Goal: Task Accomplishment & Management: Manage account settings

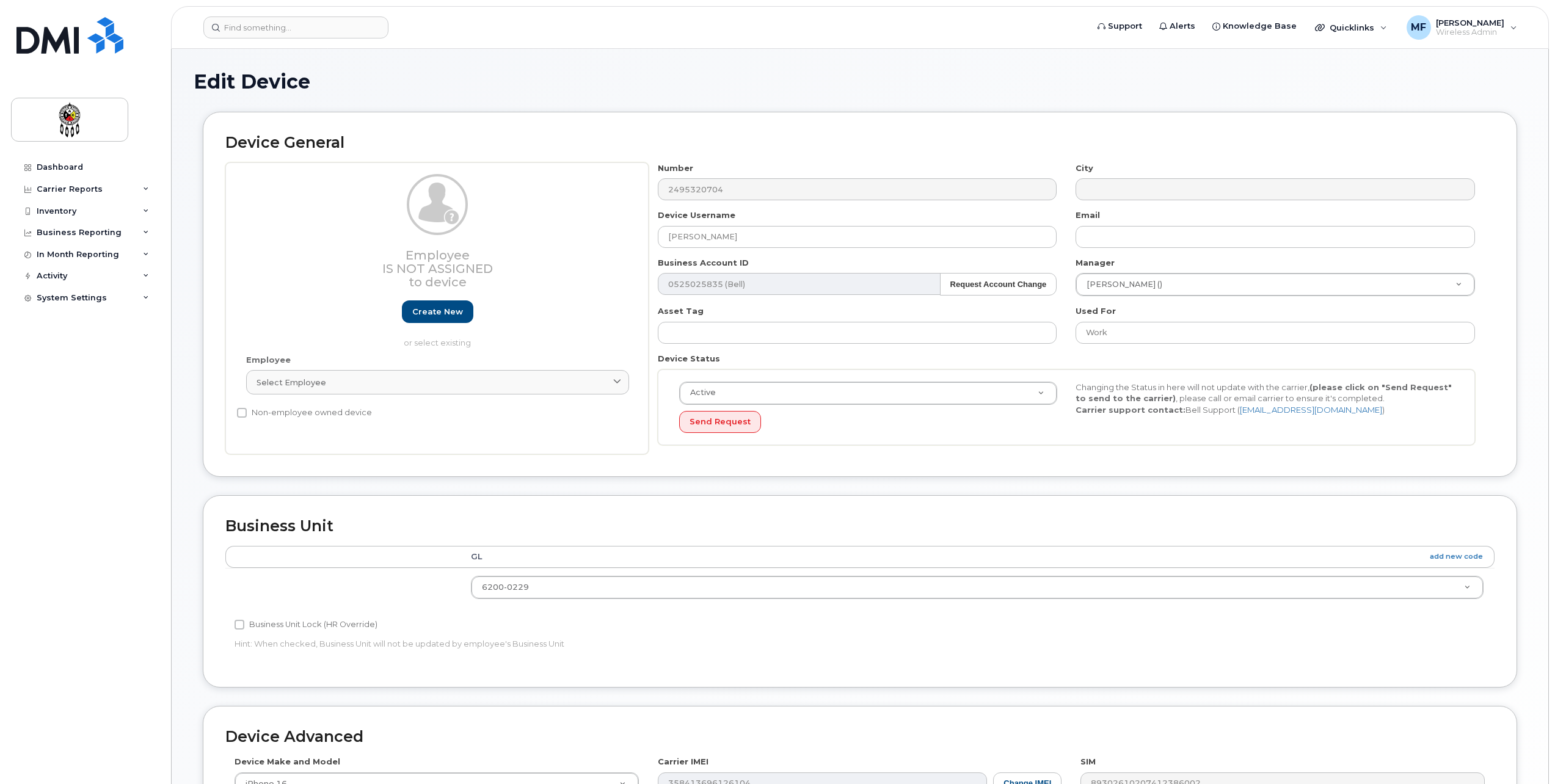
select select "651609"
click at [417, 308] on link "Create new" at bounding box center [438, 311] width 71 height 22
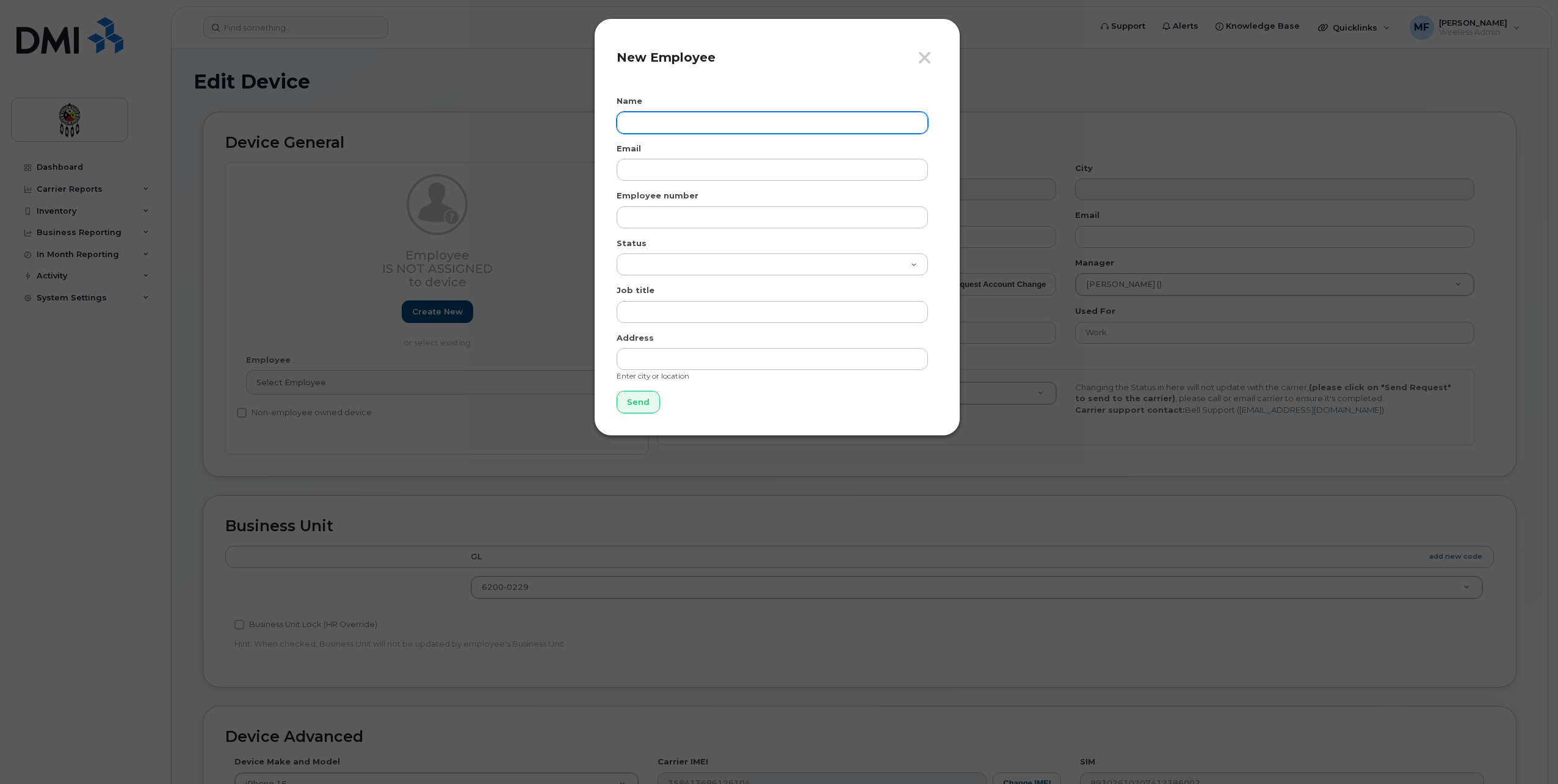
click at [736, 124] on input "text" at bounding box center [772, 122] width 311 height 22
type input "[PERSON_NAME]"
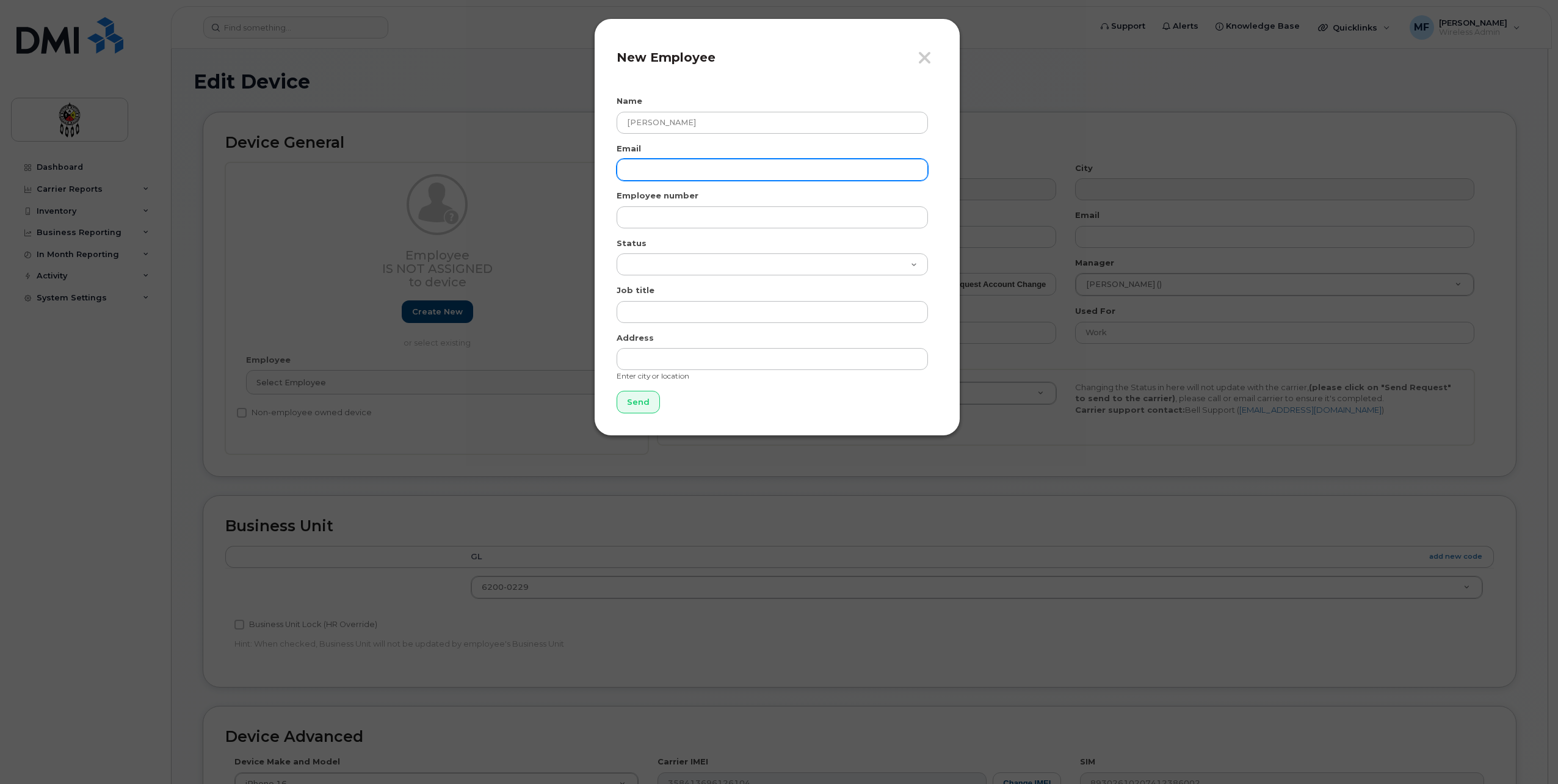
click at [751, 175] on input "email" at bounding box center [772, 170] width 311 height 22
type input "[EMAIL_ADDRESS][DOMAIN_NAME]"
type input "3041"
select select "active"
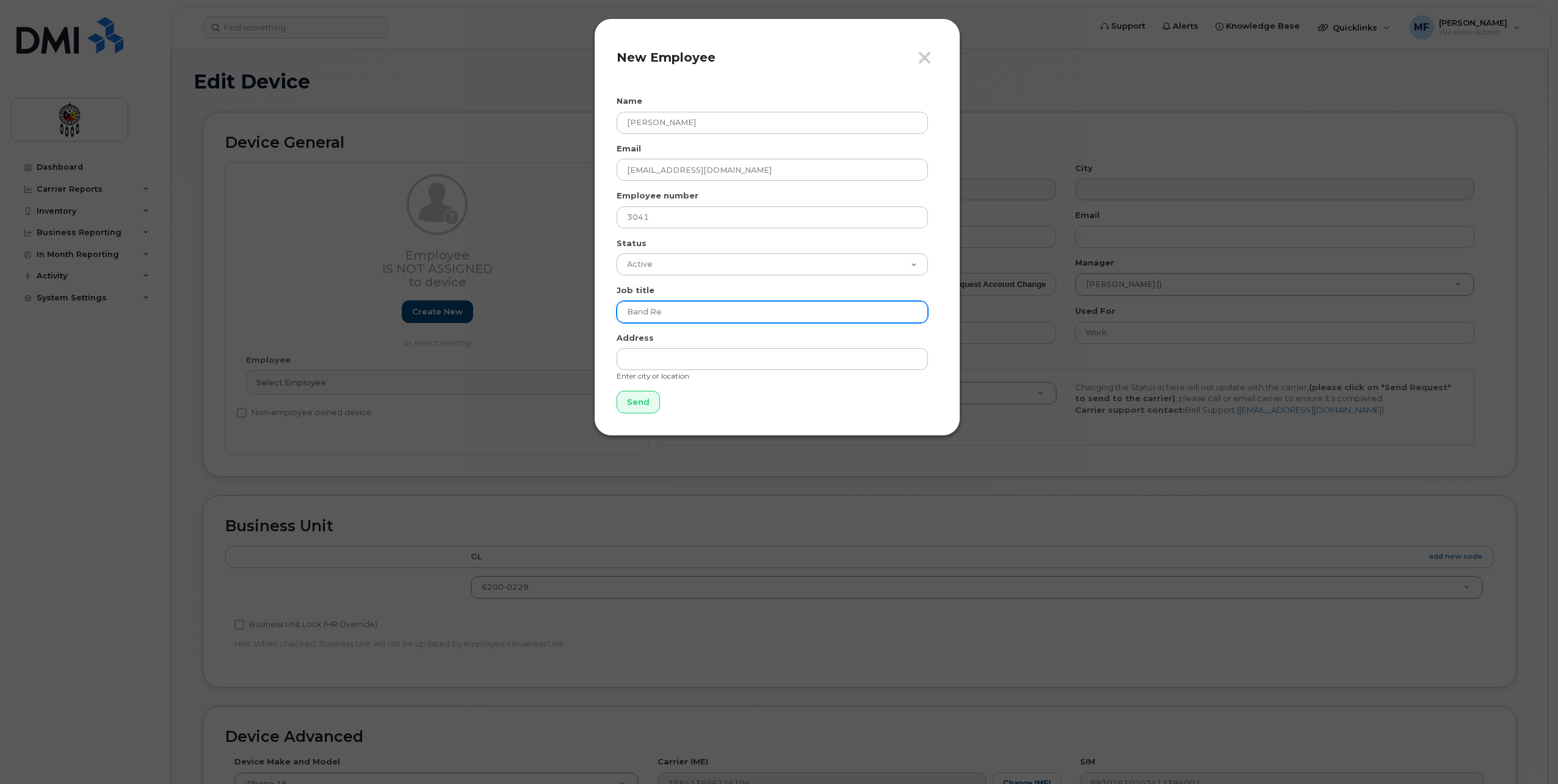
type input "Band Representative"
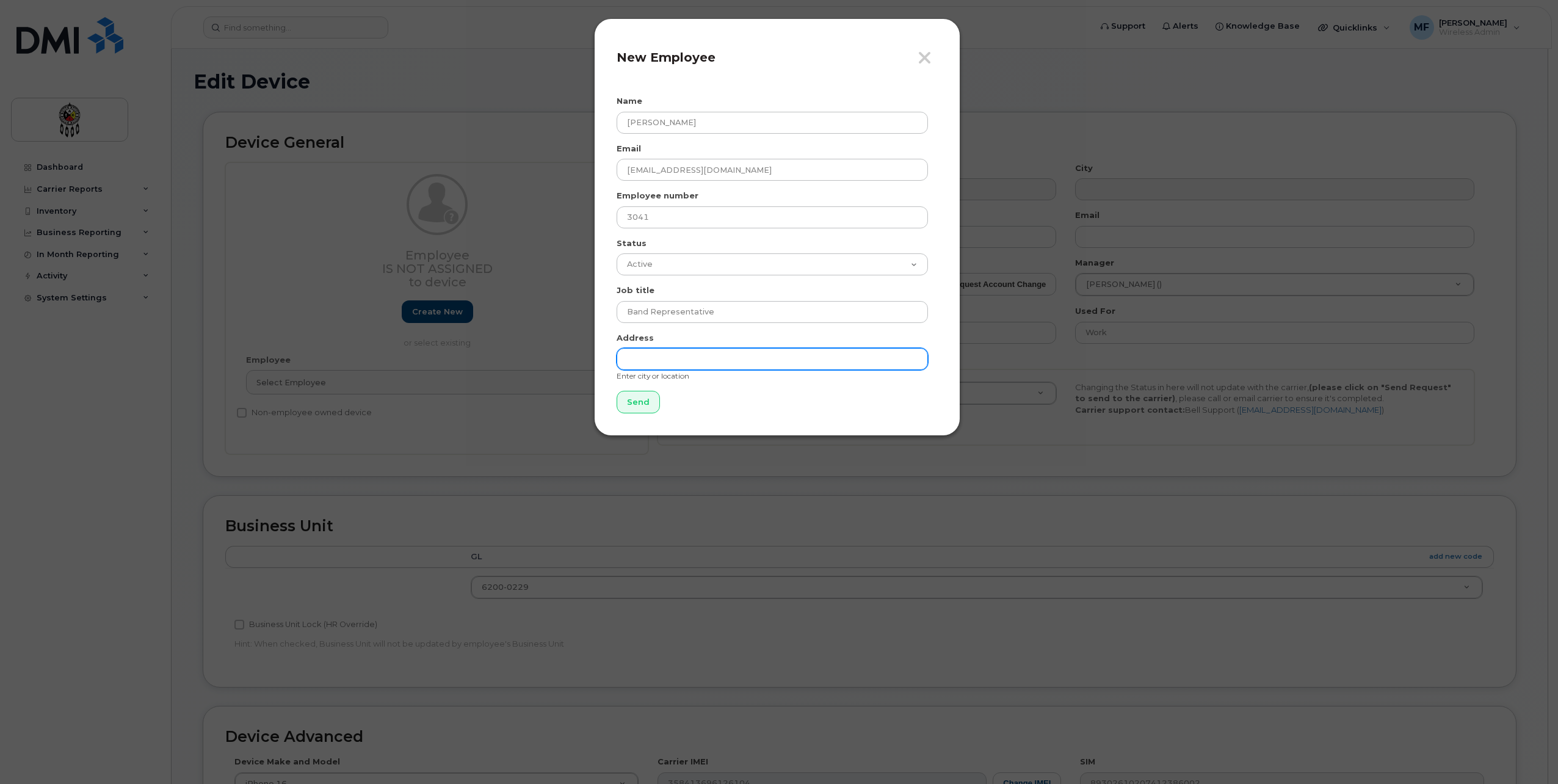
click at [697, 363] on input "text" at bounding box center [772, 359] width 311 height 22
type input "Wikwemikong"
click at [623, 404] on input "Send" at bounding box center [638, 401] width 43 height 22
type input "Send"
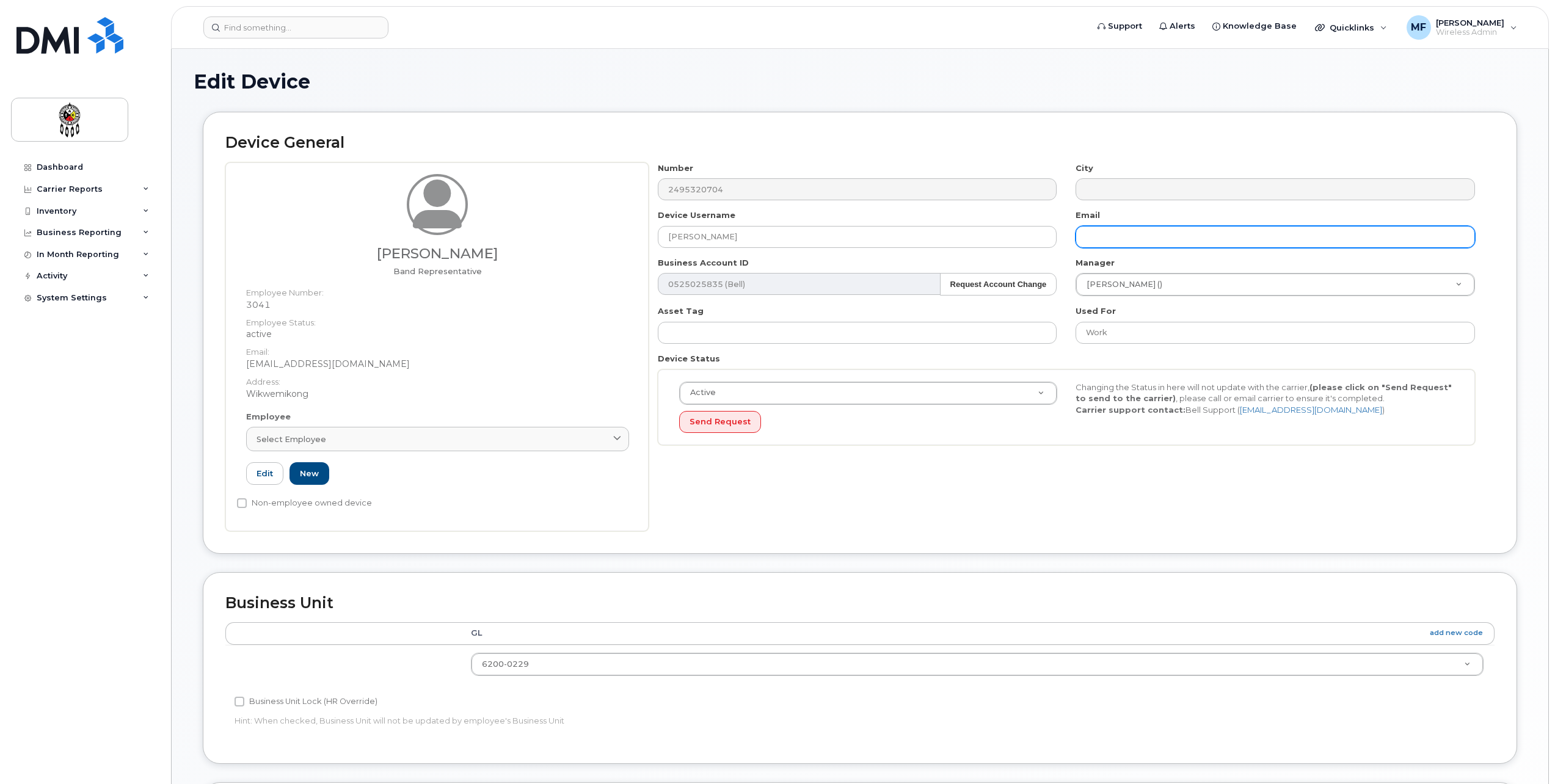
click at [1118, 239] on input "text" at bounding box center [1275, 237] width 399 height 22
type input "lorrifox@wiikwemkoong.ca"
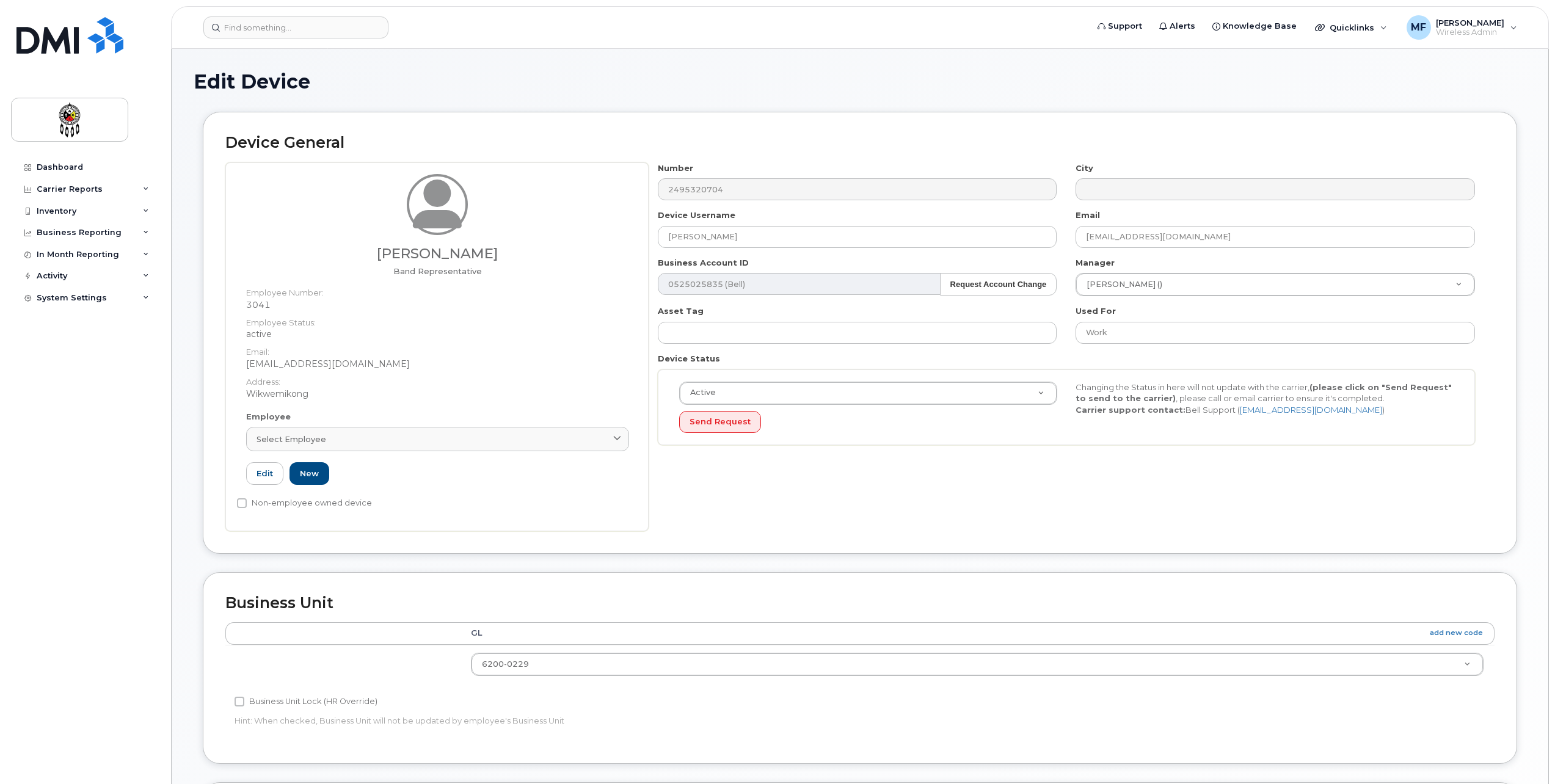
click at [1074, 477] on div "Number 2495320704 City Device Username Lorri Ann Fox Email lorrifox@wiikwemkoon…" at bounding box center [1072, 347] width 846 height 369
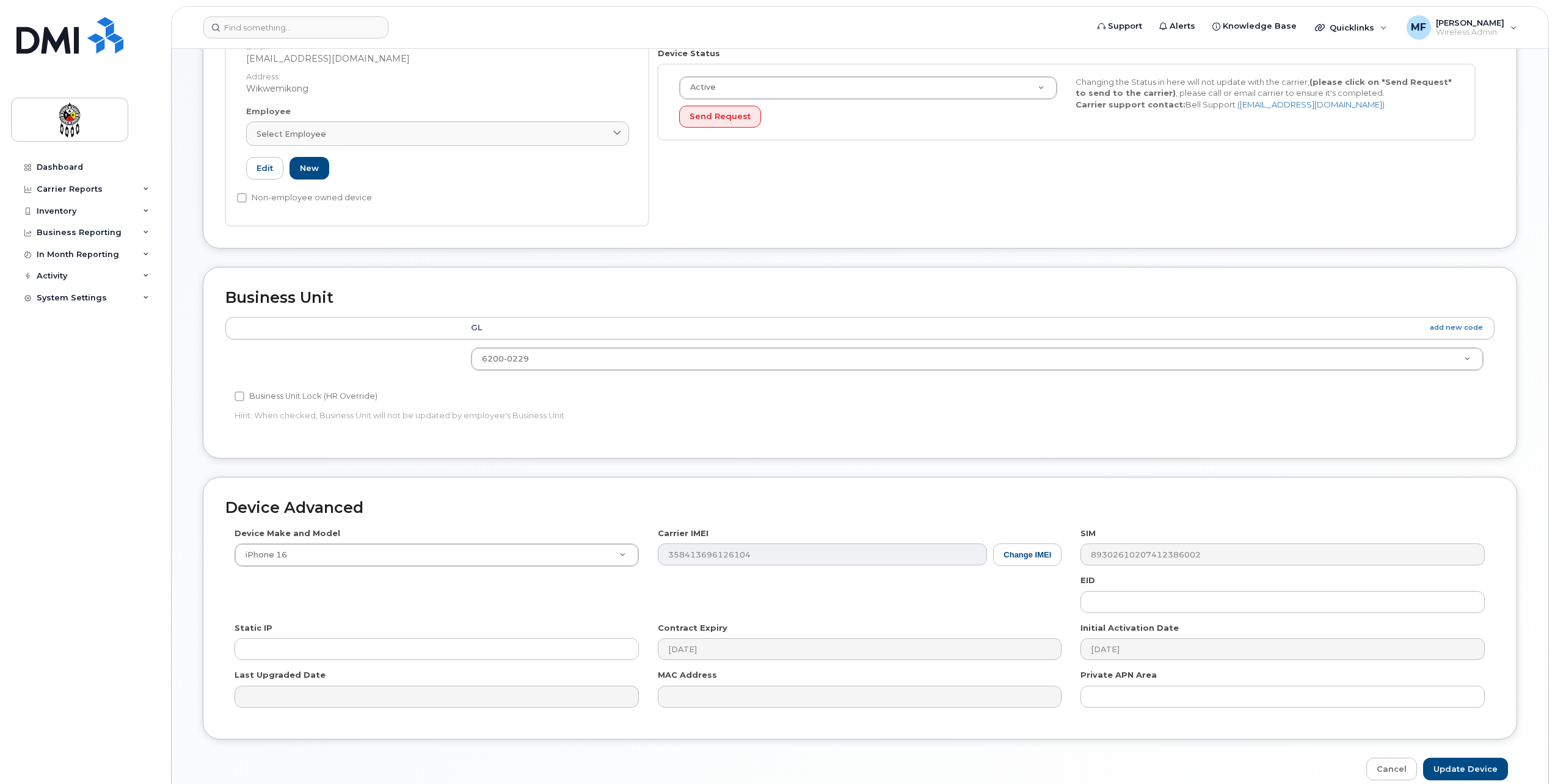
scroll to position [363, 0]
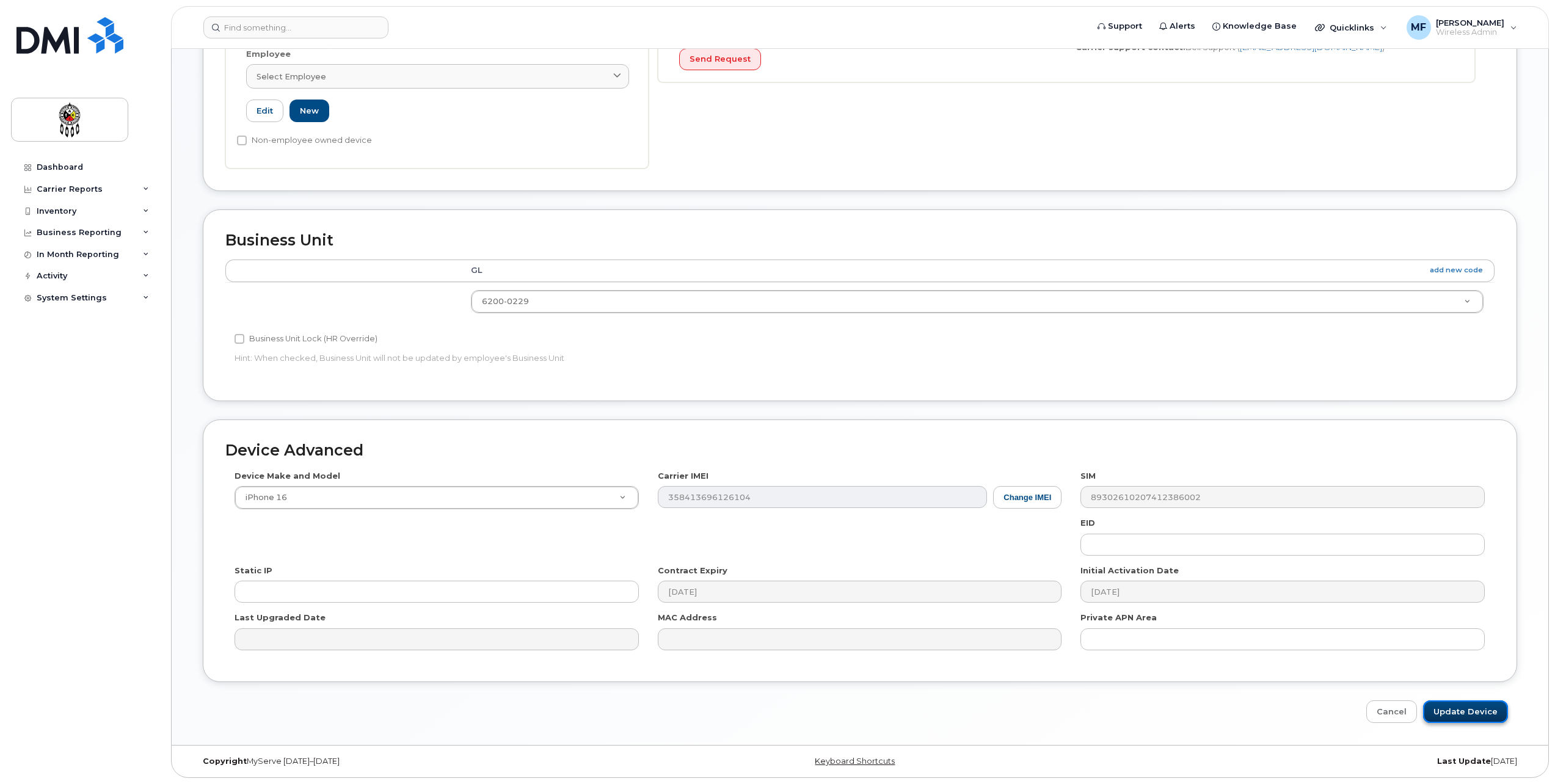
click at [1450, 705] on input "Update Device" at bounding box center [1466, 711] width 85 height 22
type input "Saving..."
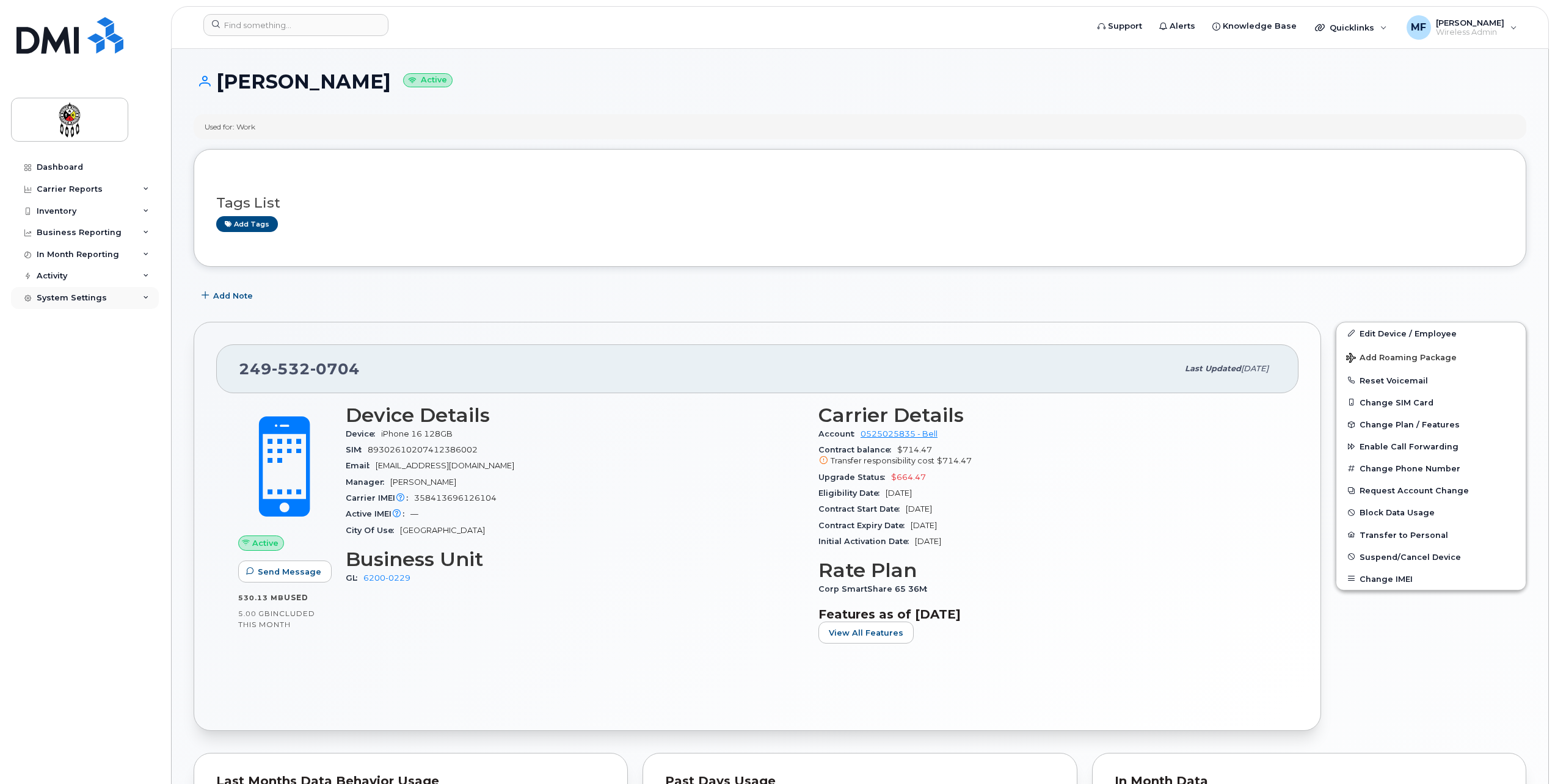
click at [145, 296] on icon at bounding box center [146, 298] width 6 height 6
click at [65, 345] on div "Contacts" at bounding box center [61, 343] width 38 height 11
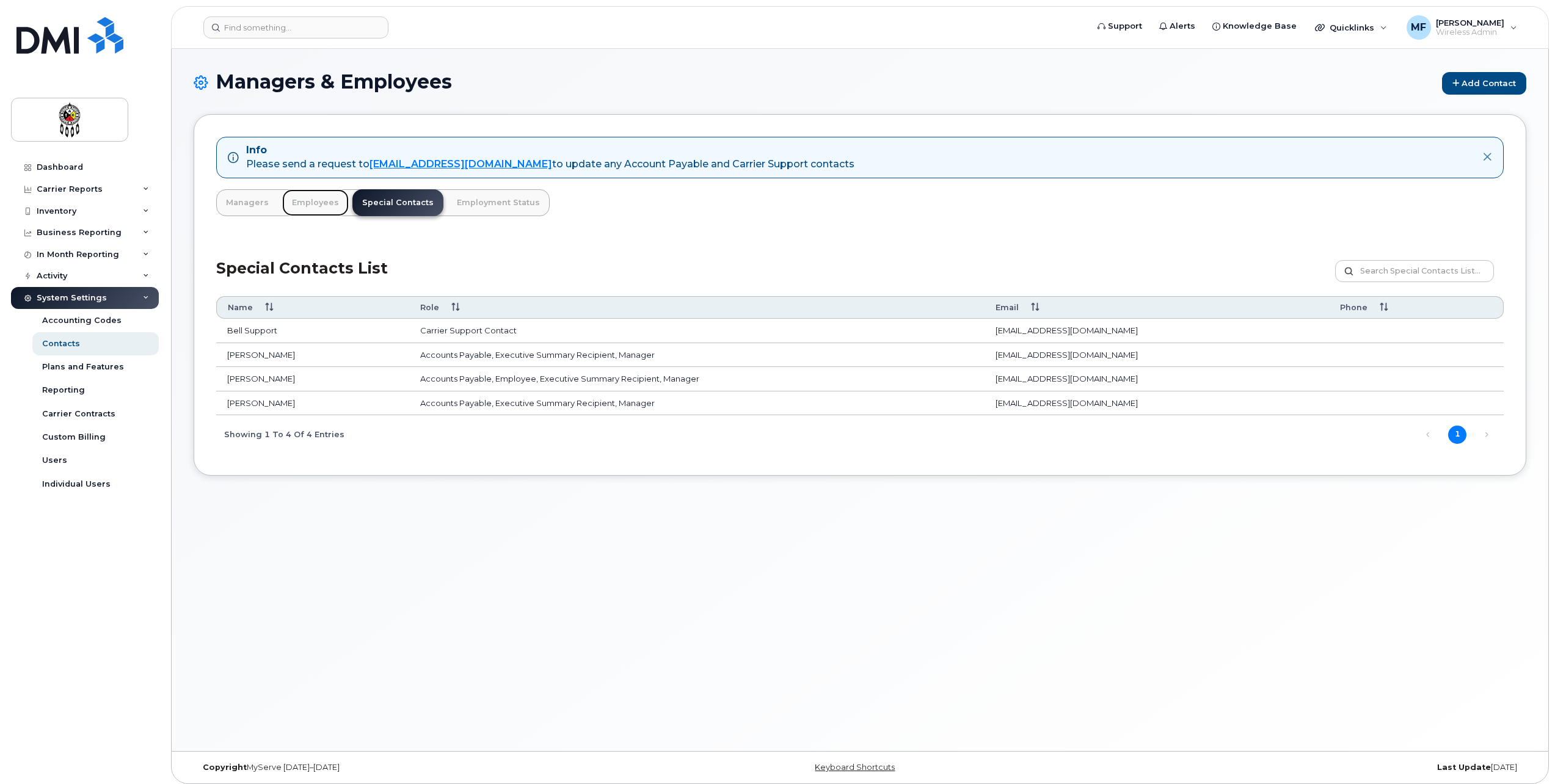
click at [302, 201] on link "Employees" at bounding box center [315, 202] width 67 height 27
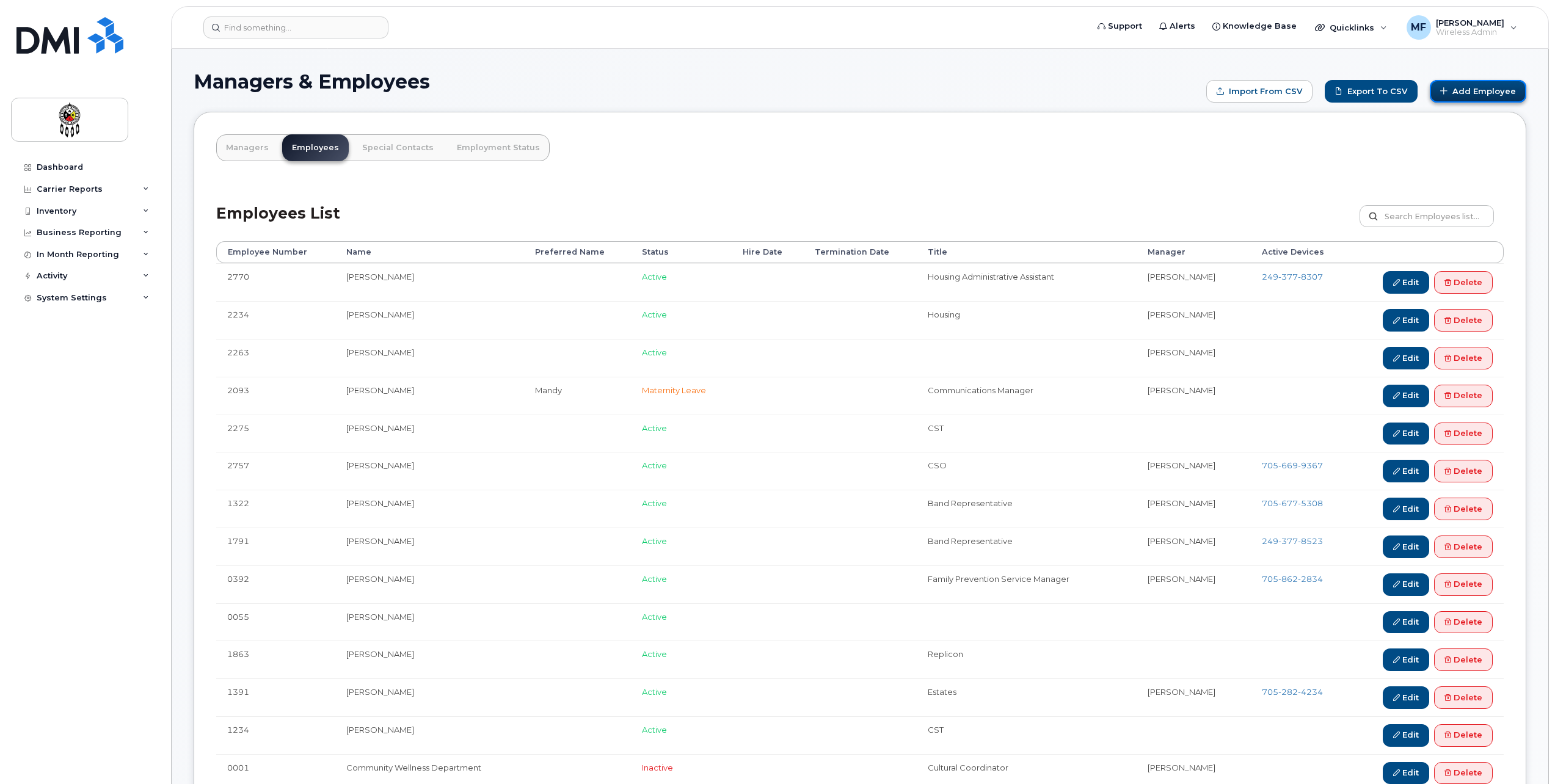
click at [1495, 90] on link "Add Employee" at bounding box center [1478, 91] width 96 height 22
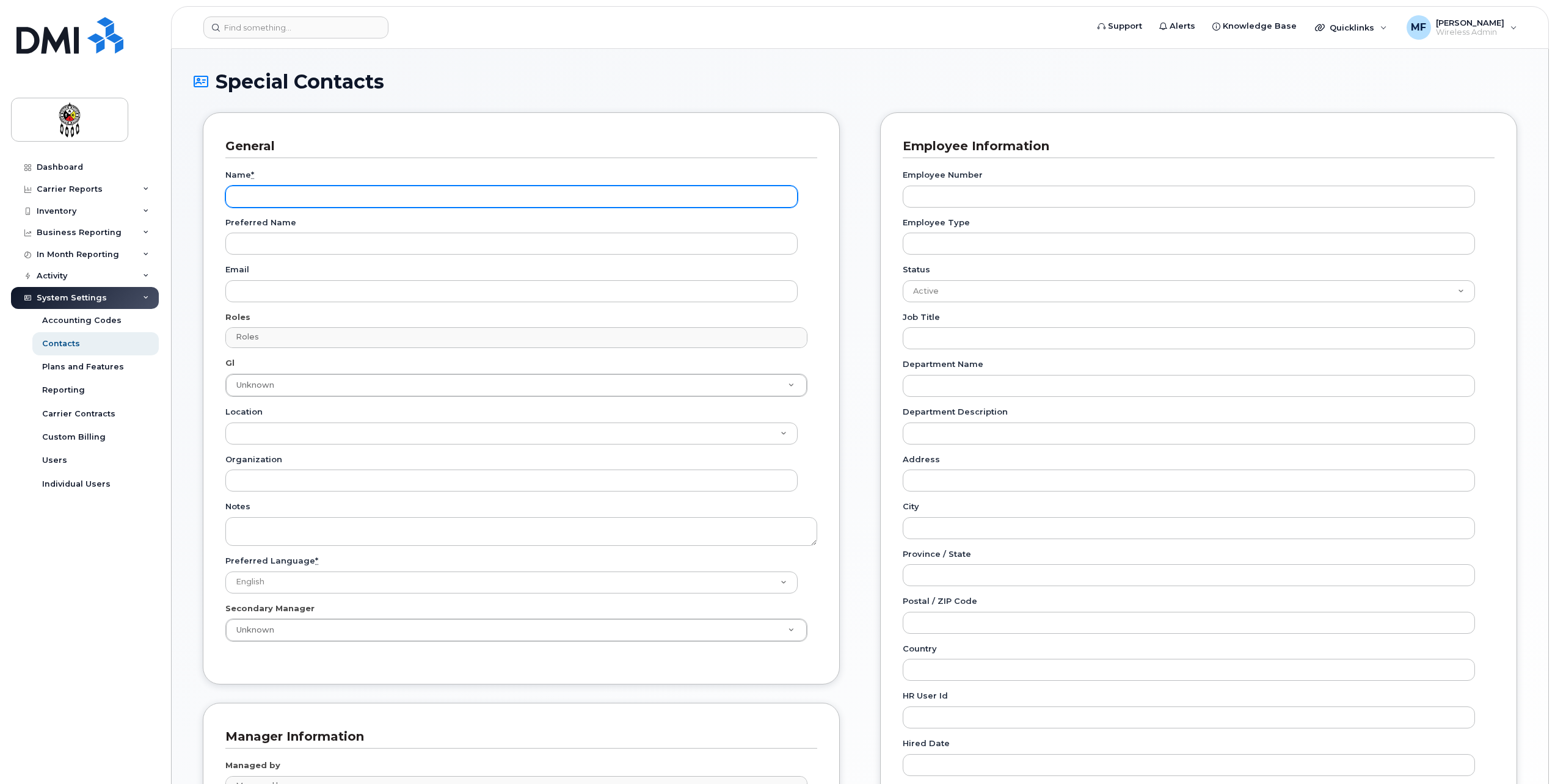
click at [350, 201] on input "Name *" at bounding box center [511, 196] width 572 height 22
type input "[PERSON_NAME]"
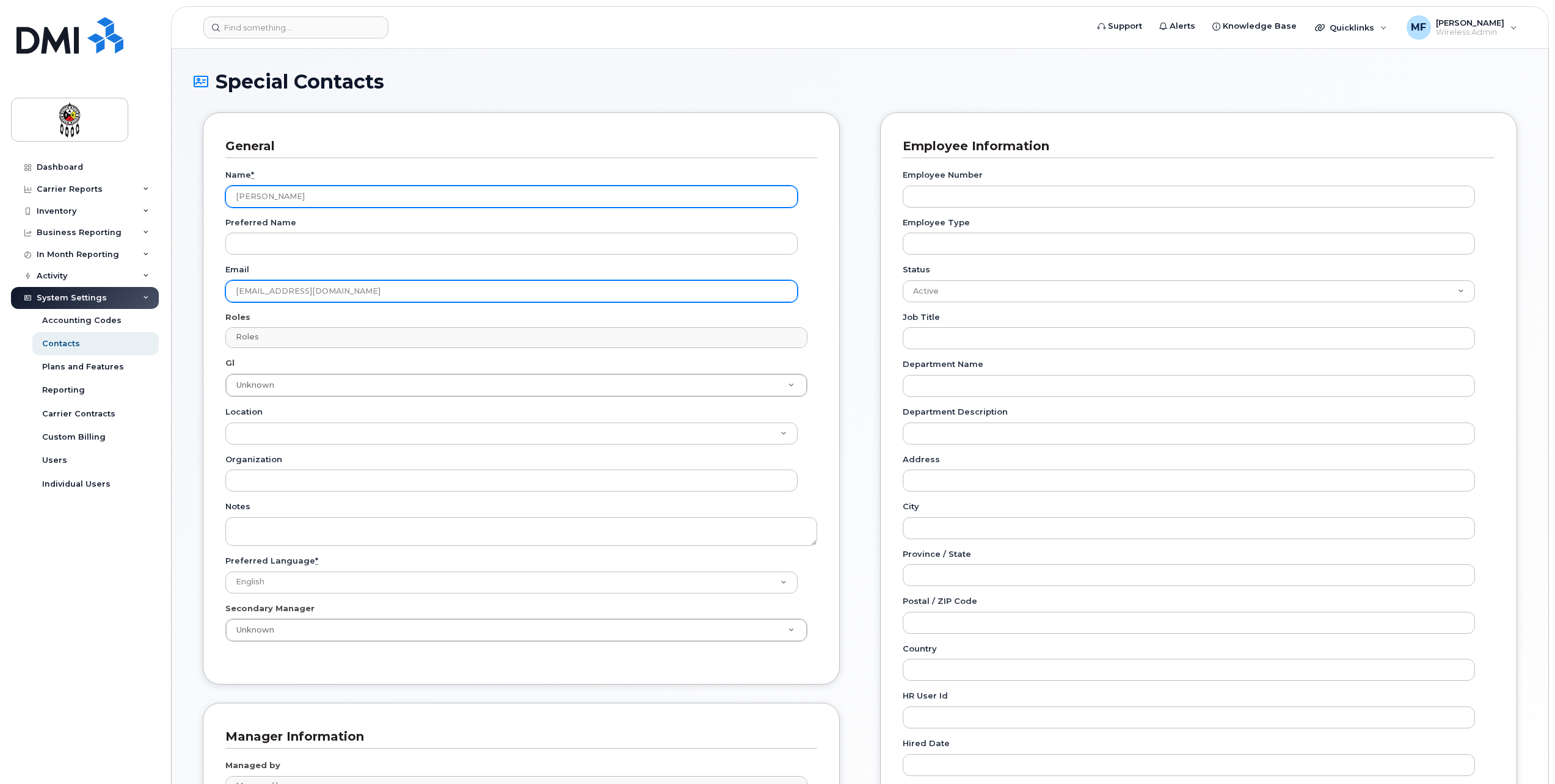
type input "[EMAIL_ADDRESS][DOMAIN_NAME]"
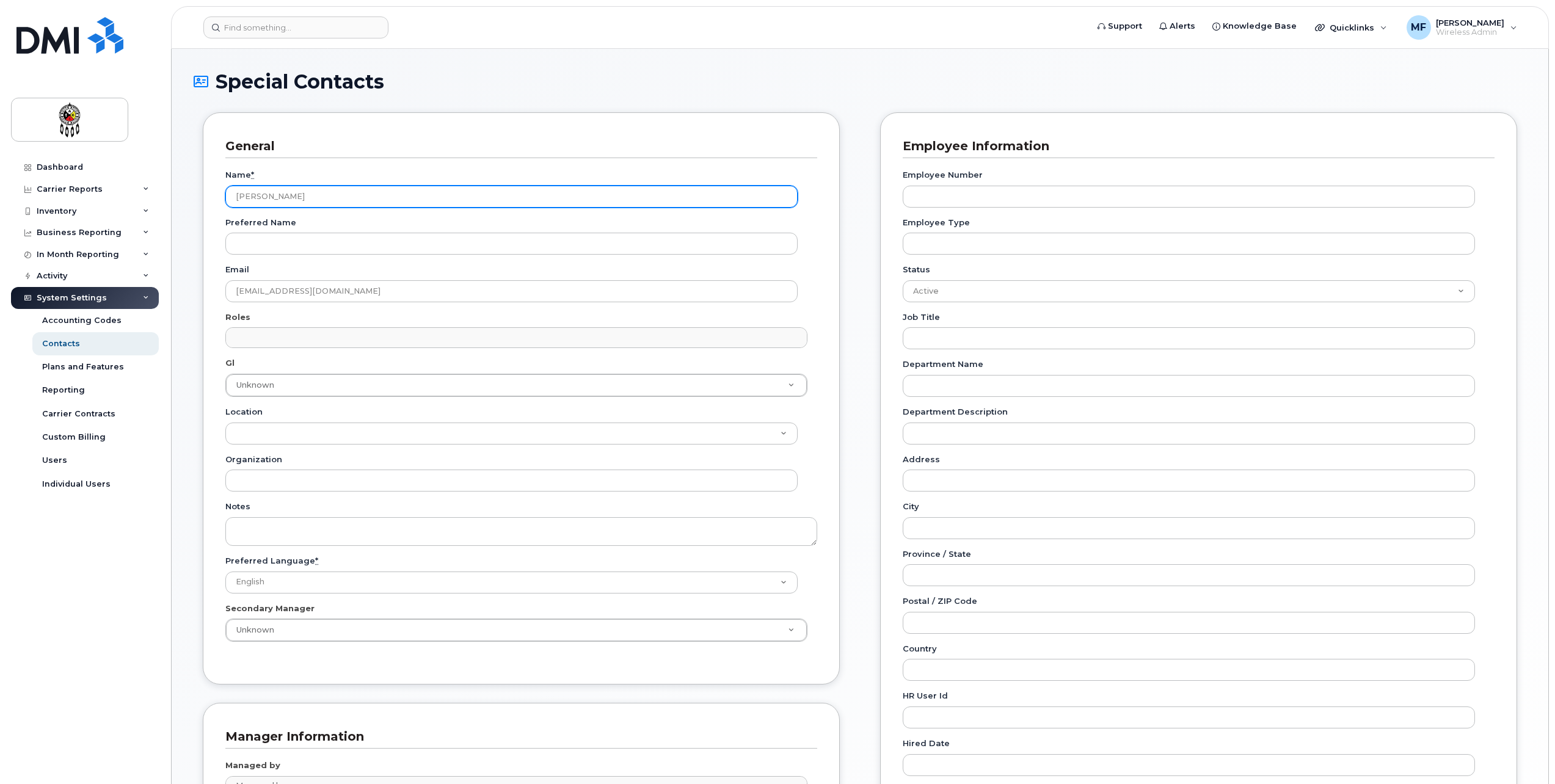
type input "Roles"
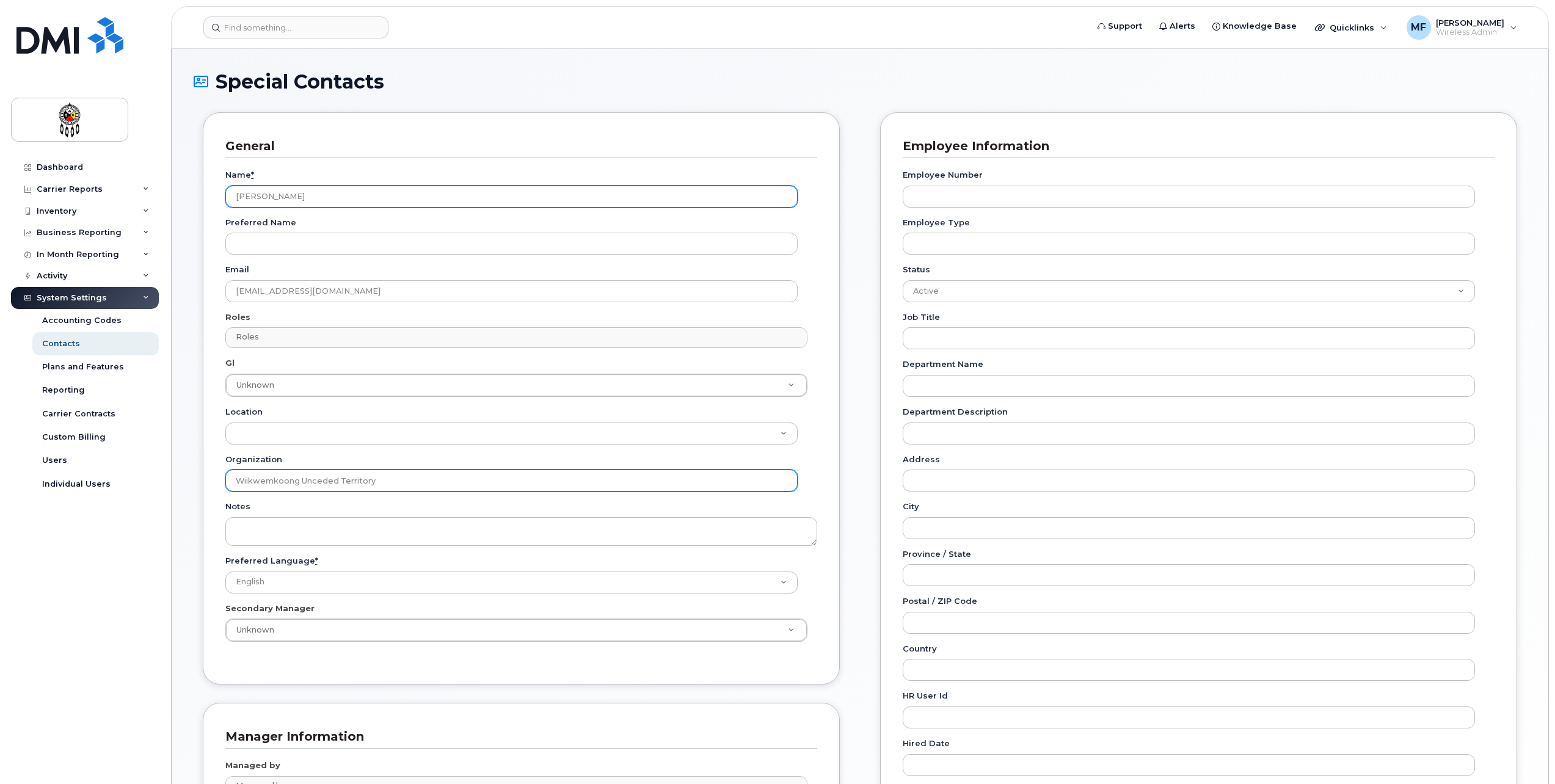
type input "Wiikwemkoong Unceded Territory"
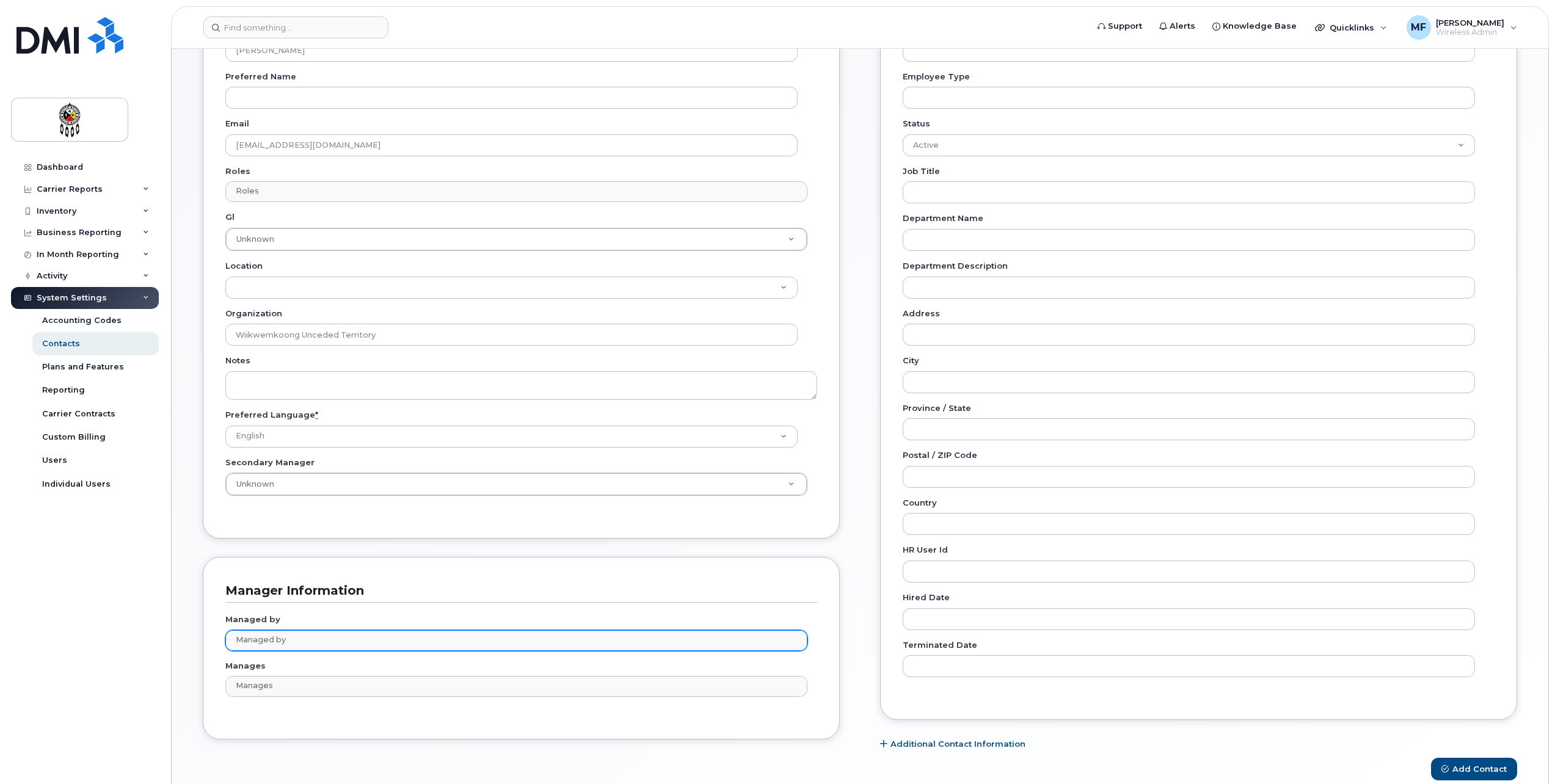
scroll to position [183, 0]
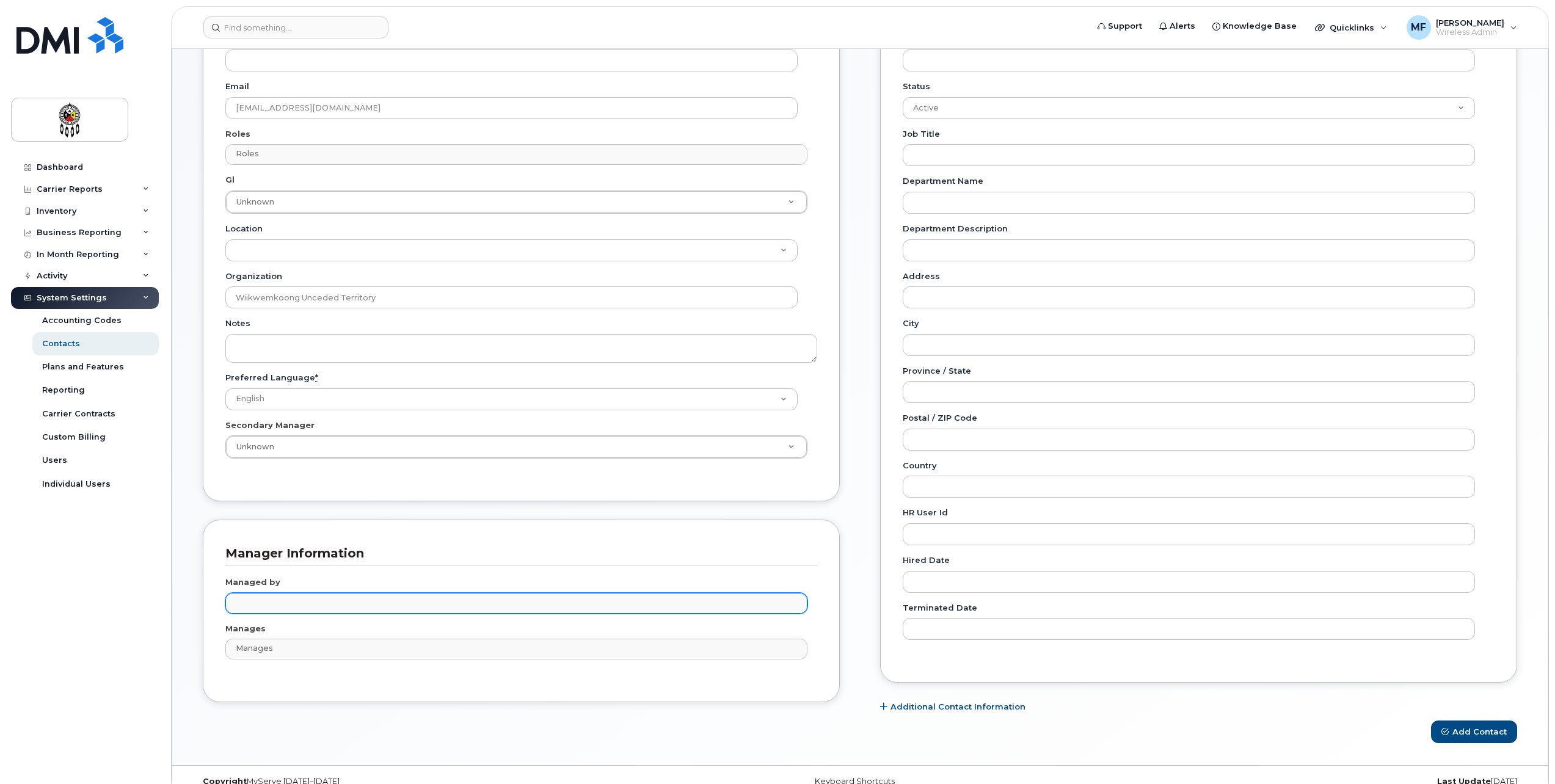
click at [395, 599] on input "text" at bounding box center [518, 603] width 571 height 17
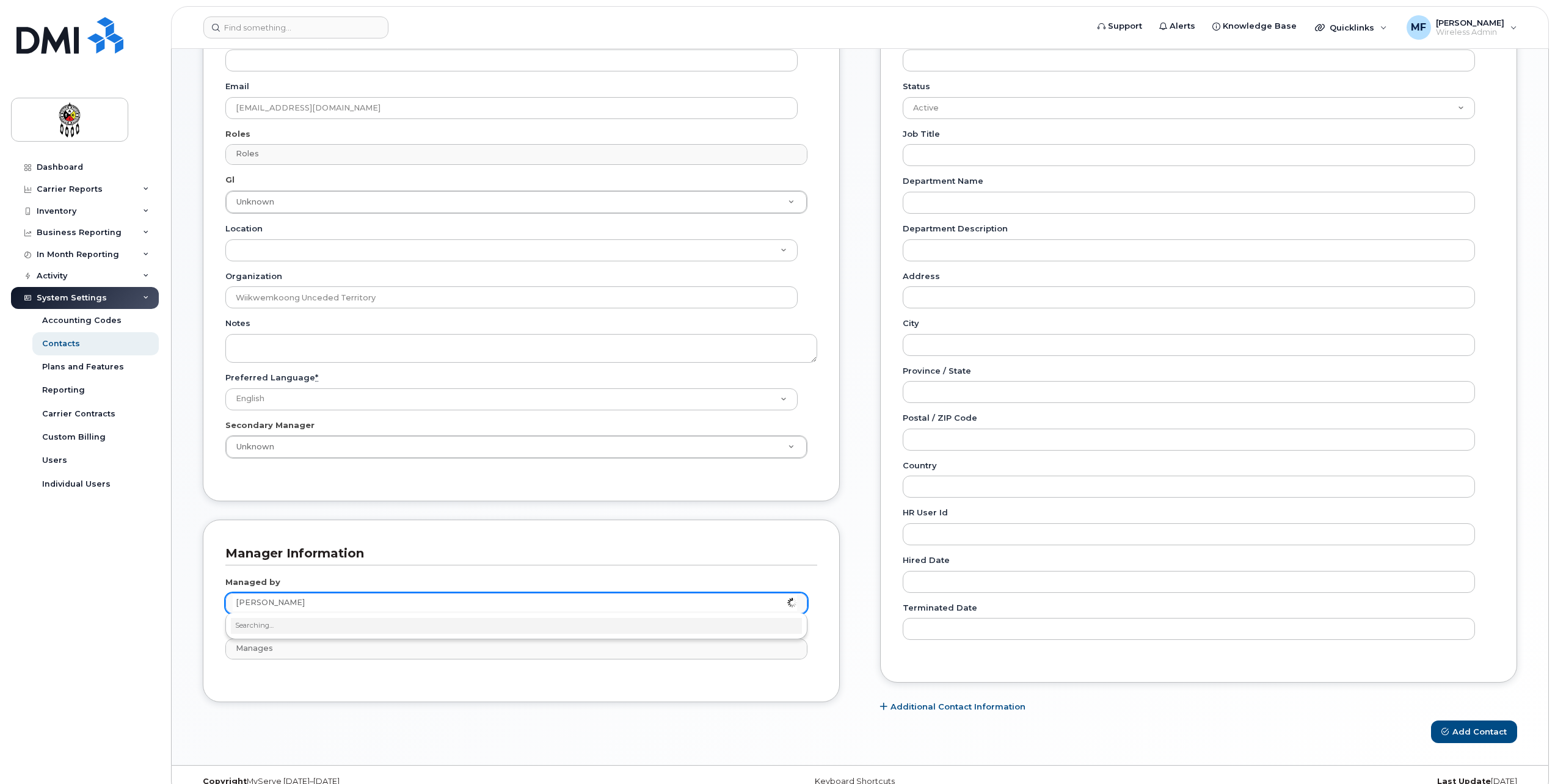
type input "[PERSON_NAME]"
type input "2370514"
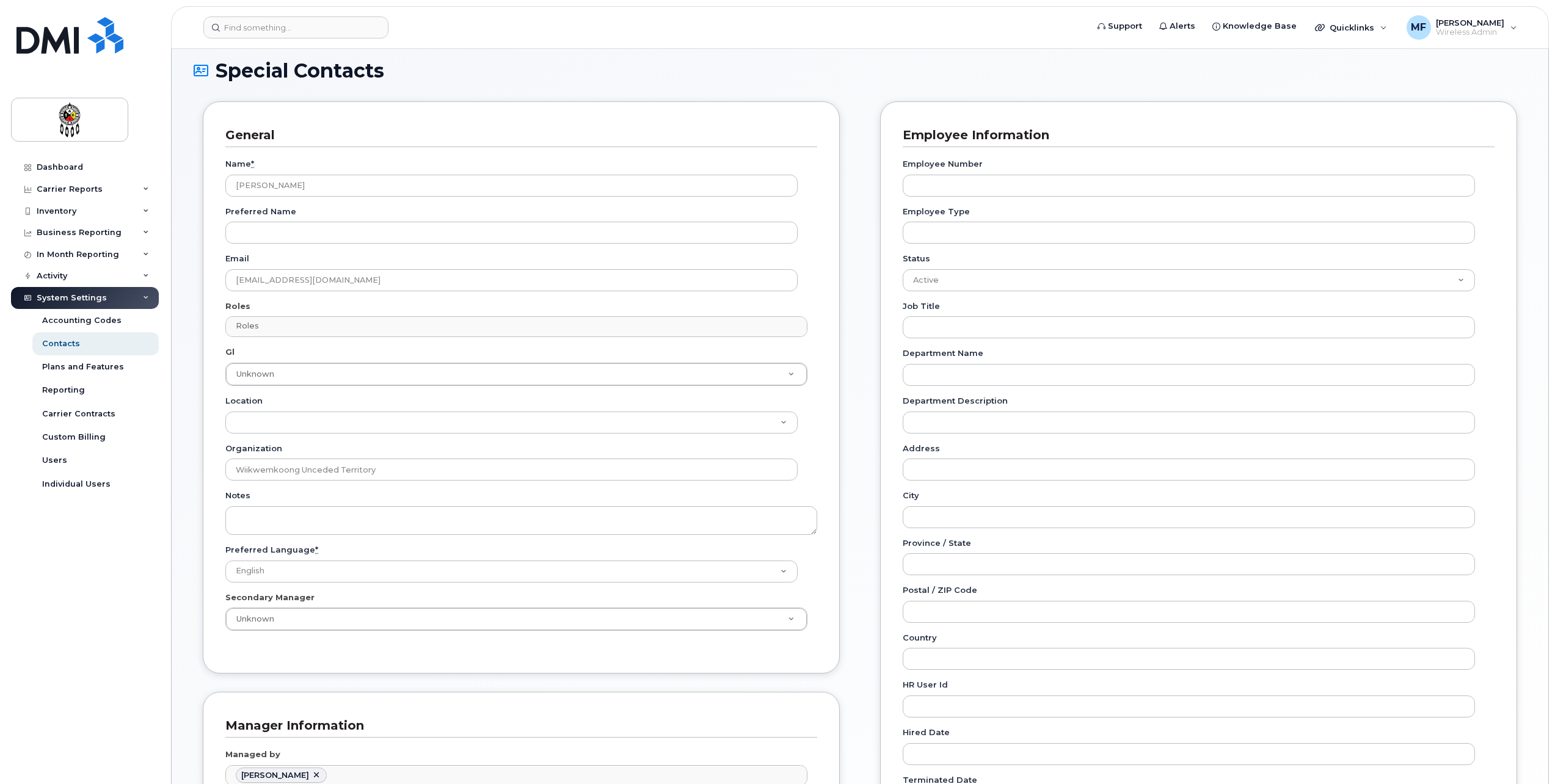
scroll to position [0, 0]
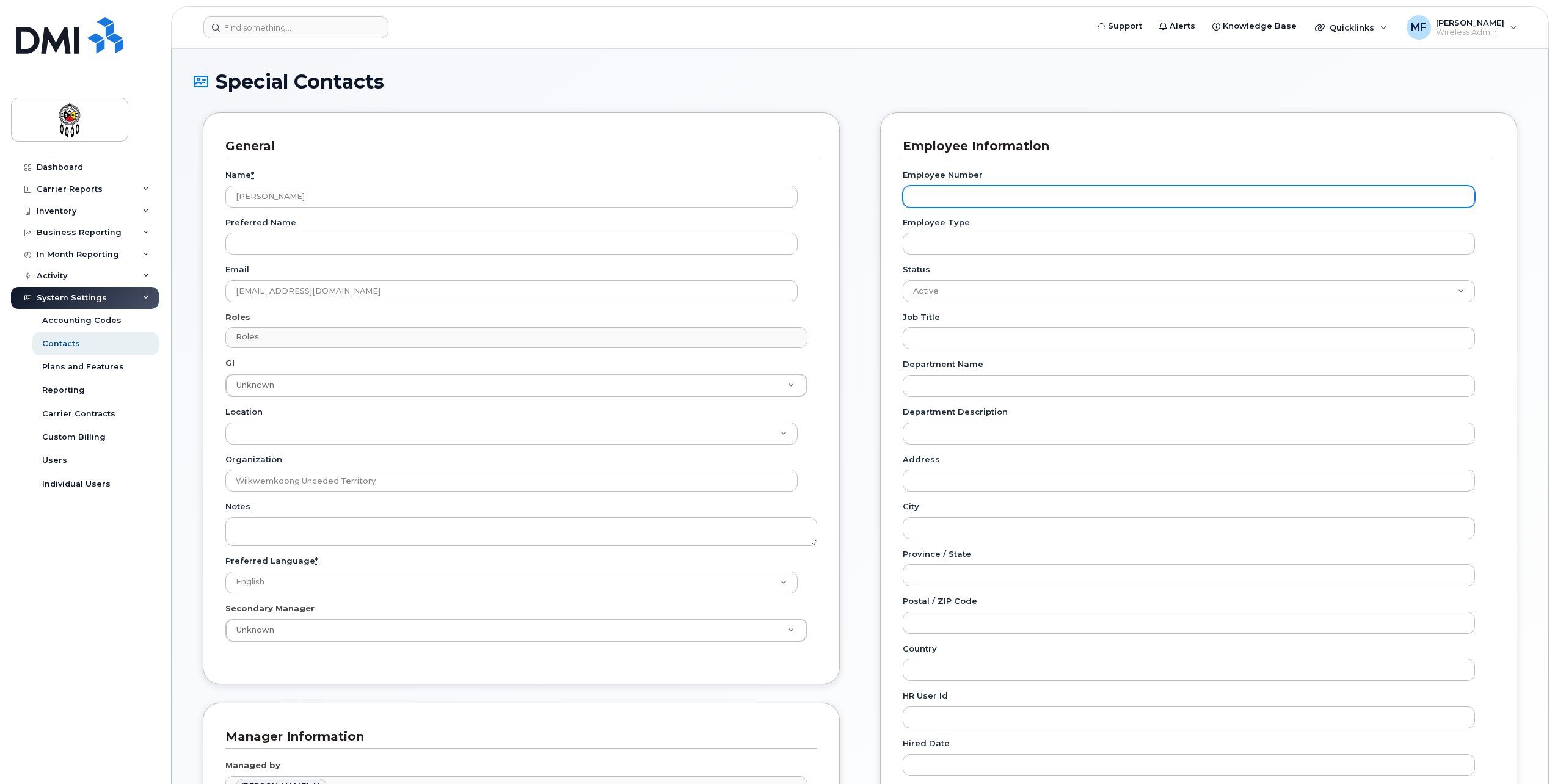
click at [981, 203] on input "Employee Number" at bounding box center [1189, 196] width 572 height 22
type input "3009"
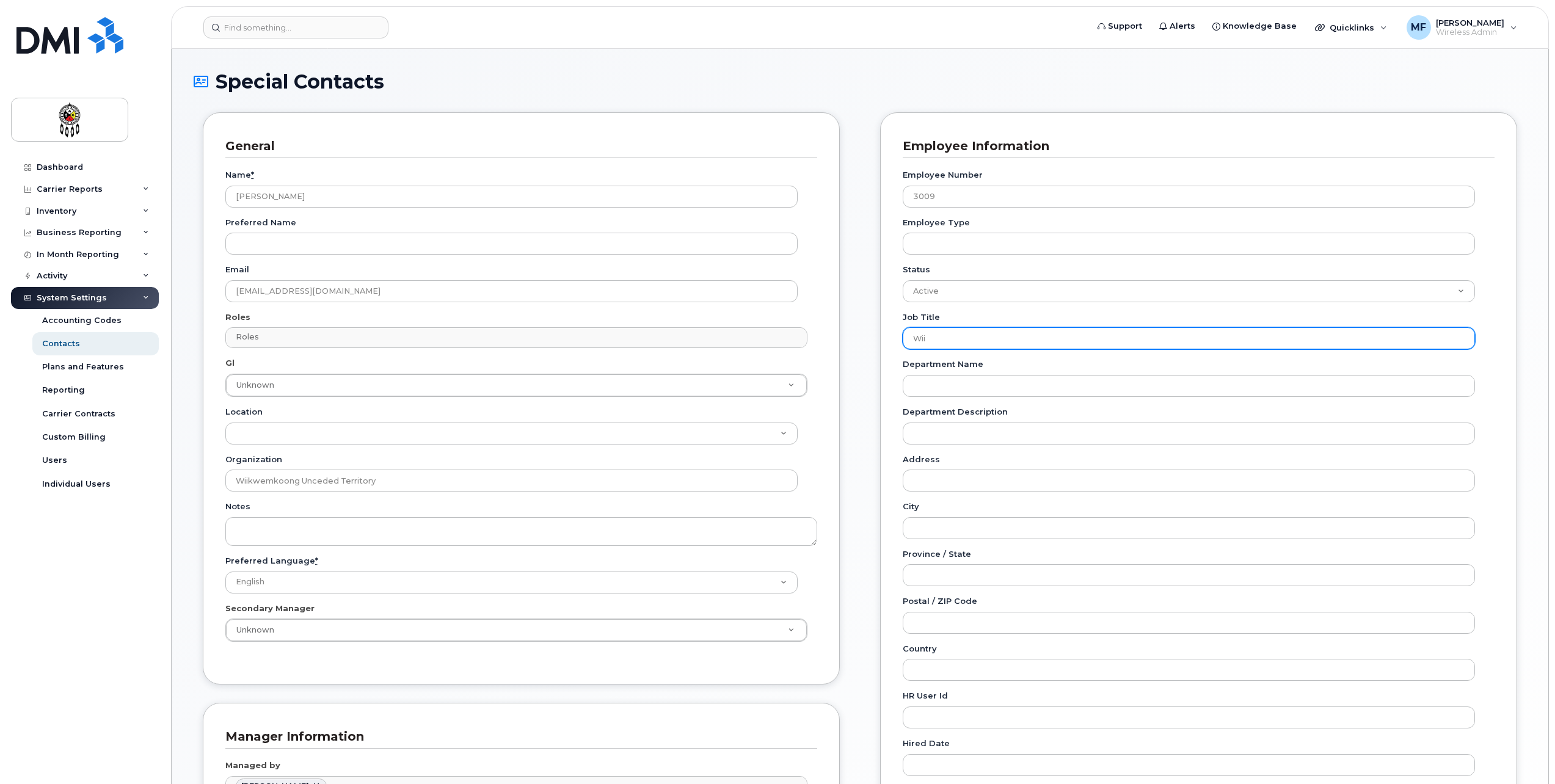
type input "Wiikwemkoong Child and Family Services"
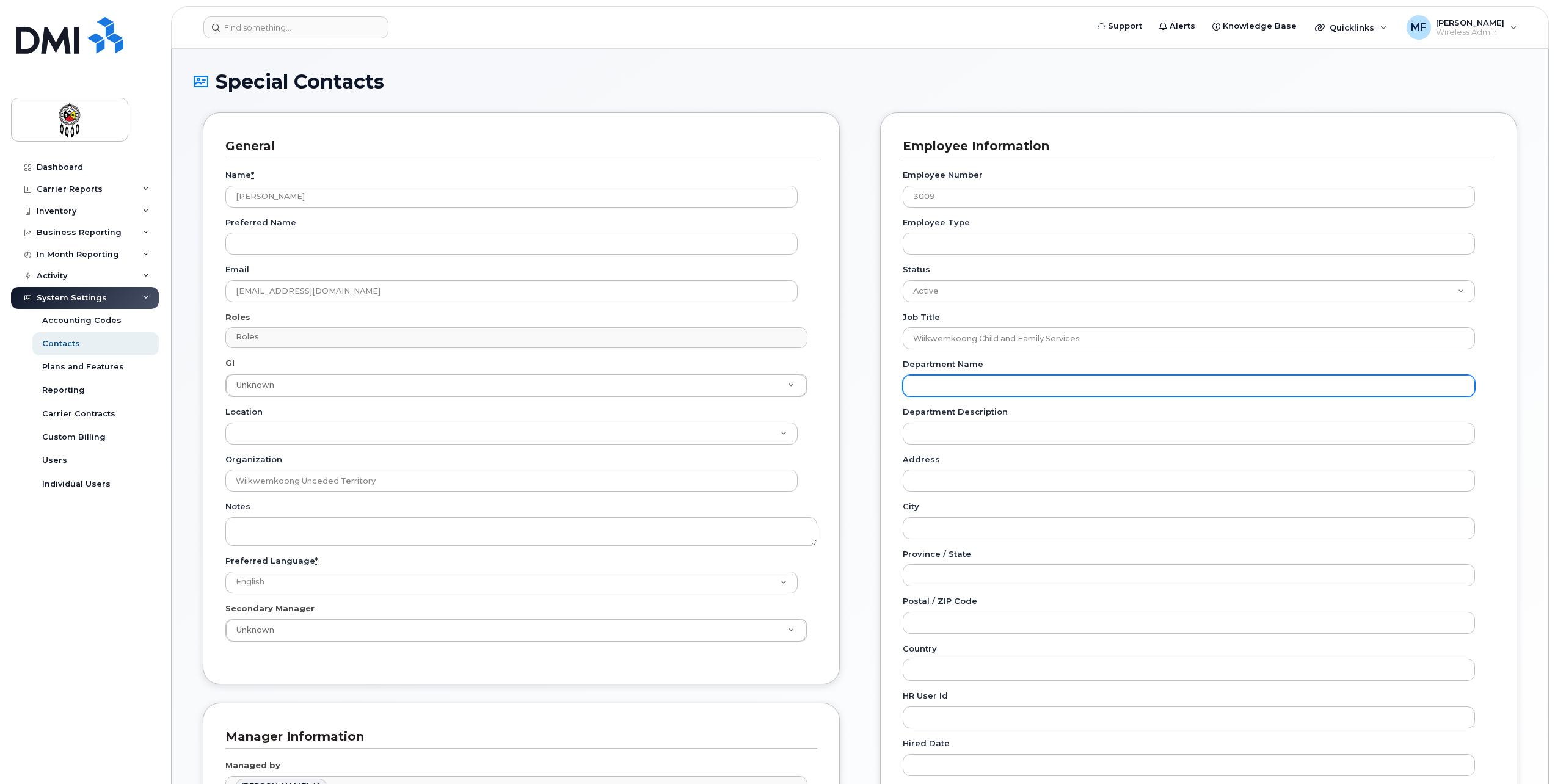
click at [1015, 386] on input "Department Name" at bounding box center [1189, 386] width 572 height 22
type input "Wiikwemkoong Child and Family Services"
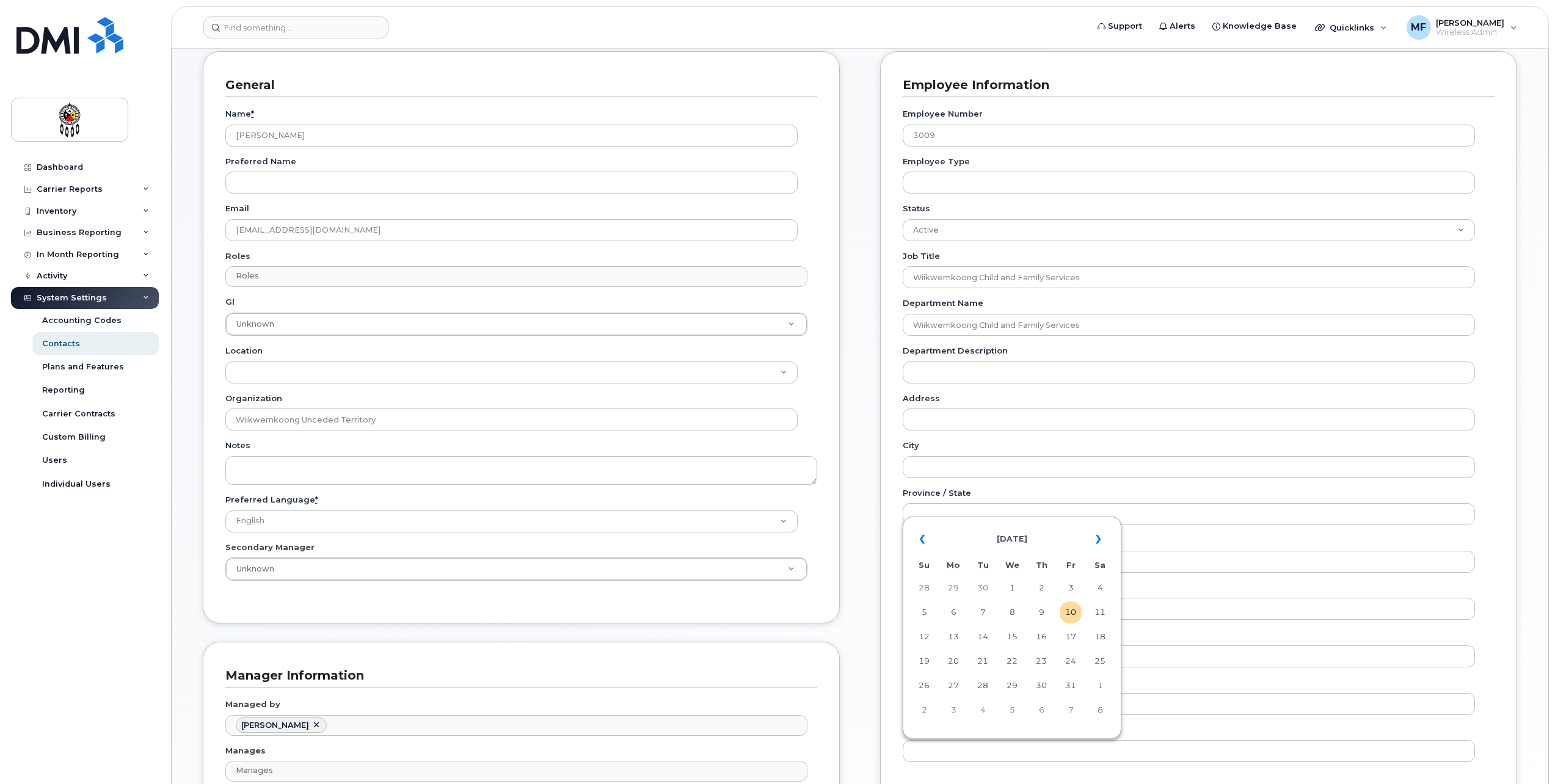
scroll to position [204, 0]
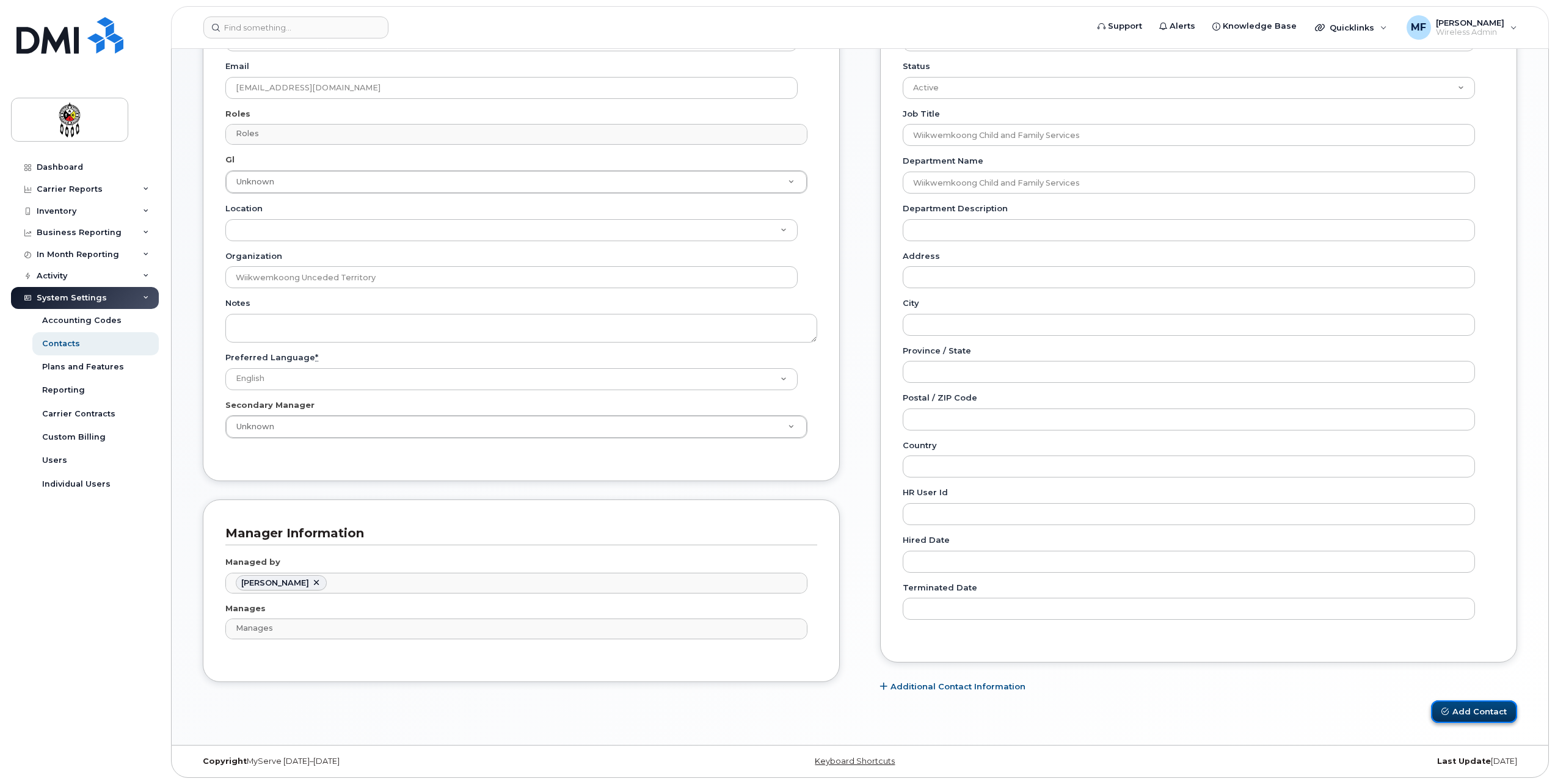
click at [1497, 701] on button "Add Contact" at bounding box center [1474, 711] width 86 height 22
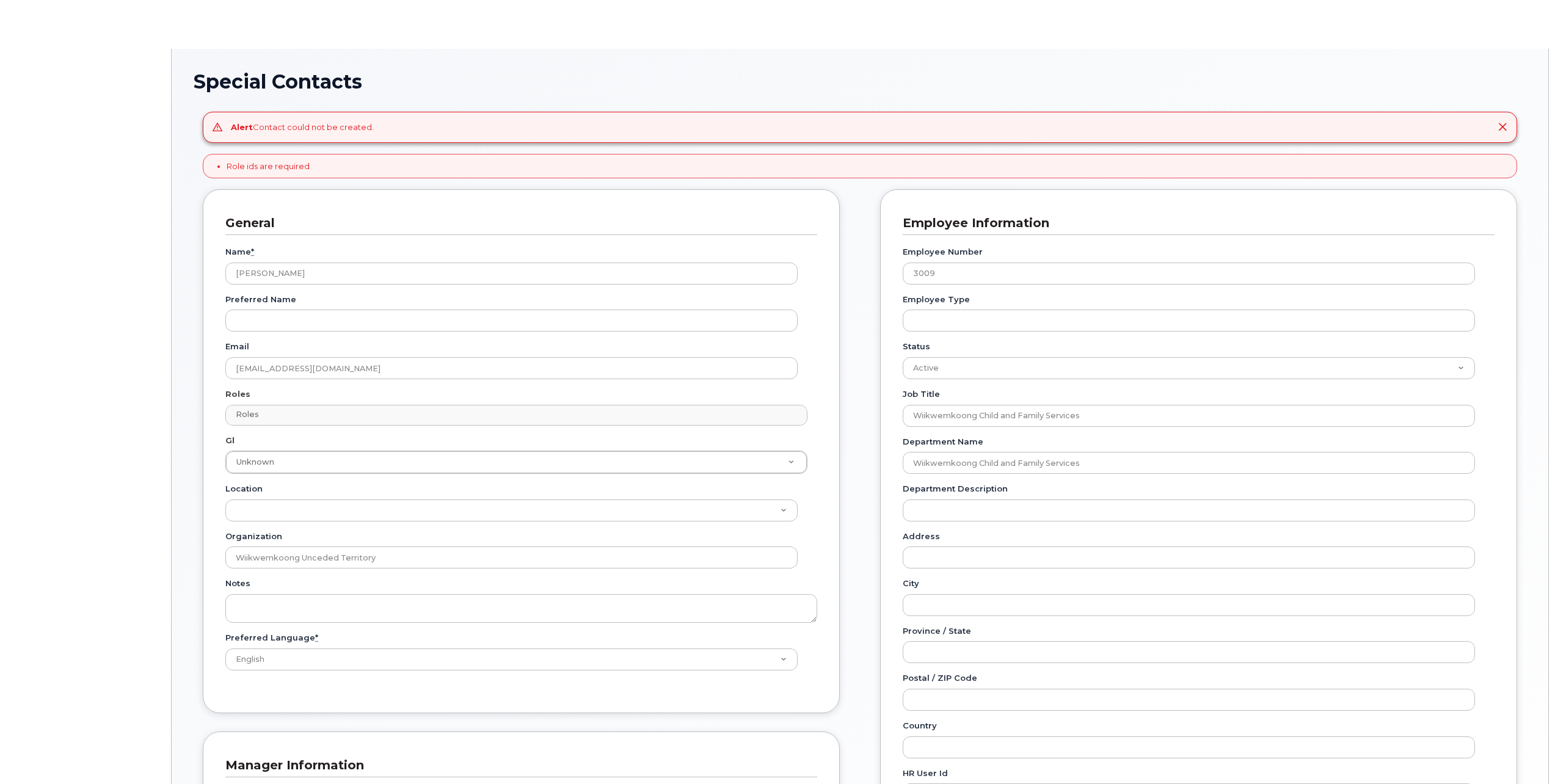
type input "651562"
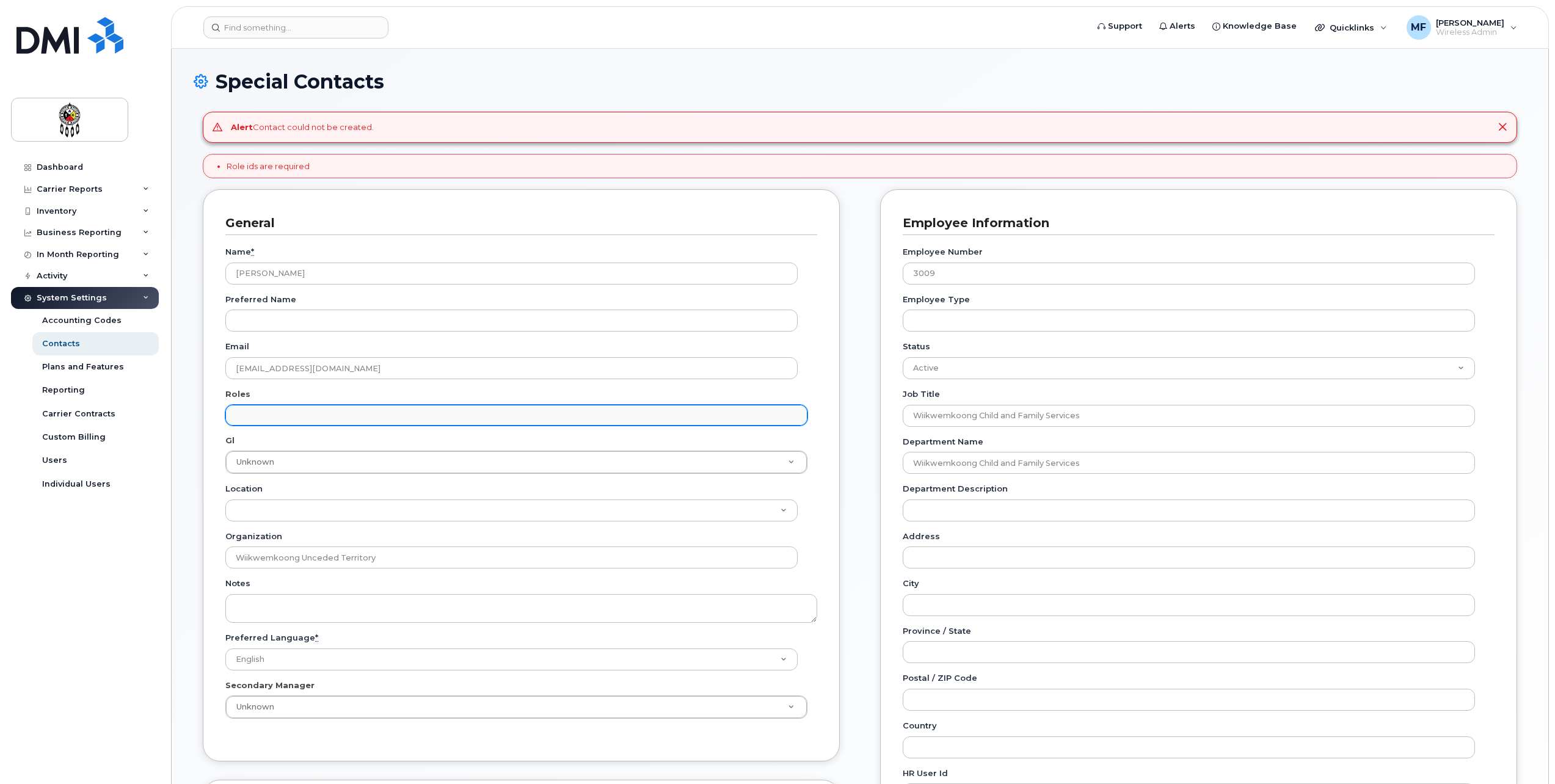
click at [386, 414] on input "text" at bounding box center [518, 415] width 571 height 17
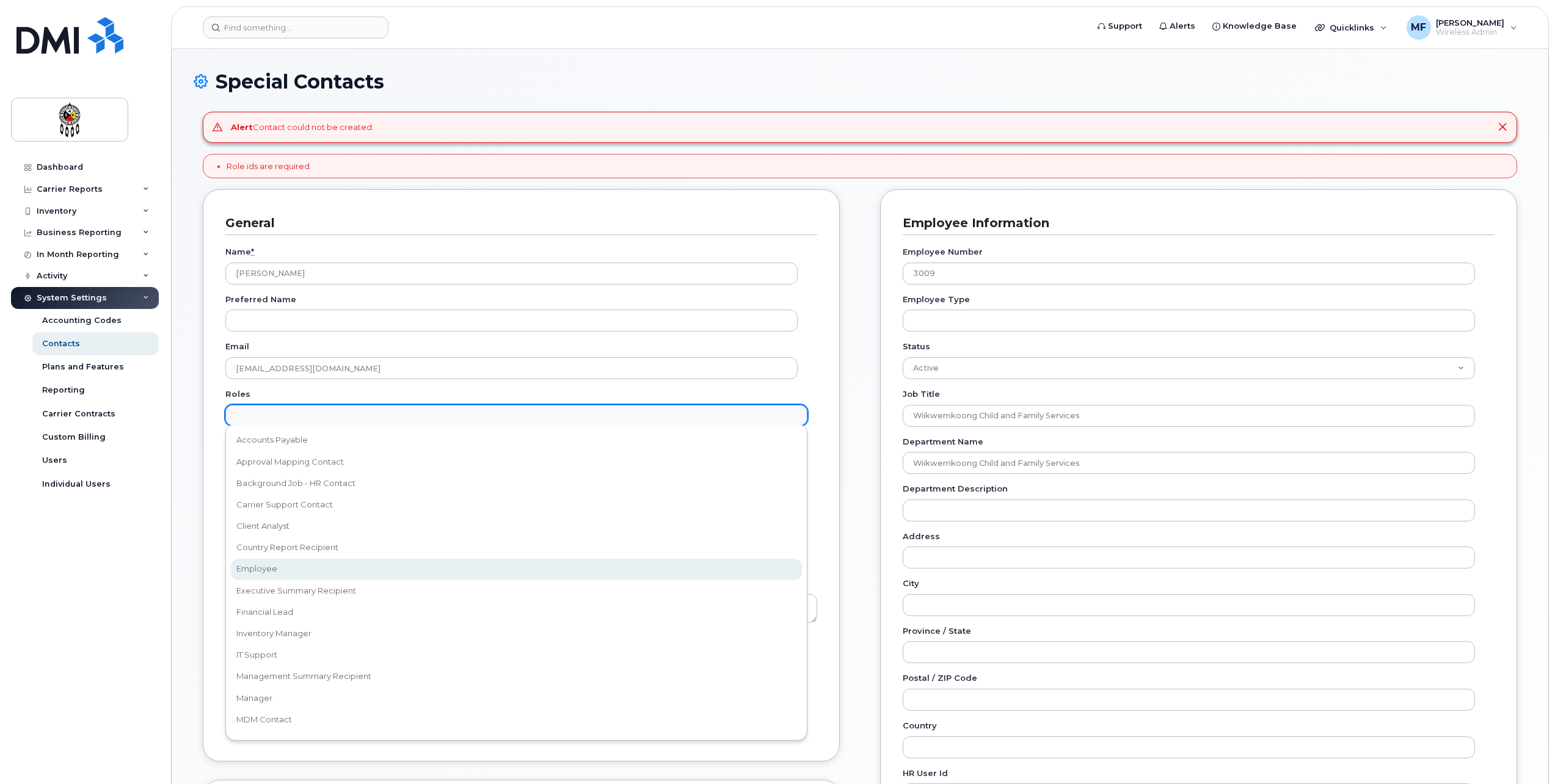
select select "16"
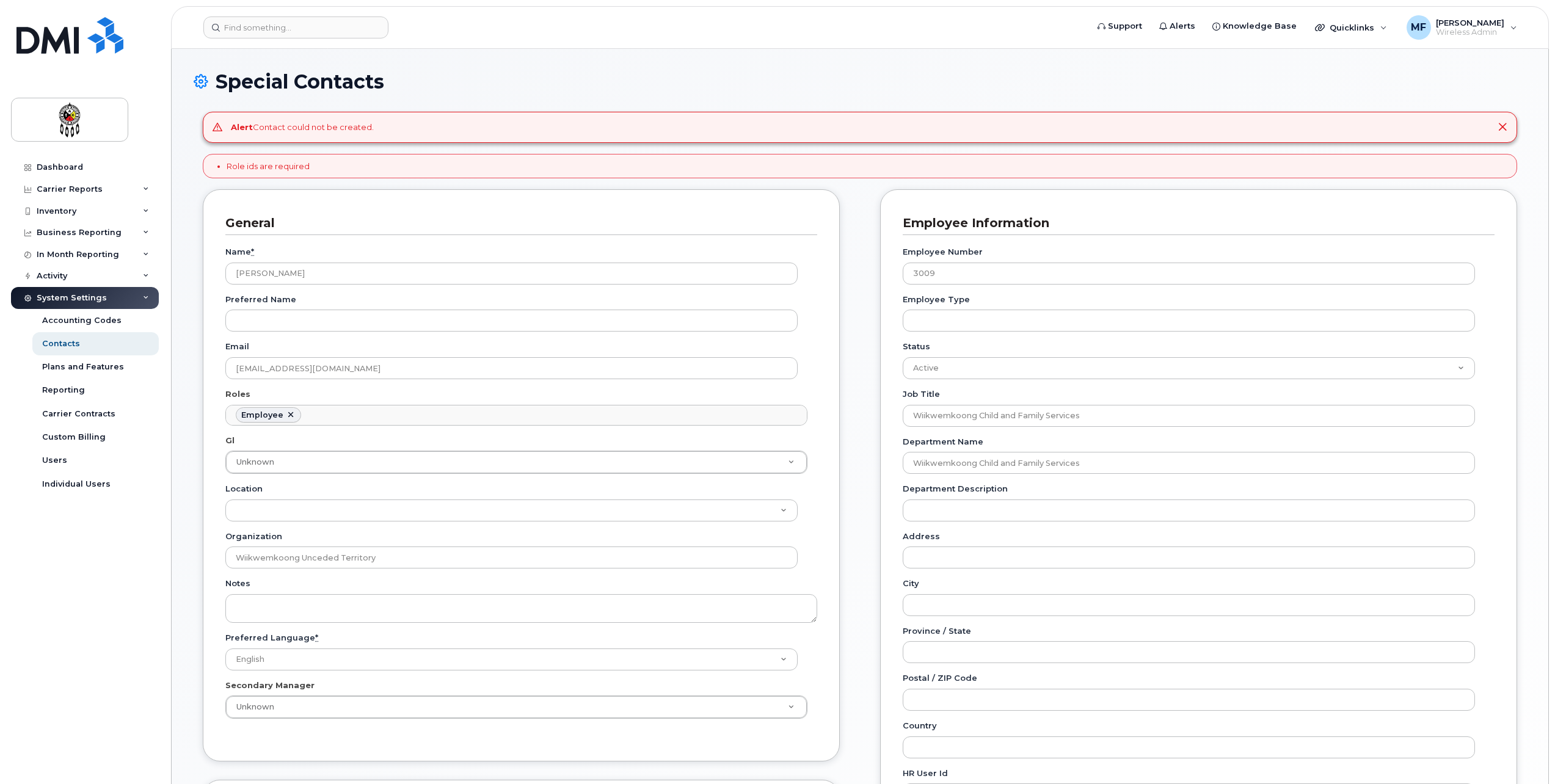
scroll to position [68, 0]
click at [1546, 140] on div "Special Contacts Alert Contact could not be created. Role ids are required Gene…" at bounding box center [861, 537] width 1377 height 976
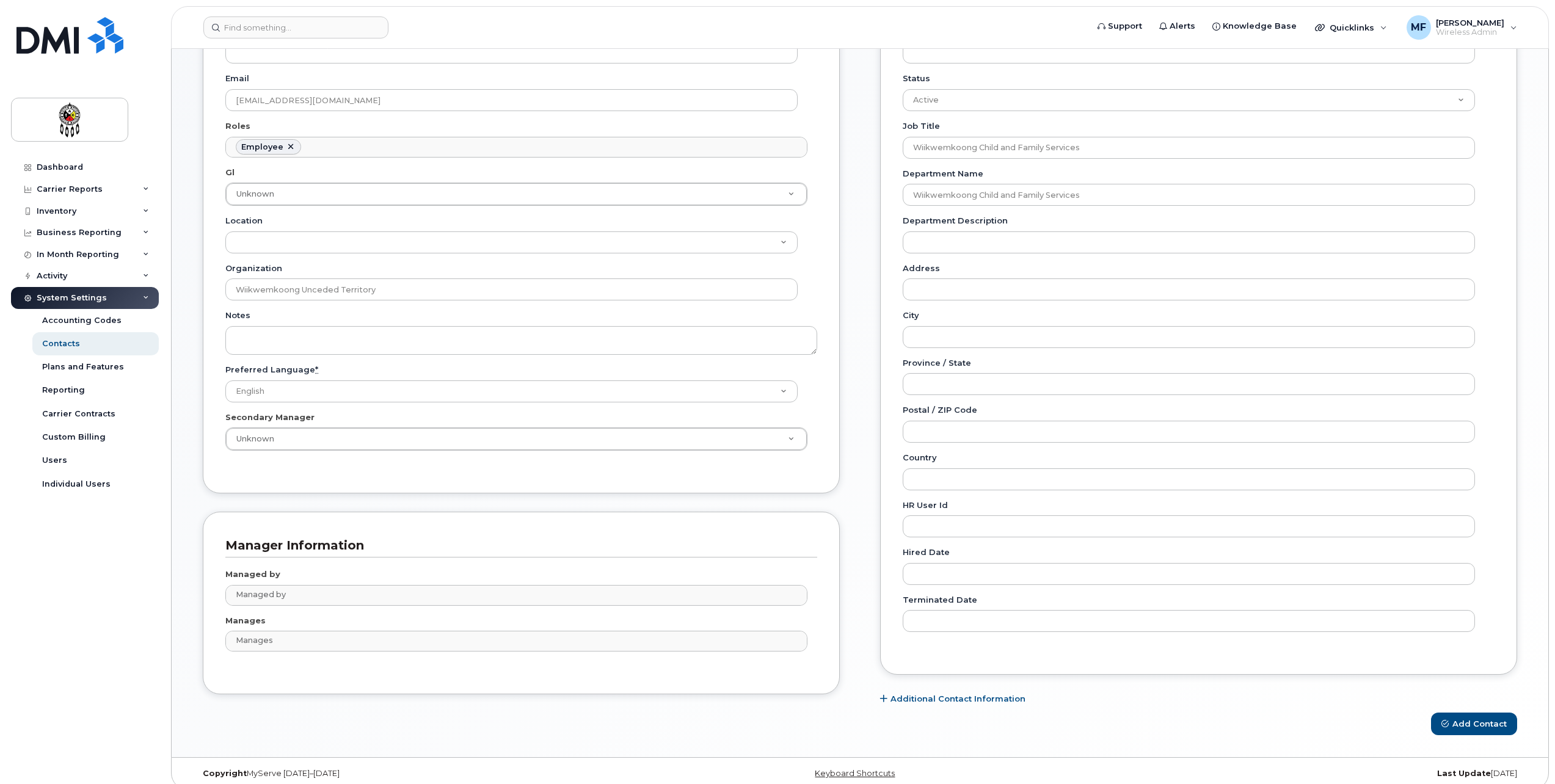
scroll to position [281, 0]
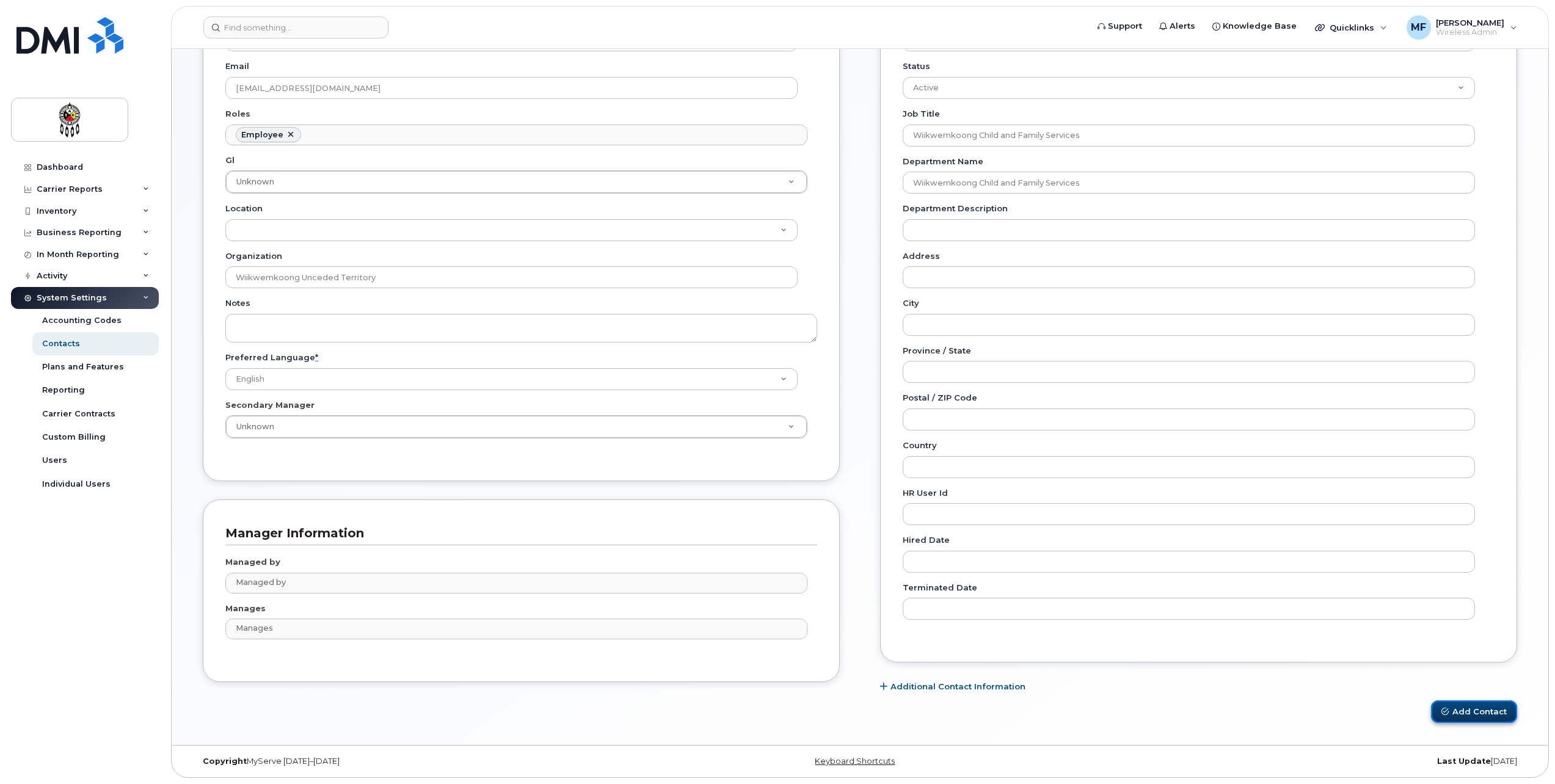
click at [1472, 712] on button "Add Contact" at bounding box center [1474, 711] width 86 height 22
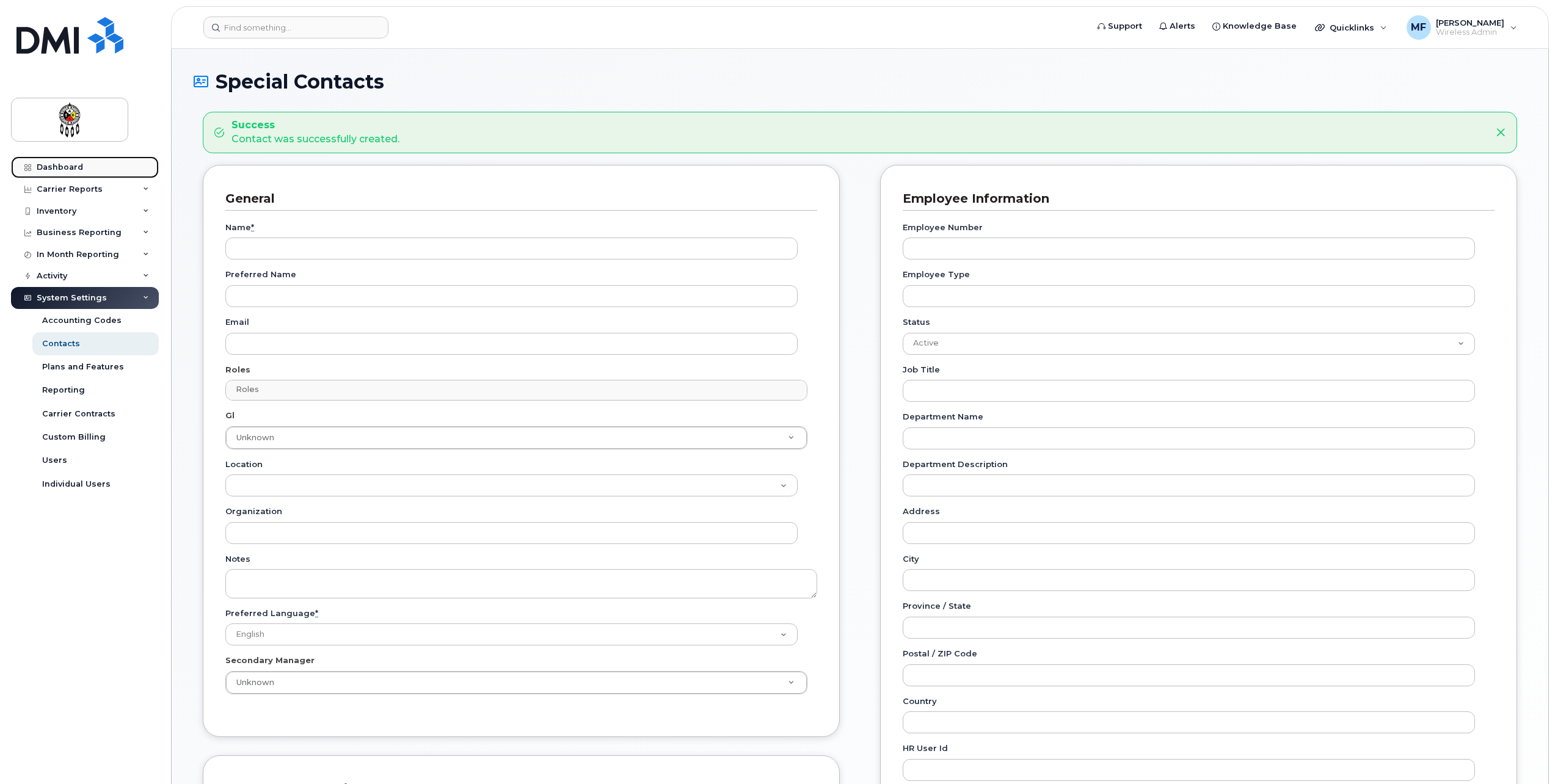
drag, startPoint x: 65, startPoint y: 166, endPoint x: 77, endPoint y: 160, distance: 13.4
click at [65, 166] on div "Dashboard" at bounding box center [60, 168] width 47 height 10
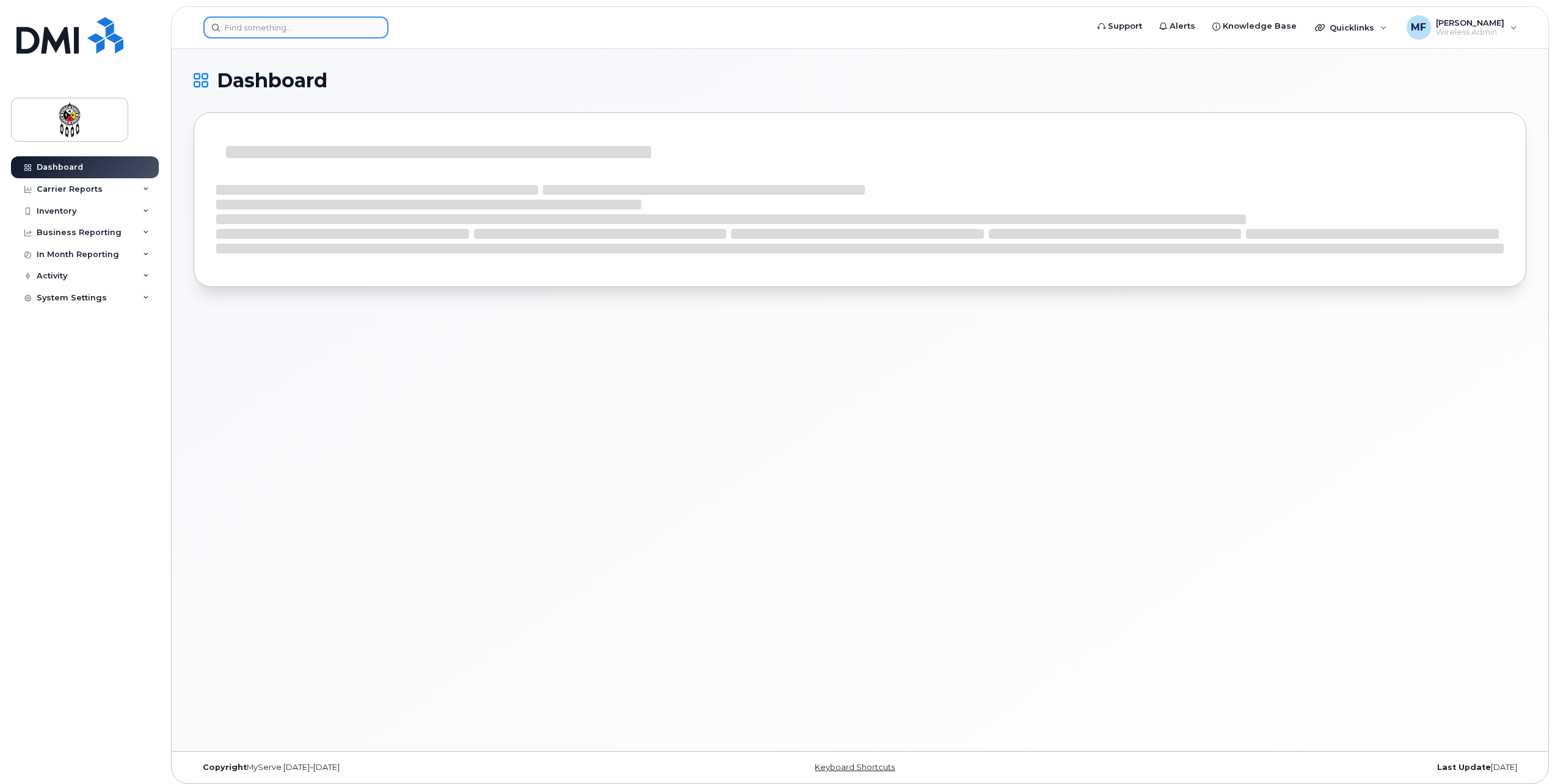
click at [294, 35] on input at bounding box center [296, 27] width 185 height 22
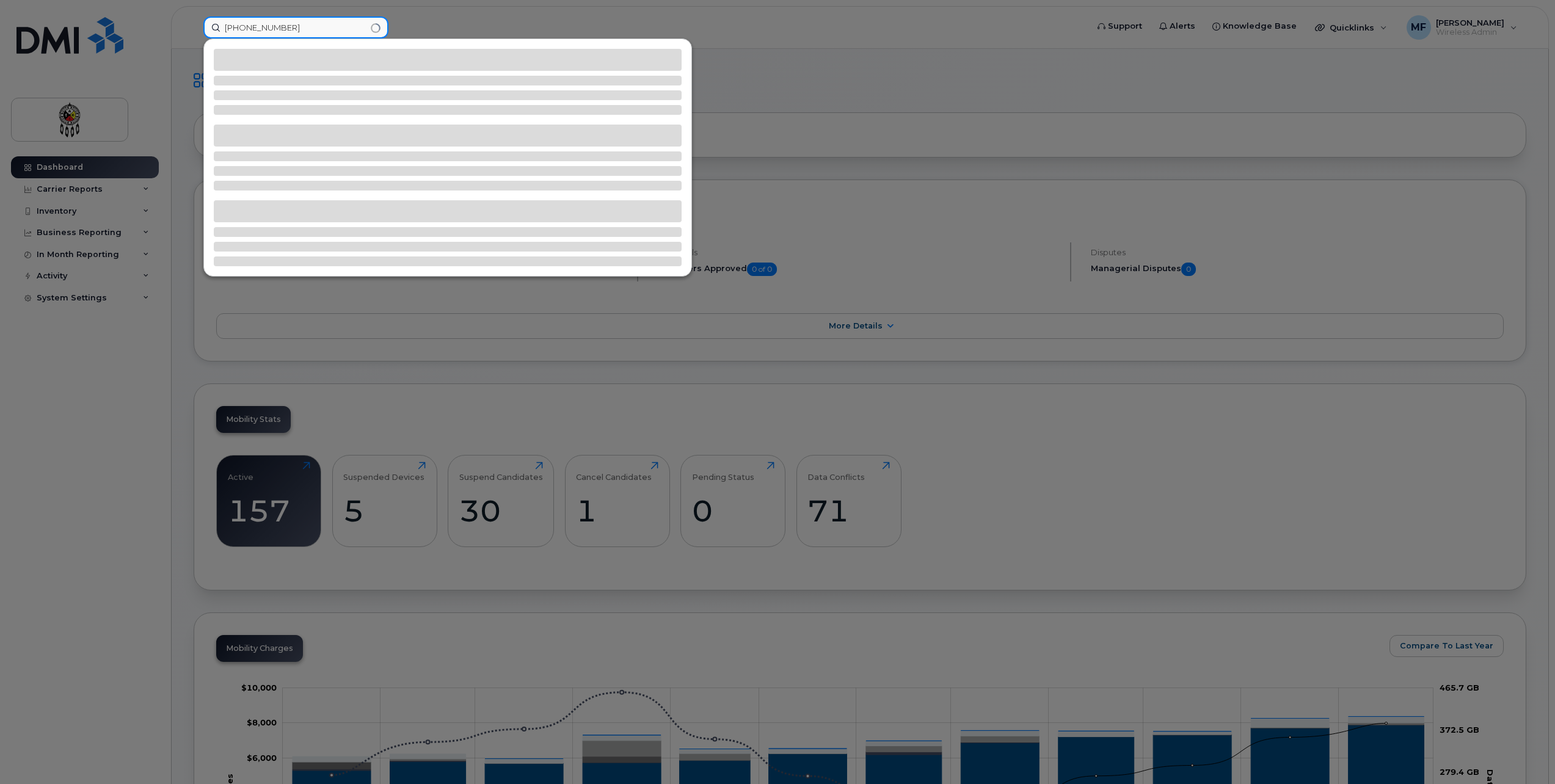
type input "249-532-0747"
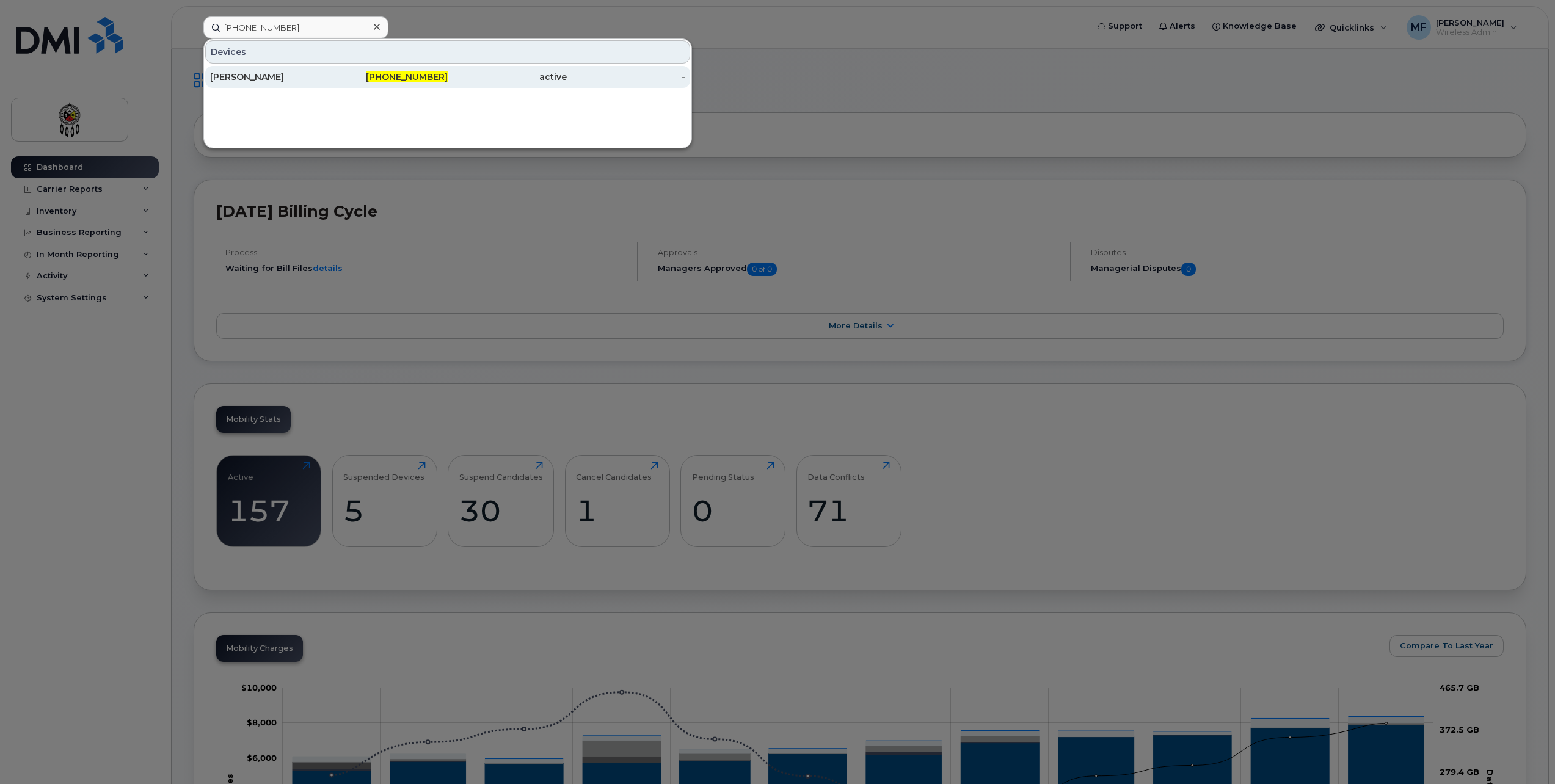
click at [306, 80] on div "[PERSON_NAME]" at bounding box center [270, 76] width 119 height 12
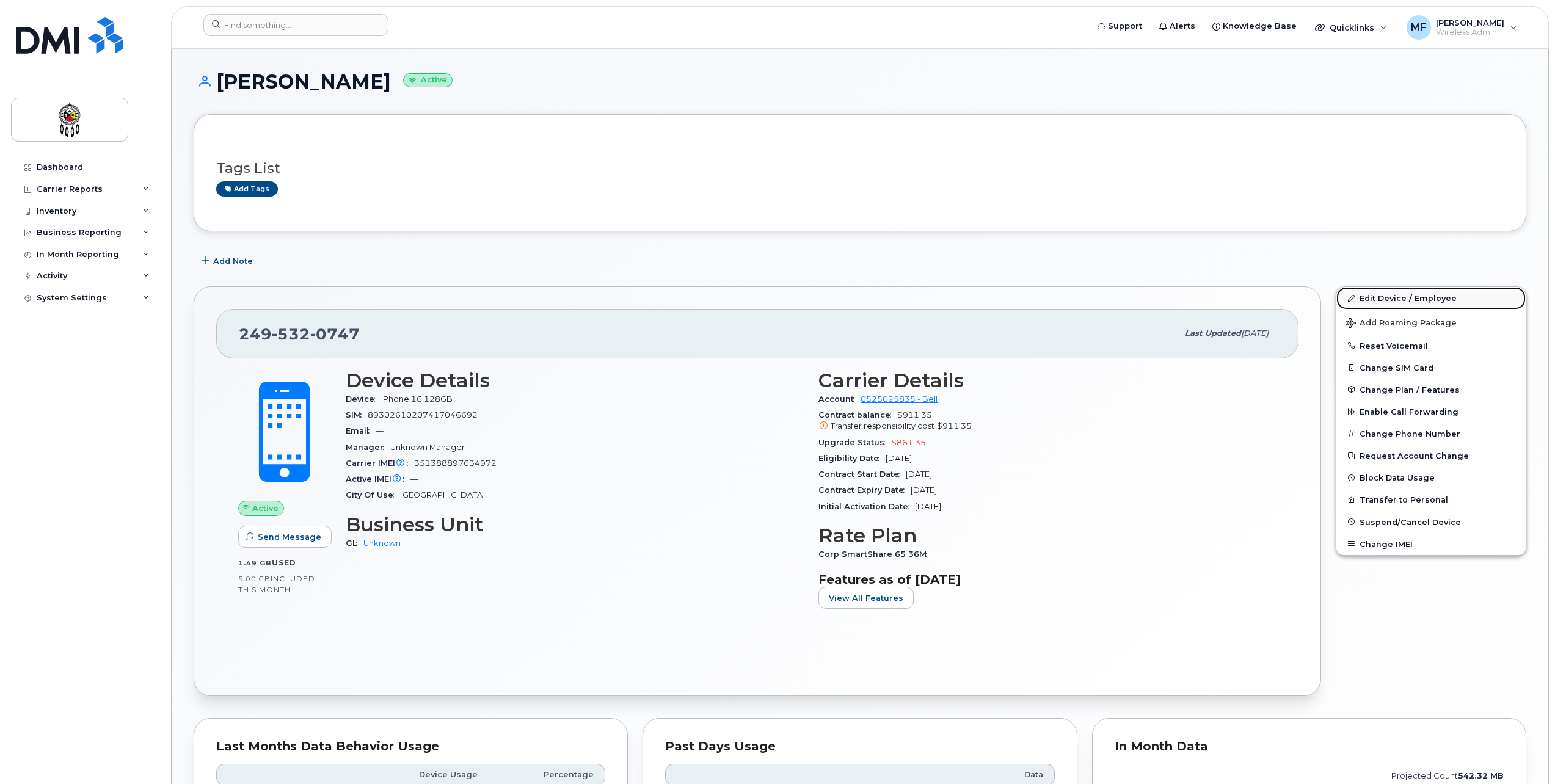
click at [1381, 298] on link "Edit Device / Employee" at bounding box center [1431, 298] width 189 height 22
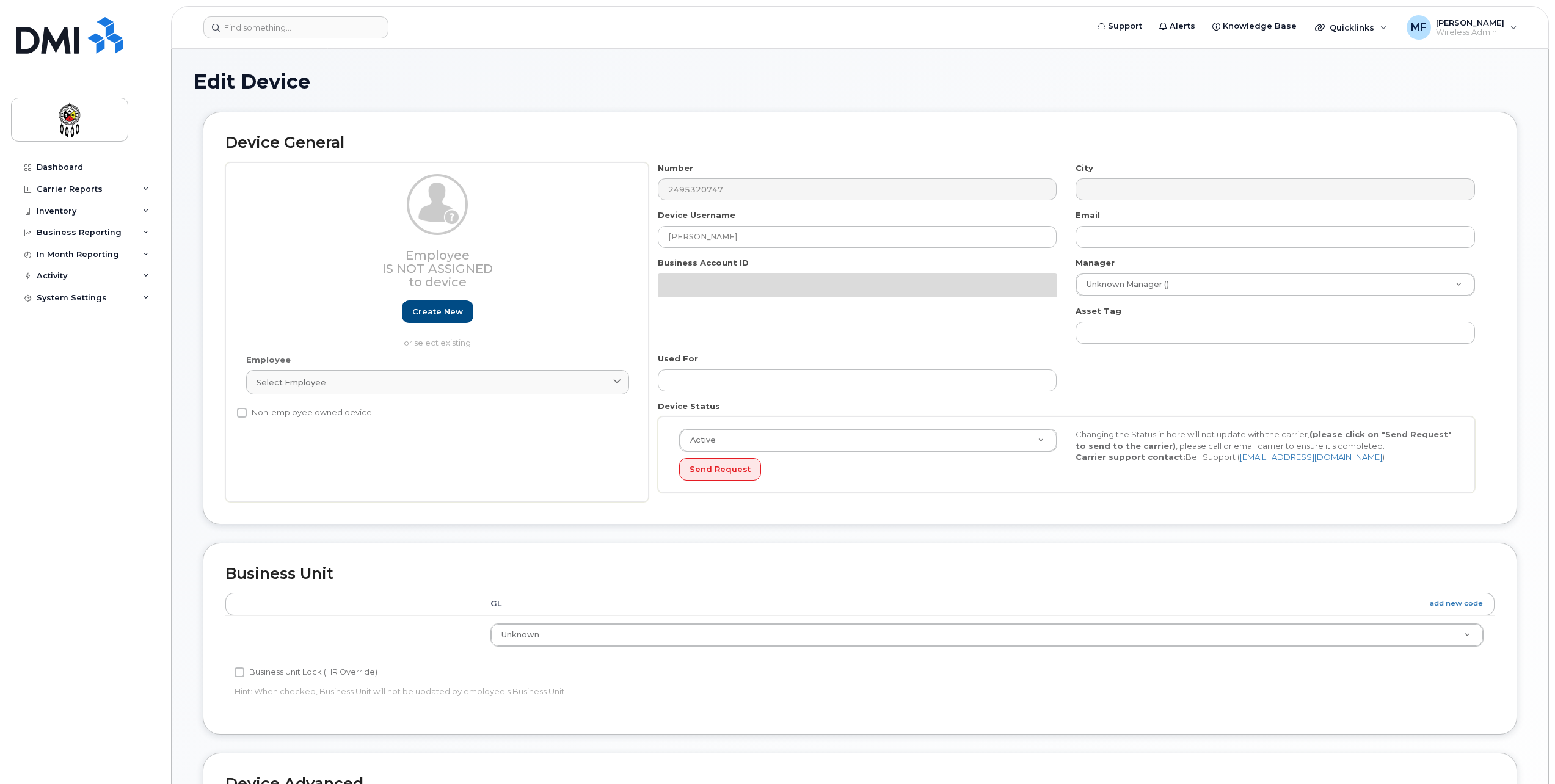
select select "651562"
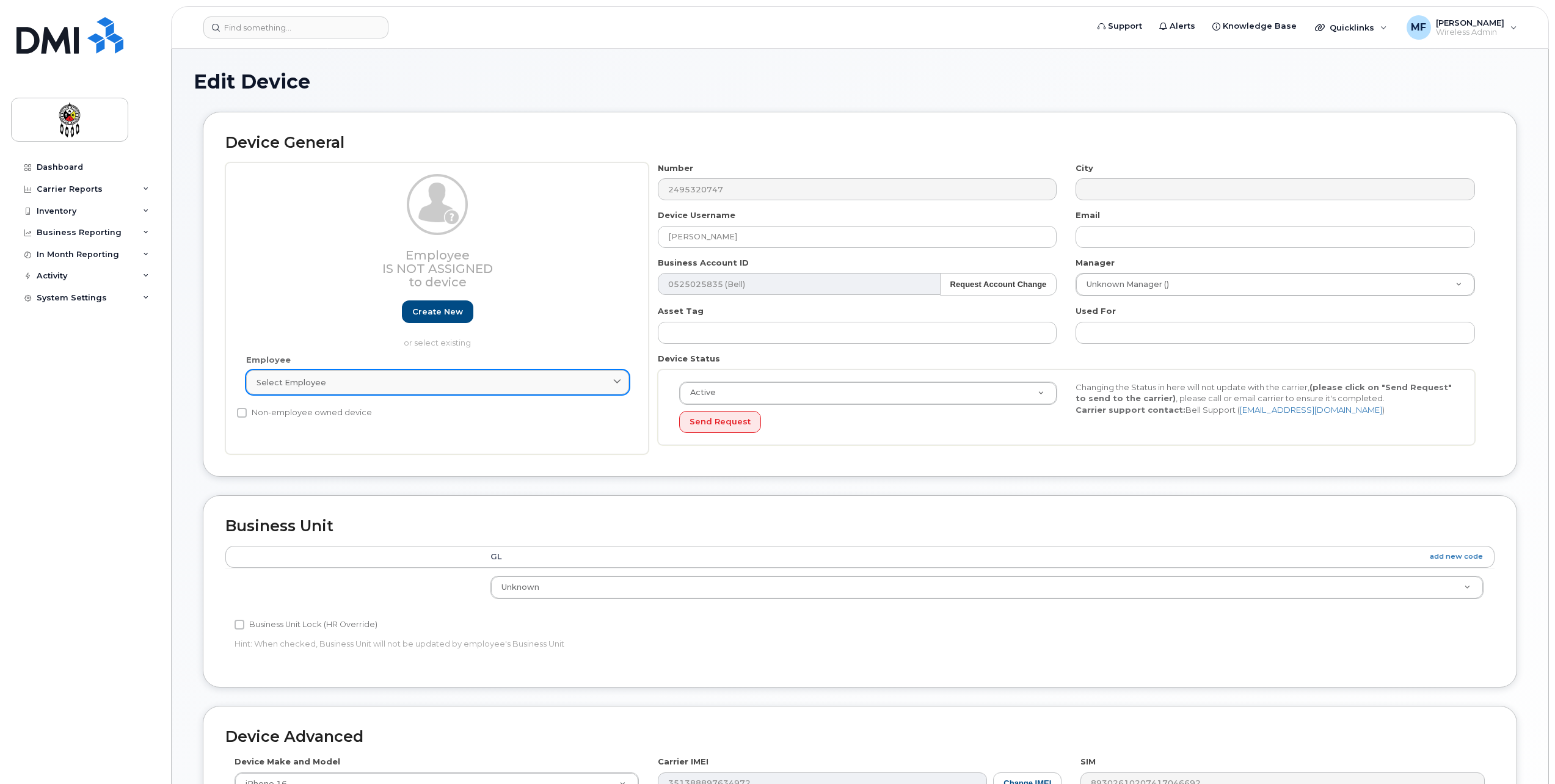
click at [389, 378] on div "Select employee" at bounding box center [438, 383] width 362 height 12
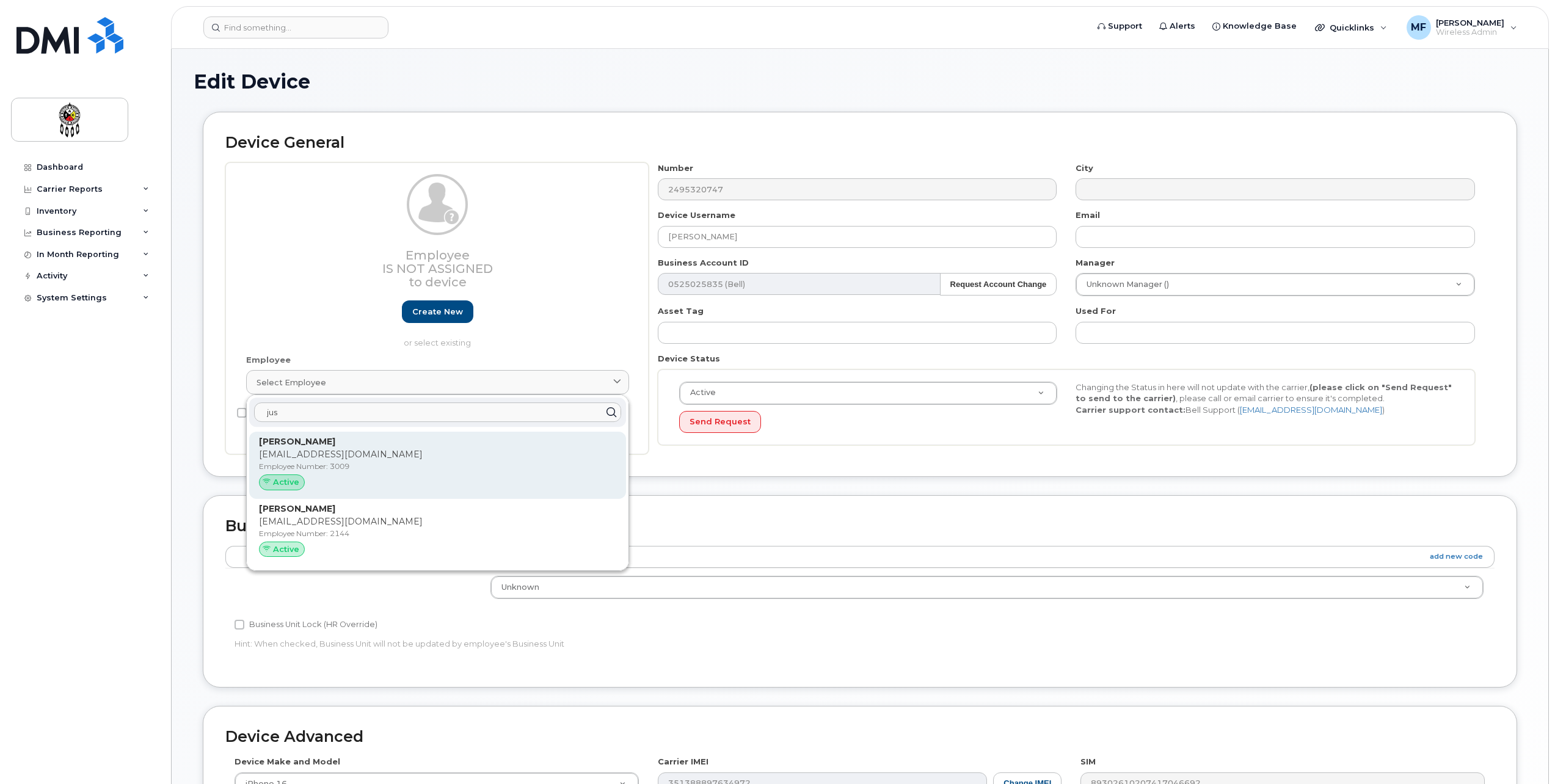
type input "jus"
click at [369, 458] on p "[EMAIL_ADDRESS][DOMAIN_NAME]" at bounding box center [438, 455] width 358 height 13
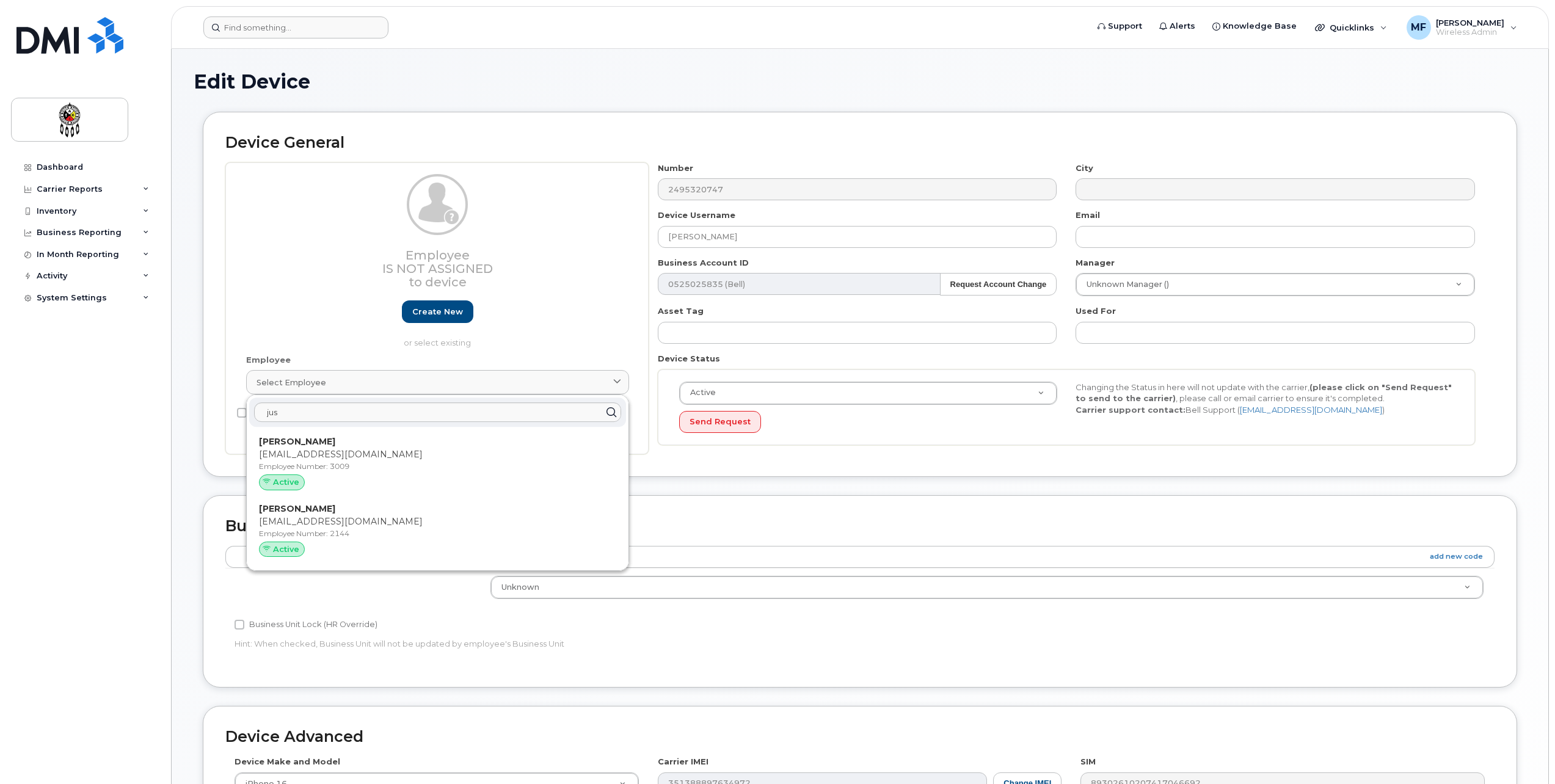
type input "3009"
type input "[EMAIL_ADDRESS][DOMAIN_NAME]"
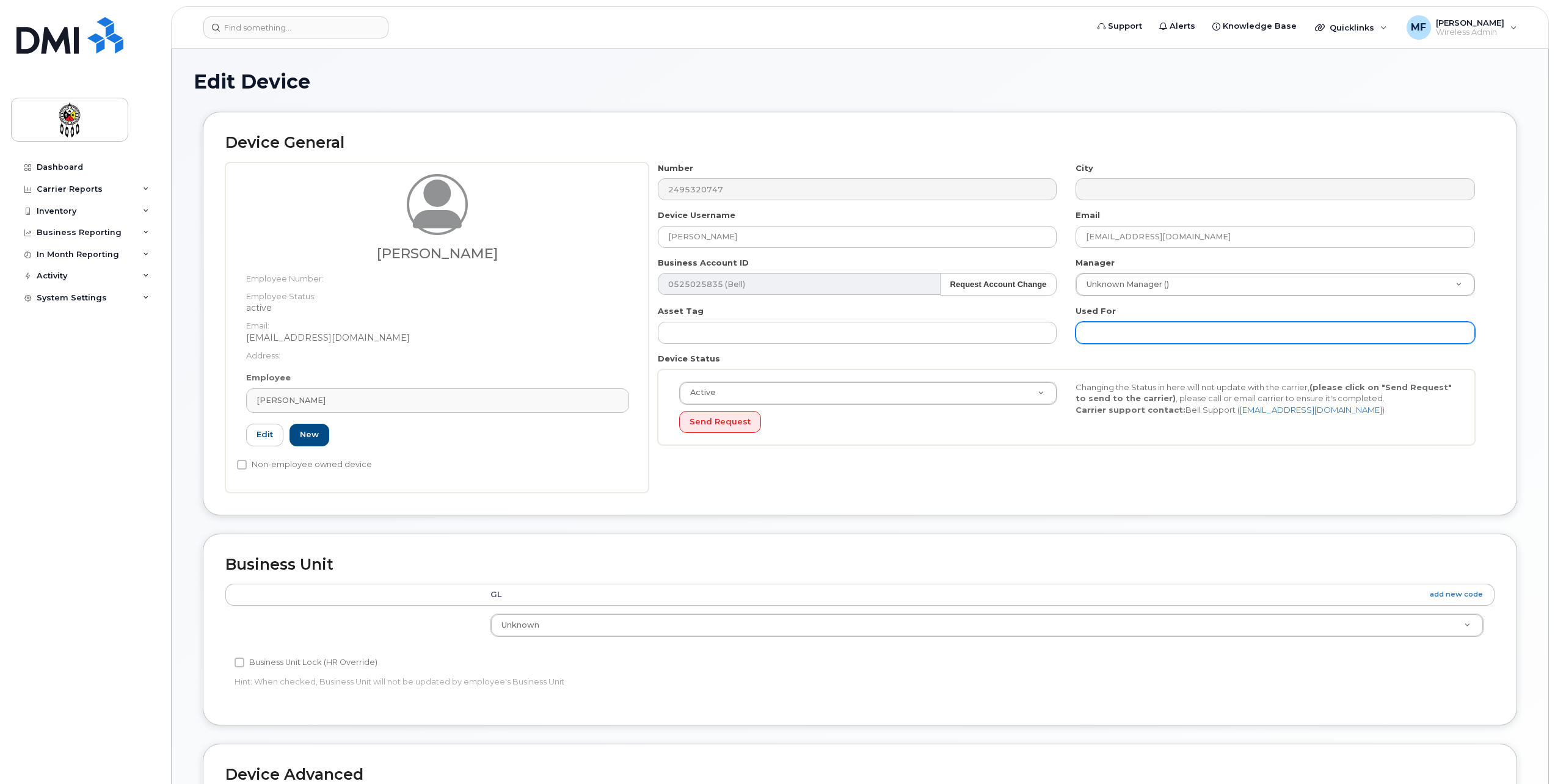
click at [1175, 326] on input "text" at bounding box center [1275, 332] width 399 height 22
type input "work"
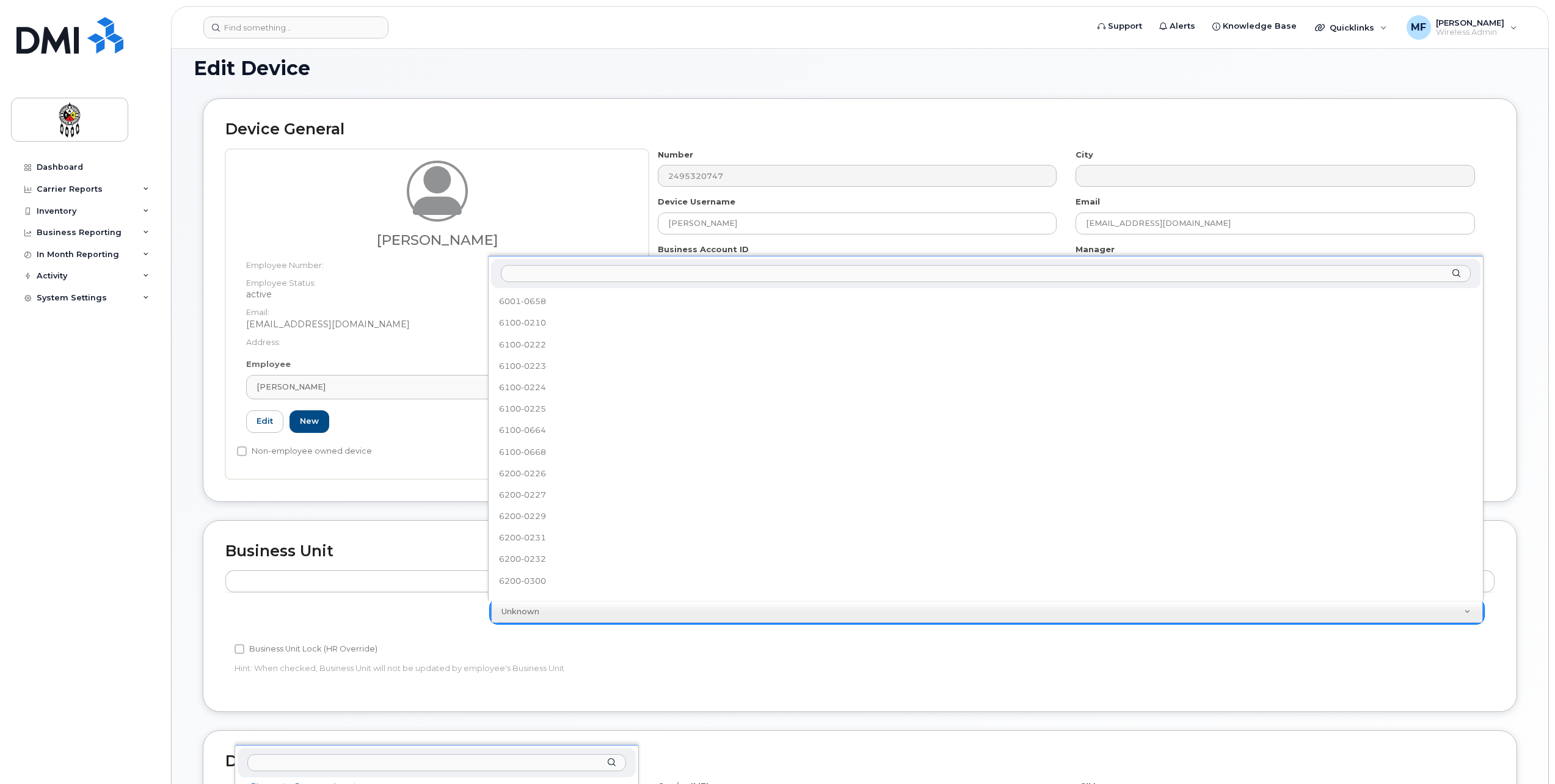
scroll to position [462, 0]
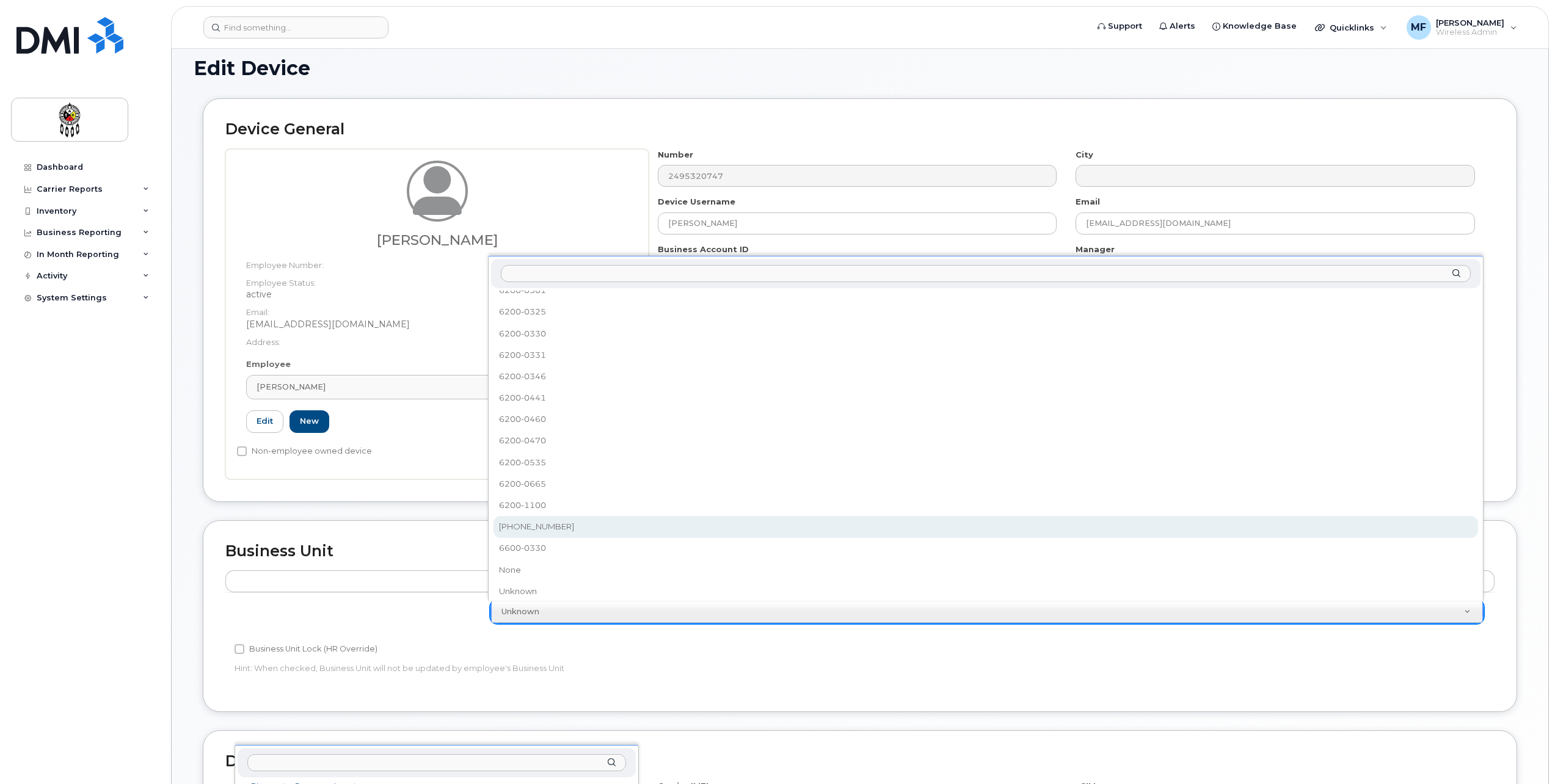
select select "36203606"
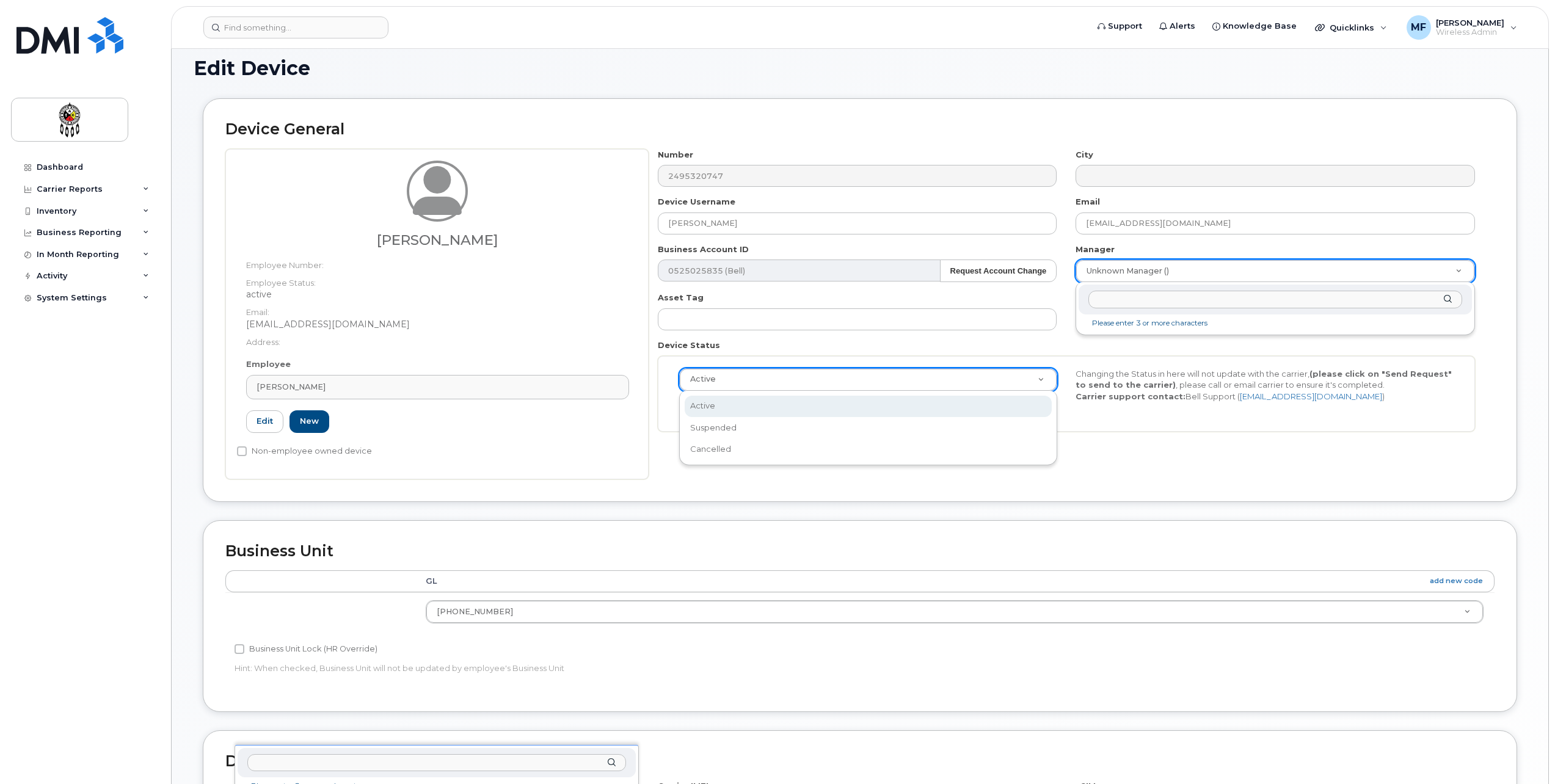
click at [979, 653] on div "Business Unit Lock (HR Override)" at bounding box center [648, 649] width 827 height 14
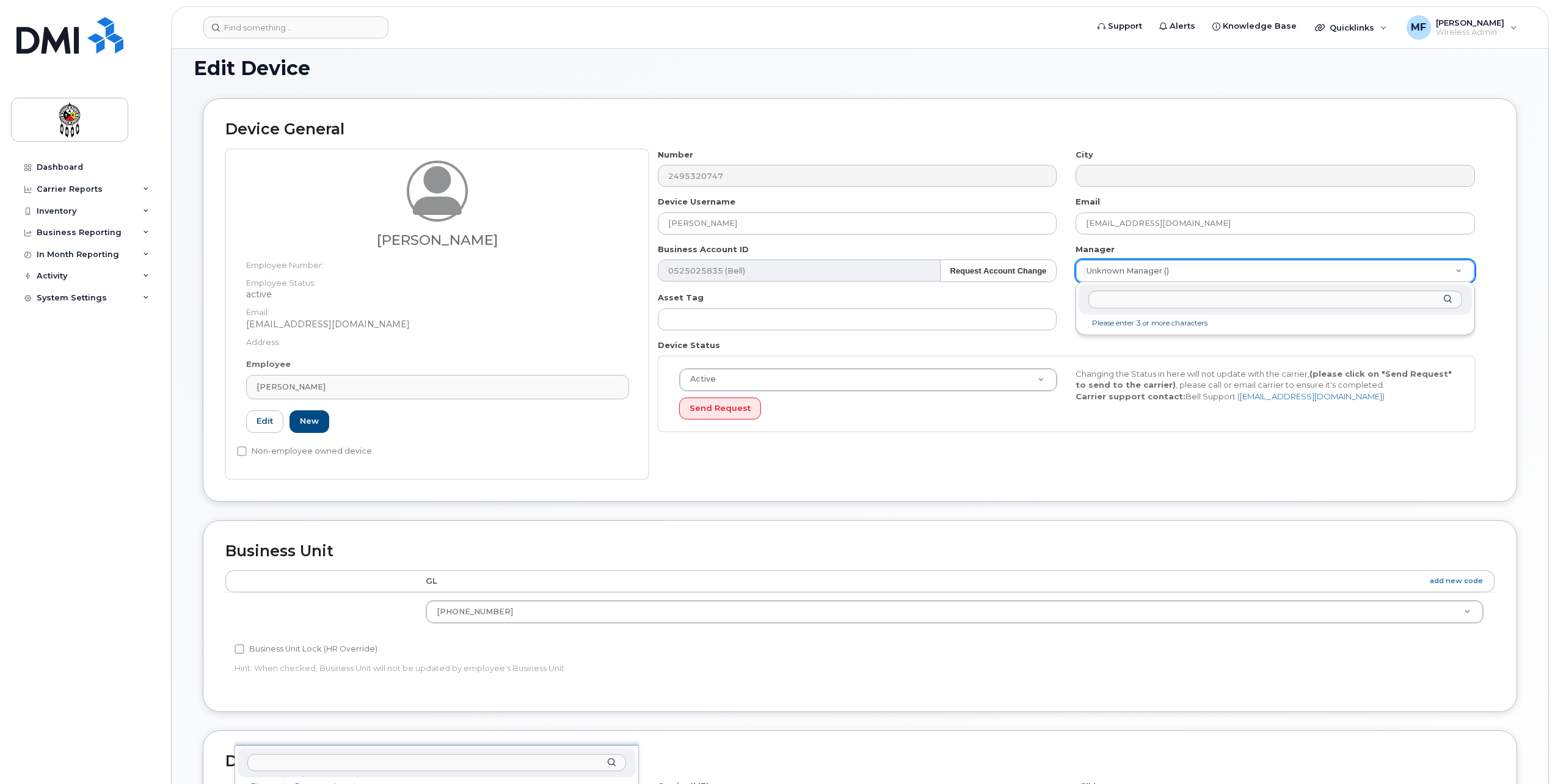
type input "A"
type input "n"
type input "An"
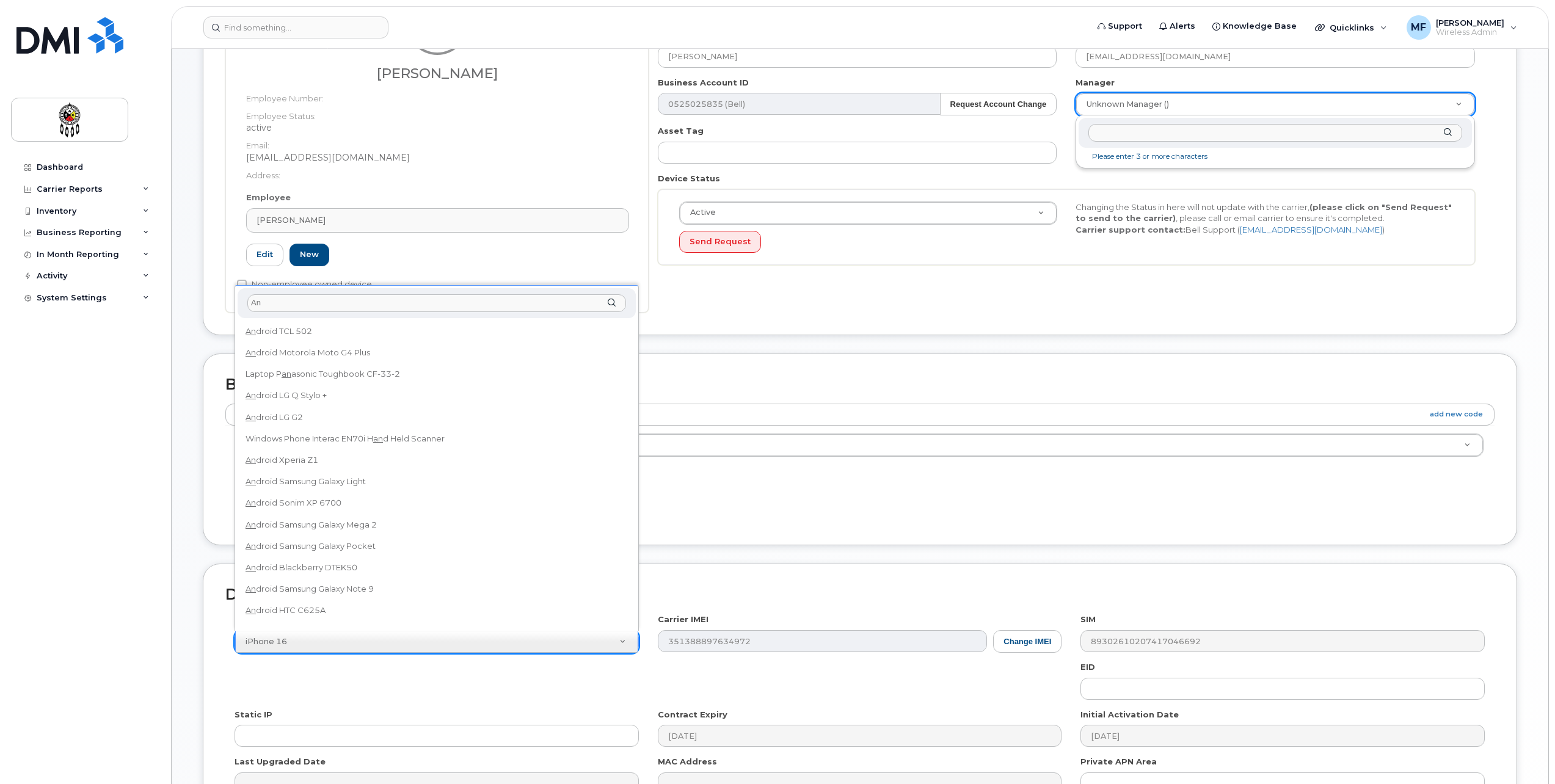
scroll to position [196, 0]
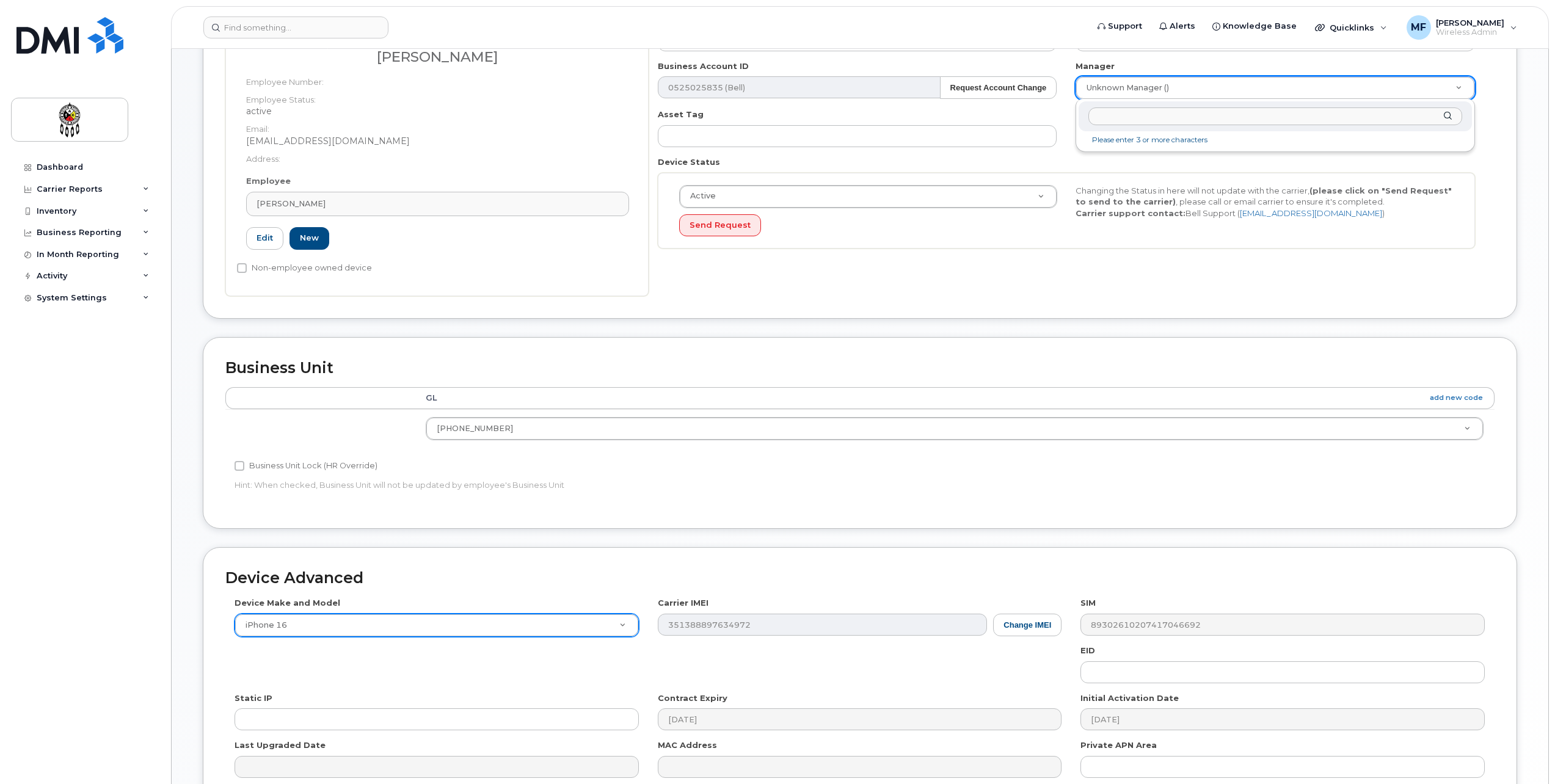
click at [1357, 117] on input "text" at bounding box center [1276, 116] width 374 height 18
type input "anna"
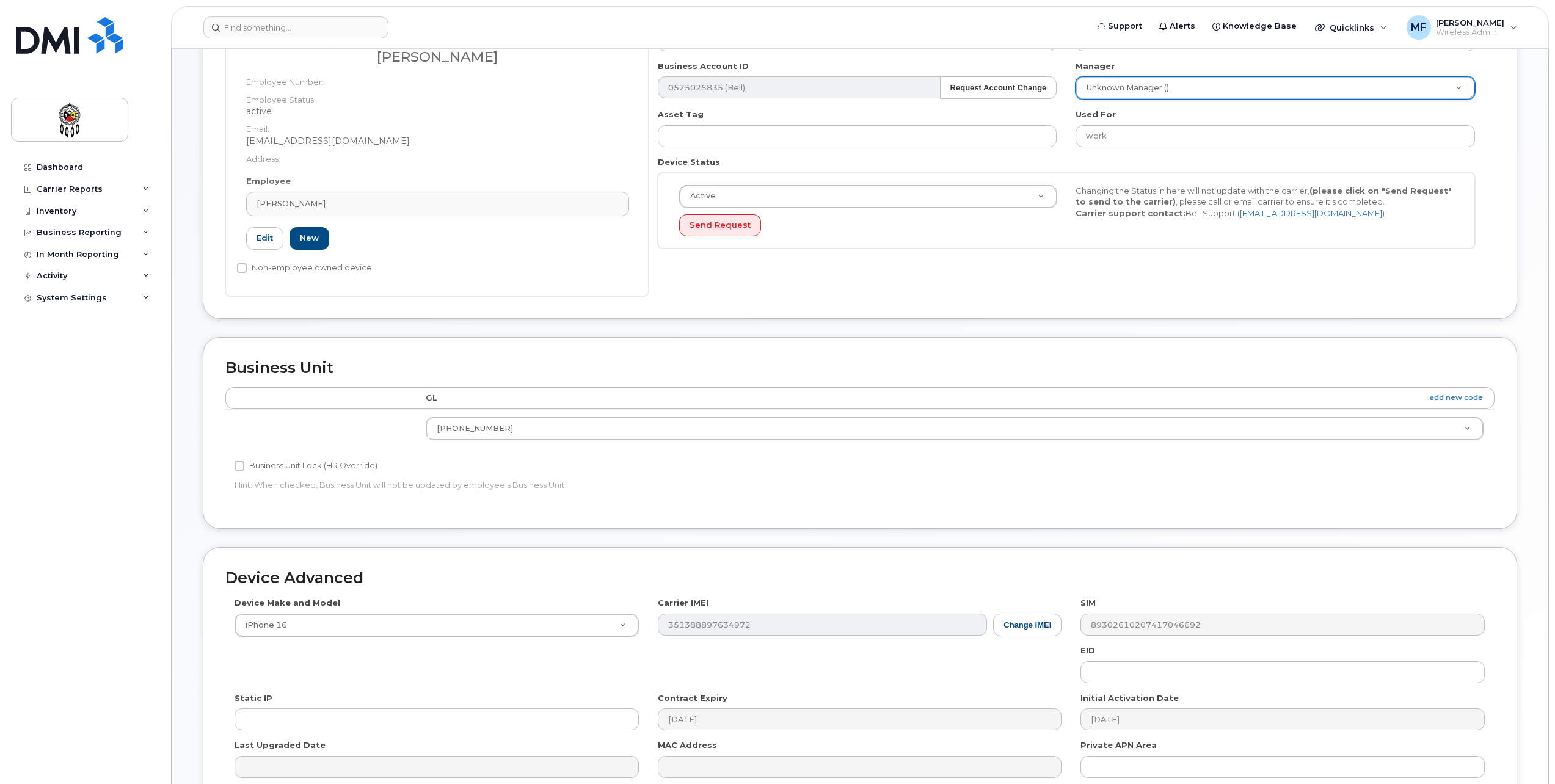
click at [1258, 492] on div "Accounting Categories Rules GL add new code 6200-1100-001 6001-0658 6100-0210 6…" at bounding box center [860, 447] width 1269 height 119
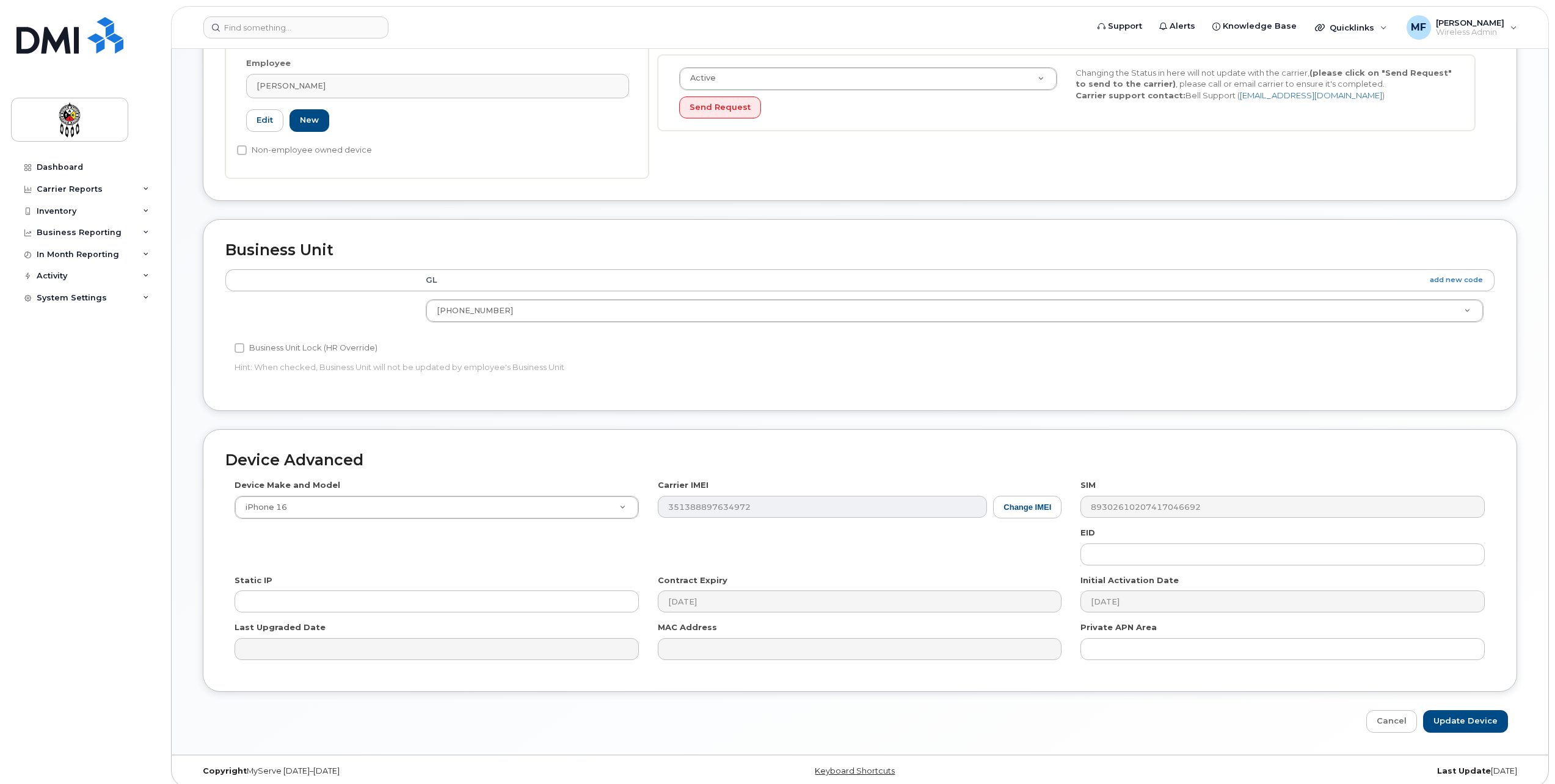
scroll to position [324, 0]
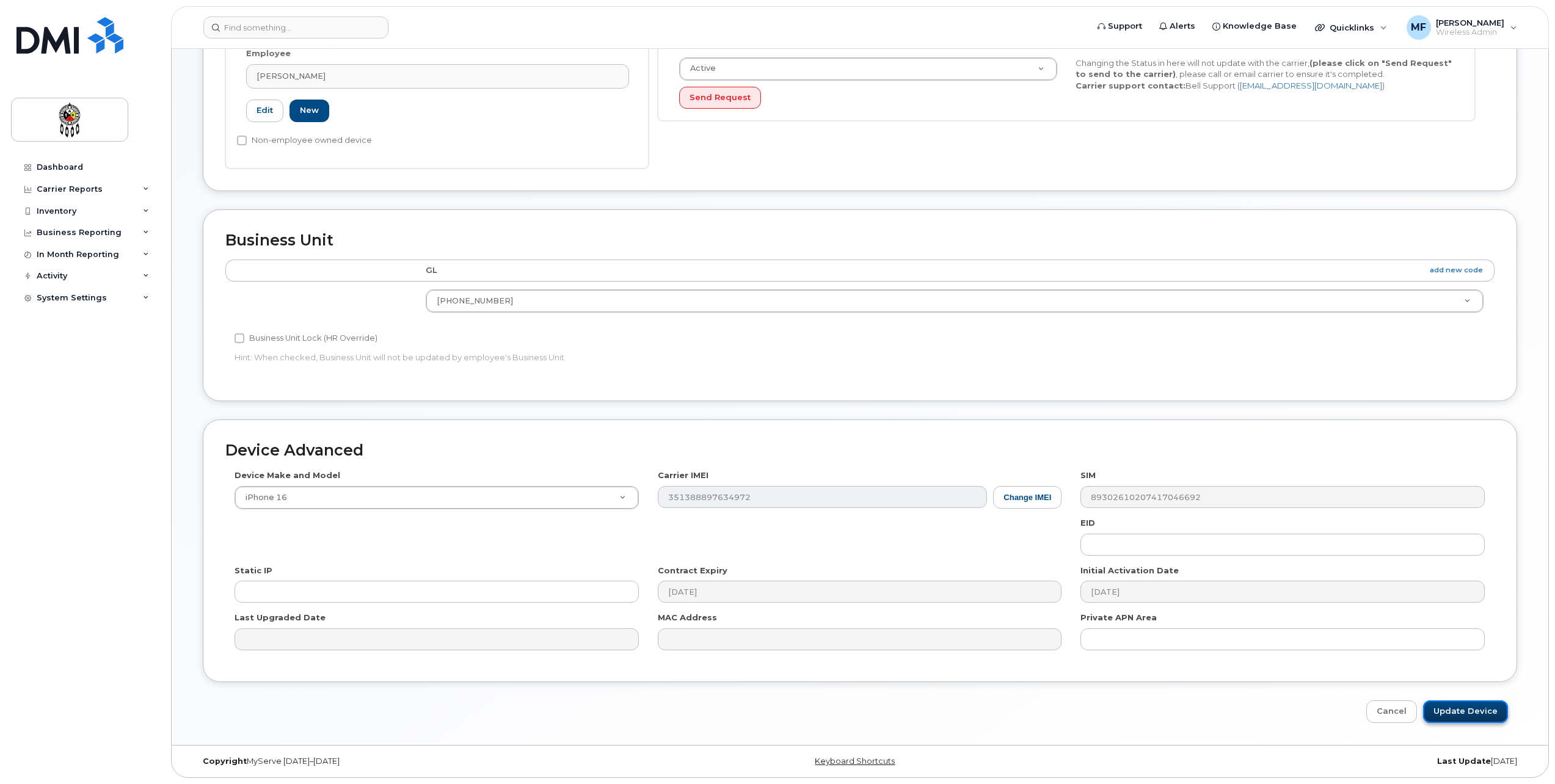
click at [1461, 708] on input "Update Device" at bounding box center [1466, 711] width 85 height 22
type input "Saving..."
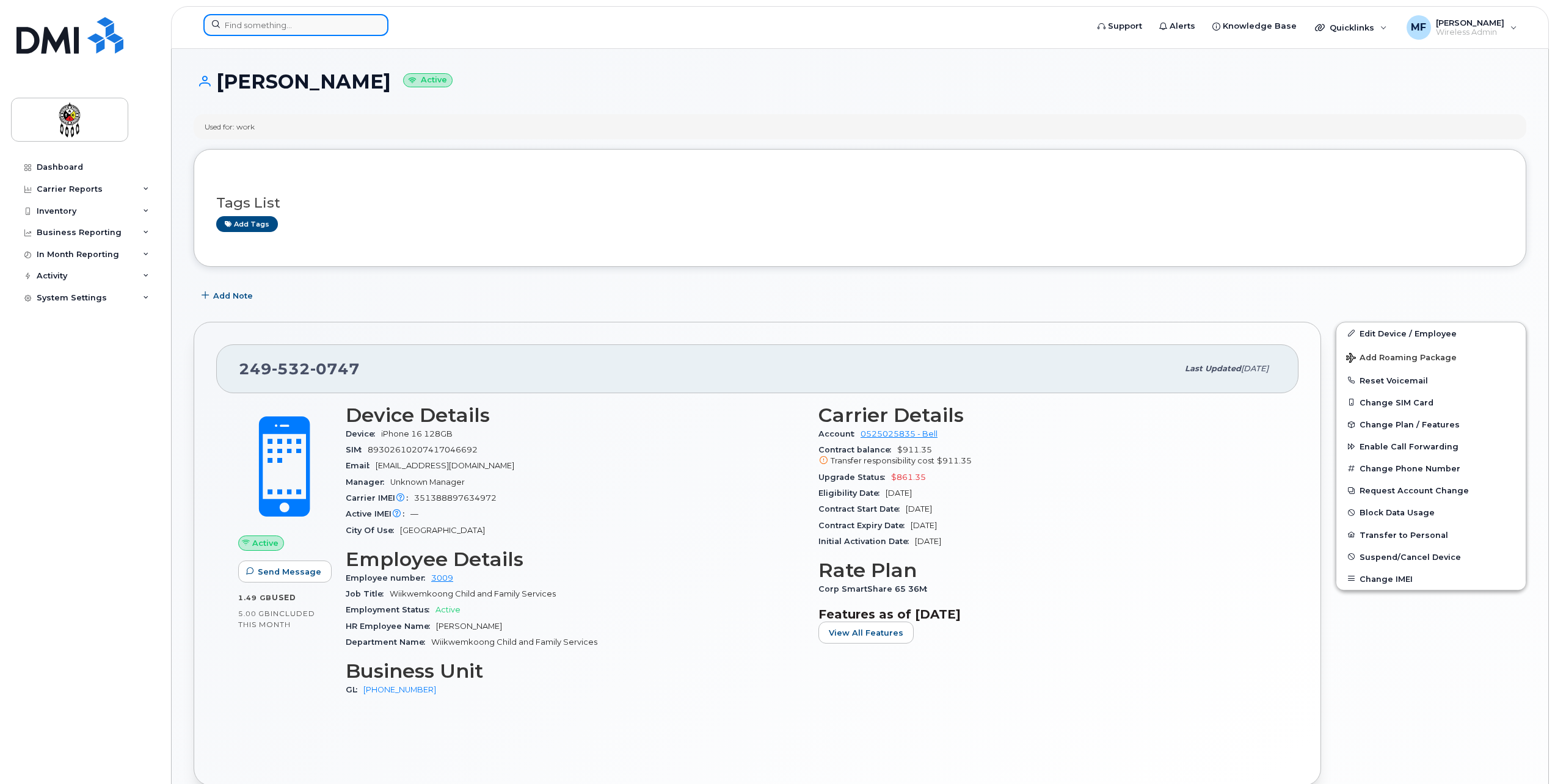
click at [273, 22] on input at bounding box center [296, 25] width 185 height 22
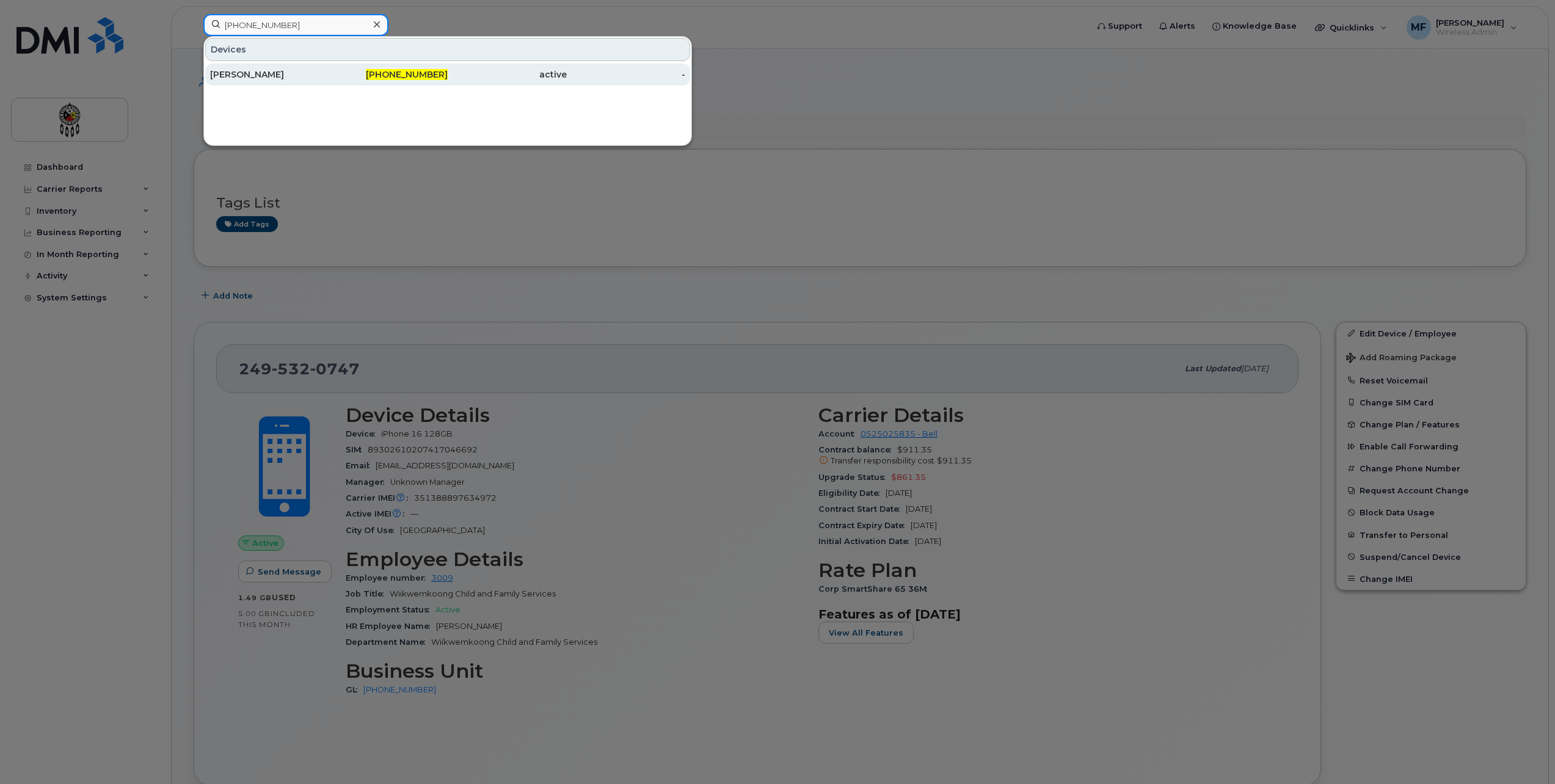
type input "249-532-0780"
click at [402, 68] on div "249-532-0780" at bounding box center [389, 74] width 119 height 22
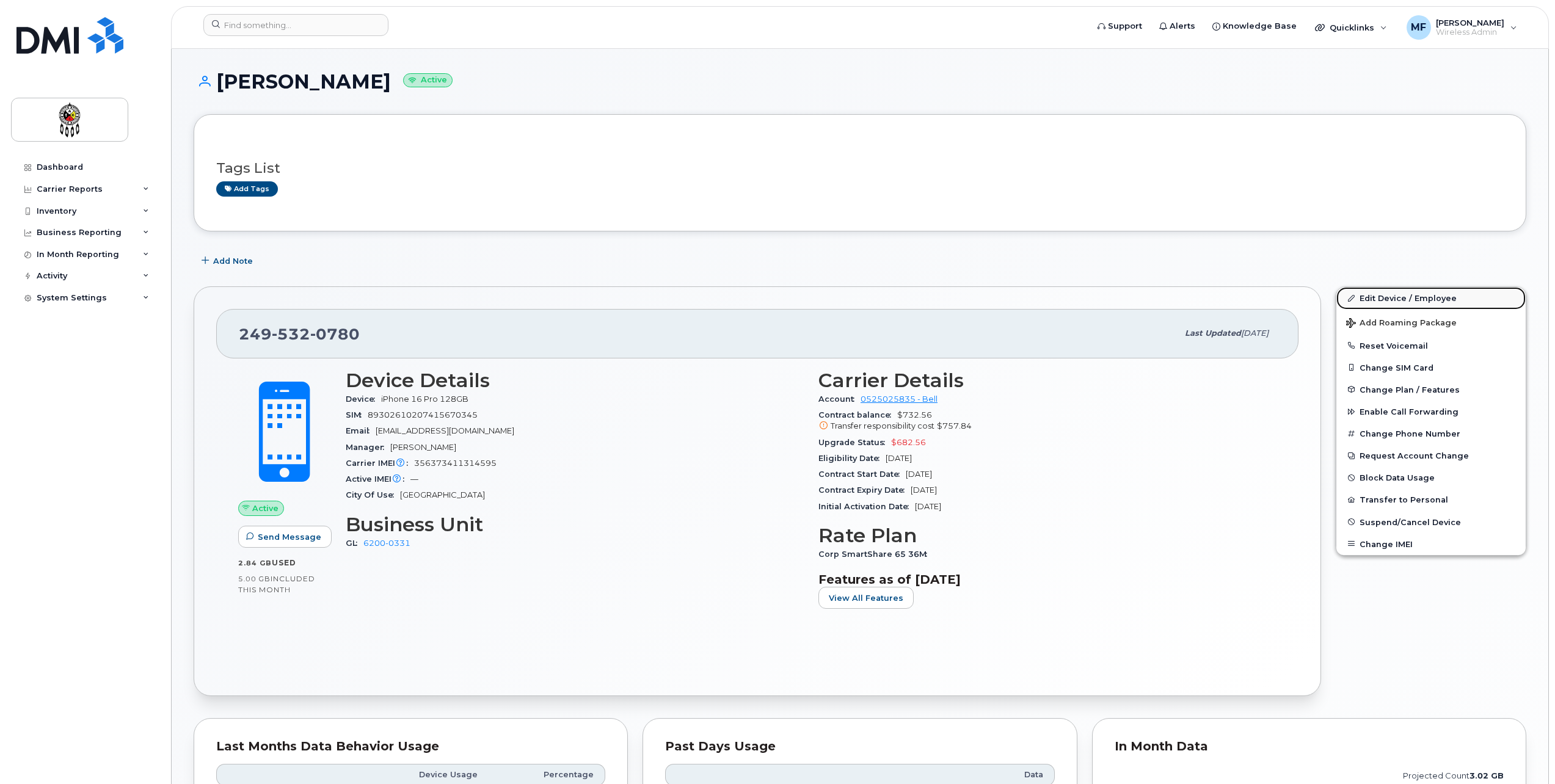
click at [1393, 300] on link "Edit Device / Employee" at bounding box center [1431, 298] width 189 height 22
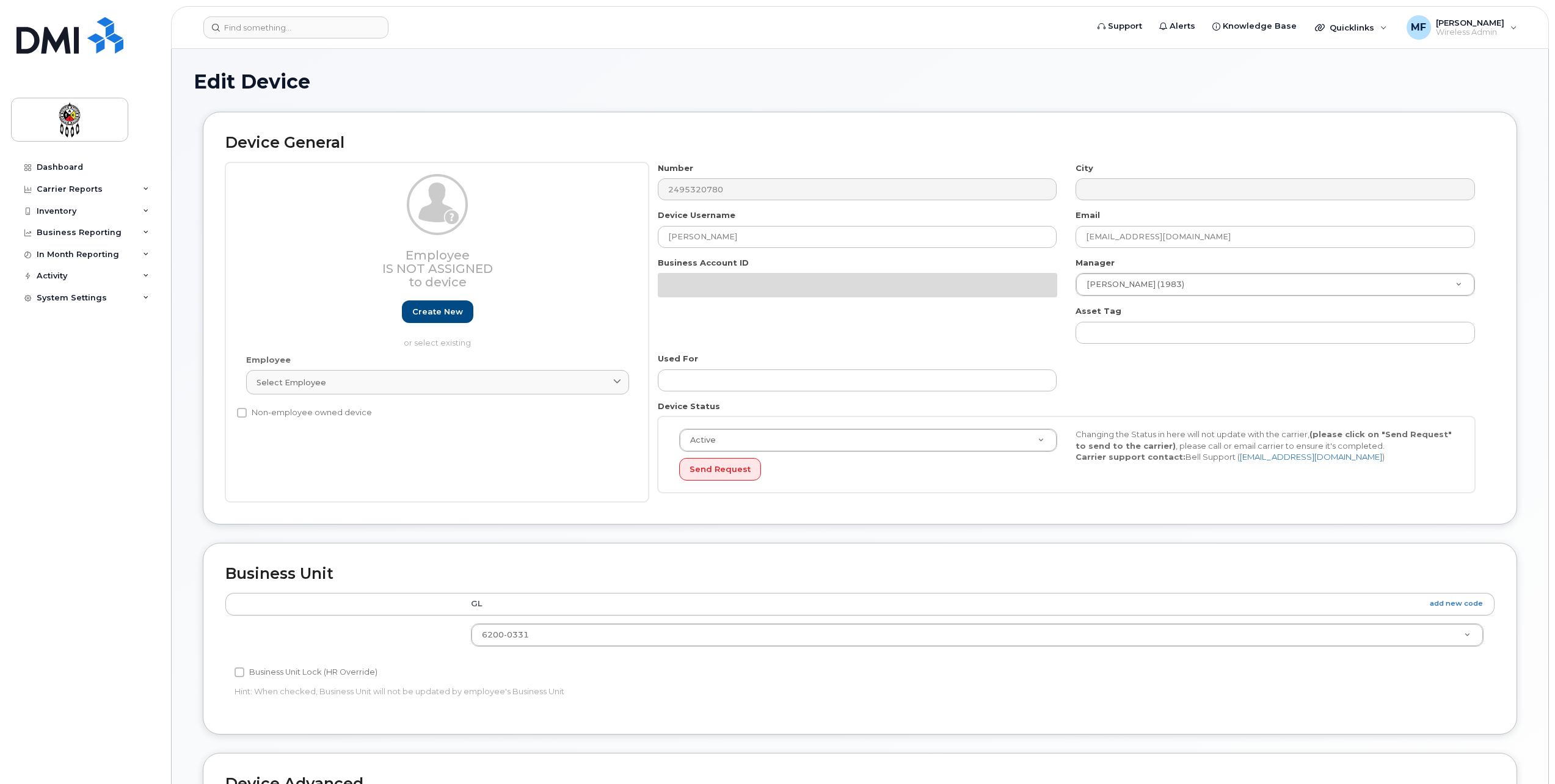
select select "33460201"
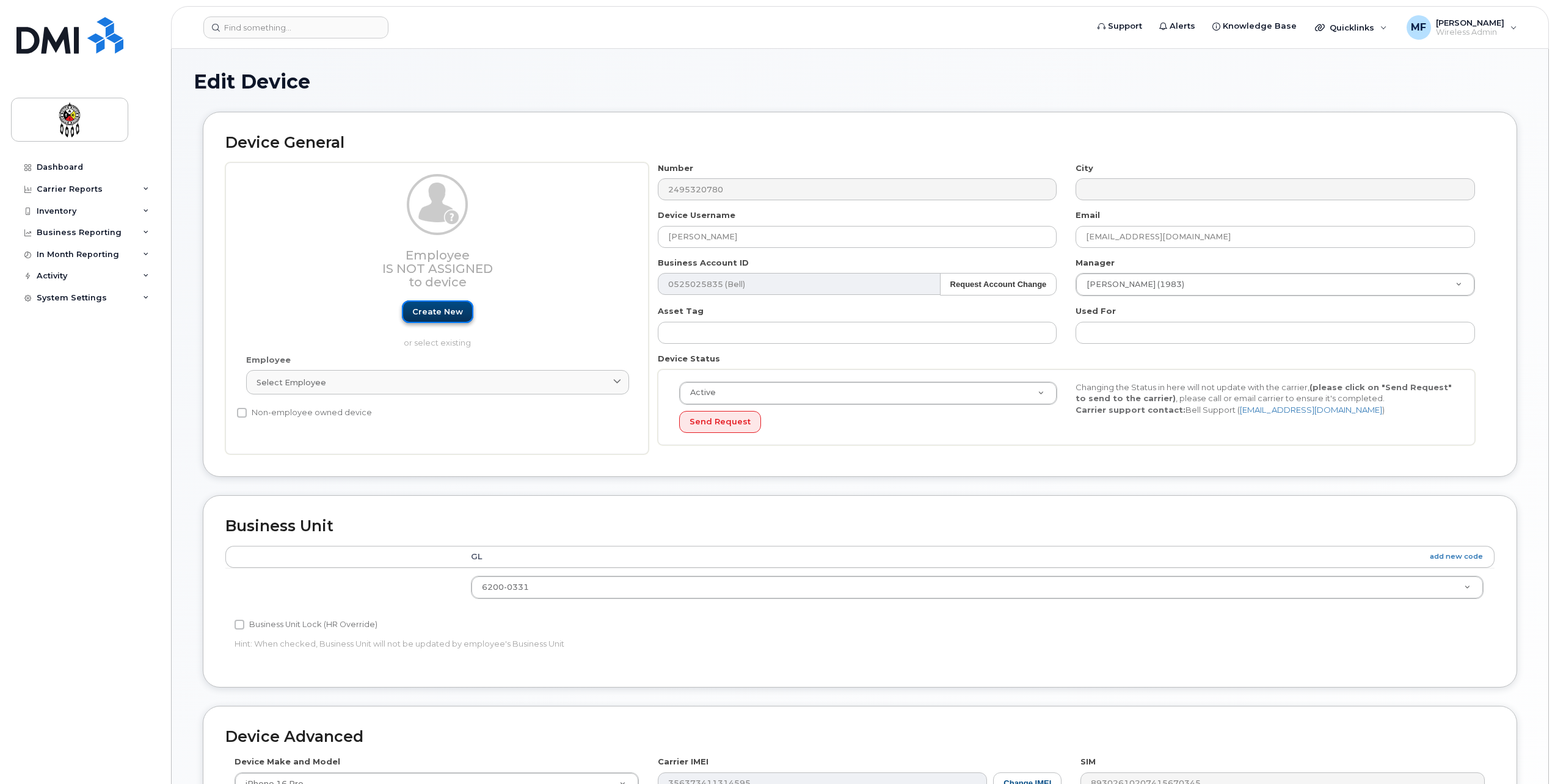
click at [436, 309] on link "Create new" at bounding box center [438, 311] width 71 height 22
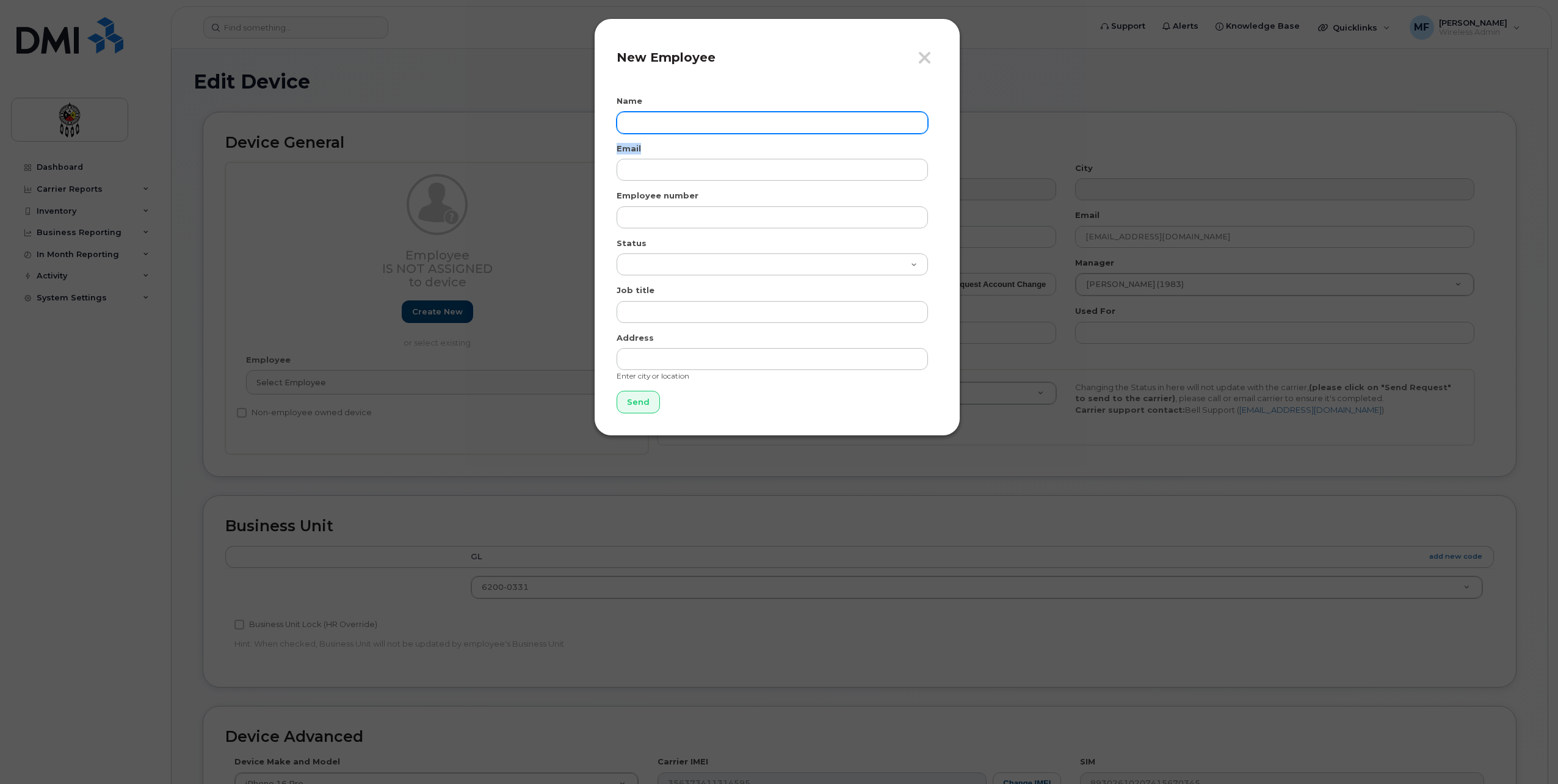
click at [709, 132] on form "Name Email Employee number Status Active On-Leave Long Term Short Term Maternit…" at bounding box center [777, 254] width 322 height 318
click at [709, 131] on input "text" at bounding box center [772, 122] width 311 height 22
type input "Scott N Trudeau"
type input "[EMAIL_ADDRESS][DOMAIN_NAME]"
type input "1884"
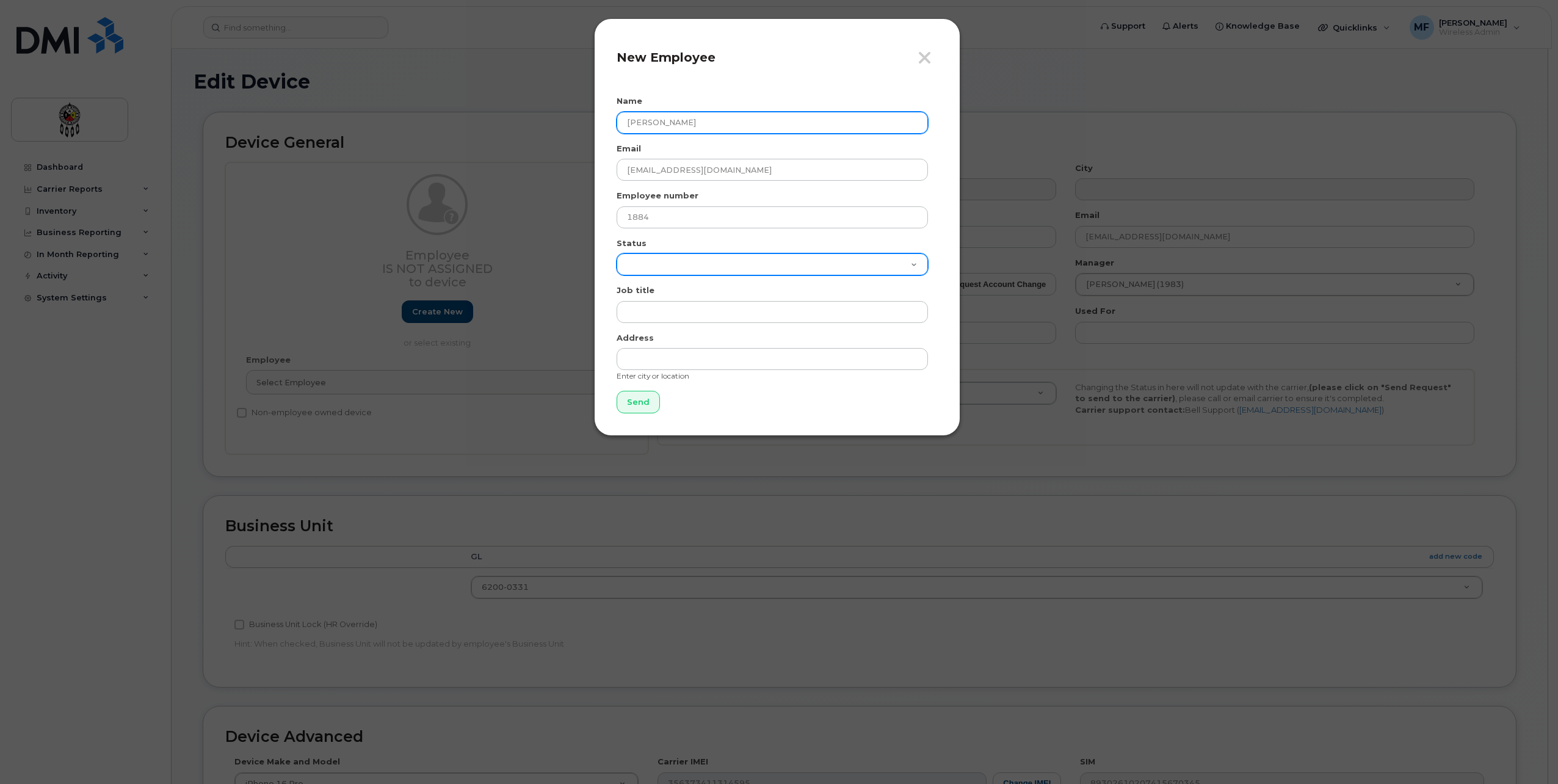
select select "active"
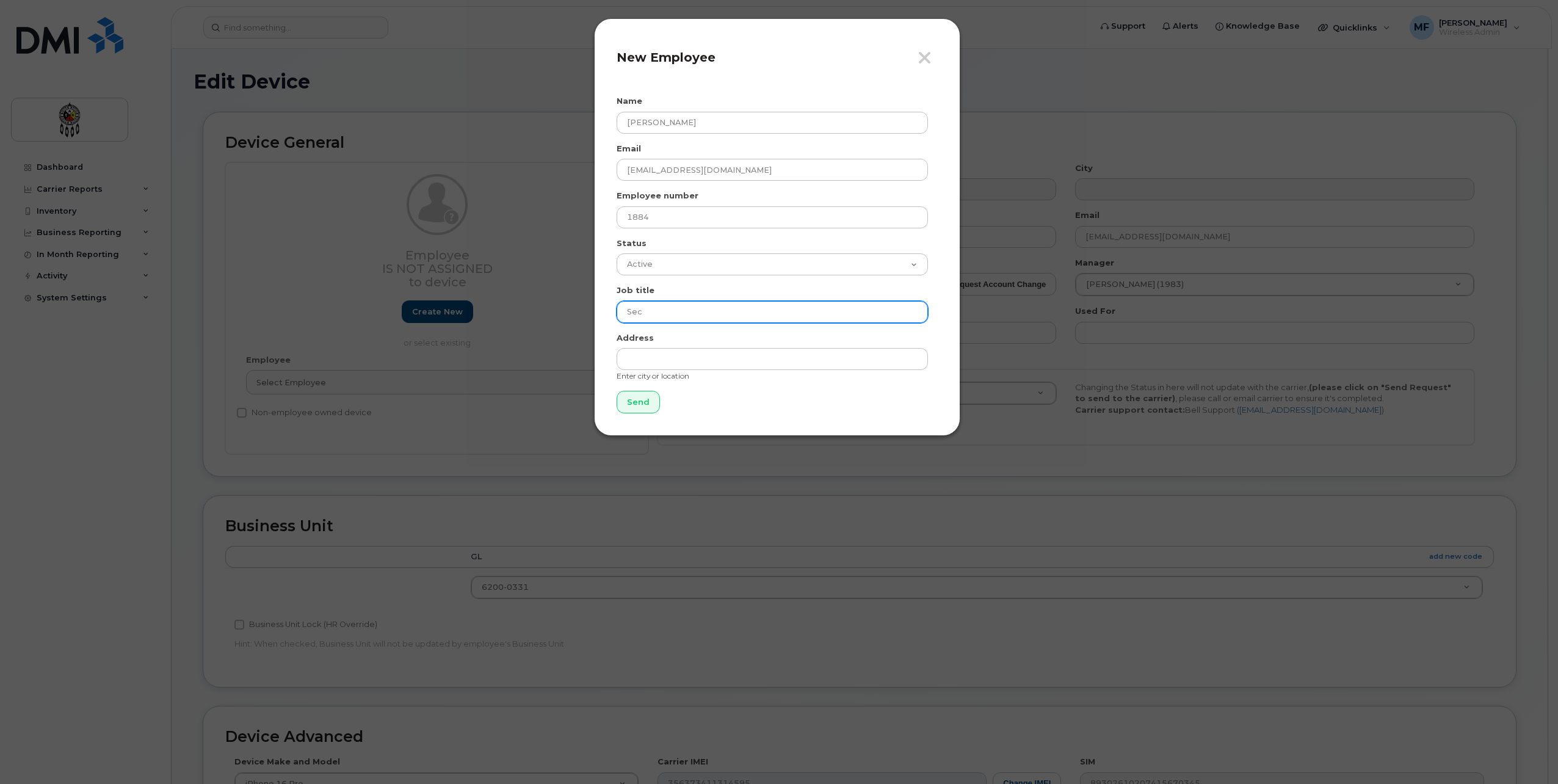
type input "Security Personnel"
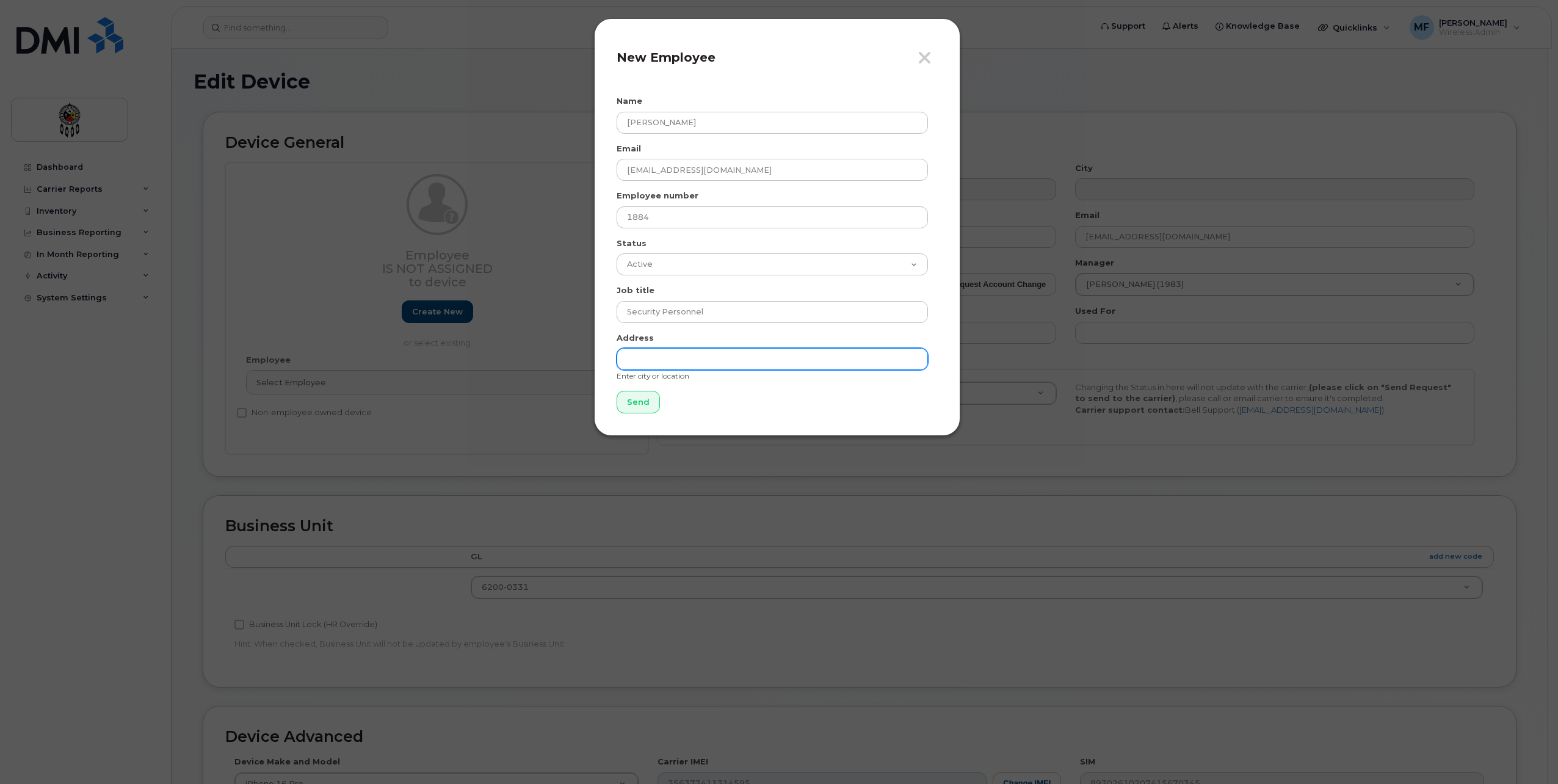
click at [675, 363] on input "text" at bounding box center [772, 359] width 311 height 22
type input "Wikwemikong"
click at [638, 404] on input "Send" at bounding box center [638, 401] width 43 height 22
type input "Send"
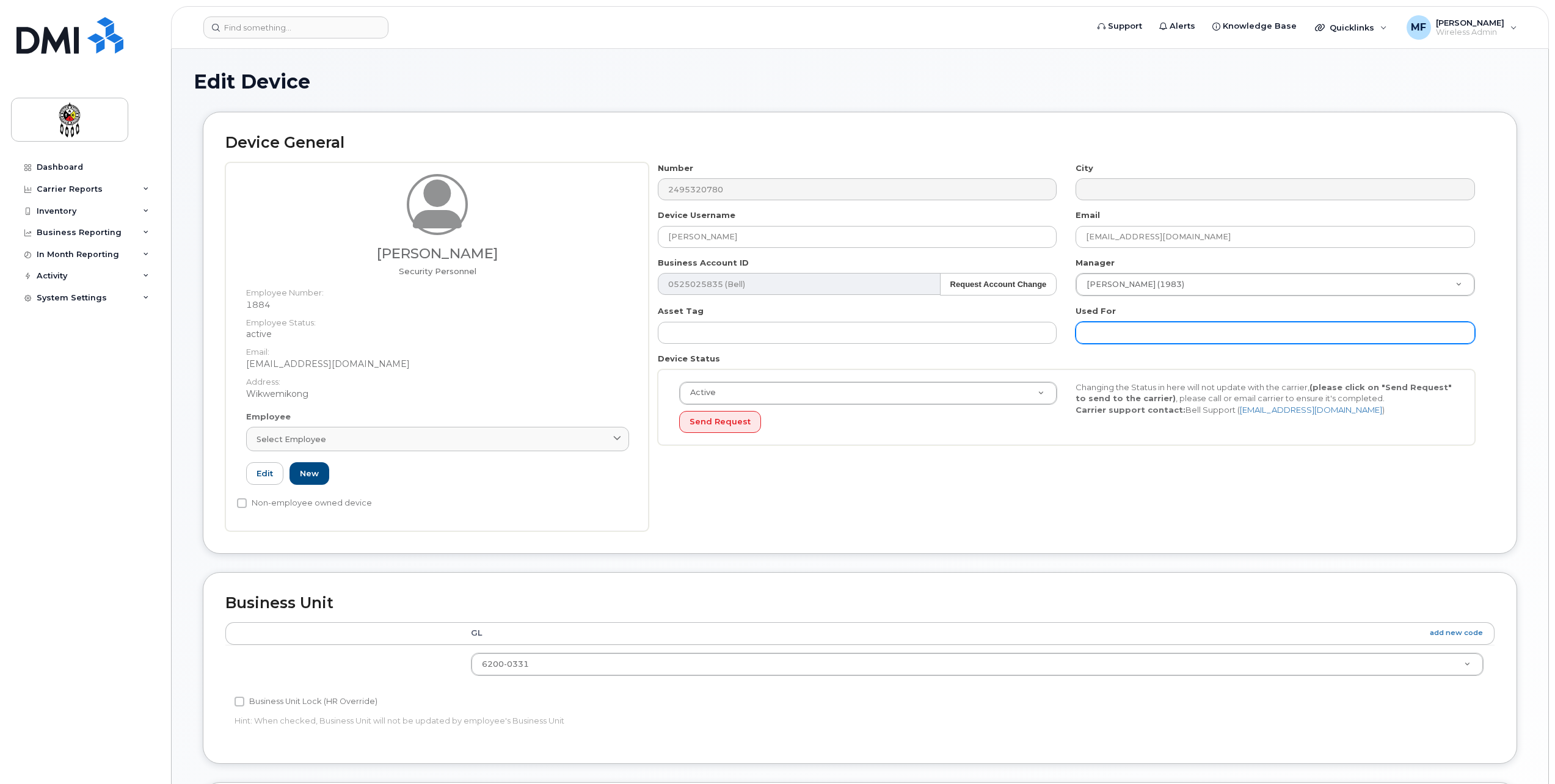
click at [1159, 340] on input "text" at bounding box center [1275, 332] width 399 height 22
type input "Work"
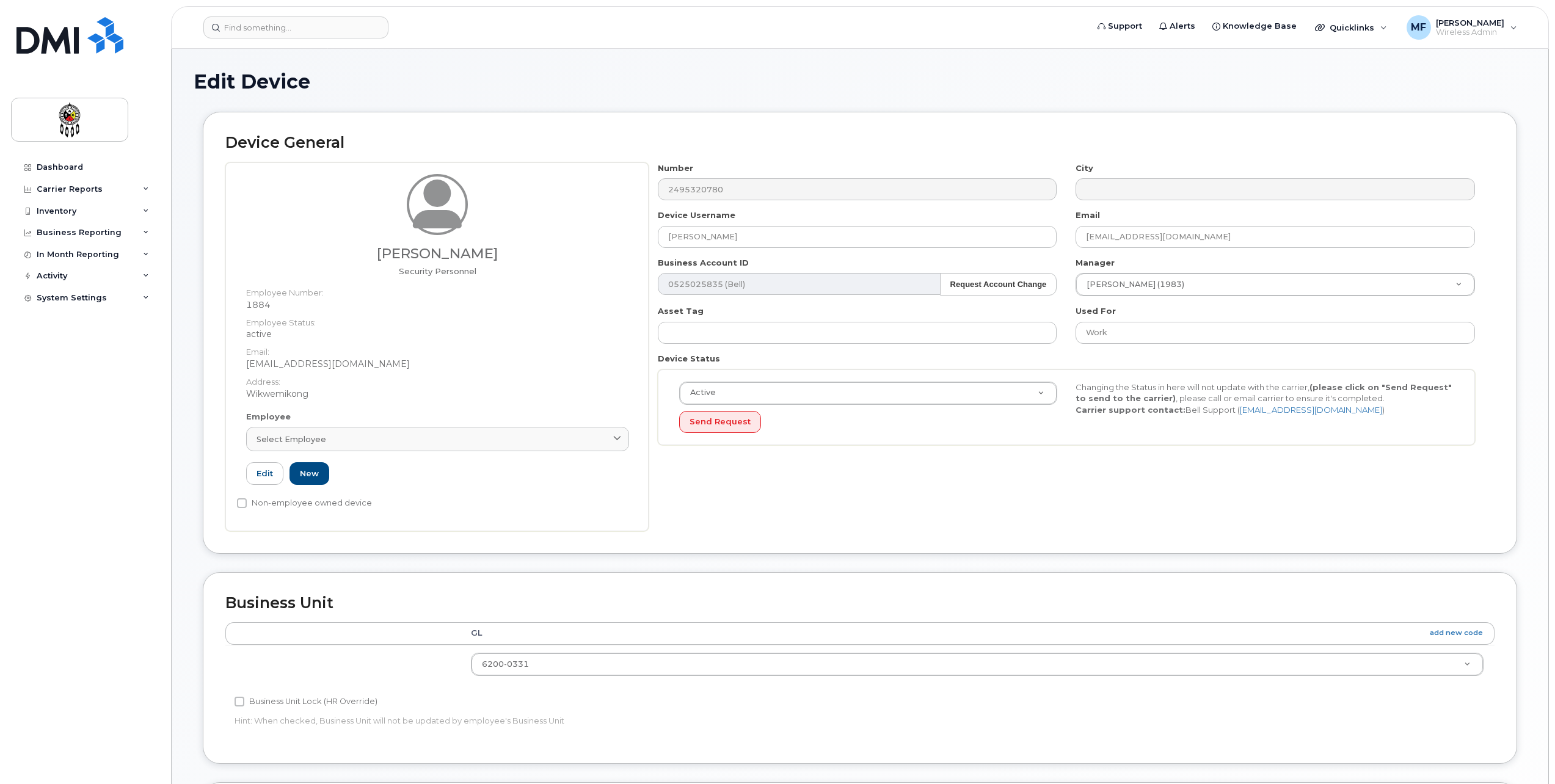
click at [984, 704] on div "Business Unit Lock (HR Override)" at bounding box center [648, 701] width 827 height 14
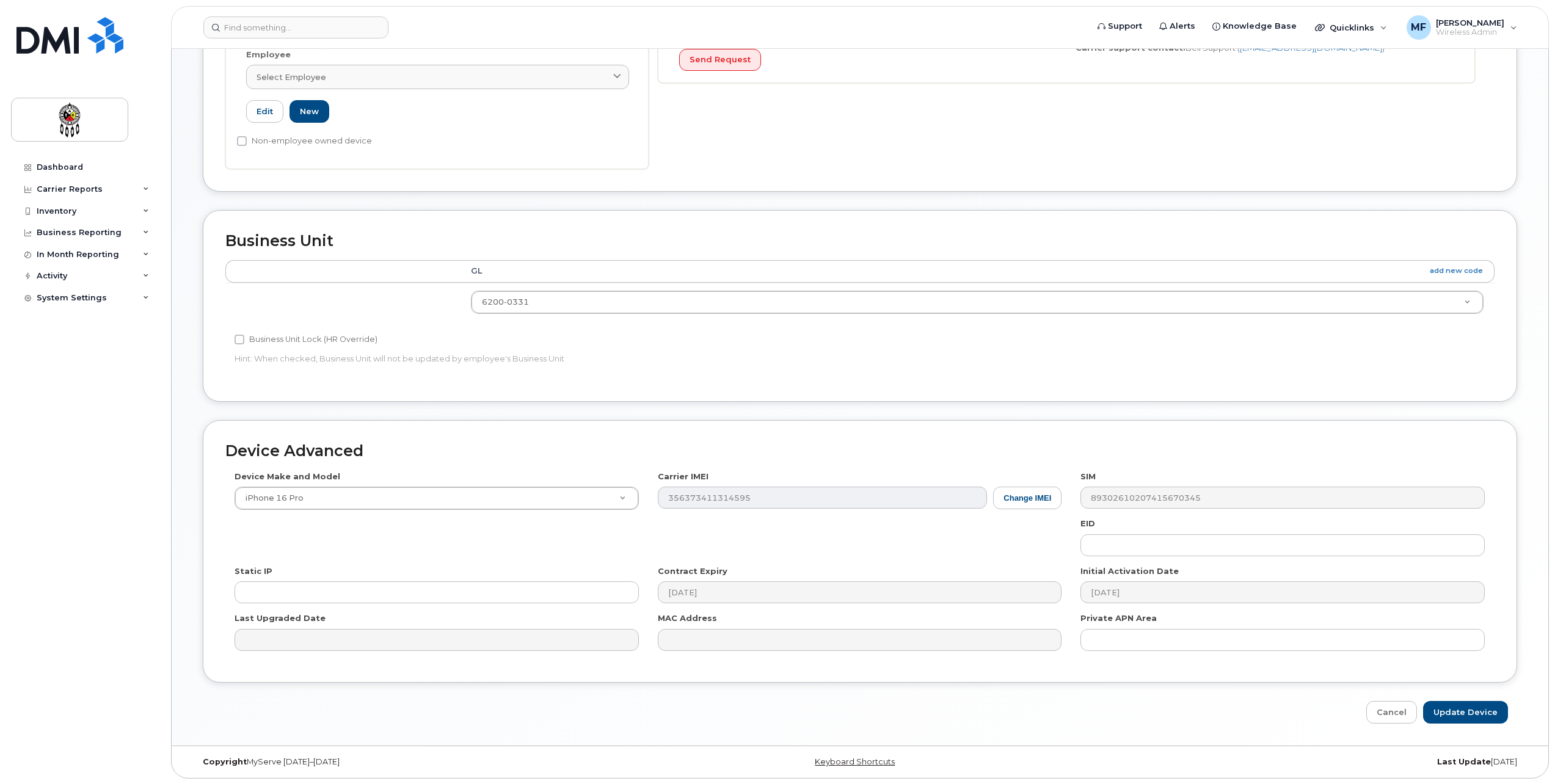
scroll to position [363, 0]
click at [1461, 711] on input "Update Device" at bounding box center [1466, 711] width 85 height 22
type input "Saving..."
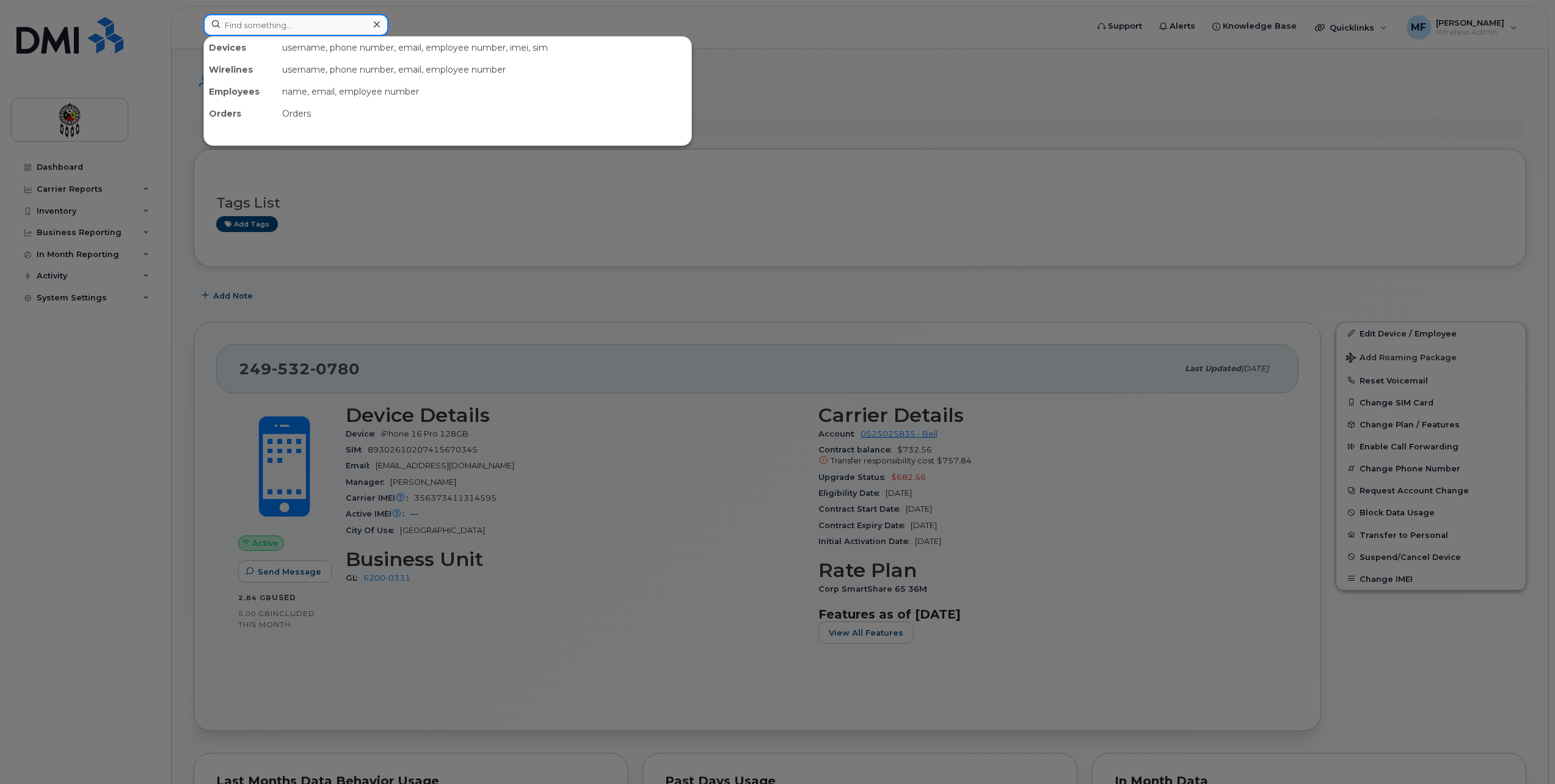
click at [245, 29] on input at bounding box center [296, 25] width 185 height 22
type input "2"
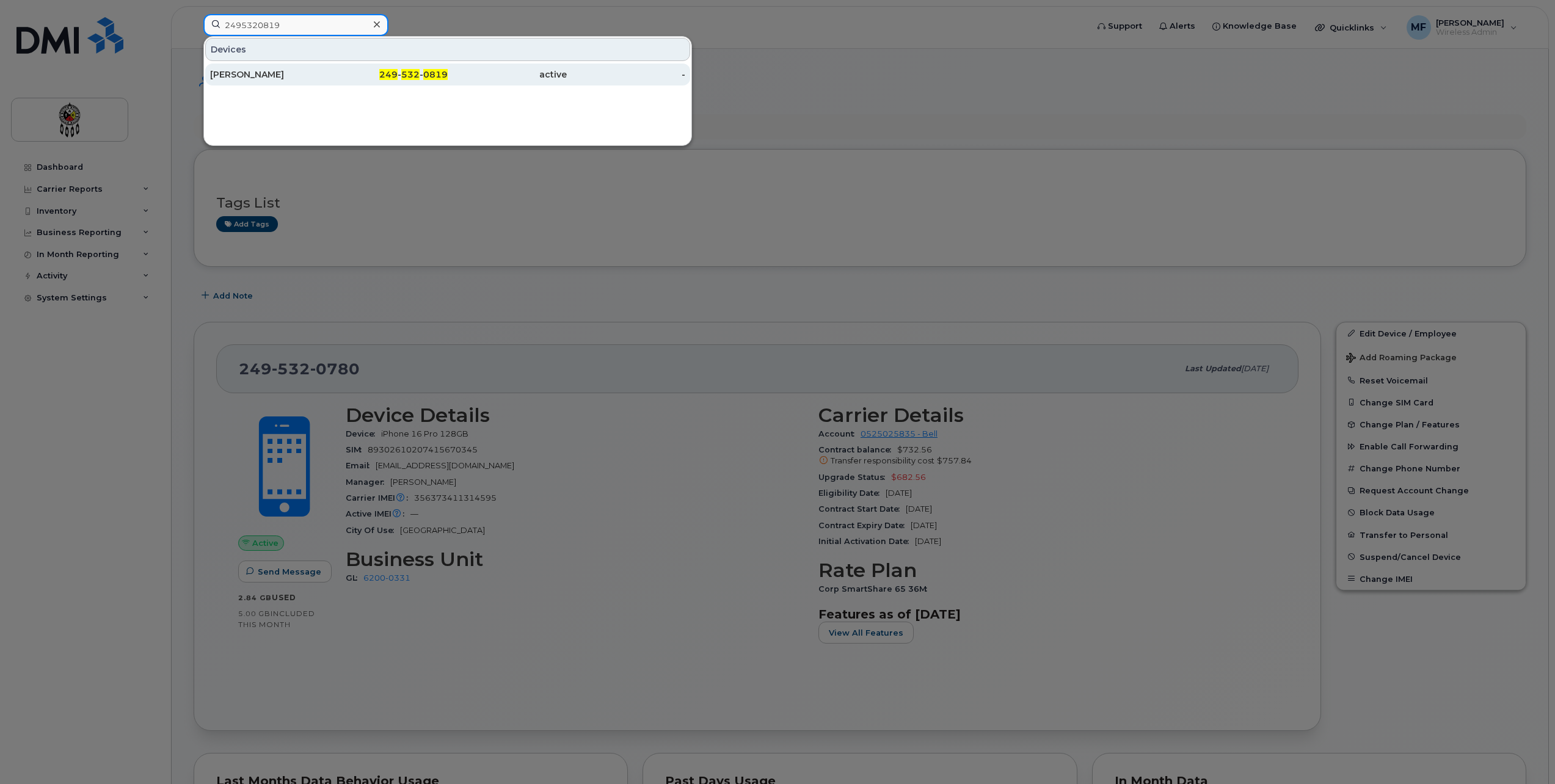
type input "2495320819"
click at [386, 63] on link "[PERSON_NAME] 249 - 532 - 0819 active -" at bounding box center [448, 74] width 485 height 22
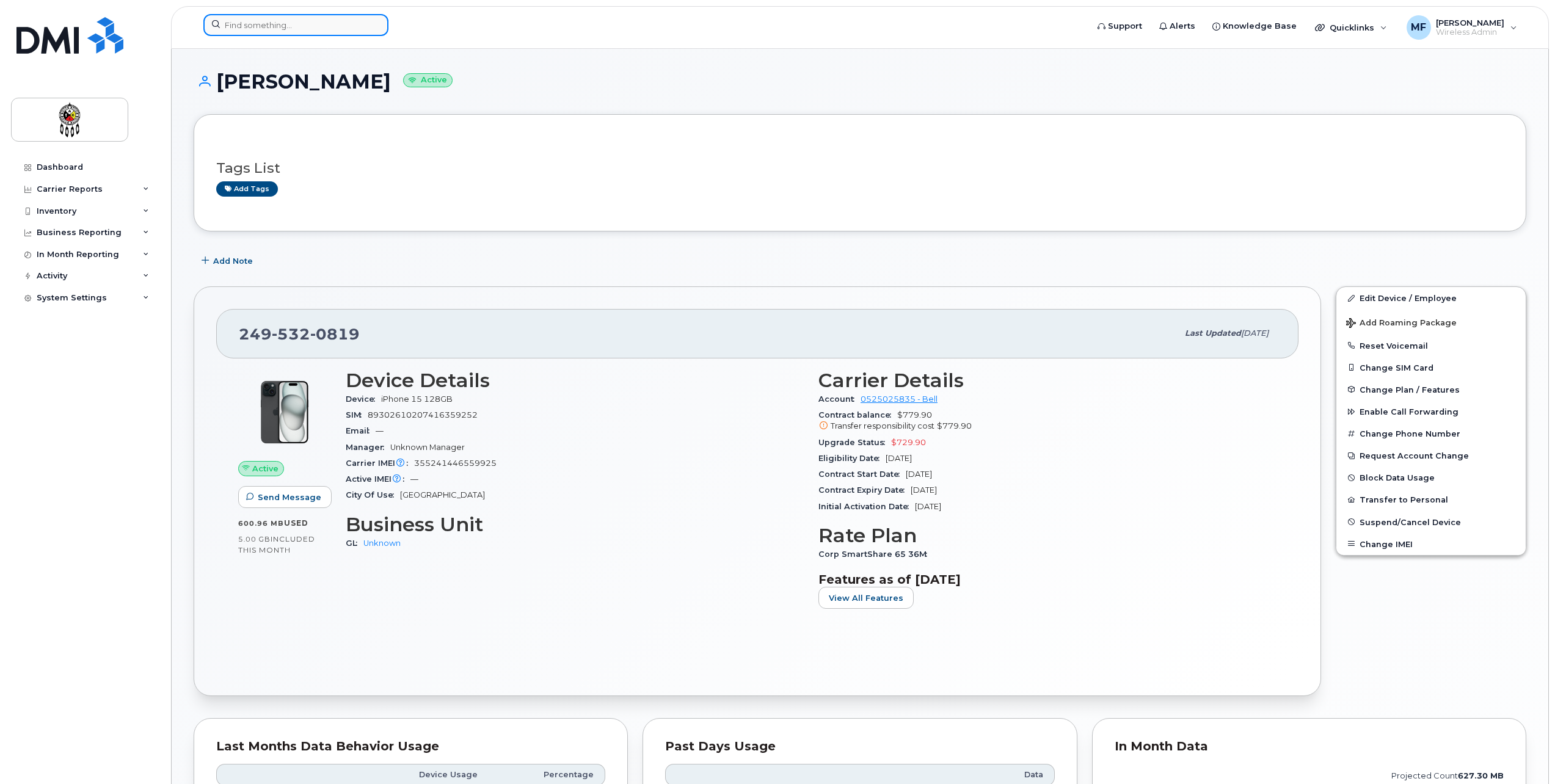
click at [332, 24] on input at bounding box center [296, 25] width 185 height 22
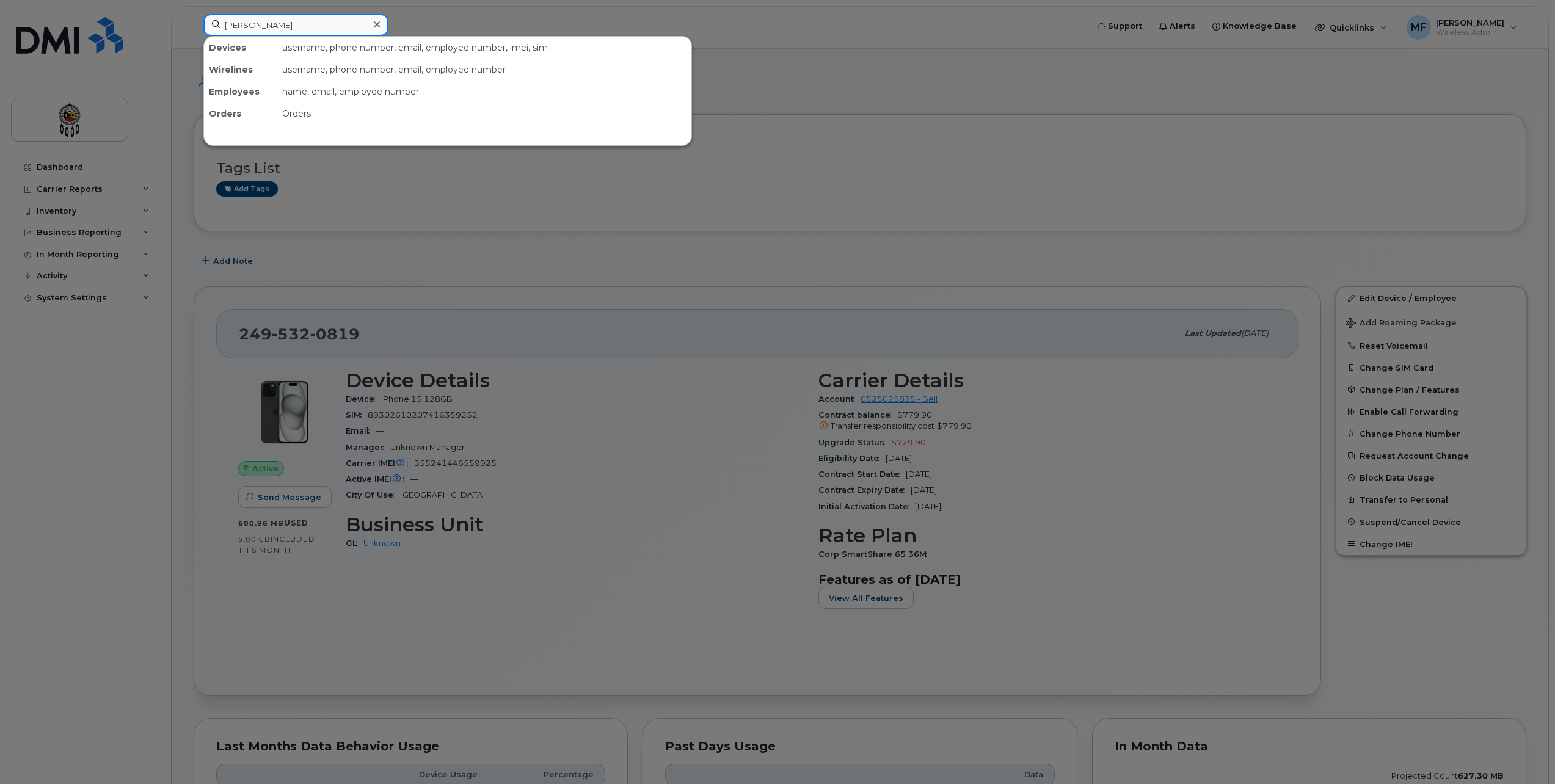
type input "[PERSON_NAME]"
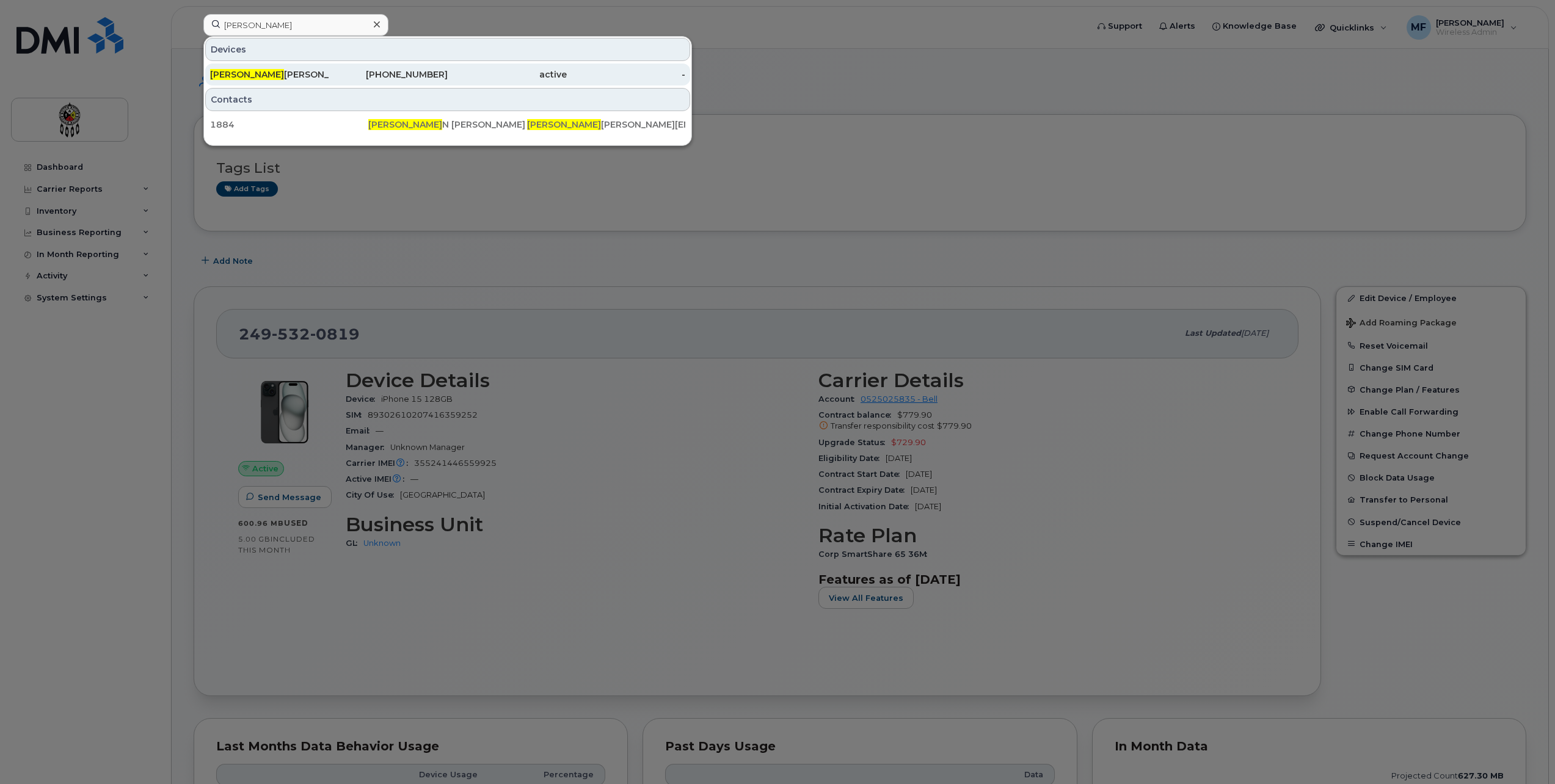
click at [409, 72] on div "[PHONE_NUMBER]" at bounding box center [389, 74] width 119 height 12
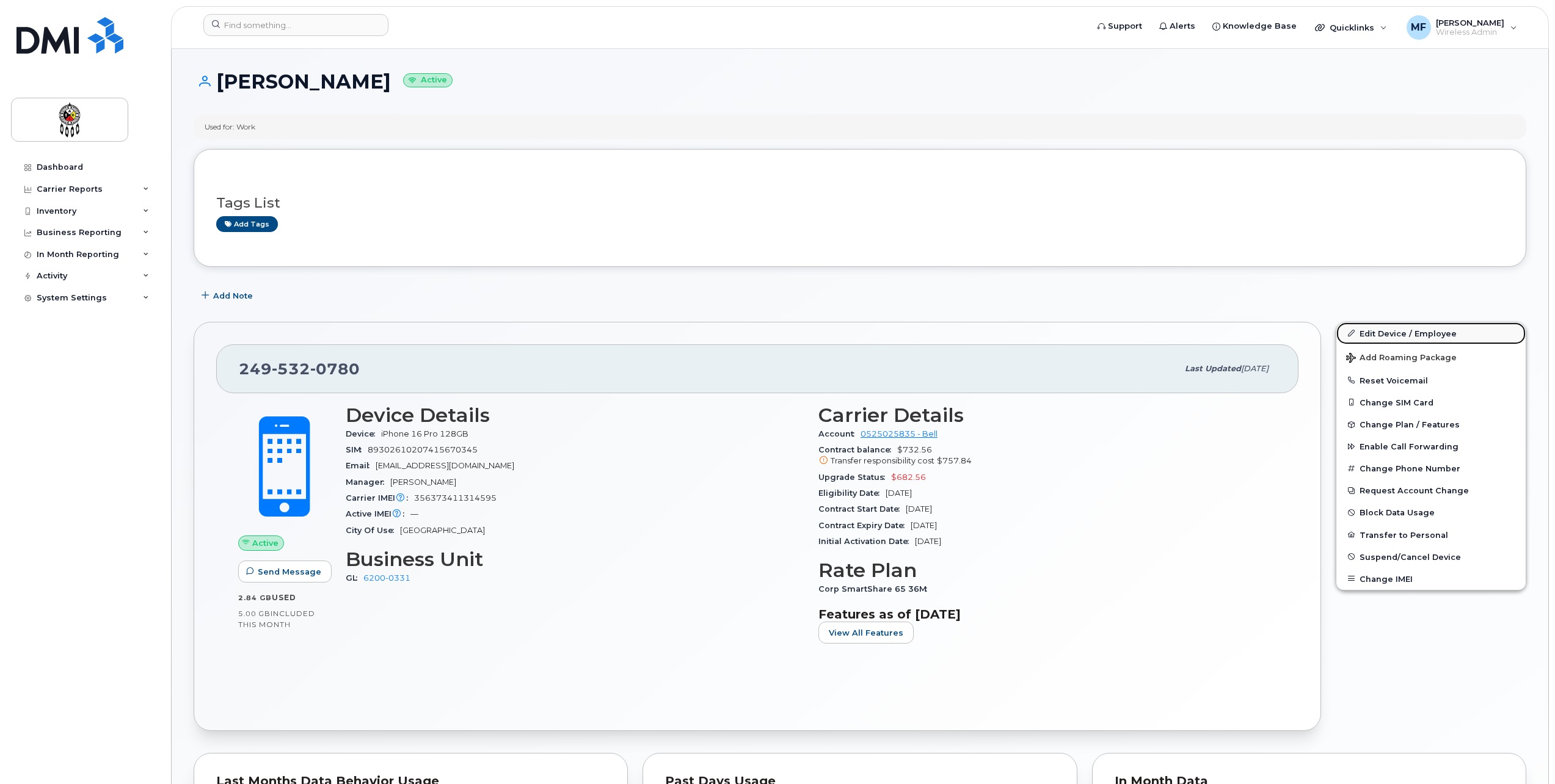
click at [1391, 333] on link "Edit Device / Employee" at bounding box center [1431, 333] width 189 height 22
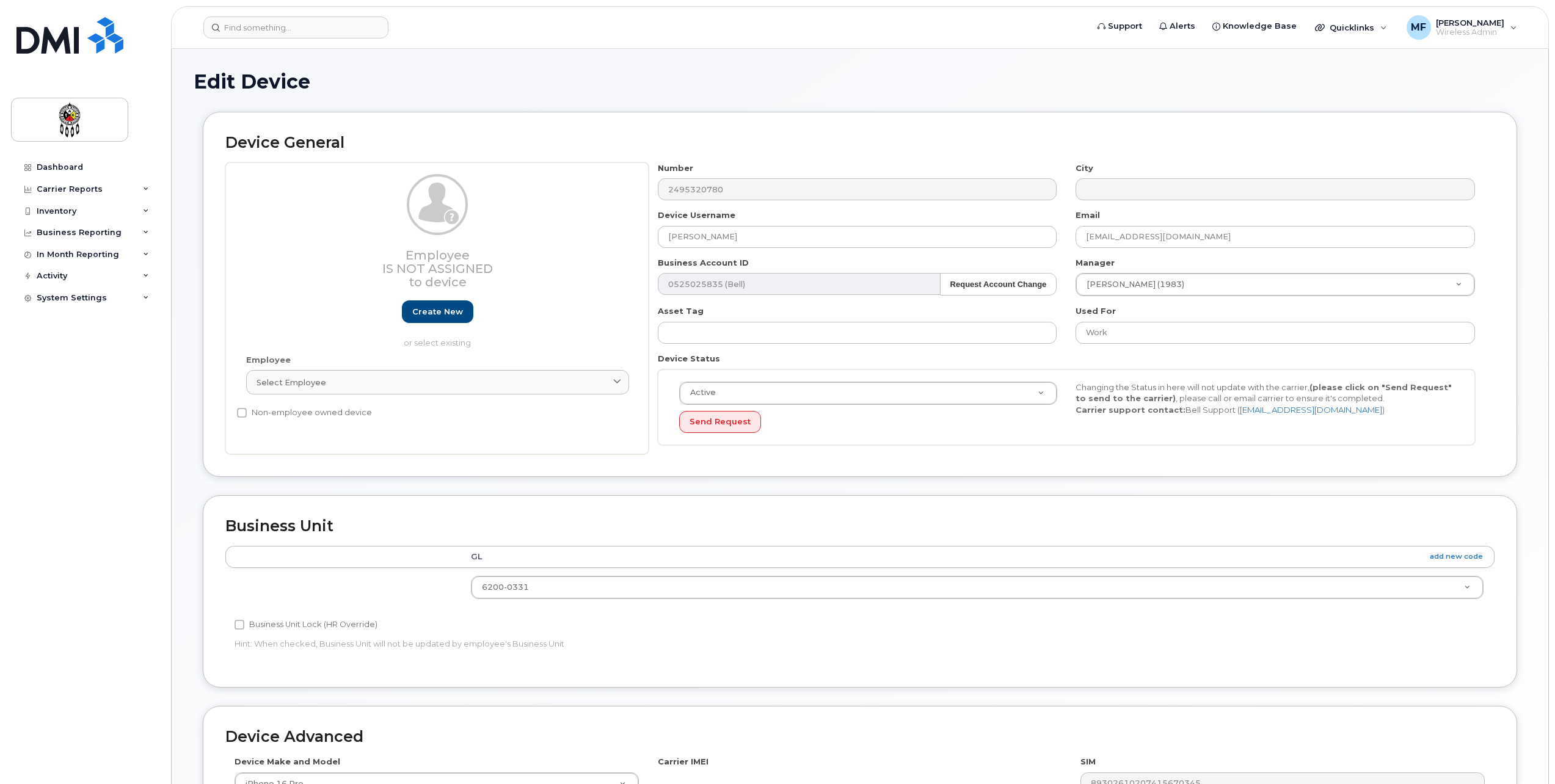
select select "33460201"
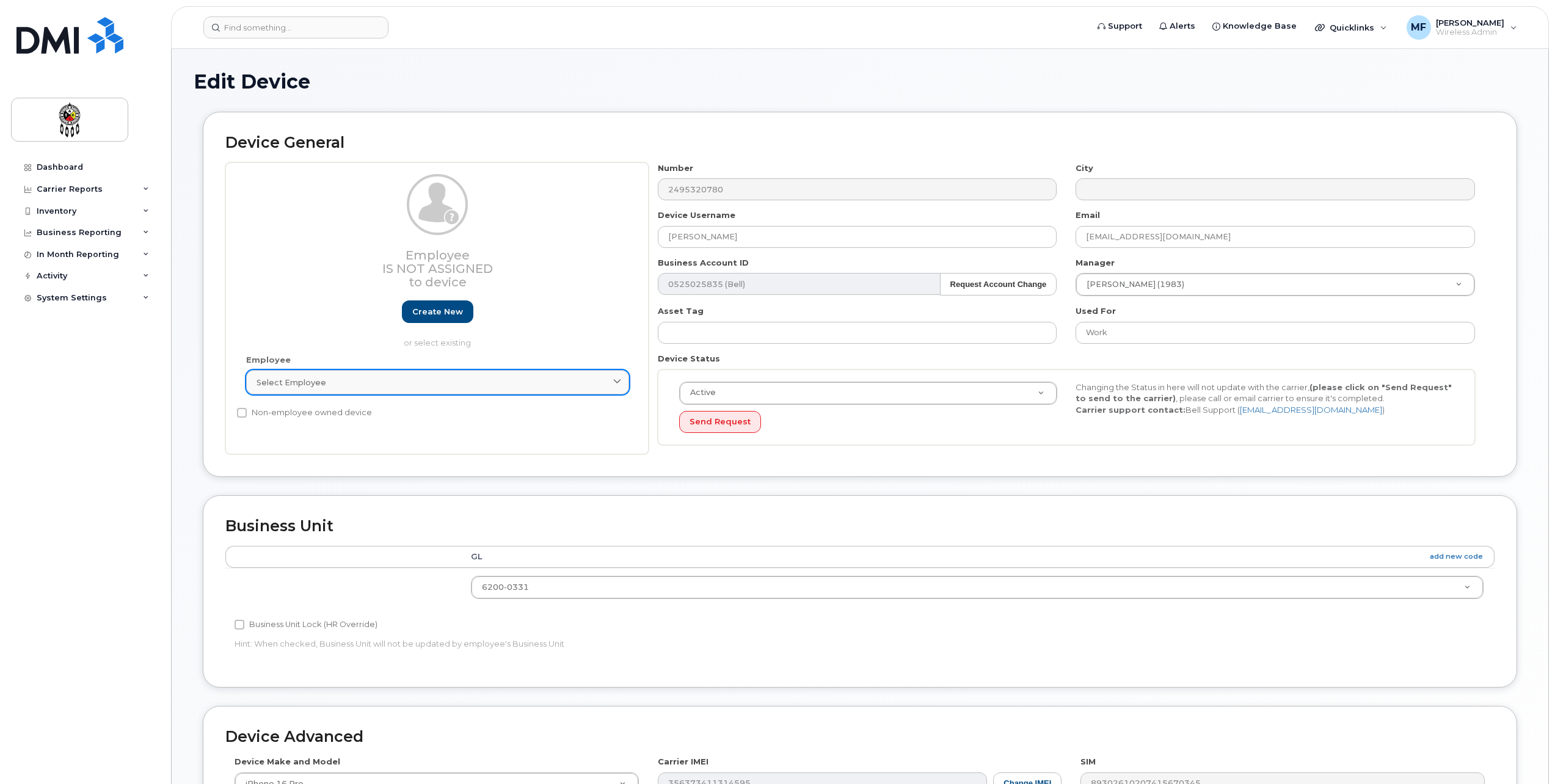
click at [309, 377] on span "Select employee" at bounding box center [291, 383] width 70 height 12
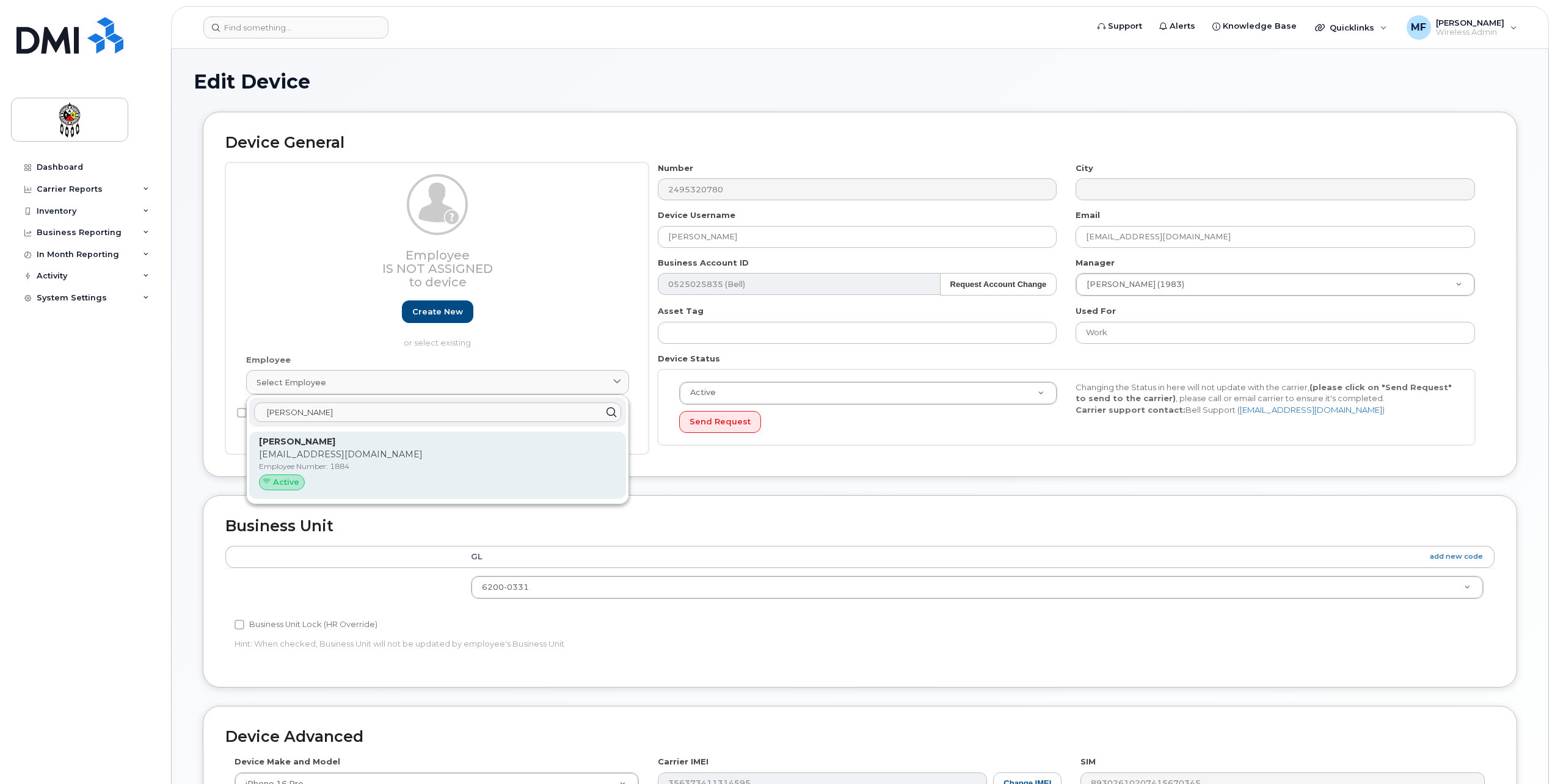
type input "[PERSON_NAME]"
click at [334, 442] on p "[PERSON_NAME]" at bounding box center [438, 442] width 358 height 13
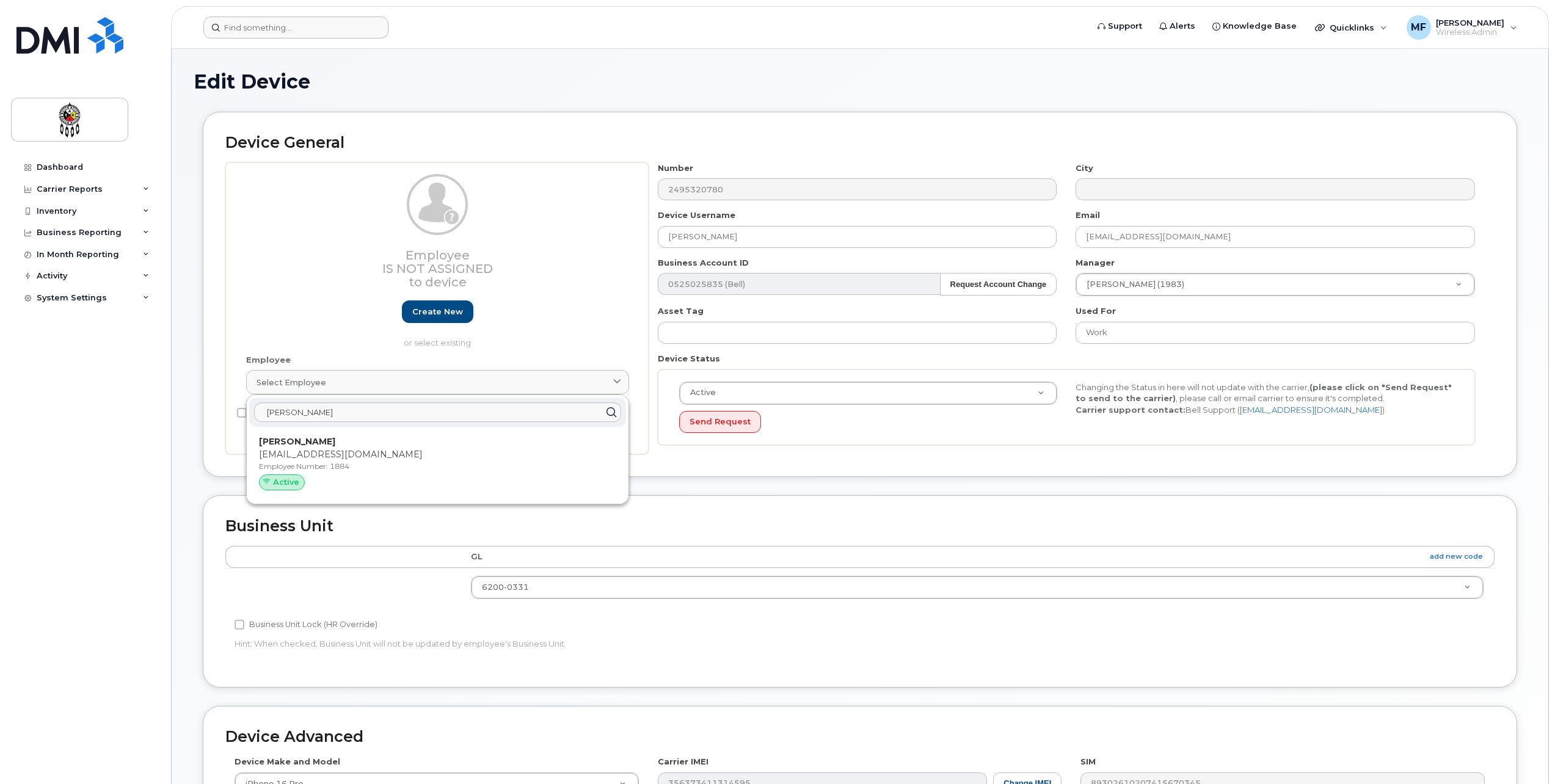
type input "1884"
type input "[PERSON_NAME]"
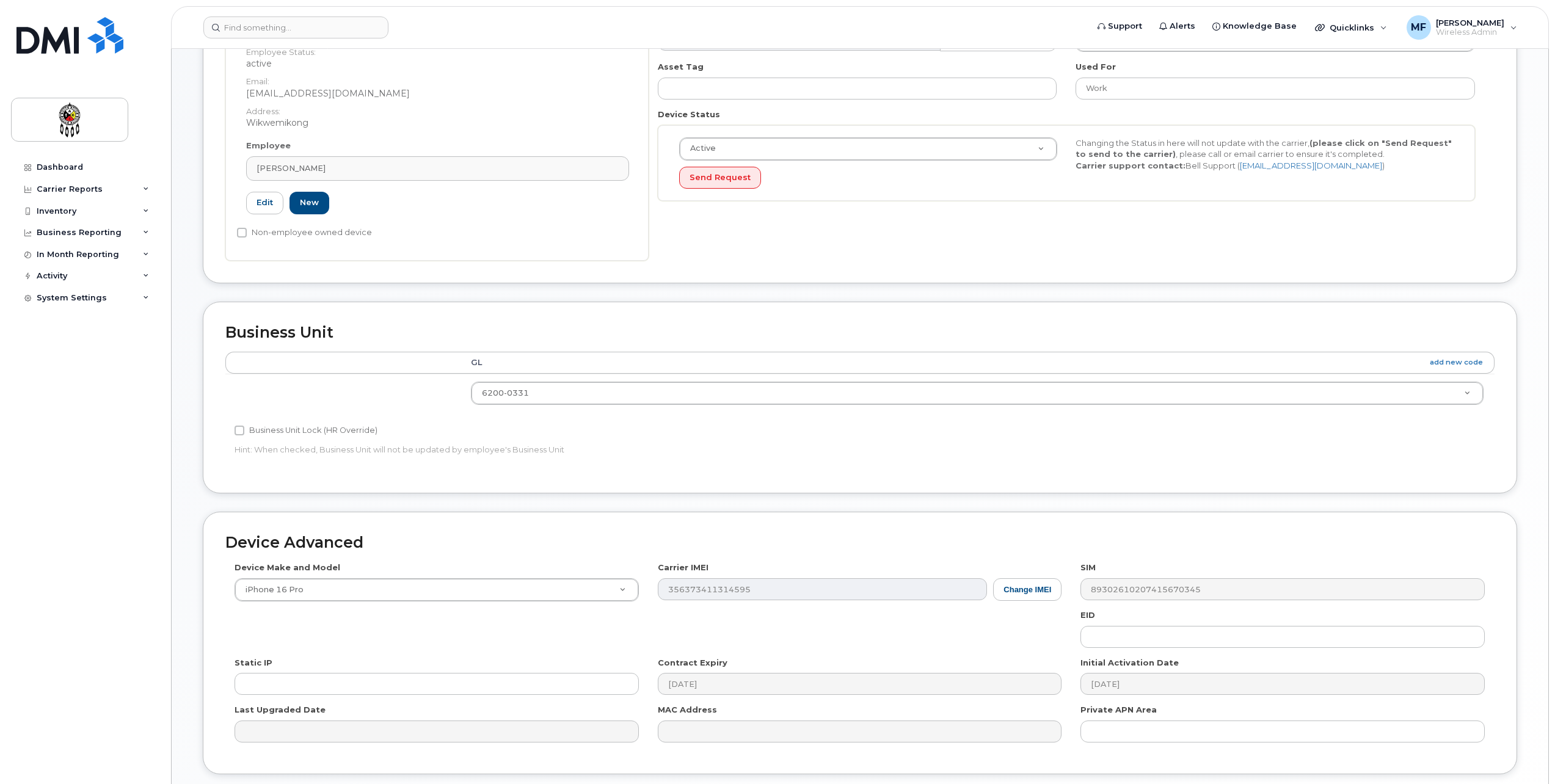
scroll to position [305, 0]
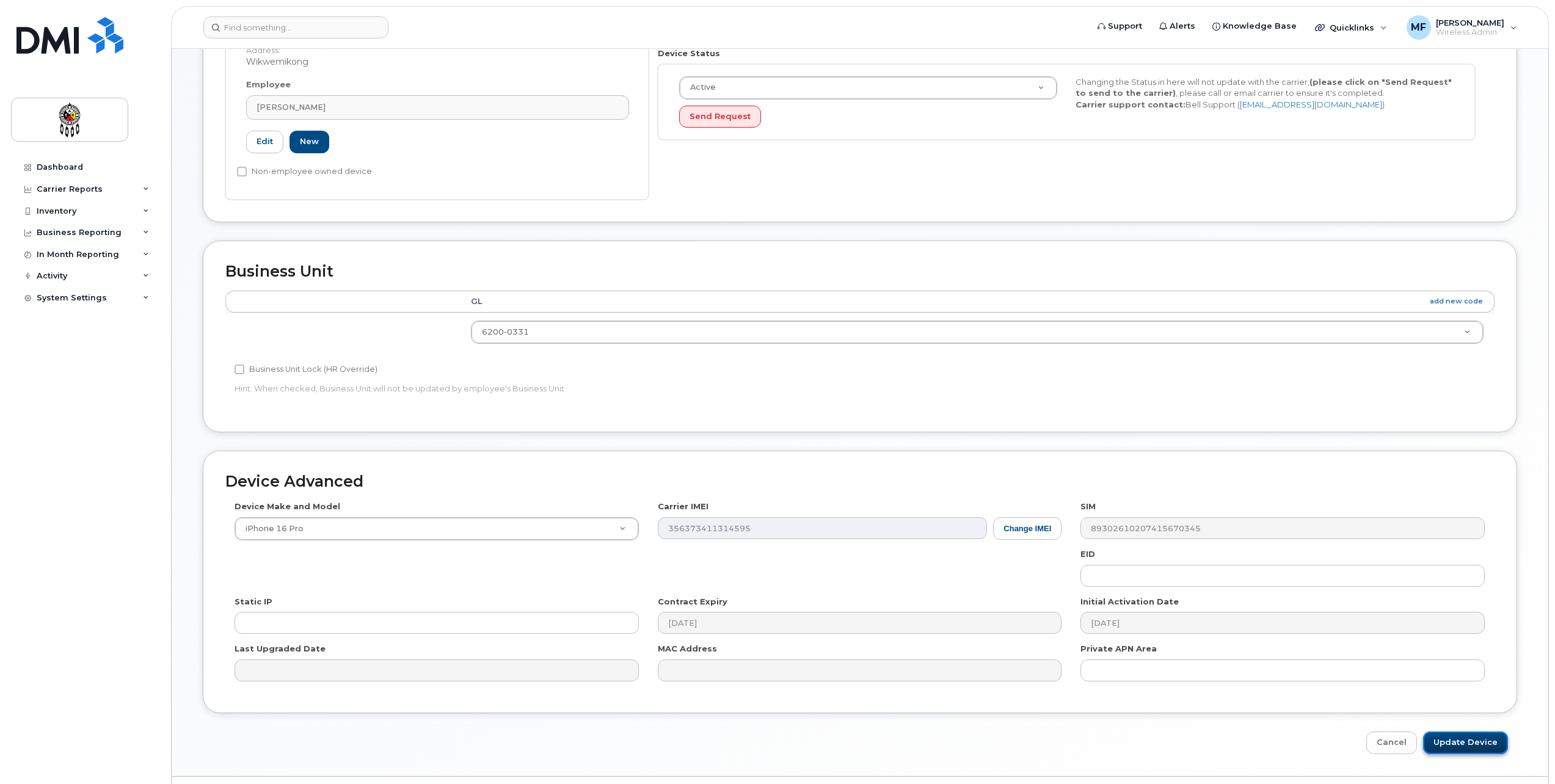
click at [1473, 746] on input "Update Device" at bounding box center [1466, 742] width 85 height 22
type input "Saving..."
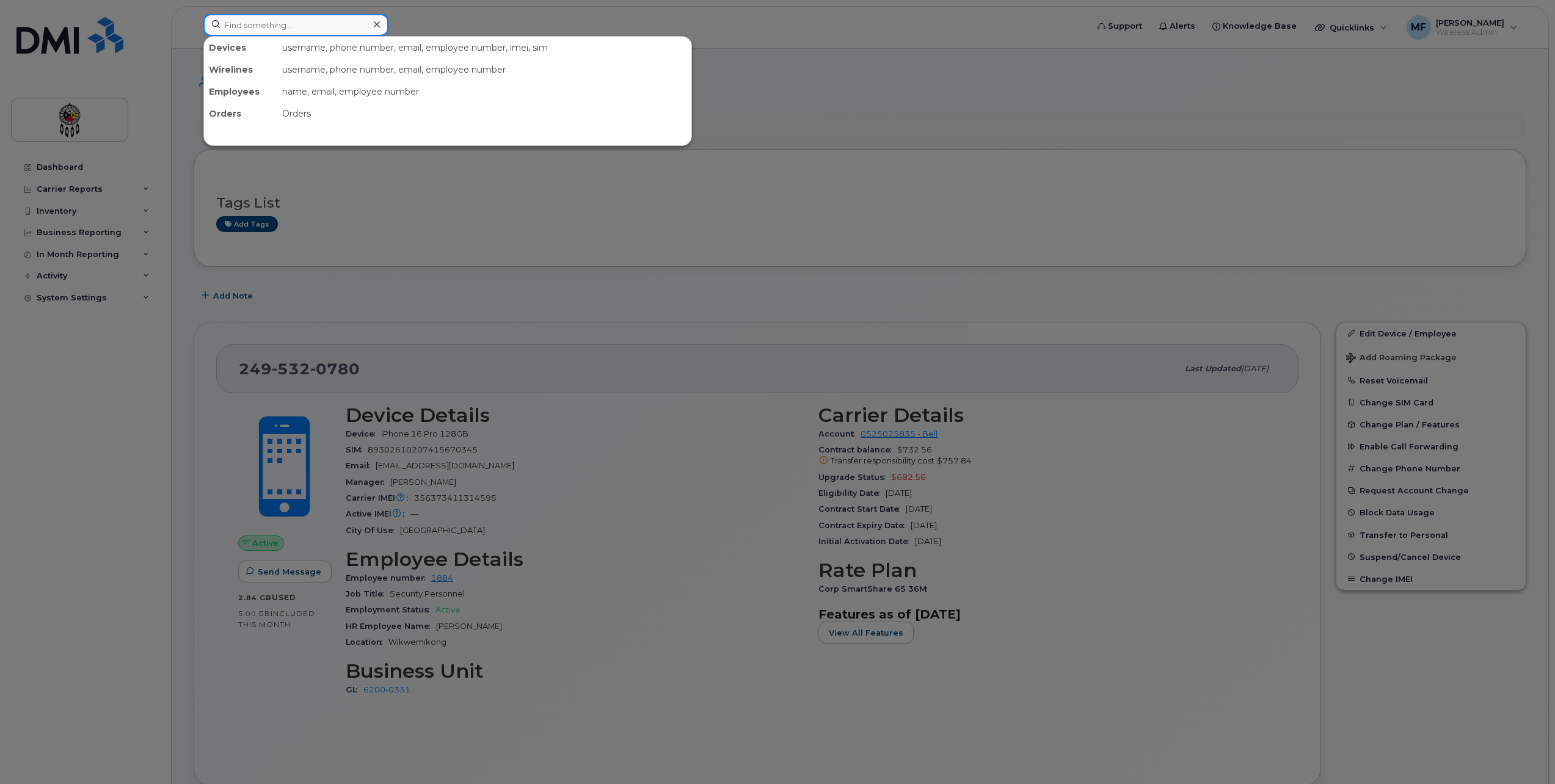
click at [281, 27] on input at bounding box center [296, 25] width 185 height 22
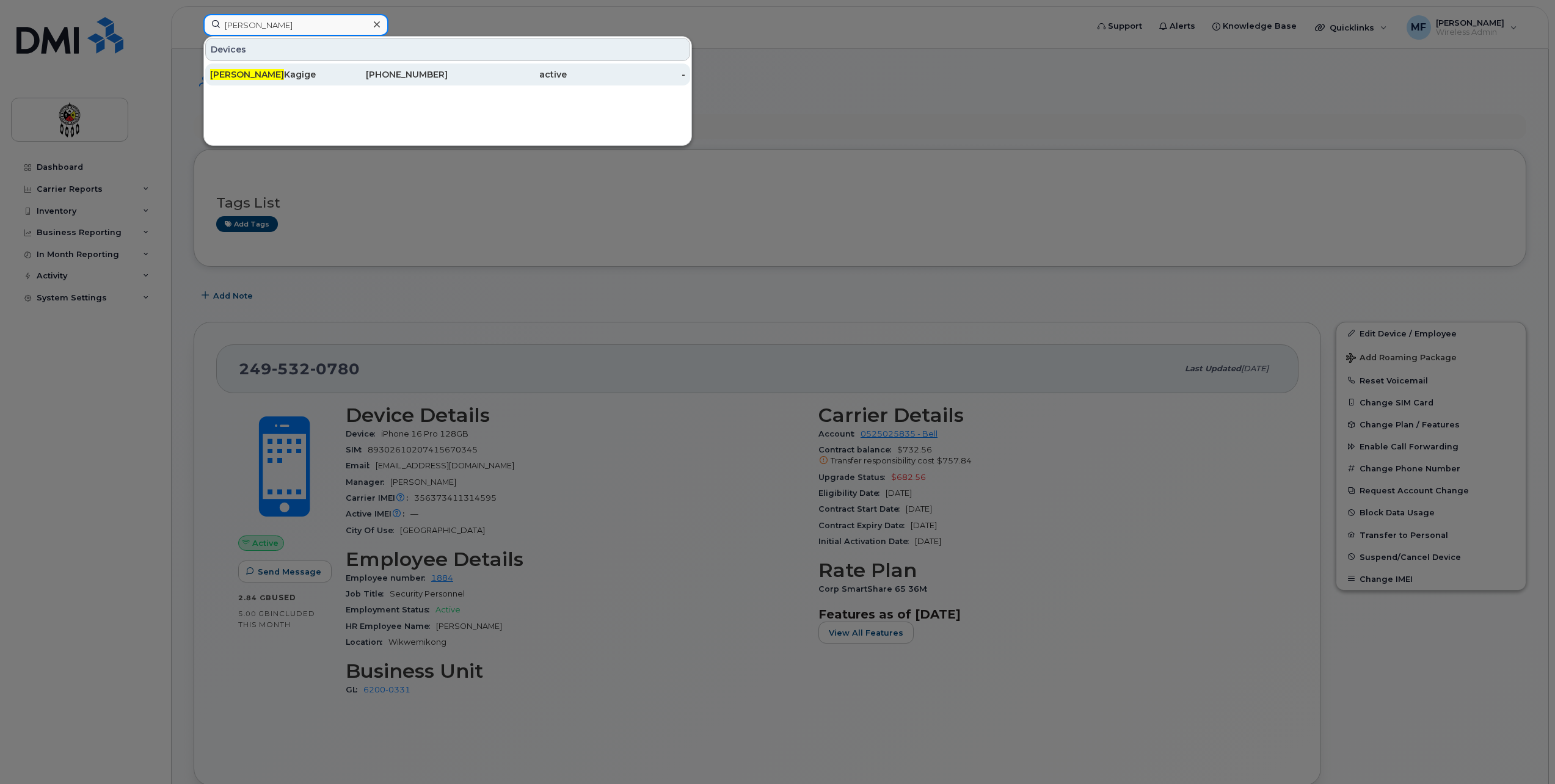
type input "[PERSON_NAME]"
click at [401, 75] on div "249-532-0819" at bounding box center [389, 74] width 119 height 12
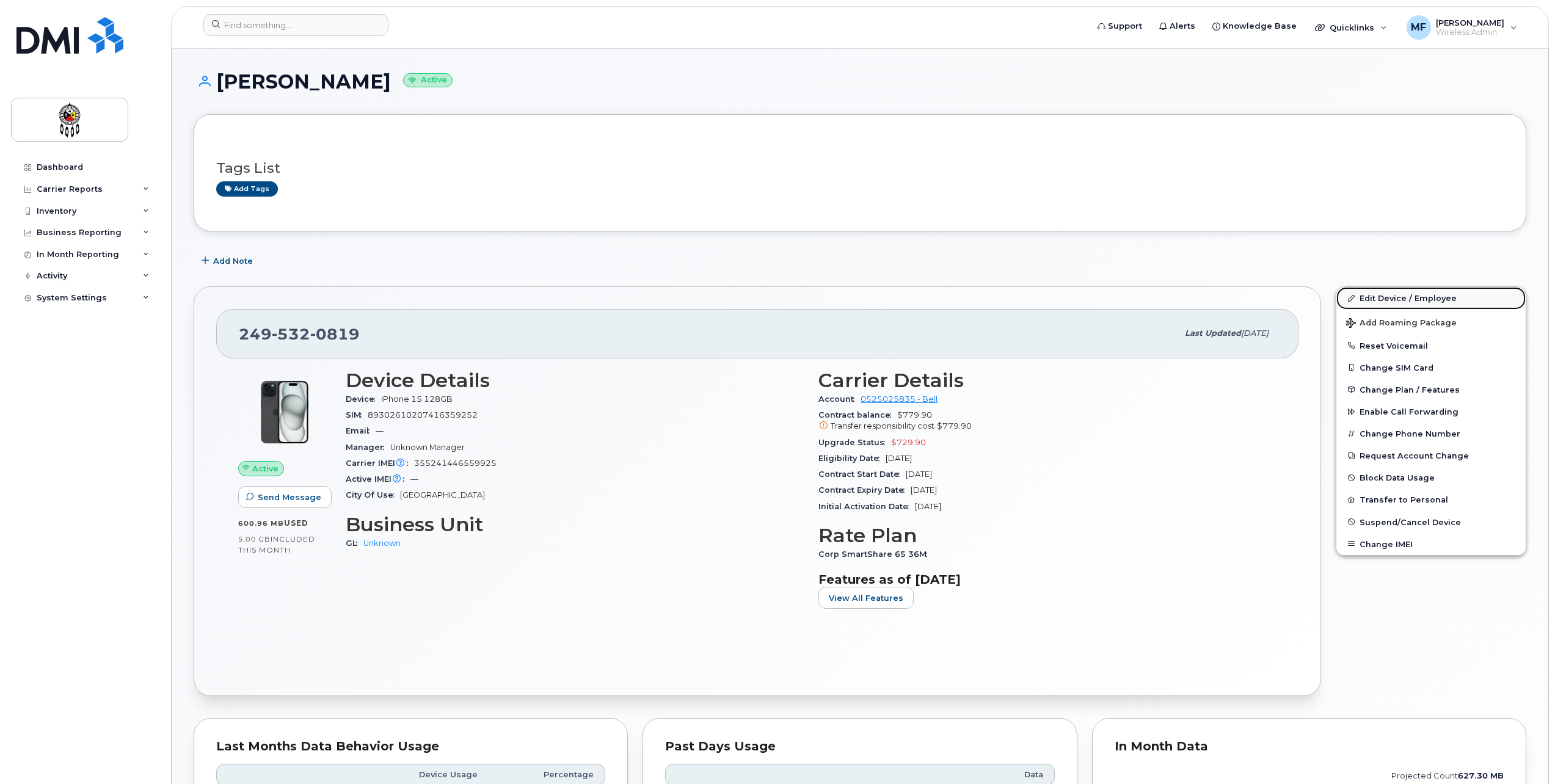
click at [1459, 294] on link "Edit Device / Employee" at bounding box center [1431, 298] width 189 height 22
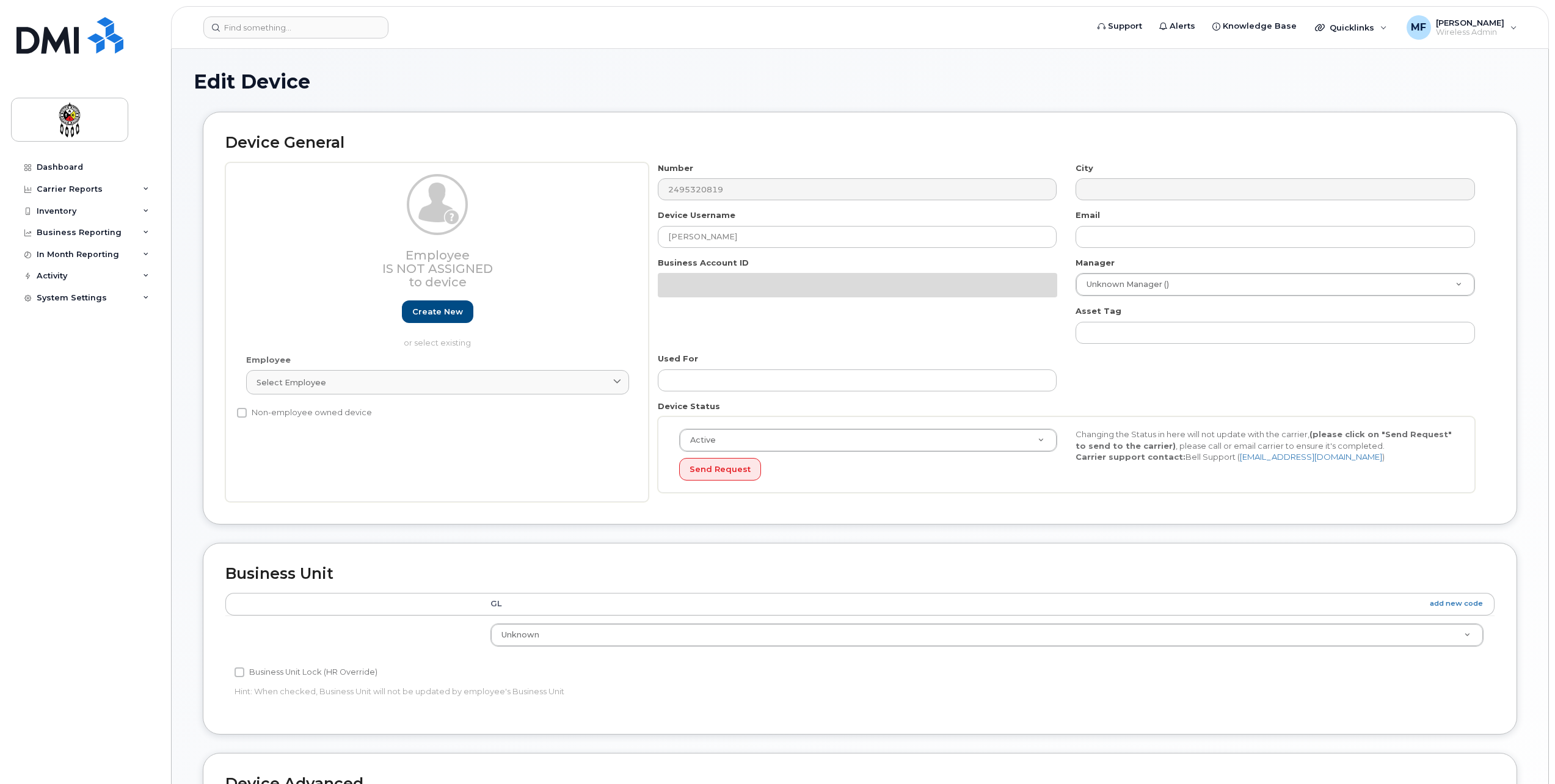
select select "651562"
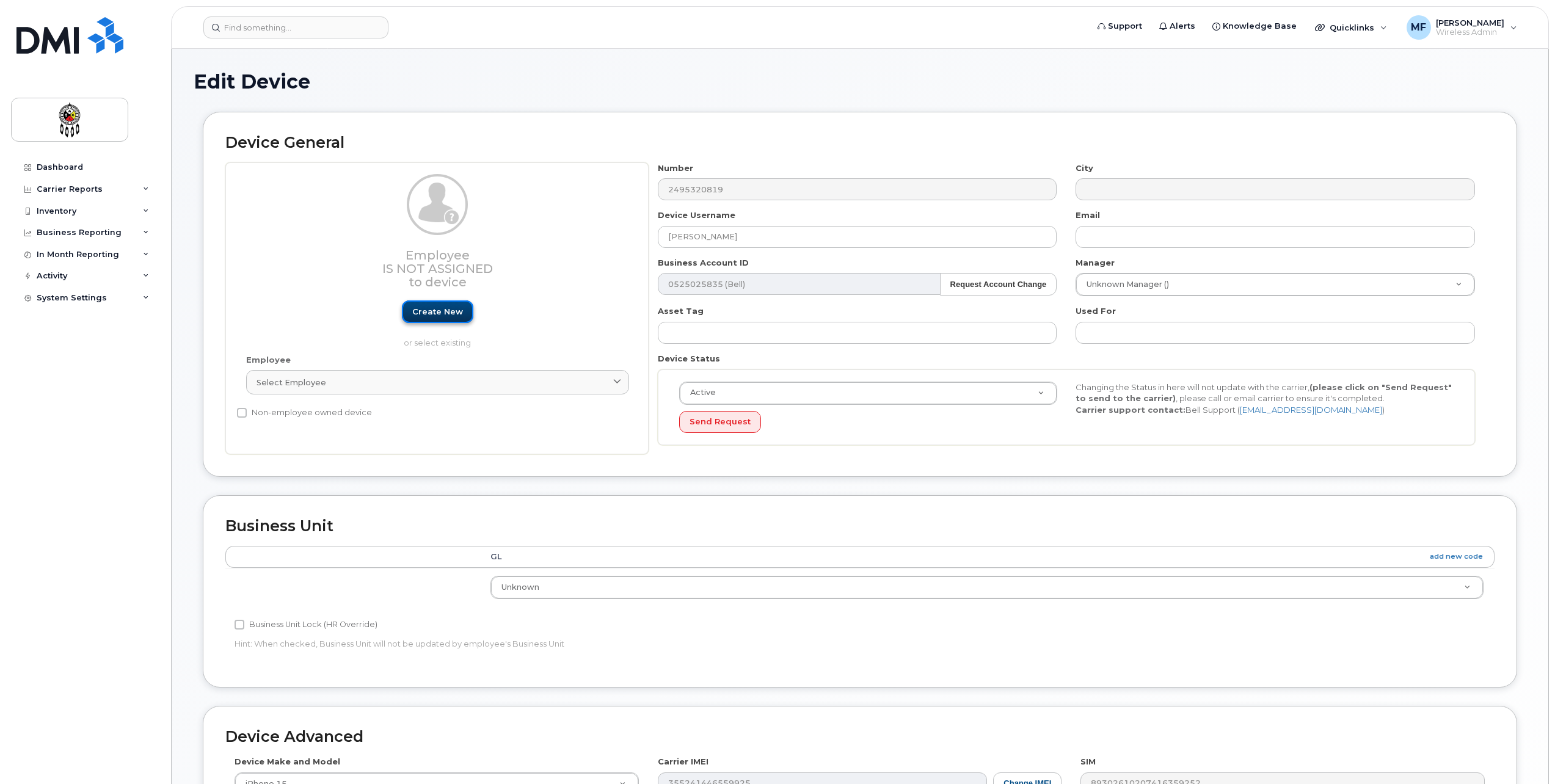
click at [441, 308] on link "Create new" at bounding box center [438, 311] width 71 height 22
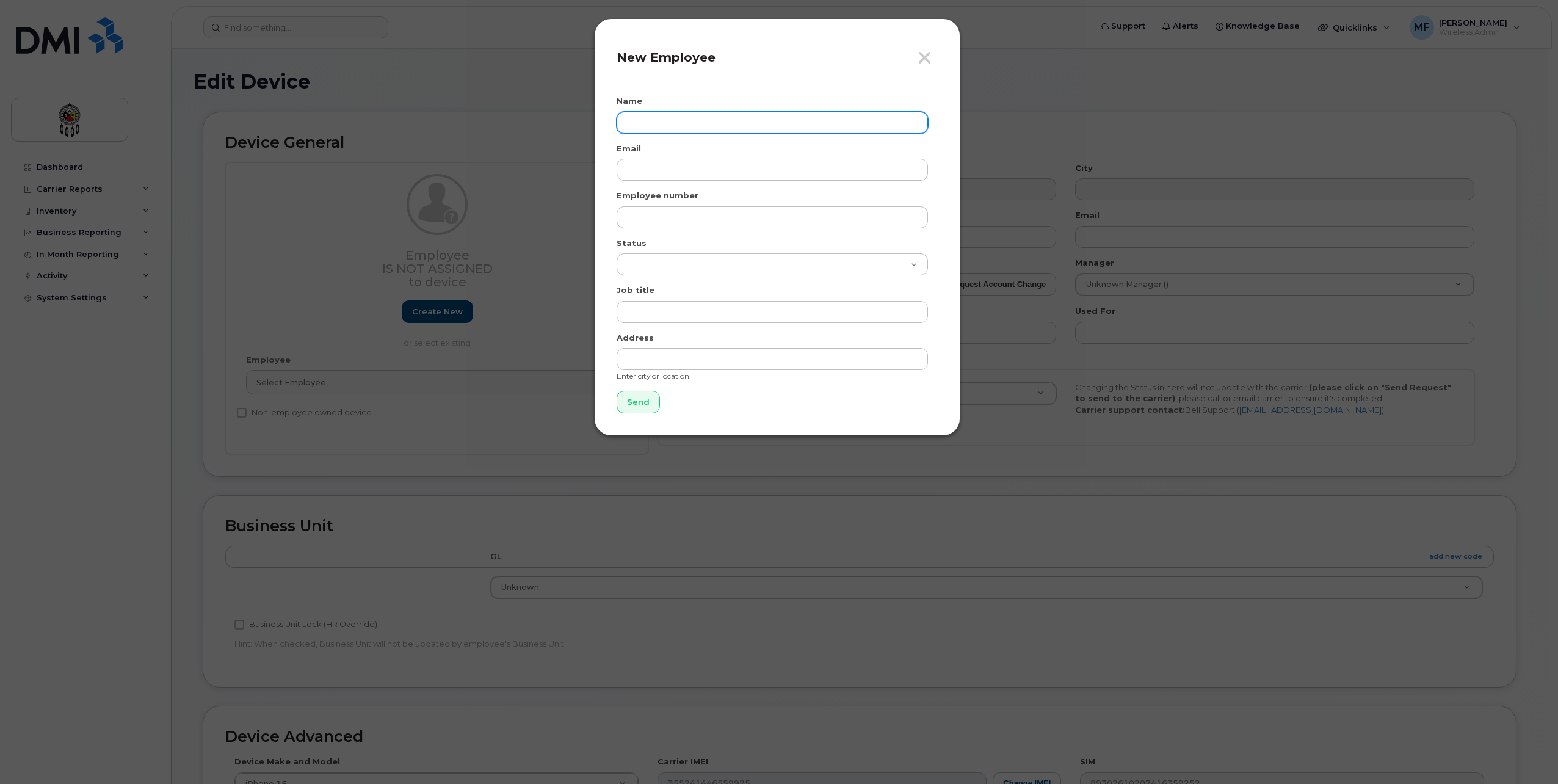
click at [698, 117] on input "text" at bounding box center [772, 122] width 311 height 22
type input "Kenneth Kagige"
type input "kennethkagige@wiikwemkoong.ca"
type input "1223"
select select "active"
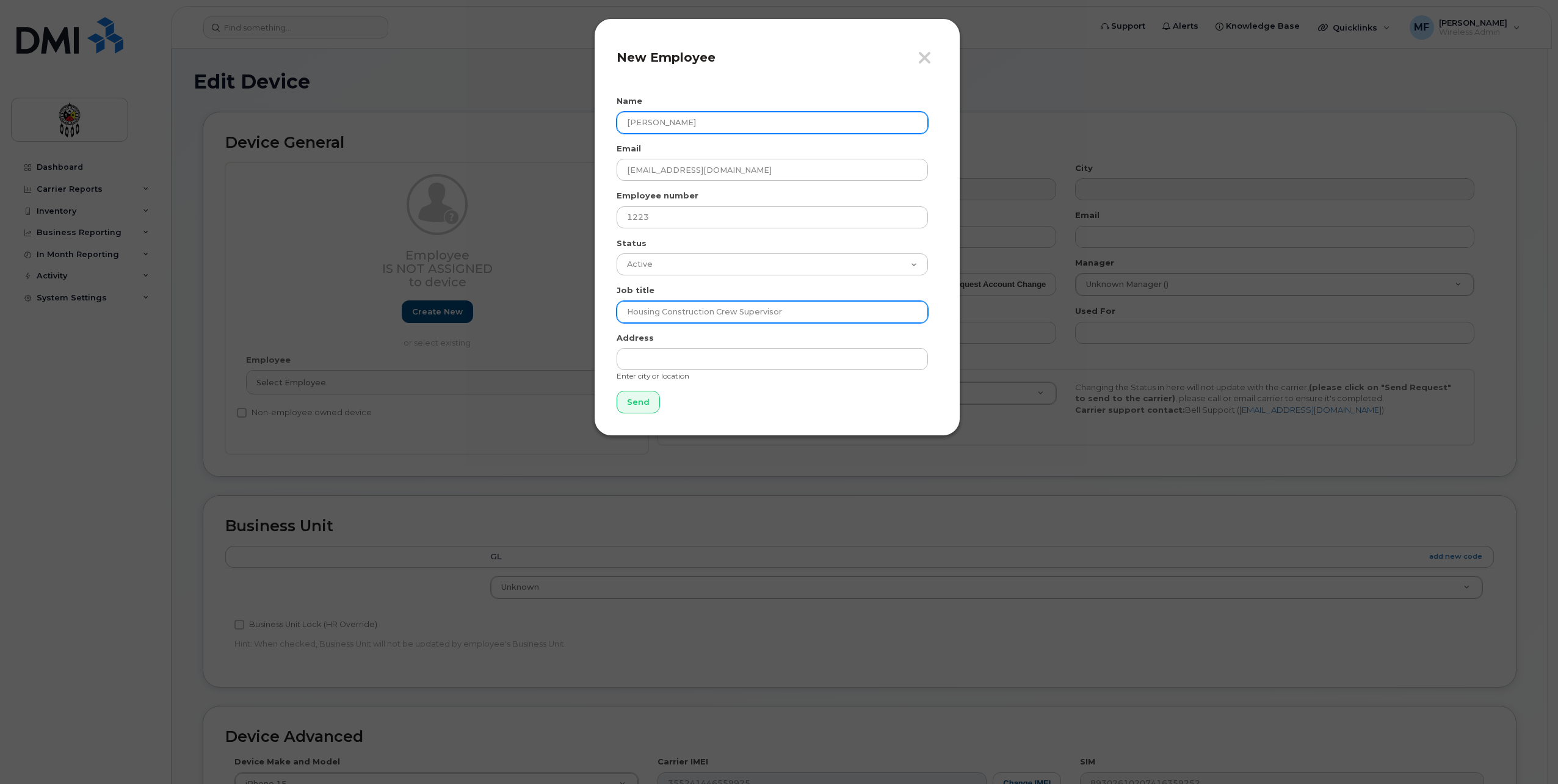
type input "Housing Construction Crew Supervisor"
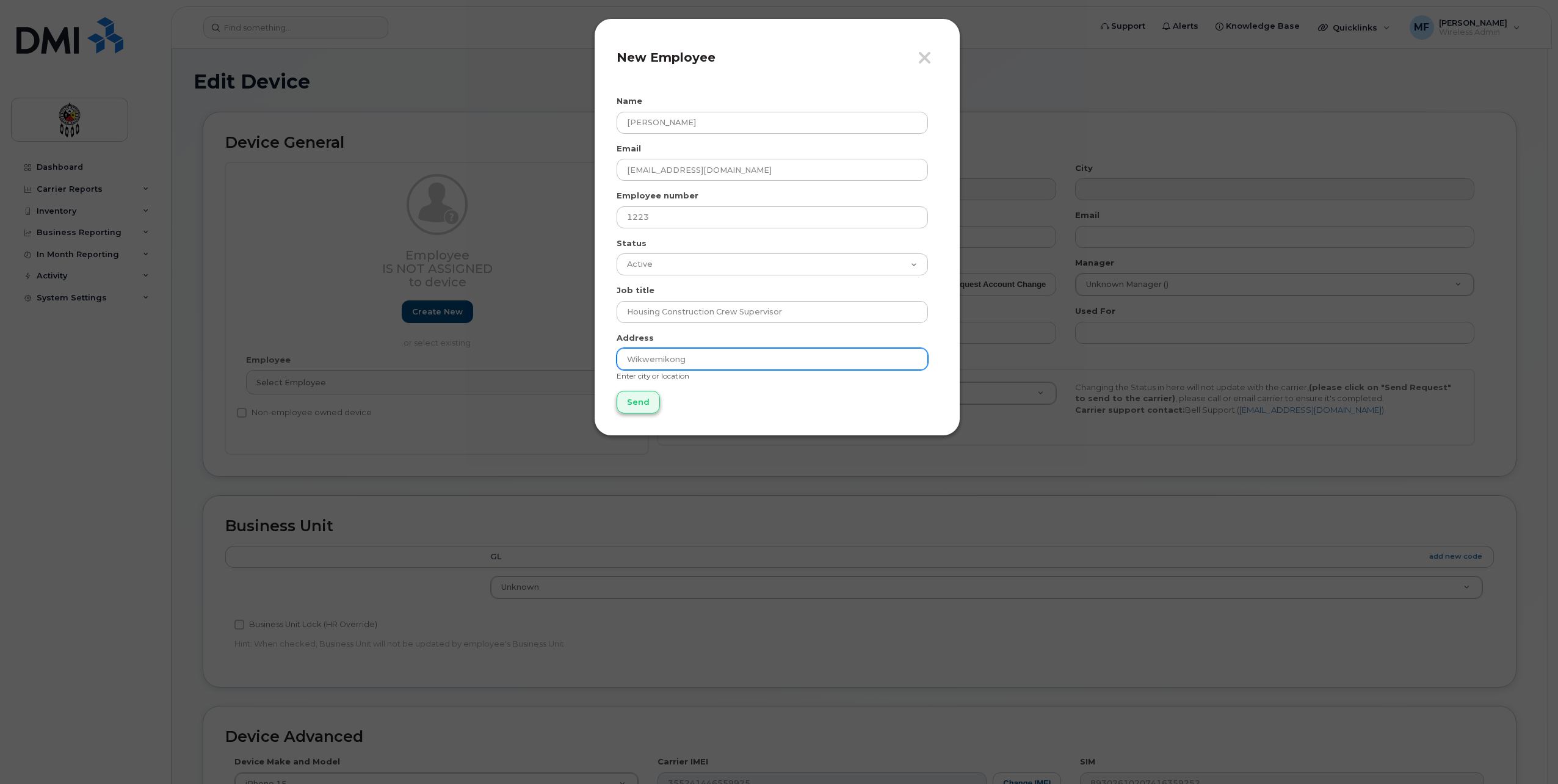
type input "Wikwemikong"
click at [623, 398] on input "Send" at bounding box center [638, 401] width 43 height 22
type input "Send"
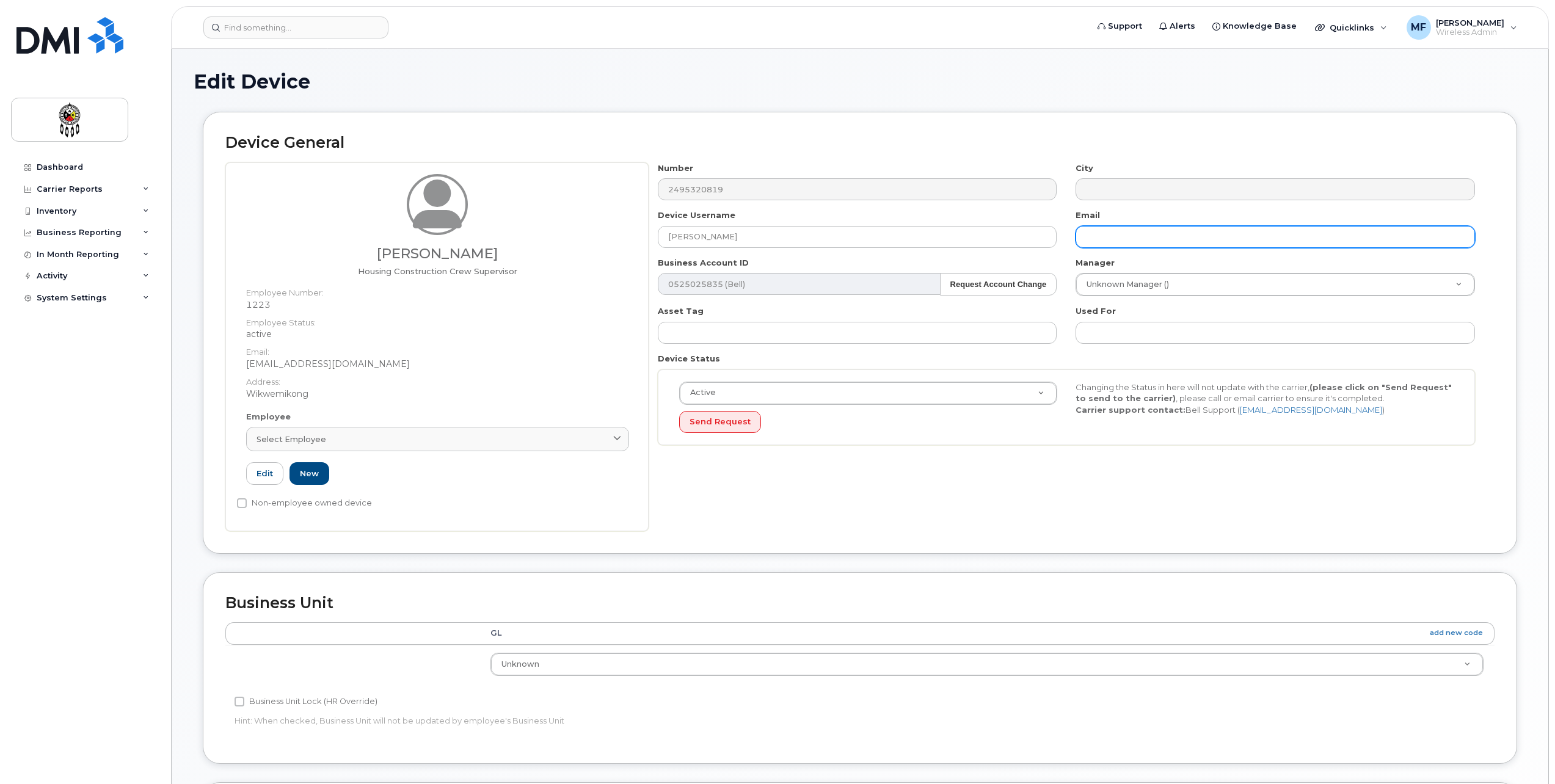
click at [1148, 234] on input "text" at bounding box center [1275, 237] width 399 height 22
type input "kennethkagige@wiikwemkoong.ca"
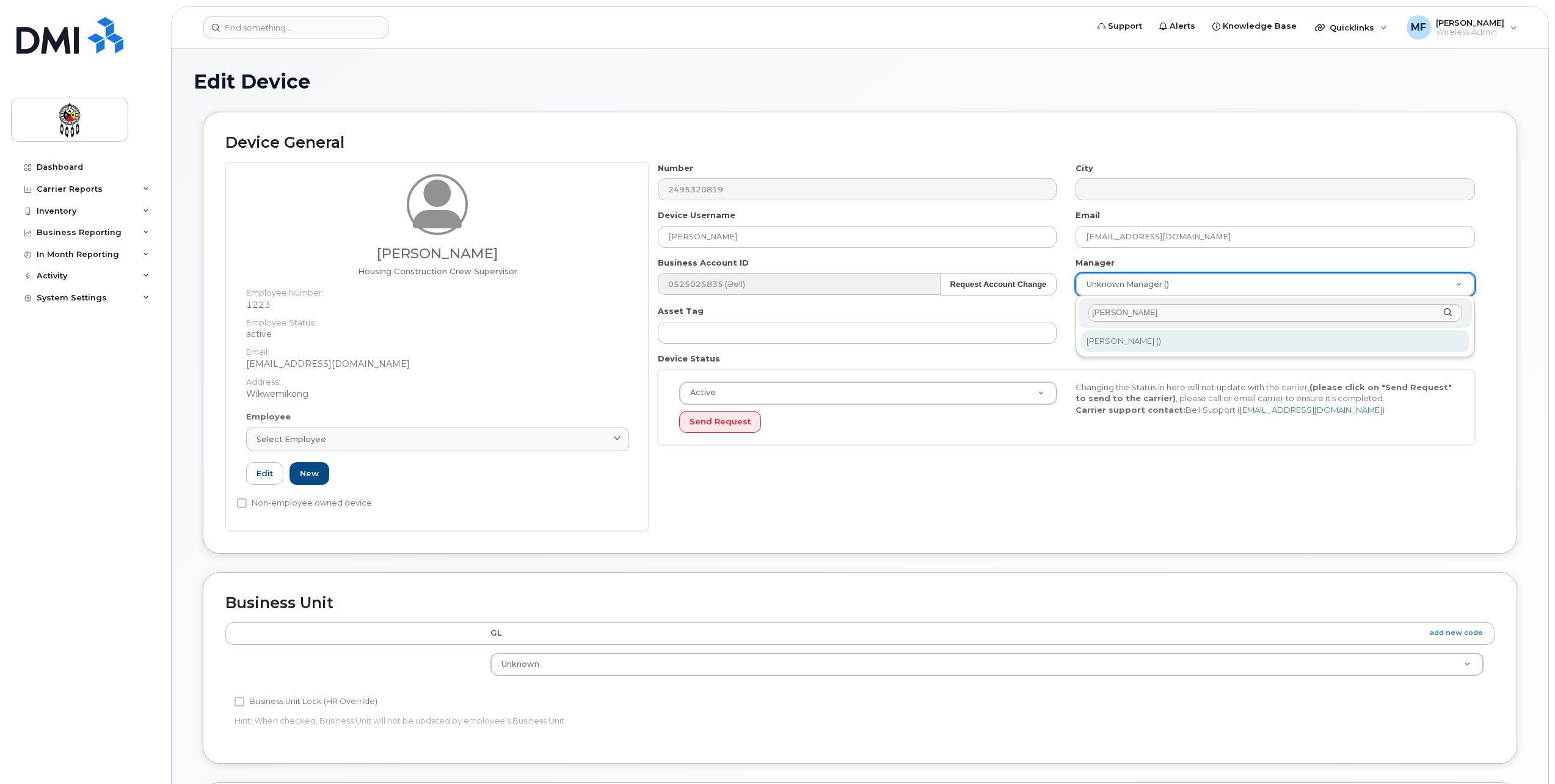
type input "russ"
type input "1610099"
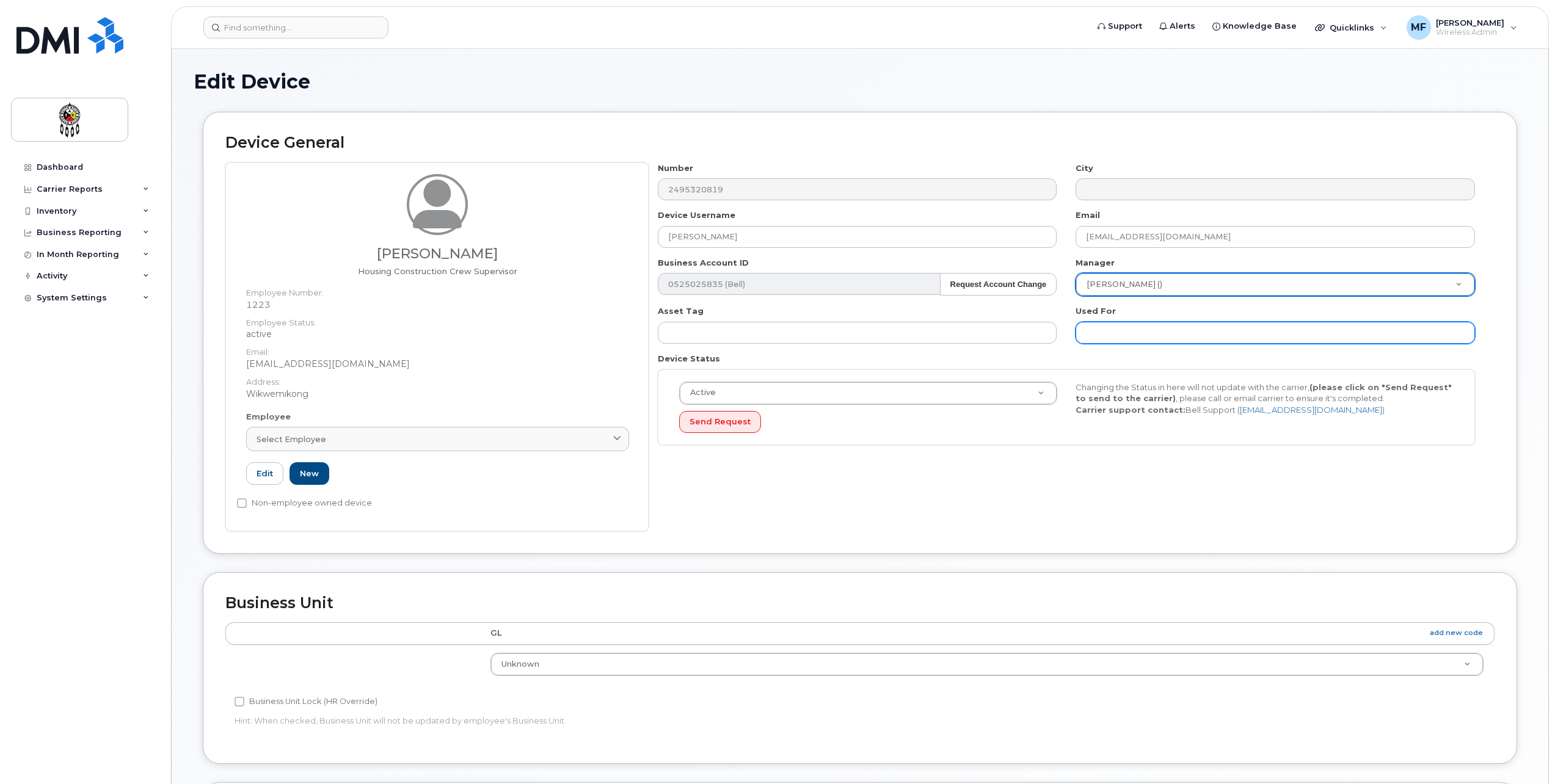
click at [1148, 337] on input "text" at bounding box center [1275, 332] width 399 height 22
type input "Work"
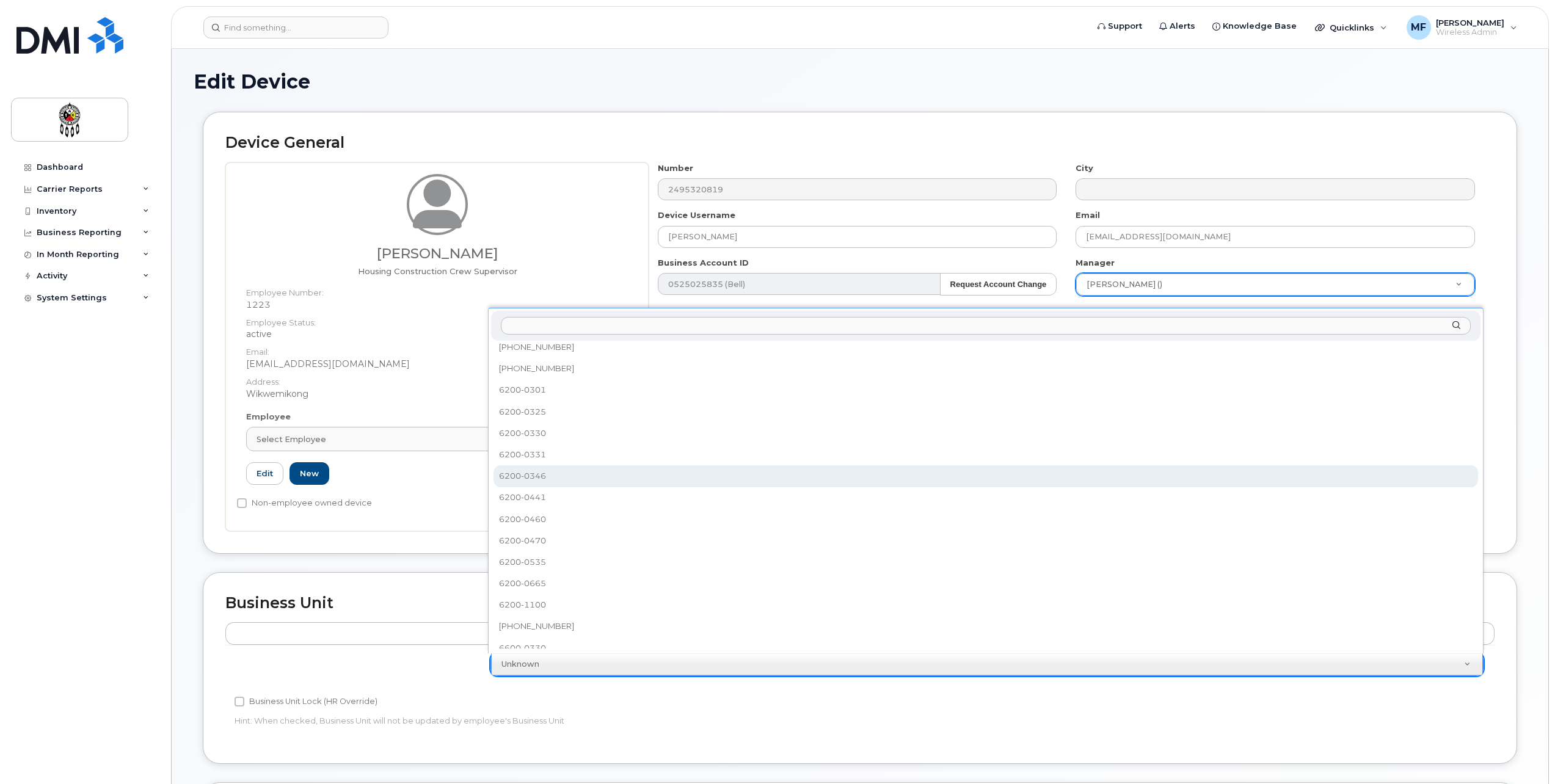
scroll to position [401, 0]
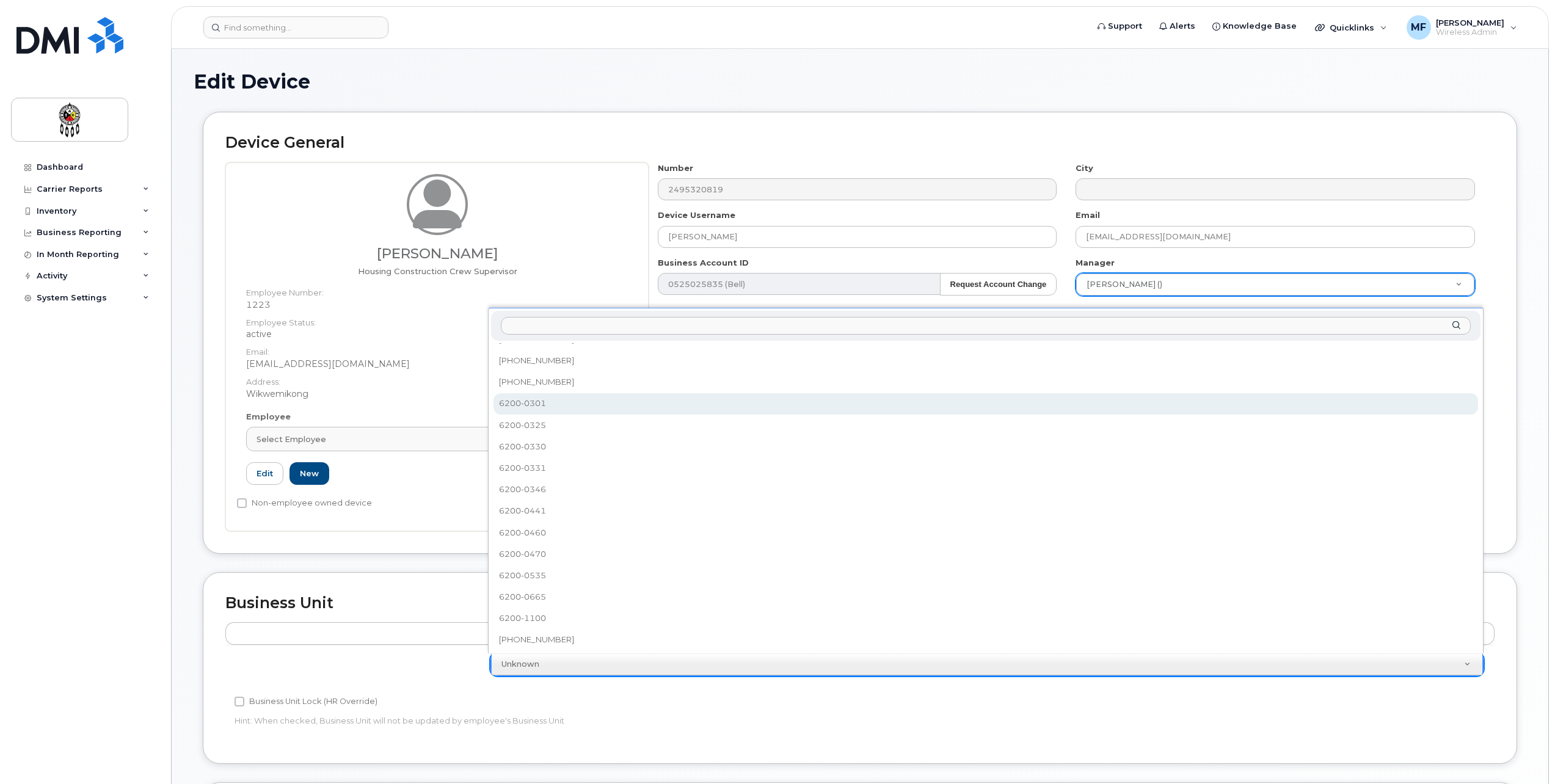
select select "21613779"
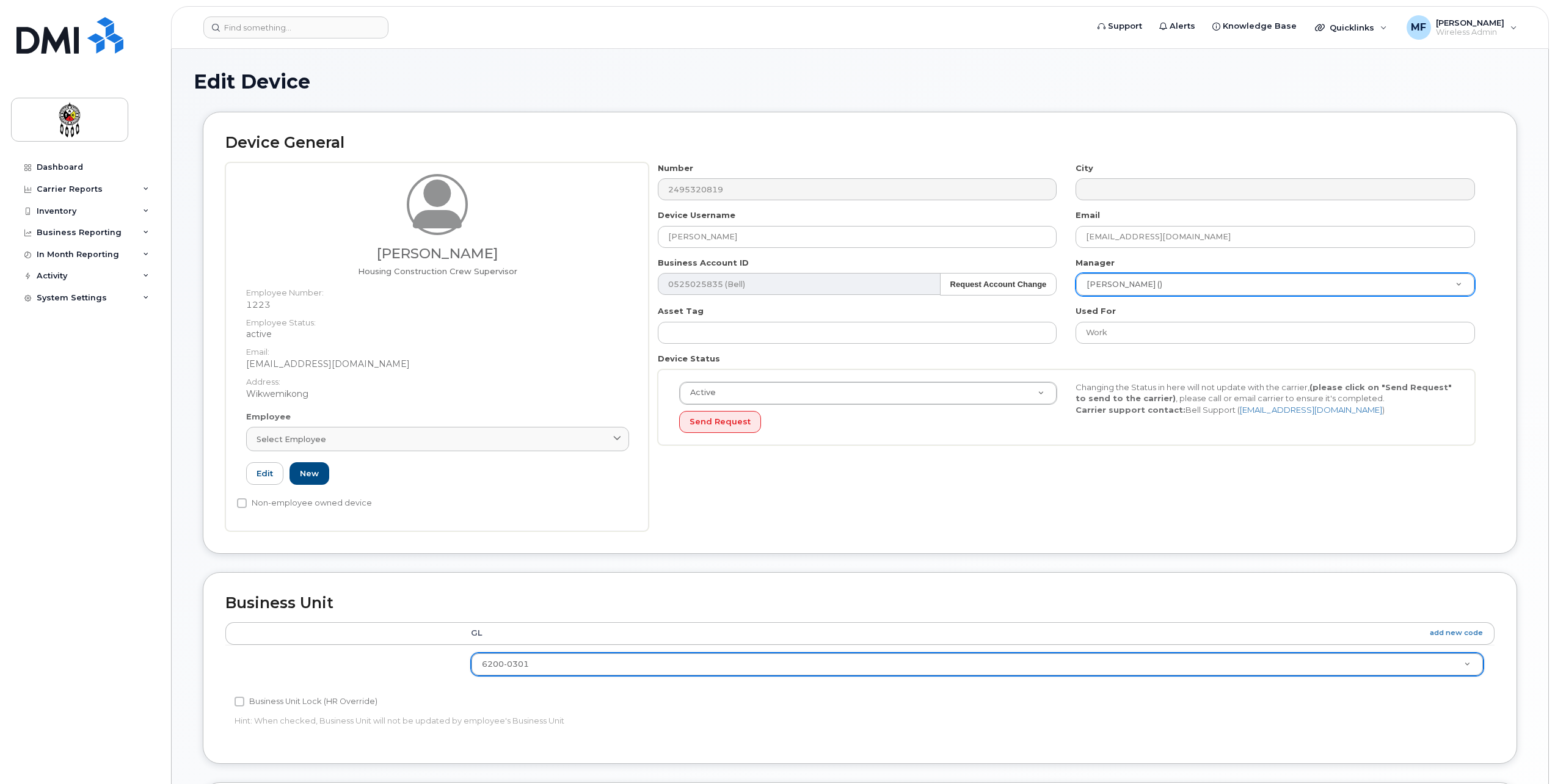
click at [863, 716] on p "Hint: When checked, Business Unit will not be updated by employee's Business Un…" at bounding box center [648, 721] width 827 height 12
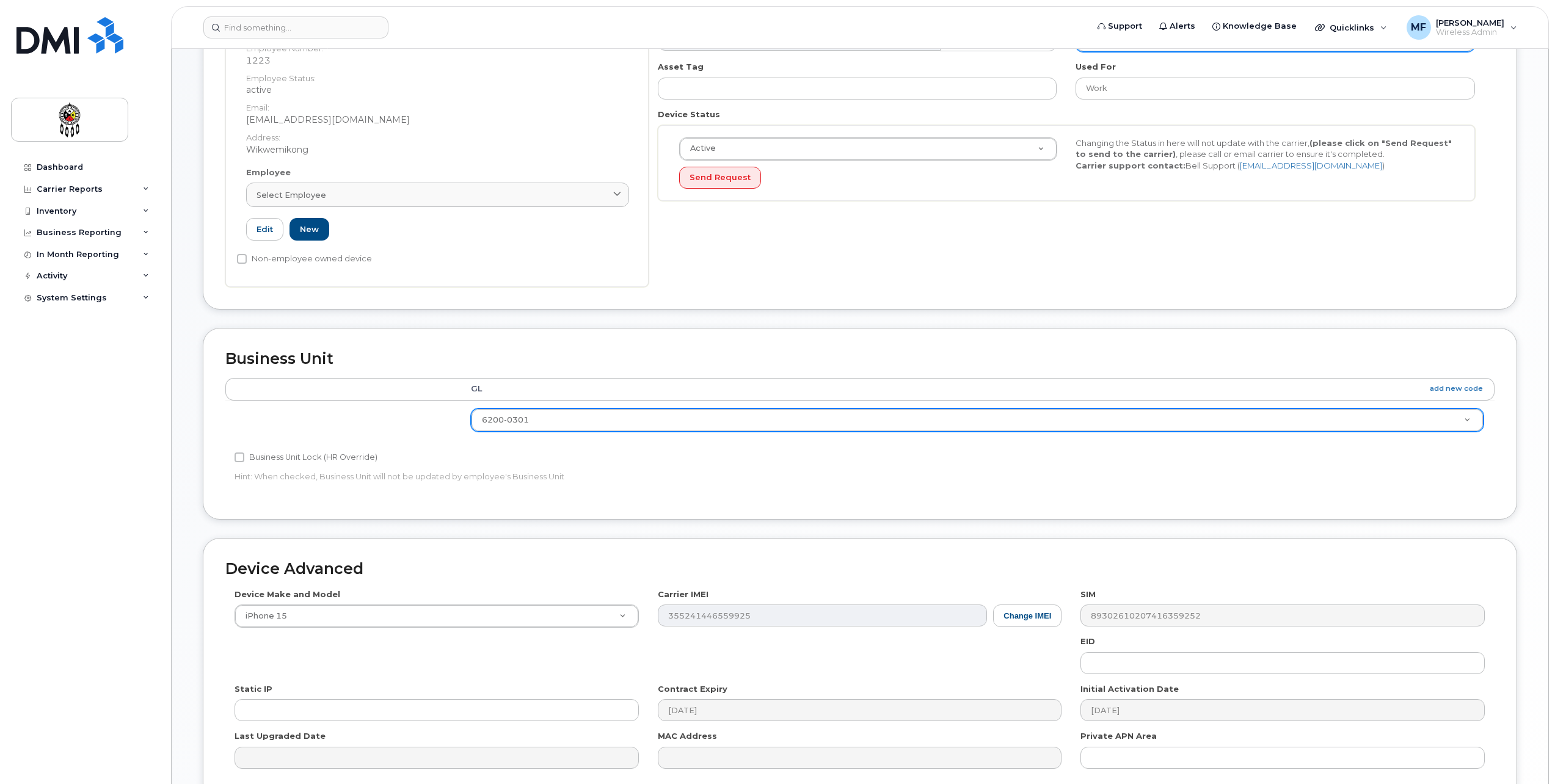
scroll to position [363, 0]
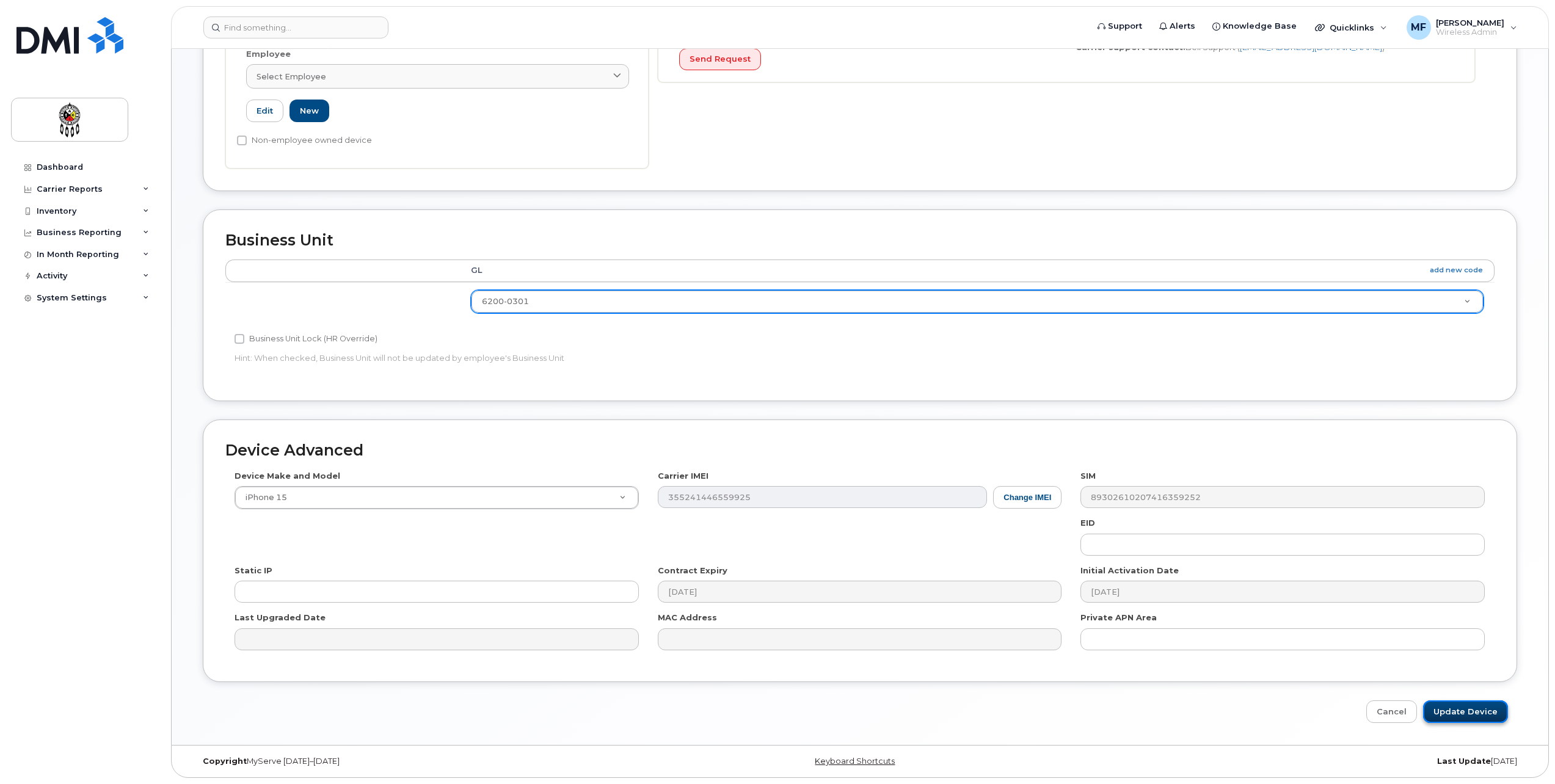
click at [1471, 715] on input "Update Device" at bounding box center [1466, 711] width 85 height 22
type input "Saving..."
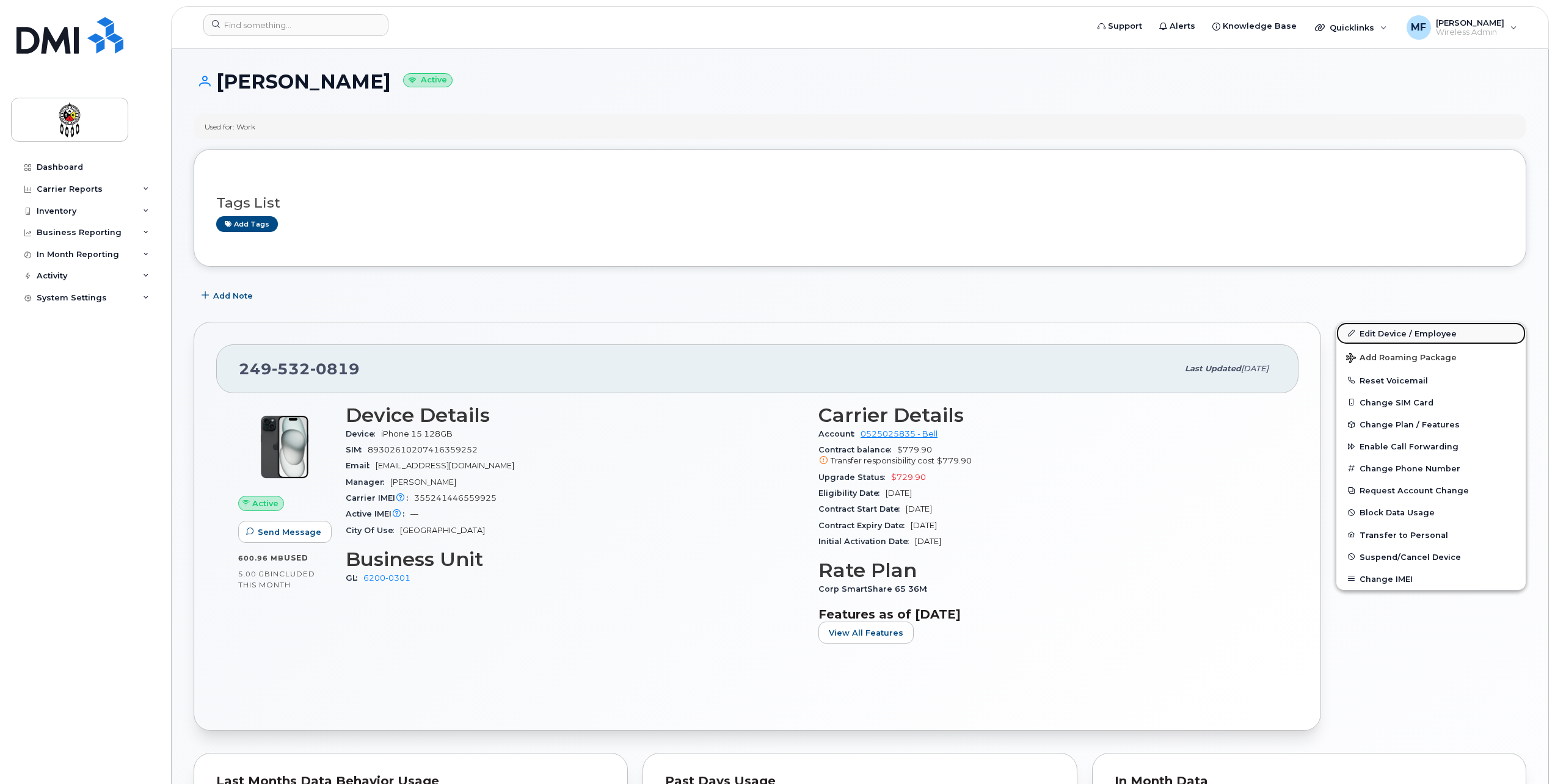
click at [1418, 333] on link "Edit Device / Employee" at bounding box center [1431, 333] width 189 height 22
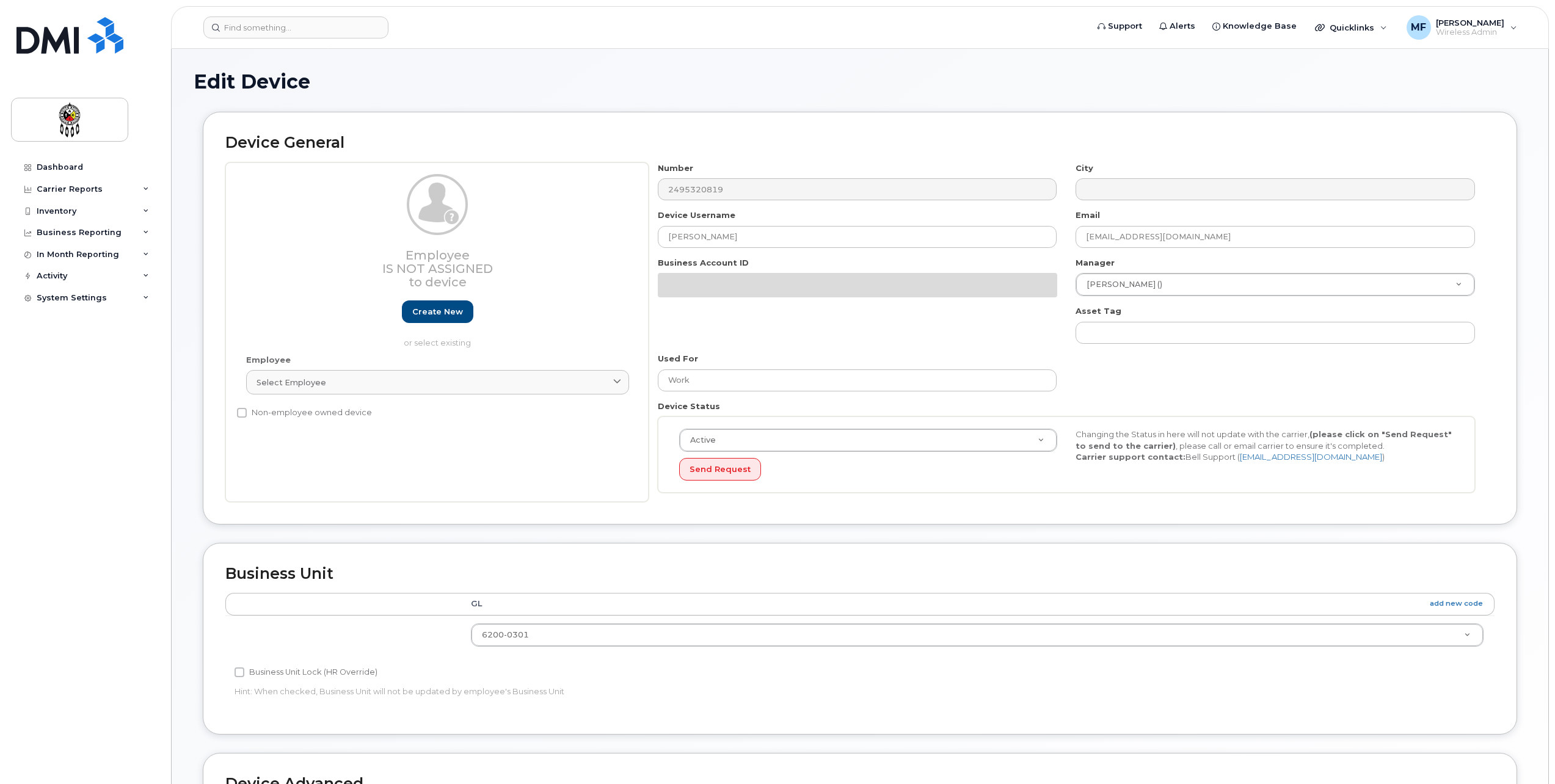
select select "21613779"
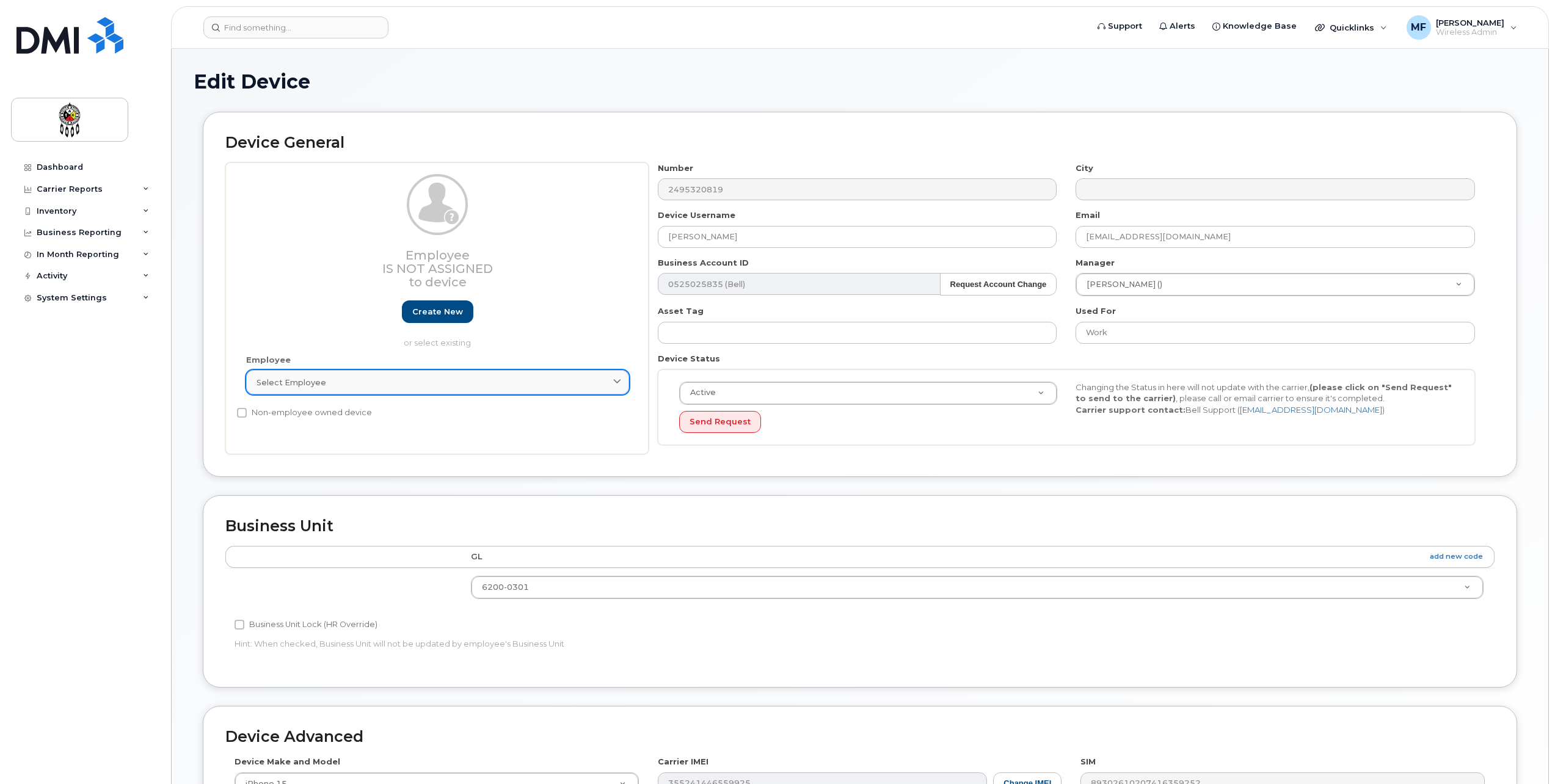
click at [307, 382] on span "Select employee" at bounding box center [291, 383] width 70 height 12
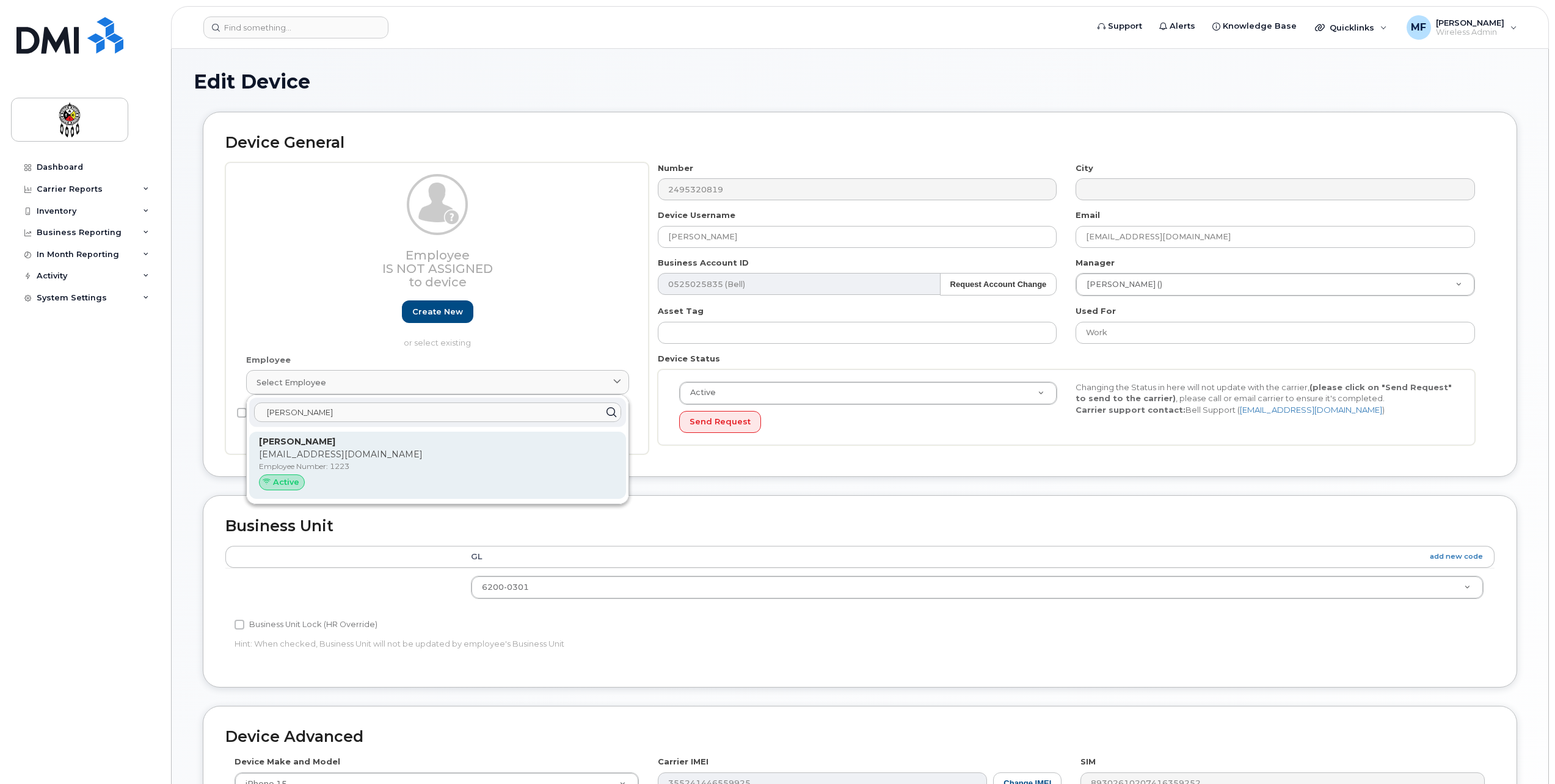
type input "kenn"
click at [333, 455] on p "[EMAIL_ADDRESS][DOMAIN_NAME]" at bounding box center [438, 455] width 358 height 13
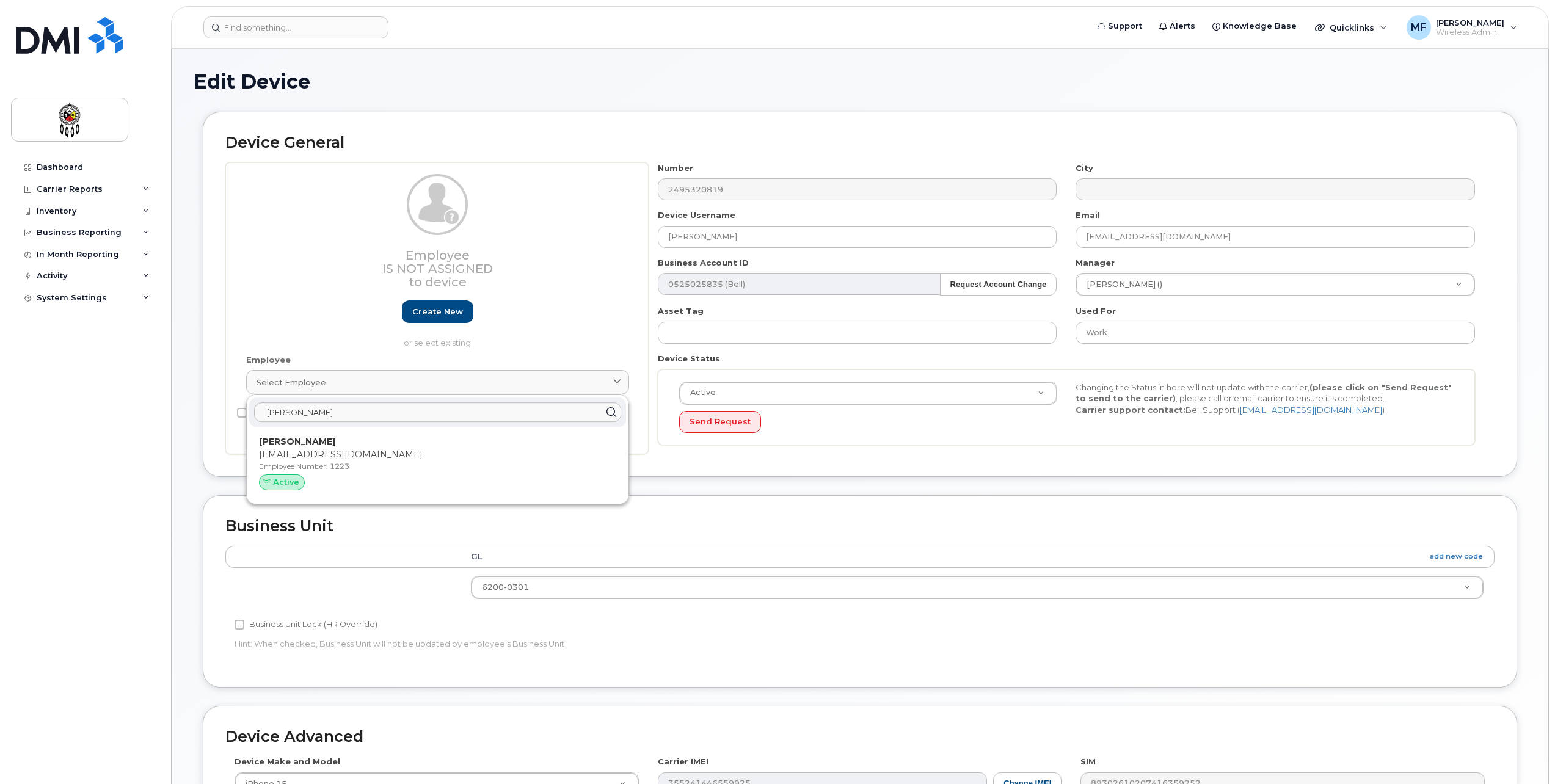
type input "1223"
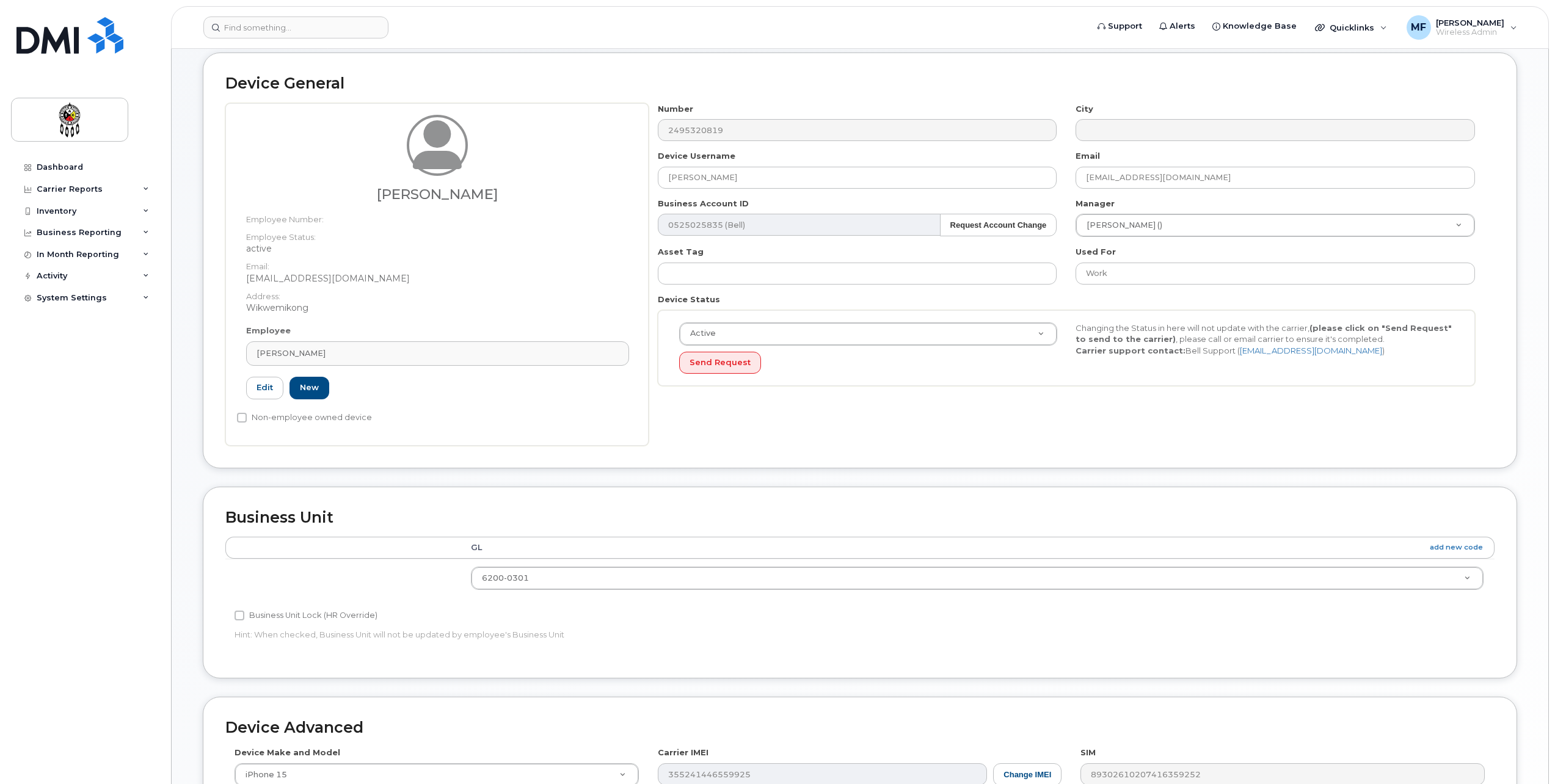
scroll to position [305, 0]
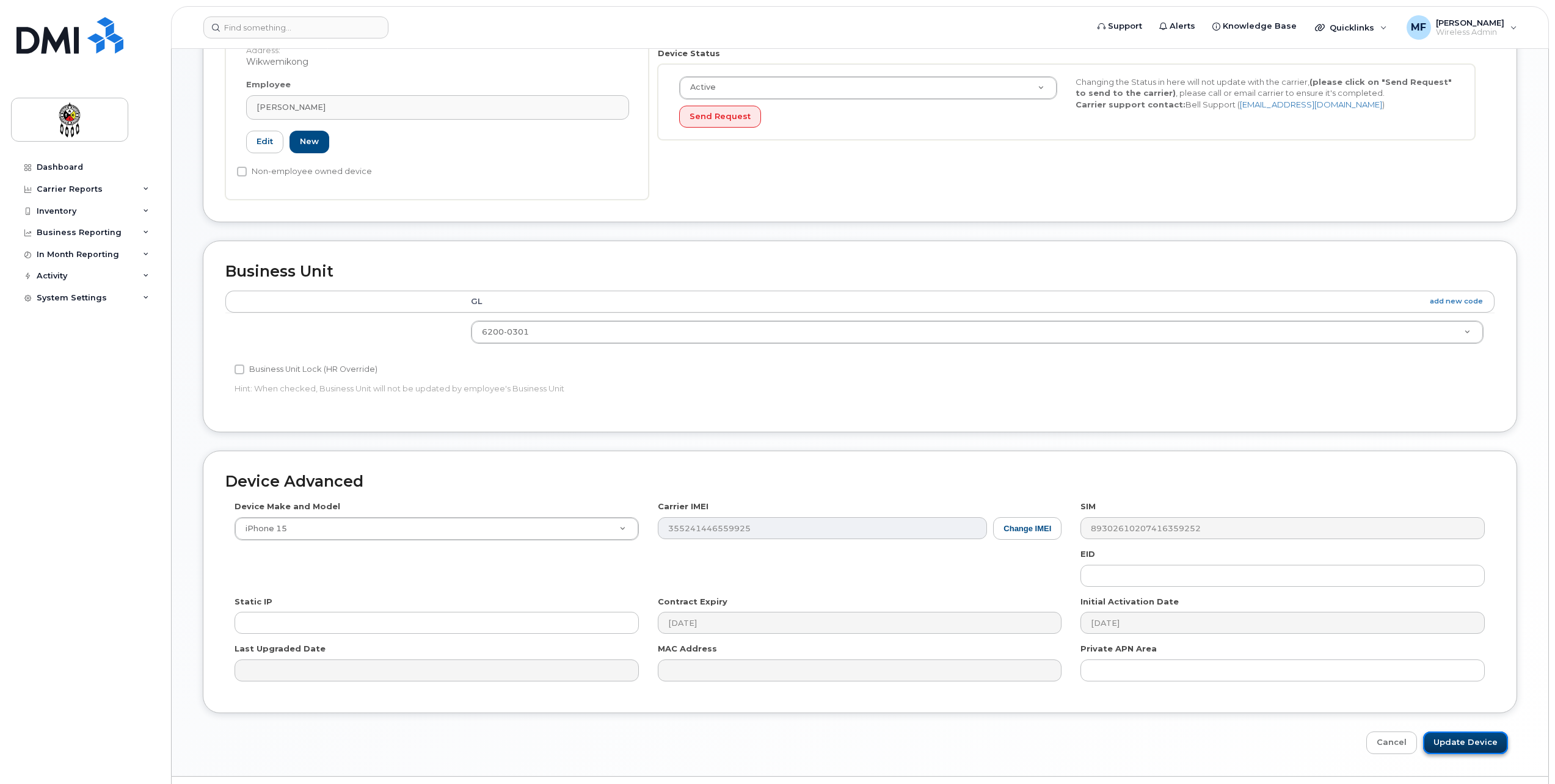
click at [1447, 742] on input "Update Device" at bounding box center [1466, 742] width 85 height 22
type input "Saving..."
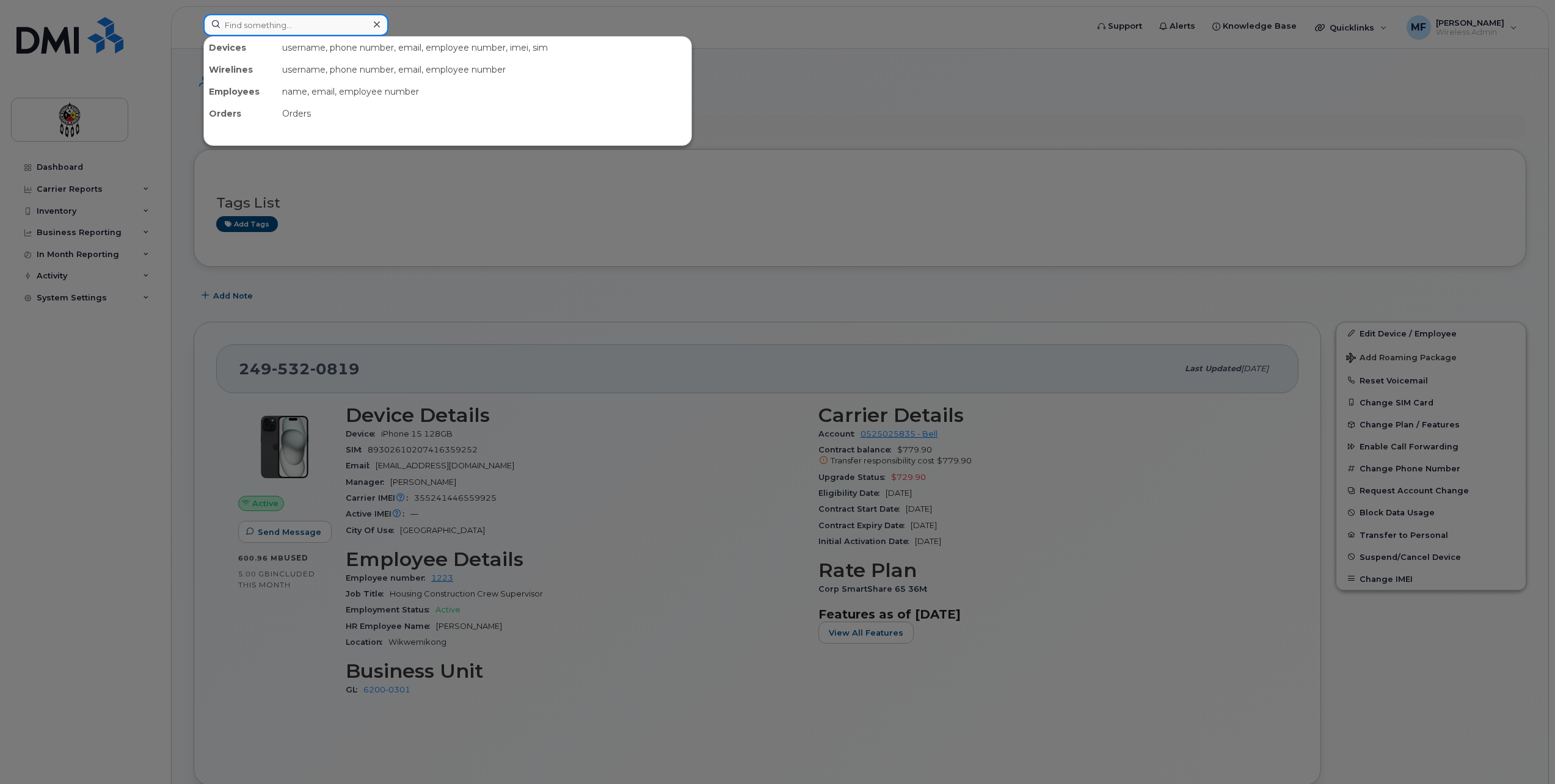
click at [312, 25] on input at bounding box center [296, 25] width 185 height 22
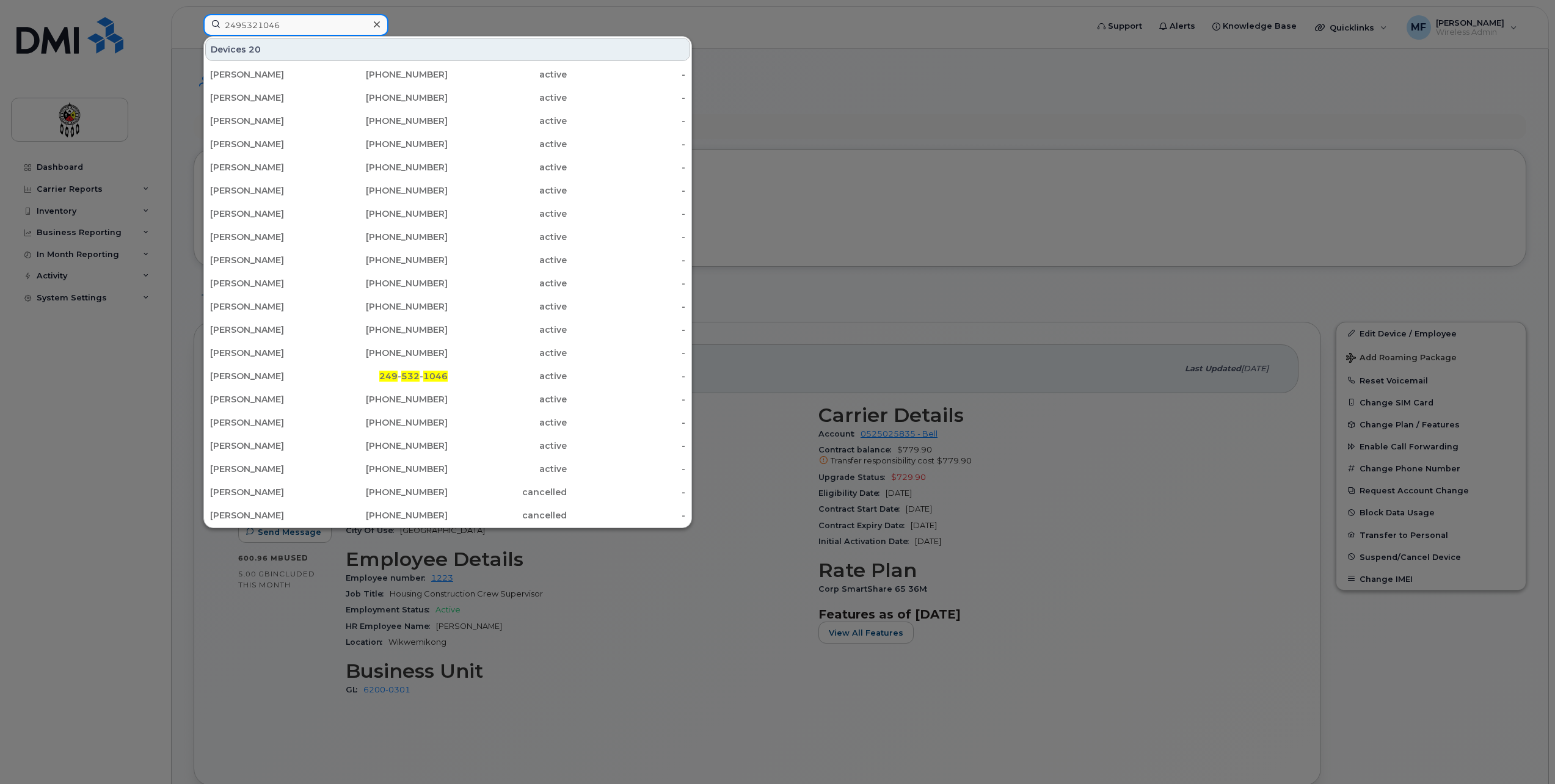
type input "2495321046"
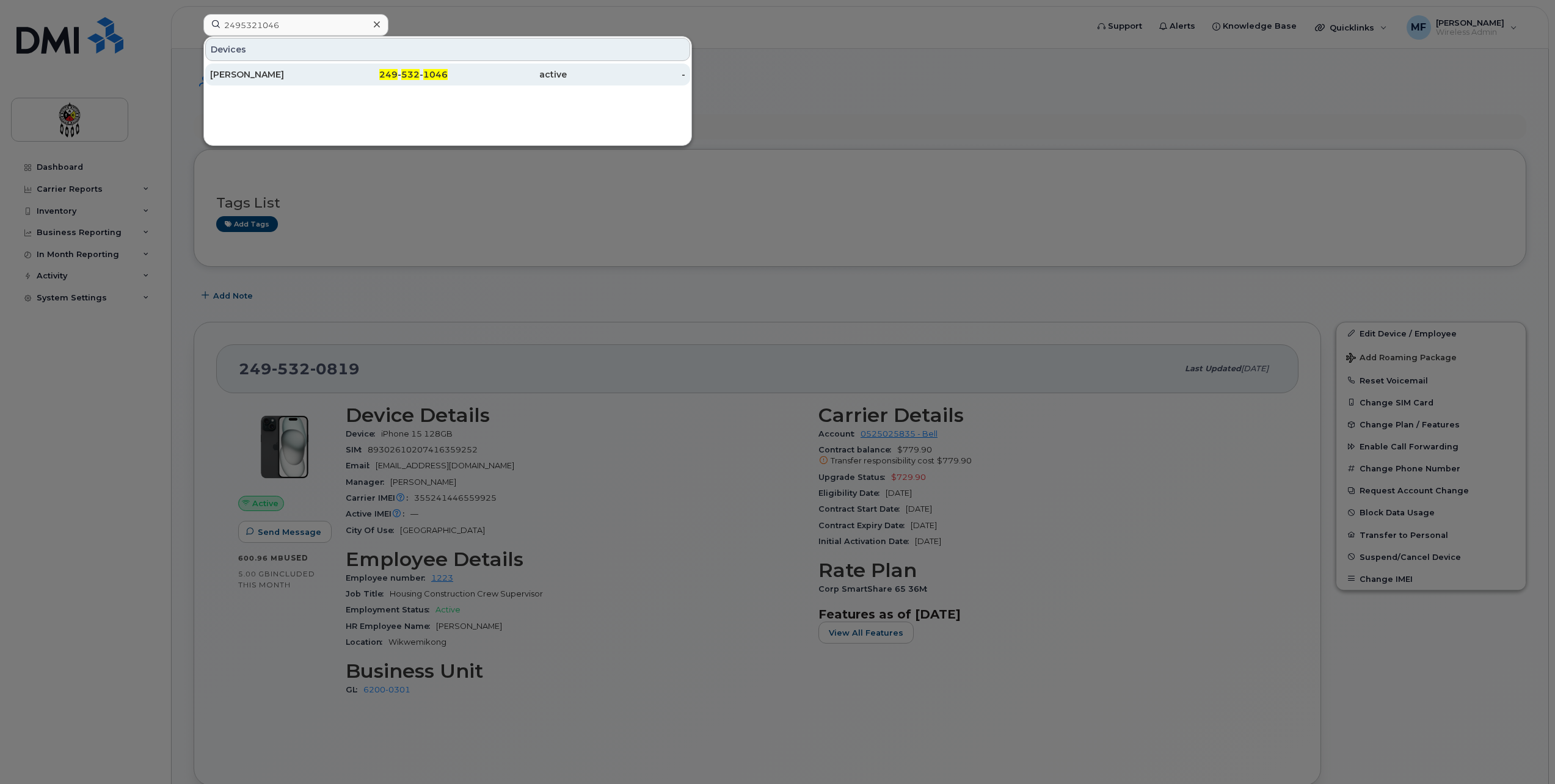
click at [437, 85] on div "249 - 532 - 1046" at bounding box center [389, 74] width 119 height 22
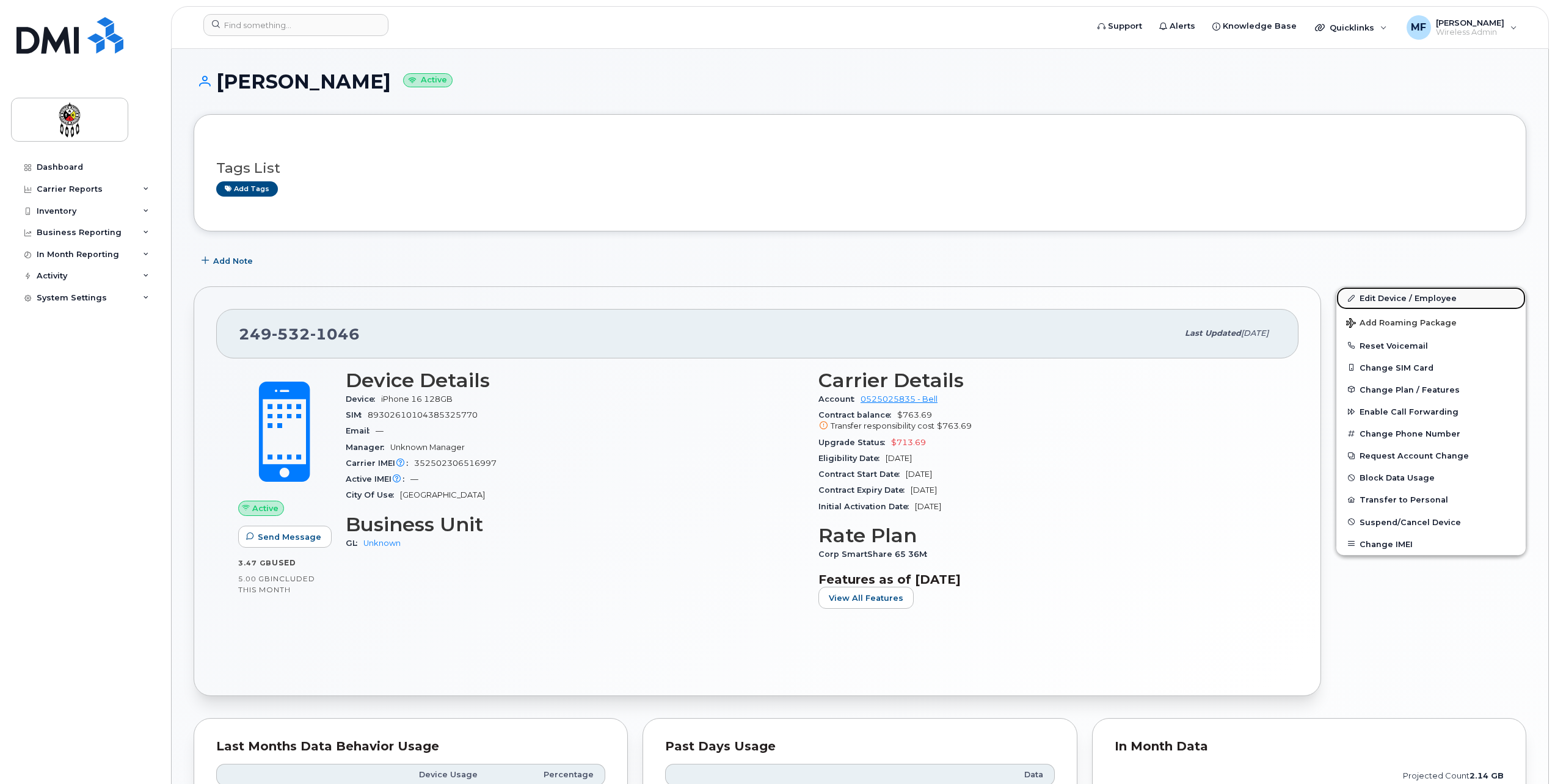
click at [1396, 293] on link "Edit Device / Employee" at bounding box center [1431, 298] width 189 height 22
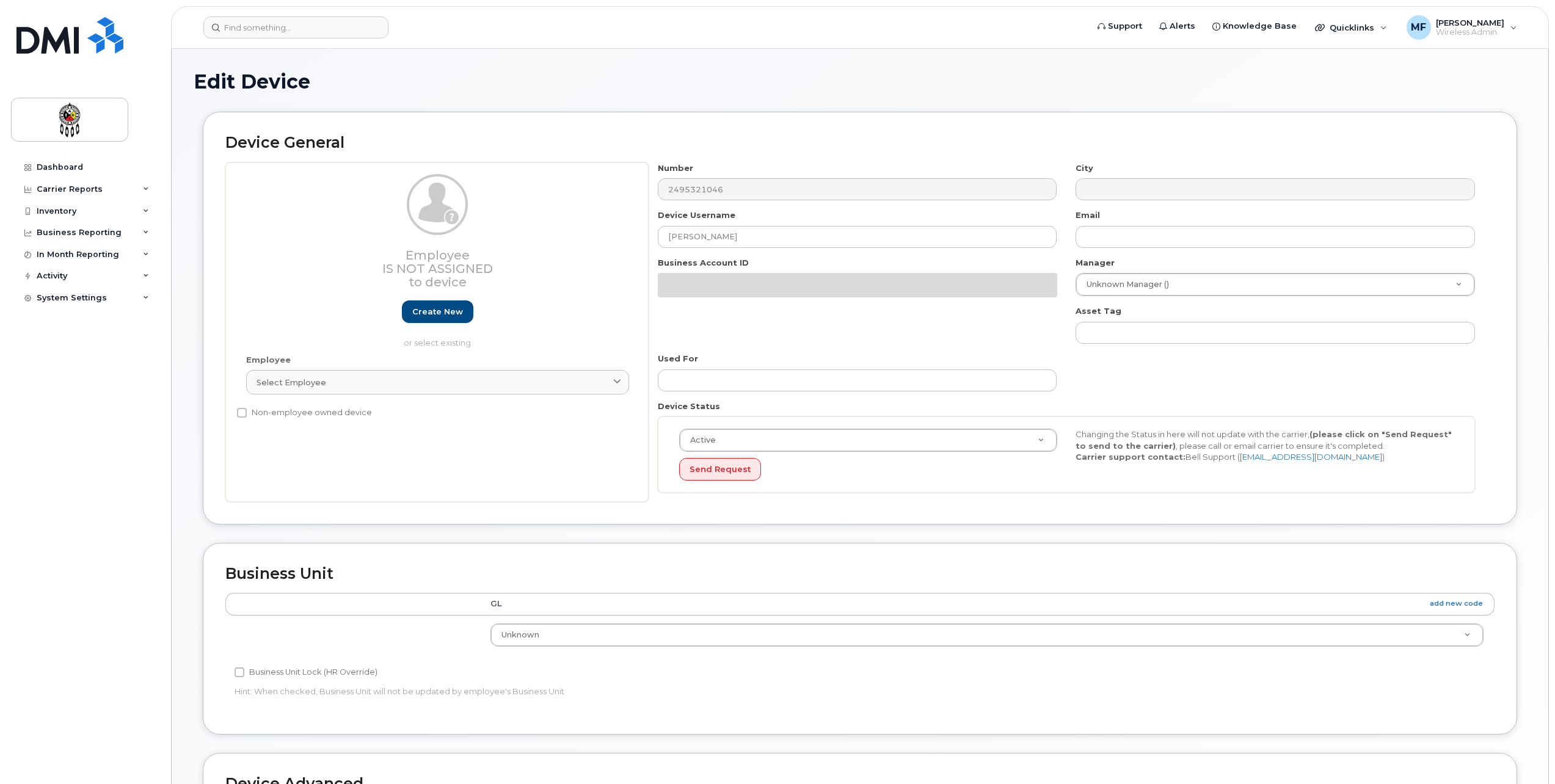
select select "651562"
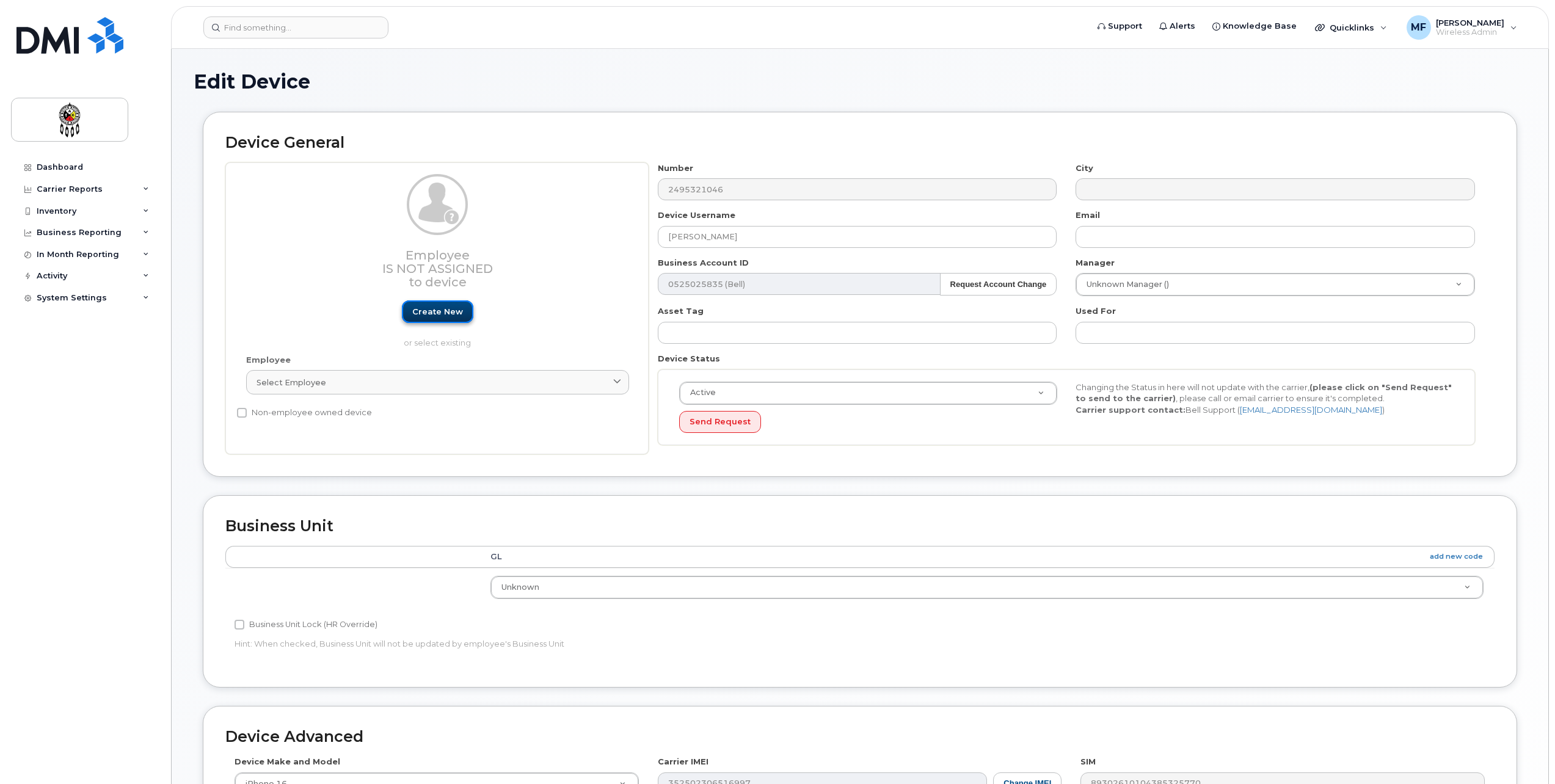
click at [434, 309] on link "Create new" at bounding box center [438, 311] width 71 height 22
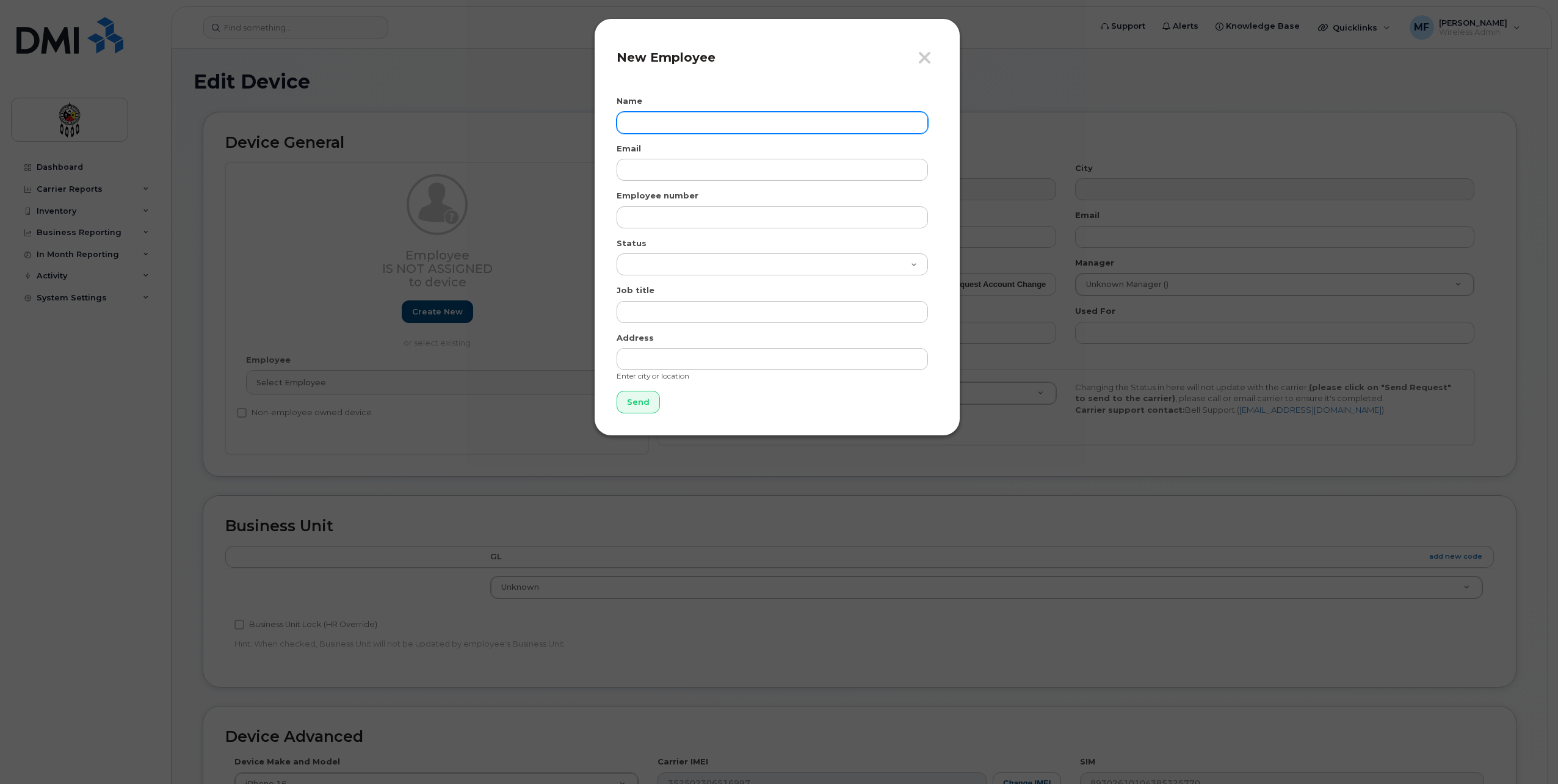
click at [675, 118] on input "text" at bounding box center [772, 122] width 311 height 22
type input "[PERSON_NAME]"
type input "[EMAIL_ADDRESS][DOMAIN_NAME]"
type input "1785"
select select "active"
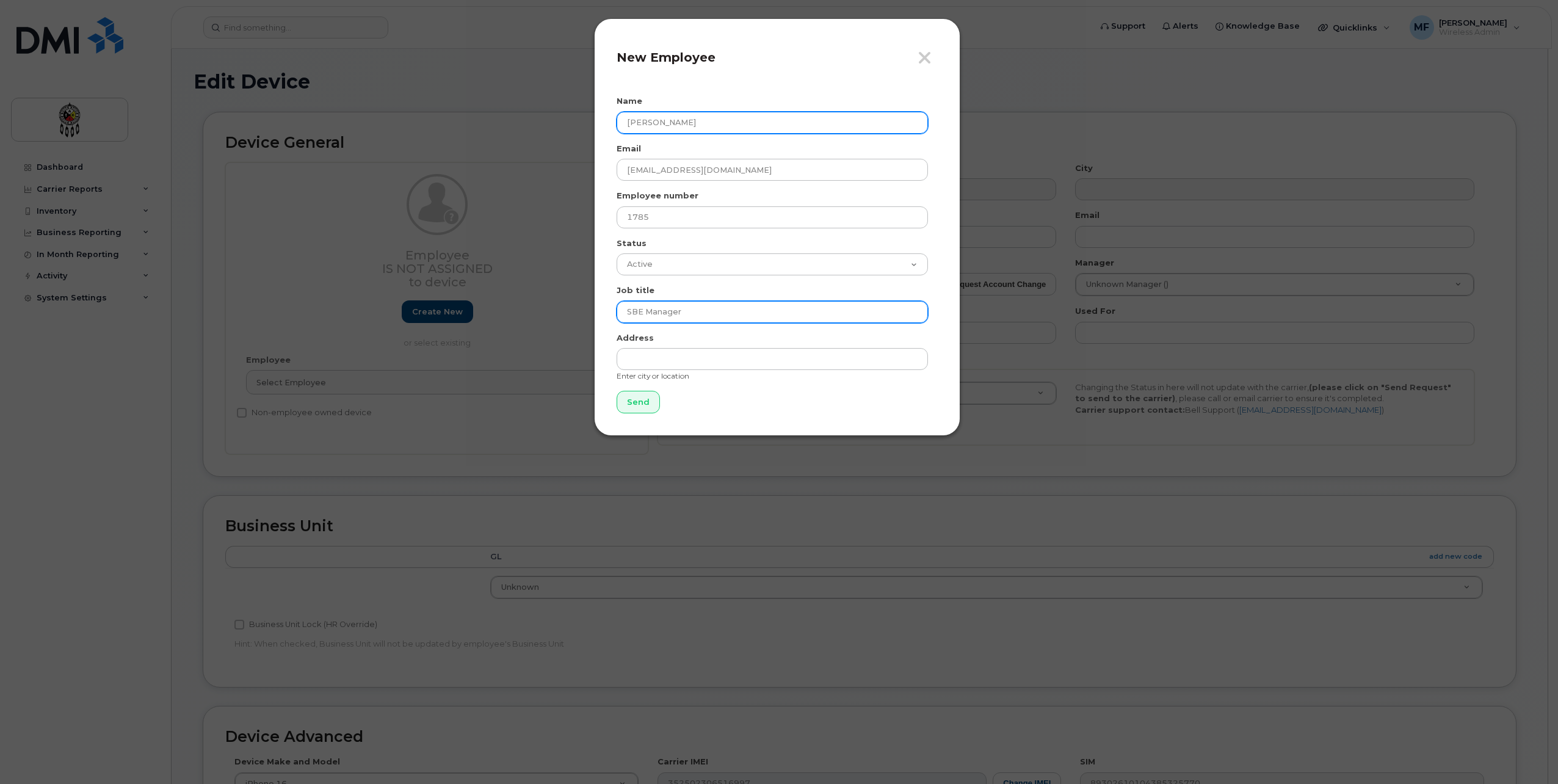
type input "SBE Manager"
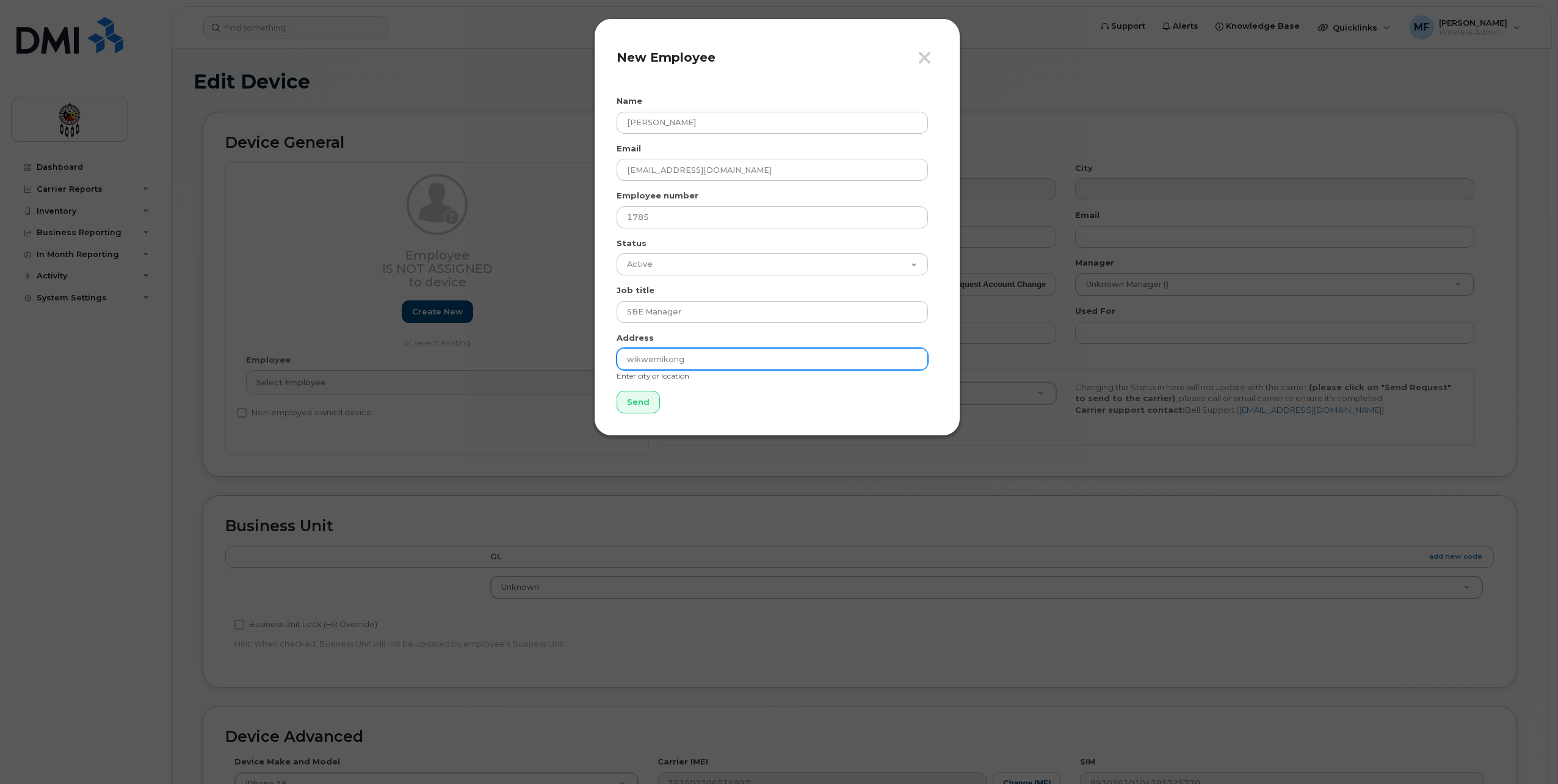
type input "Wikwemikong"
click at [651, 398] on input "Send" at bounding box center [638, 401] width 43 height 22
type input "Send"
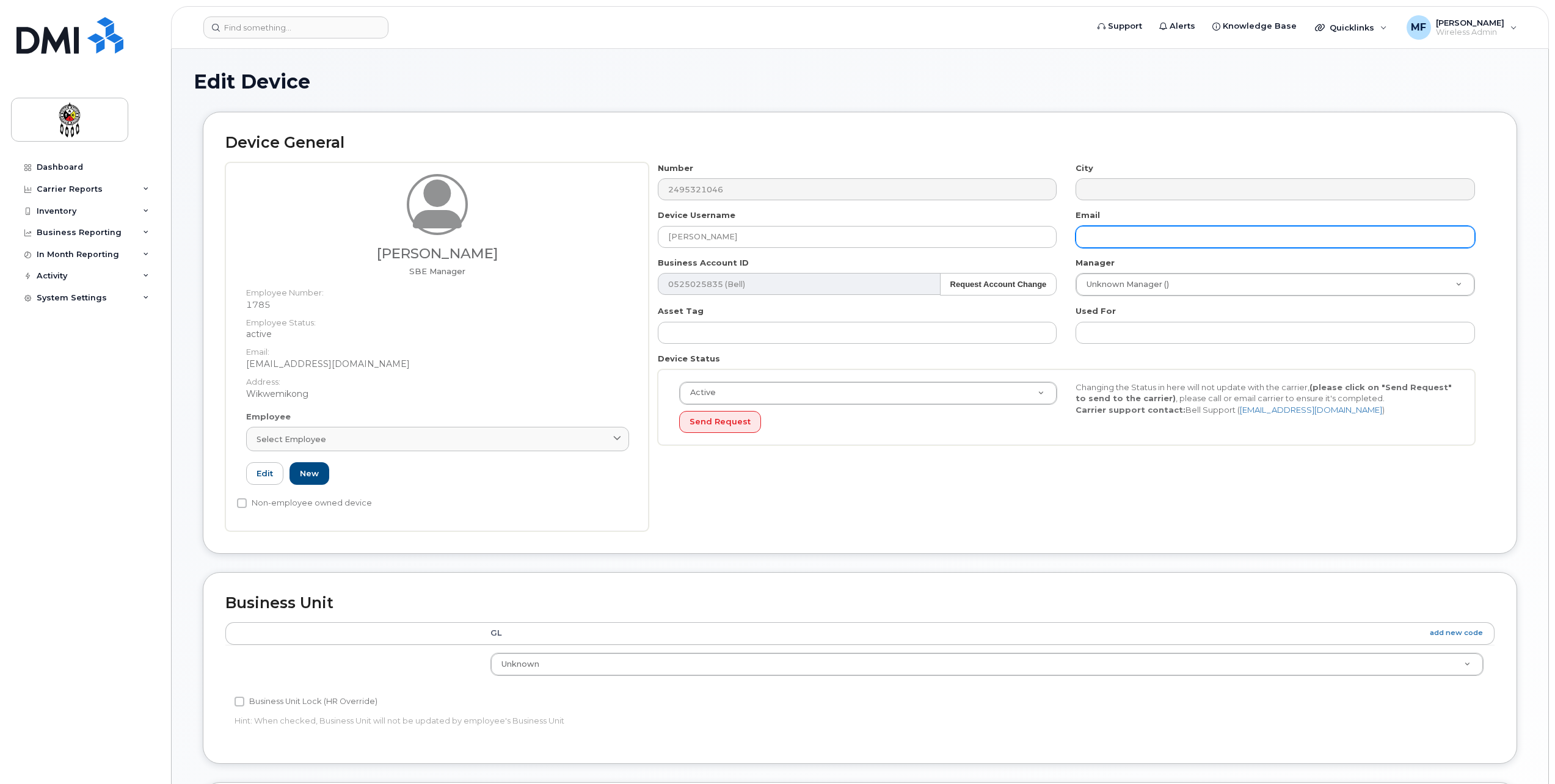
click at [1126, 229] on input "text" at bounding box center [1275, 237] width 399 height 22
type input "[EMAIL_ADDRESS][DOMAIN_NAME]"
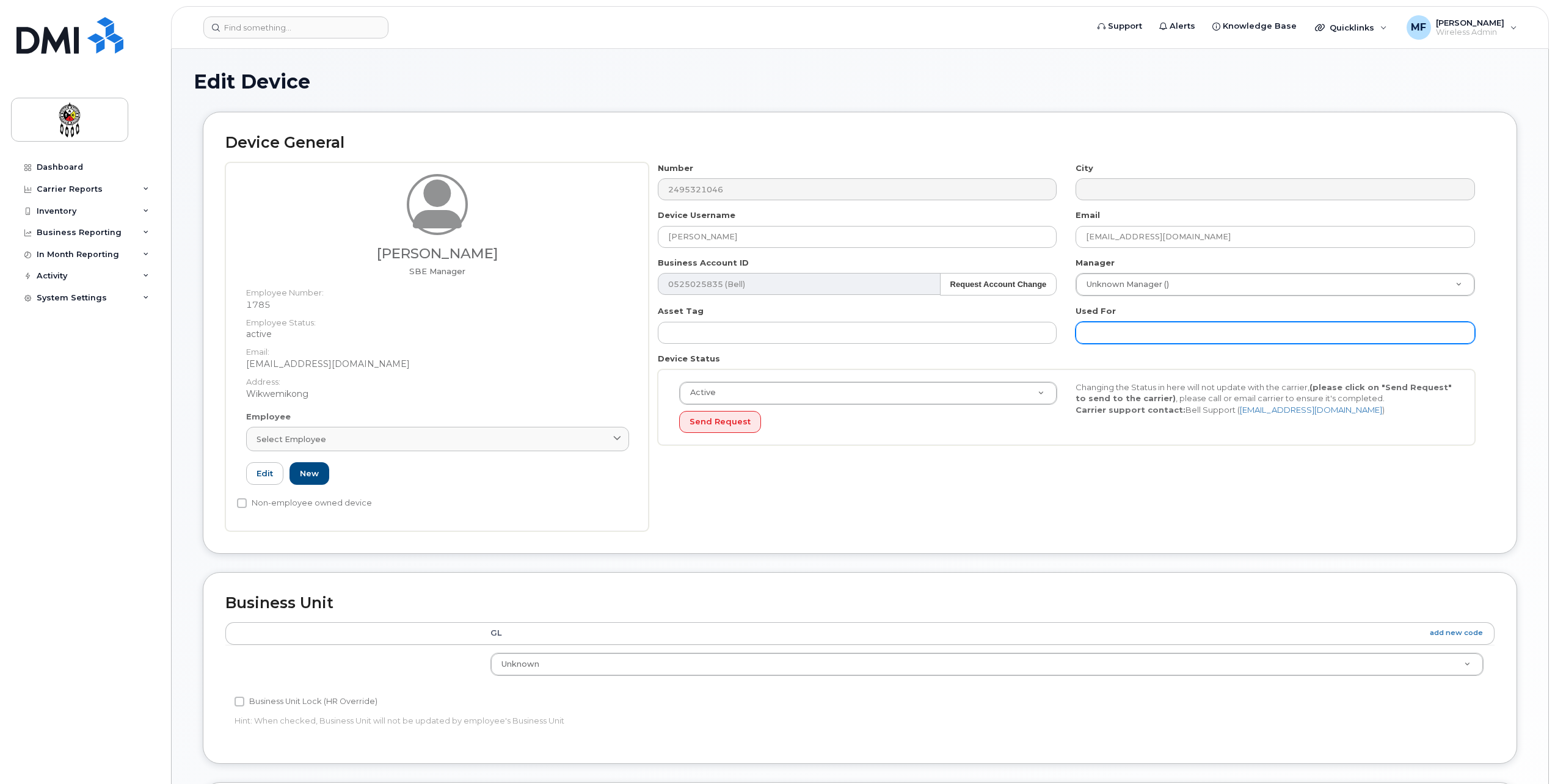
click at [1149, 335] on input "text" at bounding box center [1275, 332] width 399 height 22
type input "Work"
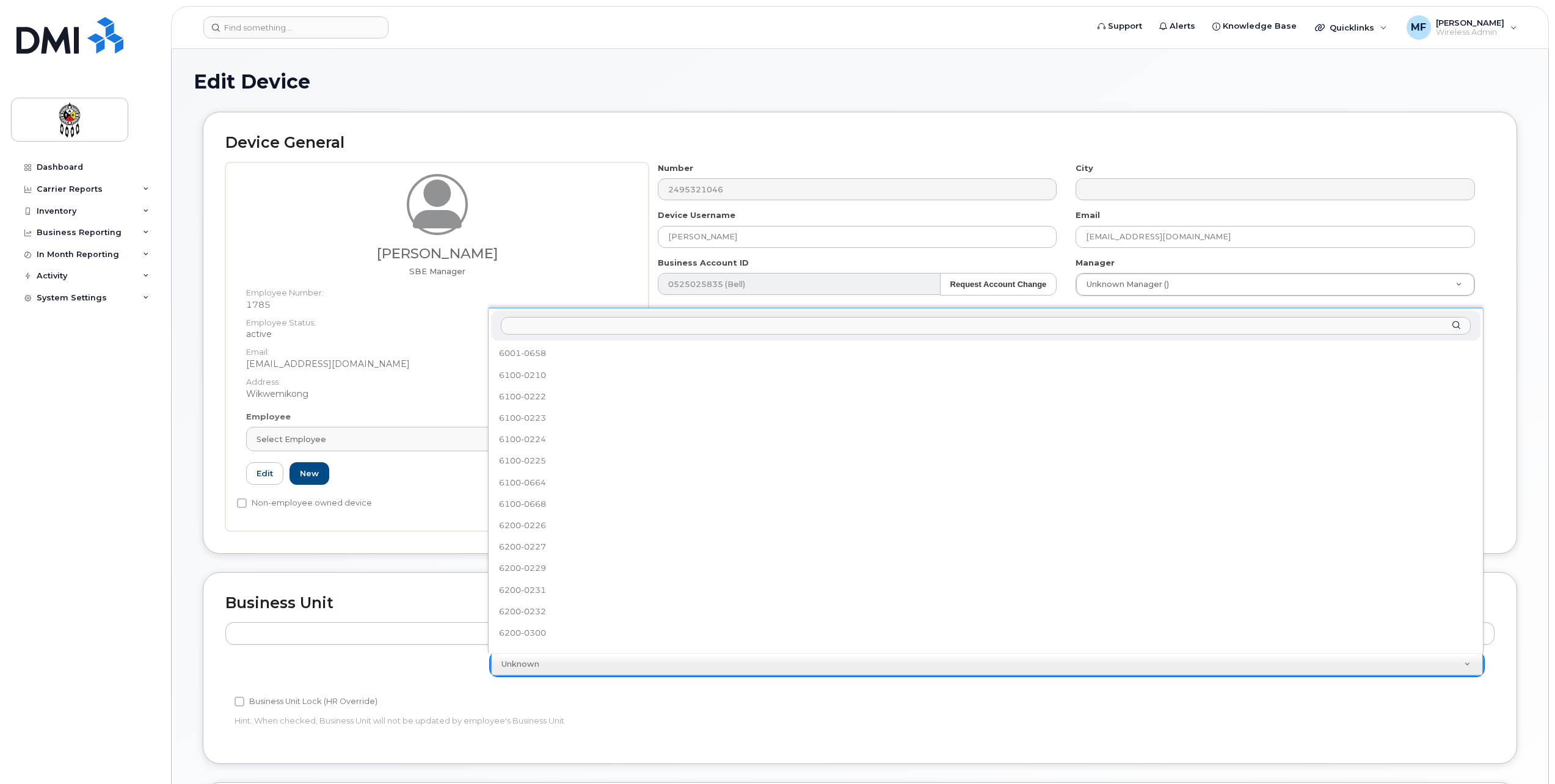
scroll to position [462, 0]
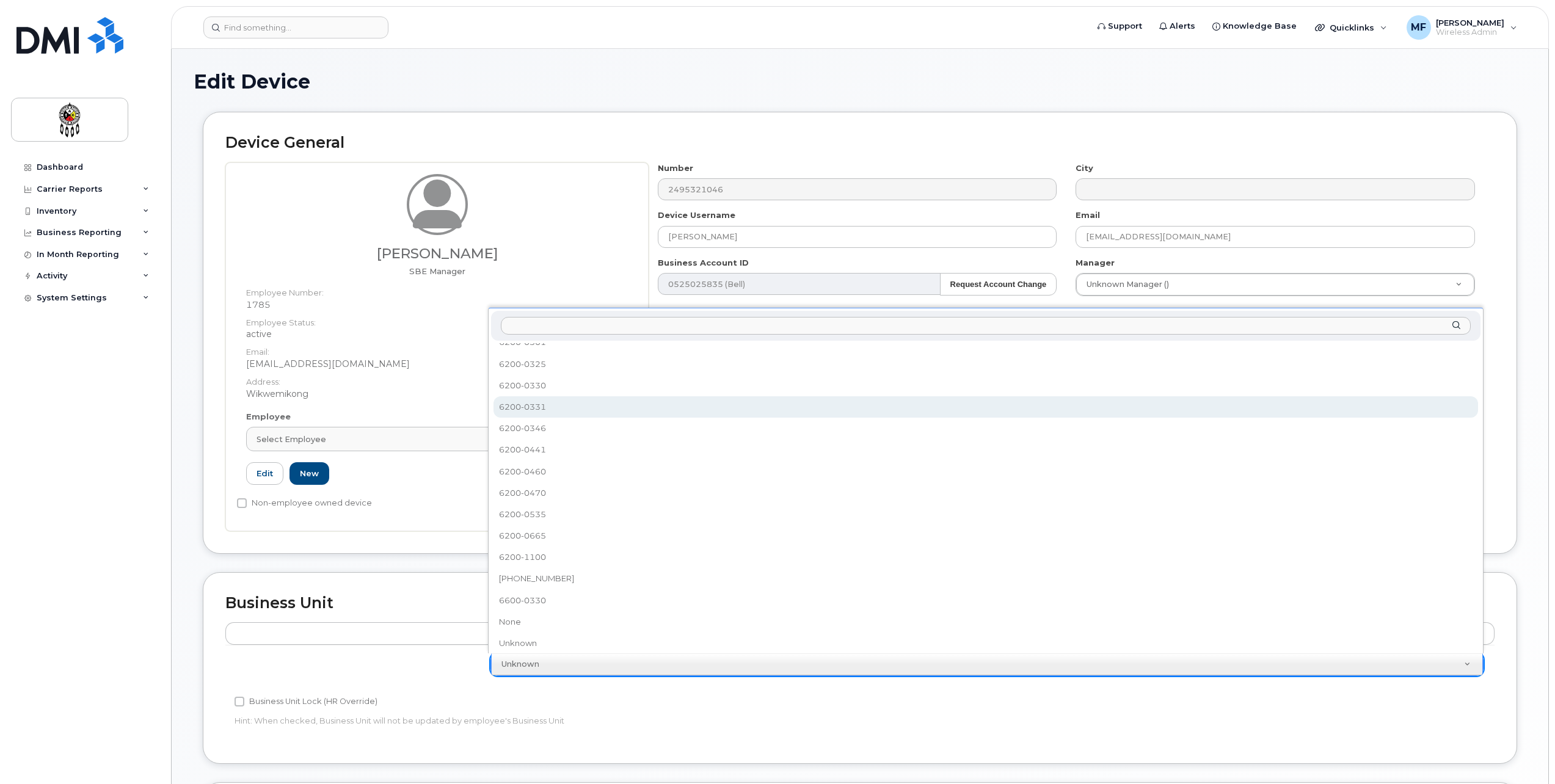
select select "33460201"
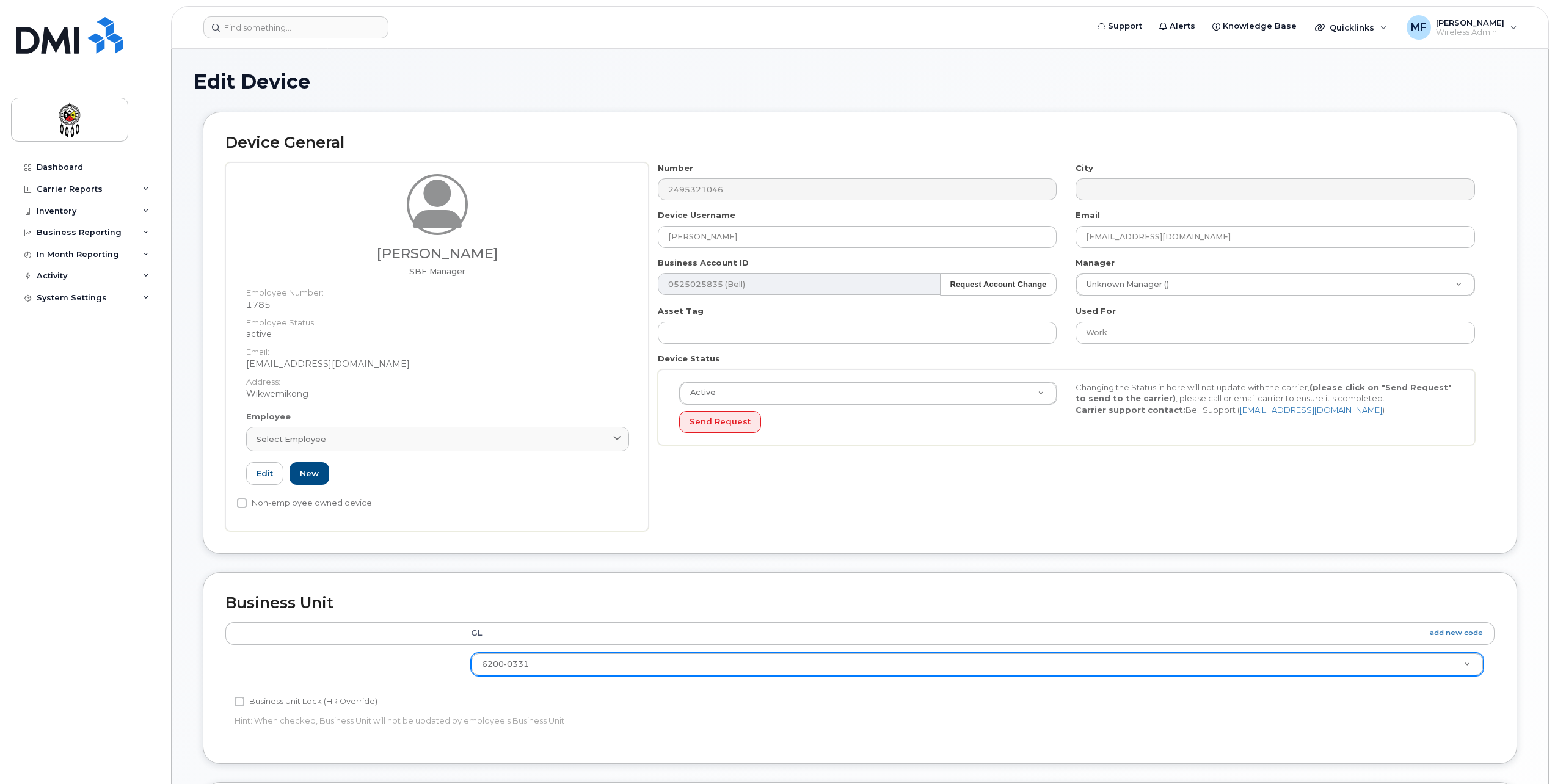
click at [771, 731] on div "Business Unit Lock (HR Override) Hint: When checked, Business Unit will not be …" at bounding box center [648, 713] width 846 height 38
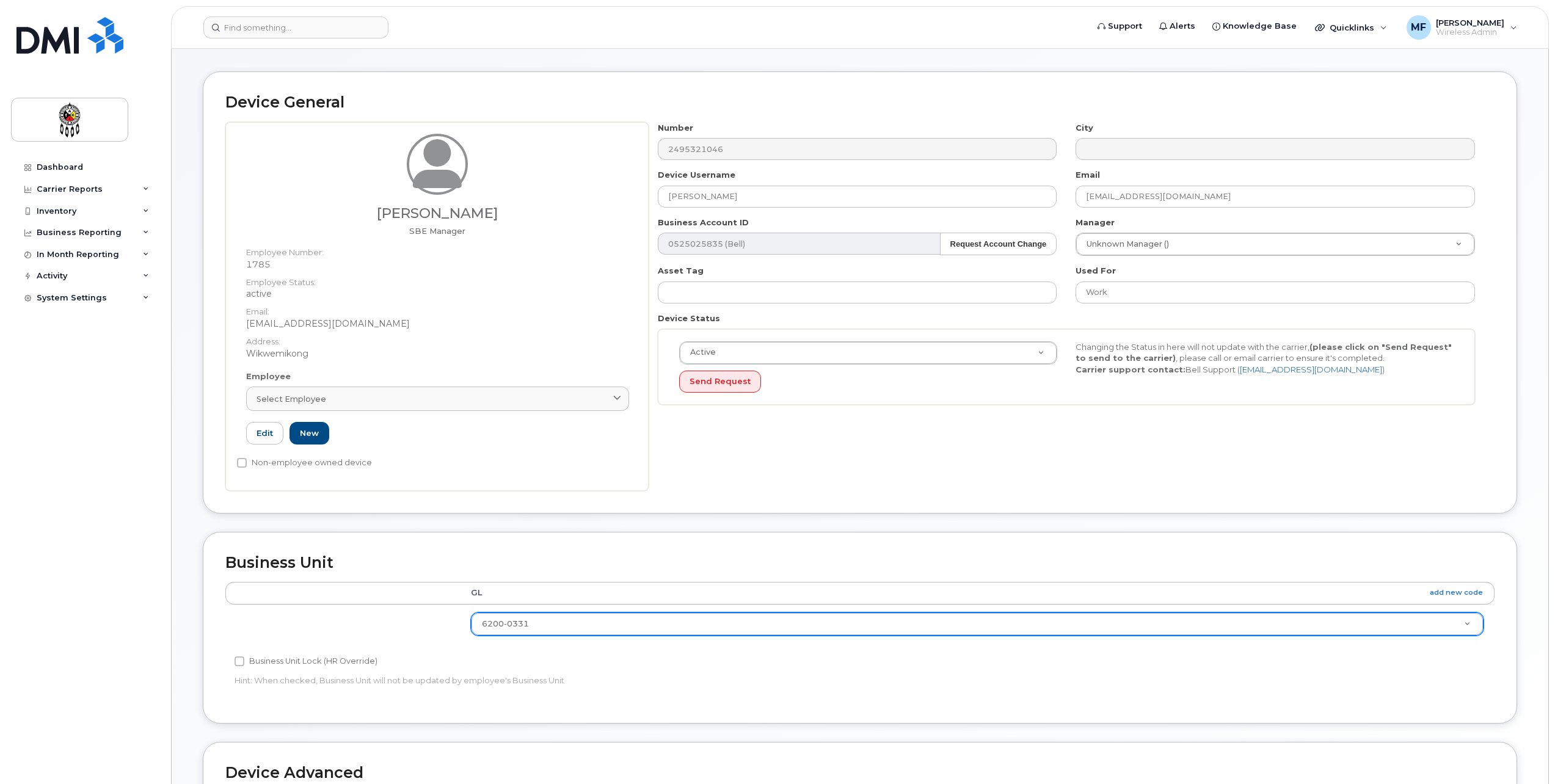
scroll to position [305, 0]
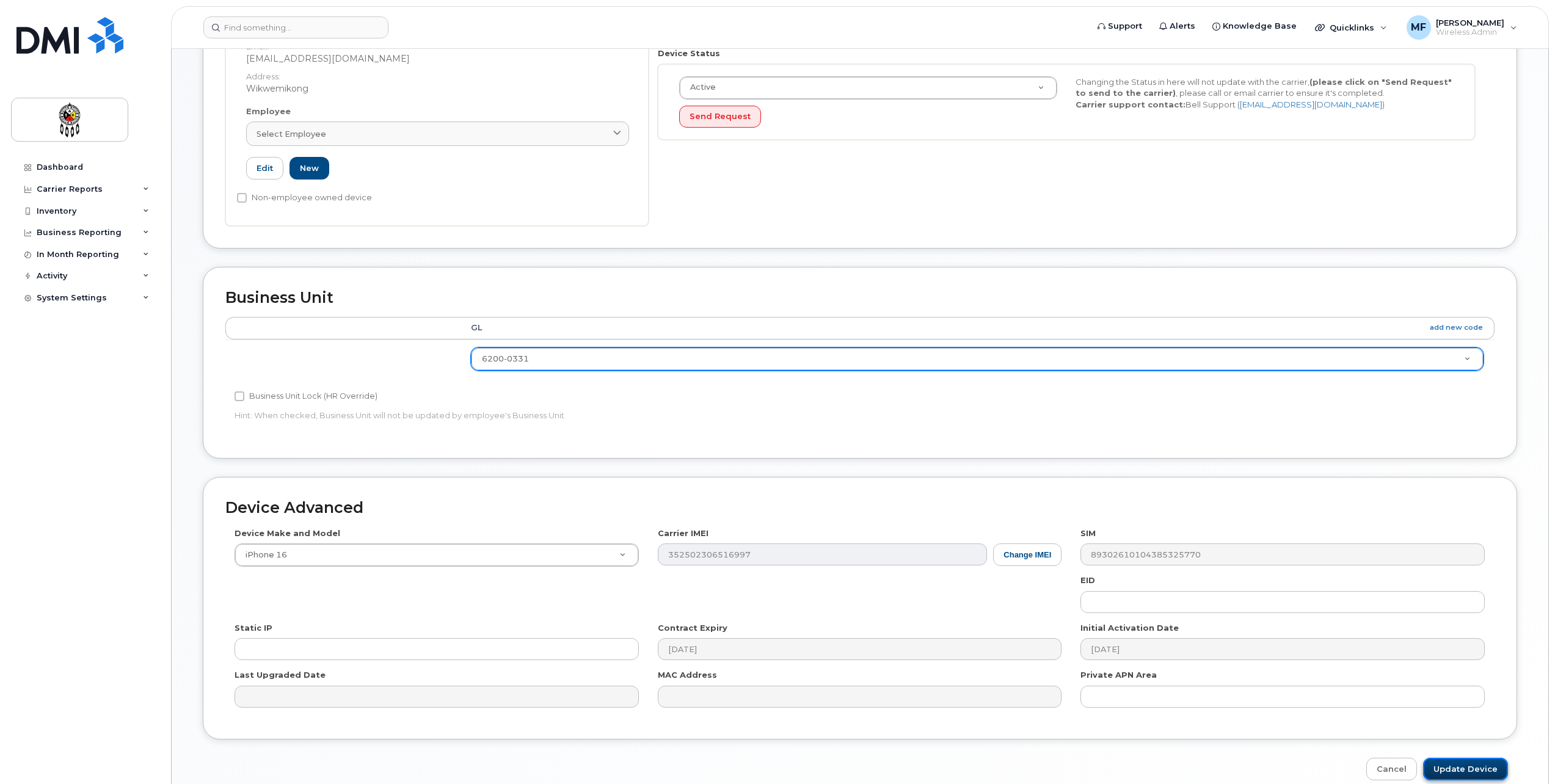
click at [1476, 766] on input "Update Device" at bounding box center [1466, 769] width 85 height 22
type input "Saving..."
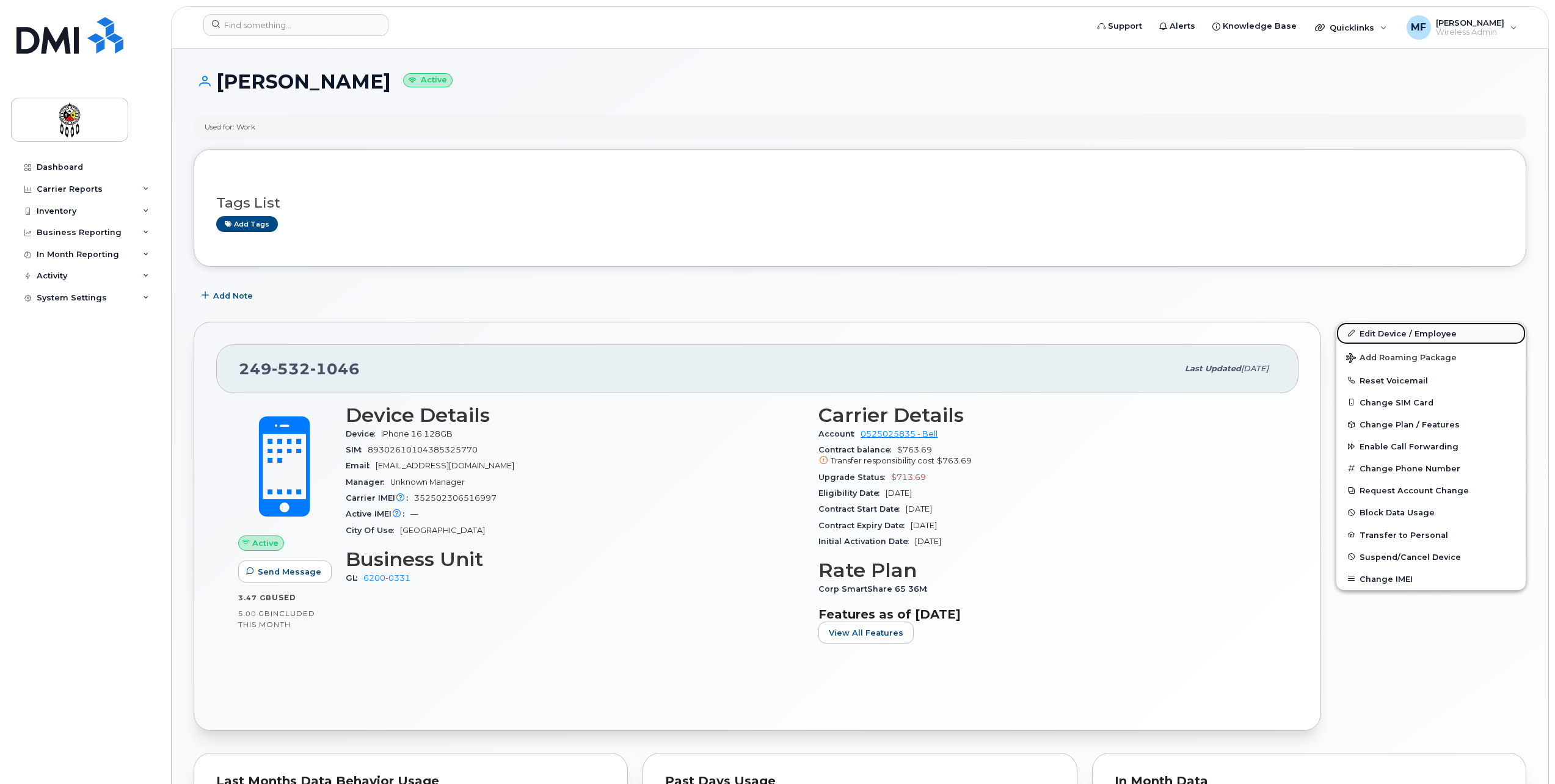
click at [1397, 328] on link "Edit Device / Employee" at bounding box center [1431, 333] width 189 height 22
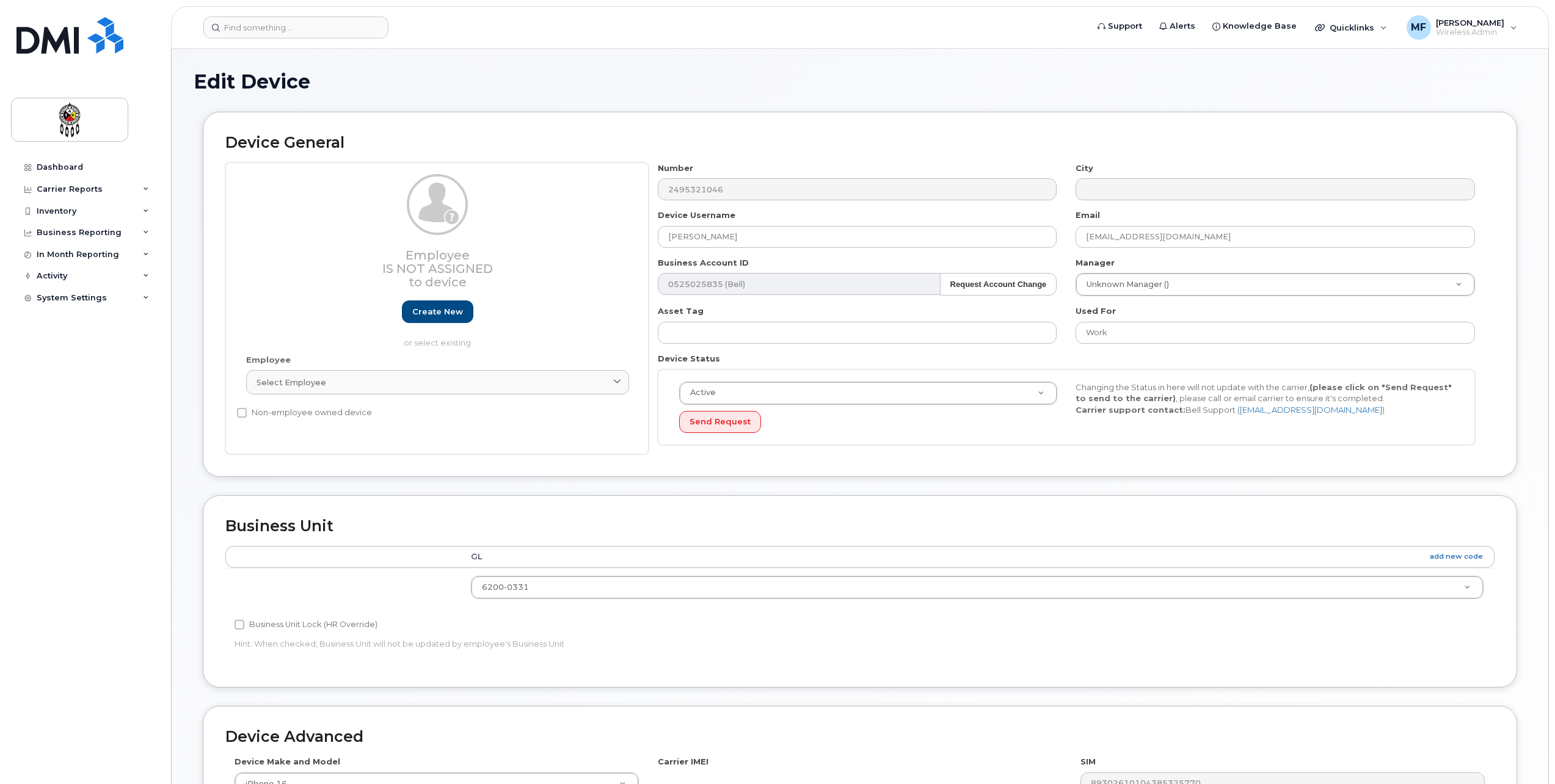
select select "33460201"
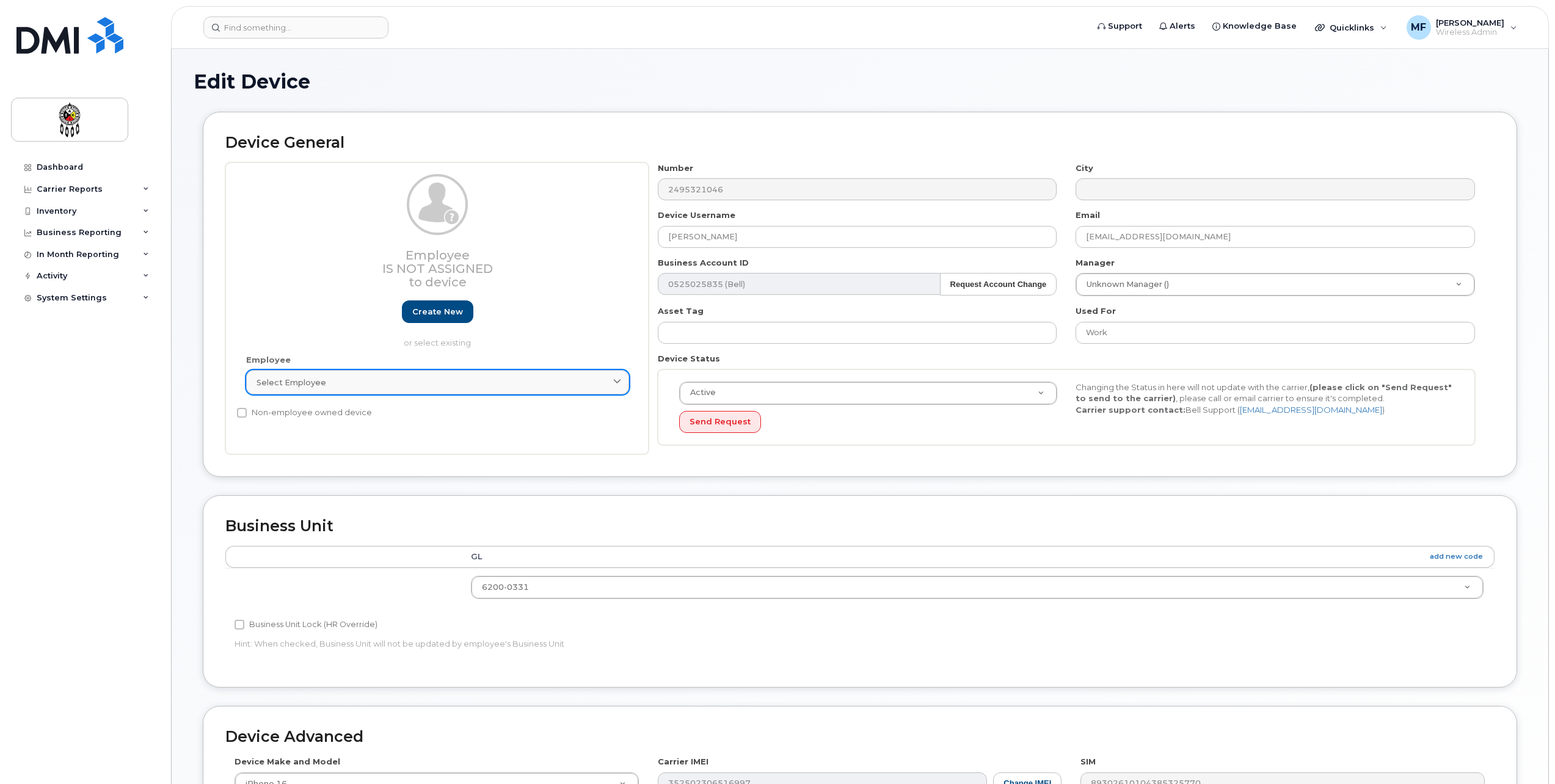
click at [340, 382] on div "Select employee" at bounding box center [438, 383] width 362 height 12
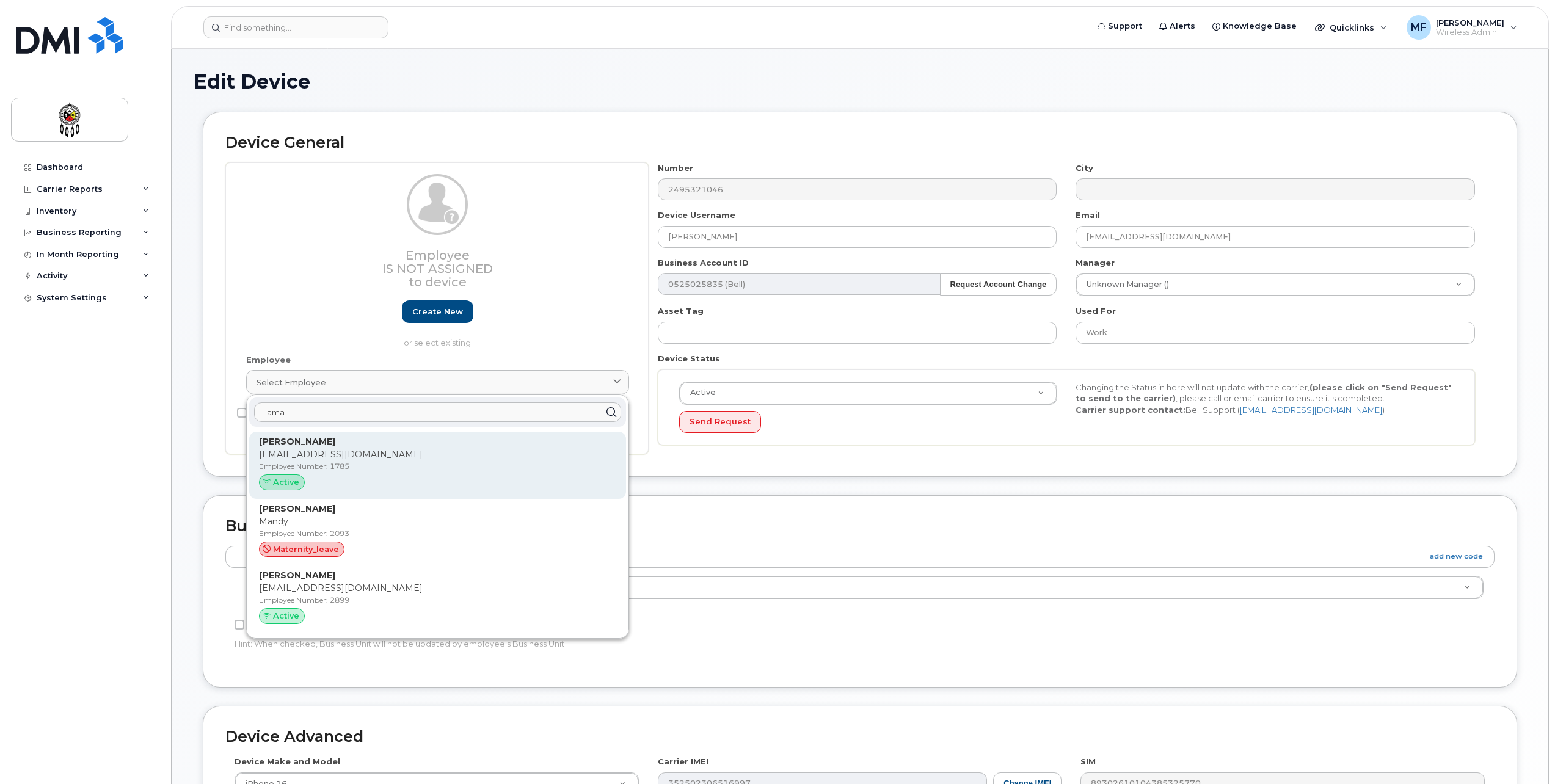
type input "ama"
click at [331, 442] on strong "Amanda Pangowish" at bounding box center [297, 441] width 76 height 11
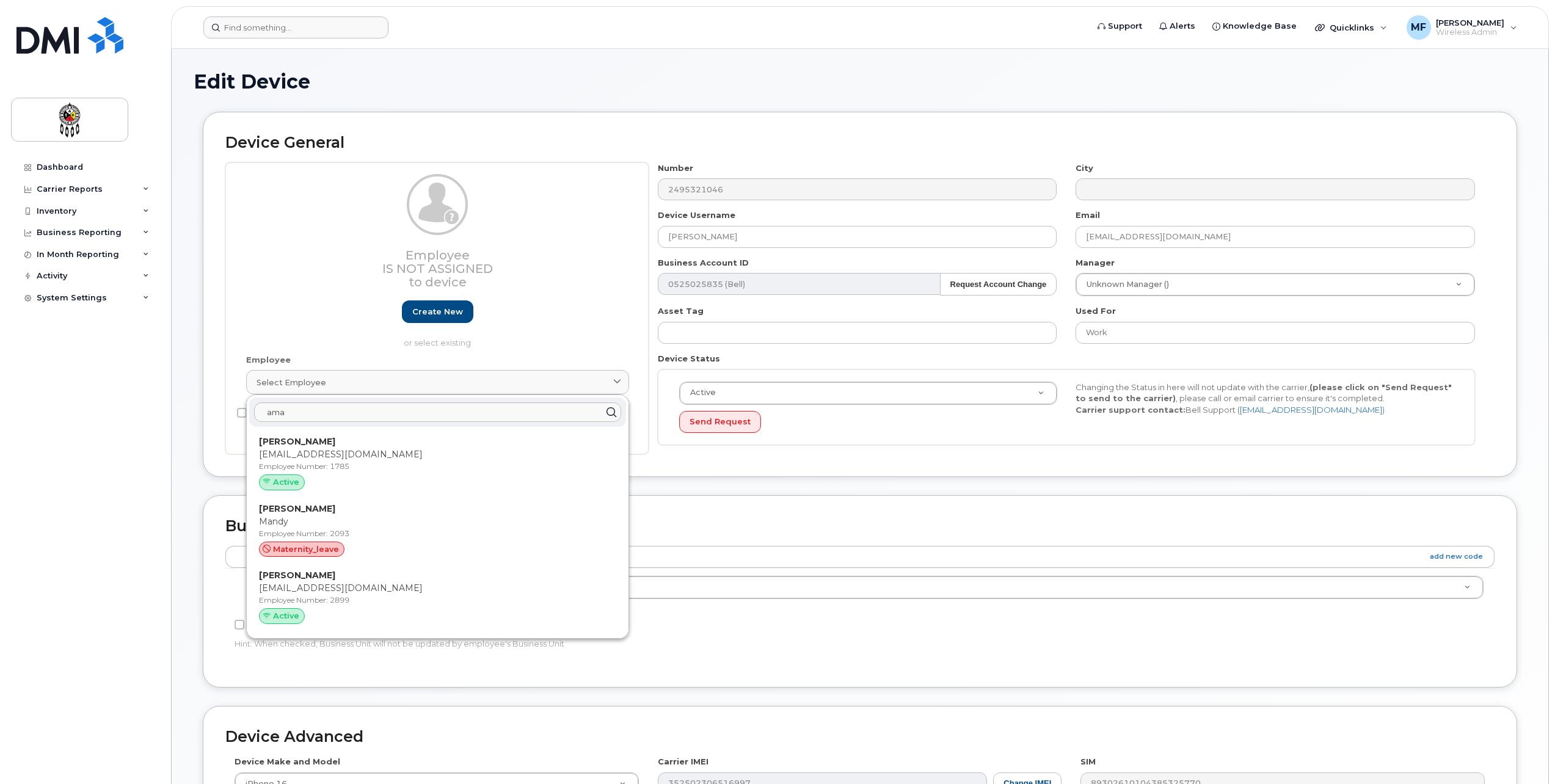
type input "1785"
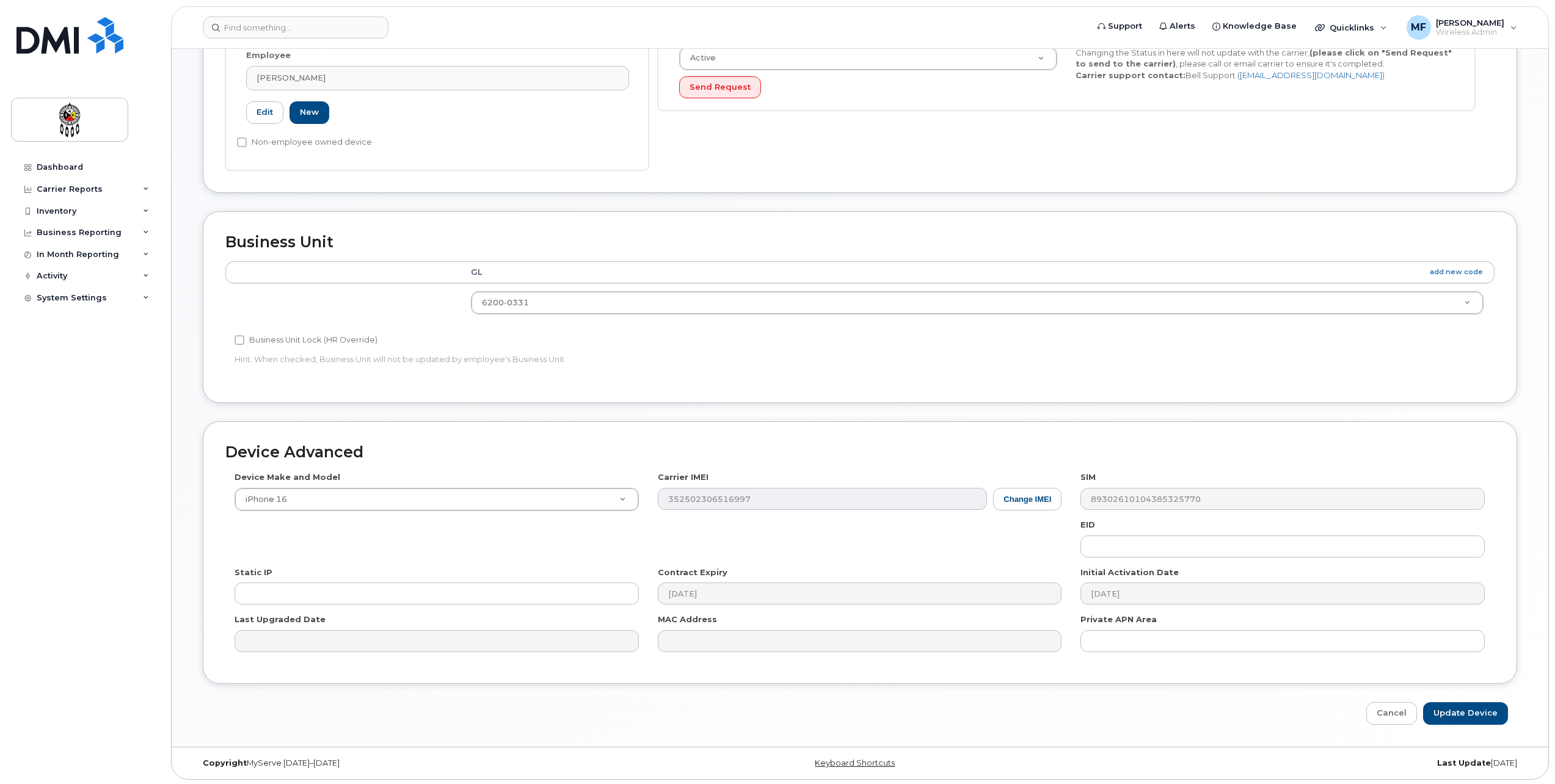
scroll to position [337, 0]
click at [1456, 713] on input "Update Device" at bounding box center [1466, 711] width 85 height 22
type input "Saving..."
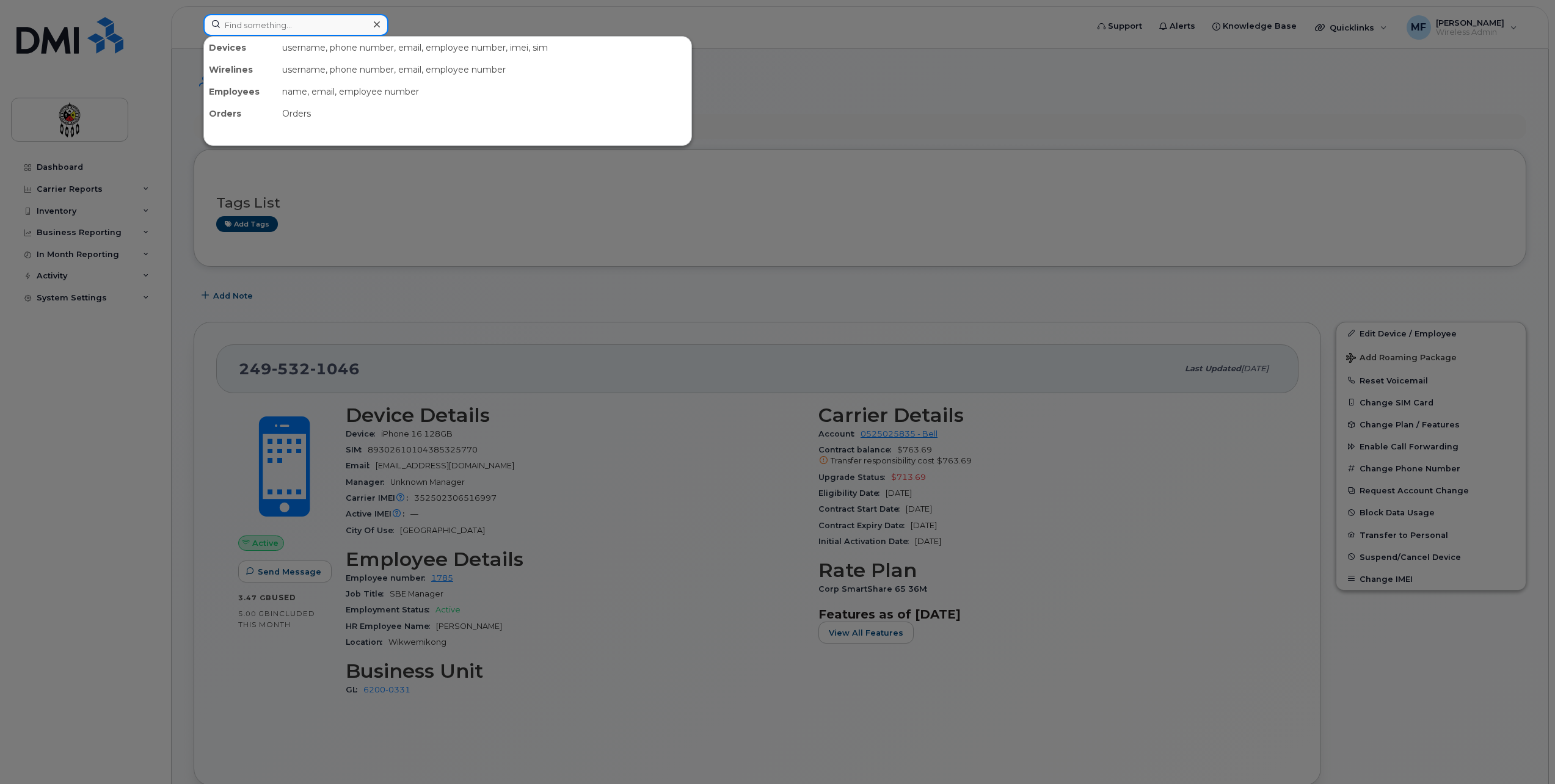
click at [345, 31] on input at bounding box center [296, 25] width 185 height 22
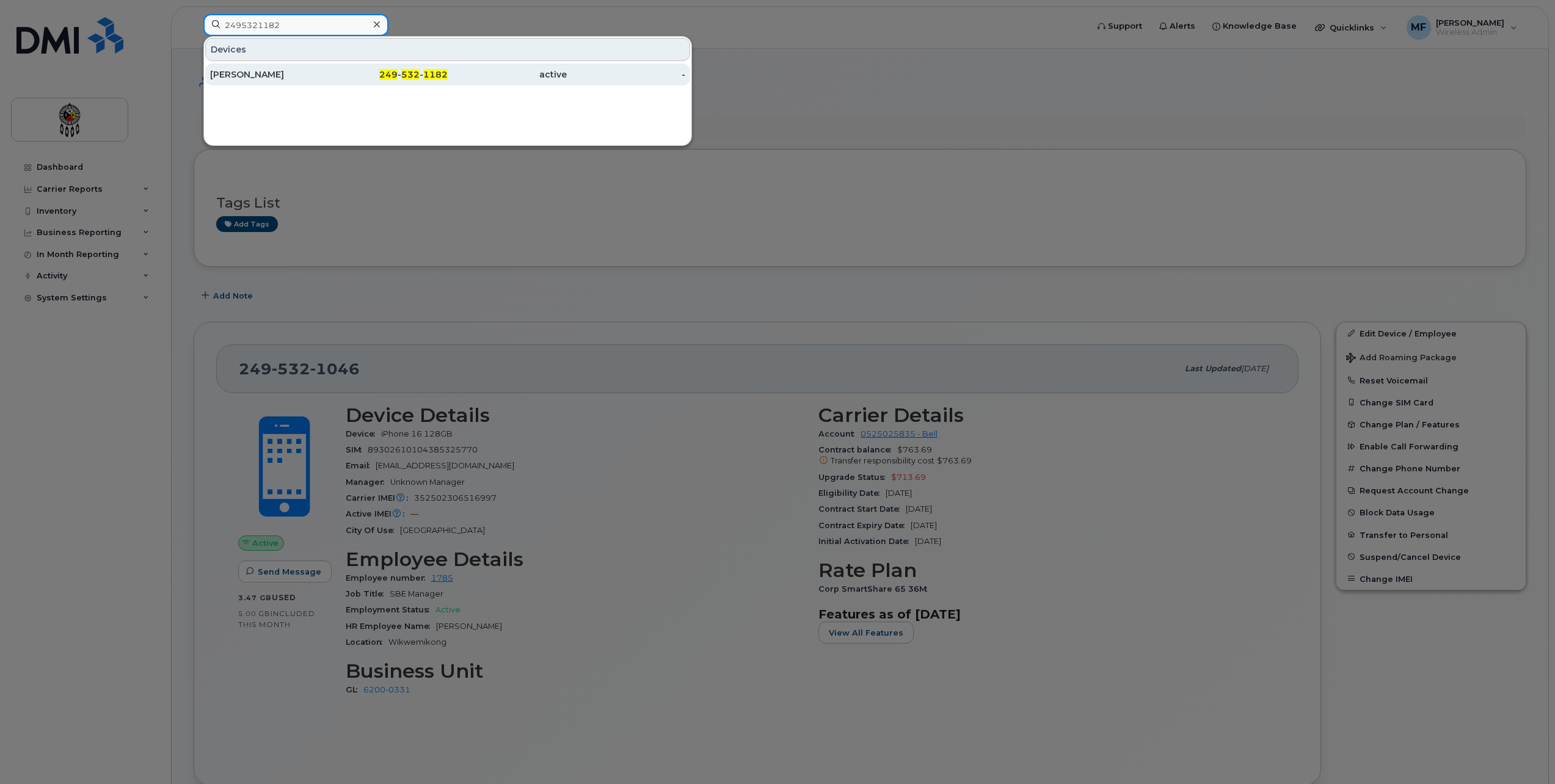
type input "2495321182"
click at [448, 67] on div "active" at bounding box center [507, 74] width 119 height 22
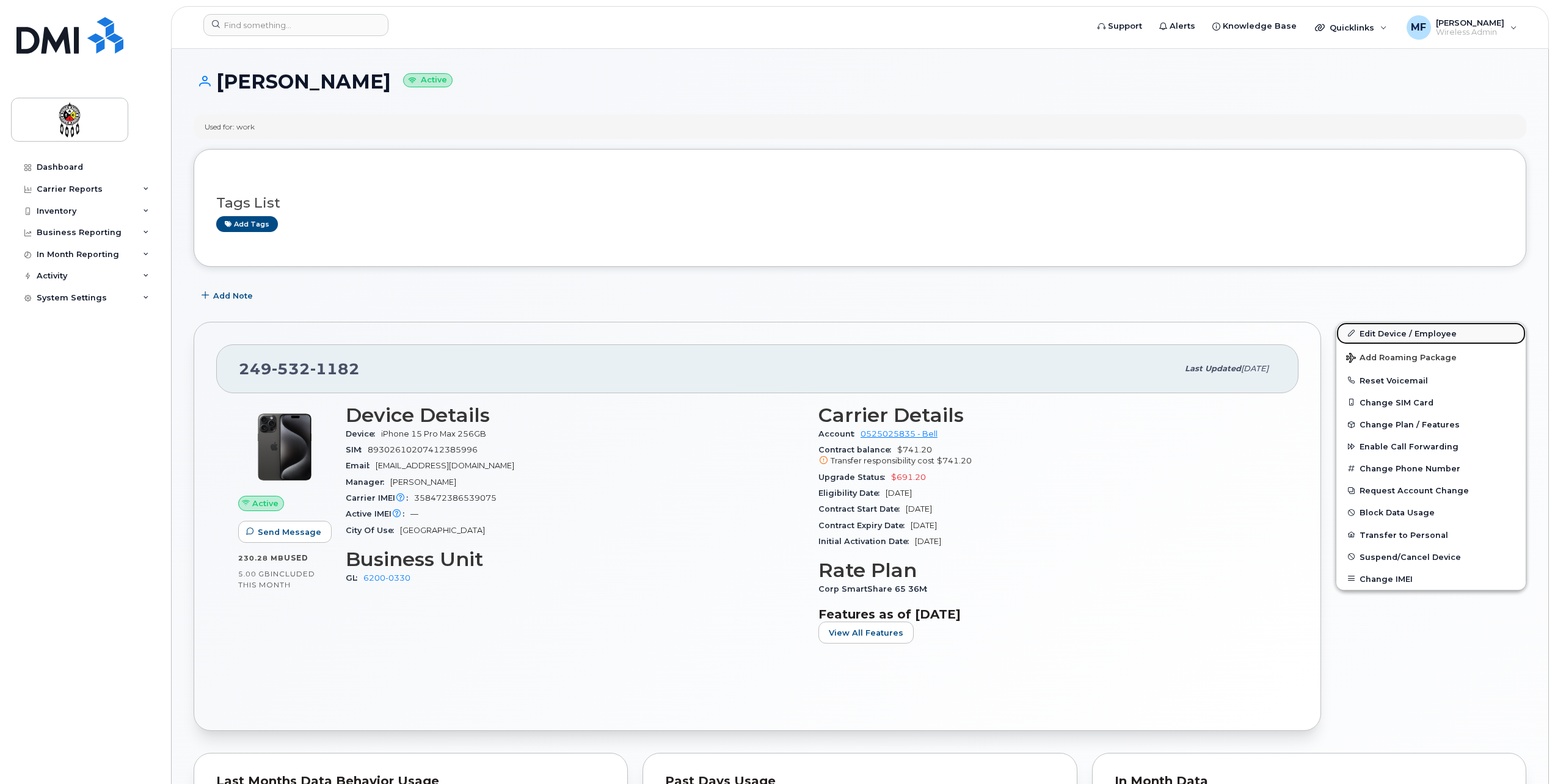
click at [1423, 329] on link "Edit Device / Employee" at bounding box center [1431, 333] width 189 height 22
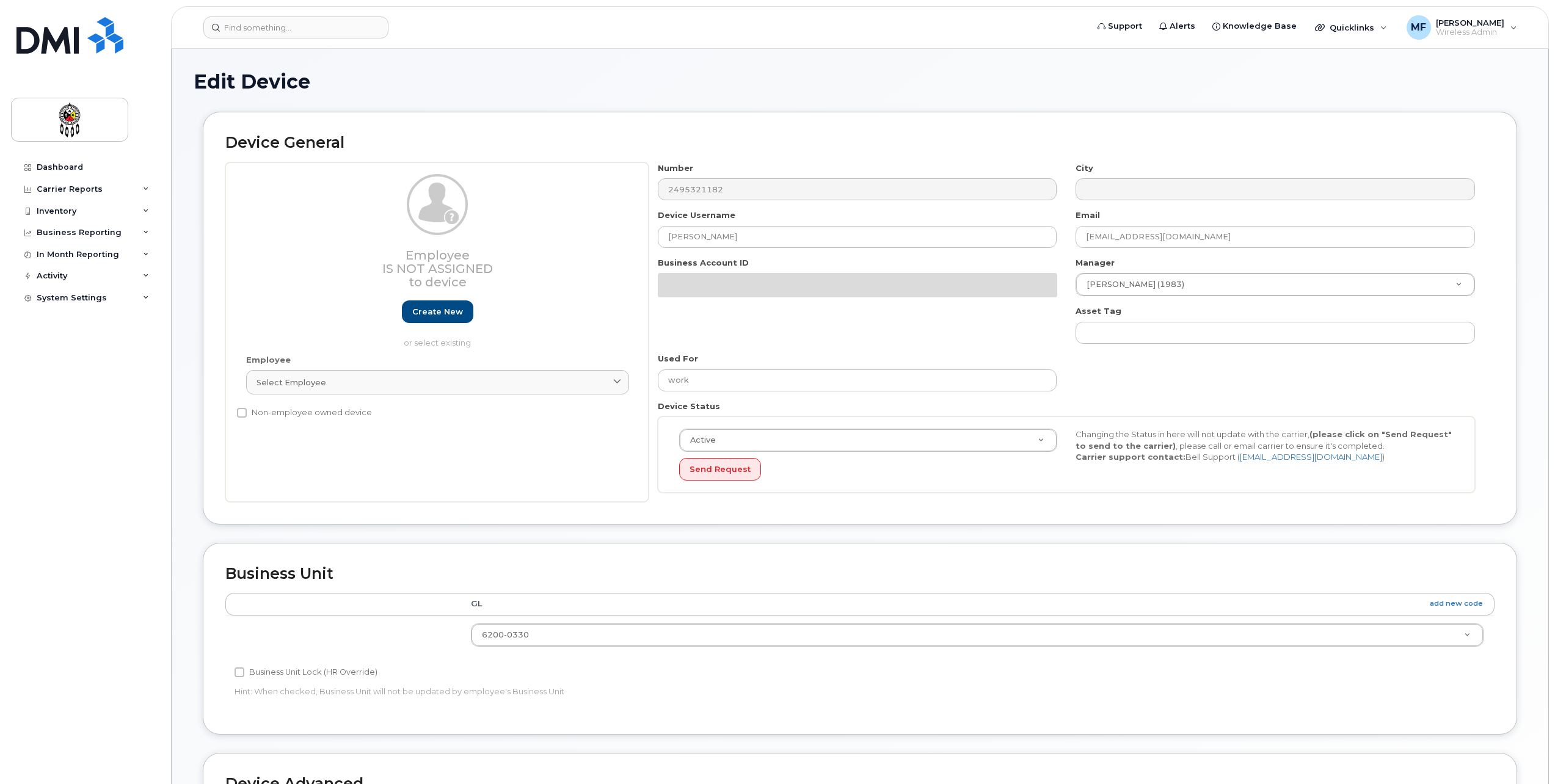
select select "33460586"
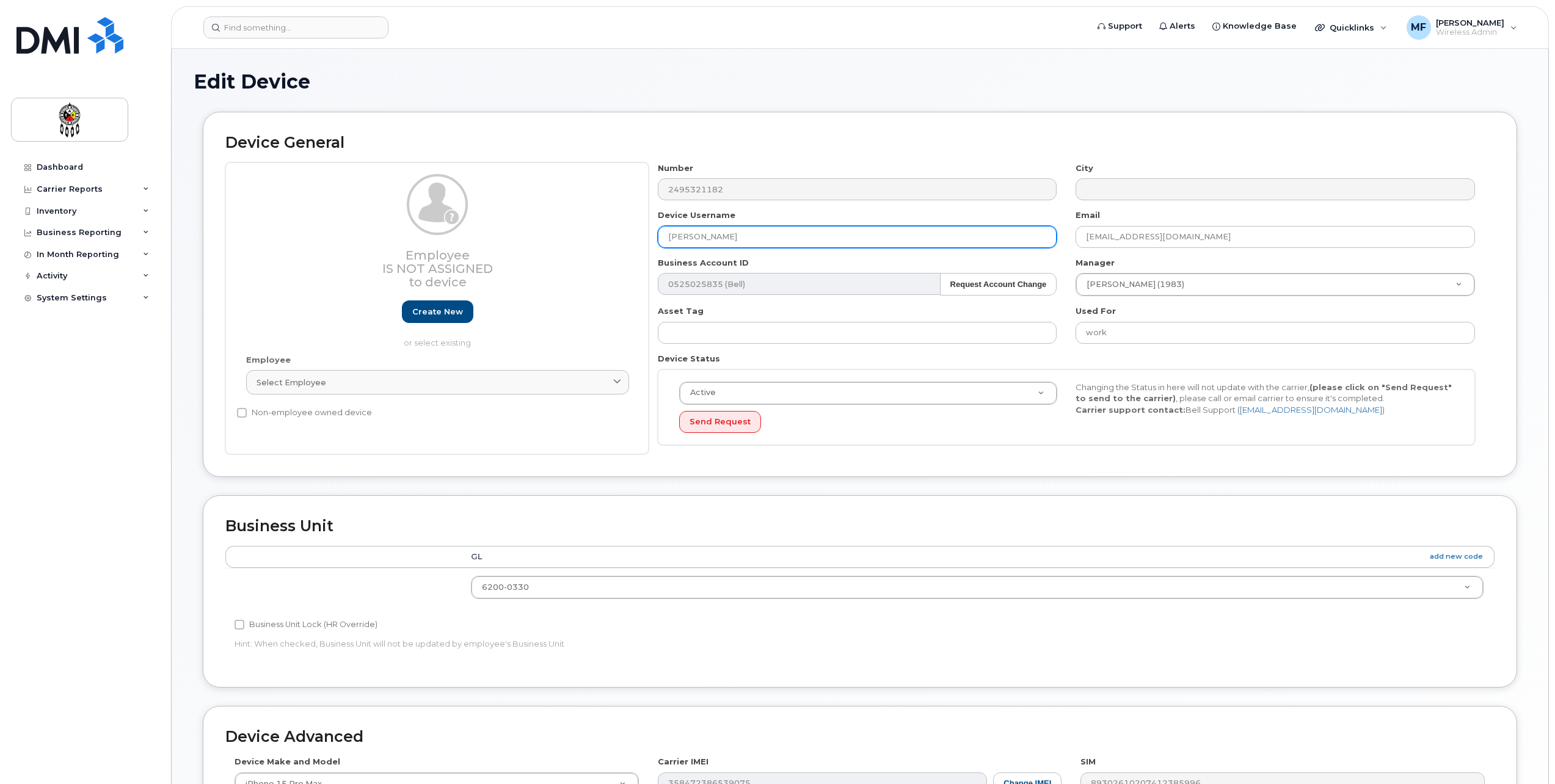
drag, startPoint x: 737, startPoint y: 235, endPoint x: 552, endPoint y: 245, distance: 185.3
click at [552, 245] on div "Employee Is not assigned to device Create new or select existing Employee Selec…" at bounding box center [860, 309] width 1269 height 293
type input "[PERSON_NAME]"
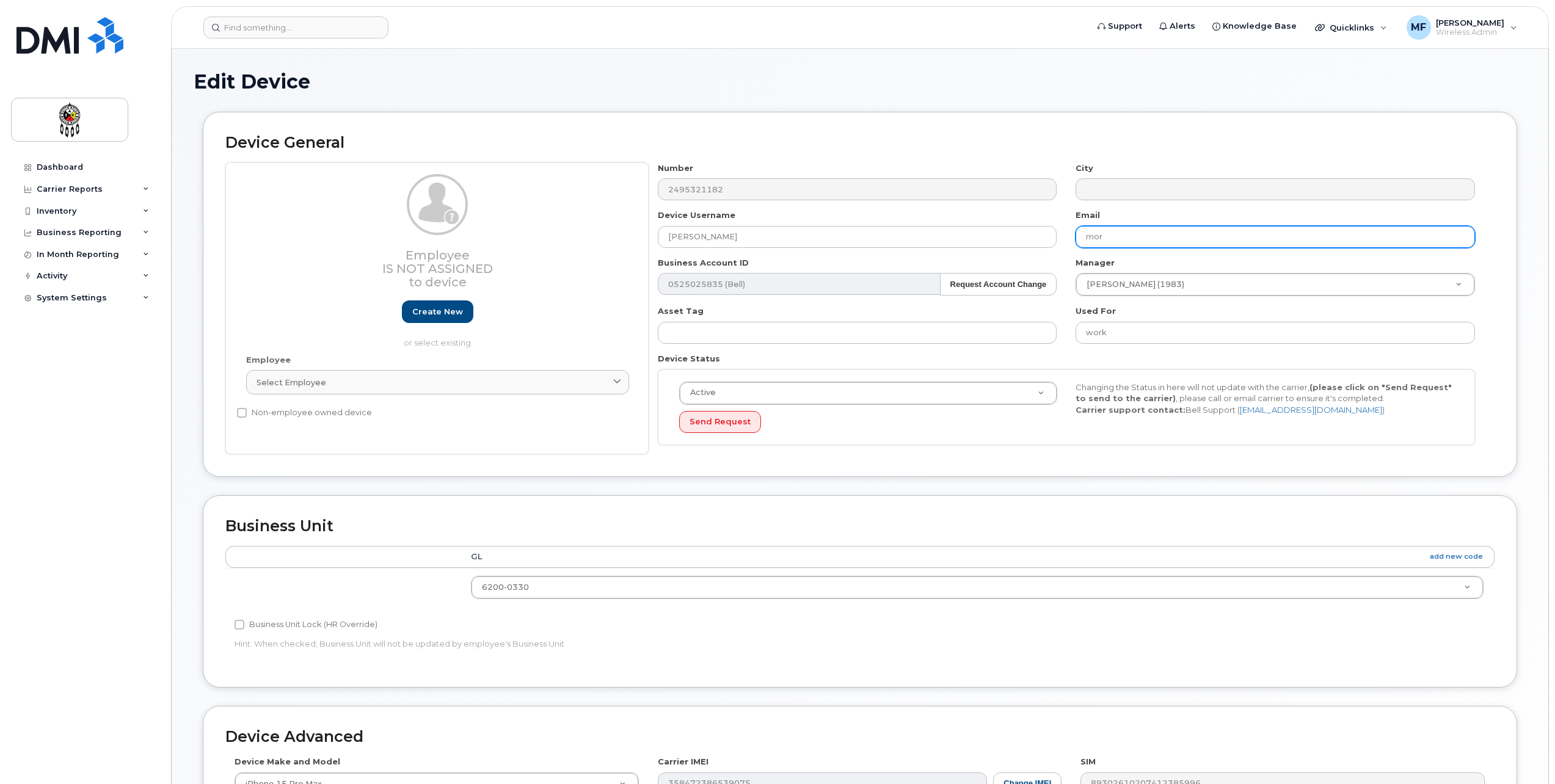
type input "[EMAIL_ADDRESS][DOMAIN_NAME]"
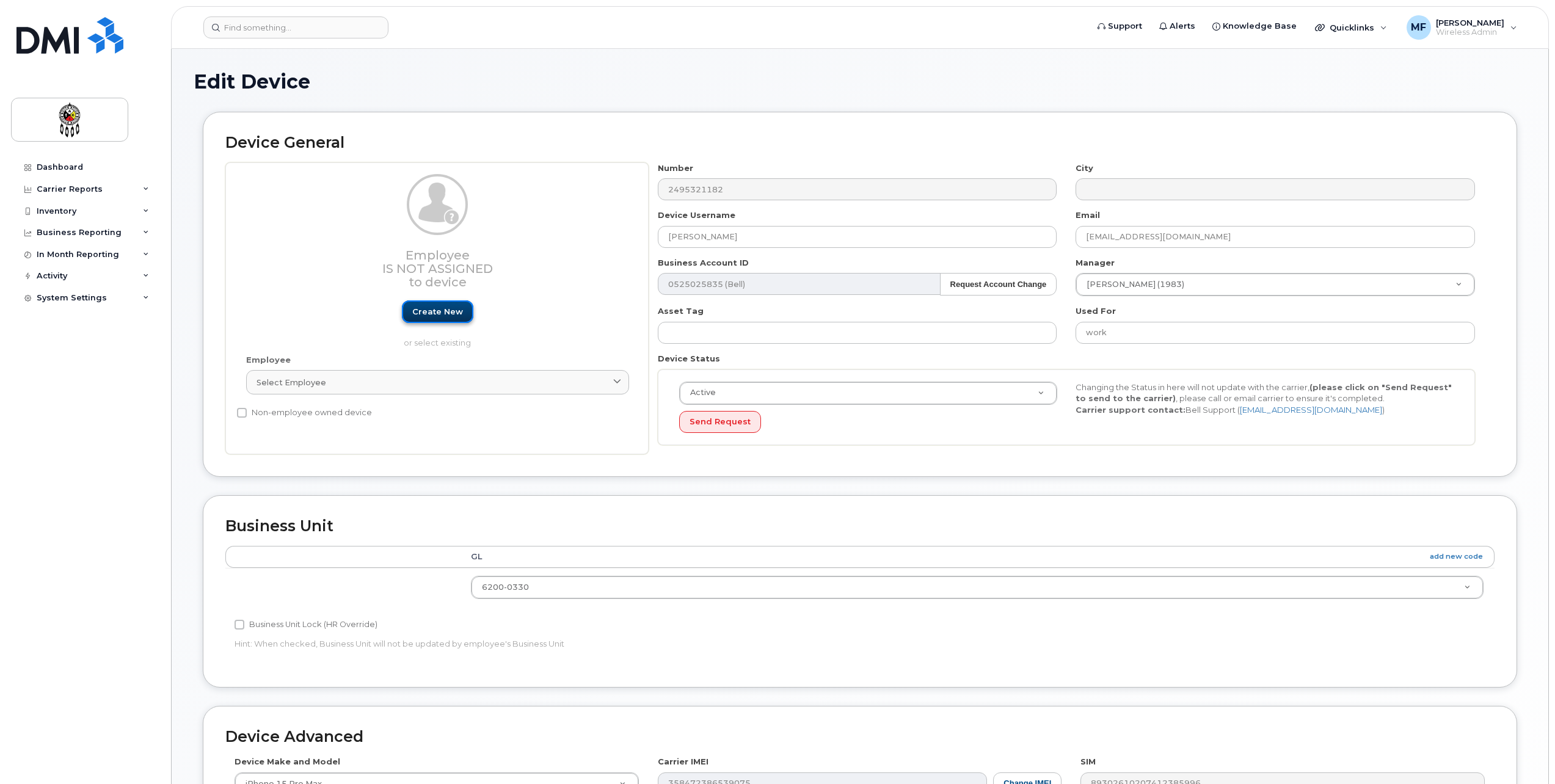
click at [439, 313] on link "Create new" at bounding box center [438, 311] width 71 height 22
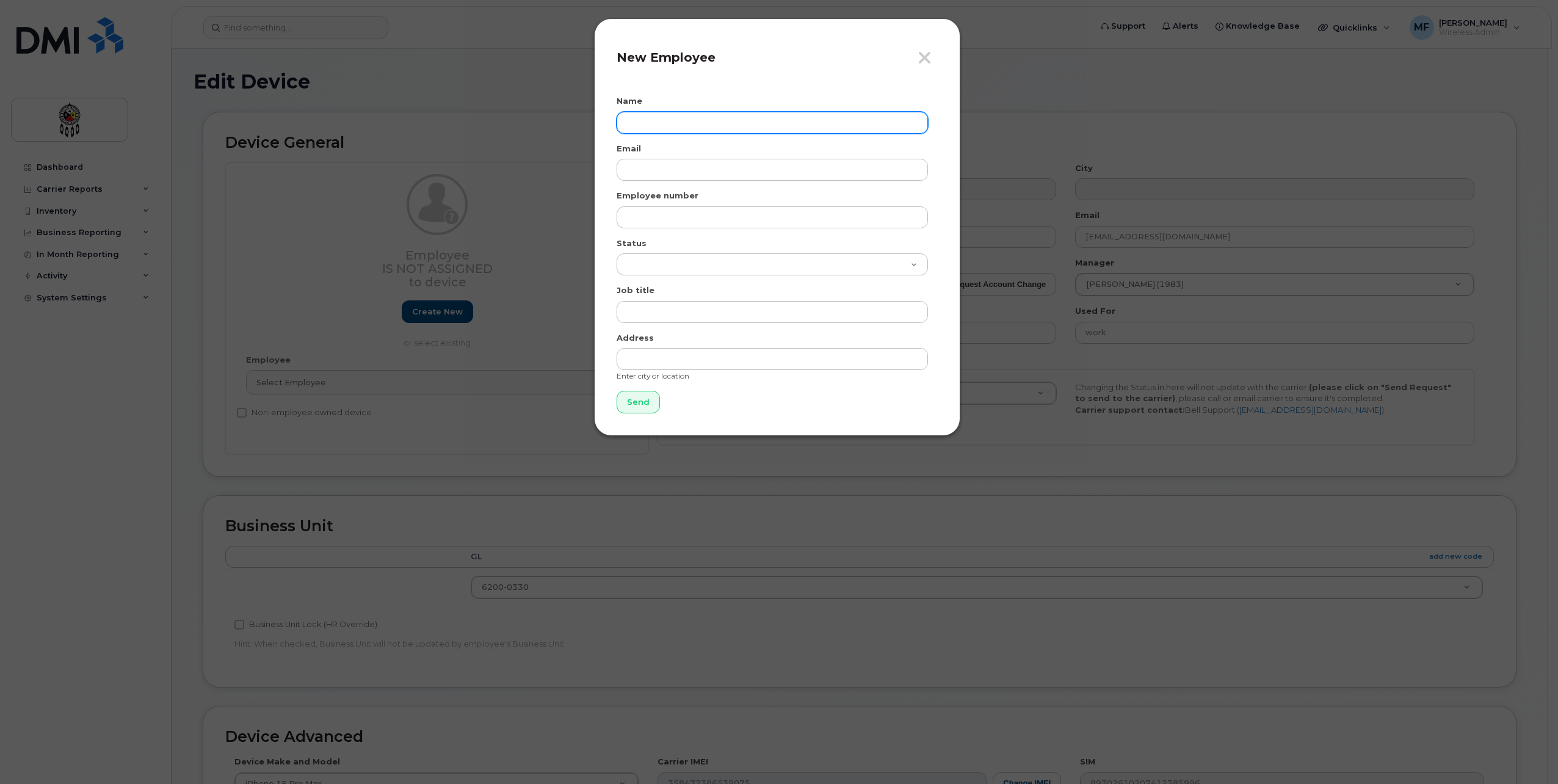
click at [673, 127] on input "text" at bounding box center [772, 122] width 311 height 22
type input "Morgan Hudson"
type input "morganhudson@wiikwemkoong.ca"
type input "1711"
select select "active"
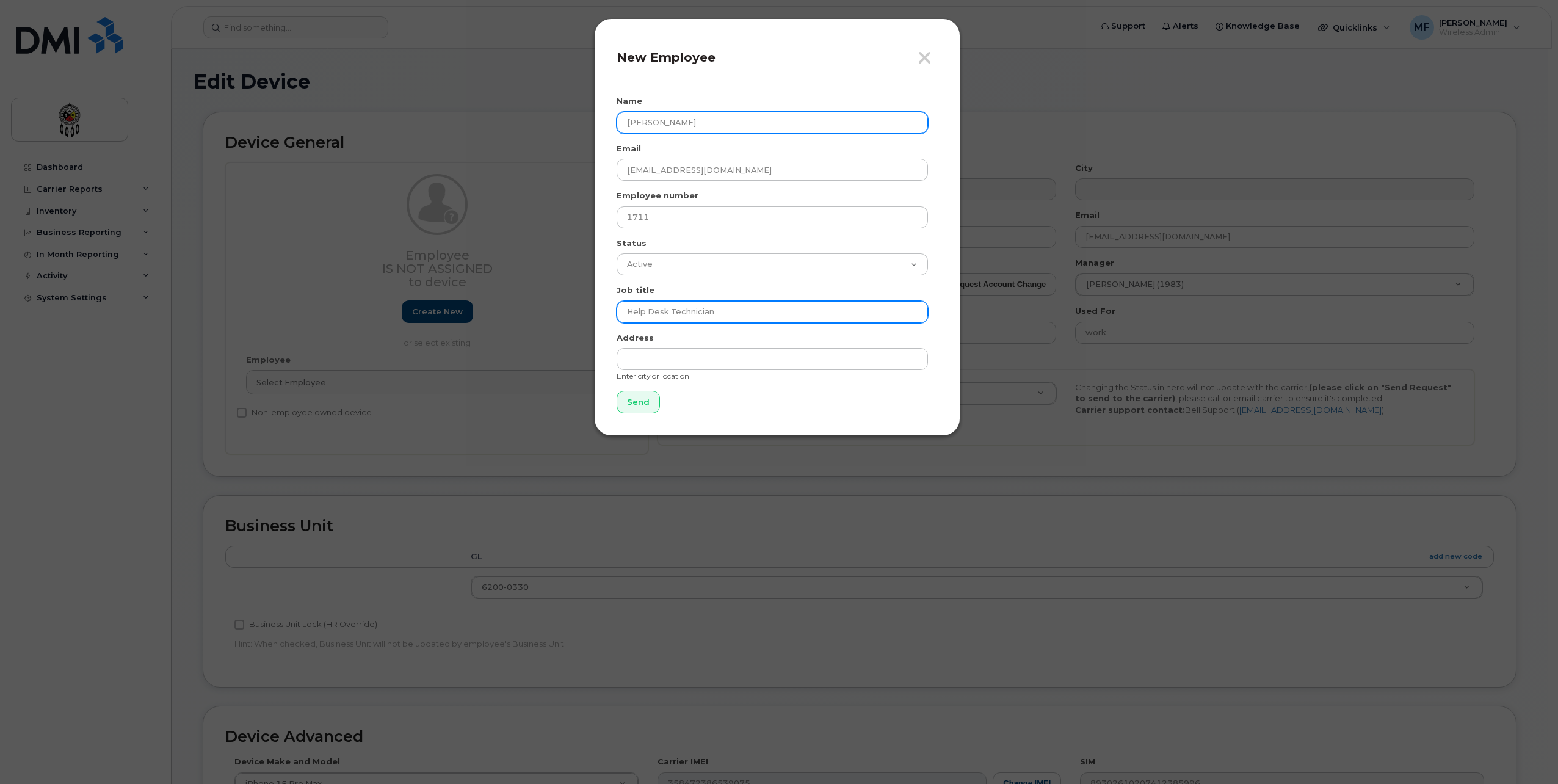
type input "Help Desk Technician"
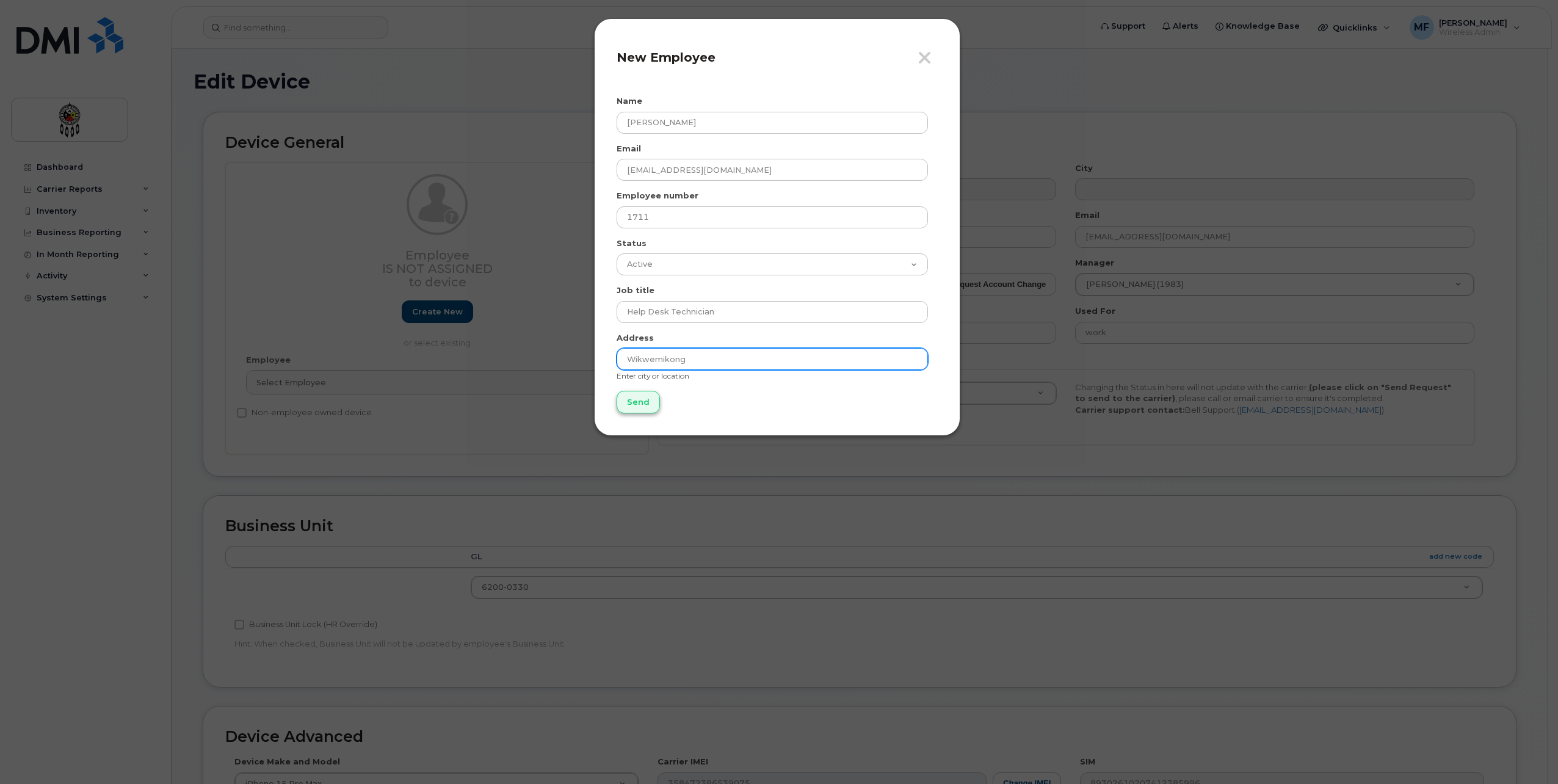
type input "Wikwemikong"
click at [634, 393] on input "Send" at bounding box center [638, 401] width 43 height 22
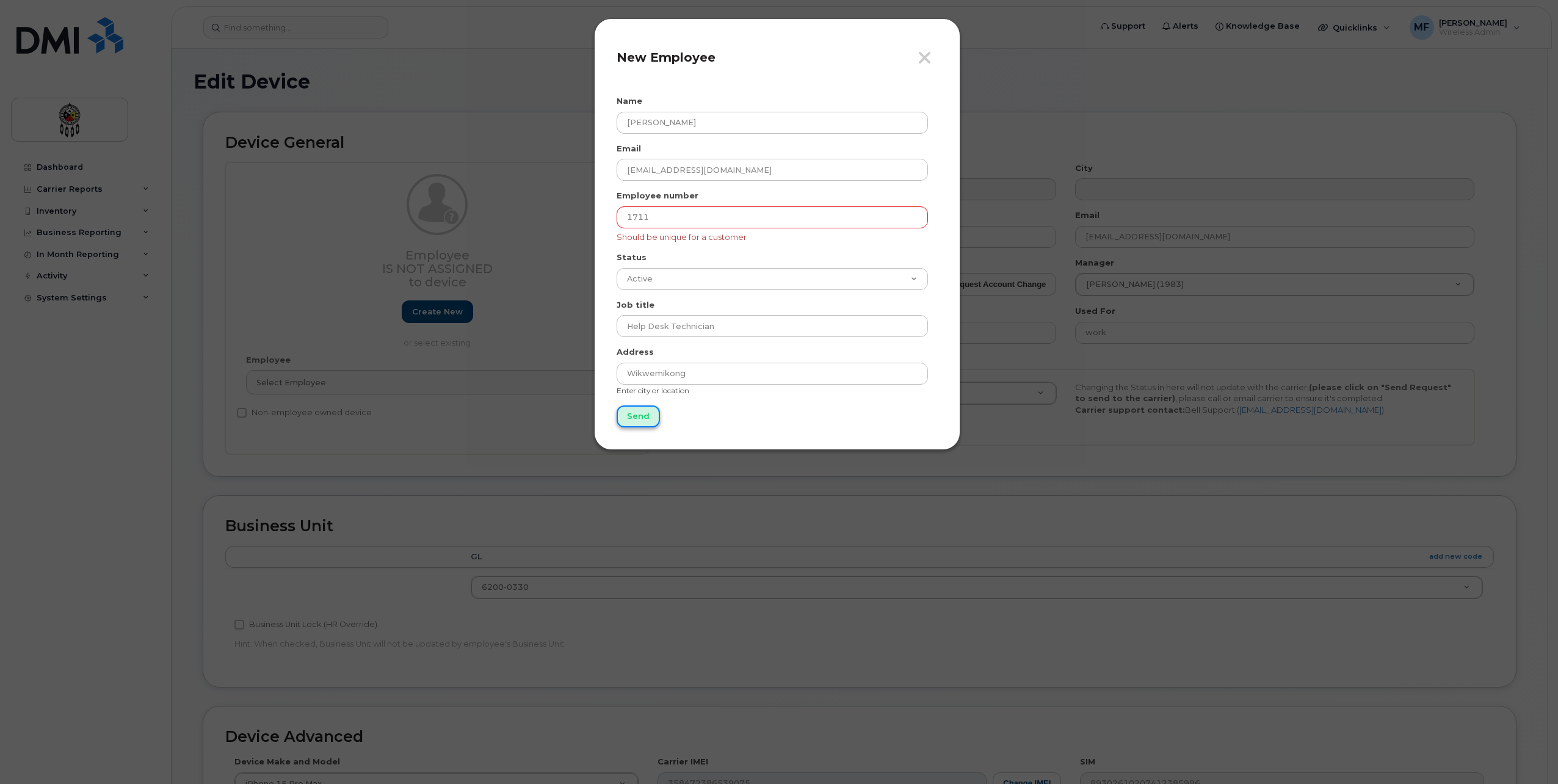
click at [644, 406] on input "Send" at bounding box center [638, 416] width 43 height 22
type input "Send"
click at [927, 50] on icon "button" at bounding box center [925, 58] width 14 height 18
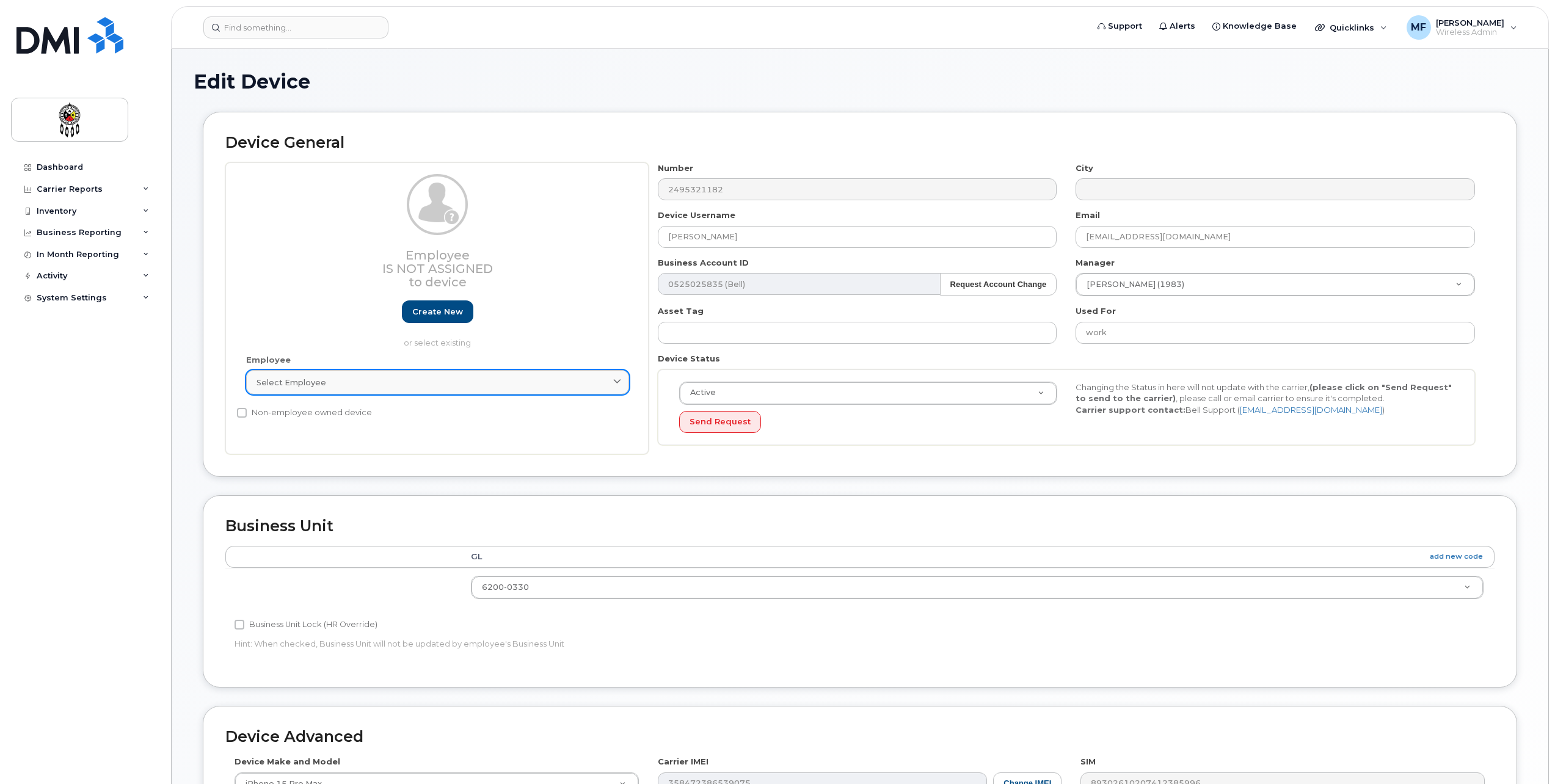
click at [388, 375] on link "Select employee" at bounding box center [438, 382] width 383 height 24
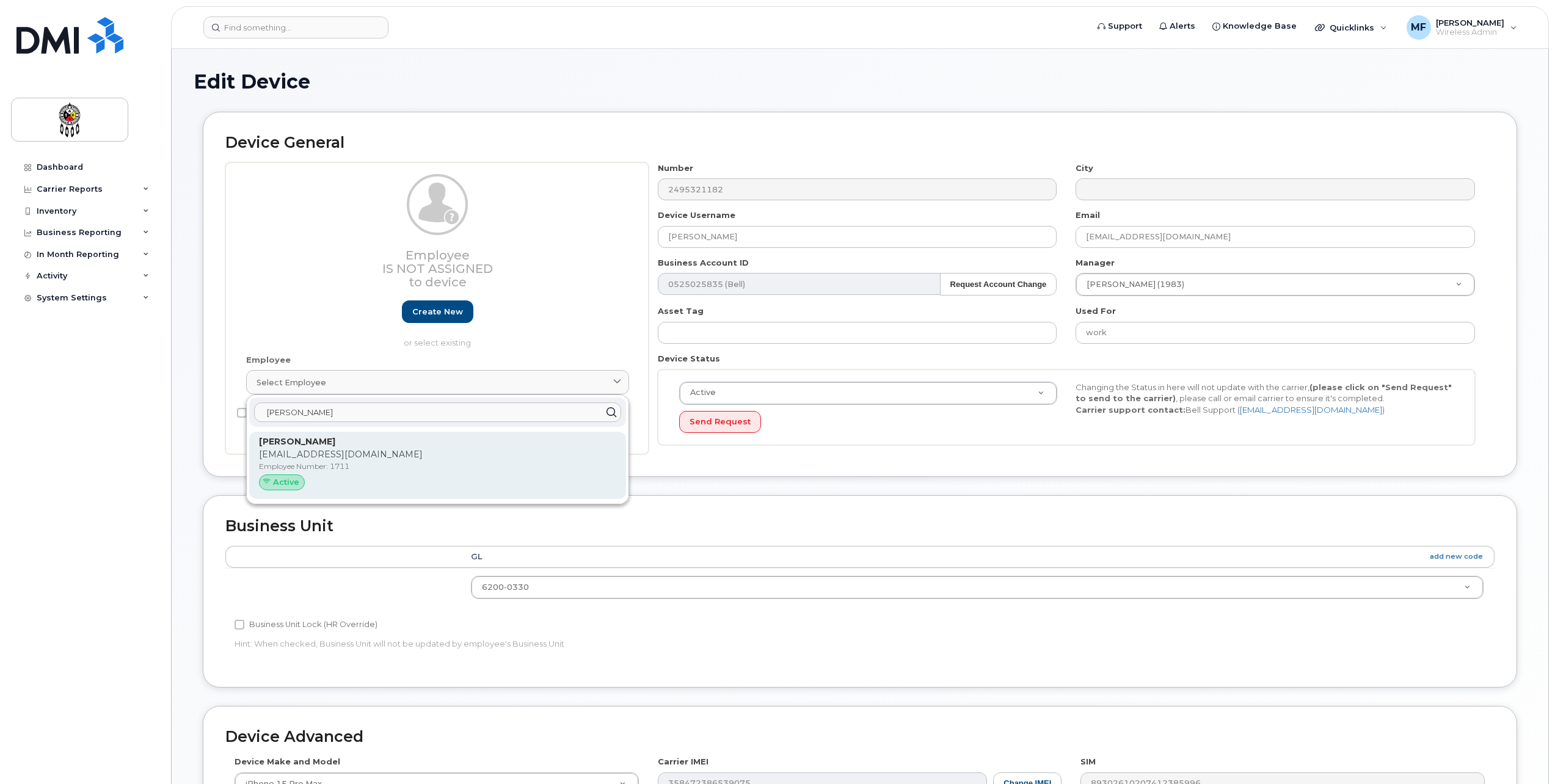
type input "morgan"
click at [317, 455] on p "morganhudson@wiikwemkoong.ca" at bounding box center [438, 455] width 358 height 13
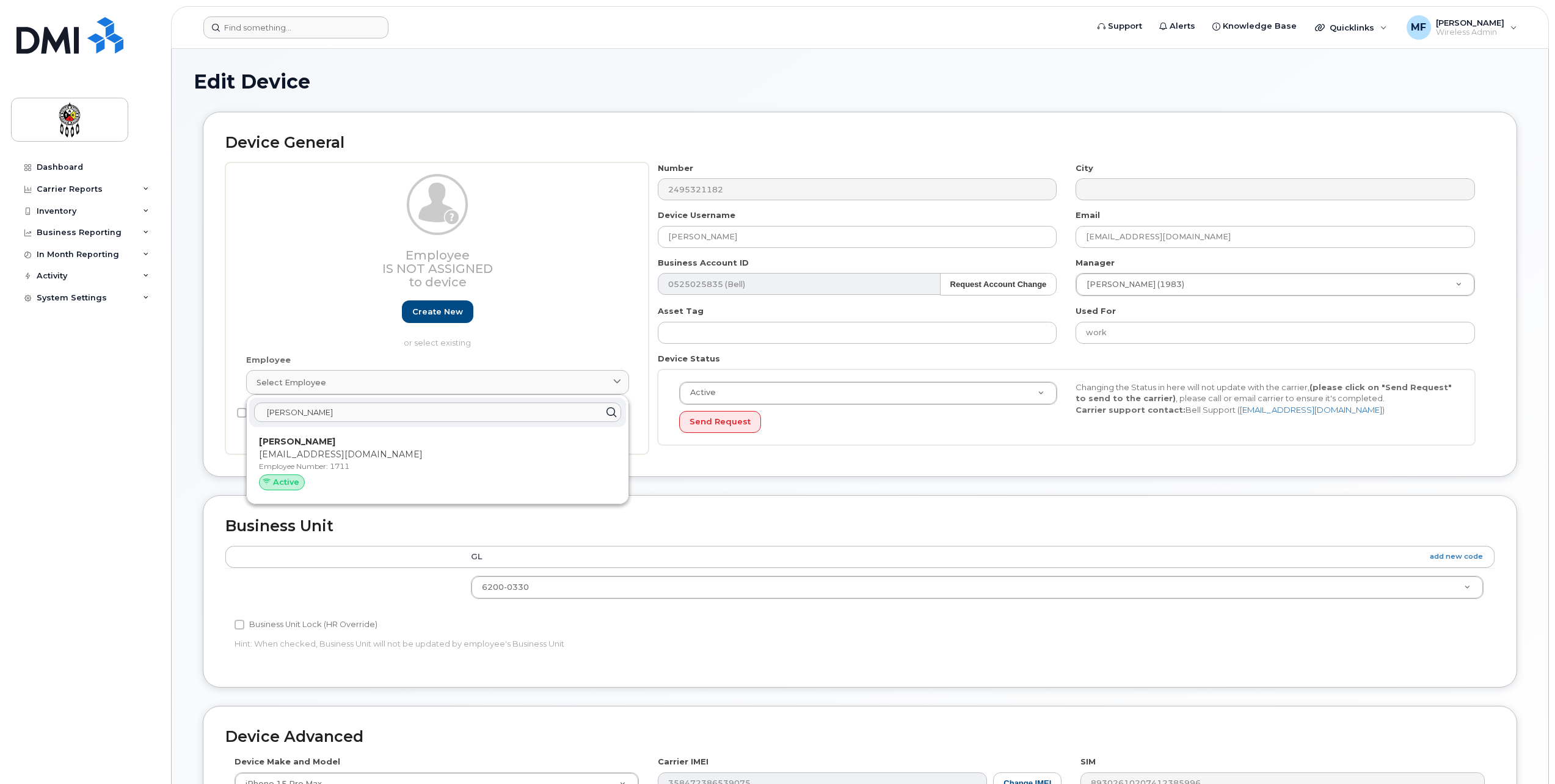
type input "1711"
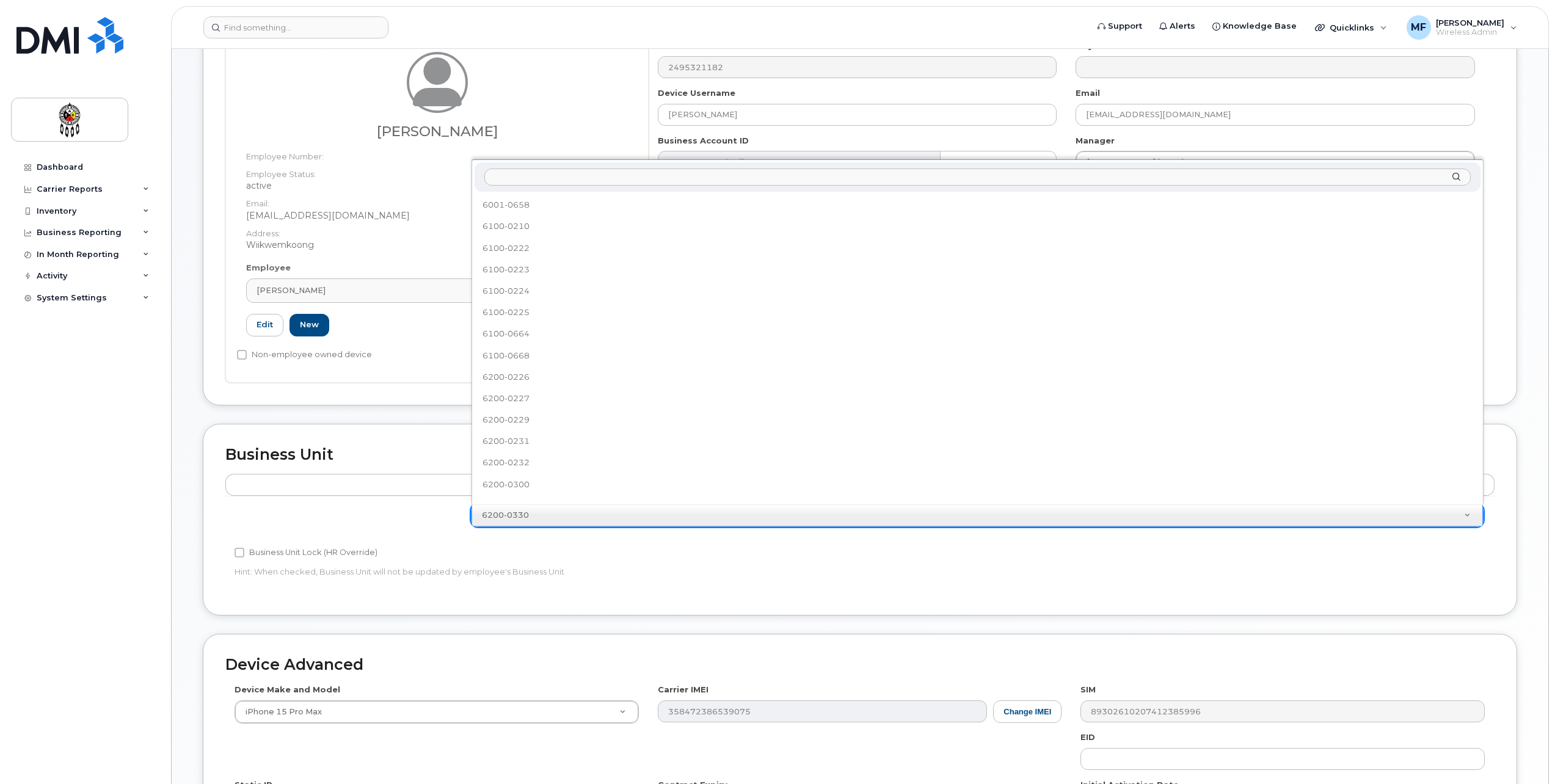
scroll to position [204, 0]
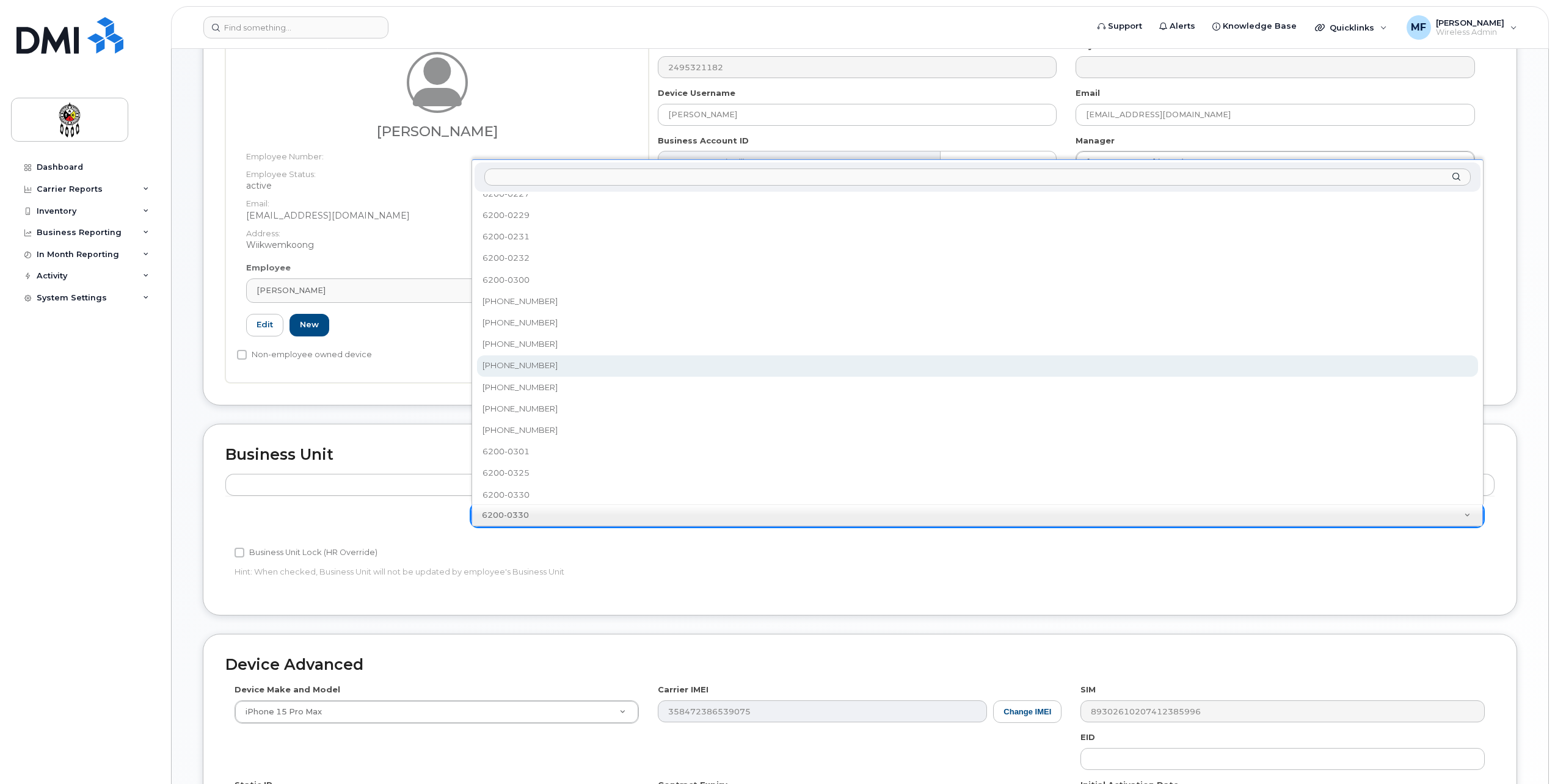
select select "651627"
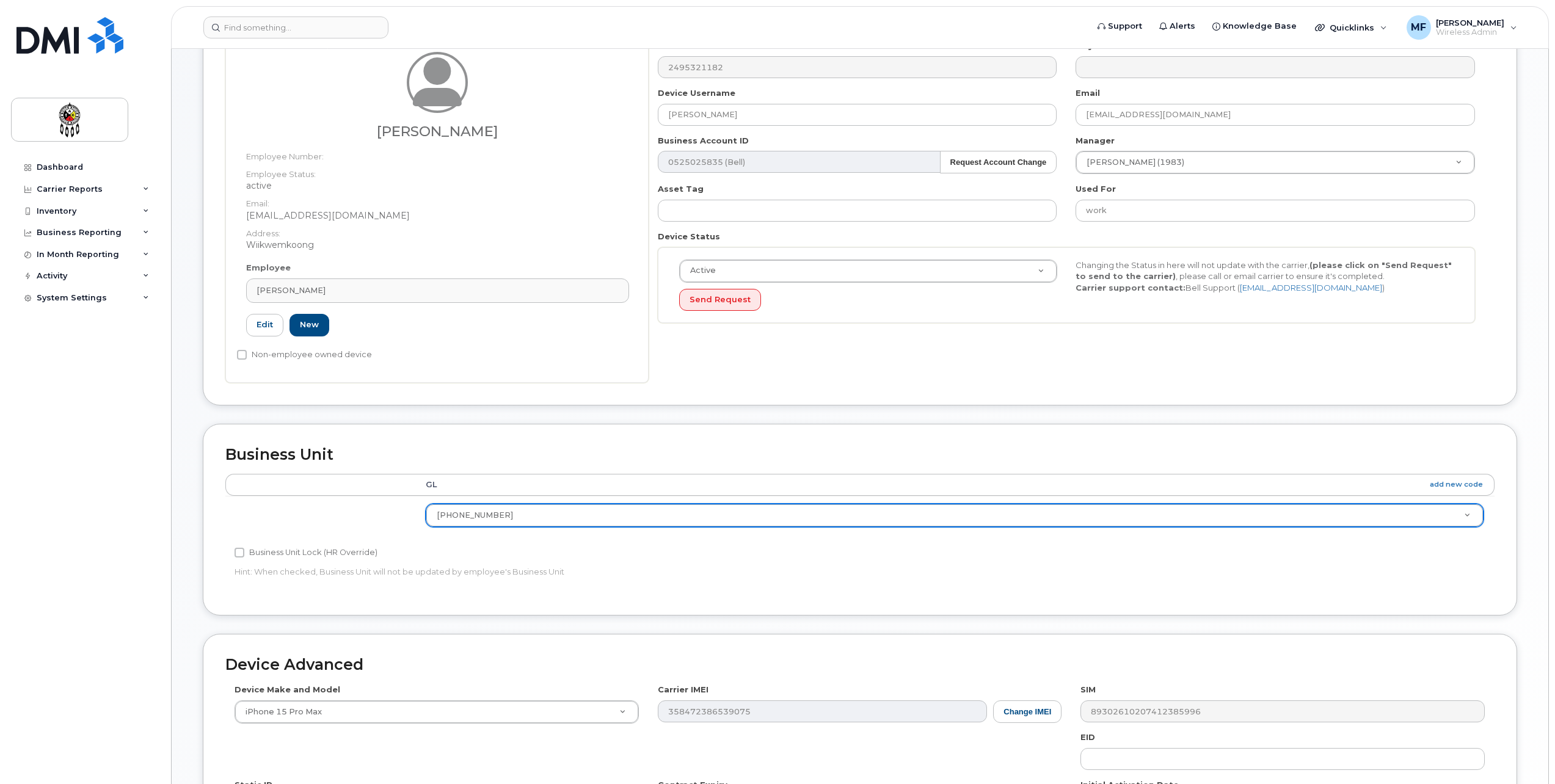
click at [884, 586] on div "Accounting Categories Rules GL add new code 6200-0300-005 6001-0658 6100-0210 6…" at bounding box center [860, 534] width 1269 height 119
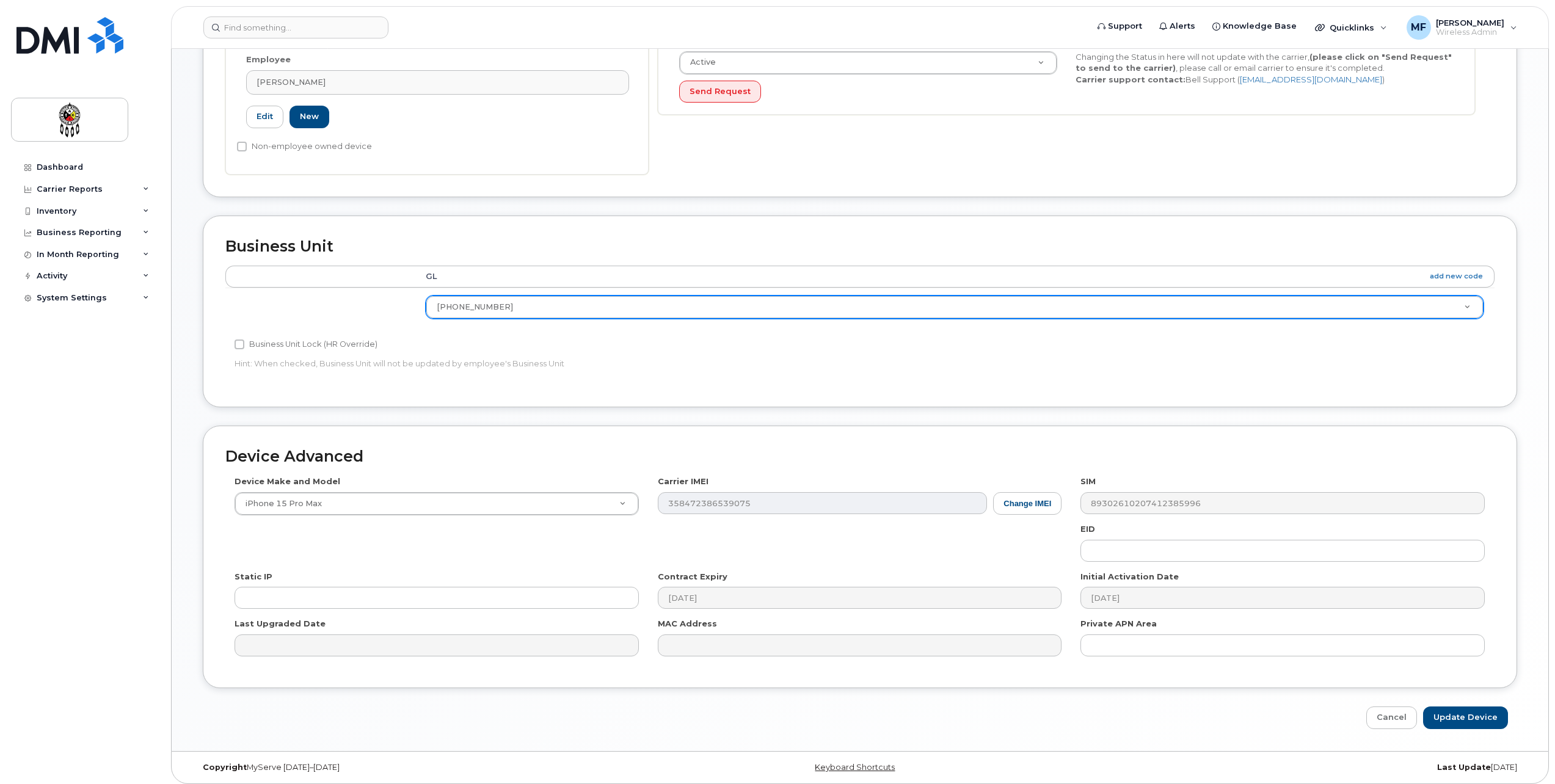
scroll to position [337, 0]
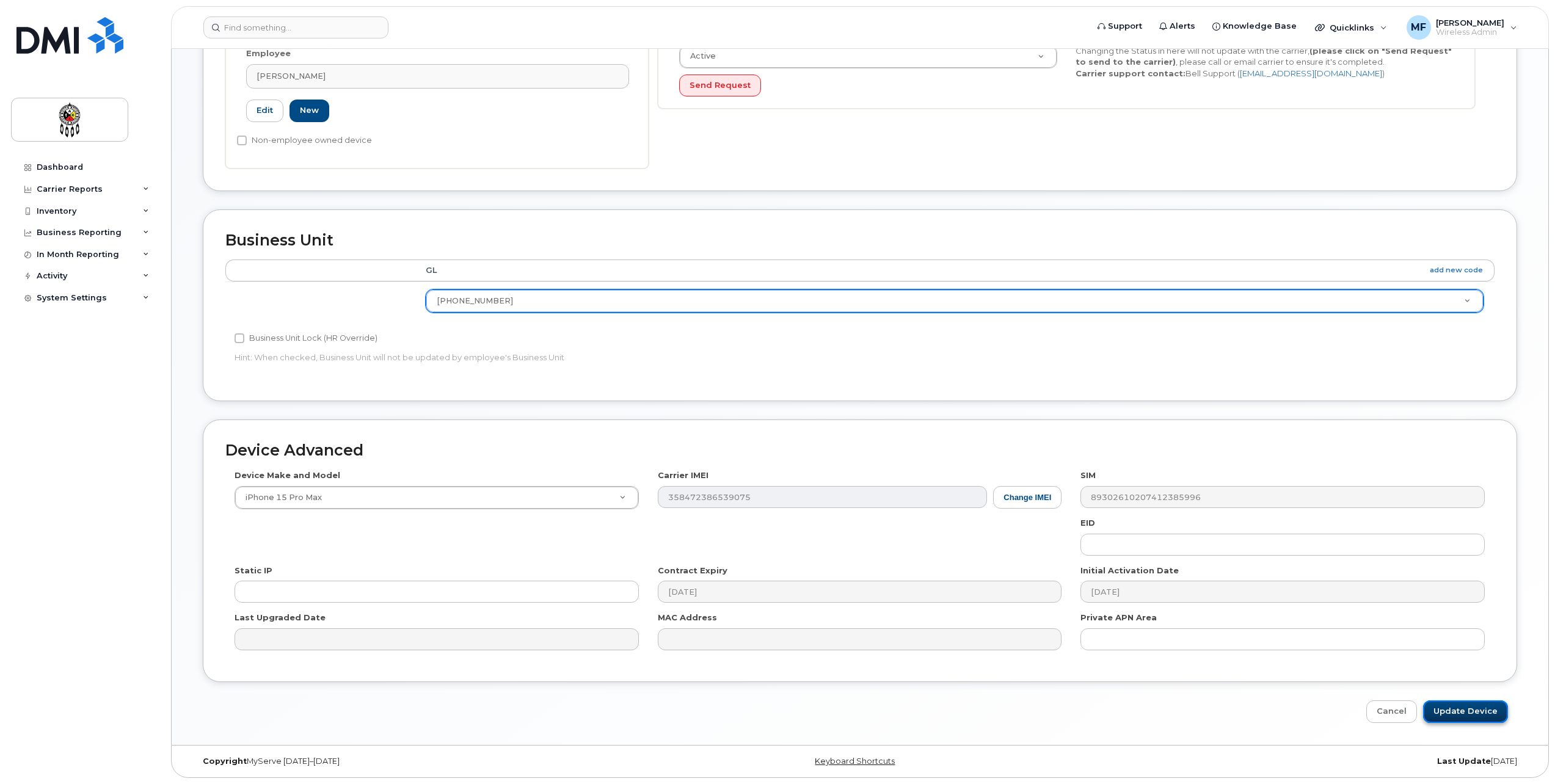
click at [1481, 708] on input "Update Device" at bounding box center [1466, 711] width 85 height 22
type input "Saving..."
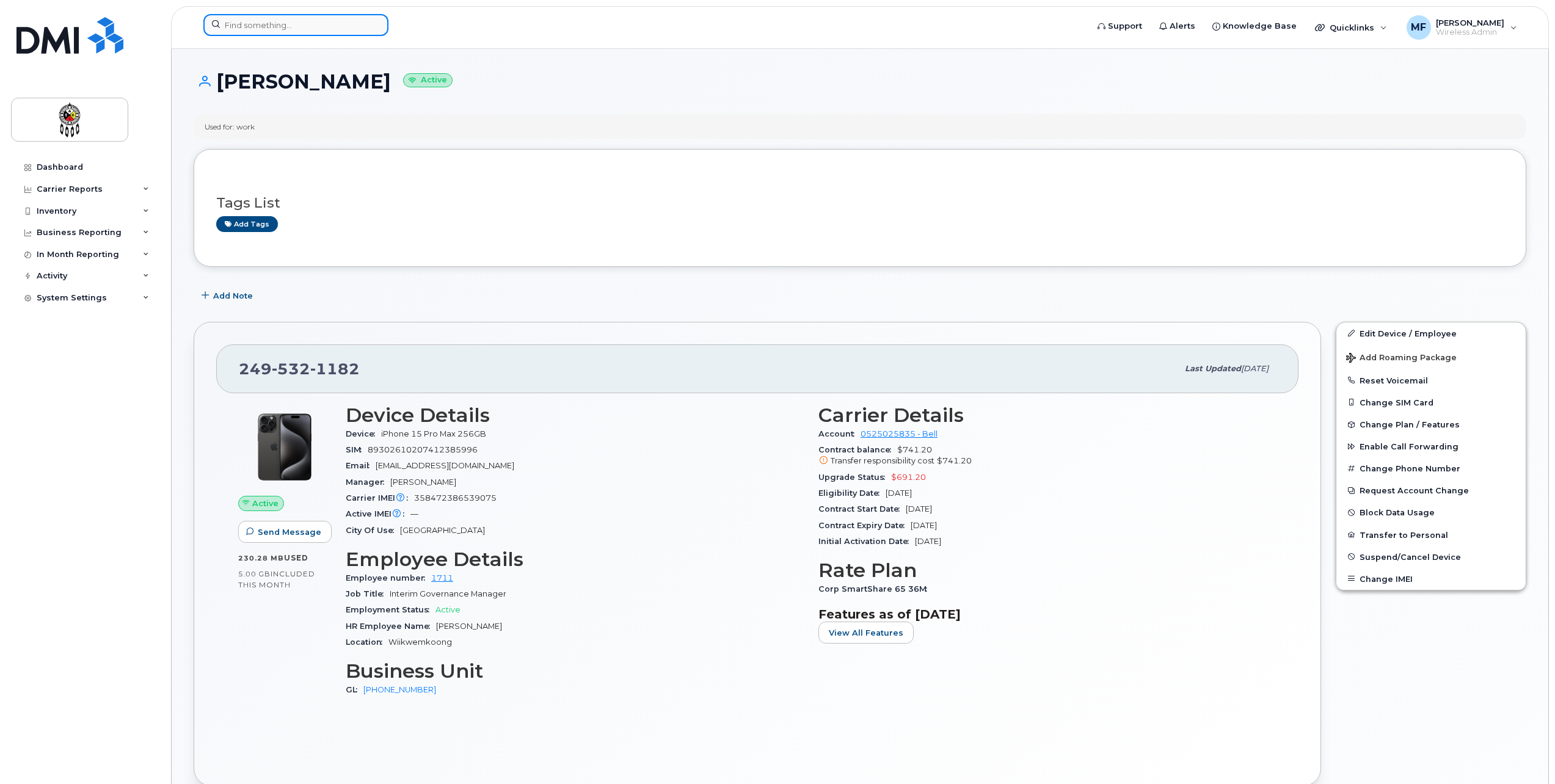
click at [304, 17] on input at bounding box center [296, 25] width 185 height 22
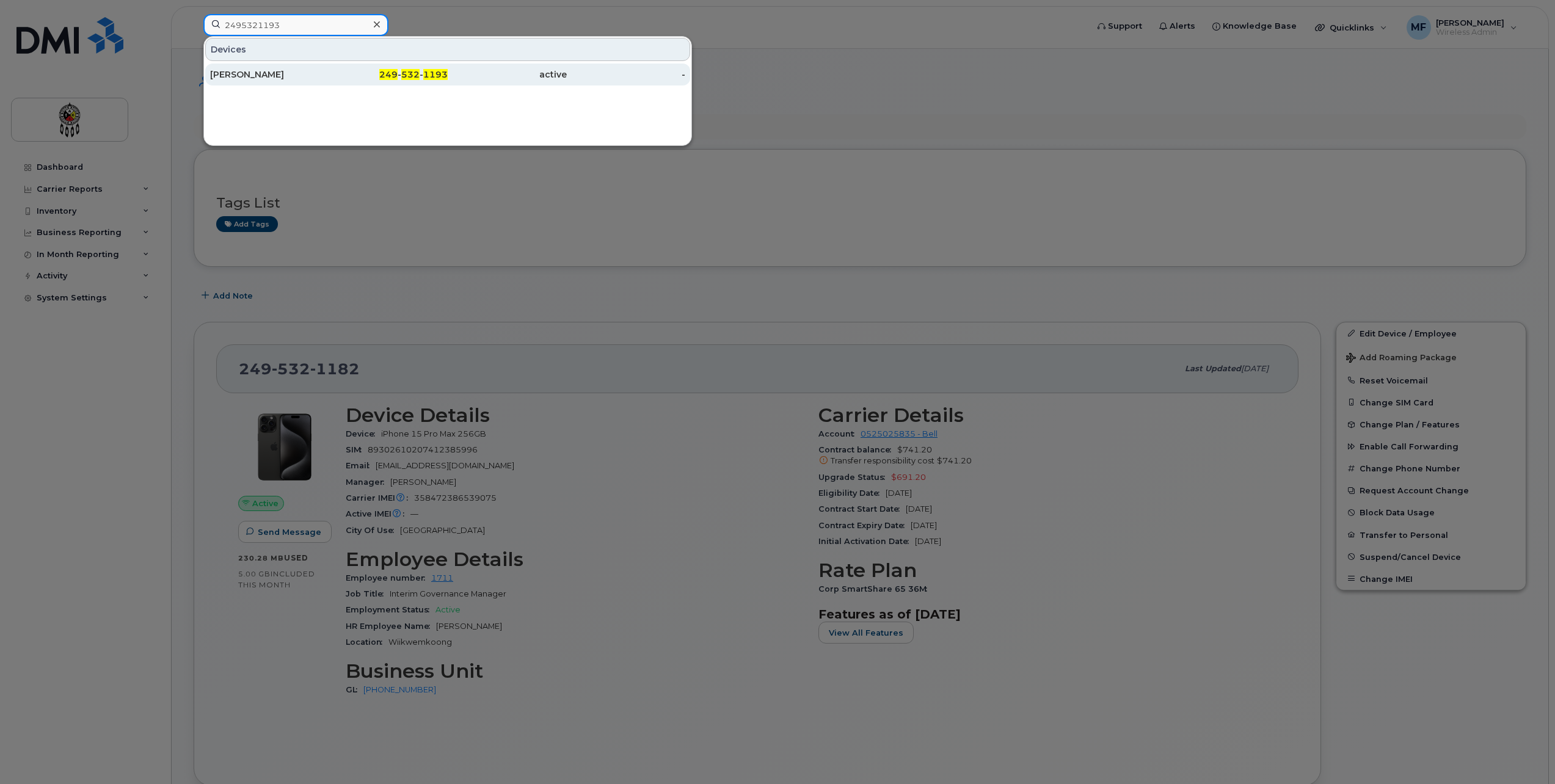
type input "2495321193"
click at [414, 71] on span "532" at bounding box center [410, 74] width 18 height 11
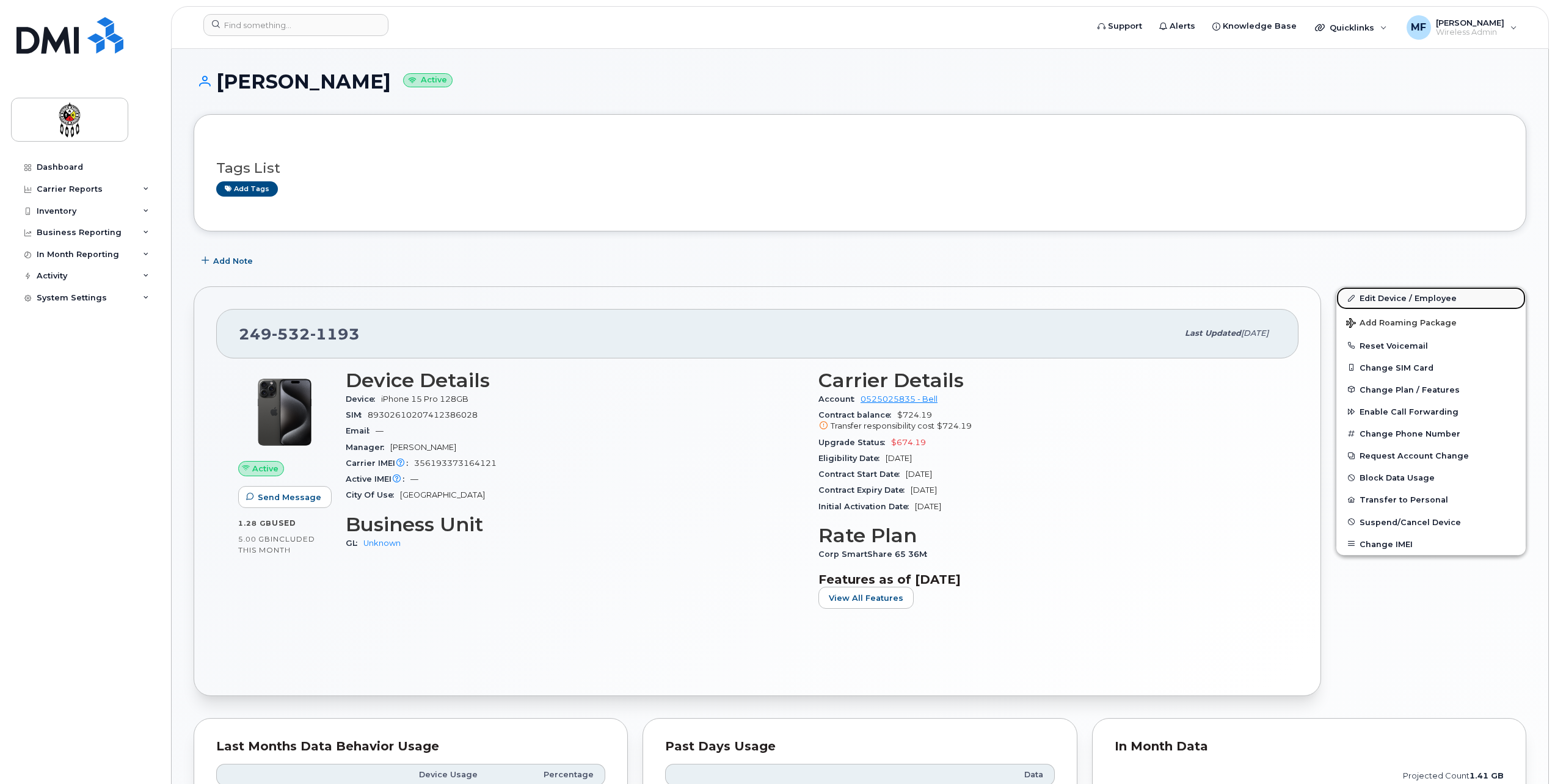
click at [1441, 296] on link "Edit Device / Employee" at bounding box center [1431, 298] width 189 height 22
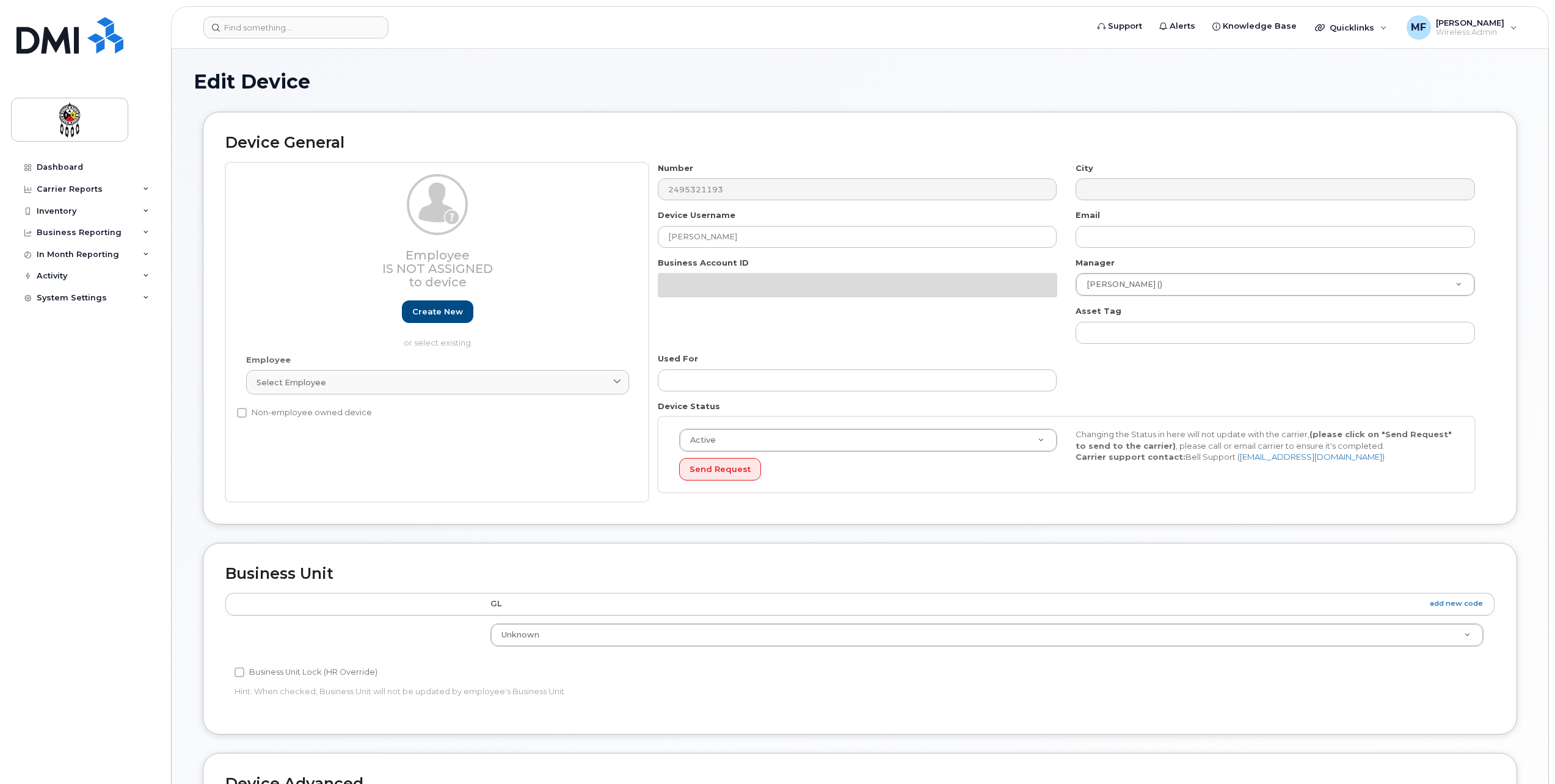
select select "651562"
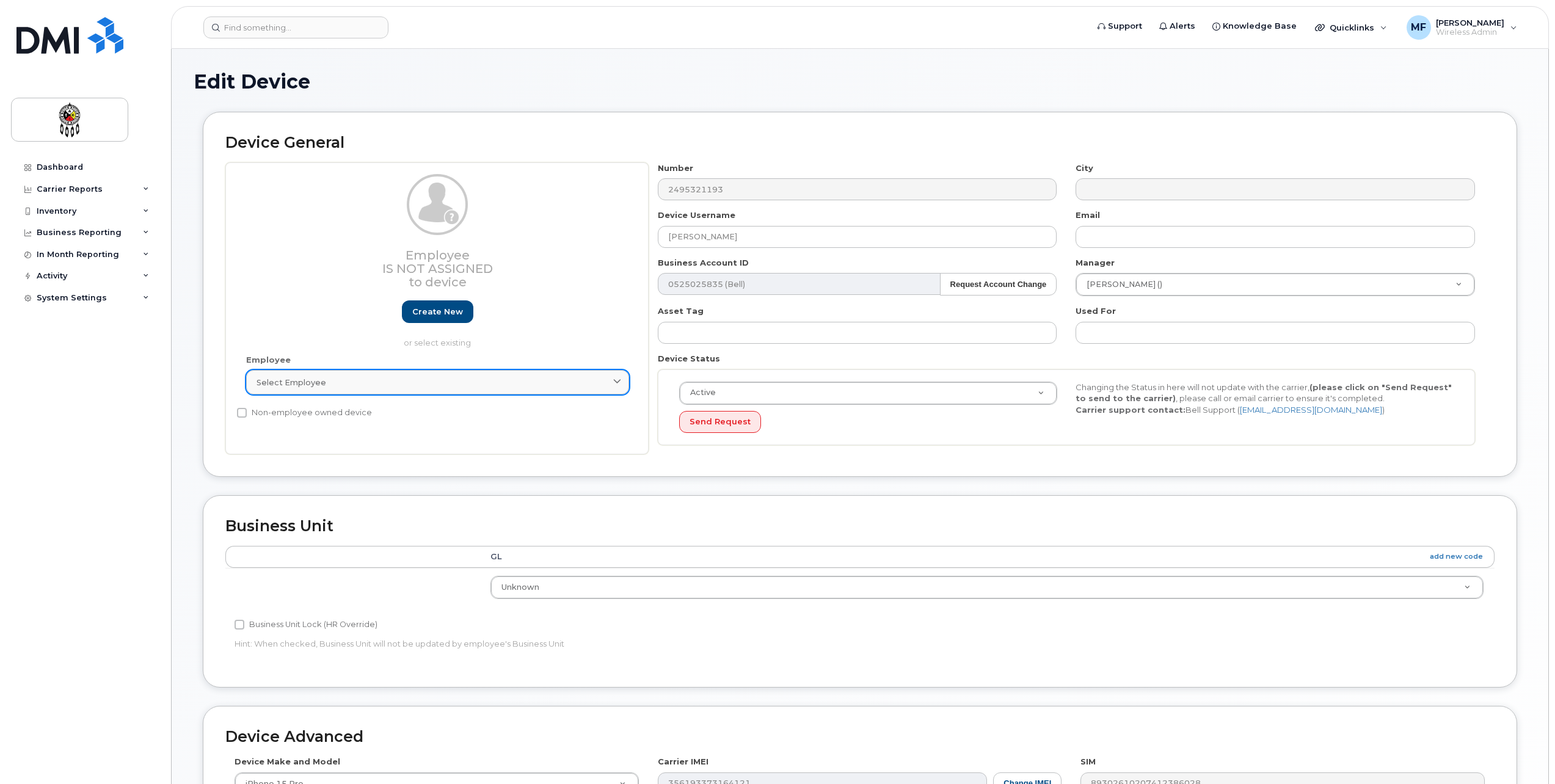
click at [370, 384] on div "Select employee" at bounding box center [438, 383] width 362 height 12
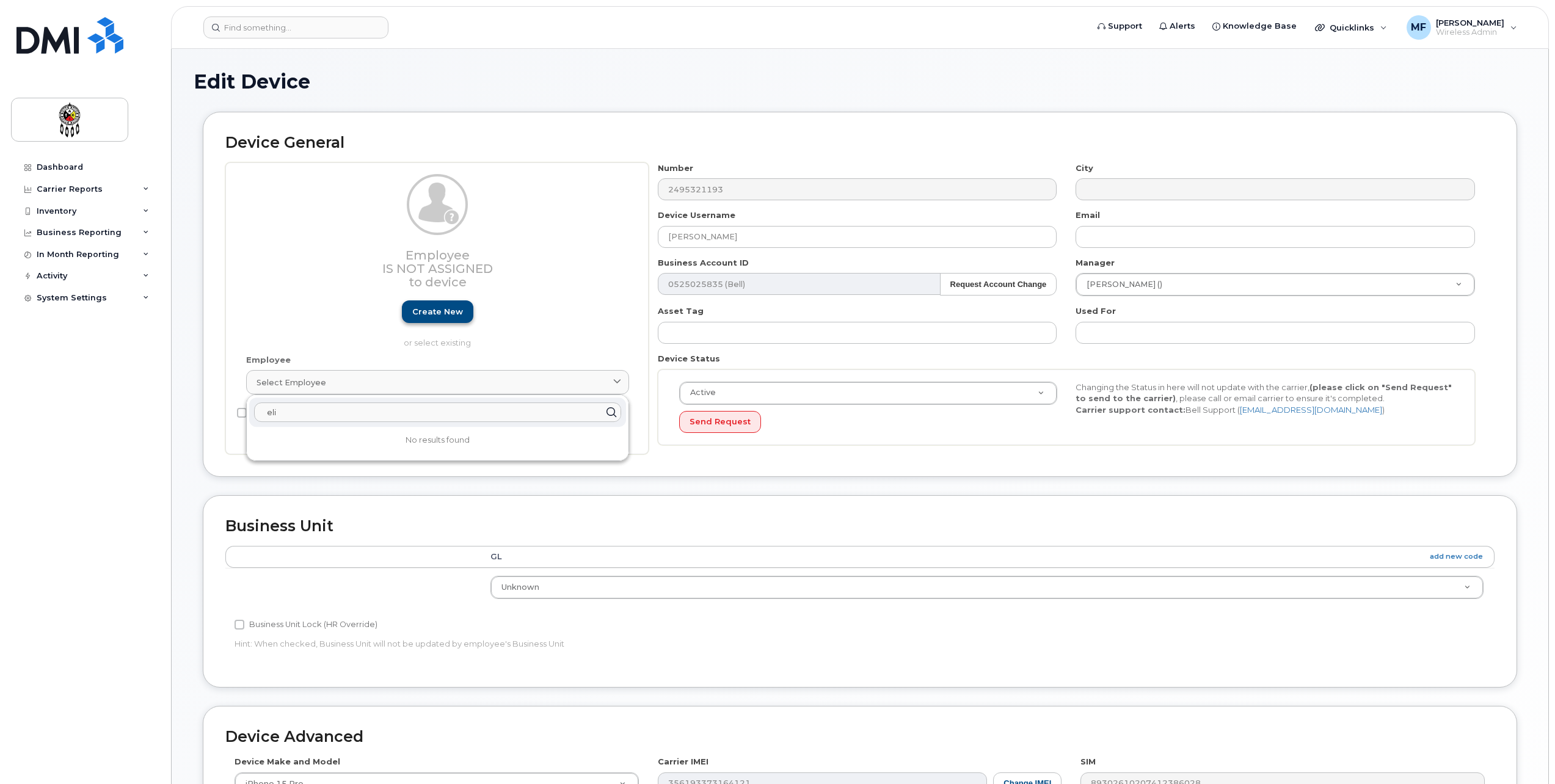
type input "eli"
click at [434, 315] on link "Create new" at bounding box center [438, 311] width 71 height 22
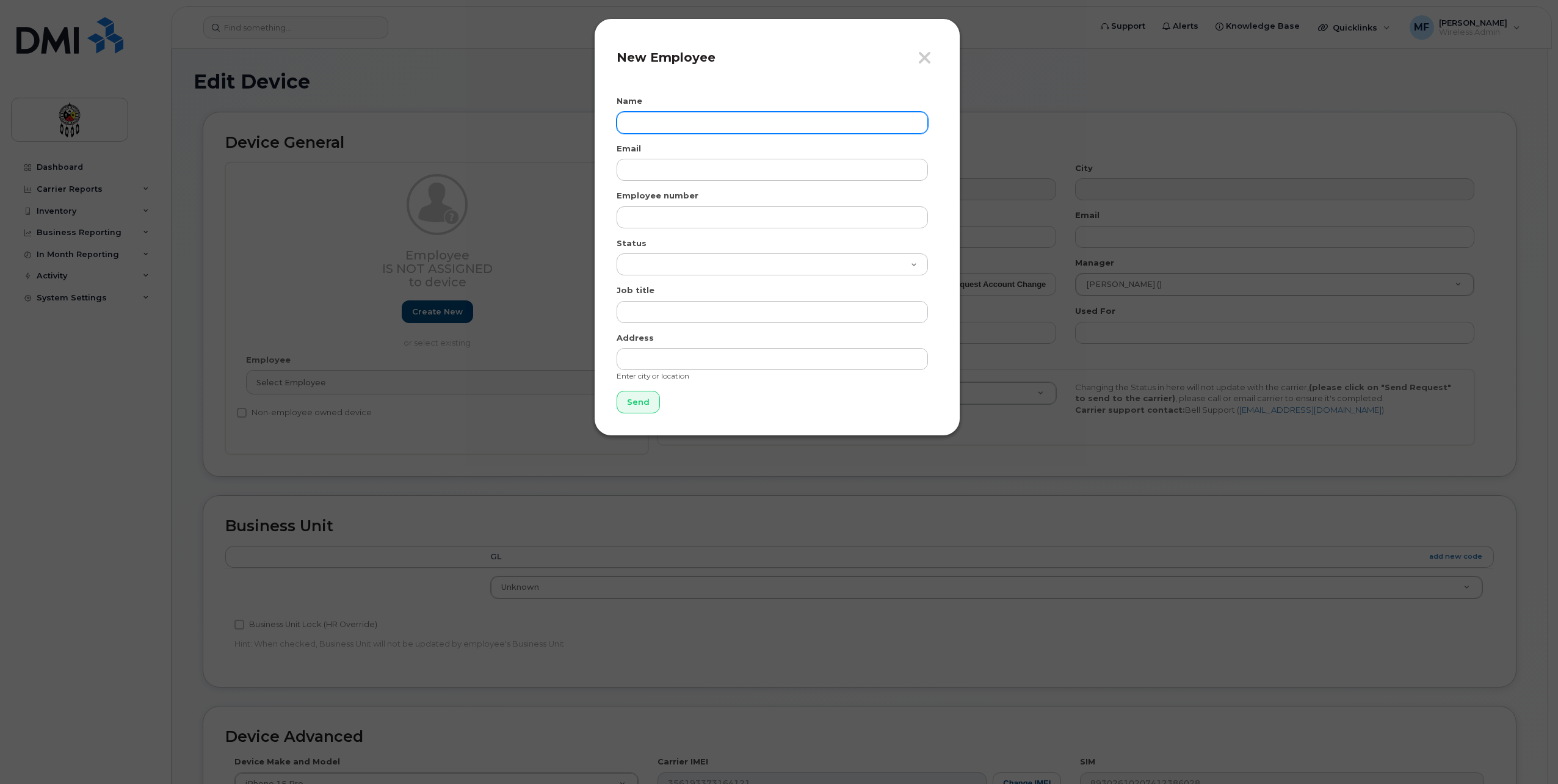
click at [791, 114] on input "text" at bounding box center [772, 122] width 311 height 22
type input "[PERSON_NAME]"
type input "[EMAIL_ADDRESS][DOMAIN_NAME]"
type input "5"
type input "2620"
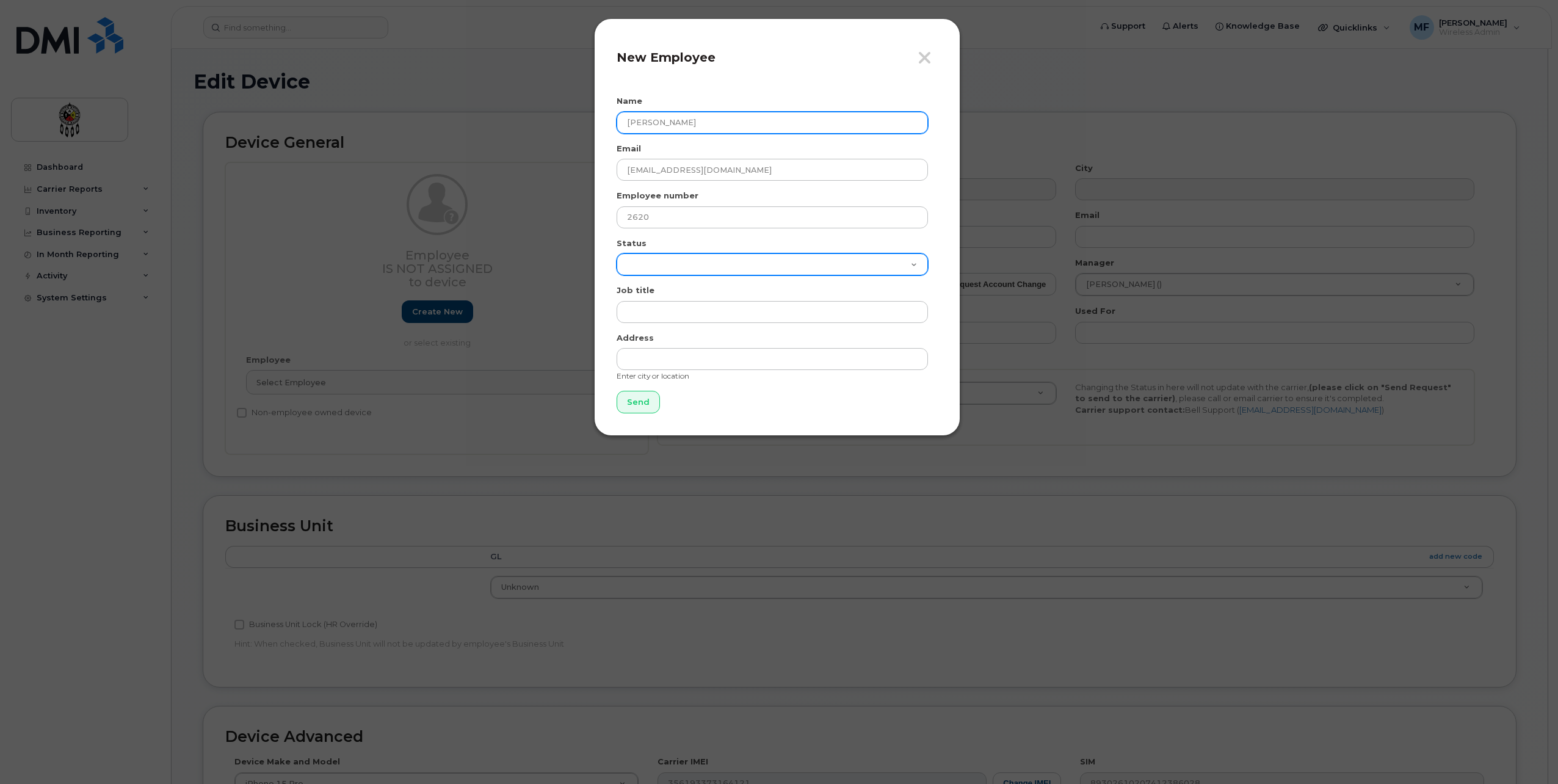
select select "active"
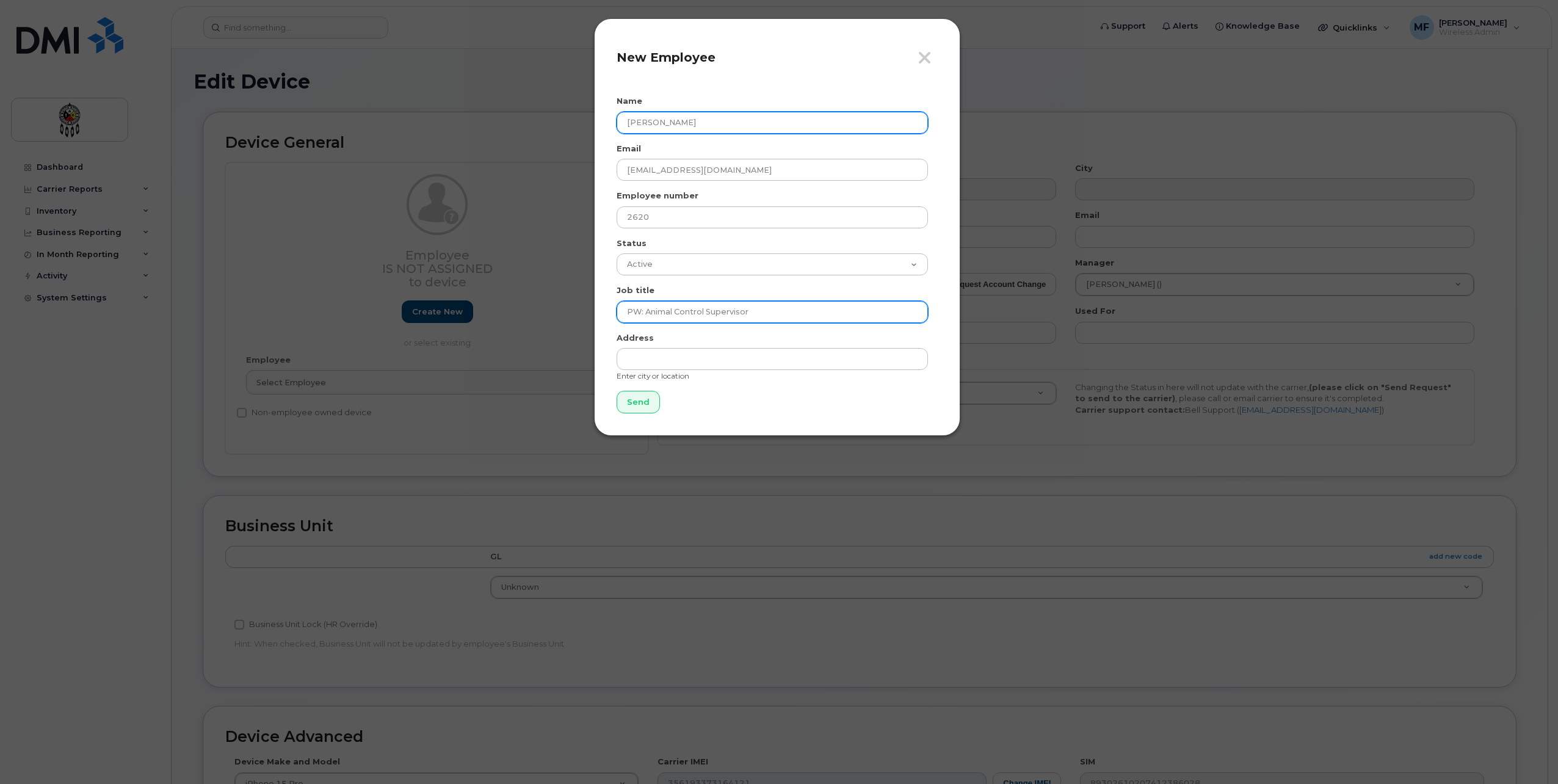
type input "PW: Animal Control Supervisor"
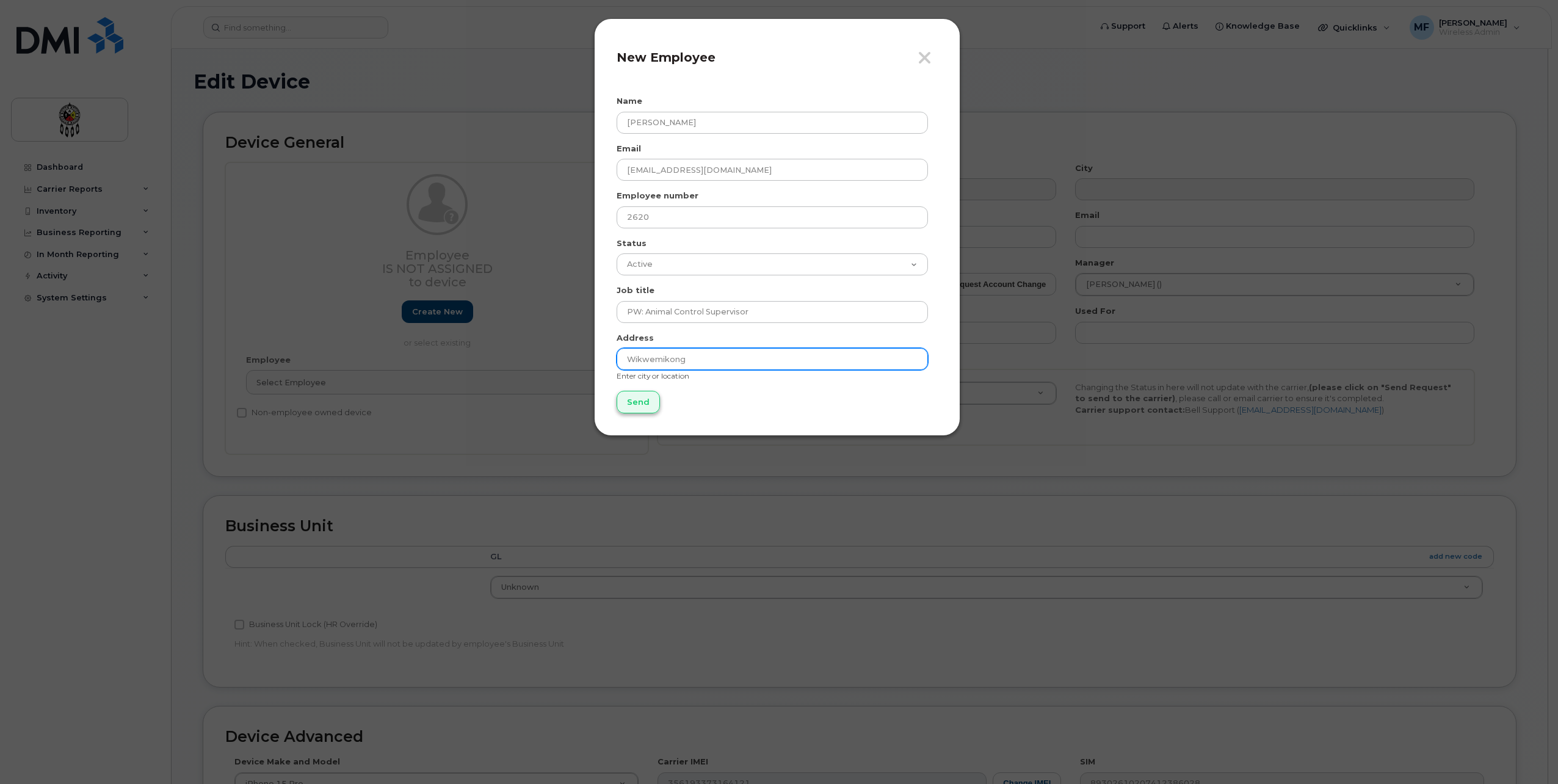
type input "Wikwemikong"
click at [627, 406] on input "Send" at bounding box center [638, 401] width 43 height 22
type input "Send"
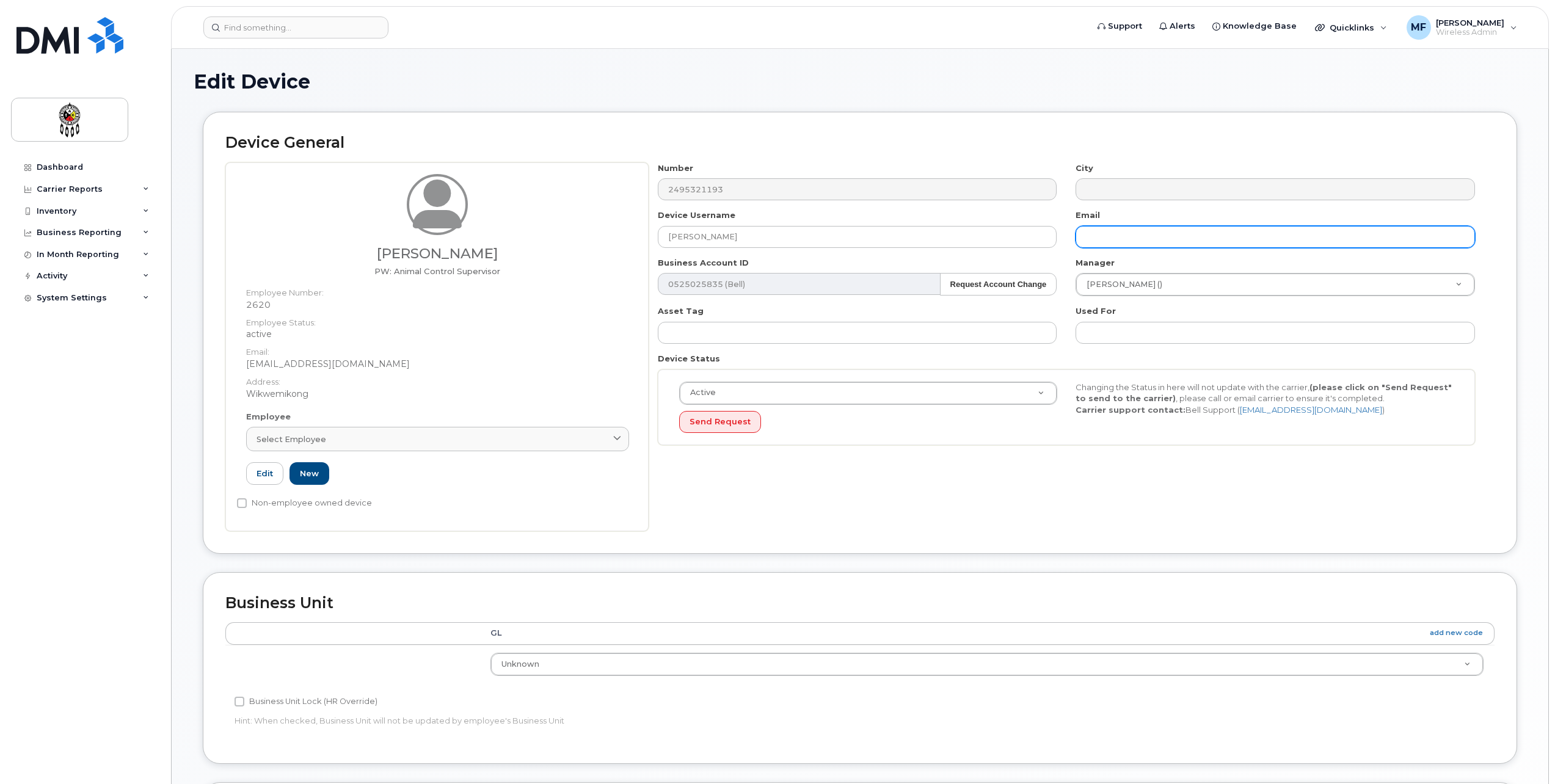
click at [1133, 247] on input "text" at bounding box center [1275, 237] width 399 height 22
type input "[EMAIL_ADDRESS][DOMAIN_NAME]"
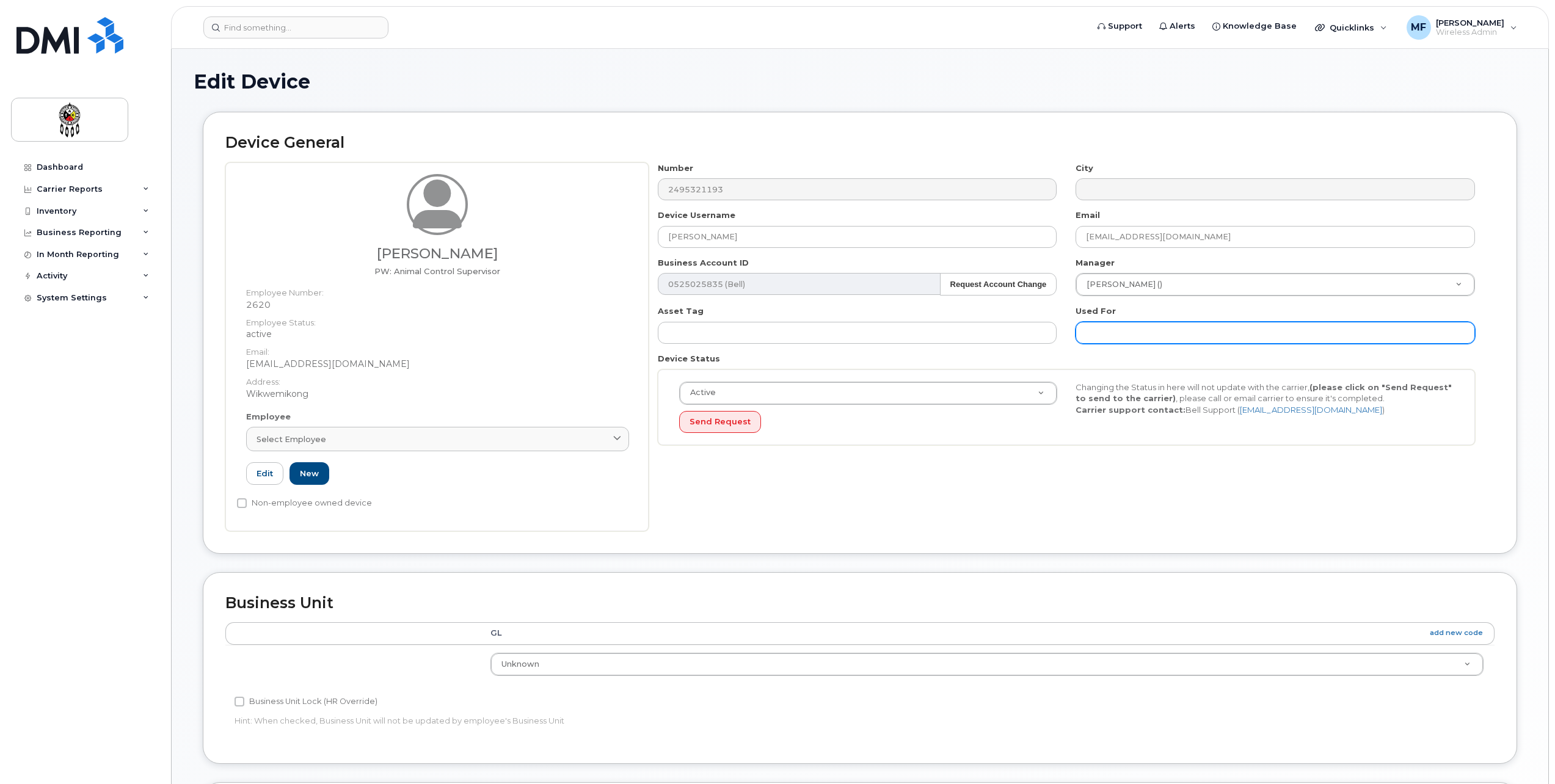
click at [1132, 329] on input "text" at bounding box center [1275, 332] width 399 height 22
type input "Work"
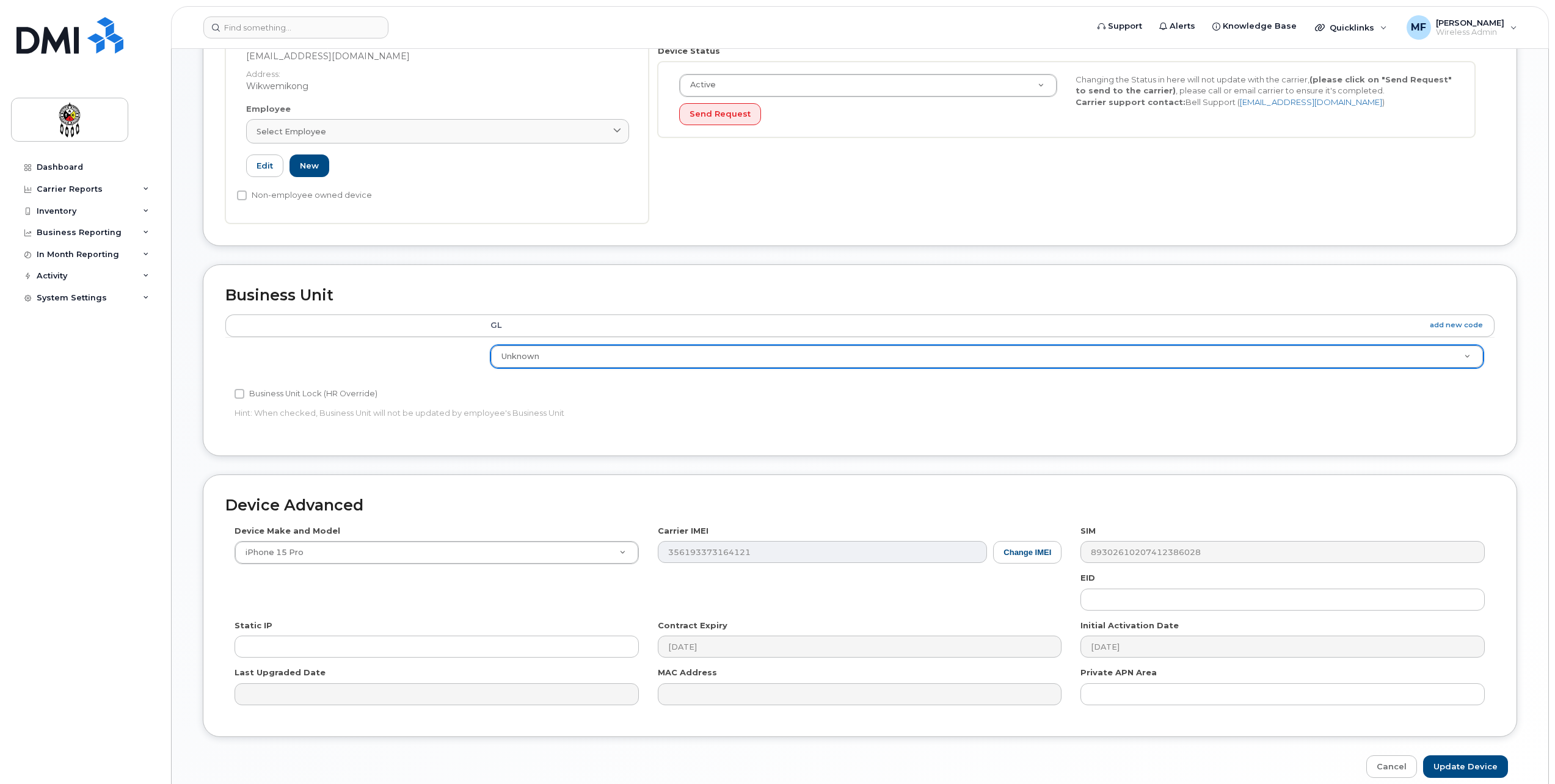
scroll to position [363, 0]
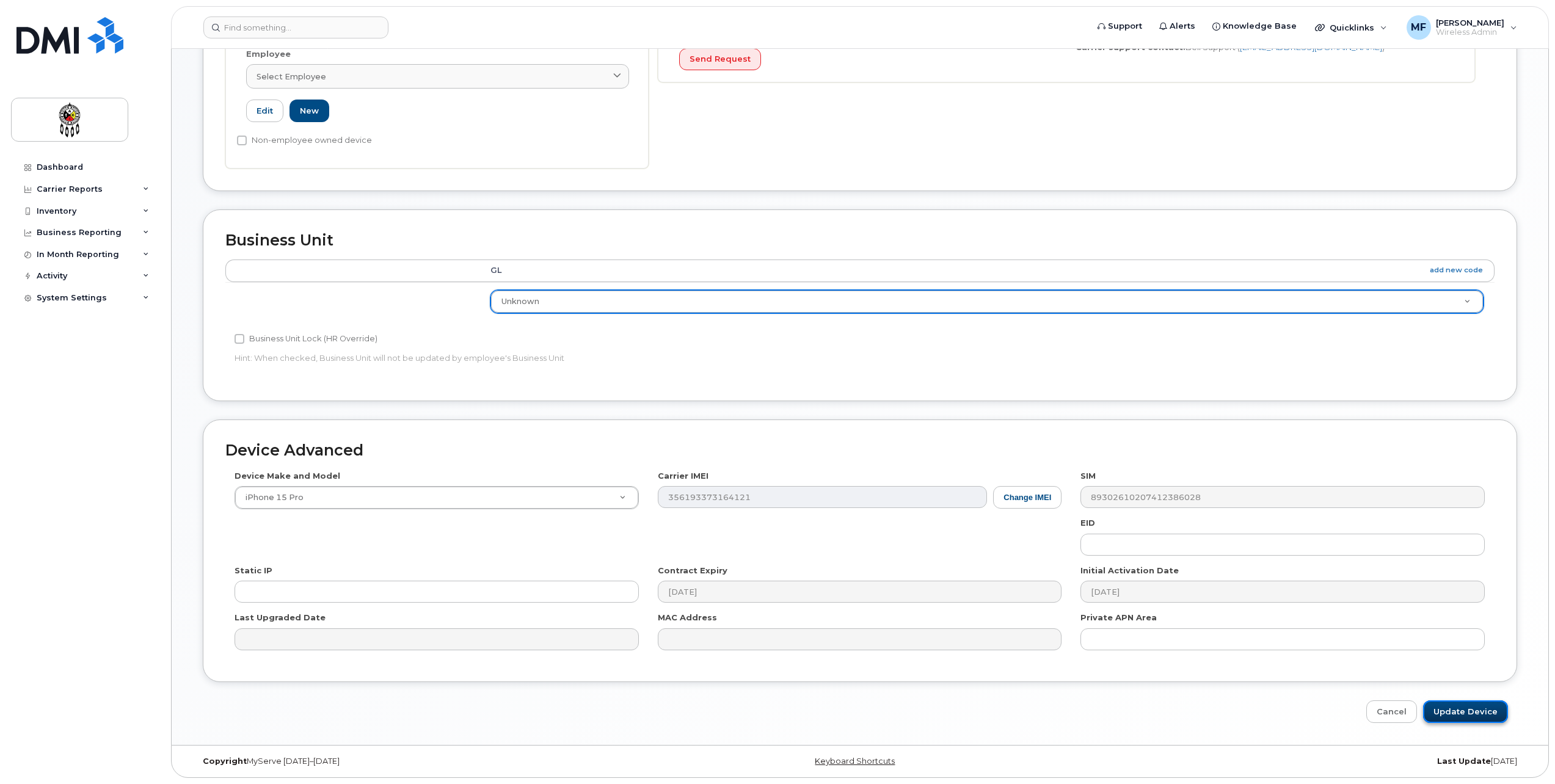
click at [1479, 702] on input "Update Device" at bounding box center [1466, 711] width 85 height 22
type input "Saving..."
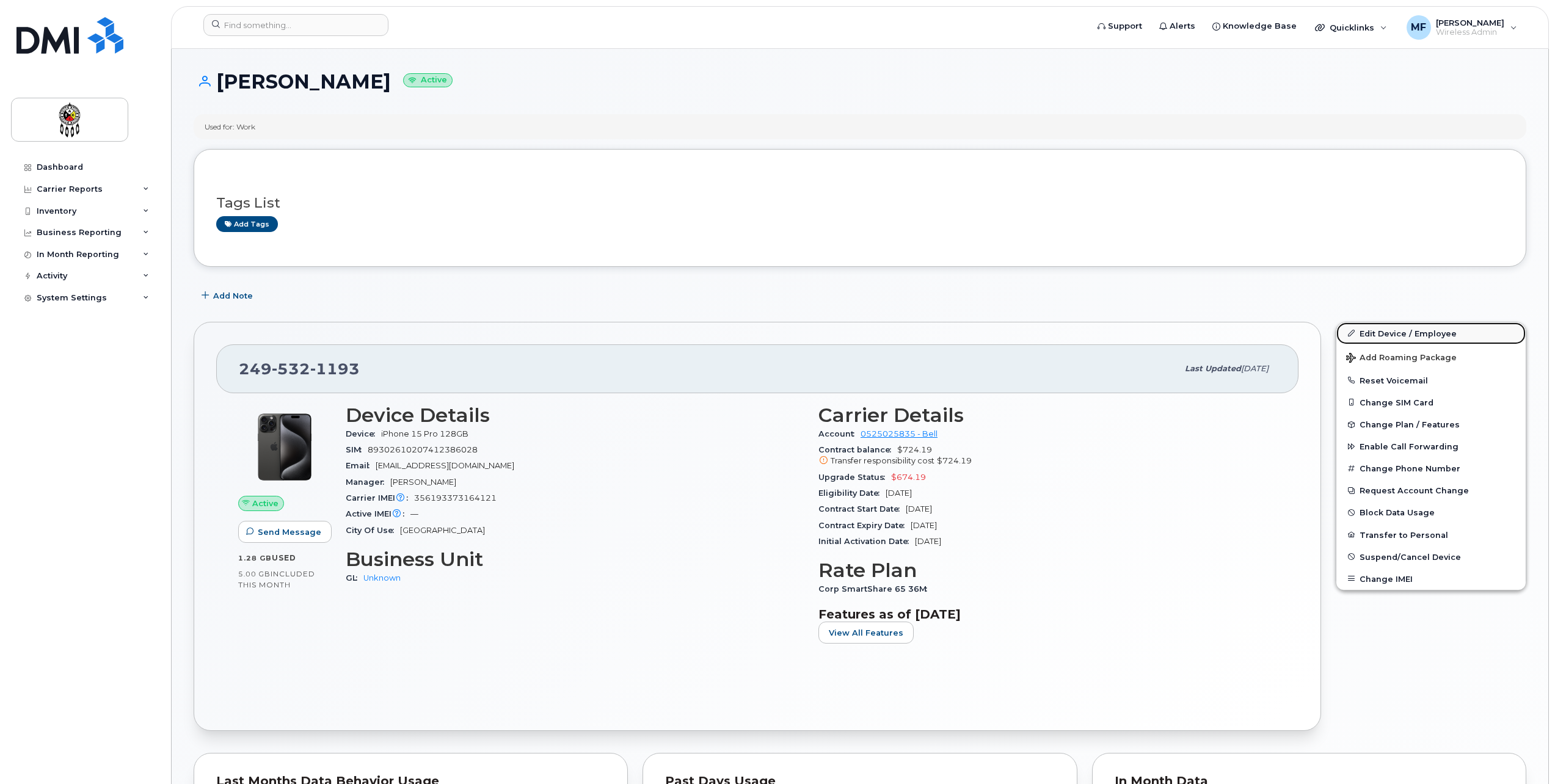
drag, startPoint x: 1441, startPoint y: 329, endPoint x: 1433, endPoint y: 329, distance: 8.0
click at [1441, 329] on link "Edit Device / Employee" at bounding box center [1431, 333] width 189 height 22
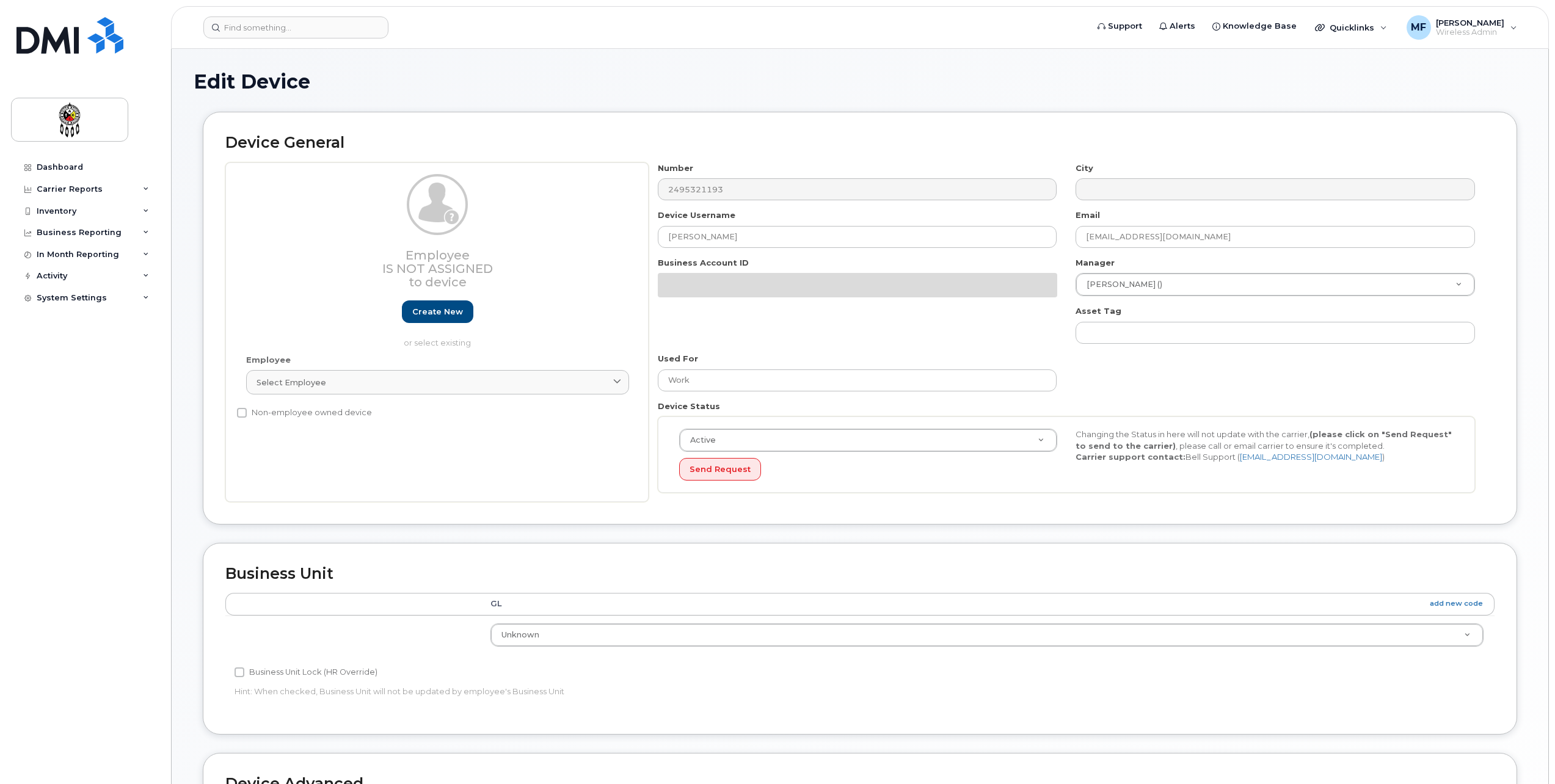
select select "651562"
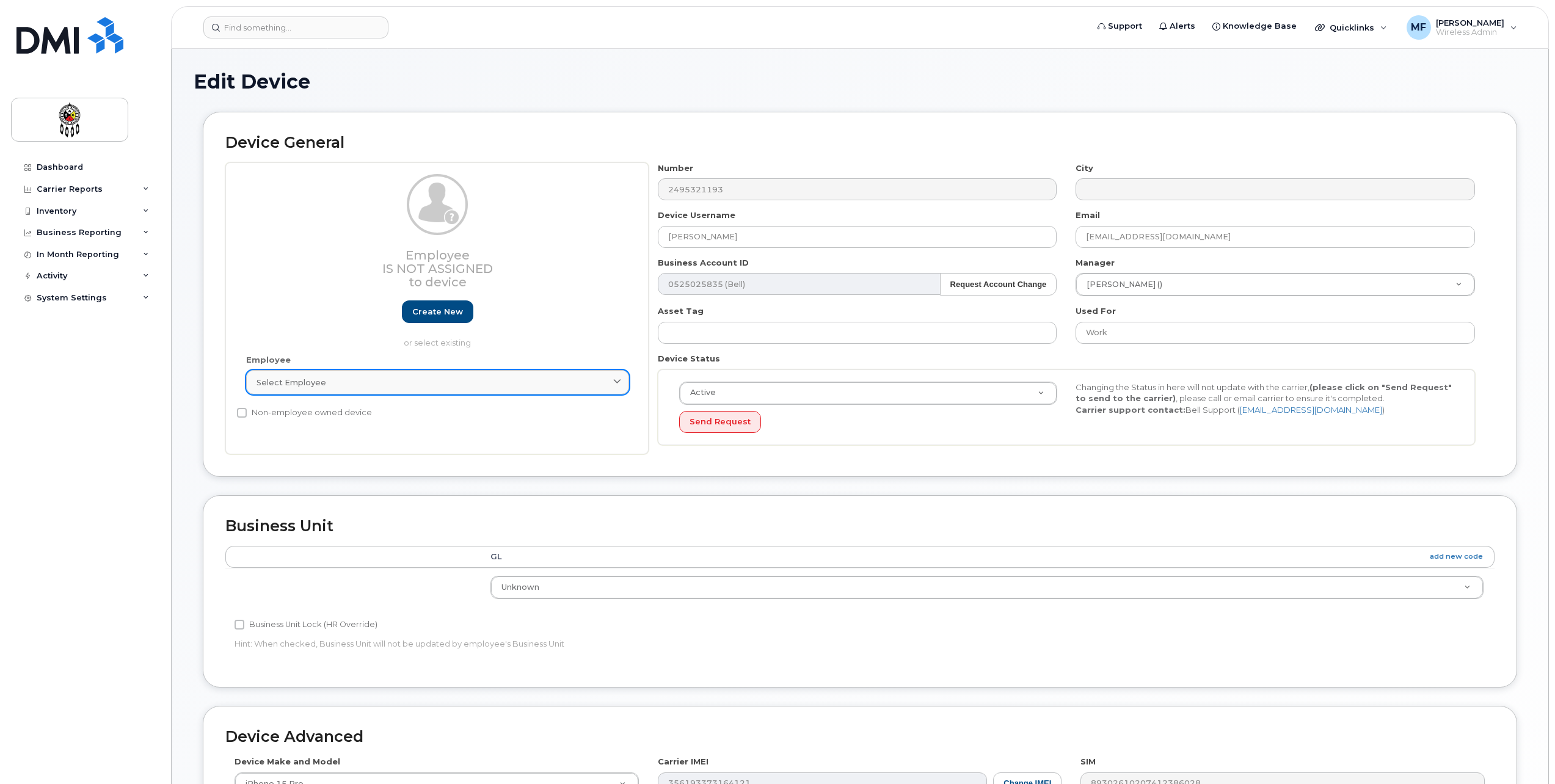
click at [455, 391] on link "Select employee" at bounding box center [438, 382] width 383 height 24
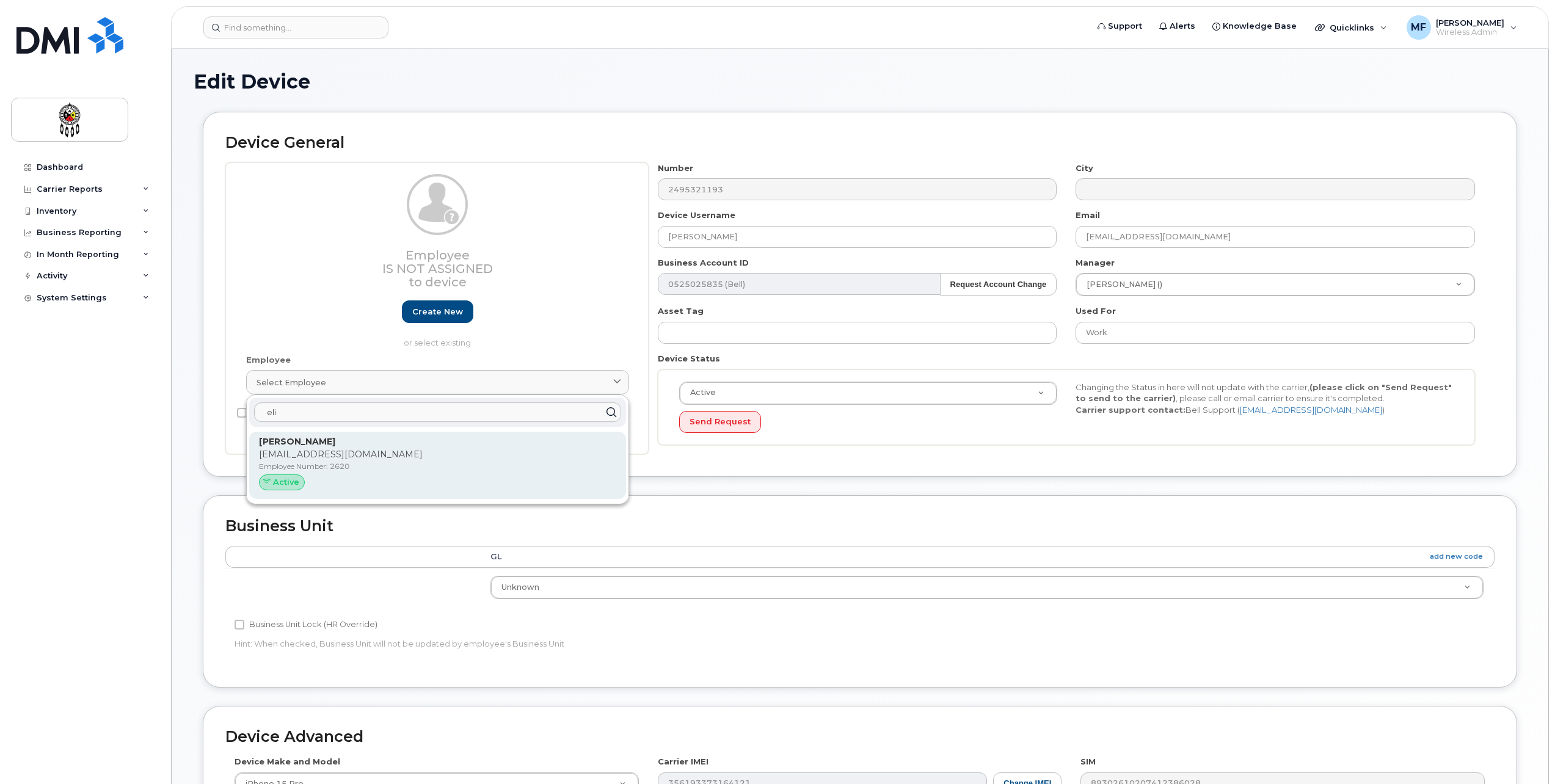
type input "eli"
click at [344, 452] on p "elijahmanitowabi@wiikwemkoong.ca" at bounding box center [438, 455] width 358 height 13
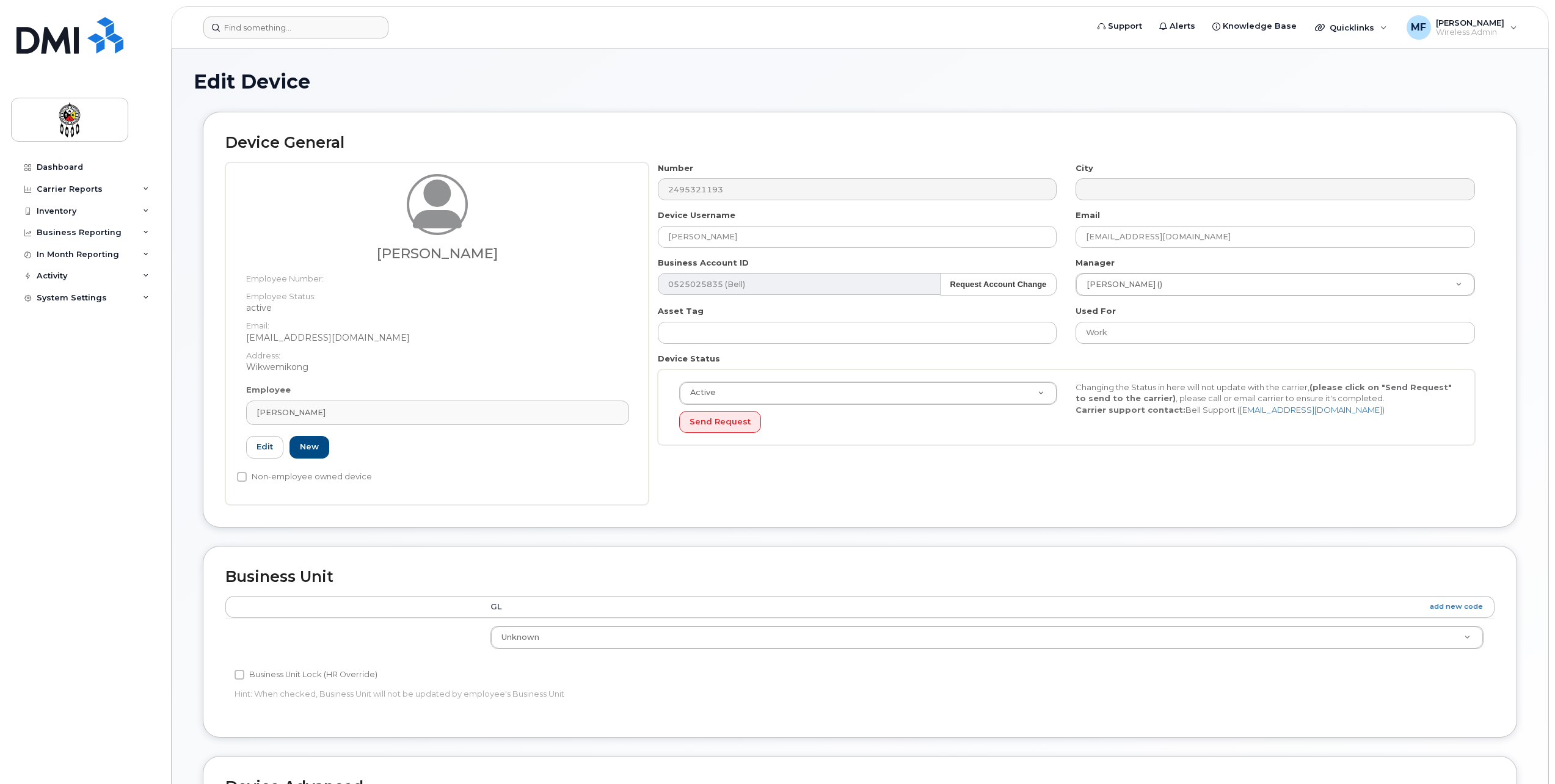
type input "2620"
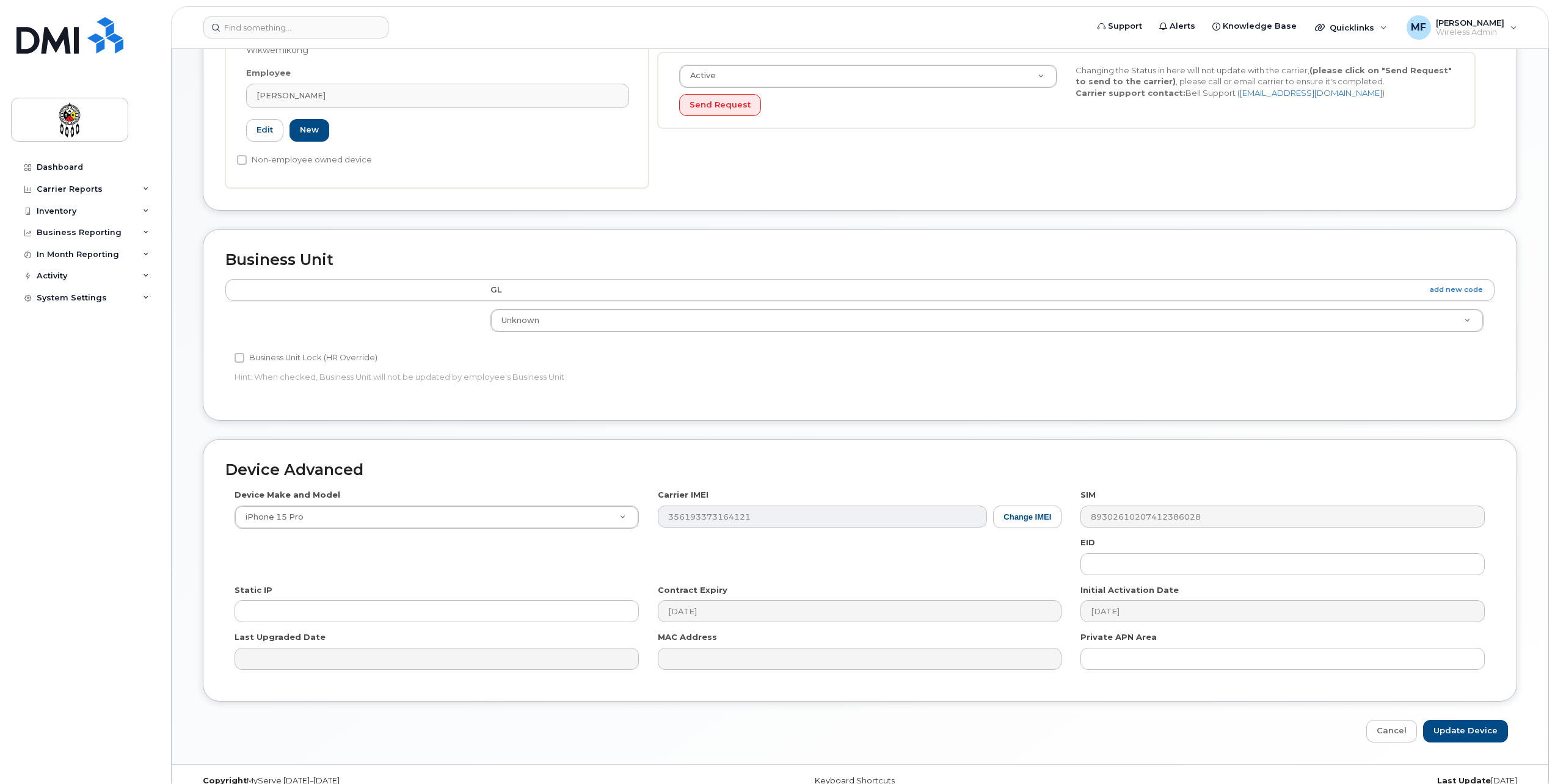
scroll to position [337, 0]
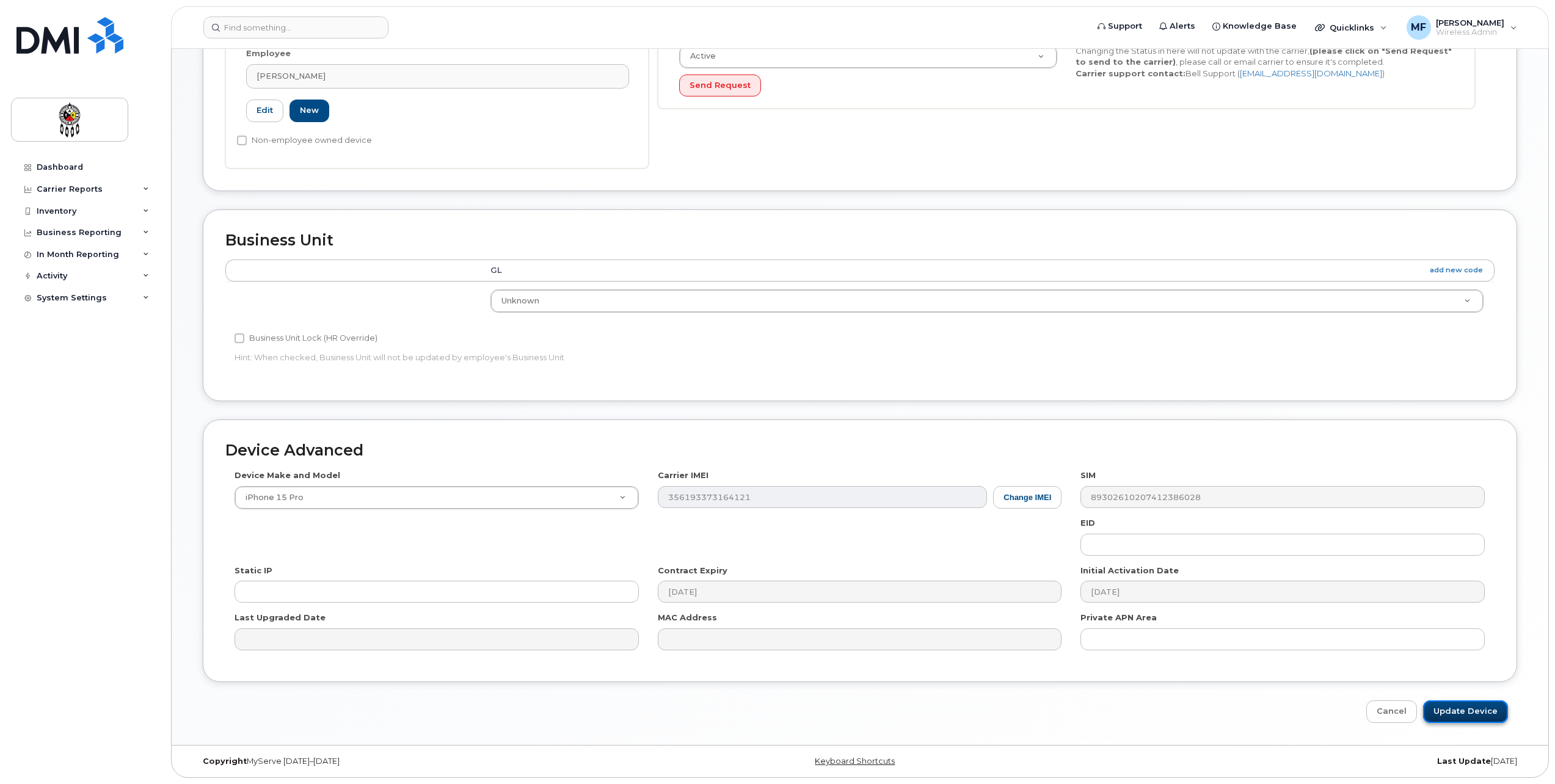
click at [1461, 705] on input "Update Device" at bounding box center [1466, 711] width 85 height 22
type input "Saving..."
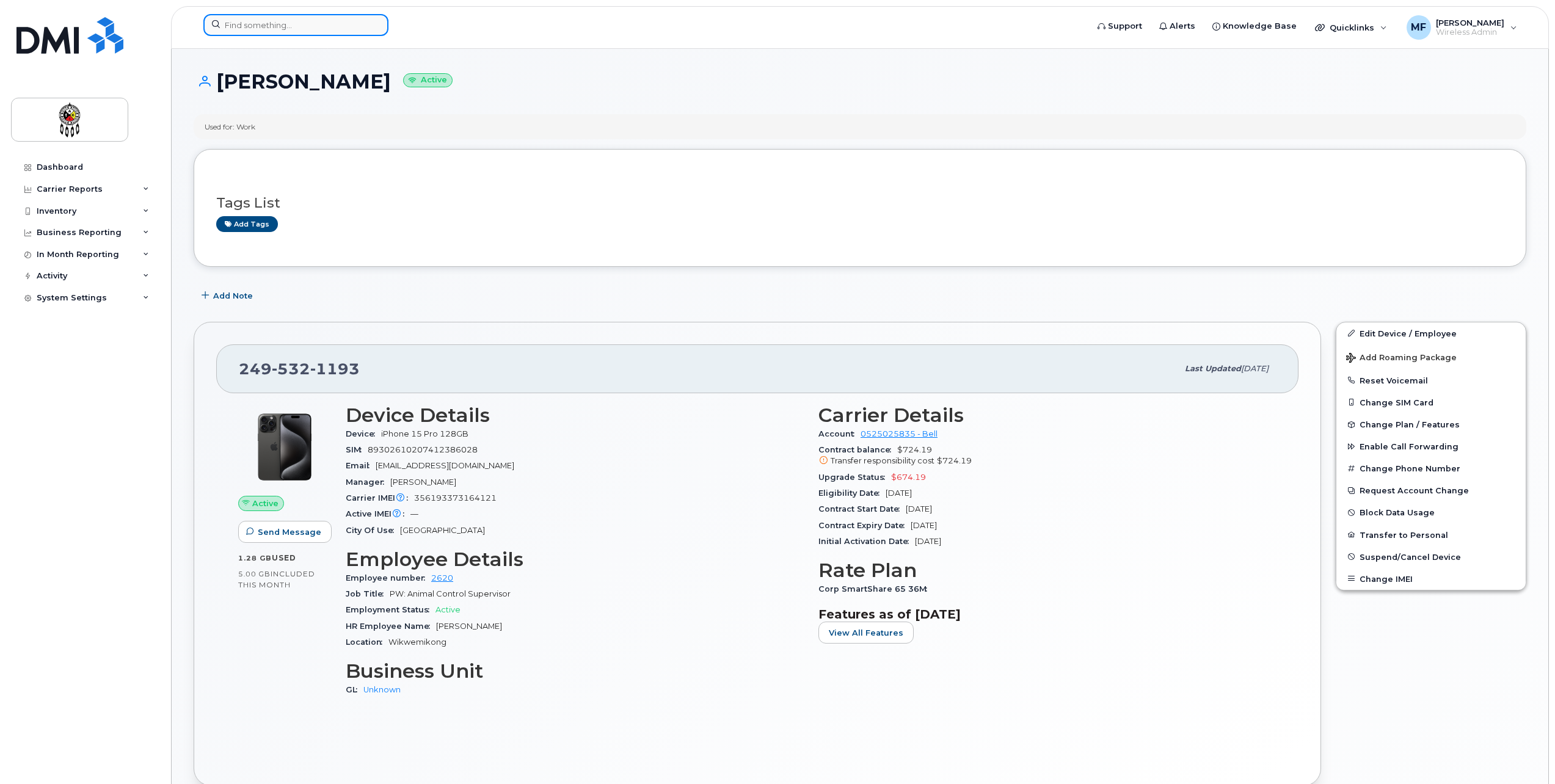
click at [253, 30] on input at bounding box center [296, 25] width 185 height 22
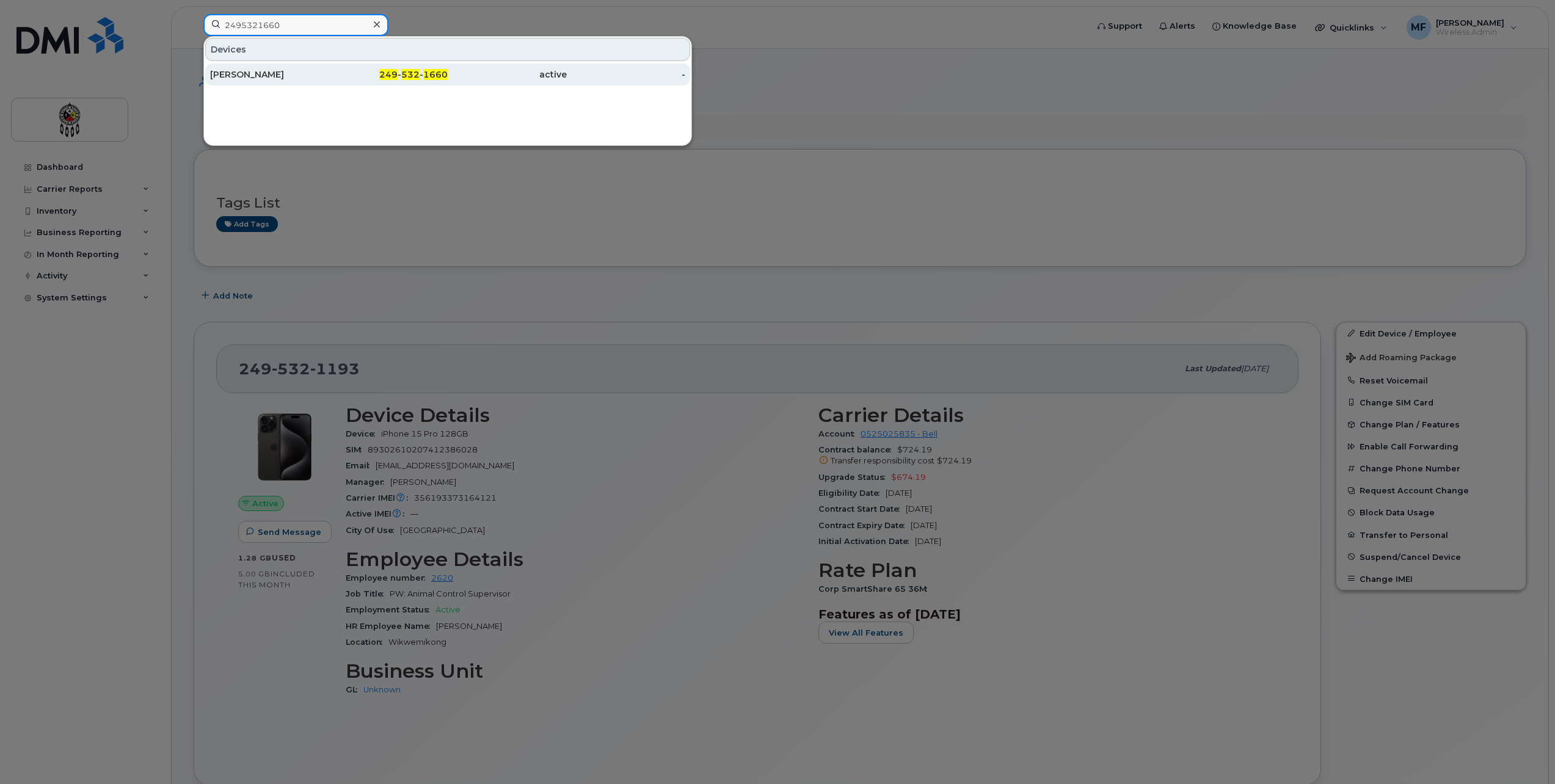
type input "2495321660"
click at [271, 70] on div "[PERSON_NAME]" at bounding box center [270, 74] width 119 height 12
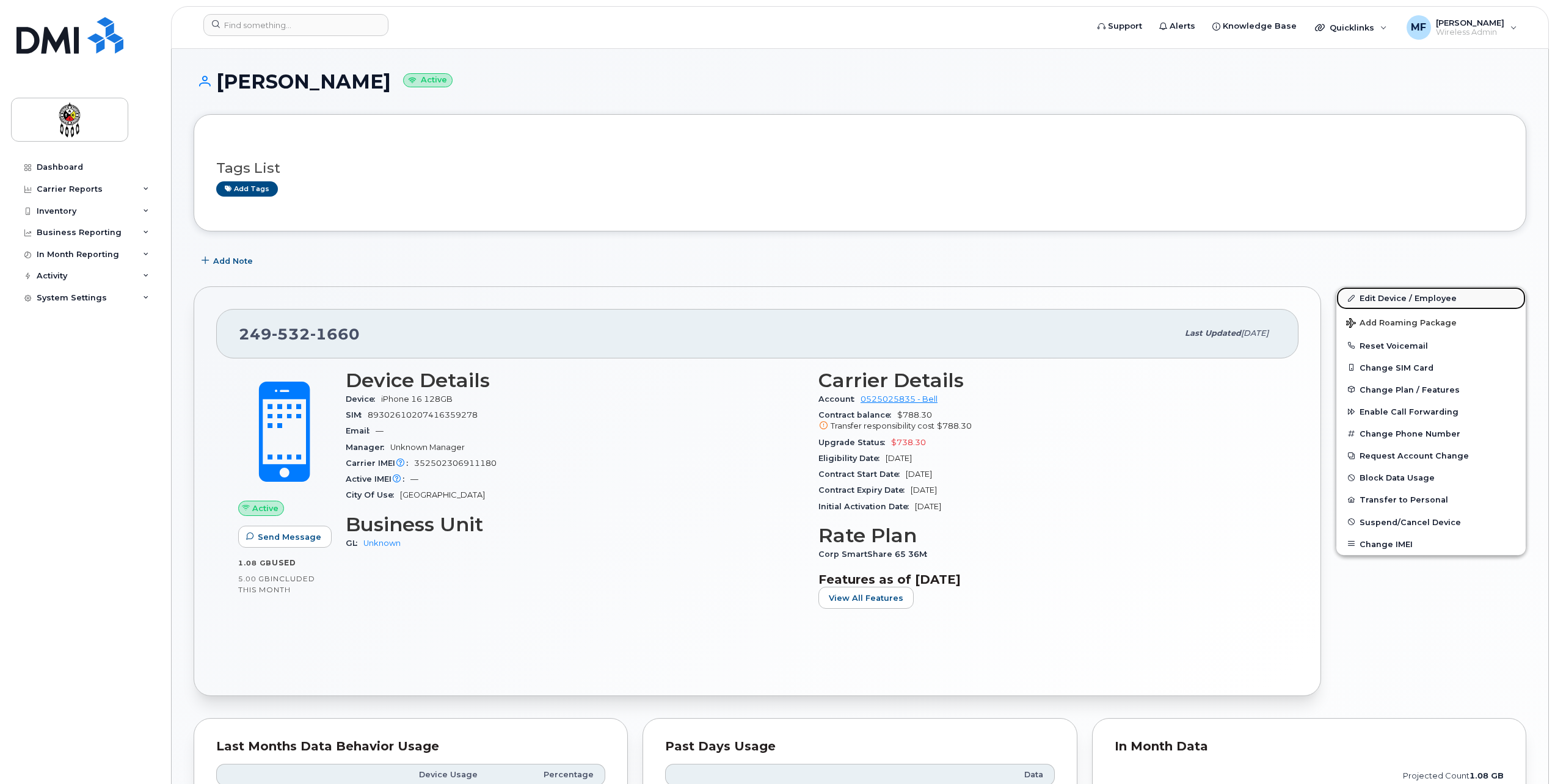
click at [1421, 292] on link "Edit Device / Employee" at bounding box center [1431, 298] width 189 height 22
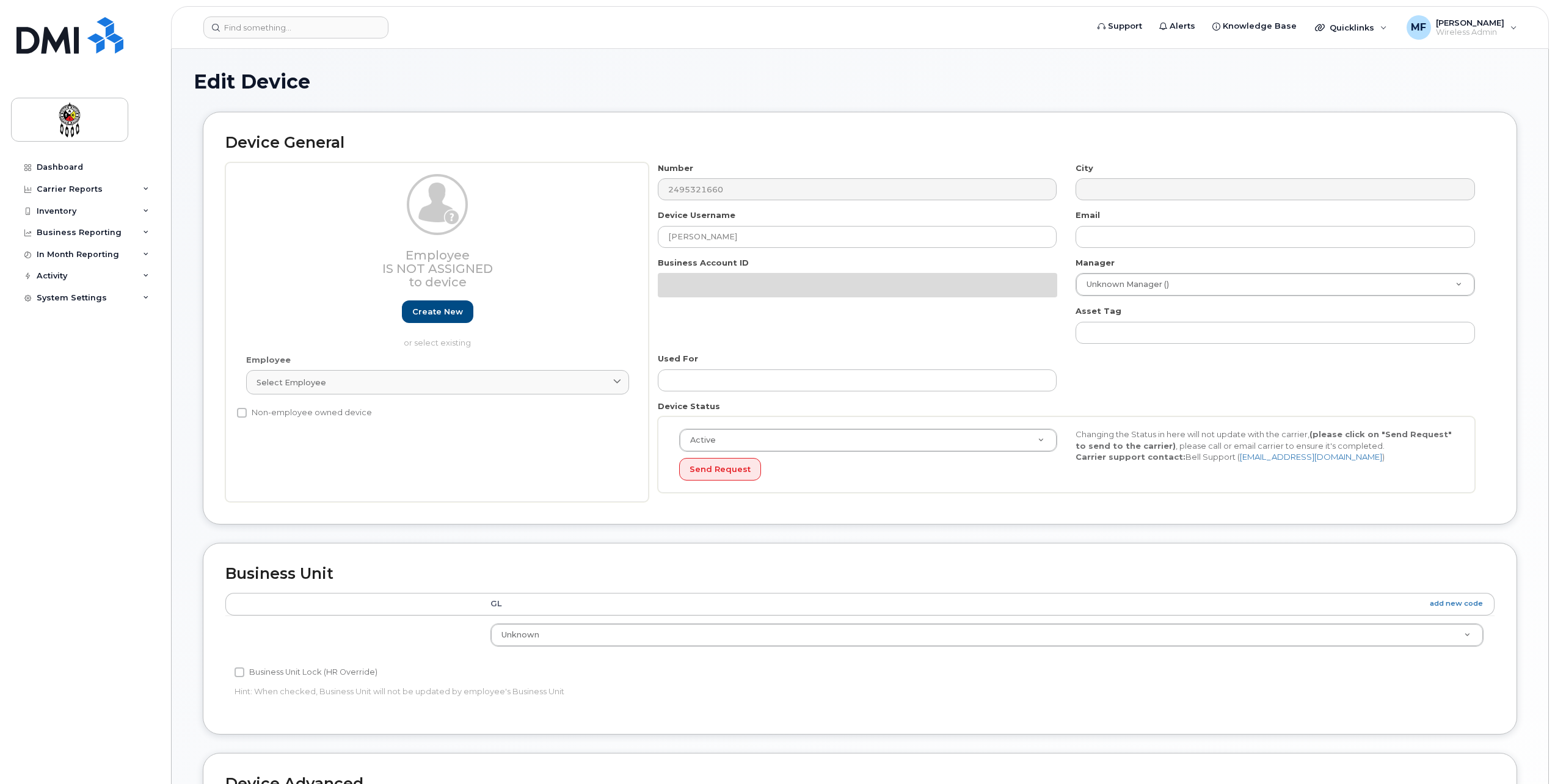
select select "651562"
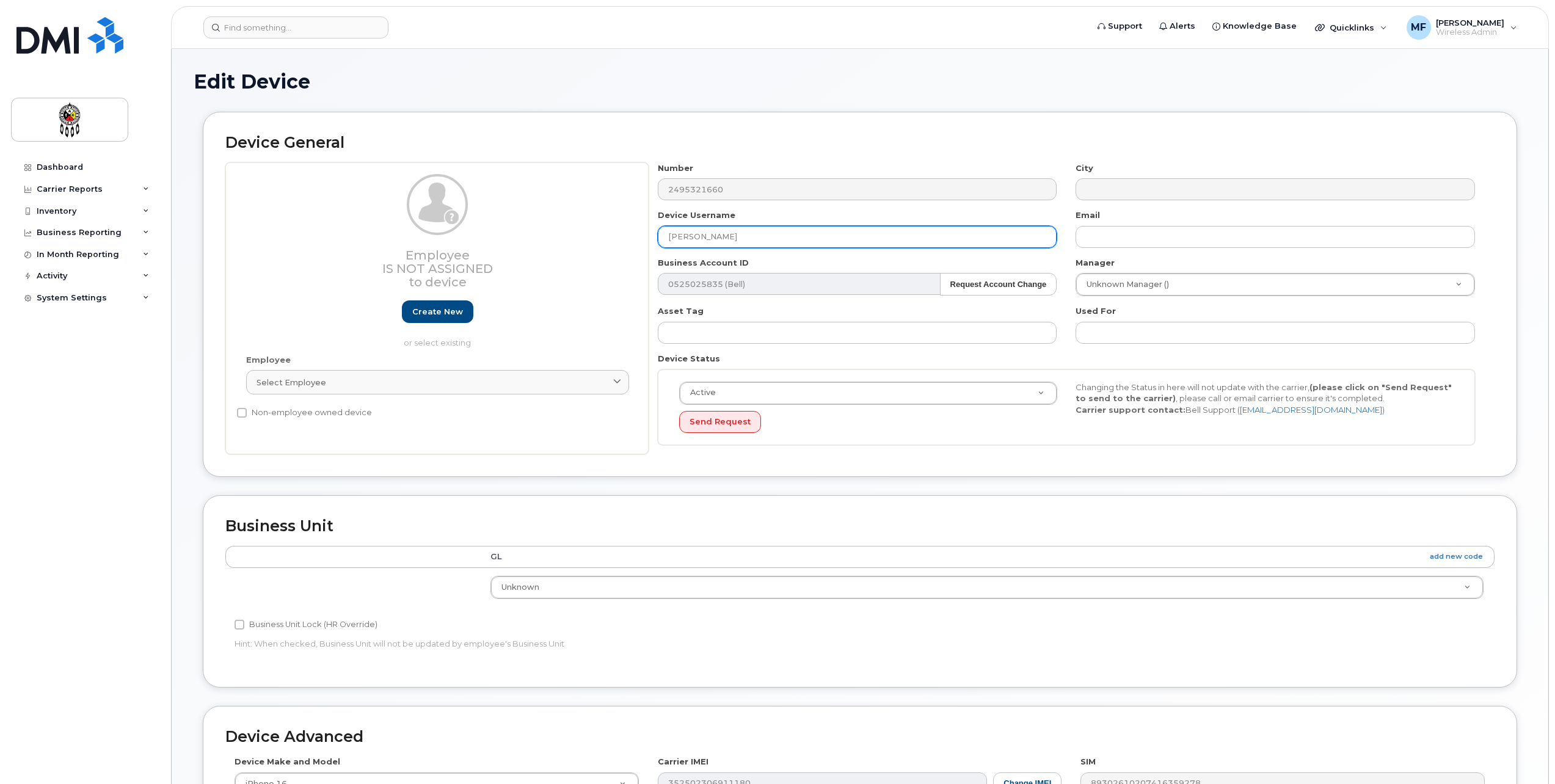
click at [708, 239] on input "[PERSON_NAME]" at bounding box center [857, 237] width 399 height 22
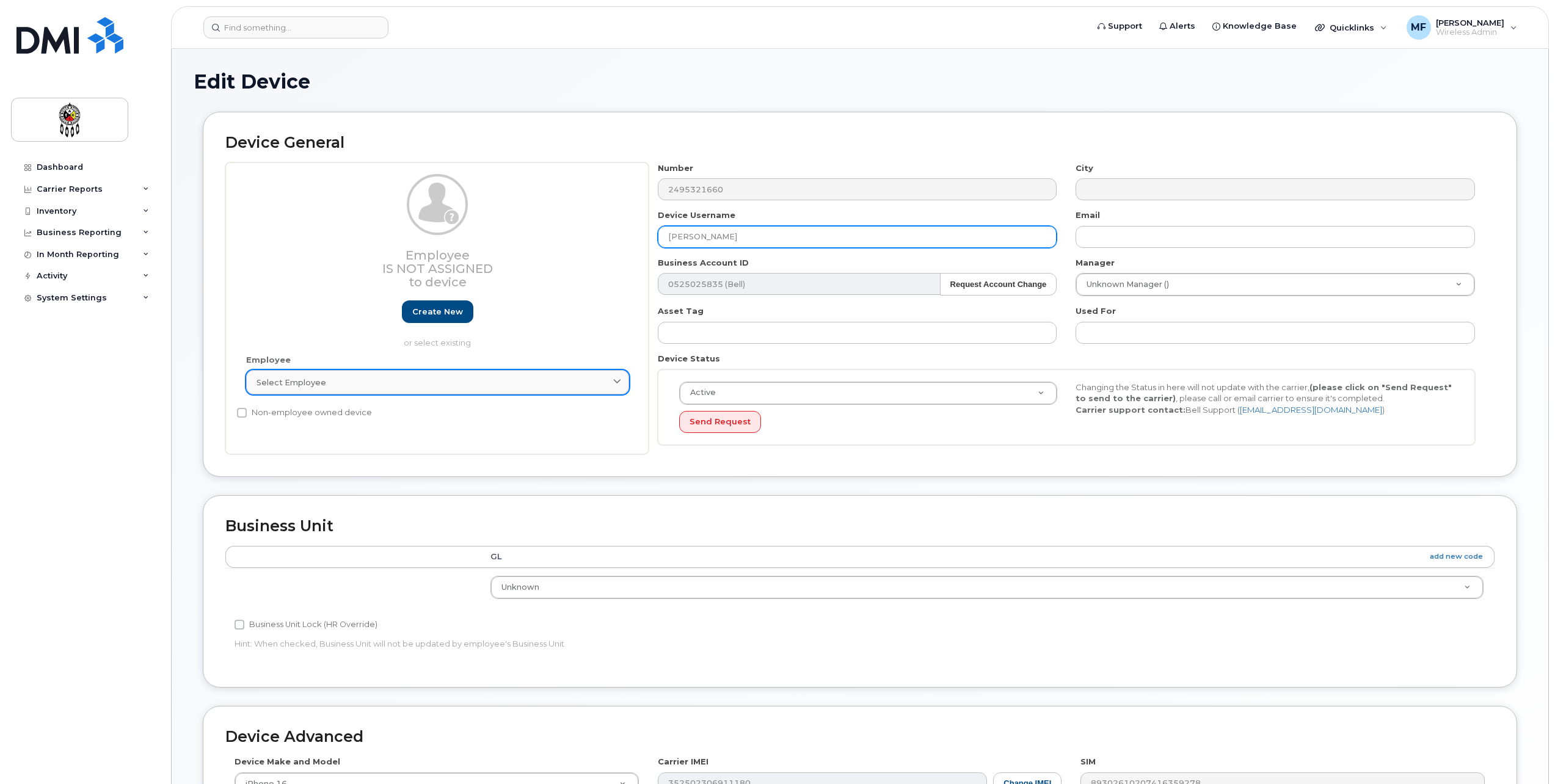
type input "[PERSON_NAME]"
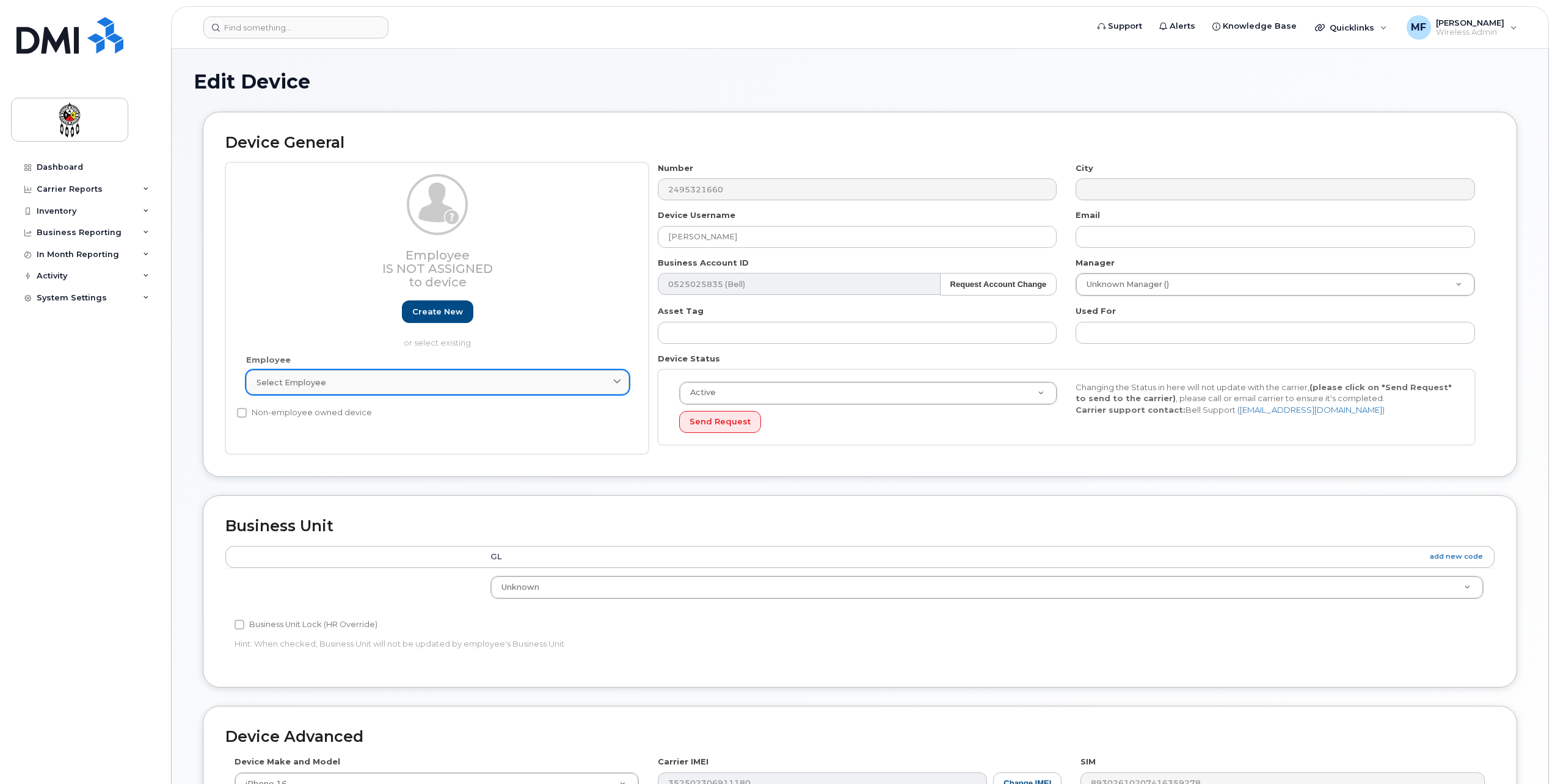
click at [339, 384] on div "Select employee" at bounding box center [438, 383] width 362 height 12
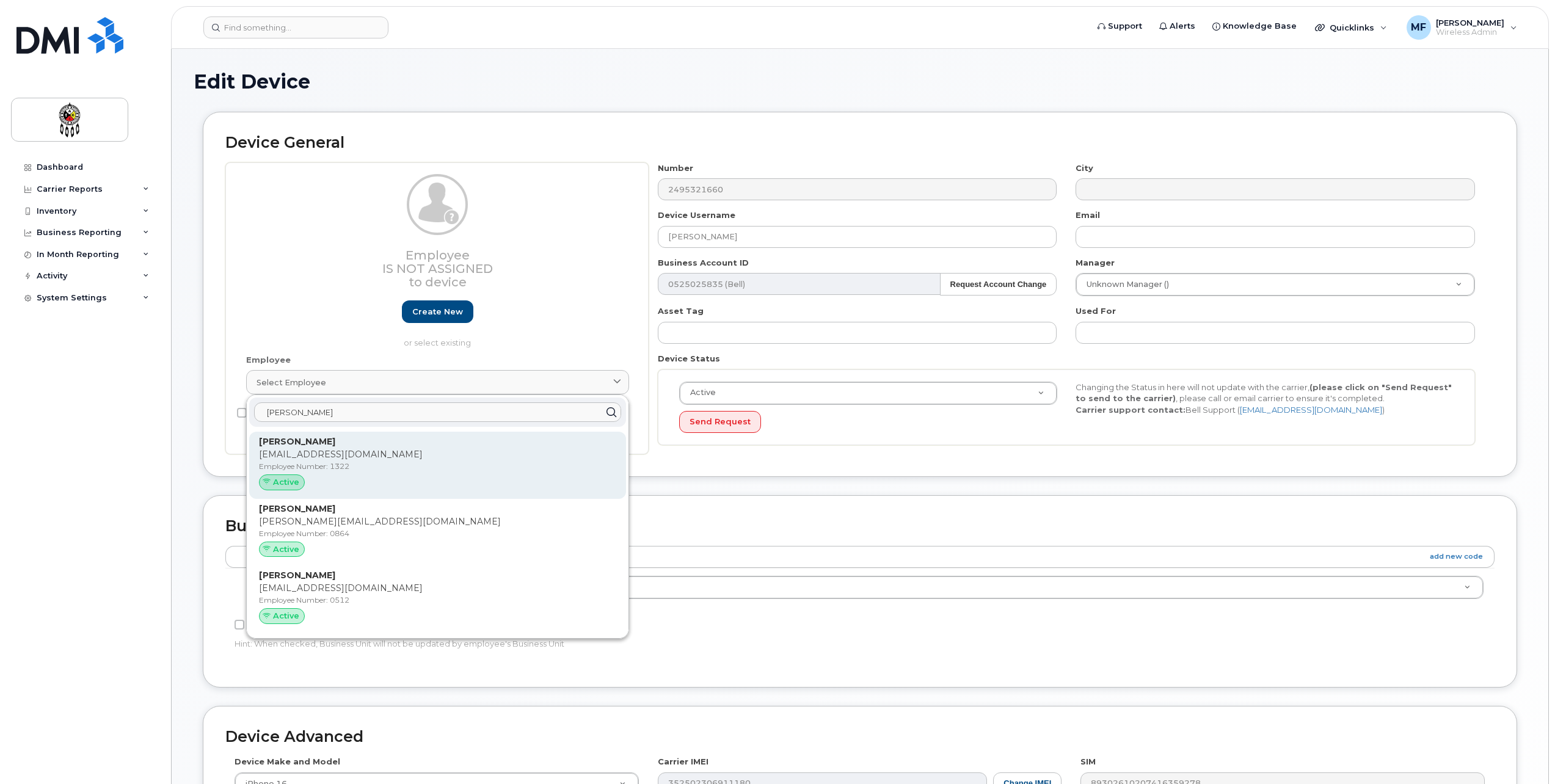
type input "anna"
click at [330, 446] on p "[PERSON_NAME]" at bounding box center [438, 442] width 358 height 13
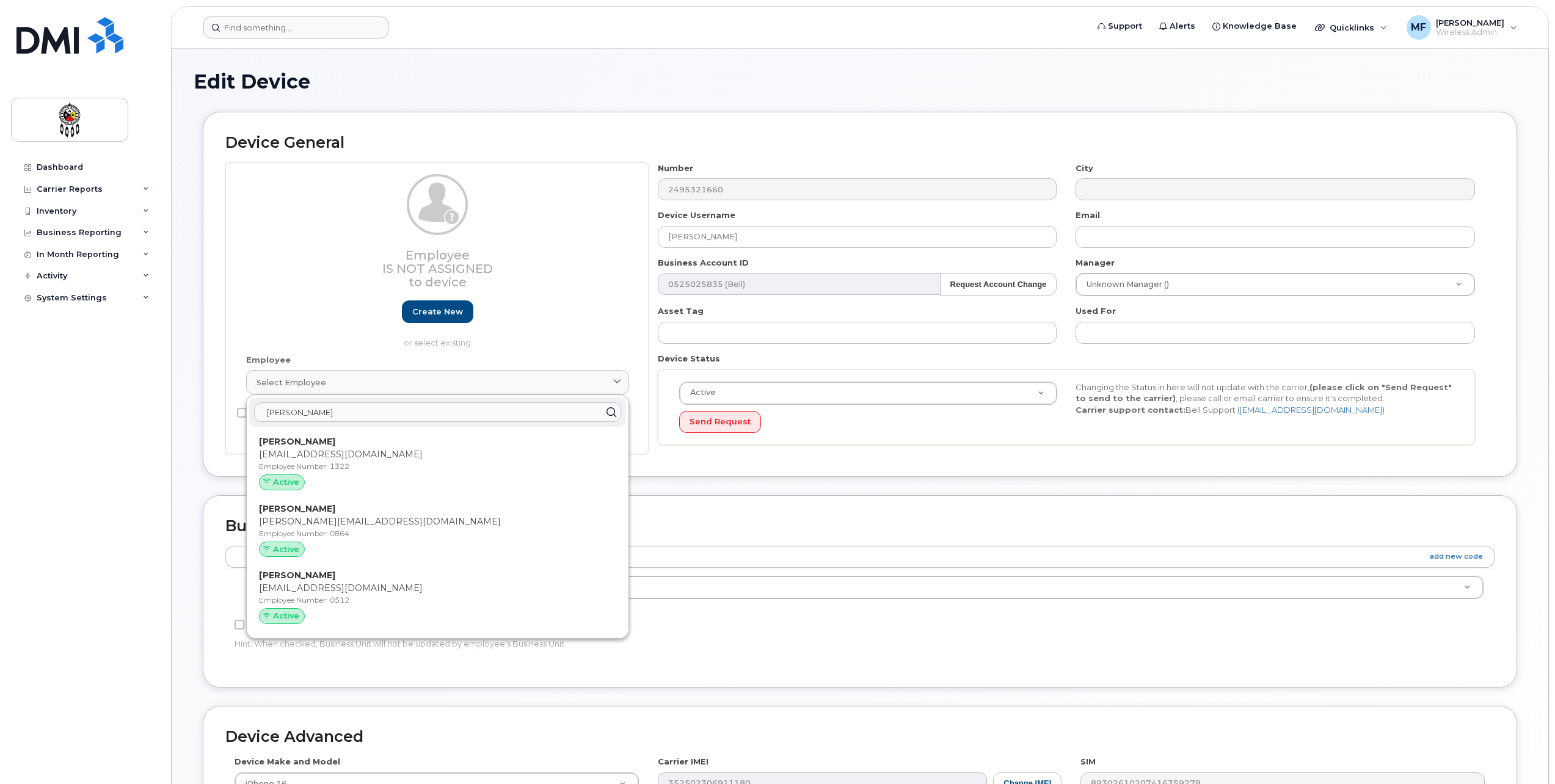
type input "1322"
type input "annamcgregor@wiikwemkoong.ca"
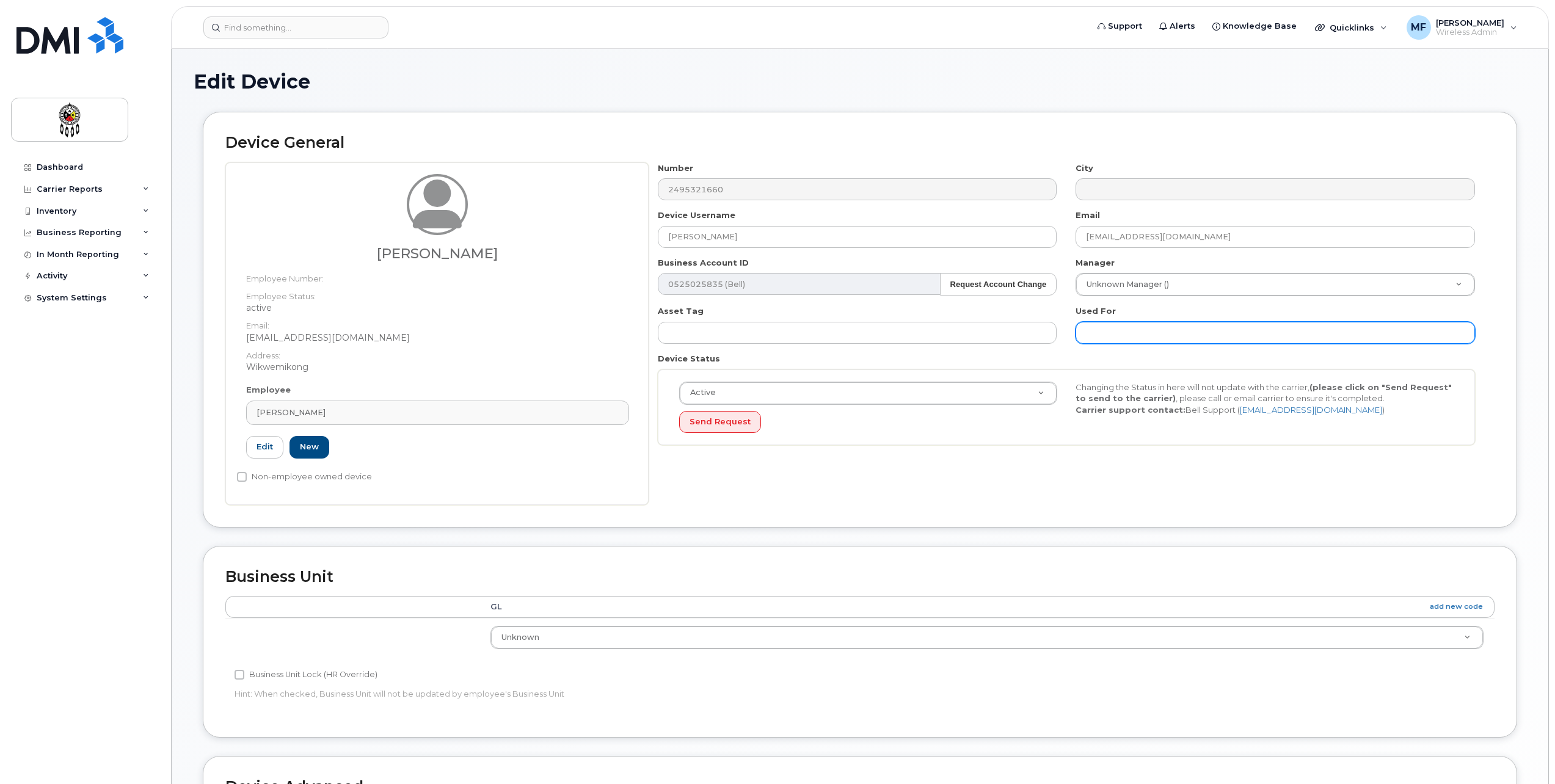
click at [1111, 326] on input "text" at bounding box center [1275, 332] width 399 height 22
type input "Work"
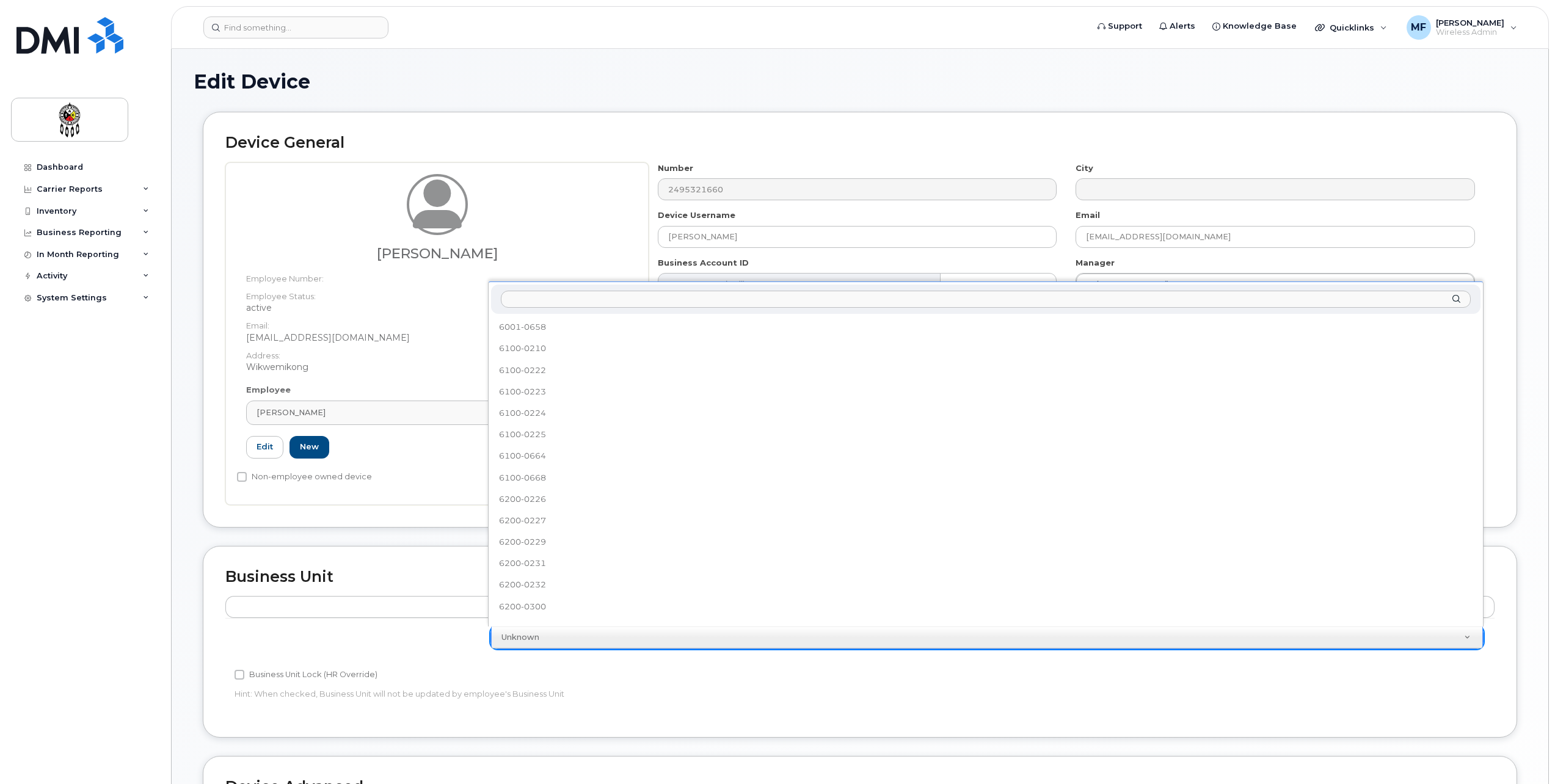
scroll to position [462, 0]
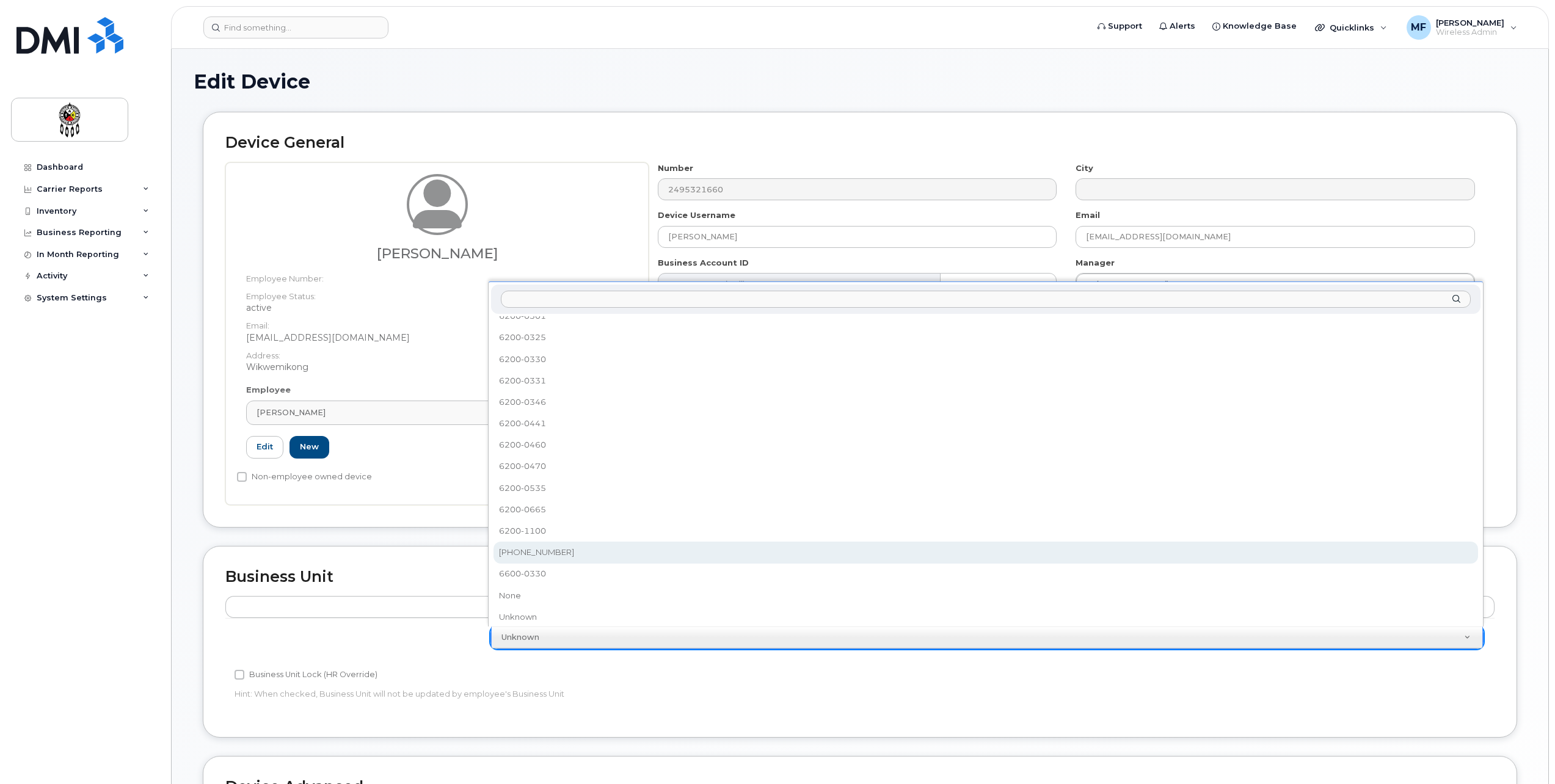
select select "36203606"
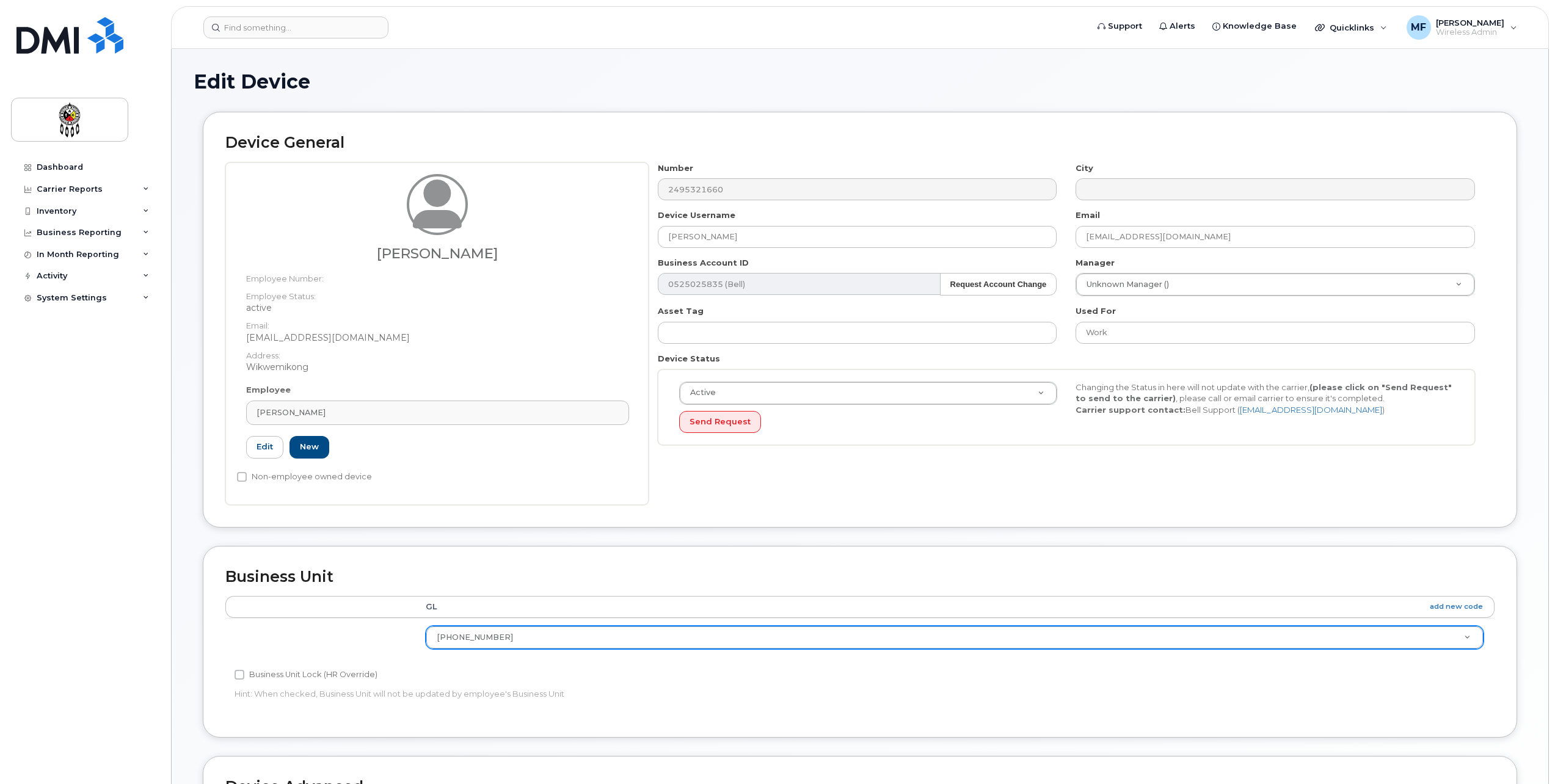
click at [881, 682] on div "Business Unit Lock (HR Override)" at bounding box center [648, 675] width 827 height 14
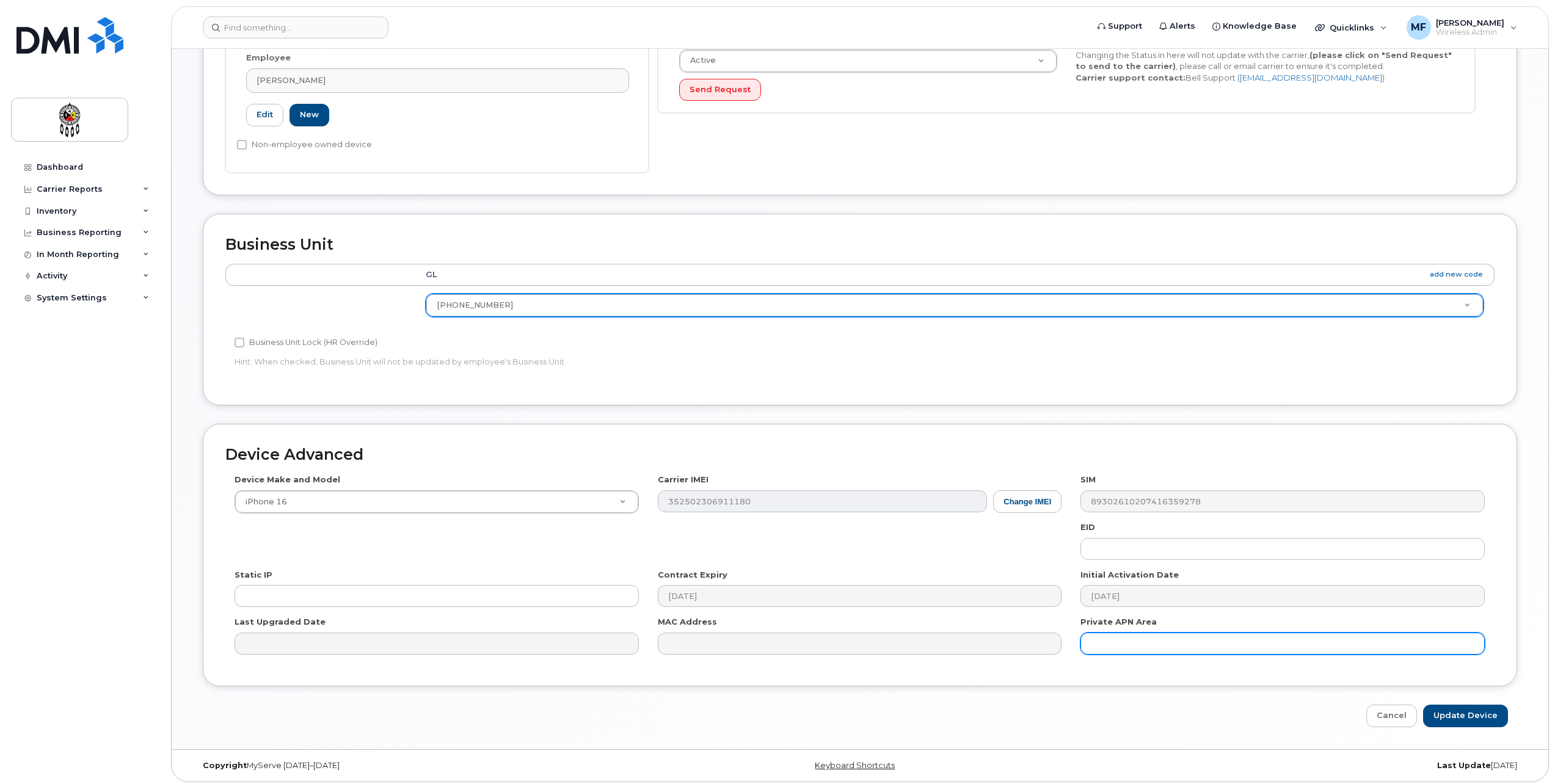
scroll to position [337, 0]
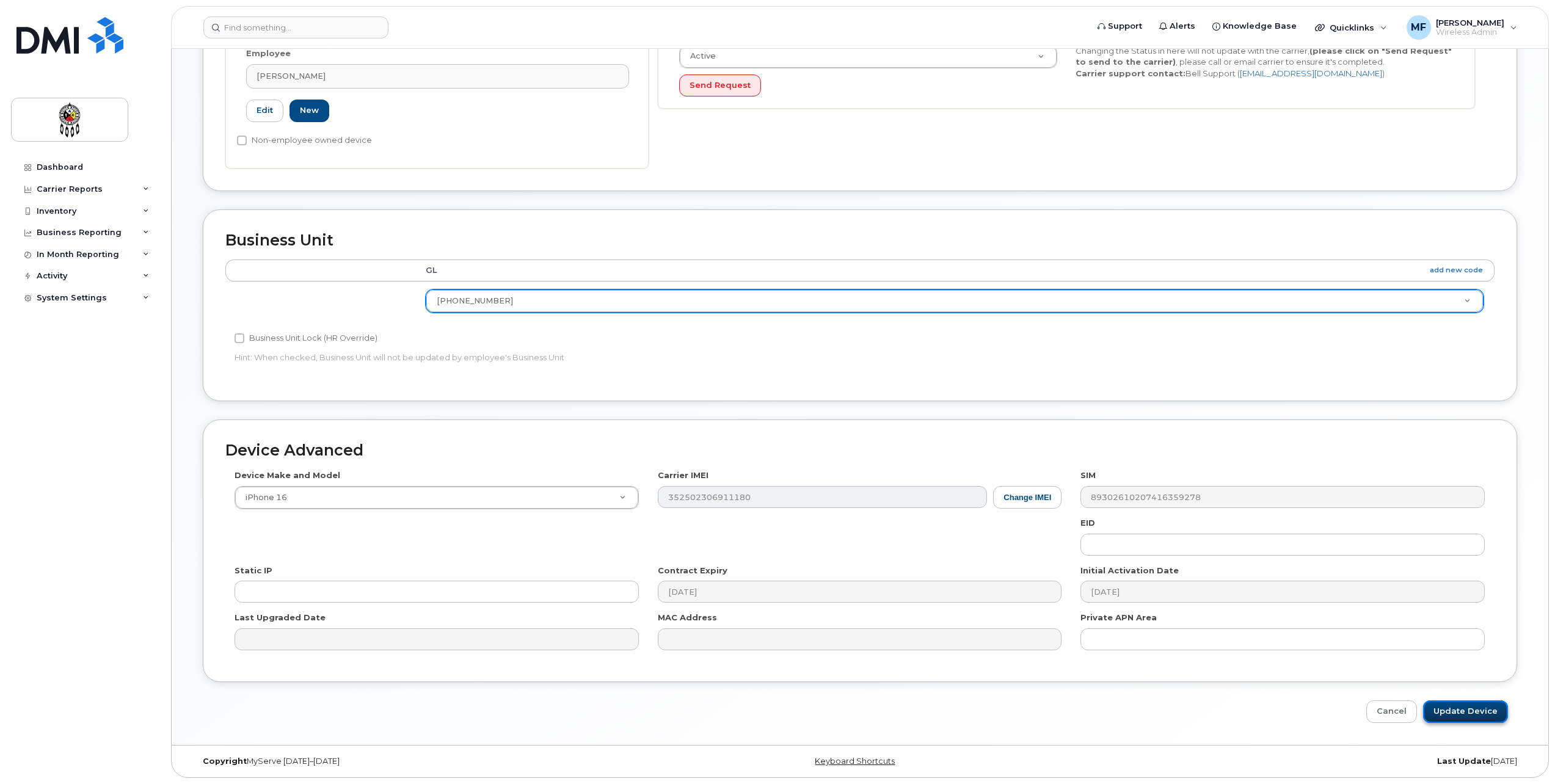
click at [1451, 707] on input "Update Device" at bounding box center [1466, 711] width 85 height 22
type input "Saving..."
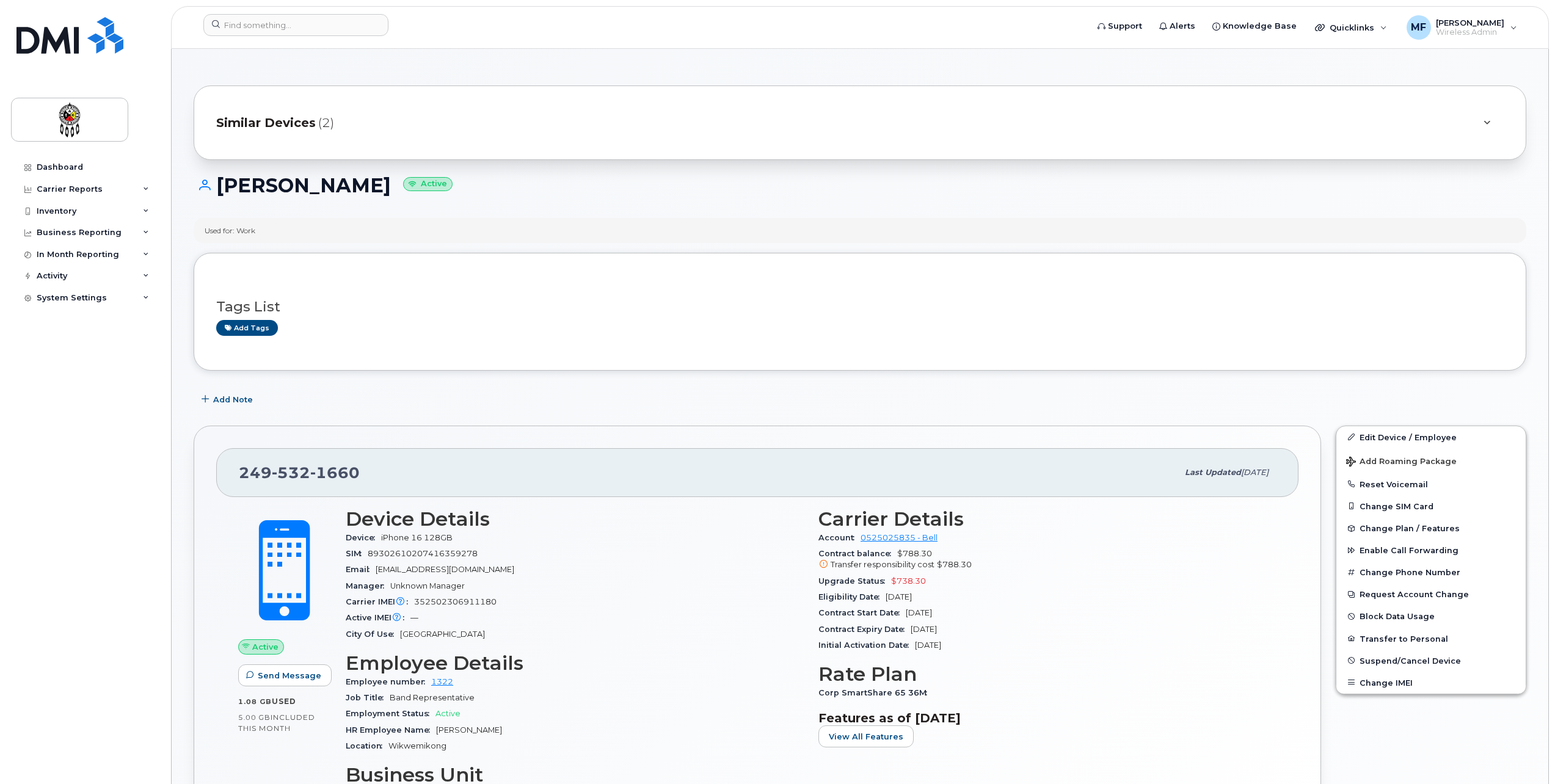
click at [381, 702] on div "Job Title Band Representative" at bounding box center [574, 698] width 458 height 16
click at [382, 697] on span "Job Title" at bounding box center [367, 698] width 44 height 9
click at [1412, 428] on link "Edit Device / Employee" at bounding box center [1431, 437] width 189 height 22
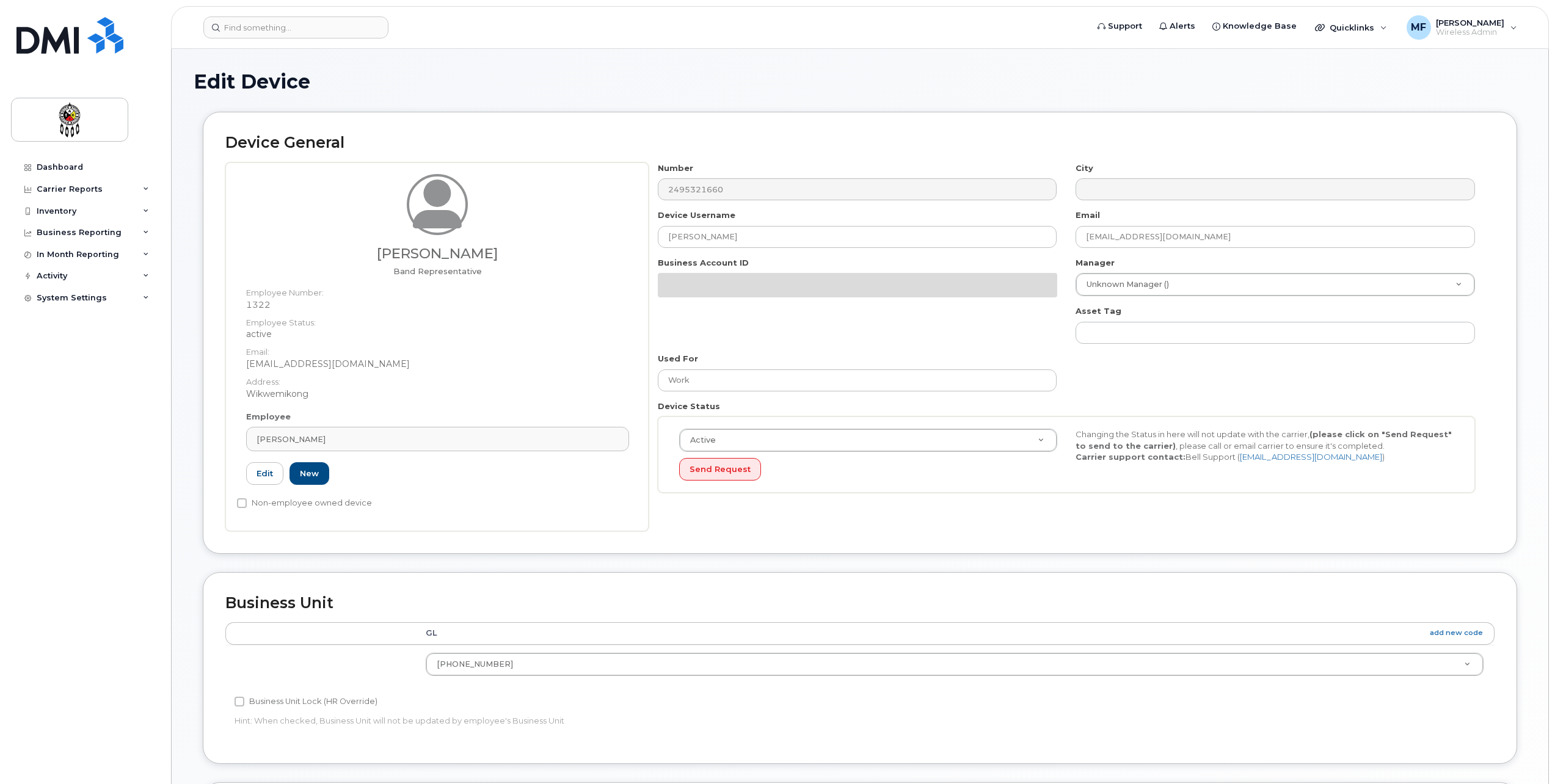
select select "36203606"
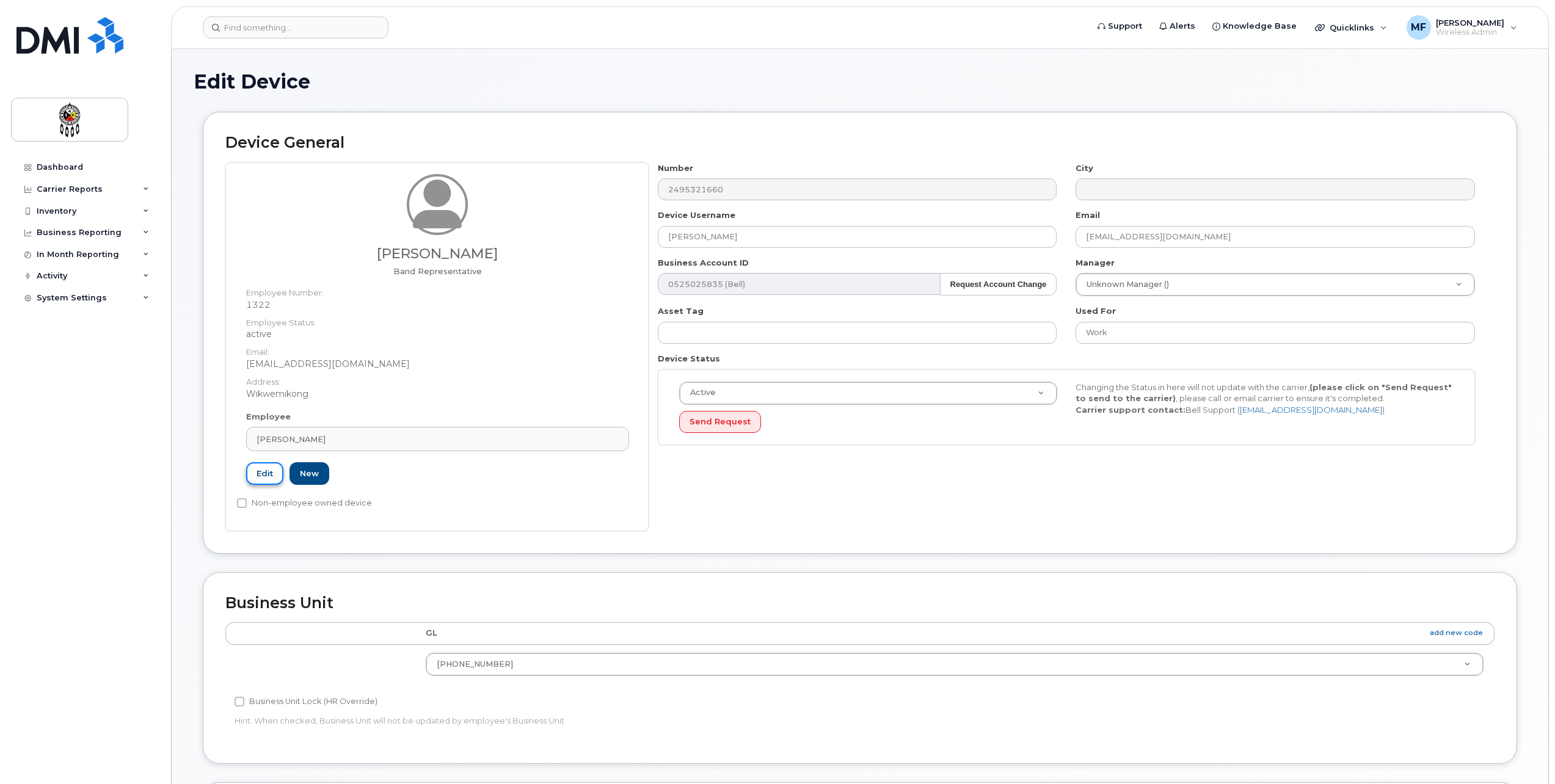
click at [271, 469] on link "Edit" at bounding box center [265, 473] width 37 height 22
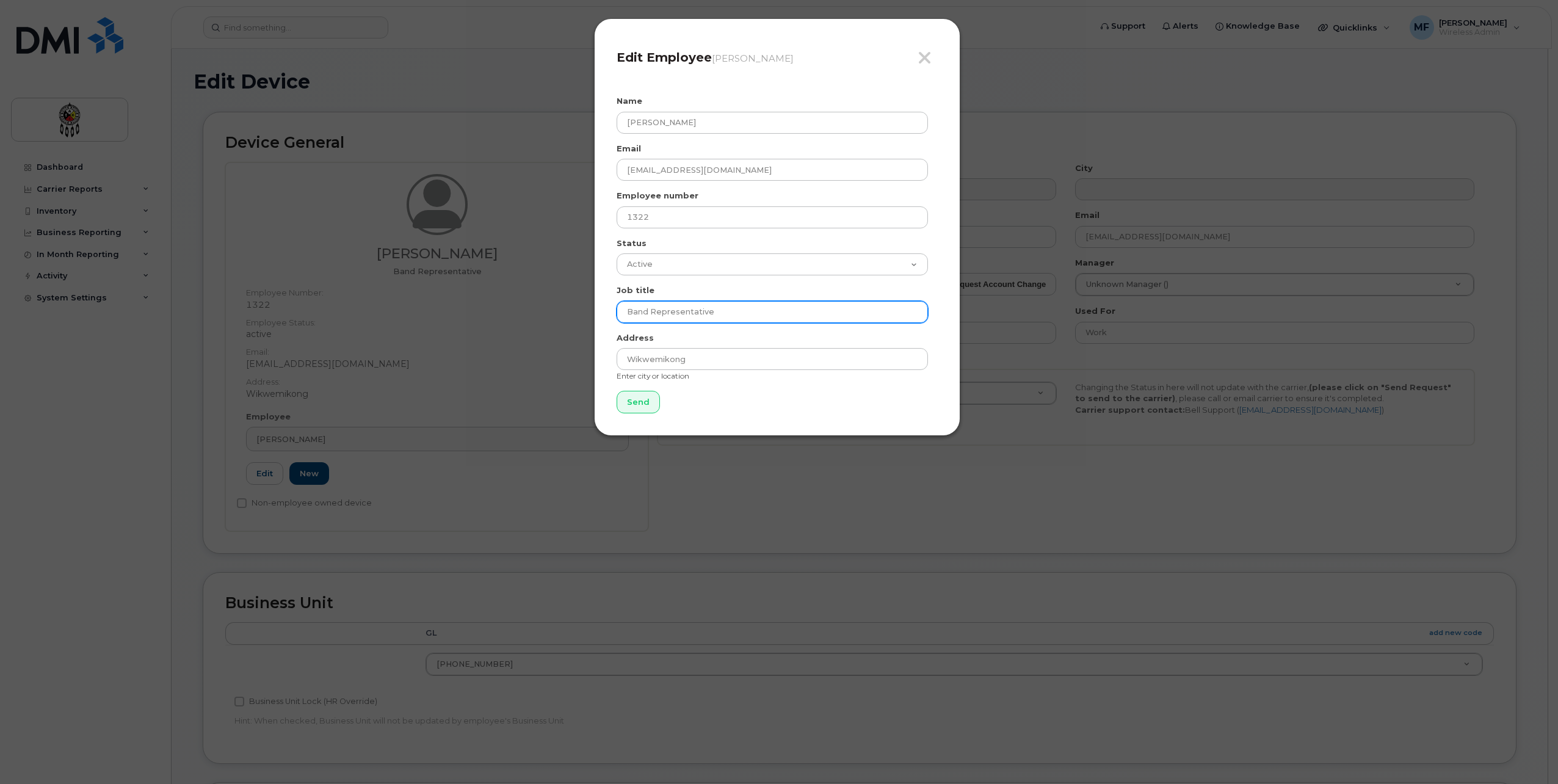
drag, startPoint x: 744, startPoint y: 306, endPoint x: 539, endPoint y: 316, distance: 205.2
click at [539, 316] on div "Close Edit Employee Anna McGregor Name Anna McGregor Email annamcgregor@wiikwem…" at bounding box center [779, 392] width 1558 height 784
type input "Director of Child and Family Services"
click at [632, 404] on input "Send" at bounding box center [638, 401] width 43 height 22
type input "Send"
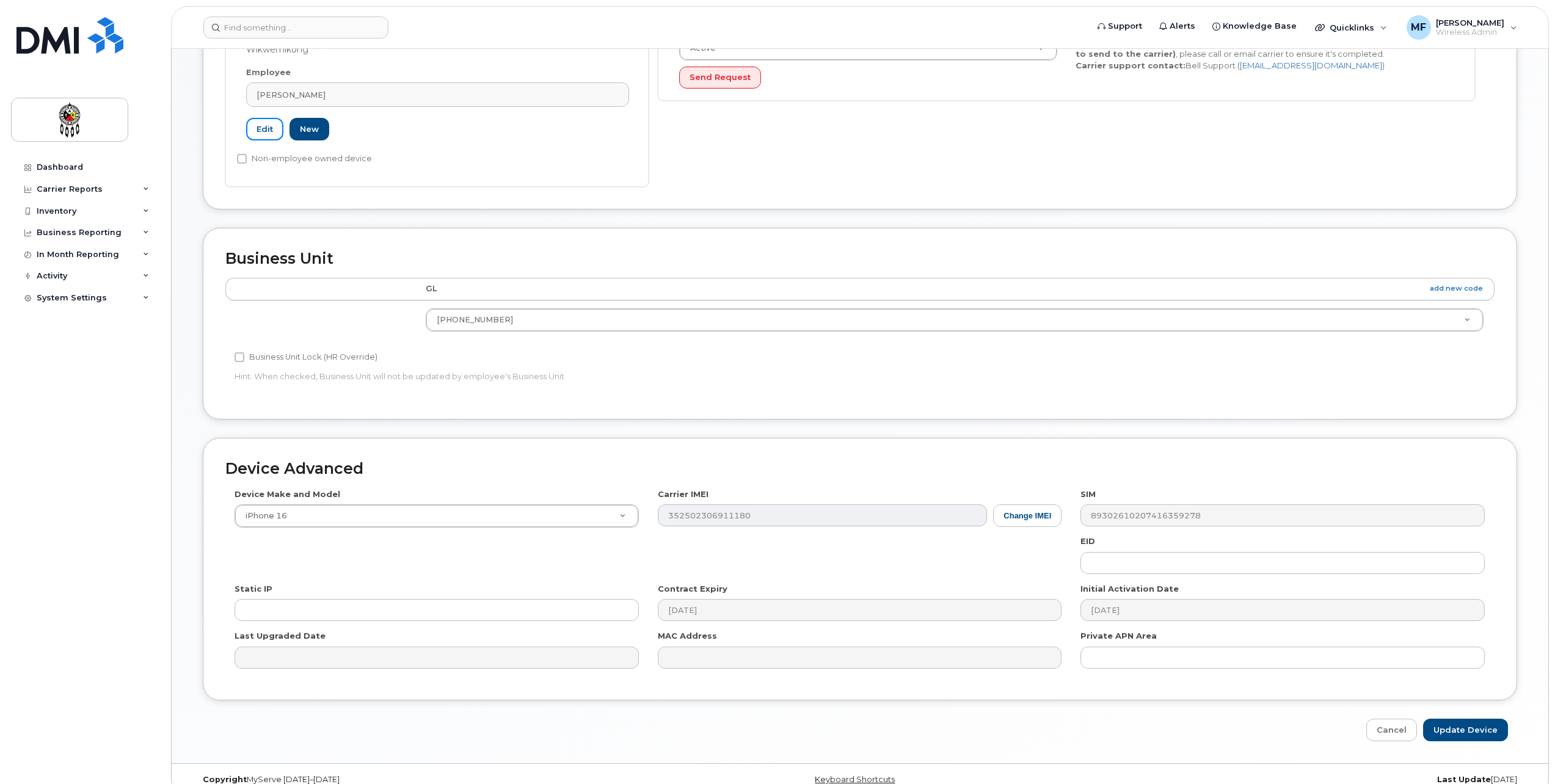
scroll to position [363, 0]
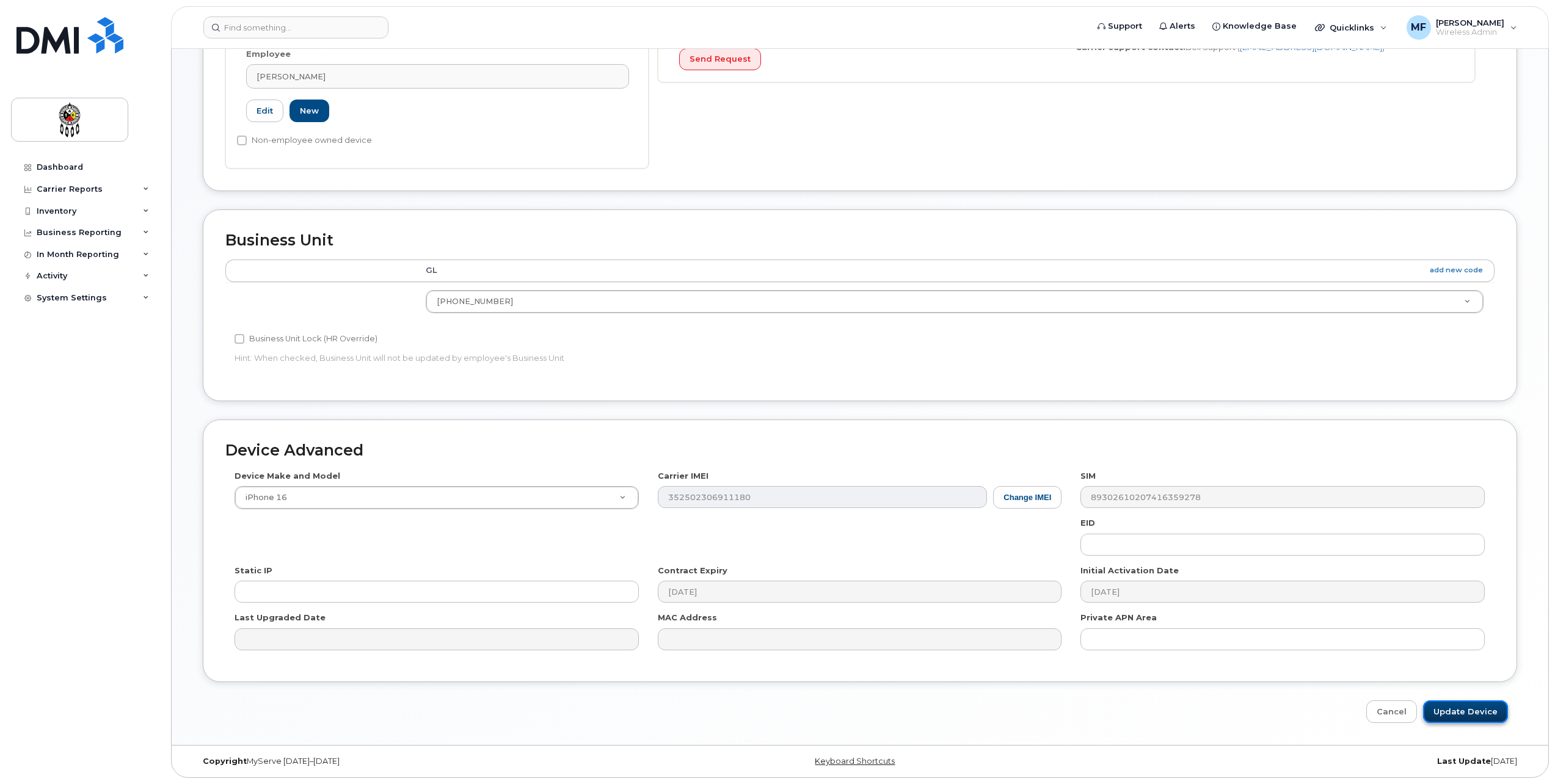
click at [1454, 706] on input "Update Device" at bounding box center [1466, 711] width 85 height 22
type input "Saving..."
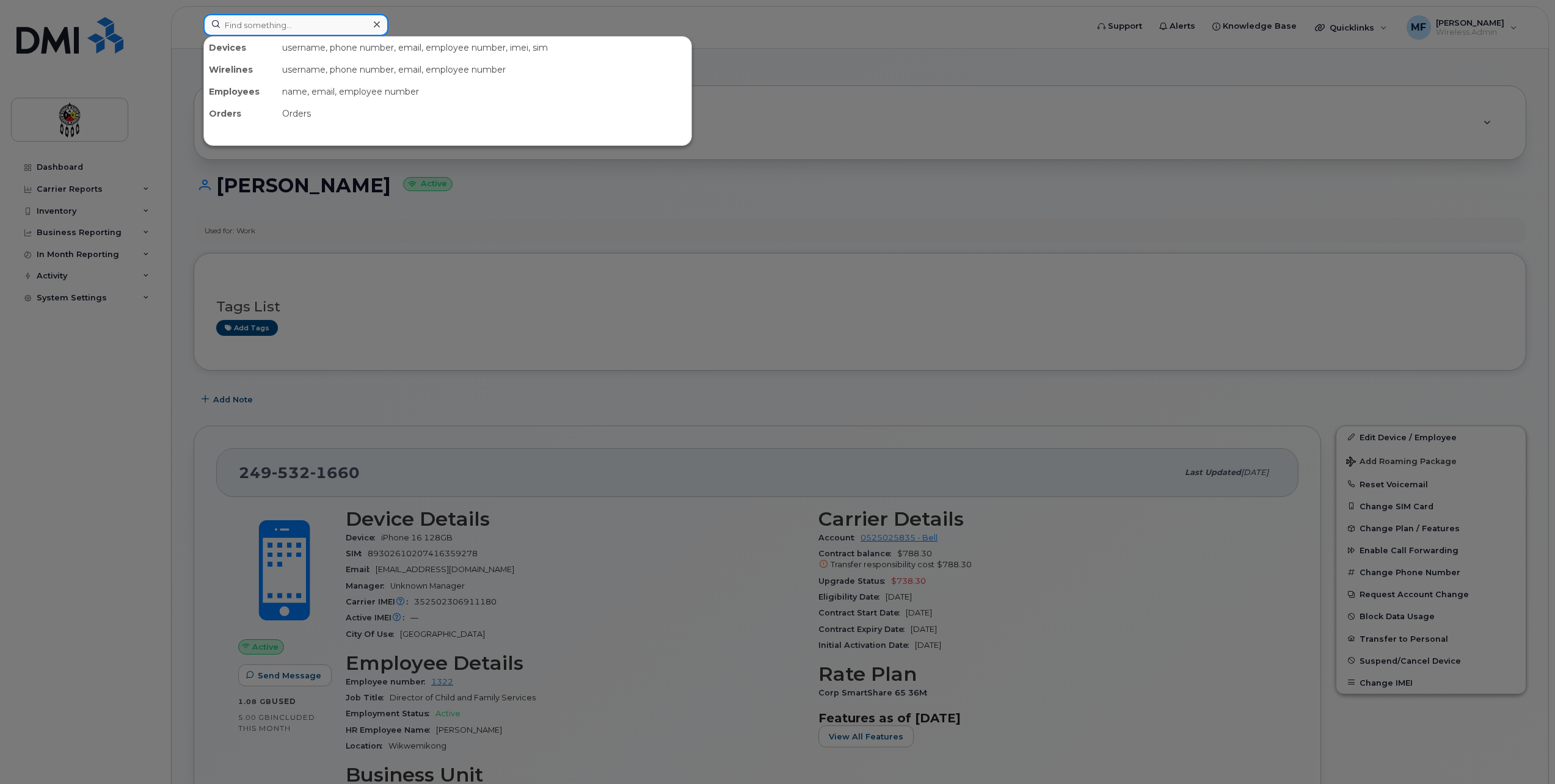
click at [266, 24] on input at bounding box center [296, 25] width 185 height 22
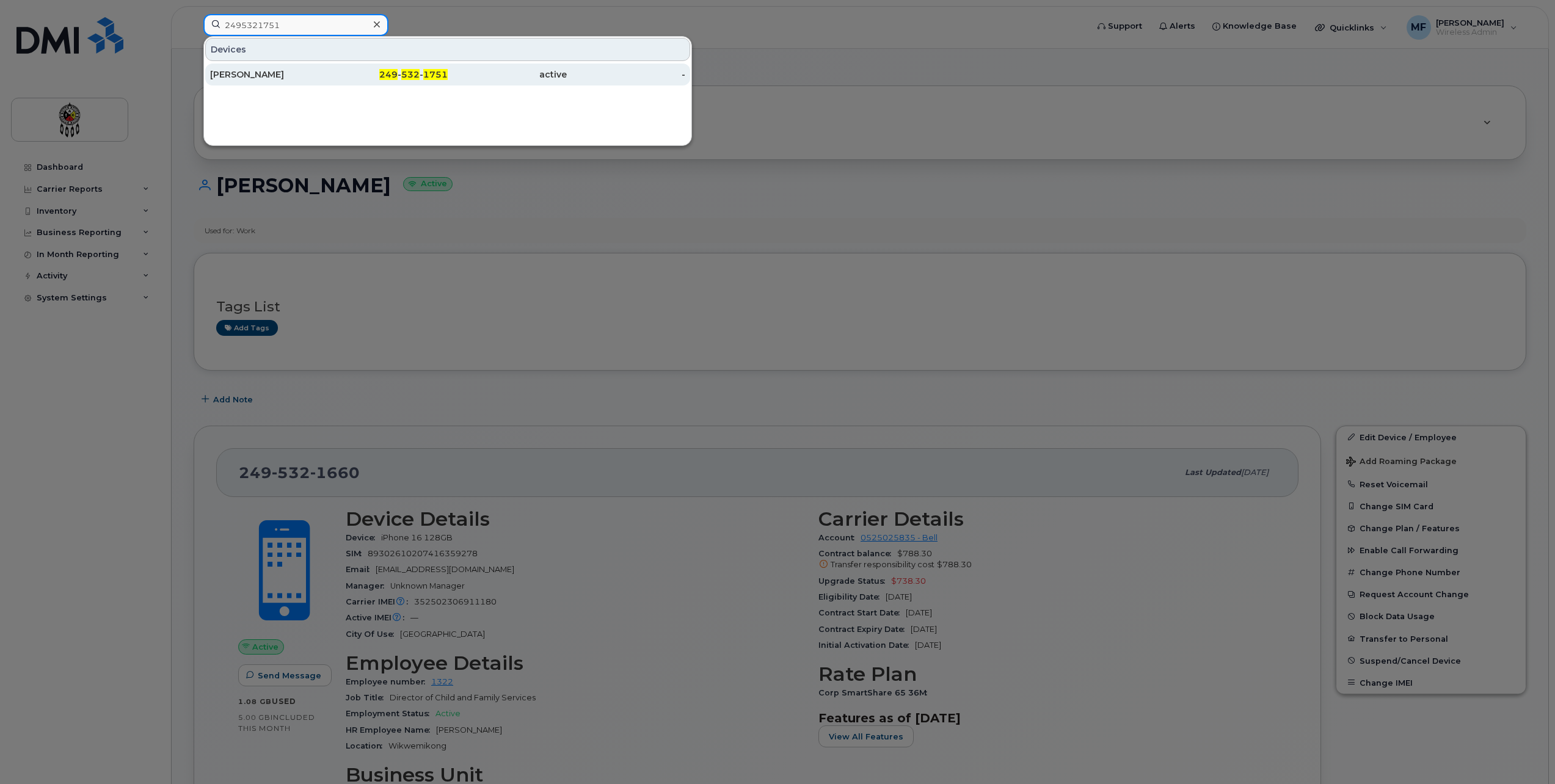
type input "2495321751"
click at [266, 77] on div "[PERSON_NAME]" at bounding box center [270, 74] width 119 height 12
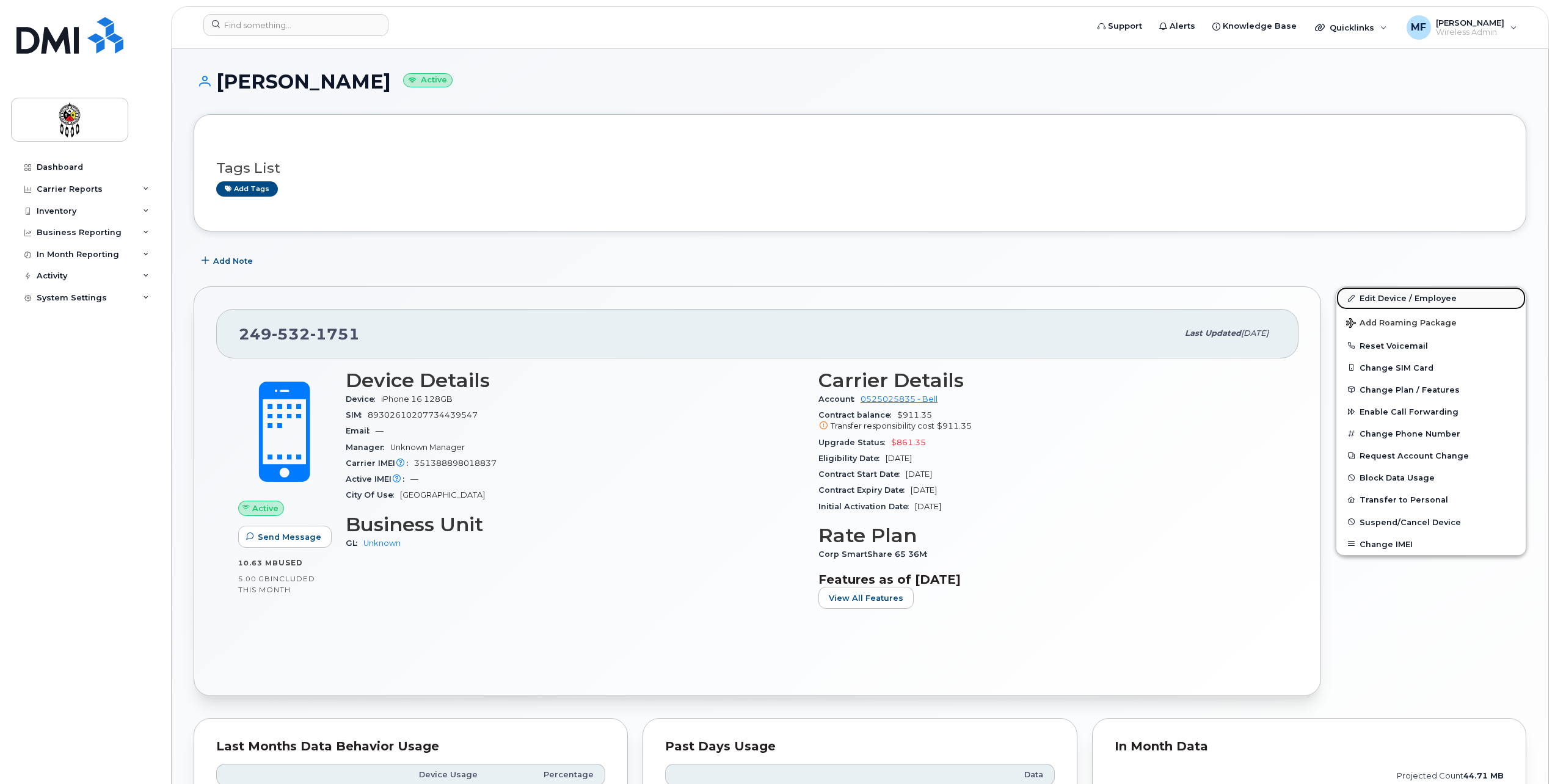
click at [1421, 300] on link "Edit Device / Employee" at bounding box center [1431, 298] width 189 height 22
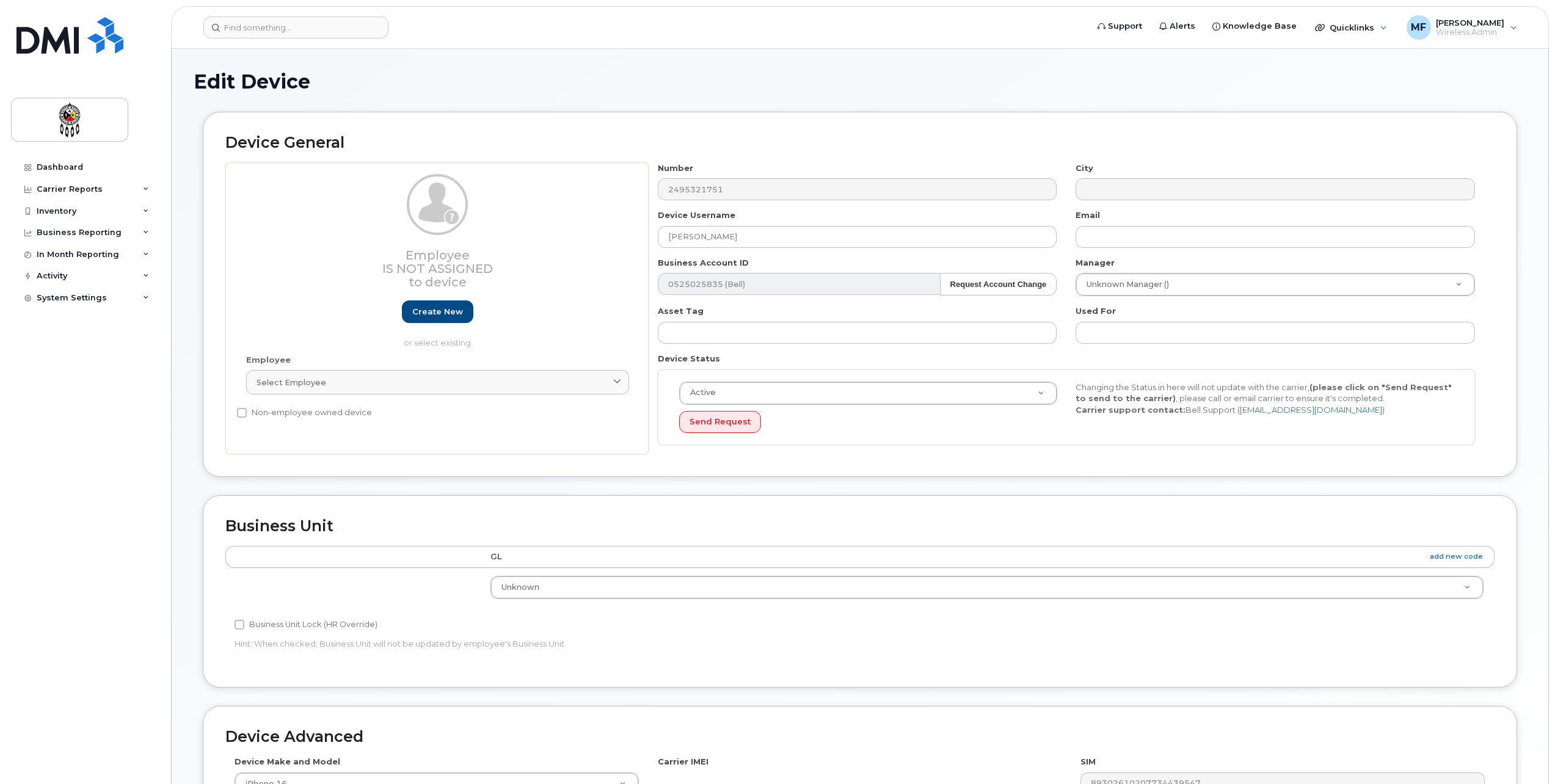
select select "651562"
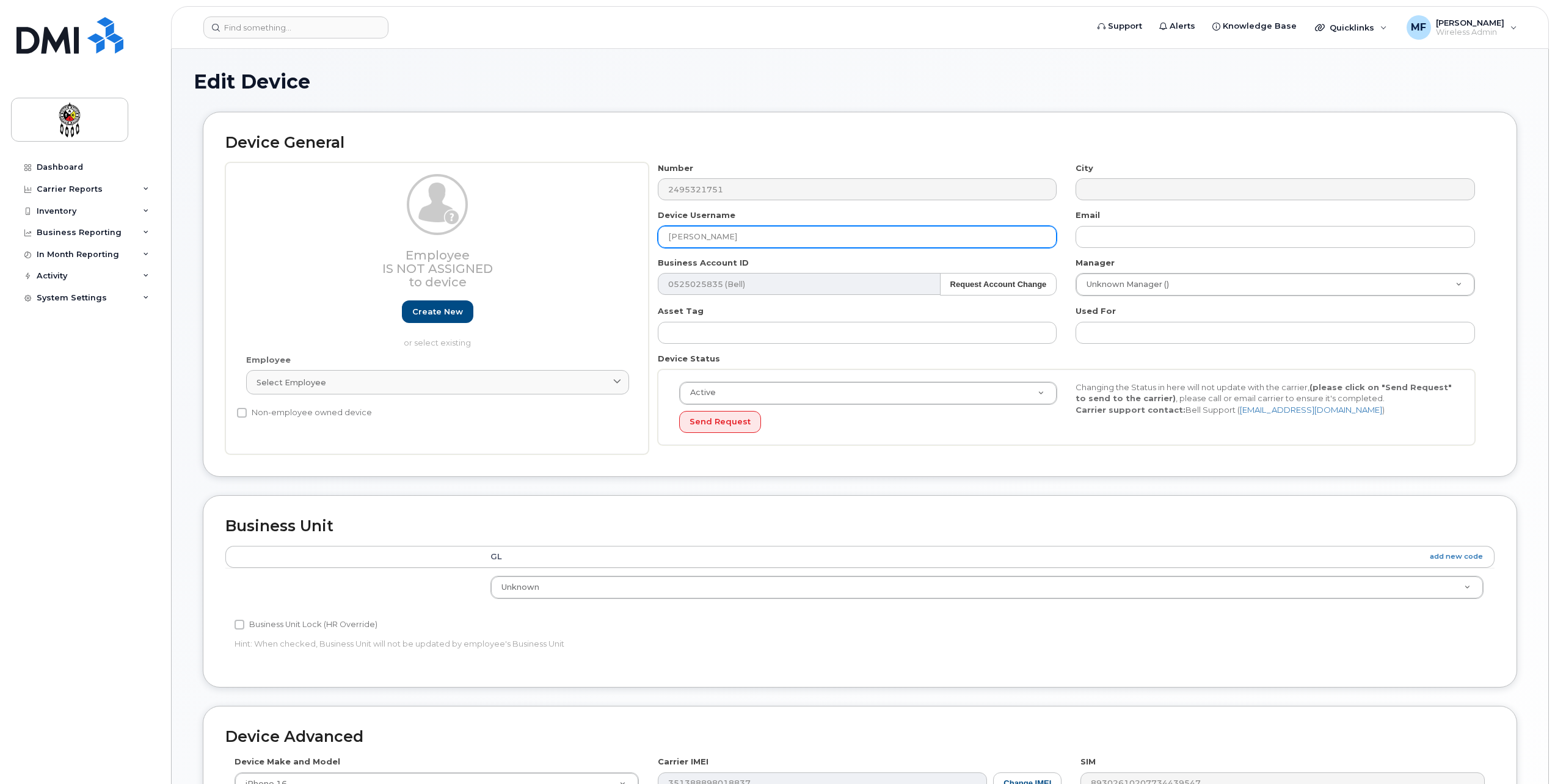
drag, startPoint x: 753, startPoint y: 238, endPoint x: 574, endPoint y: 249, distance: 179.3
click at [581, 244] on div "Employee Is not assigned to device Create new or select existing Employee Selec…" at bounding box center [860, 309] width 1269 height 293
type input "Governance Registrar"
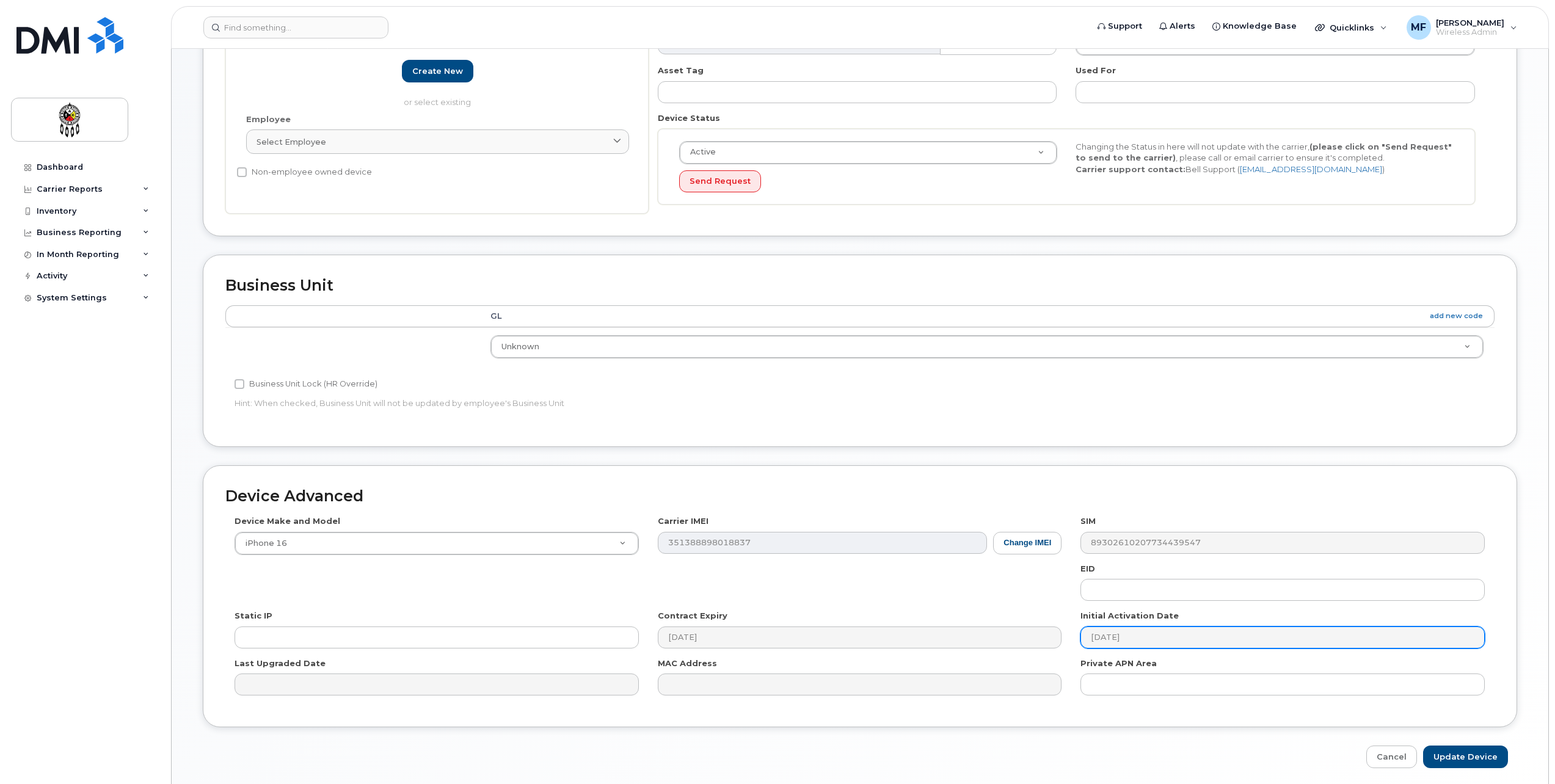
scroll to position [245, 0]
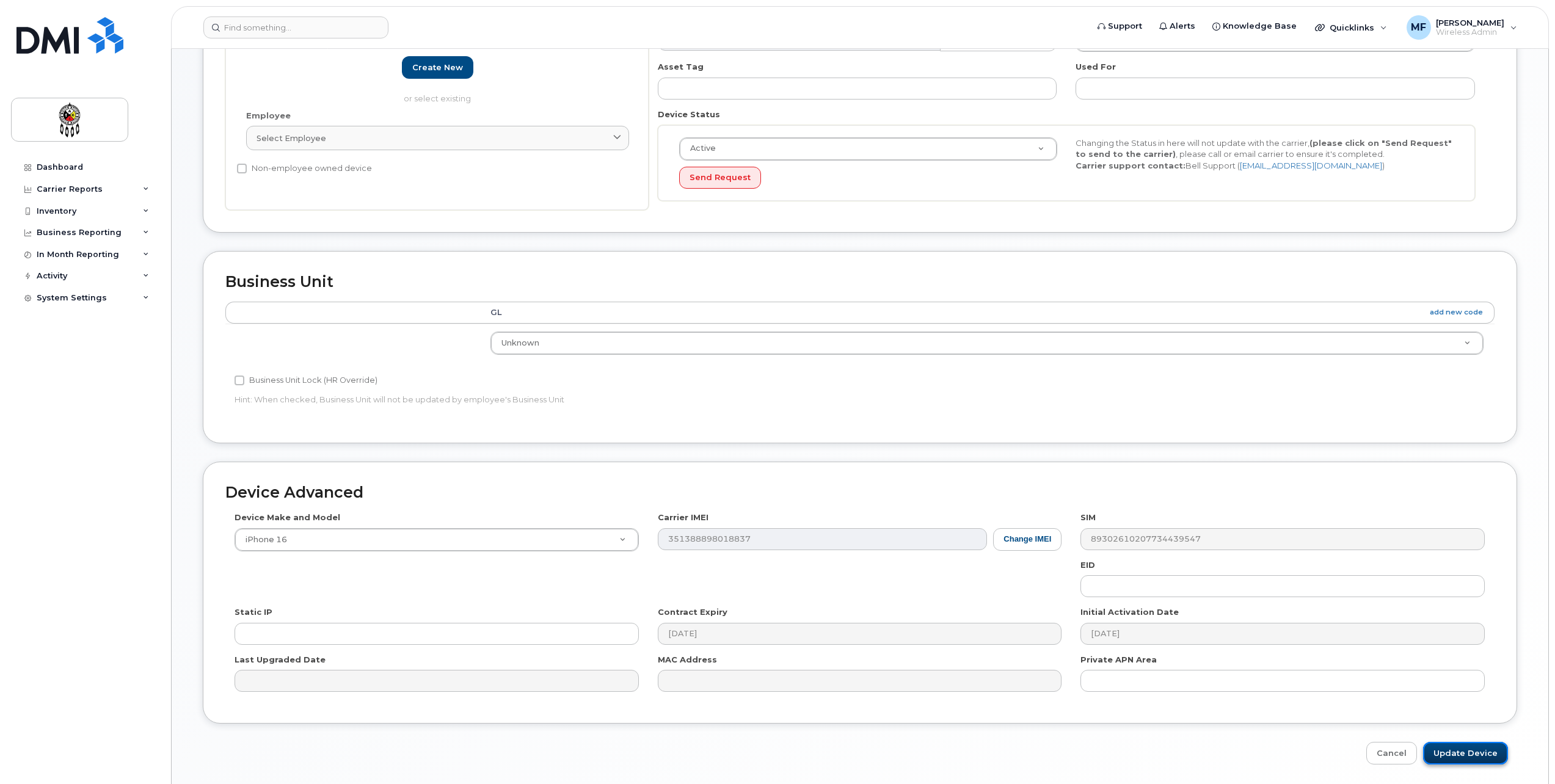
click at [1467, 759] on input "Update Device" at bounding box center [1466, 752] width 85 height 22
type input "Saving..."
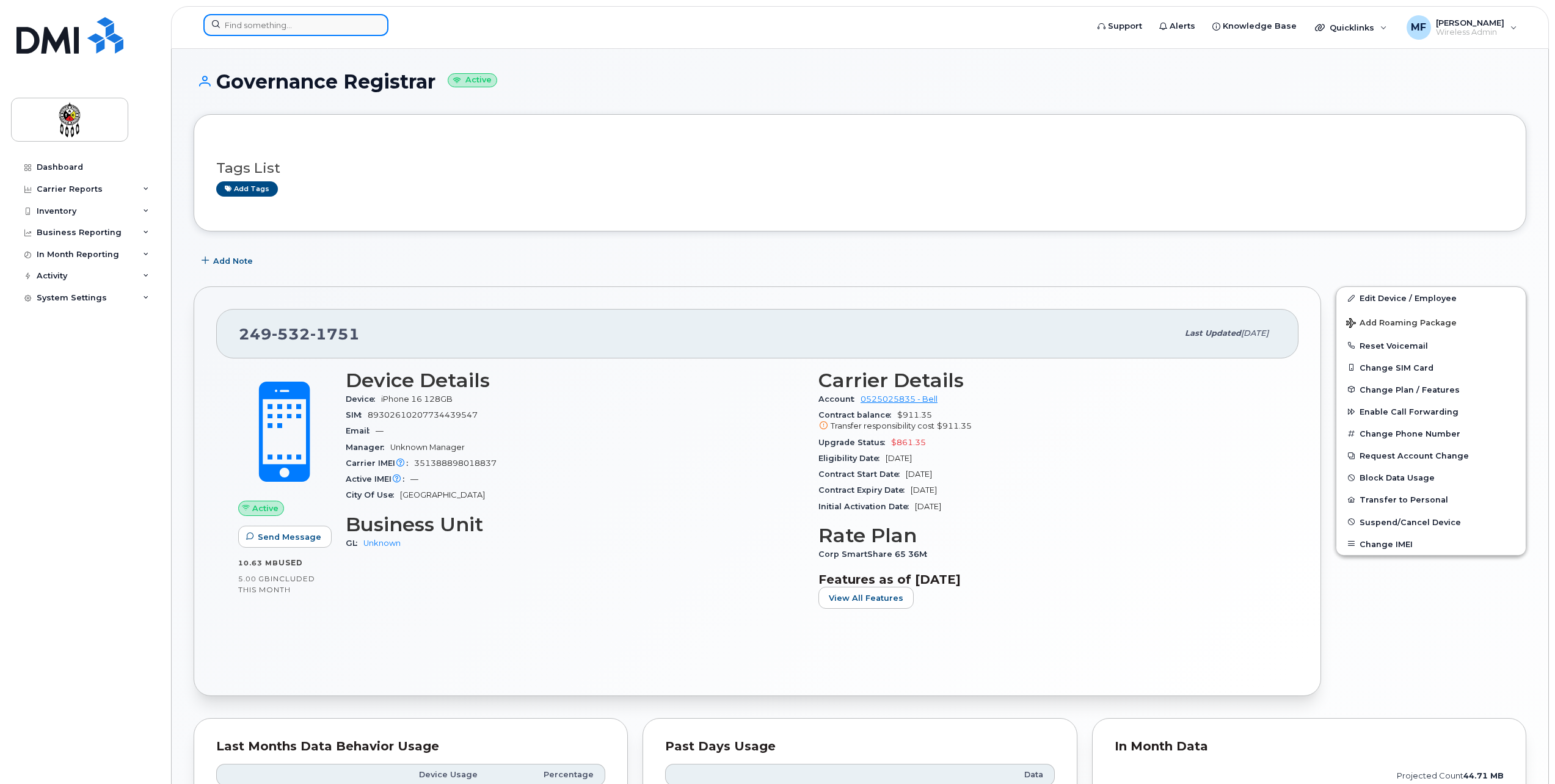
click at [240, 25] on input at bounding box center [296, 25] width 185 height 22
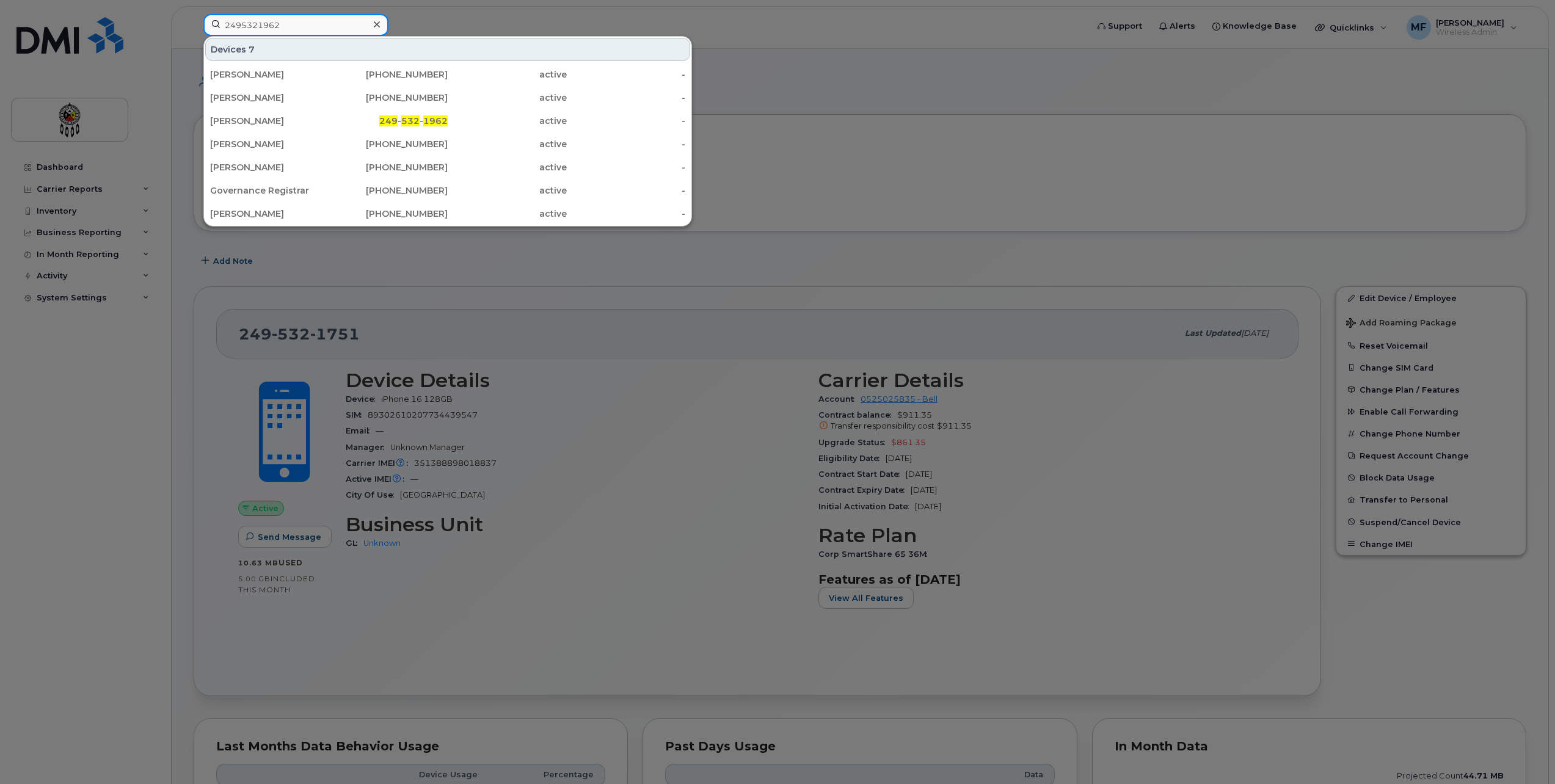
type input "2495321962"
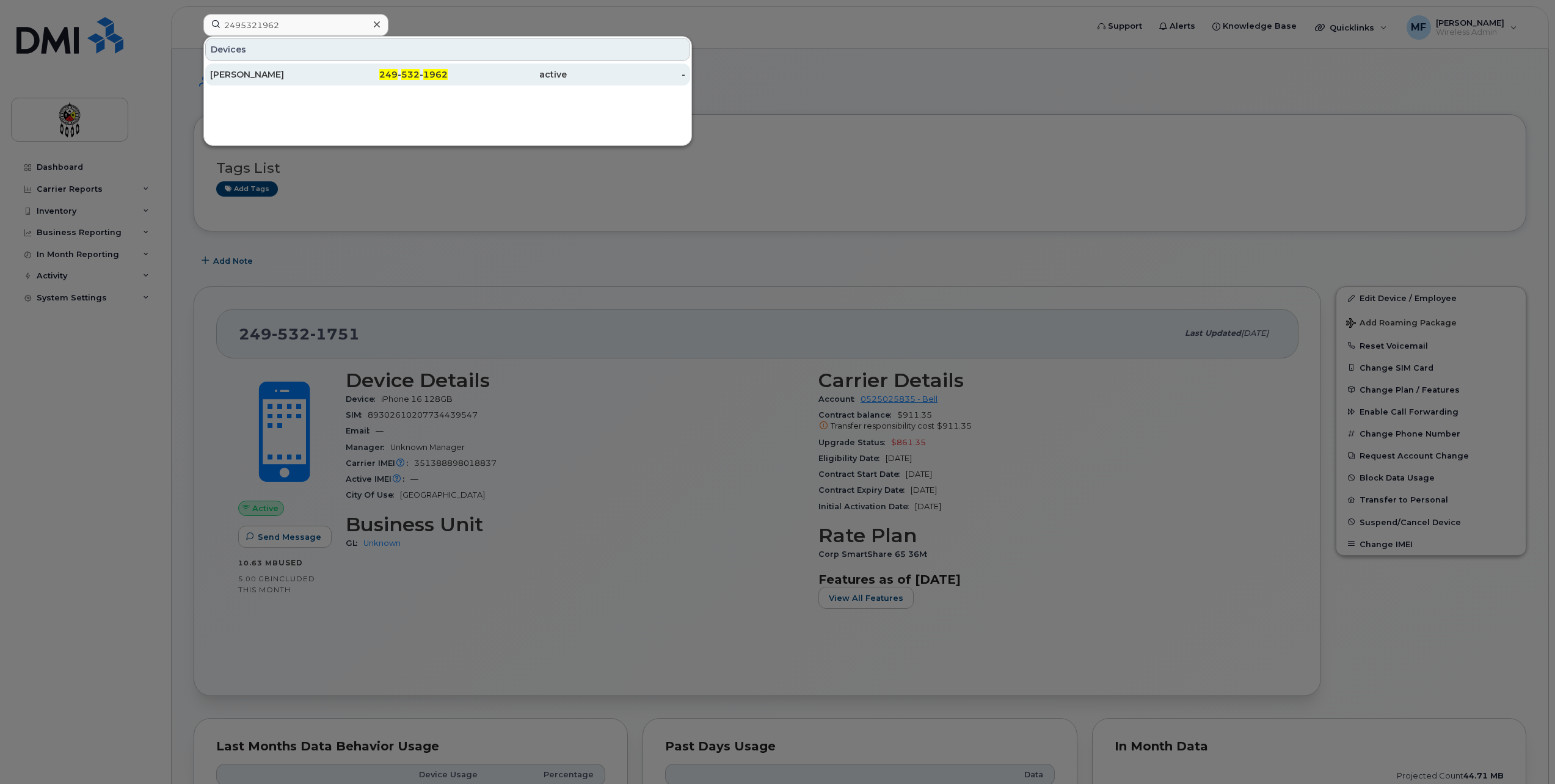
drag, startPoint x: 436, startPoint y: 63, endPoint x: 426, endPoint y: 75, distance: 15.6
click at [436, 63] on link "Doug Pitawanakwat 249 - 532 - 1962 active -" at bounding box center [448, 74] width 485 height 22
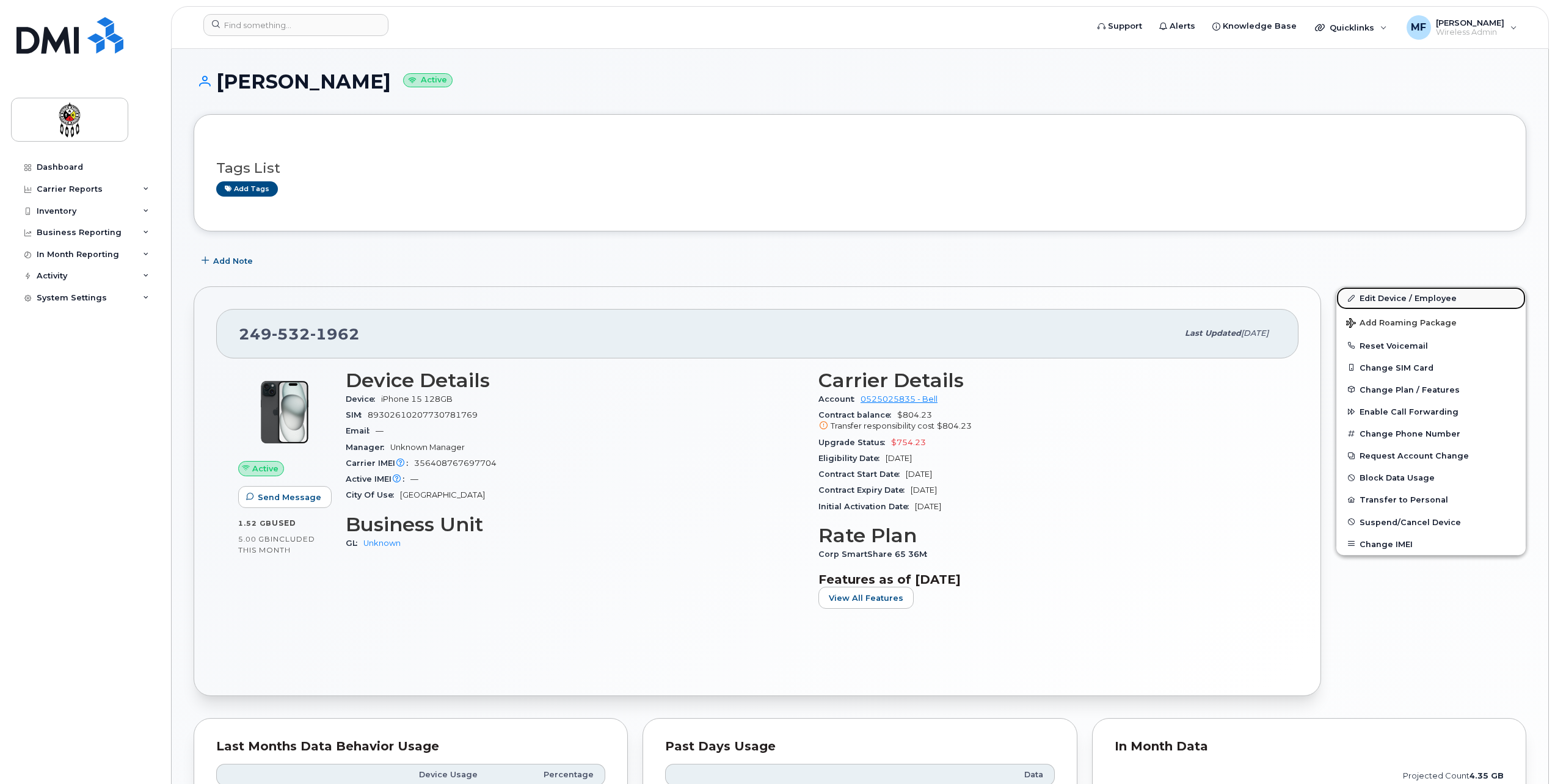
click at [1404, 297] on link "Edit Device / Employee" at bounding box center [1431, 298] width 189 height 22
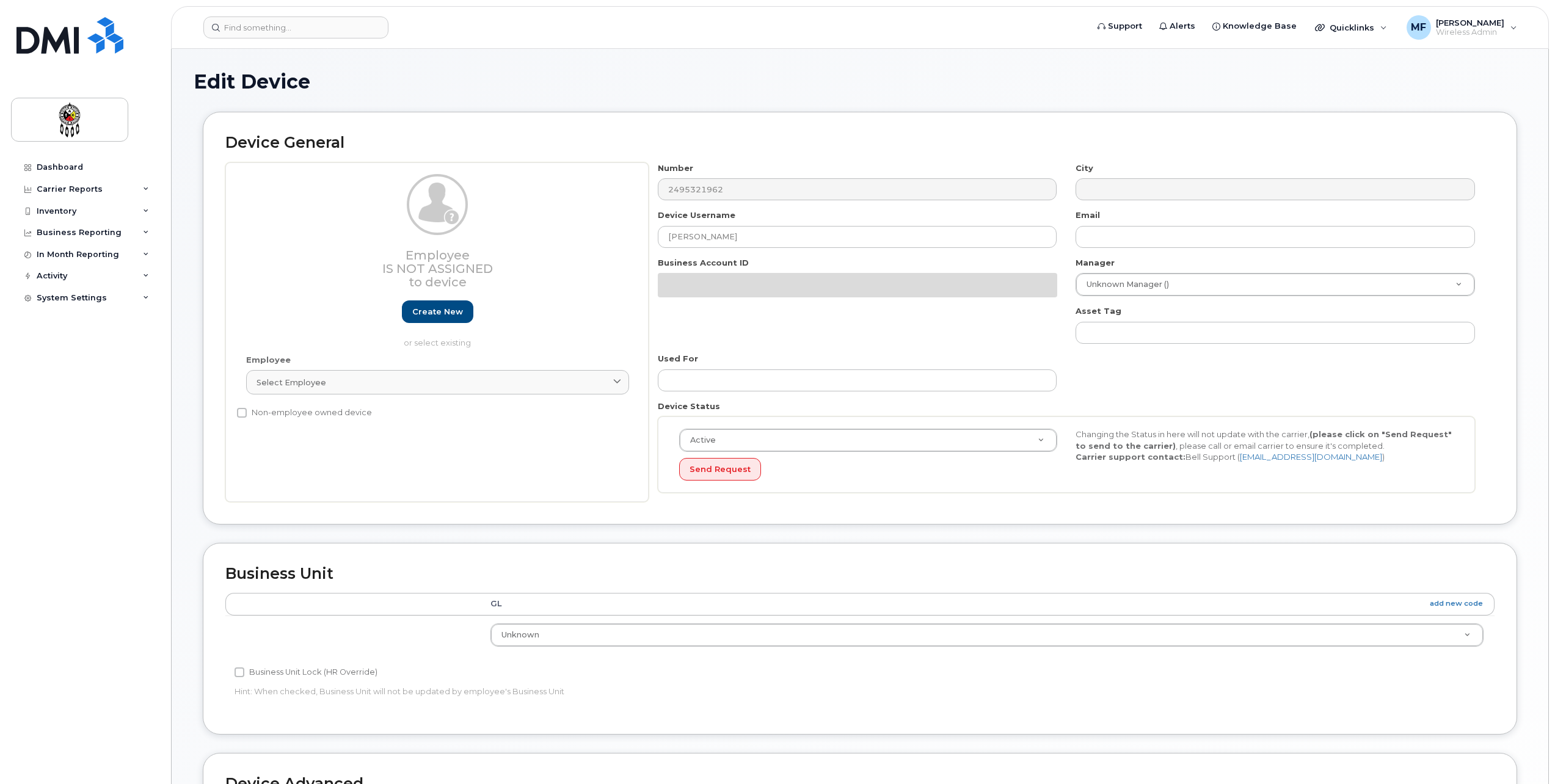
select select "651562"
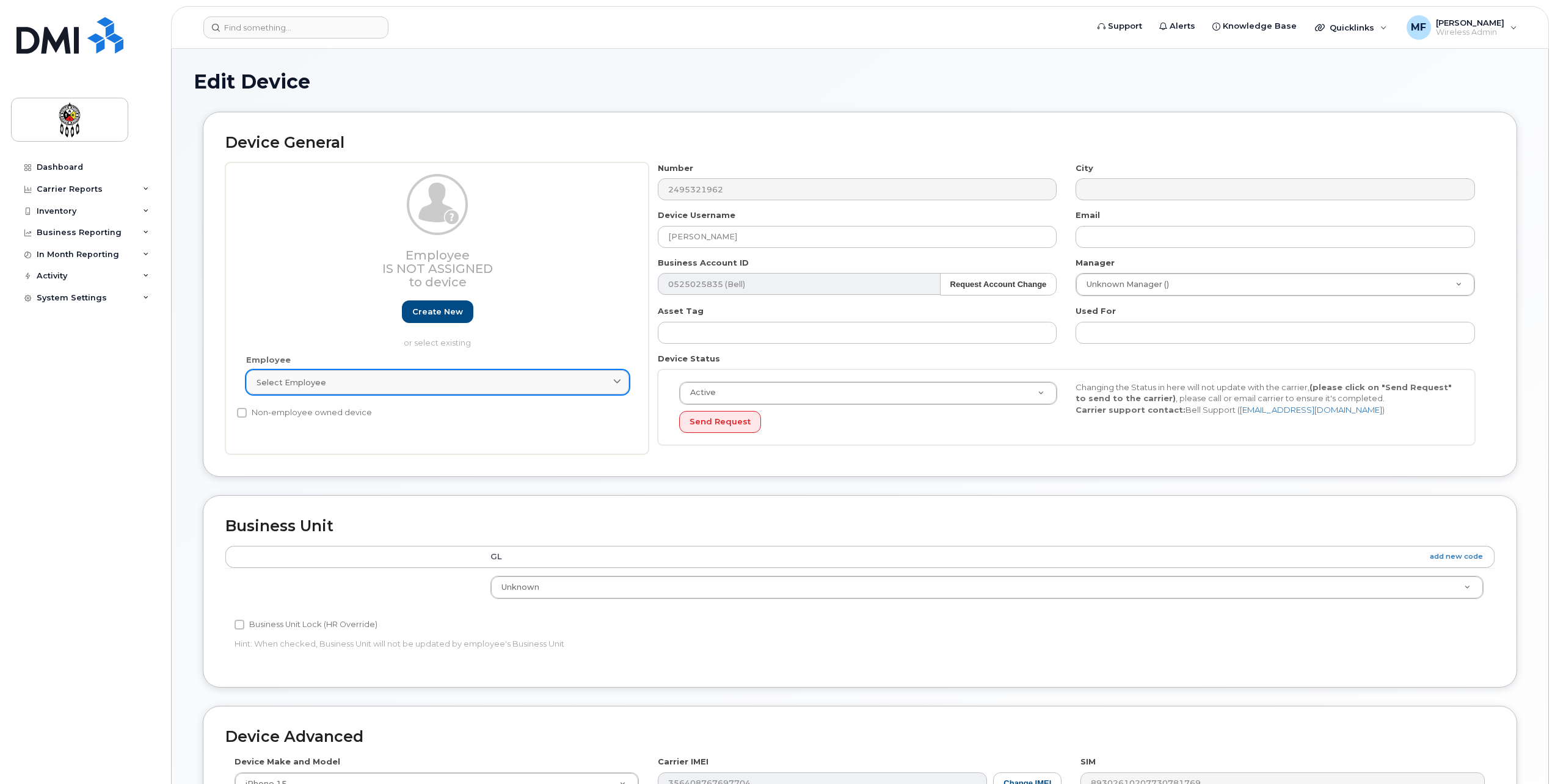
click at [355, 386] on div "Select employee" at bounding box center [438, 383] width 362 height 12
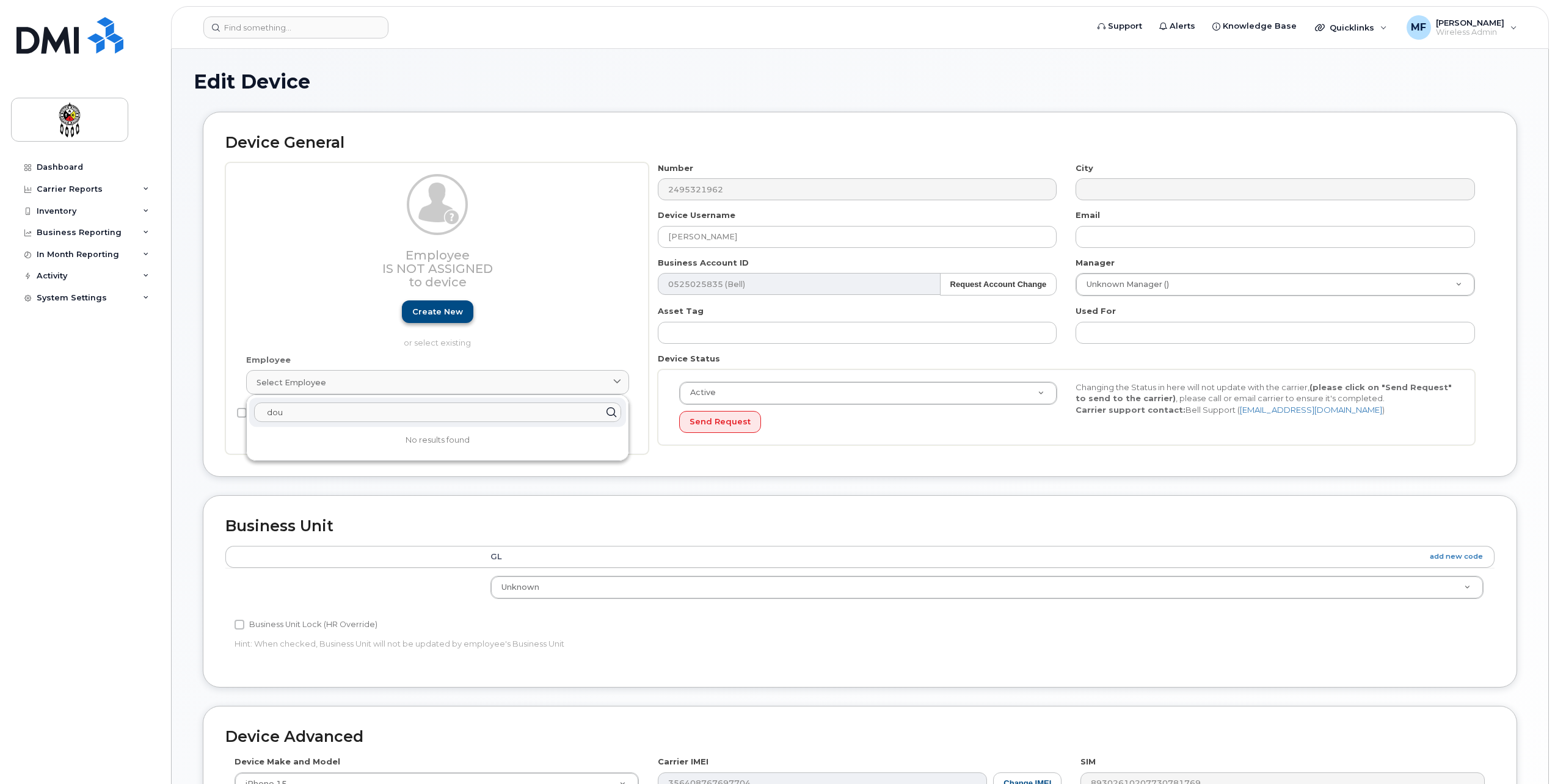
type input "dou"
click at [430, 311] on link "Create new" at bounding box center [438, 311] width 71 height 22
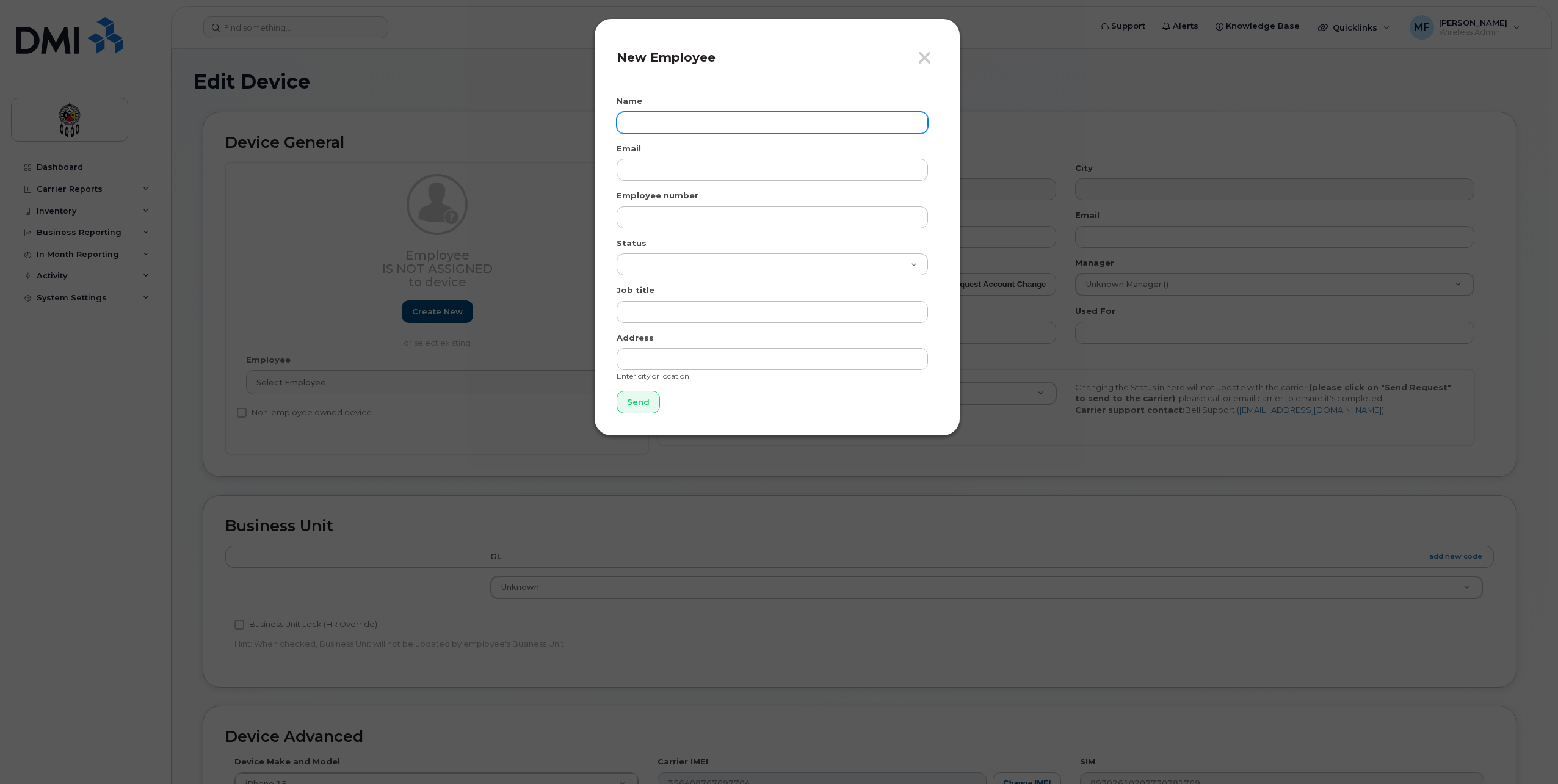
click at [658, 126] on input "text" at bounding box center [772, 122] width 311 height 22
type input "Douglas Pitawanakwat"
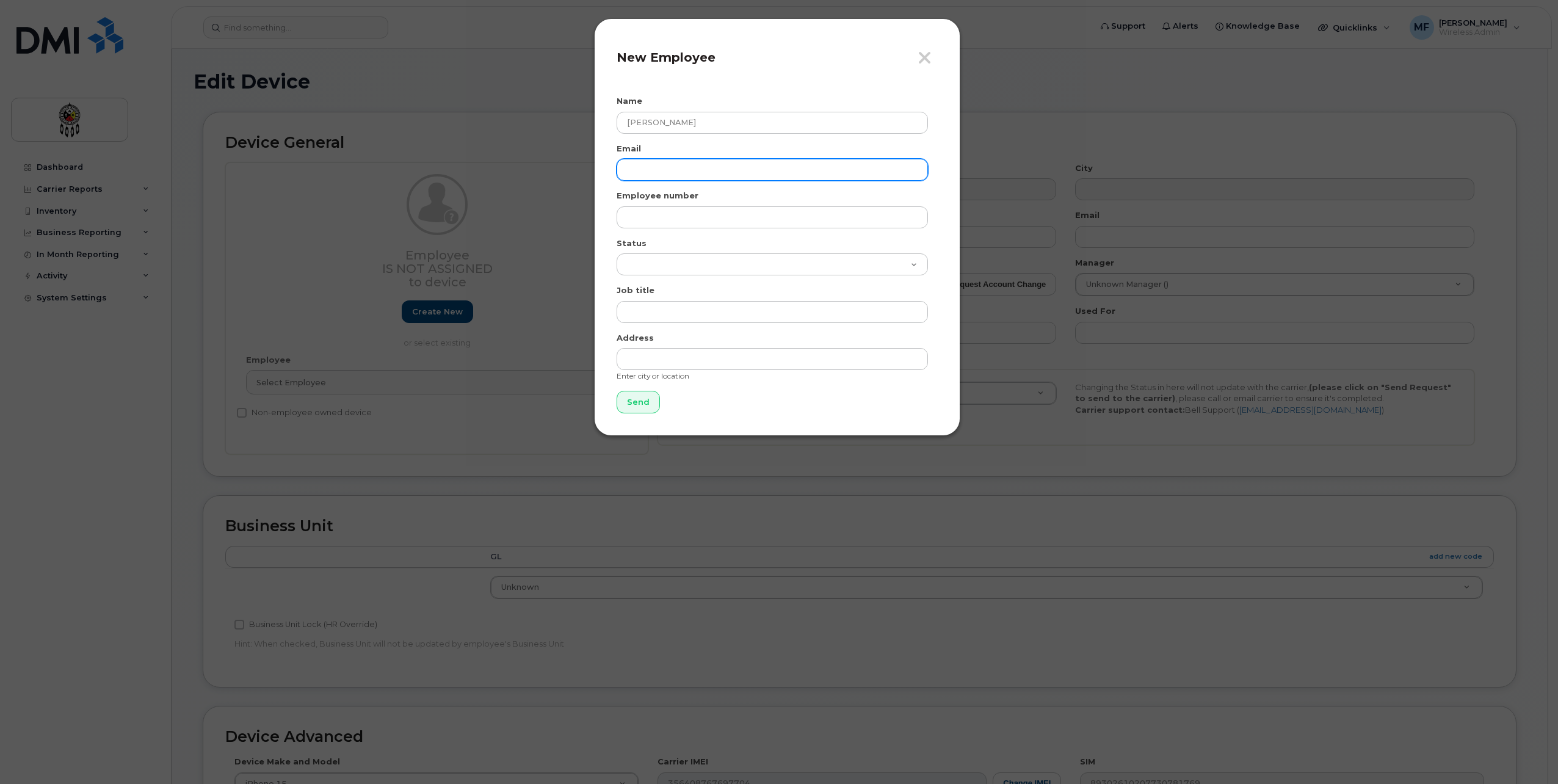
drag, startPoint x: 714, startPoint y: 166, endPoint x: 706, endPoint y: 170, distance: 8.9
click at [714, 166] on input "email" at bounding box center [772, 170] width 311 height 22
type input "[EMAIL_ADDRESS][DOMAIN_NAME]"
type input "1144"
select select "active"
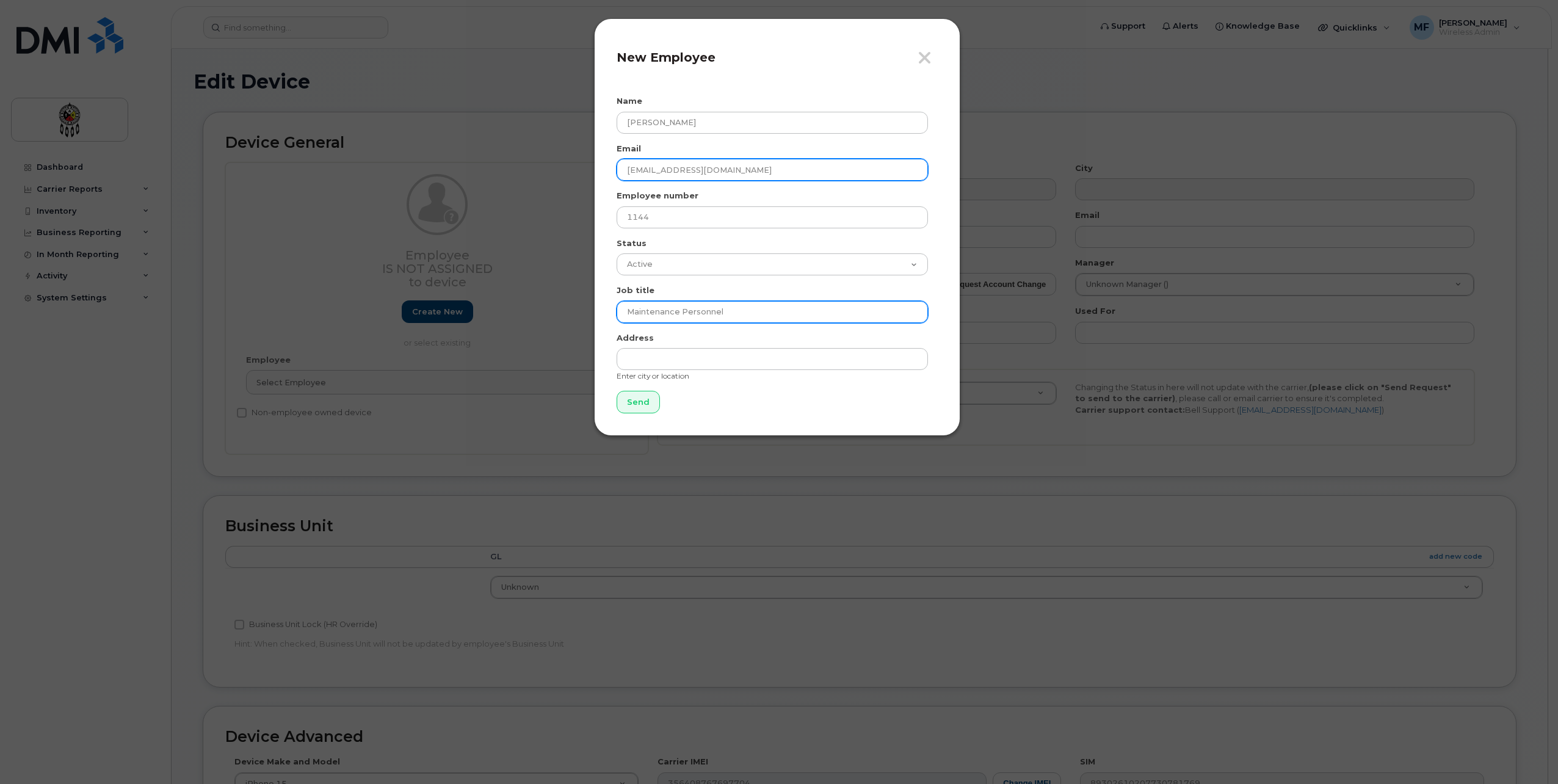
type input "Maintenance Personnel"
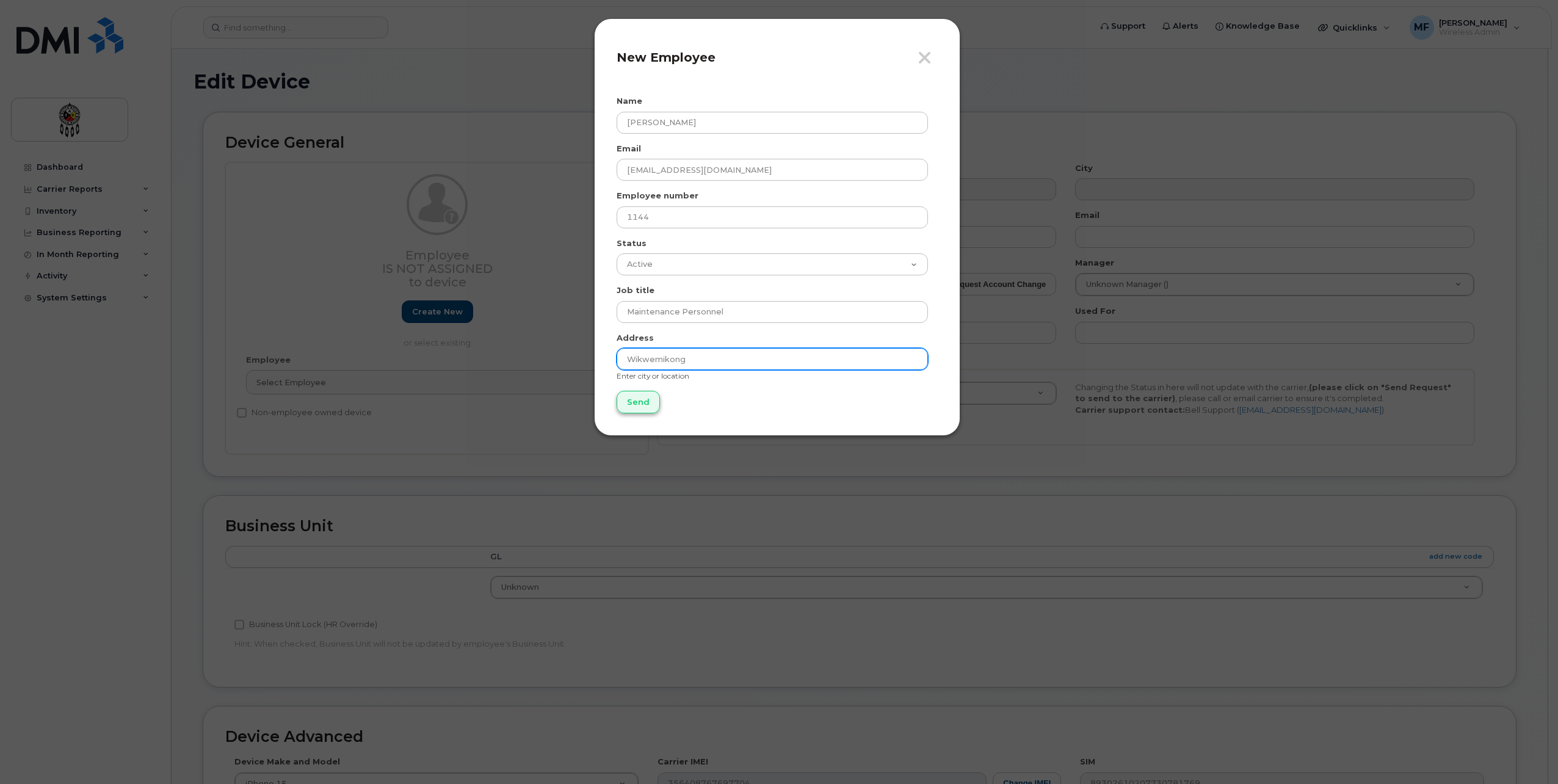
type input "Wikwemikong"
click at [629, 400] on input "Send" at bounding box center [638, 401] width 43 height 22
type input "Send"
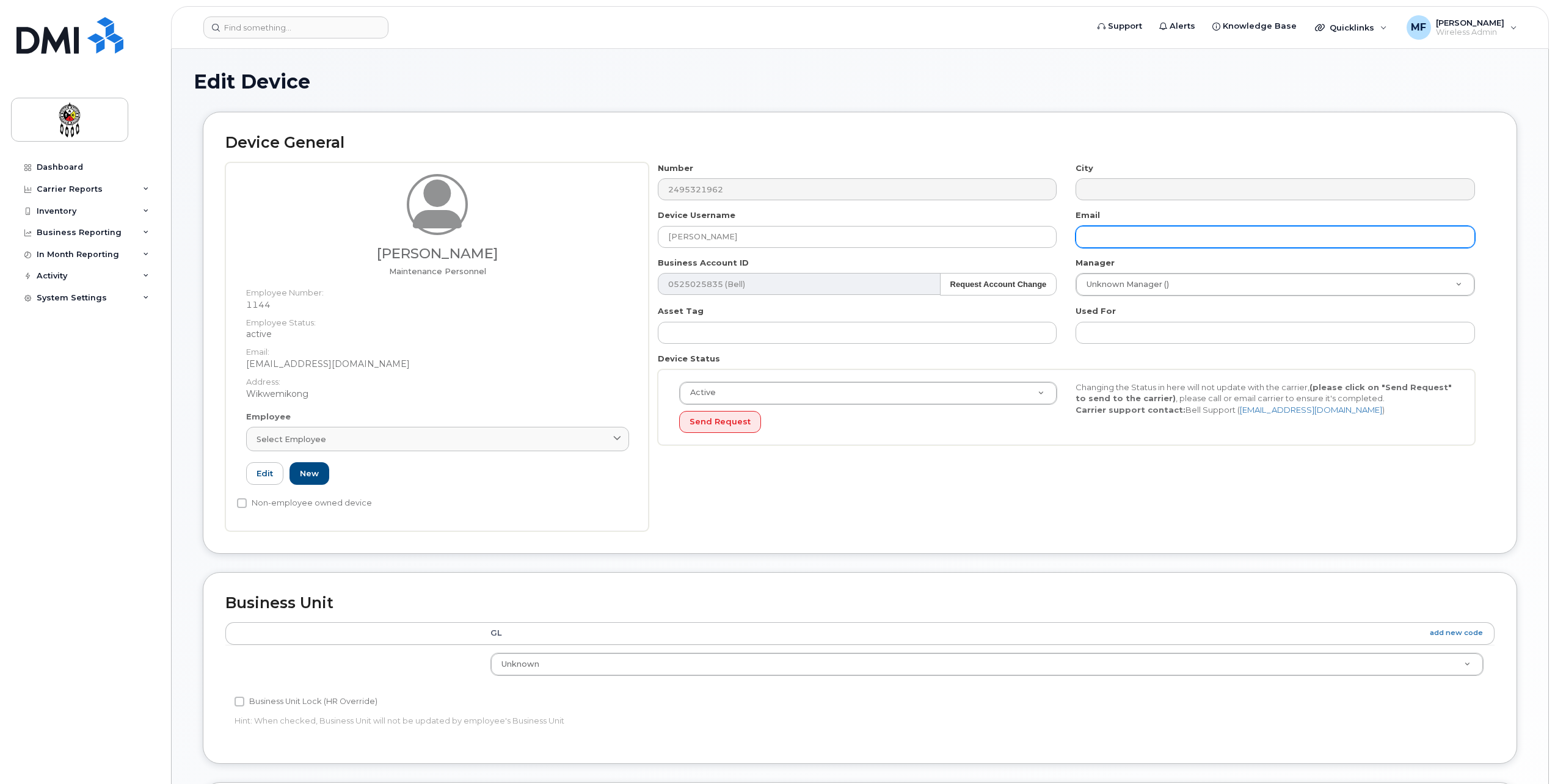
click at [1116, 239] on input "text" at bounding box center [1275, 237] width 399 height 22
type input "[EMAIL_ADDRESS][DOMAIN_NAME]"
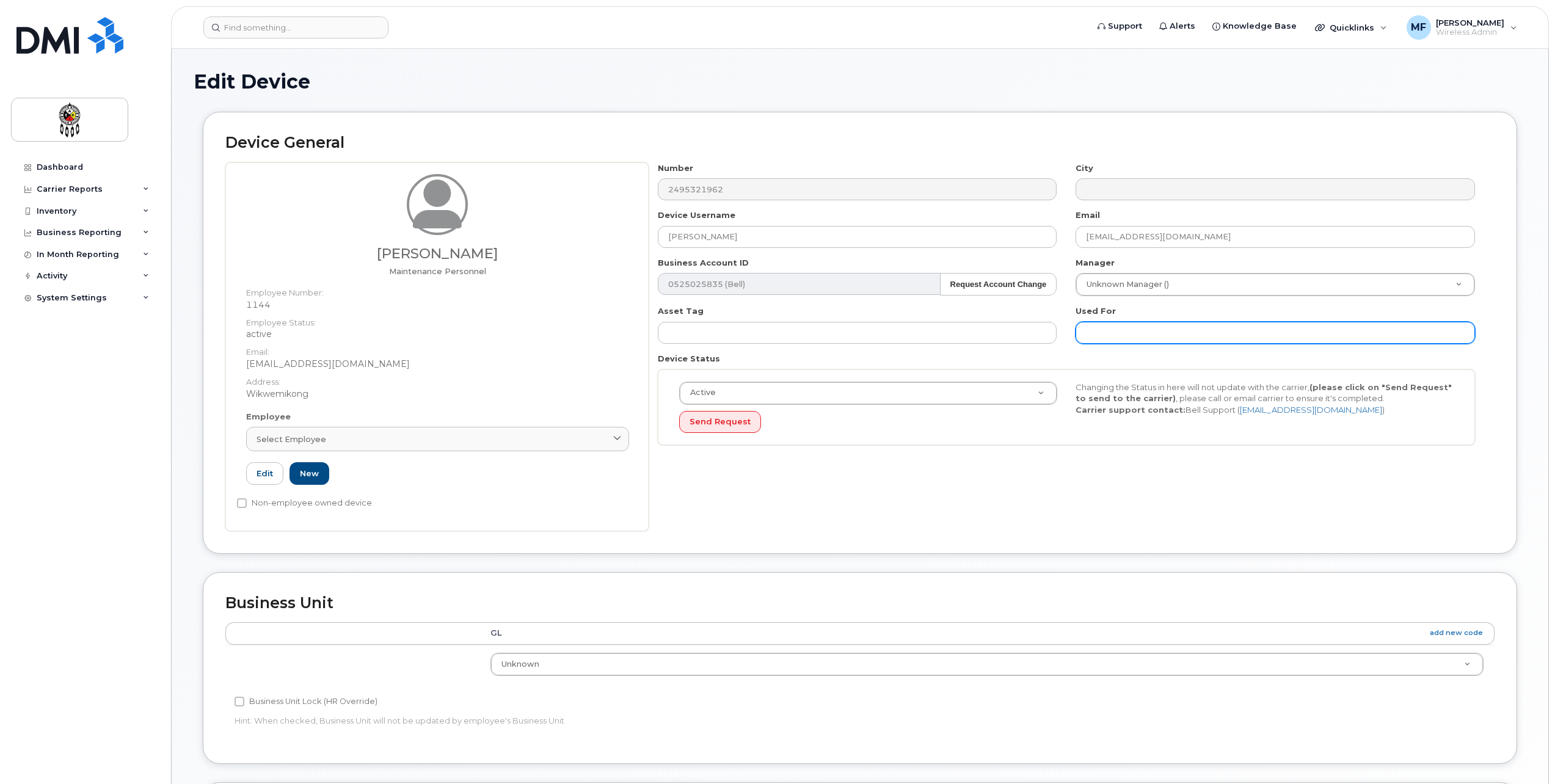
click at [1146, 334] on input "text" at bounding box center [1275, 332] width 399 height 22
type input "Work"
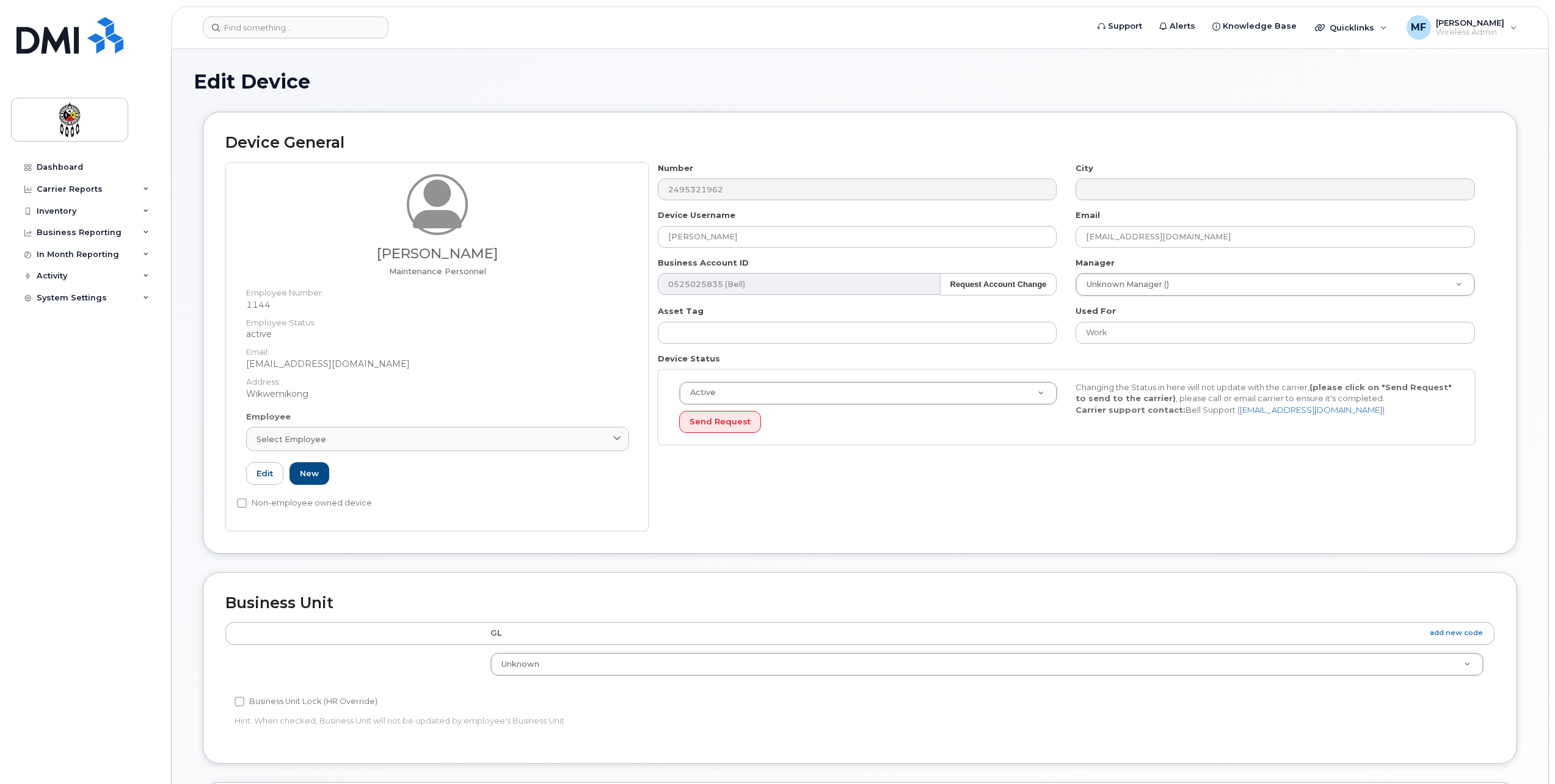
click at [1048, 462] on div "Number 2495321962 City Device Username Doug Pitawanakwat Email dpitawanakwat@wi…" at bounding box center [1072, 347] width 846 height 369
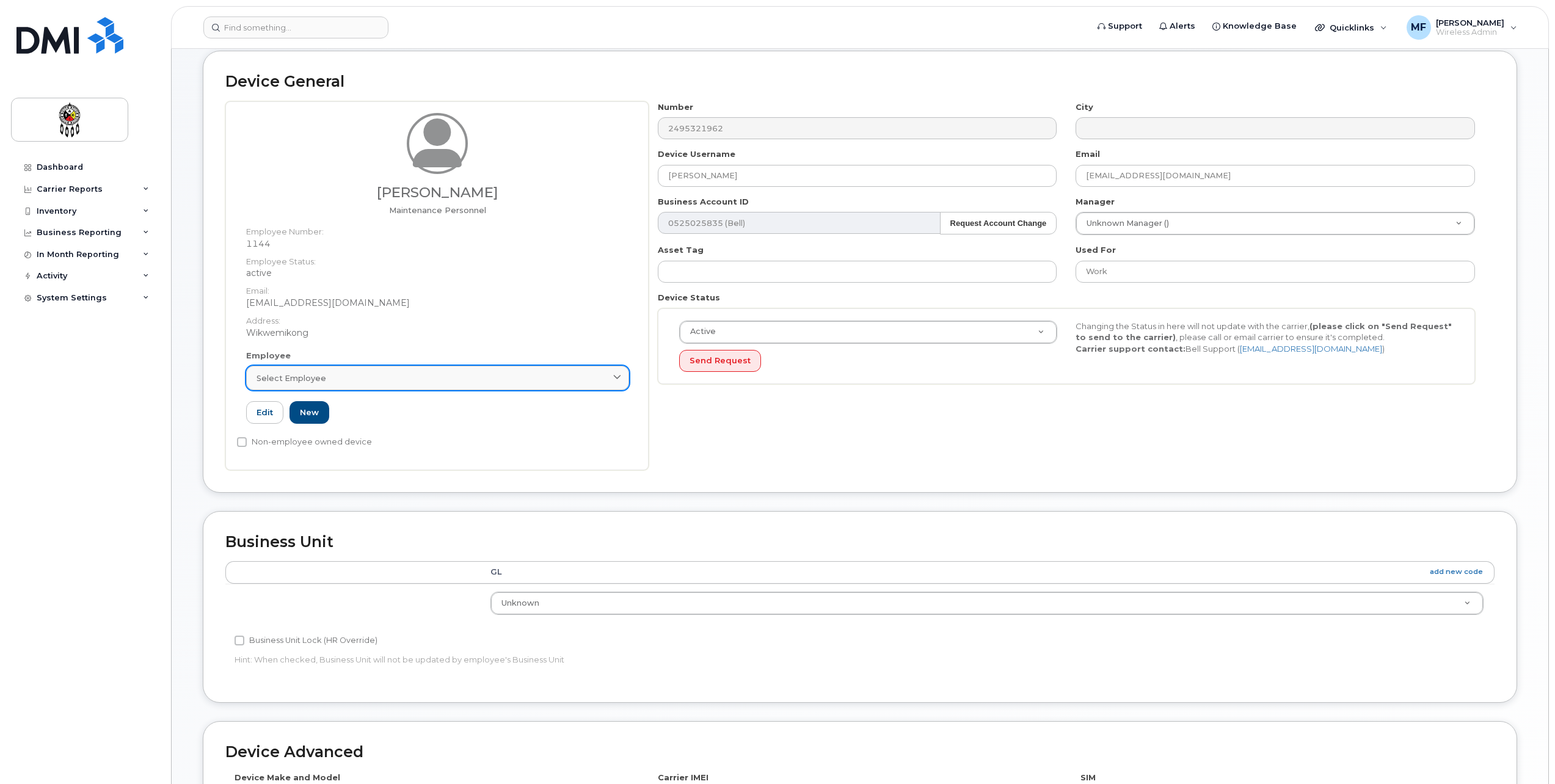
click at [479, 380] on div "Select employee" at bounding box center [438, 378] width 362 height 12
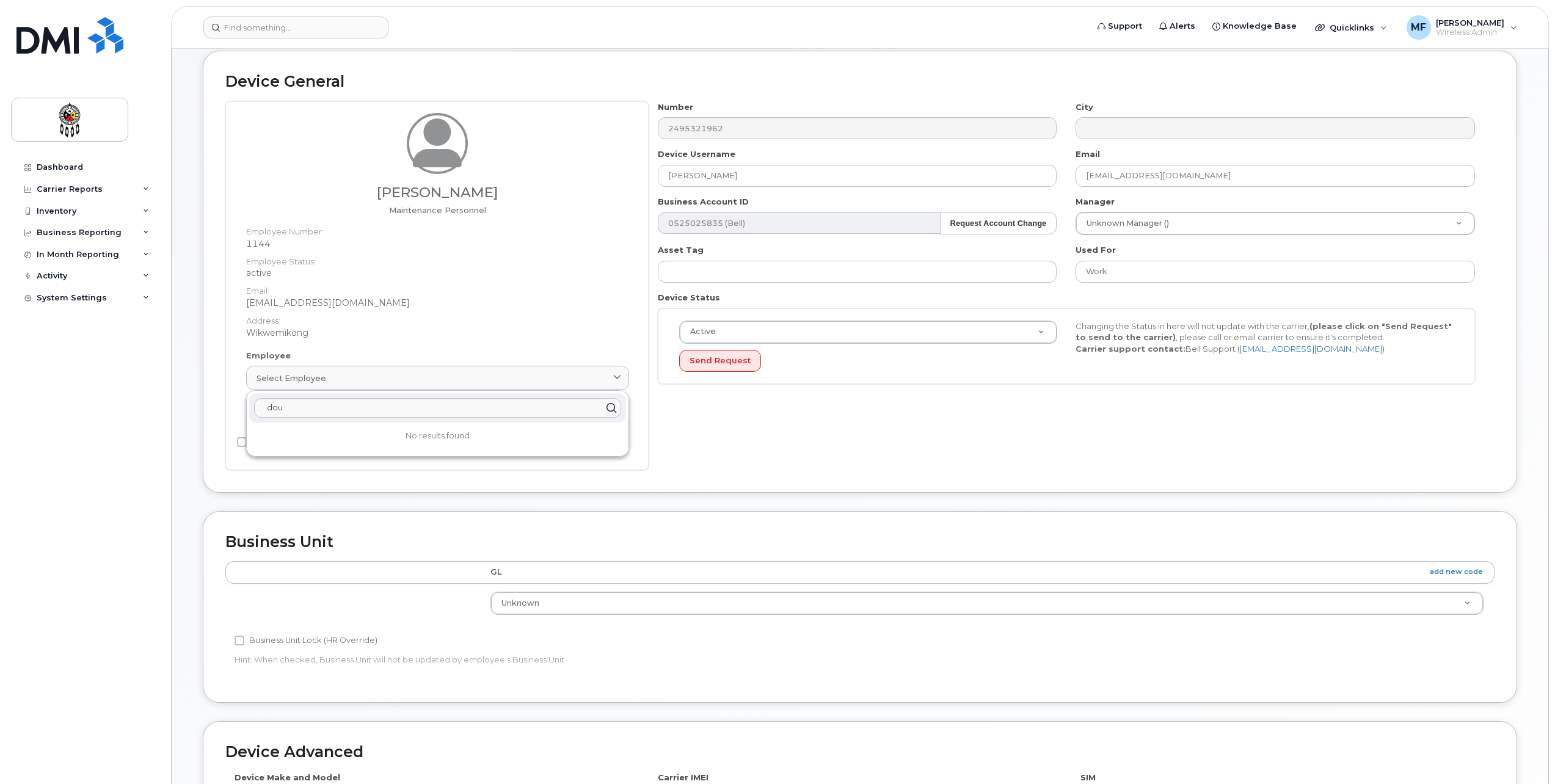
click at [610, 409] on icon at bounding box center [612, 408] width 18 height 18
click at [817, 439] on div "Number 2495321962 City Device Username Doug Pitawanakwat Email dpitawanakwat@wi…" at bounding box center [1072, 286] width 846 height 369
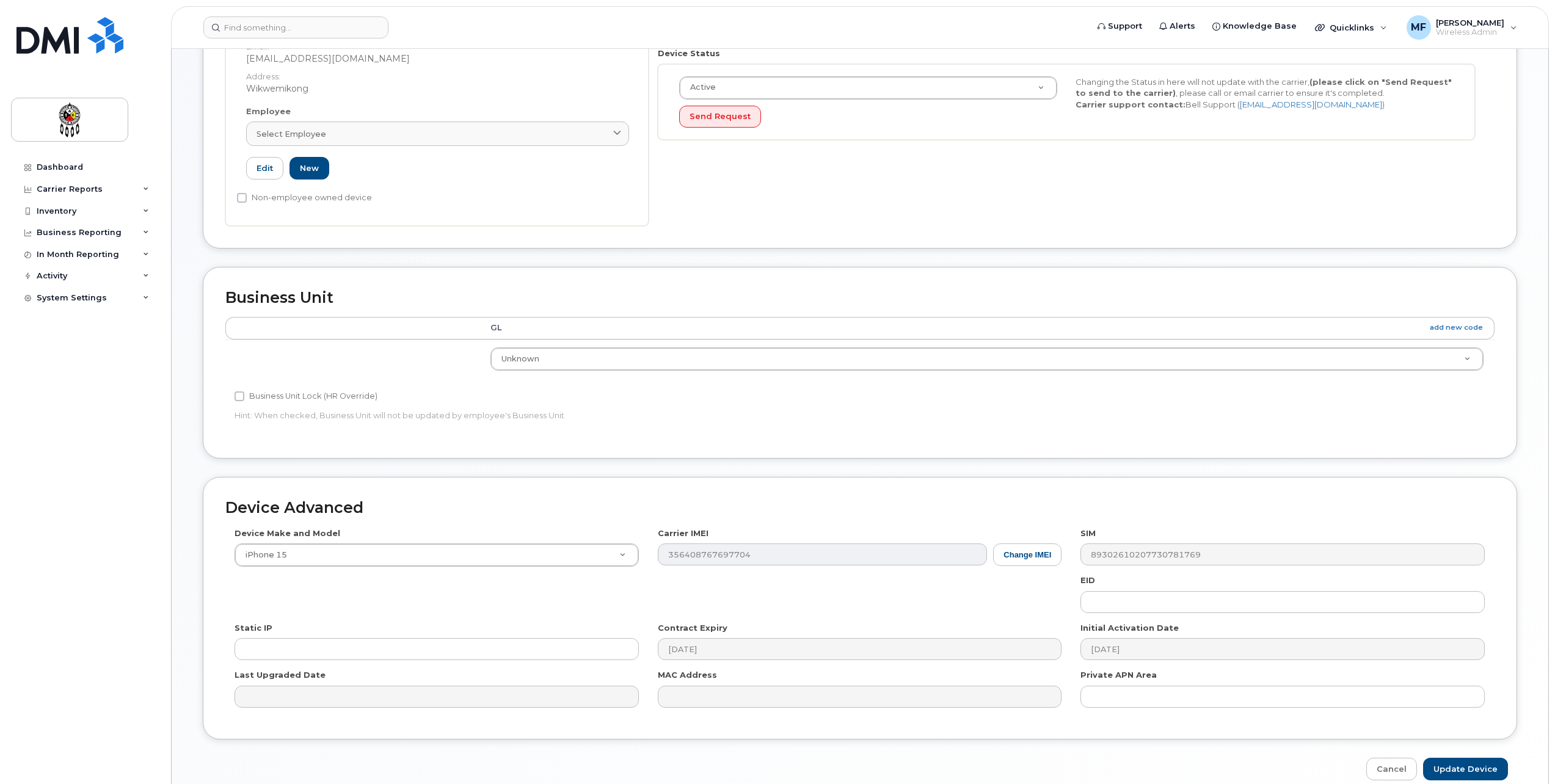
scroll to position [363, 0]
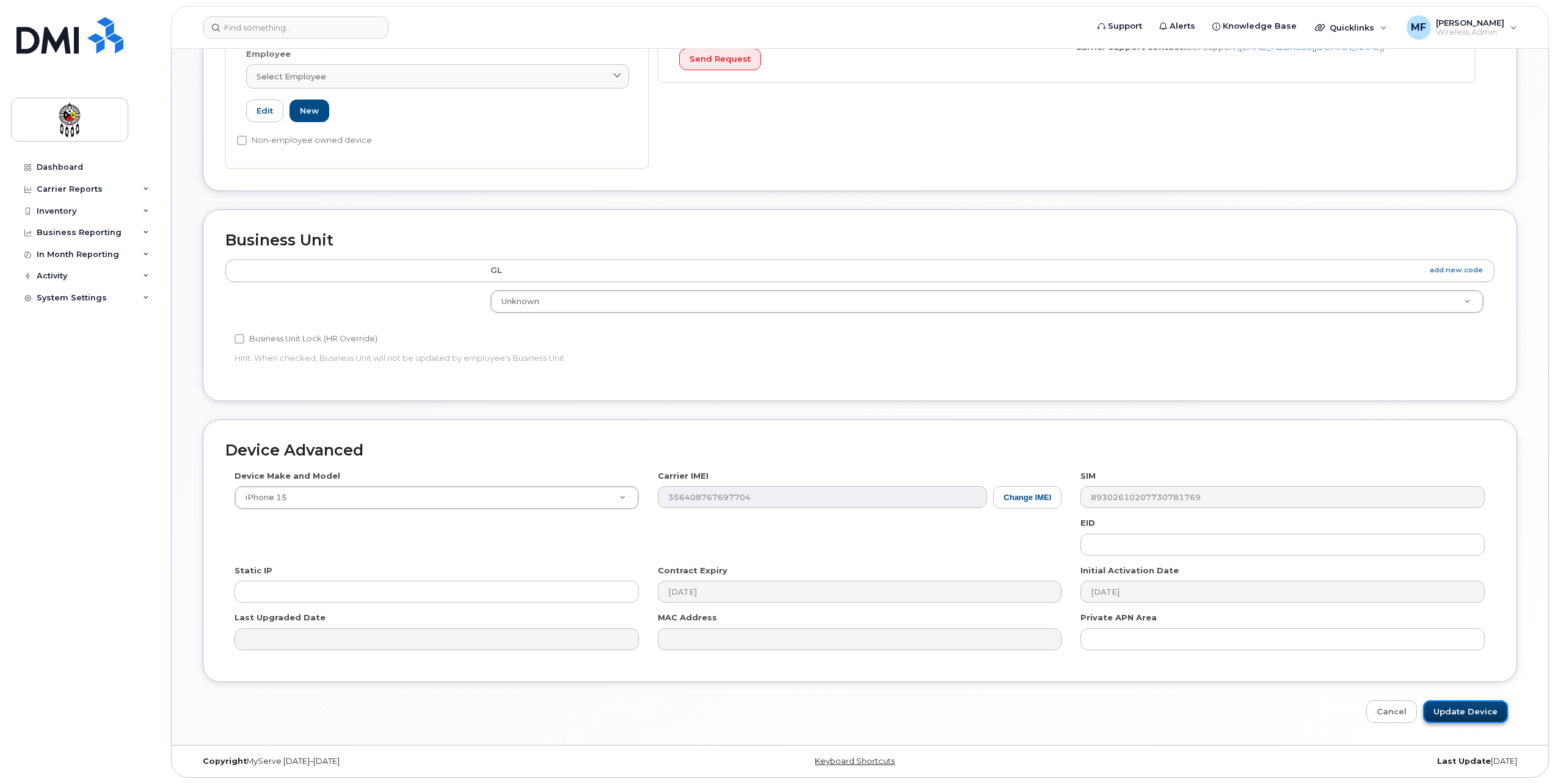
click at [1472, 712] on input "Update Device" at bounding box center [1466, 711] width 85 height 22
type input "Saving..."
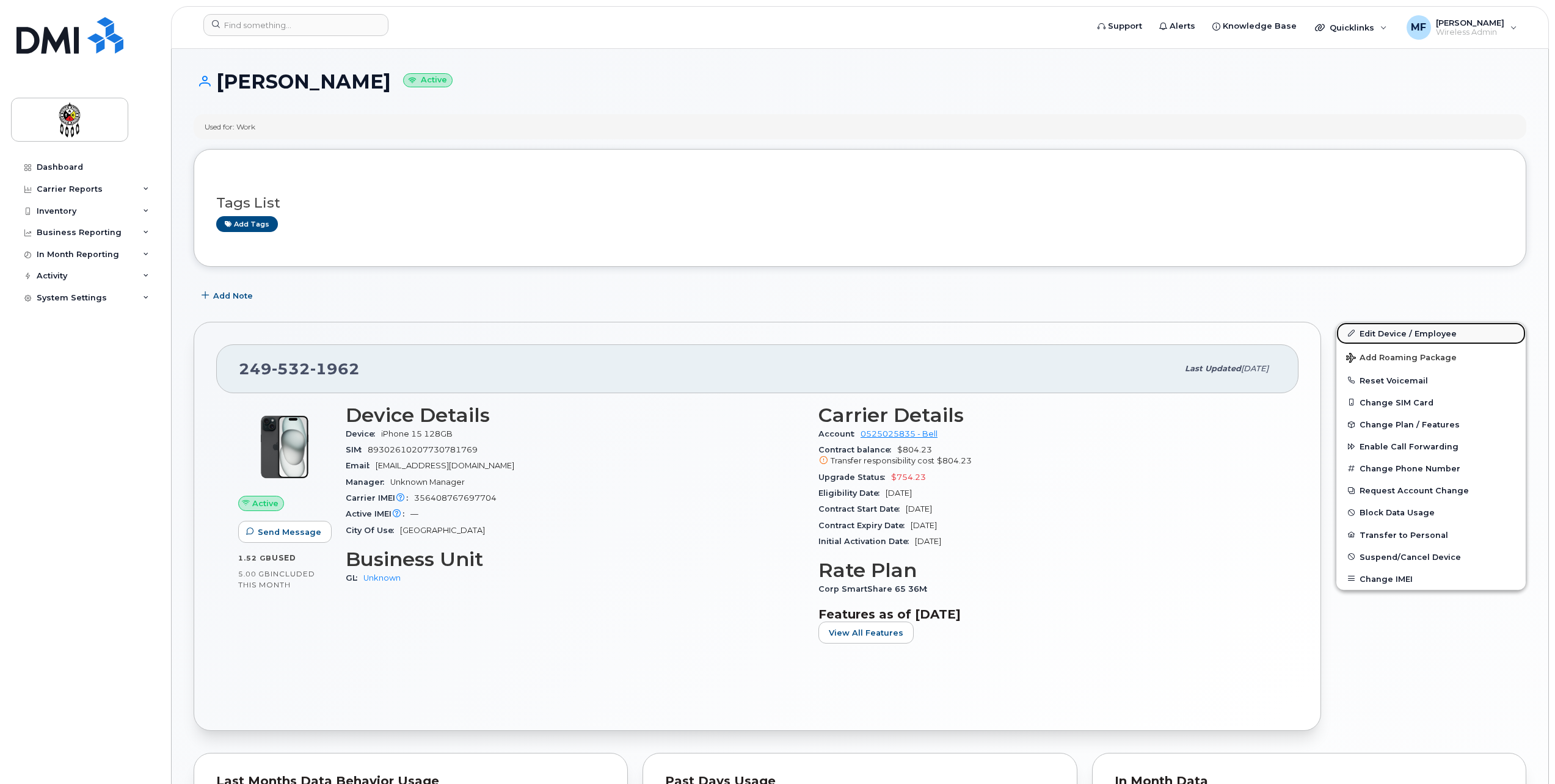
click at [1395, 336] on link "Edit Device / Employee" at bounding box center [1431, 333] width 189 height 22
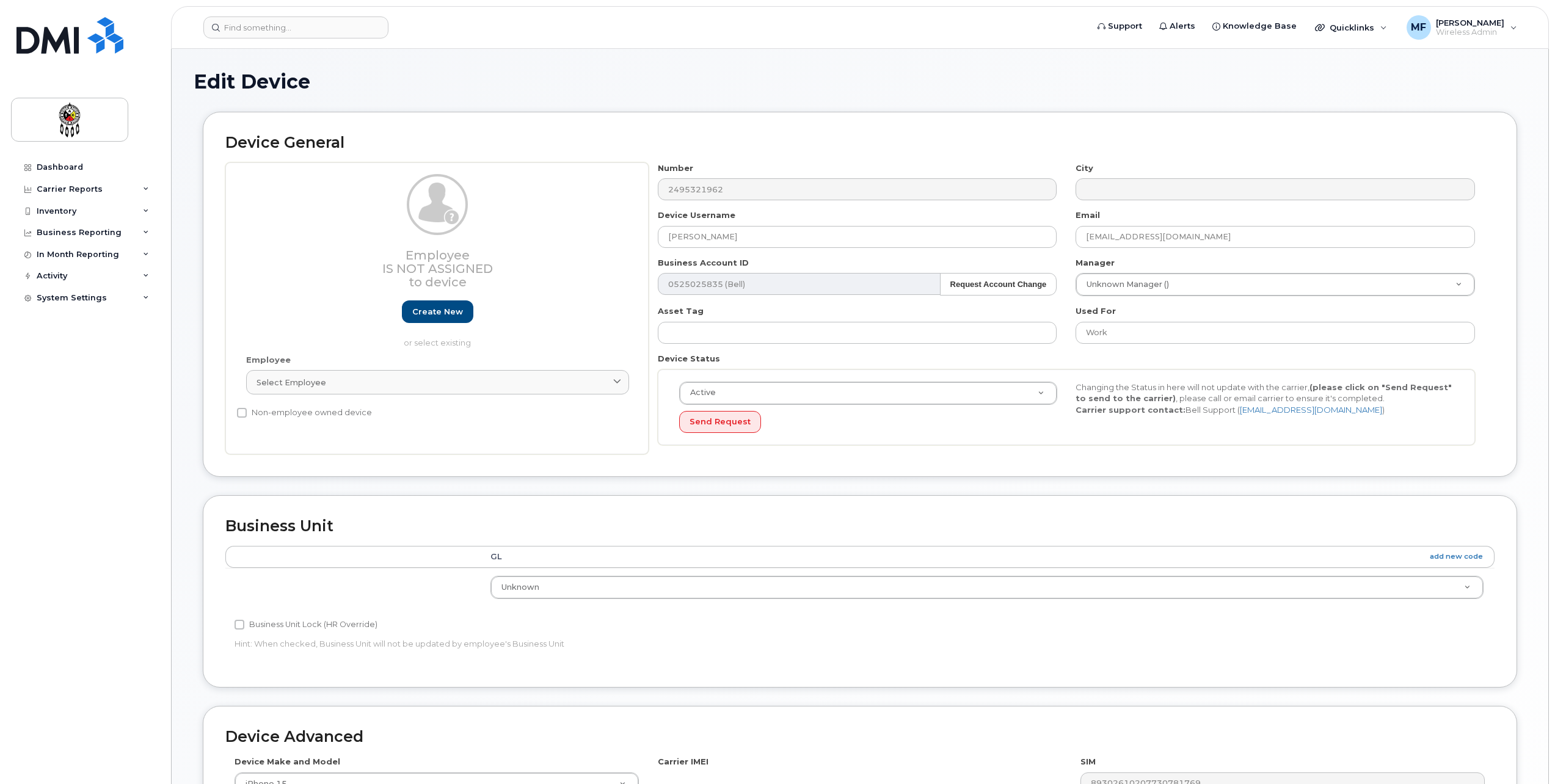
select select "651562"
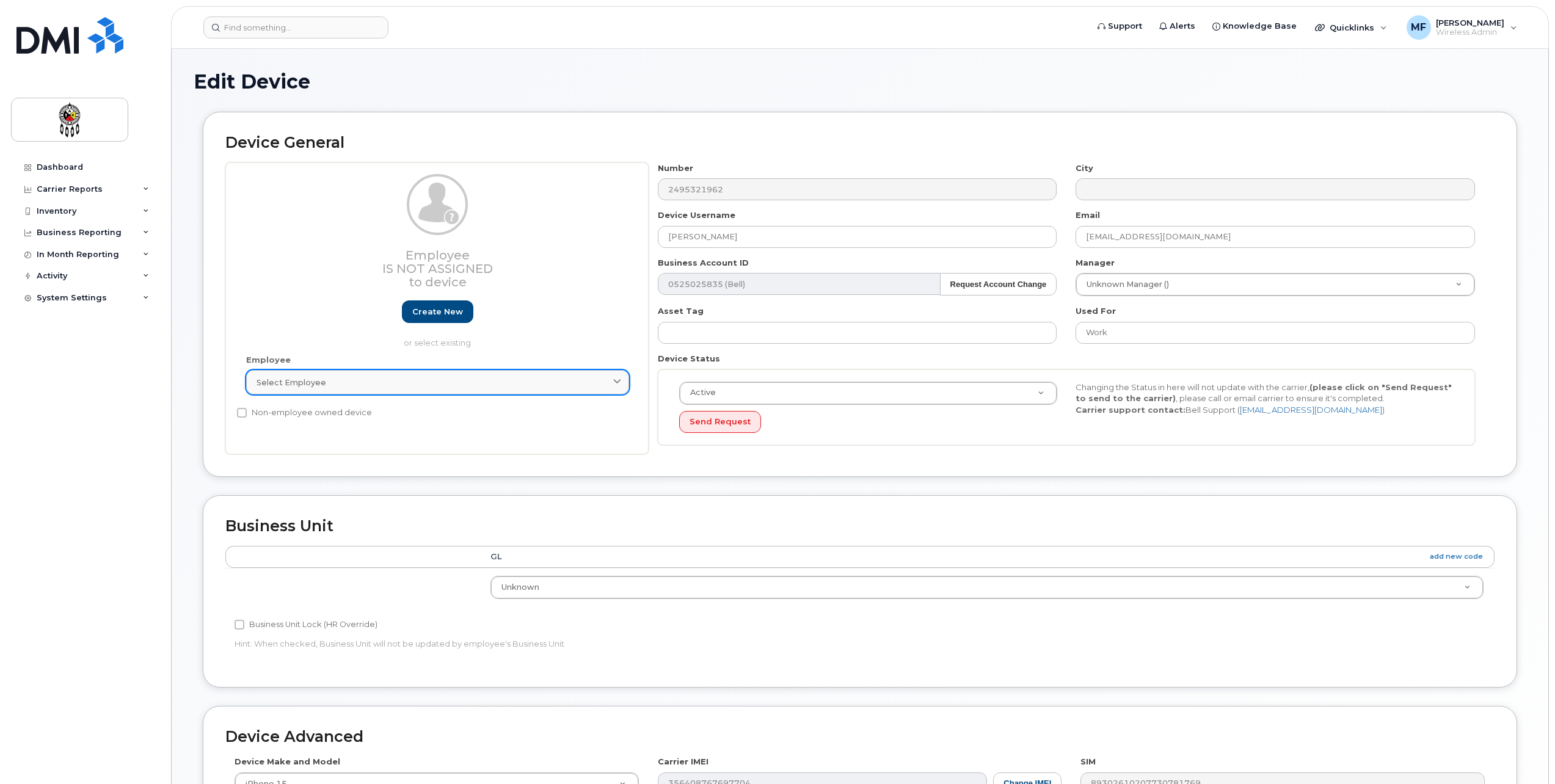
click at [337, 386] on div "Select employee" at bounding box center [438, 383] width 362 height 12
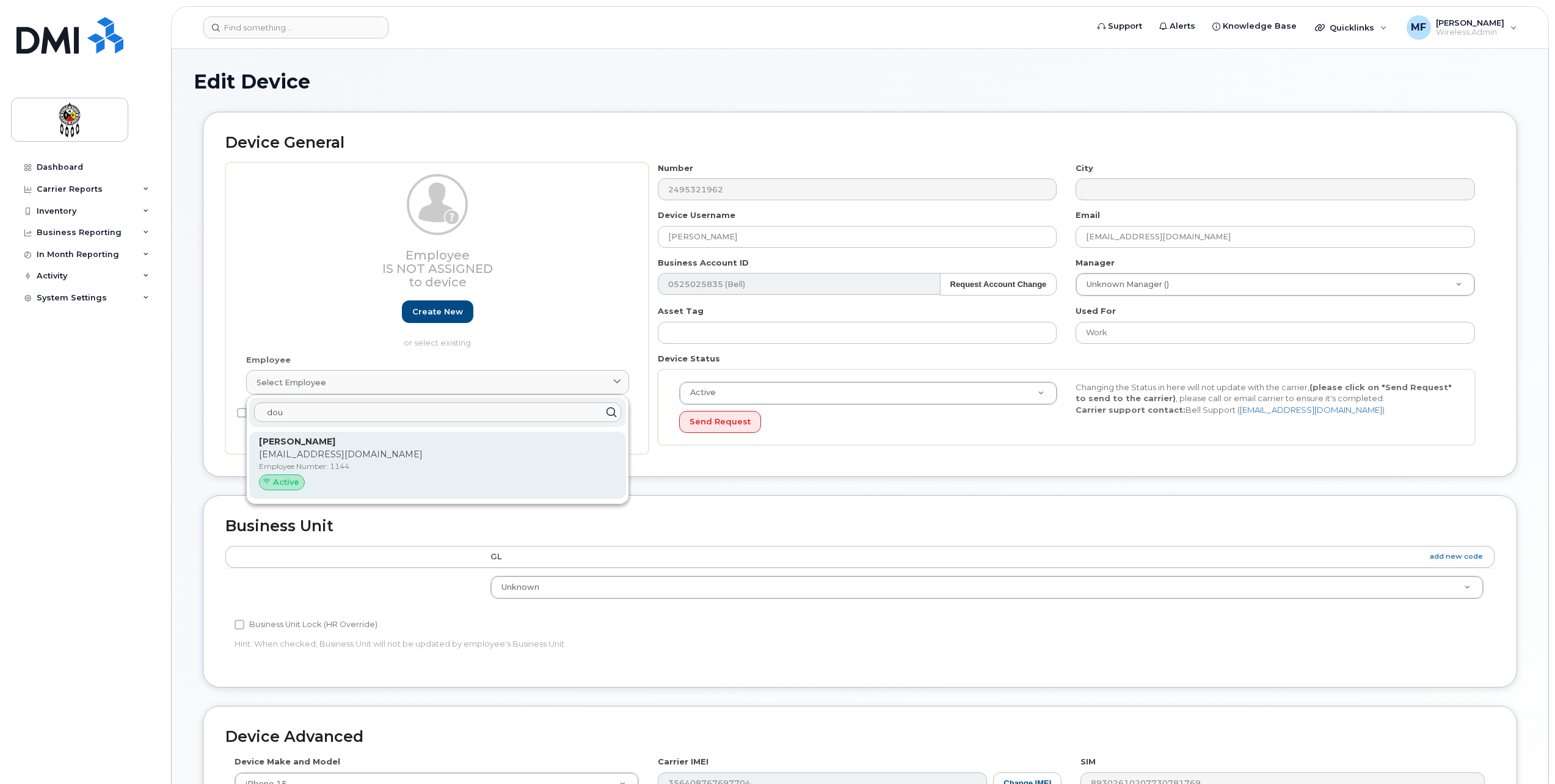
type input "dou"
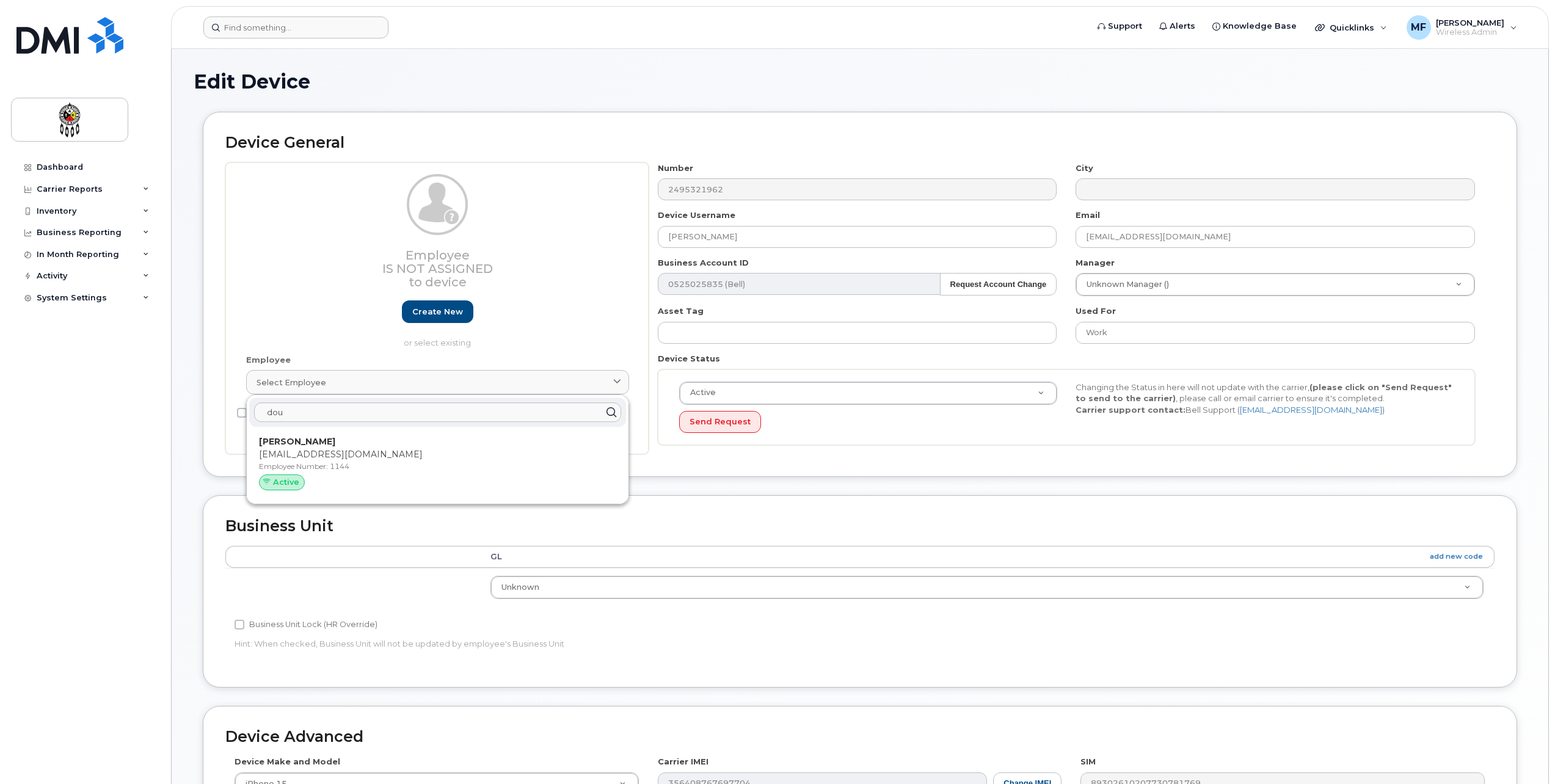
drag, startPoint x: 388, startPoint y: 458, endPoint x: 848, endPoint y: 32, distance: 627.0
click at [388, 458] on p "[EMAIL_ADDRESS][DOMAIN_NAME]" at bounding box center [438, 455] width 358 height 13
type input "1144"
type input "[PERSON_NAME]"
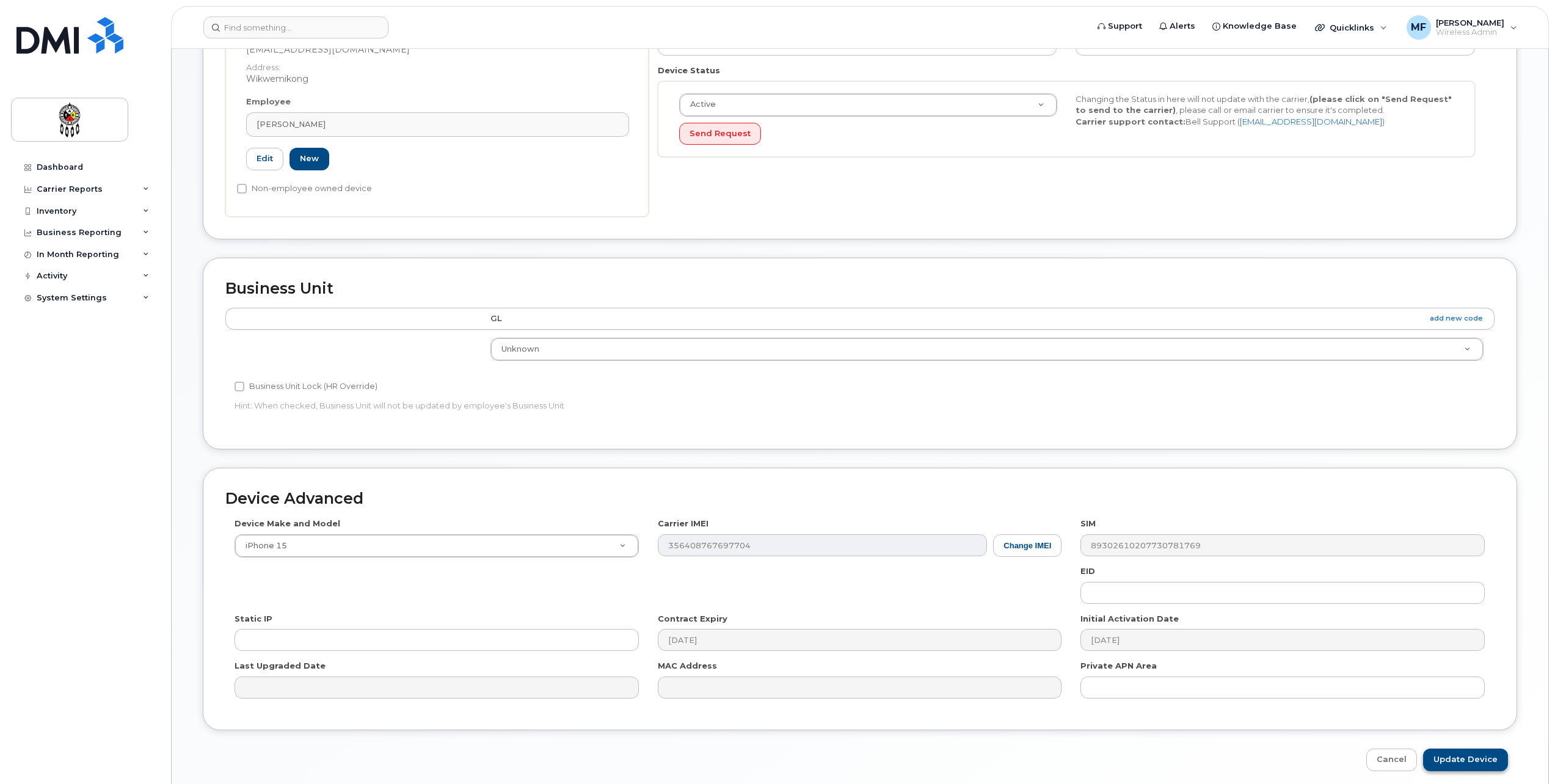
scroll to position [305, 0]
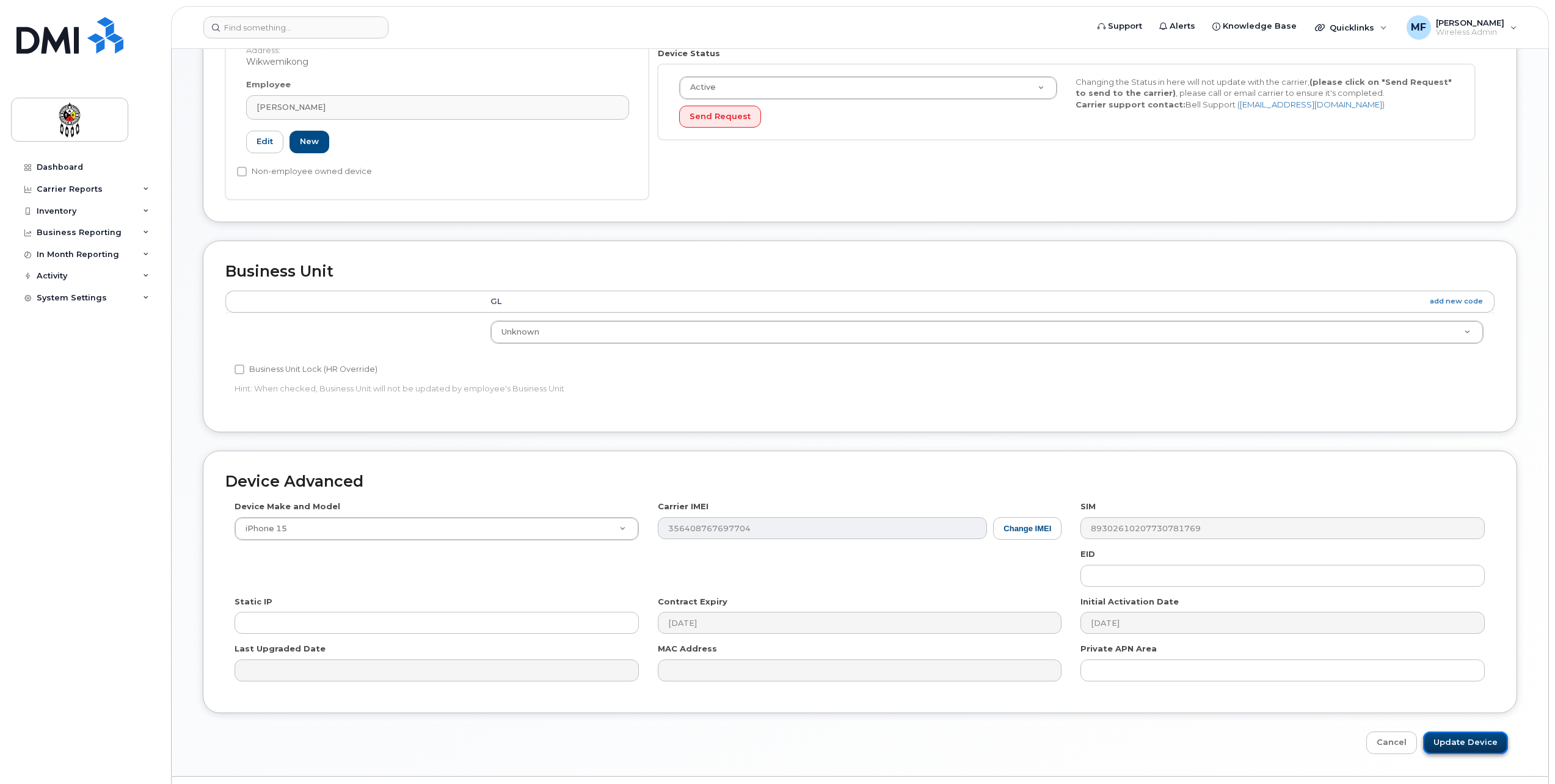
click at [1472, 733] on input "Update Device" at bounding box center [1466, 742] width 85 height 22
type input "Saving..."
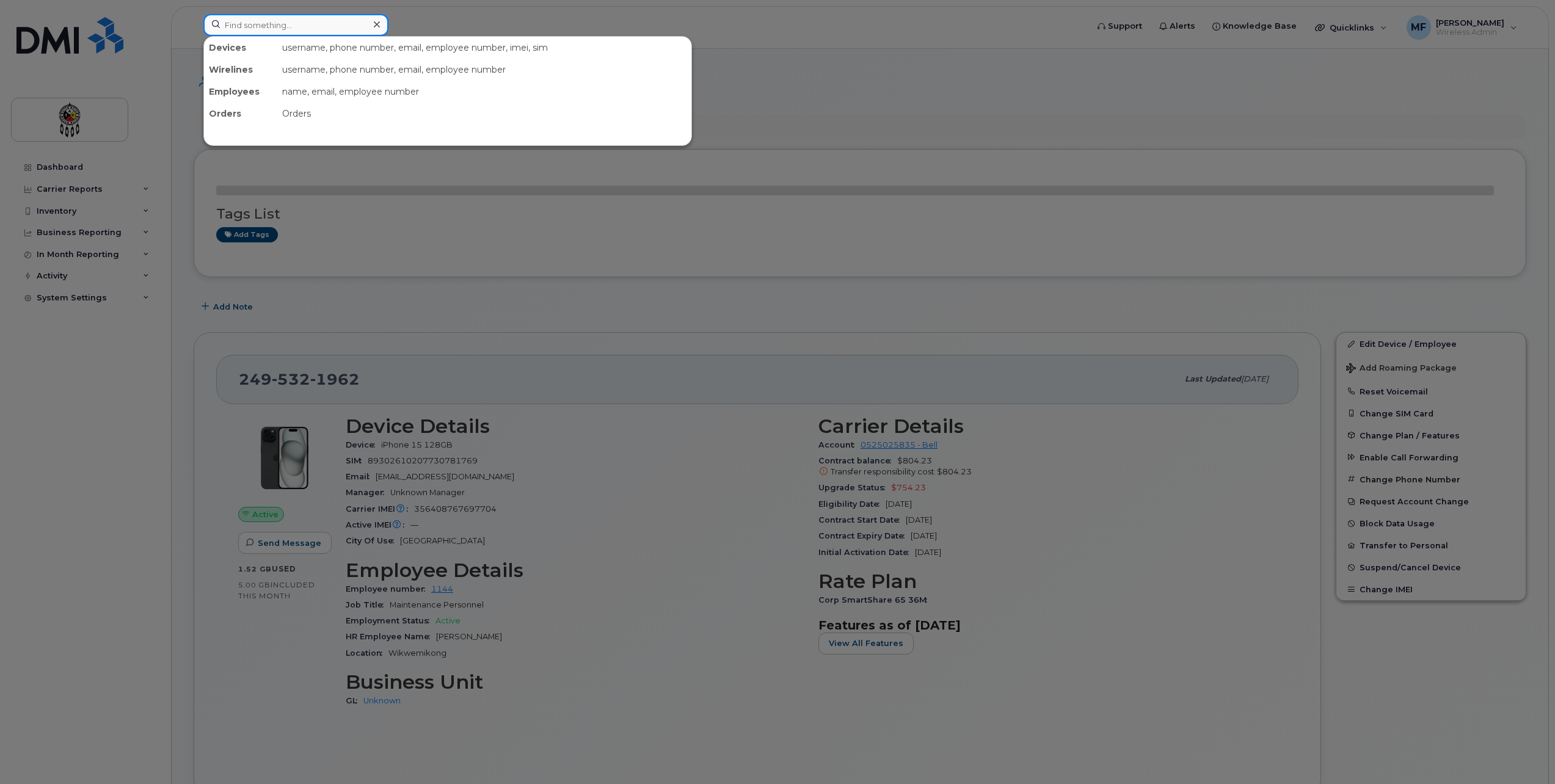
click at [267, 32] on input at bounding box center [296, 25] width 185 height 22
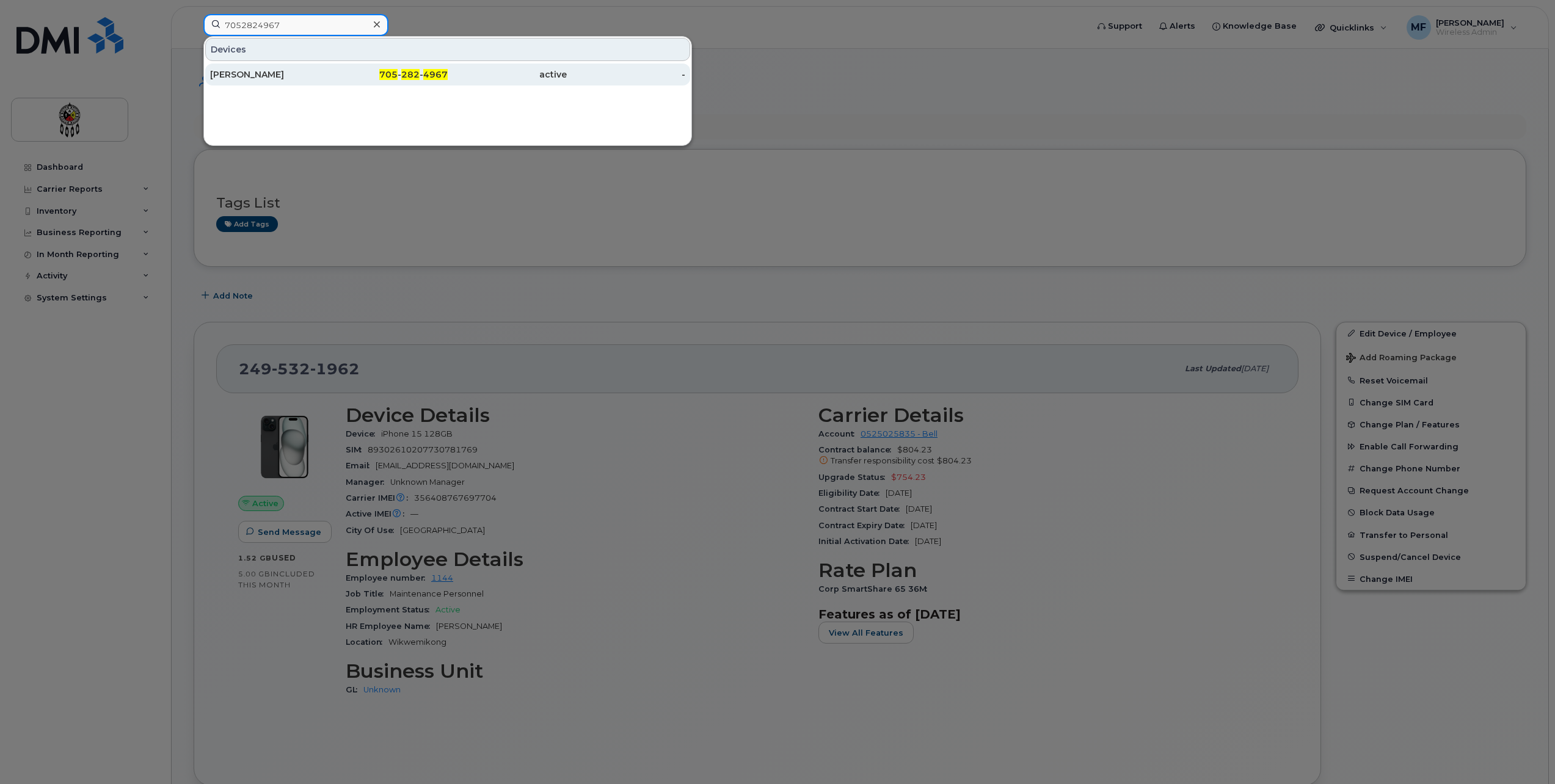
type input "7052824967"
click at [428, 75] on span "4967" at bounding box center [435, 74] width 24 height 11
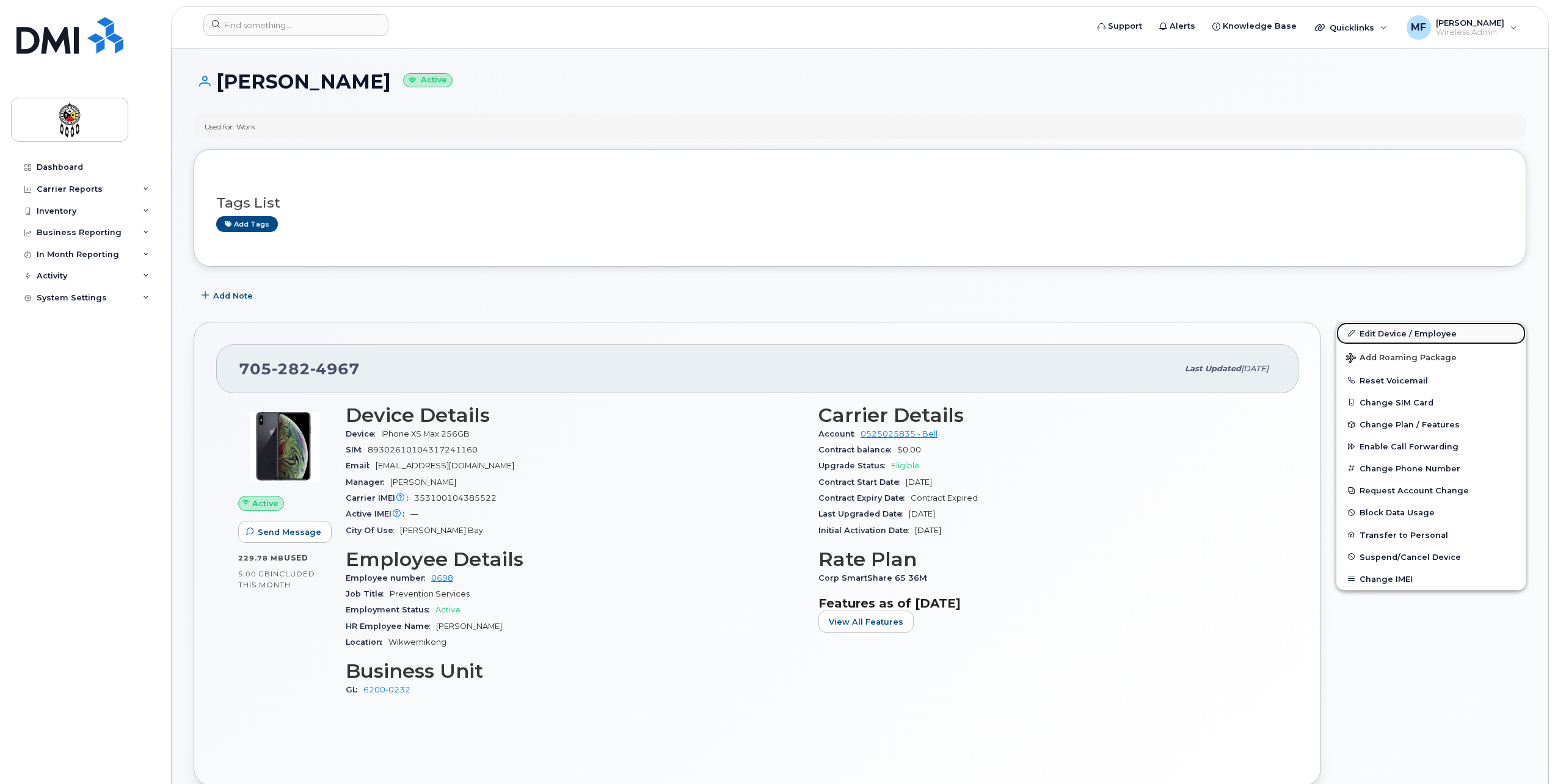
click at [1400, 333] on link "Edit Device / Employee" at bounding box center [1431, 333] width 189 height 22
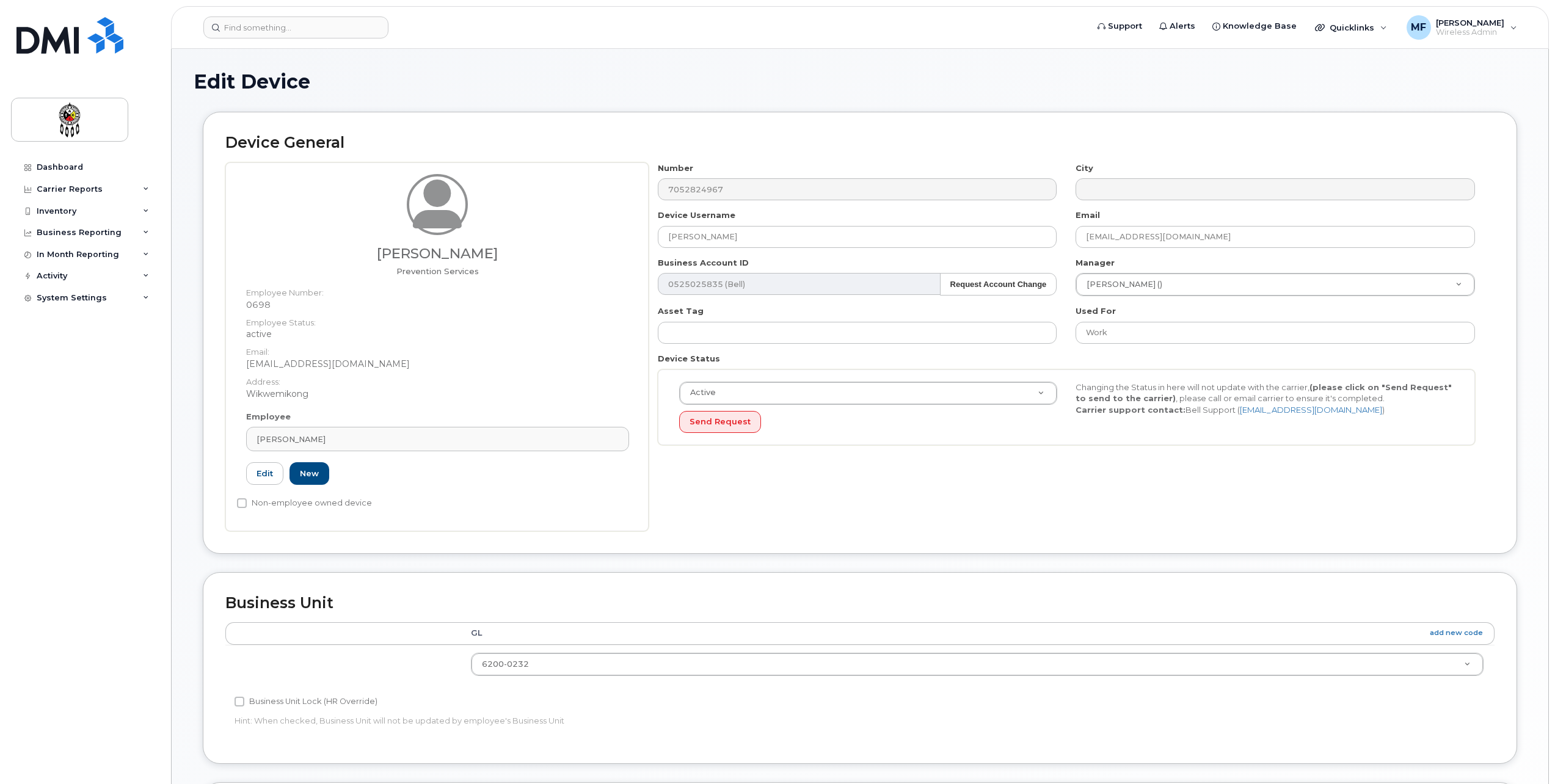
select select "651606"
click at [268, 467] on link "Edit" at bounding box center [265, 473] width 37 height 22
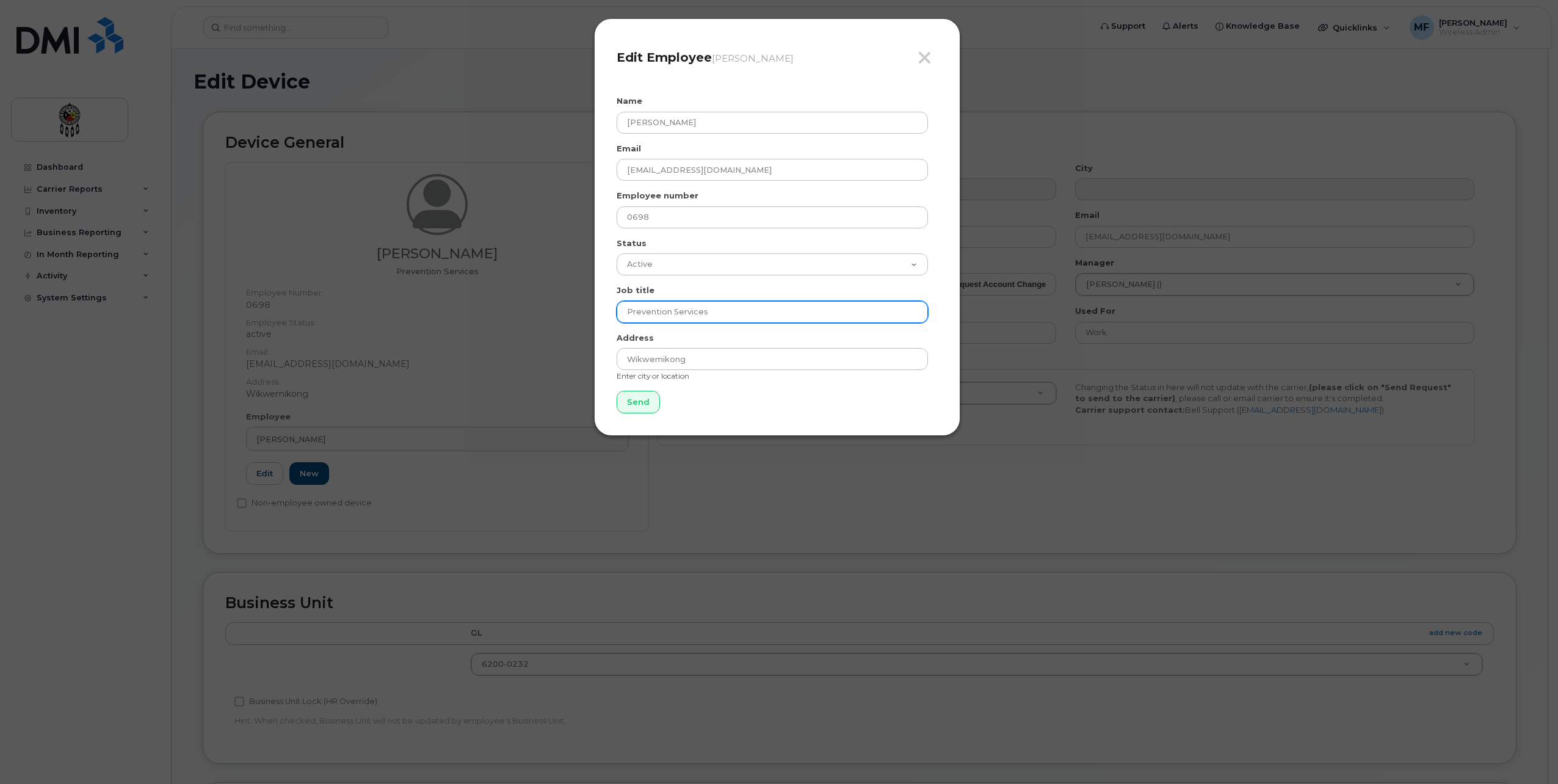
drag, startPoint x: 739, startPoint y: 311, endPoint x: 552, endPoint y: 342, distance: 189.6
click at [552, 342] on div "Close Edit Employee Robert Sutherland Name Robert Sutherland Email robertsuther…" at bounding box center [779, 392] width 1558 height 784
type input "Wiikwemkoong Child and Family Services"
click at [643, 400] on input "Send" at bounding box center [638, 401] width 43 height 22
type input "Send"
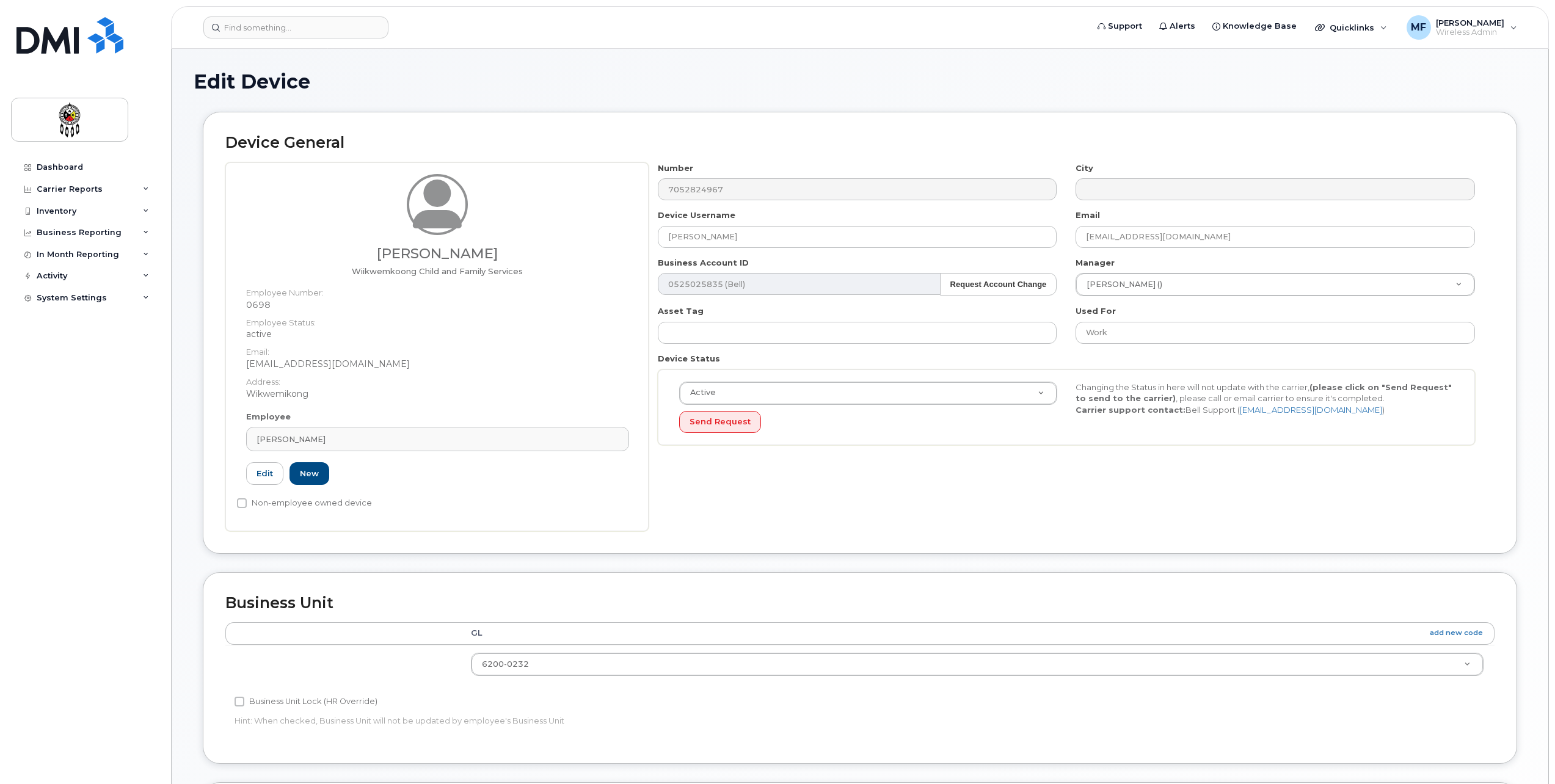
click at [1171, 268] on div "Manager Barbara Peltier () 928807" at bounding box center [1276, 276] width 419 height 40
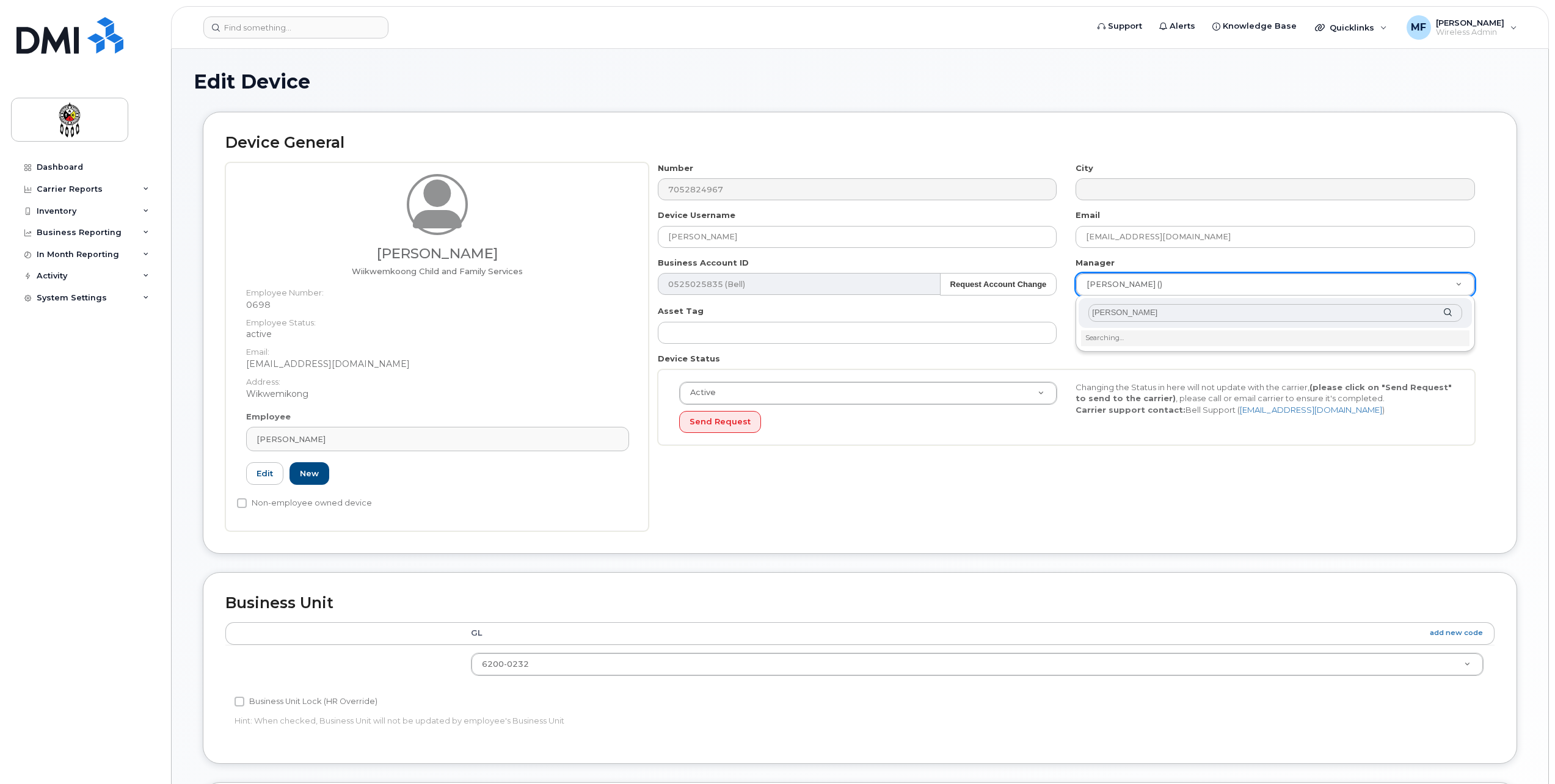
type input "Anna"
click at [1451, 312] on div at bounding box center [1275, 313] width 394 height 30
click at [1449, 319] on input "text" at bounding box center [1276, 313] width 374 height 18
click at [1177, 341] on li "Please enter 3 or more characters" at bounding box center [1276, 337] width 389 height 13
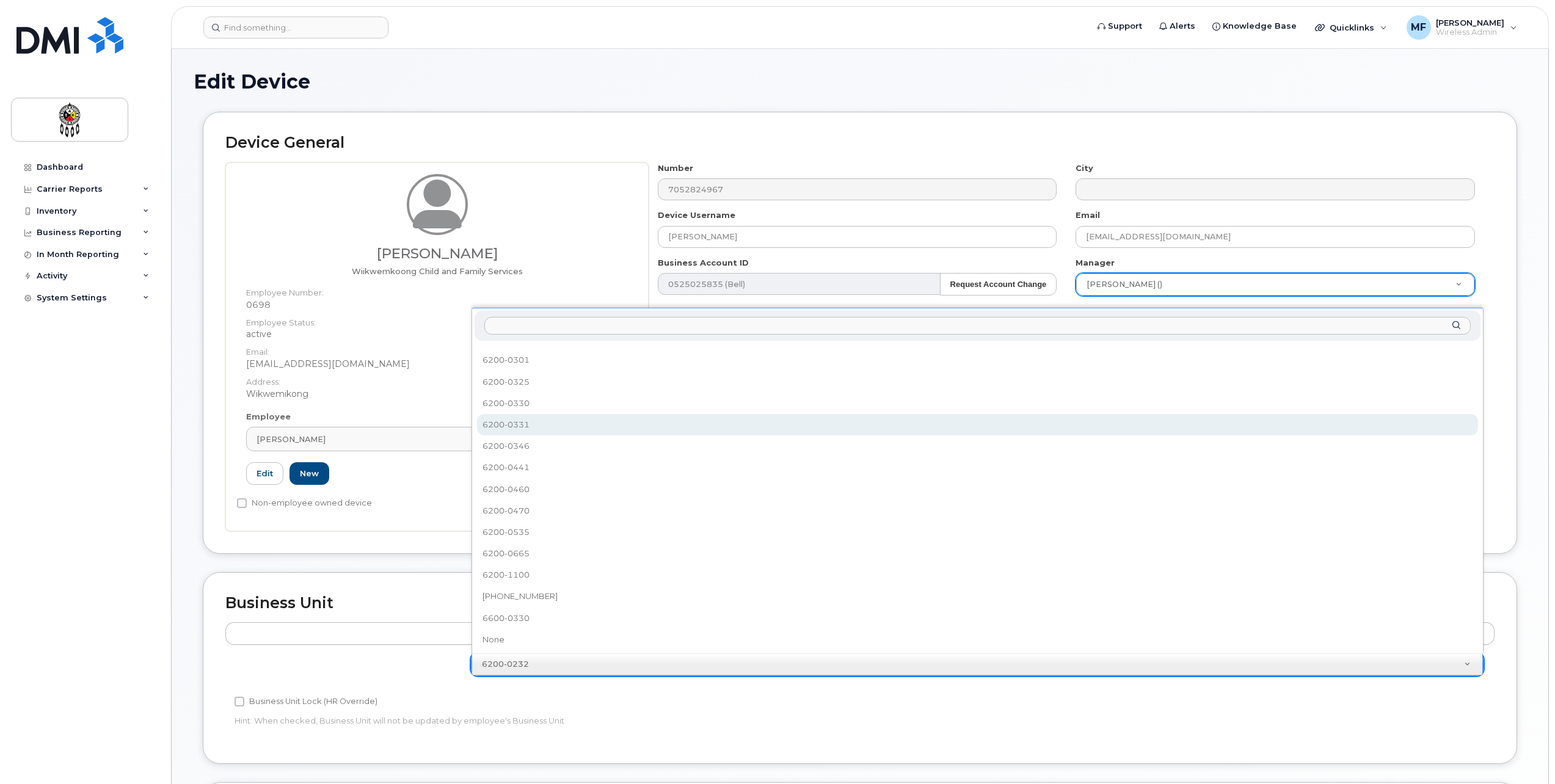
scroll to position [468, 0]
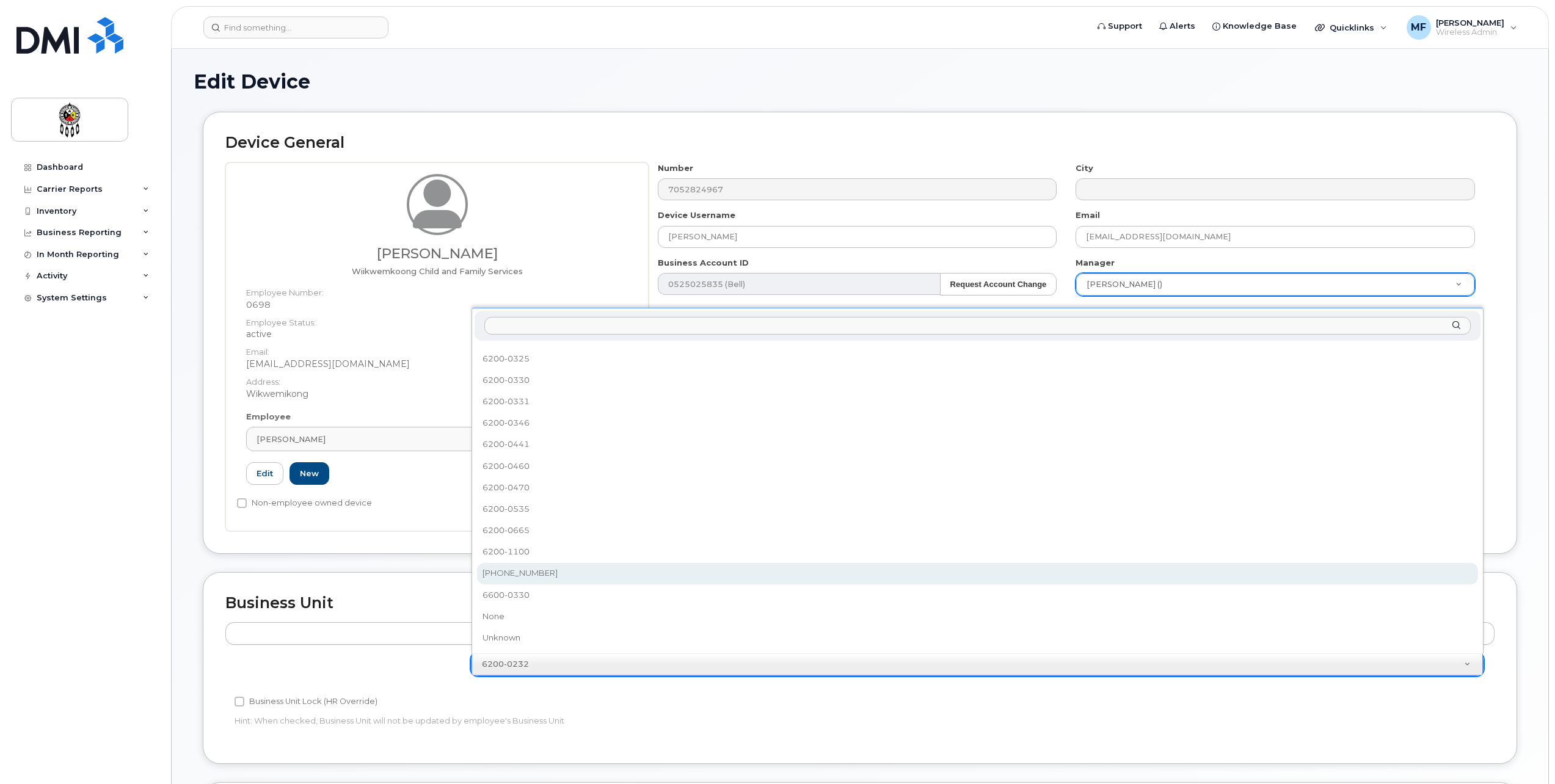
select select "36203606"
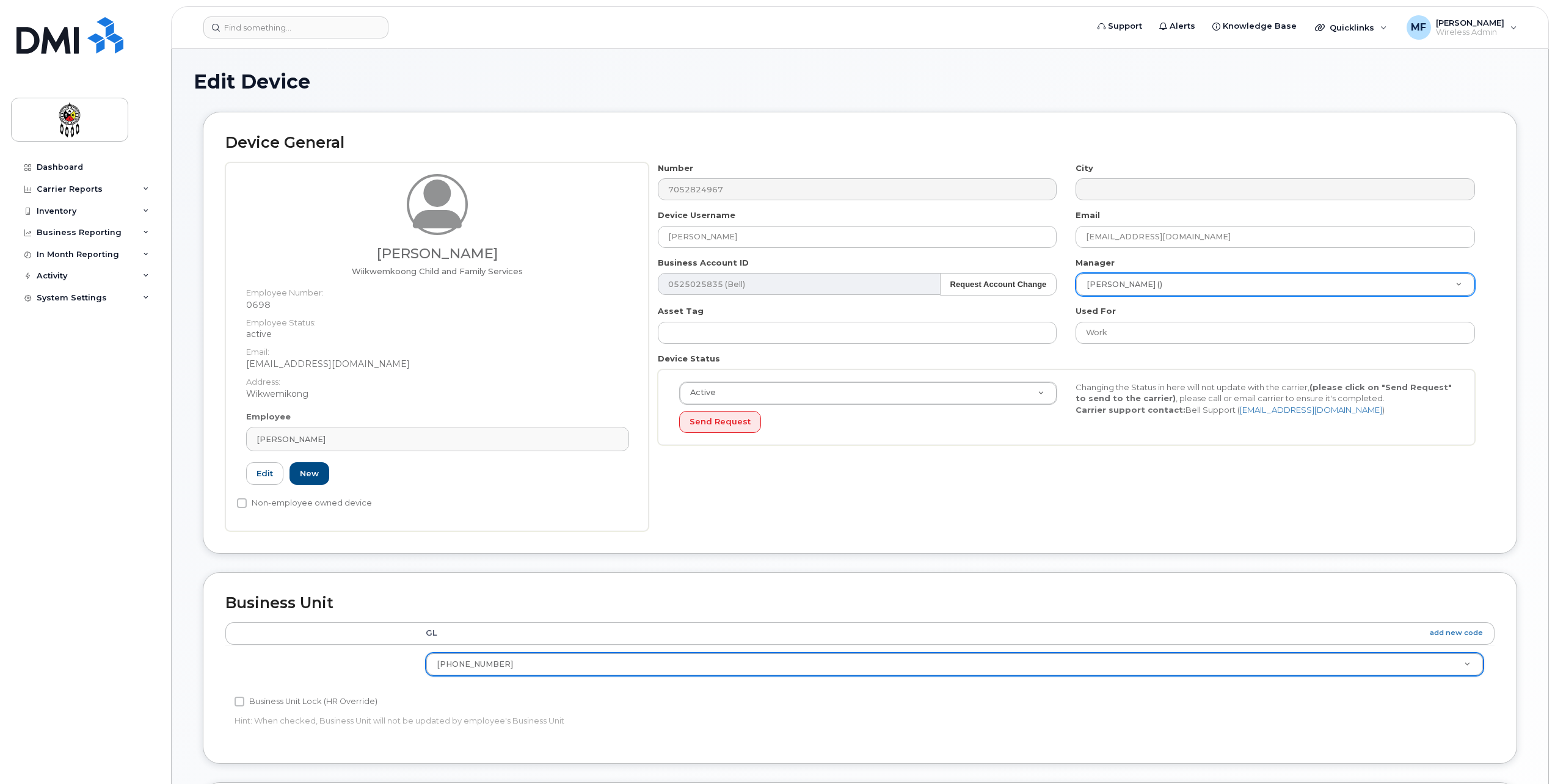
click at [629, 697] on div "Business Unit Lock (HR Override)" at bounding box center [648, 701] width 827 height 14
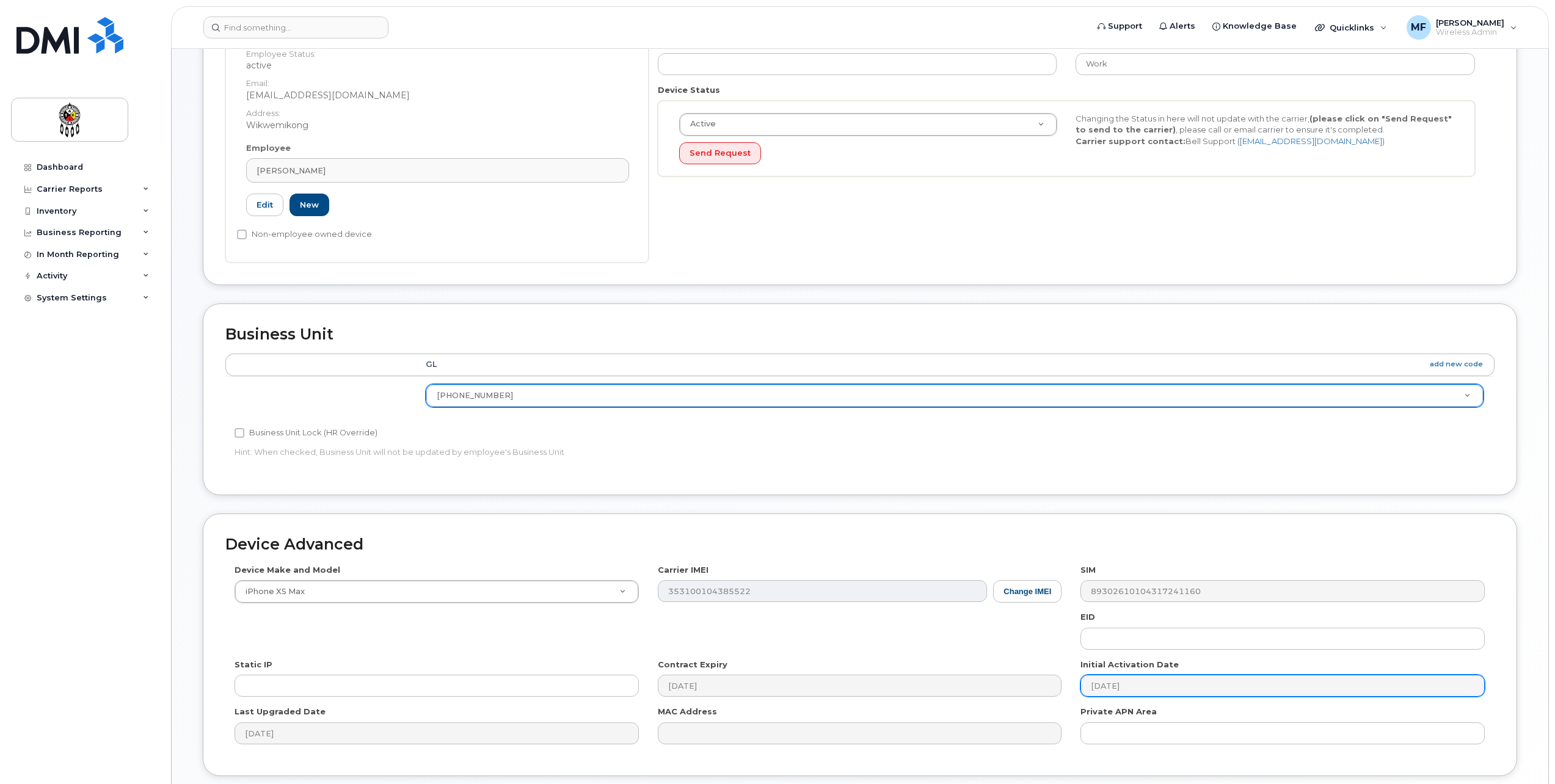
scroll to position [305, 0]
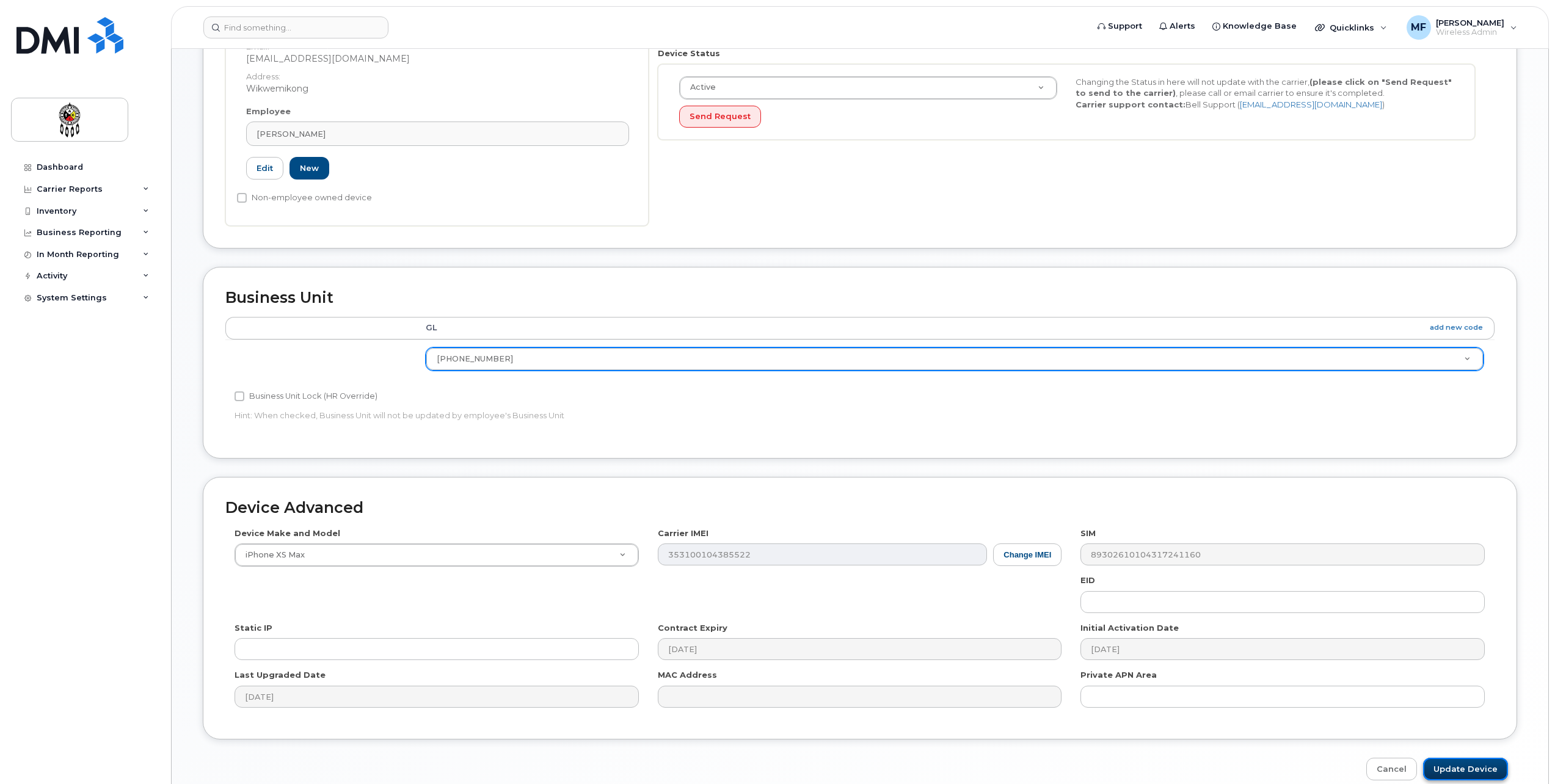
click at [1454, 767] on input "Update Device" at bounding box center [1466, 769] width 85 height 22
type input "Saving..."
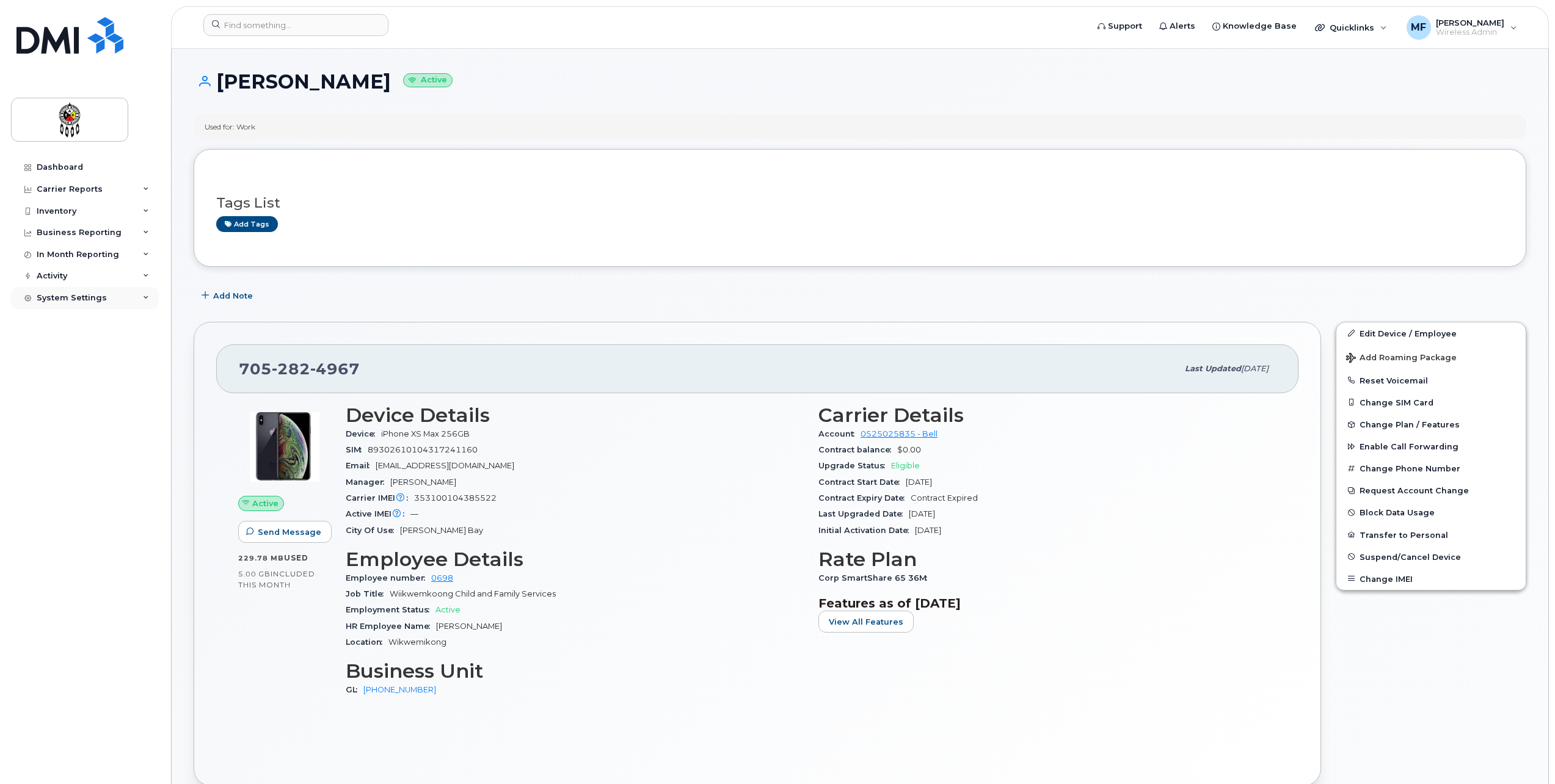
click at [135, 293] on div "System Settings" at bounding box center [84, 298] width 148 height 22
click at [96, 317] on div "Accounting Codes" at bounding box center [82, 320] width 79 height 11
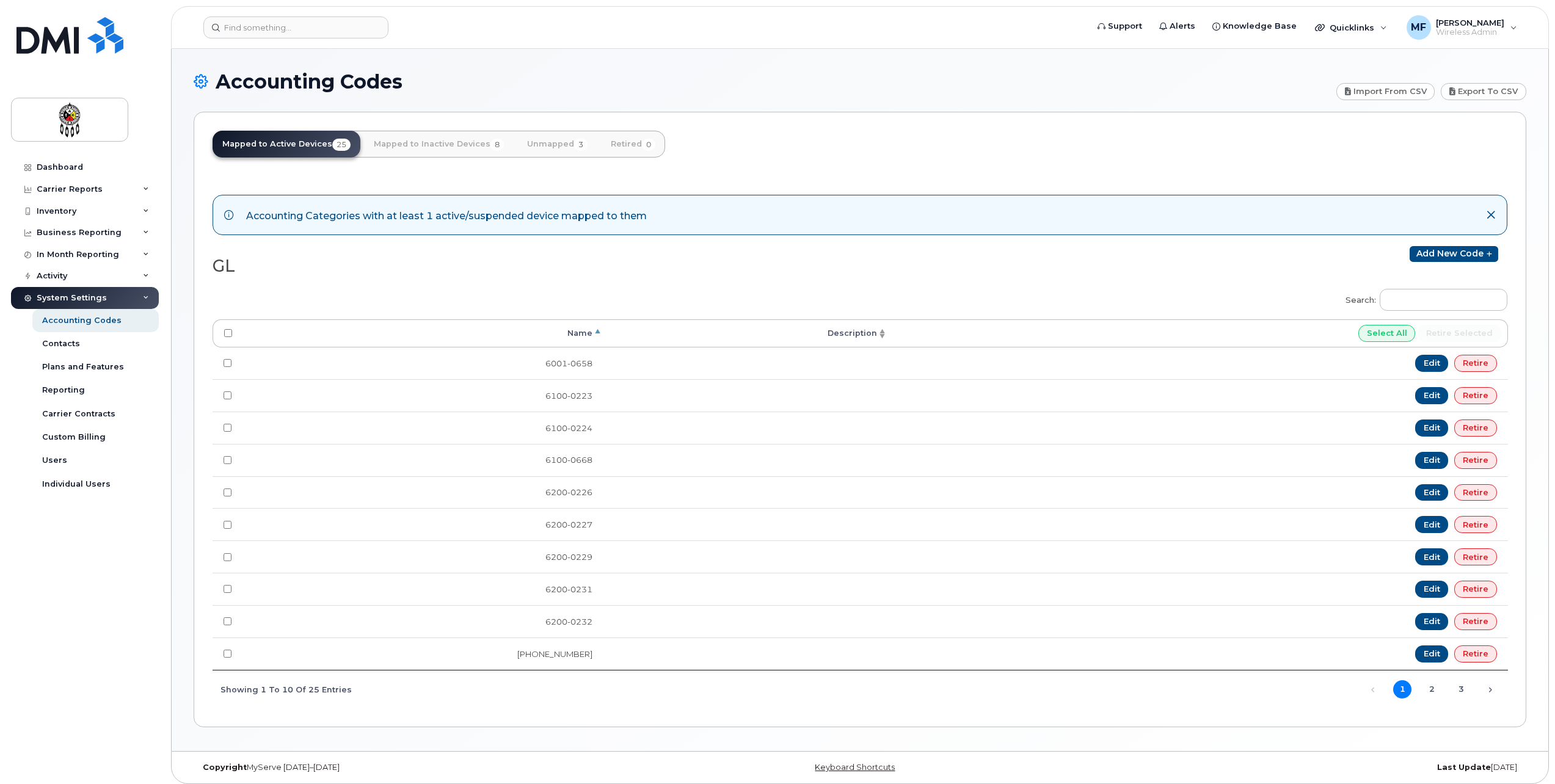
scroll to position [6, 0]
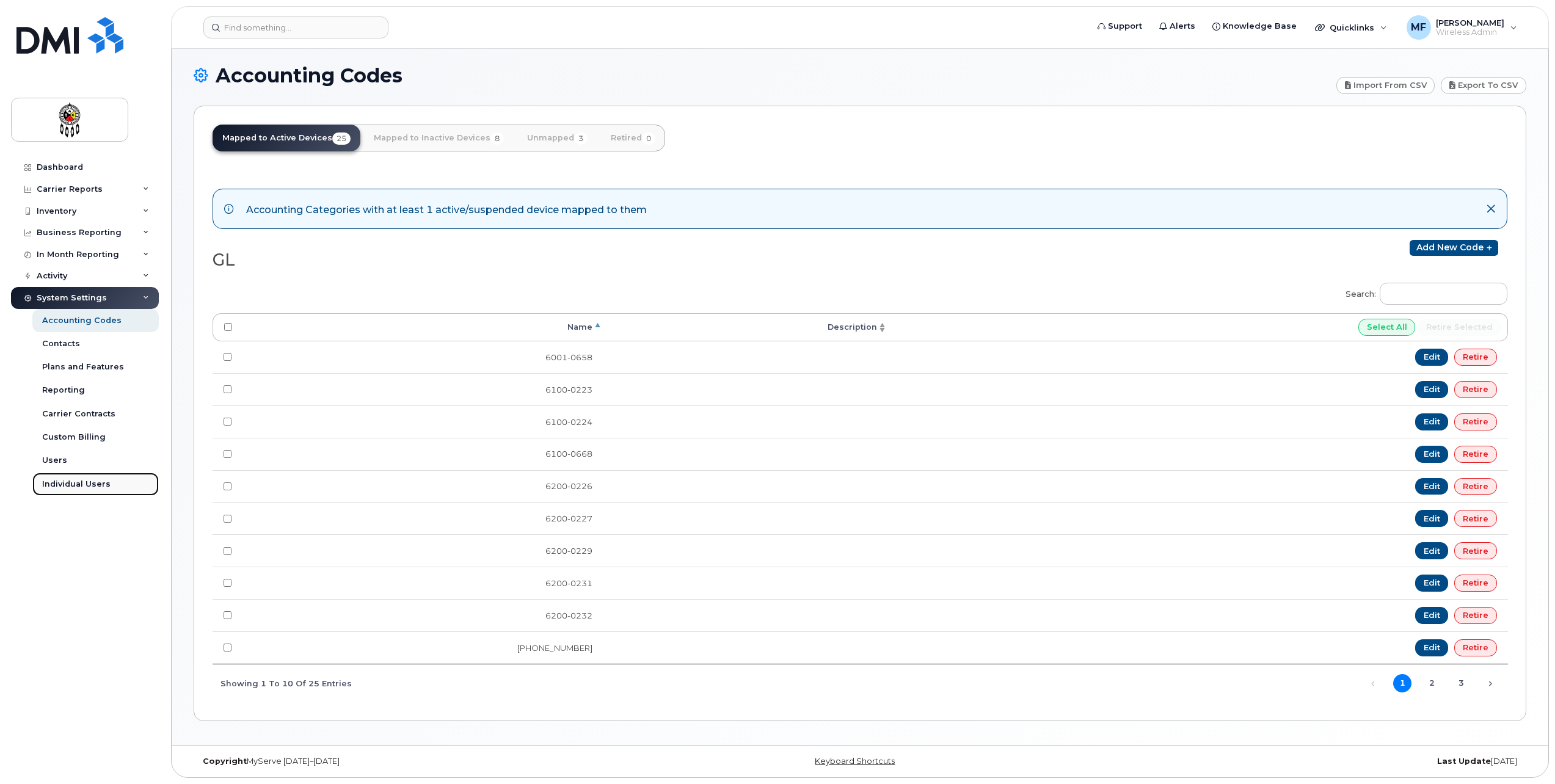
click at [77, 482] on div "Individual Users" at bounding box center [76, 484] width 68 height 11
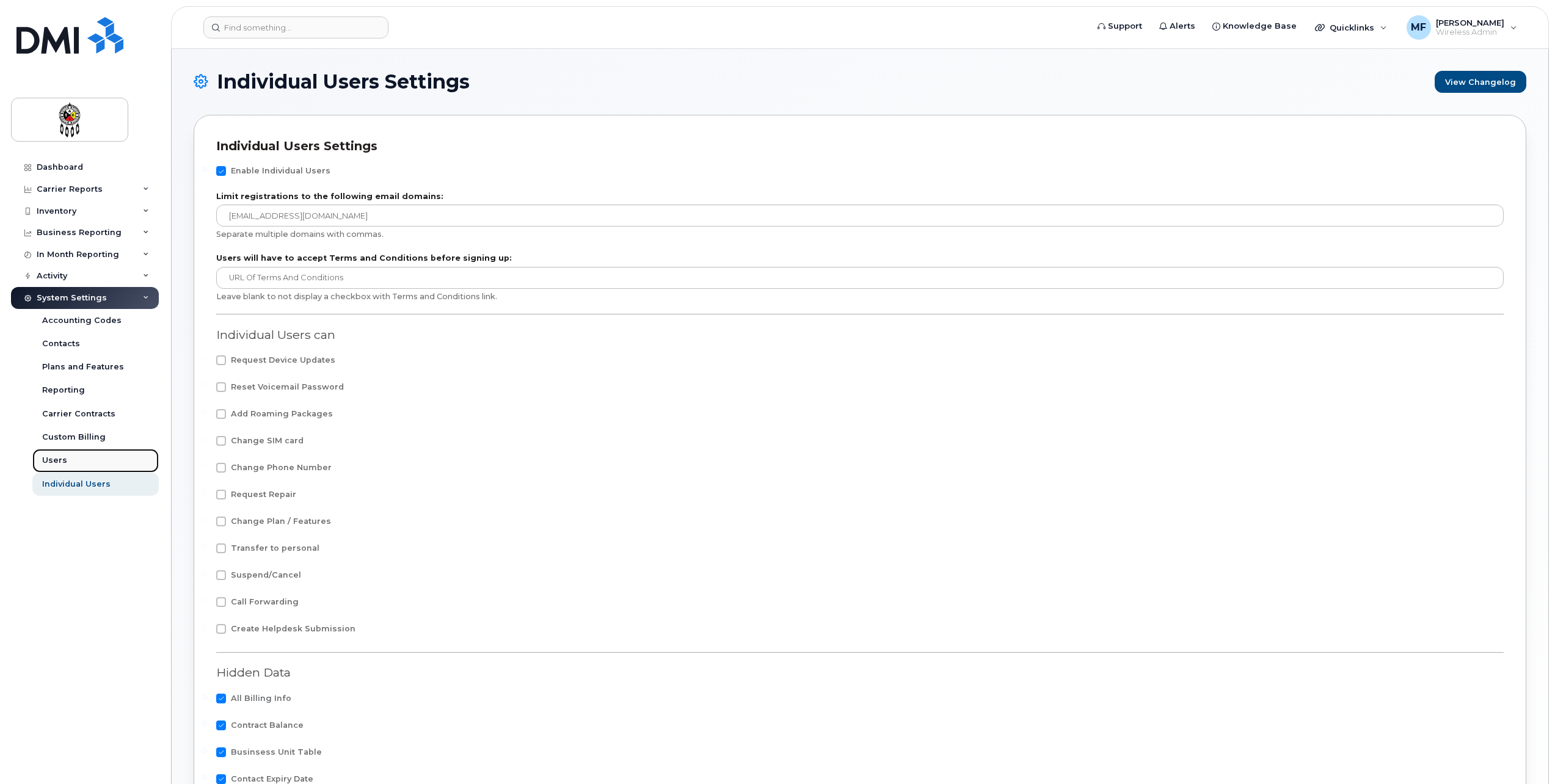
click at [65, 462] on link "Users" at bounding box center [96, 460] width 127 height 23
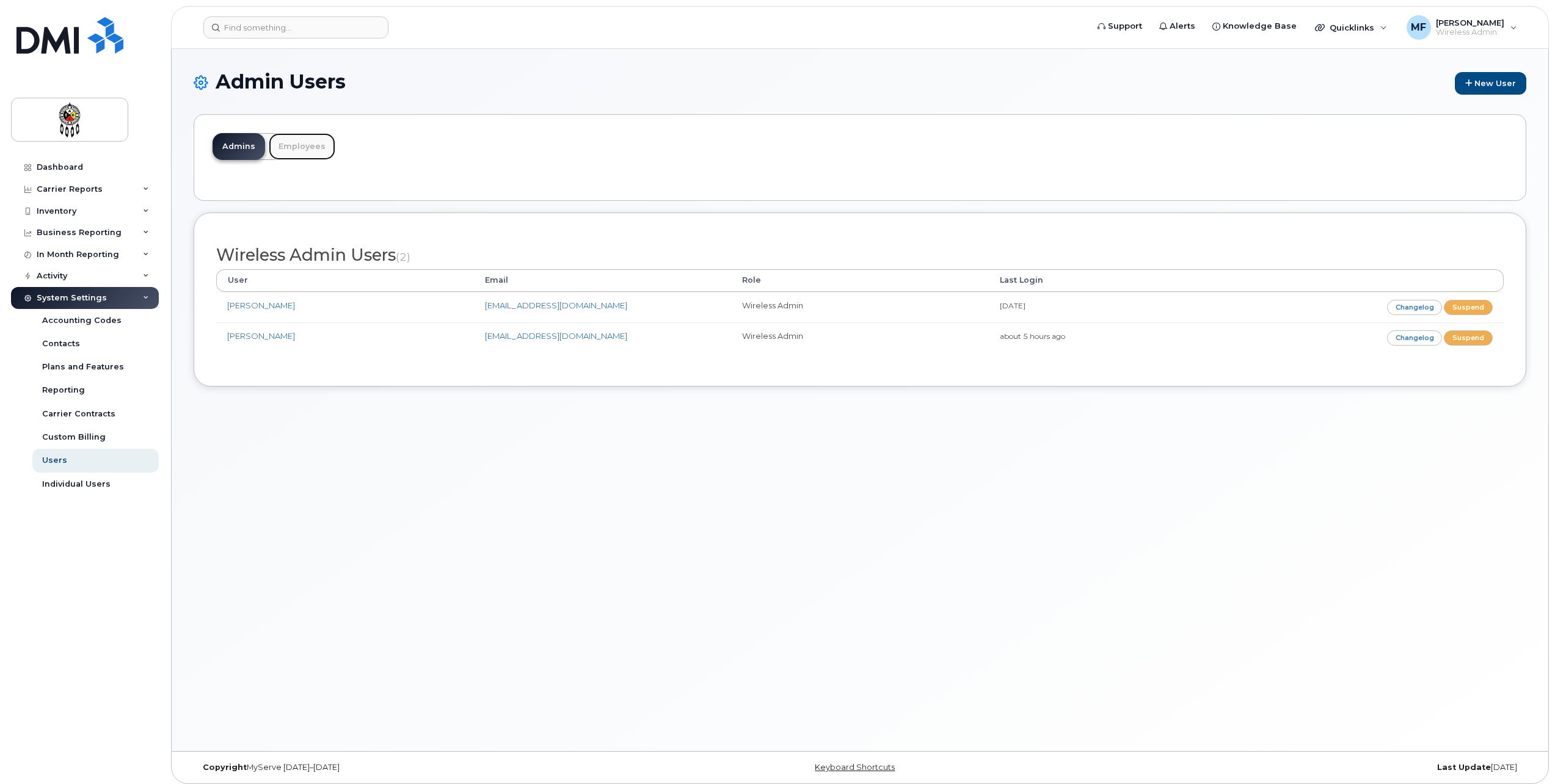
click at [305, 154] on link "Employees" at bounding box center [302, 146] width 67 height 27
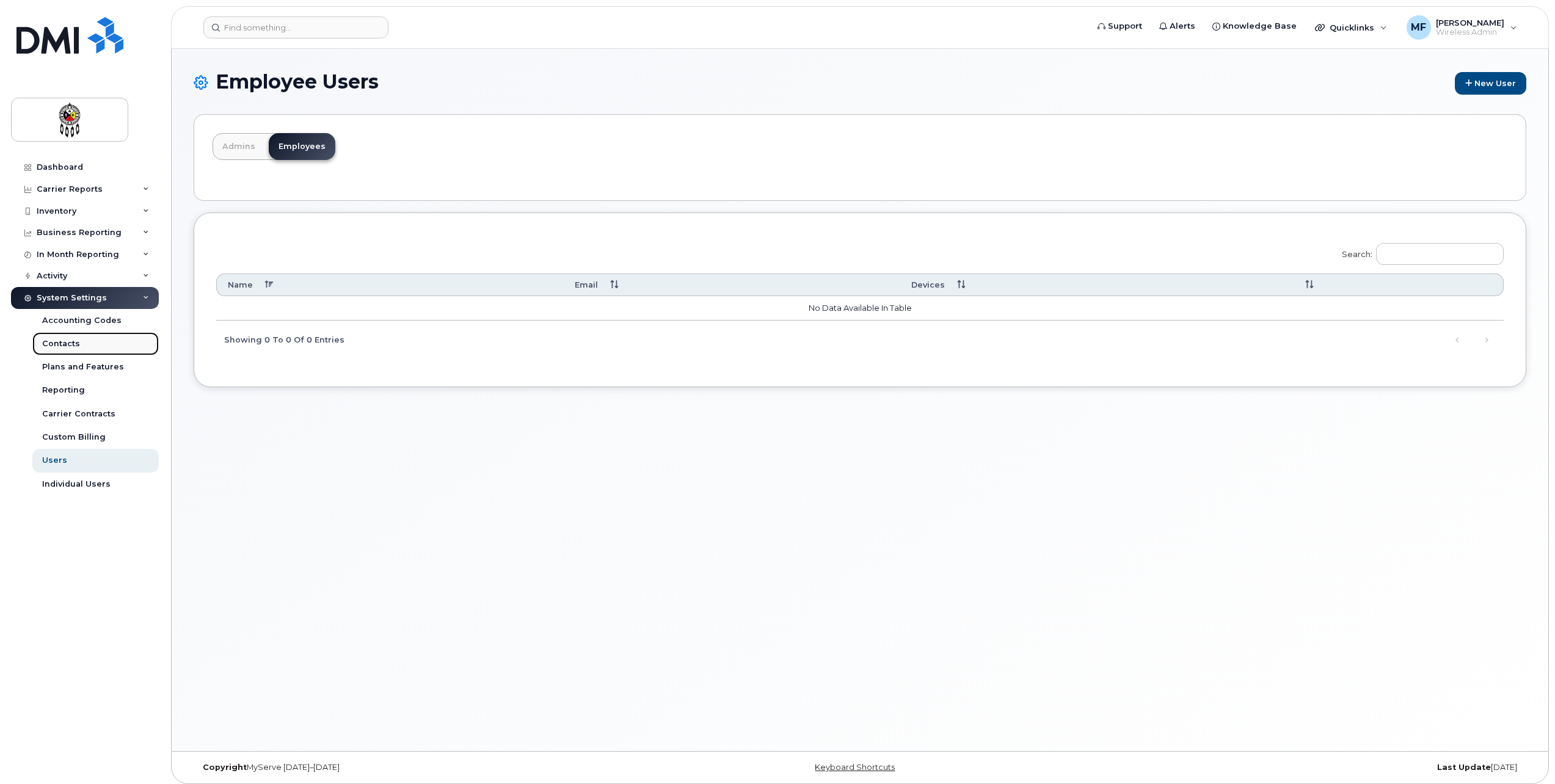
click at [50, 337] on link "Contacts" at bounding box center [96, 344] width 127 height 23
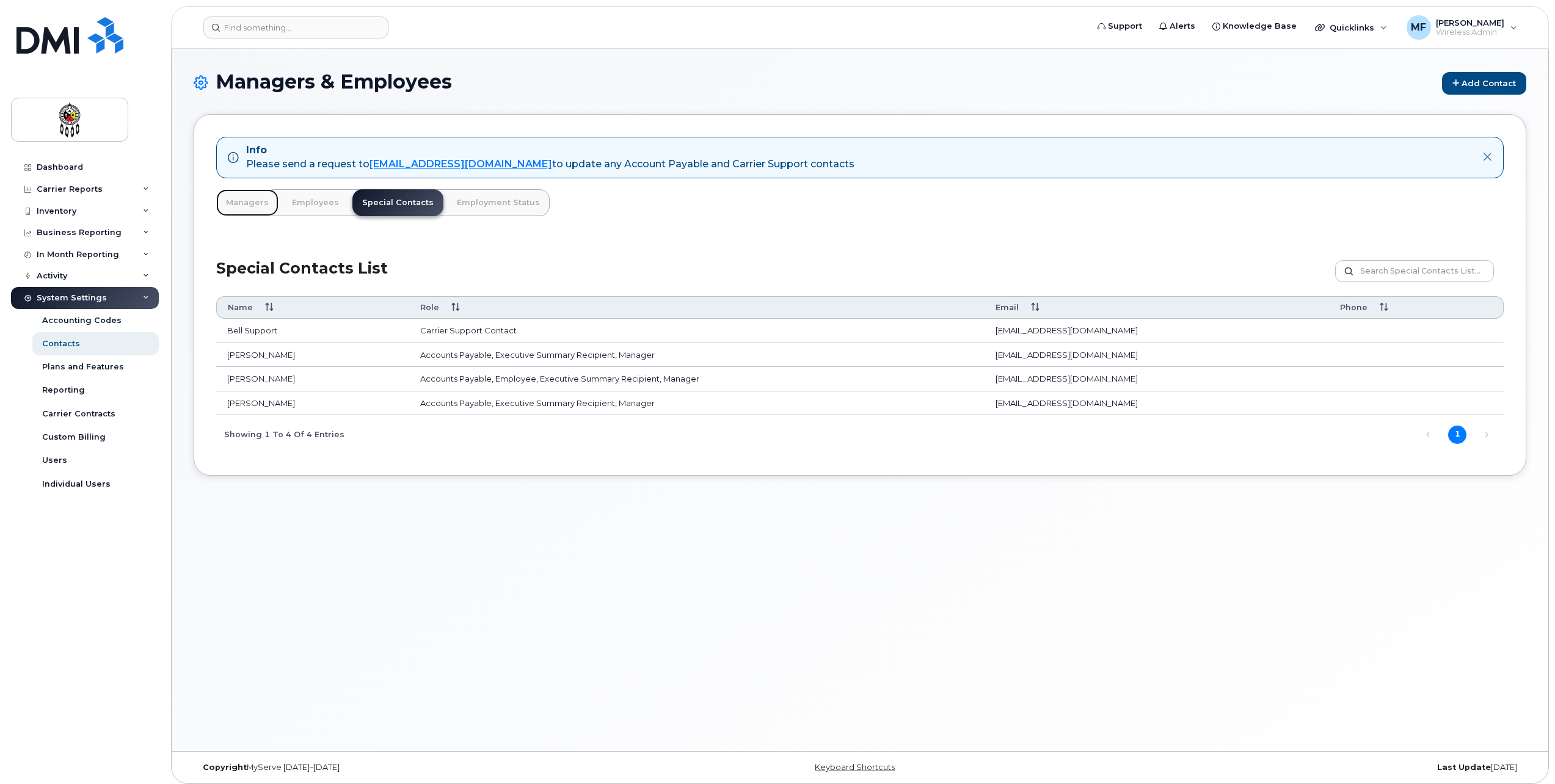
click at [239, 204] on link "Managers" at bounding box center [248, 202] width 63 height 27
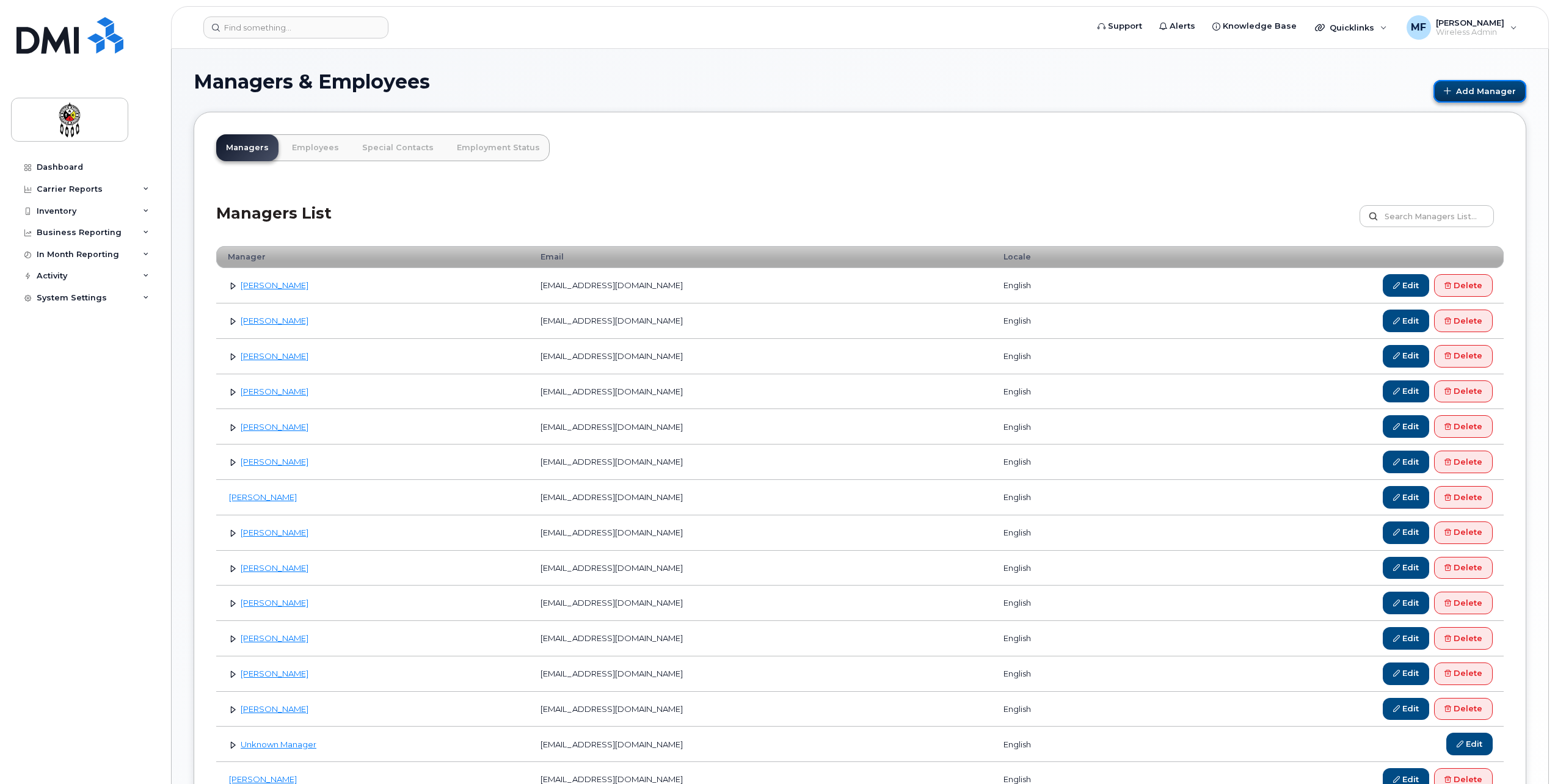
click at [1508, 87] on link "Add Manager" at bounding box center [1479, 91] width 93 height 22
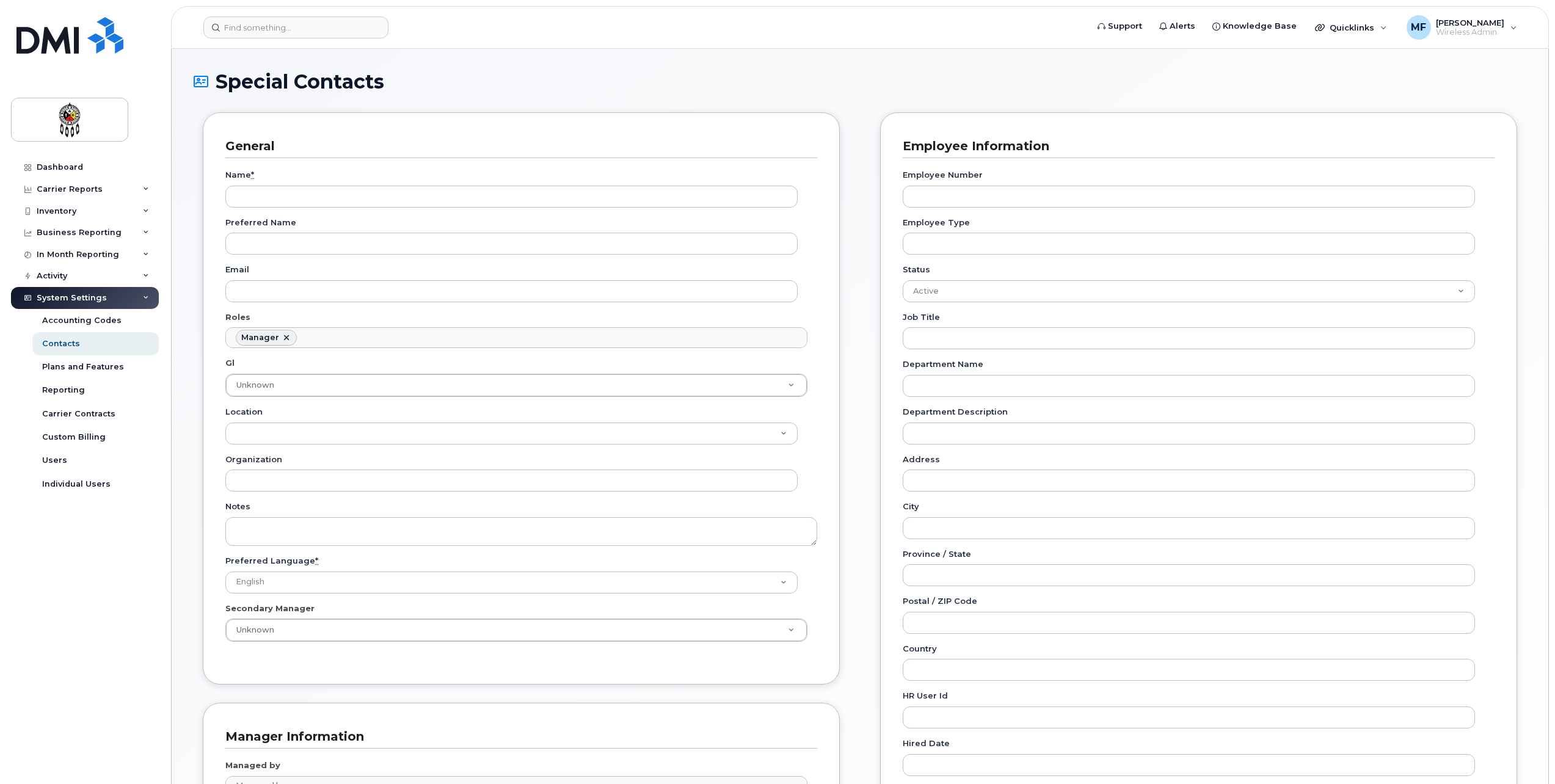
scroll to position [95, 0]
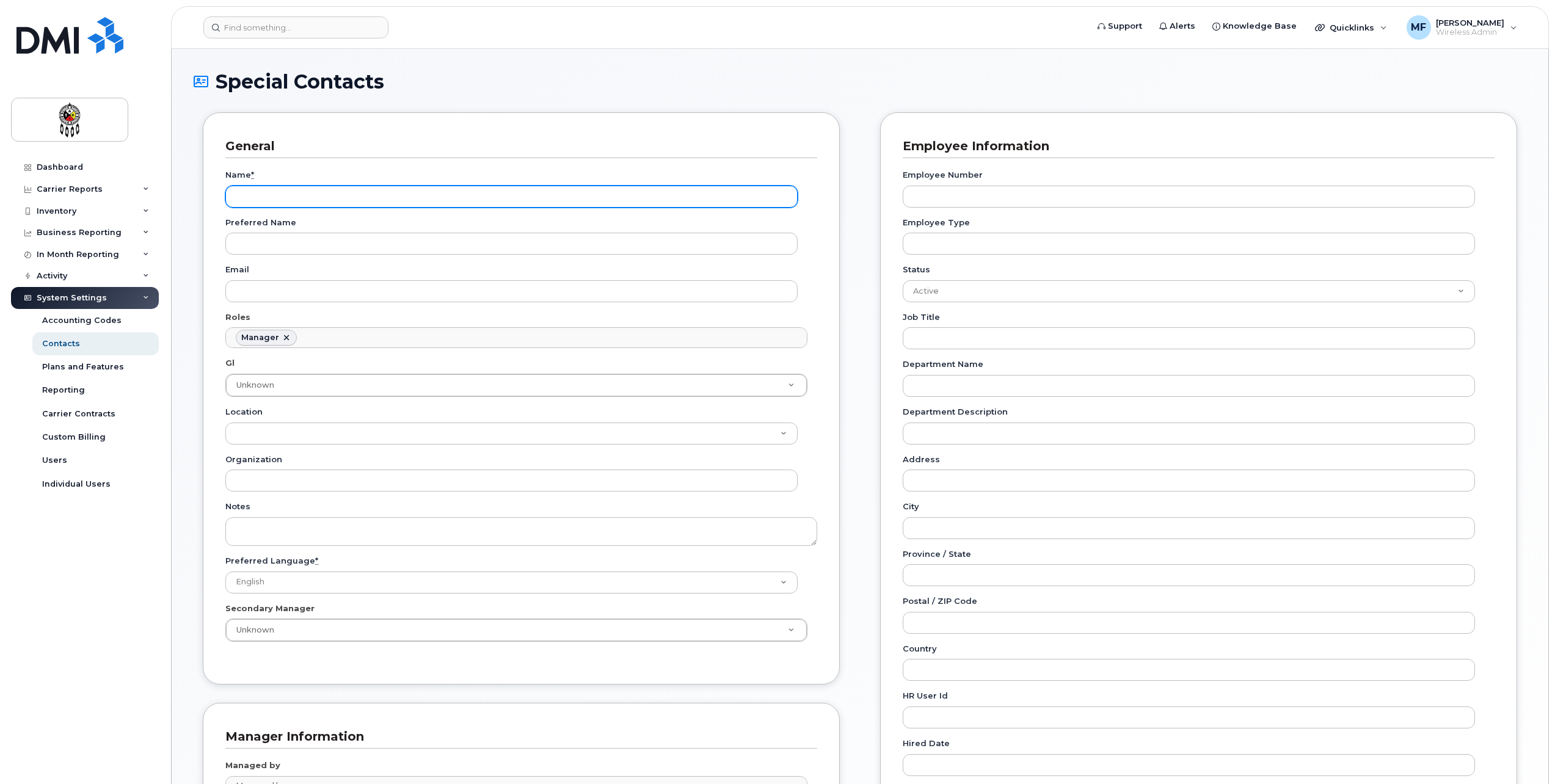
click at [289, 203] on input "Name *" at bounding box center [511, 196] width 572 height 22
type input "[PERSON_NAME]"
click at [558, 76] on h1 "Special Contacts" at bounding box center [860, 81] width 1333 height 22
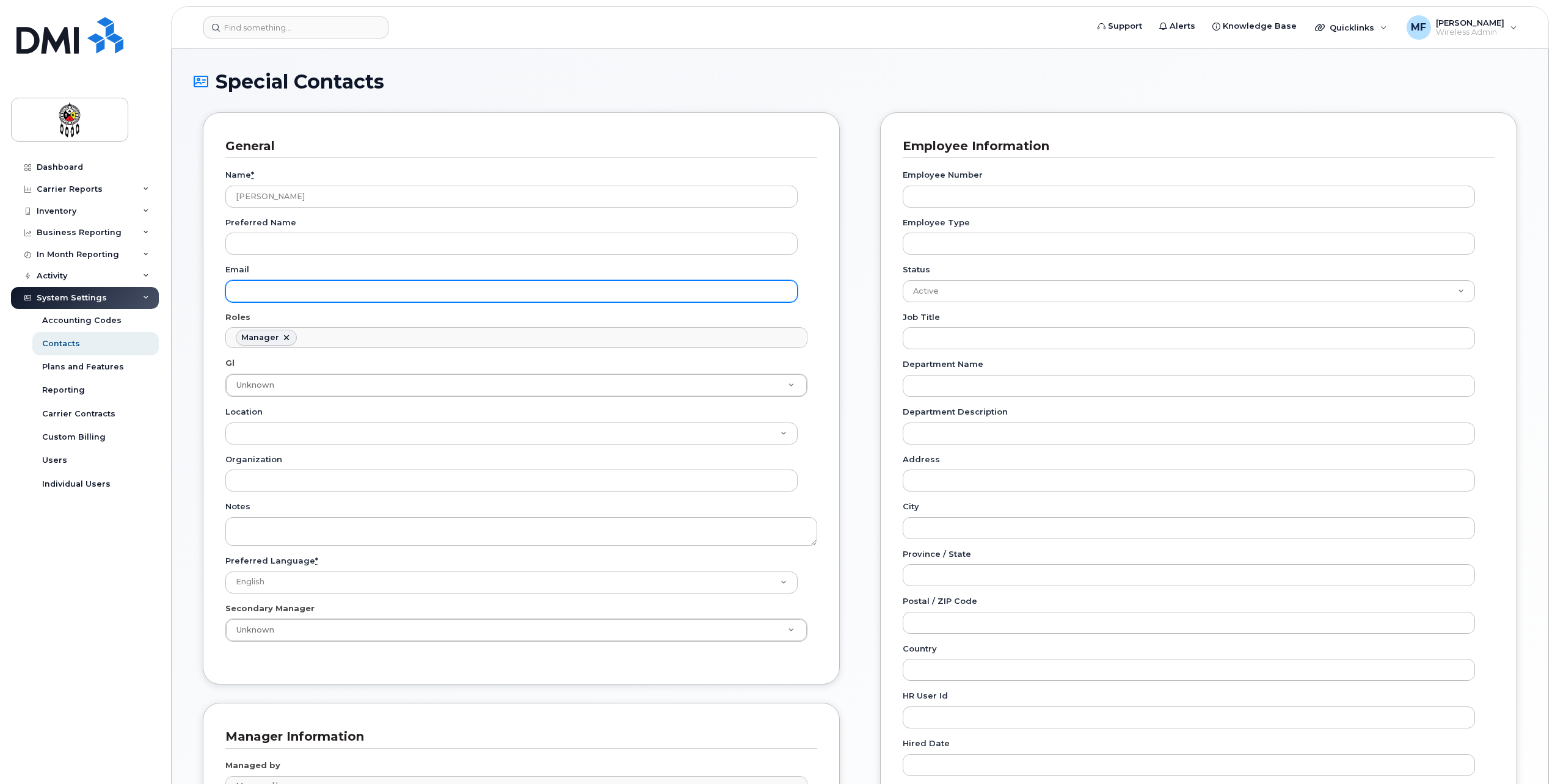
click at [287, 289] on input "Email" at bounding box center [511, 291] width 572 height 22
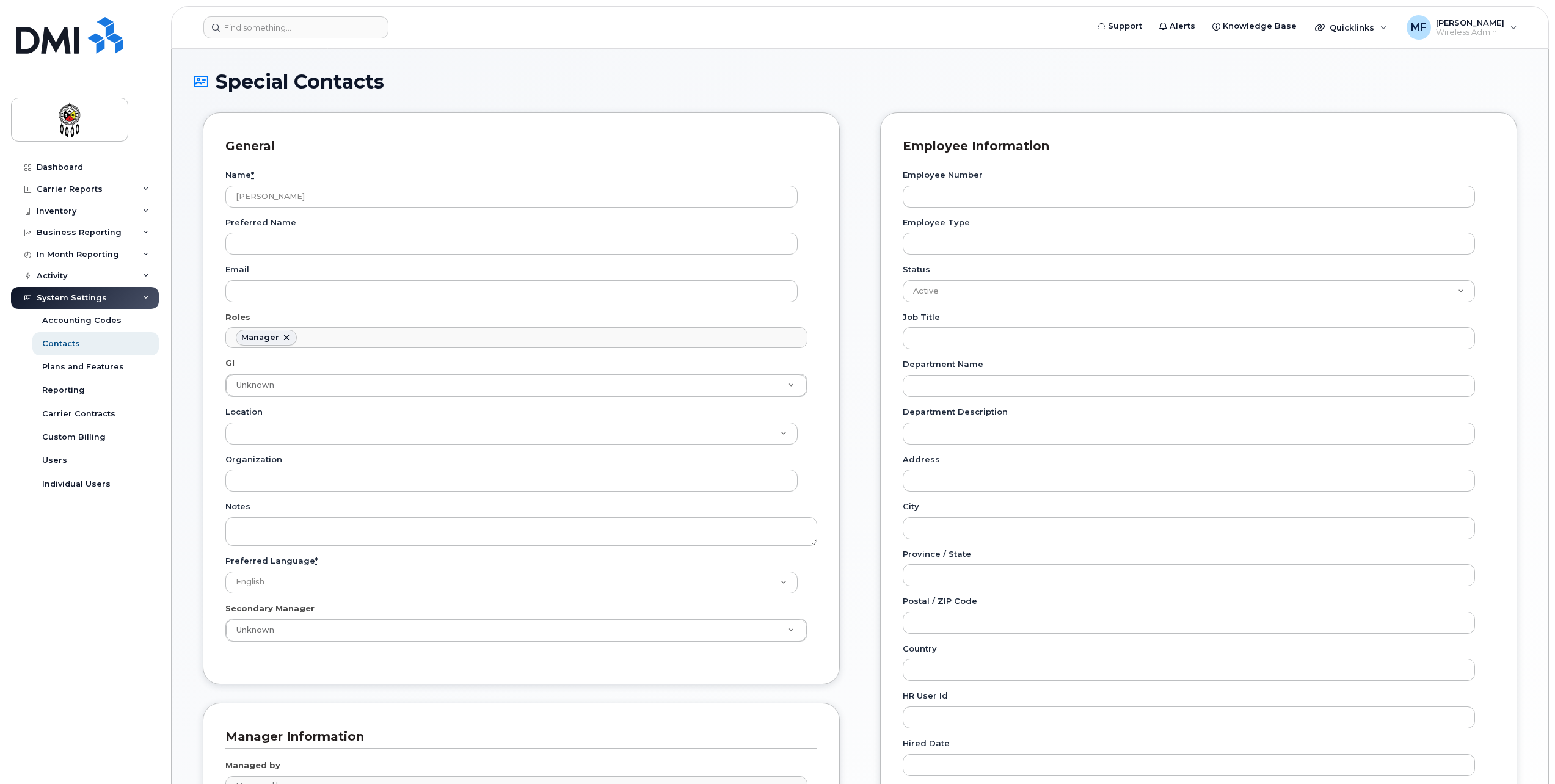
click at [751, 81] on h1 "Special Contacts" at bounding box center [860, 81] width 1333 height 22
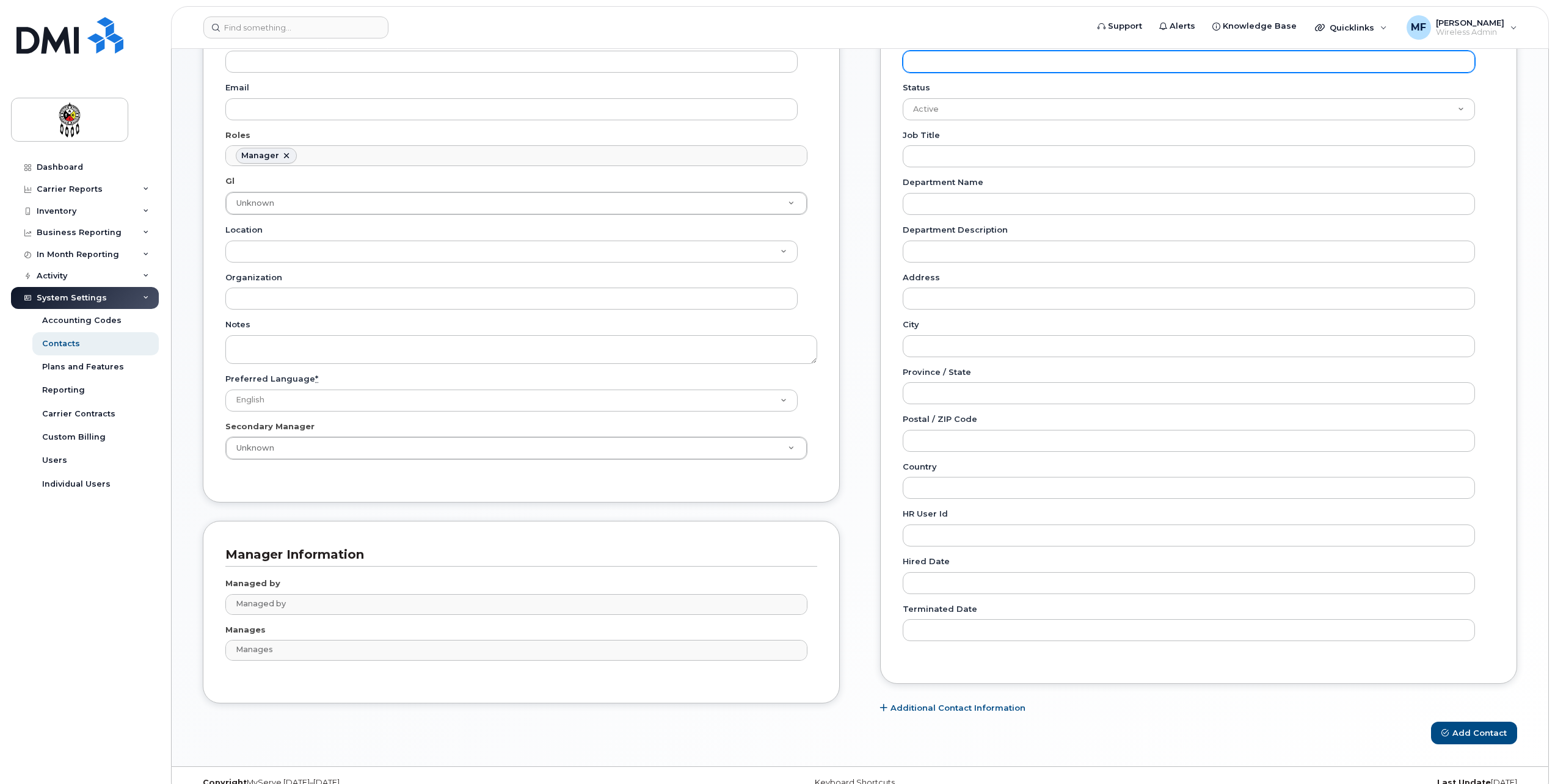
scroll to position [183, 0]
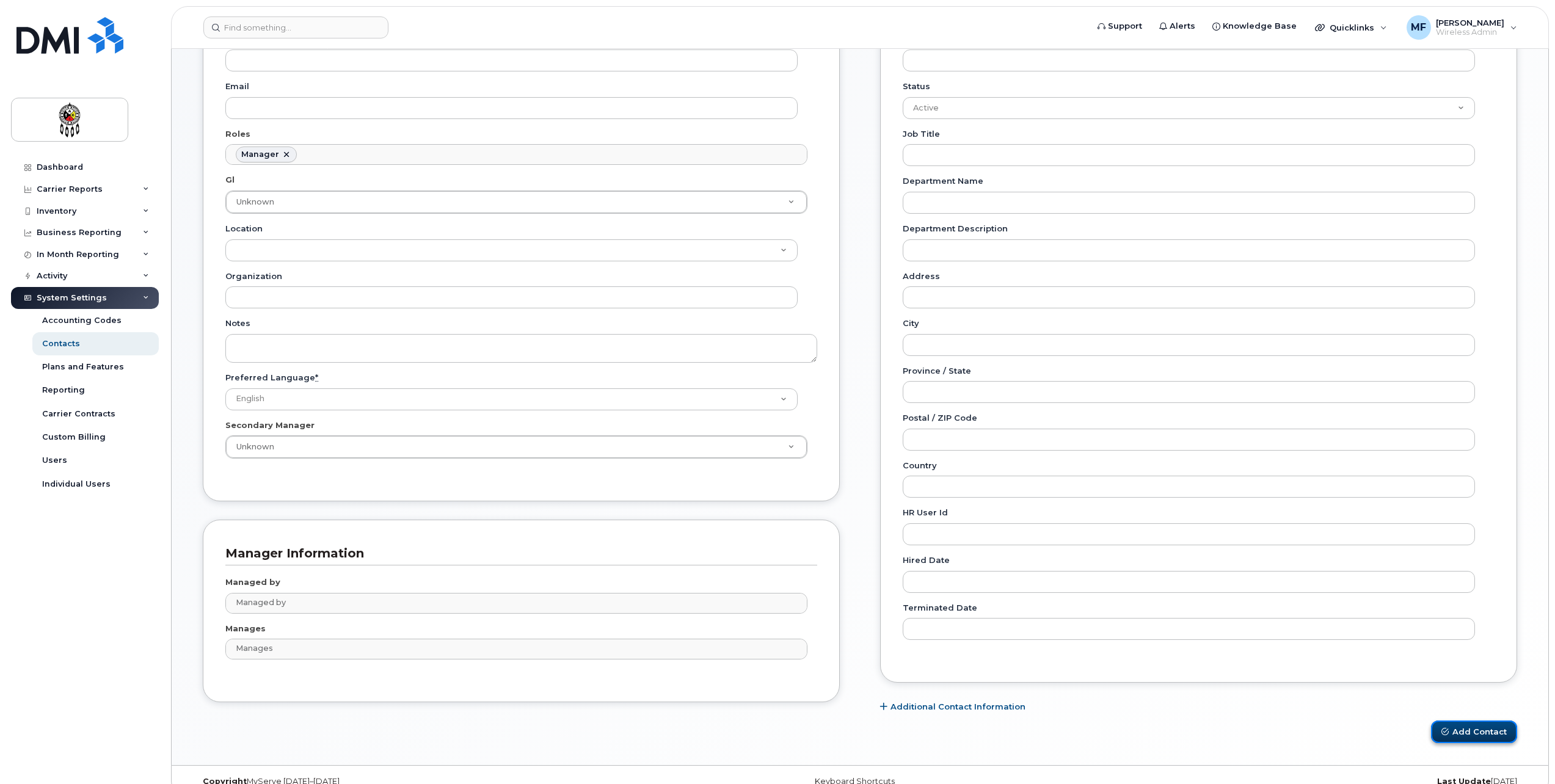
click at [1454, 724] on button "Add Contact" at bounding box center [1474, 731] width 86 height 22
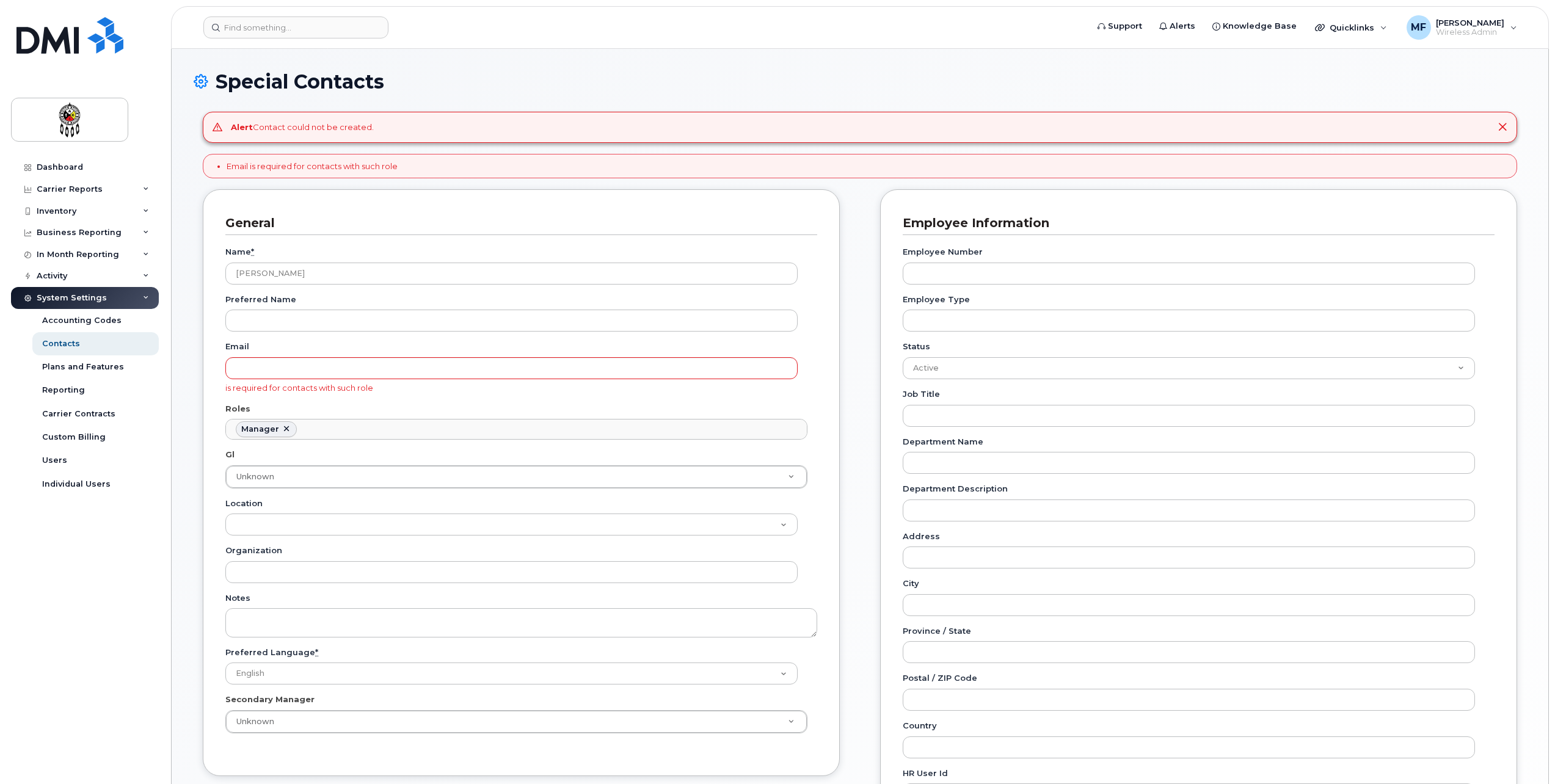
scroll to position [95, 0]
click at [337, 372] on input "Email" at bounding box center [511, 368] width 572 height 22
type input "annamcgregor@wiikwemkoong.ca"
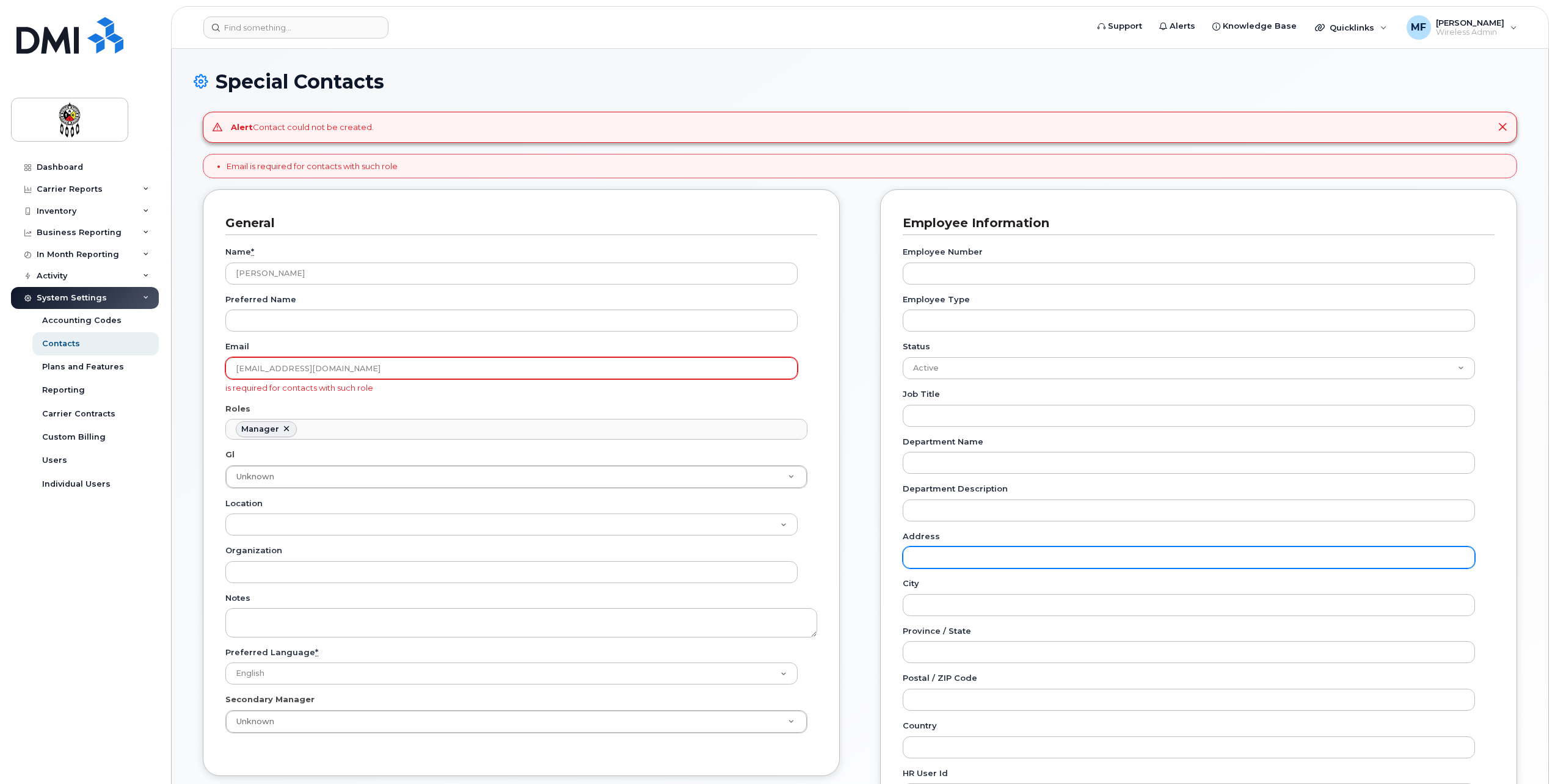
type input "Wikwemikong"
type input "Canada"
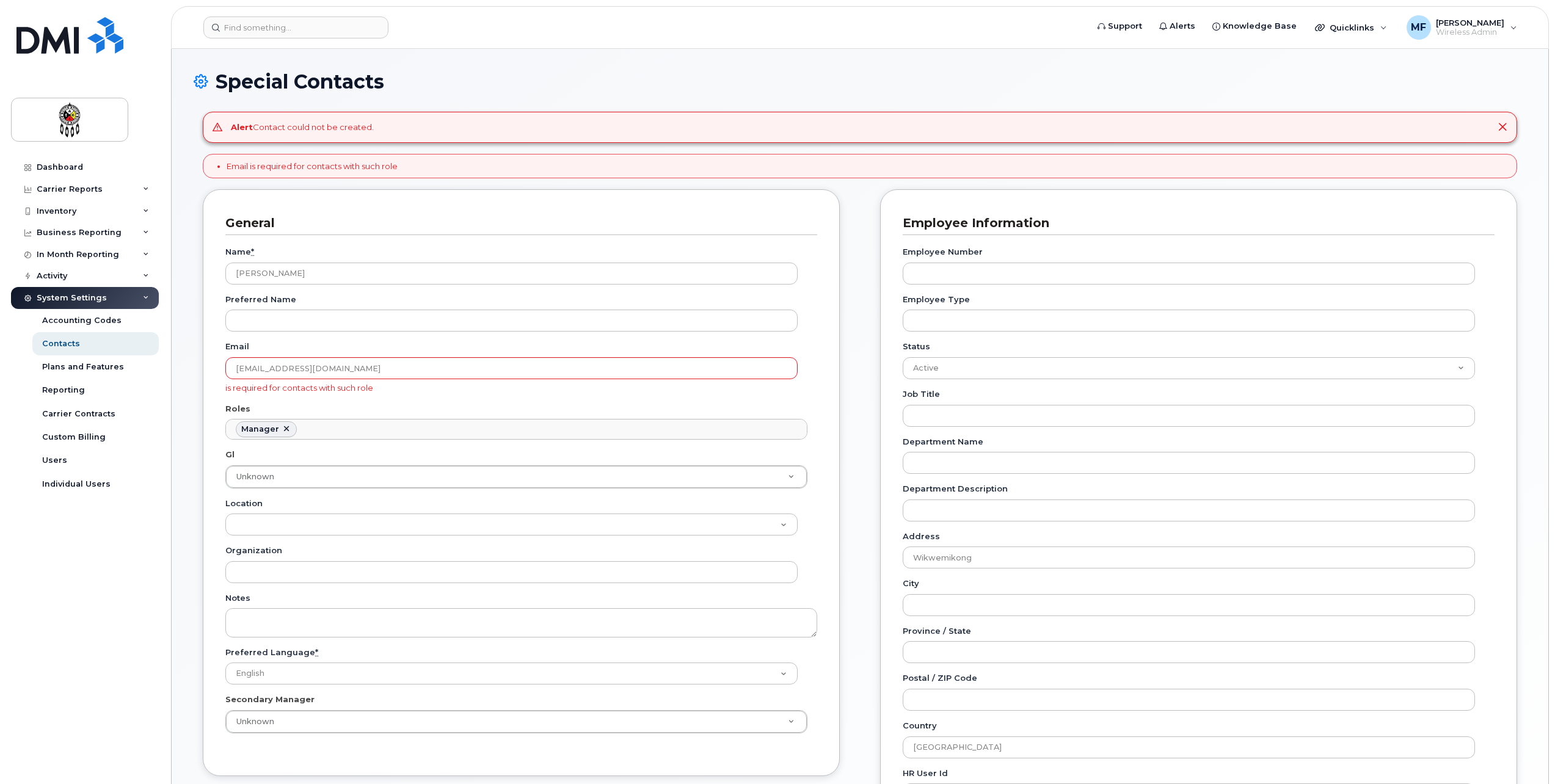
click at [844, 363] on div "General Name * Anna McGregor Preferred Name Email annamcgregor@wiikwemkoong.ca …" at bounding box center [521, 592] width 656 height 806
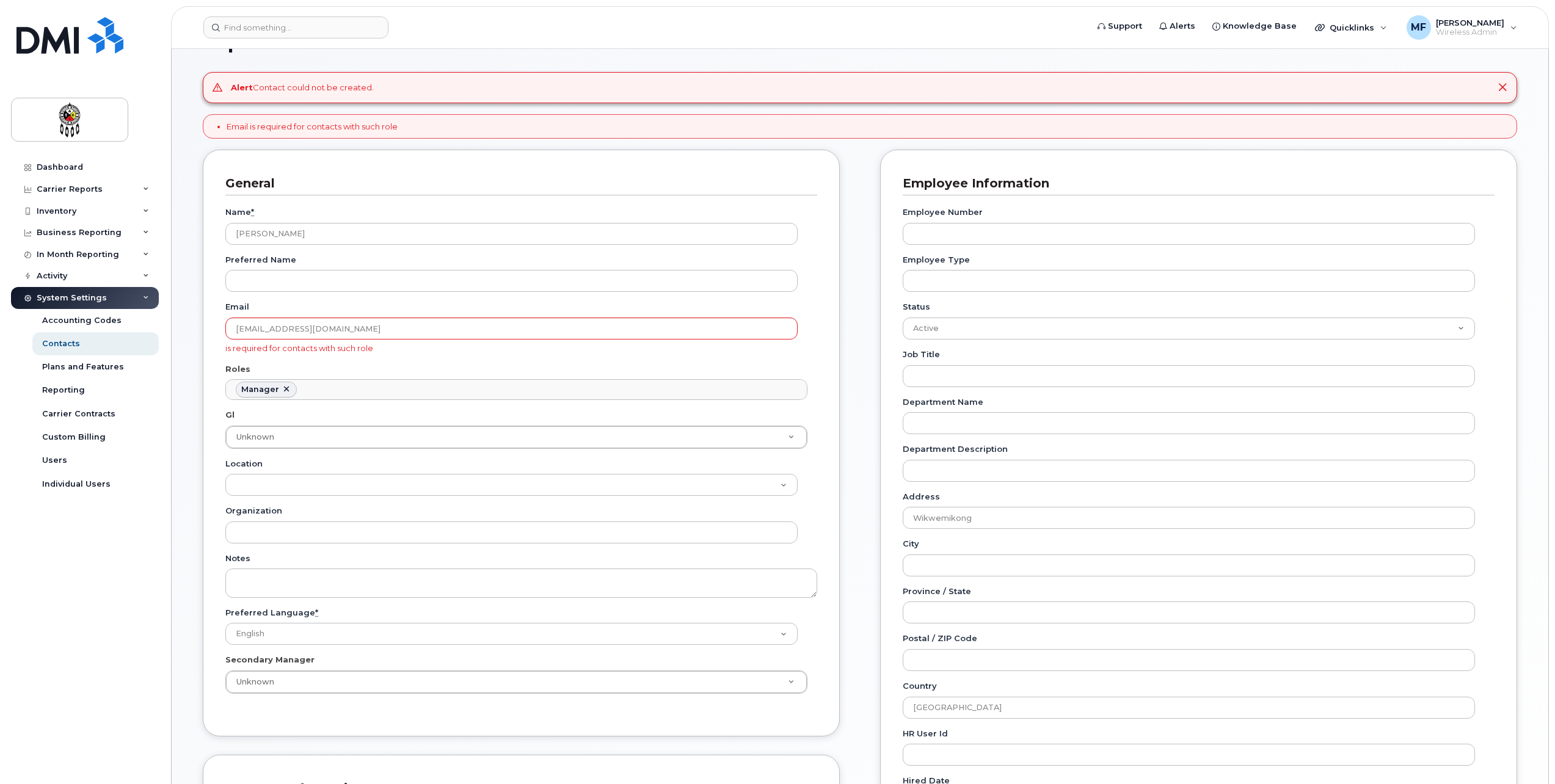
scroll to position [61, 0]
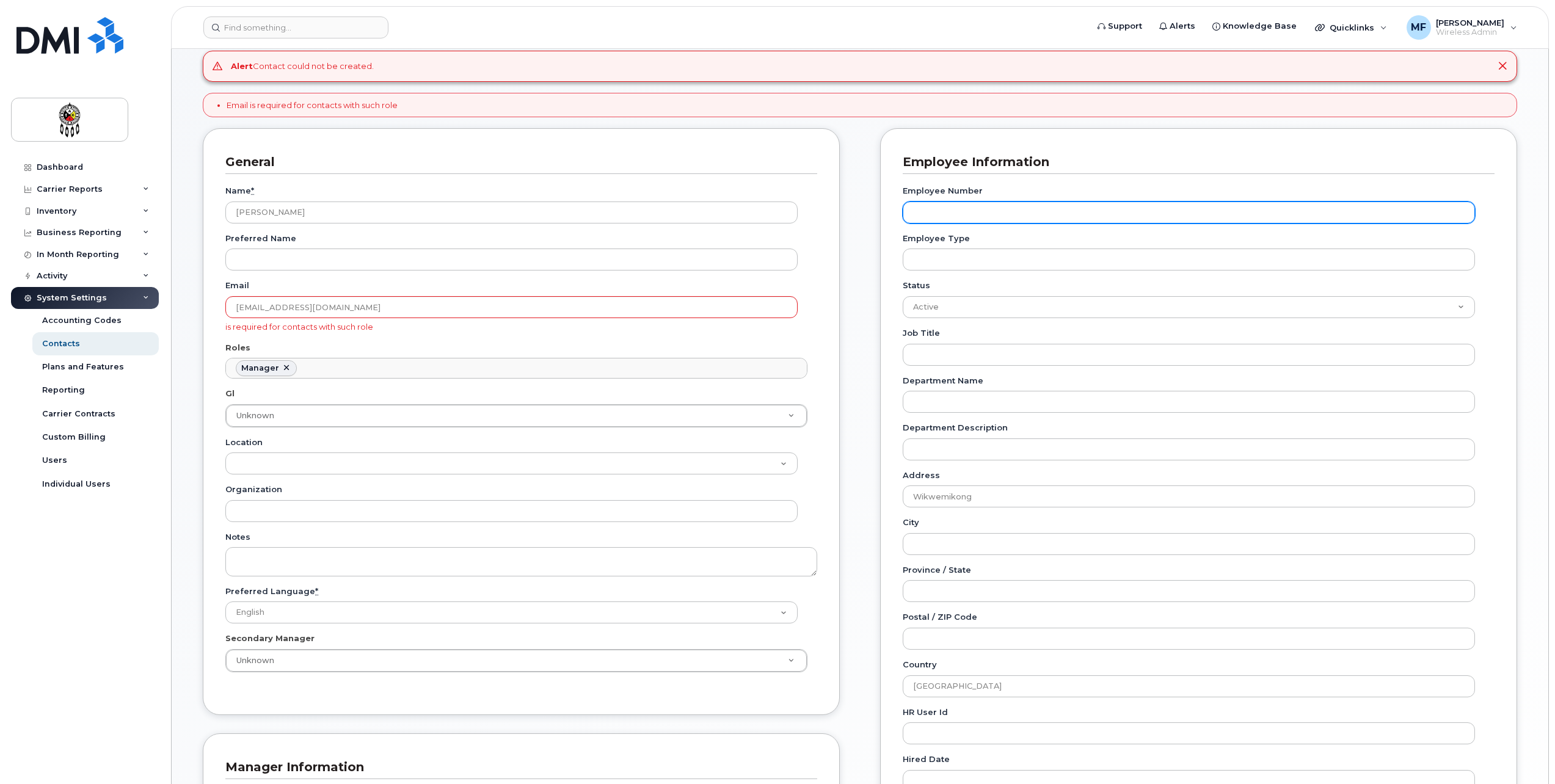
click at [974, 211] on input "Employee Number" at bounding box center [1189, 212] width 572 height 22
type input "1322"
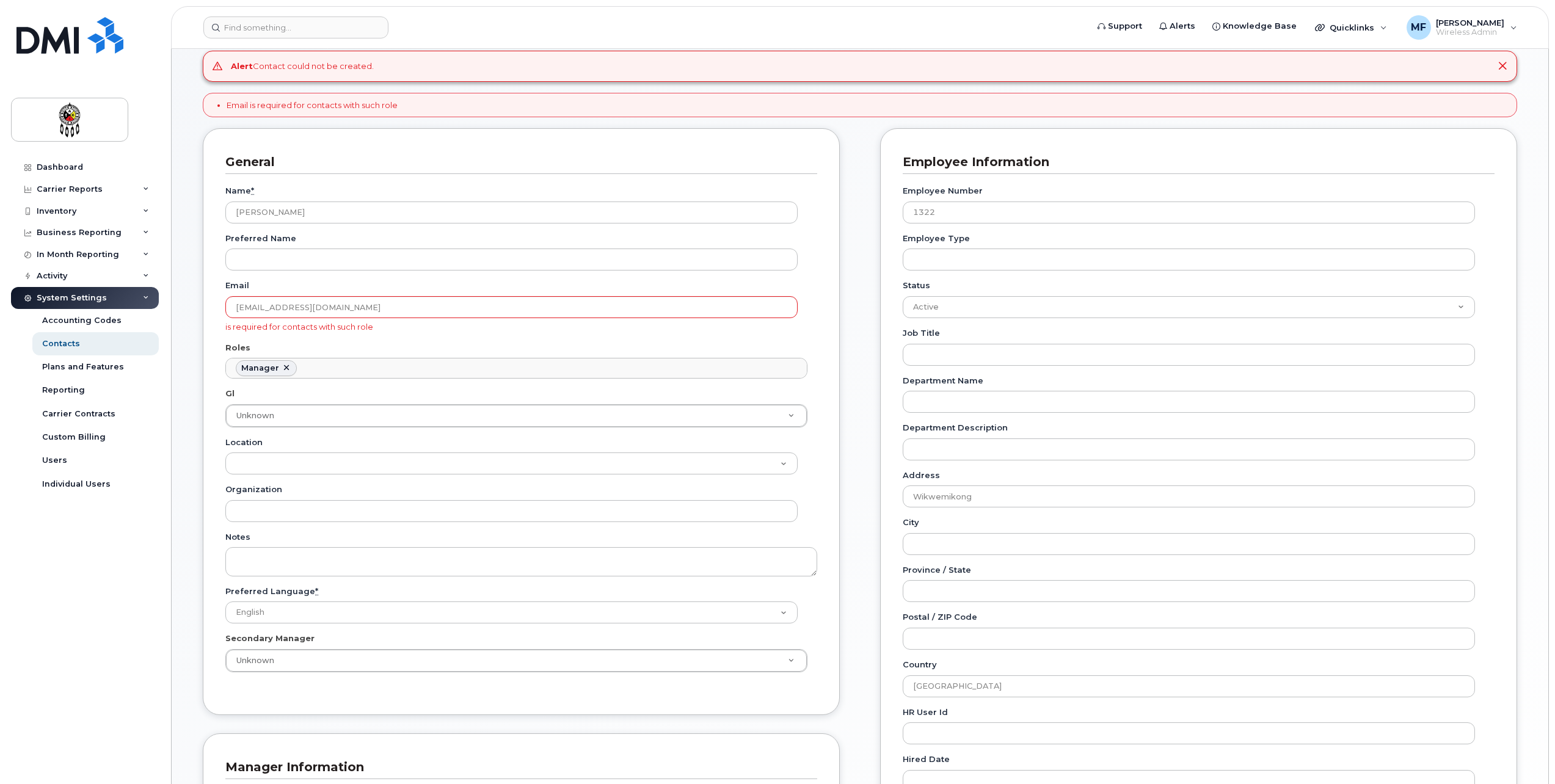
click at [894, 286] on div "Employee Information Employee Number 1322 Employee Type Status Active On-Leave …" at bounding box center [1198, 505] width 637 height 754
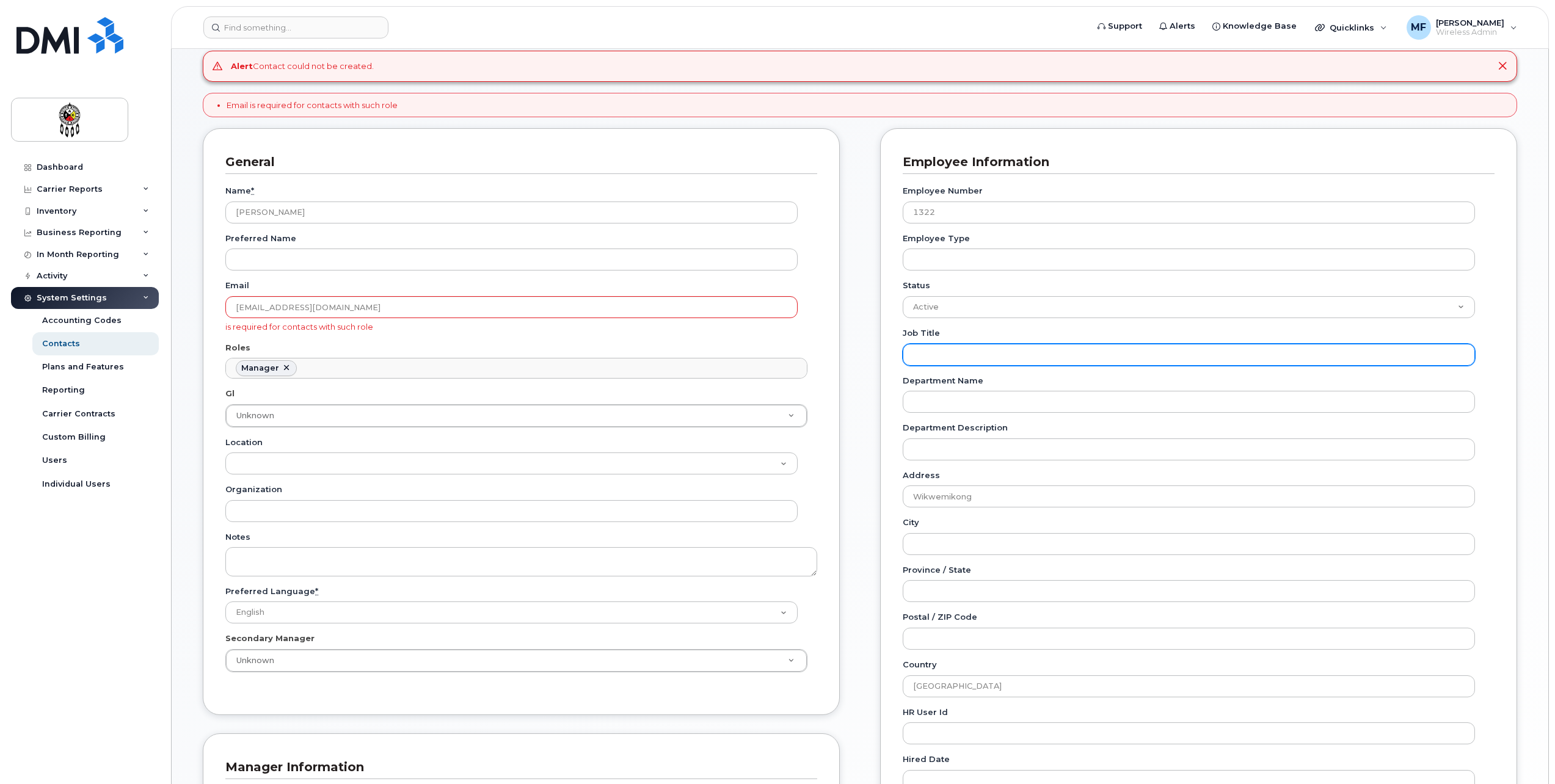
click at [966, 352] on input "Job Title" at bounding box center [1189, 355] width 572 height 22
type input "Director of Child and Family Services"
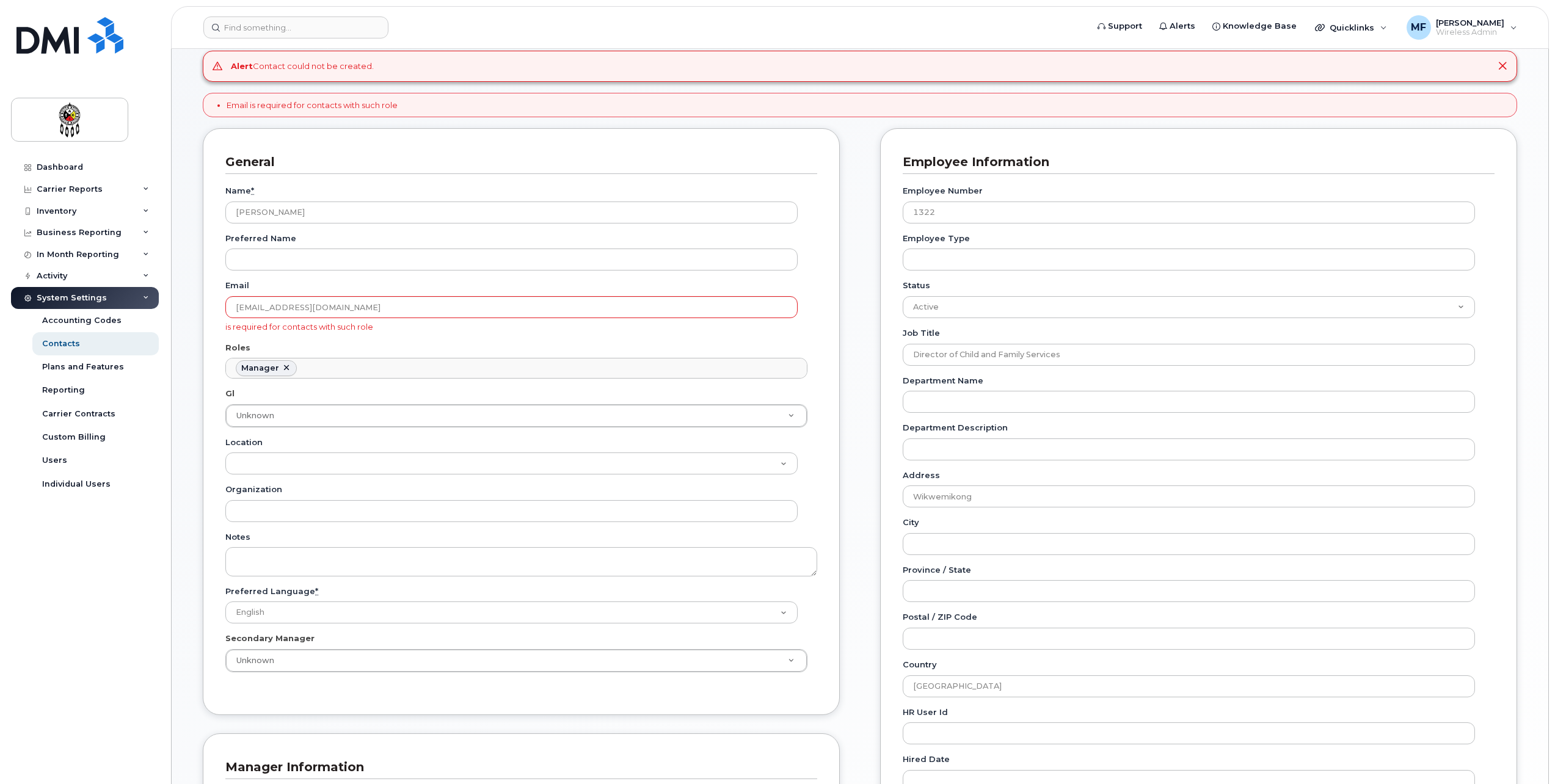
click at [882, 376] on div "Employee Information Employee Number 1322 Employee Type Status Active On-Leave …" at bounding box center [1198, 505] width 637 height 754
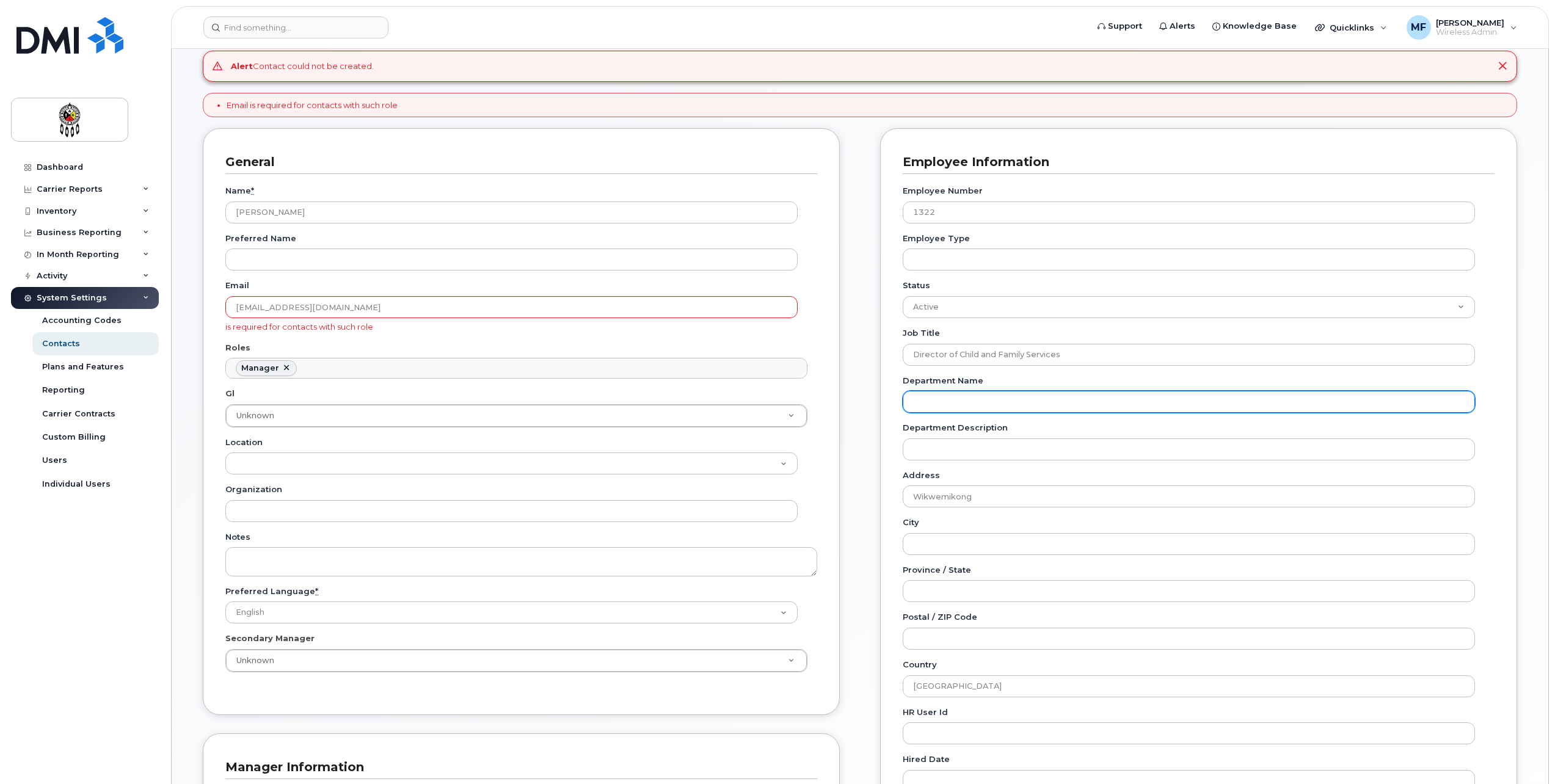
click at [961, 406] on input "Department Name" at bounding box center [1189, 401] width 572 height 22
type input "Wiikwemkoong Child and Family Services"
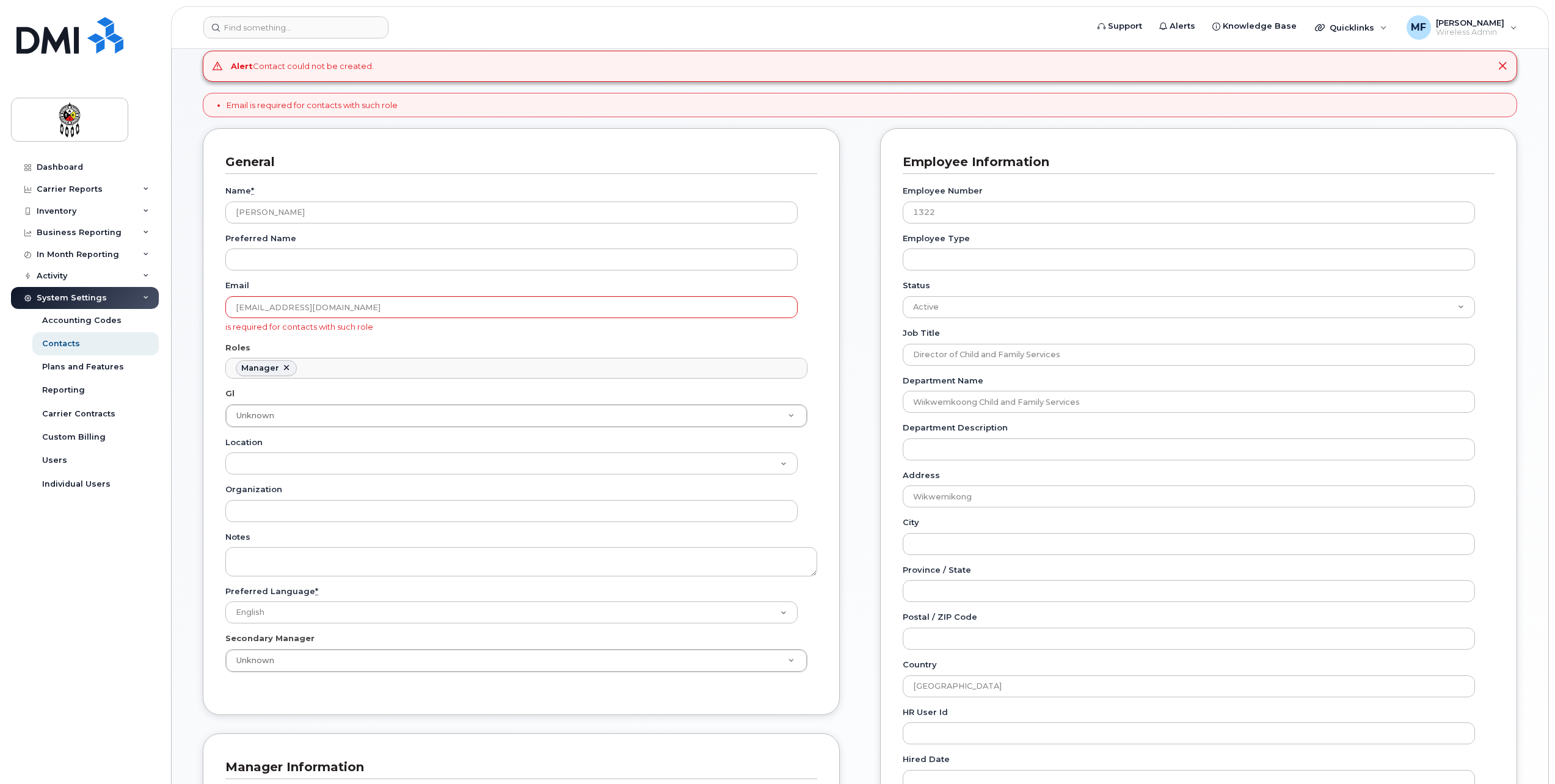
click at [884, 416] on div "Employee Information Employee Number 1322 Employee Type Status Active On-Leave …" at bounding box center [1198, 505] width 637 height 754
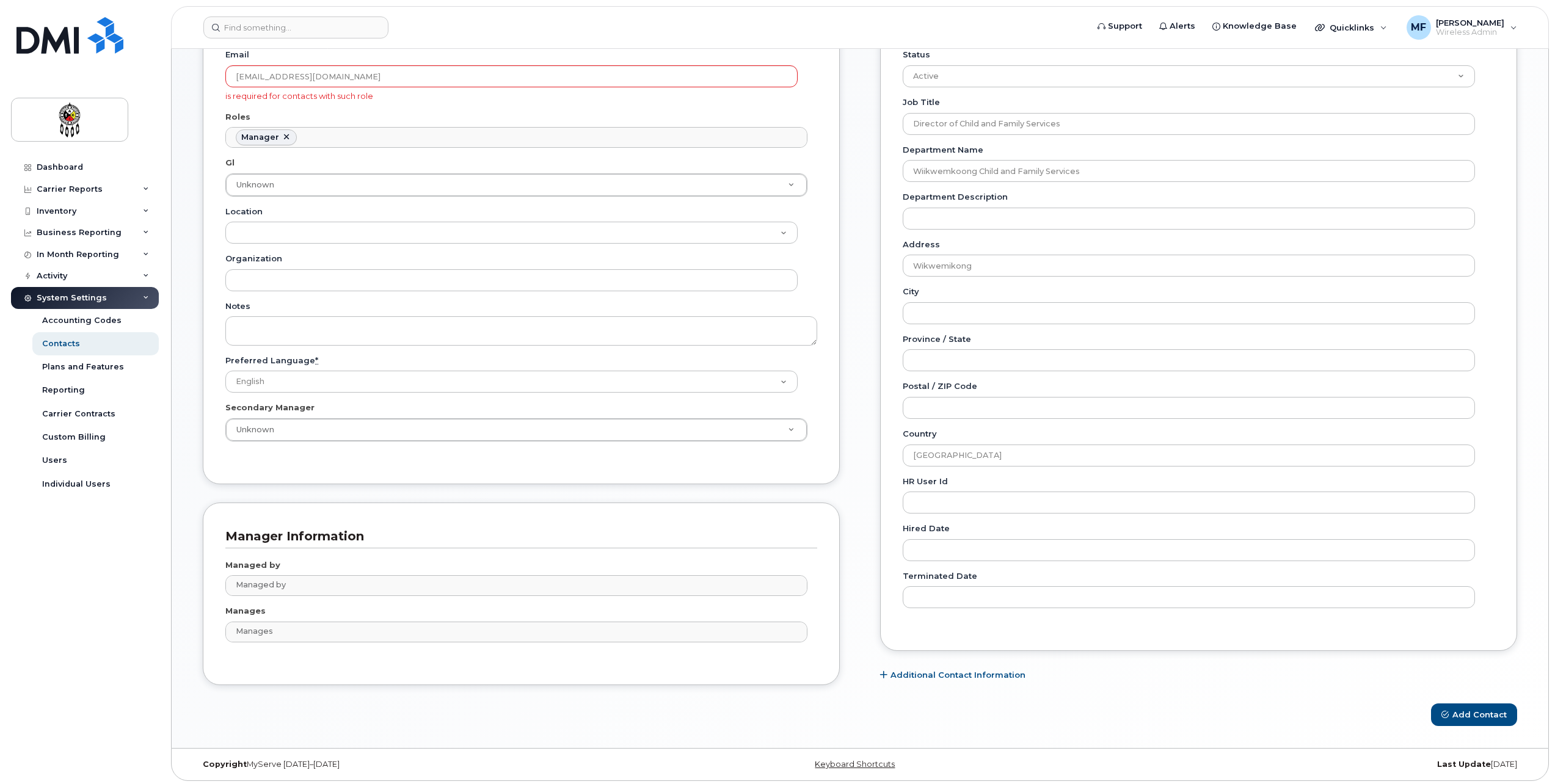
scroll to position [295, 0]
click at [1496, 708] on button "Add Contact" at bounding box center [1474, 711] width 86 height 22
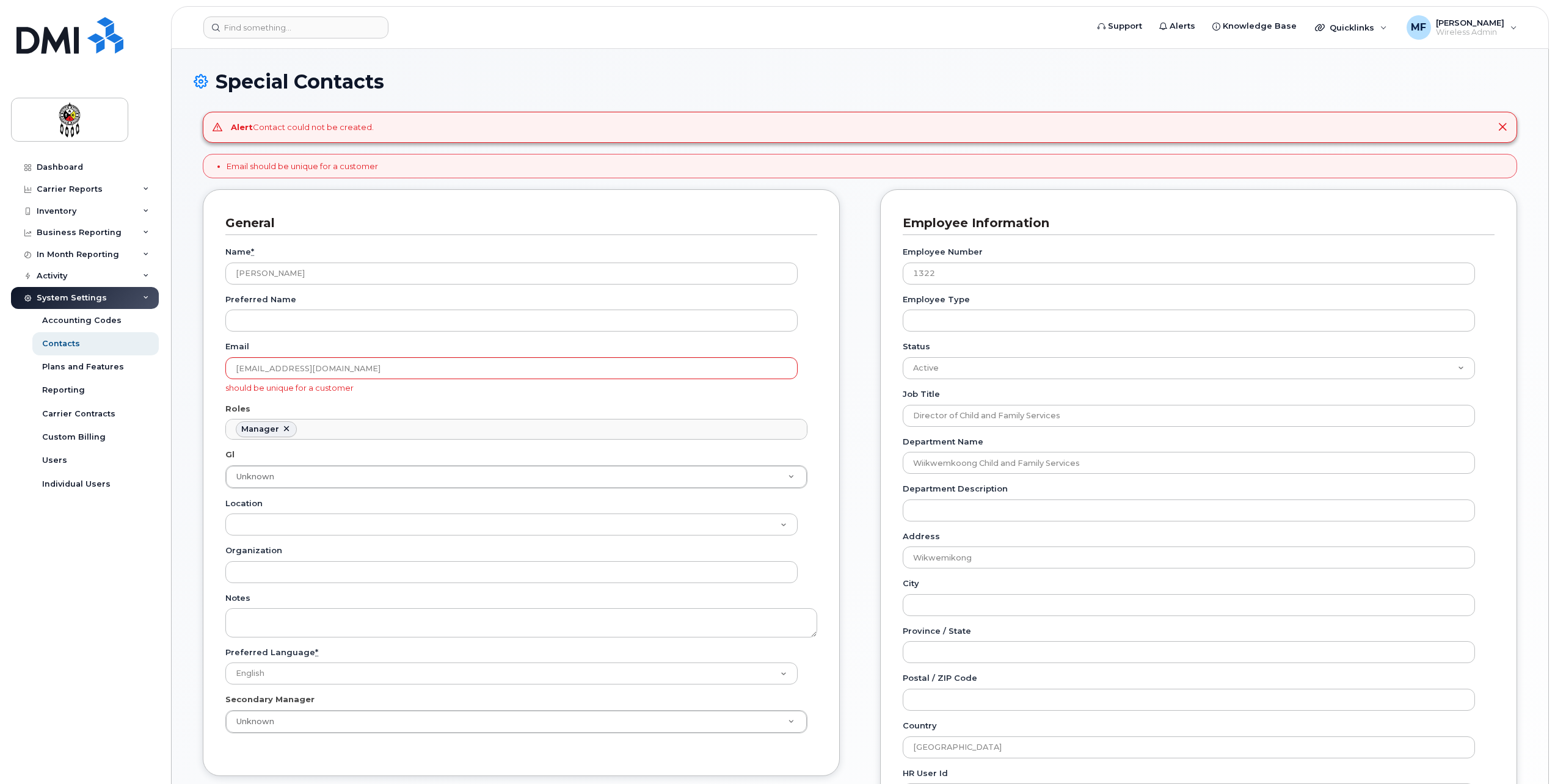
scroll to position [95, 0]
click at [68, 338] on div "Contacts" at bounding box center [61, 343] width 38 height 11
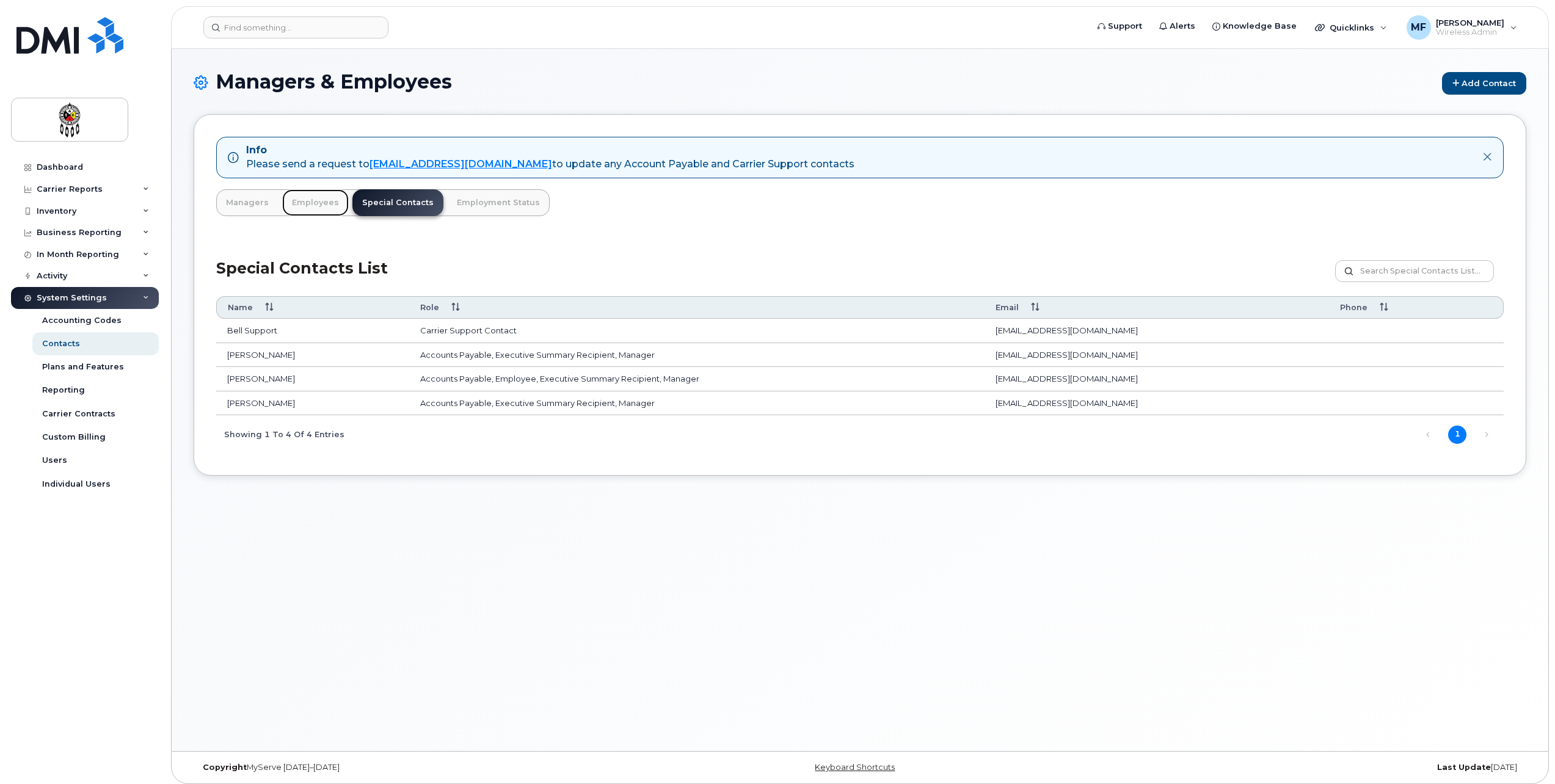
click at [323, 200] on link "Employees" at bounding box center [315, 202] width 67 height 27
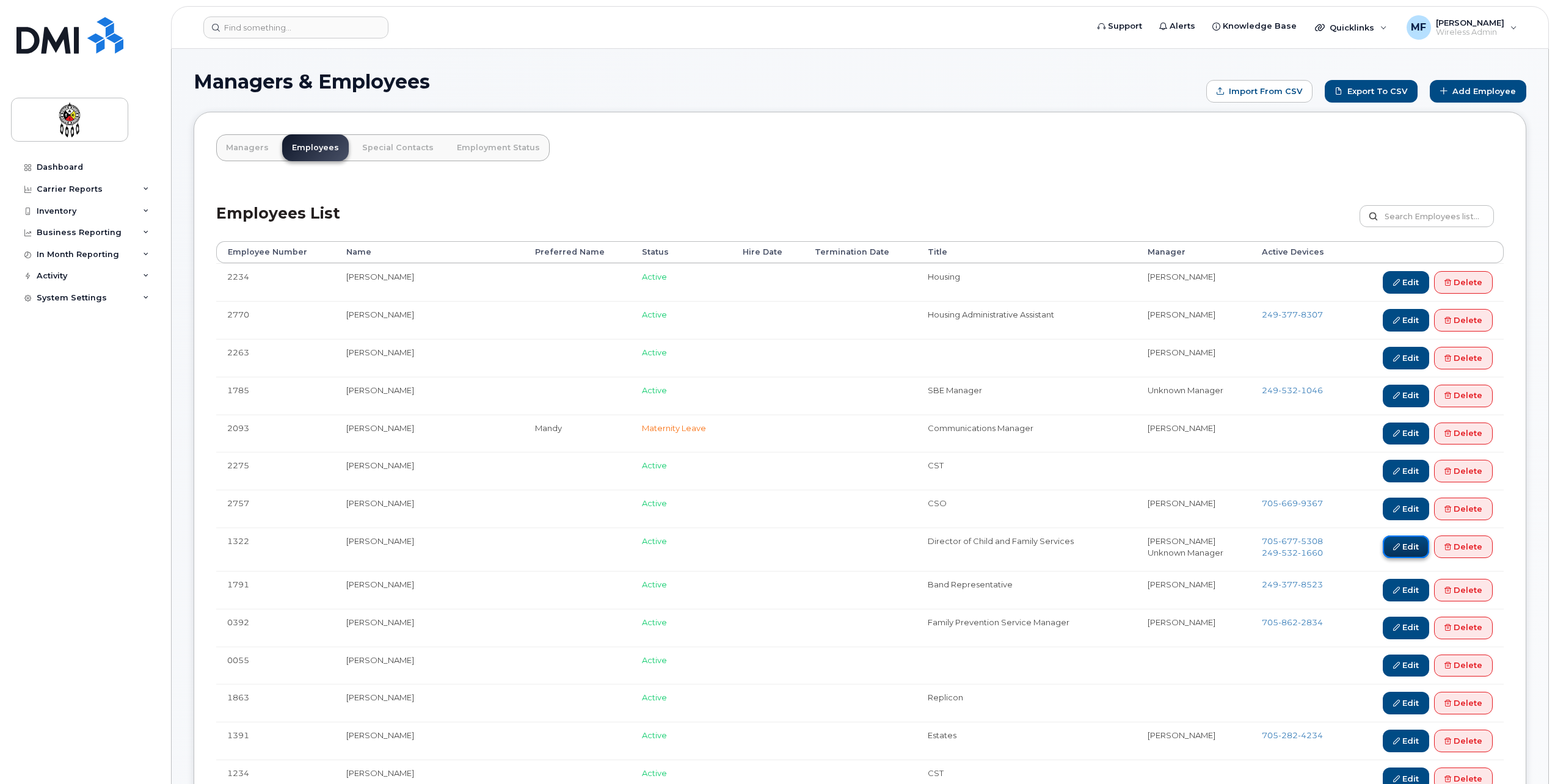
click at [1408, 550] on link "Edit" at bounding box center [1406, 547] width 47 height 22
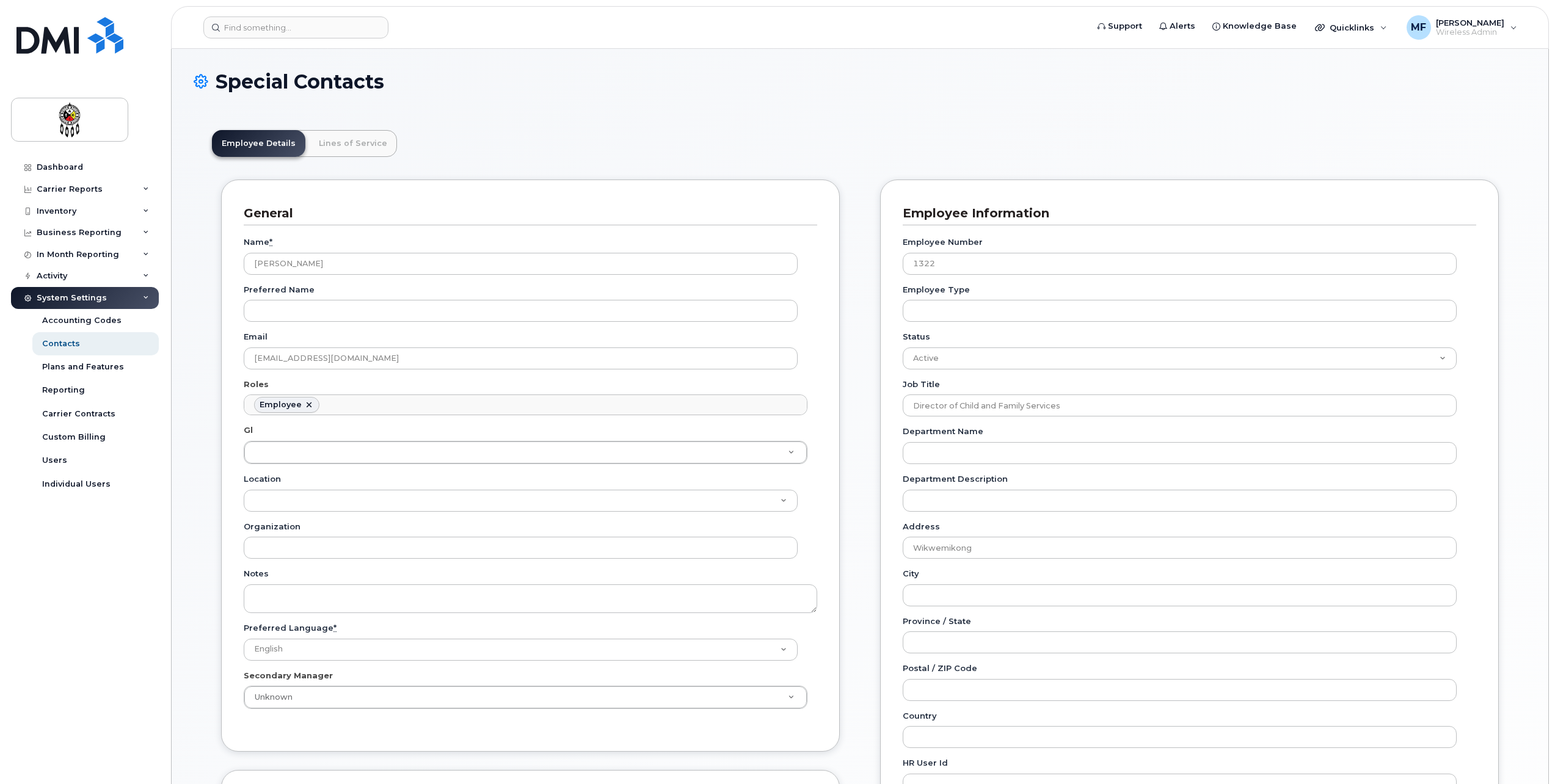
scroll to position [36, 0]
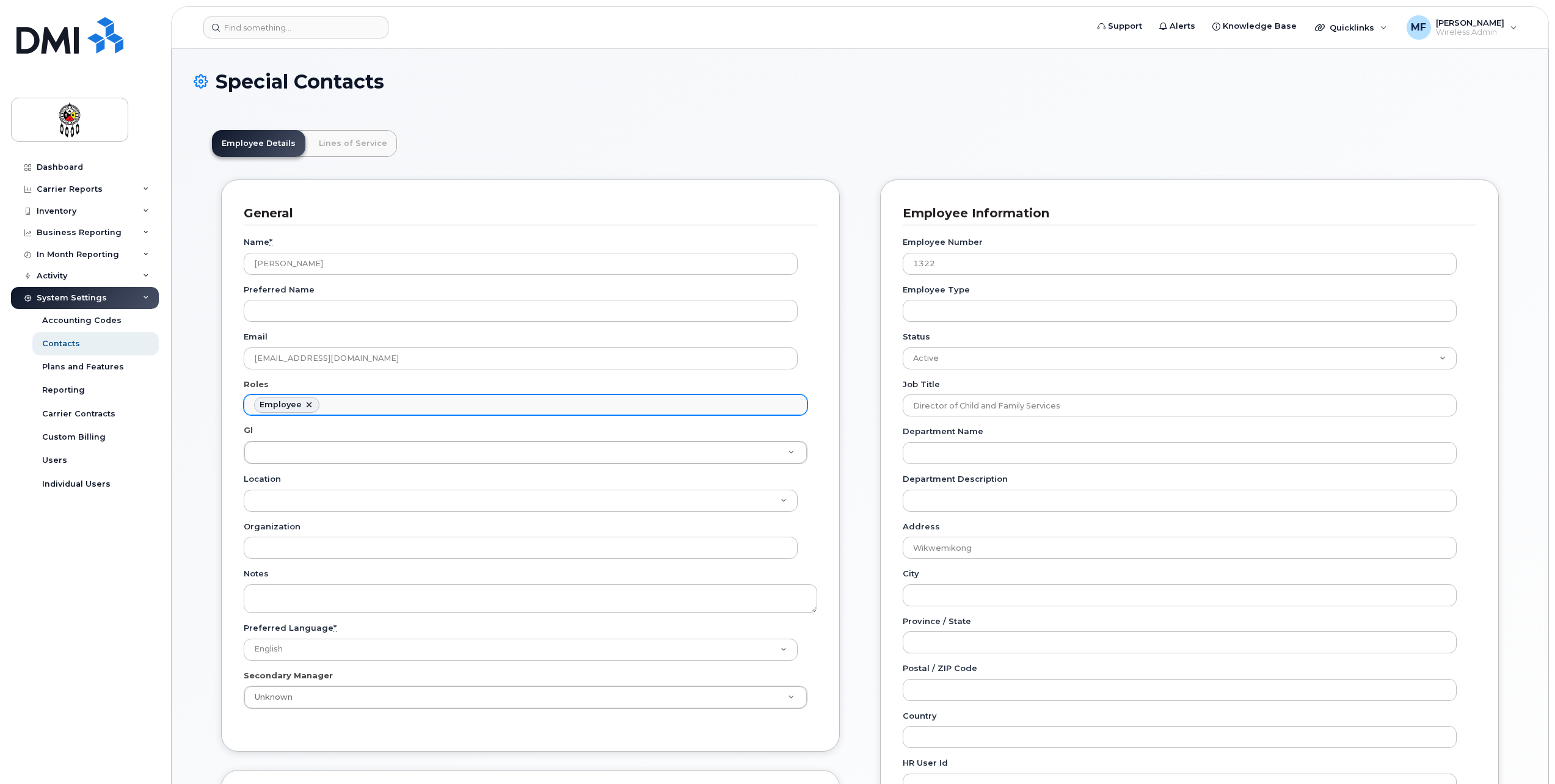
click at [305, 403] on link at bounding box center [309, 405] width 10 height 10
select select
type input "Roles"
click at [317, 404] on ul at bounding box center [526, 404] width 563 height 19
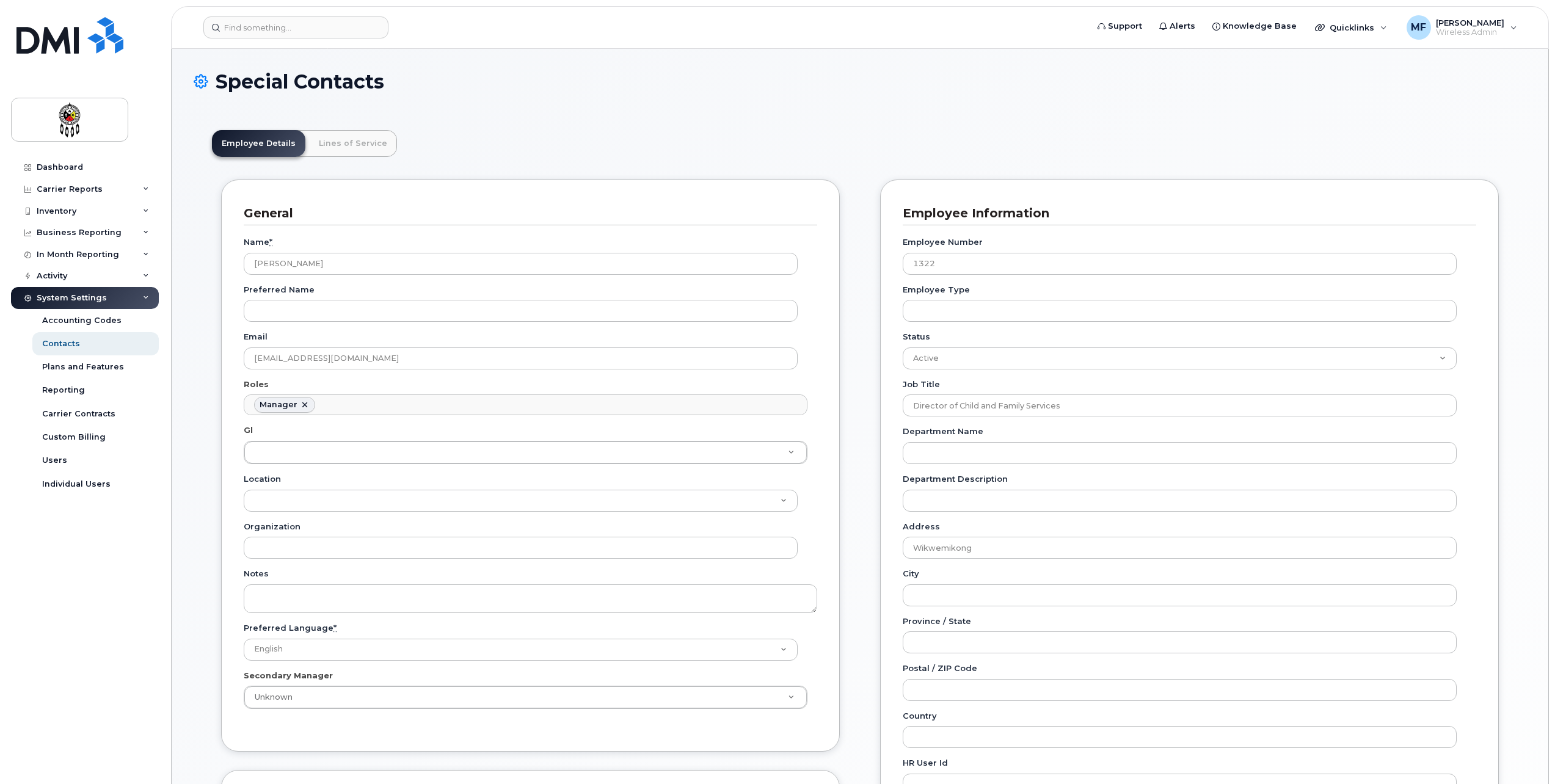
select select "1"
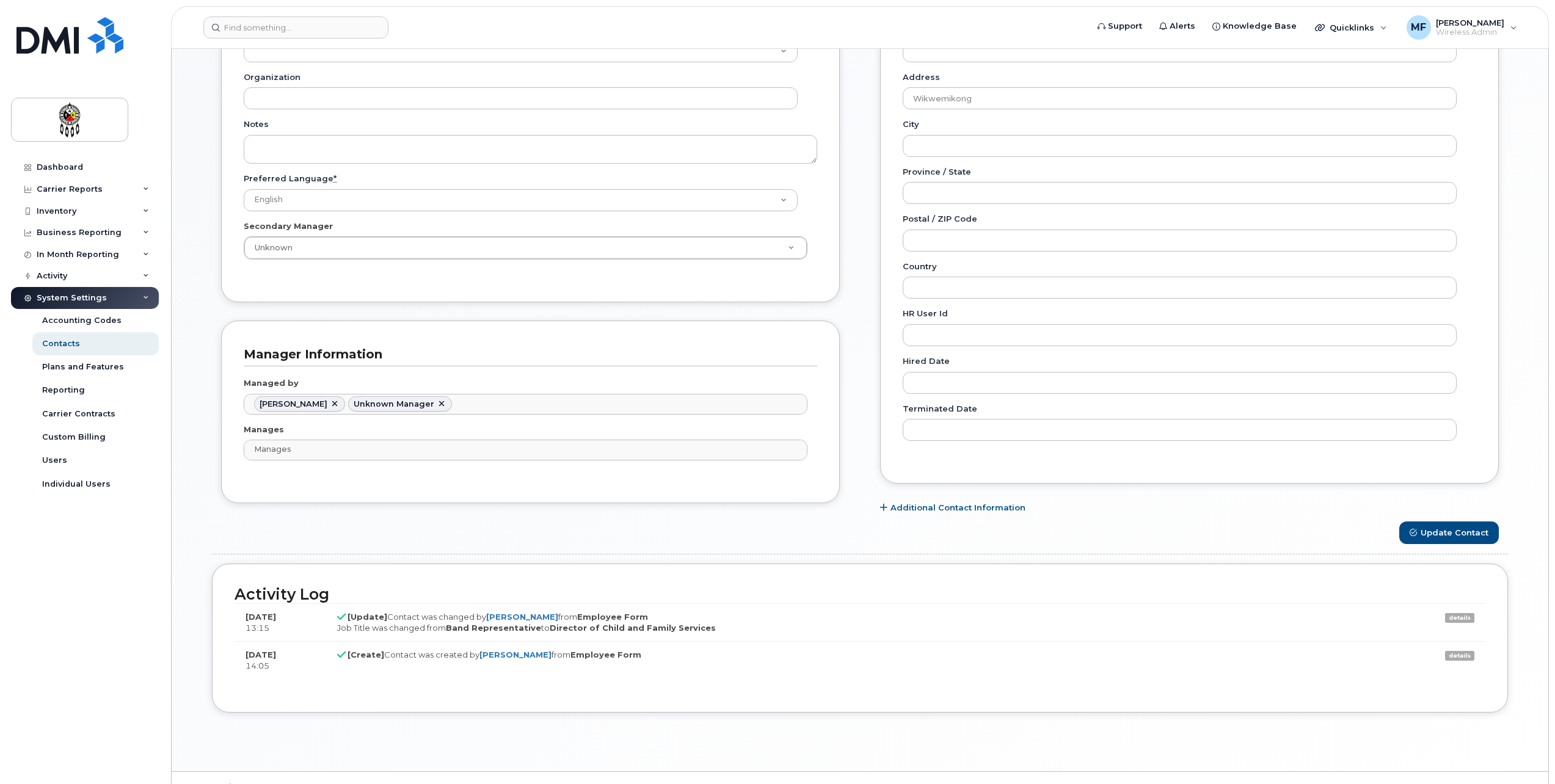
scroll to position [475, 0]
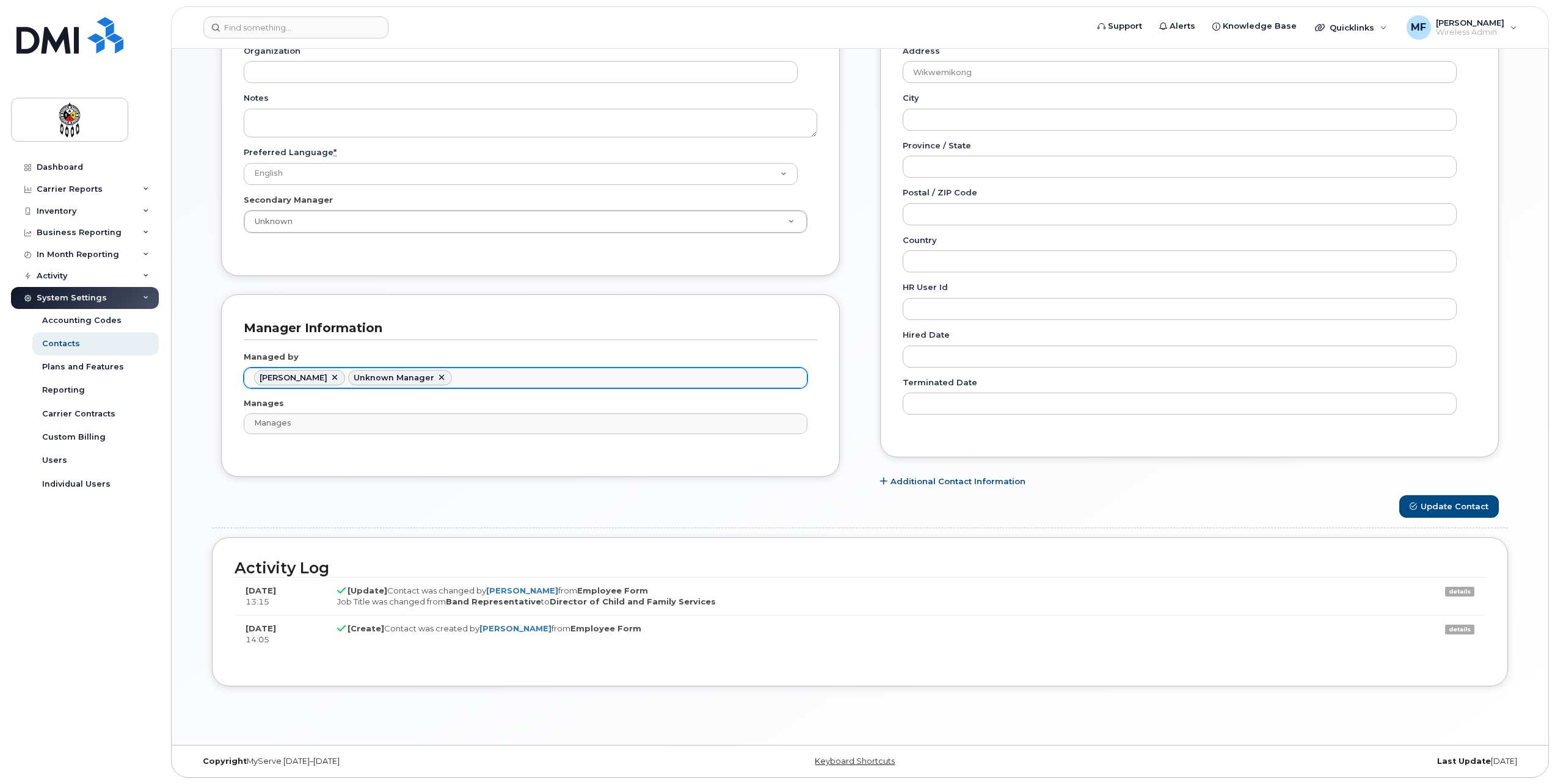
click at [340, 378] on link at bounding box center [335, 378] width 10 height 10
type input "927949"
click at [343, 375] on link at bounding box center [348, 378] width 10 height 10
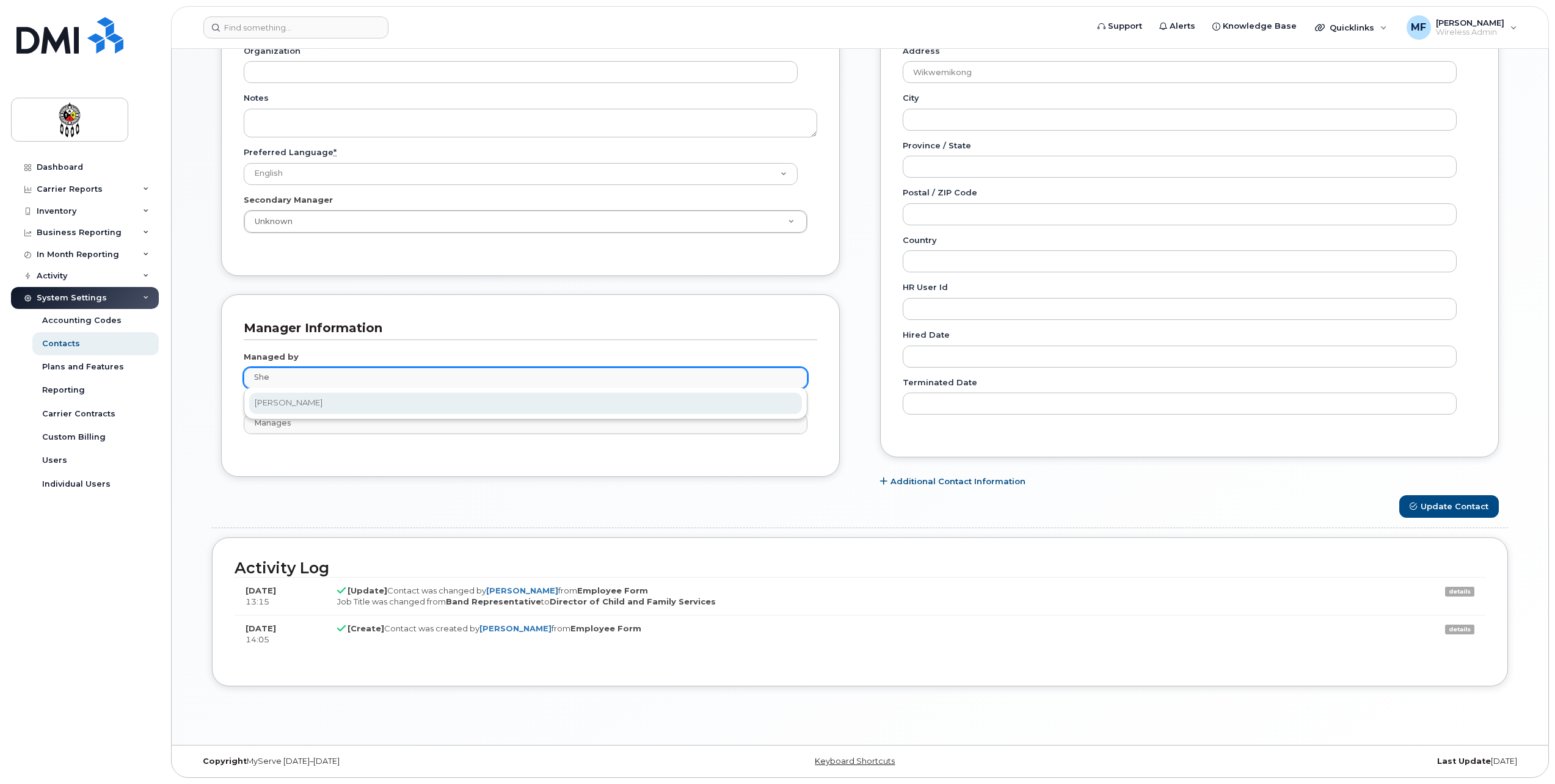
type input "She"
type input "1610098"
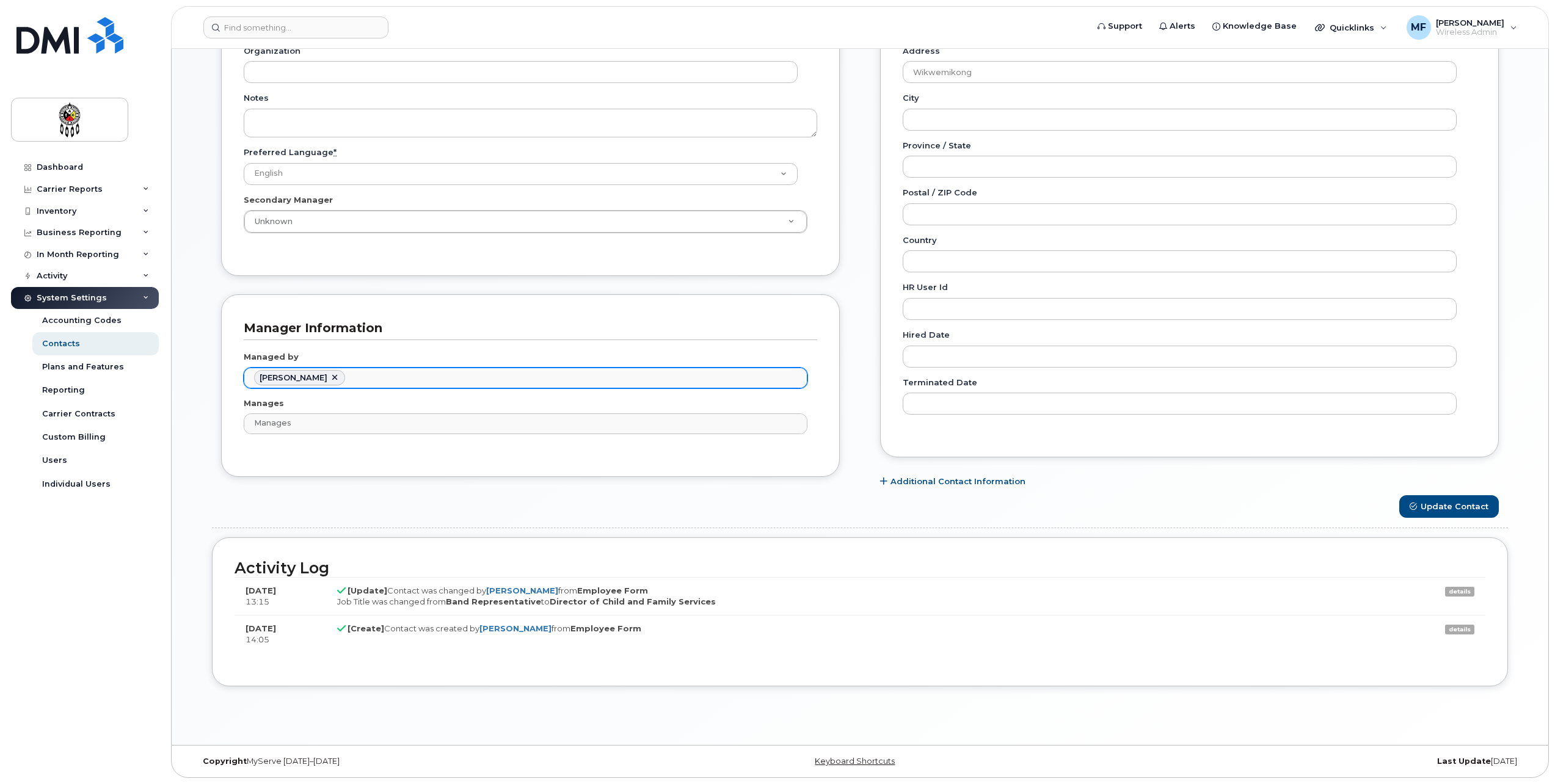
click at [812, 454] on div "Managed by Shelley Trudeau 1610098 Manages Manages No matches found" at bounding box center [530, 397] width 574 height 114
click at [330, 373] on link at bounding box center [335, 378] width 10 height 10
type input "Managed by"
click at [1424, 501] on button "Update Contact" at bounding box center [1449, 506] width 99 height 22
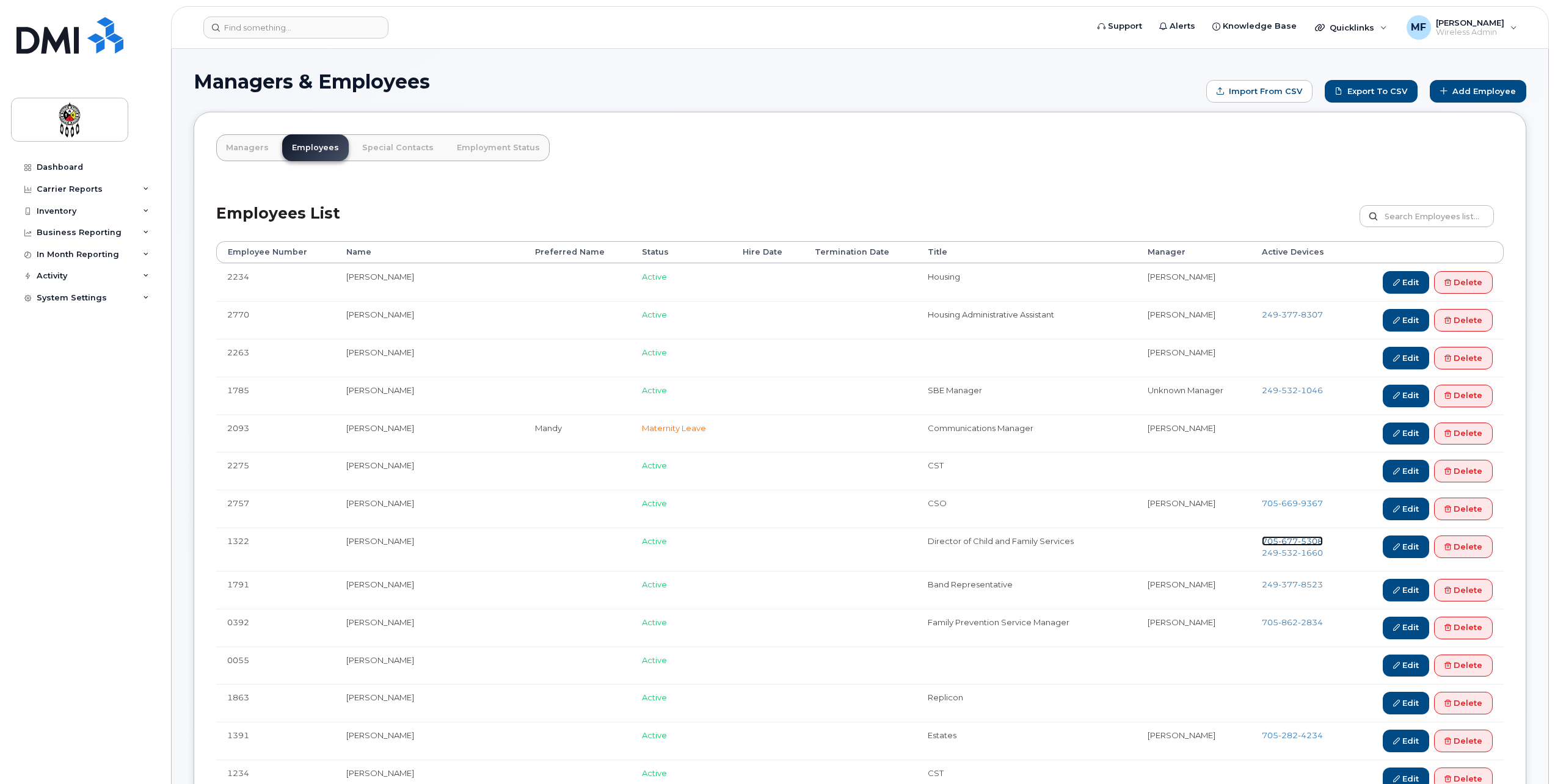
click at [1303, 538] on span "5308" at bounding box center [1310, 541] width 25 height 10
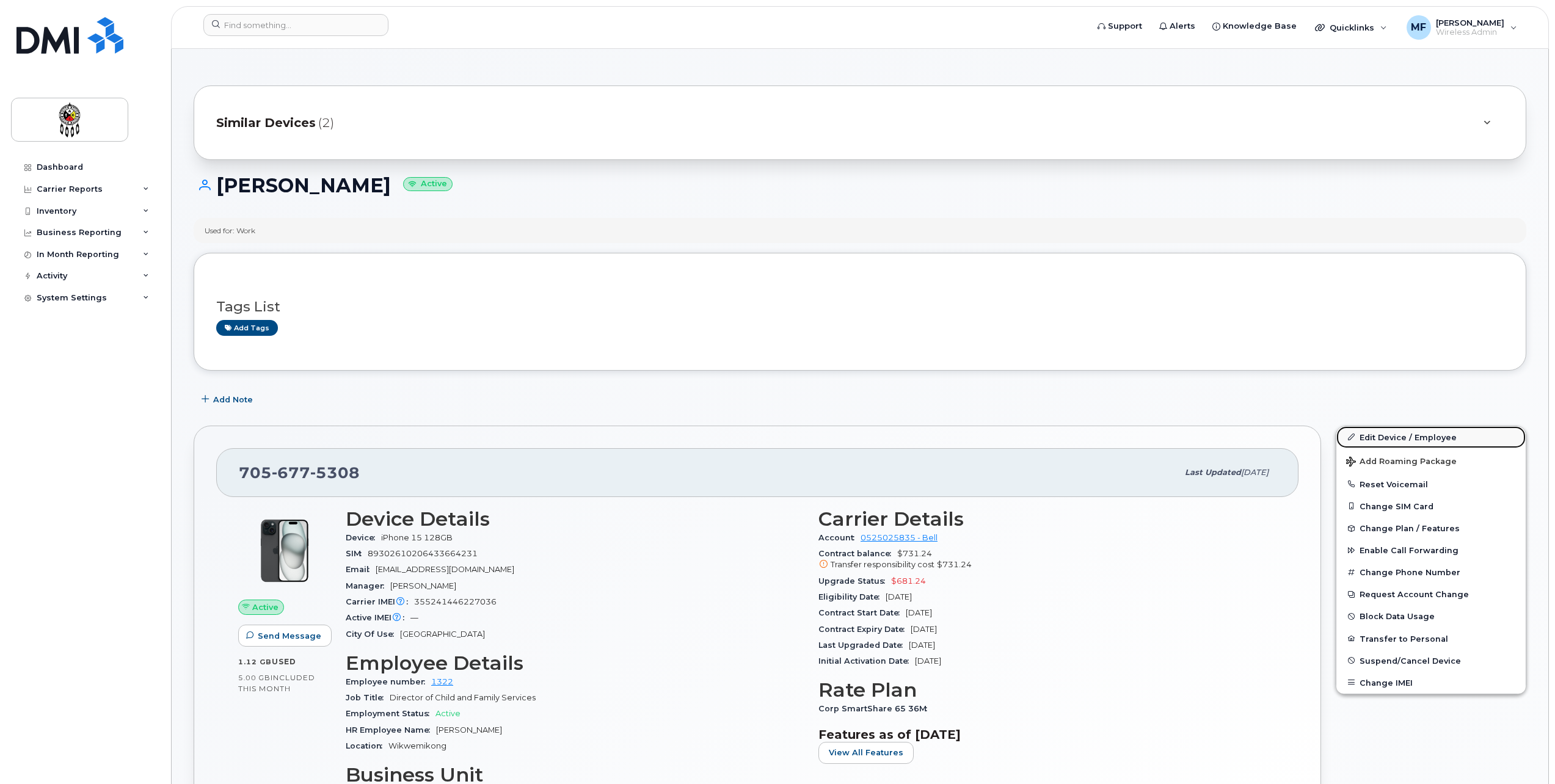
click at [1423, 437] on link "Edit Device / Employee" at bounding box center [1431, 437] width 189 height 22
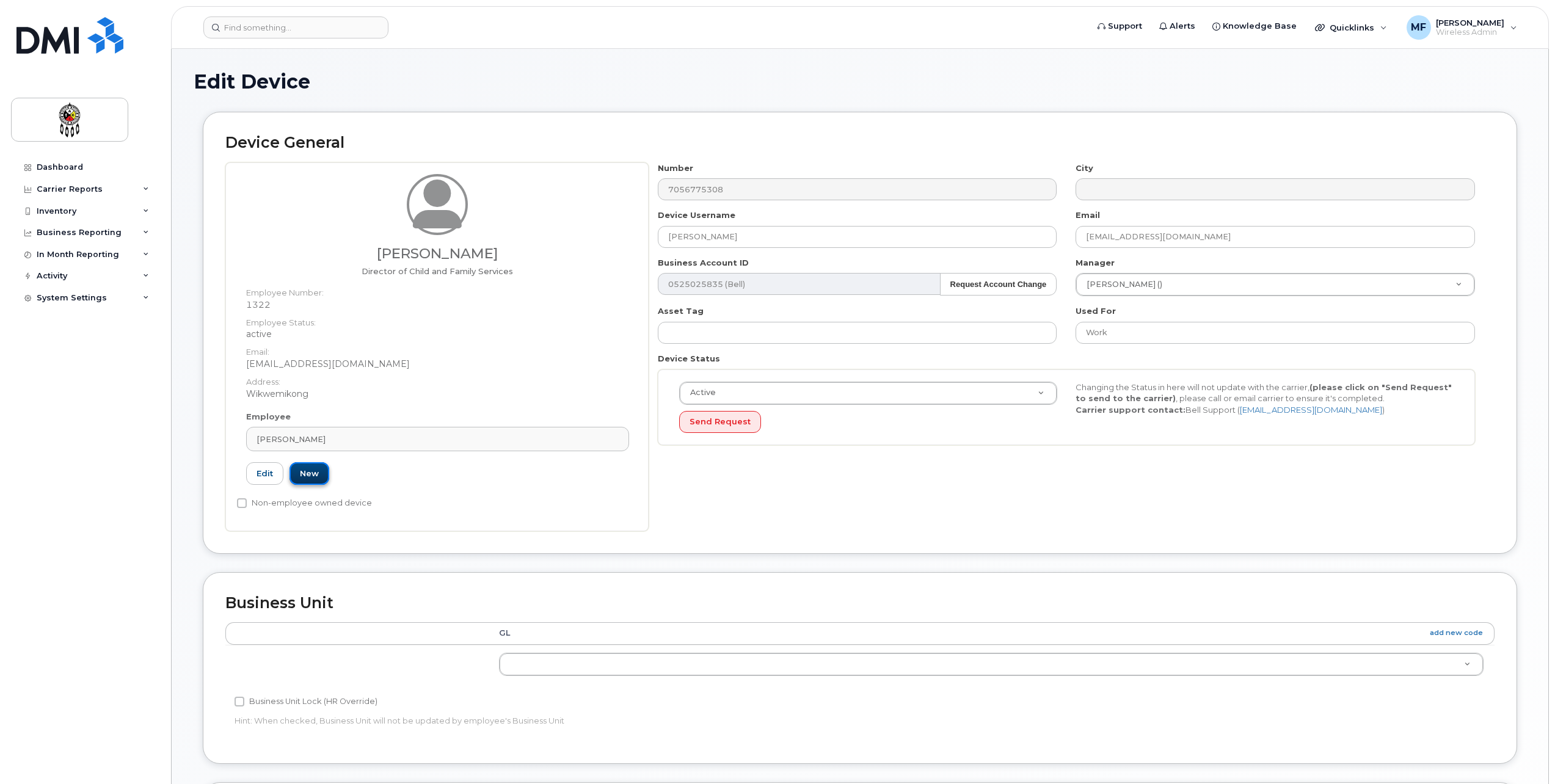
click at [317, 475] on link "New" at bounding box center [309, 473] width 40 height 22
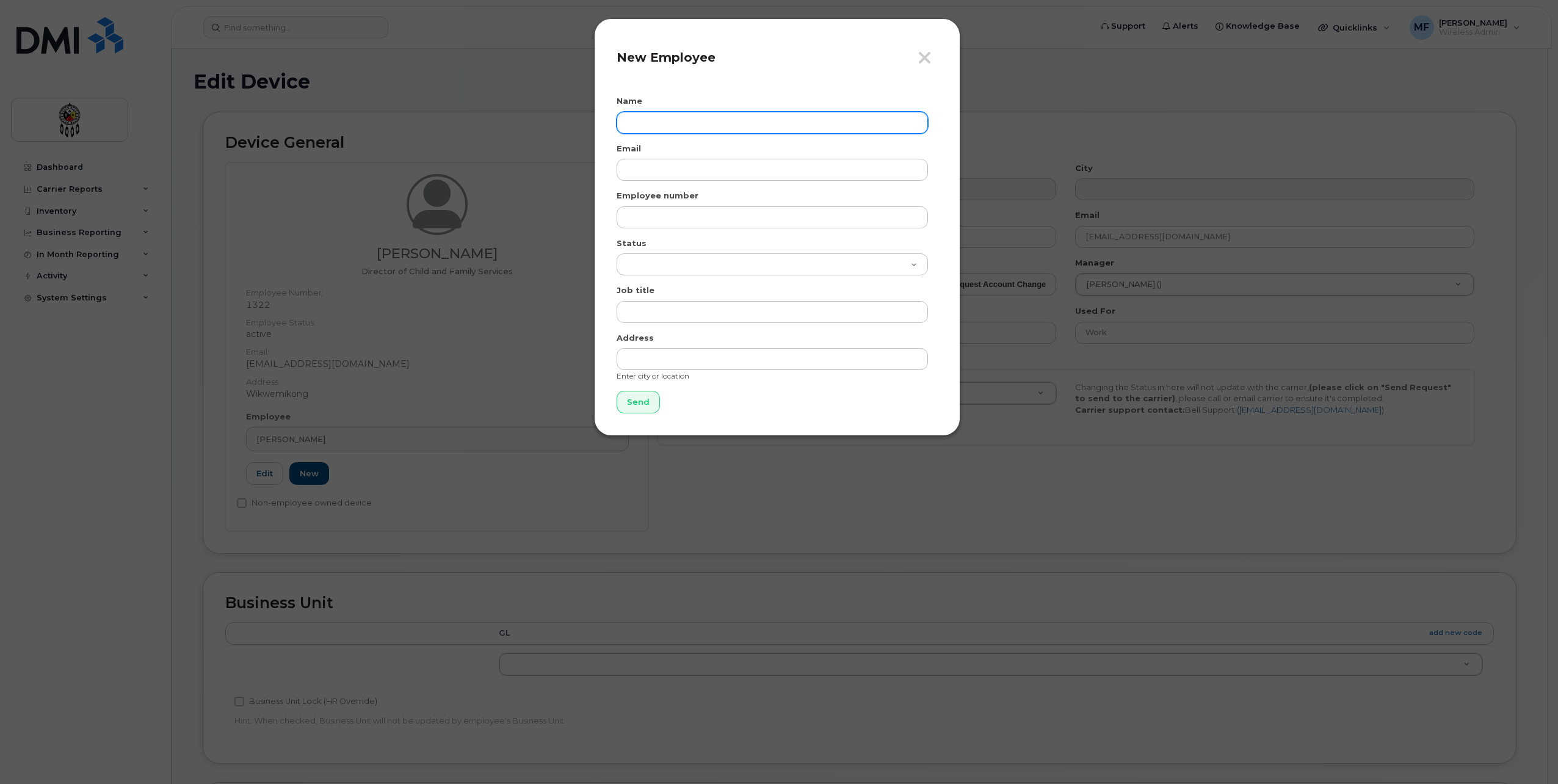
click at [662, 132] on input "text" at bounding box center [772, 122] width 311 height 22
type input "Marlene Pitawanakwat"
type input "marlenepitawanakwat@wiikwemkoong.ca"
type input "1872"
select select "active"
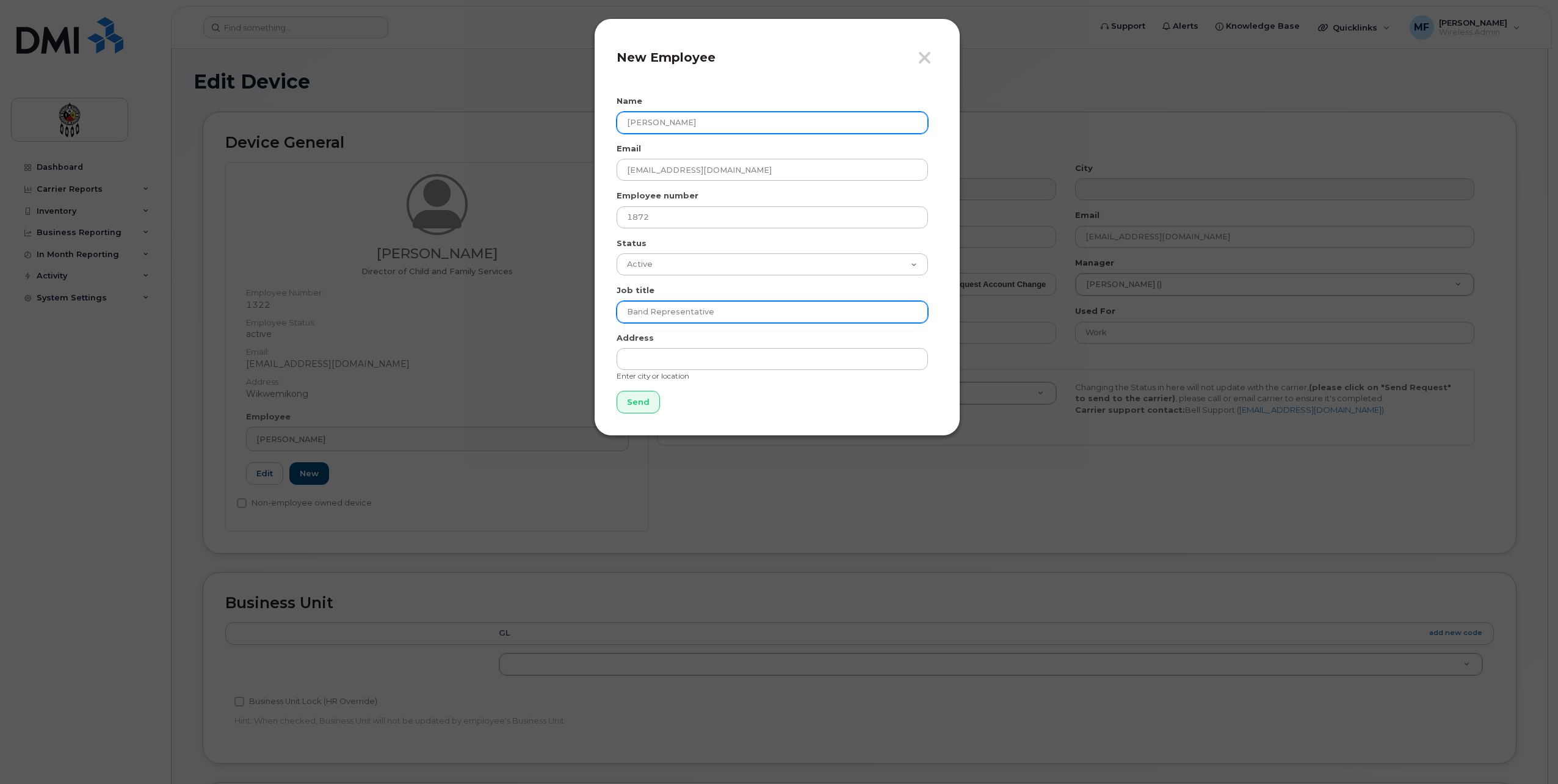
type input "Band Representative"
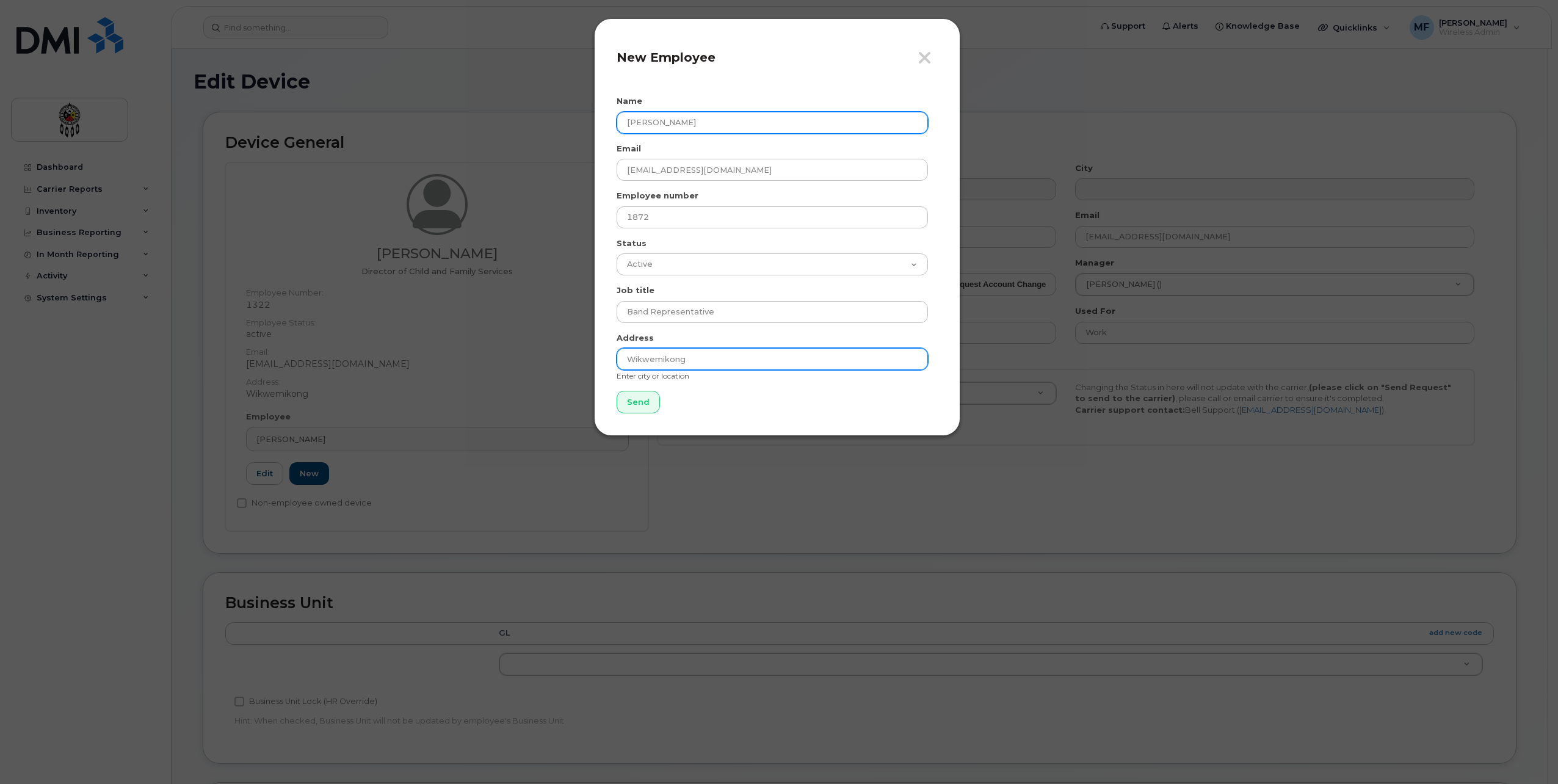
type input "Wikwemikong"
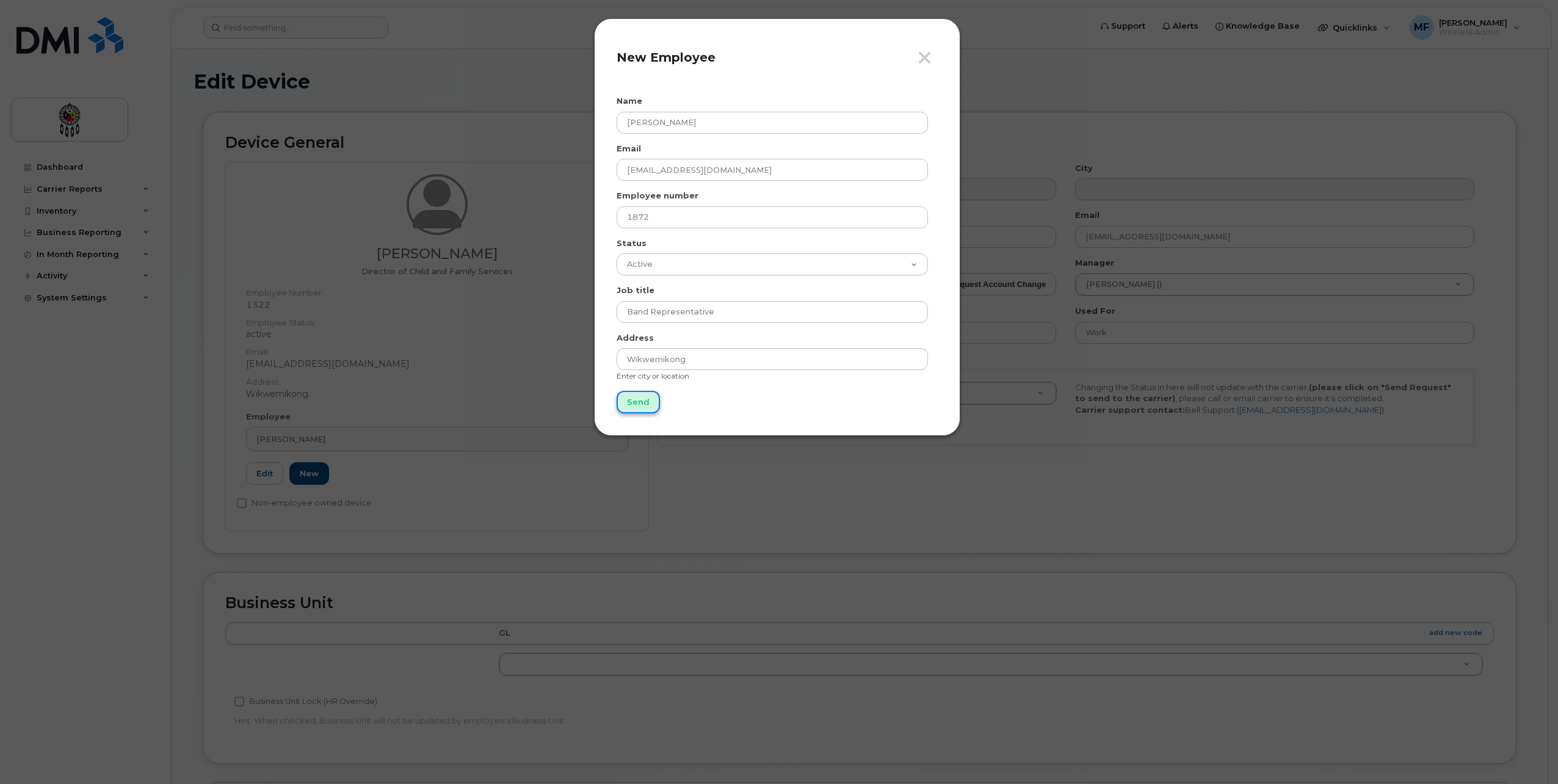
click at [640, 407] on input "Send" at bounding box center [638, 401] width 43 height 22
type input "Send"
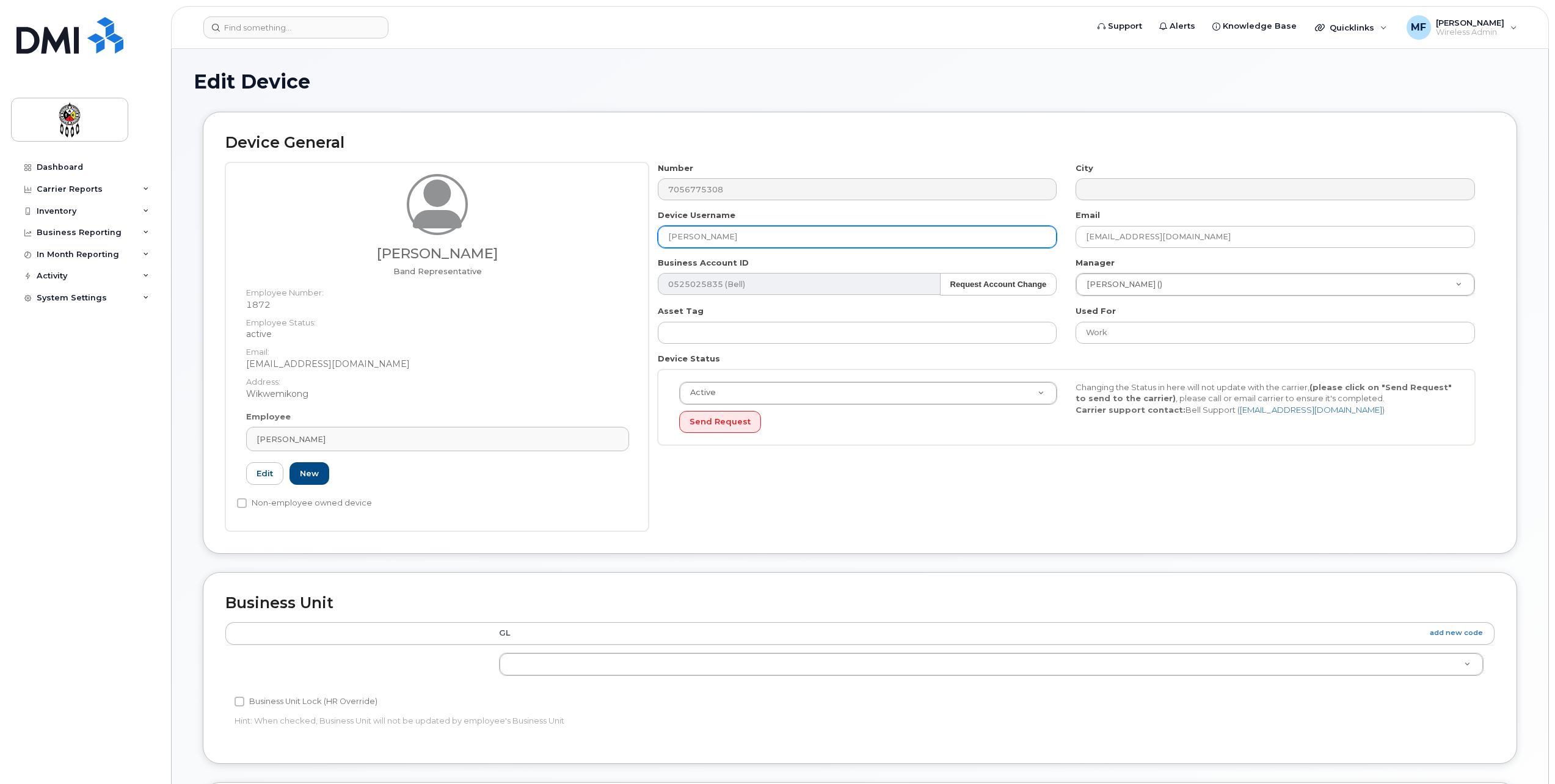
drag, startPoint x: 750, startPoint y: 237, endPoint x: 520, endPoint y: 221, distance: 230.6
click at [524, 232] on div "Marlene Pitawanakwat Band Representative Employee Number: 1872 Employee Status:…" at bounding box center [860, 347] width 1269 height 369
type input "Marlene Pitawanakwat"
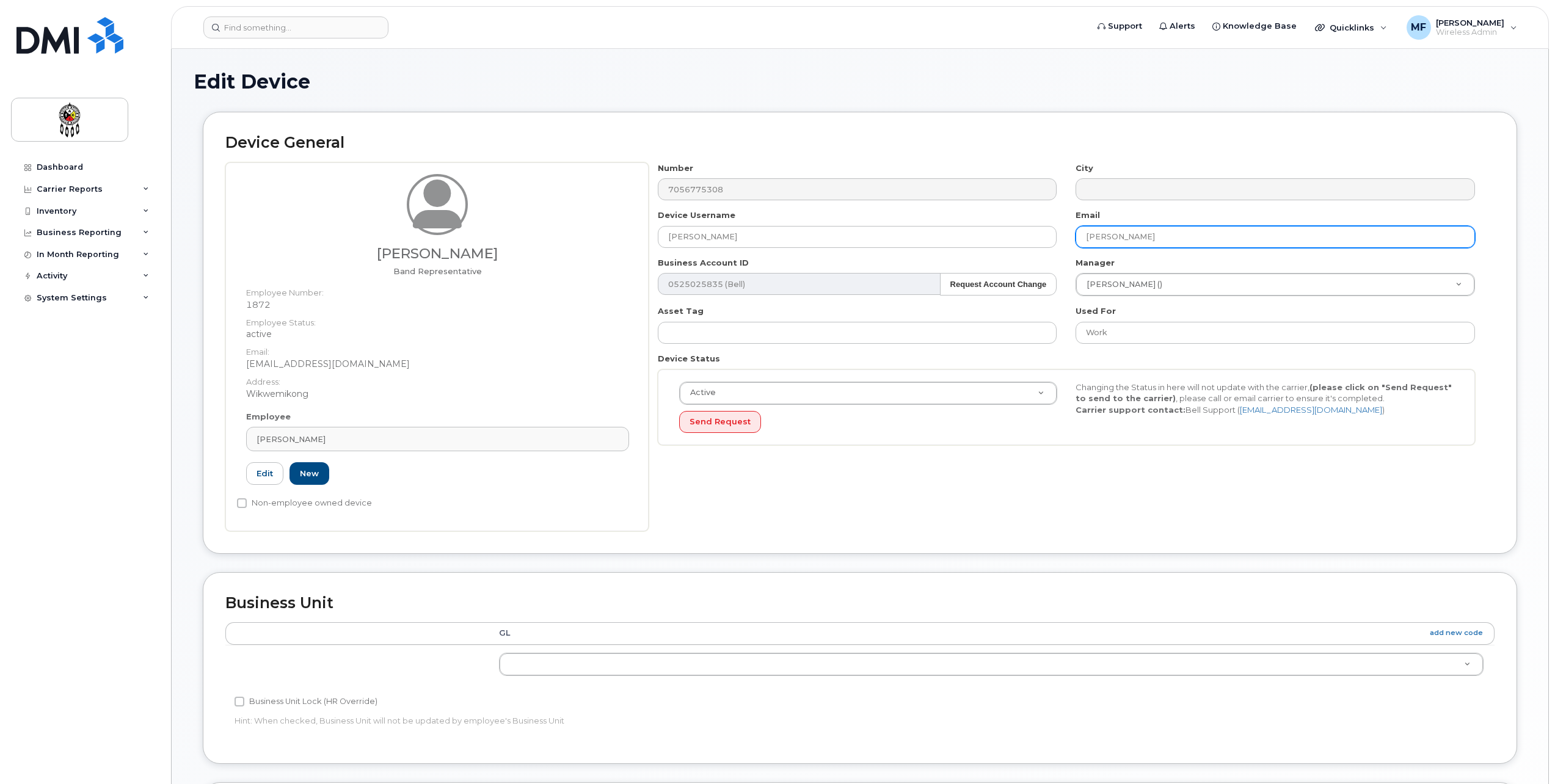
type input "marlenepitawanakwat@wiikwemkoong.ca"
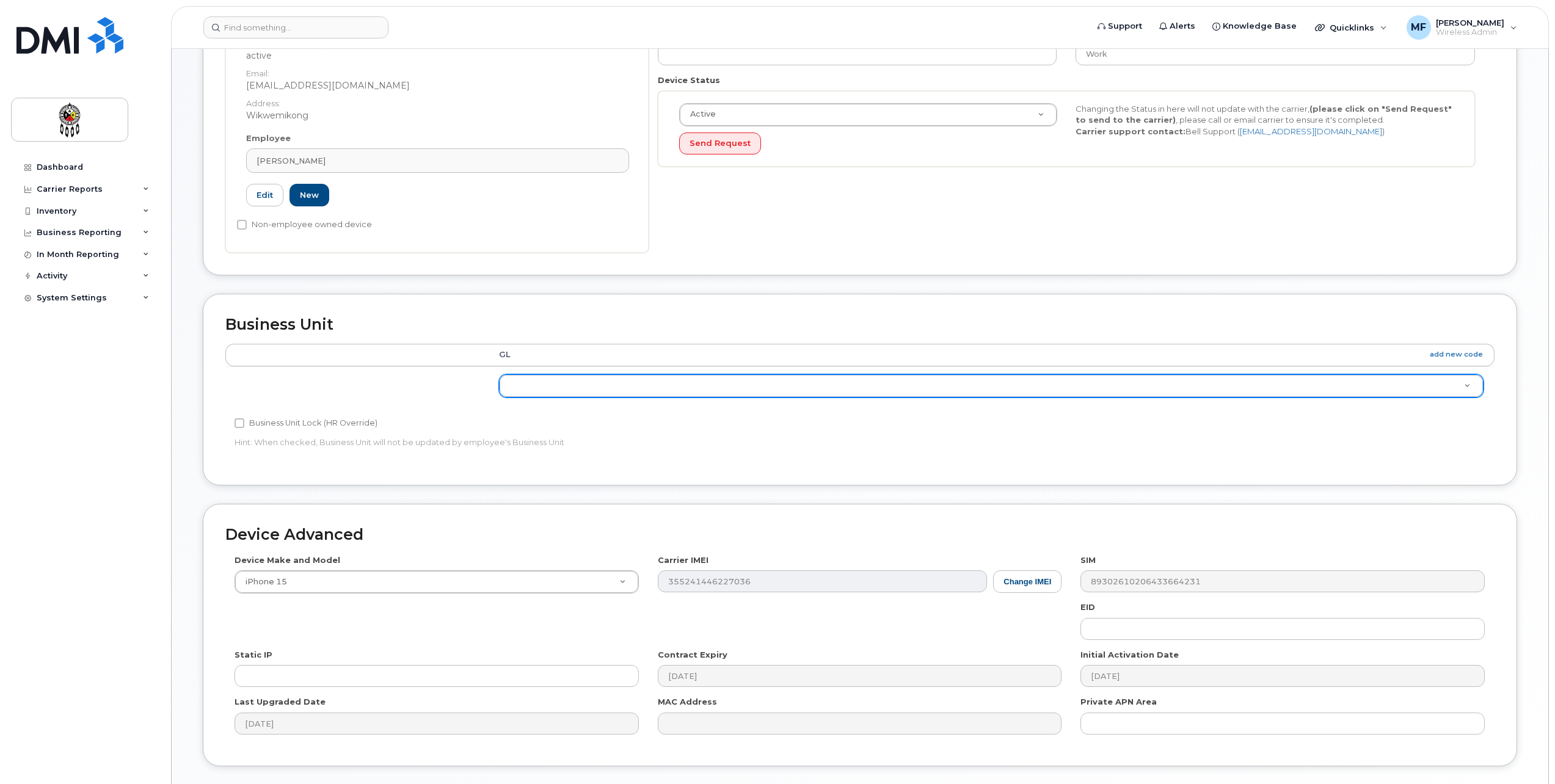
scroll to position [305, 0]
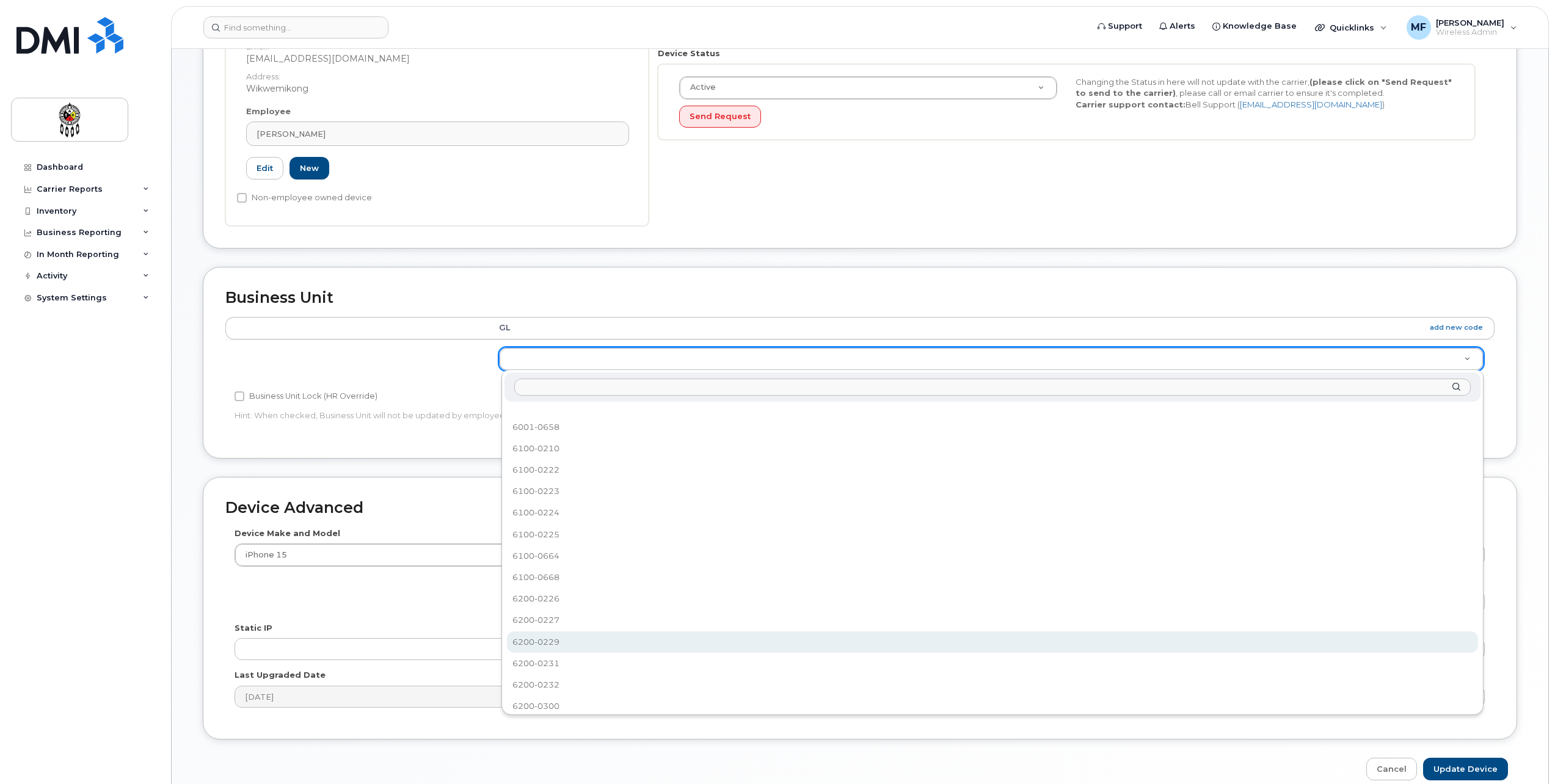
select select "651609"
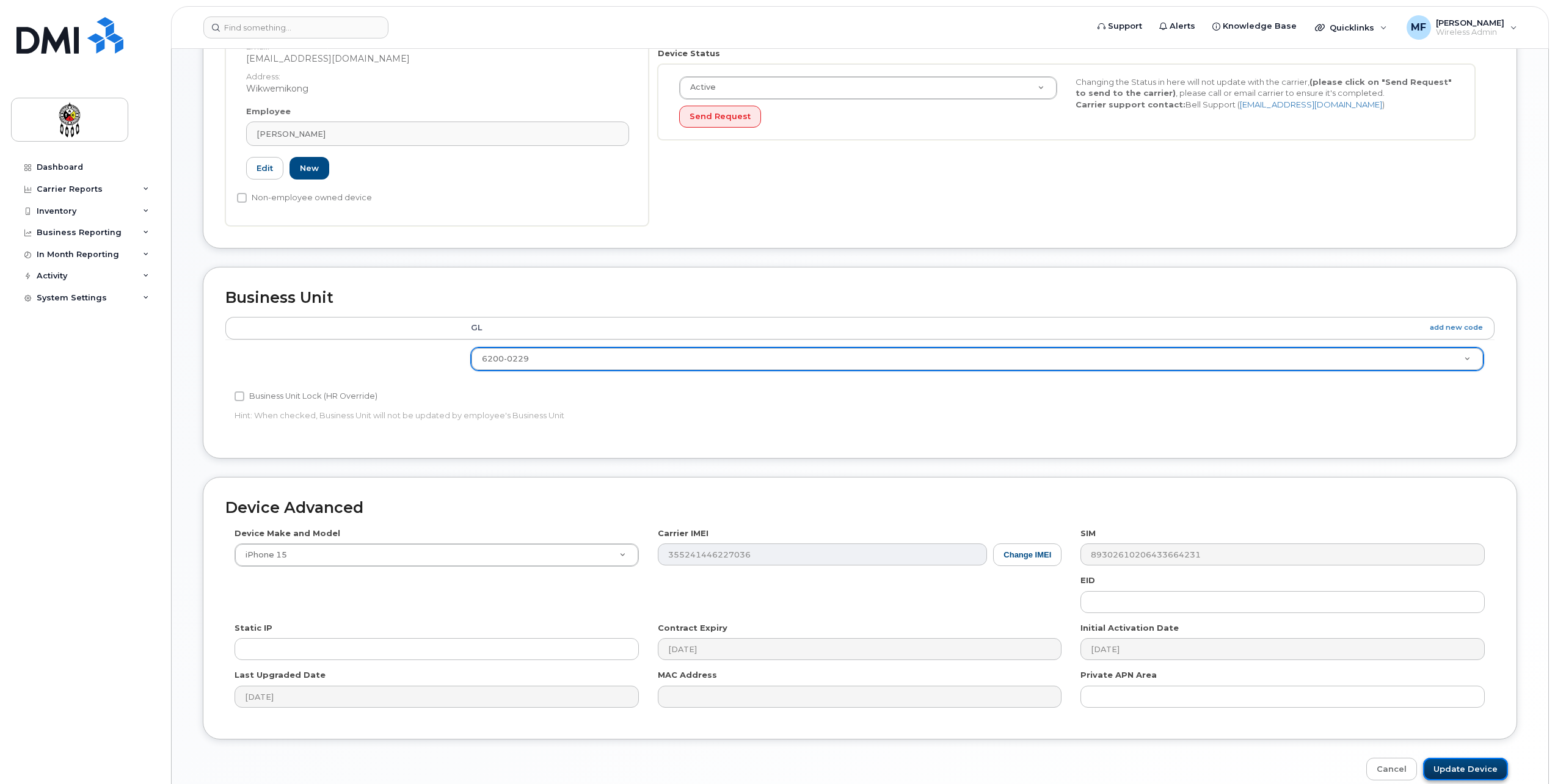
click at [1458, 766] on input "Update Device" at bounding box center [1466, 769] width 85 height 22
type input "Saving..."
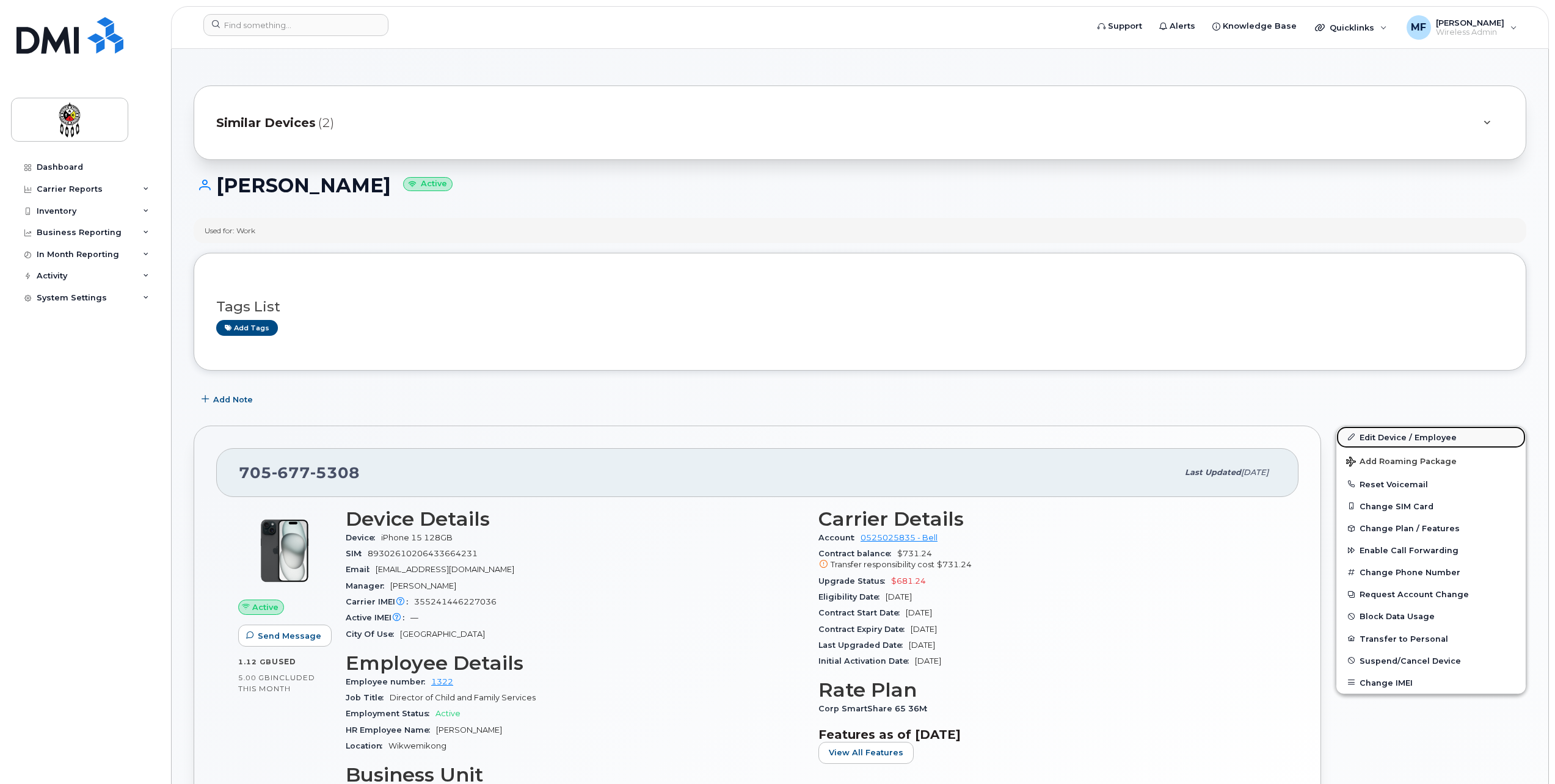
click at [1385, 434] on link "Edit Device / Employee" at bounding box center [1431, 437] width 189 height 22
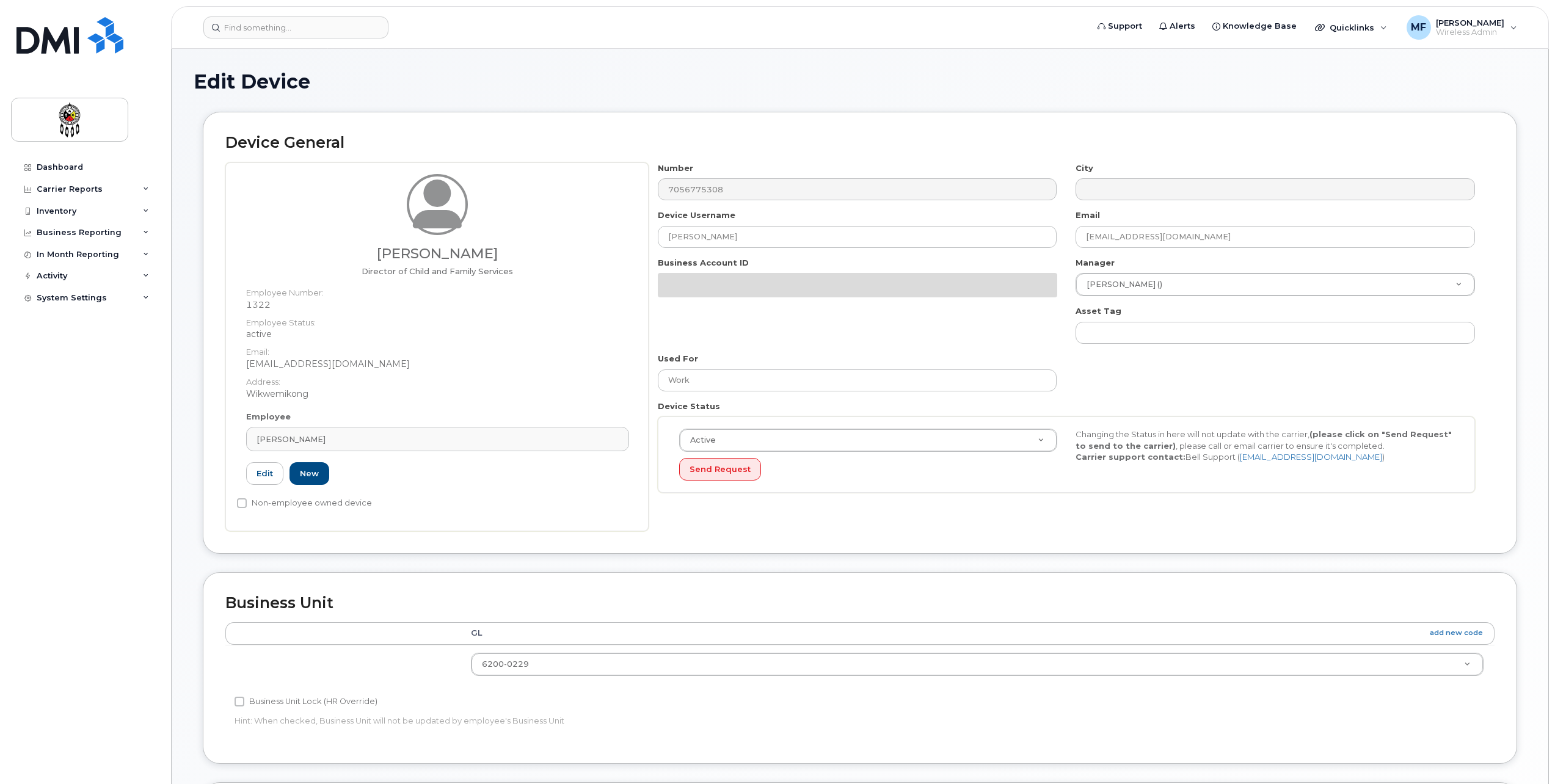
select select "651609"
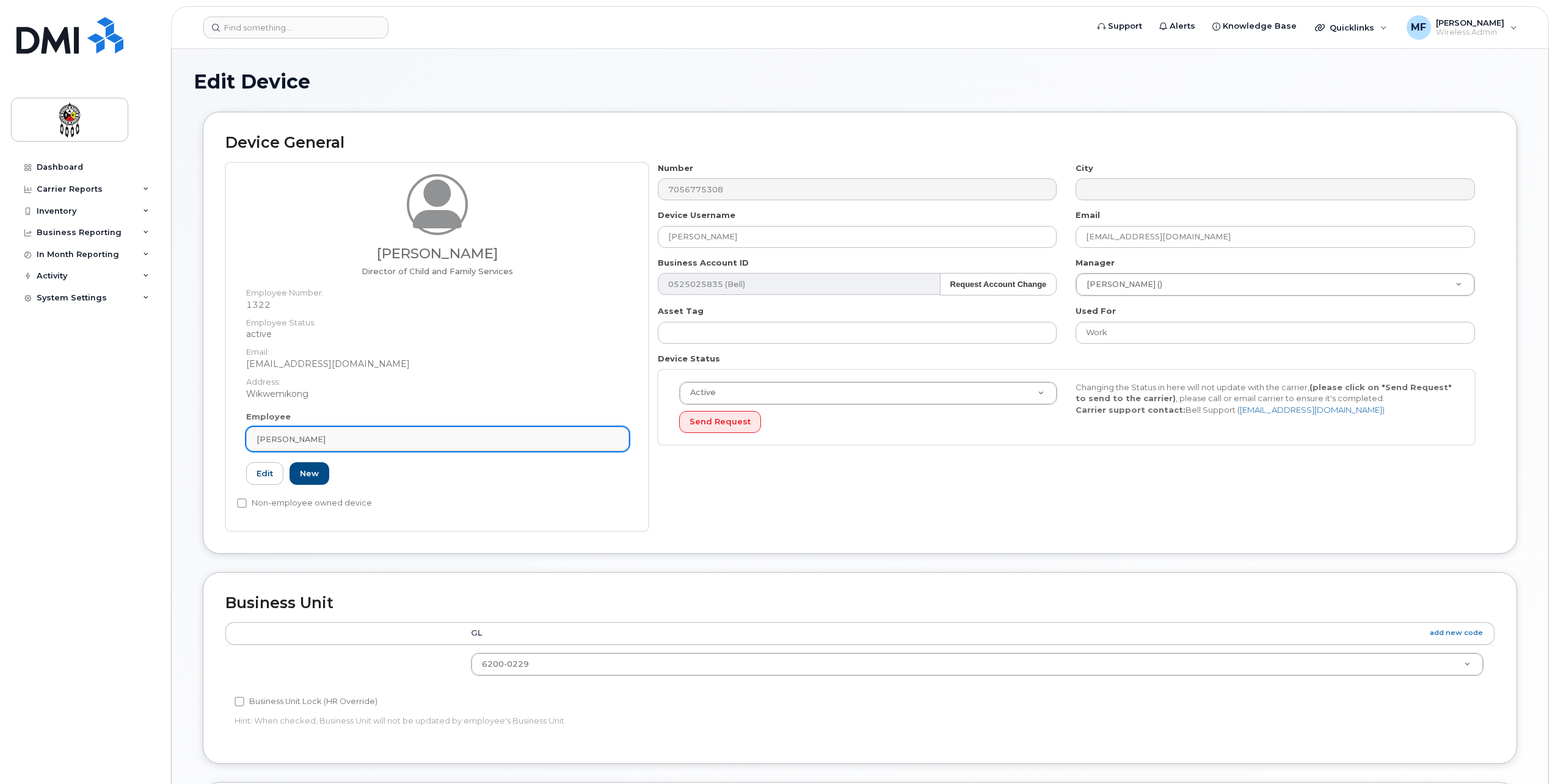
click at [391, 432] on link "[PERSON_NAME]" at bounding box center [438, 439] width 383 height 24
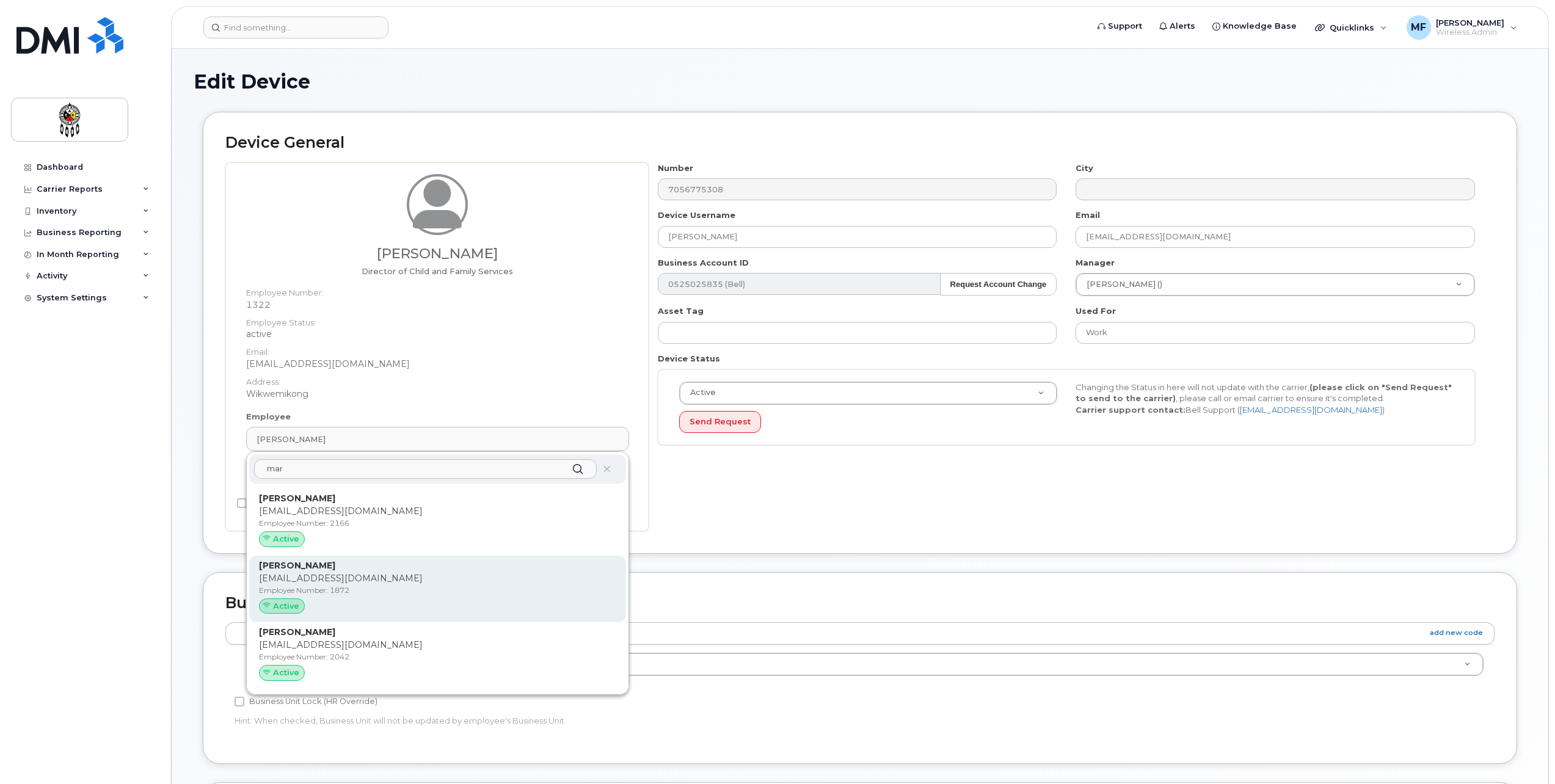
type input "mar"
click at [398, 576] on p "[EMAIL_ADDRESS][DOMAIN_NAME]" at bounding box center [438, 578] width 358 height 13
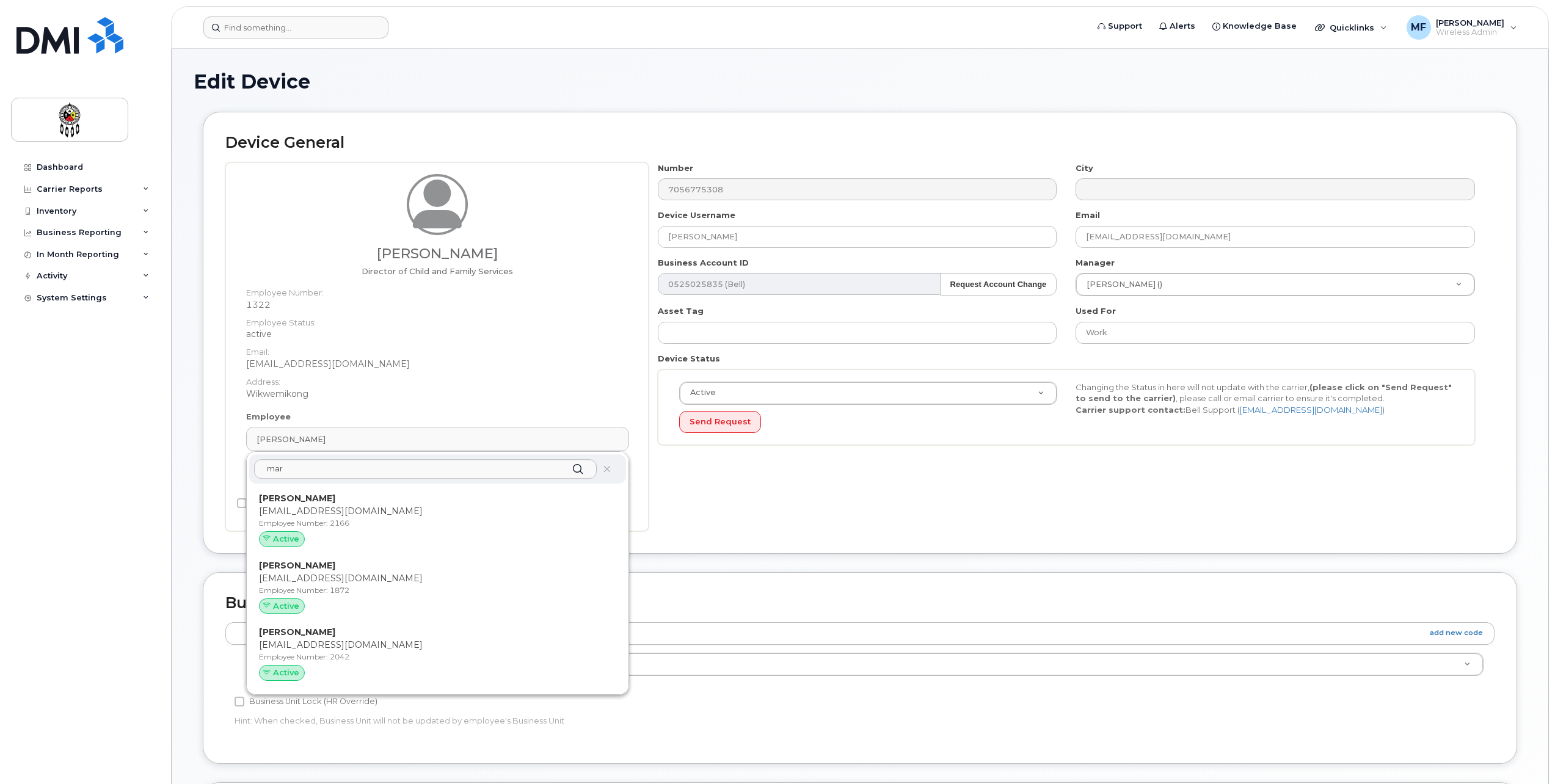
type input "1872"
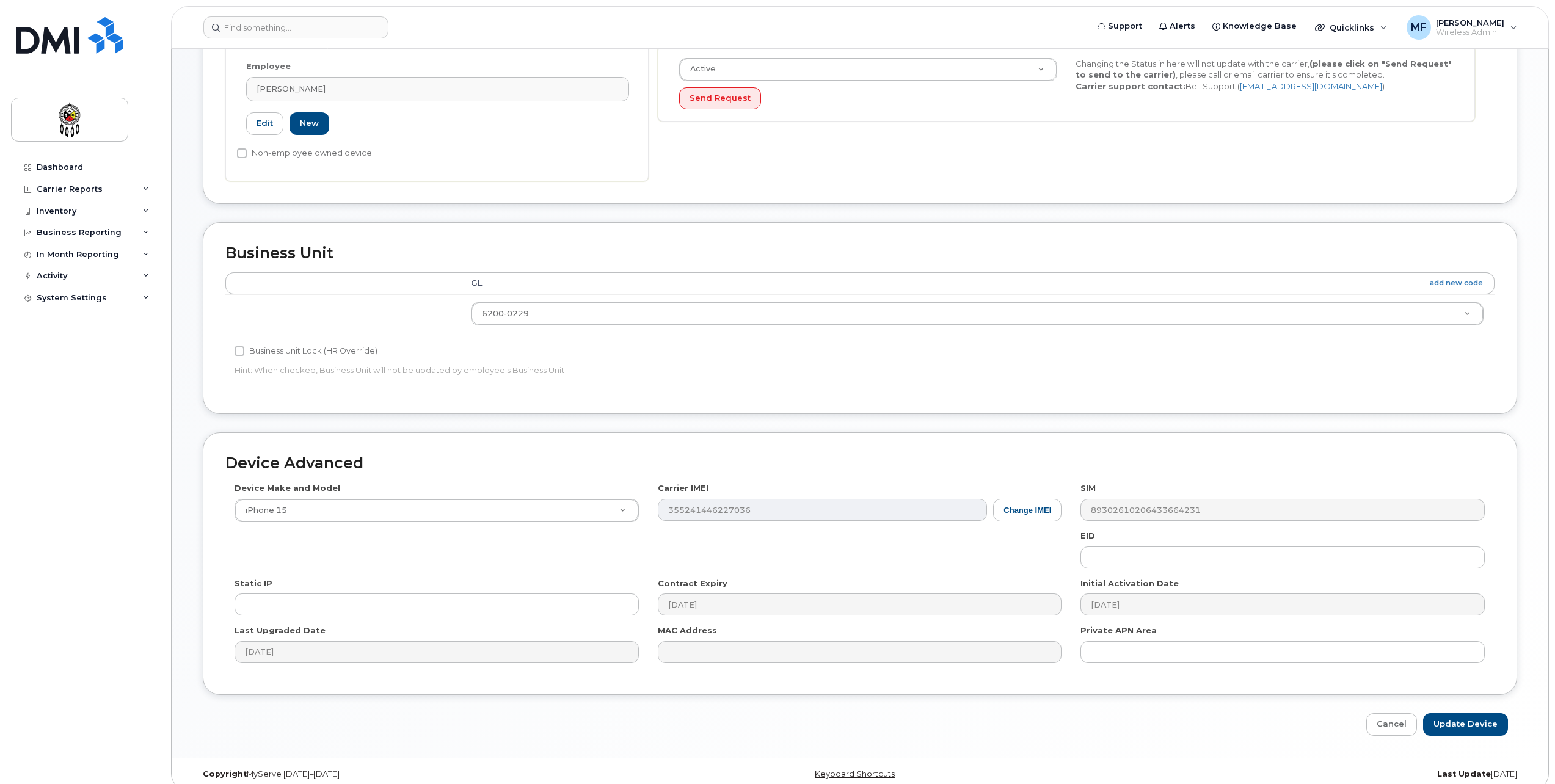
scroll to position [337, 0]
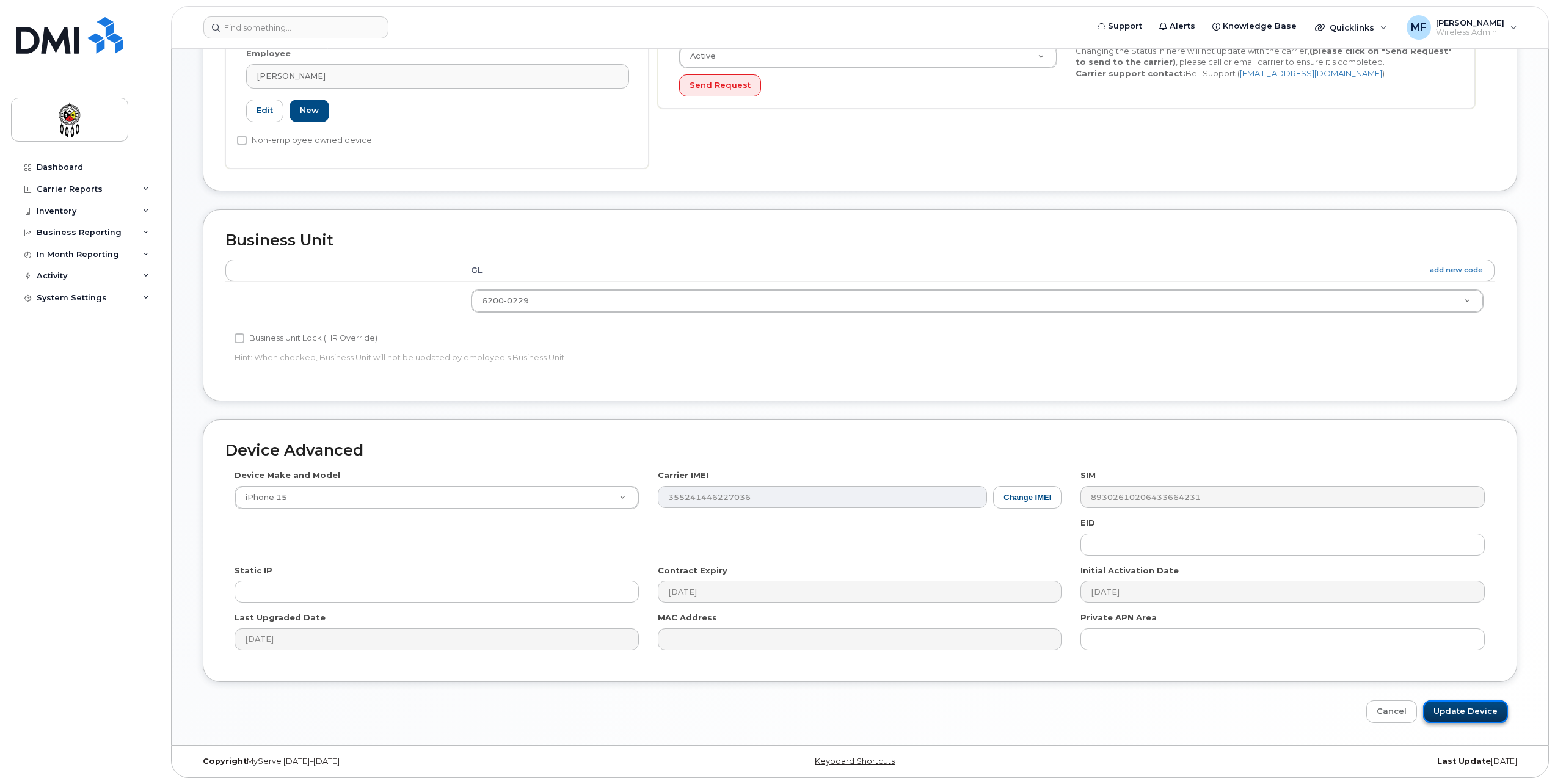
click at [1481, 716] on input "Update Device" at bounding box center [1466, 711] width 85 height 22
type input "Saving..."
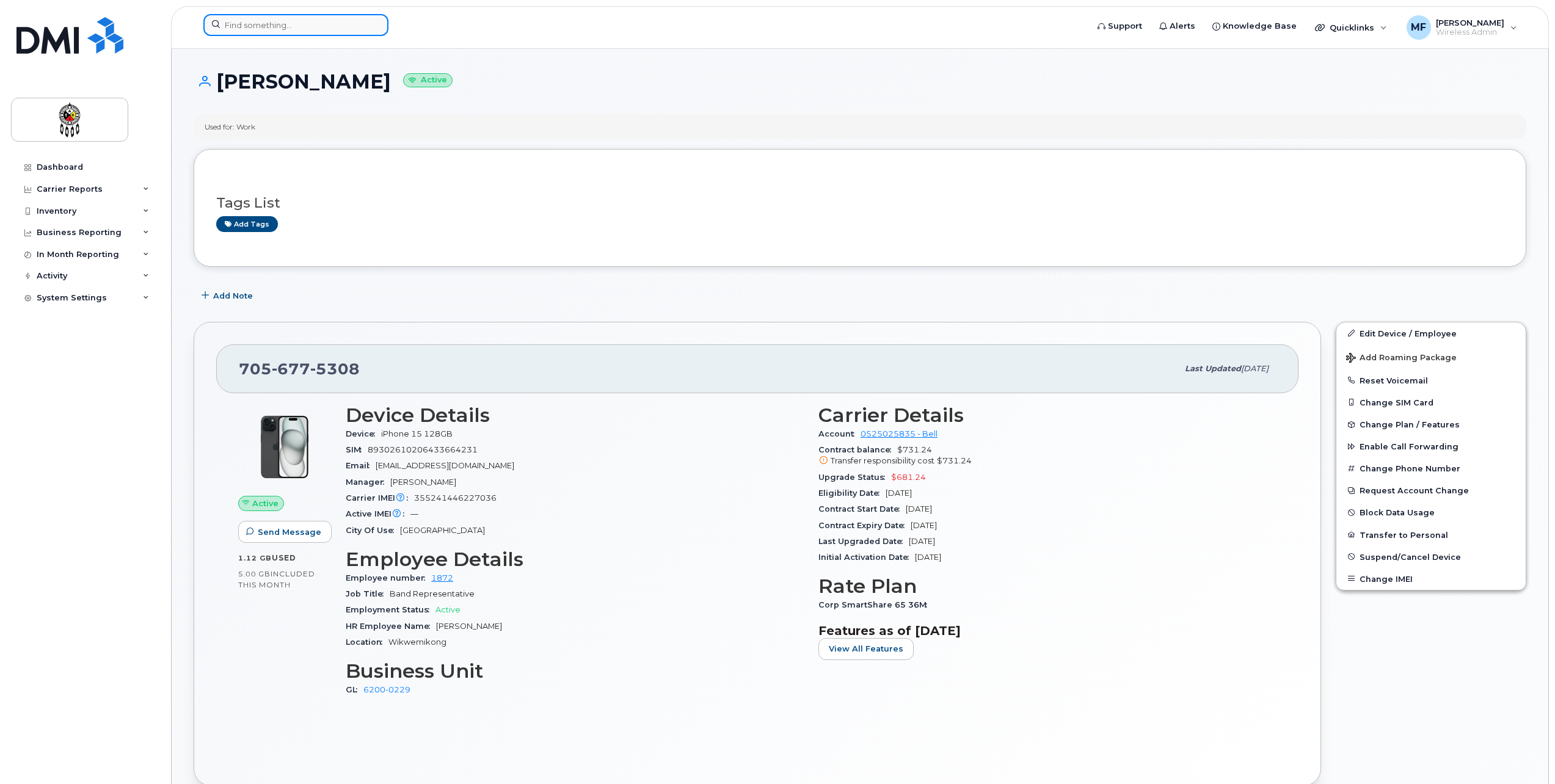
click at [253, 23] on input at bounding box center [296, 25] width 185 height 22
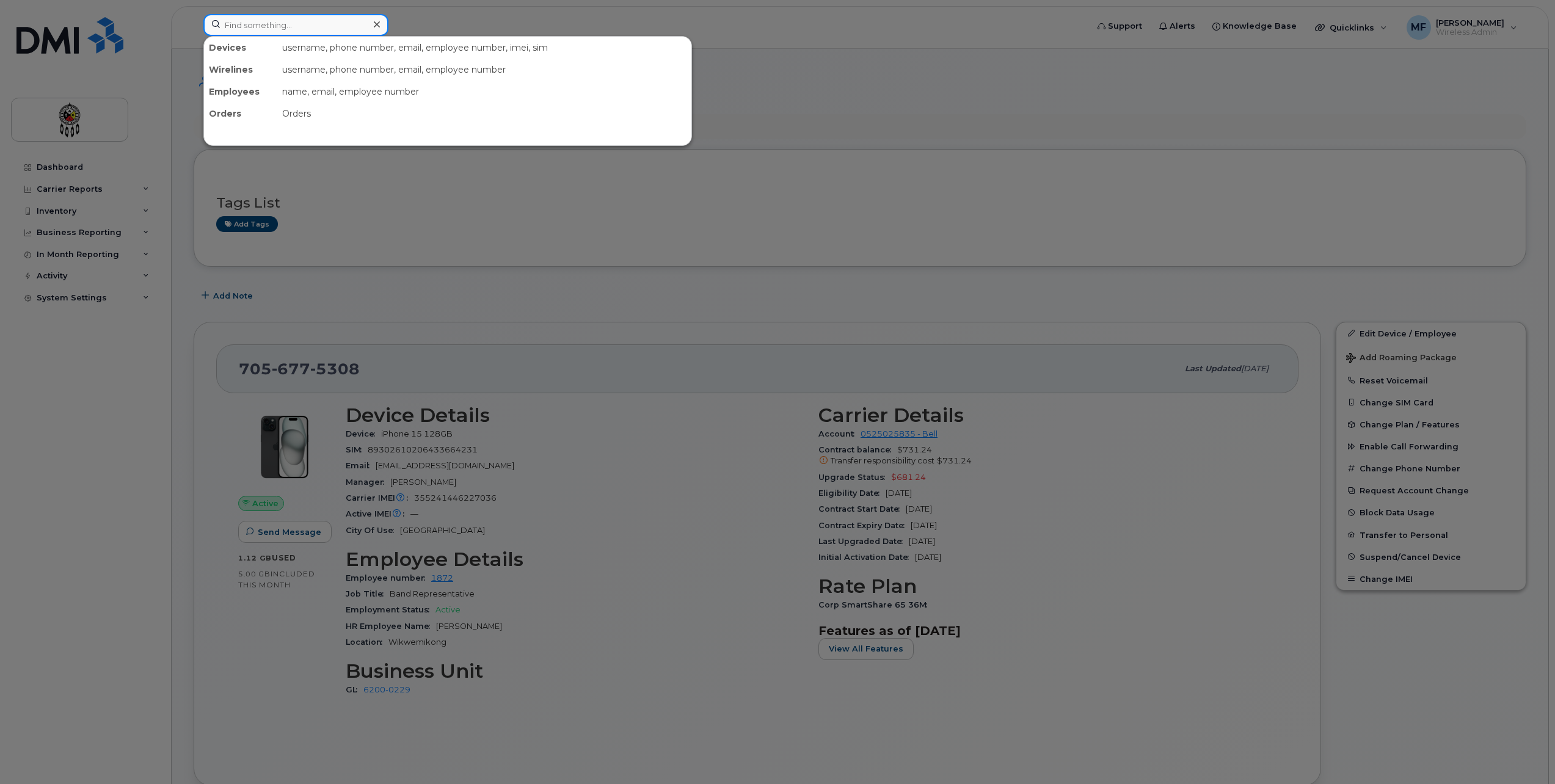
click at [275, 16] on input at bounding box center [296, 25] width 185 height 22
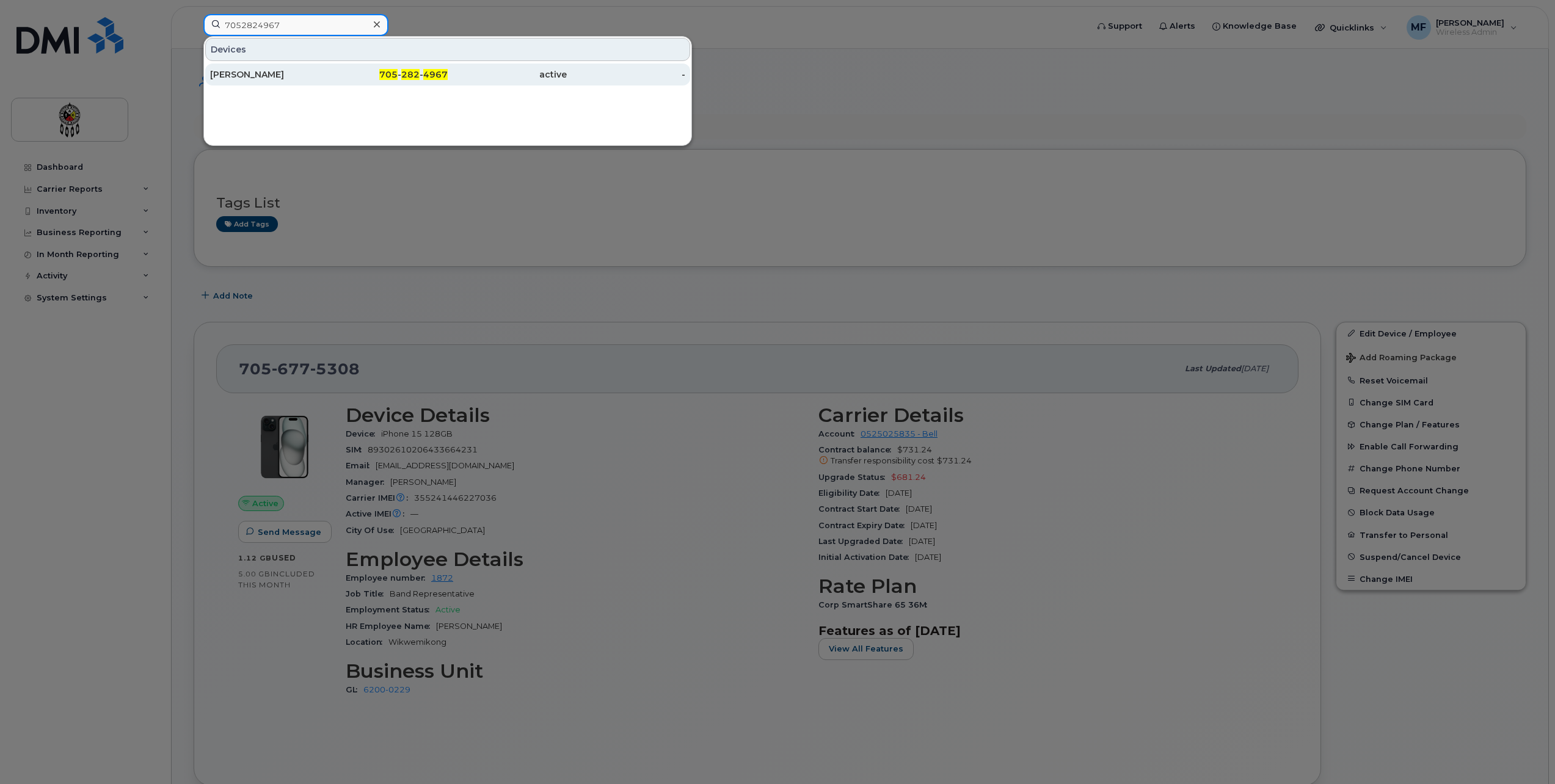
type input "7052824967"
click at [439, 82] on div "705 - 282 - 4967" at bounding box center [389, 74] width 119 height 22
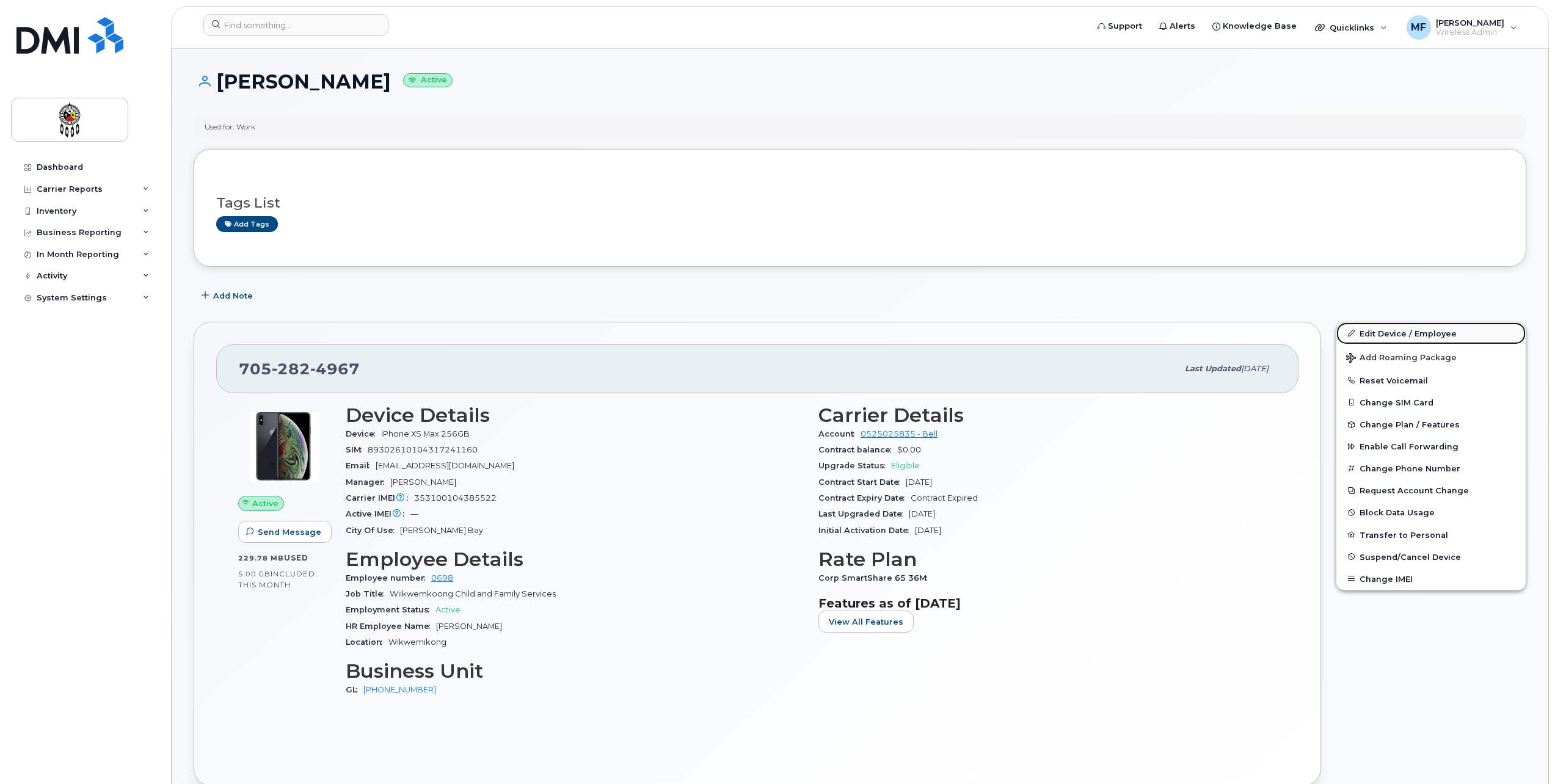
click at [1423, 327] on link "Edit Device / Employee" at bounding box center [1431, 333] width 189 height 22
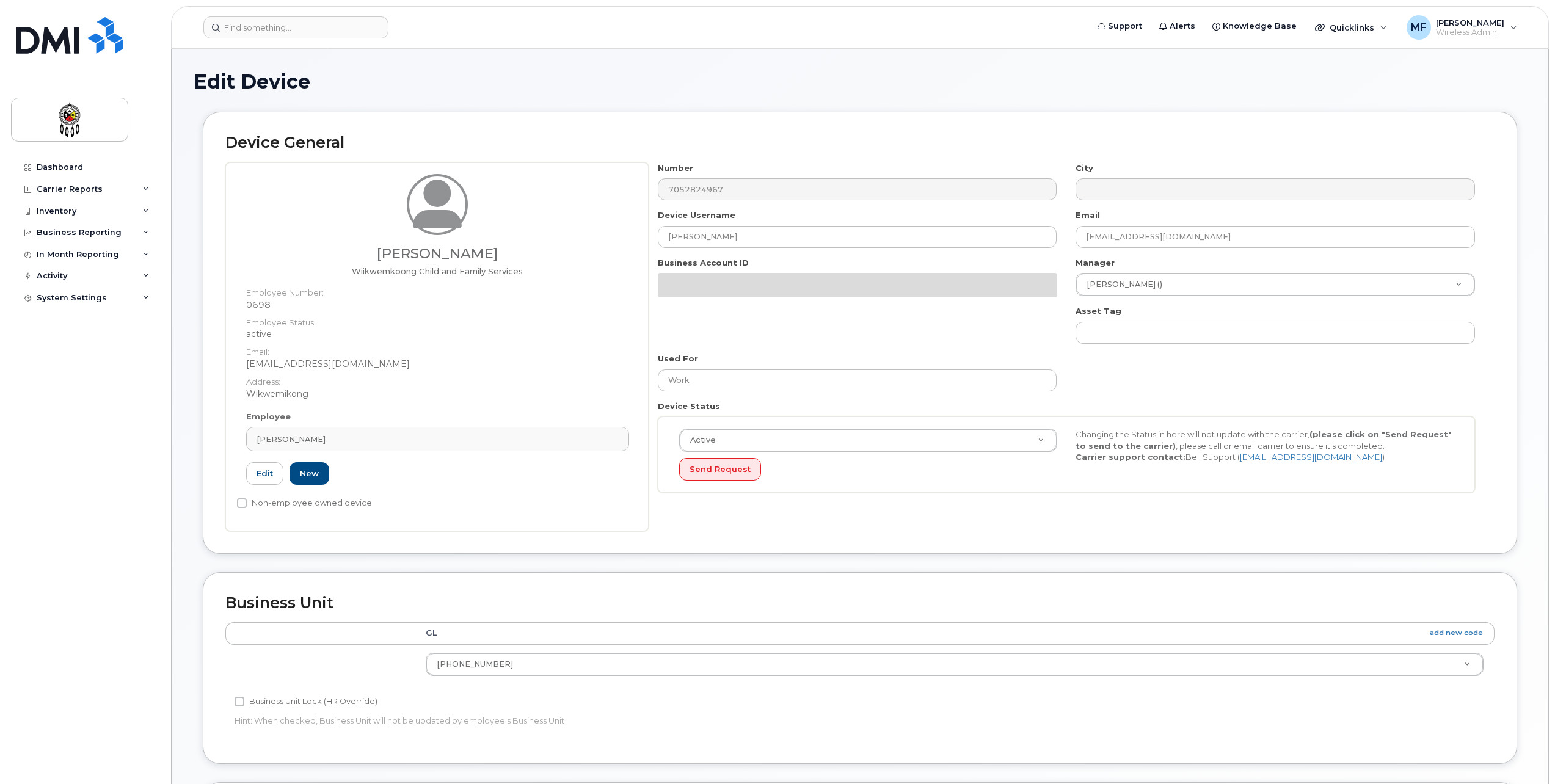
select select "36203606"
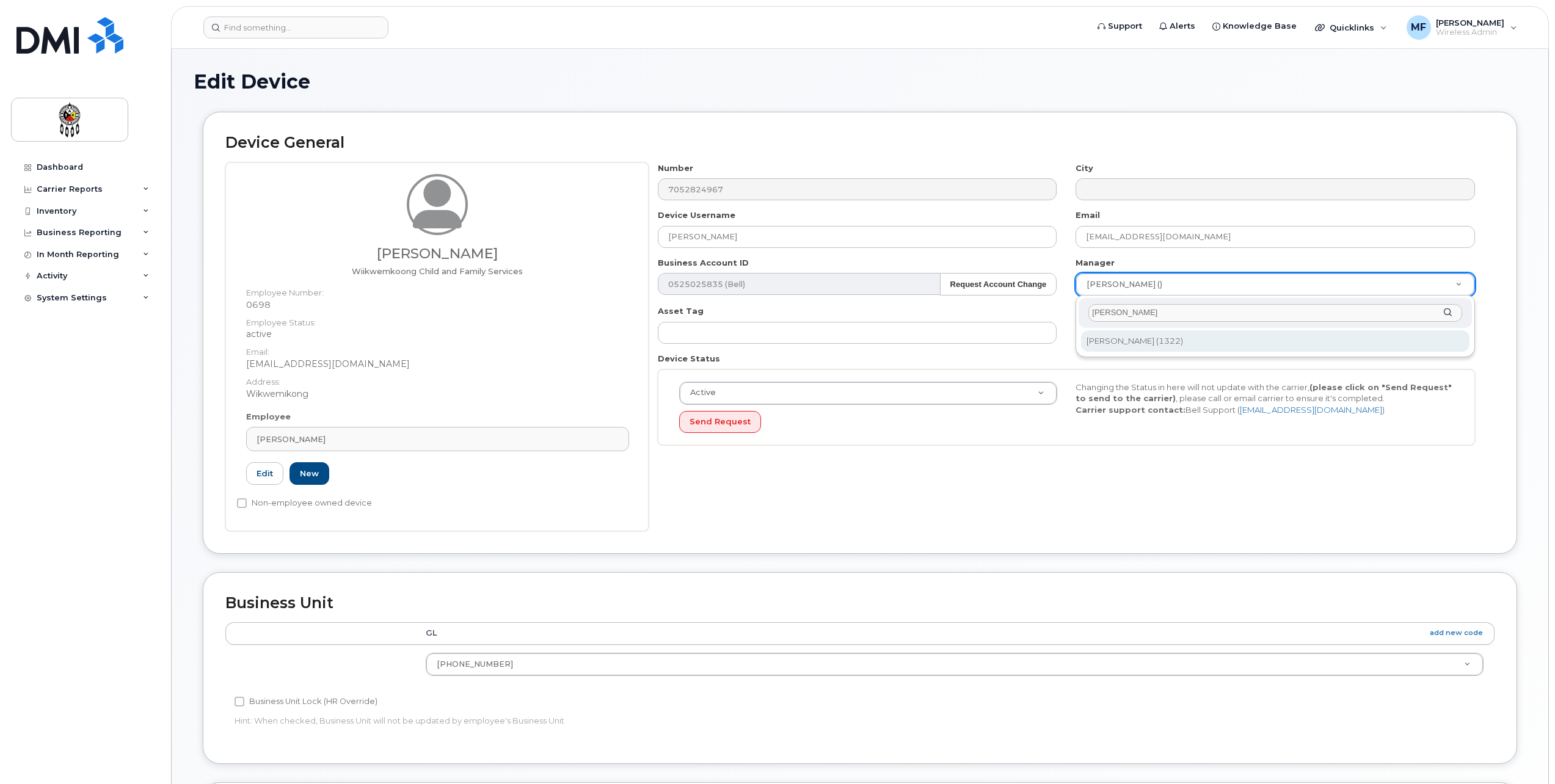
type input "anna"
type input "2370514"
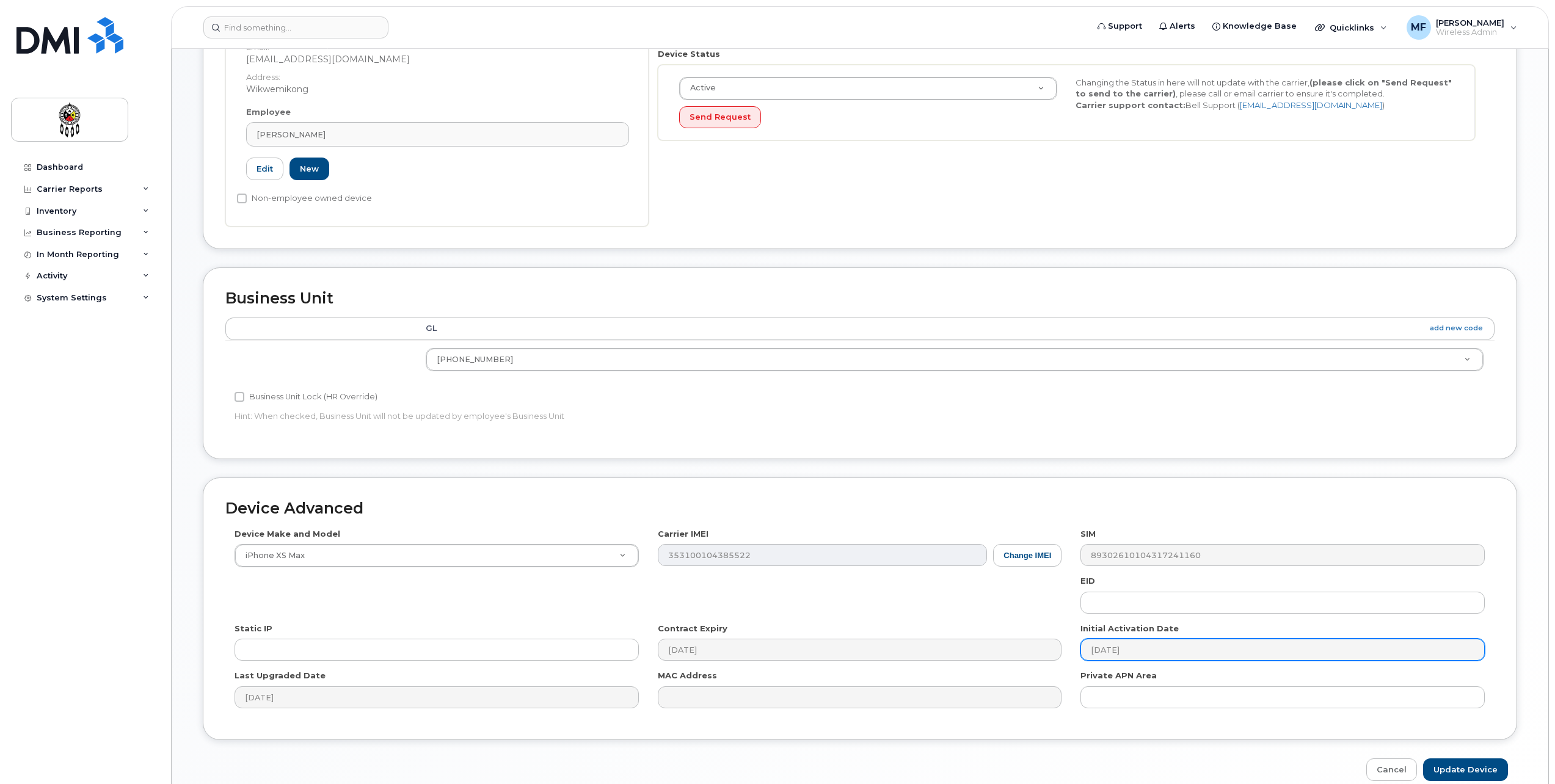
scroll to position [363, 0]
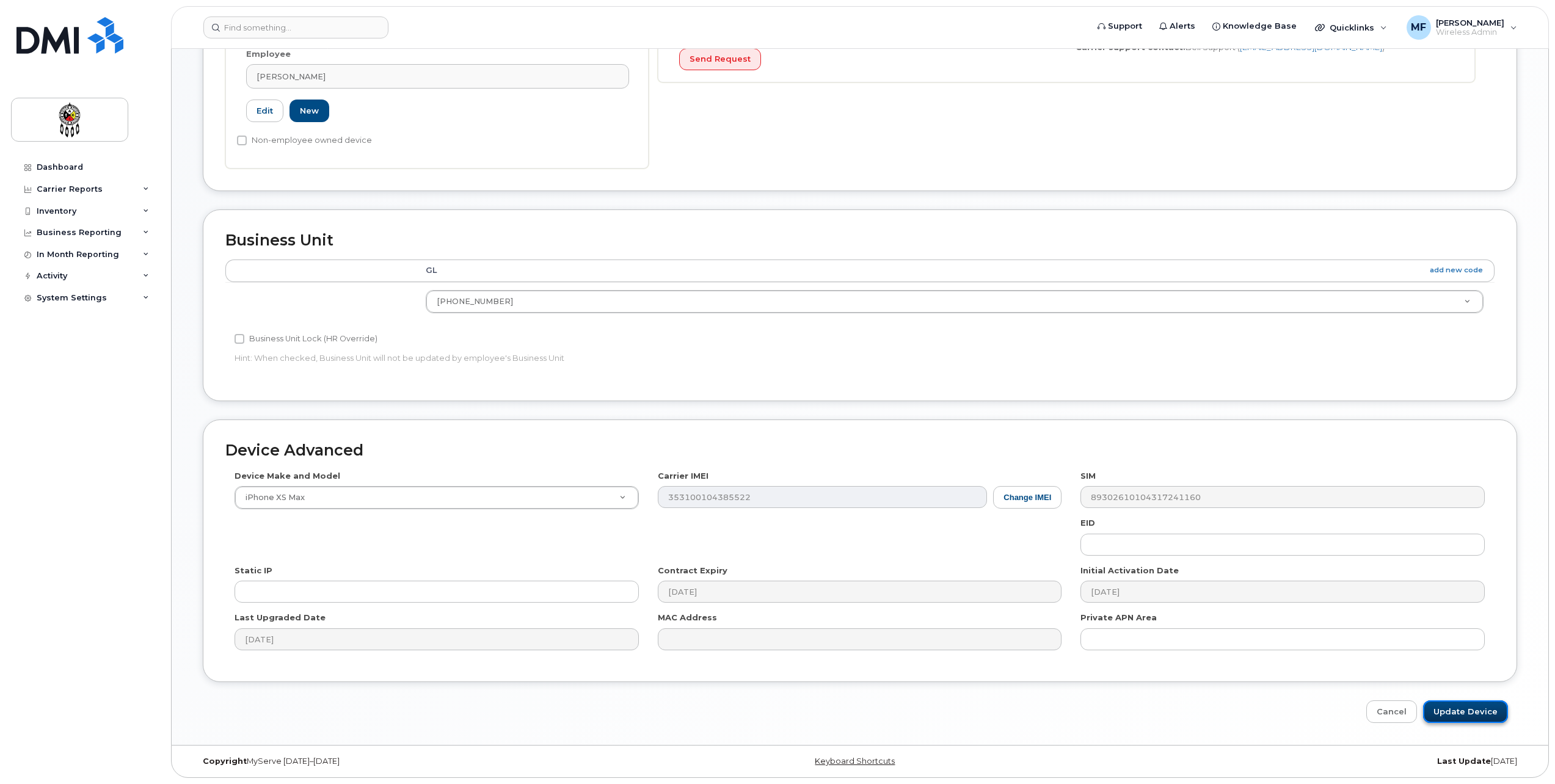
click at [1462, 709] on input "Update Device" at bounding box center [1466, 711] width 85 height 22
type input "Saving..."
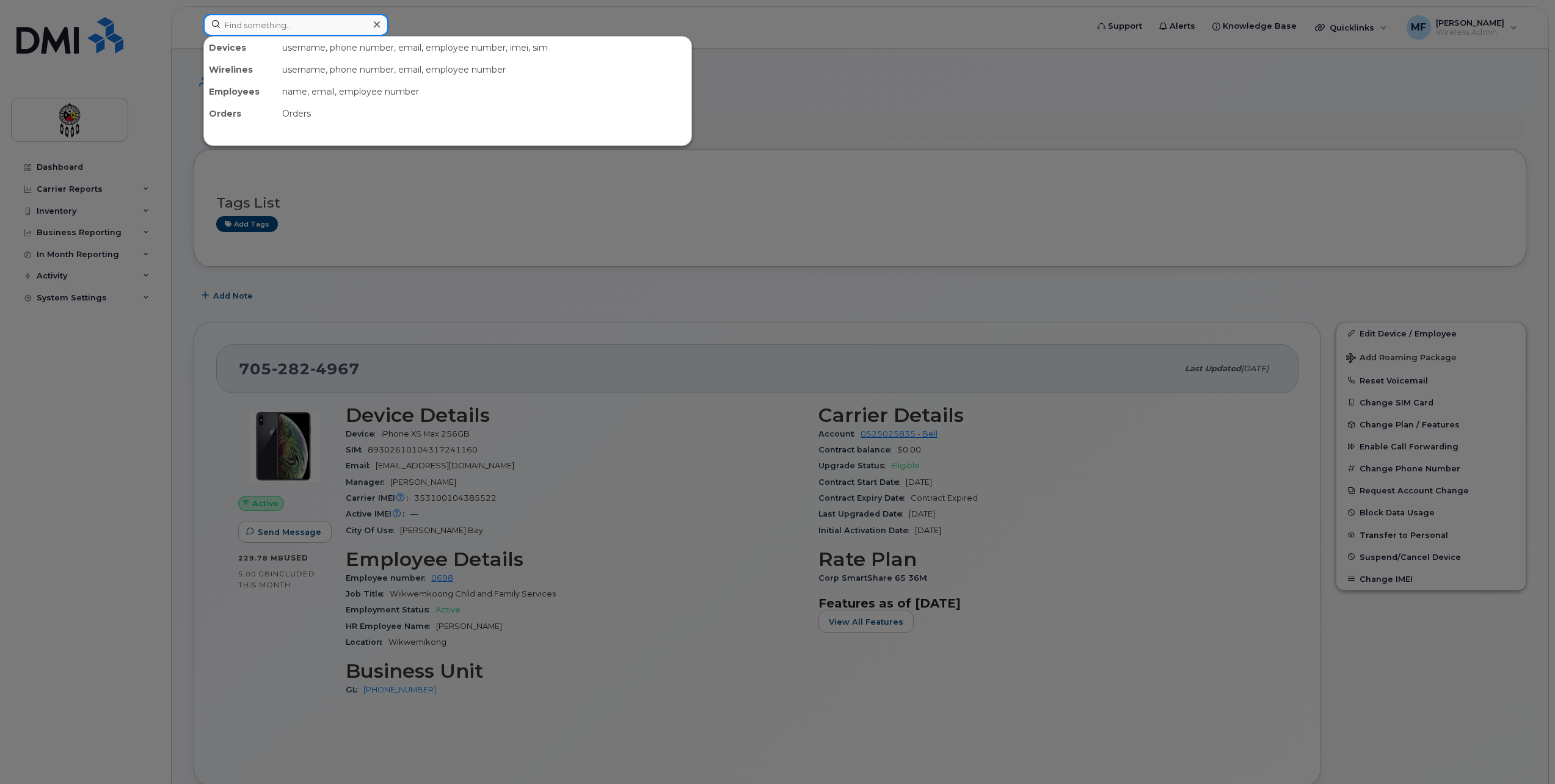
click at [256, 22] on input at bounding box center [296, 25] width 185 height 22
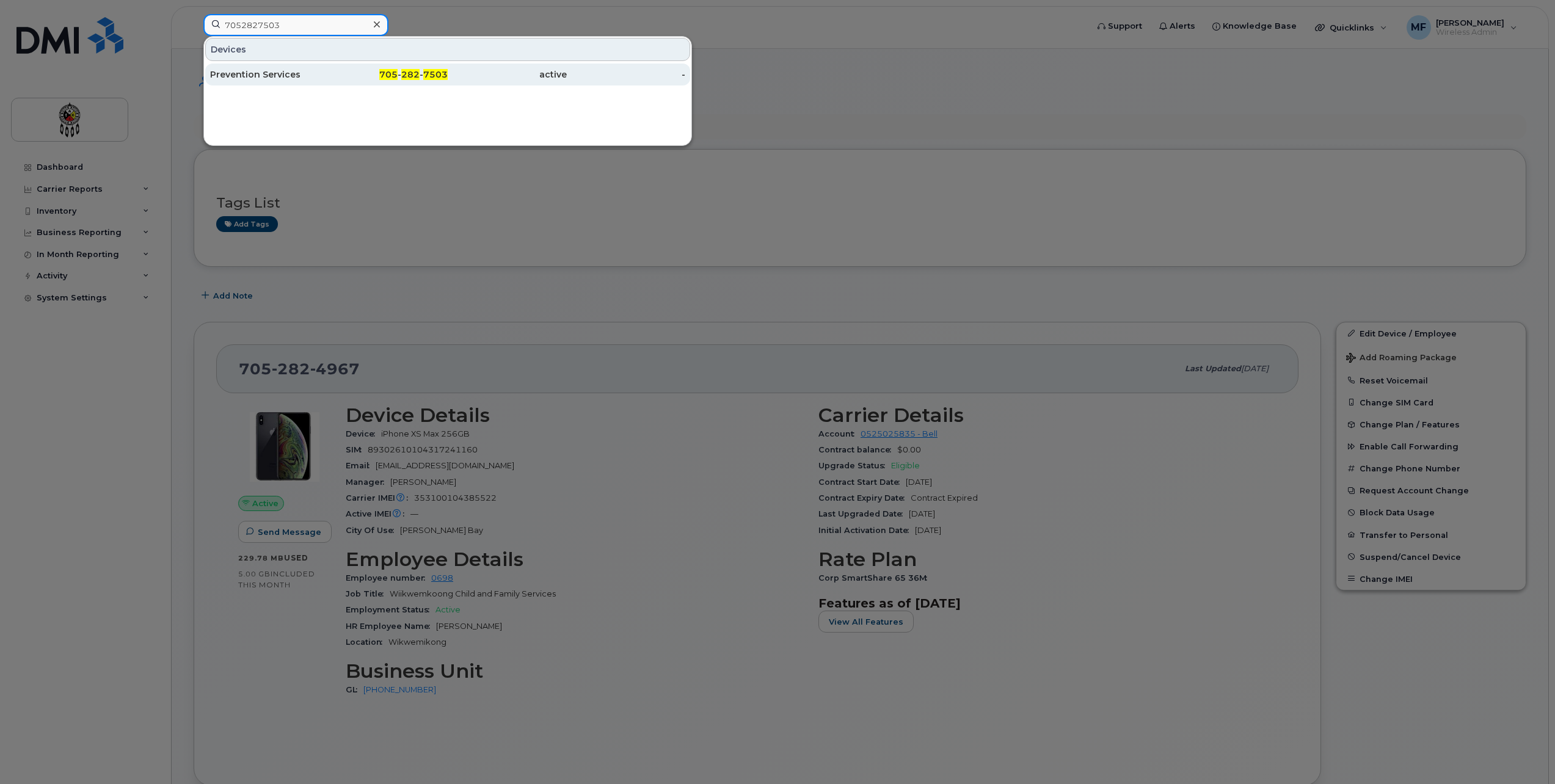
type input "7052827503"
click at [427, 78] on span "7503" at bounding box center [435, 74] width 24 height 11
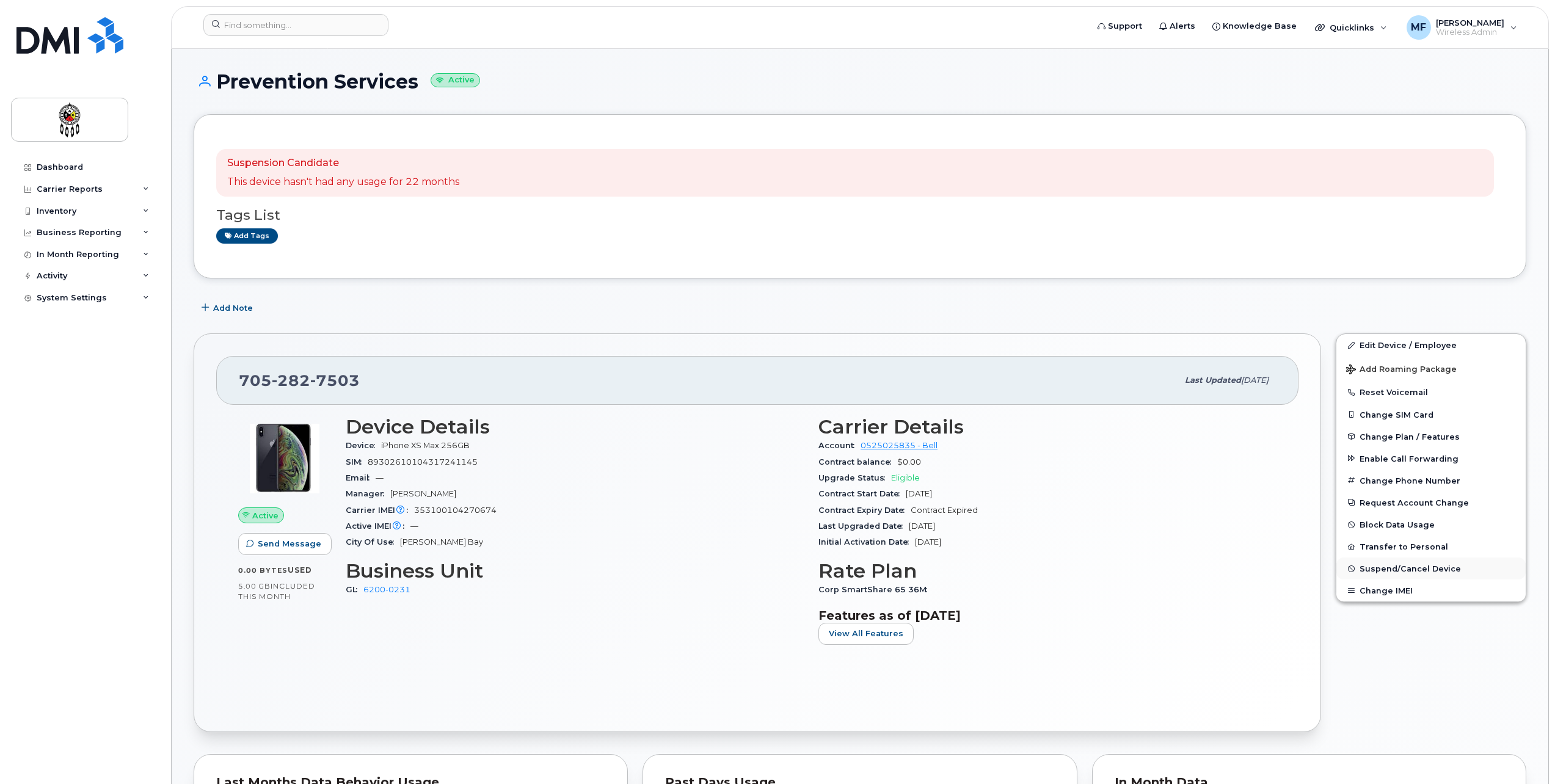
click at [1422, 570] on span "Suspend/Cancel Device" at bounding box center [1410, 568] width 101 height 9
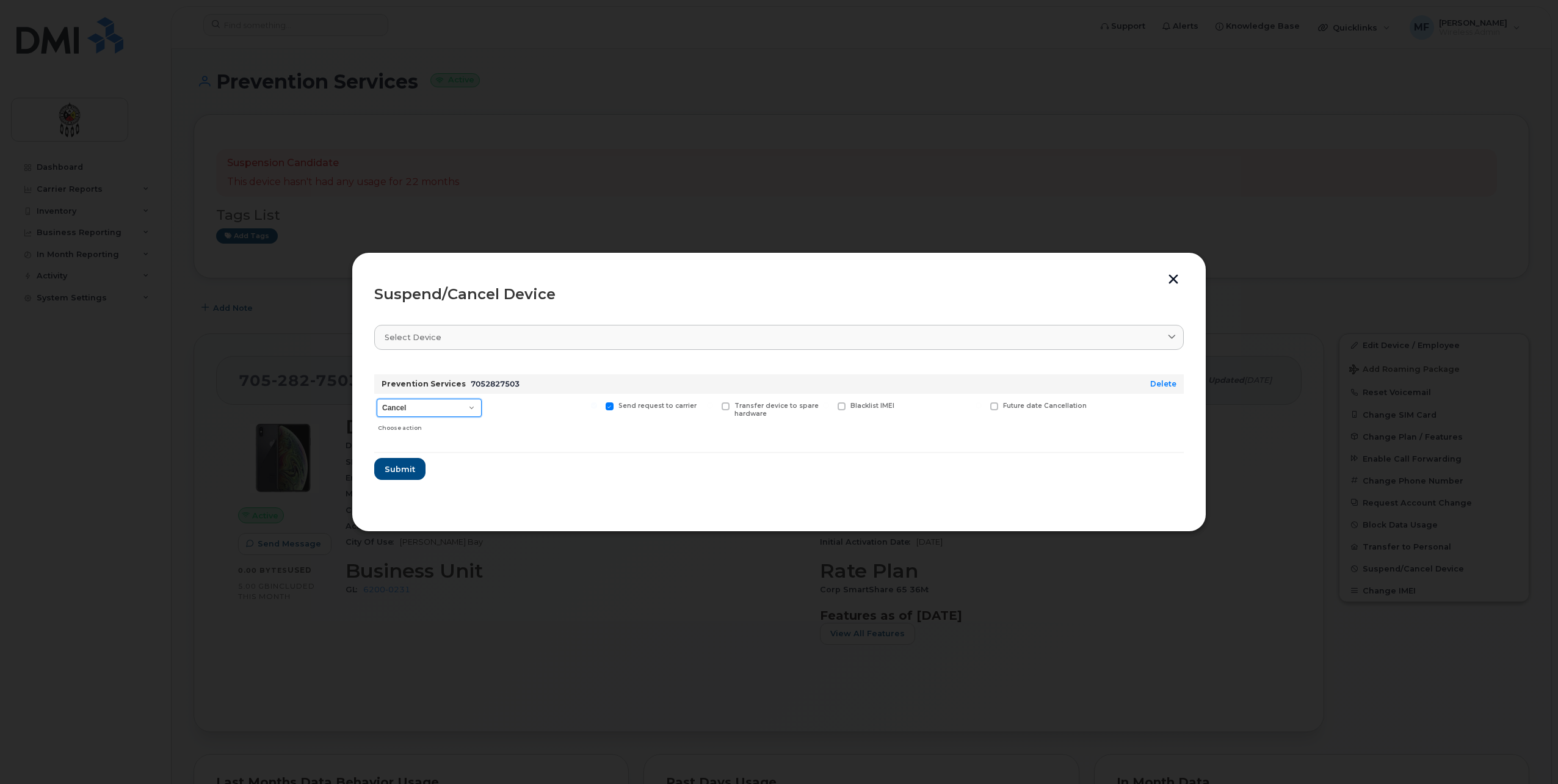
click at [475, 407] on select "Cancel Suspend - Extend Suspension Suspend - Reduced Rate Suspend - Full Rate S…" at bounding box center [429, 407] width 105 height 18
click at [529, 430] on div at bounding box center [543, 416] width 113 height 43
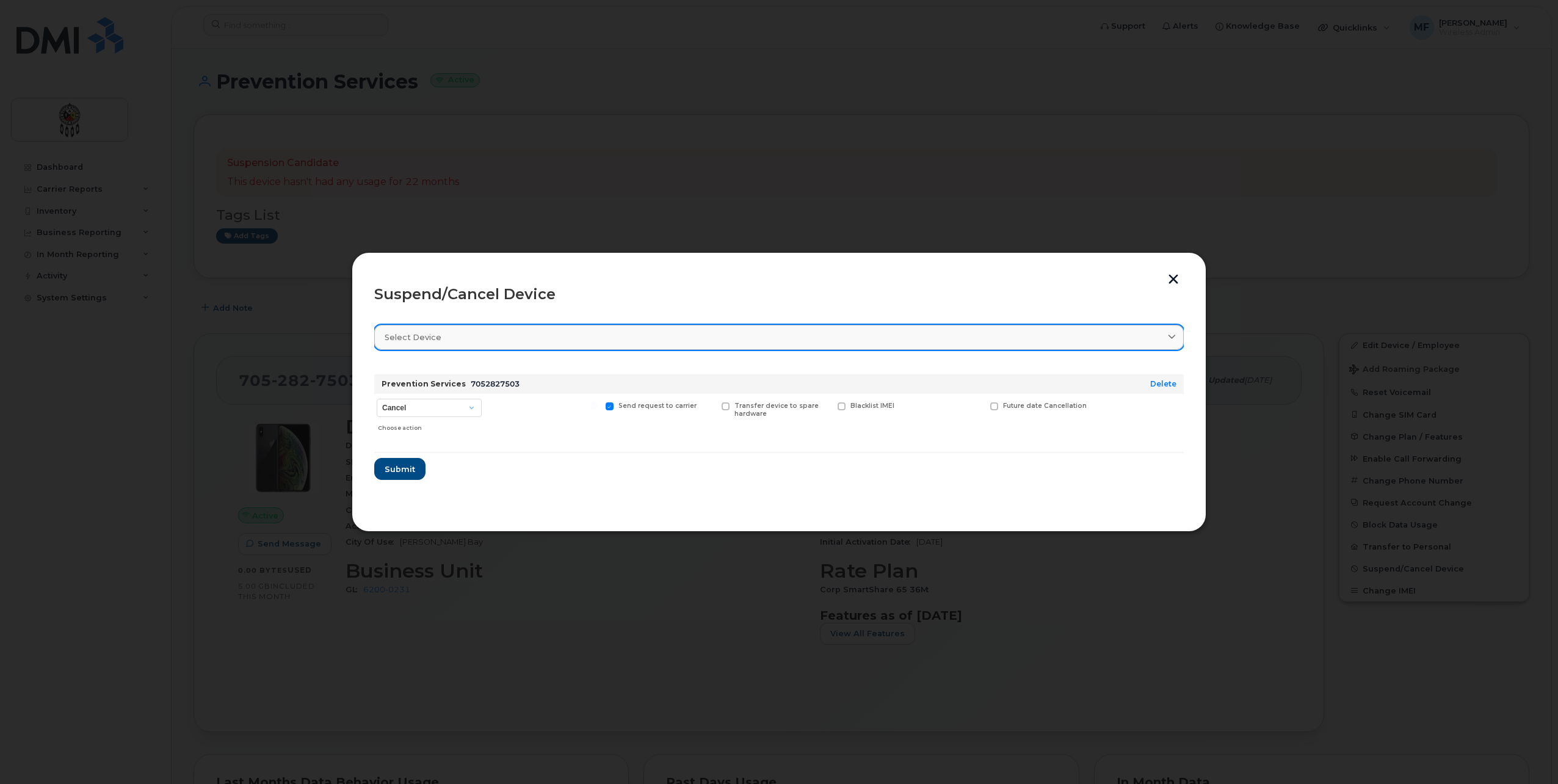
click at [544, 342] on div "Select device" at bounding box center [779, 337] width 789 height 12
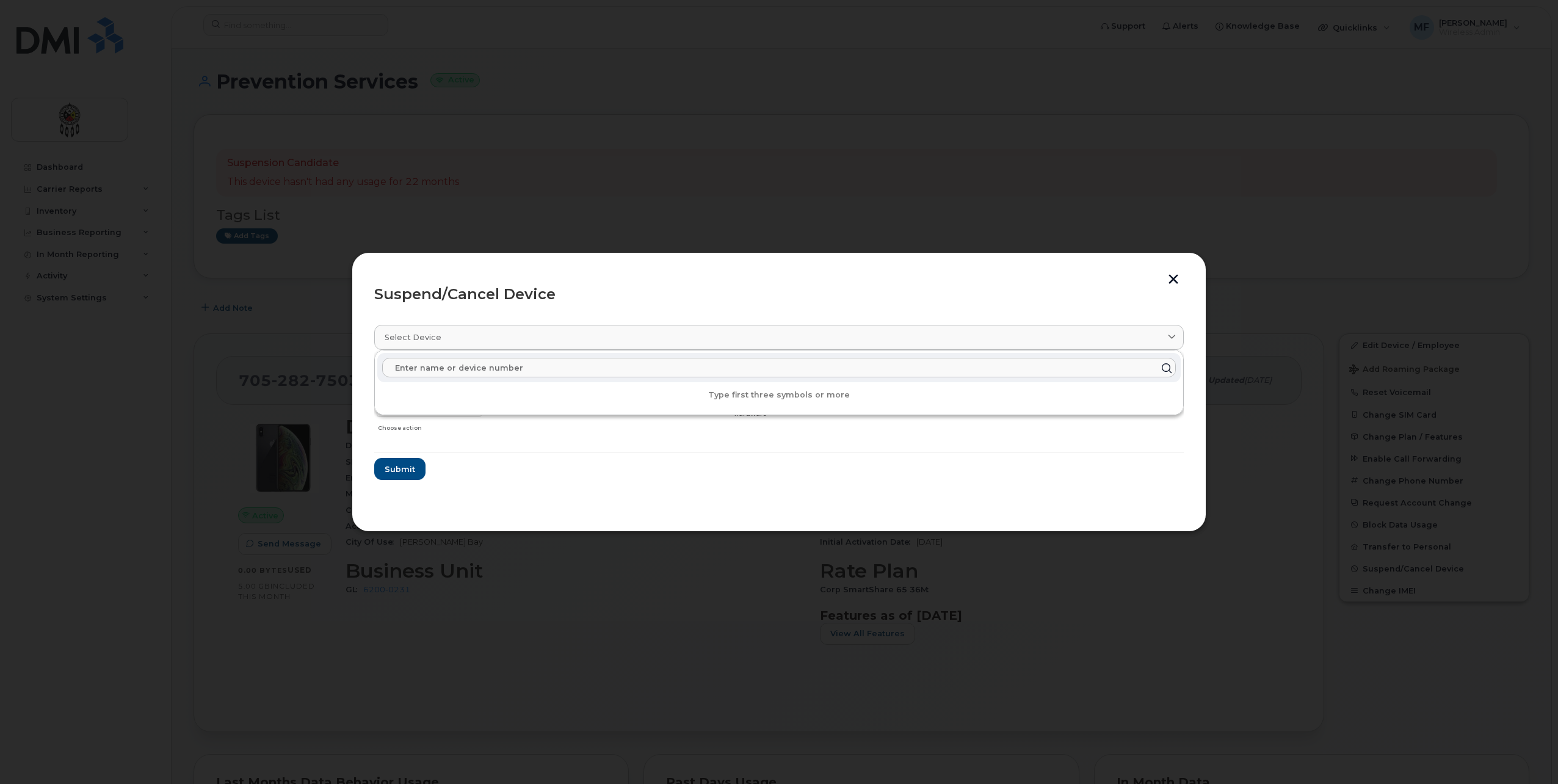
click at [624, 368] on input "text" at bounding box center [779, 367] width 794 height 19
click at [1180, 278] on button "button" at bounding box center [1173, 281] width 18 height 13
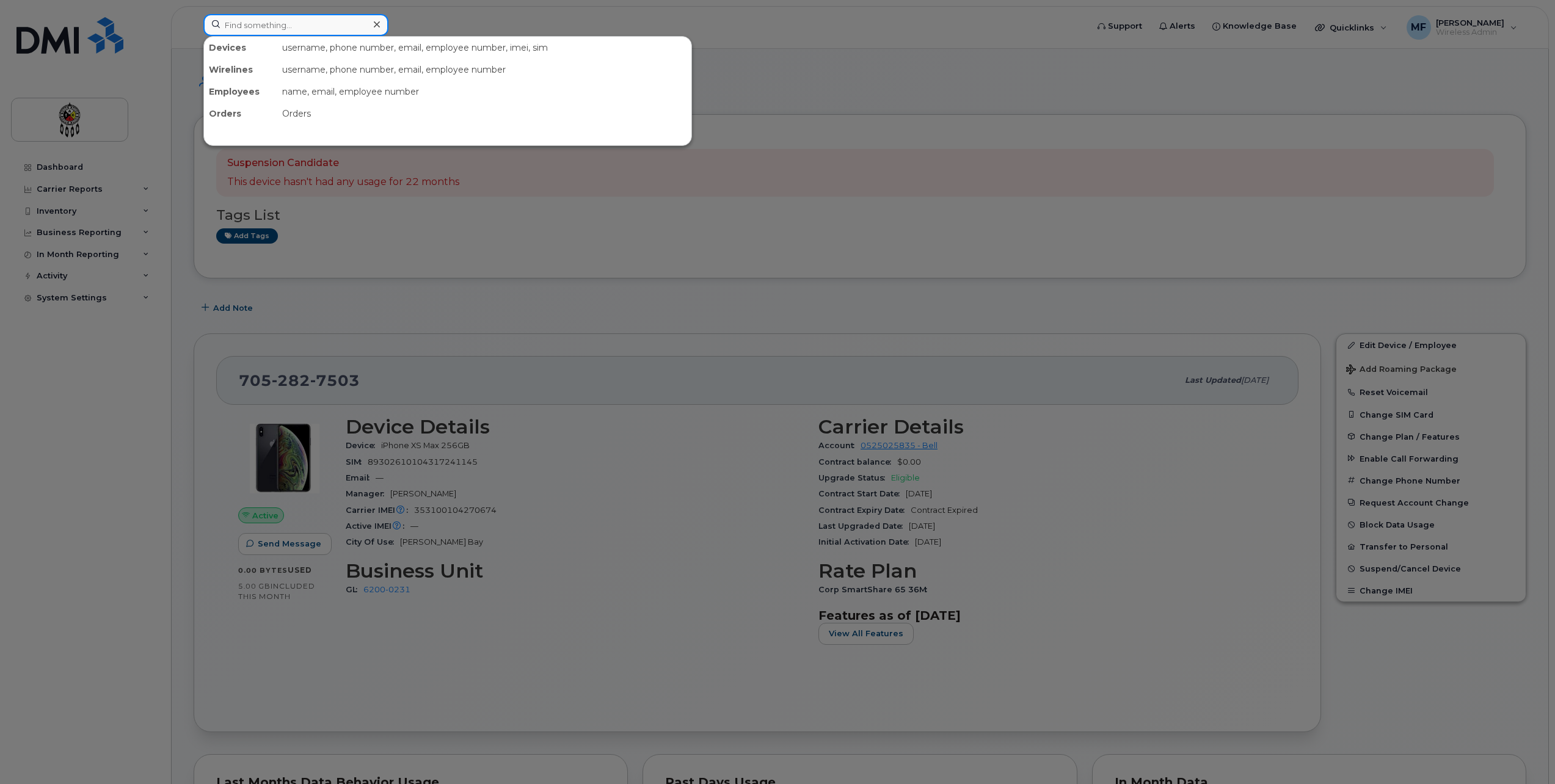
click at [307, 29] on input at bounding box center [296, 25] width 185 height 22
click at [295, 28] on input at bounding box center [296, 25] width 185 height 22
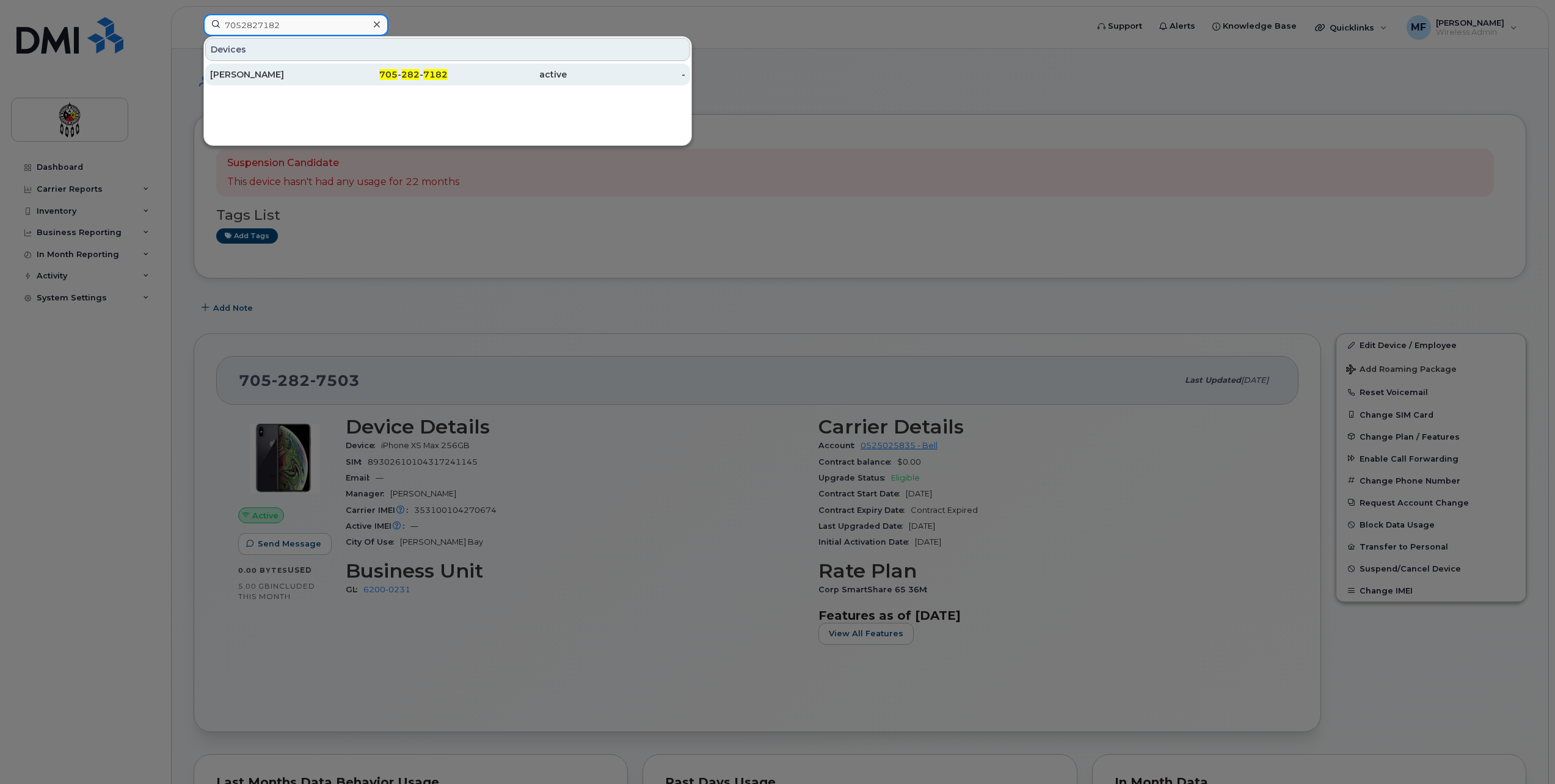
type input "7052827182"
click at [414, 72] on span "282" at bounding box center [410, 74] width 18 height 11
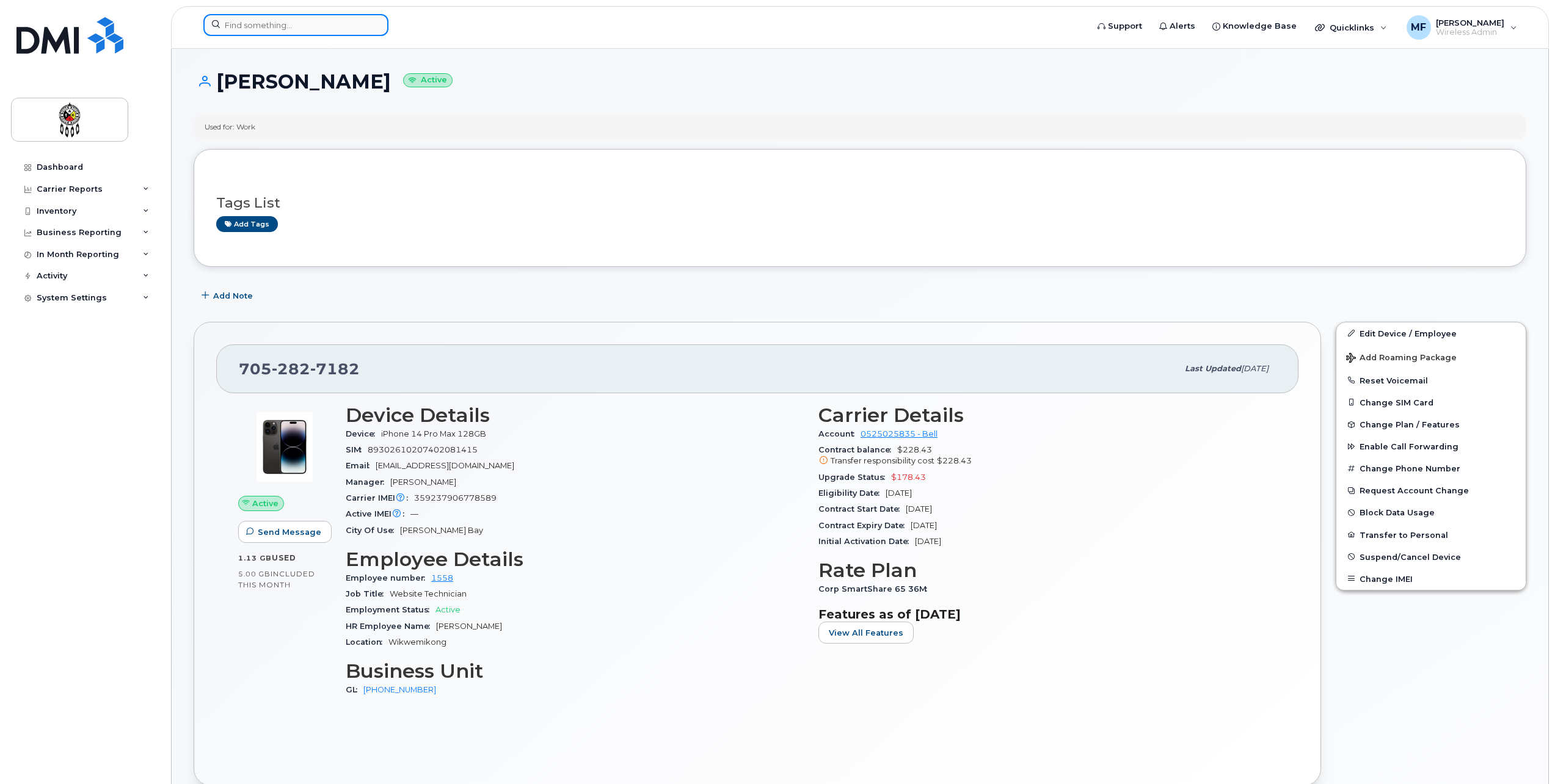
click at [286, 25] on input at bounding box center [296, 25] width 185 height 22
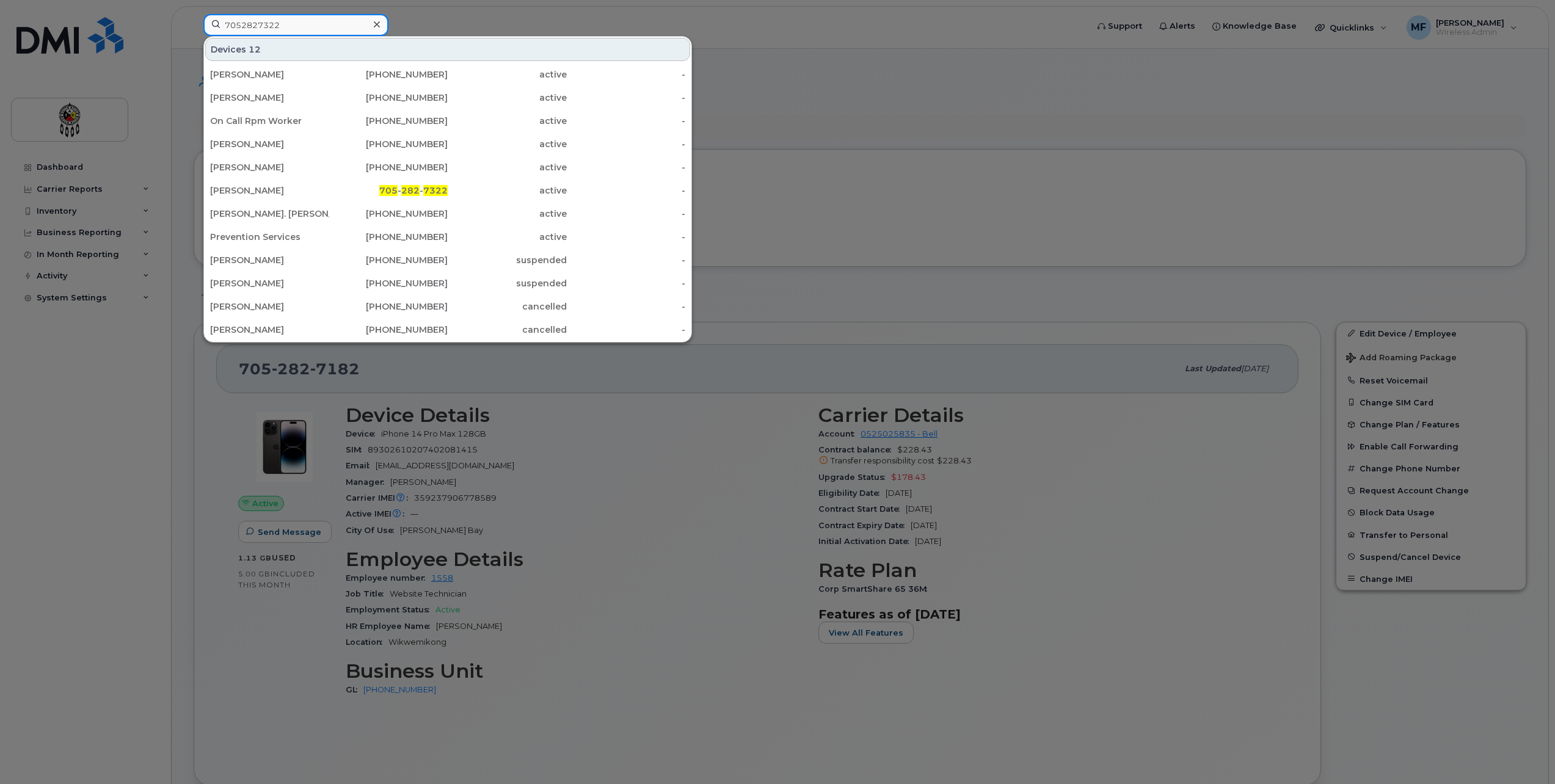
type input "7052827322"
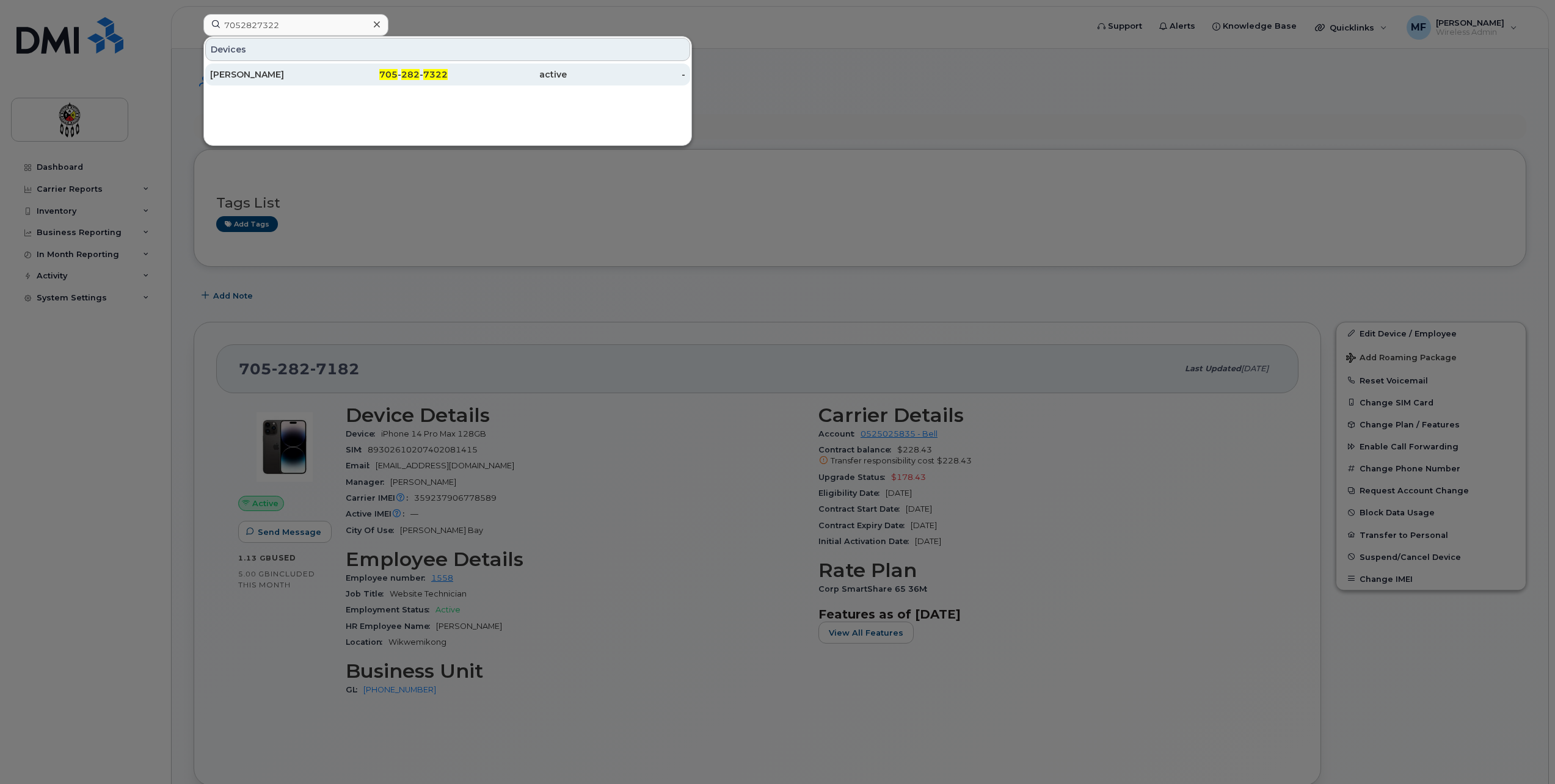
click at [398, 78] on span "705" at bounding box center [388, 74] width 18 height 11
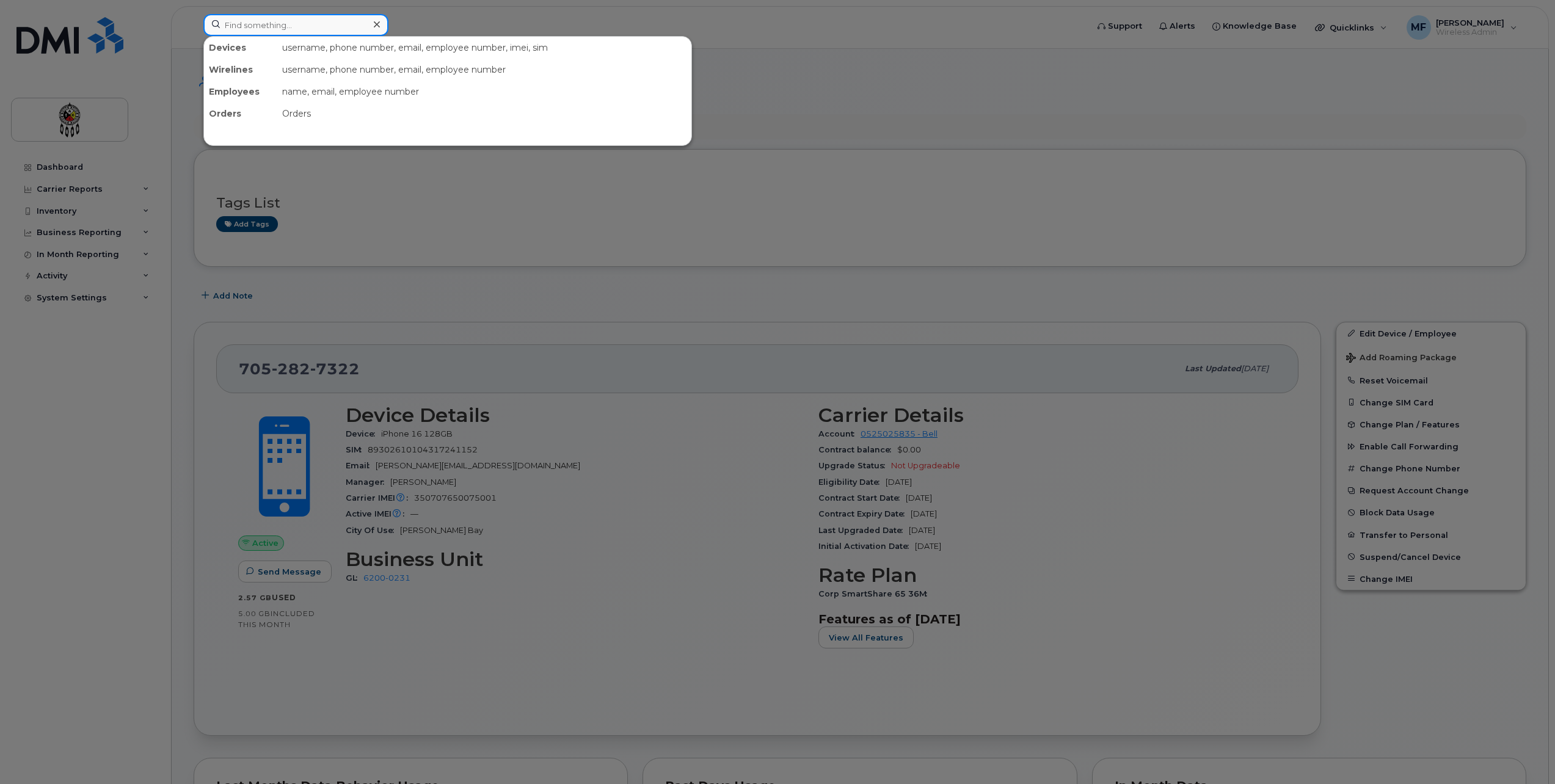
click at [255, 22] on input at bounding box center [296, 25] width 185 height 22
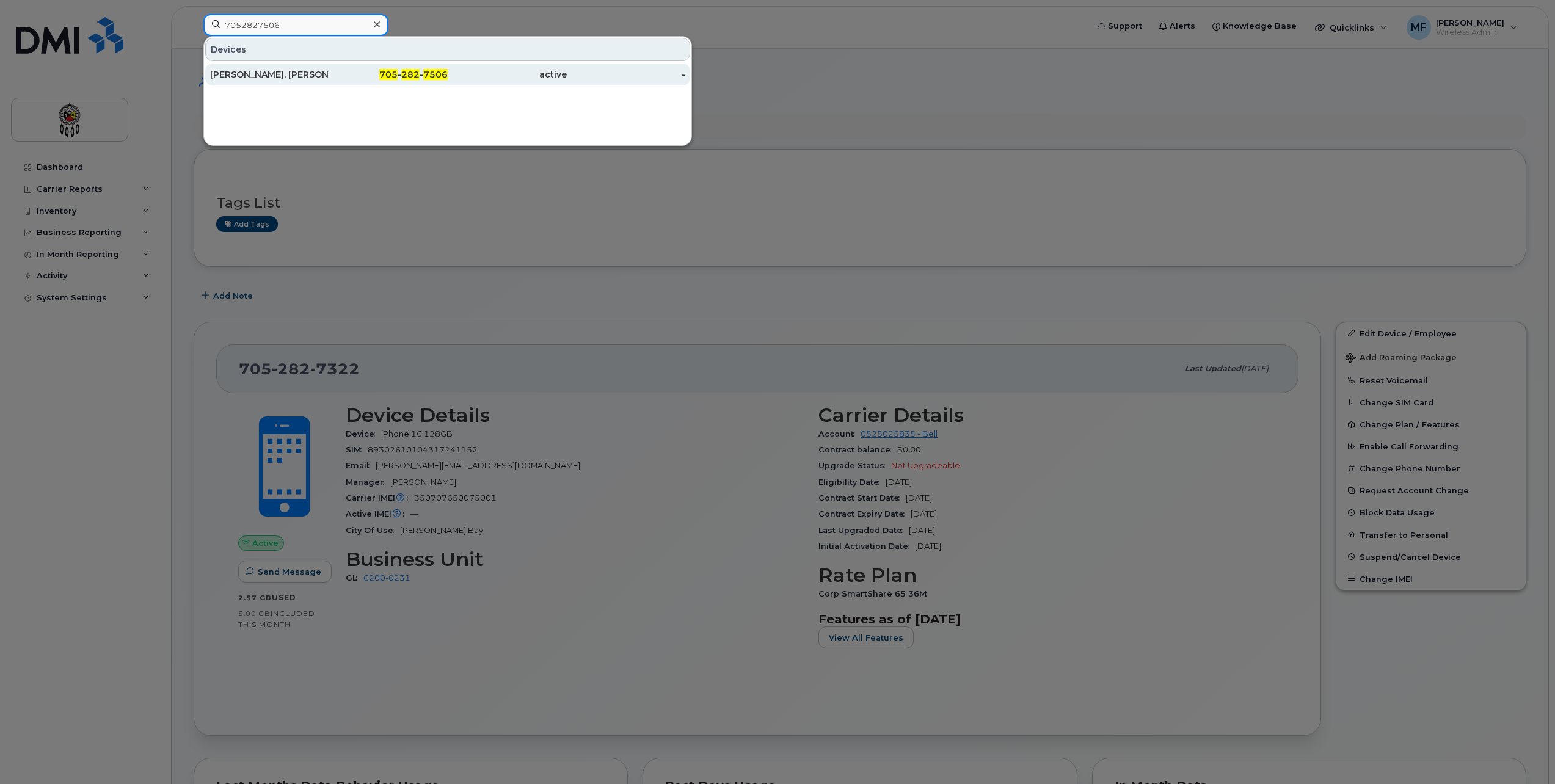
type input "7052827506"
click at [402, 73] on div "705 - 282 - 7506" at bounding box center [389, 74] width 119 height 12
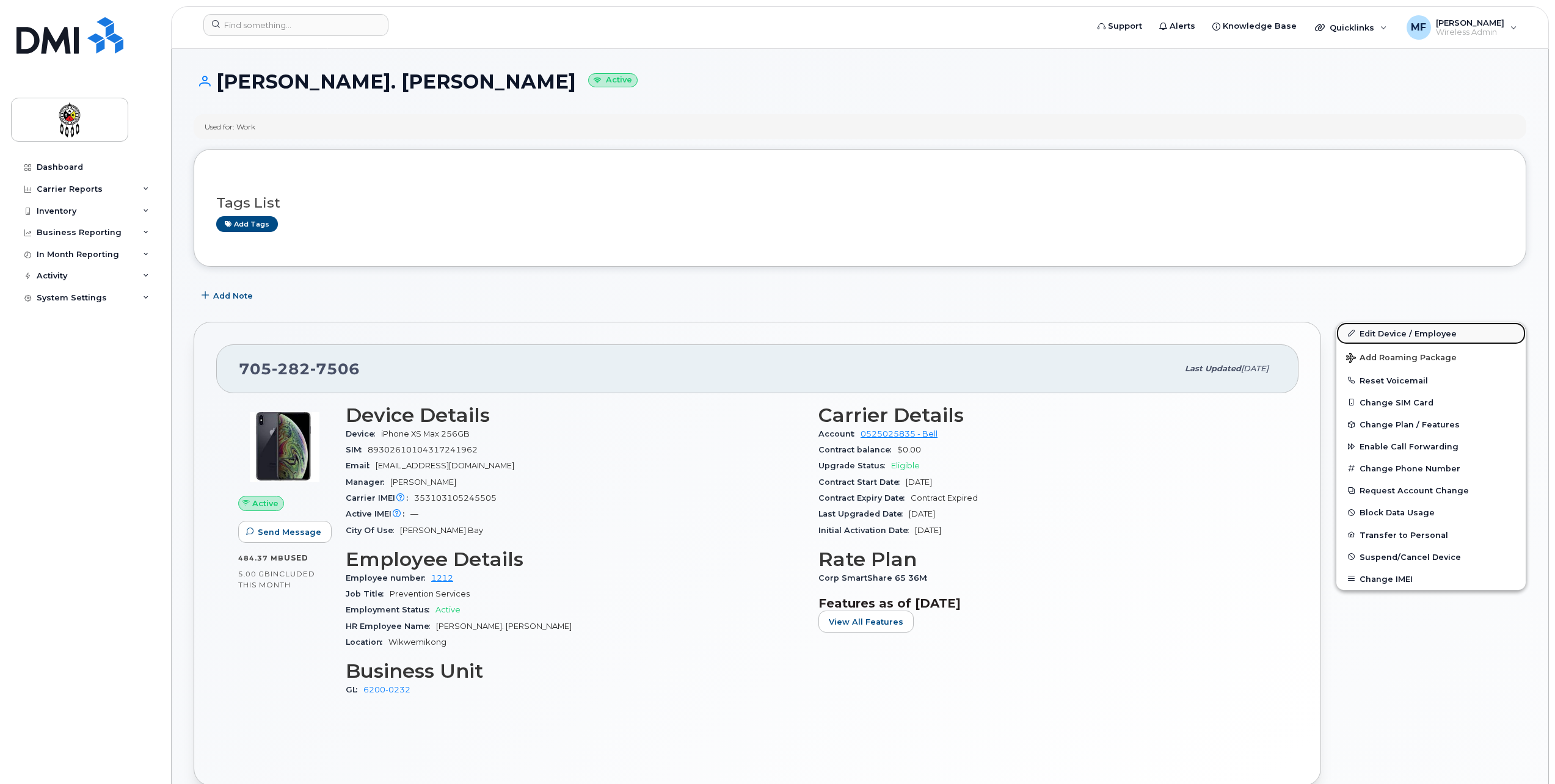
click at [1433, 332] on link "Edit Device / Employee" at bounding box center [1431, 333] width 189 height 22
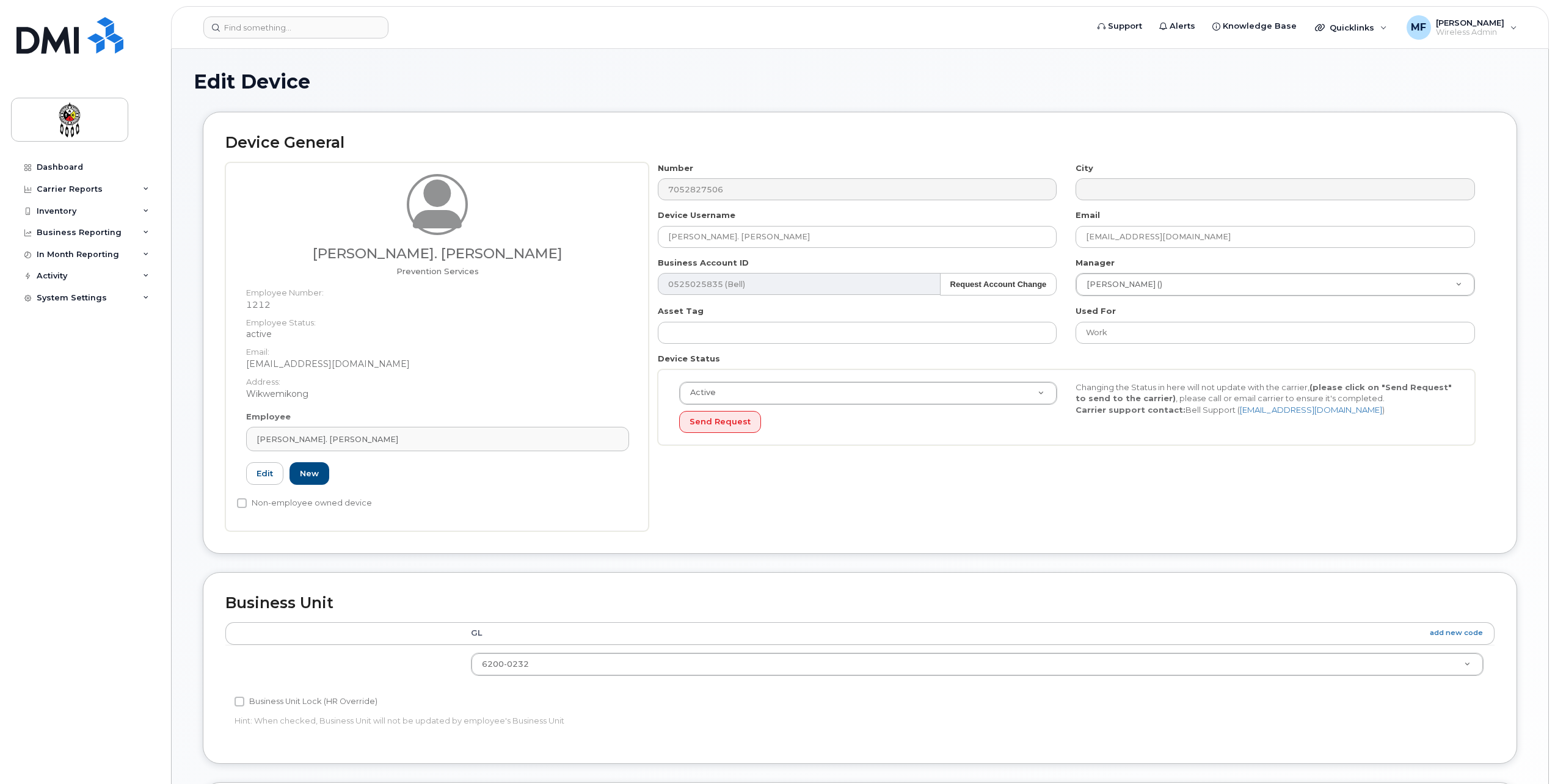
select select "651606"
click at [268, 468] on link "Edit" at bounding box center [265, 473] width 37 height 22
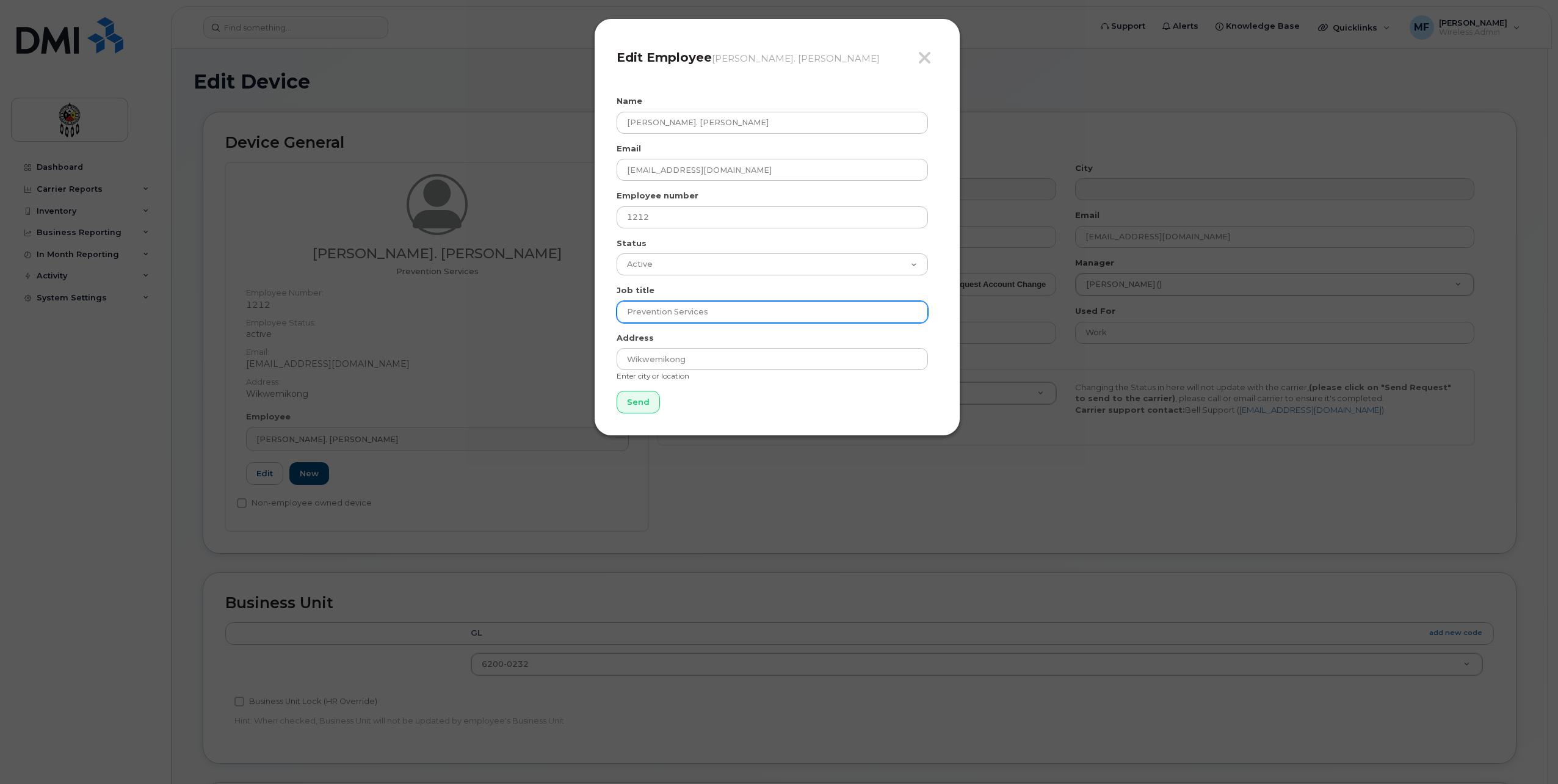
drag, startPoint x: 724, startPoint y: 310, endPoint x: 601, endPoint y: 309, distance: 123.0
click at [601, 309] on div "Close Edit Employee Patti St. Germaine Name Patti St. Germaine Email pattistger…" at bounding box center [777, 227] width 366 height 418
type input "Wiikwemkoong Child and Family Services"
click at [644, 406] on input "Send" at bounding box center [638, 401] width 43 height 22
type input "Send"
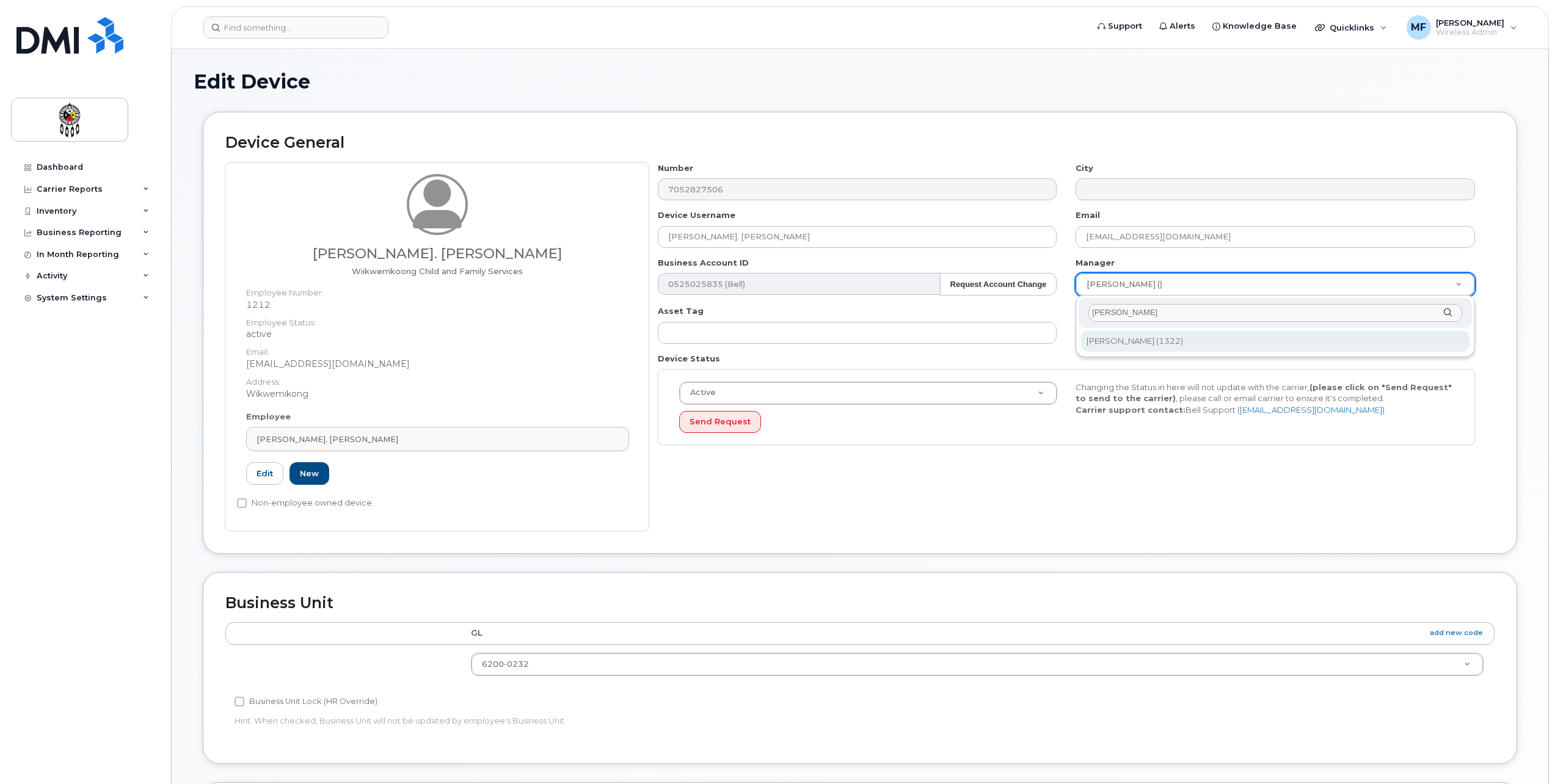
type input "anna"
type input "2370514"
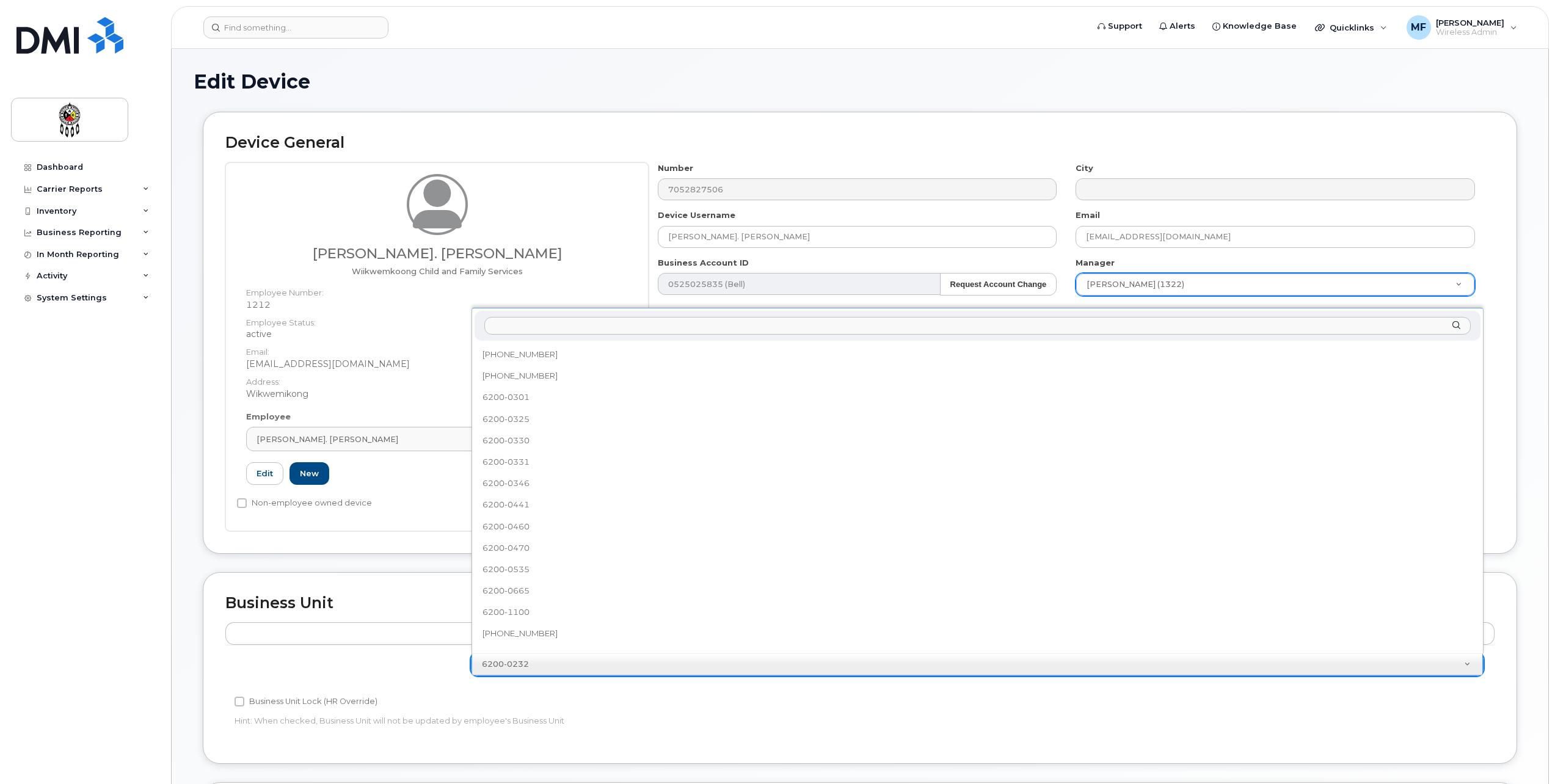
scroll to position [439, 0]
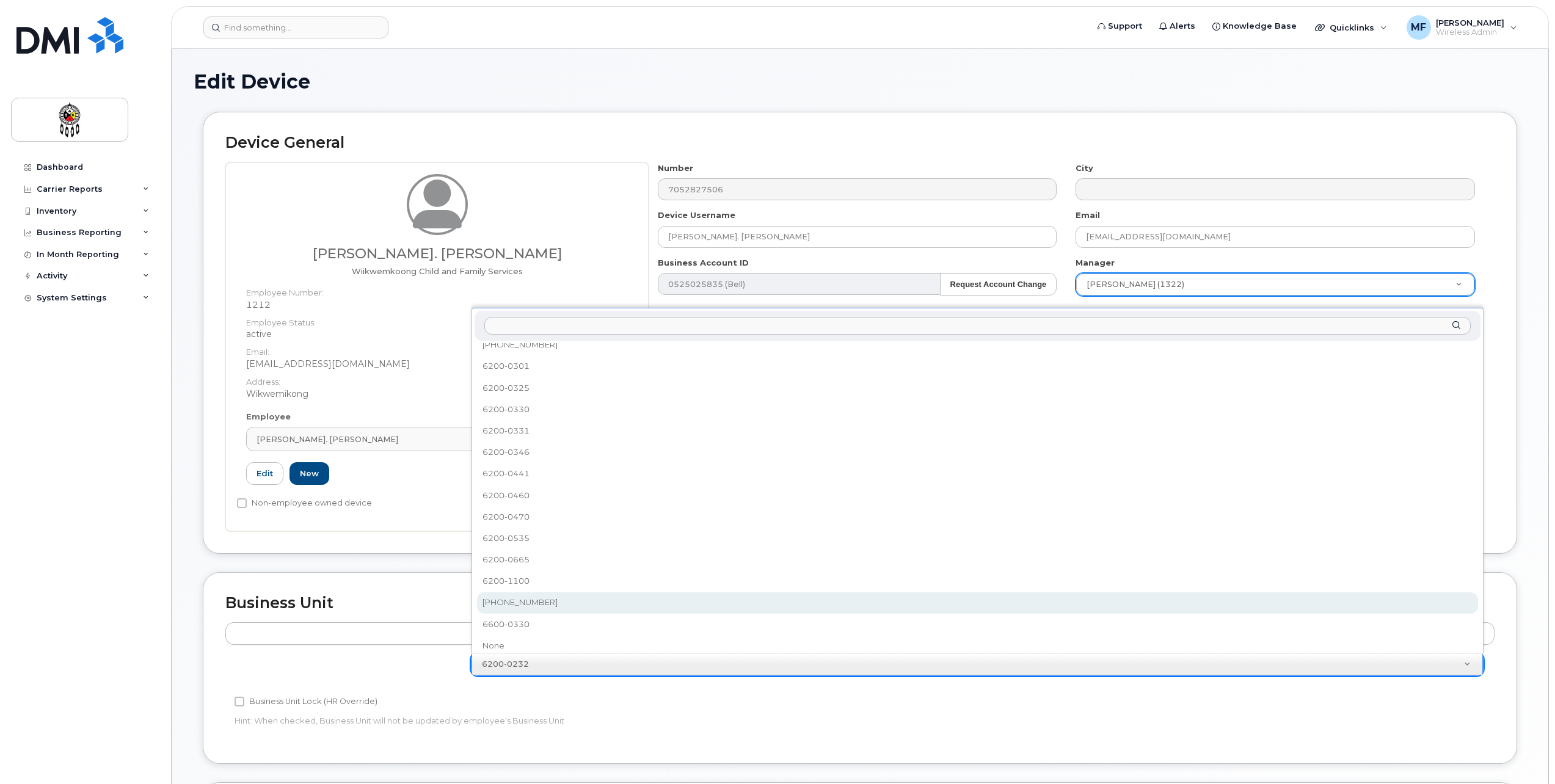
select select "36203606"
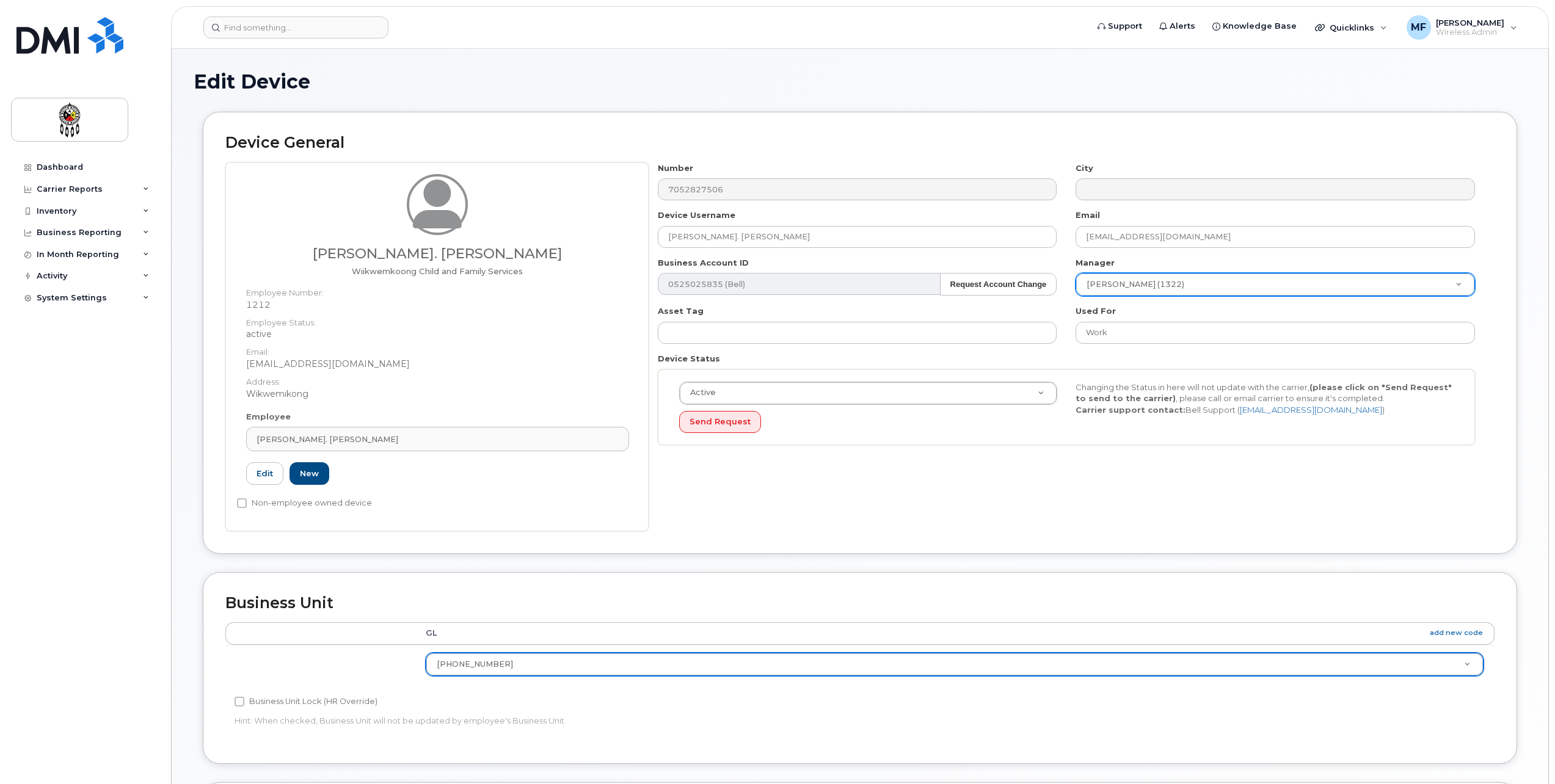
click at [720, 725] on p "Hint: When checked, Business Unit will not be updated by employee's Business Un…" at bounding box center [648, 721] width 827 height 12
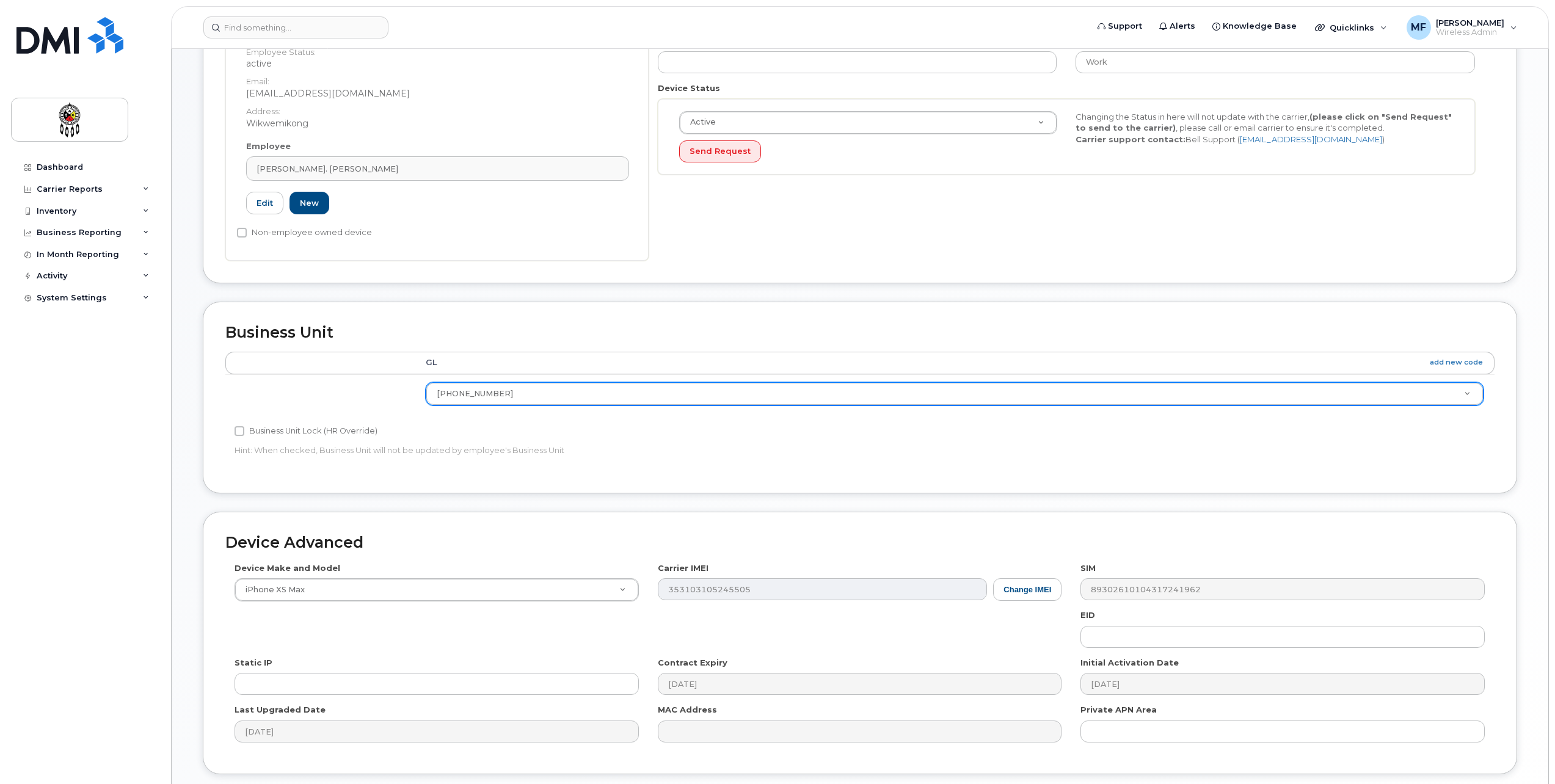
scroll to position [305, 0]
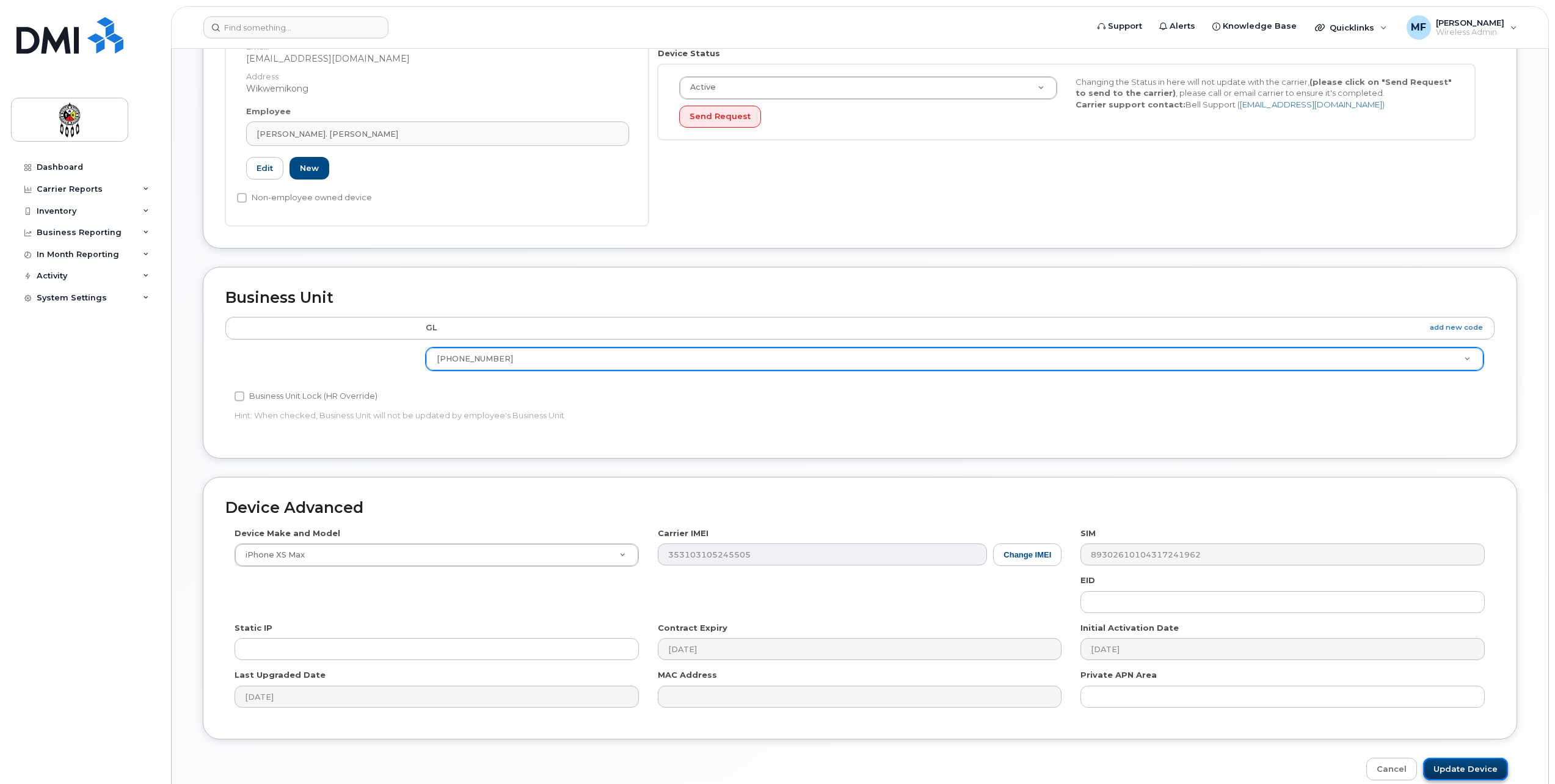
click at [1453, 778] on input "Update Device" at bounding box center [1466, 769] width 85 height 22
type input "Saving..."
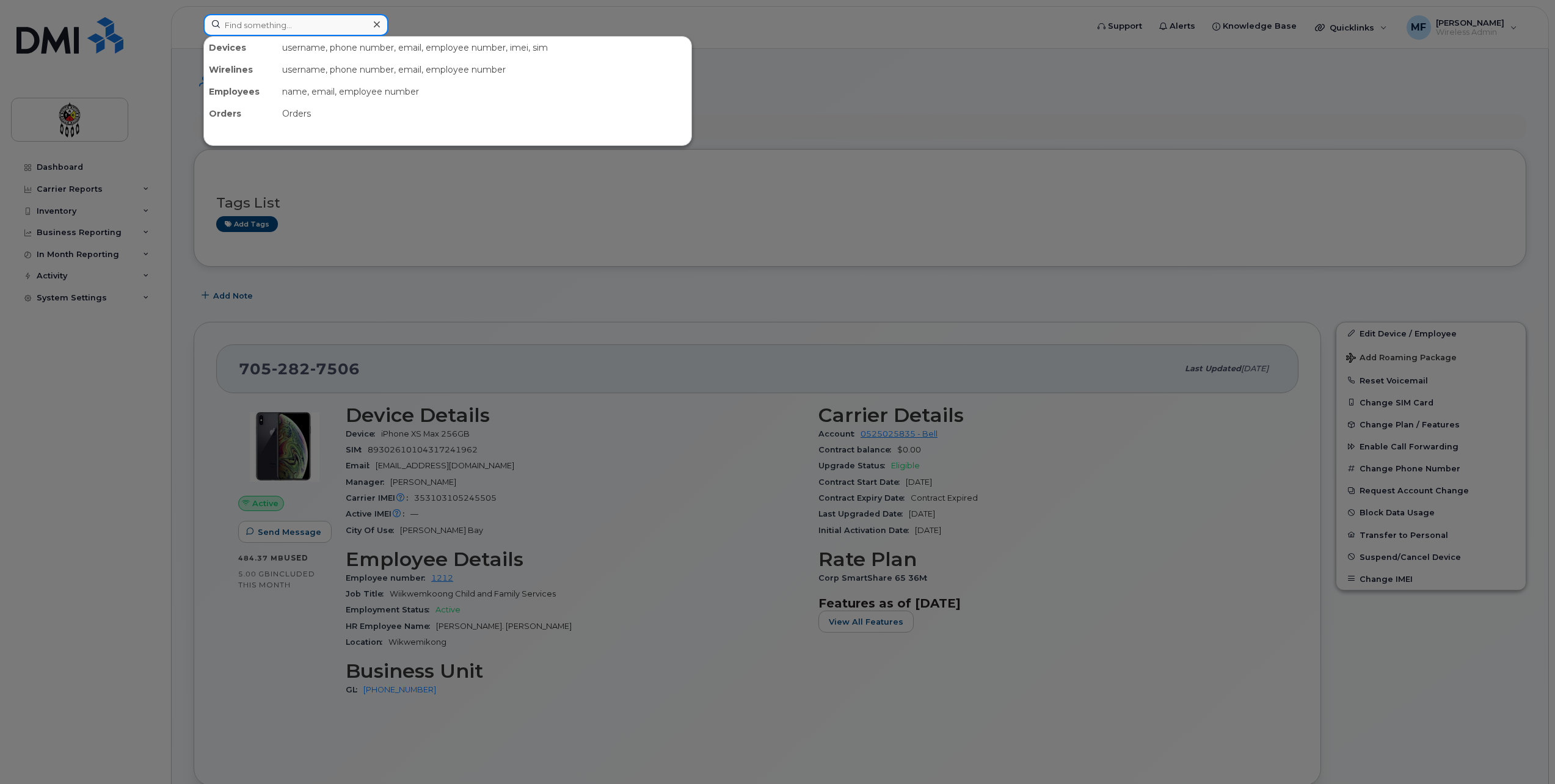
click at [263, 34] on input at bounding box center [296, 25] width 185 height 22
click at [265, 18] on input at bounding box center [296, 25] width 185 height 22
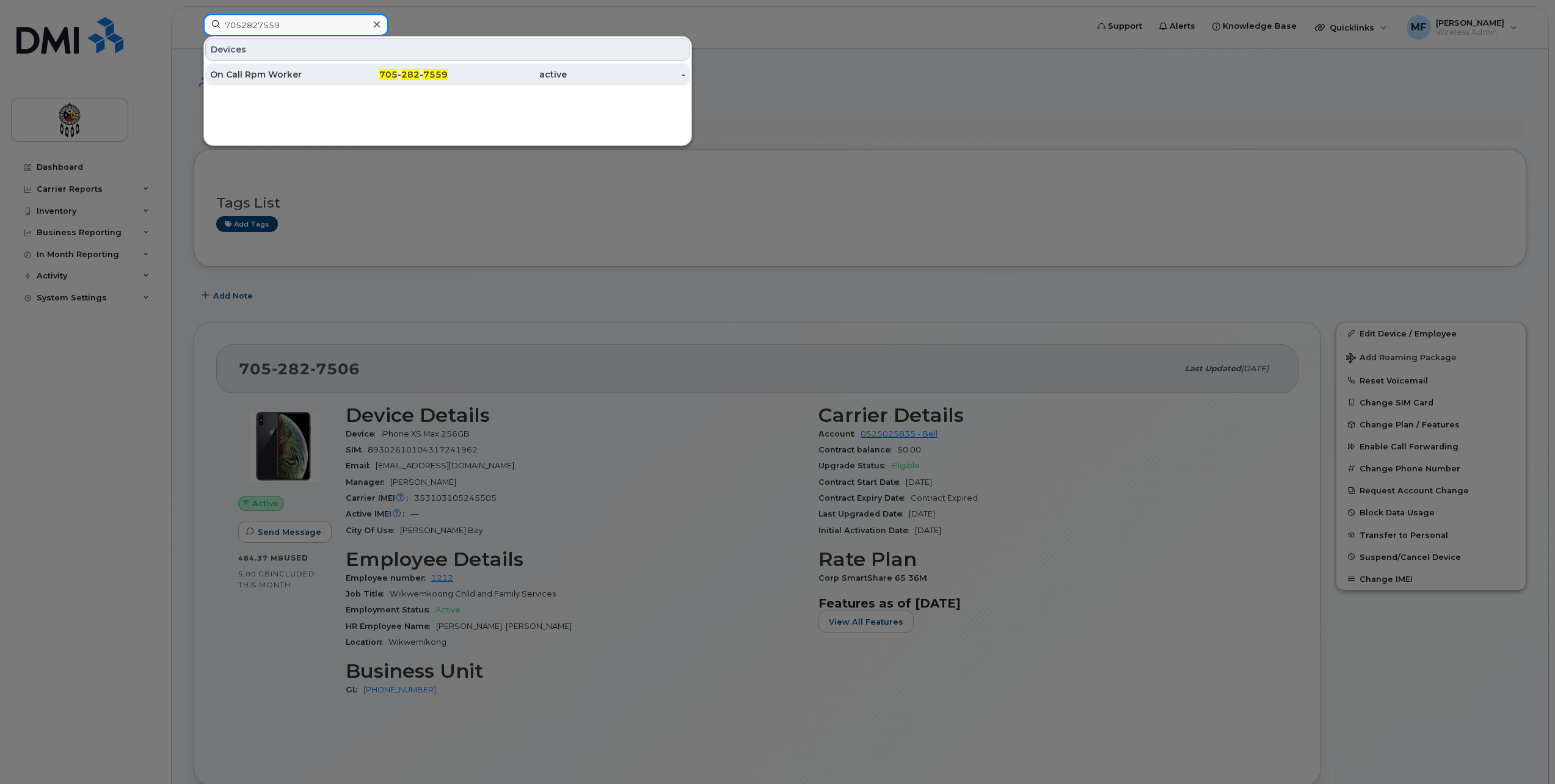
type input "7052827559"
click at [398, 70] on span "705" at bounding box center [388, 74] width 18 height 11
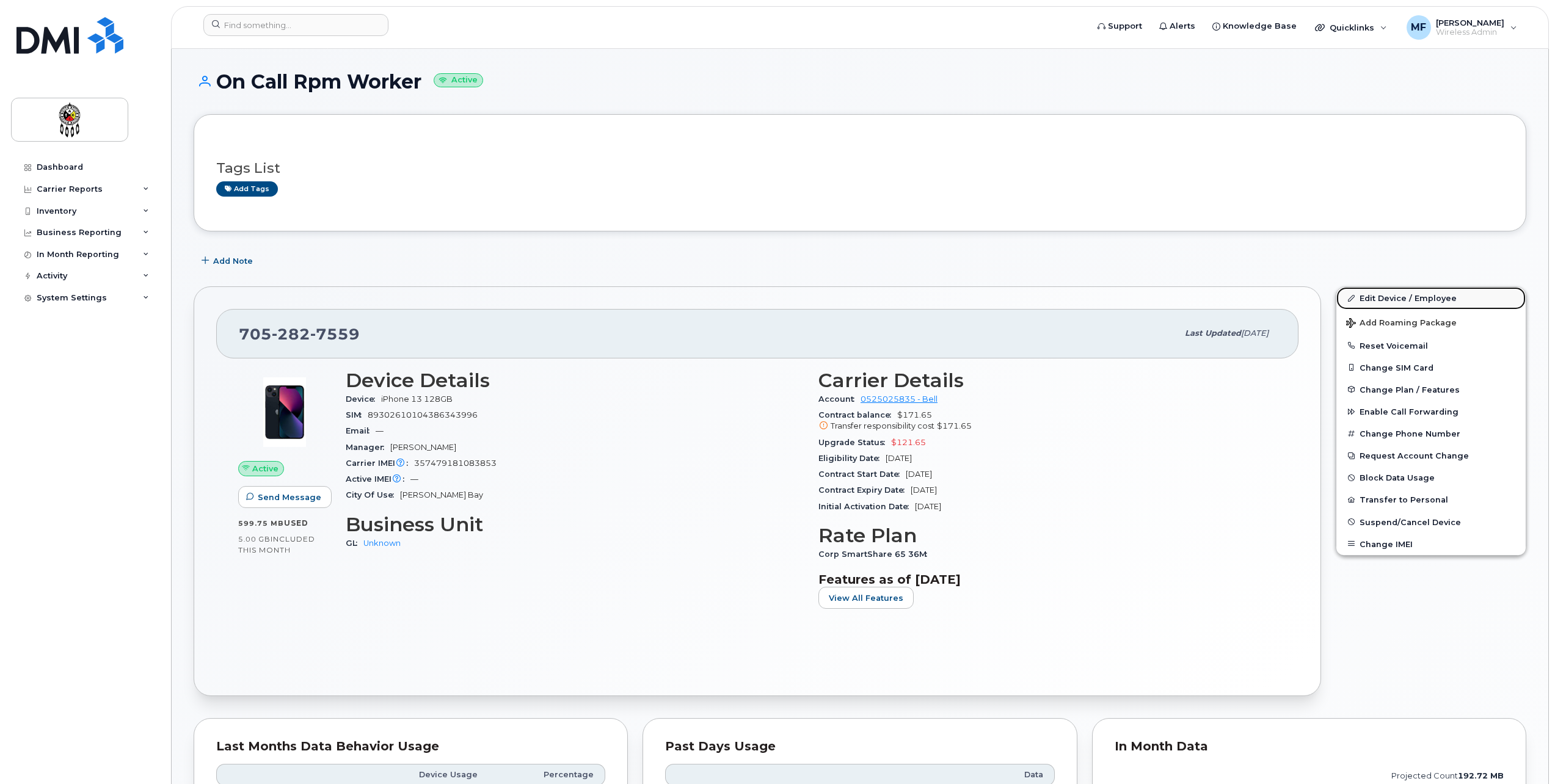
click at [1428, 300] on link "Edit Device / Employee" at bounding box center [1431, 298] width 189 height 22
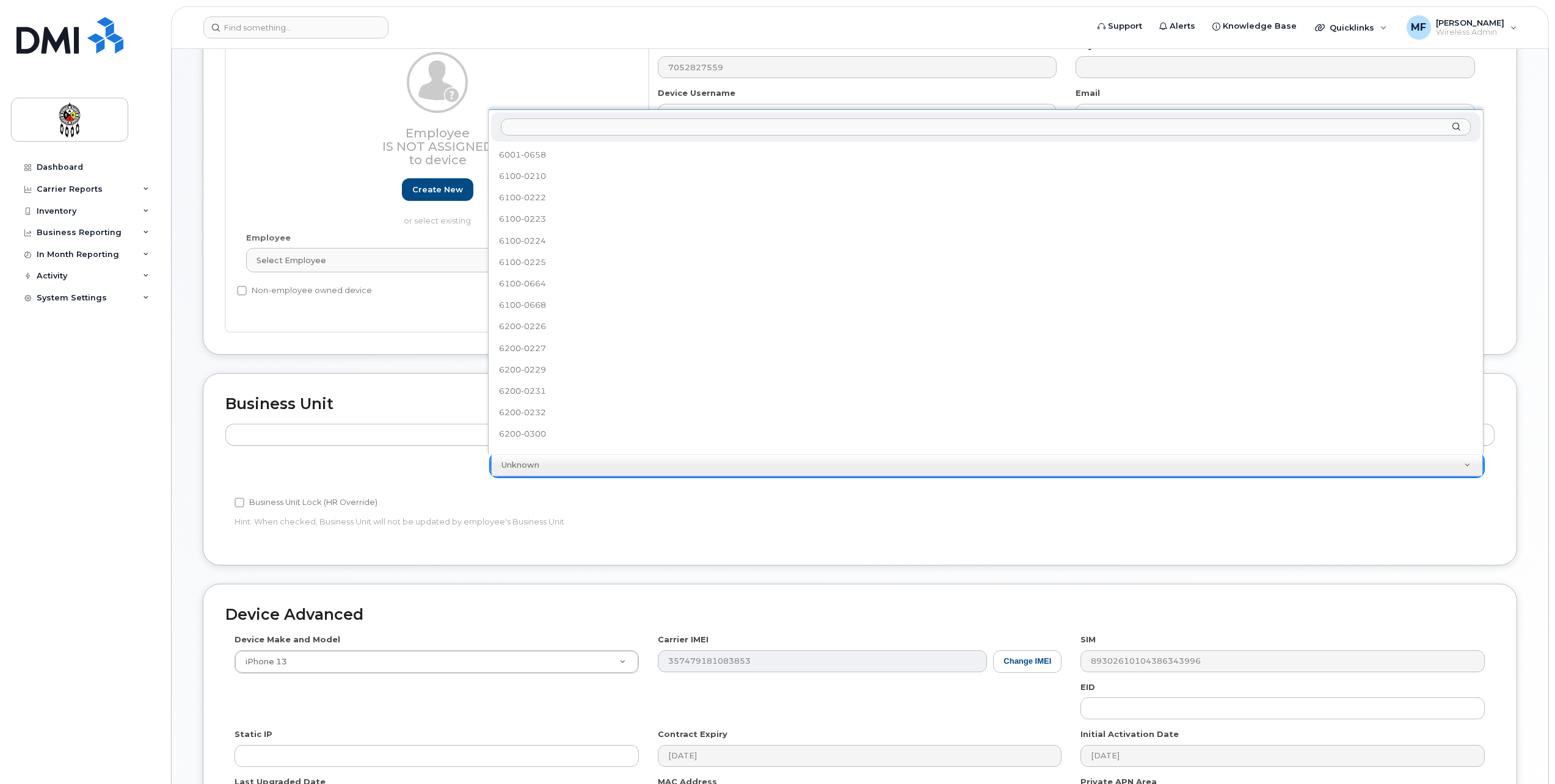
scroll to position [462, 0]
select select "651607"
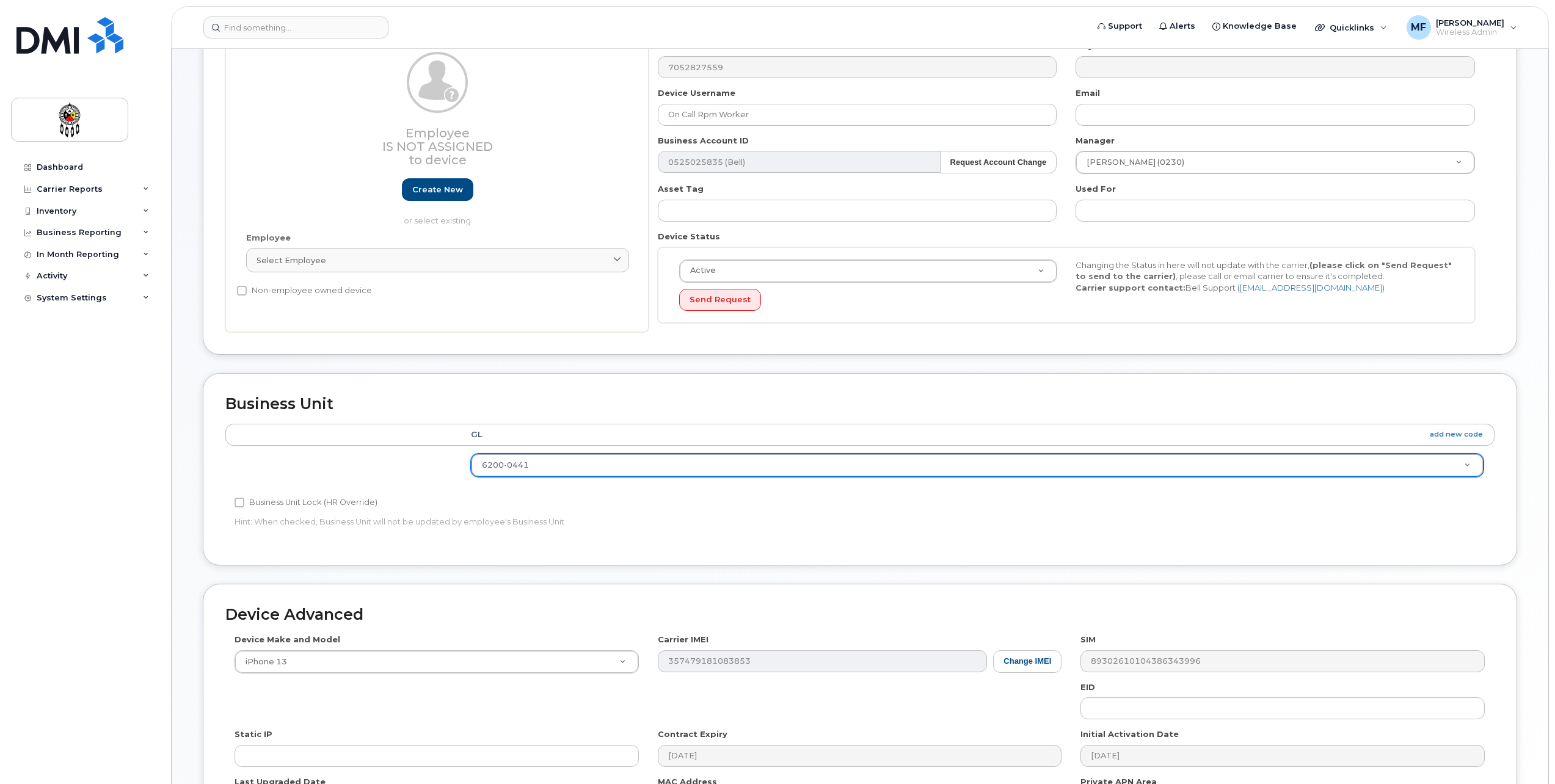
click at [1395, 551] on div "Business Unit Accounting Categories Rules GL add new code 6200-0441 6001-0658 6…" at bounding box center [860, 469] width 1315 height 192
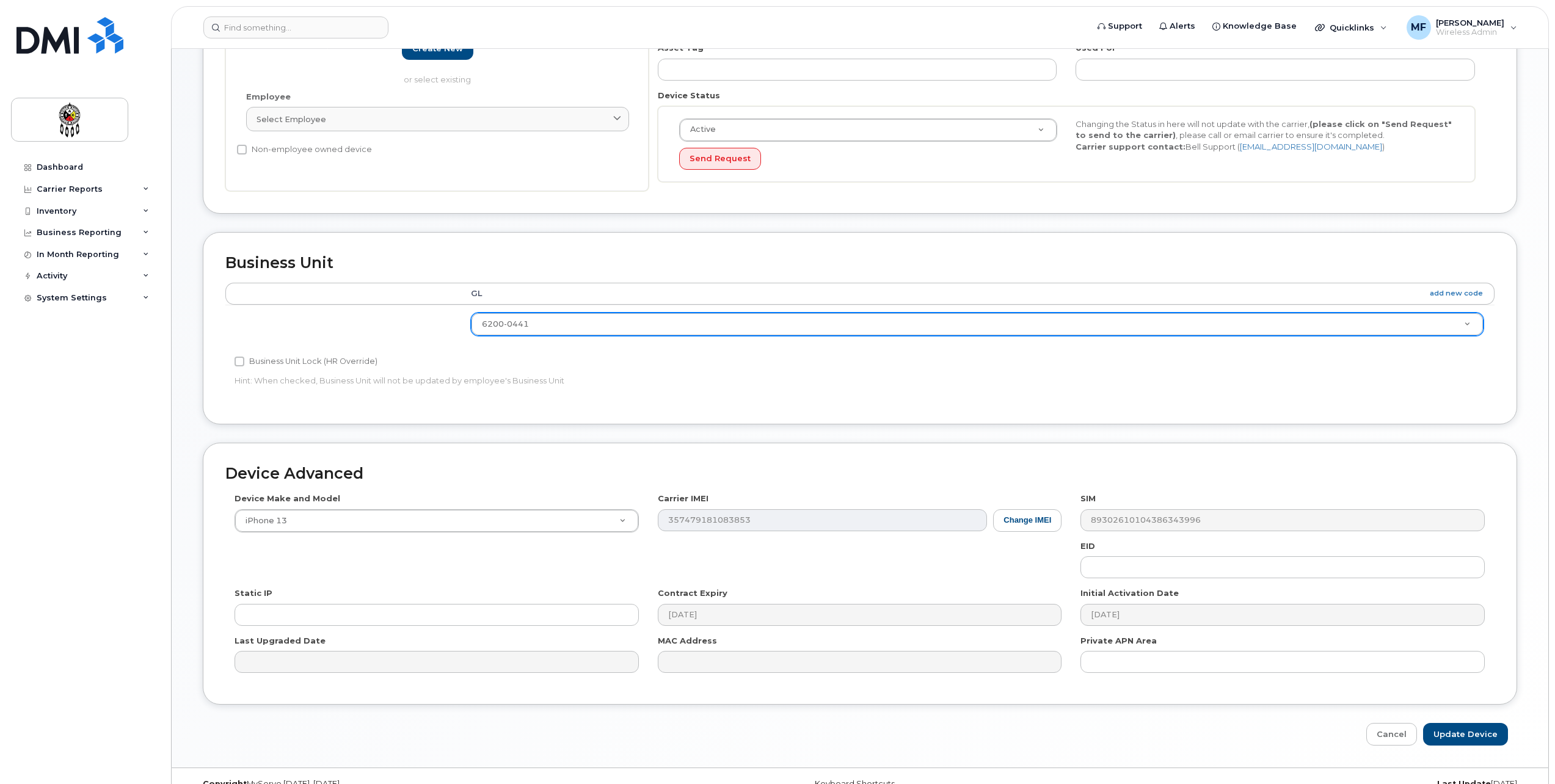
scroll to position [286, 0]
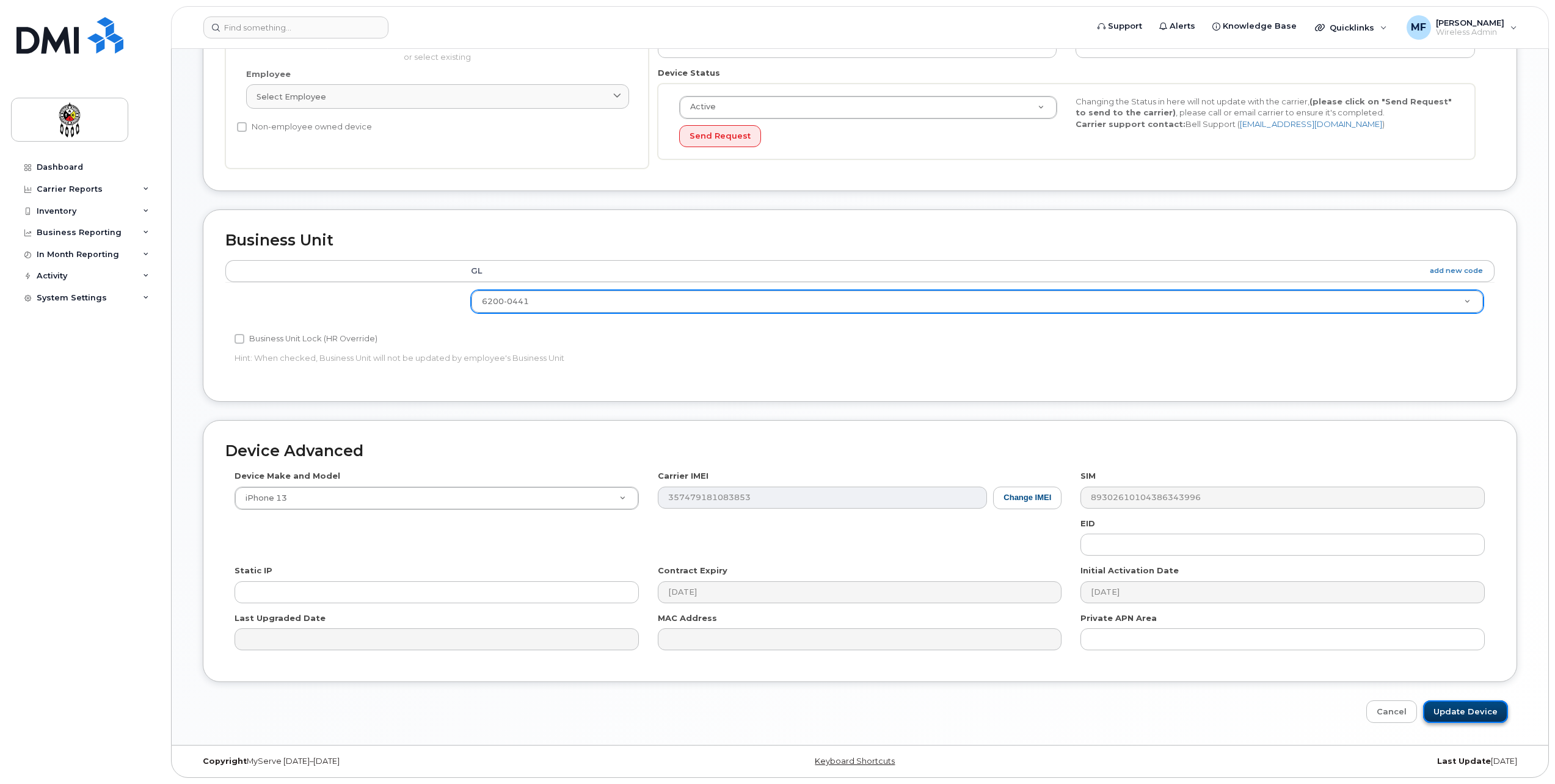
click at [1438, 708] on input "Update Device" at bounding box center [1466, 711] width 85 height 22
type input "Saving..."
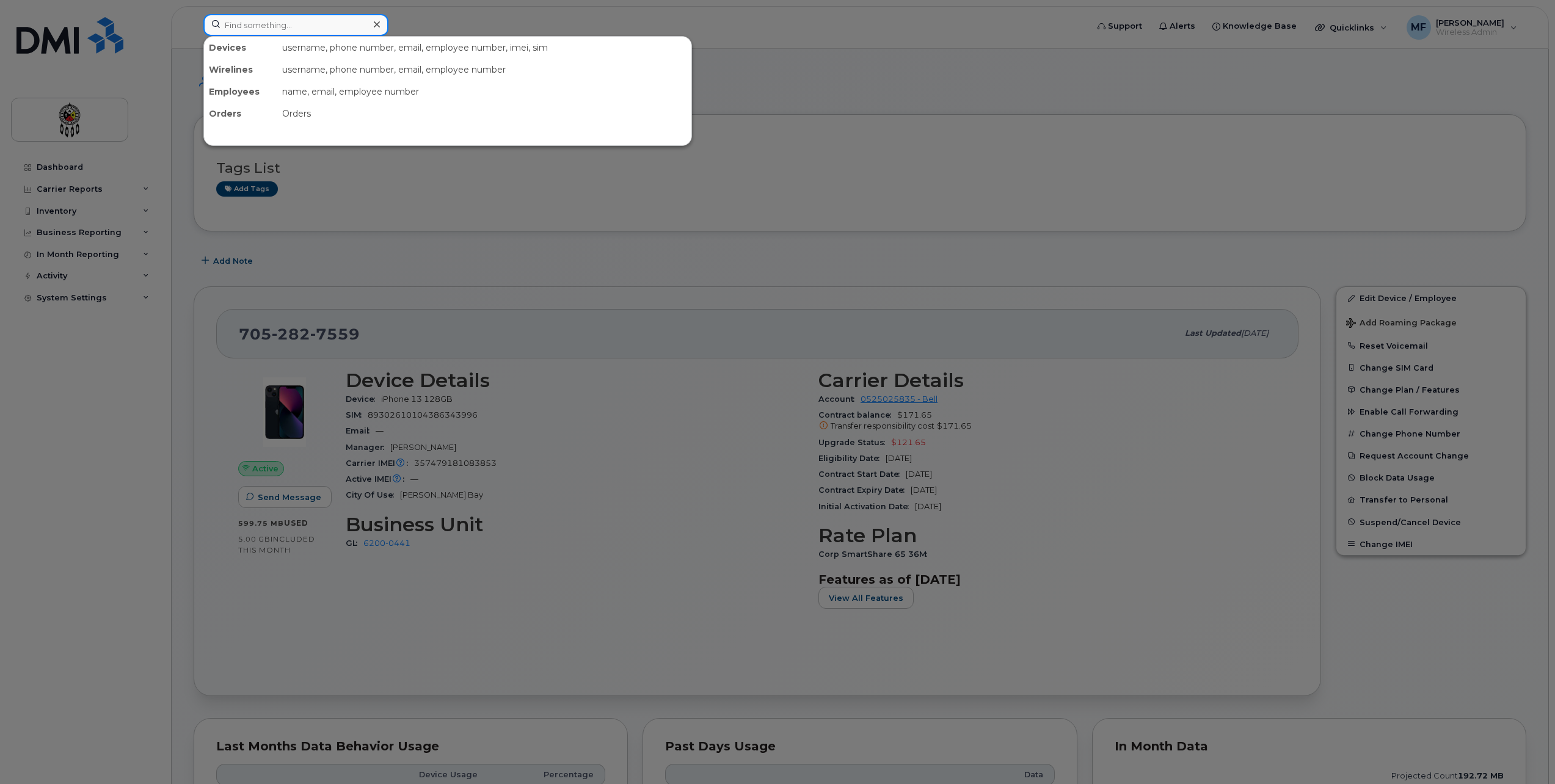
click at [296, 25] on input at bounding box center [296, 25] width 185 height 22
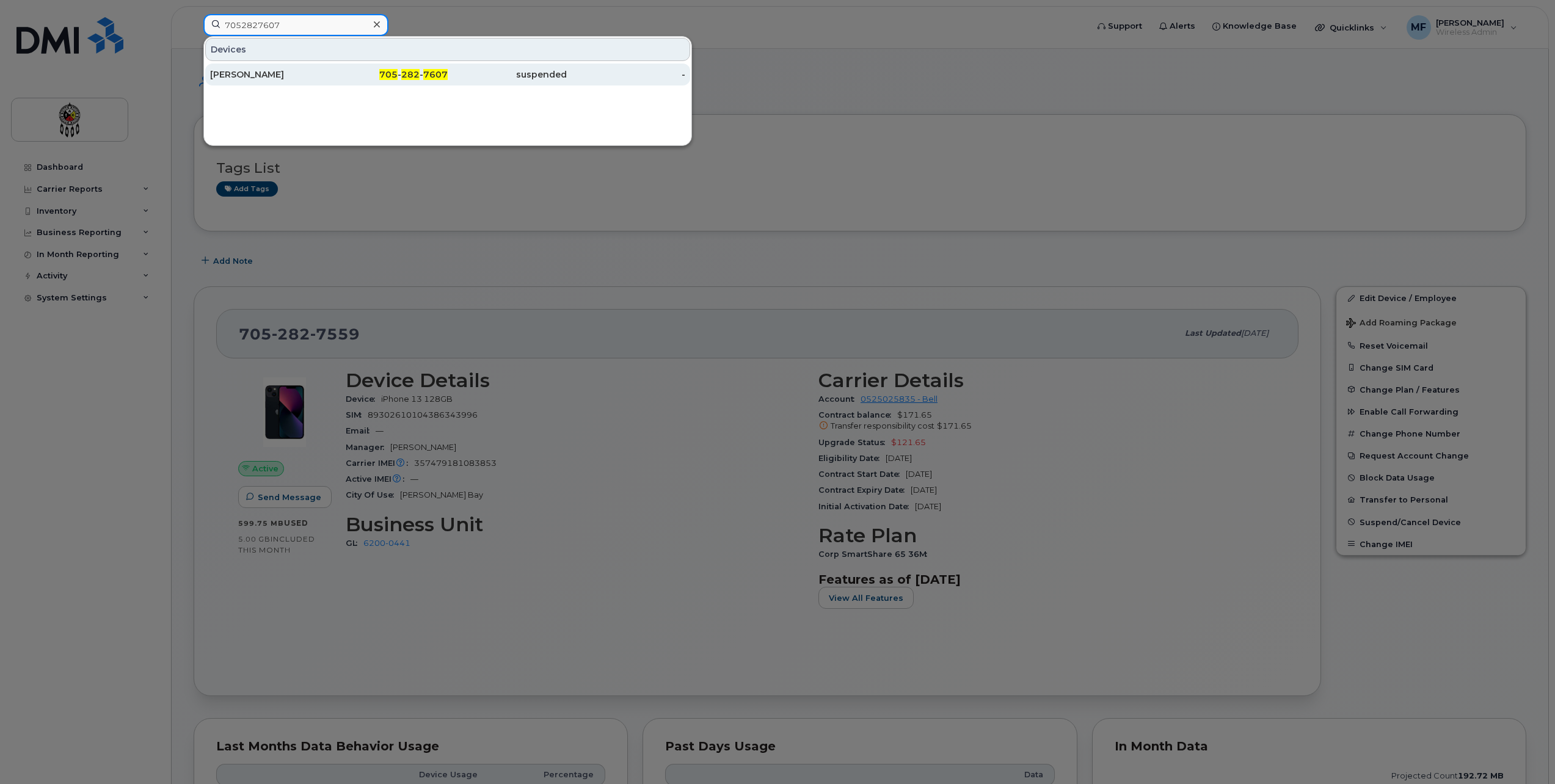
type input "7052827607"
click at [392, 67] on div "705 - 282 - 7607" at bounding box center [389, 74] width 119 height 22
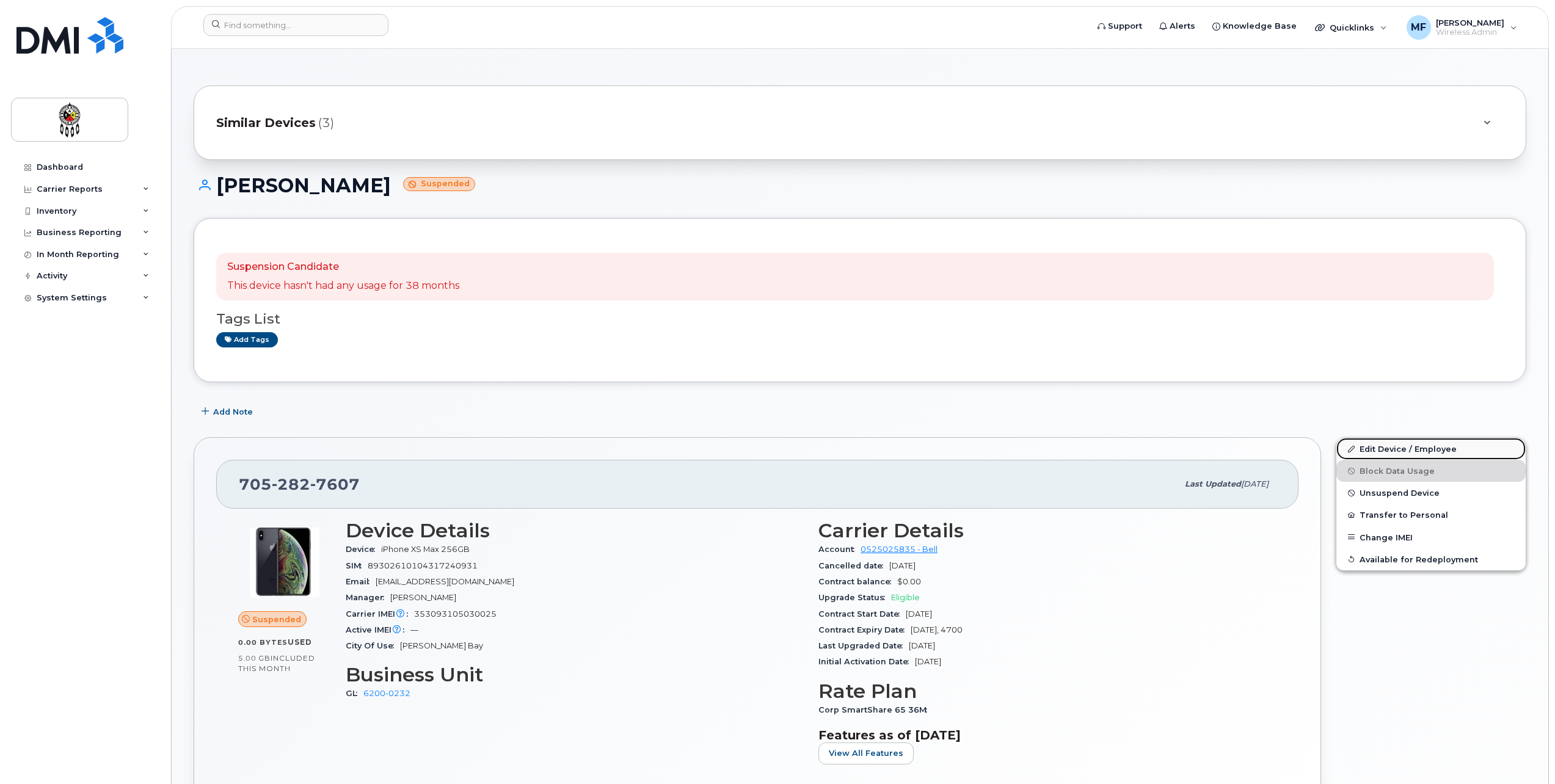
click at [1445, 452] on link "Edit Device / Employee" at bounding box center [1431, 449] width 189 height 22
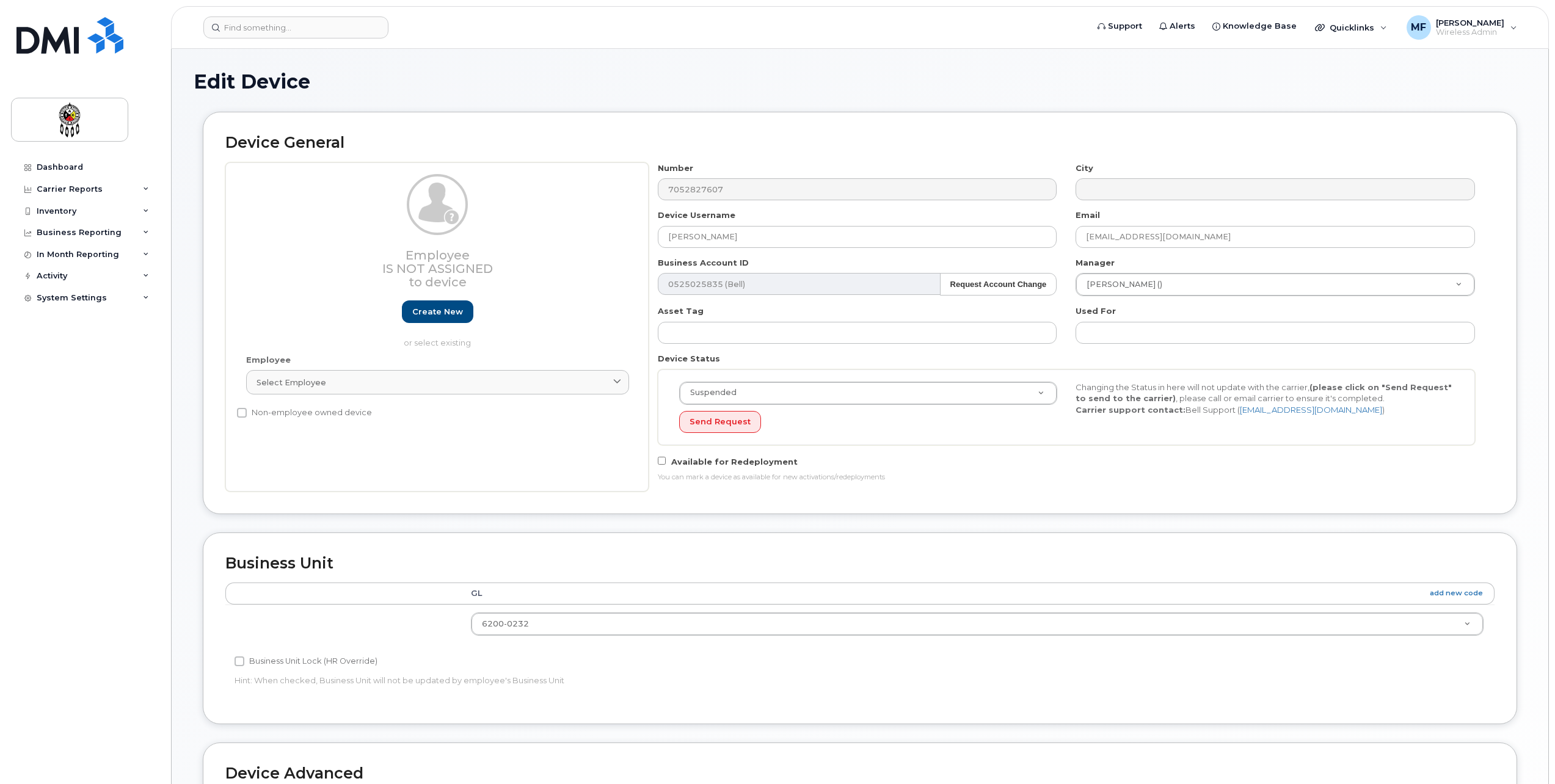
select select "651606"
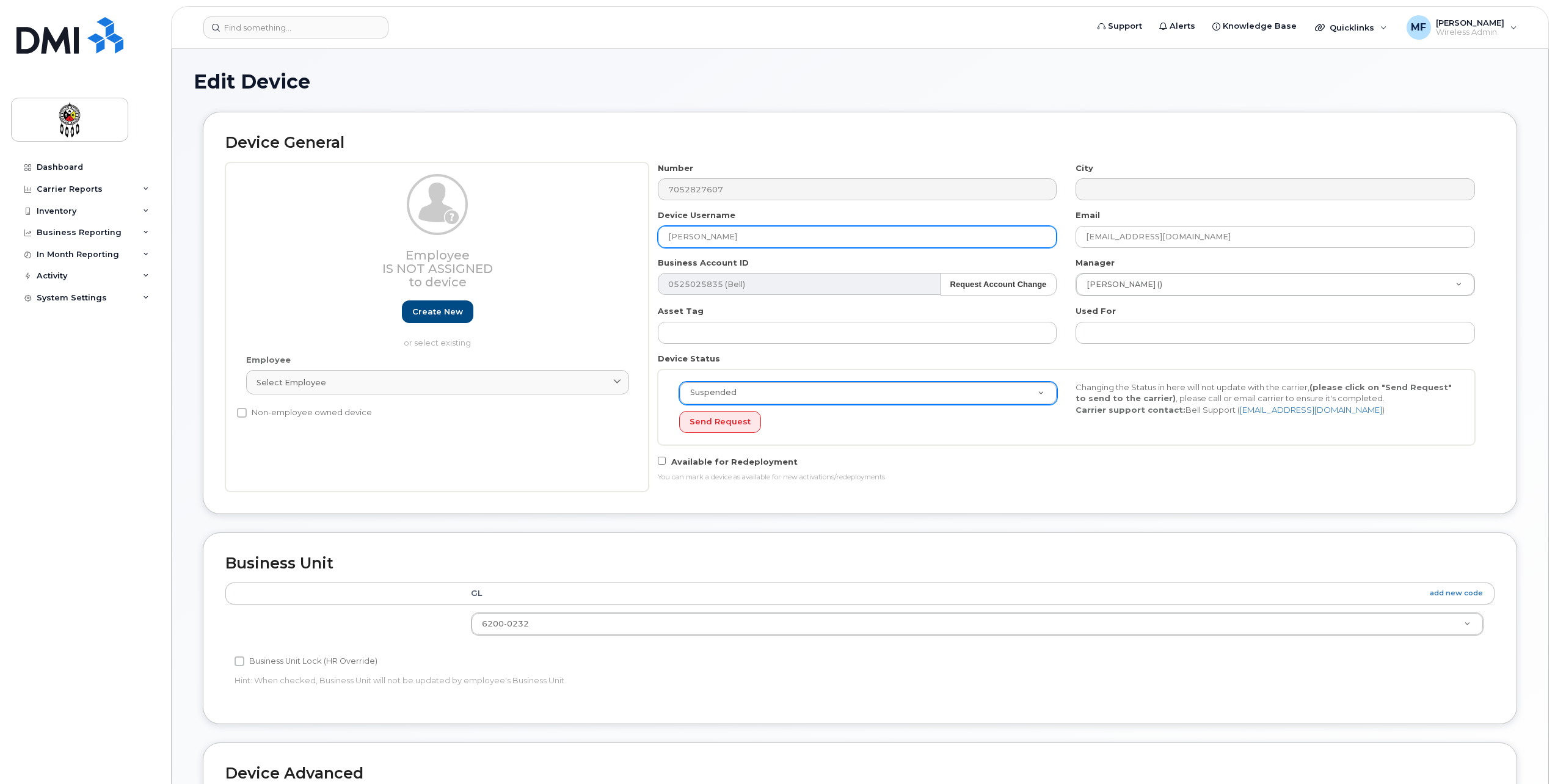
drag, startPoint x: 727, startPoint y: 240, endPoint x: 525, endPoint y: 247, distance: 202.1
click at [525, 247] on div "Employee Is not assigned to device Create new or select existing Employee Selec…" at bounding box center [860, 327] width 1269 height 329
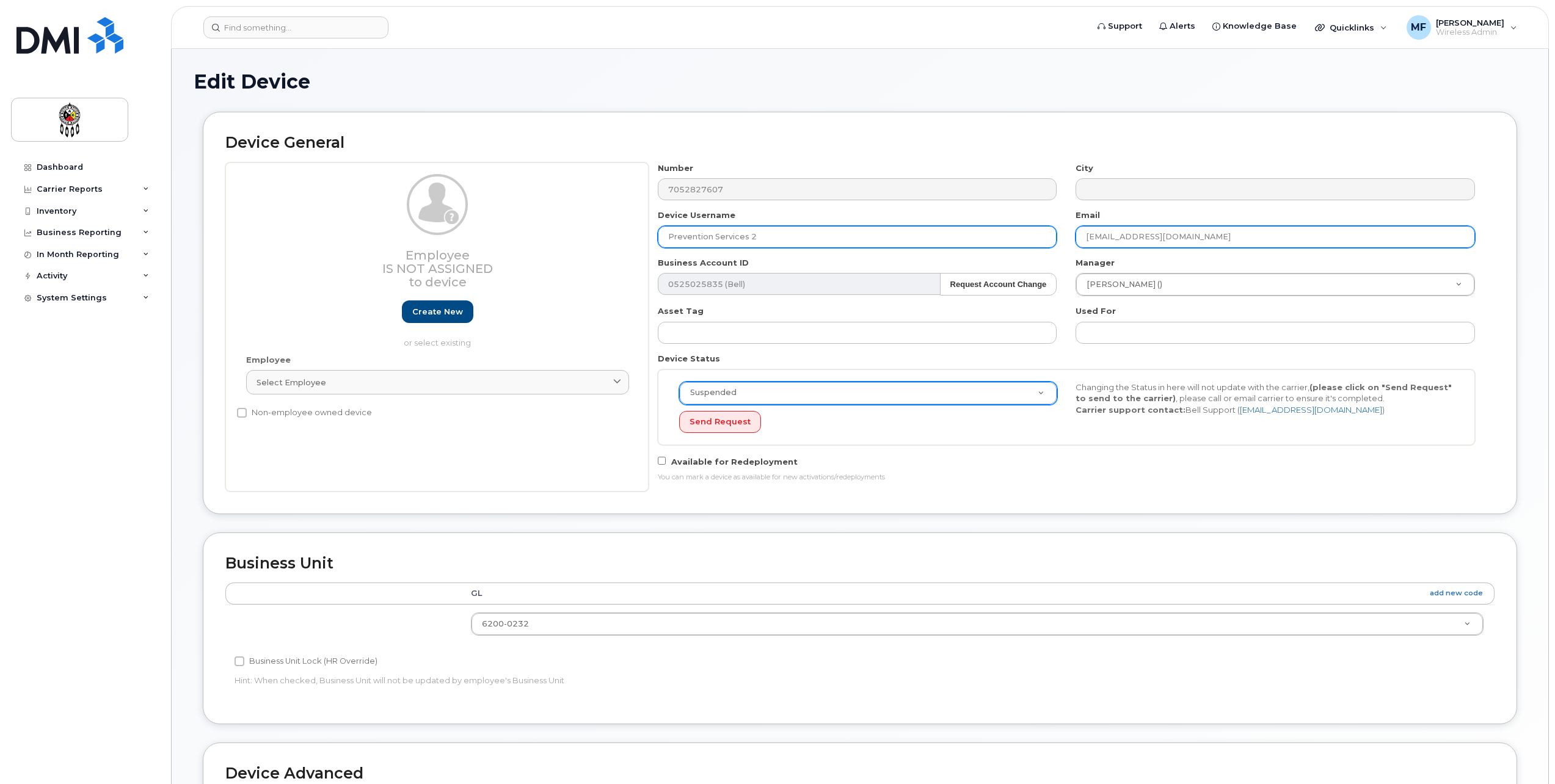
type input "Prevention Services 2"
drag, startPoint x: 1211, startPoint y: 232, endPoint x: 1012, endPoint y: 247, distance: 199.6
click at [1012, 247] on div "Number 7052827607 City Device Username Prevention Services 2 Email Taylormay@wi…" at bounding box center [1067, 327] width 836 height 329
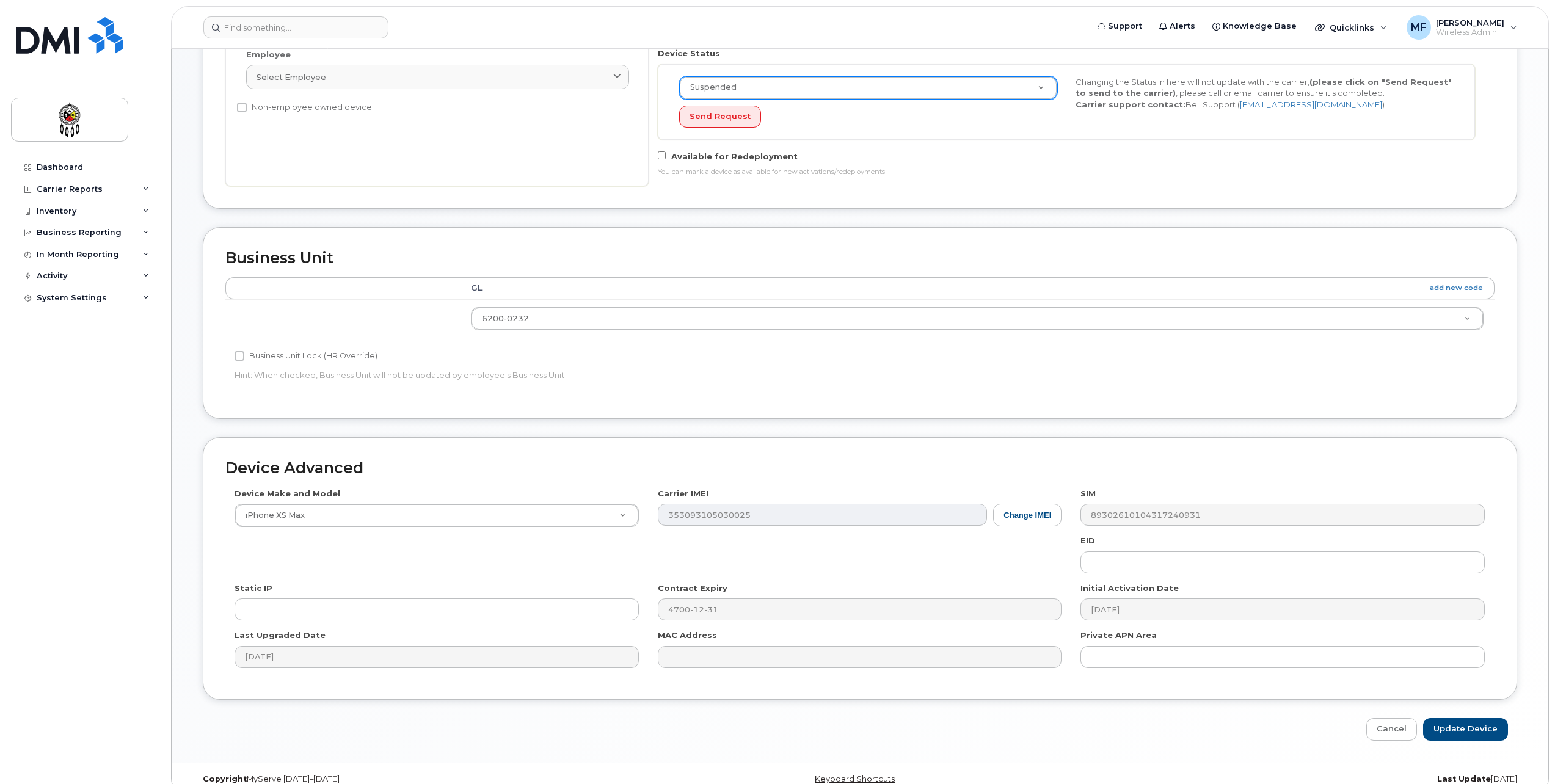
scroll to position [323, 0]
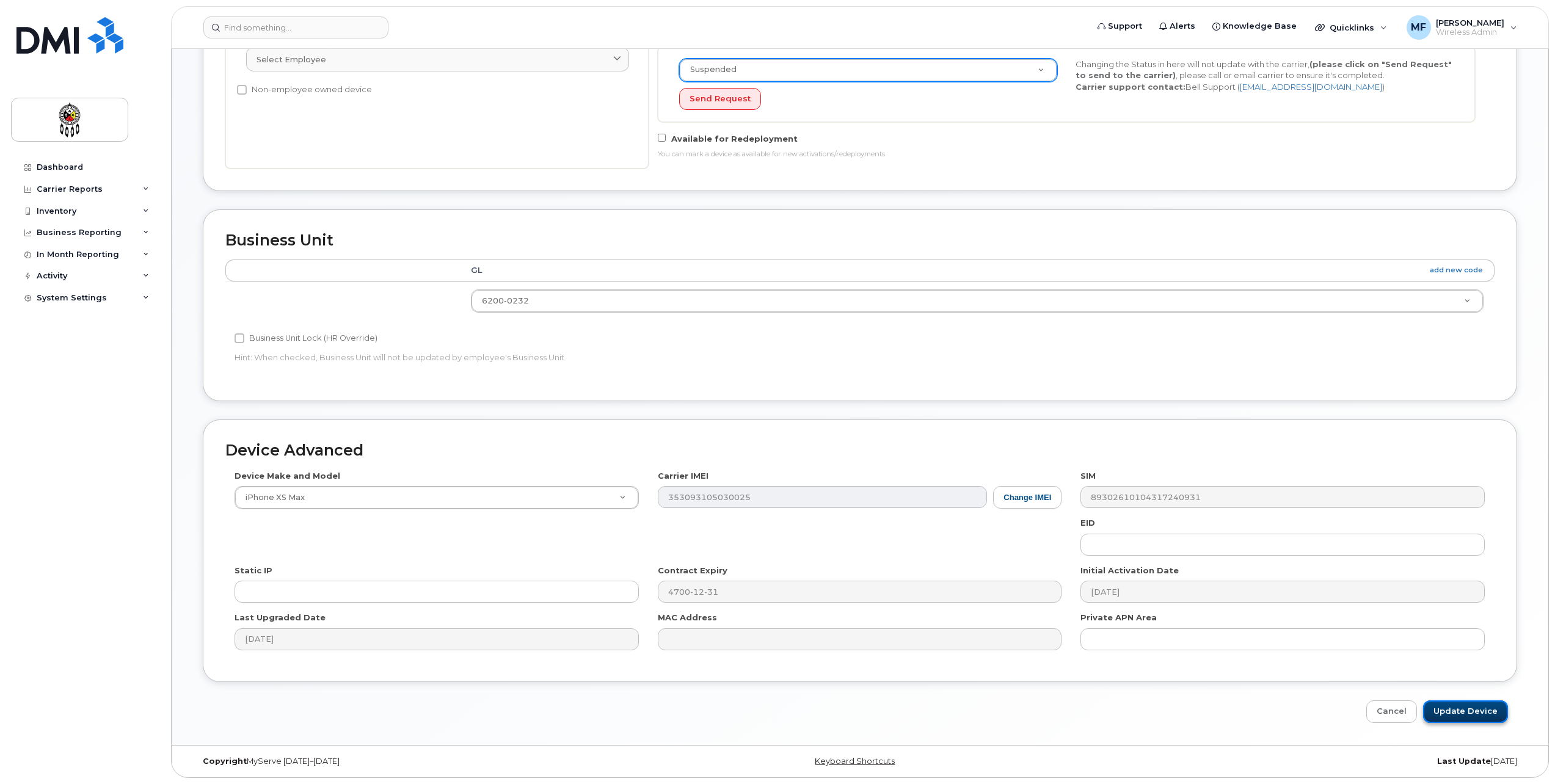
click at [1472, 708] on input "Update Device" at bounding box center [1466, 711] width 85 height 22
type input "Saving..."
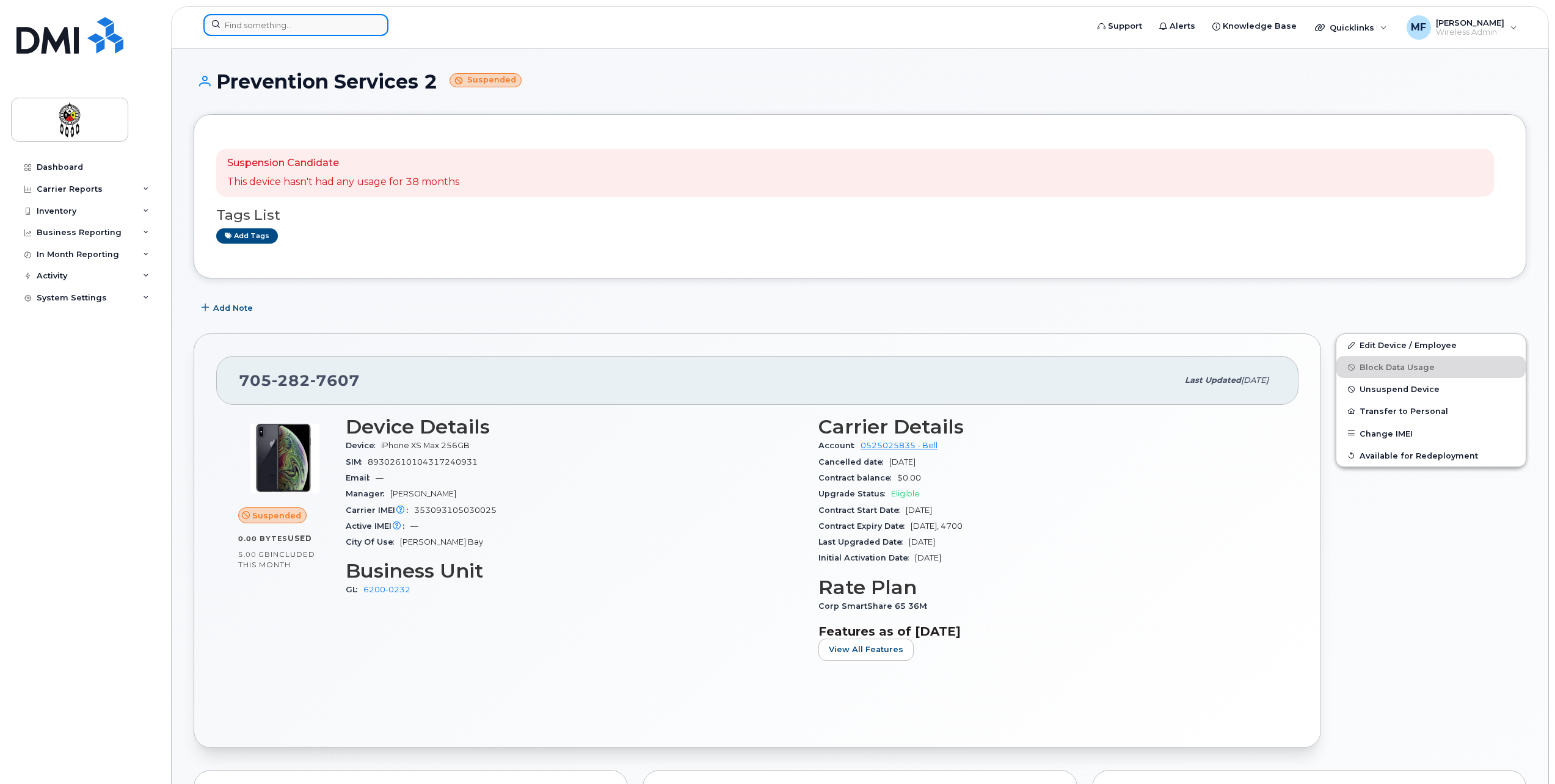
click at [286, 17] on input at bounding box center [296, 25] width 185 height 22
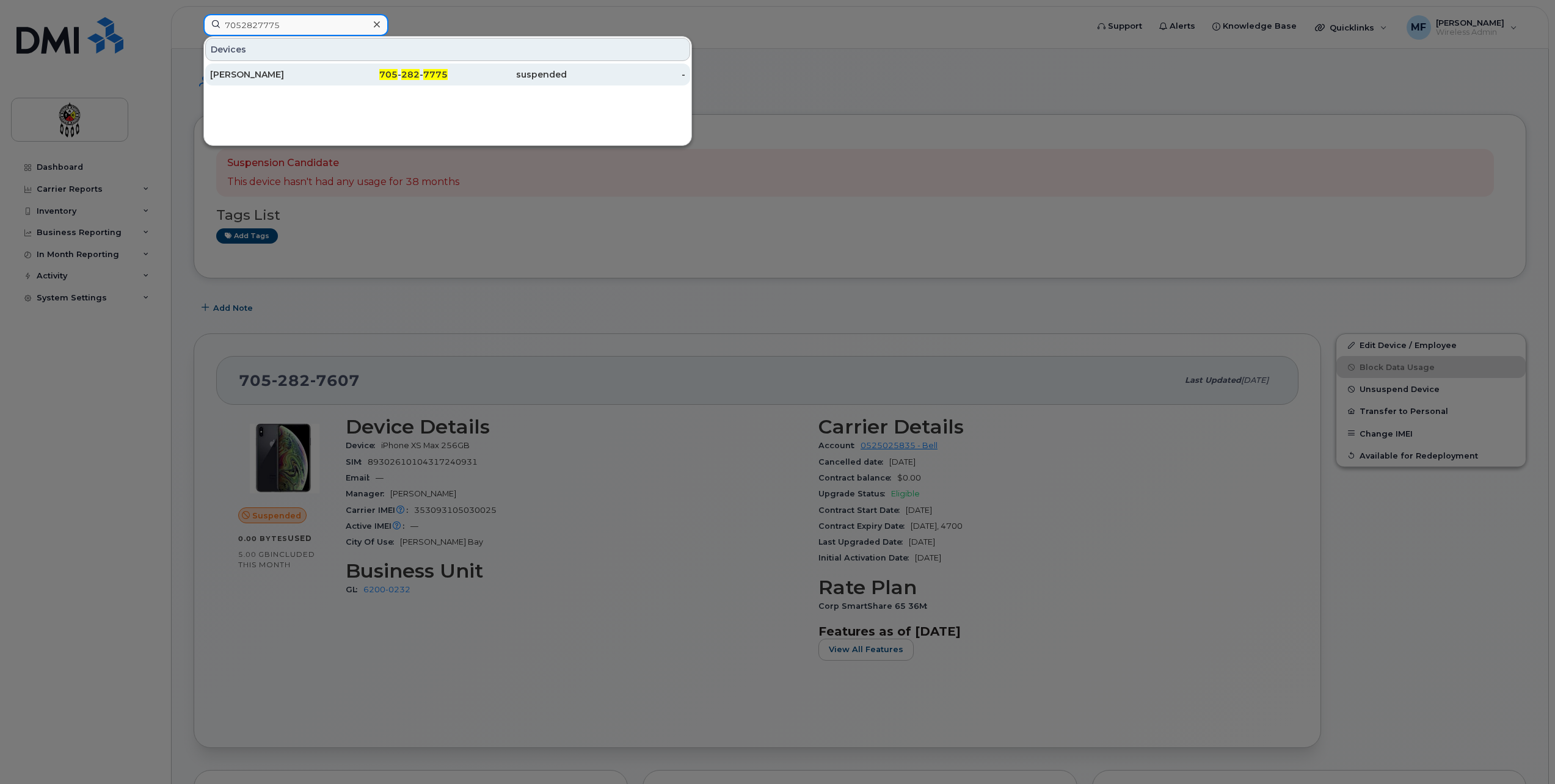
type input "7052827775"
click at [461, 76] on div "suspended" at bounding box center [507, 74] width 119 height 12
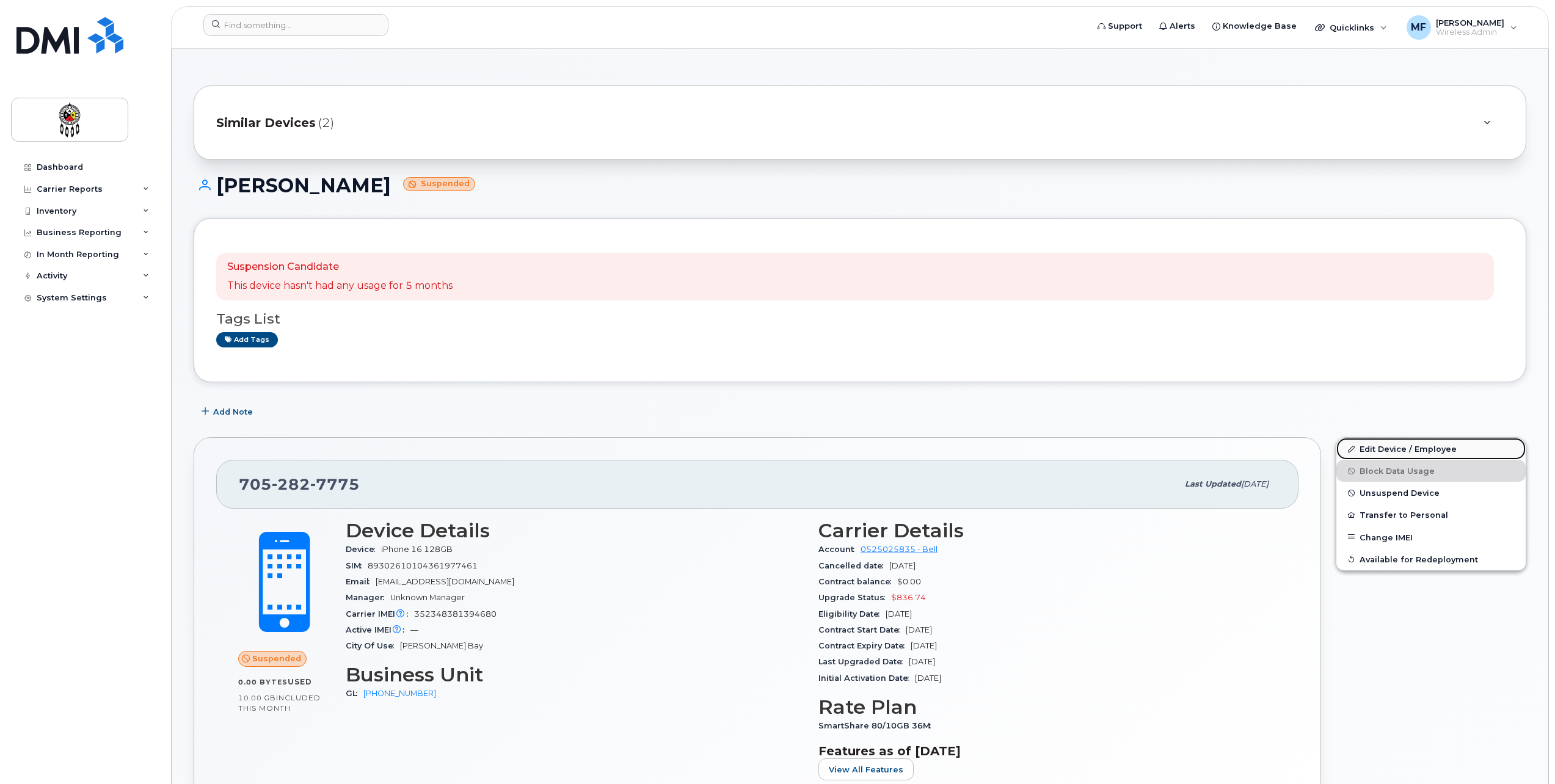
click at [1405, 443] on link "Edit Device / Employee" at bounding box center [1431, 449] width 189 height 22
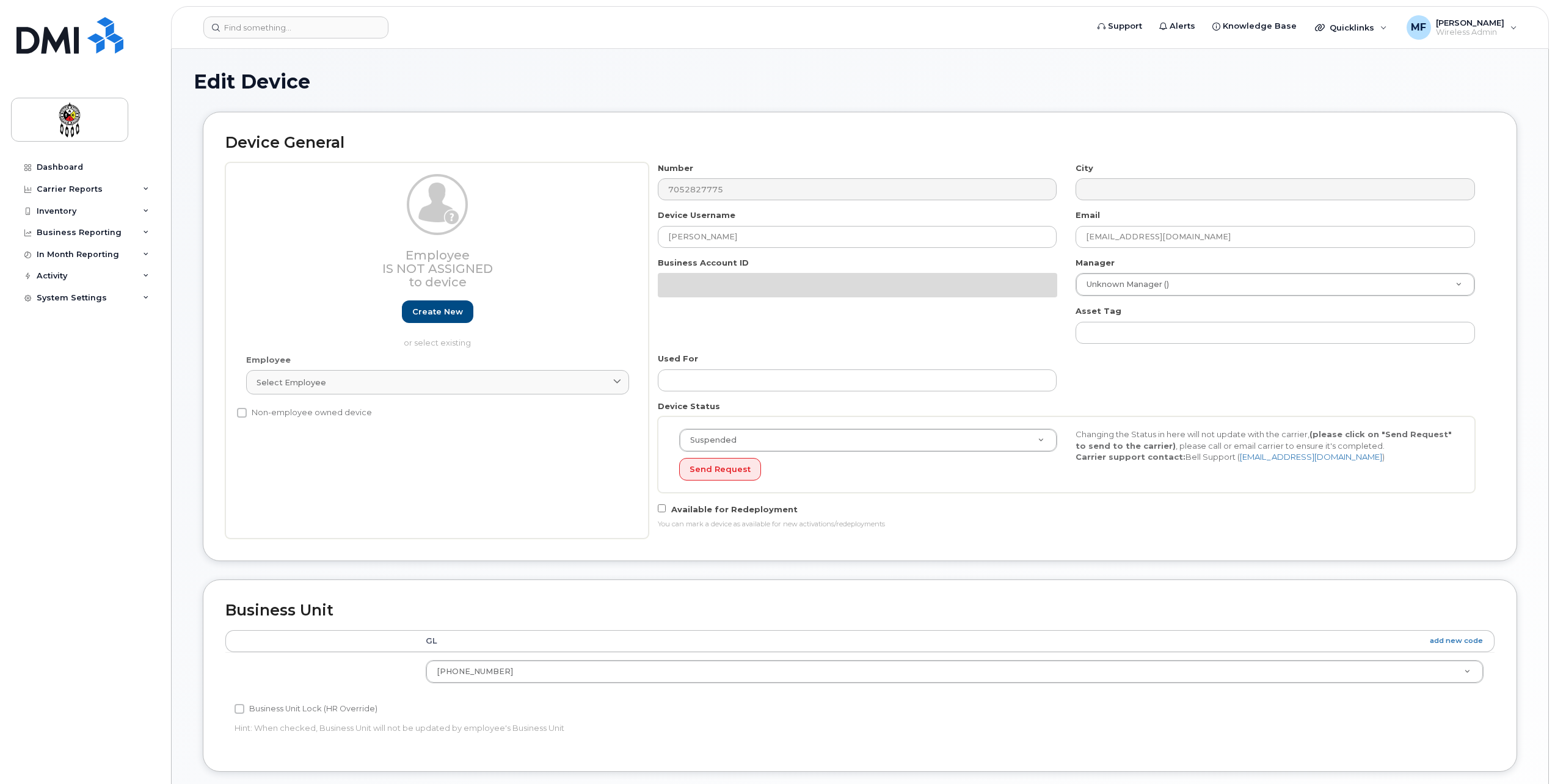
select select "651610"
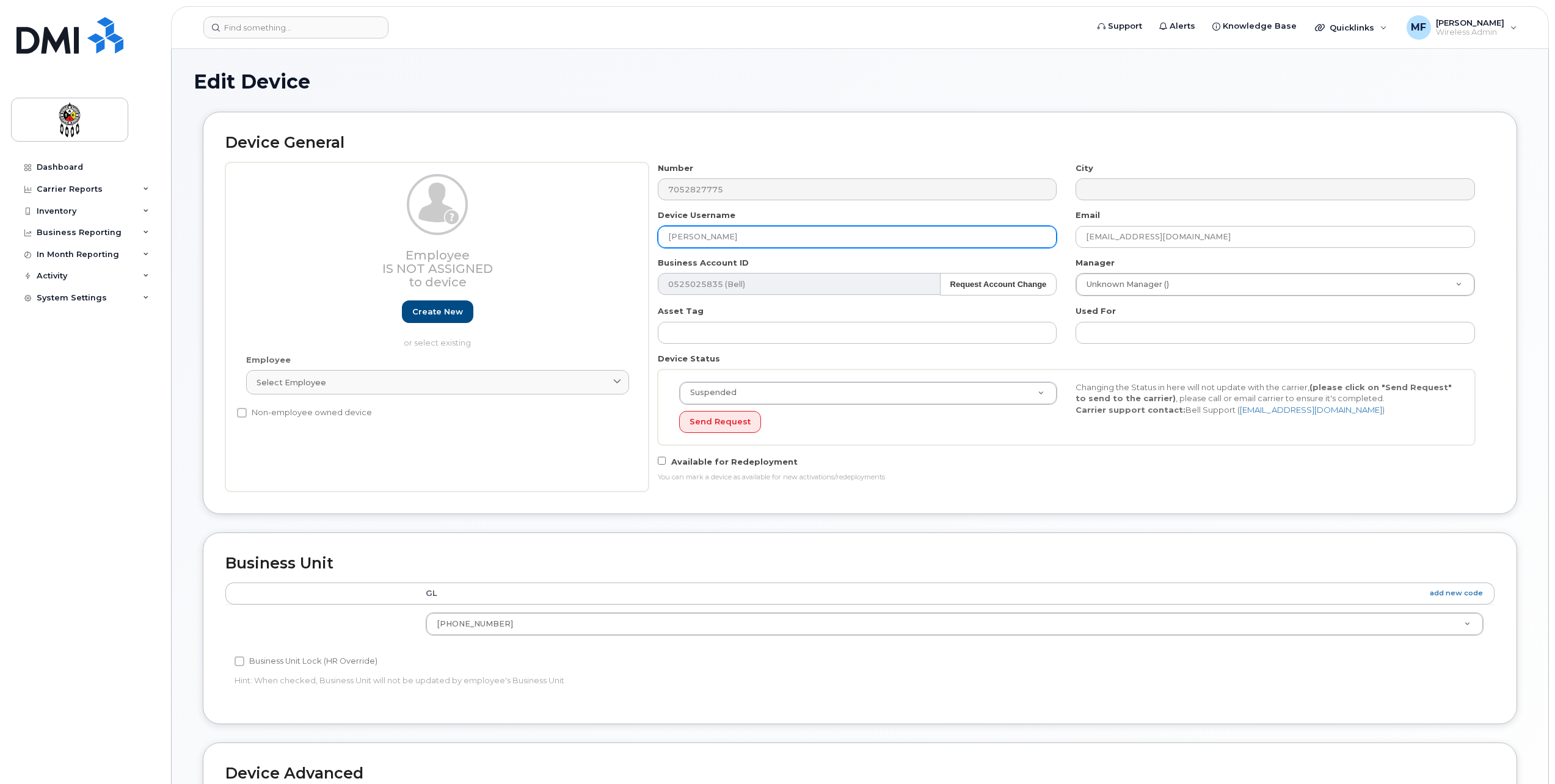
drag, startPoint x: 824, startPoint y: 237, endPoint x: 447, endPoint y: 207, distance: 378.2
click at [472, 239] on div "Employee Is not assigned to device Create new or select existing Employee Selec…" at bounding box center [860, 327] width 1269 height 329
type input "Council Communications`"
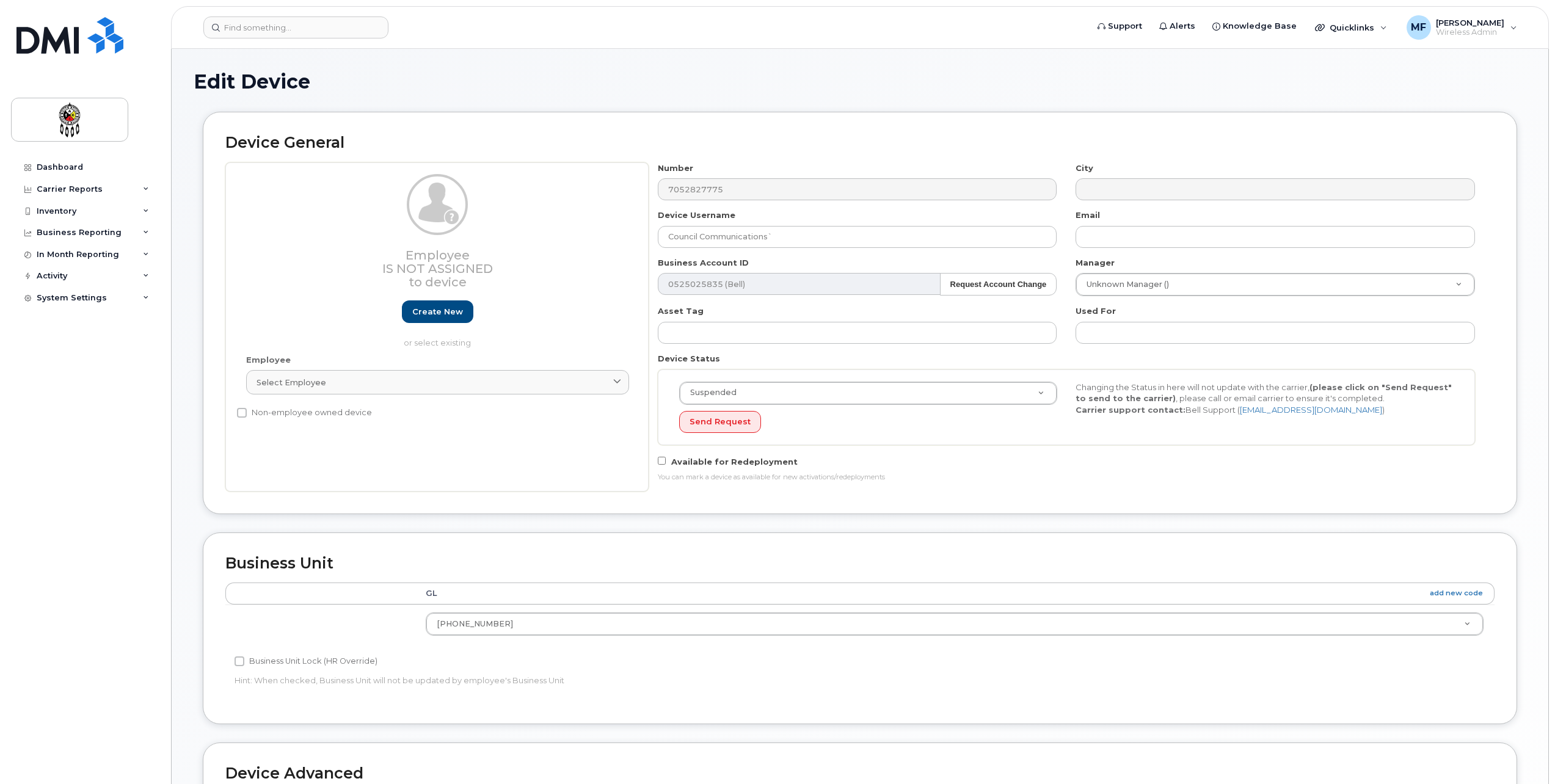
click at [1131, 655] on div "Accounting Categories Rules GL add new code 6200-0300-001 6001-0658 6100-0210 6…" at bounding box center [860, 642] width 1269 height 119
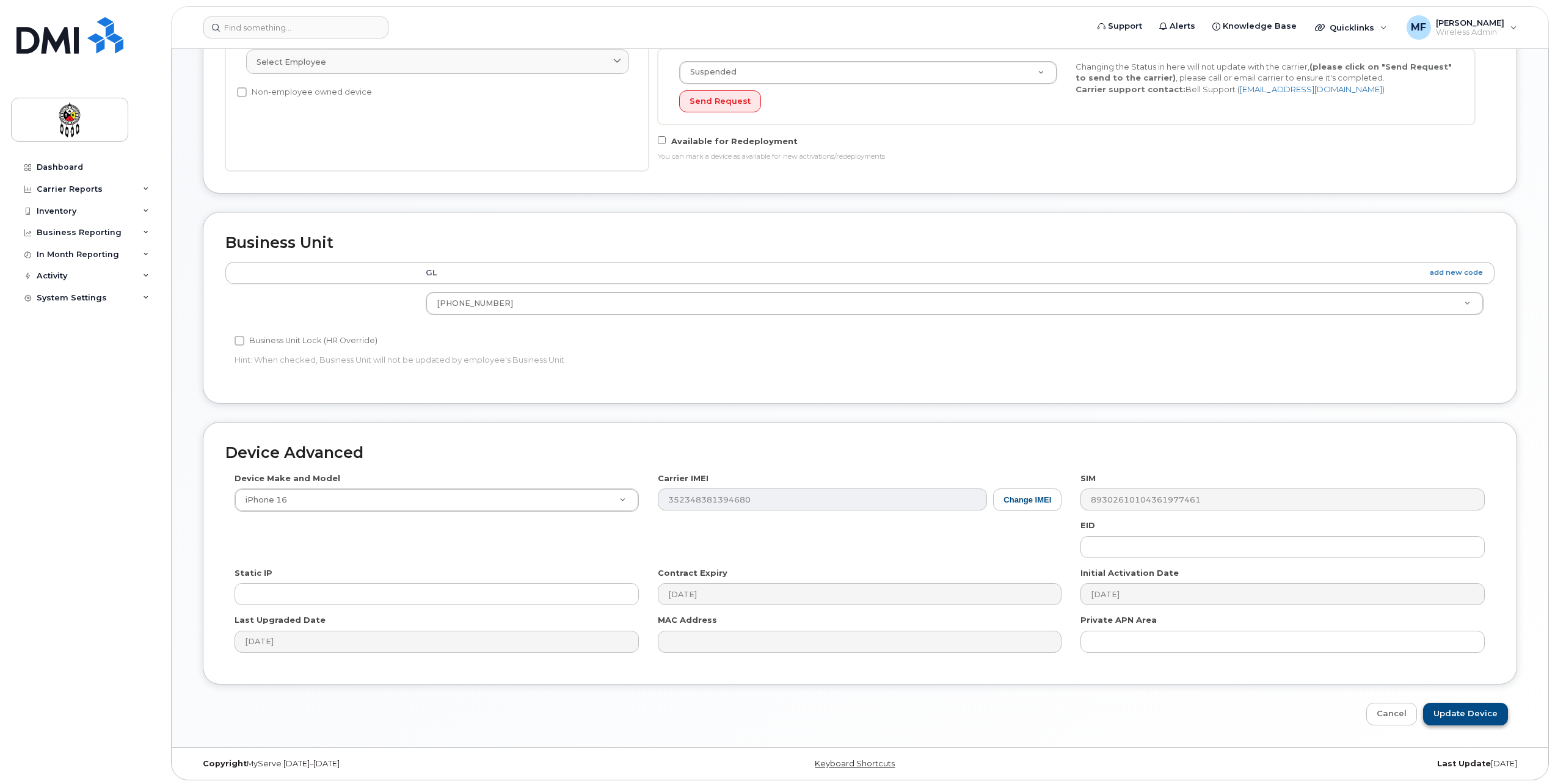
scroll to position [323, 0]
click at [1438, 709] on input "Update Device" at bounding box center [1466, 711] width 85 height 22
type input "Saving..."
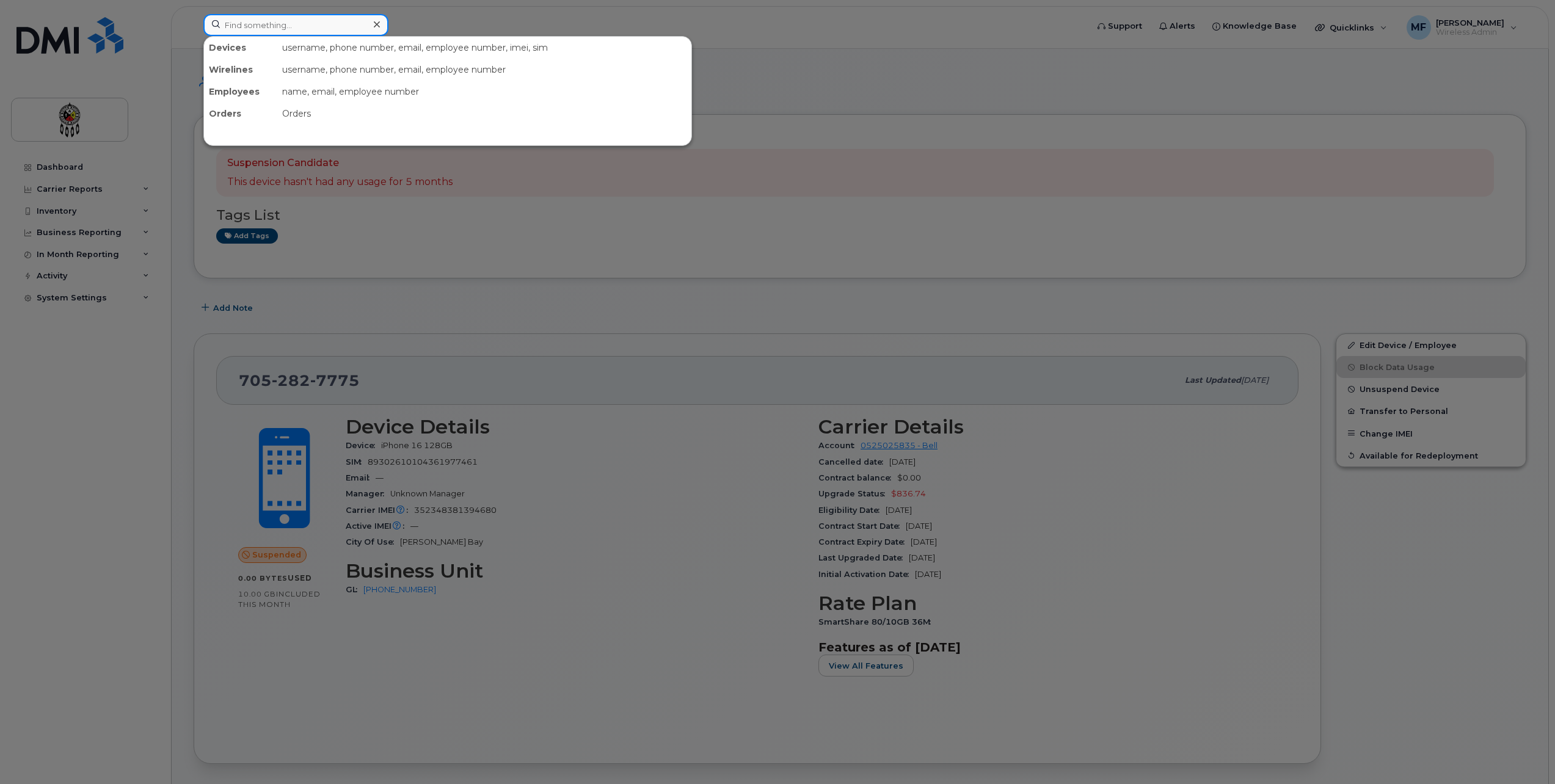
click at [267, 22] on input at bounding box center [296, 25] width 185 height 22
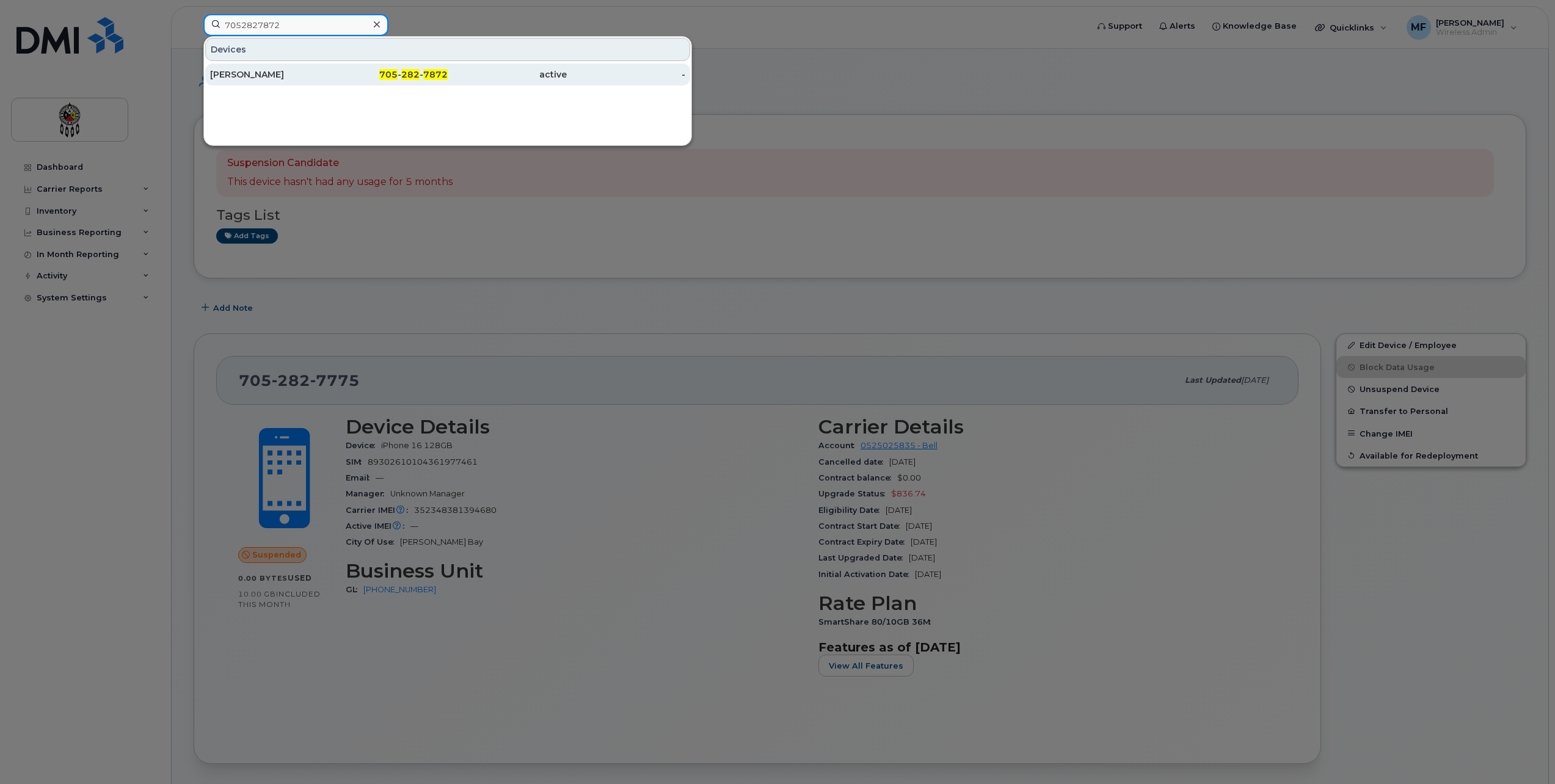
type input "7052827872"
click at [458, 74] on div "active" at bounding box center [507, 74] width 119 height 12
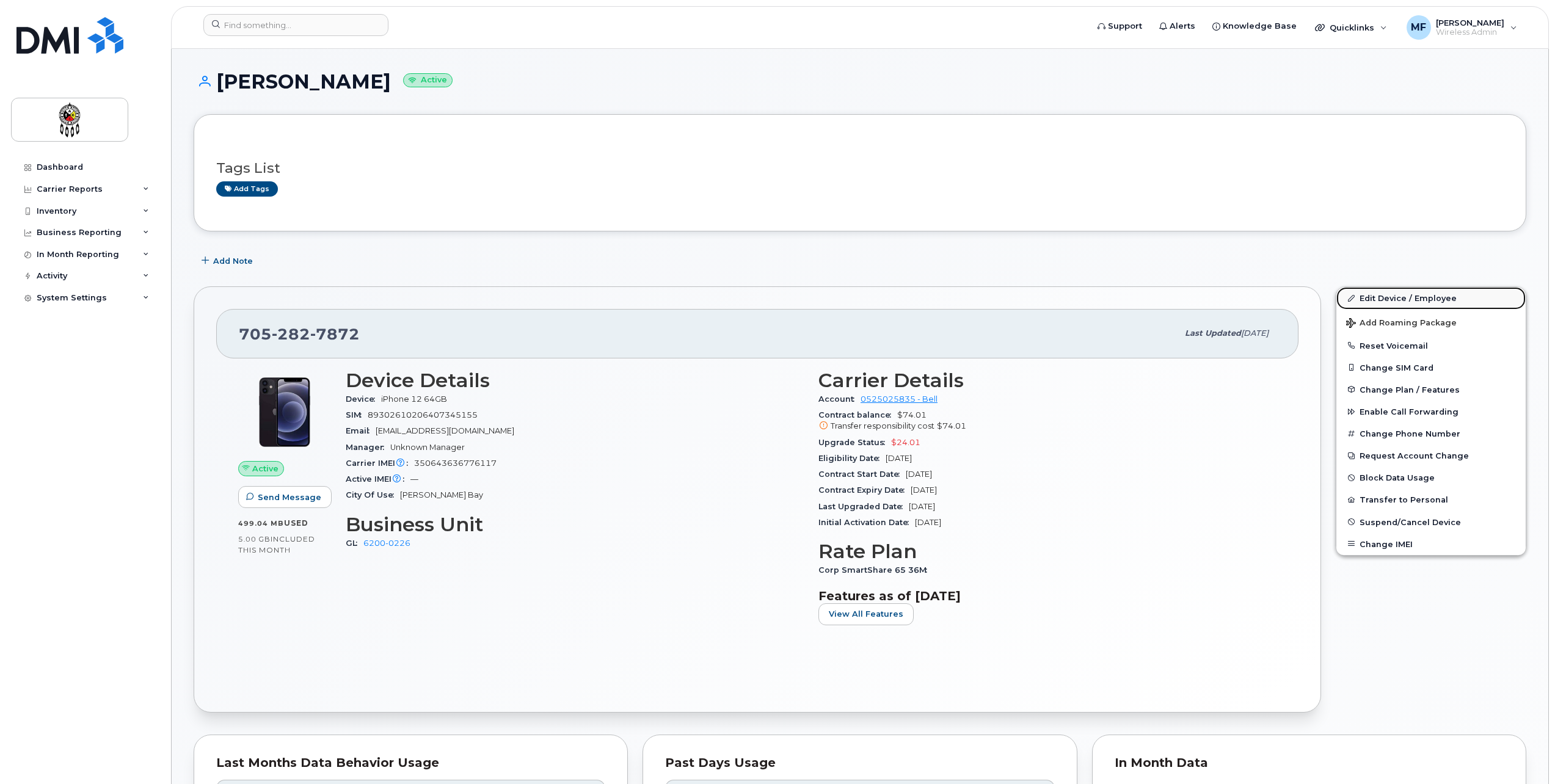
click at [1397, 297] on link "Edit Device / Employee" at bounding box center [1431, 298] width 189 height 22
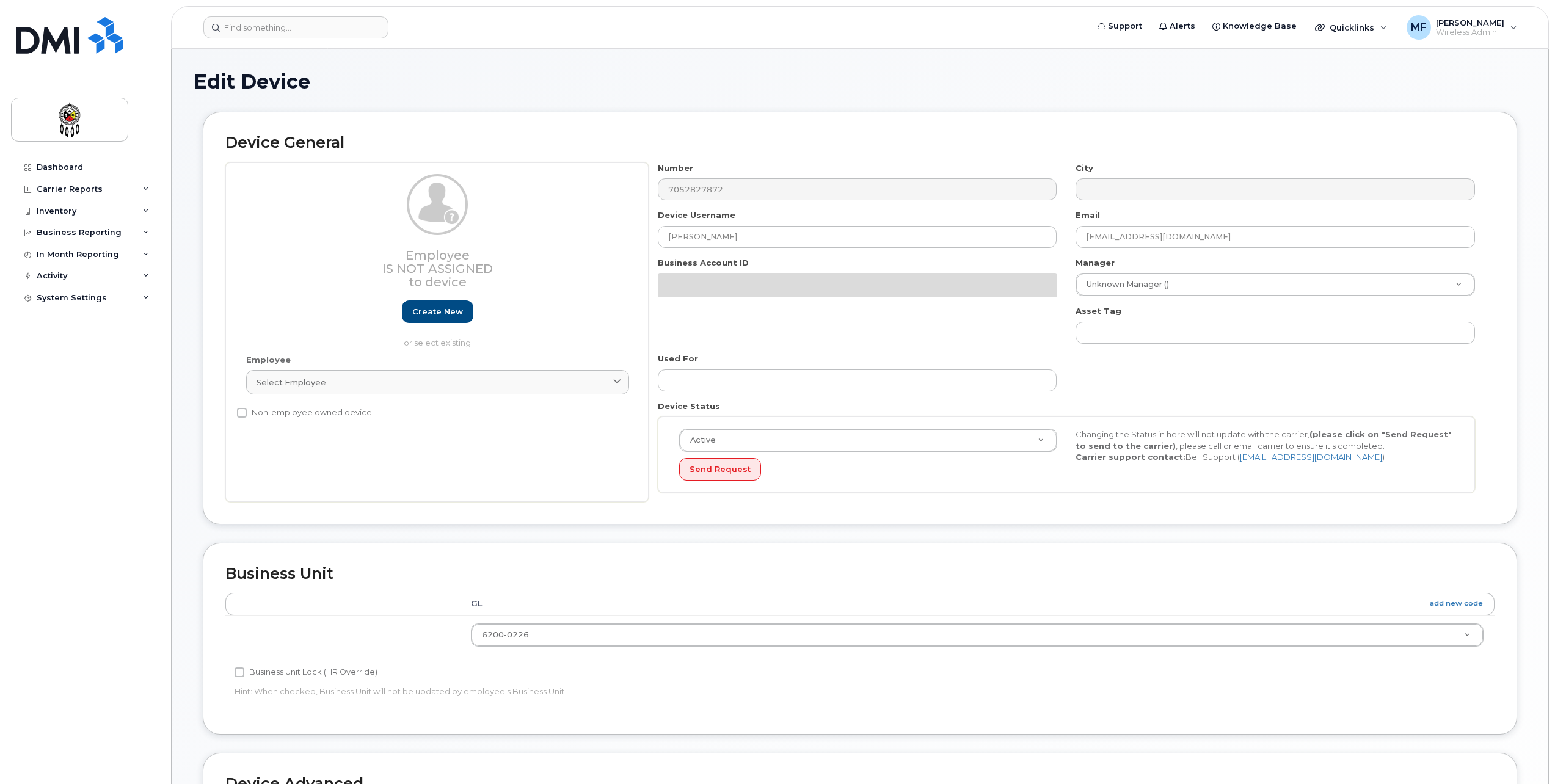
select select "24900126"
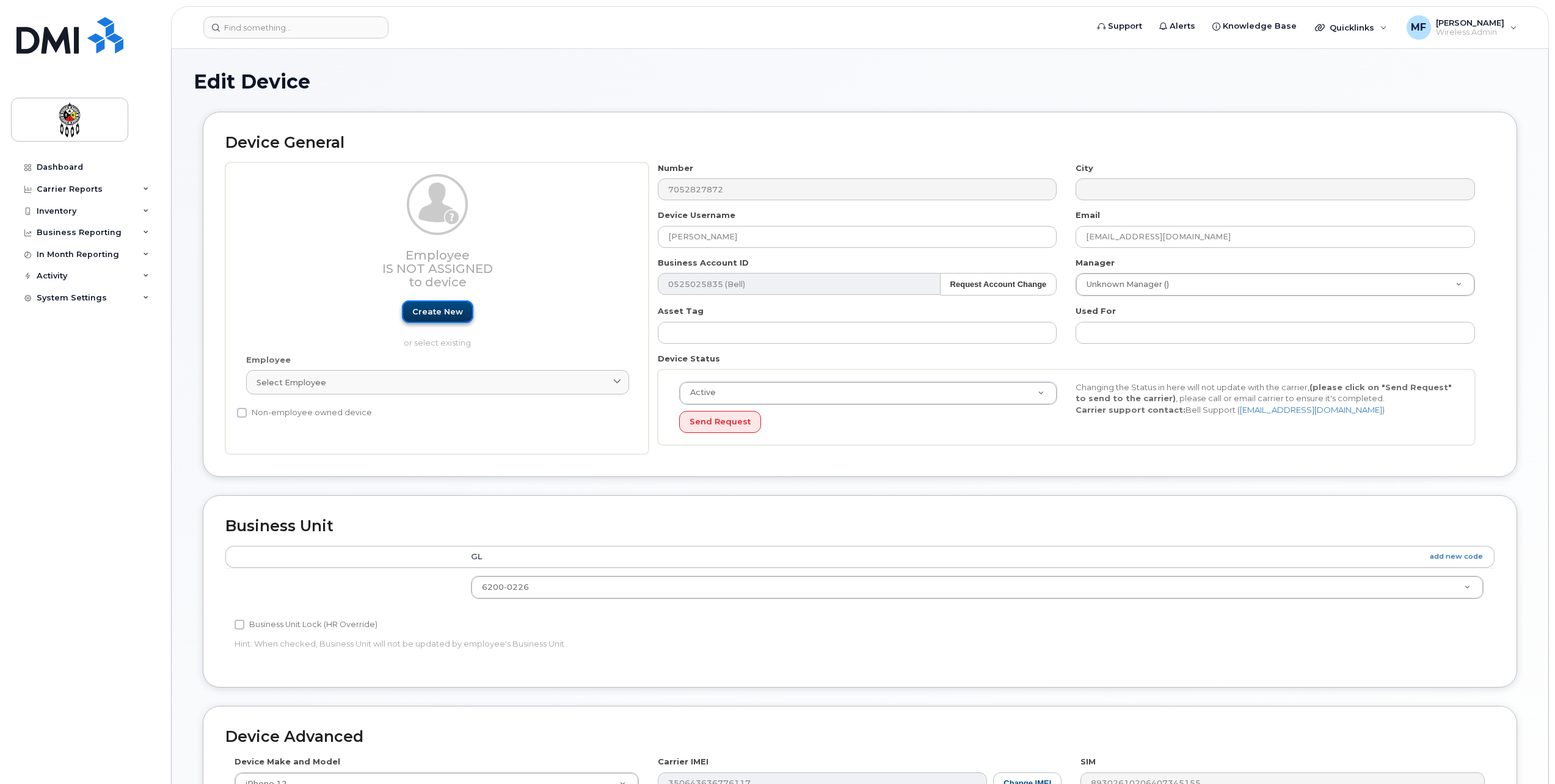
click at [421, 320] on link "Create new" at bounding box center [438, 311] width 71 height 22
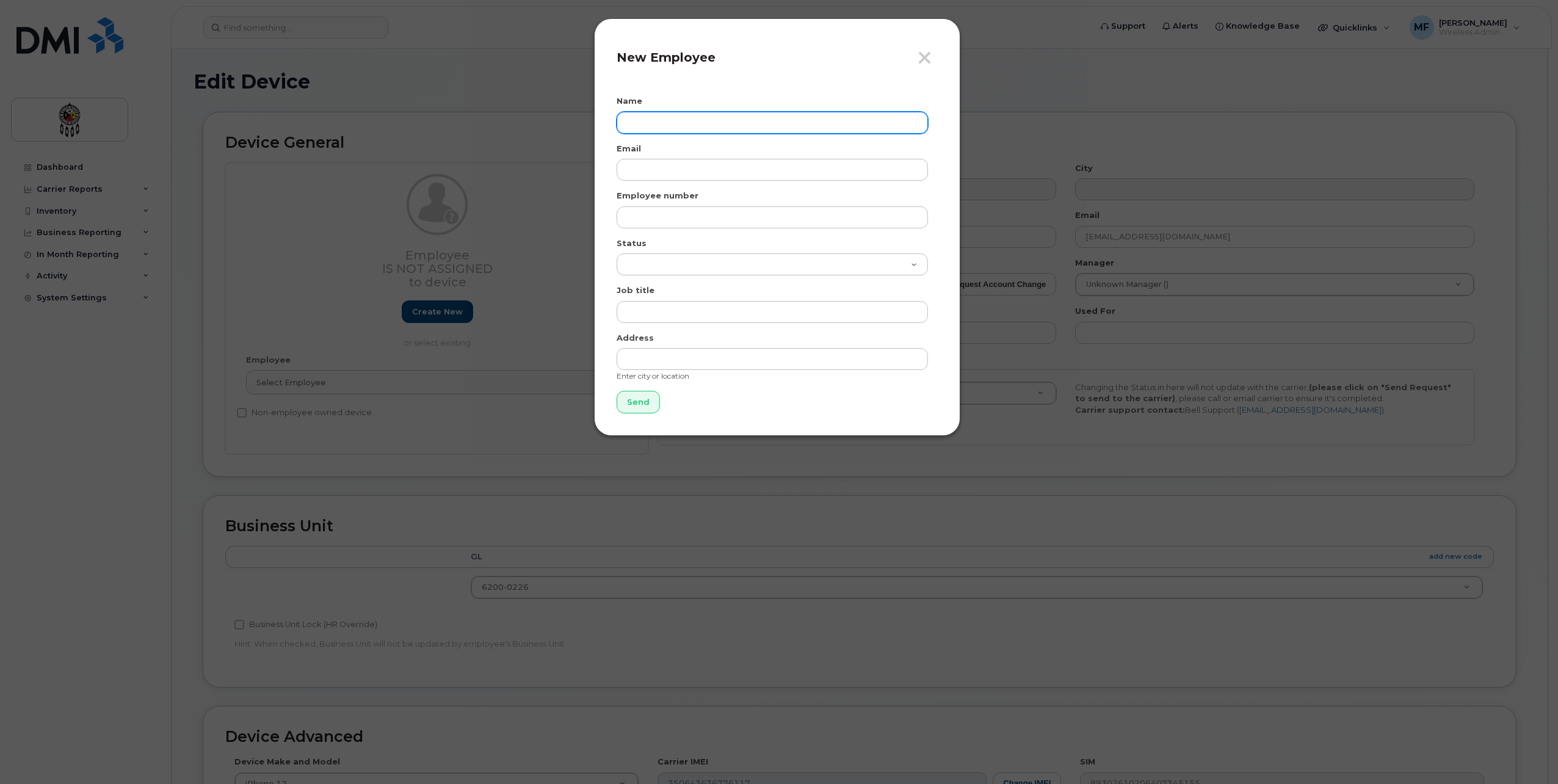
click at [648, 118] on input "text" at bounding box center [772, 122] width 311 height 22
type input "Graham Trudeau"
type input "h"
type input "grahamtrudeau@wiikwemkoong.ca"
type input "2096"
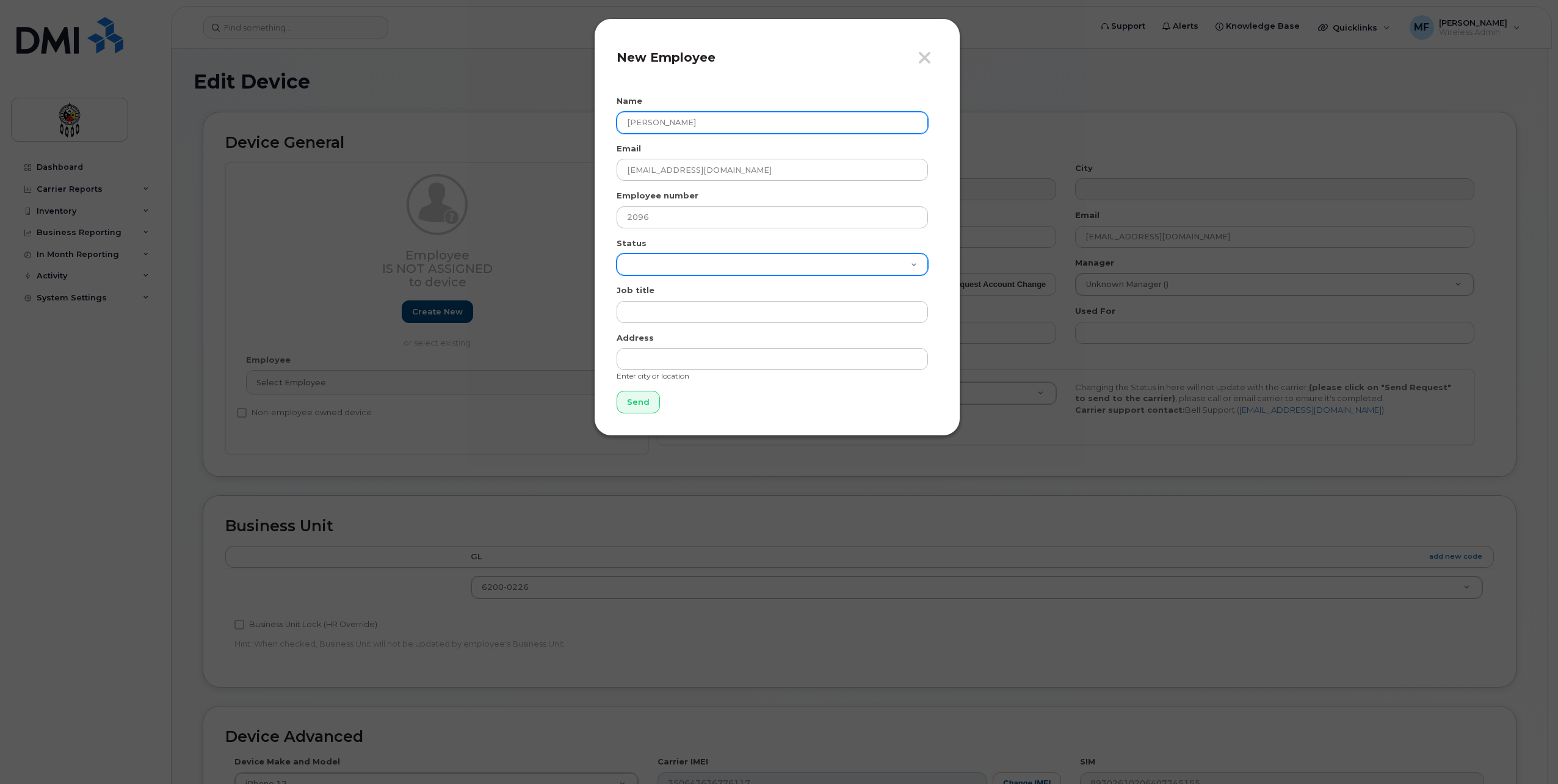
select select "active"
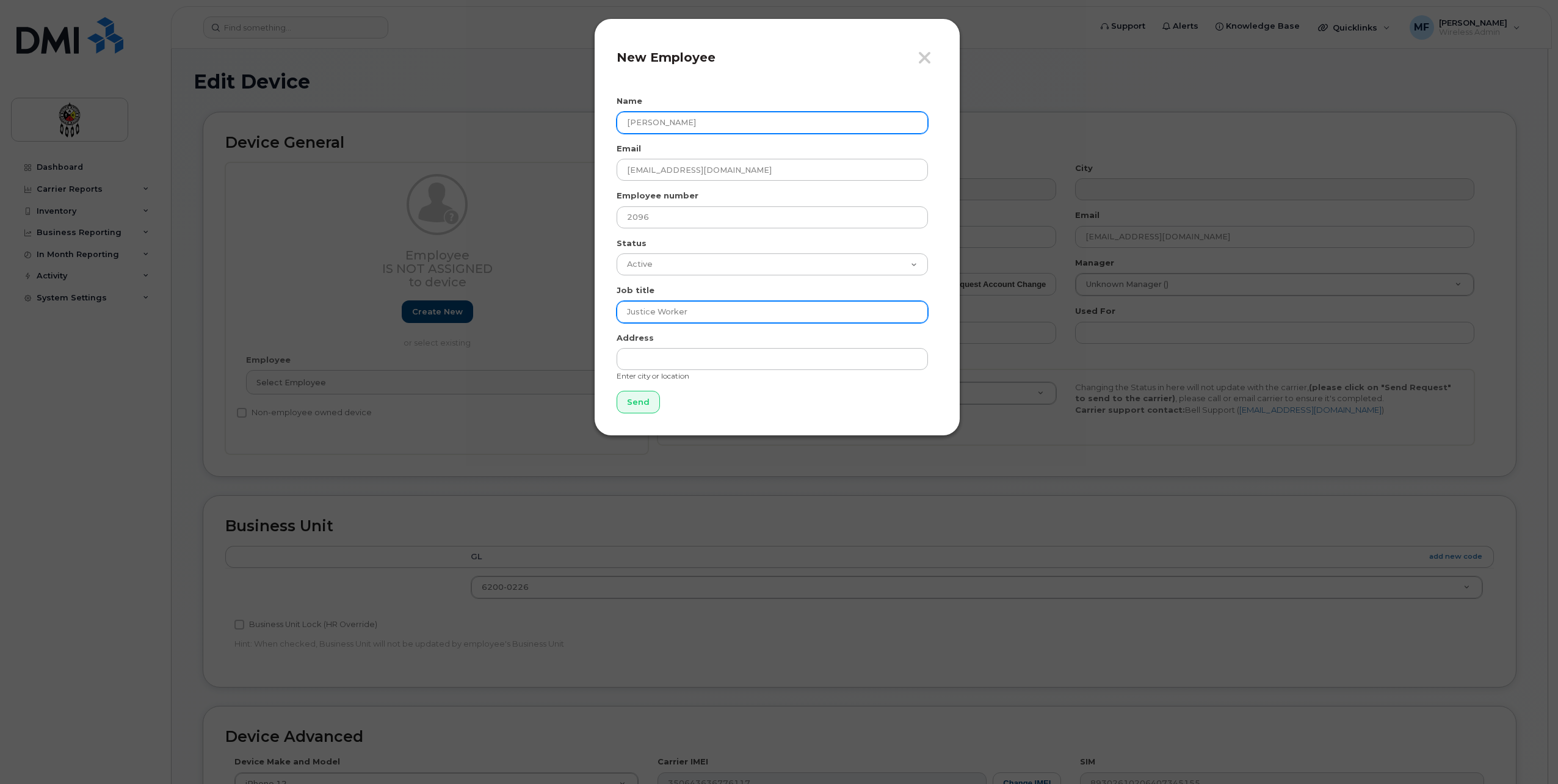
type input "Justice Worker"
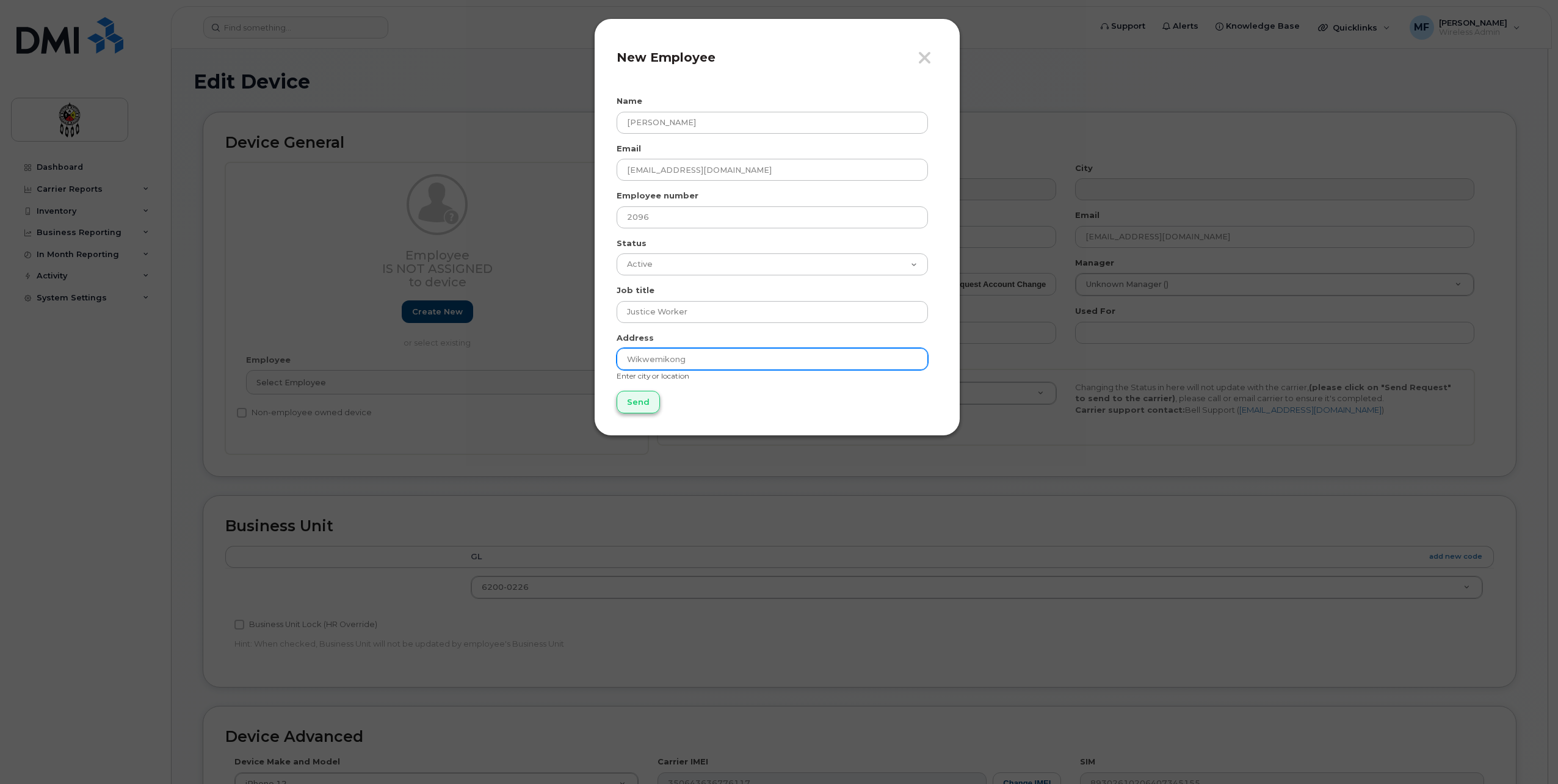
type input "Wikwemikong"
click at [622, 398] on input "Send" at bounding box center [638, 401] width 43 height 22
type input "Send"
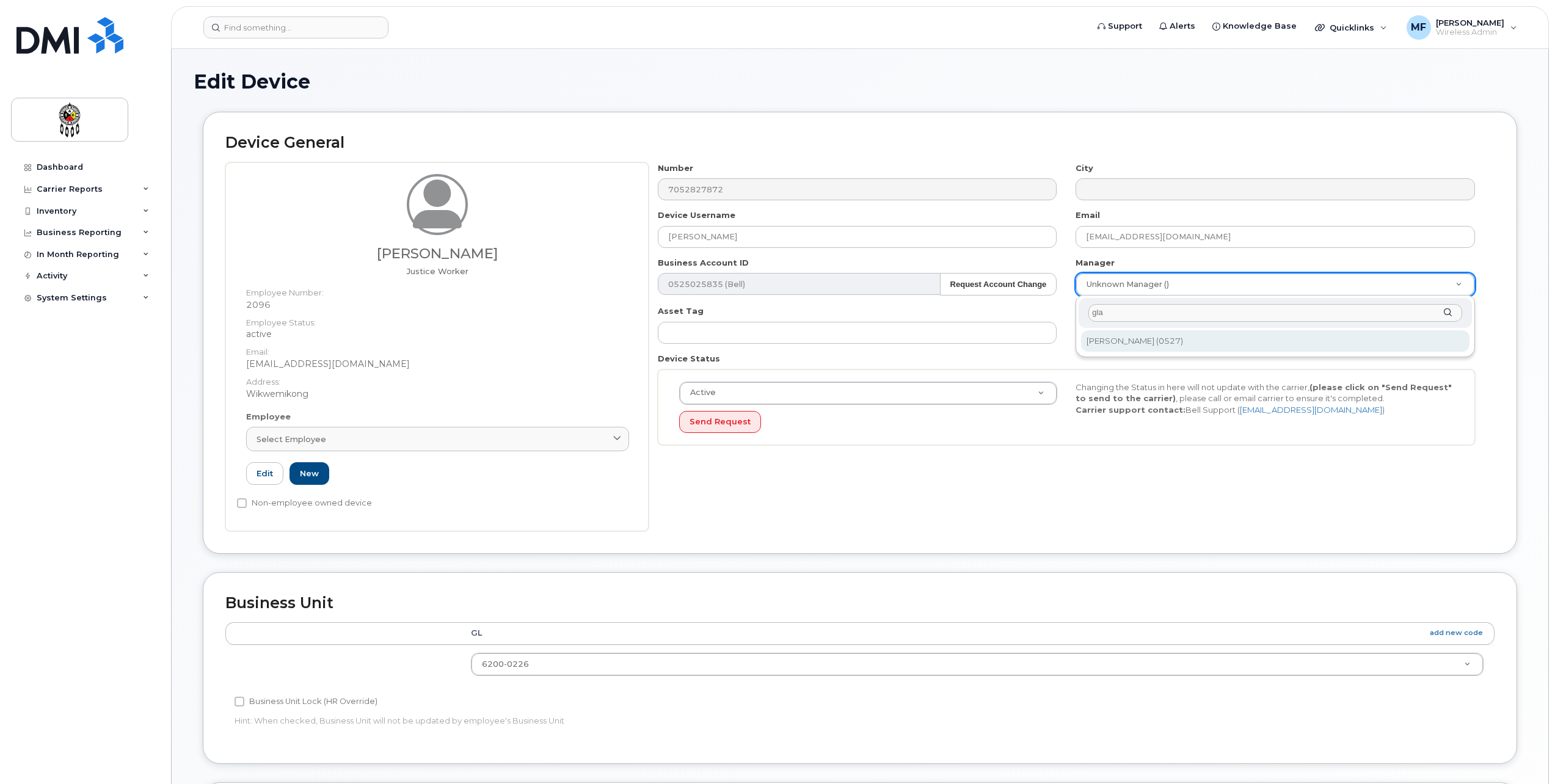
type input "gla"
type input "2370279"
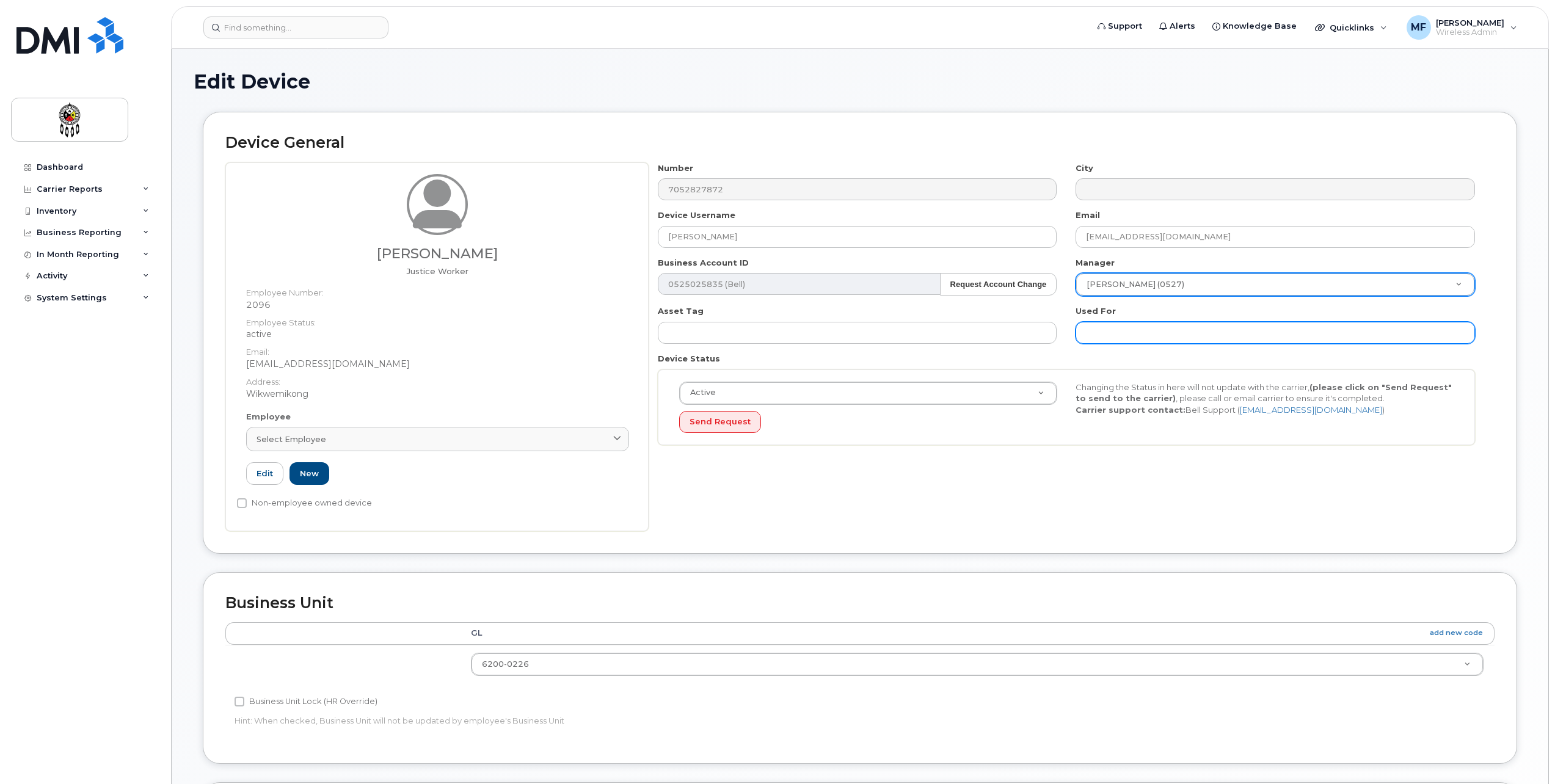
click at [1154, 327] on input "text" at bounding box center [1275, 332] width 399 height 22
type input "Work"
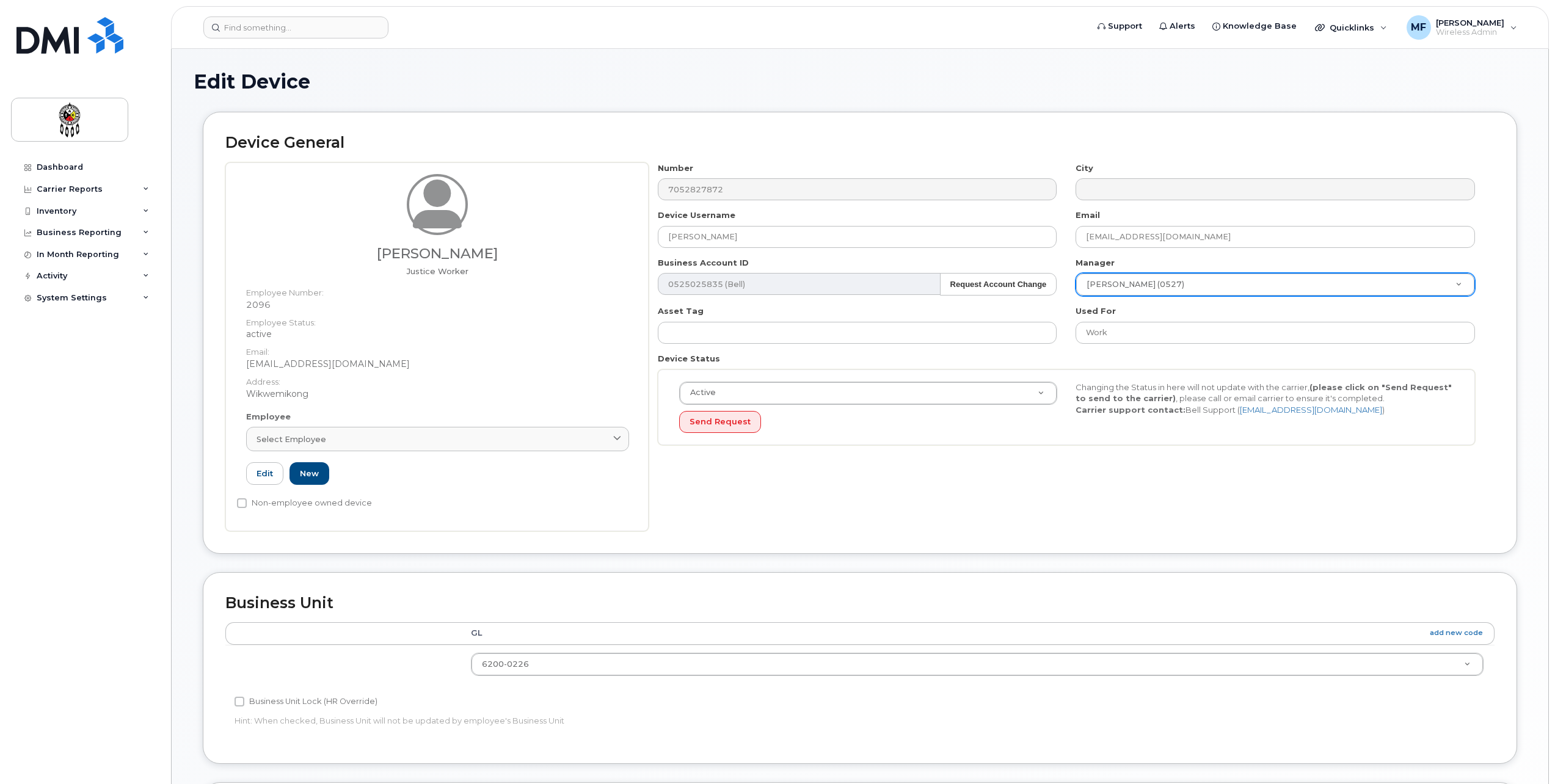
click at [1082, 447] on div "Number 7052827872 City Device Username Graham Trudeau Email Grahamtrudeau@wiikw…" at bounding box center [1067, 309] width 836 height 293
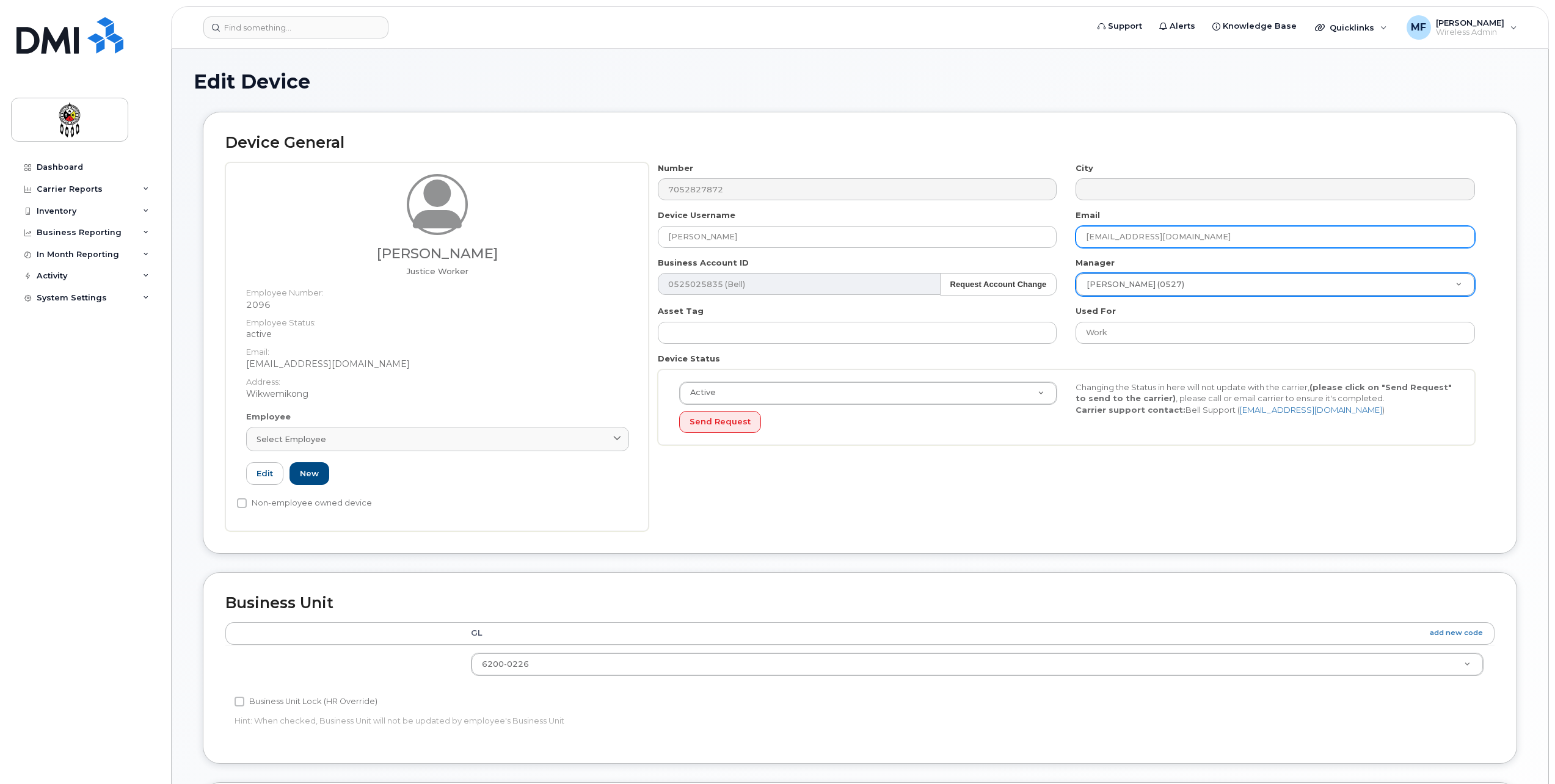
click at [1092, 234] on input "Grahamtrudeau@wiikwemkoong.ca" at bounding box center [1275, 237] width 399 height 22
type input "grahamtrudeau@wiikwemkoong.ca"
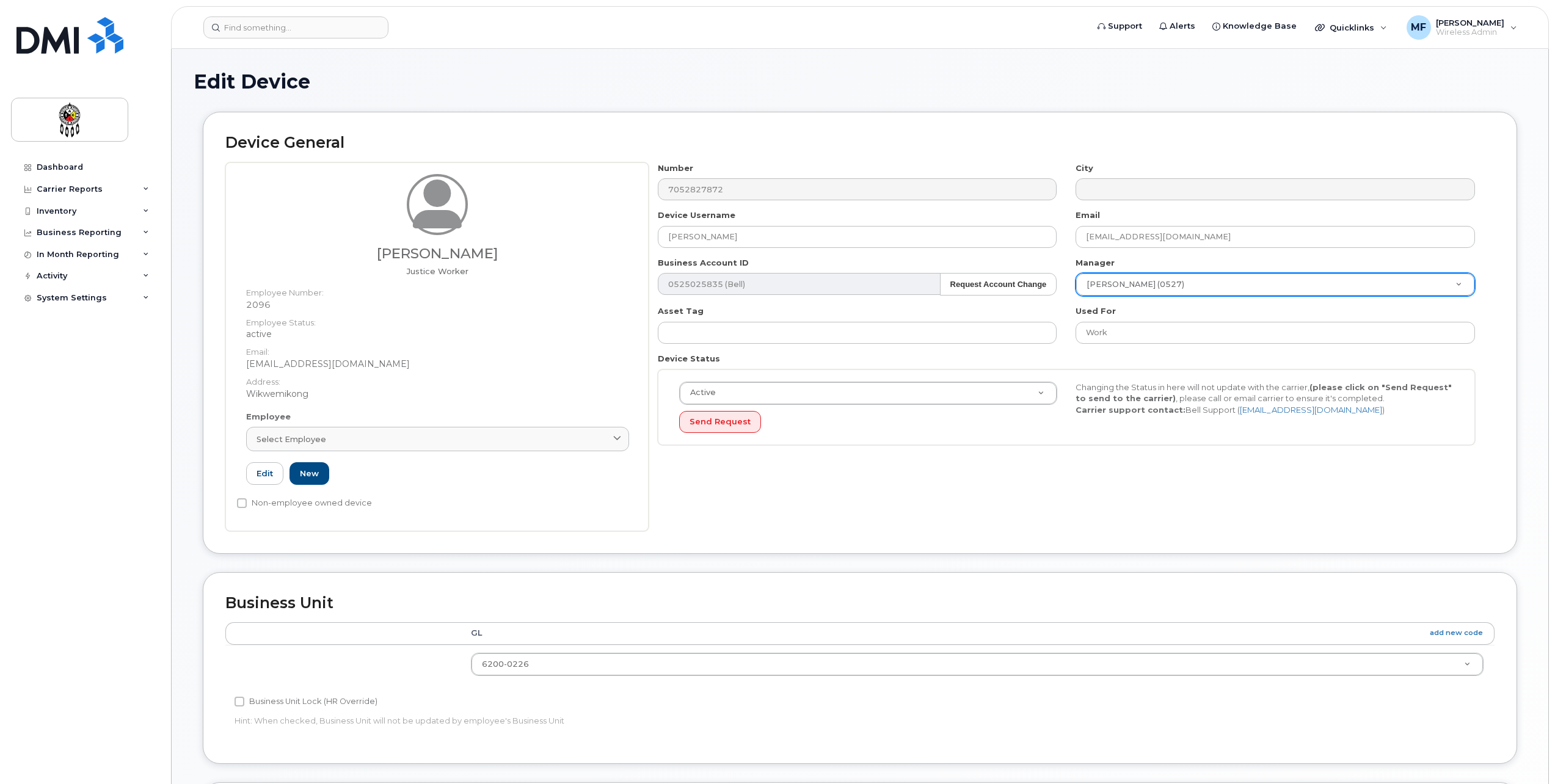
click at [1260, 467] on div "Number 7052827872 City Device Username Graham Trudeau Email grahamtrudeau@wiikw…" at bounding box center [1072, 347] width 846 height 369
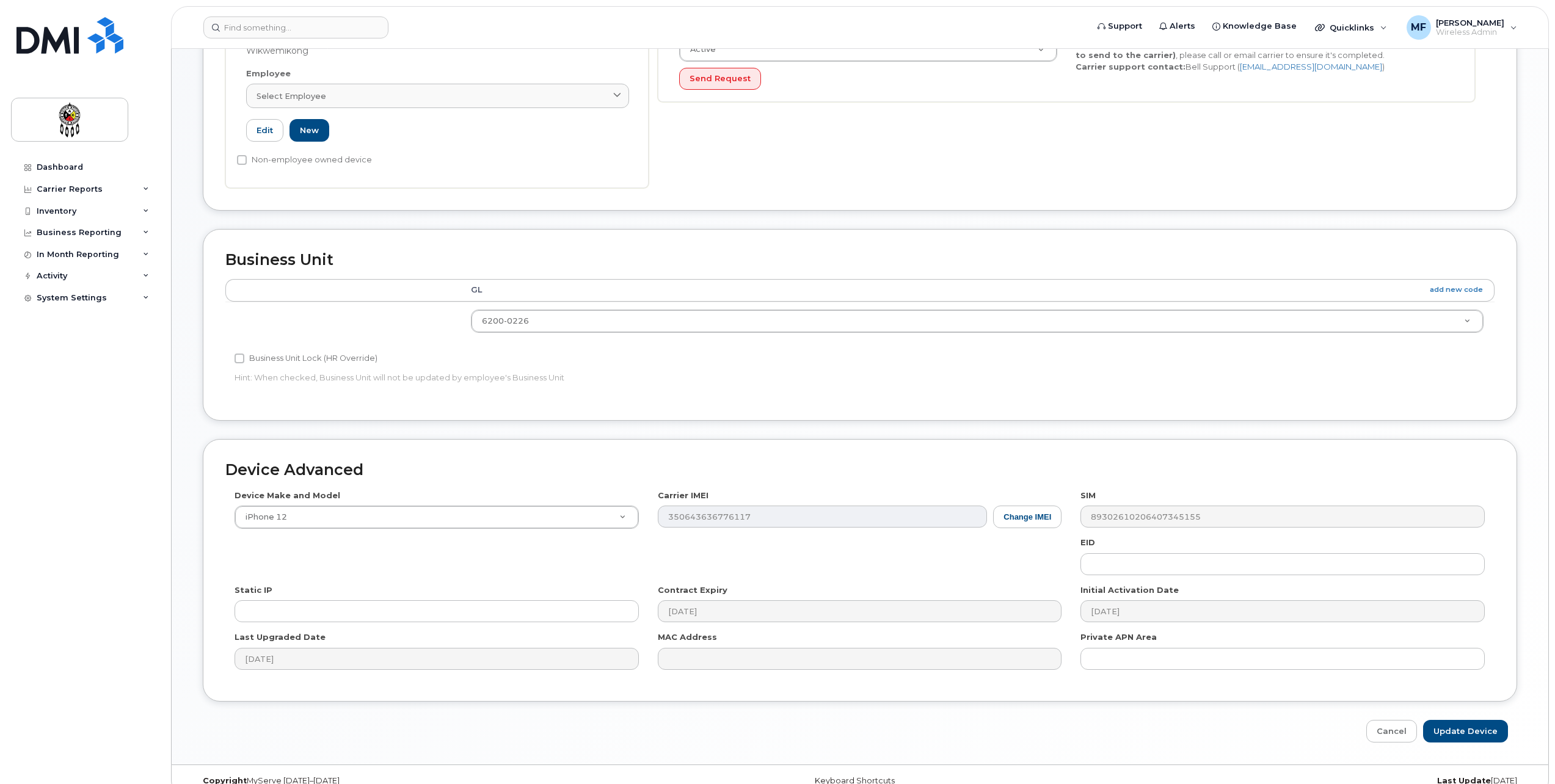
scroll to position [363, 0]
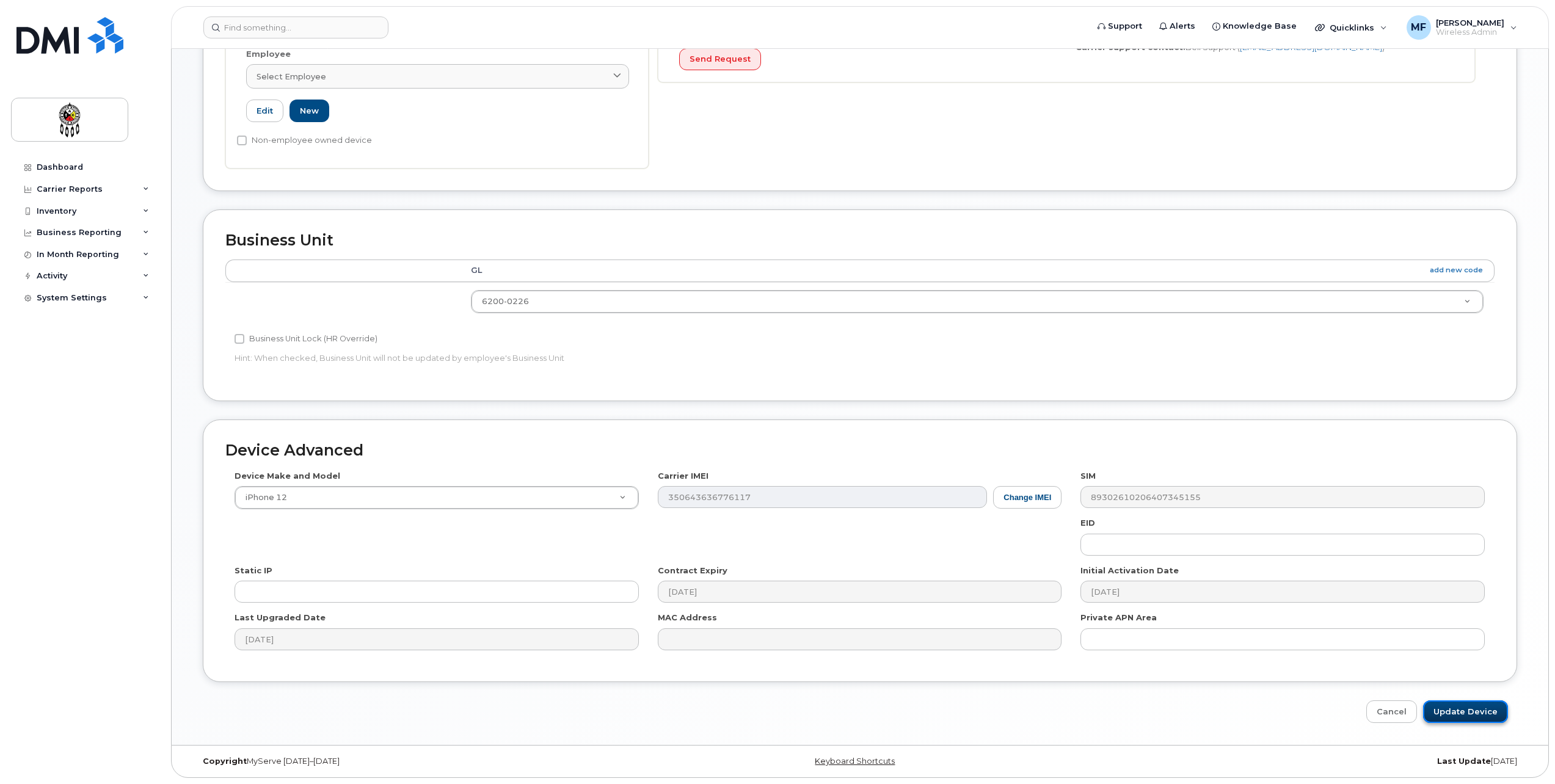
click at [1477, 713] on input "Update Device" at bounding box center [1466, 711] width 85 height 22
type input "Saving..."
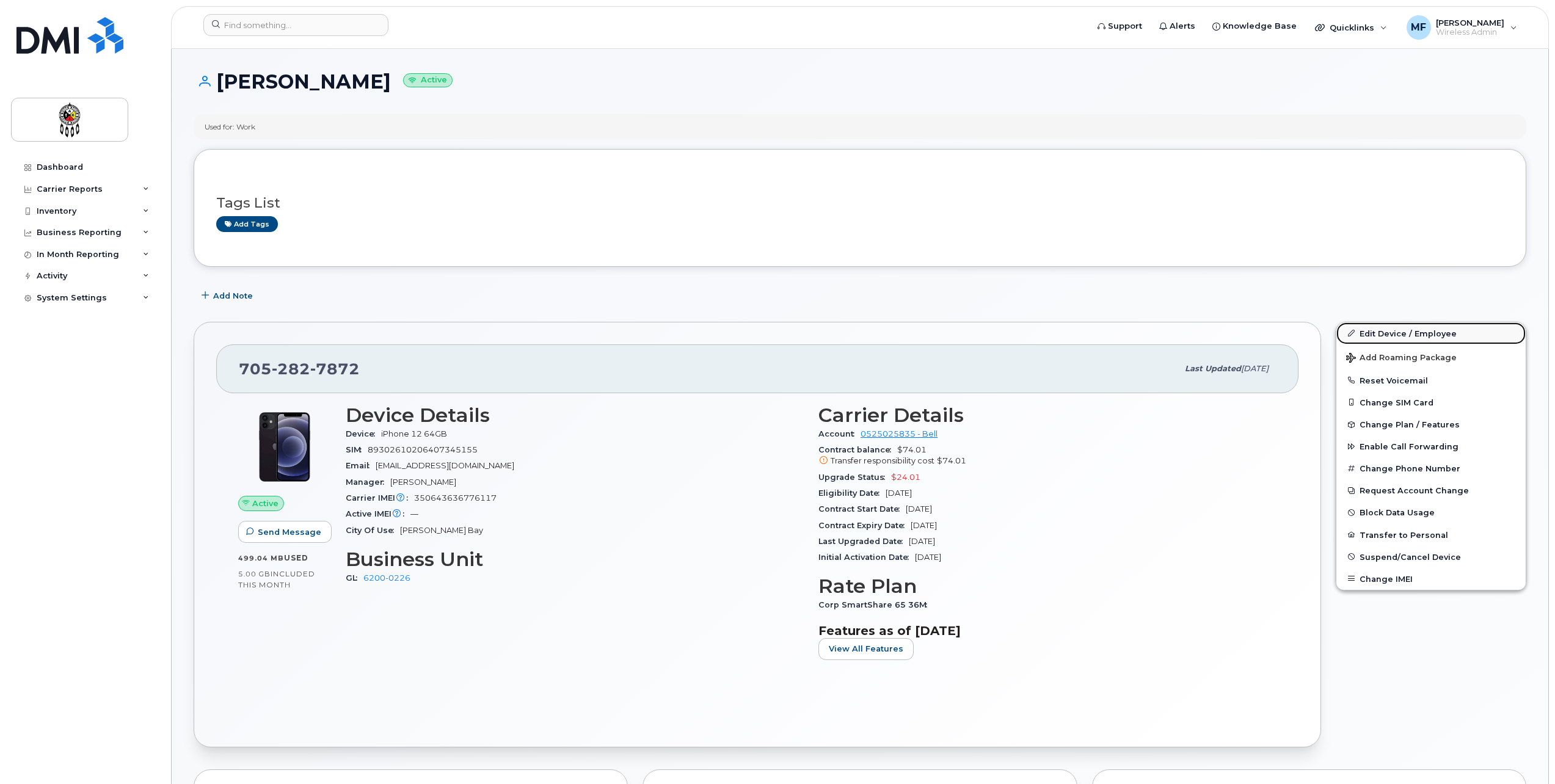
click at [1401, 332] on link "Edit Device / Employee" at bounding box center [1431, 333] width 189 height 22
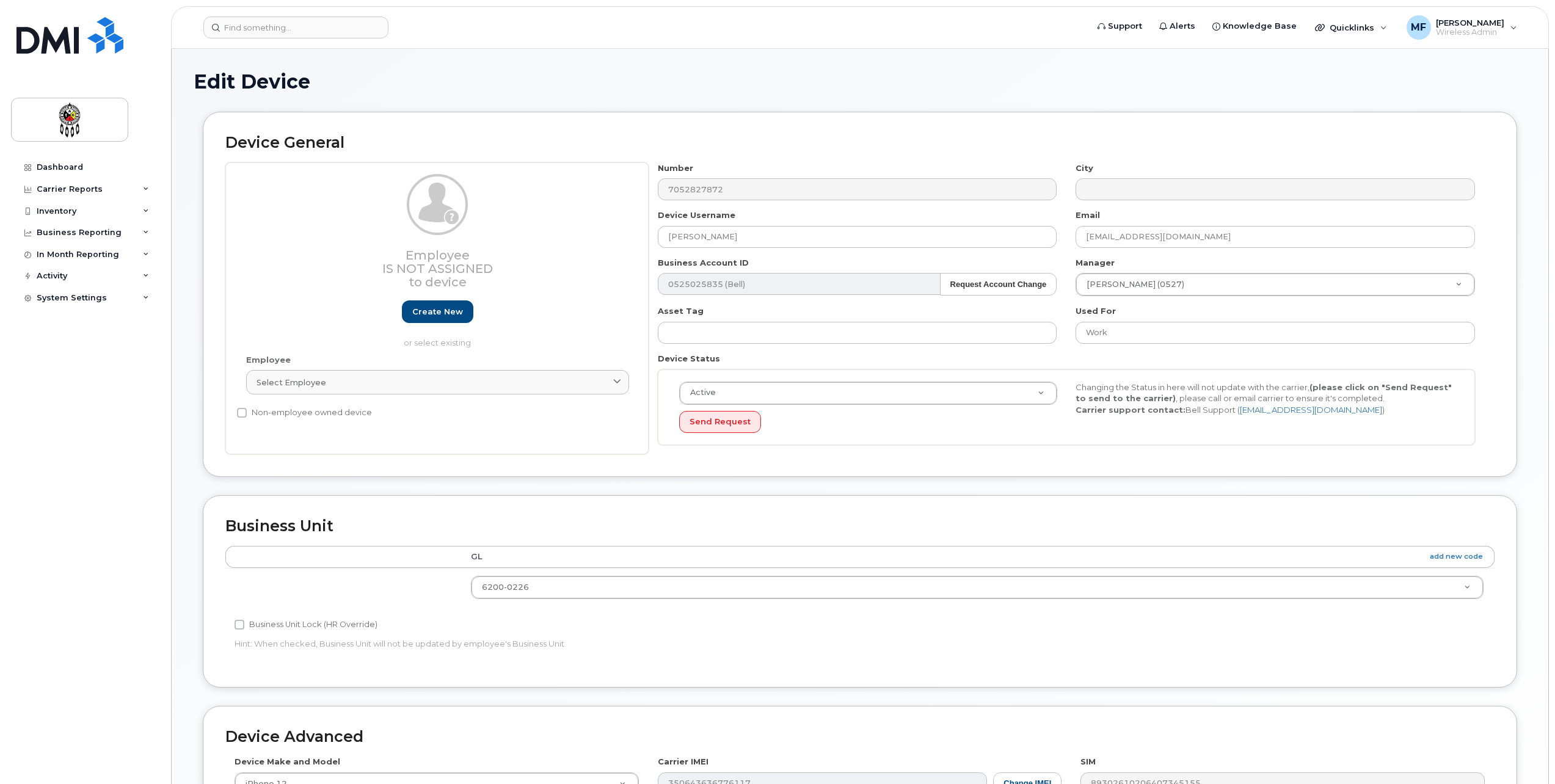
select select "24900126"
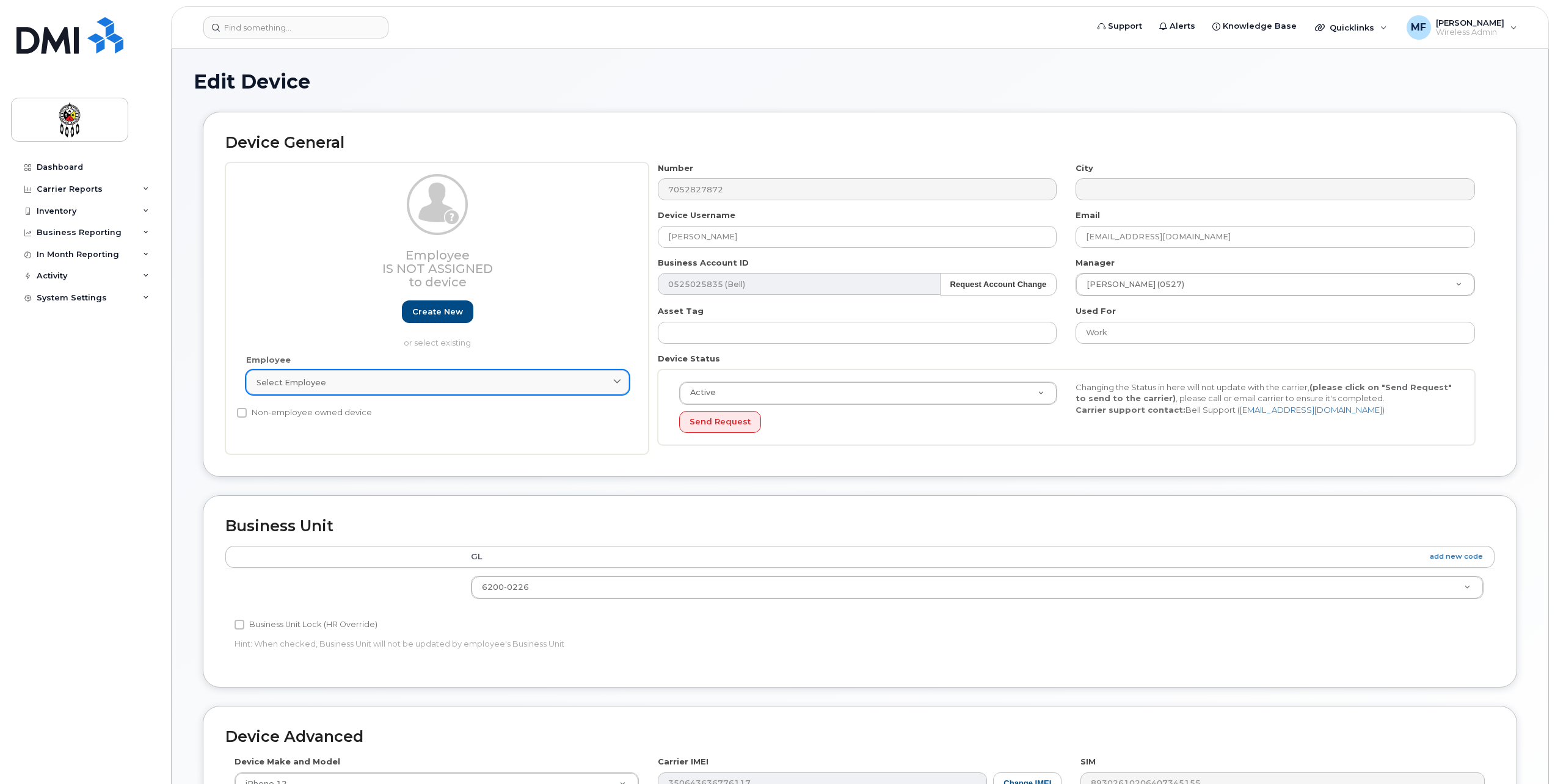
click at [354, 383] on div "Select employee" at bounding box center [438, 383] width 362 height 12
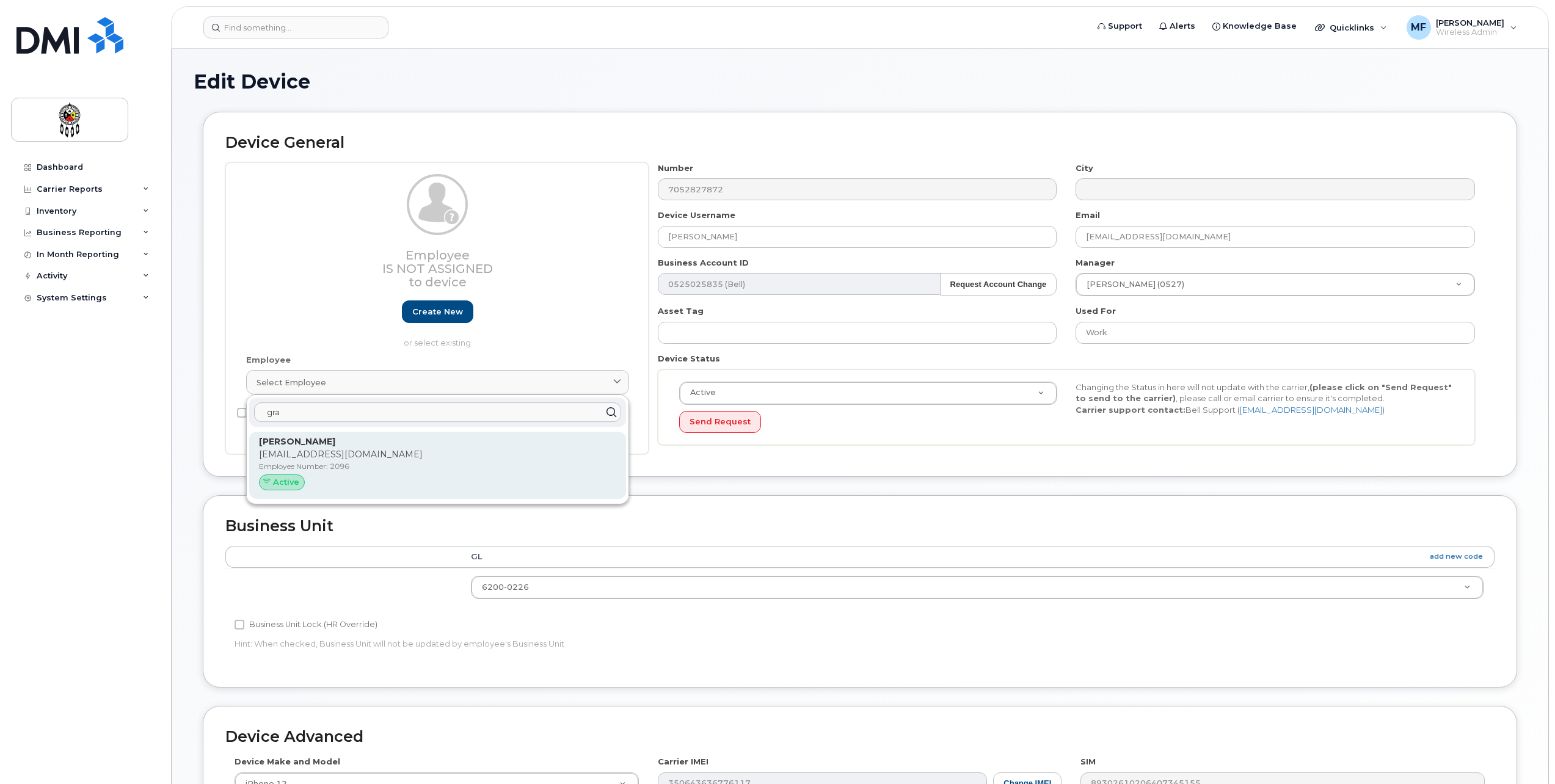
type input "gra"
click at [348, 451] on p "[EMAIL_ADDRESS][DOMAIN_NAME]" at bounding box center [438, 455] width 358 height 13
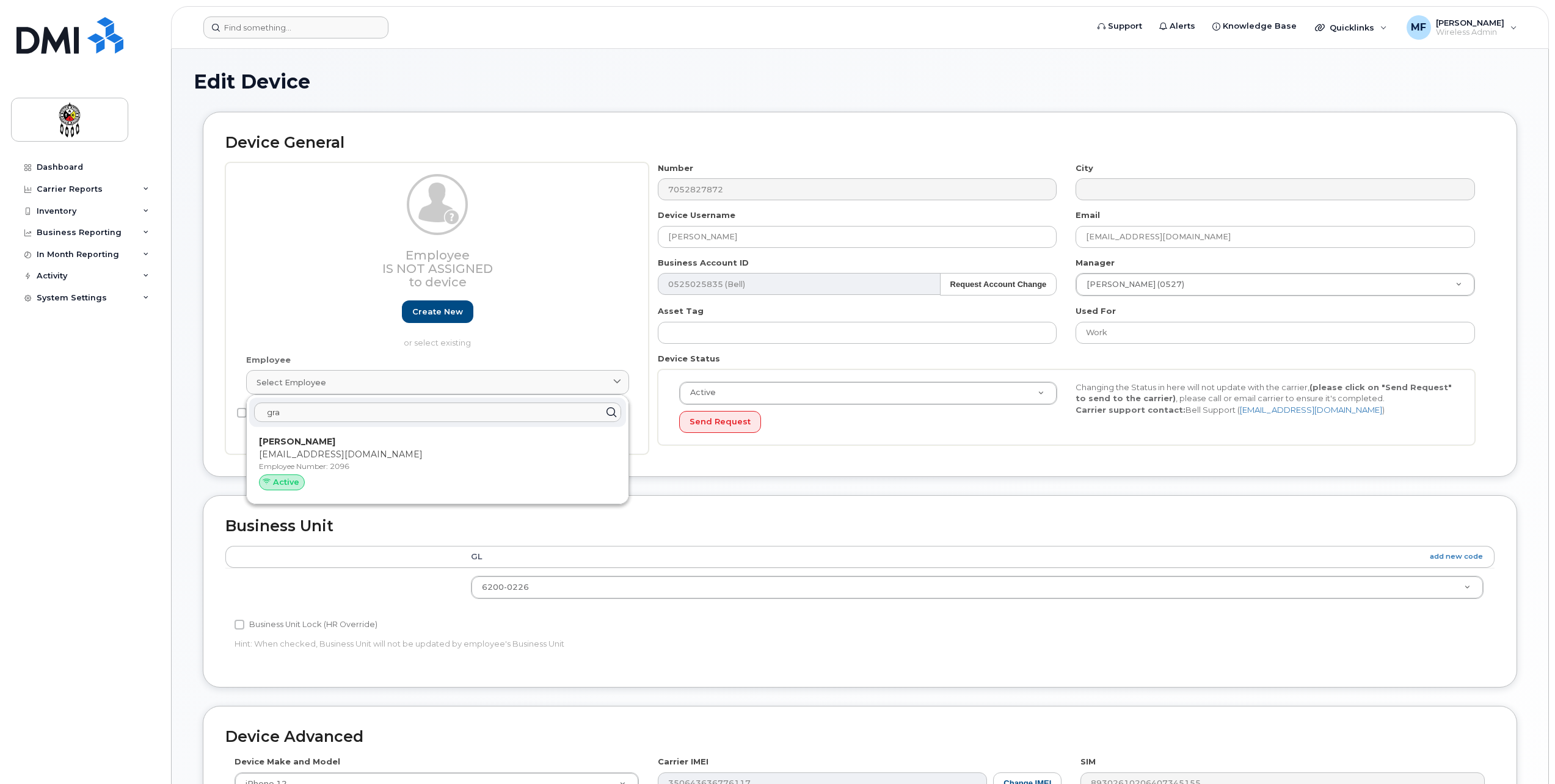
type input "2096"
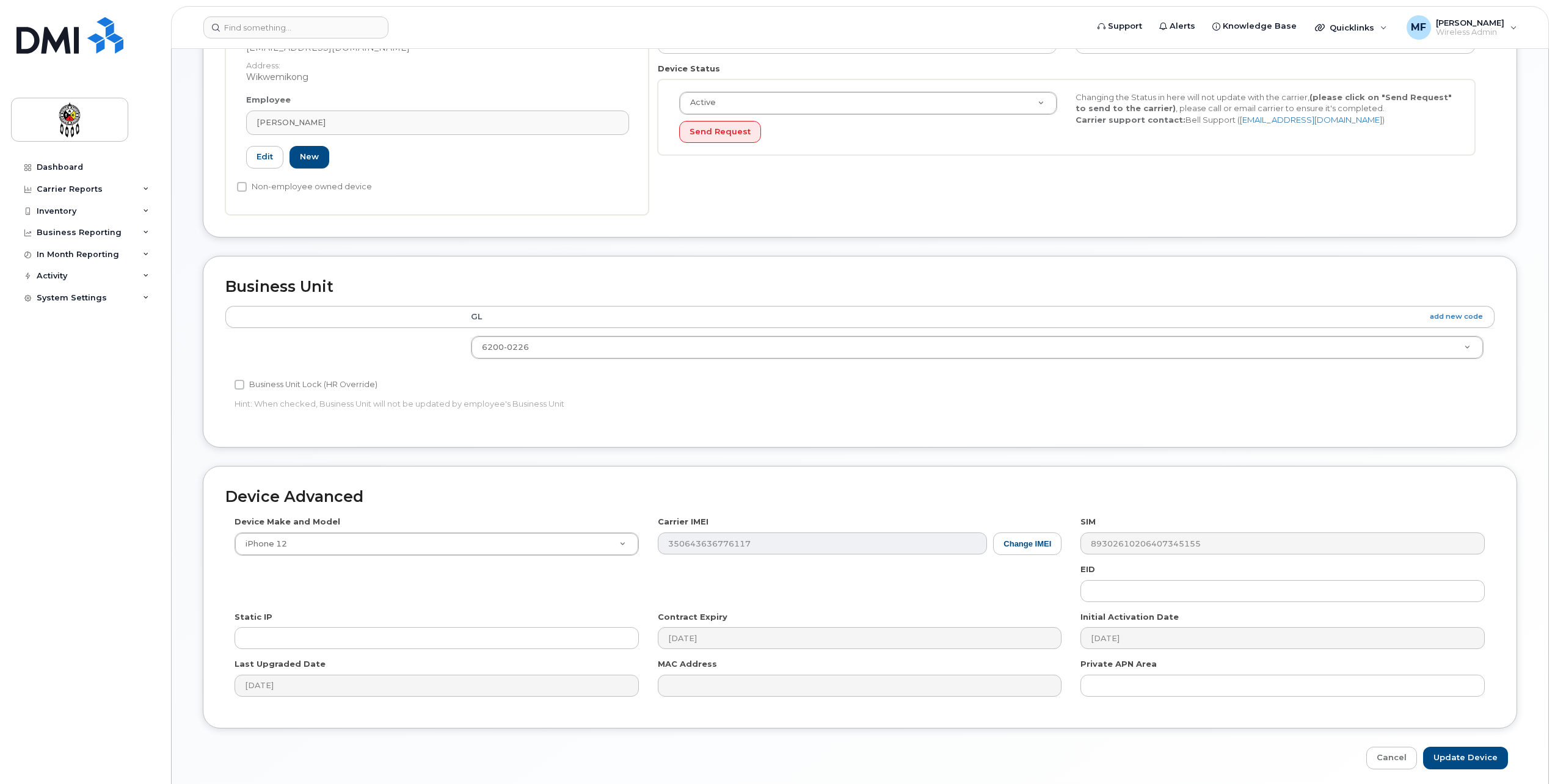
scroll to position [337, 0]
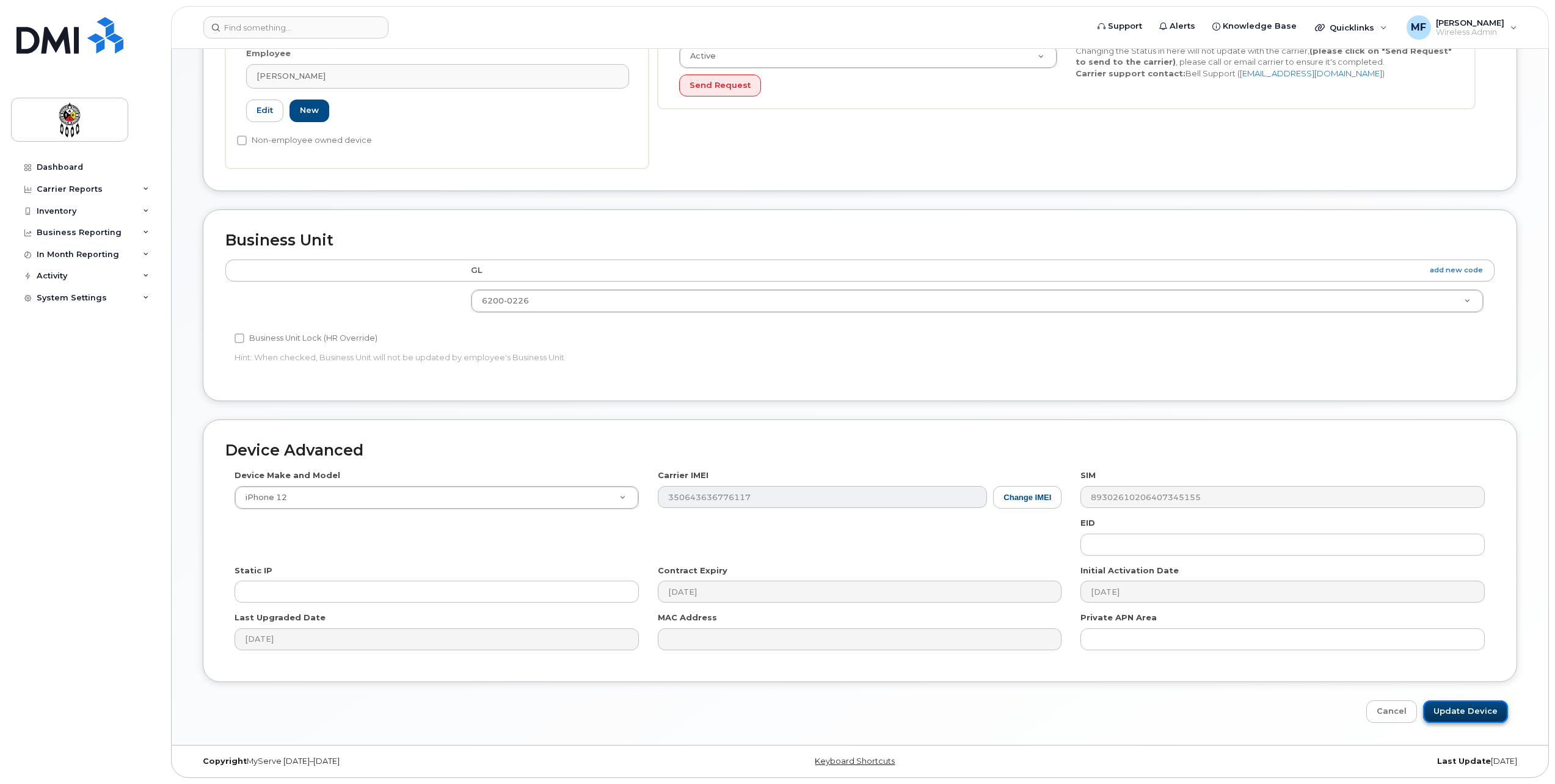
click at [1454, 713] on input "Update Device" at bounding box center [1466, 711] width 85 height 22
type input "Saving..."
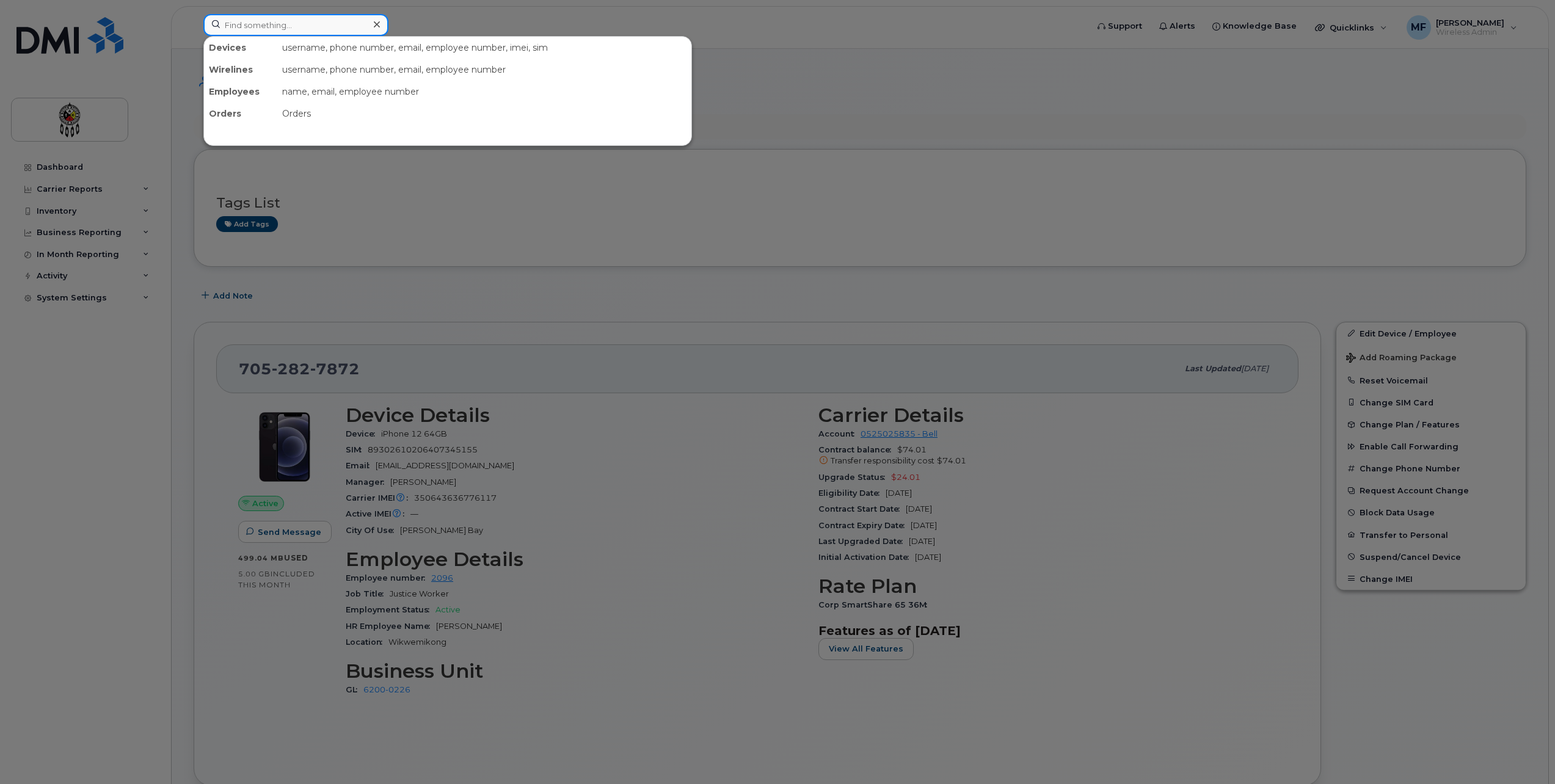
click at [287, 25] on input at bounding box center [296, 25] width 185 height 22
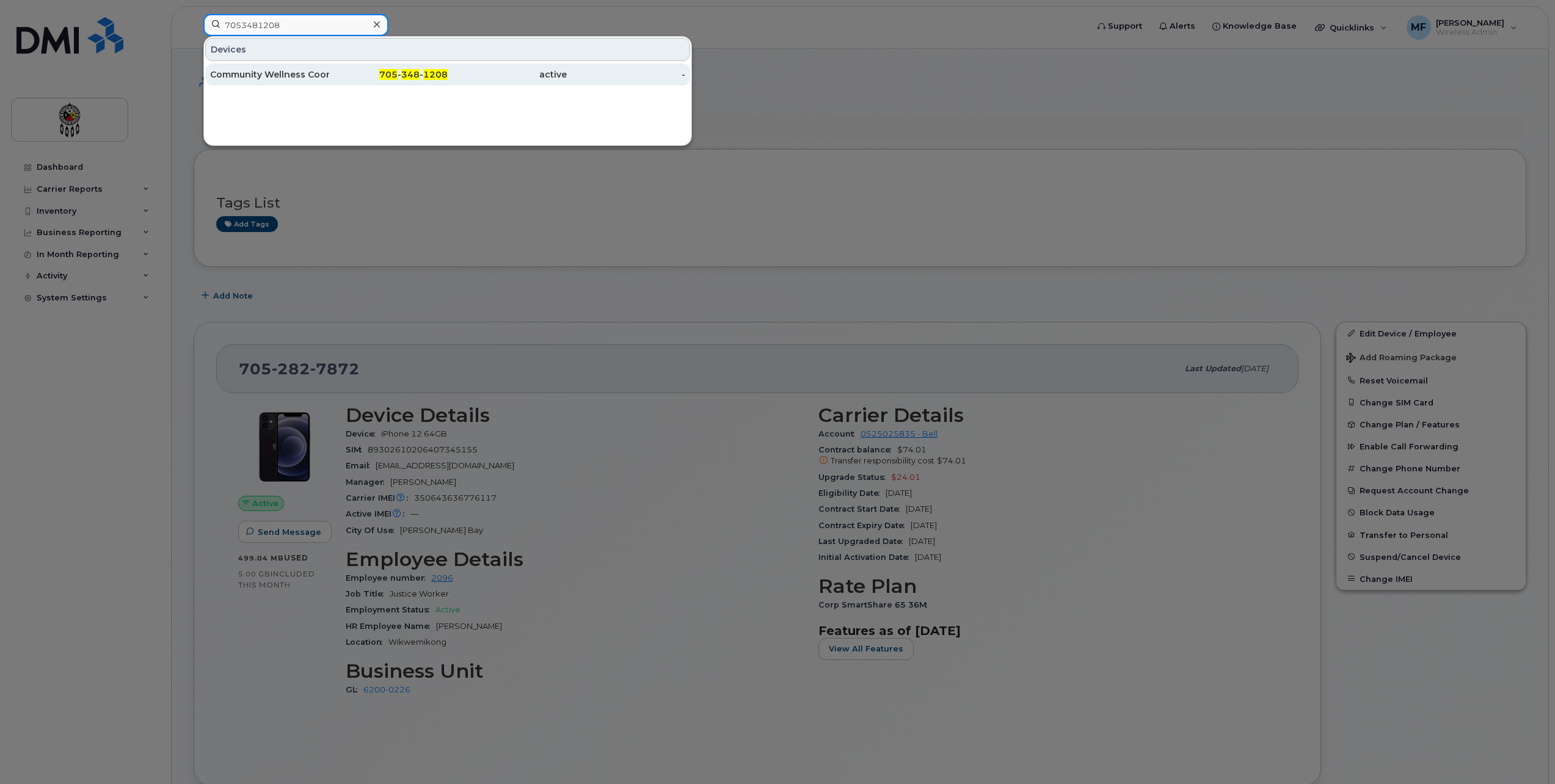
type input "7053481208"
click at [460, 76] on div "active" at bounding box center [507, 74] width 119 height 12
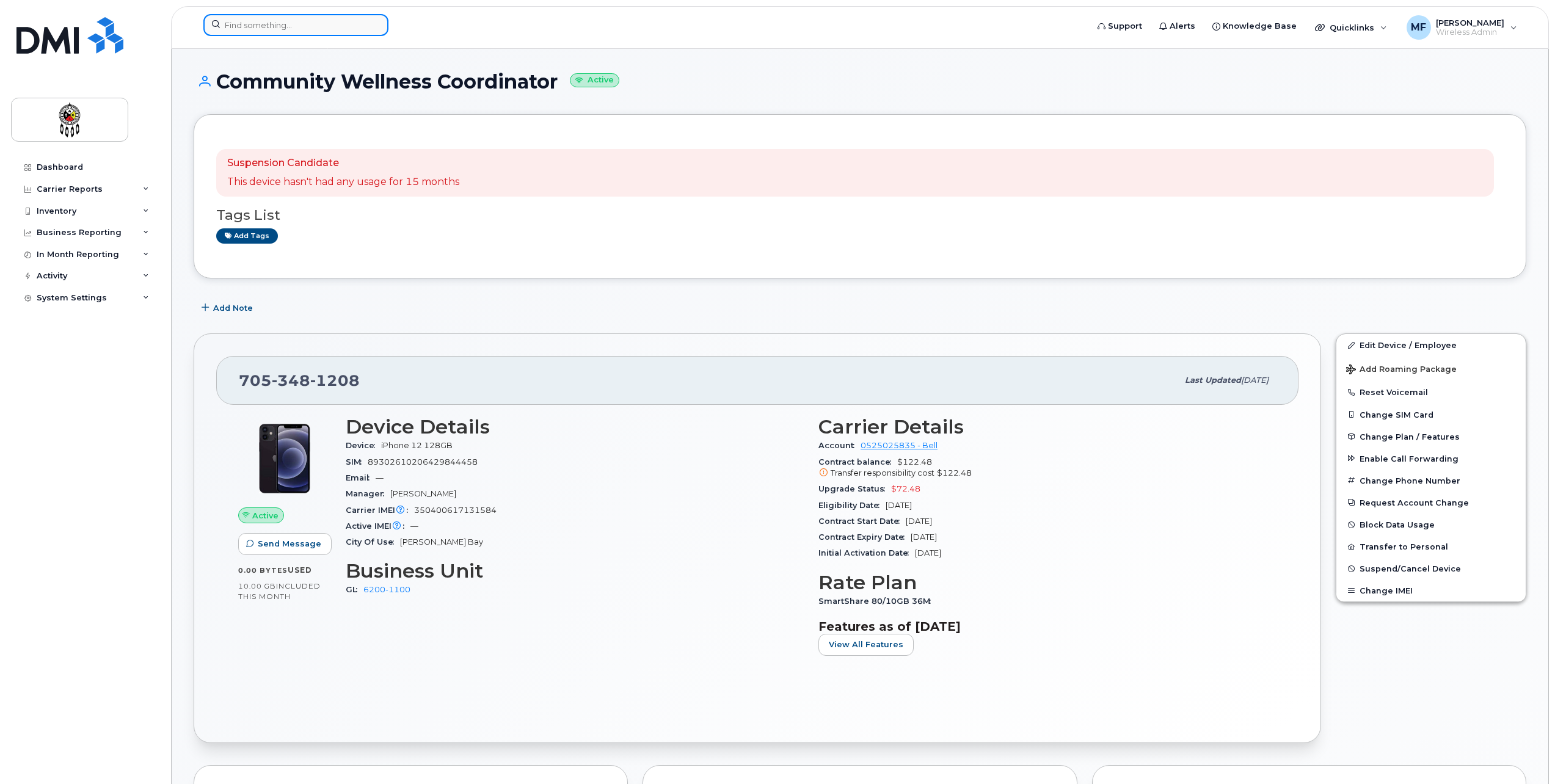
click at [350, 22] on input at bounding box center [296, 25] width 185 height 22
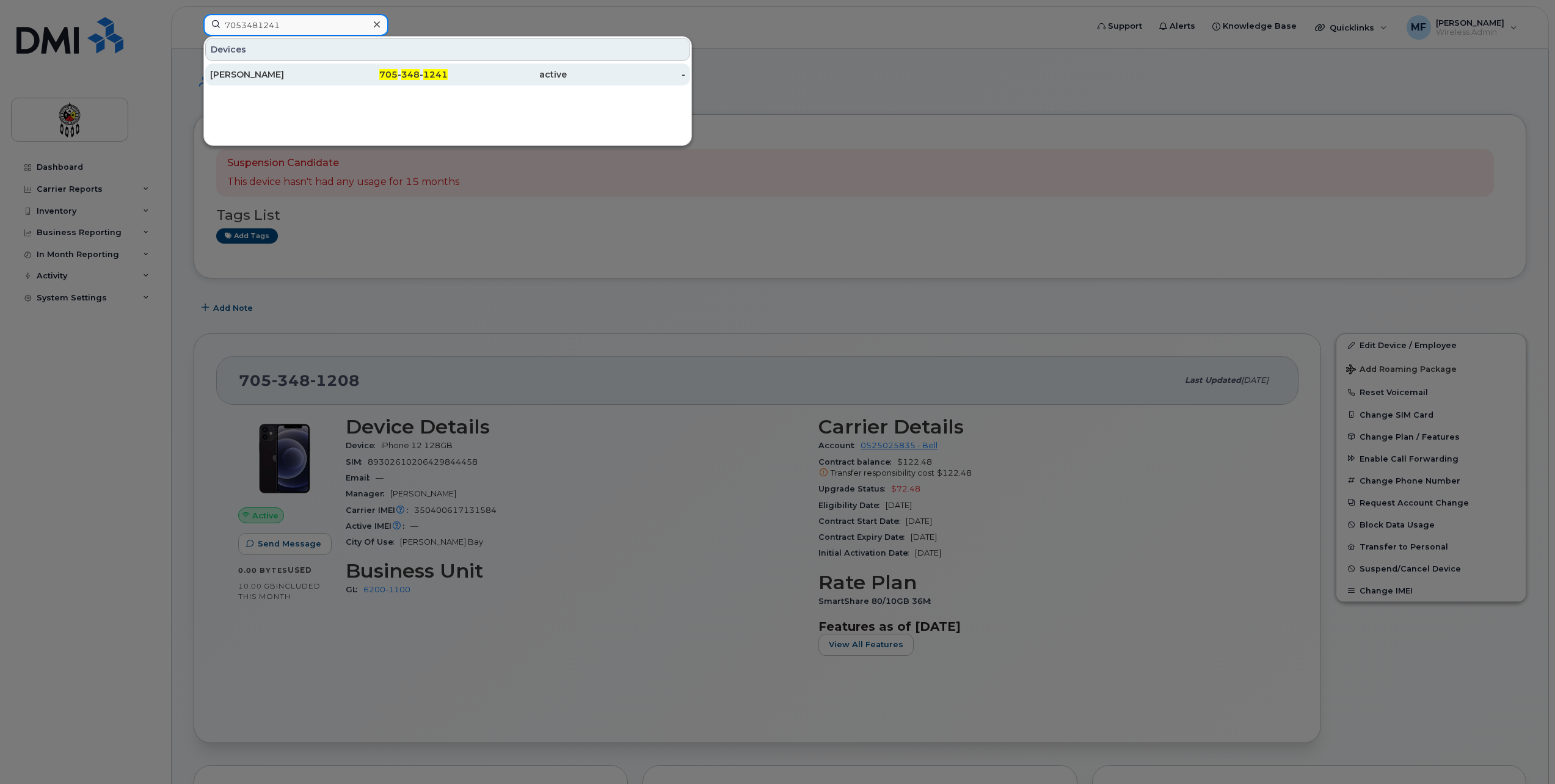
type input "7053481241"
click at [404, 65] on div "705 - 348 - 1241" at bounding box center [389, 74] width 119 height 22
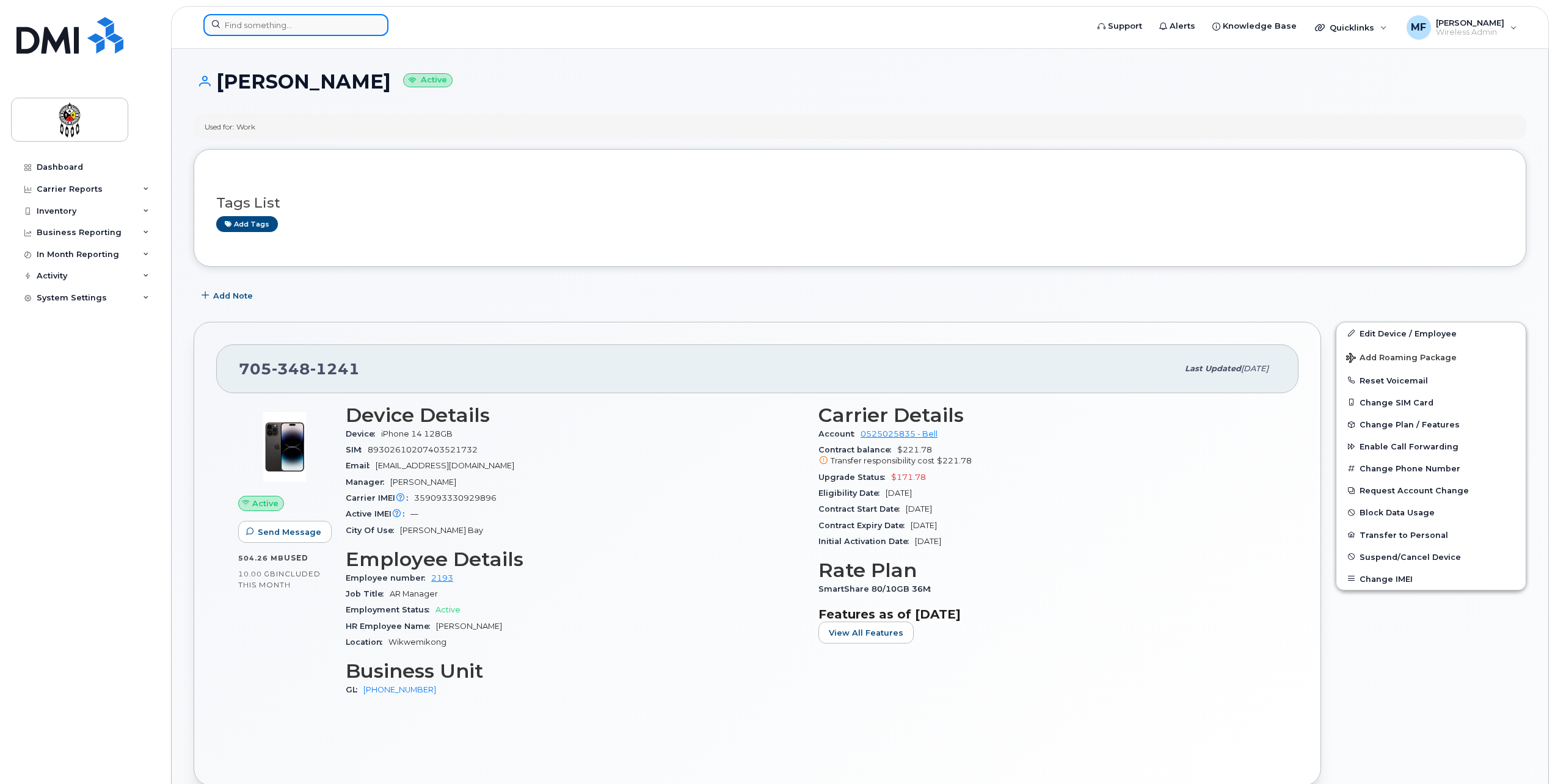
click at [231, 20] on input at bounding box center [296, 25] width 185 height 22
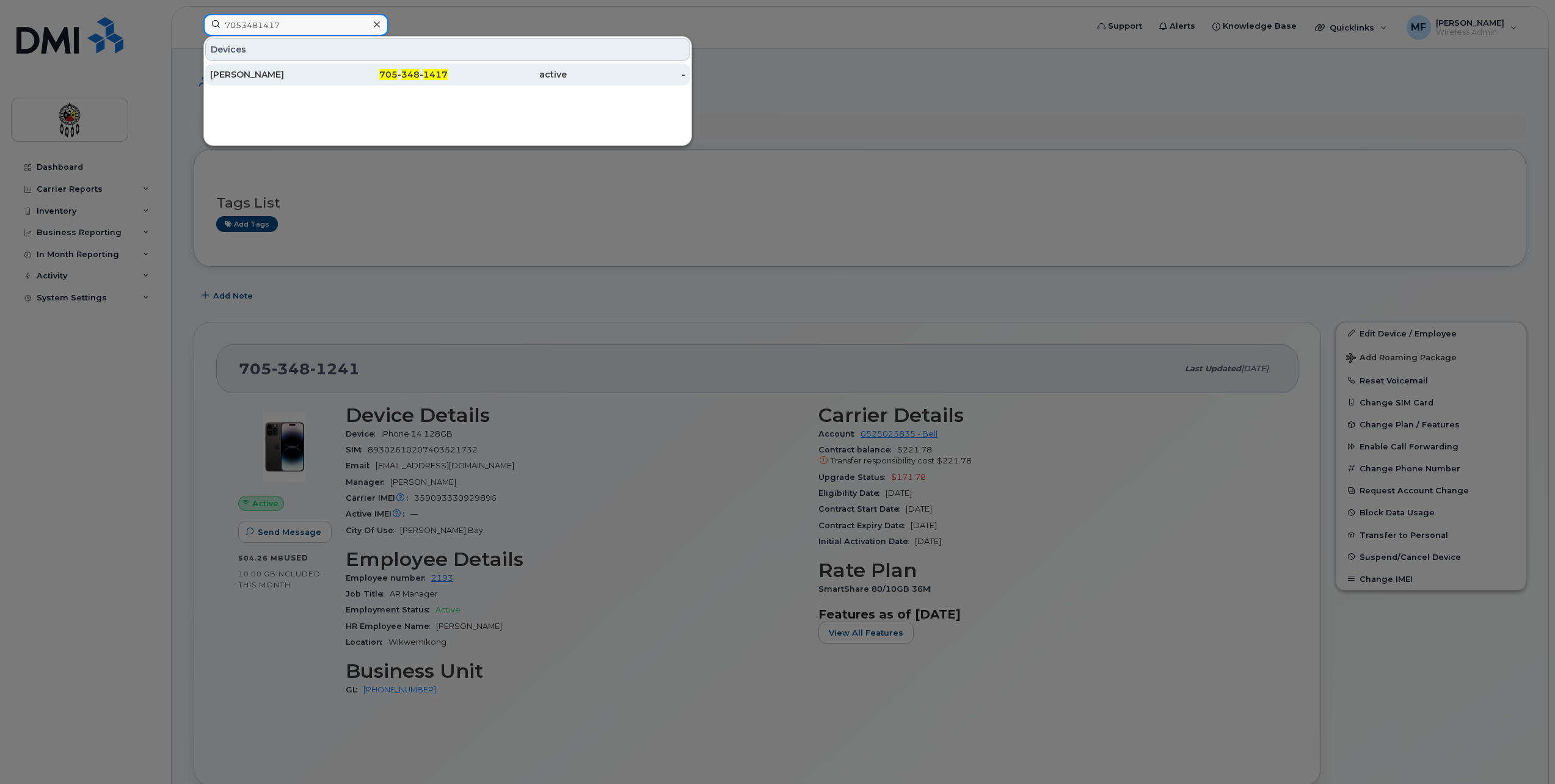
type input "7053481417"
click at [442, 70] on span "1417" at bounding box center [435, 74] width 24 height 11
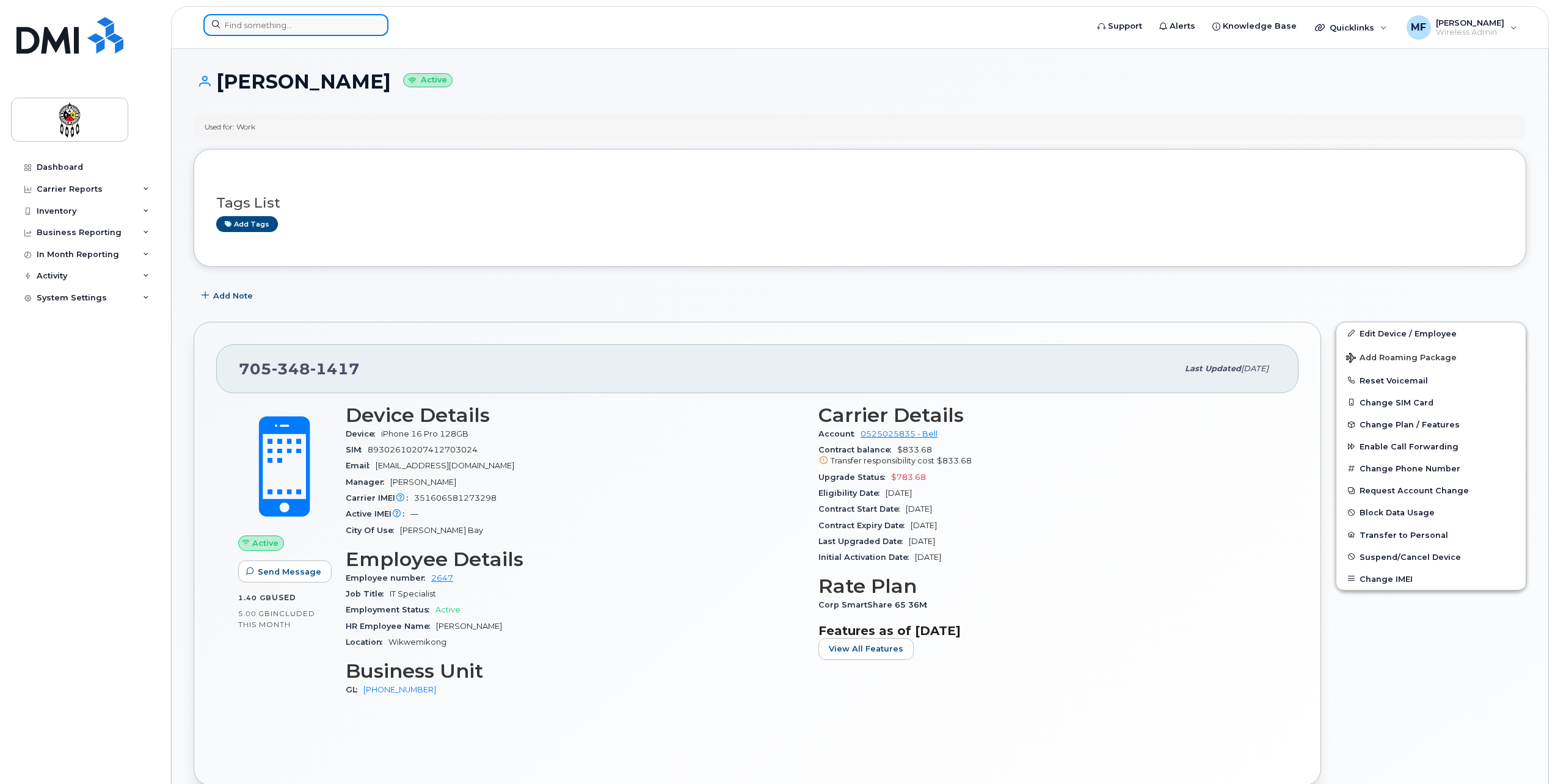
click at [268, 24] on input at bounding box center [296, 25] width 185 height 22
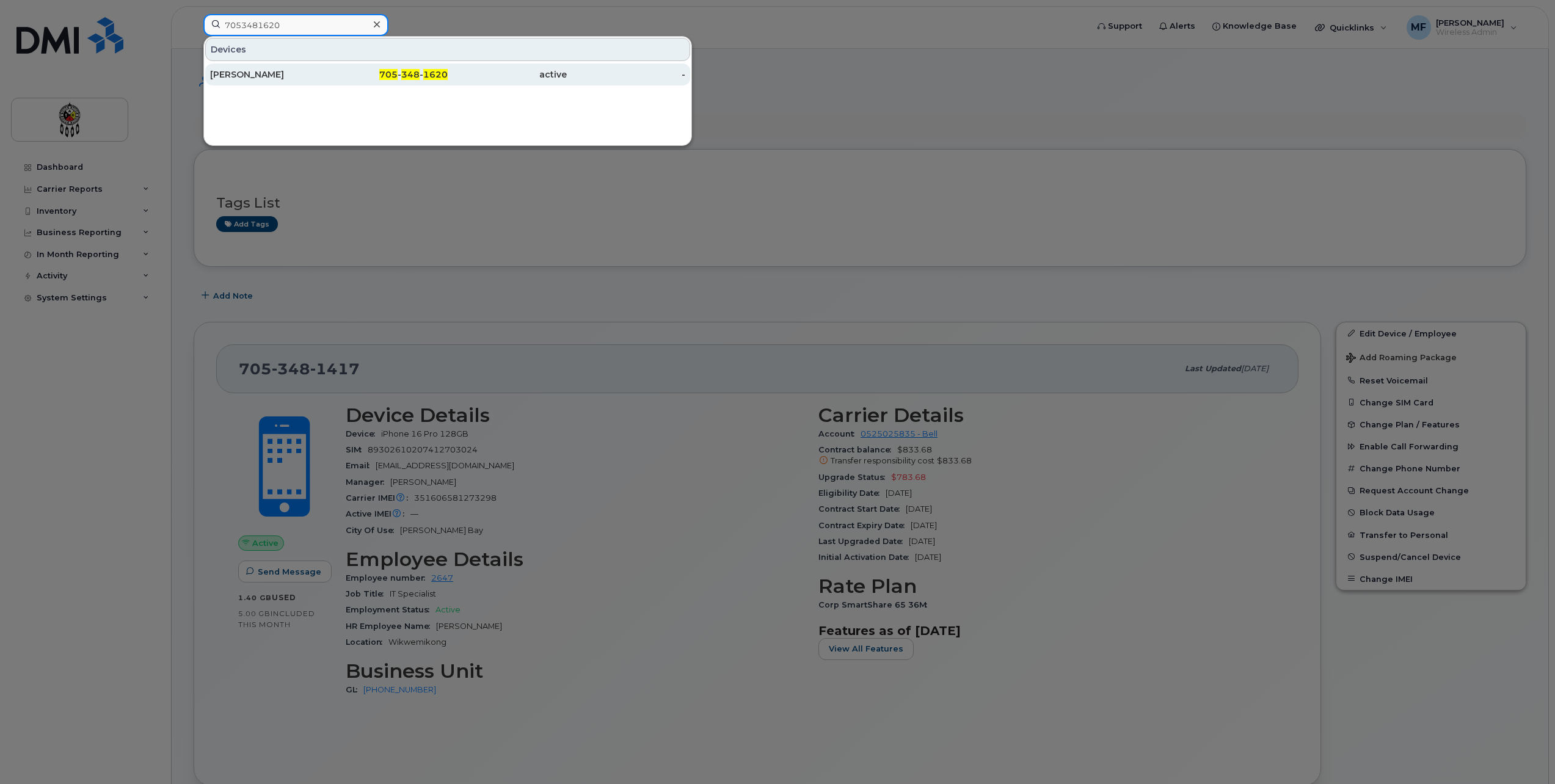
type input "7053481620"
click at [445, 68] on div "705 - 348 - 1620" at bounding box center [389, 74] width 119 height 22
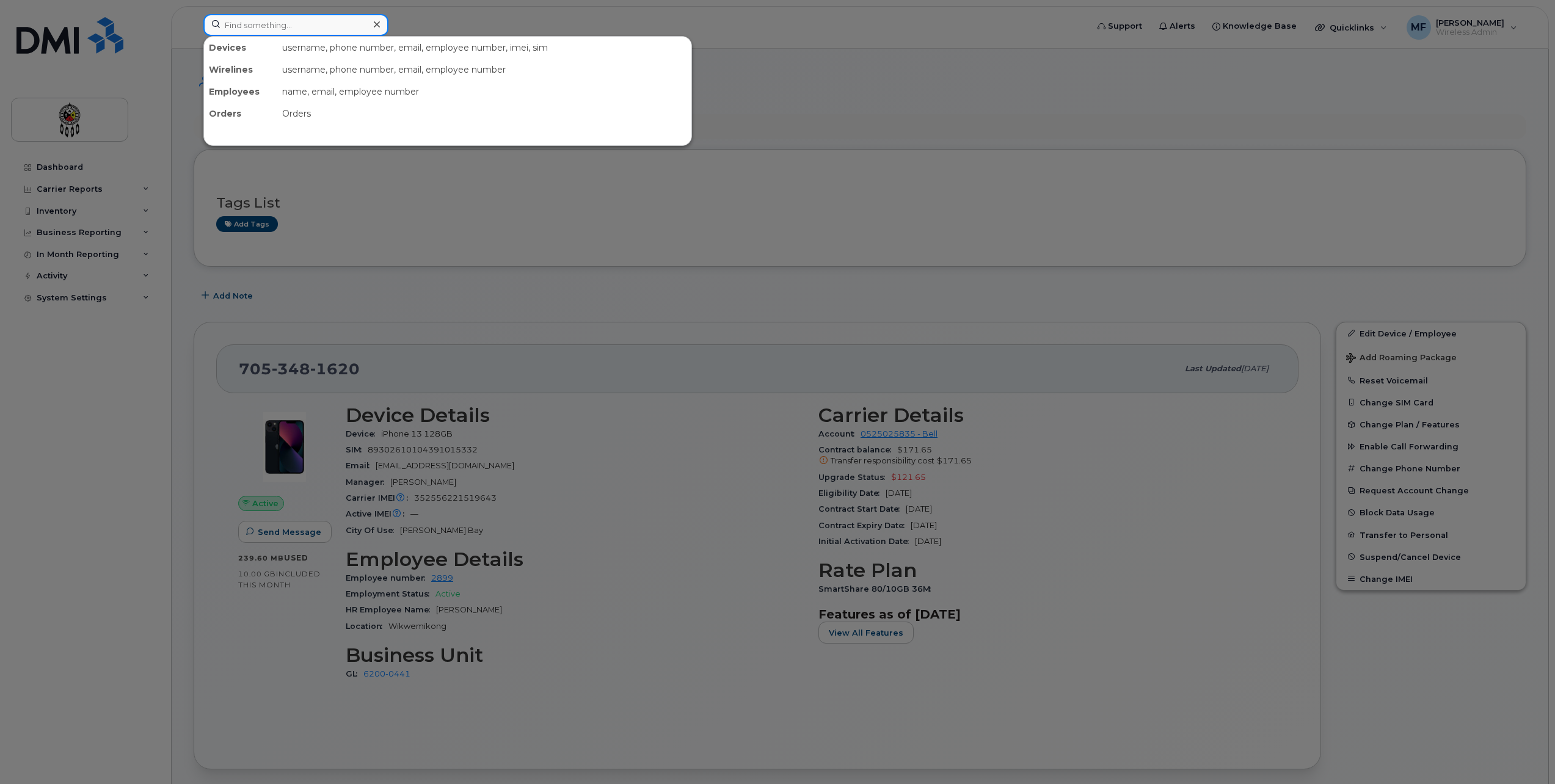
click at [316, 32] on input at bounding box center [296, 25] width 185 height 22
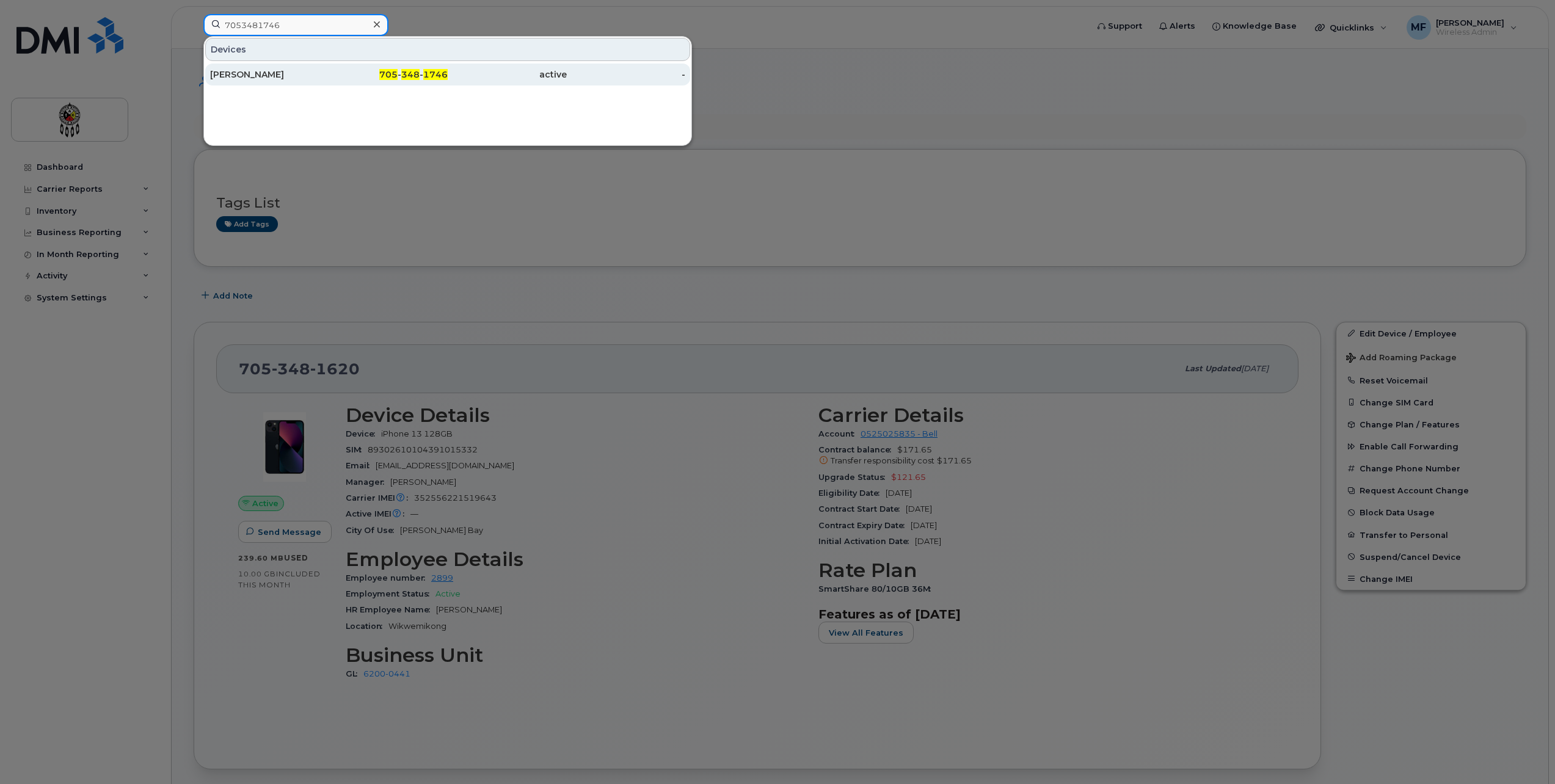
type input "7053481746"
click at [397, 78] on span "705" at bounding box center [388, 74] width 18 height 11
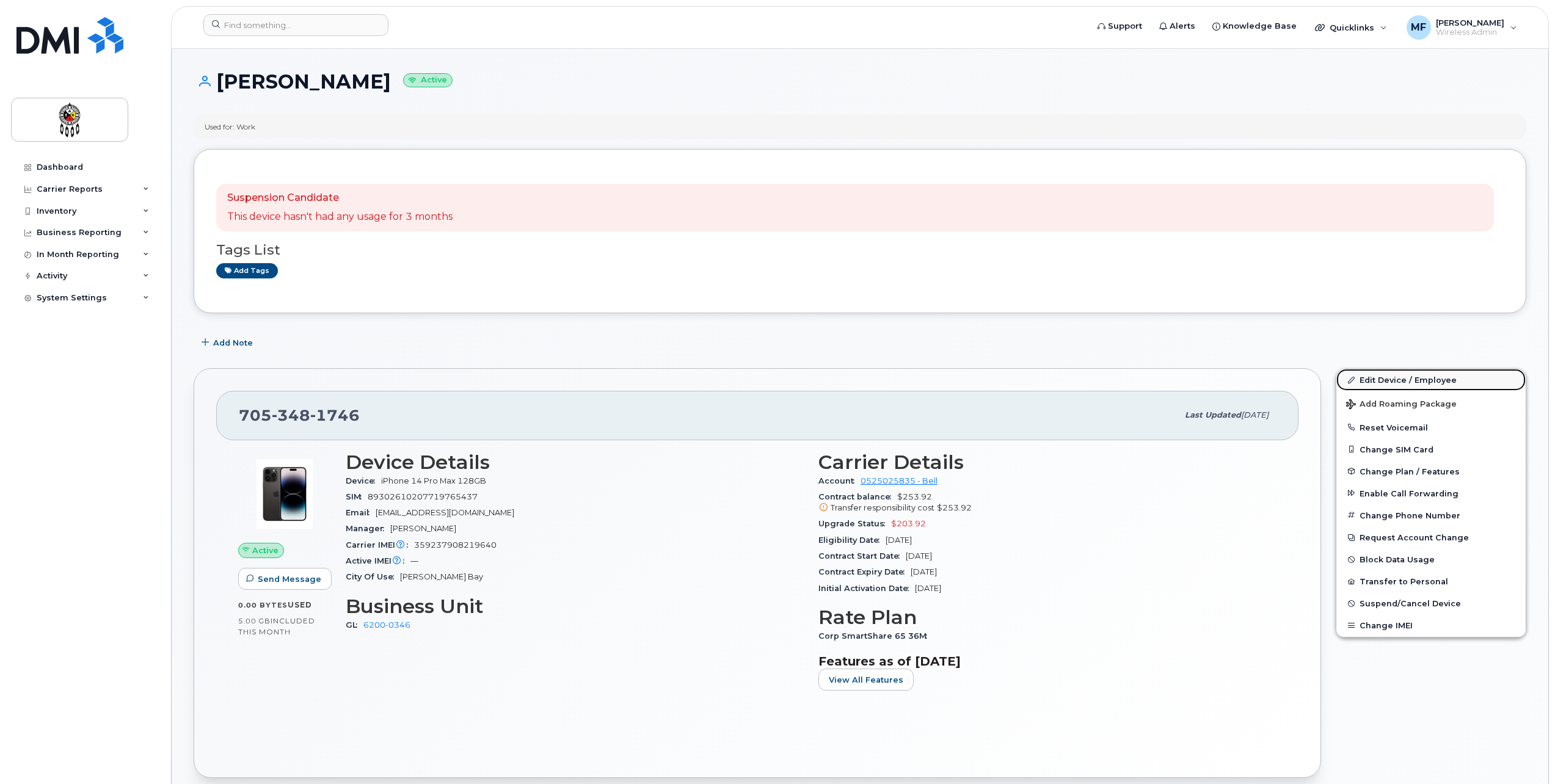
click at [1449, 384] on link "Edit Device / Employee" at bounding box center [1431, 380] width 189 height 22
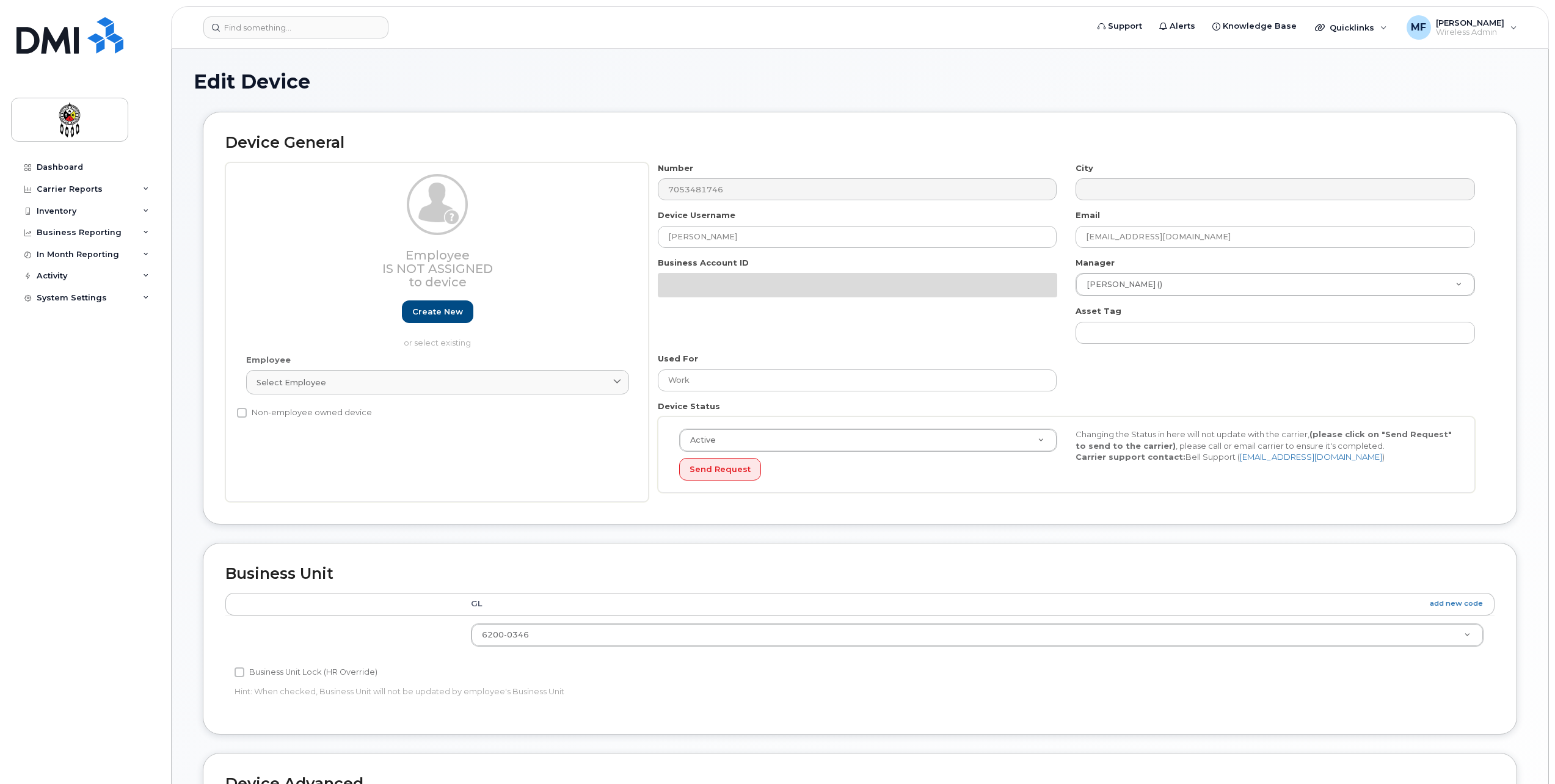
select select "651620"
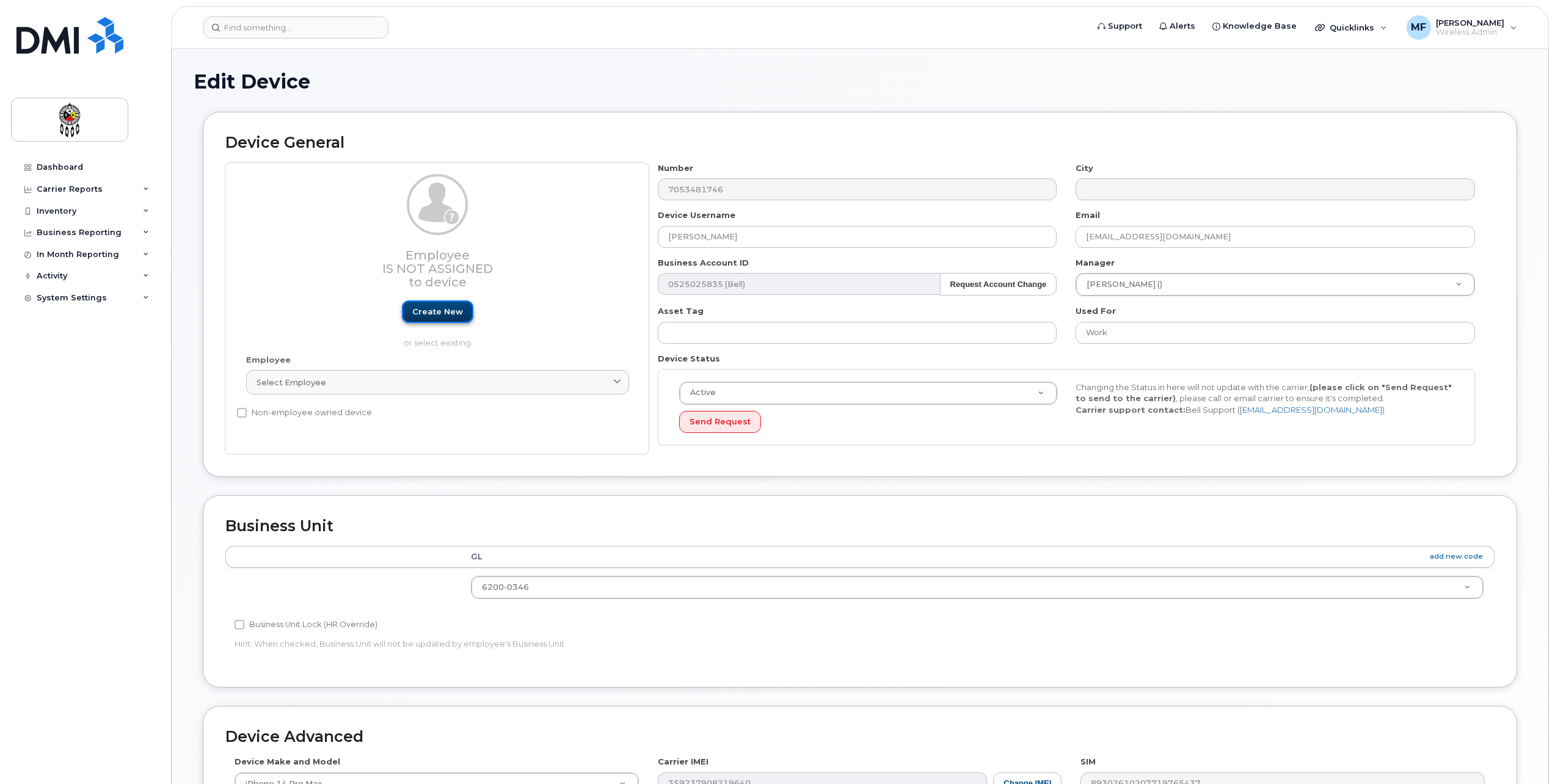
click at [438, 316] on link "Create new" at bounding box center [438, 311] width 71 height 22
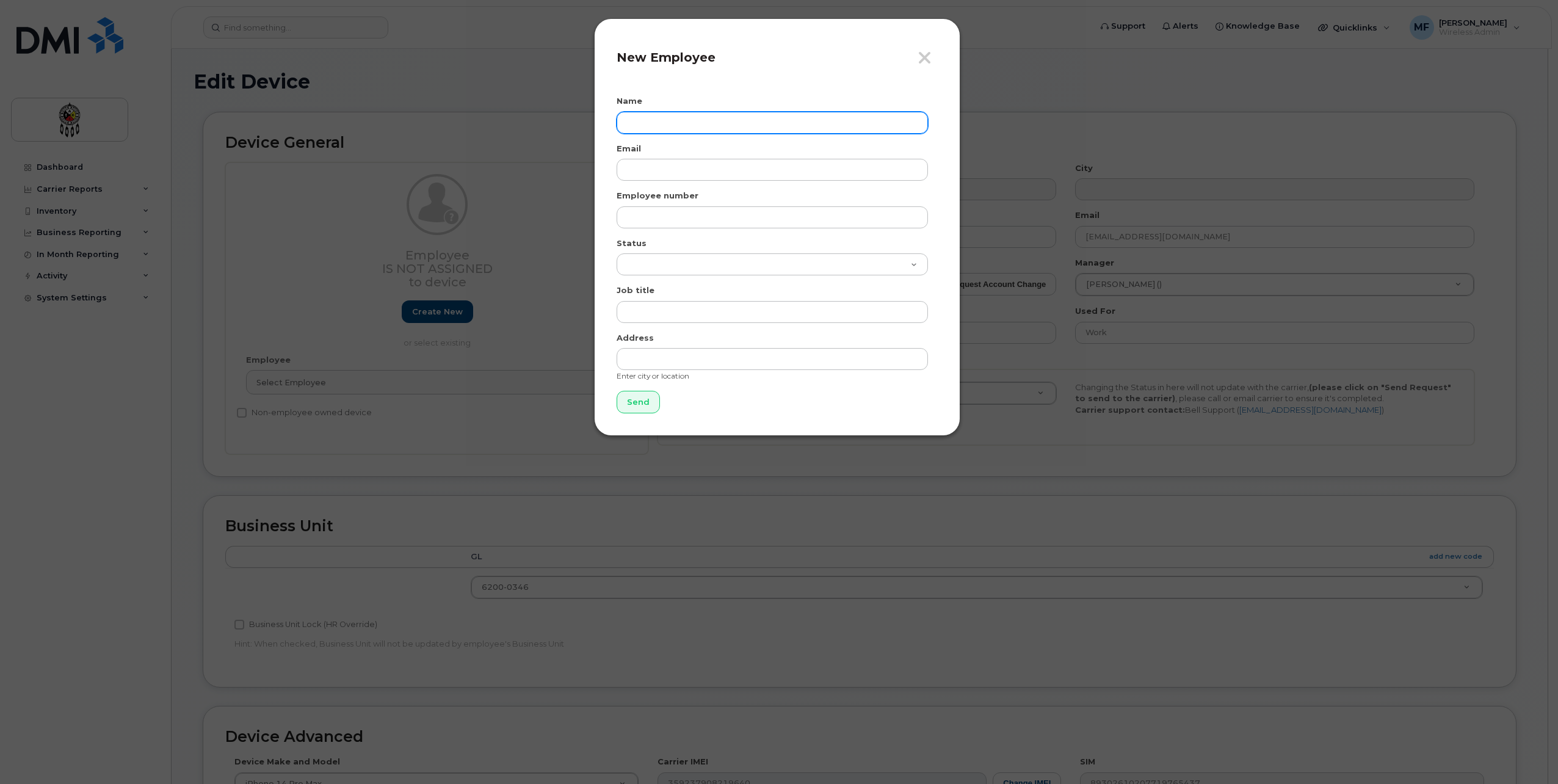
click at [692, 117] on input "text" at bounding box center [772, 122] width 311 height 22
type input "[PERSON_NAME]"
type input "[EMAIL_ADDRESS][DOMAIN_NAME]"
type input "0593"
select select "active"
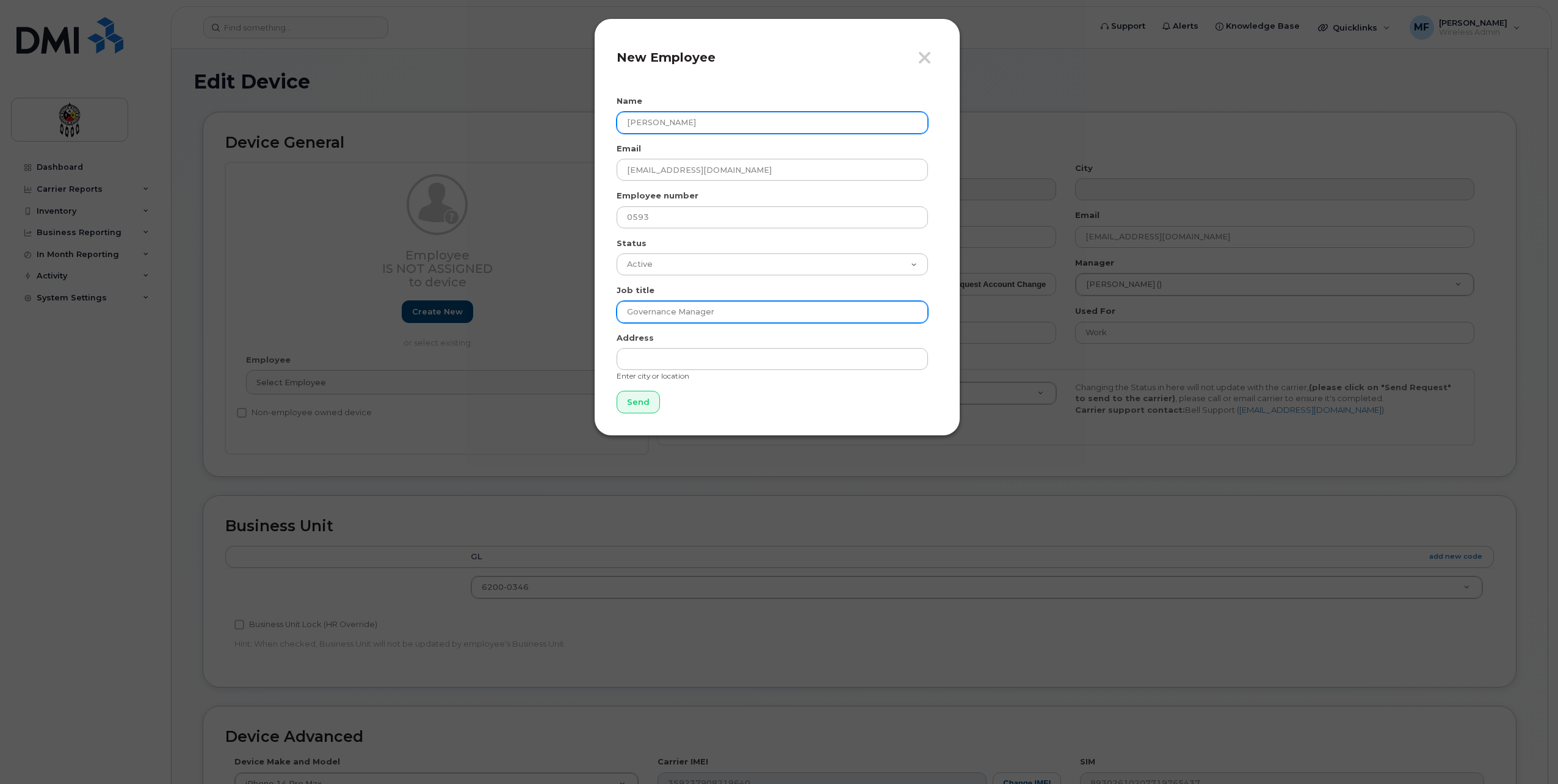
type input "Governance Manager"
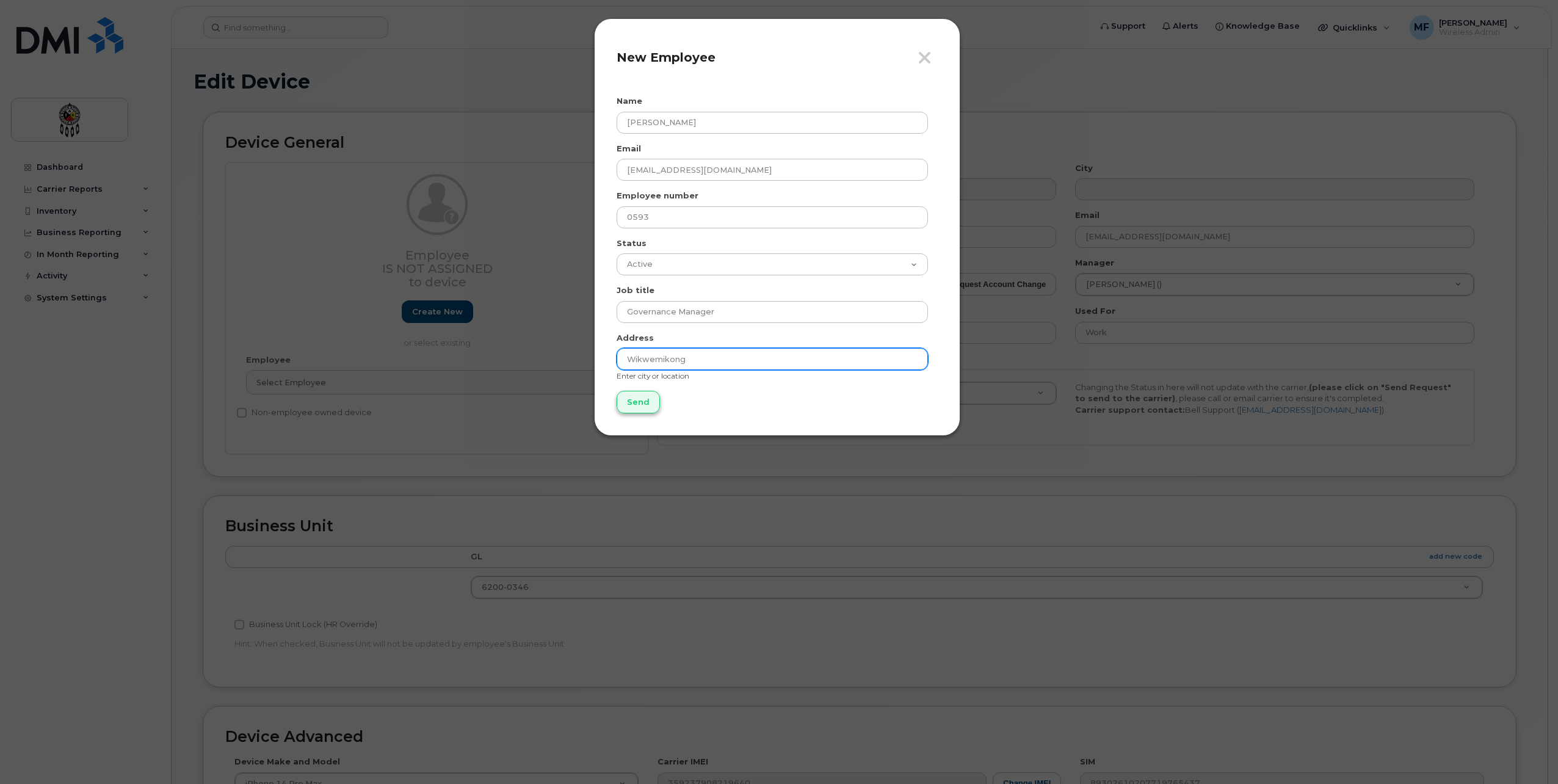
type input "Wikwemikong"
click at [624, 401] on input "Send" at bounding box center [638, 401] width 43 height 22
type input "Send"
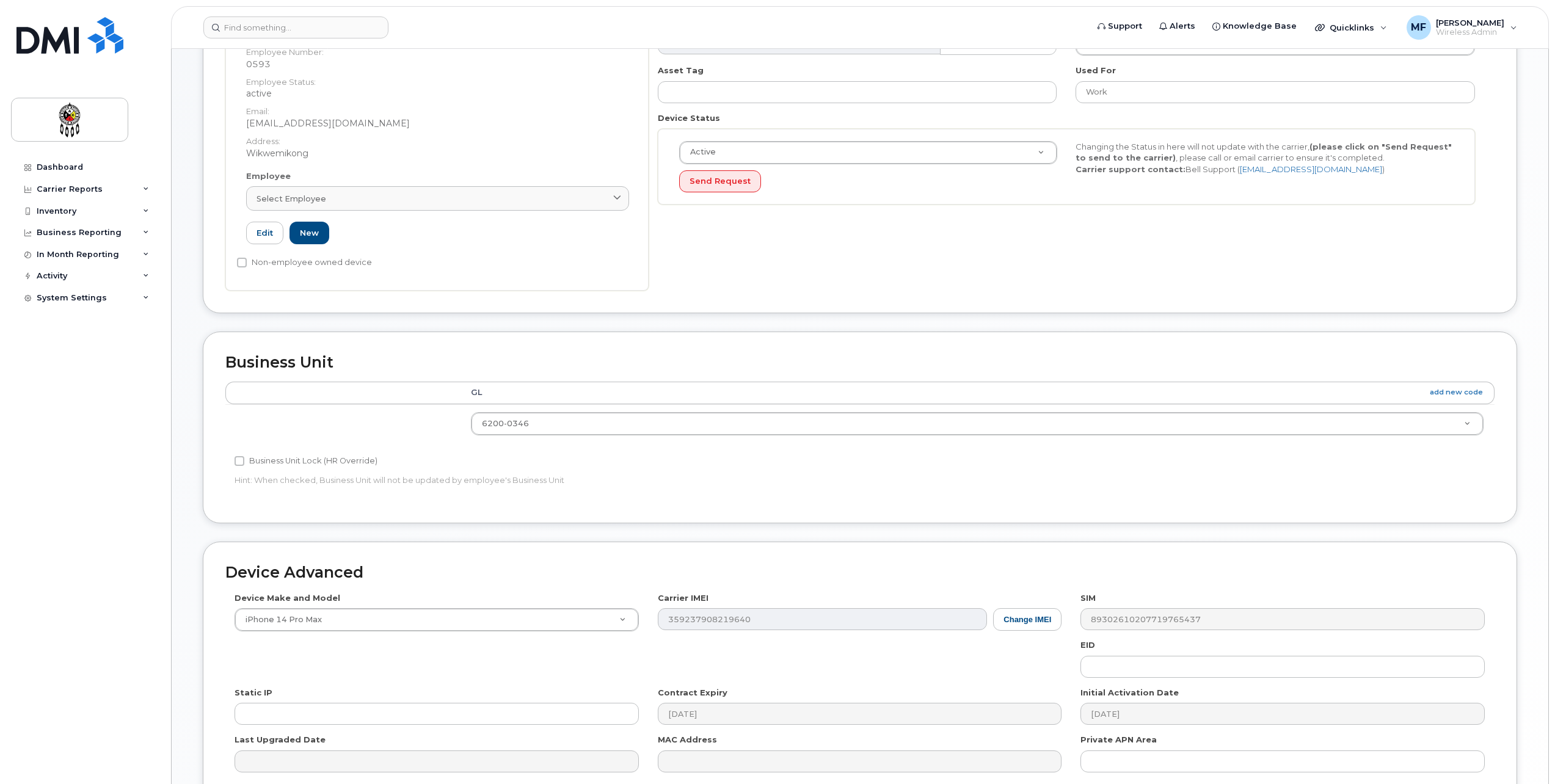
scroll to position [305, 0]
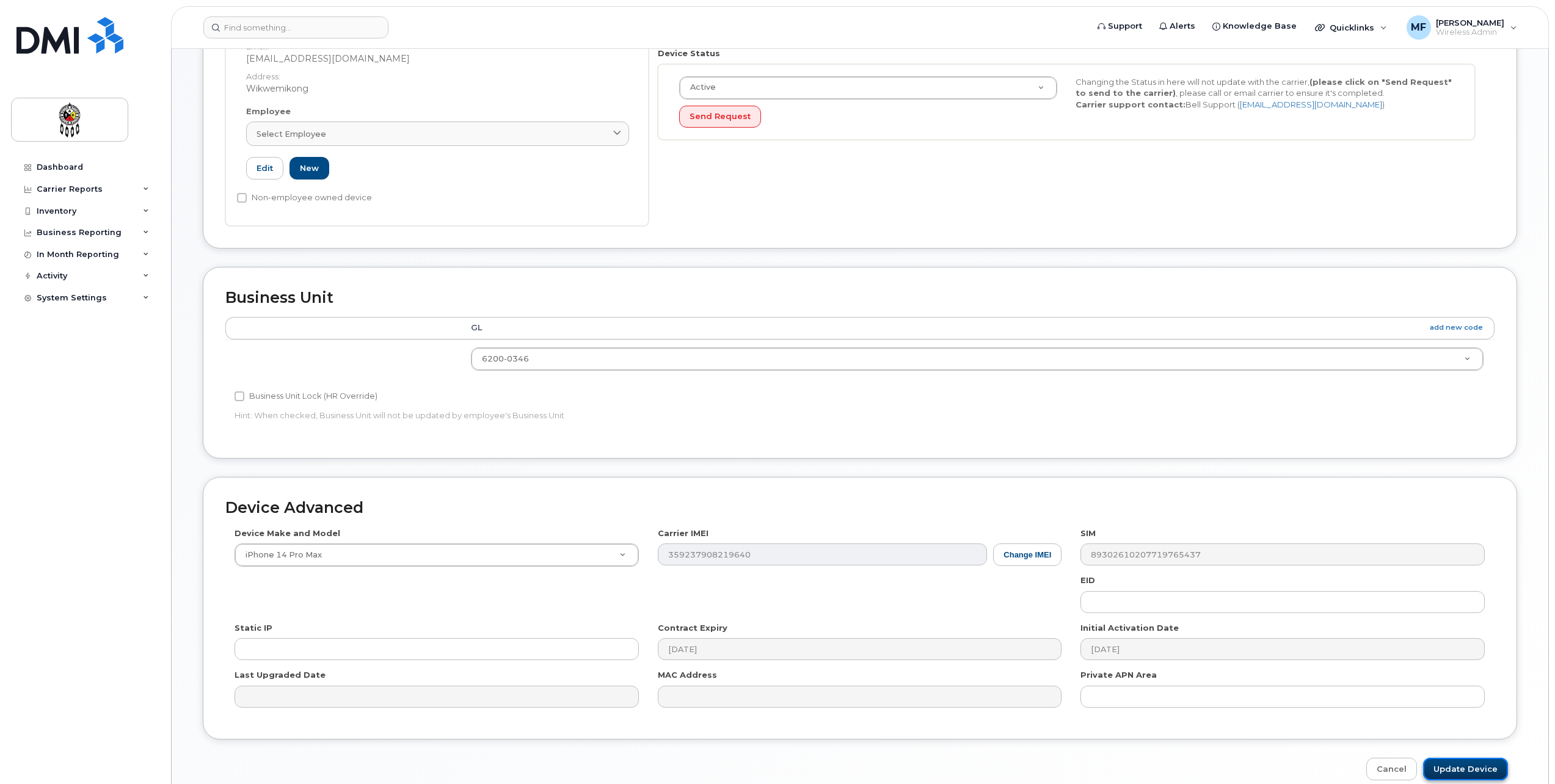
click at [1462, 760] on input "Update Device" at bounding box center [1466, 769] width 85 height 22
type input "Saving..."
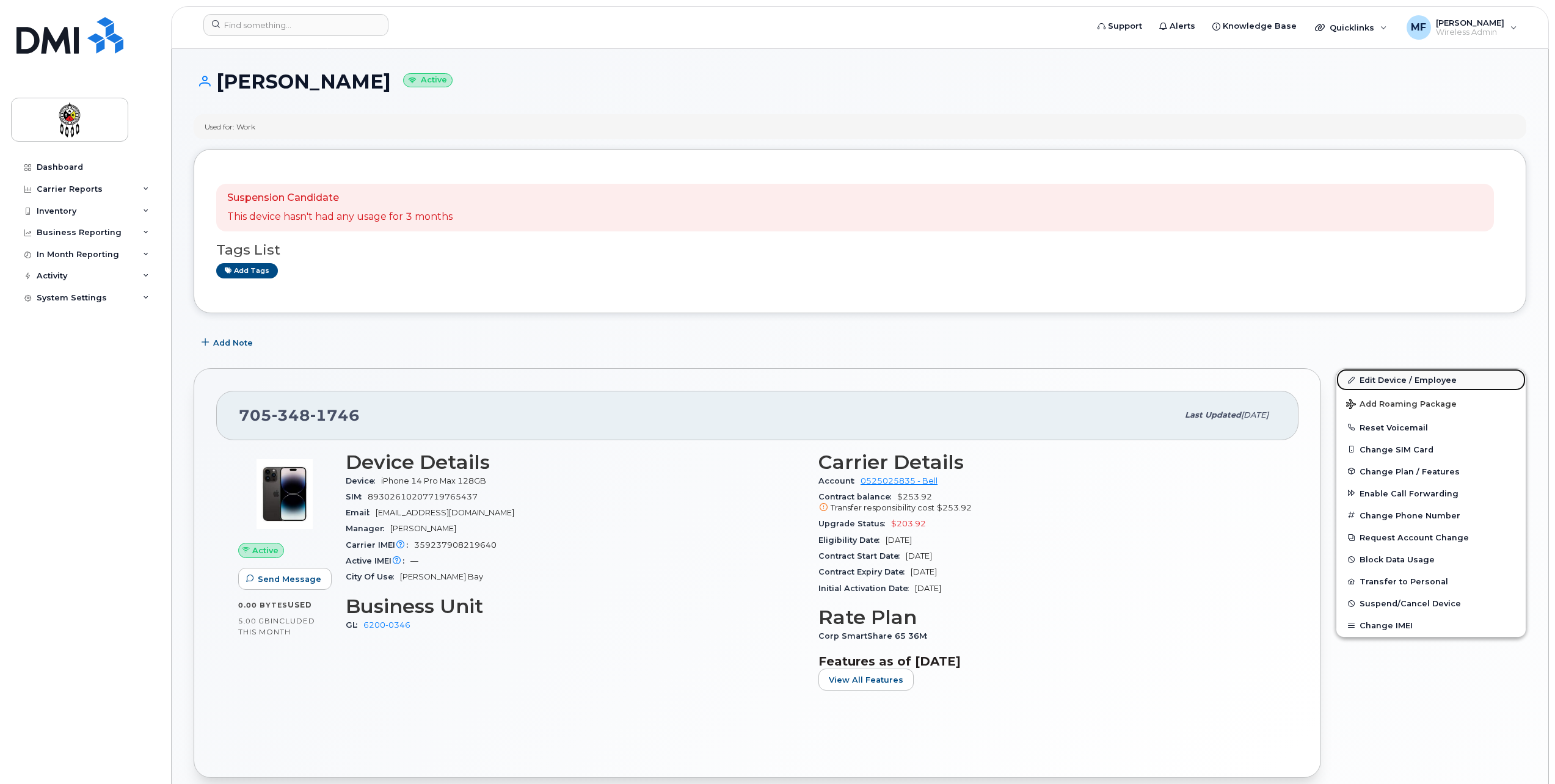
click at [1400, 378] on link "Edit Device / Employee" at bounding box center [1431, 380] width 189 height 22
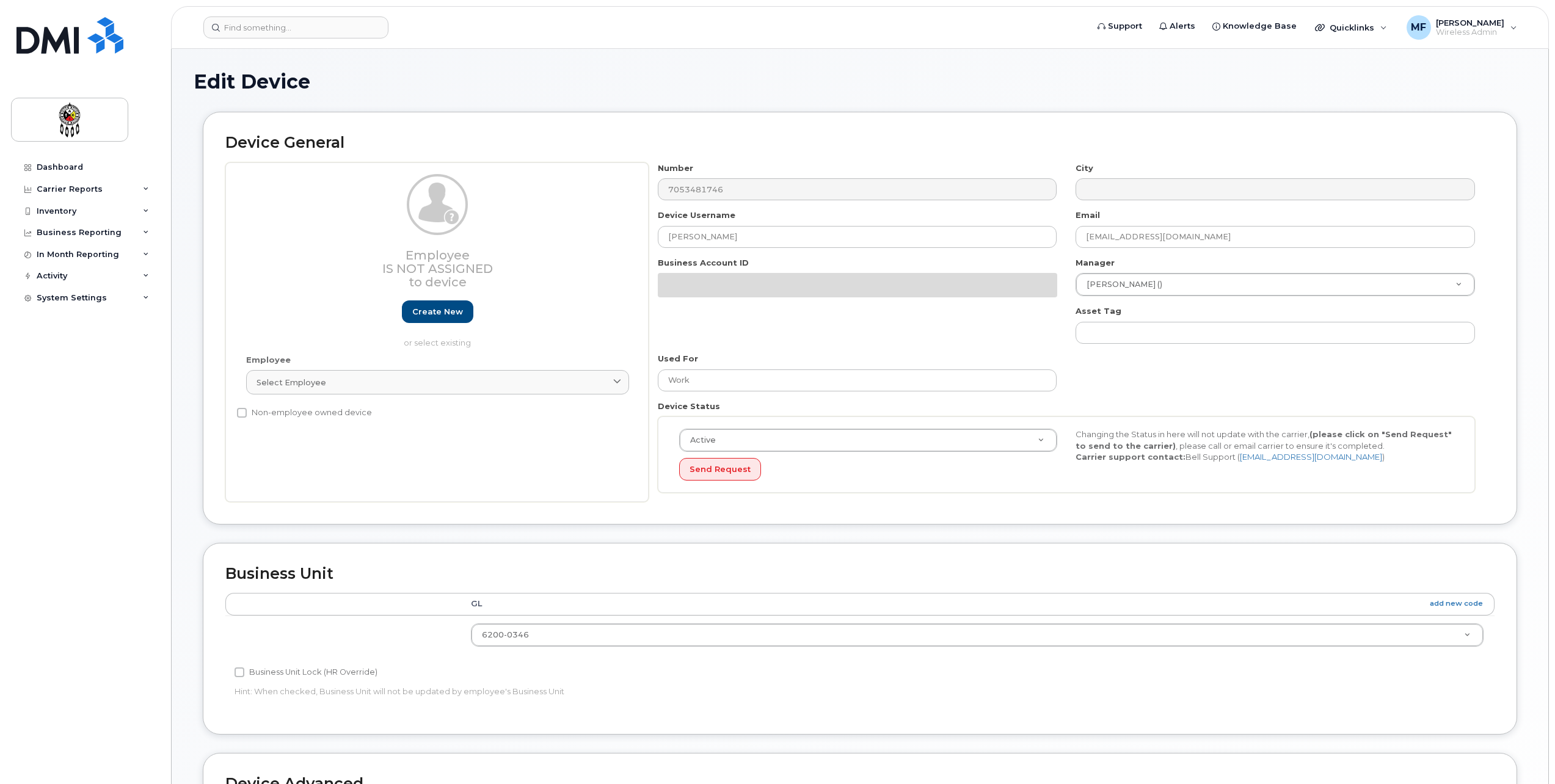
select select "651620"
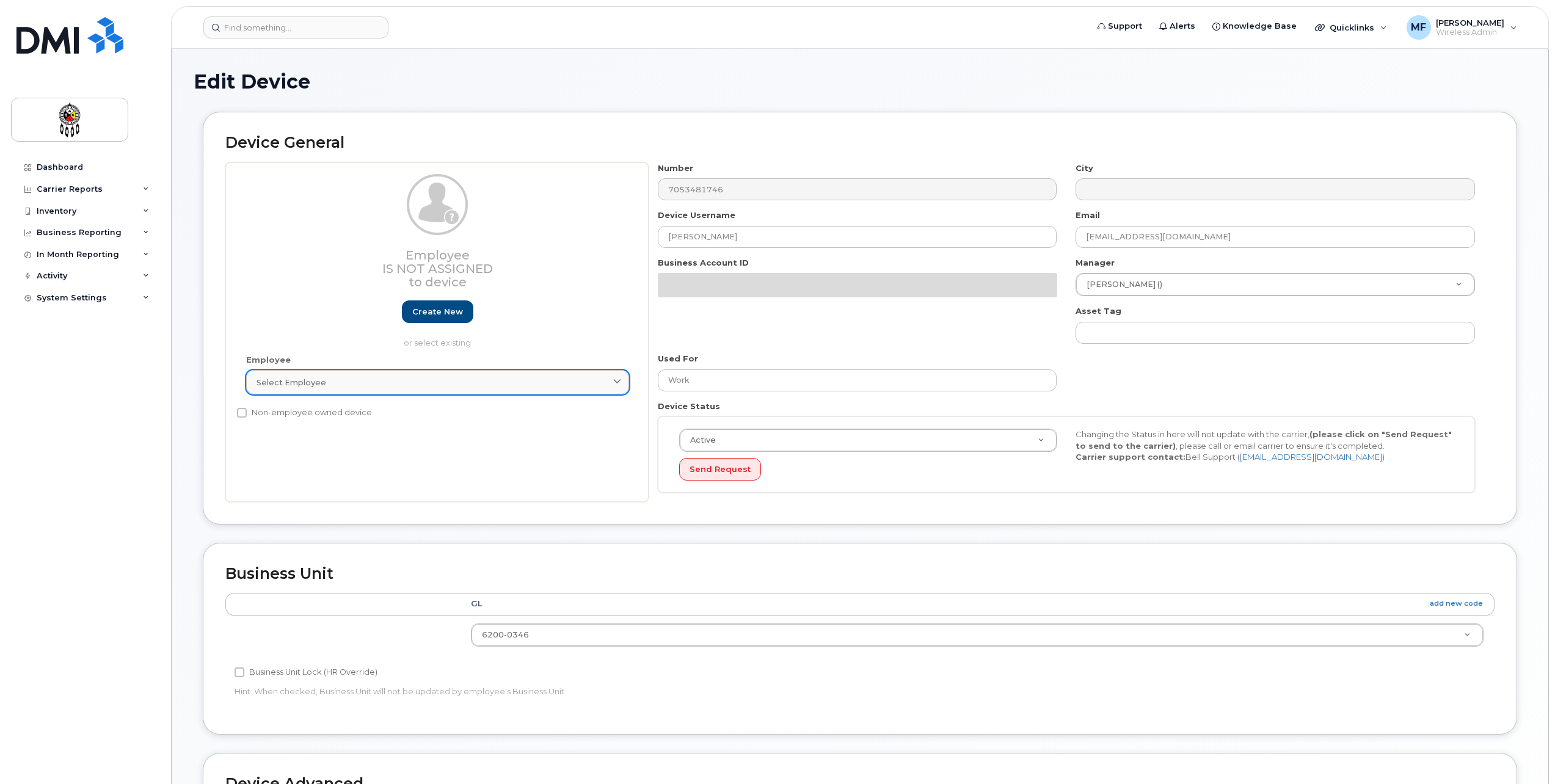
click at [336, 391] on link "Select employee" at bounding box center [438, 382] width 383 height 24
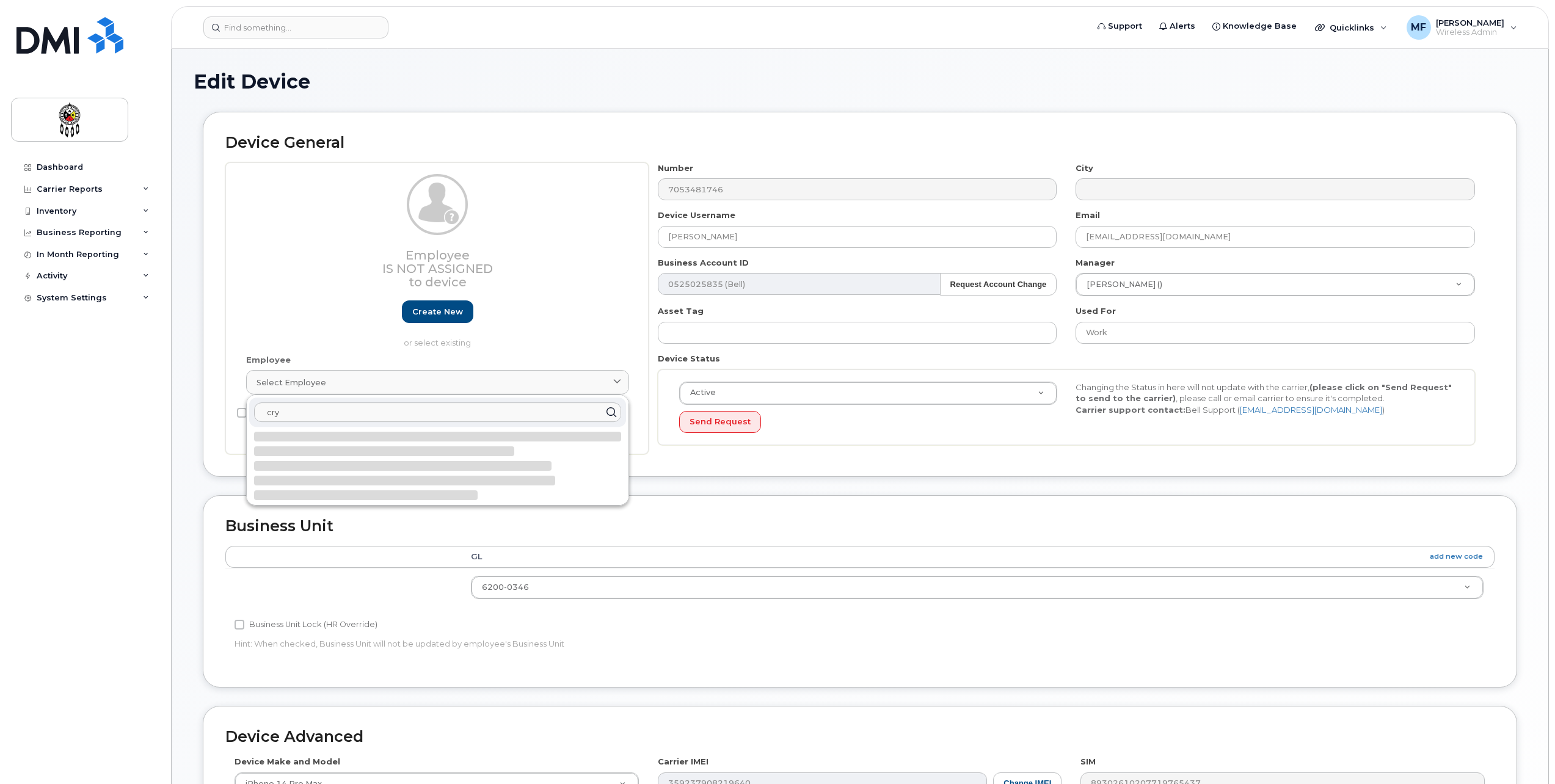
type input "cry"
click at [270, 467] on div at bounding box center [402, 466] width 297 height 10
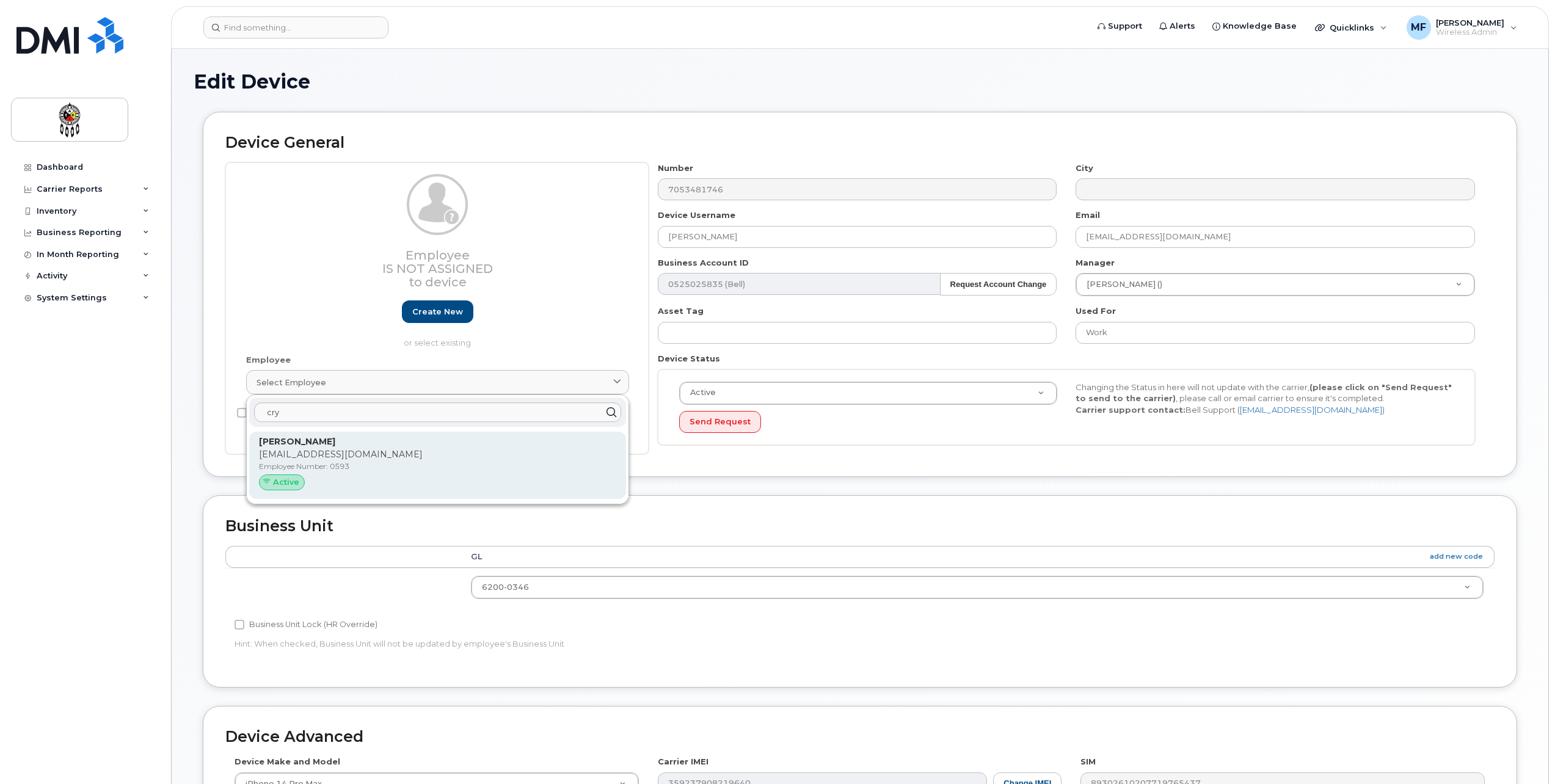
click at [293, 451] on p "[EMAIL_ADDRESS][DOMAIN_NAME]" at bounding box center [438, 455] width 358 height 13
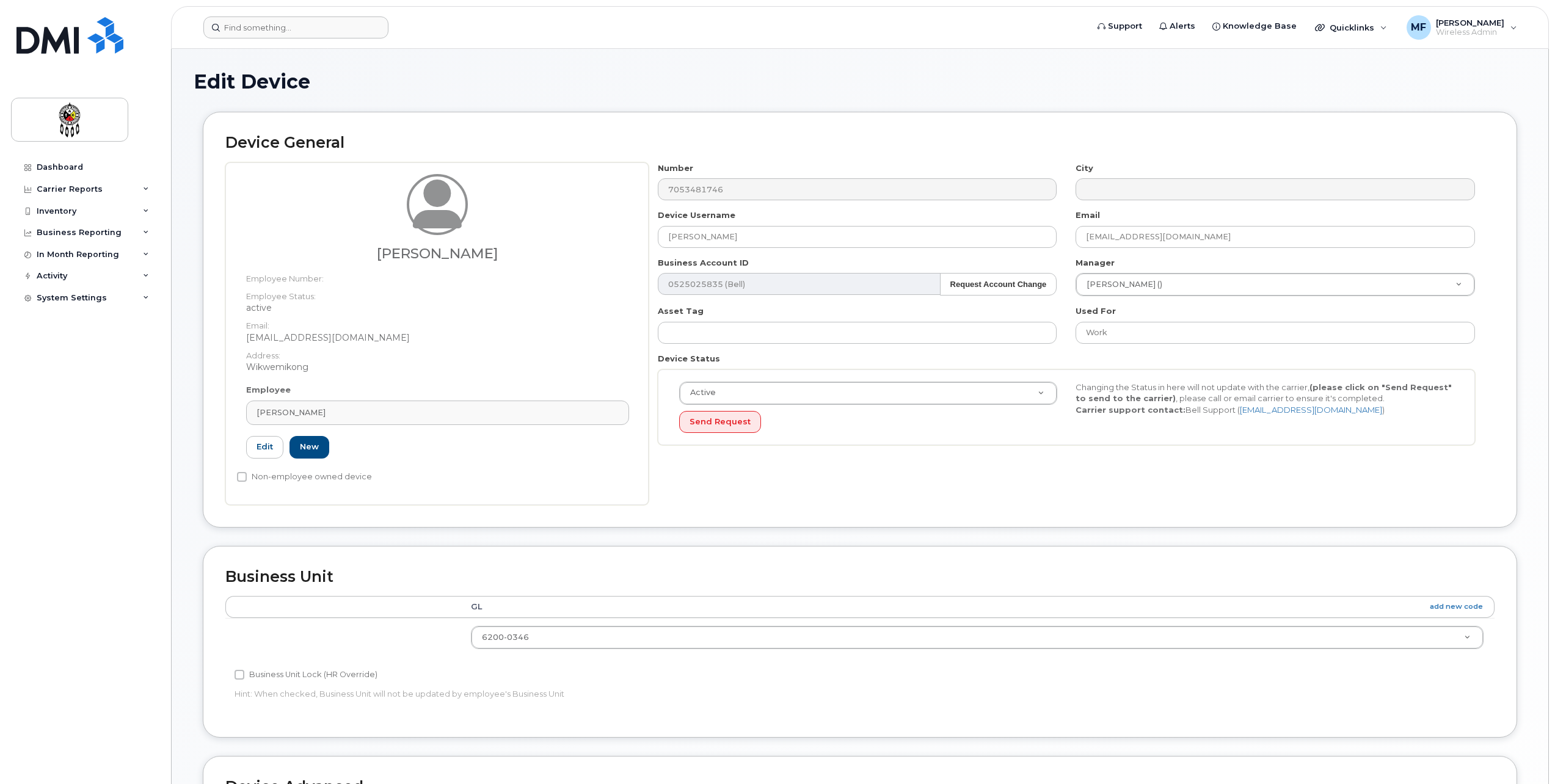
type input "0593"
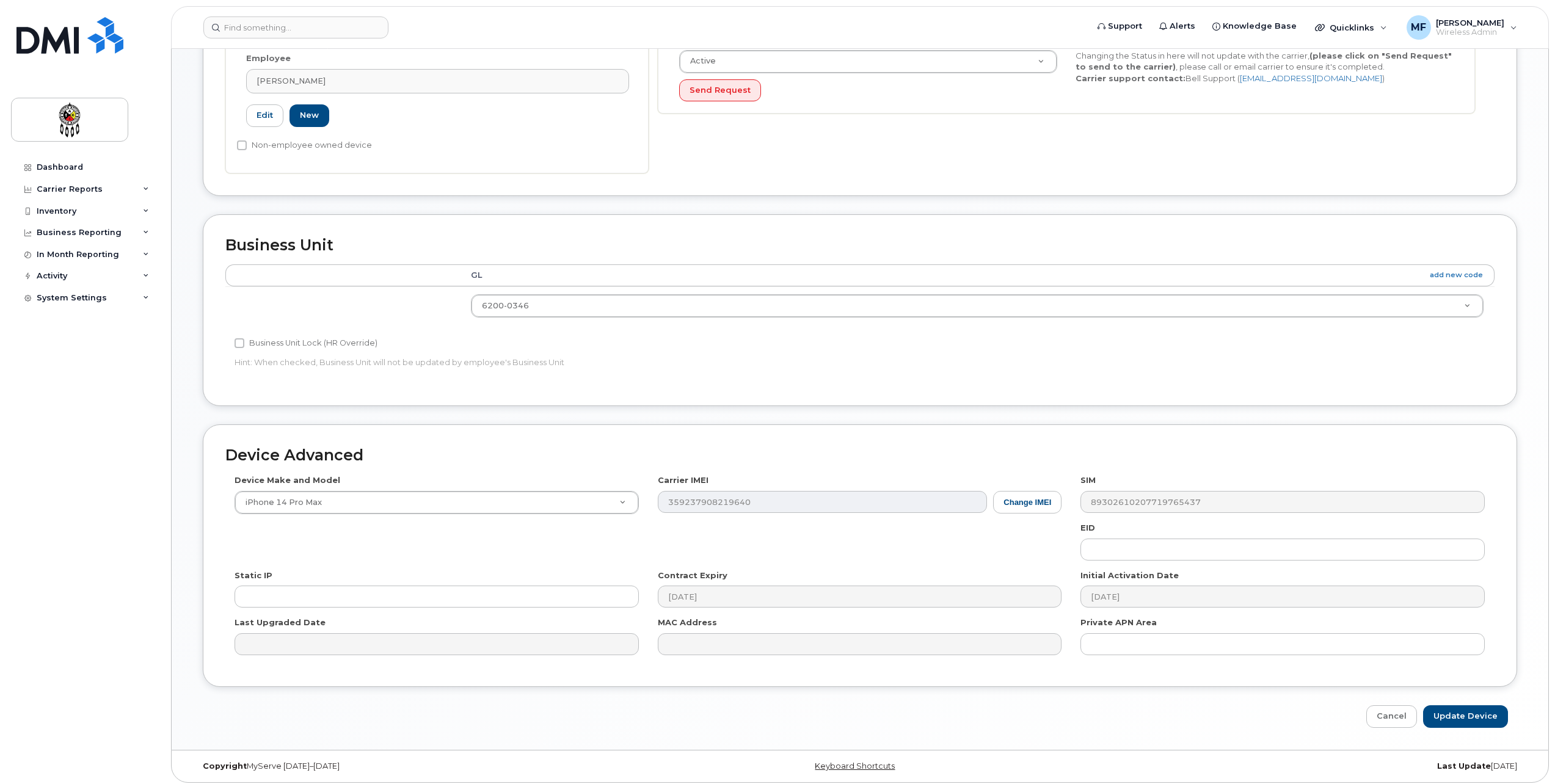
scroll to position [337, 0]
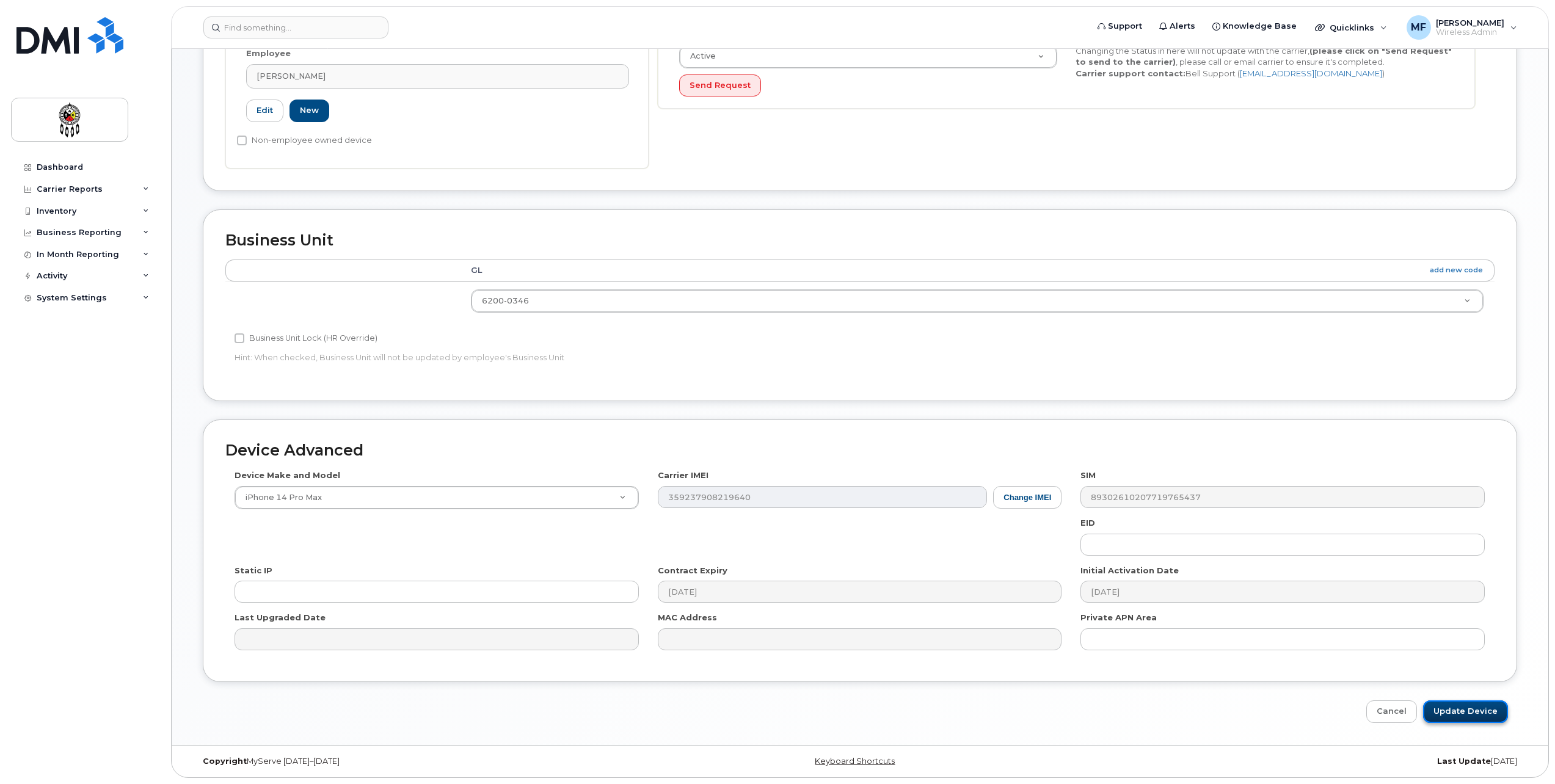
click at [1468, 710] on input "Update Device" at bounding box center [1466, 711] width 85 height 22
type input "Saving..."
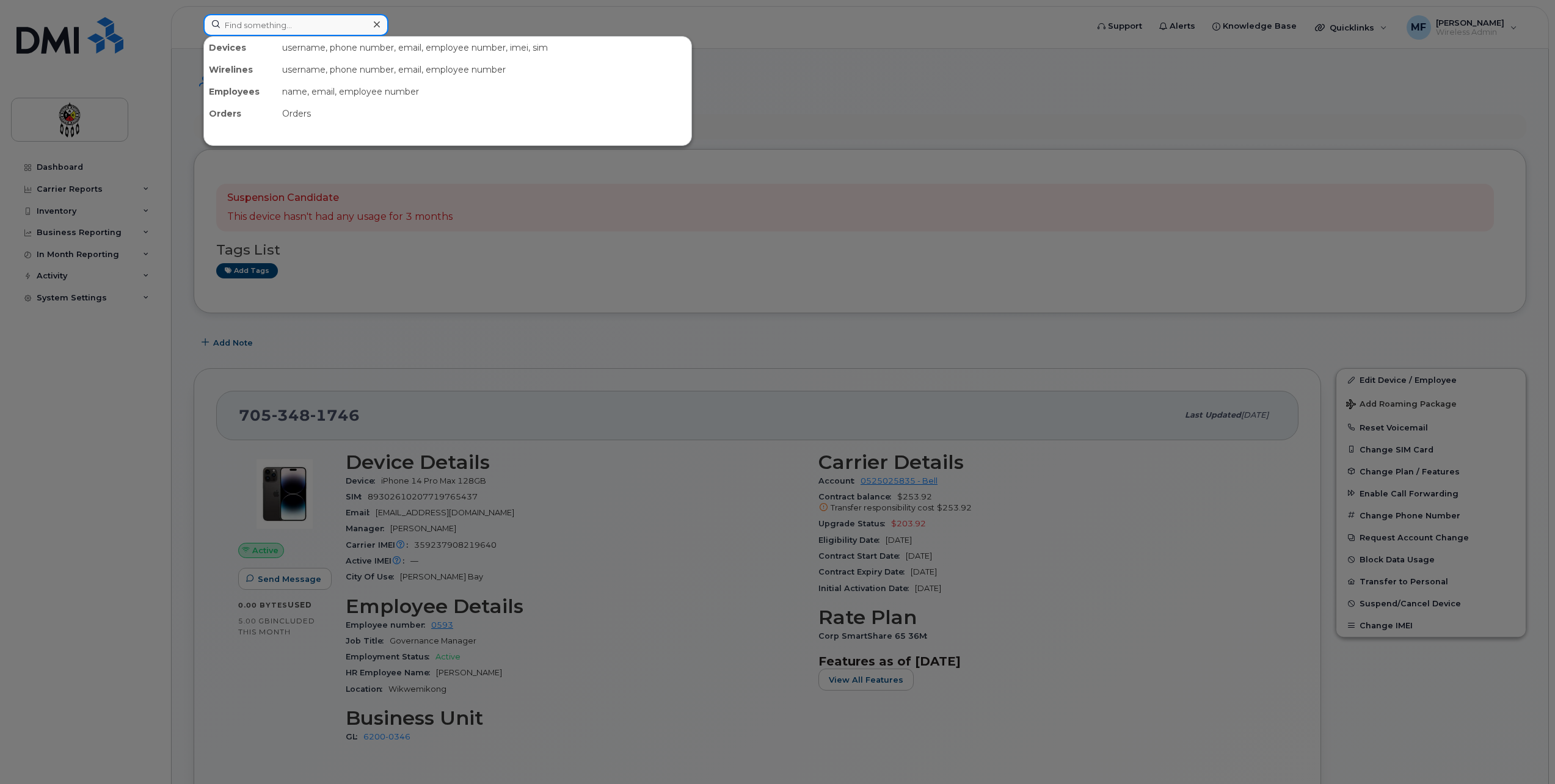
click at [329, 30] on input at bounding box center [296, 25] width 185 height 22
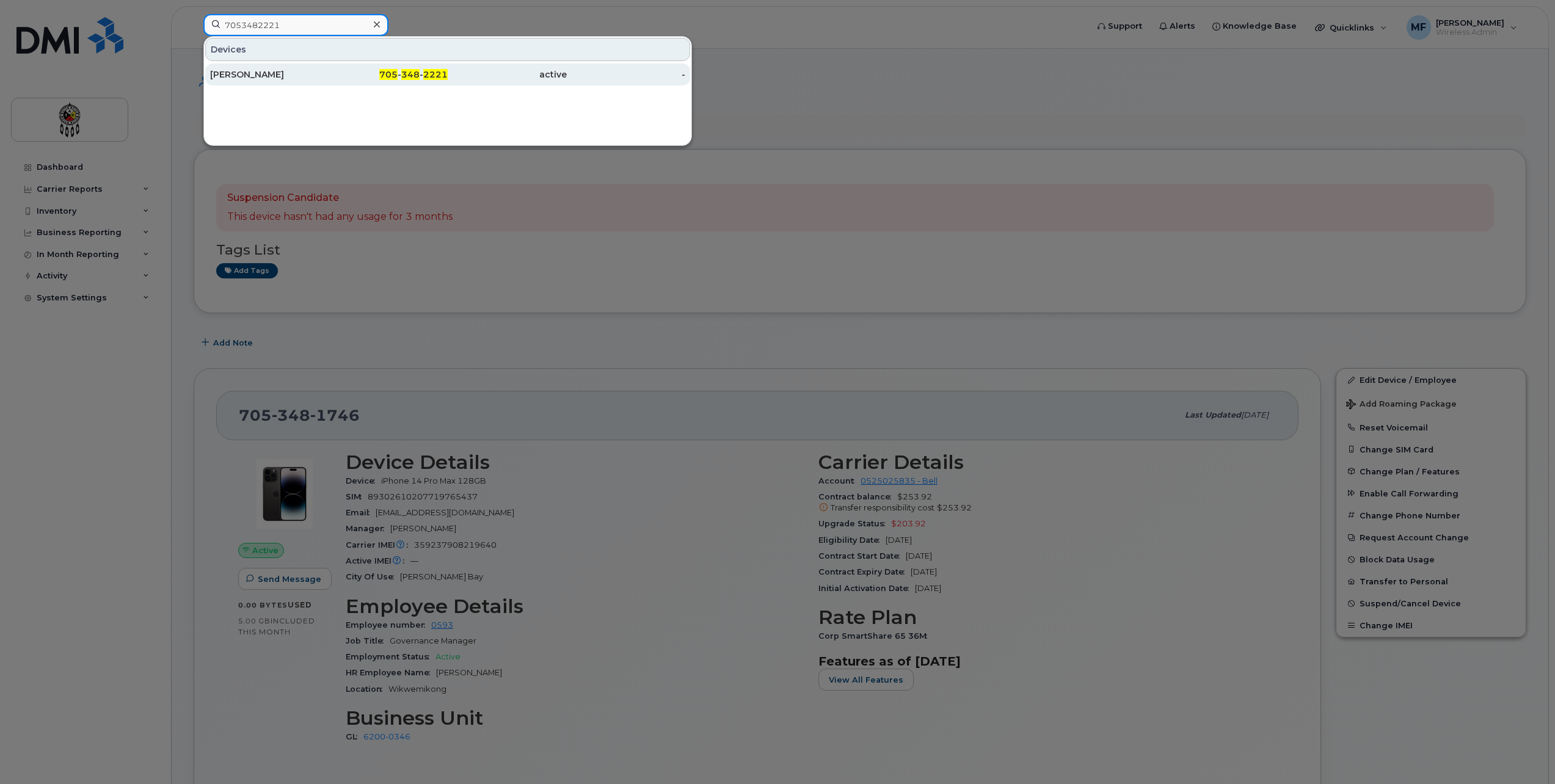
type input "7053482221"
click at [393, 68] on div "705 - 348 - 2221" at bounding box center [389, 74] width 119 height 22
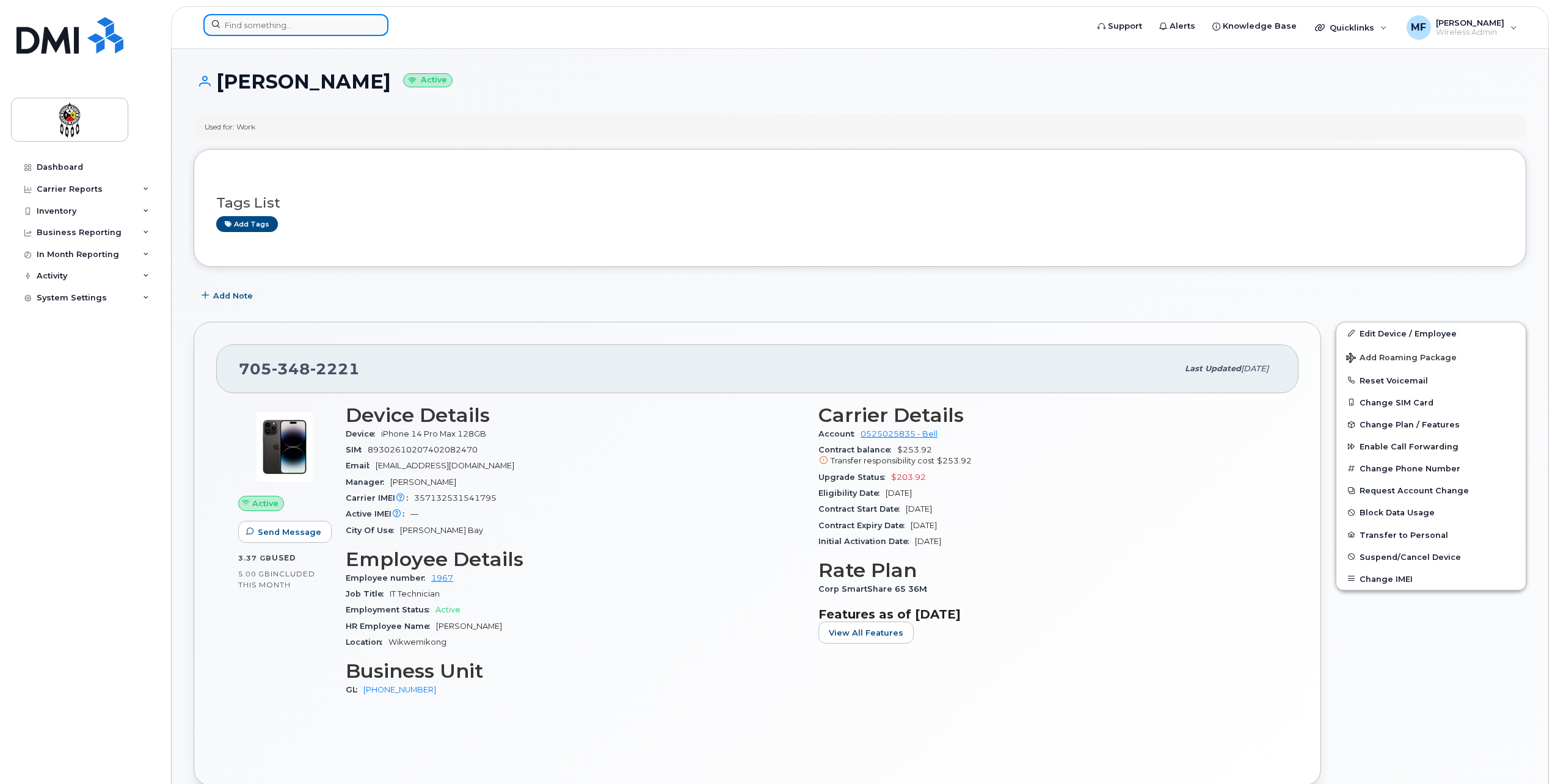
click at [302, 23] on input at bounding box center [296, 25] width 185 height 22
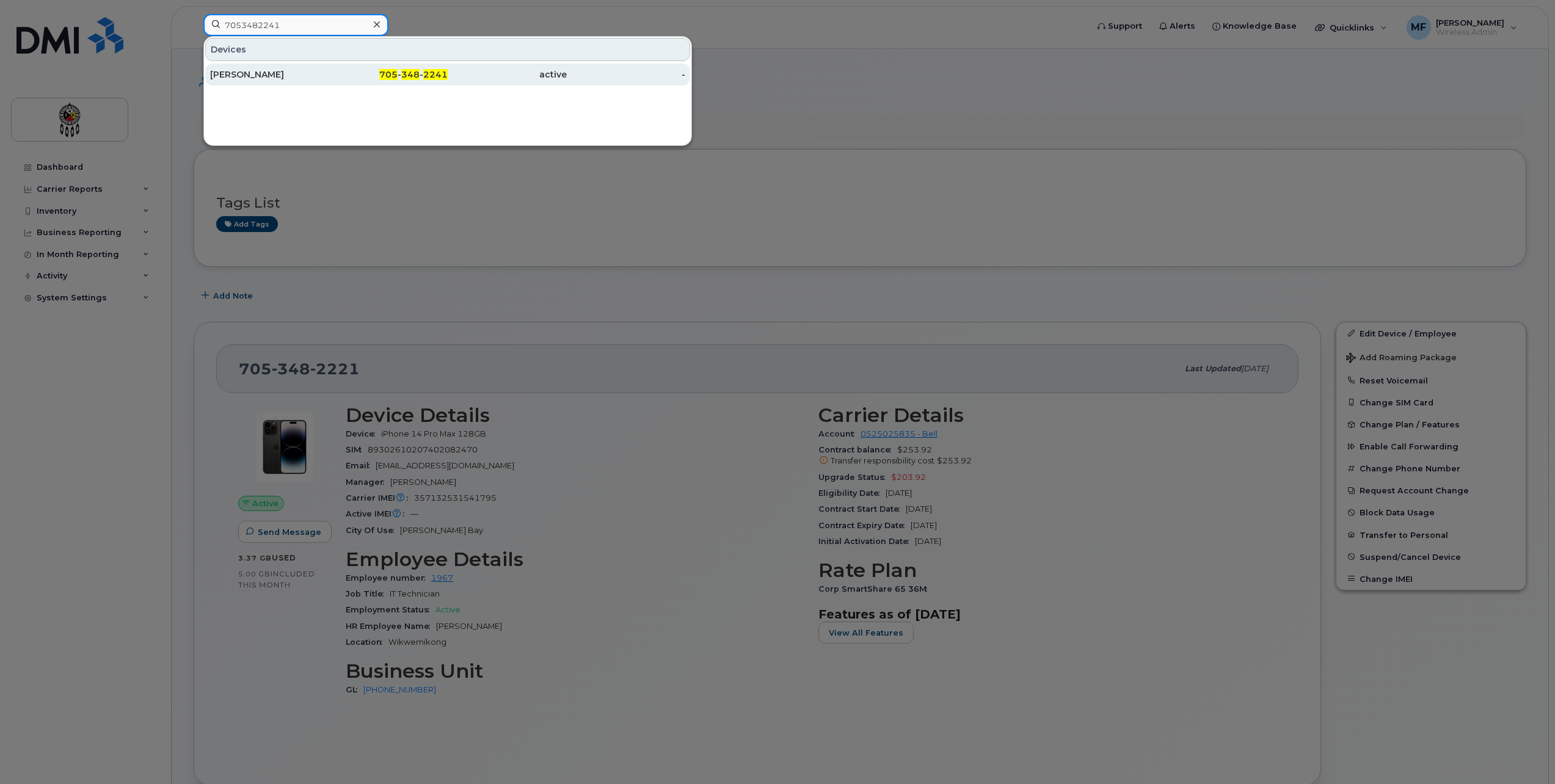
type input "7053482241"
click at [397, 64] on div "705 - 348 - 2241" at bounding box center [389, 74] width 119 height 22
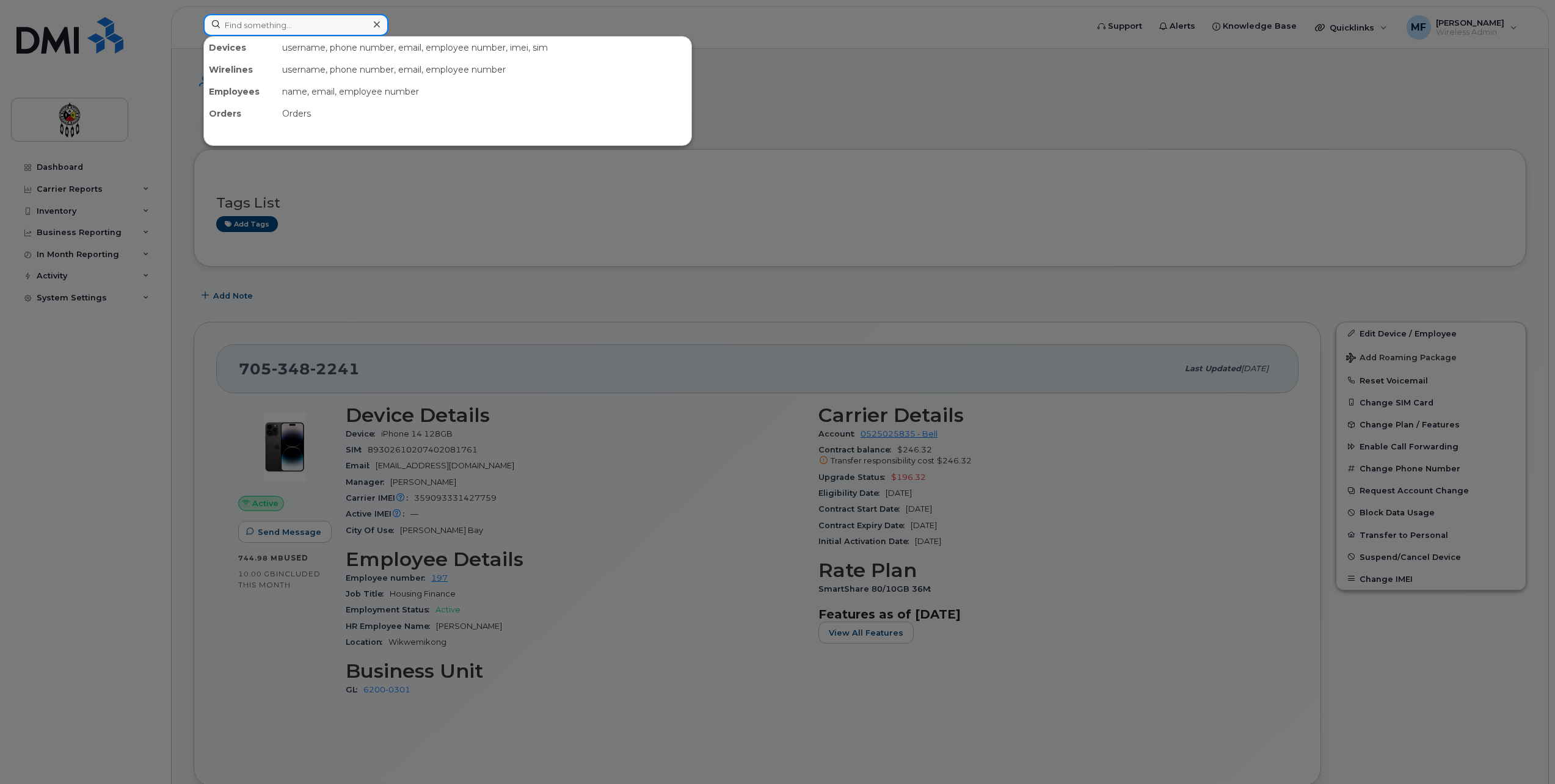
click at [250, 22] on input at bounding box center [296, 25] width 185 height 22
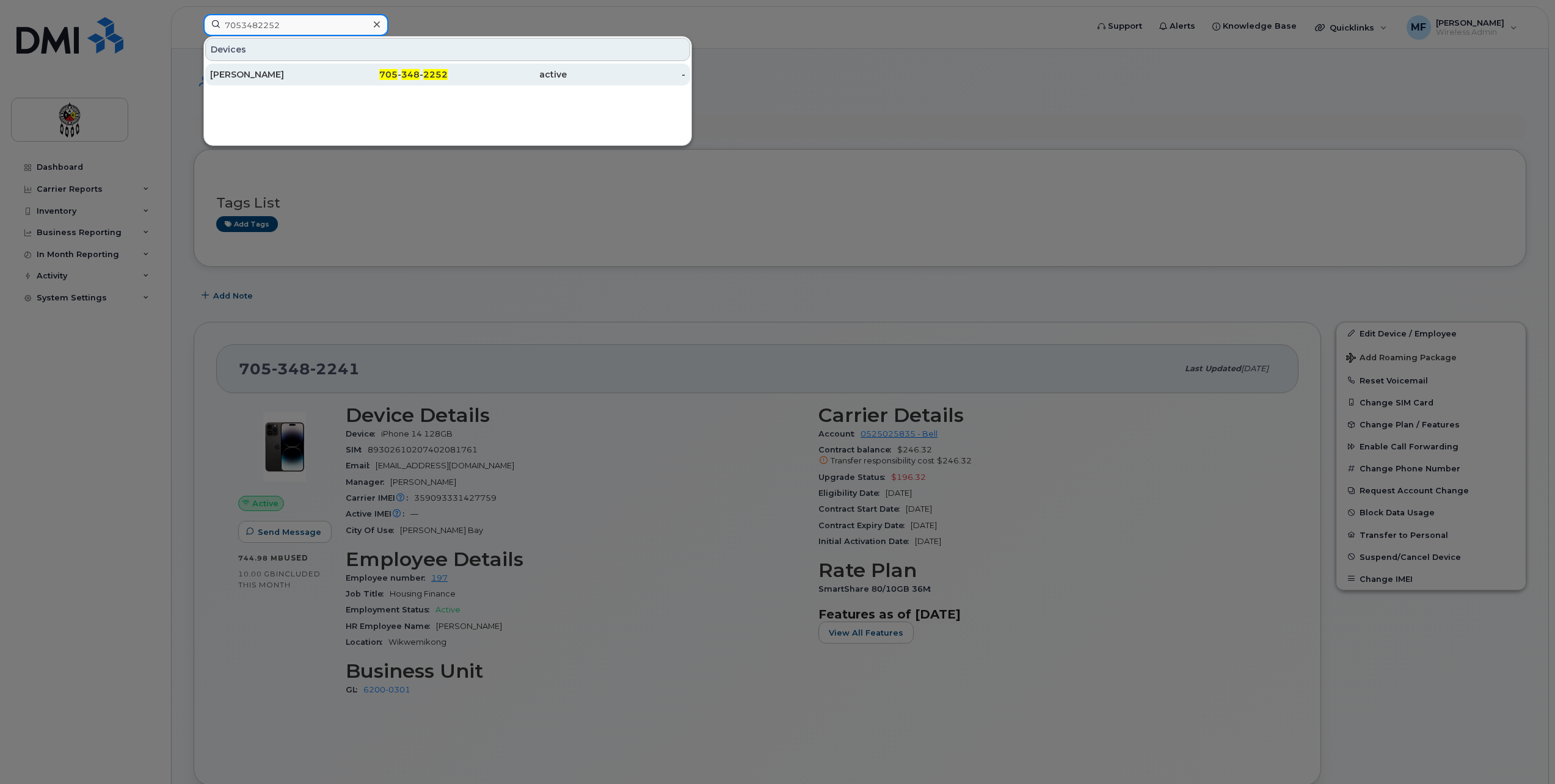
type input "7053482252"
click at [289, 70] on div "[PERSON_NAME]" at bounding box center [270, 74] width 119 height 12
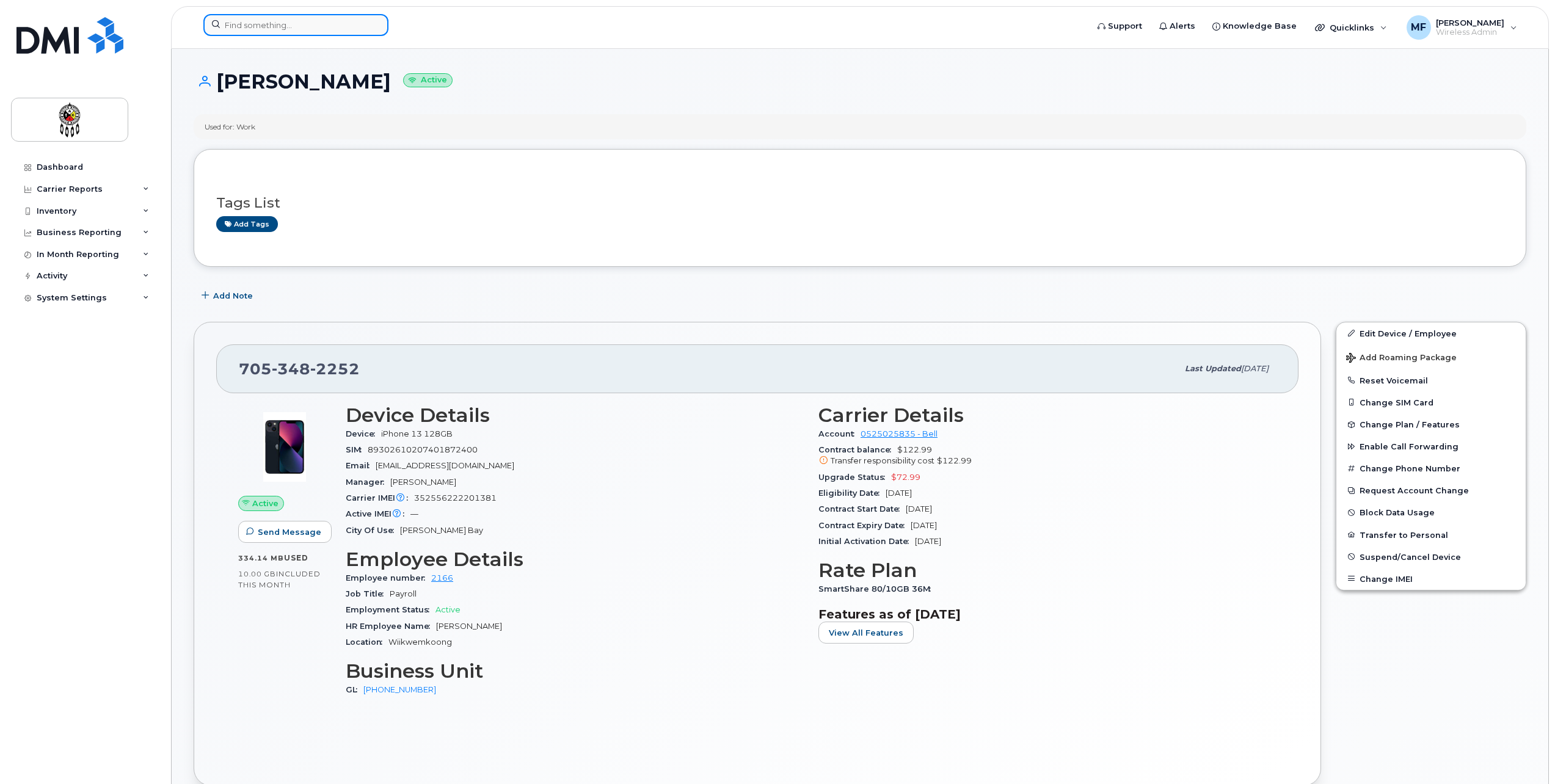
click at [335, 32] on input at bounding box center [296, 25] width 185 height 22
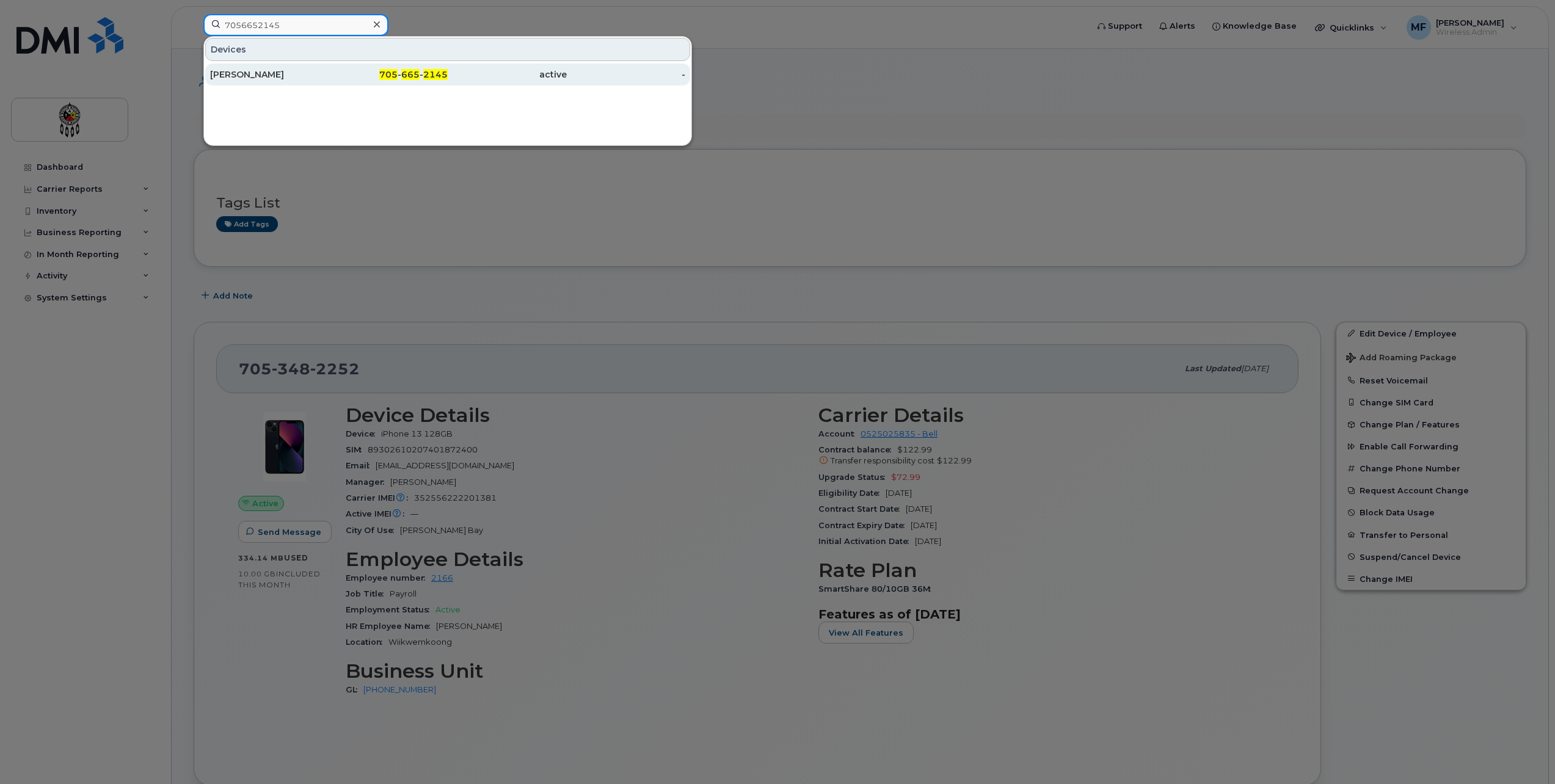
type input "7056652145"
click at [424, 79] on span "2145" at bounding box center [435, 74] width 24 height 11
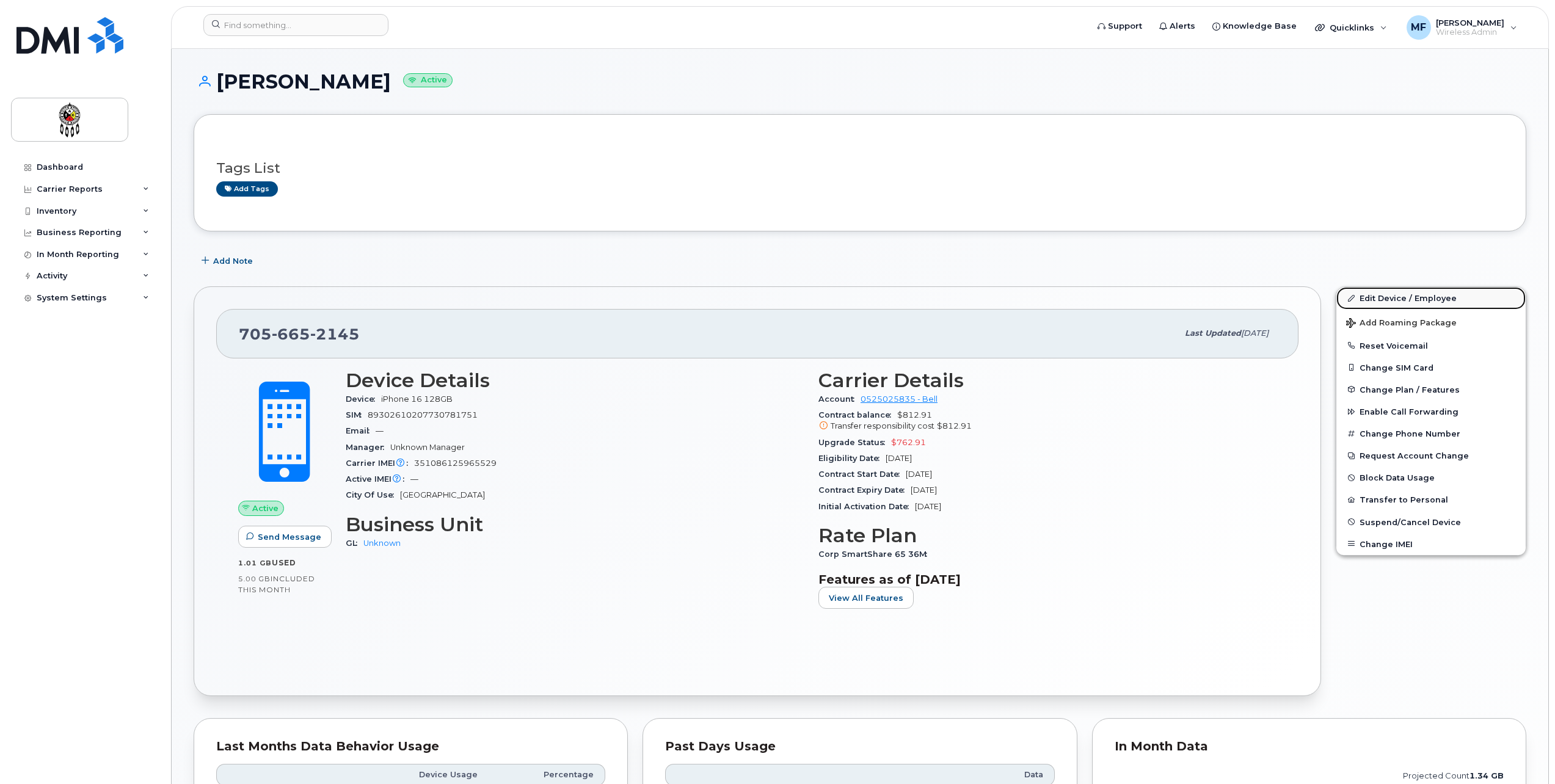
click at [1401, 297] on link "Edit Device / Employee" at bounding box center [1431, 298] width 189 height 22
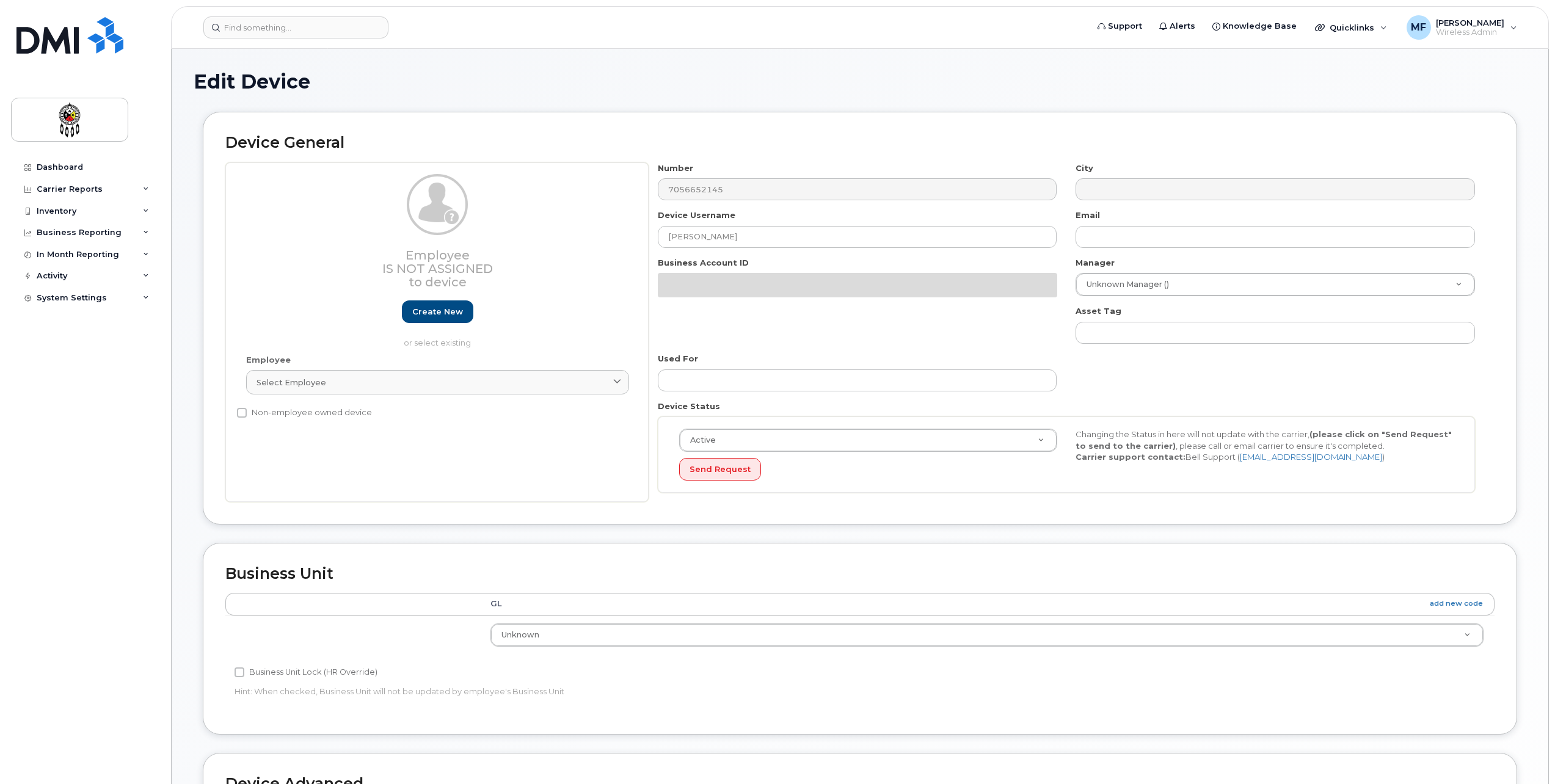
select select "651562"
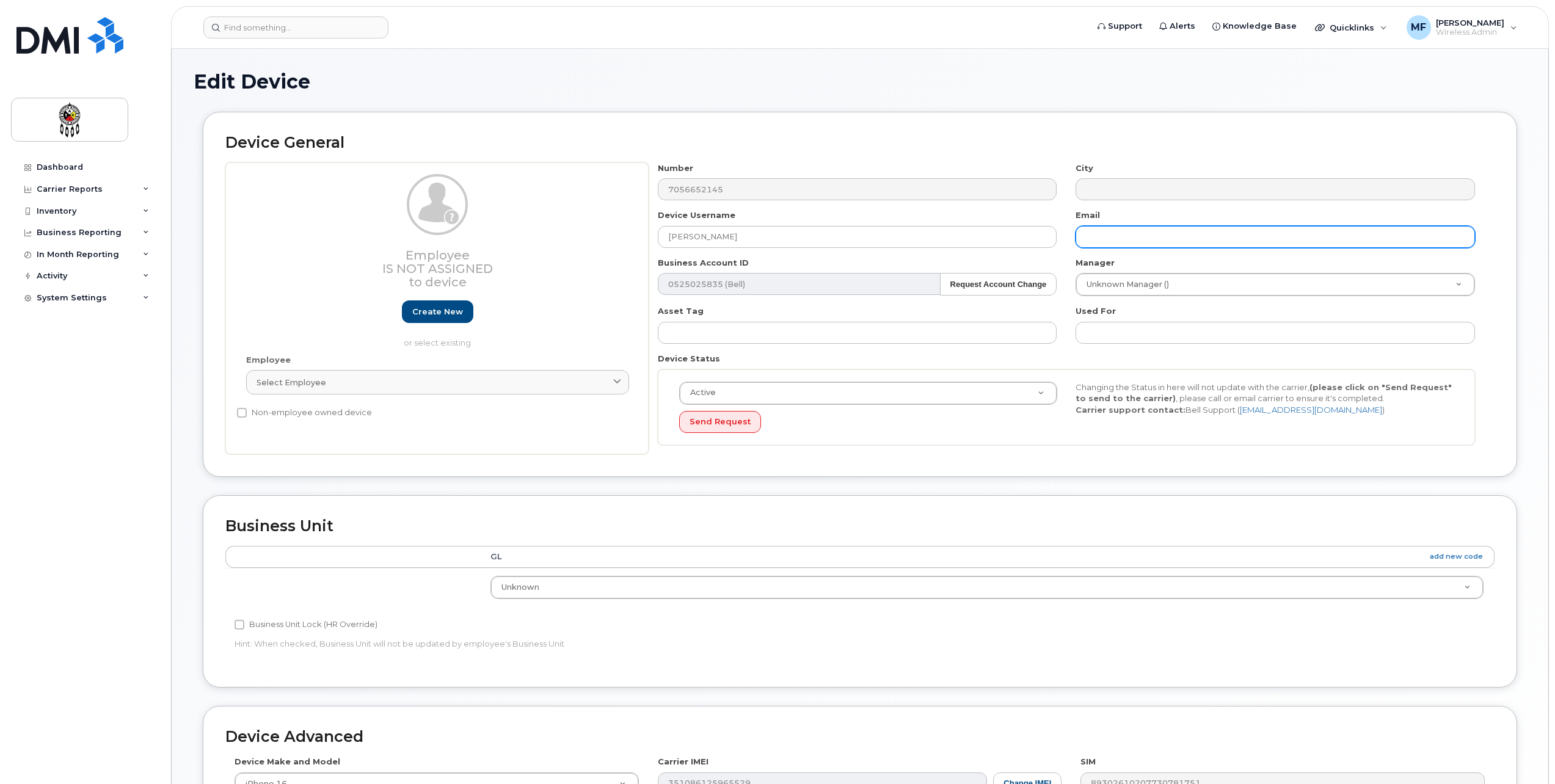
click at [1169, 238] on input "text" at bounding box center [1275, 237] width 399 height 22
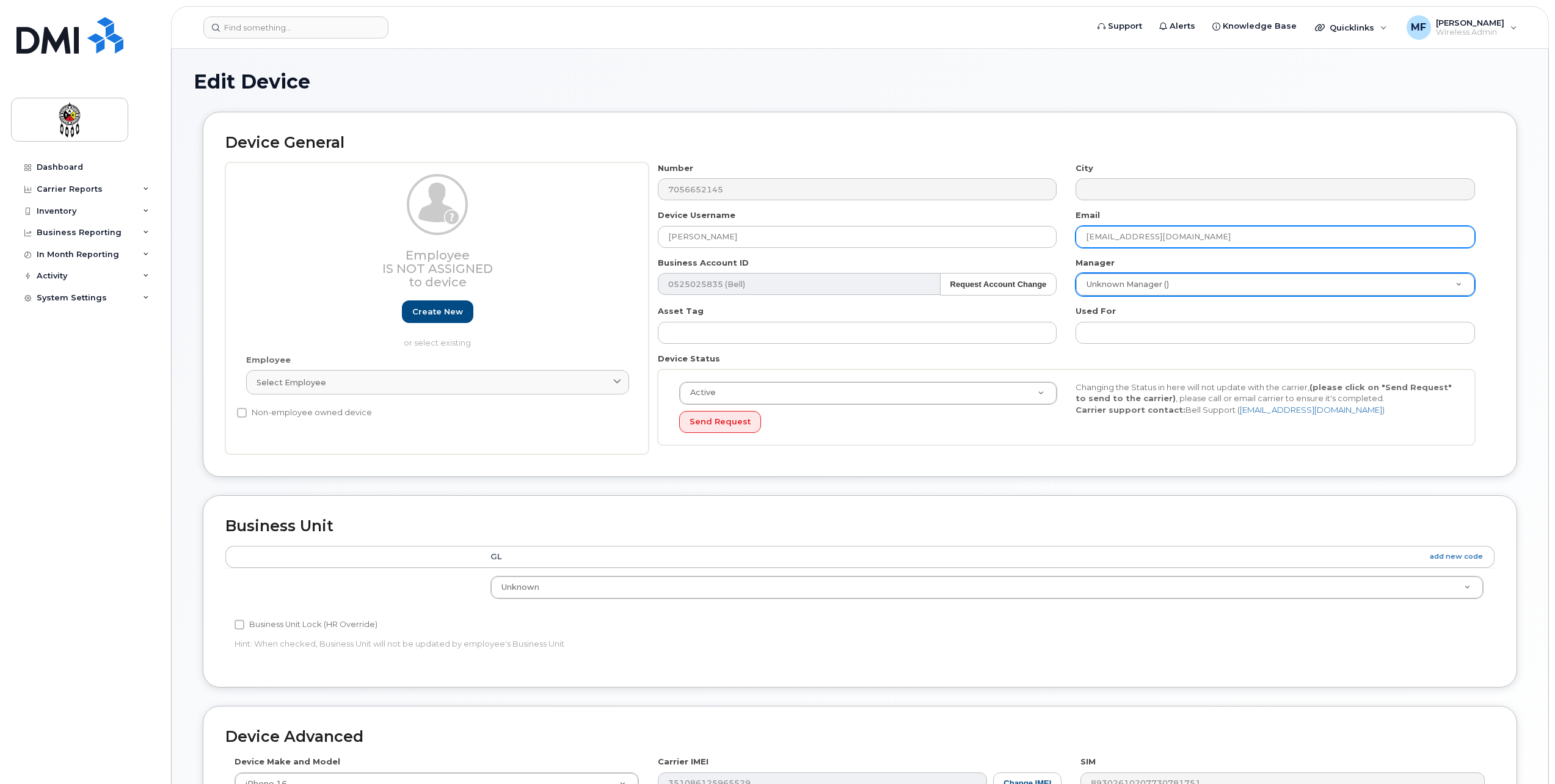
type input "berniebrant@wiikwemkoong.ca"
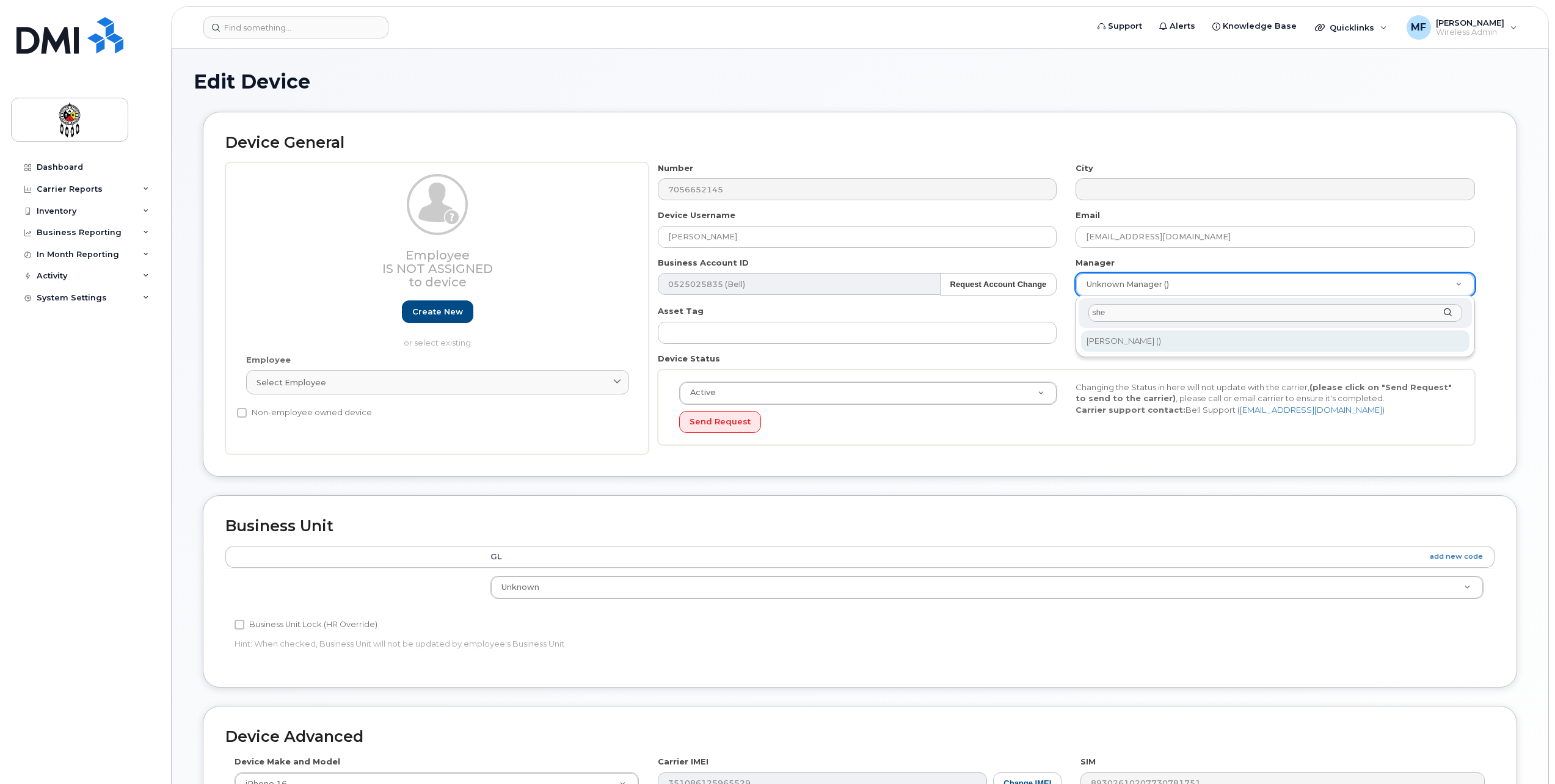
type input "she"
type input "1610098"
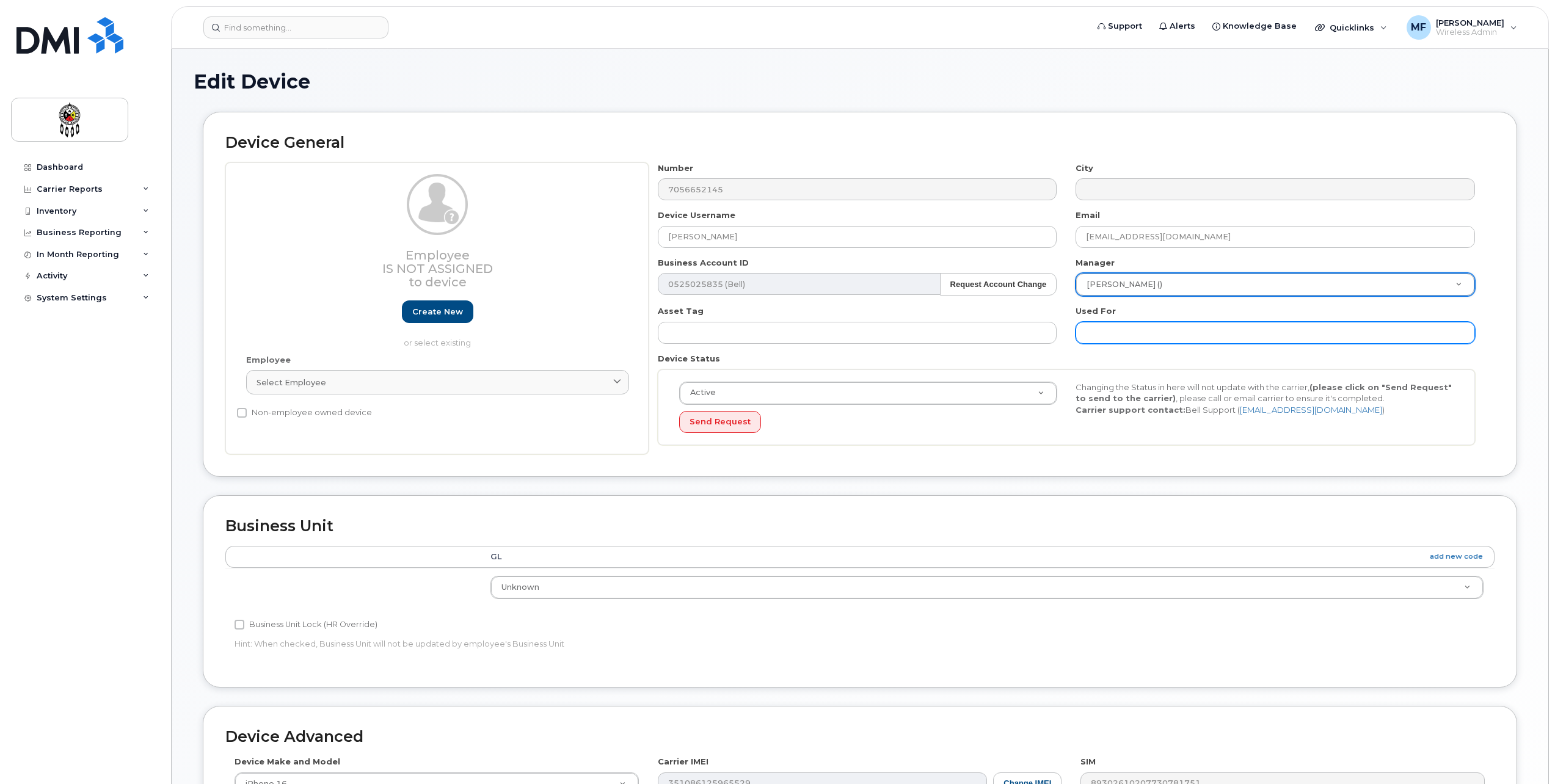
click at [1197, 331] on input "text" at bounding box center [1275, 332] width 399 height 22
type input "Work"
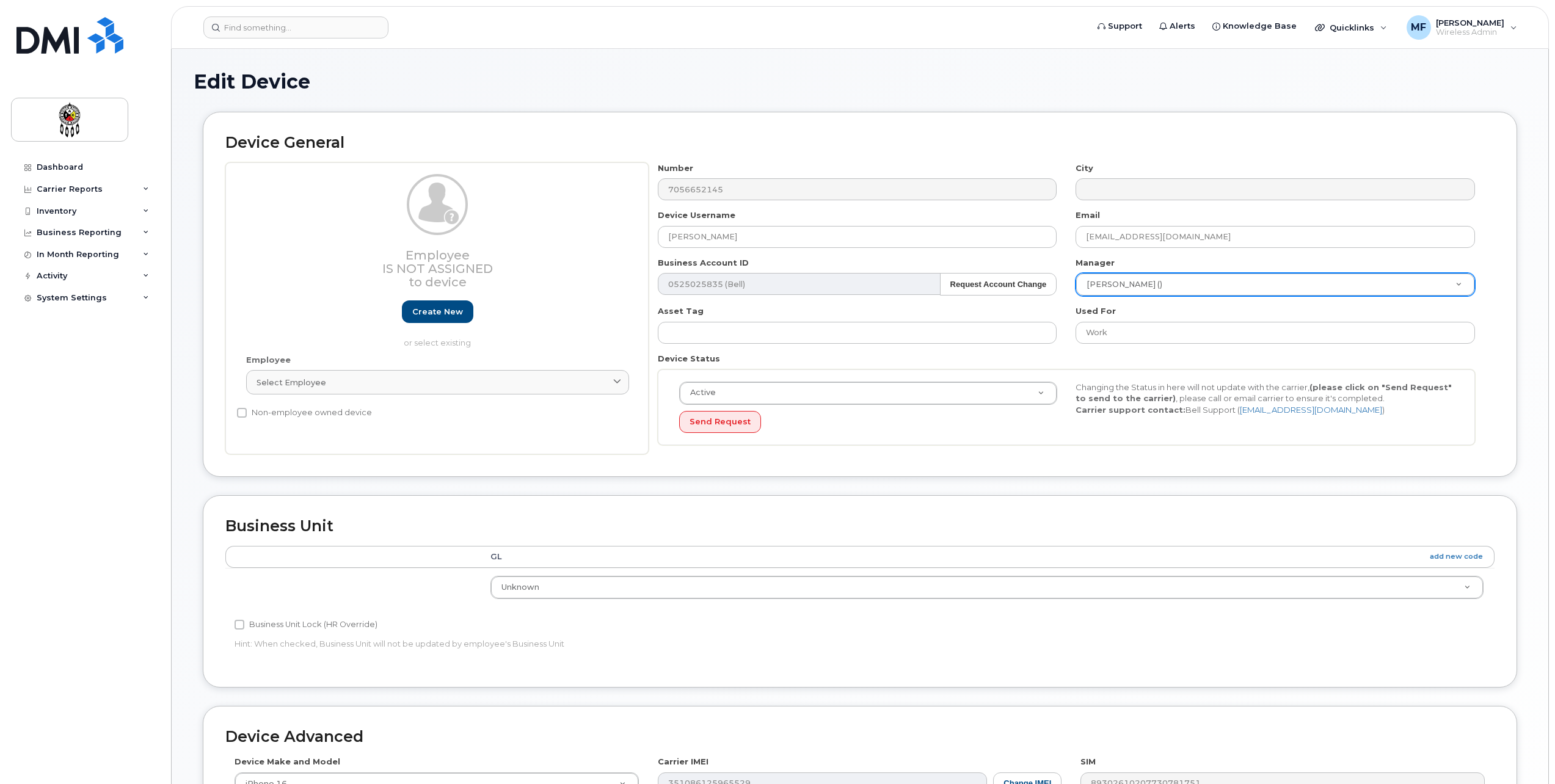
click at [1069, 347] on div "Number 7056652145 City Device Username Bernie Brant Email berniebrant@wiikwemko…" at bounding box center [1067, 309] width 836 height 293
click at [435, 309] on link "Create new" at bounding box center [438, 311] width 71 height 22
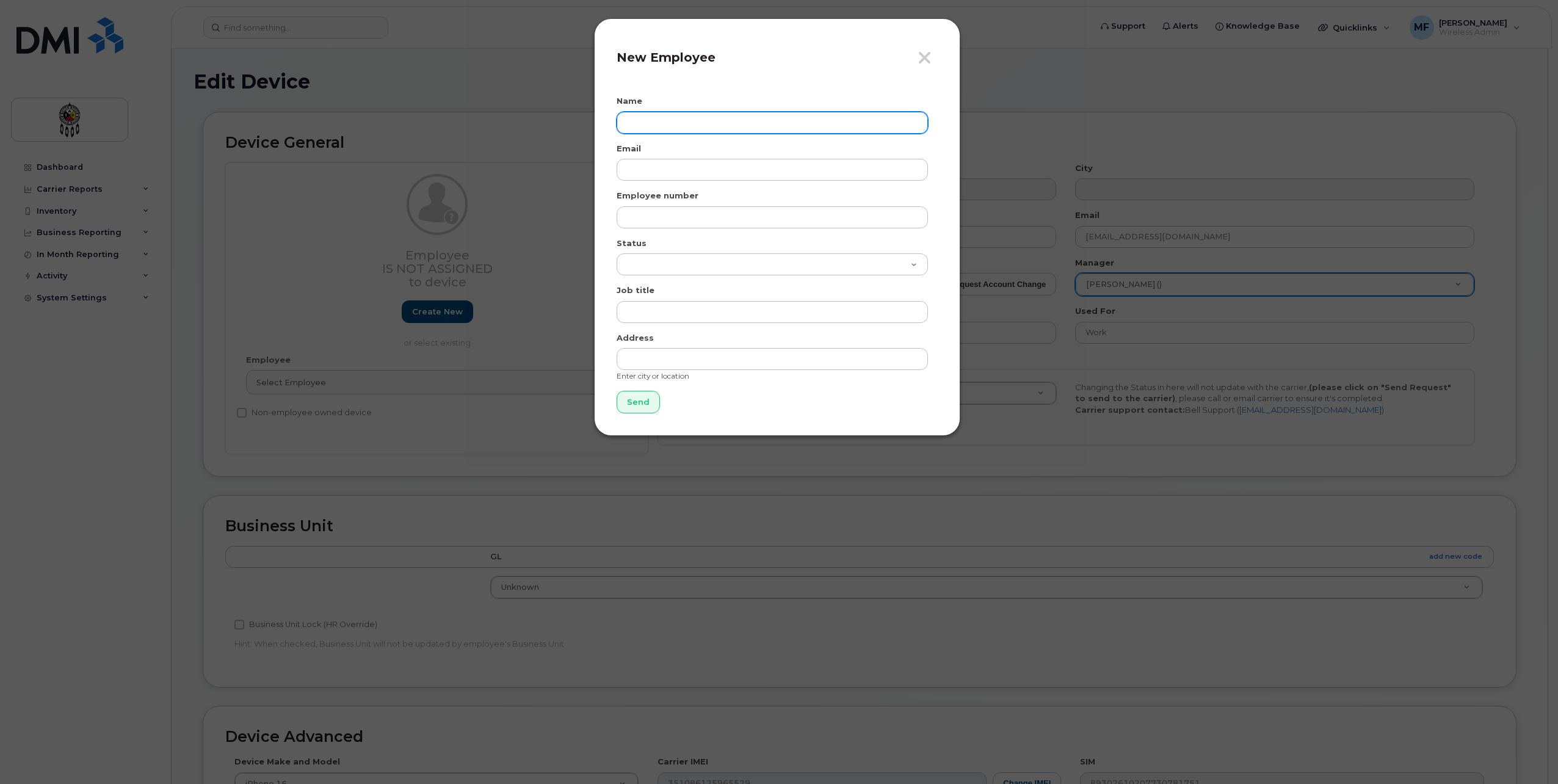
click at [719, 113] on input "text" at bounding box center [772, 122] width 311 height 22
type input "Bernie Brant"
type input "berniebrant@wiikwemkoong.ca"
type input "0224"
select select "active"
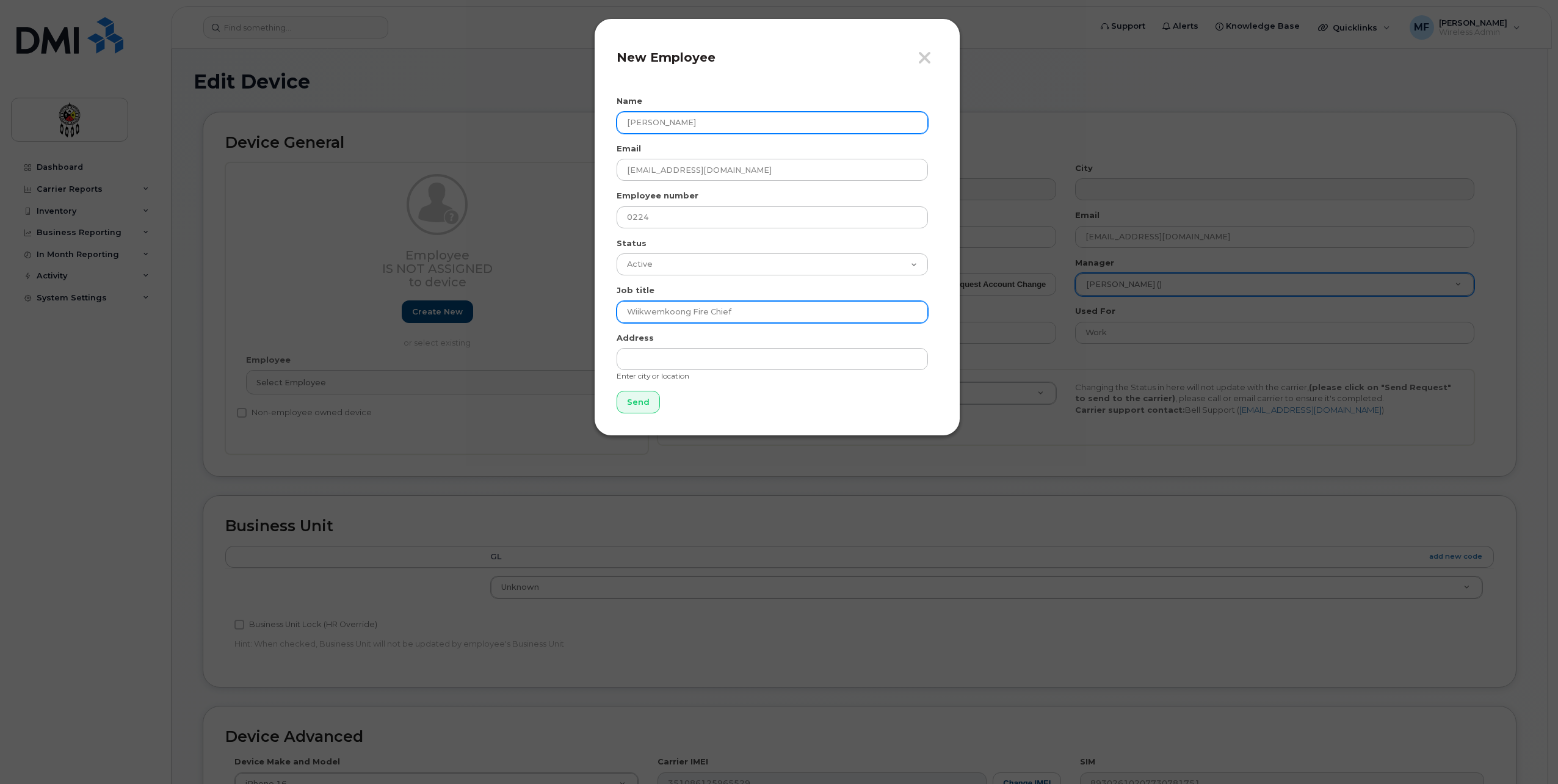
type input "Wiikwemkoong Fire Chief"
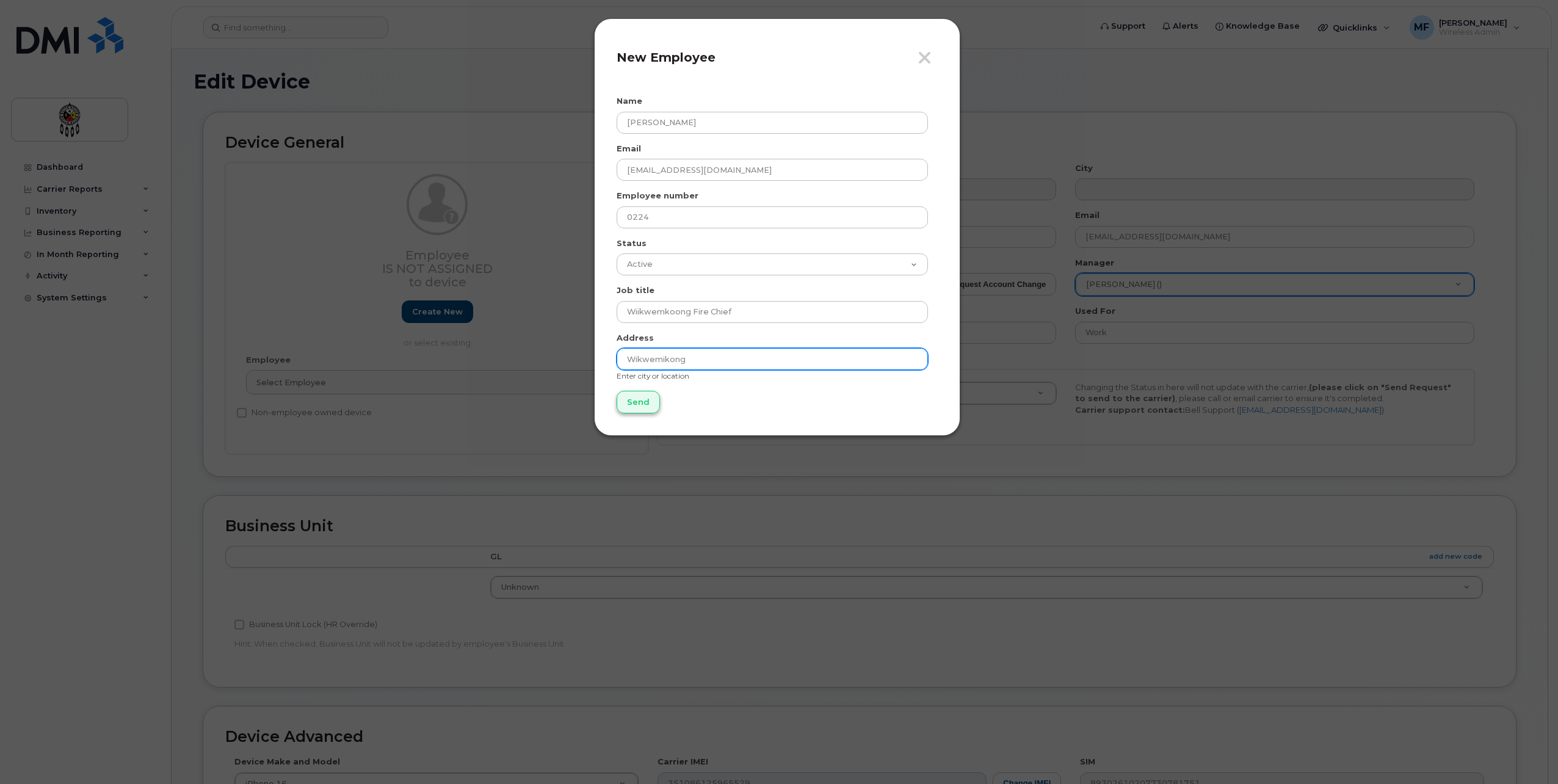
type input "Wikwemikong"
click at [622, 399] on input "Send" at bounding box center [638, 401] width 43 height 22
type input "Send"
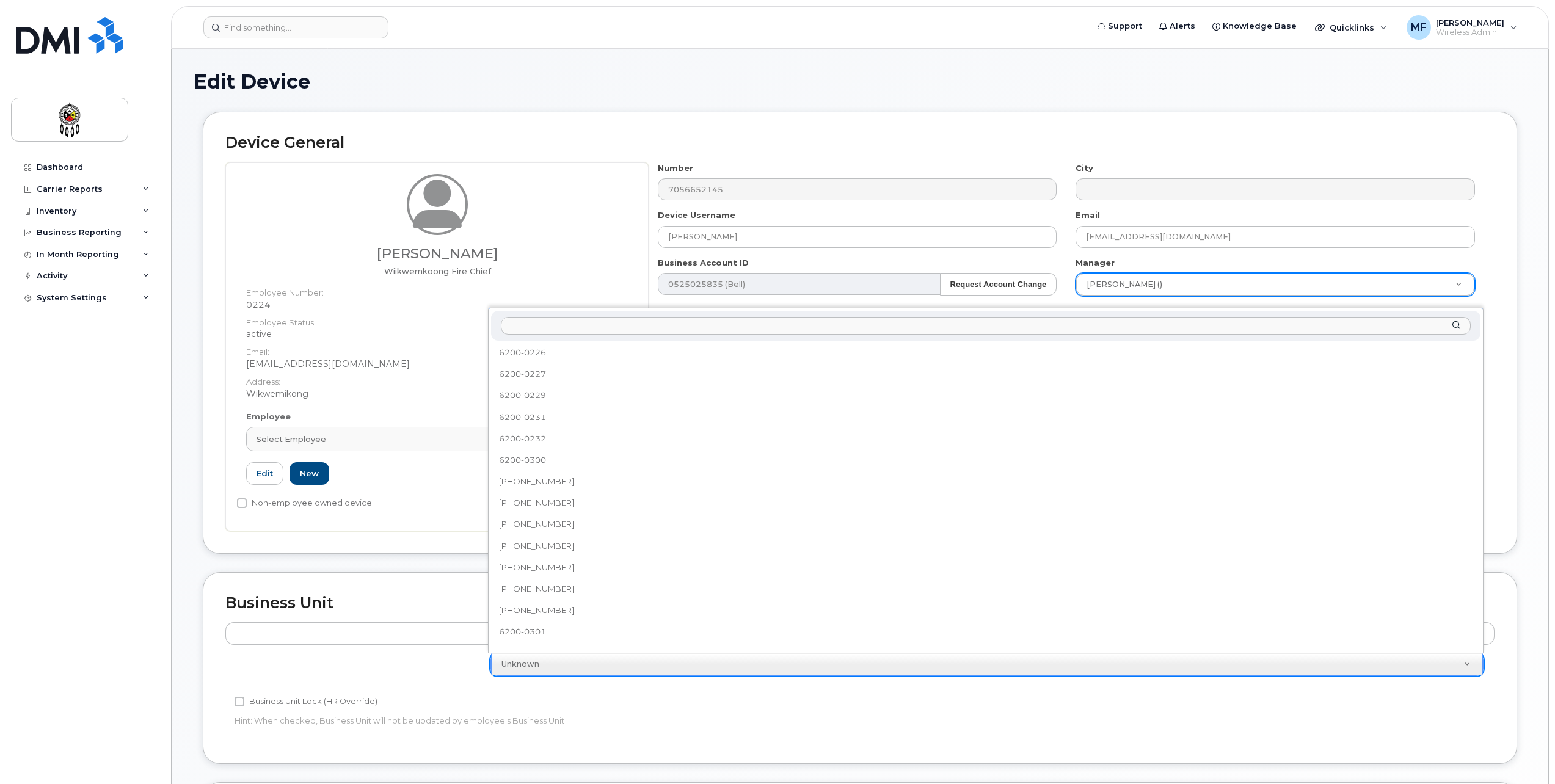
scroll to position [183, 0]
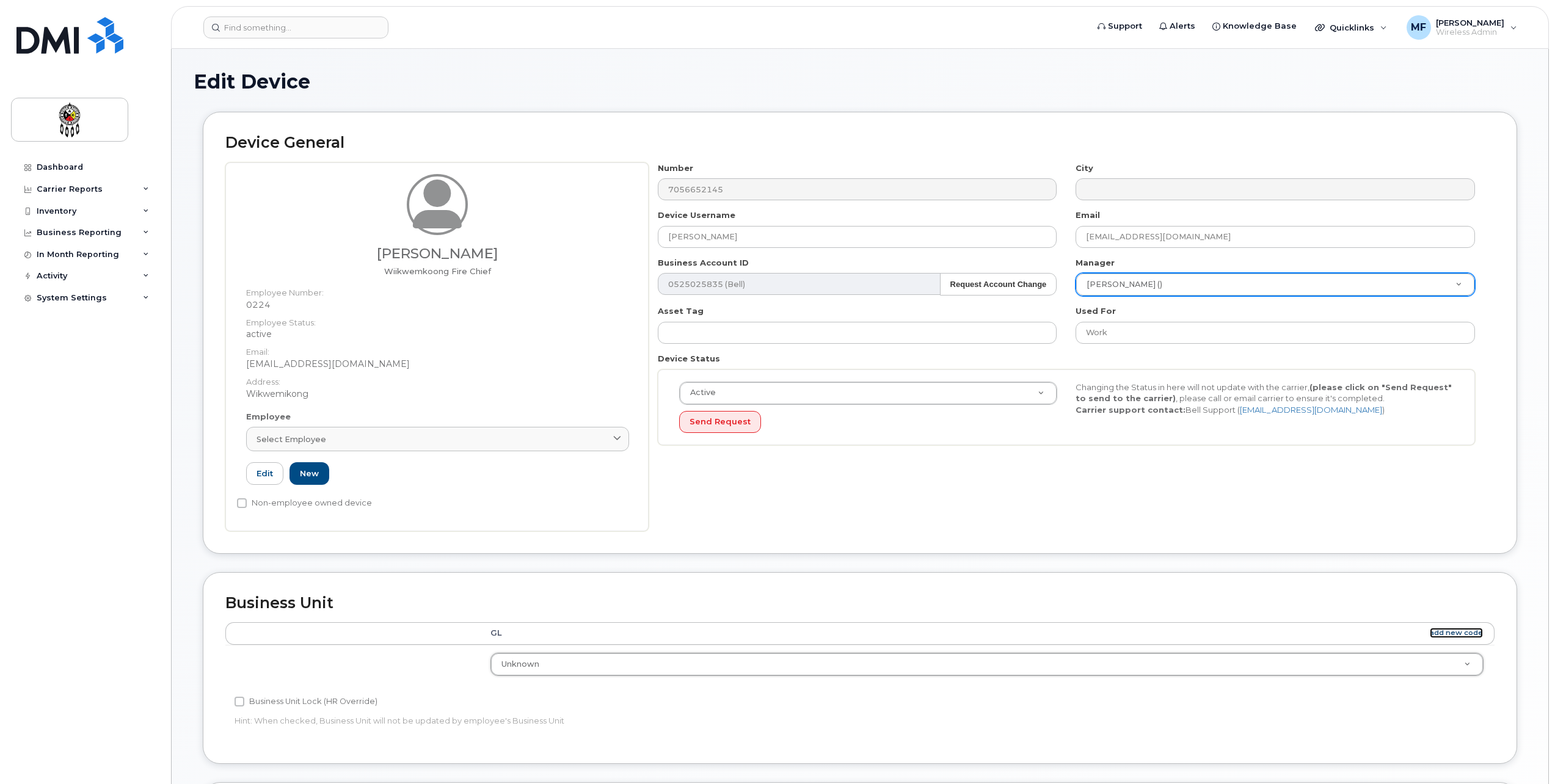
click at [1481, 633] on link "add new code" at bounding box center [1456, 633] width 53 height 10
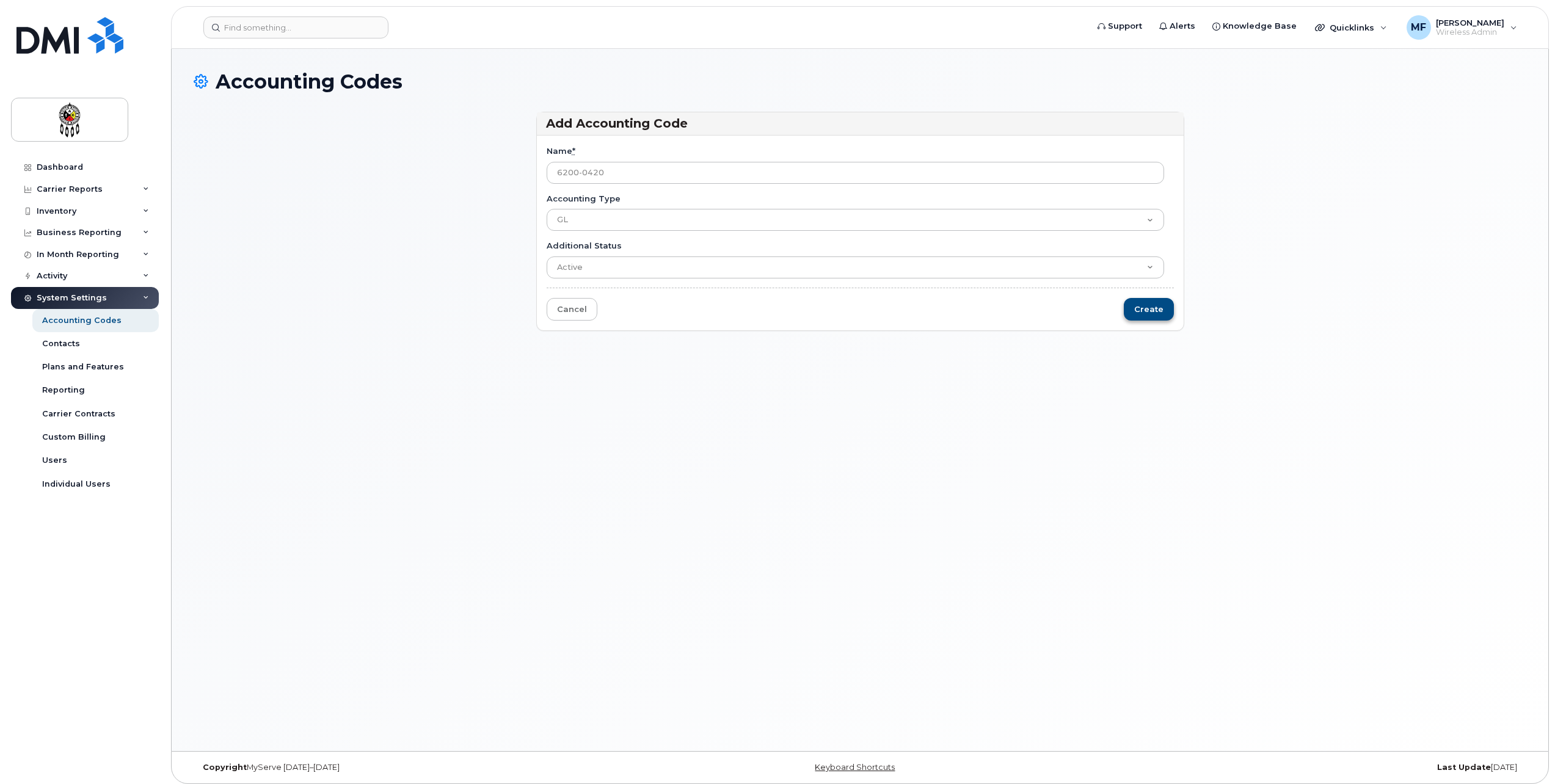
type input "6200-0420"
click at [1148, 311] on input "Create" at bounding box center [1149, 309] width 50 height 22
type input "Saving..."
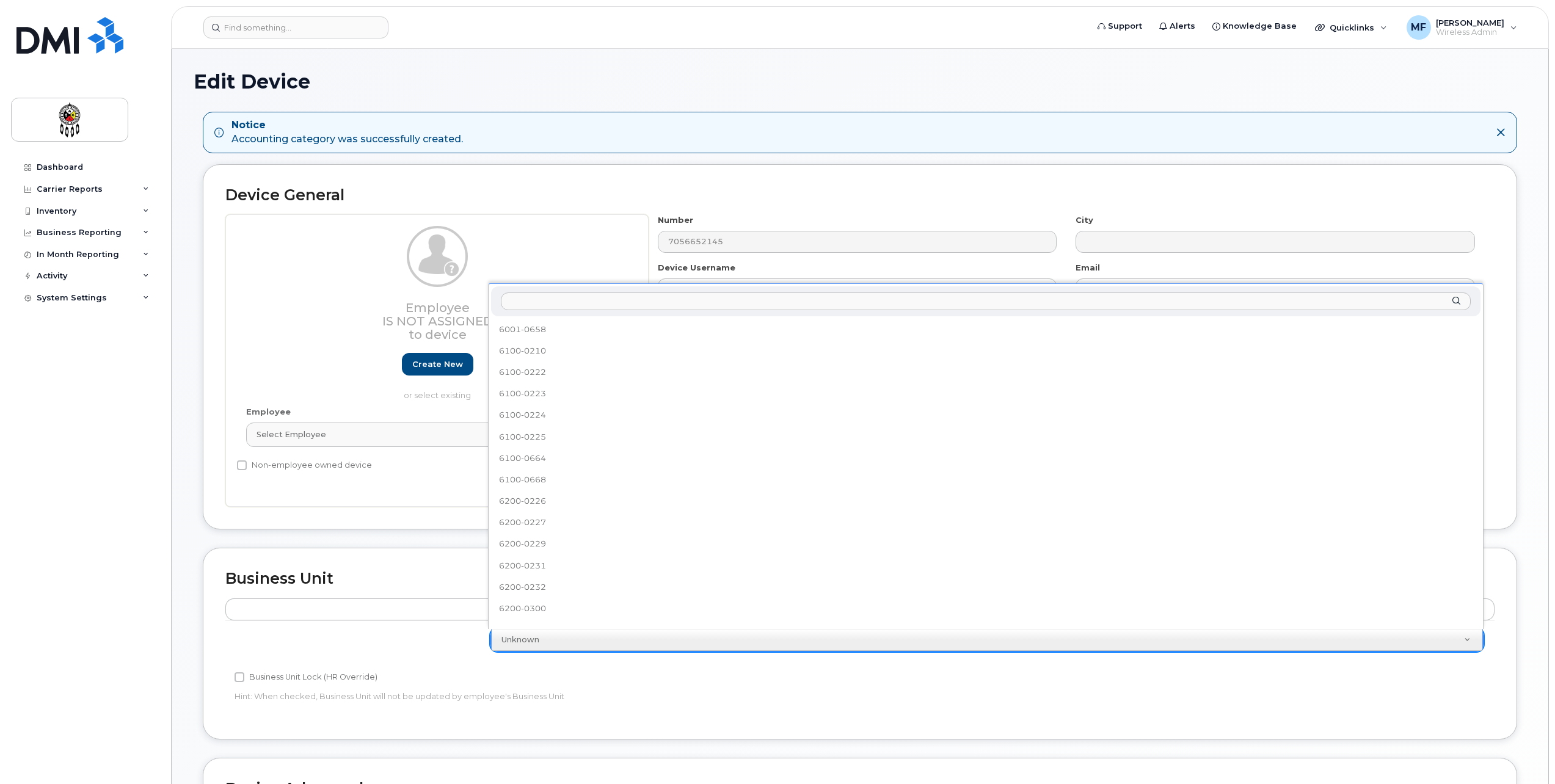
scroll to position [483, 0]
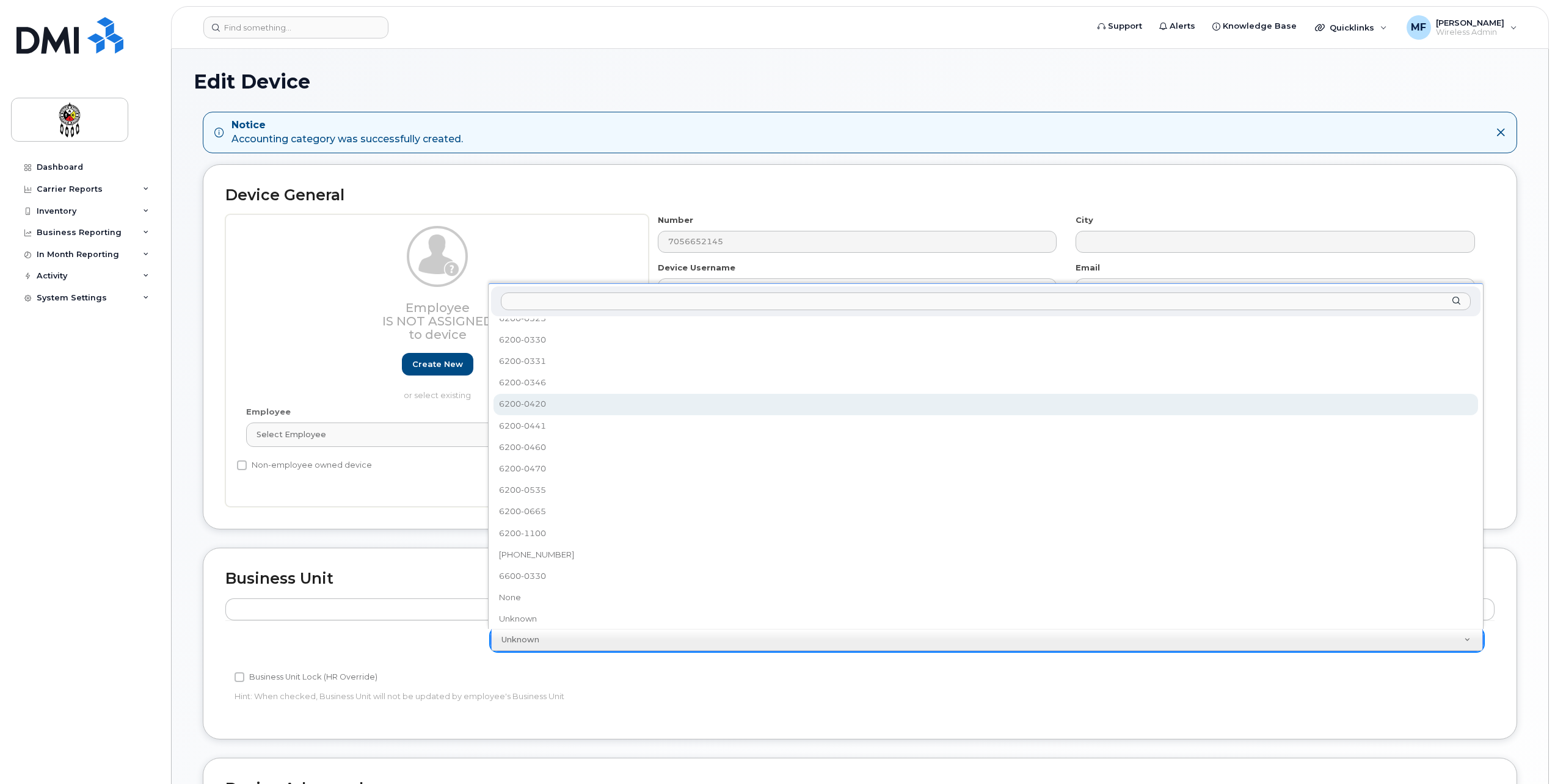
select select "36211581"
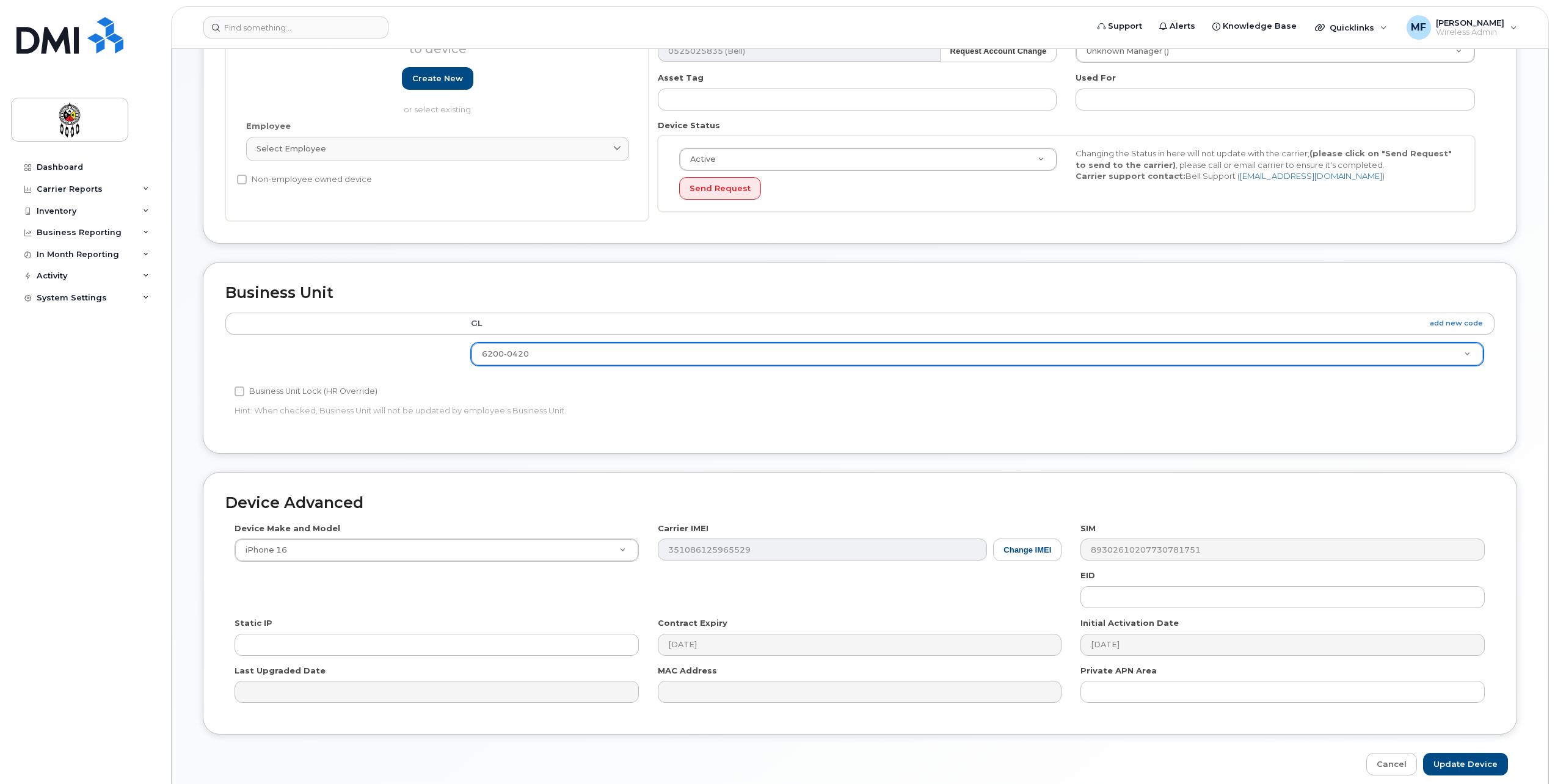
scroll to position [338, 0]
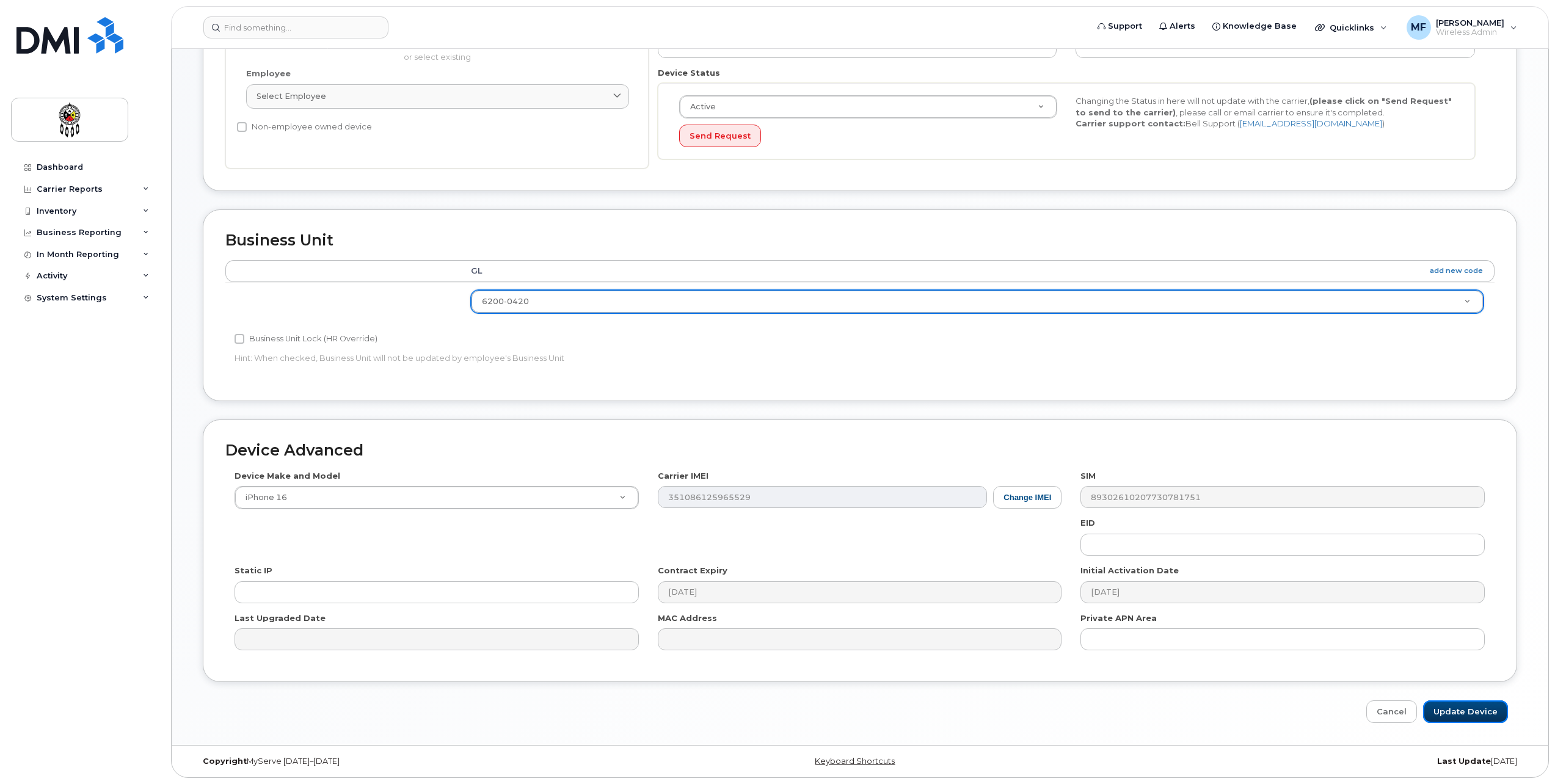
click at [1474, 712] on input "Update Device" at bounding box center [1466, 711] width 85 height 22
type input "Saving..."
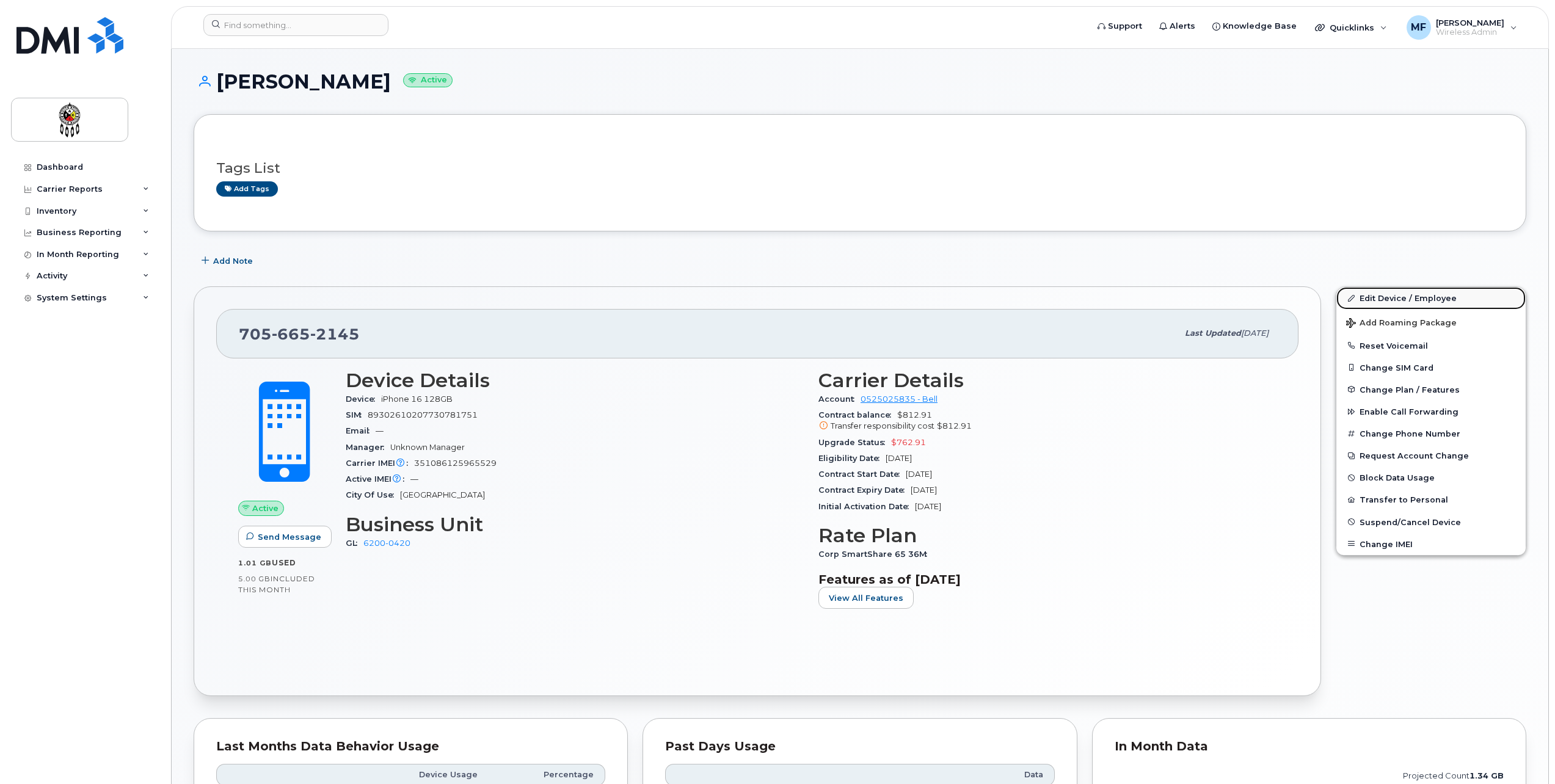
click at [1379, 295] on link "Edit Device / Employee" at bounding box center [1431, 298] width 189 height 22
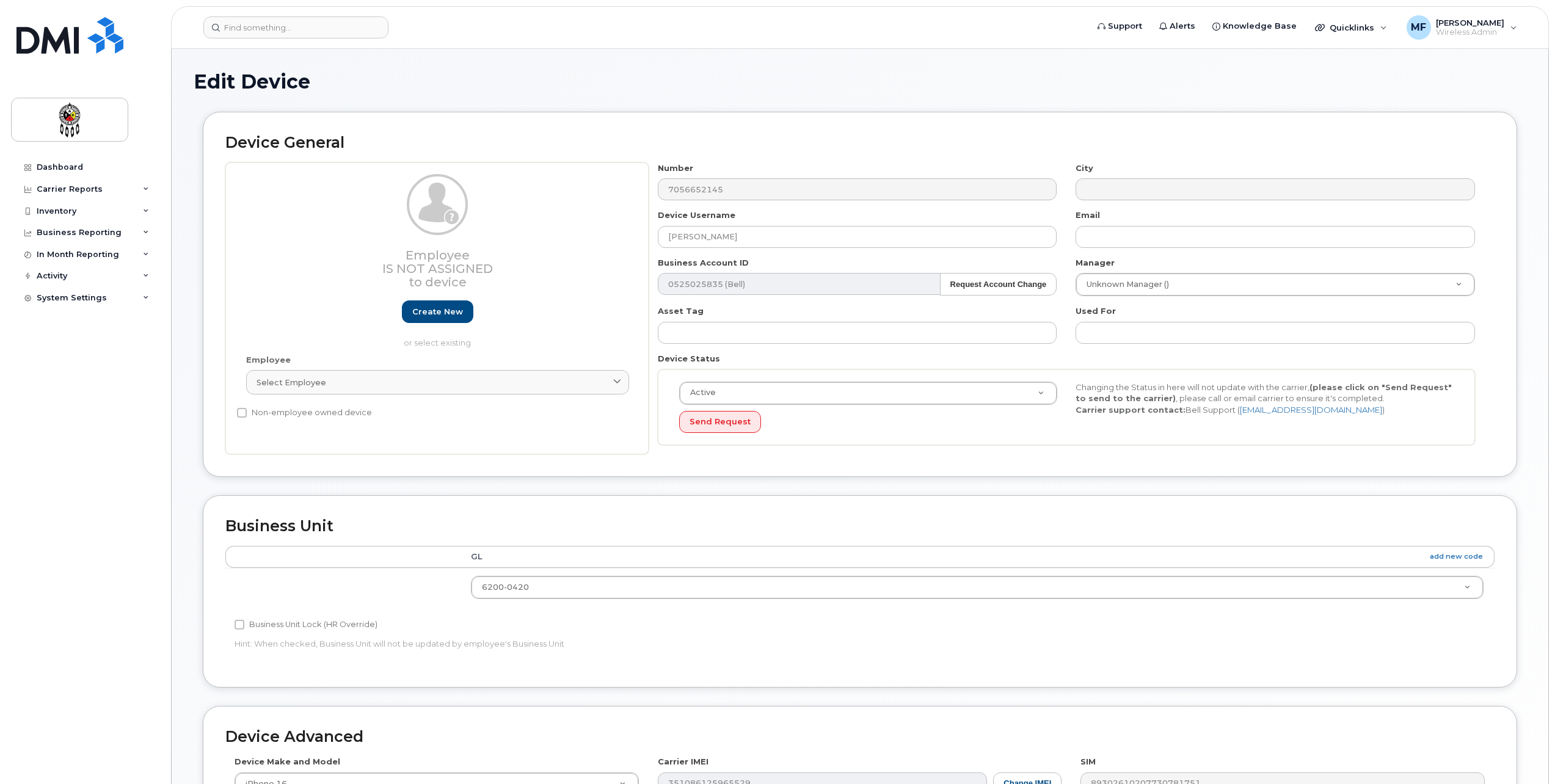
select select "36211581"
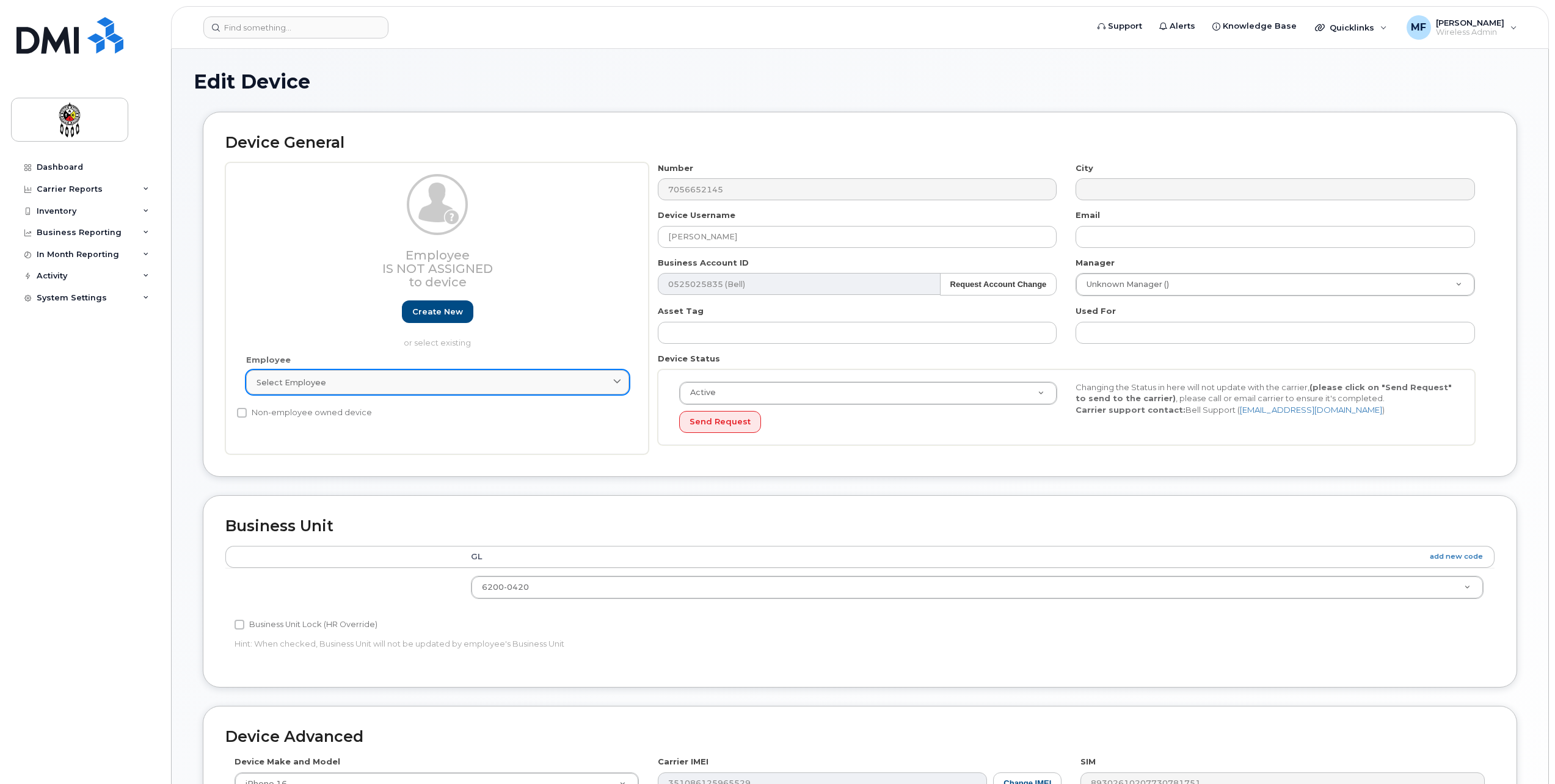
click at [427, 387] on div "Select employee" at bounding box center [438, 383] width 362 height 12
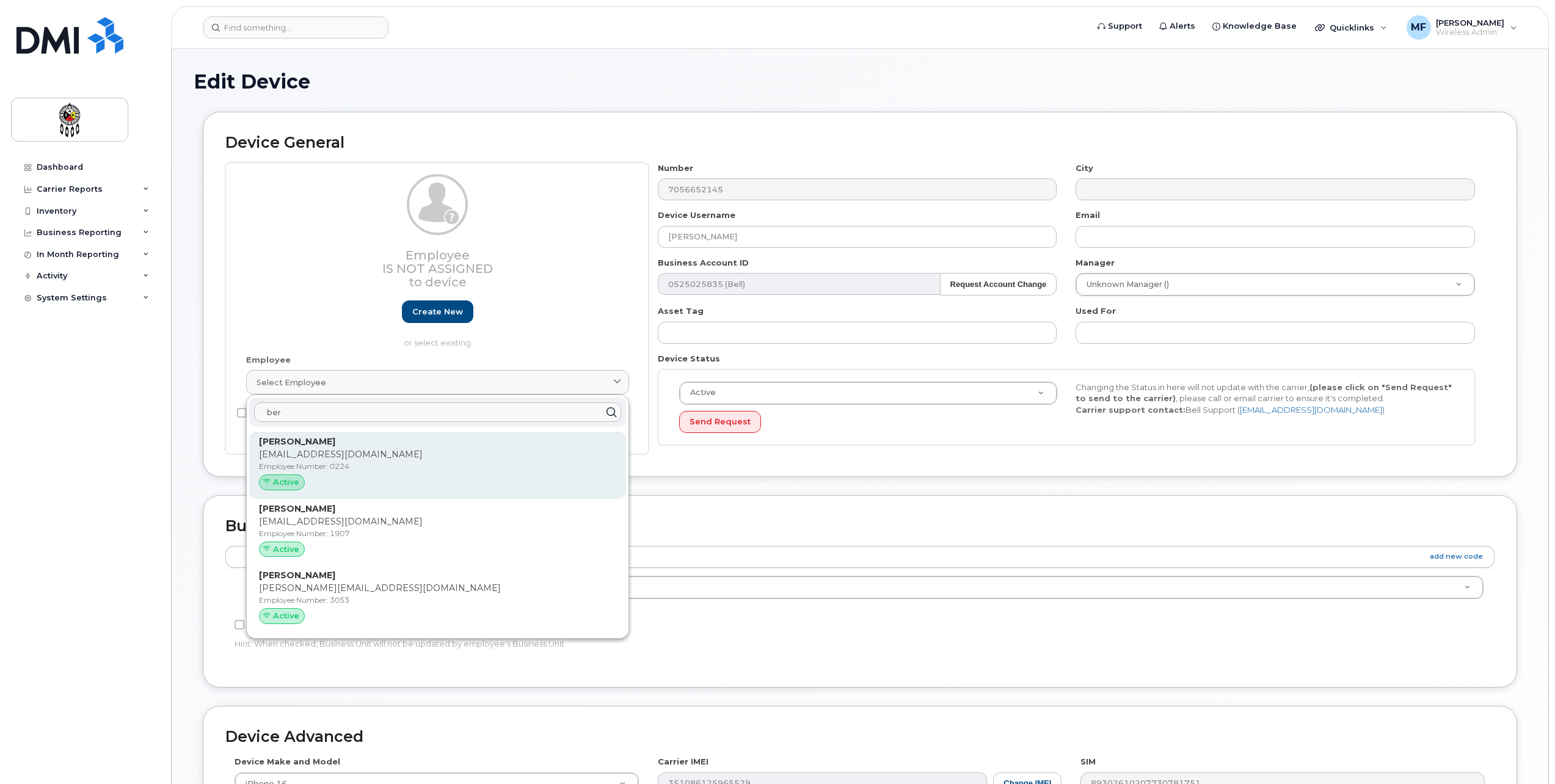
type input "ber"
click at [342, 445] on p "[PERSON_NAME]" at bounding box center [438, 442] width 358 height 13
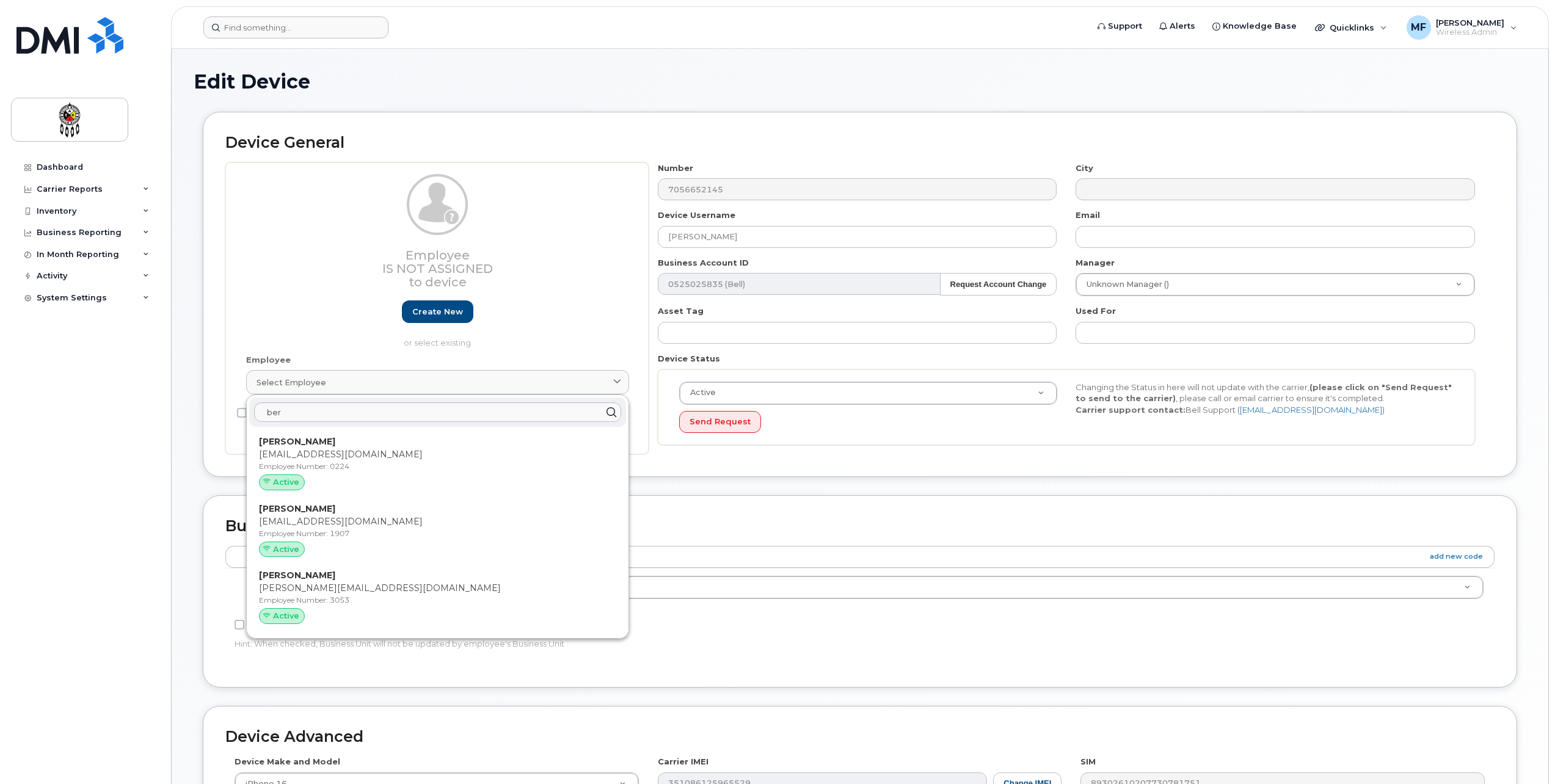
type input "0224"
type input "[EMAIL_ADDRESS][DOMAIN_NAME]"
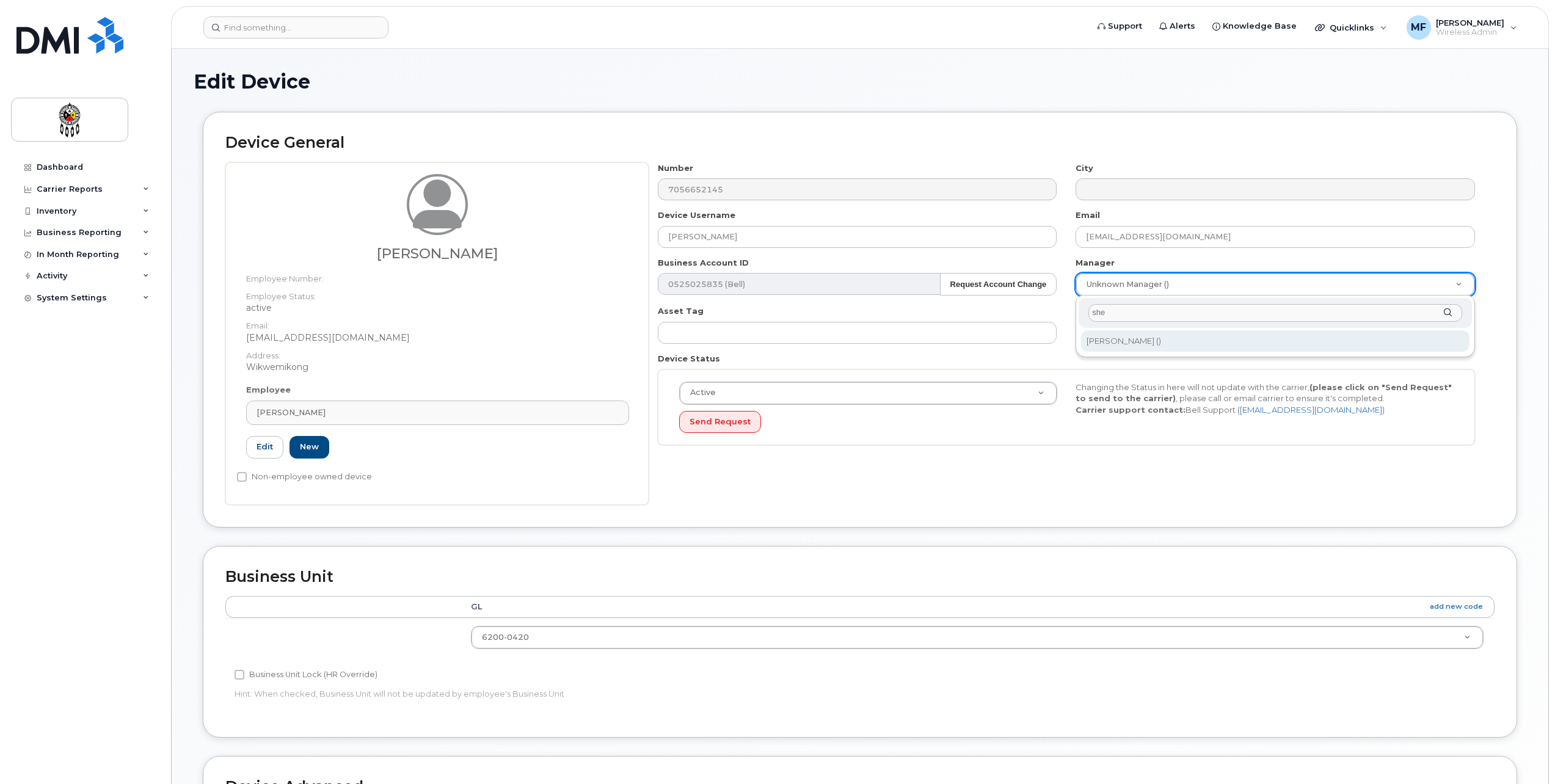
type input "she"
type input "1610098"
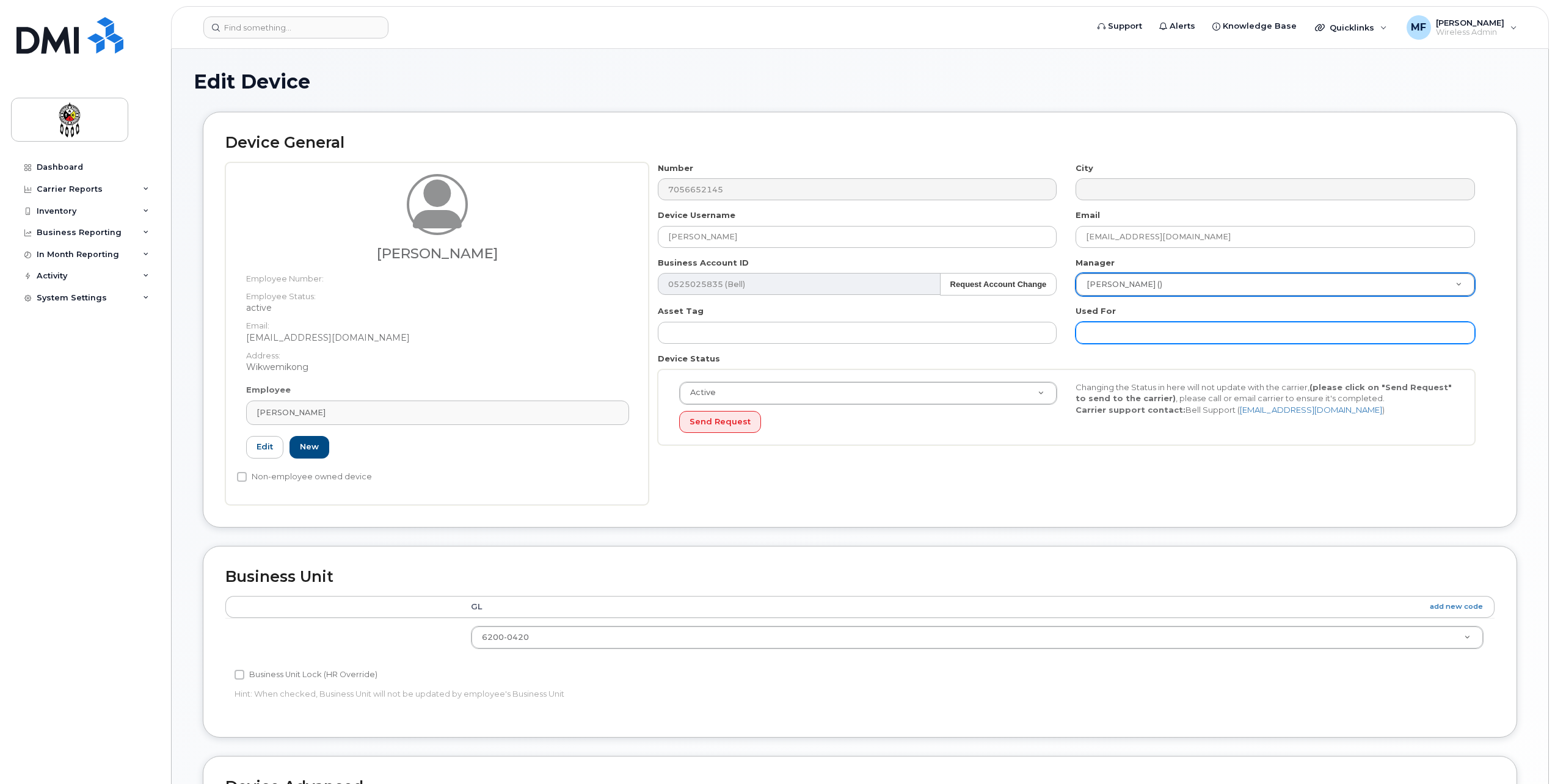
click at [1194, 331] on input "text" at bounding box center [1275, 332] width 399 height 22
type input "Work"
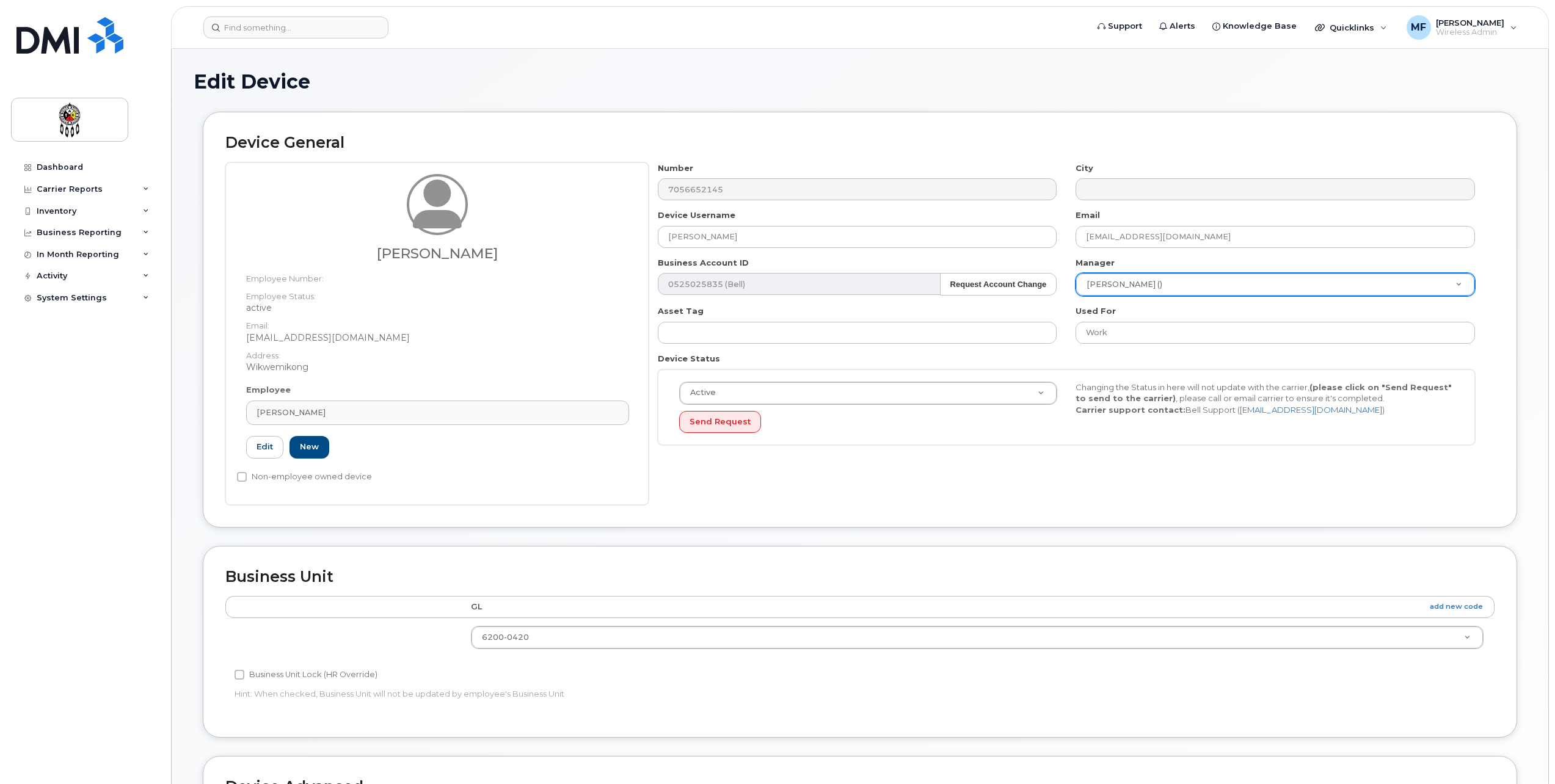
click at [1102, 511] on div "Device General [PERSON_NAME] Employee Number: Employee Status: active Email: [E…" at bounding box center [860, 319] width 1315 height 415
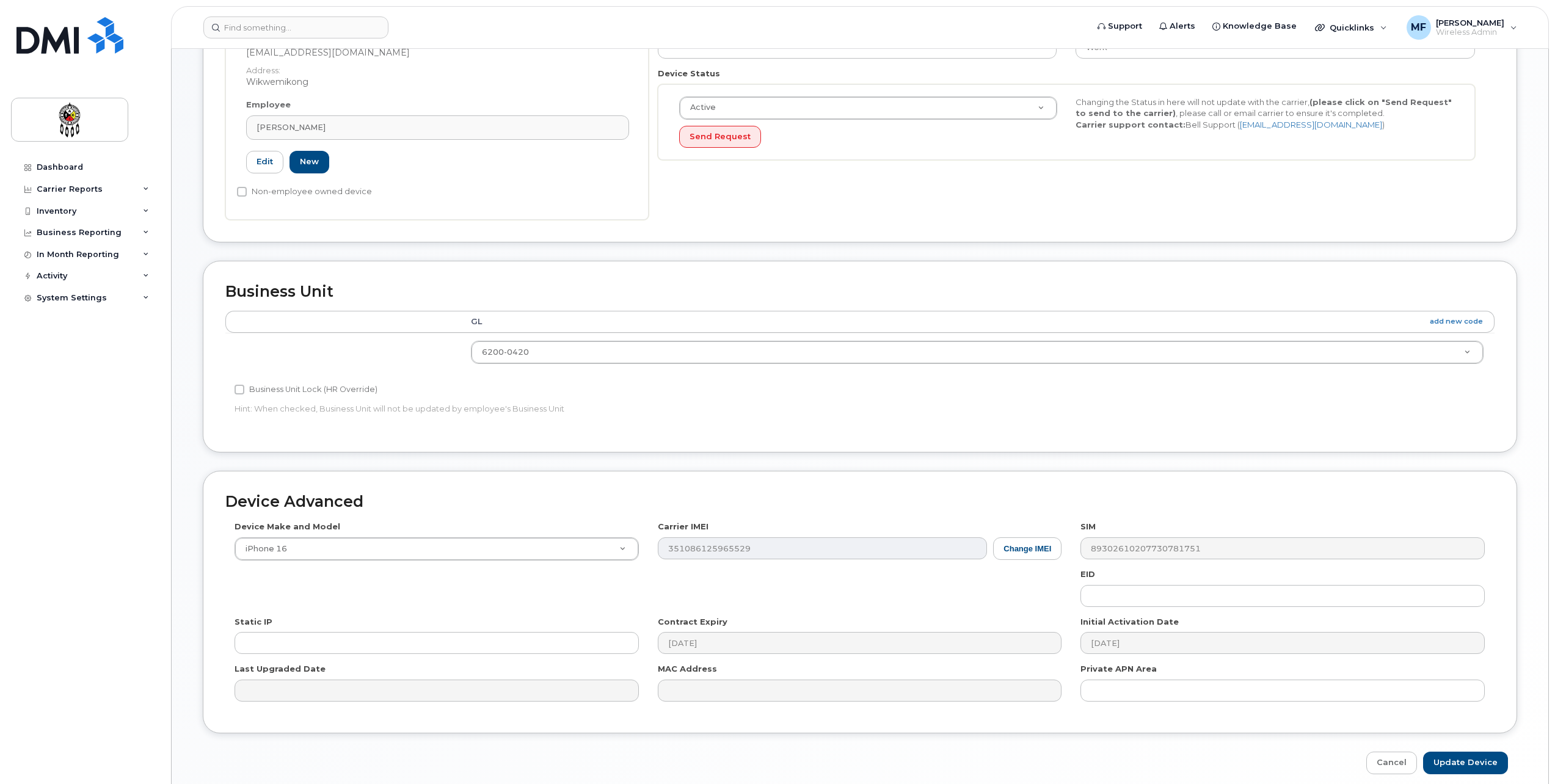
scroll to position [337, 0]
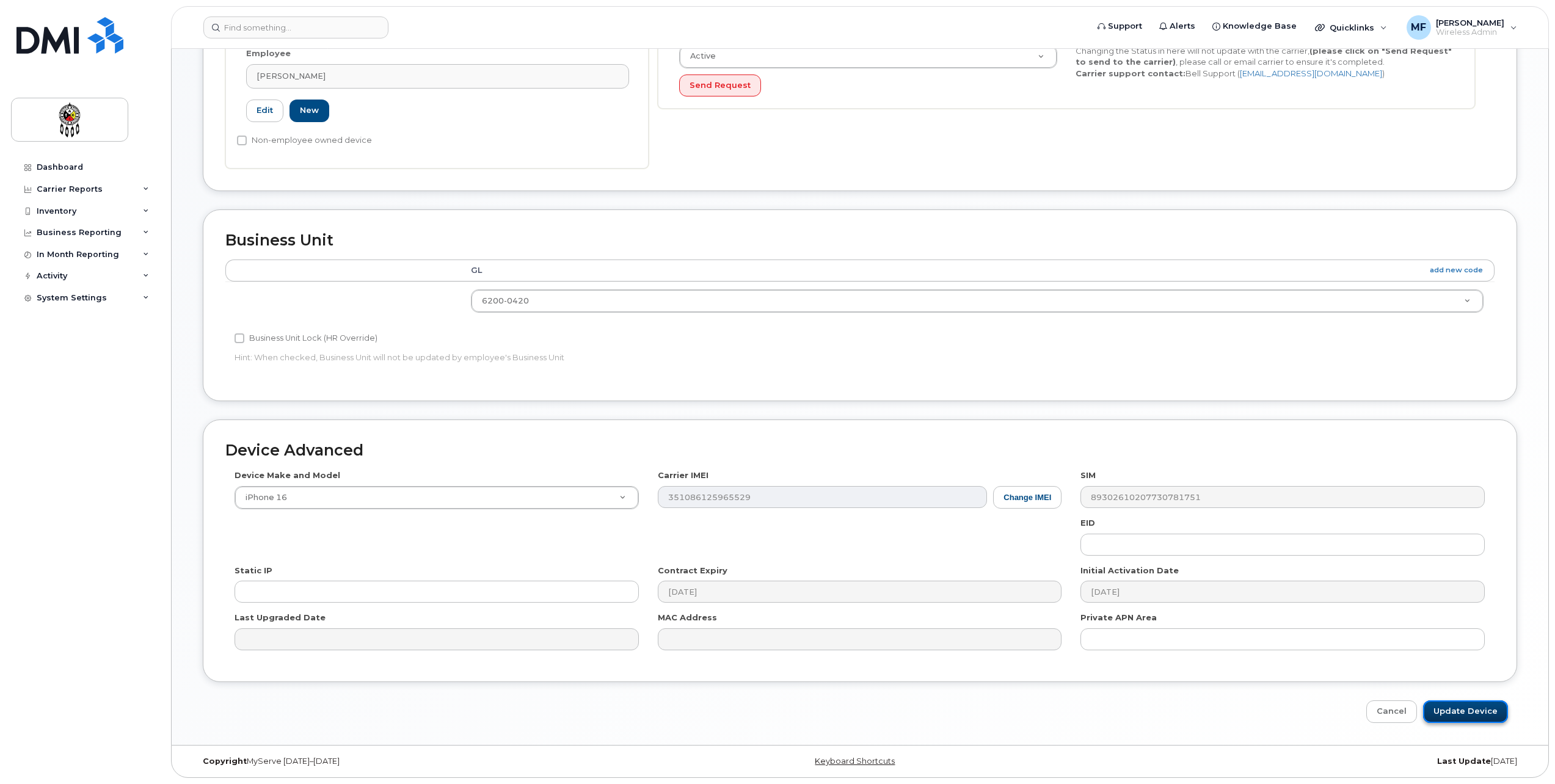
click at [1463, 711] on input "Update Device" at bounding box center [1466, 711] width 85 height 22
type input "Saving..."
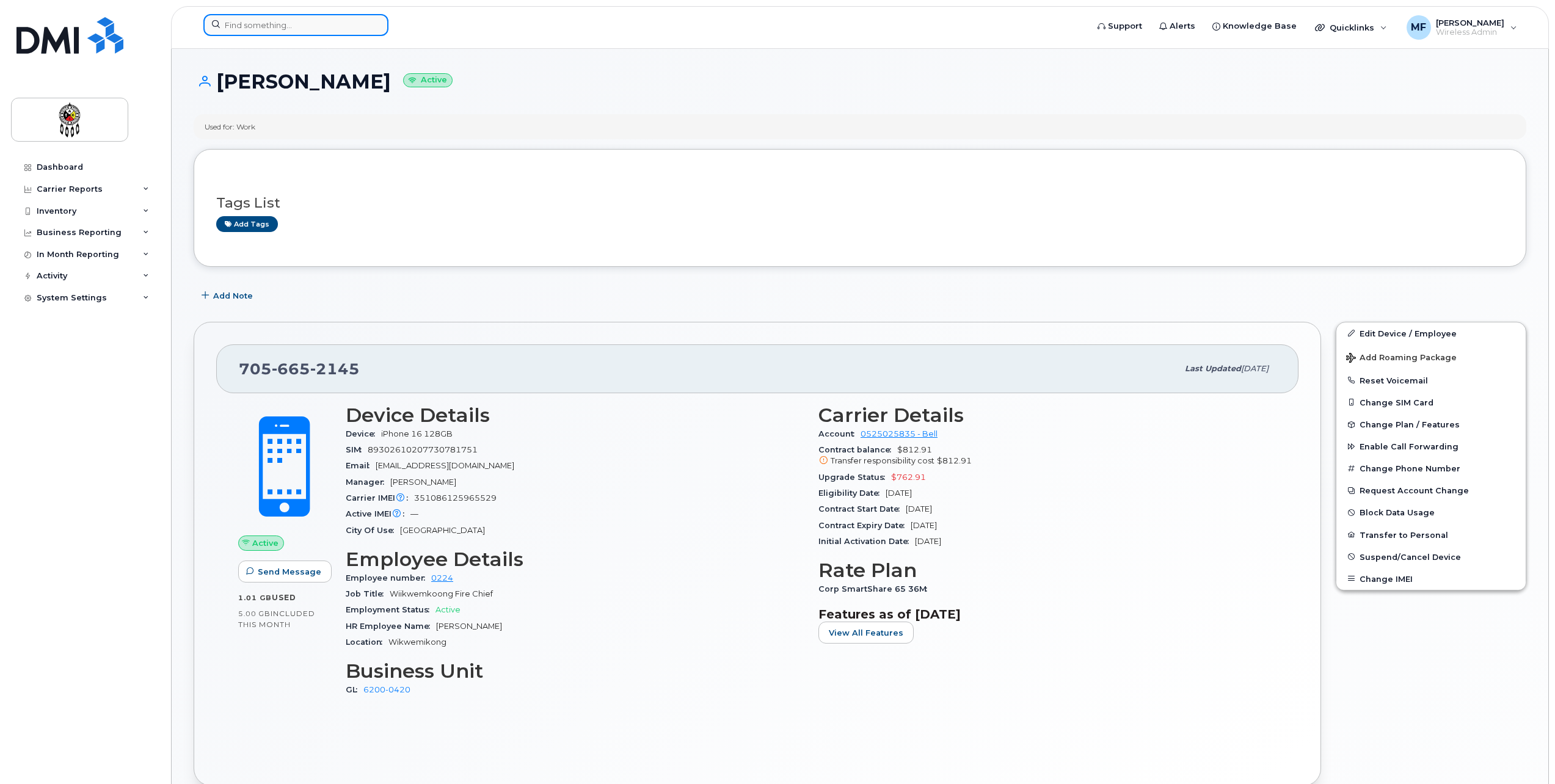
click at [302, 19] on input at bounding box center [296, 25] width 185 height 22
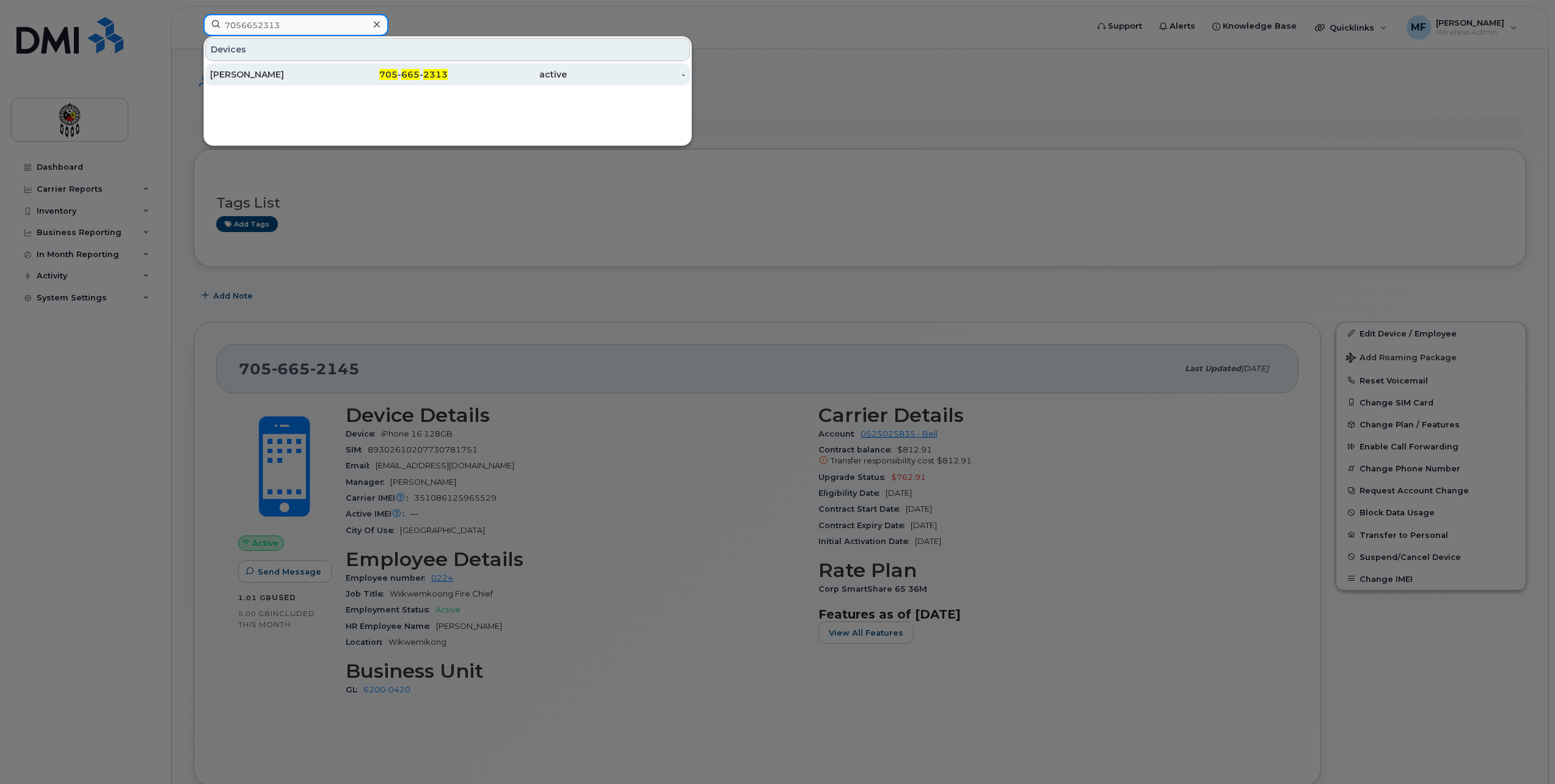
type input "7056652313"
click at [418, 78] on span "665" at bounding box center [410, 74] width 18 height 11
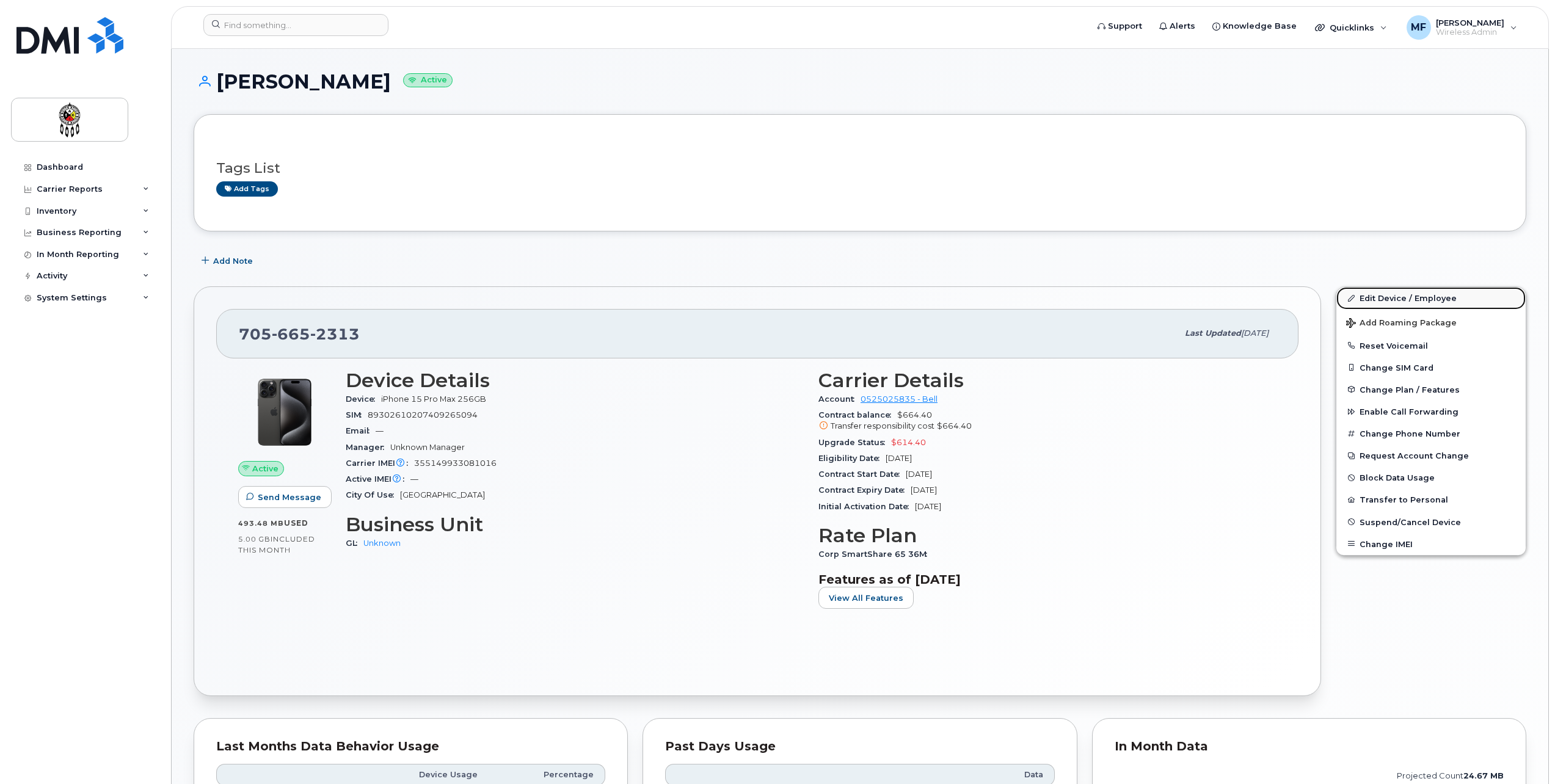
click at [1416, 291] on link "Edit Device / Employee" at bounding box center [1431, 298] width 189 height 22
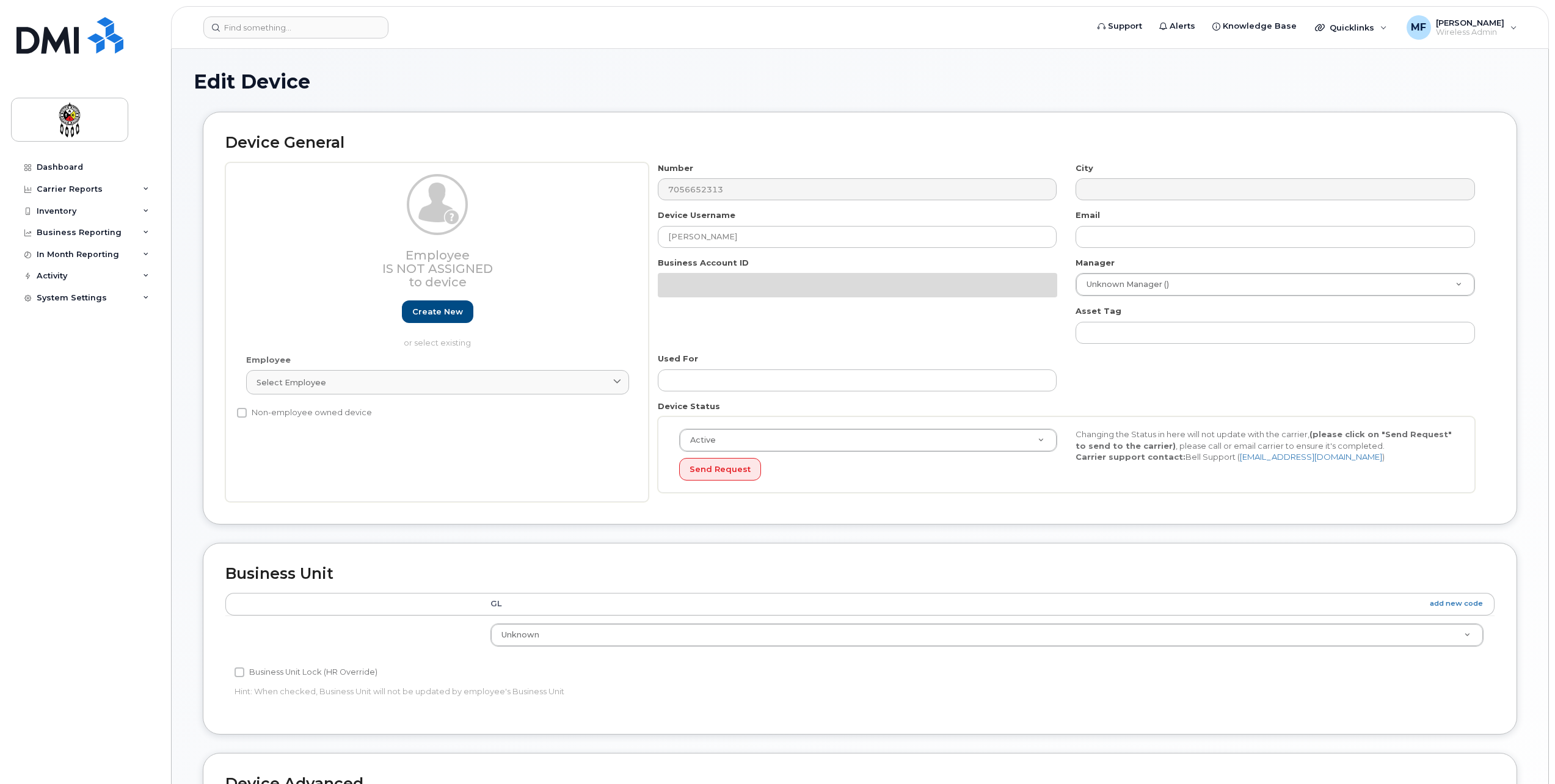
select select "651562"
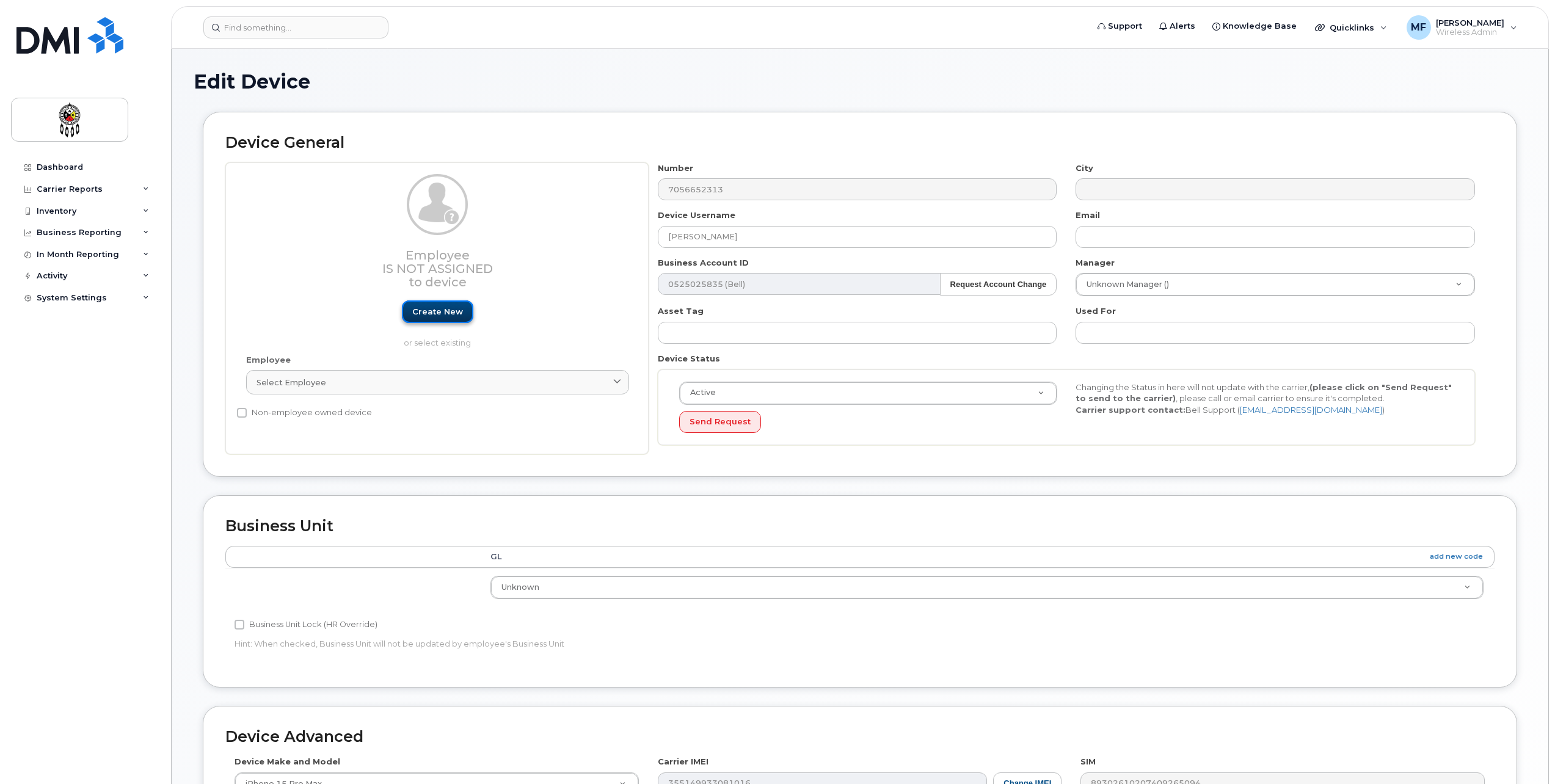
click at [411, 313] on link "Create new" at bounding box center [438, 311] width 71 height 22
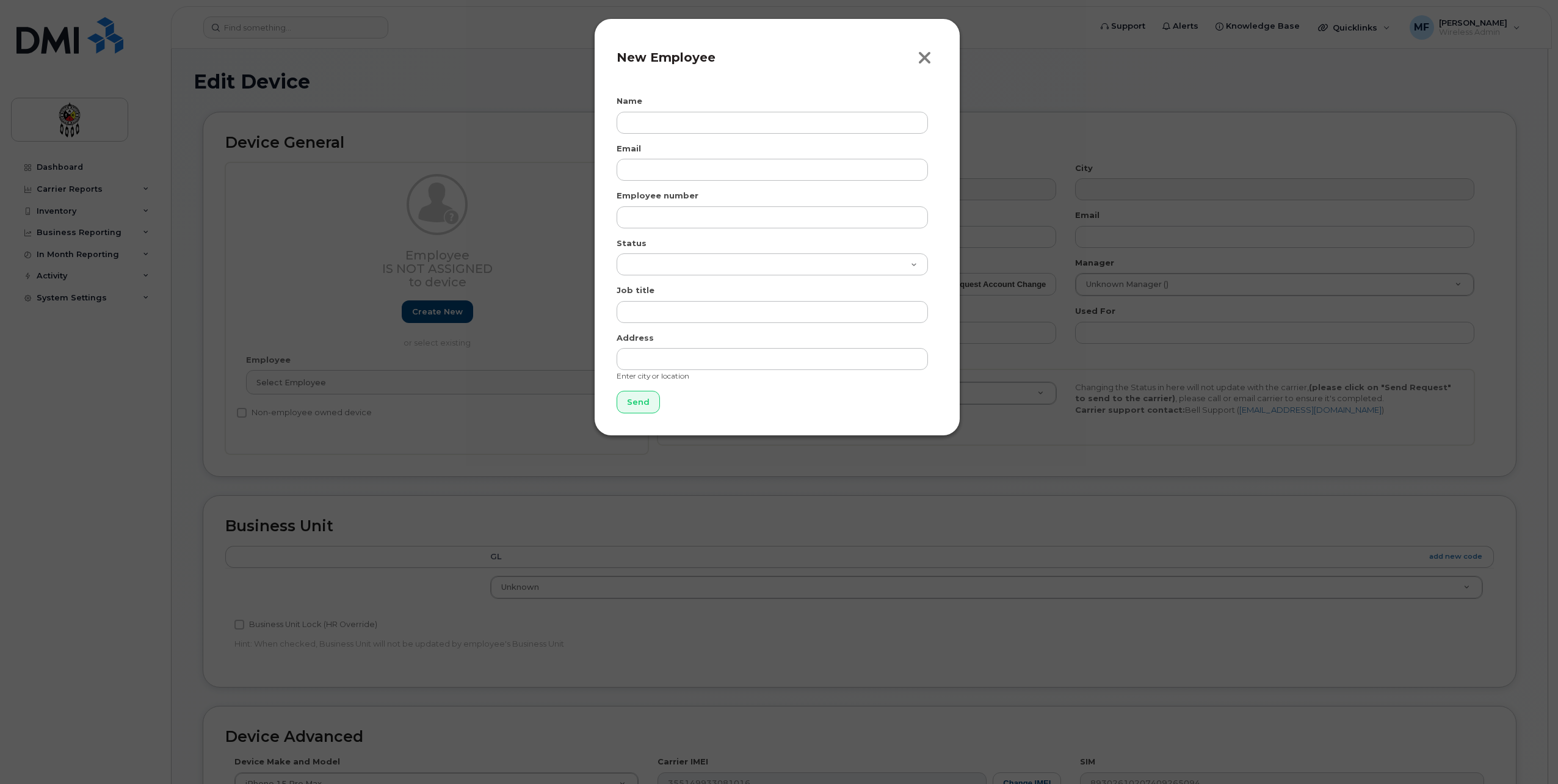
click at [931, 59] on icon "button" at bounding box center [925, 58] width 14 height 18
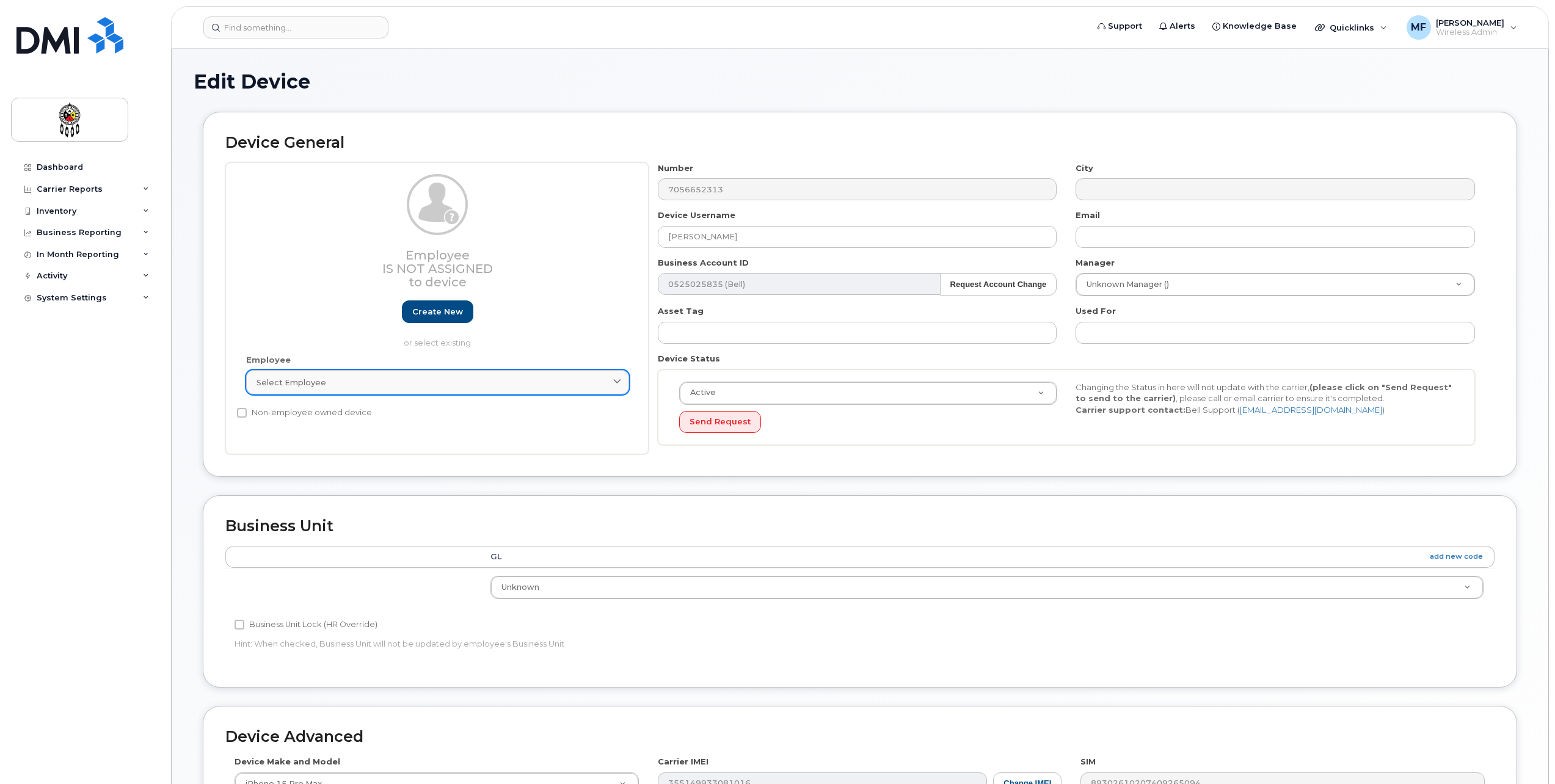
click at [311, 383] on span "Select employee" at bounding box center [291, 383] width 70 height 12
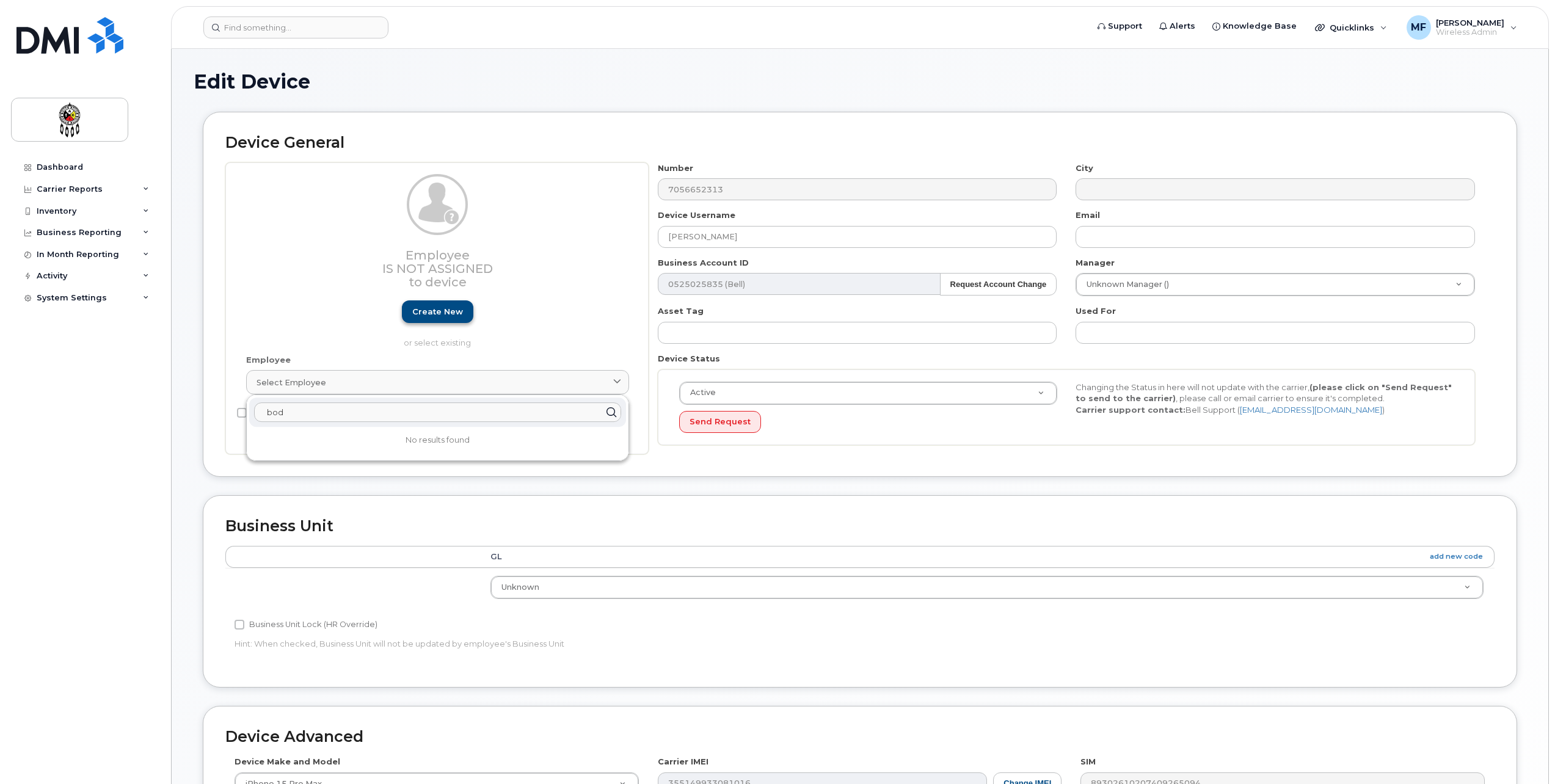
type input "bod"
click at [444, 314] on link "Create new" at bounding box center [438, 311] width 71 height 22
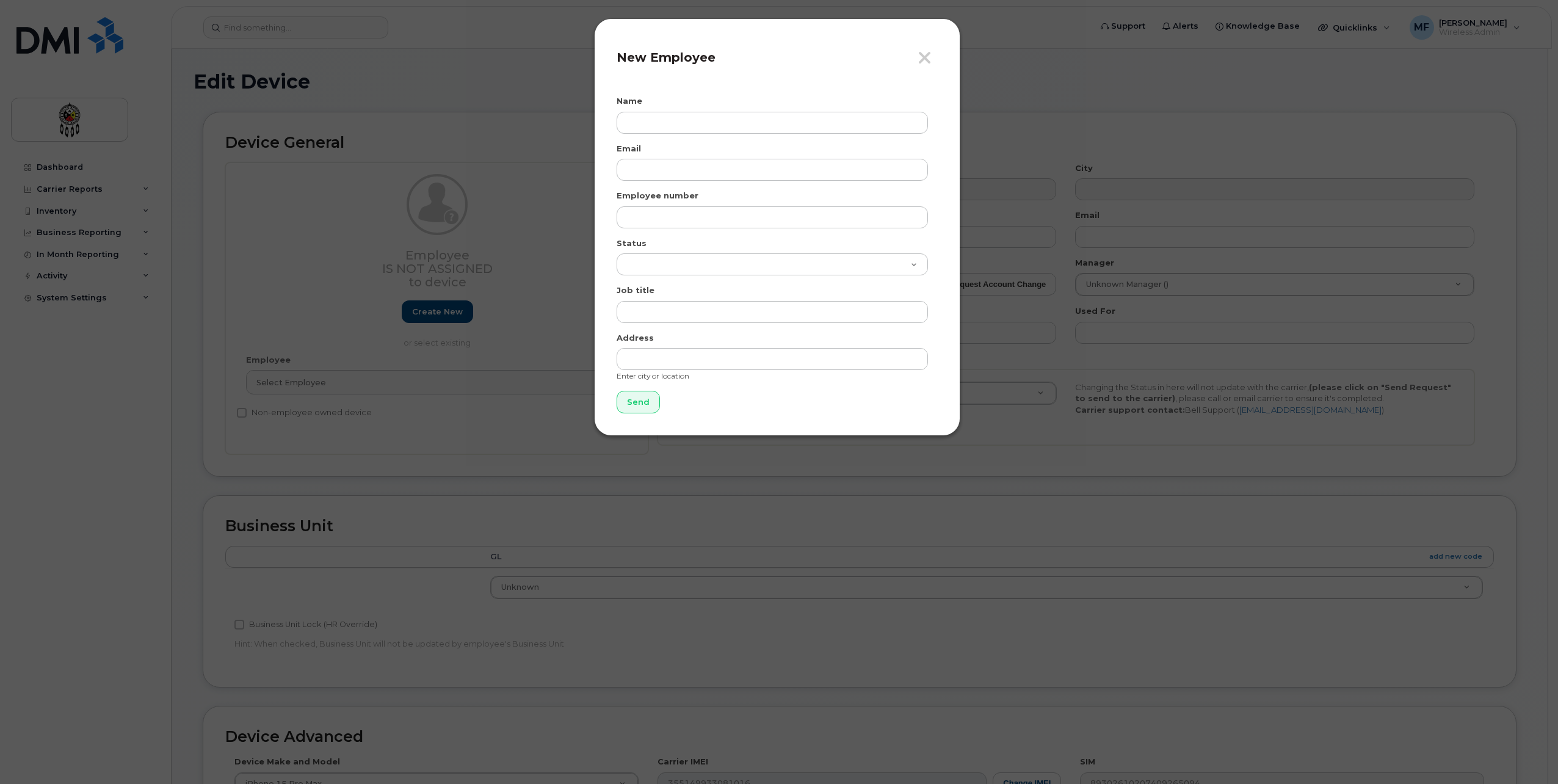
click at [661, 109] on div "Name" at bounding box center [777, 114] width 322 height 38
click at [660, 123] on input "text" at bounding box center [772, 122] width 311 height 22
type input "[PERSON_NAME]"
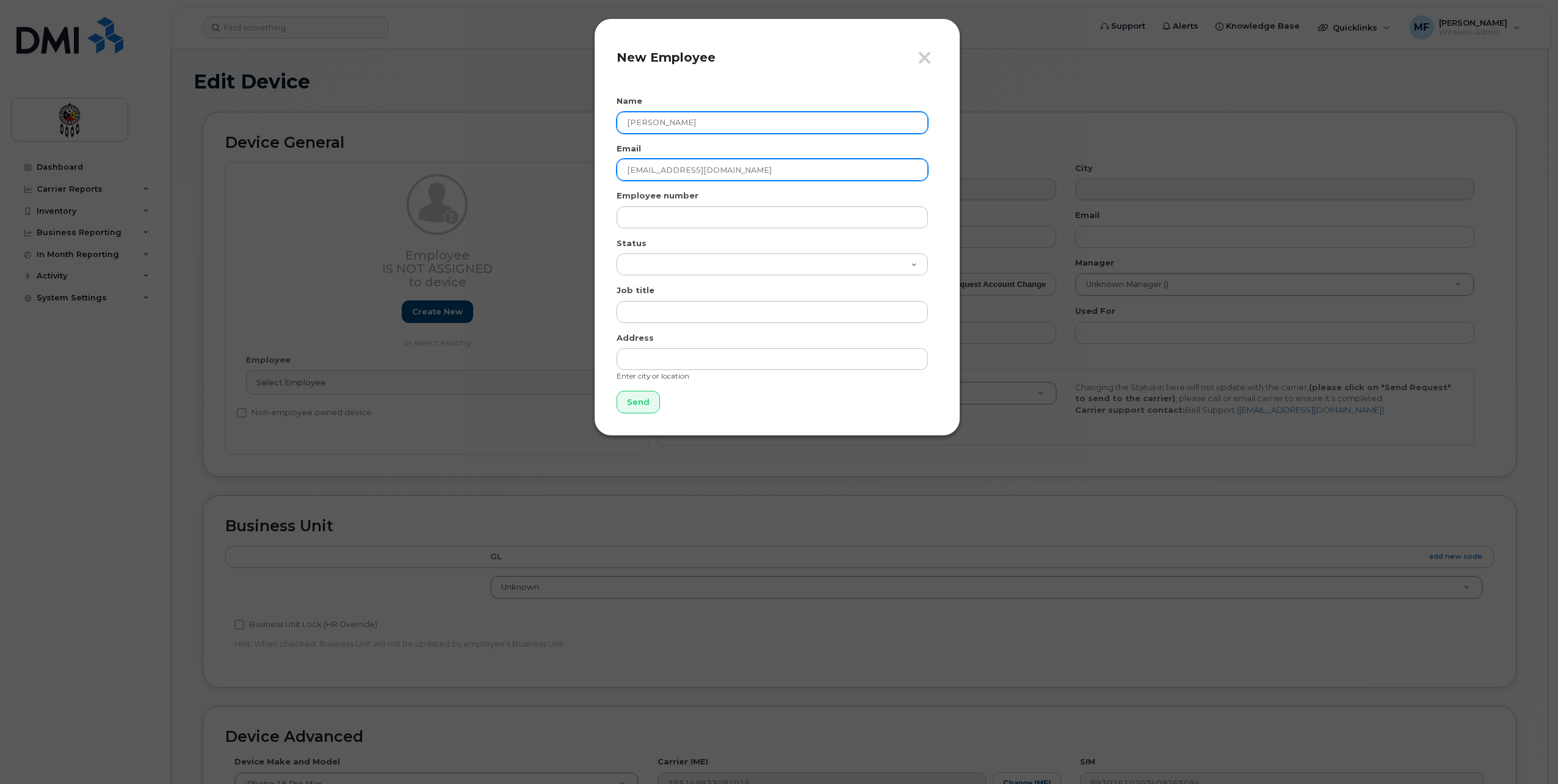
type input "[EMAIL_ADDRESS][DOMAIN_NAME]"
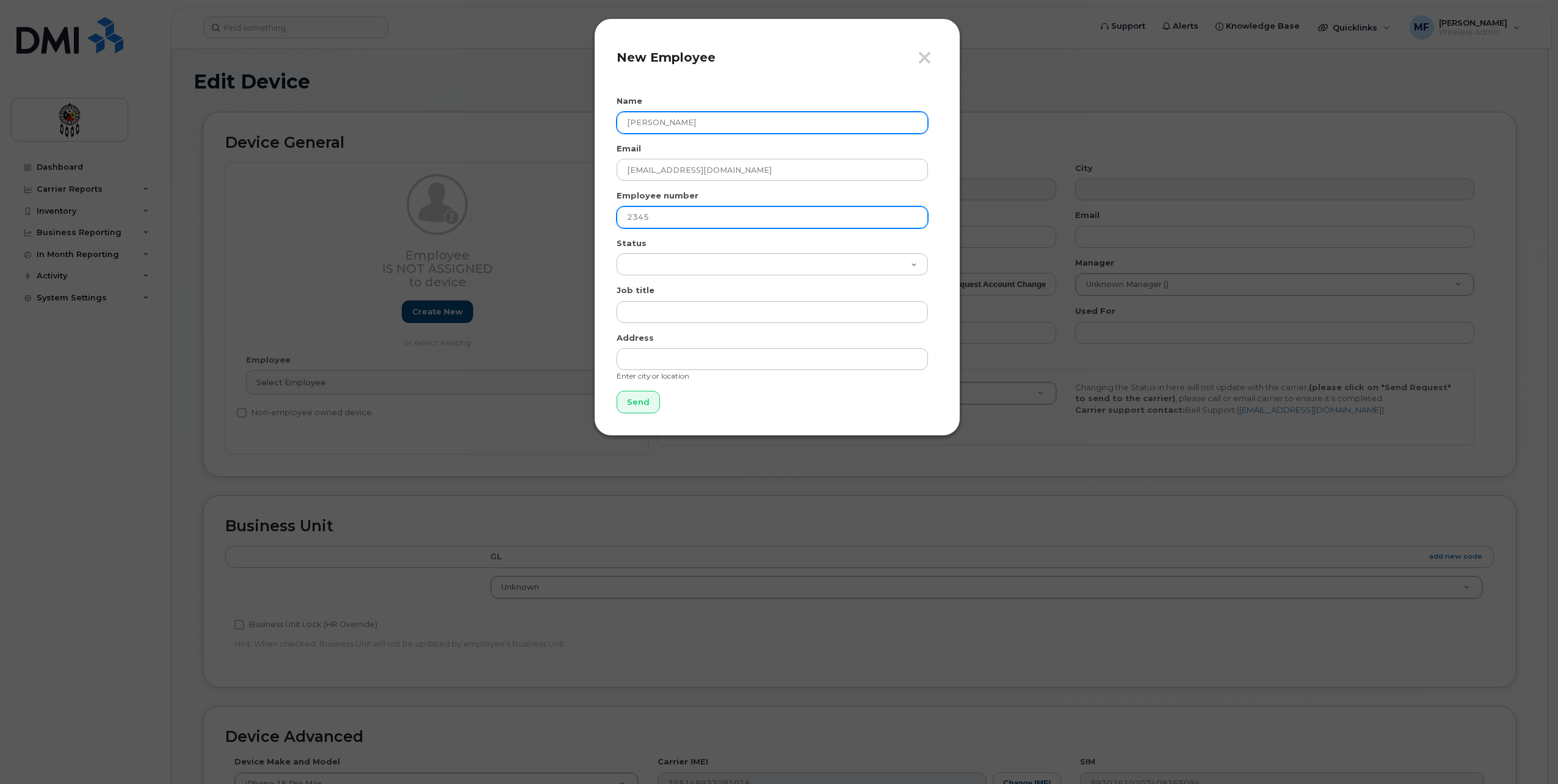
type input "2345"
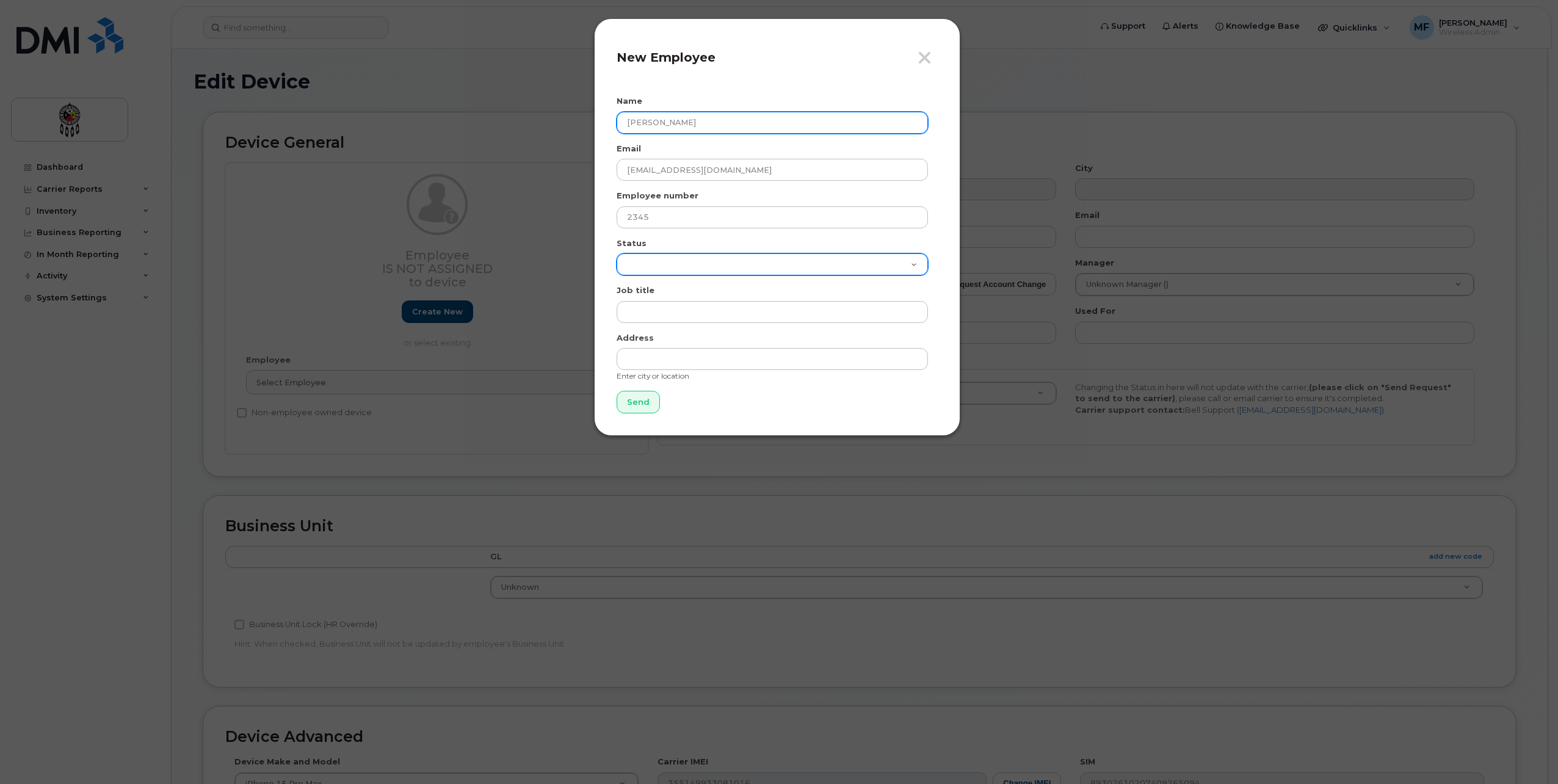
select select "active"
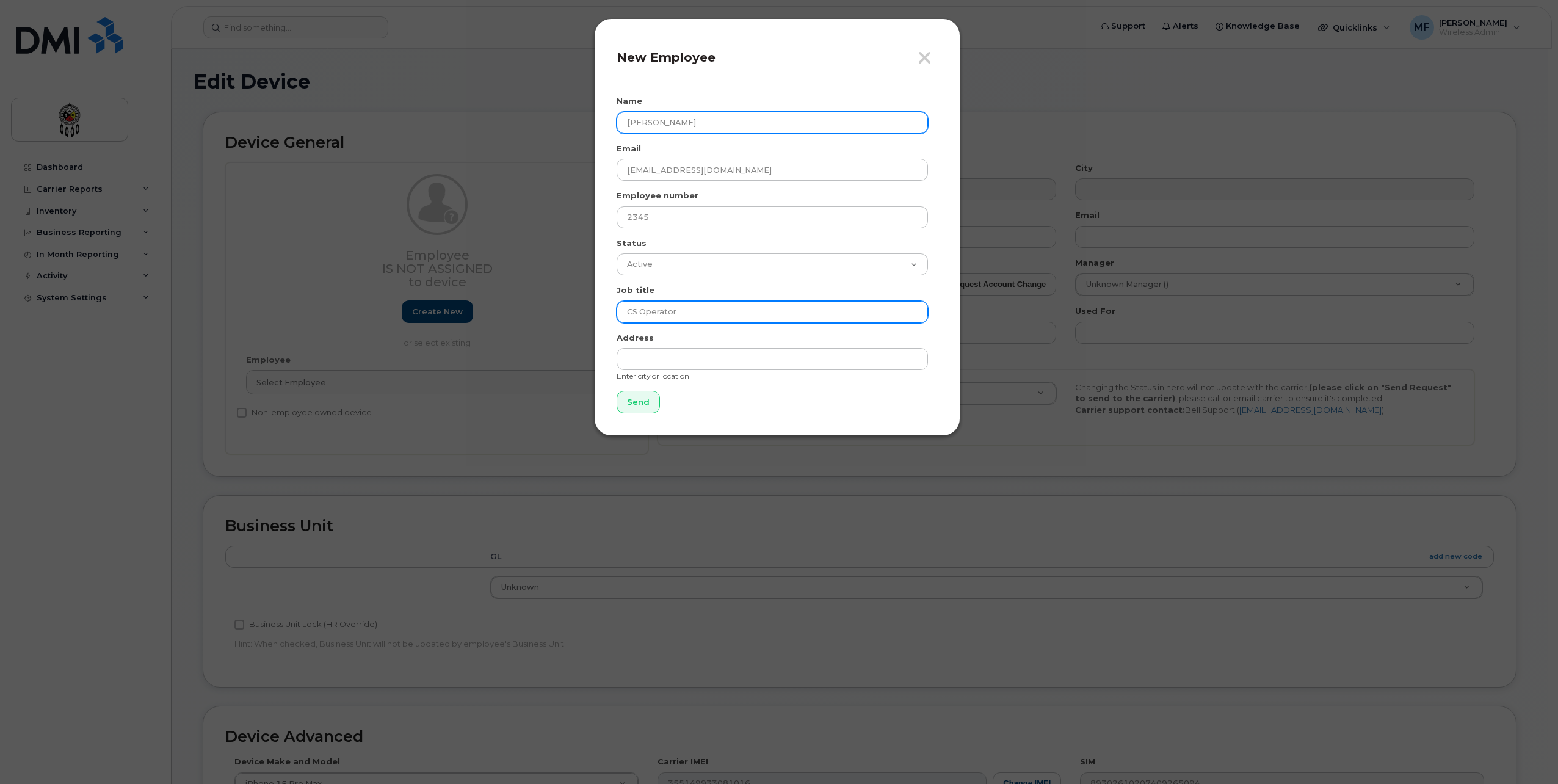
type input "CS Operator"
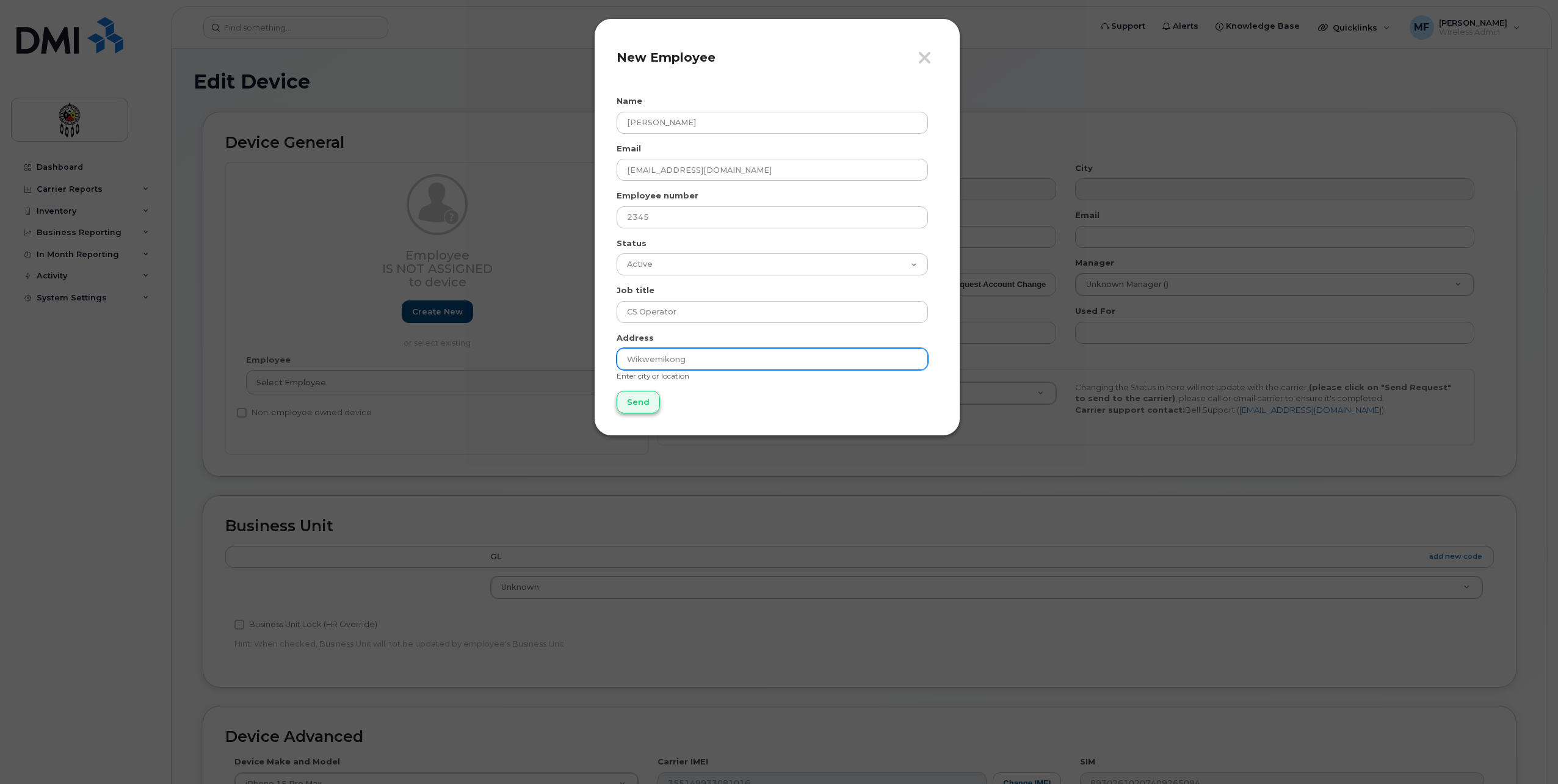
type input "Wikwemikong"
click at [629, 398] on input "Send" at bounding box center [638, 401] width 43 height 22
type input "Send"
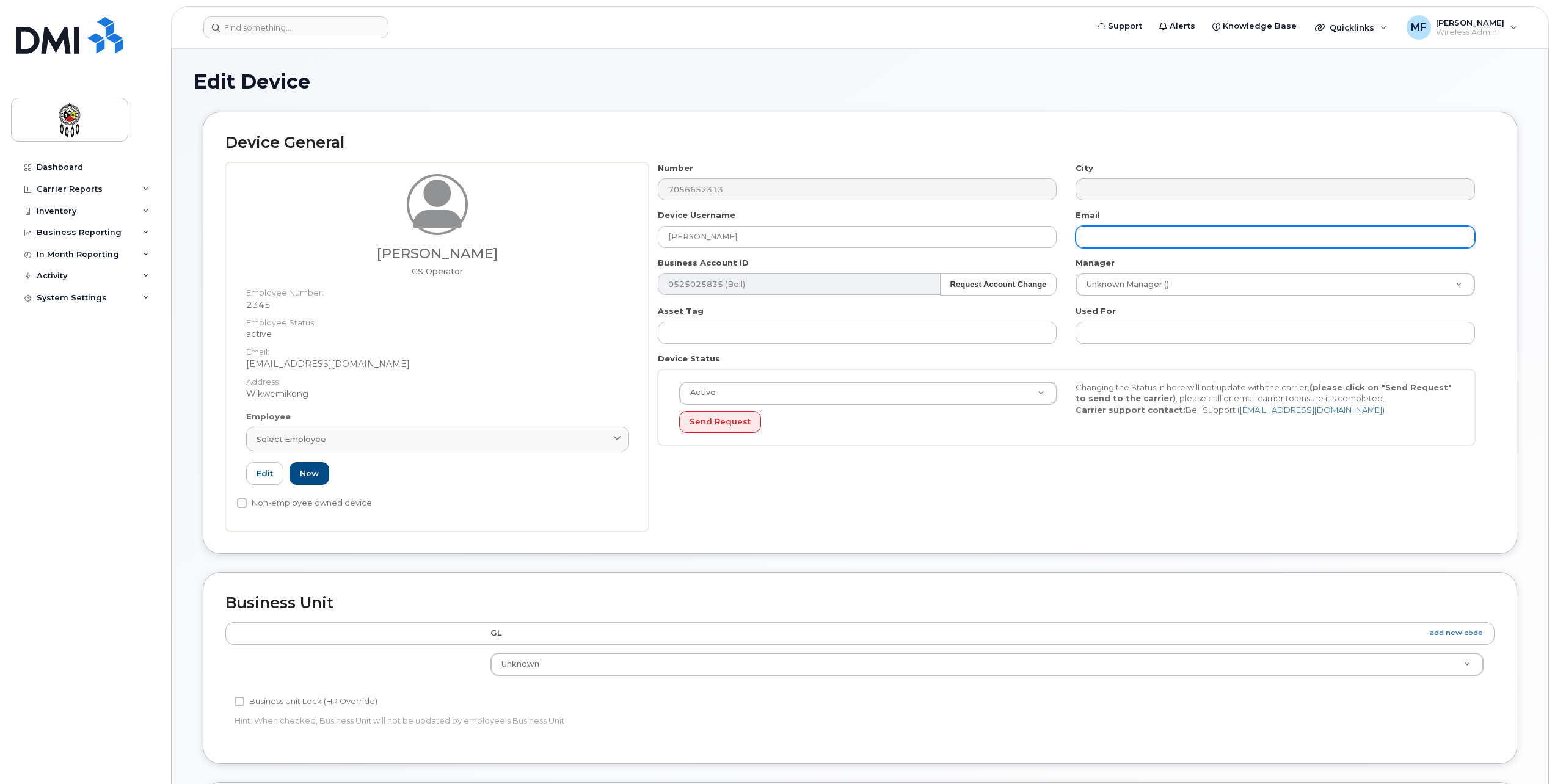
click at [1127, 245] on input "text" at bounding box center [1275, 237] width 399 height 22
type input "bodhicorbiere@wiikwemkoong.ca"
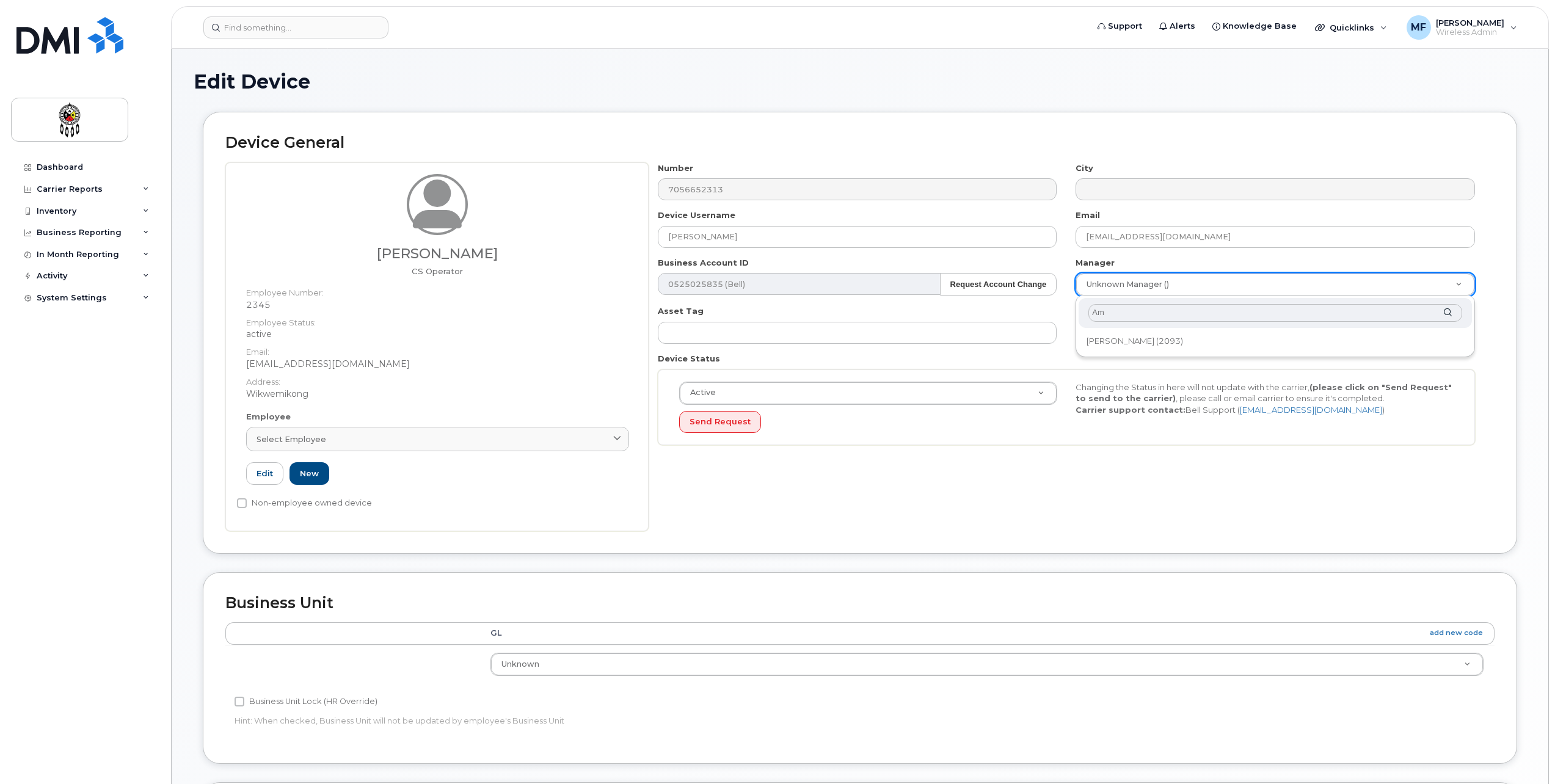
type input "A"
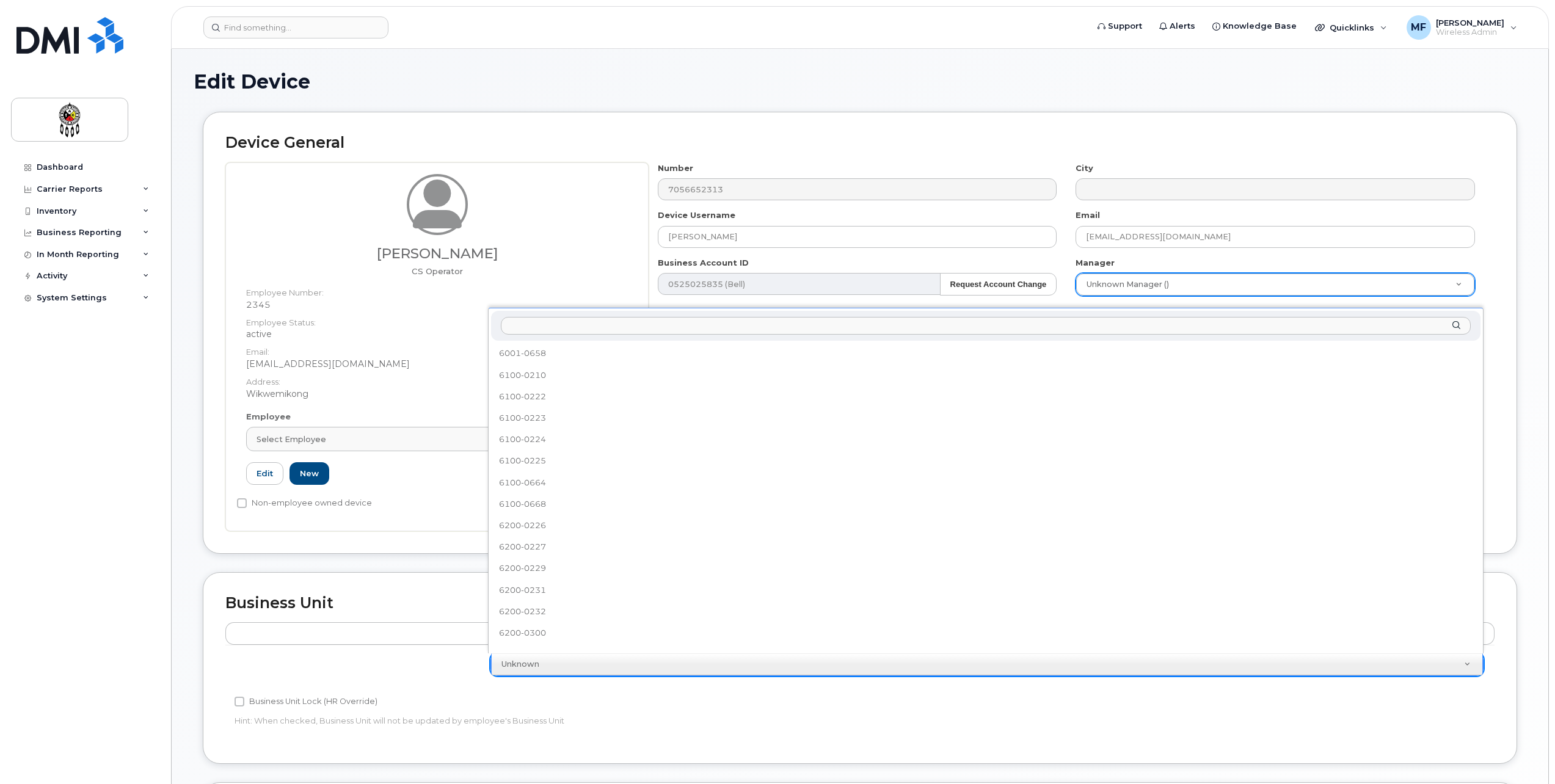
scroll to position [483, 0]
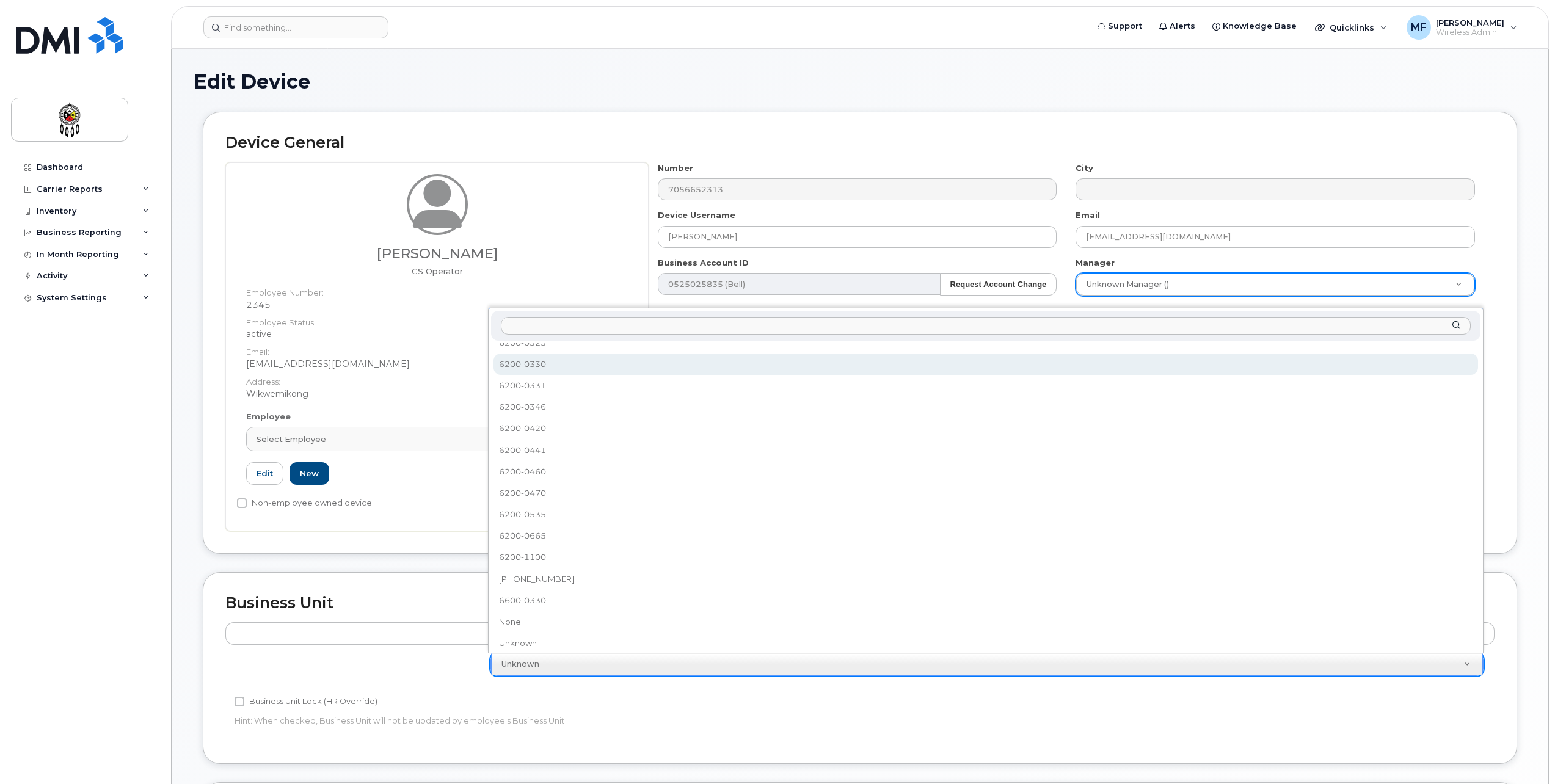
select select "33460586"
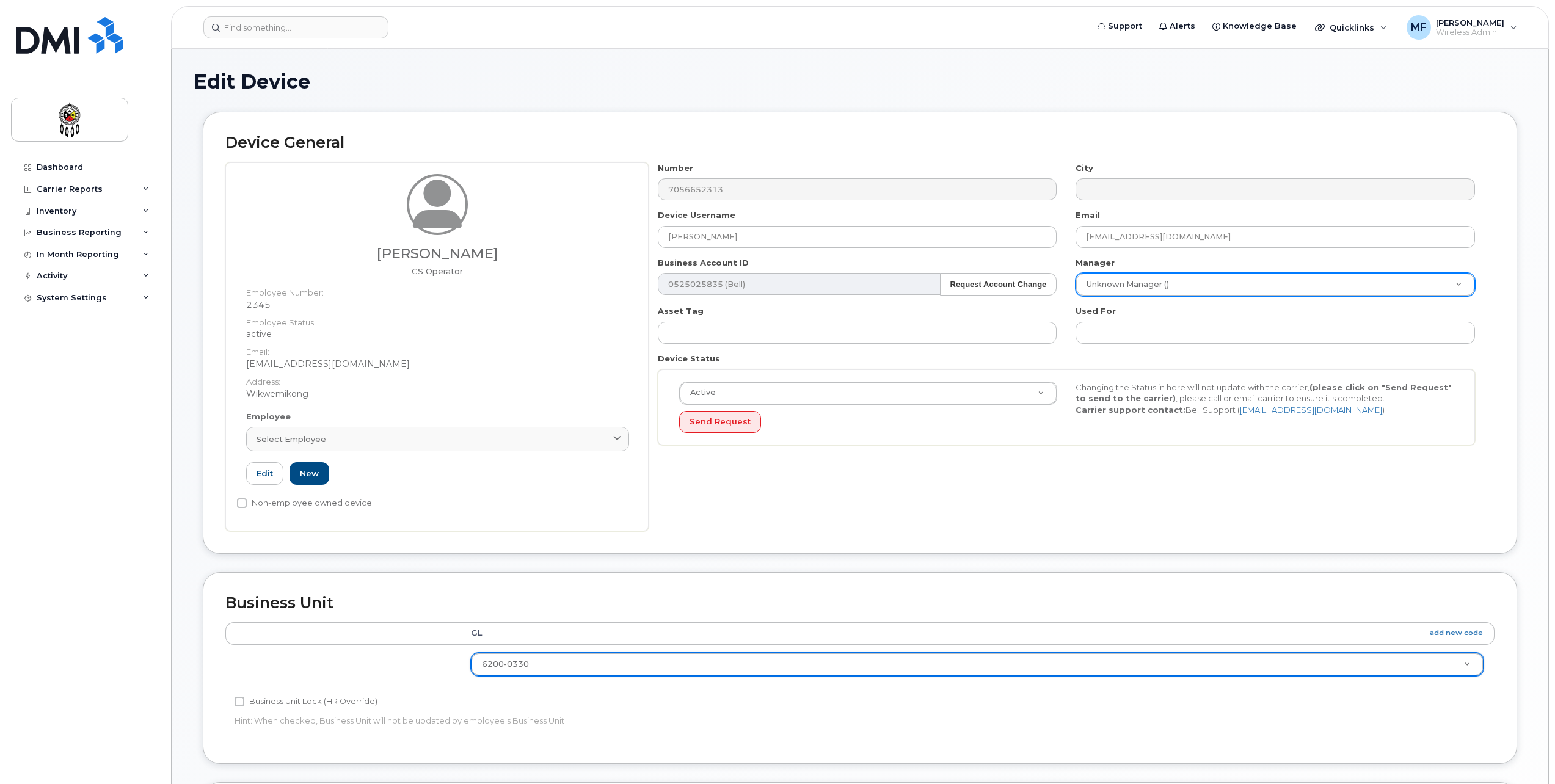
click at [1007, 499] on div "Number 7056652313 City Device Username Bodhi Corbiere Email bodhicorbiere@wiikw…" at bounding box center [1072, 347] width 846 height 369
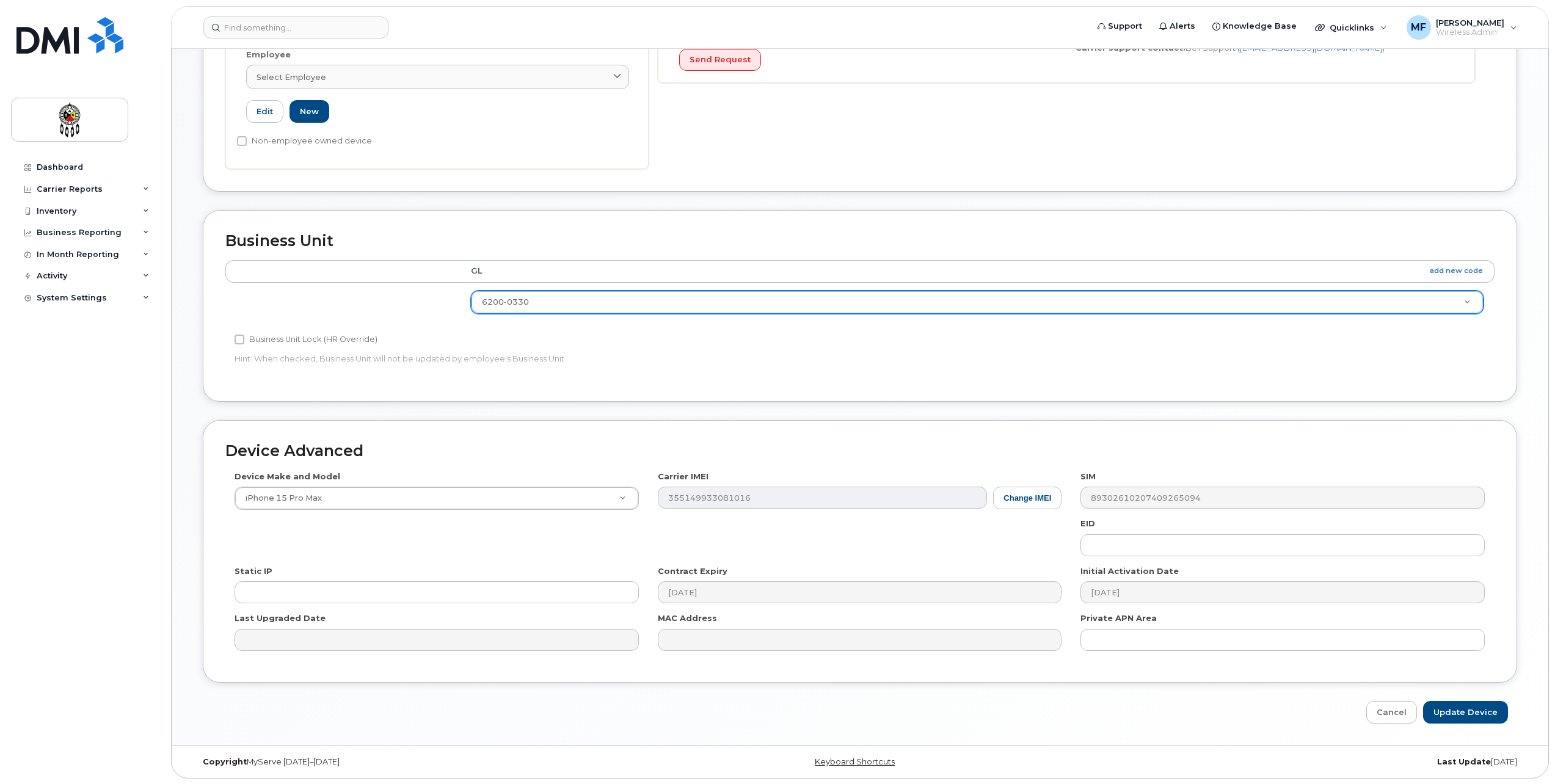
scroll to position [363, 0]
click at [1462, 722] on input "Update Device" at bounding box center [1466, 711] width 85 height 22
type input "Saving..."
click at [1467, 714] on div "Cancel Saving..." at bounding box center [860, 711] width 1315 height 22
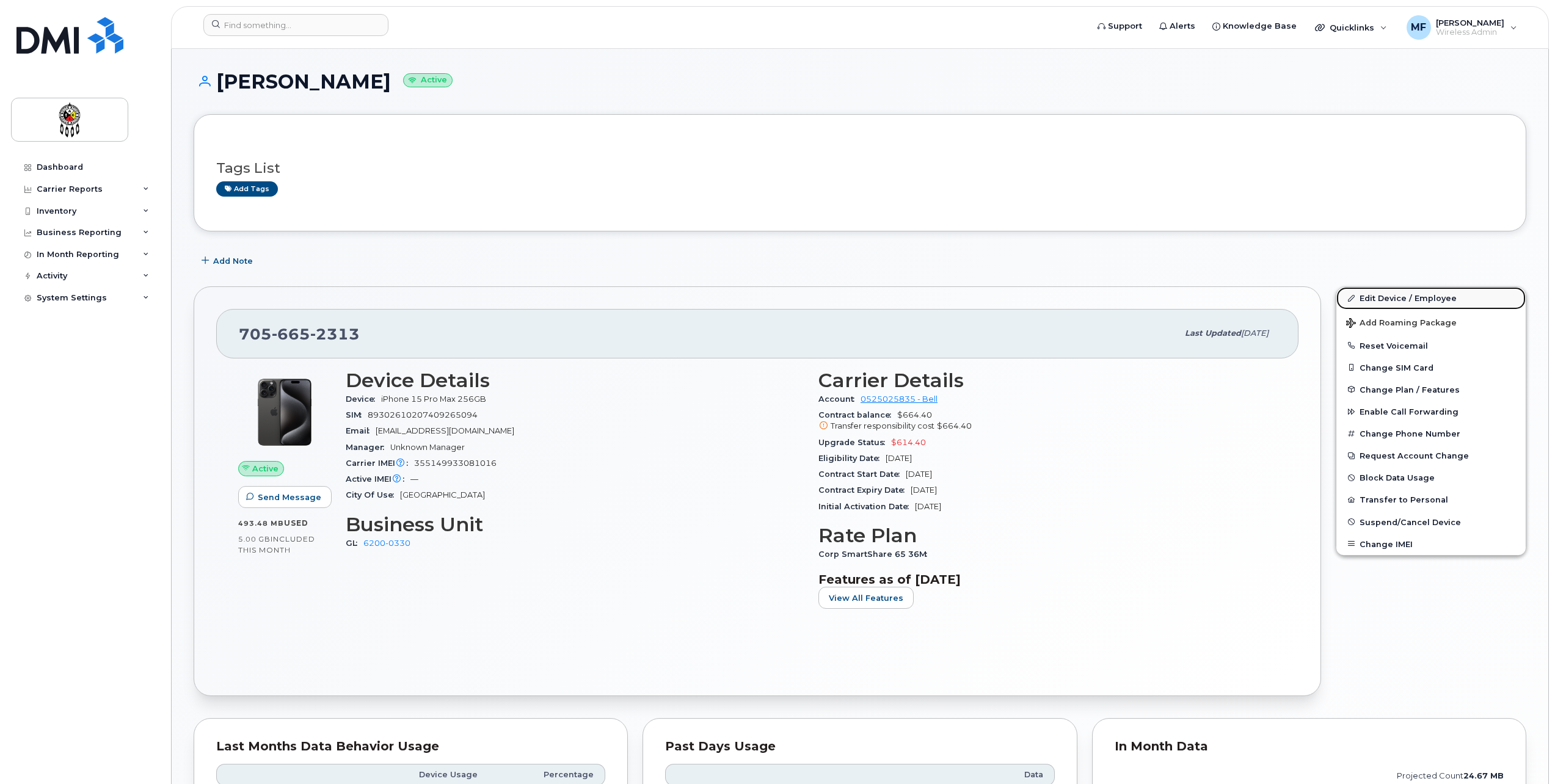
click at [1415, 297] on link "Edit Device / Employee" at bounding box center [1431, 298] width 189 height 22
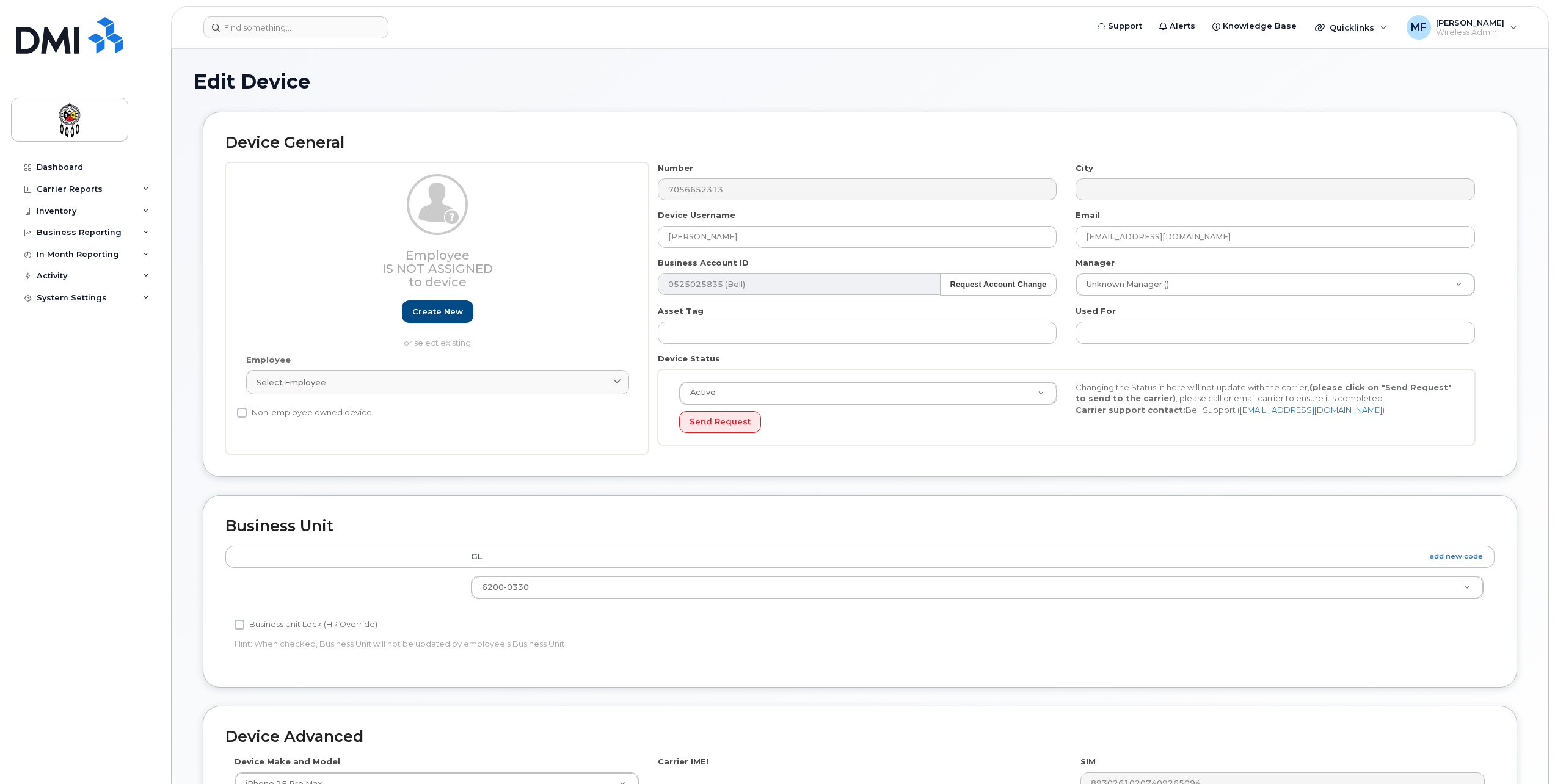
select select "33460586"
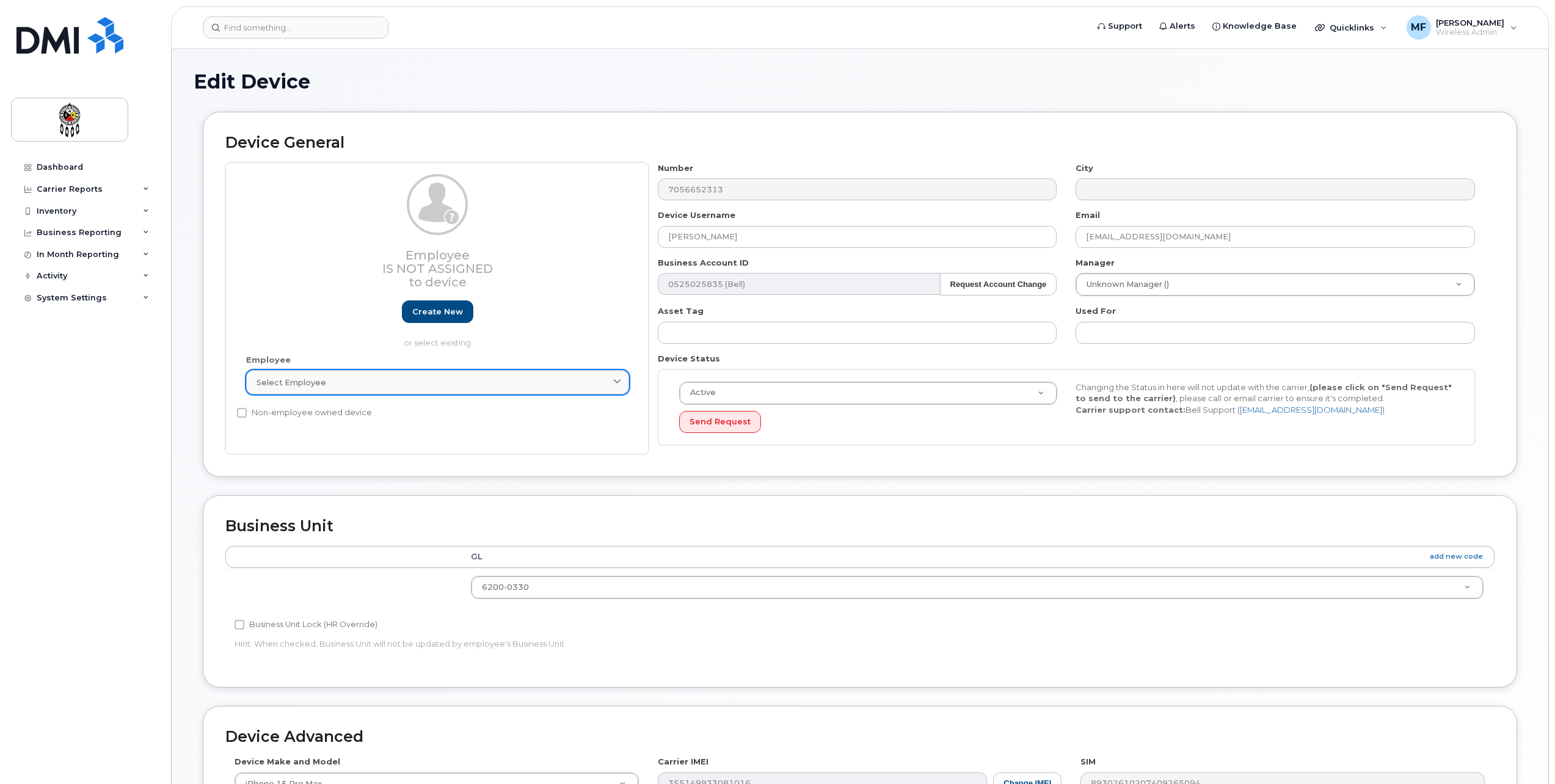
click at [332, 377] on div "Select employee" at bounding box center [438, 383] width 362 height 12
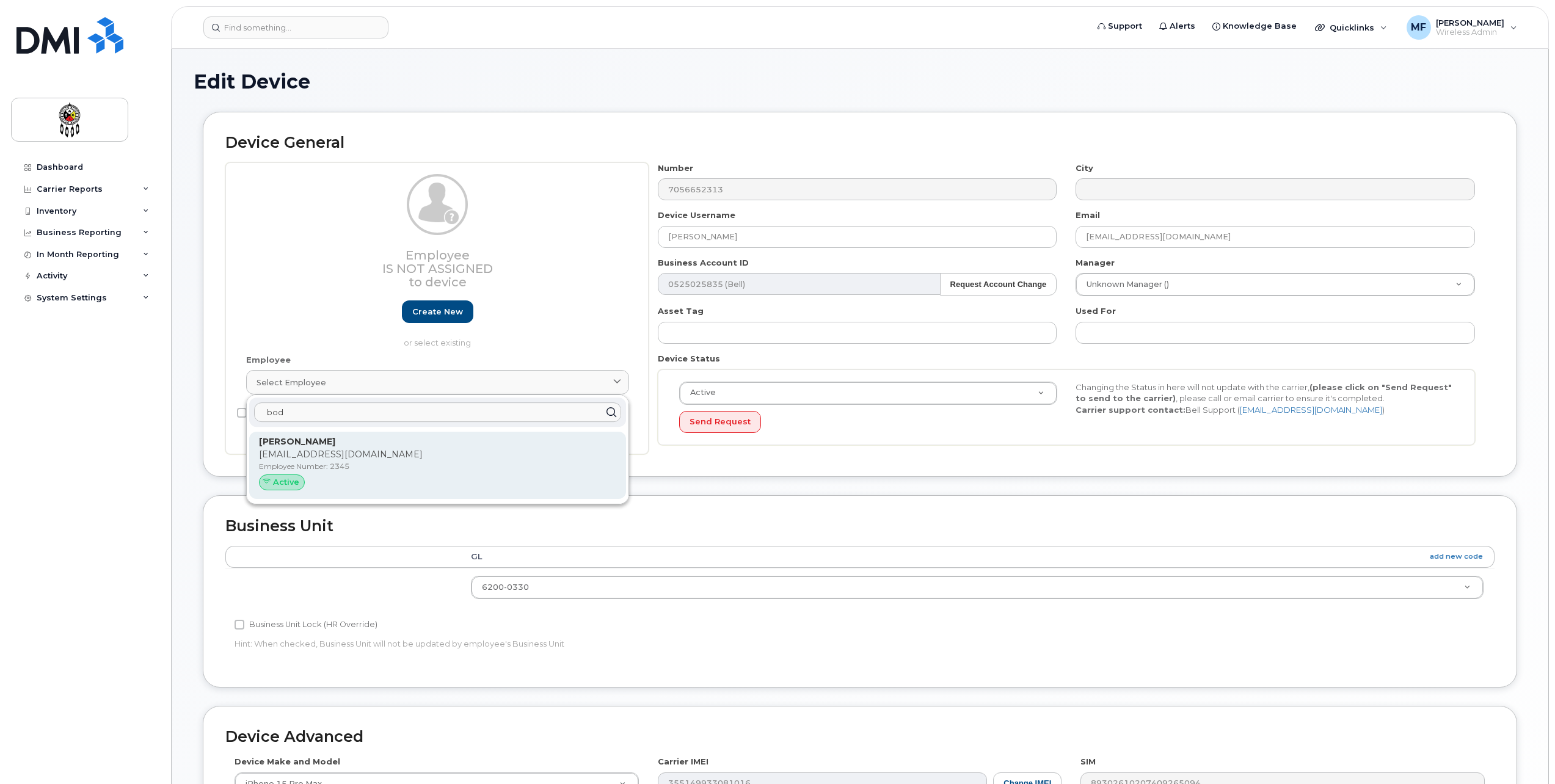
type input "bod"
click at [329, 445] on p "[PERSON_NAME]" at bounding box center [438, 442] width 358 height 13
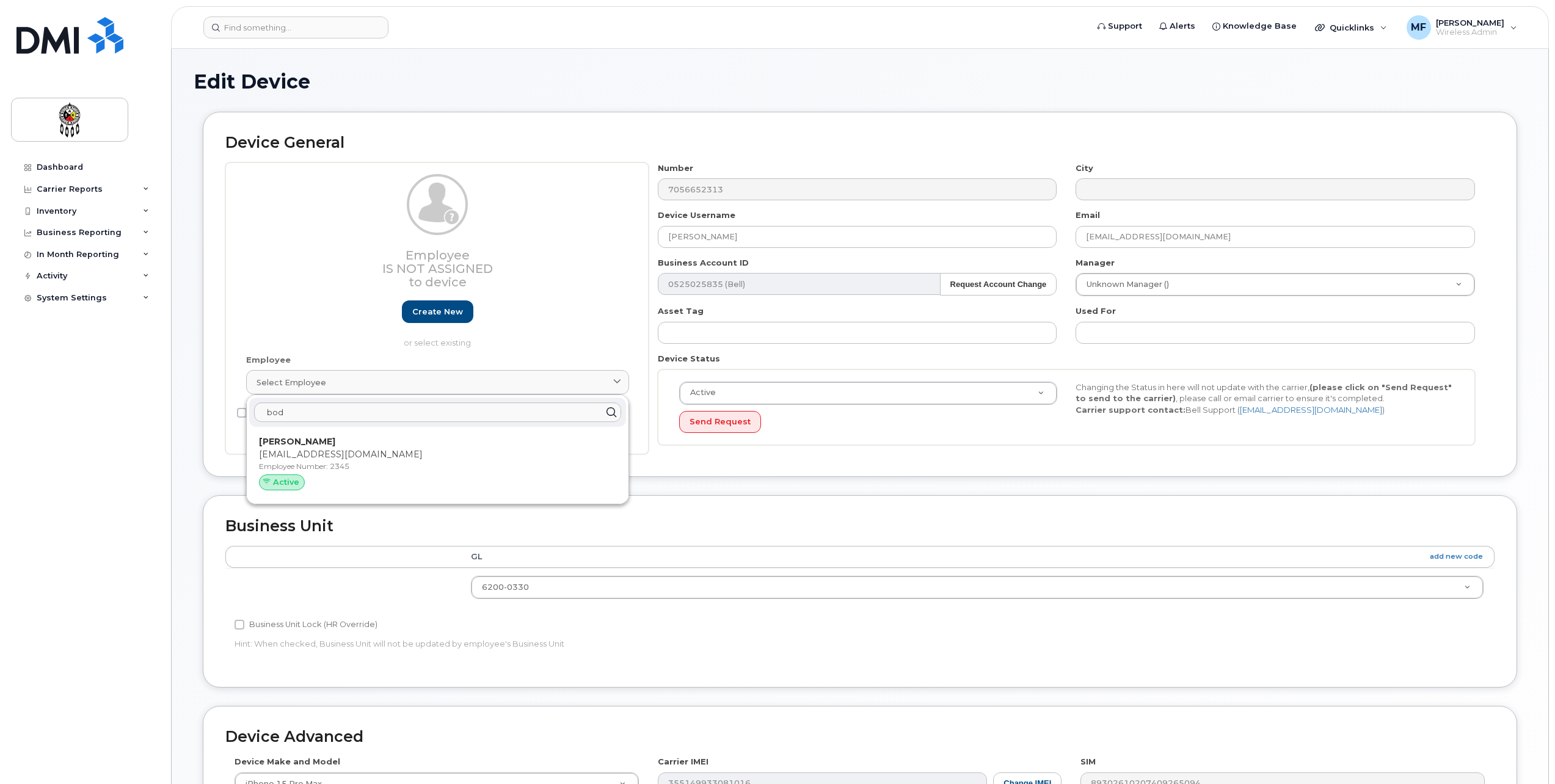
type input "2345"
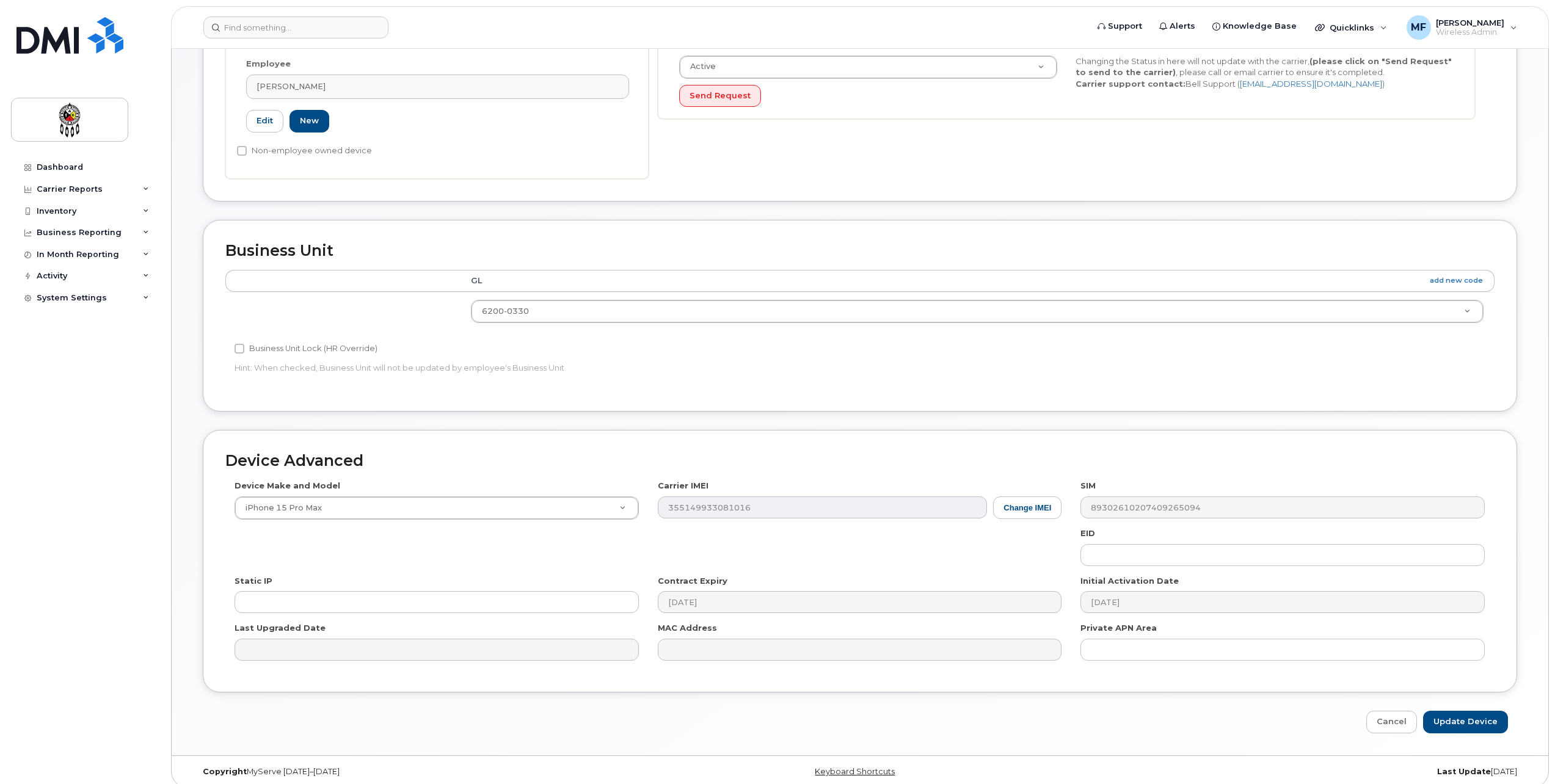
scroll to position [337, 0]
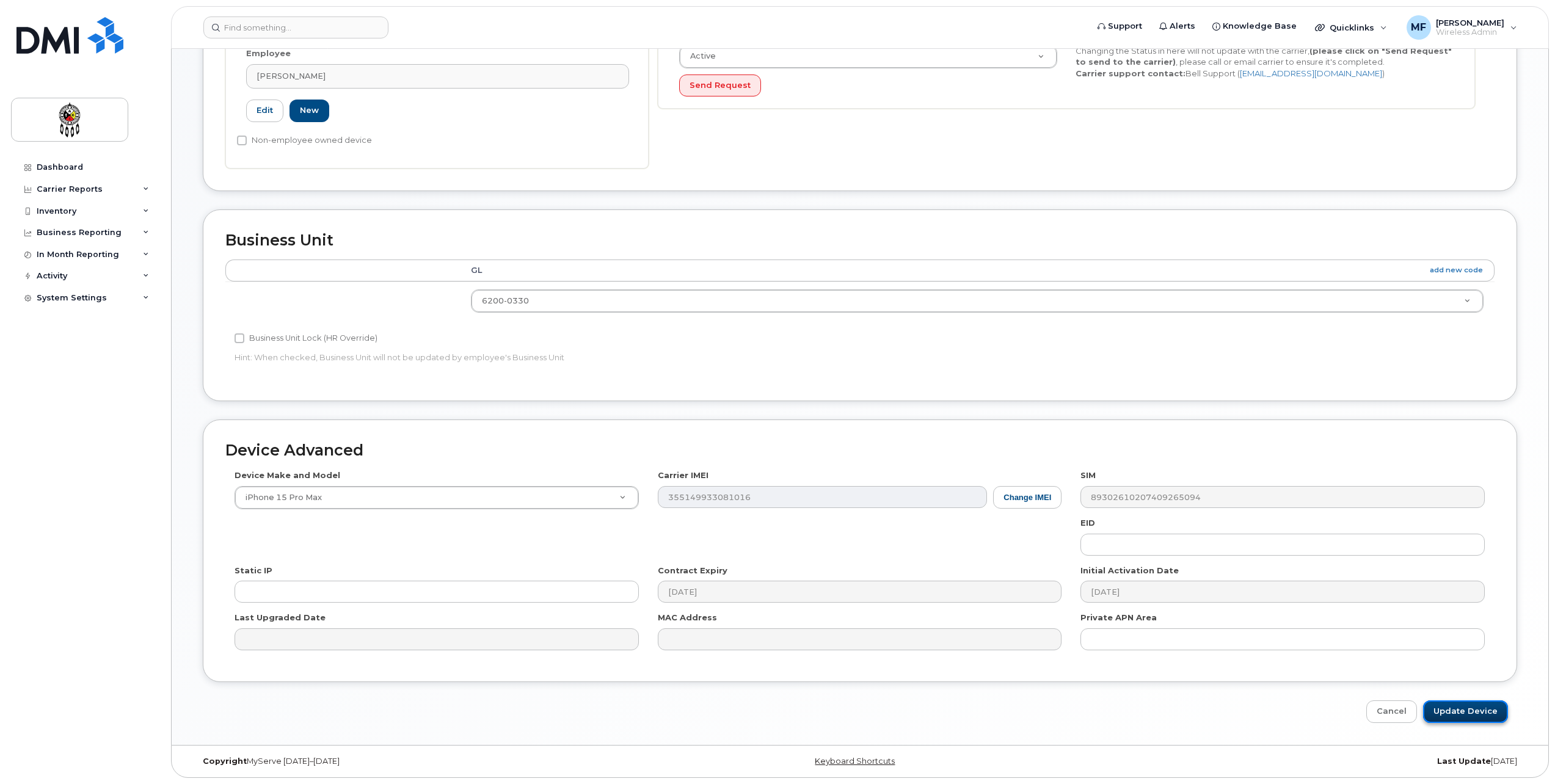
click at [1474, 712] on input "Update Device" at bounding box center [1466, 711] width 85 height 22
type input "Saving..."
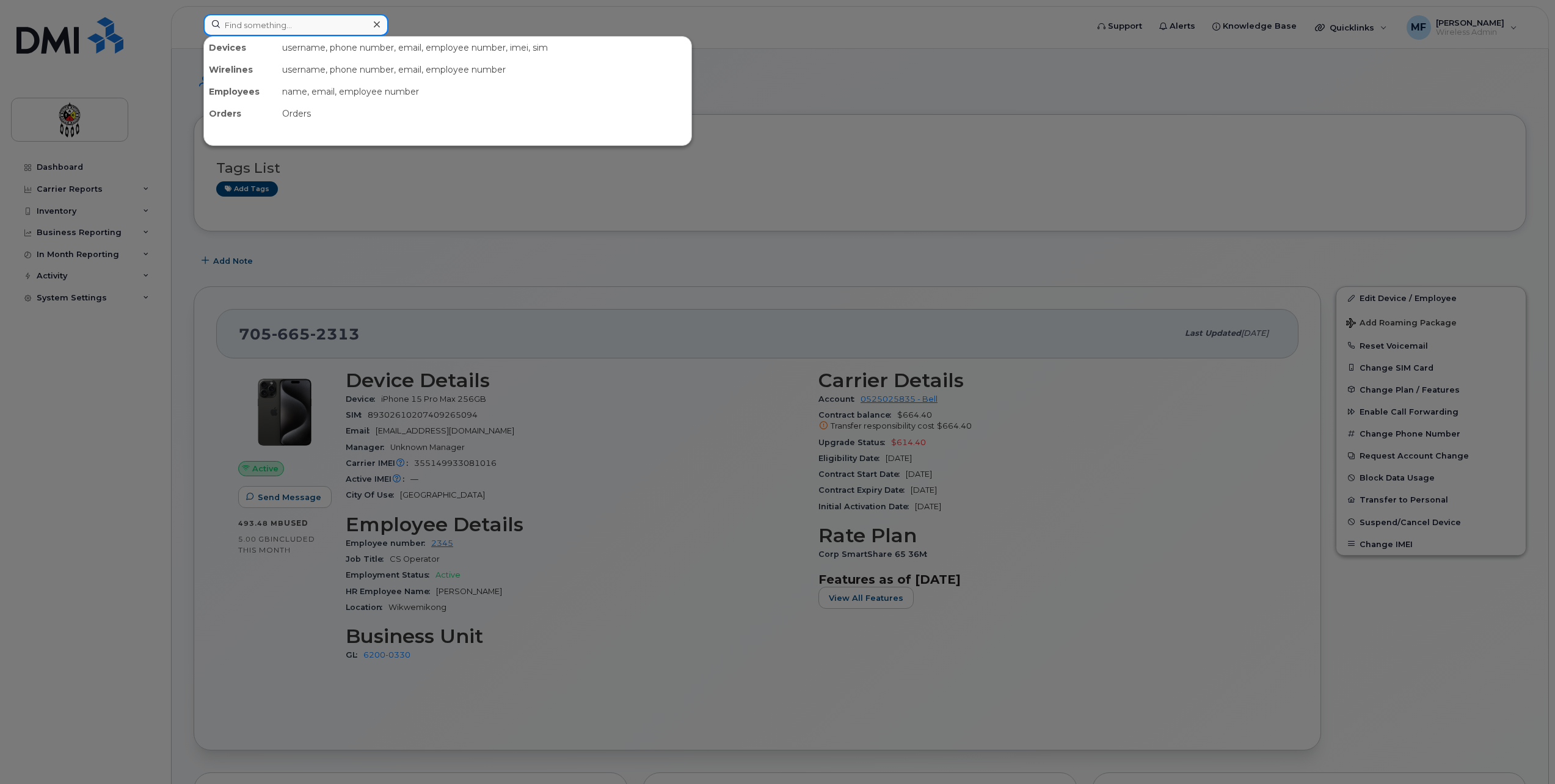
click at [239, 31] on input at bounding box center [296, 25] width 185 height 22
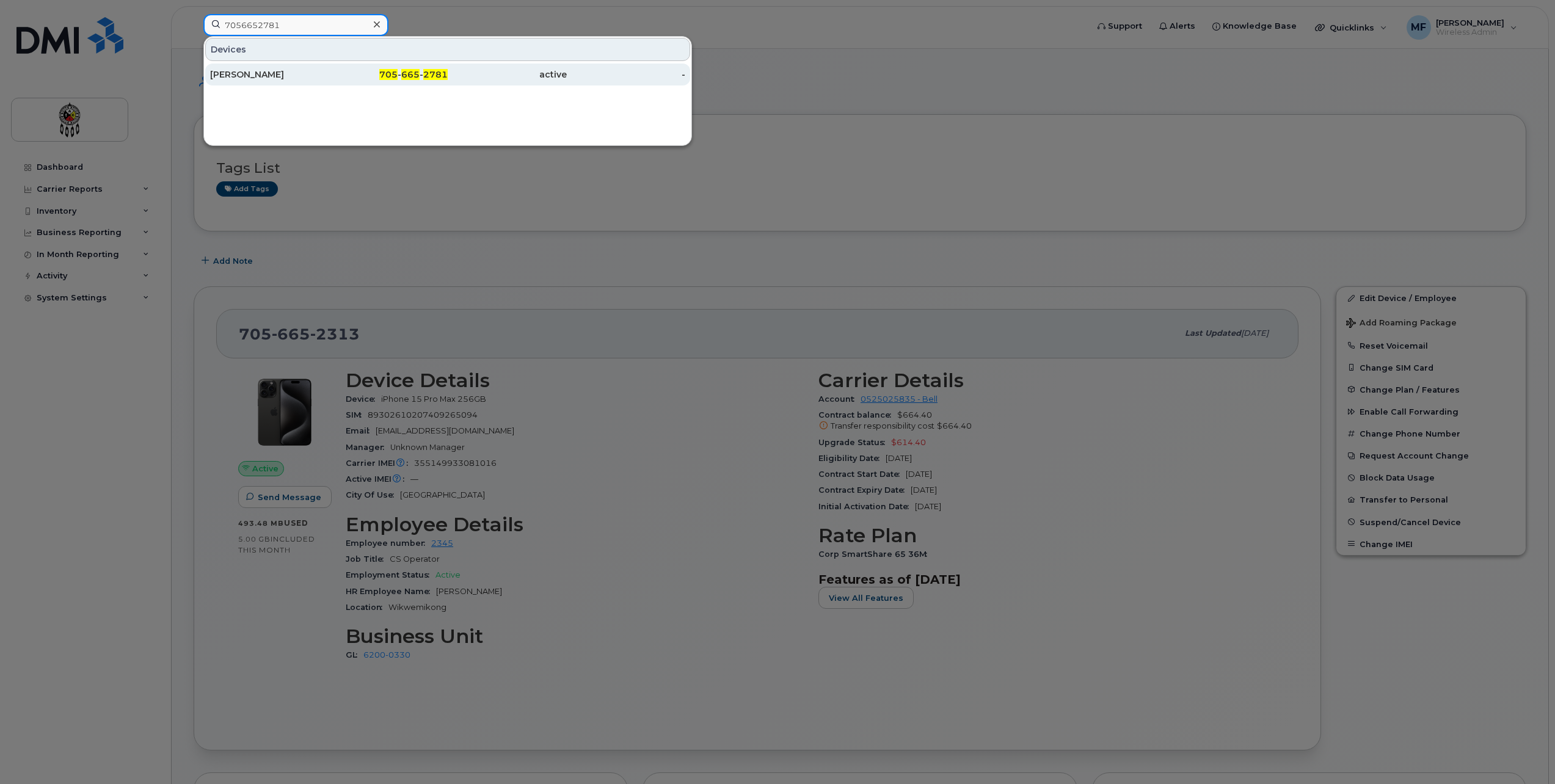
type input "7056652781"
click at [446, 70] on span "2781" at bounding box center [435, 74] width 24 height 11
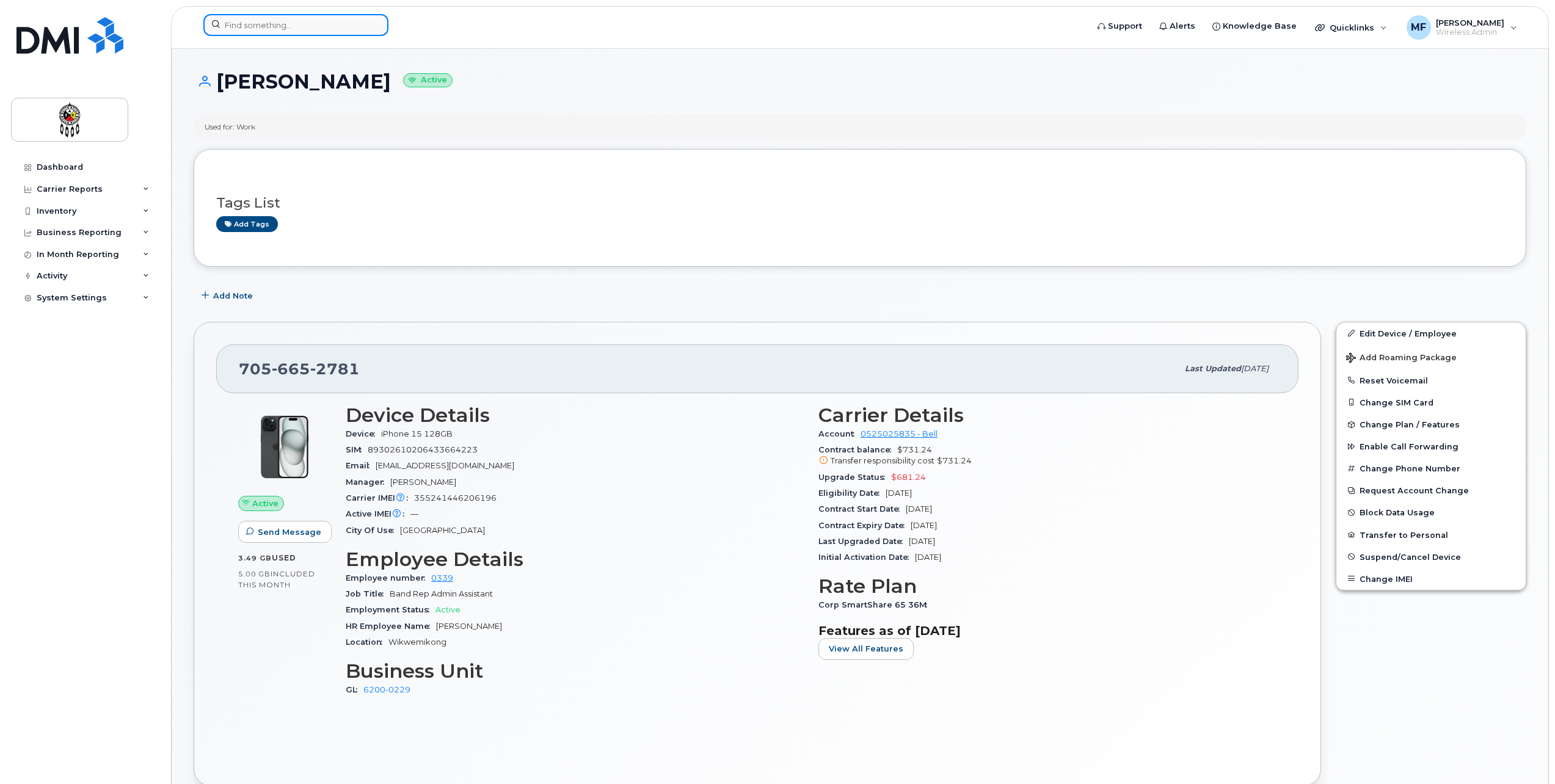
click at [253, 24] on input at bounding box center [296, 25] width 185 height 22
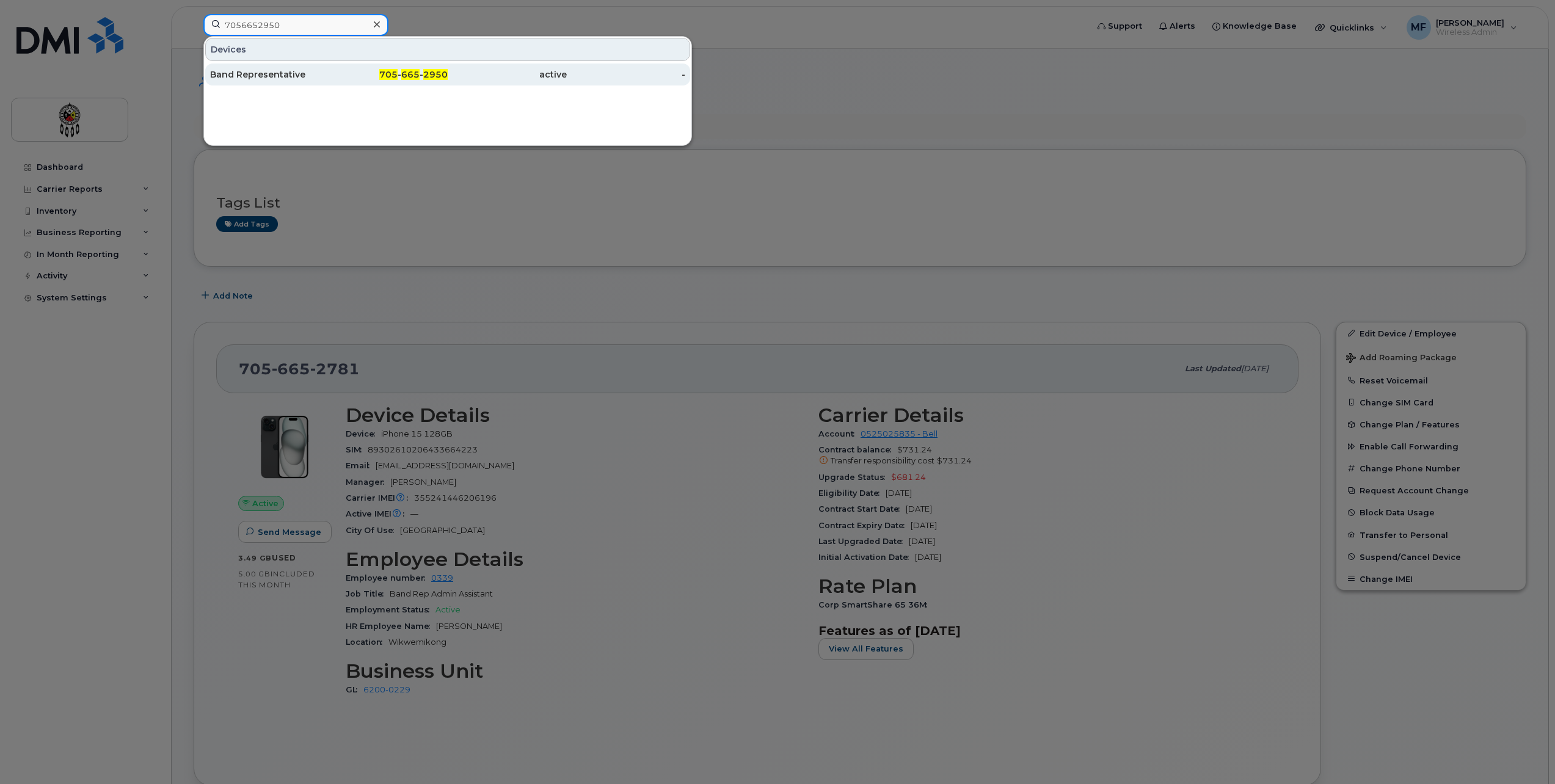
type input "7056652950"
click at [462, 63] on link "Band Representative 705 - 665 - 2950 active -" at bounding box center [448, 74] width 485 height 22
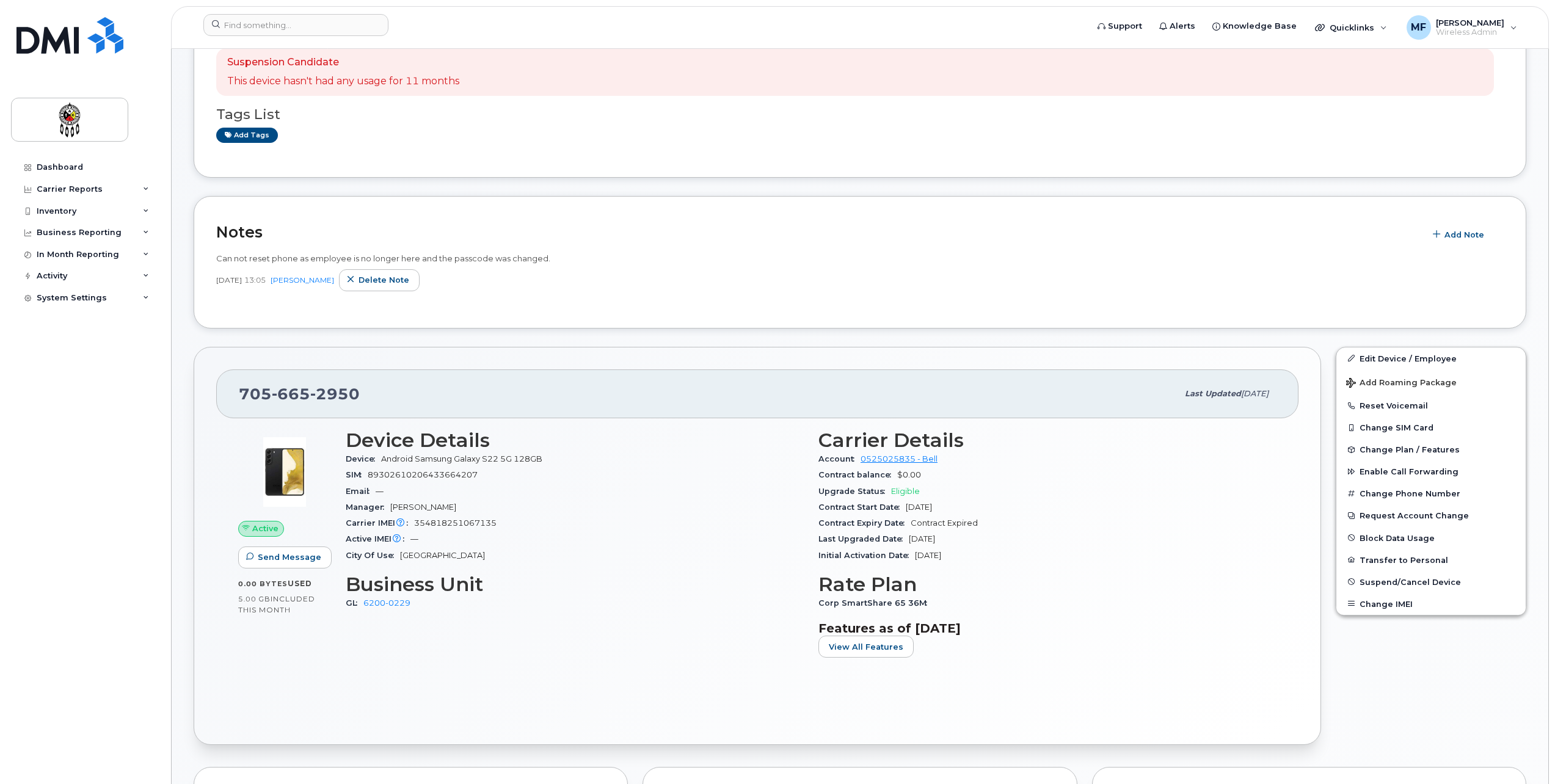
scroll to position [122, 0]
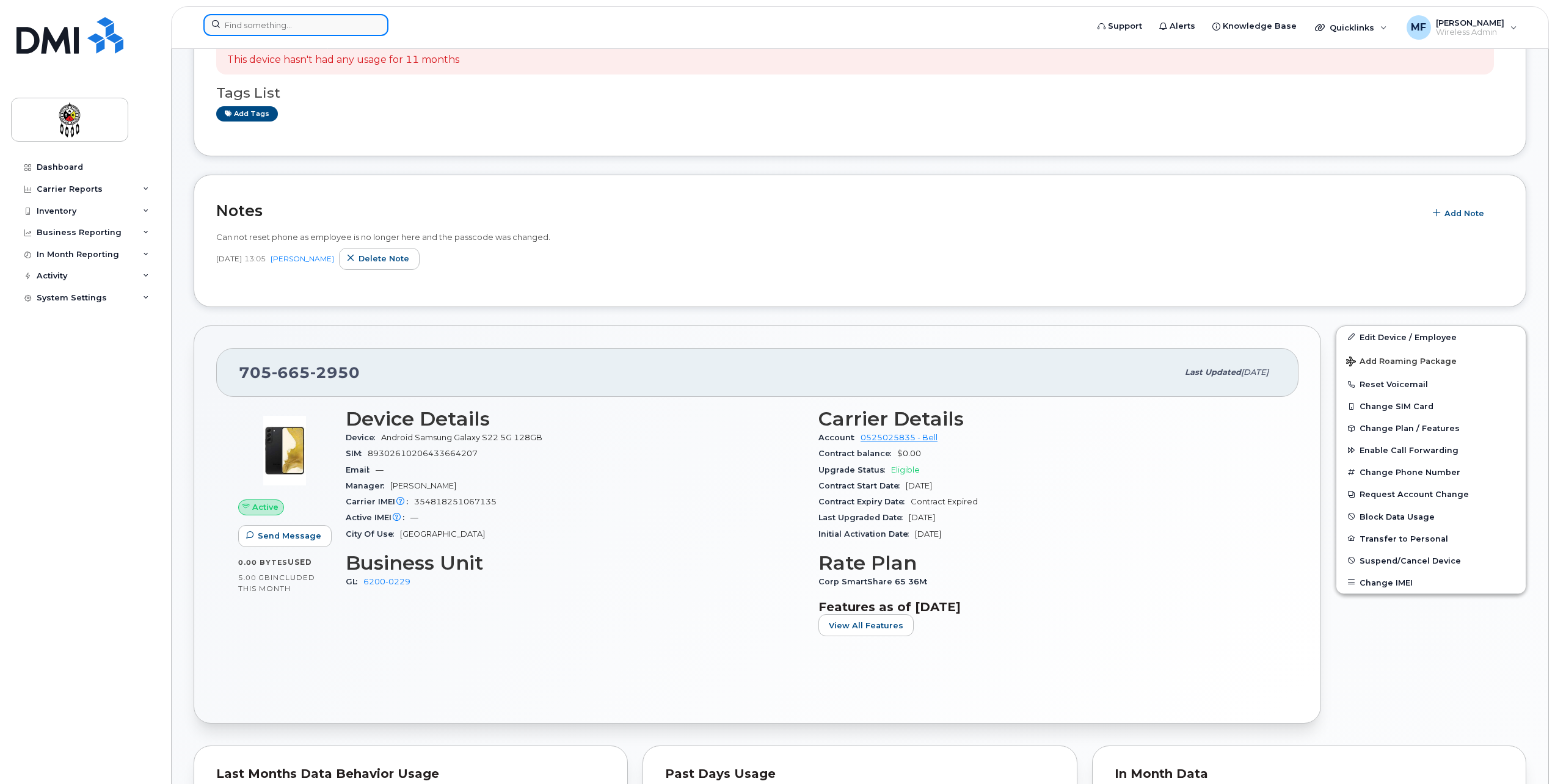
click at [289, 24] on input at bounding box center [296, 25] width 185 height 22
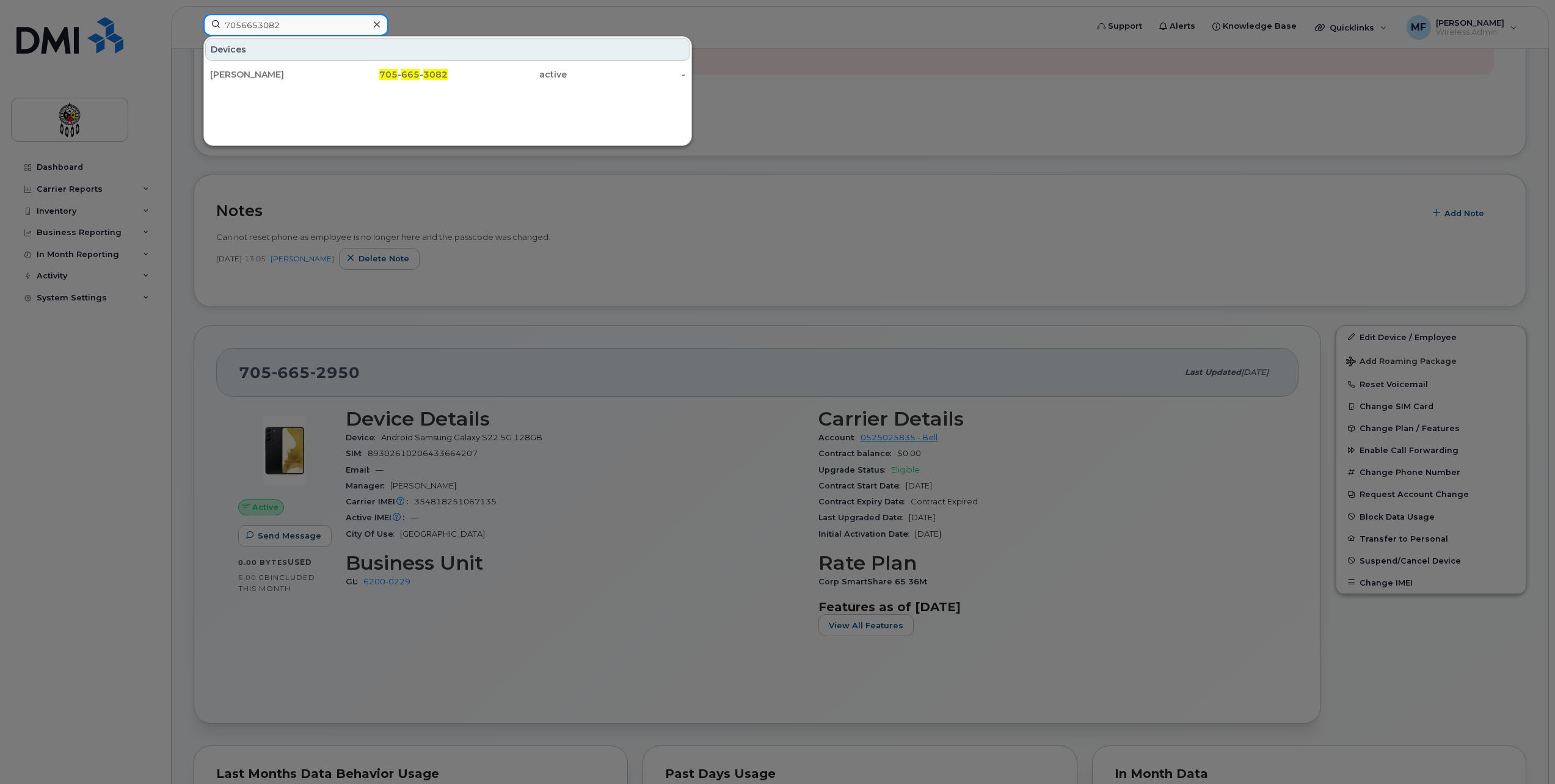
type input "7056653082"
click at [414, 90] on div "Devices Joseph Barlow 705 - 665 - 3082 active -" at bounding box center [448, 91] width 489 height 110
click at [422, 78] on div "705 - 665 - 3082" at bounding box center [389, 74] width 119 height 12
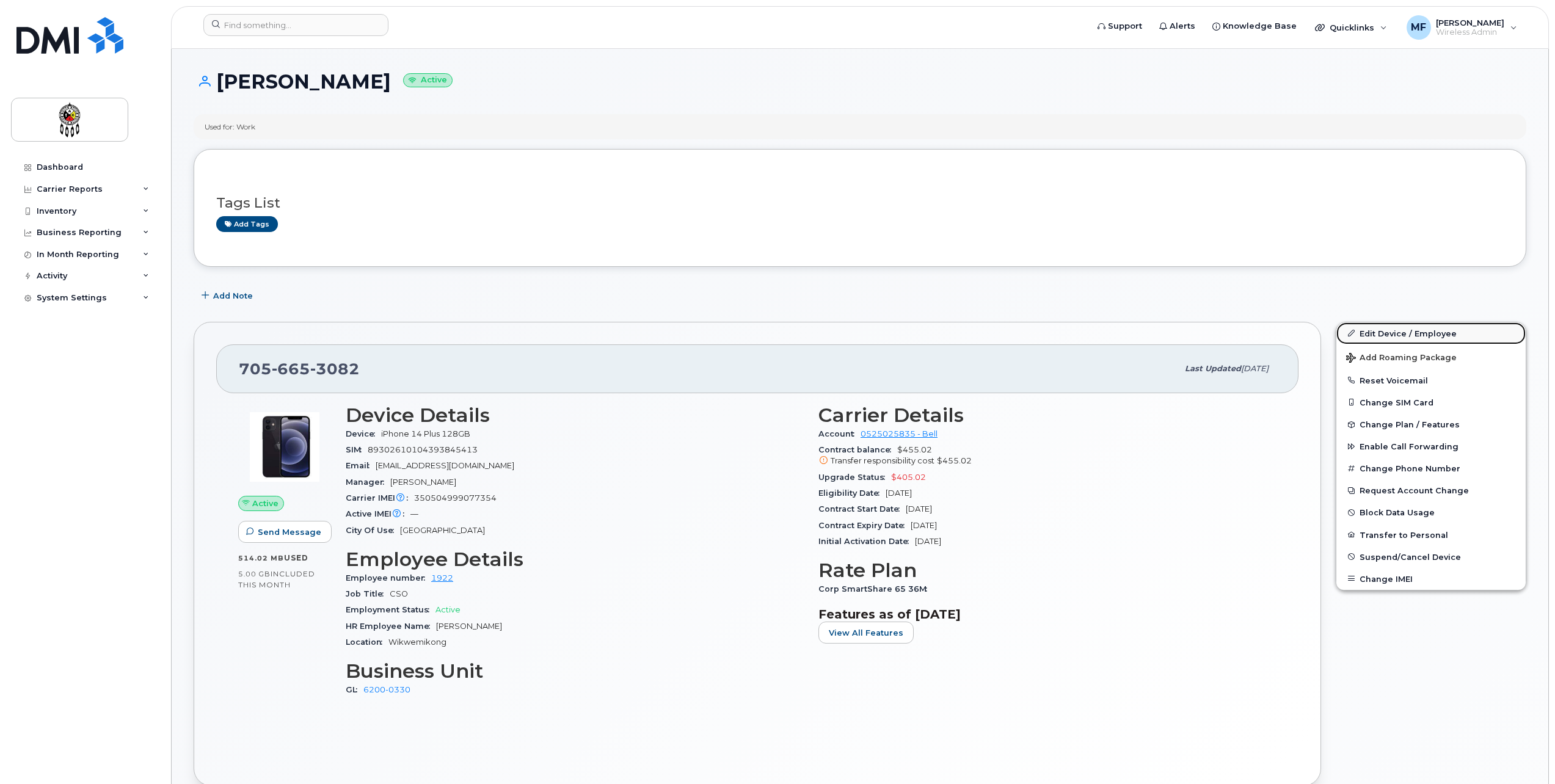
click at [1381, 325] on link "Edit Device / Employee" at bounding box center [1431, 333] width 189 height 22
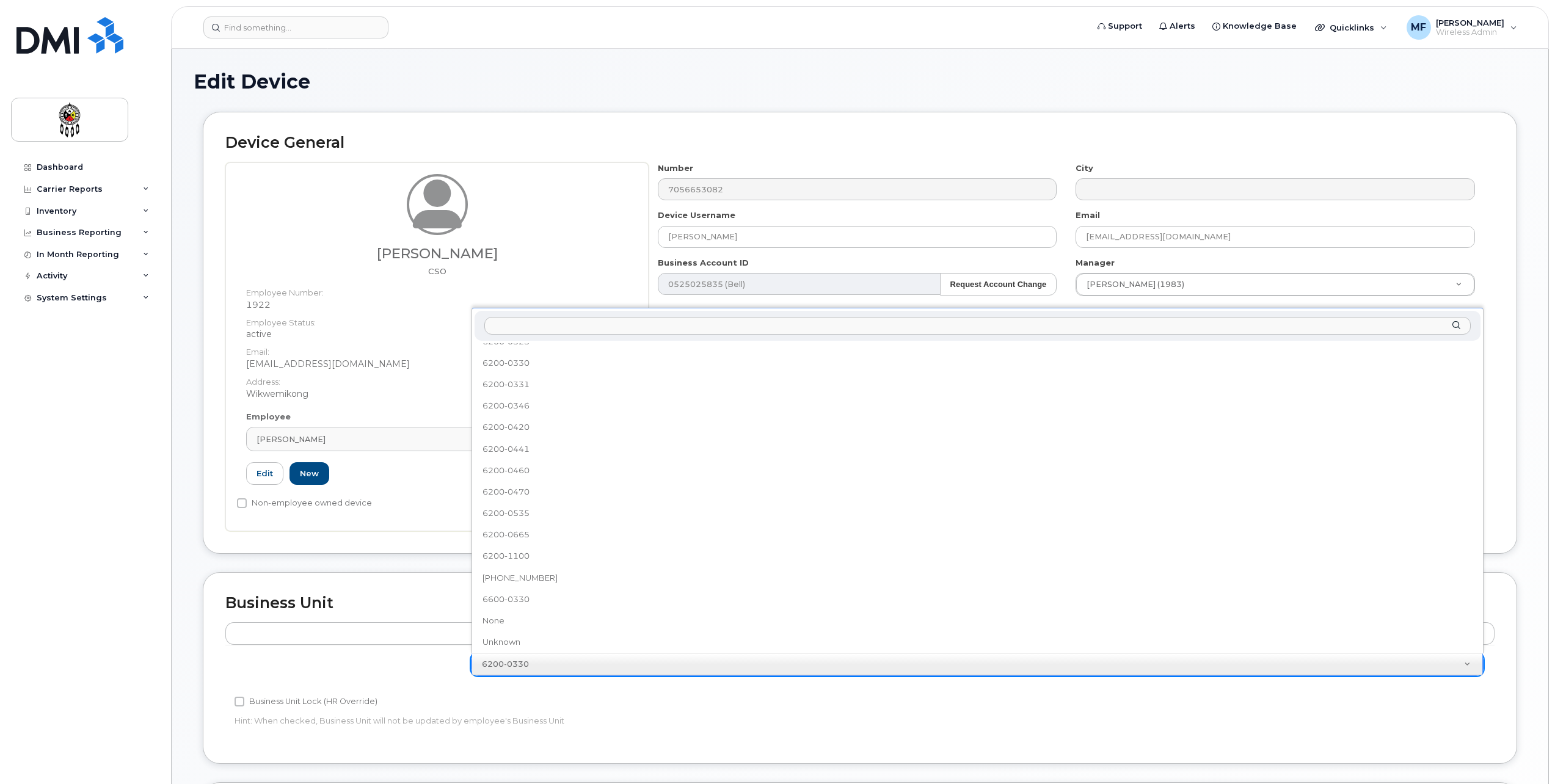
scroll to position [490, 0]
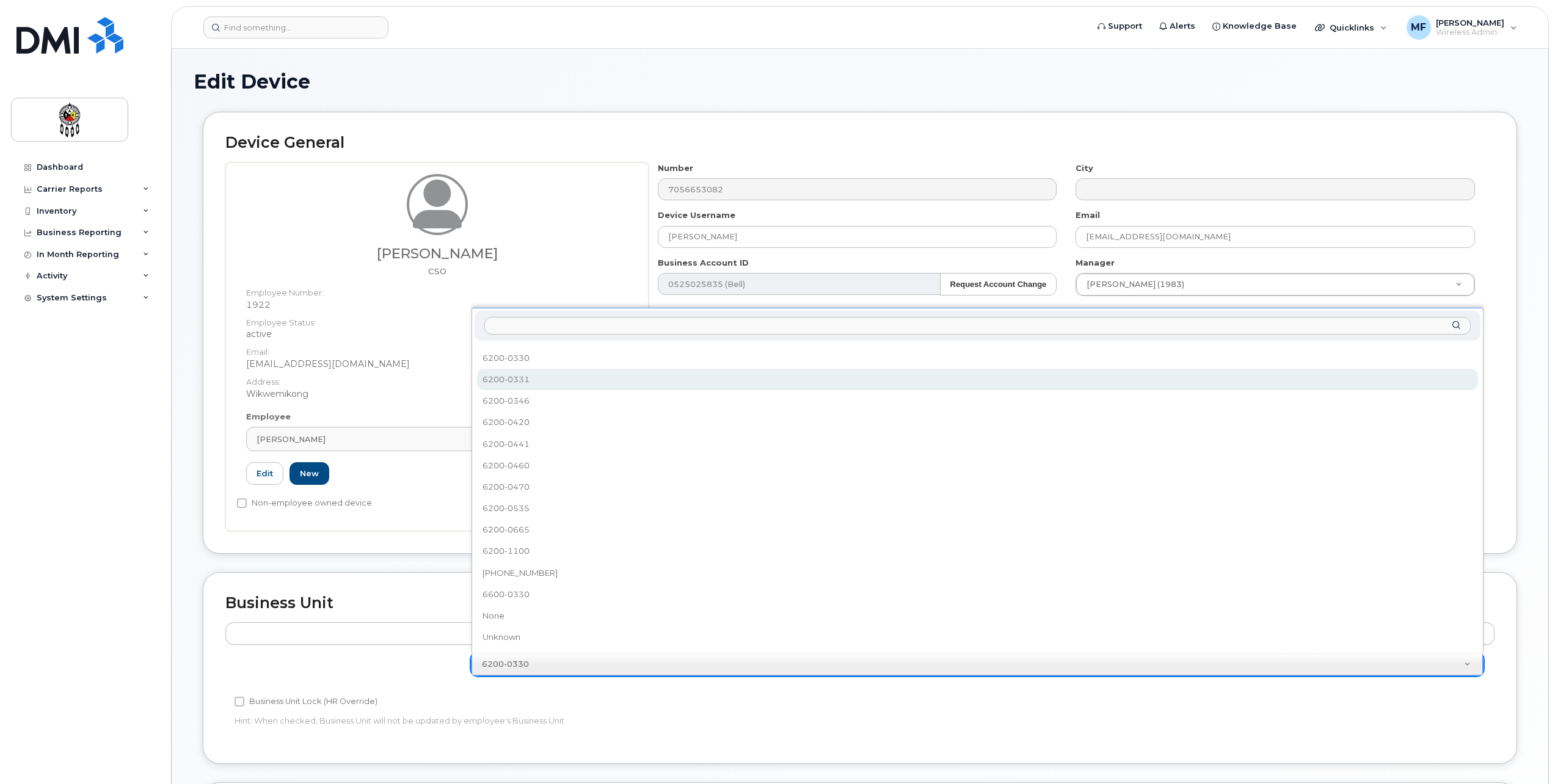
select select "33460201"
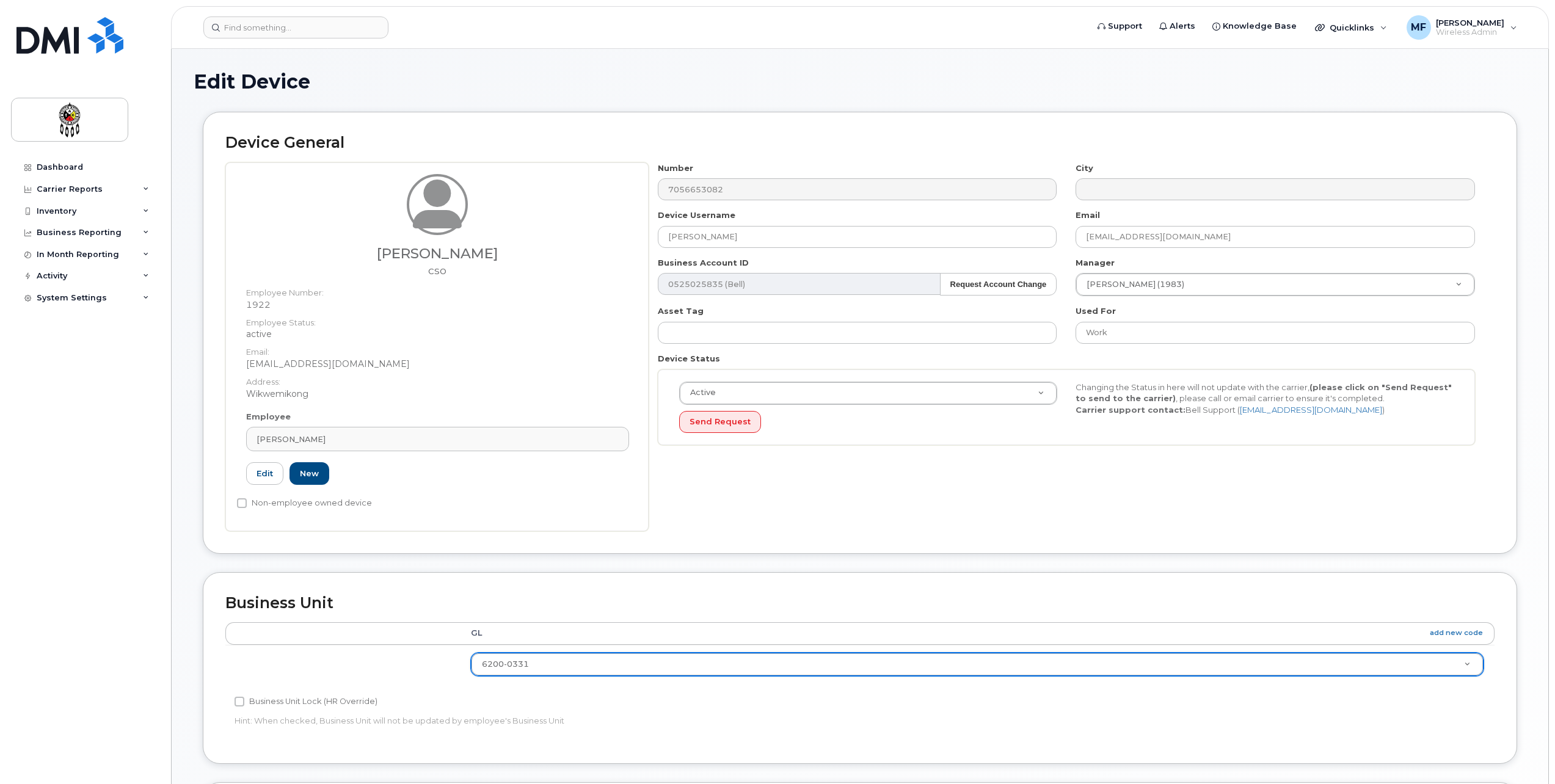
click at [1382, 693] on div "GL add new code 6200-0331 6001-0658 6100-0210 6100-0222 6100-0223 6100-0224 610…" at bounding box center [860, 657] width 1269 height 71
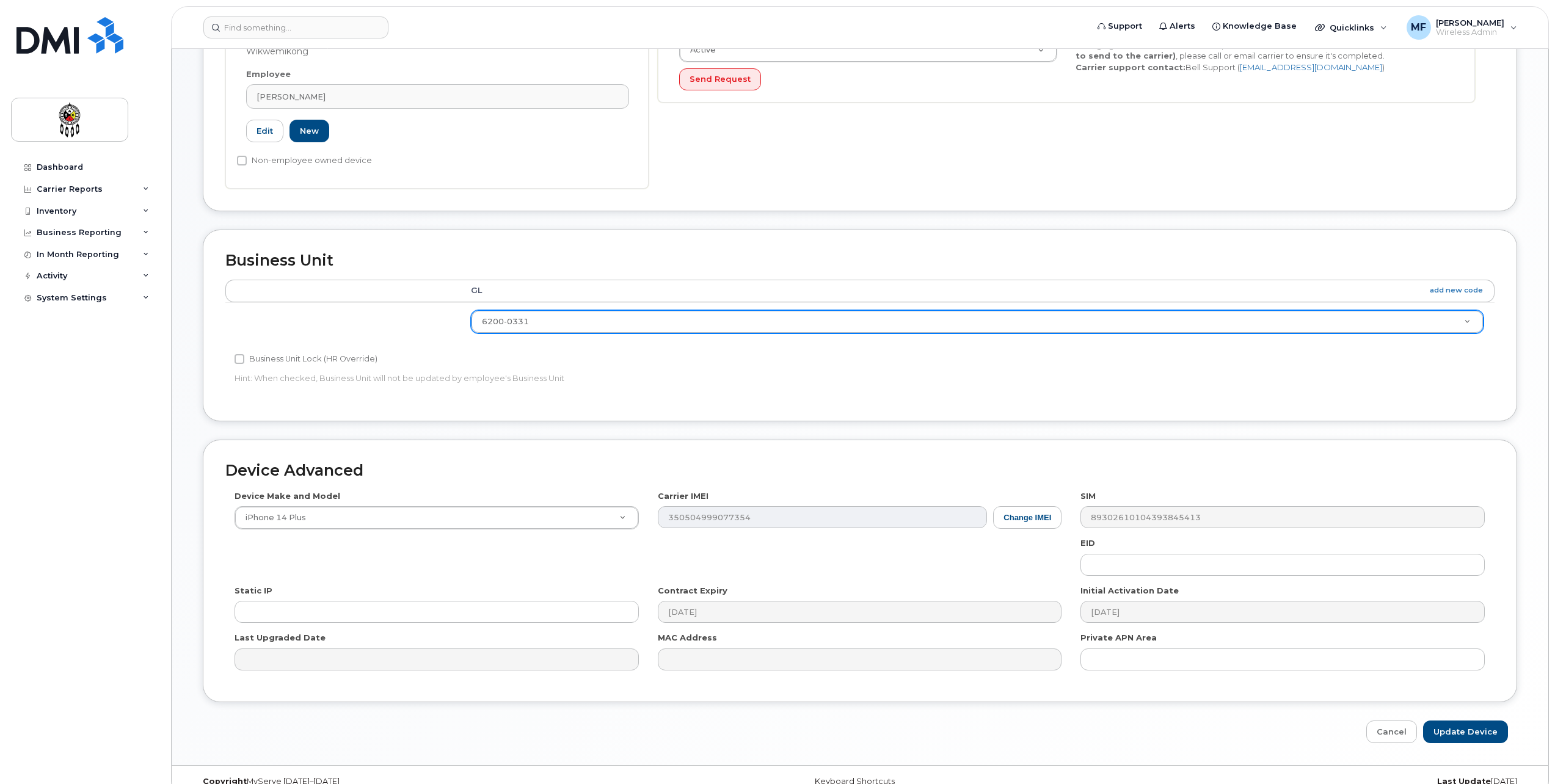
scroll to position [363, 0]
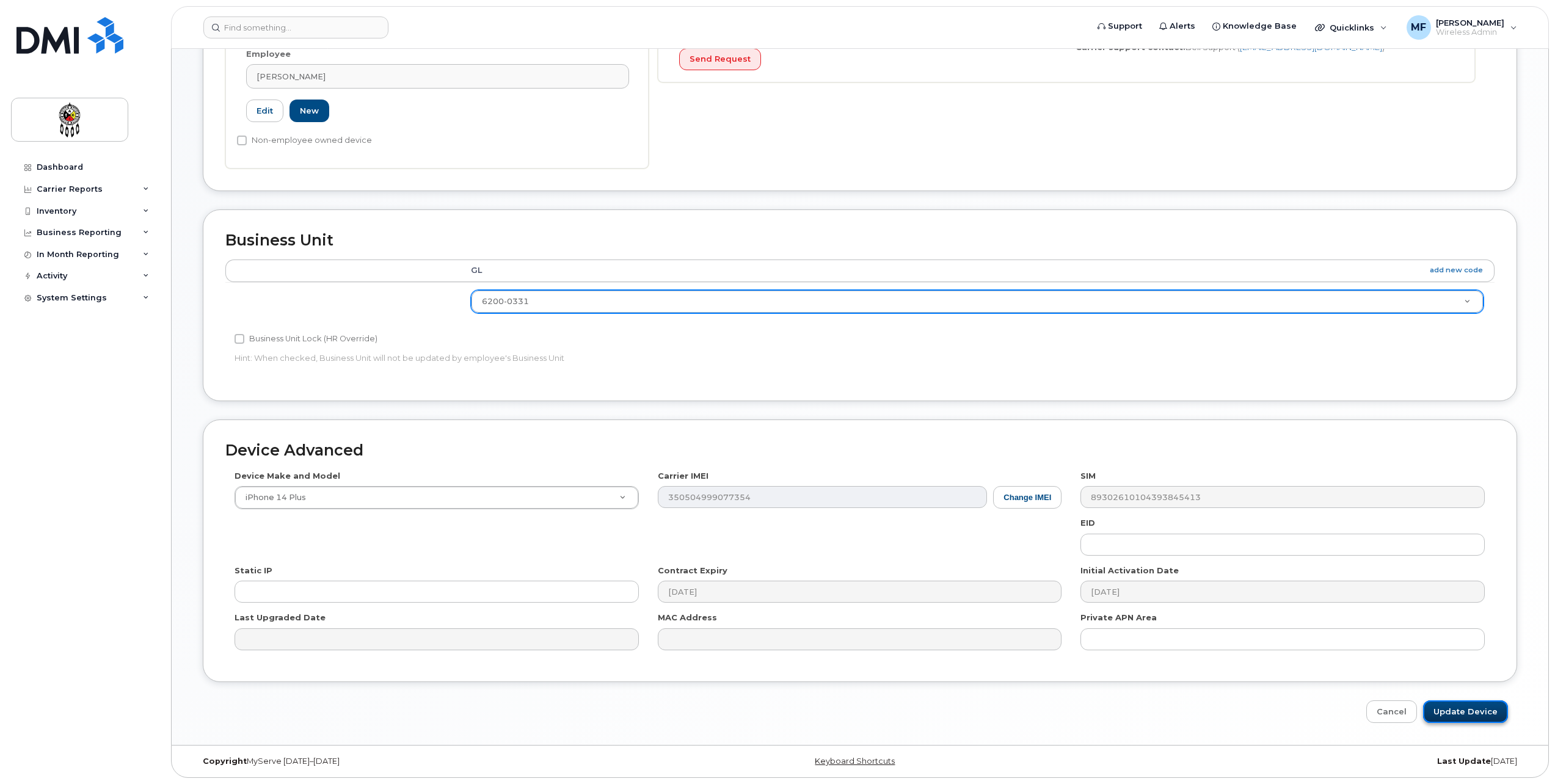
click at [1470, 714] on input "Update Device" at bounding box center [1466, 711] width 85 height 22
type input "Saving..."
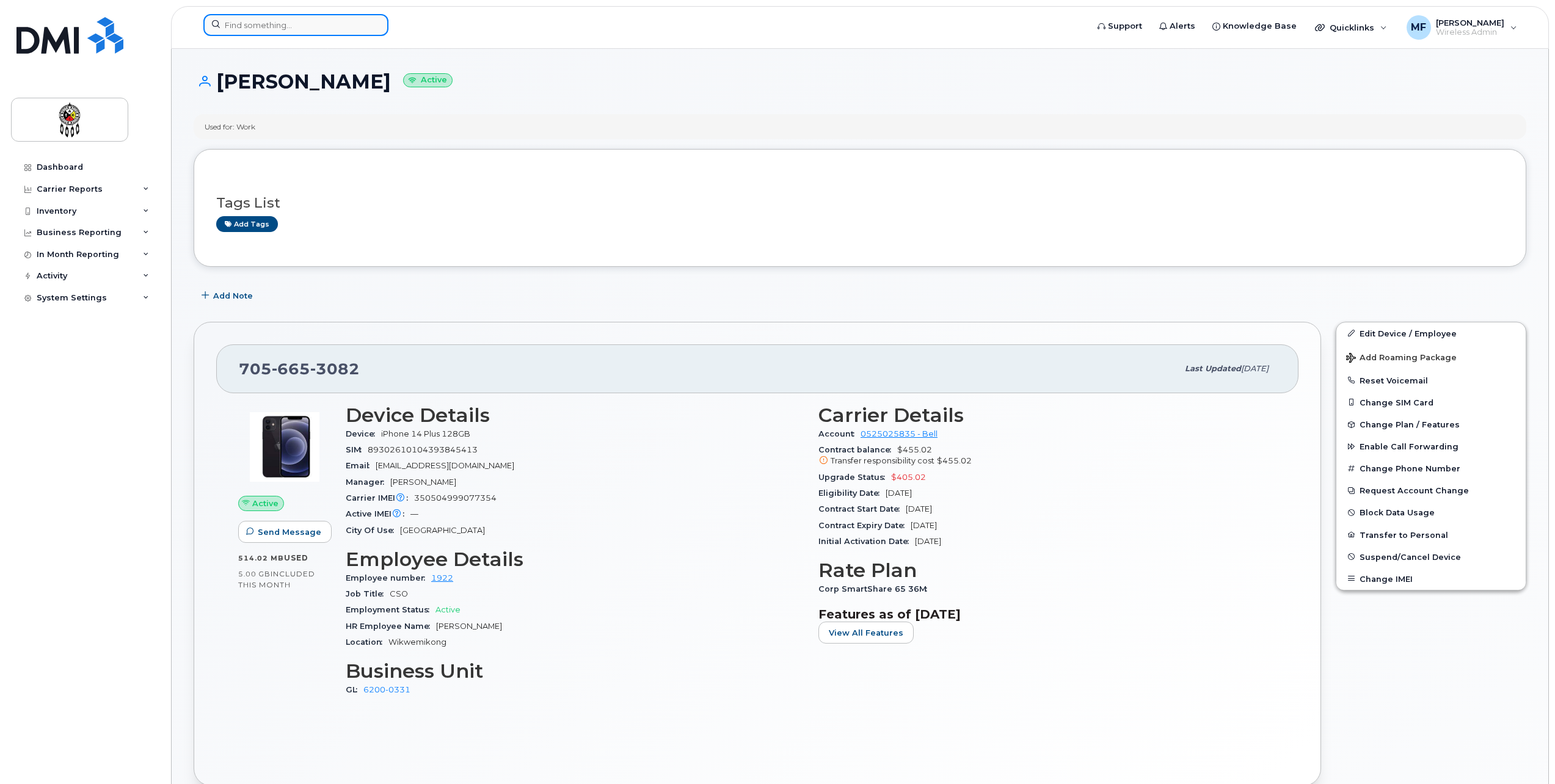
click at [235, 27] on input at bounding box center [296, 25] width 185 height 22
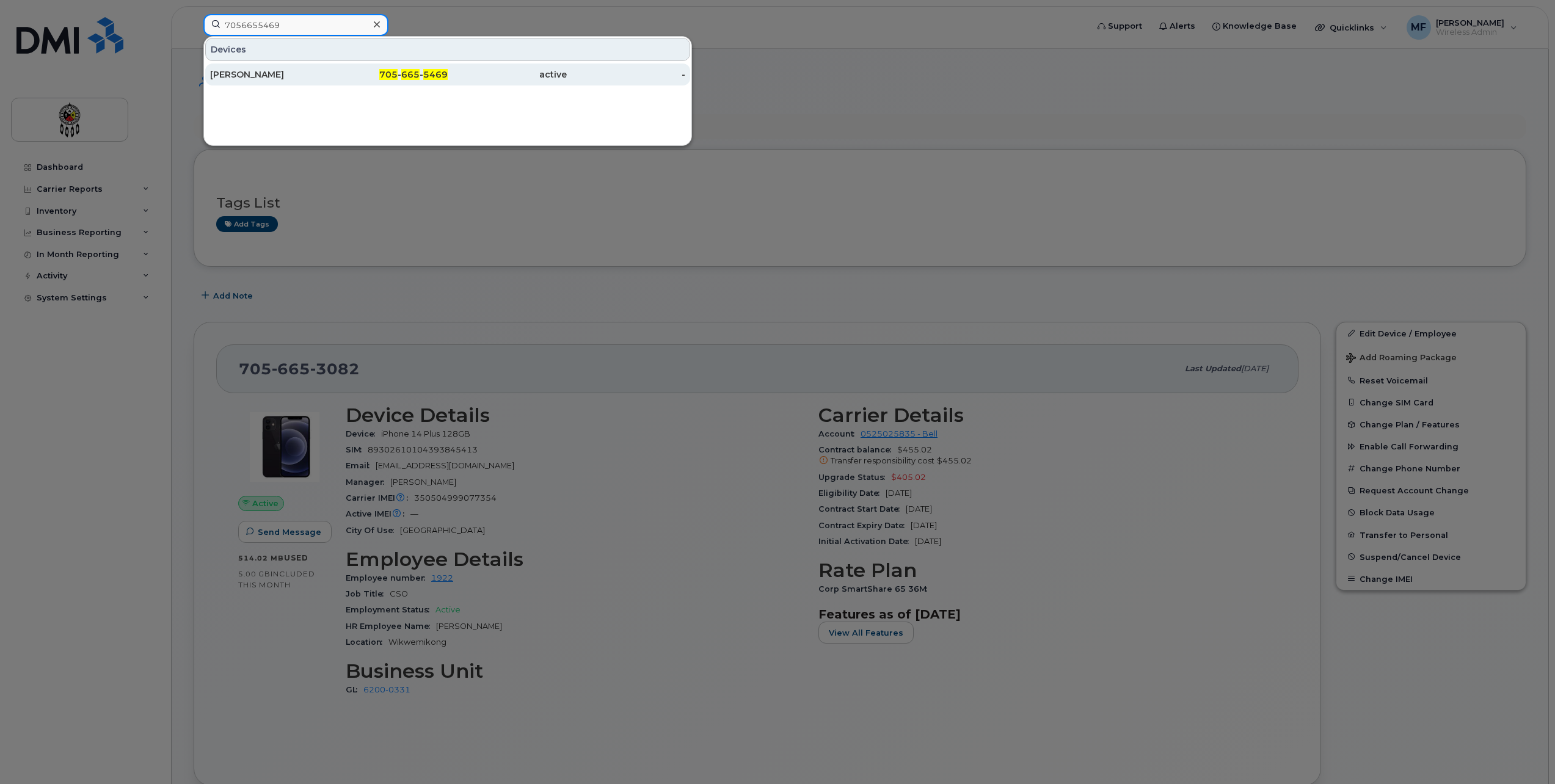
type input "7056655469"
click at [412, 75] on span "665" at bounding box center [410, 74] width 18 height 11
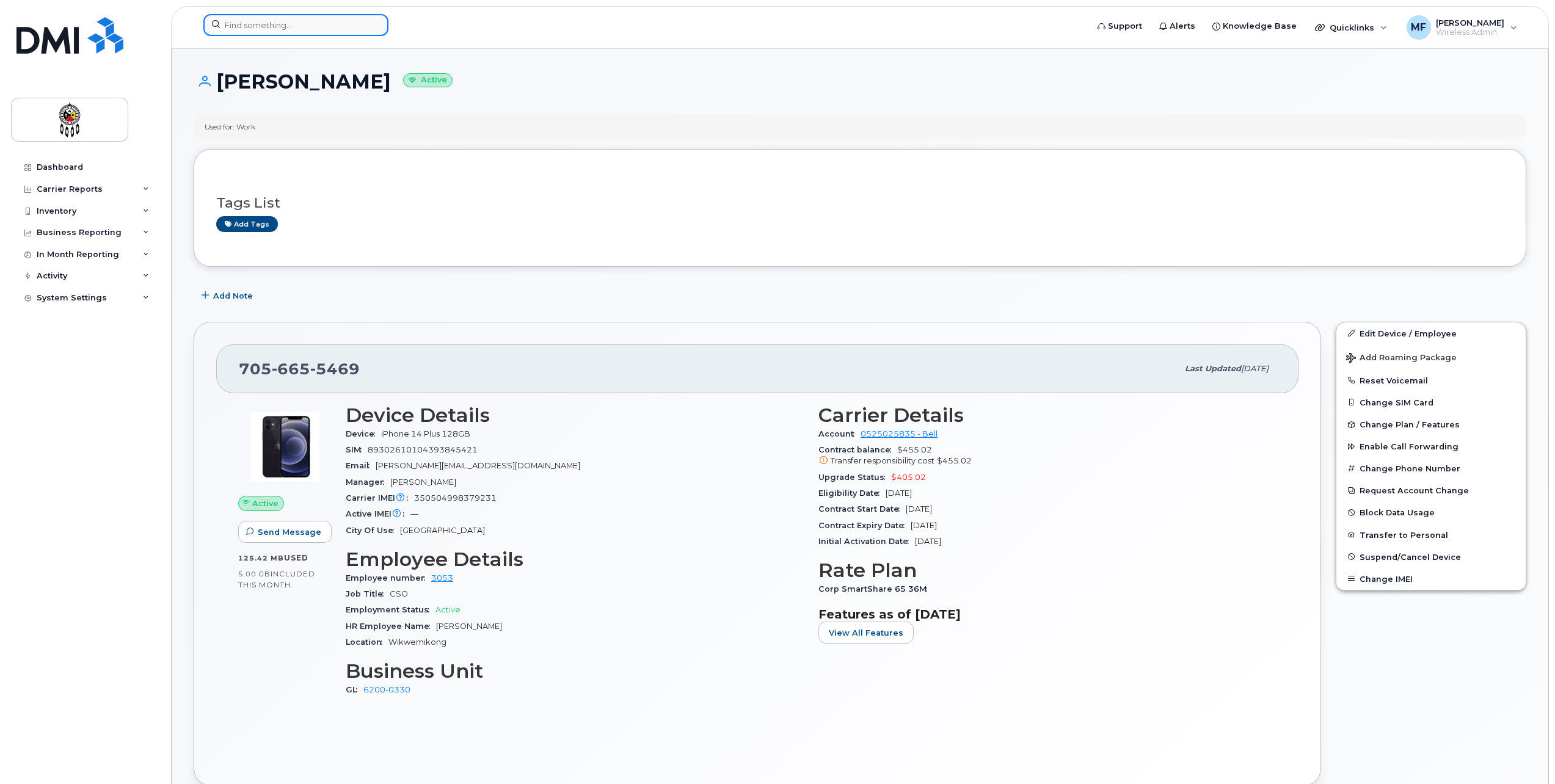
click at [255, 27] on input at bounding box center [296, 25] width 185 height 22
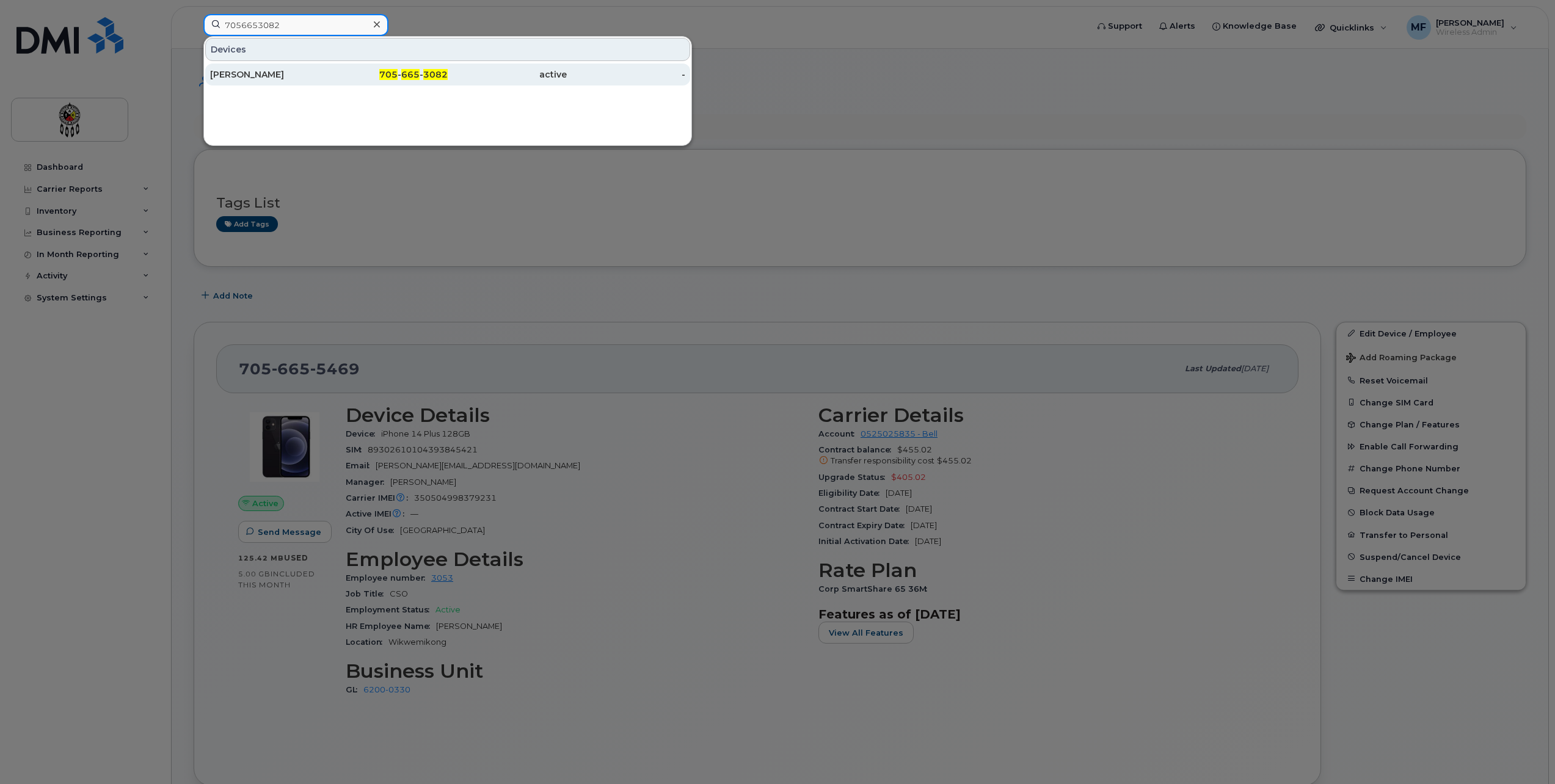
type input "7056653082"
click at [419, 80] on div "705 - 665 - 3082" at bounding box center [389, 74] width 119 height 12
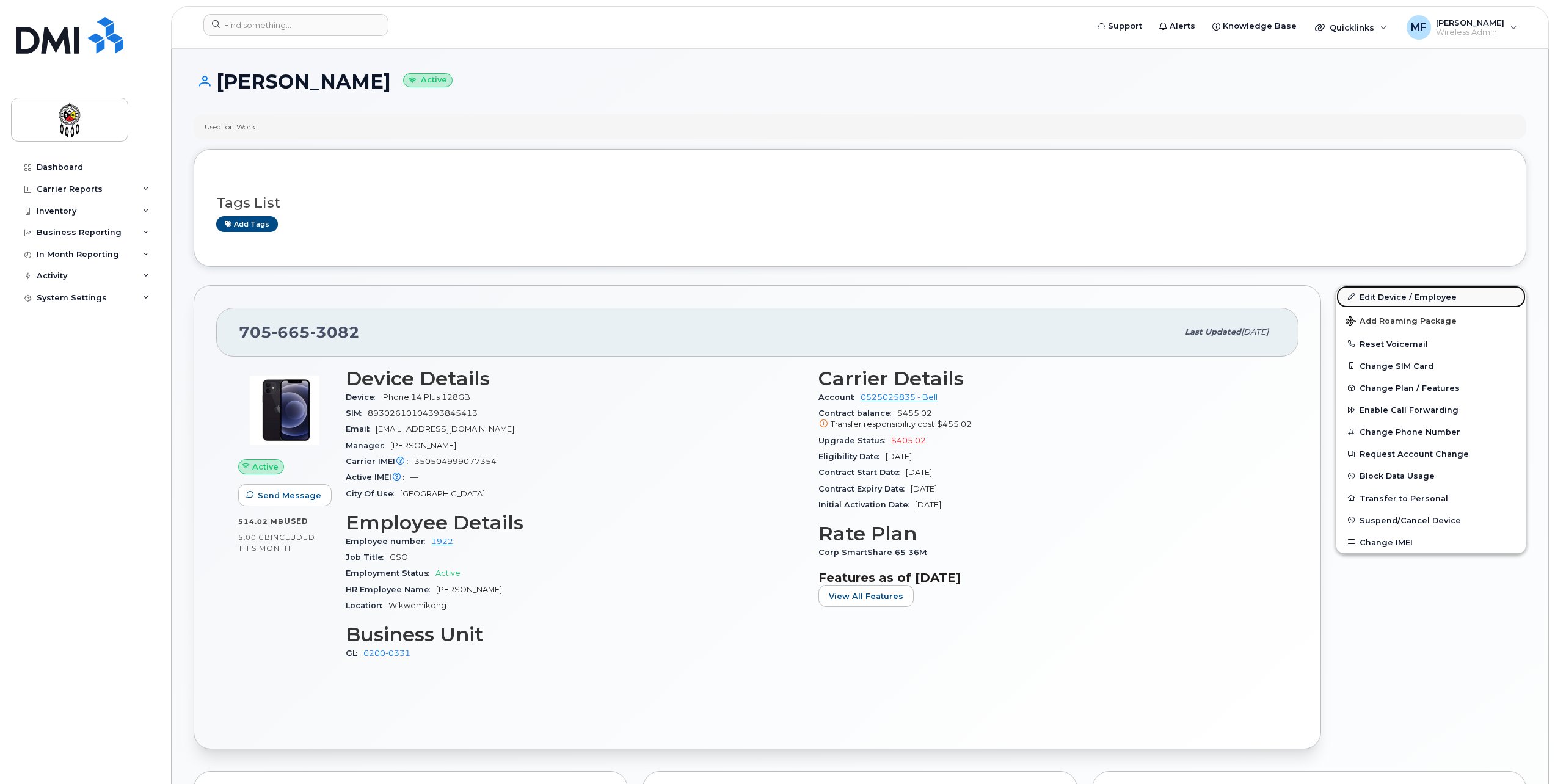
click at [1428, 295] on link "Edit Device / Employee" at bounding box center [1431, 296] width 189 height 22
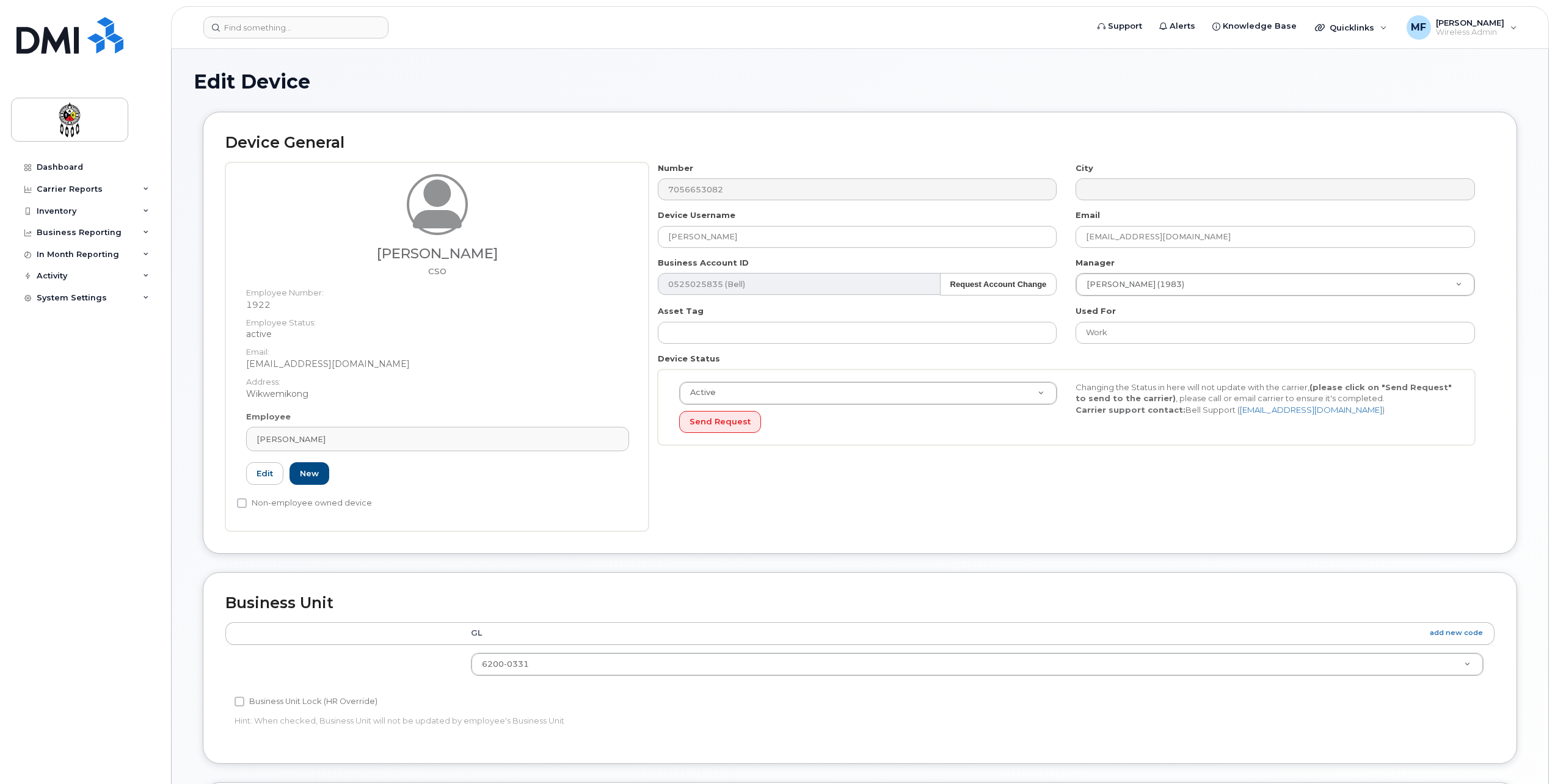
select select "33460201"
click at [260, 470] on link "Edit" at bounding box center [265, 473] width 37 height 22
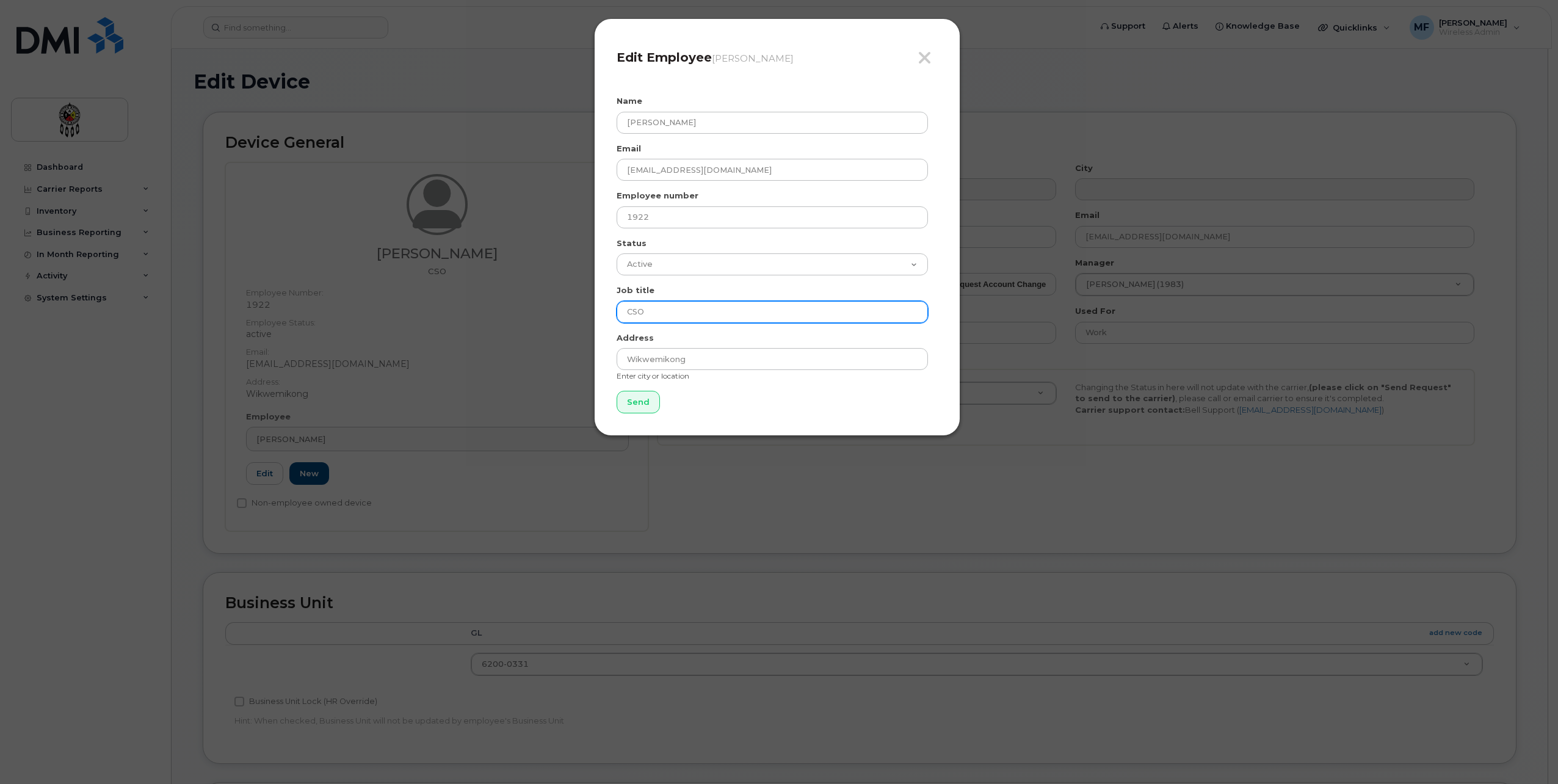
drag, startPoint x: 649, startPoint y: 310, endPoint x: 566, endPoint y: 297, distance: 84.0
click at [573, 305] on div "Close Edit Employee Joseph Barlow Name Joseph Barlow Email josephbarlow@wiikwem…" at bounding box center [779, 392] width 1558 height 784
type input "Security Personnel"
click at [647, 405] on input "Send" at bounding box center [638, 401] width 43 height 22
type input "Send"
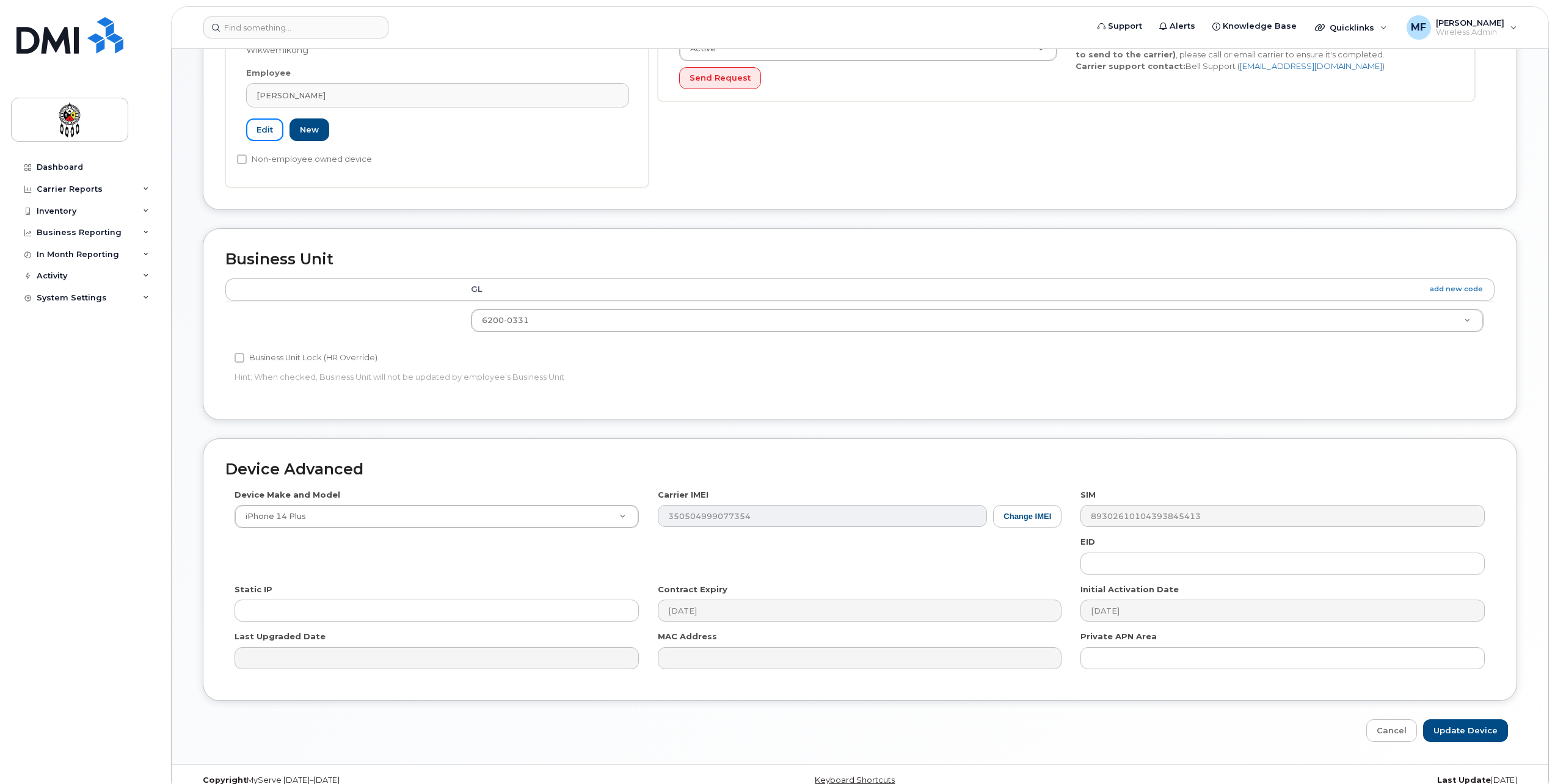
scroll to position [363, 0]
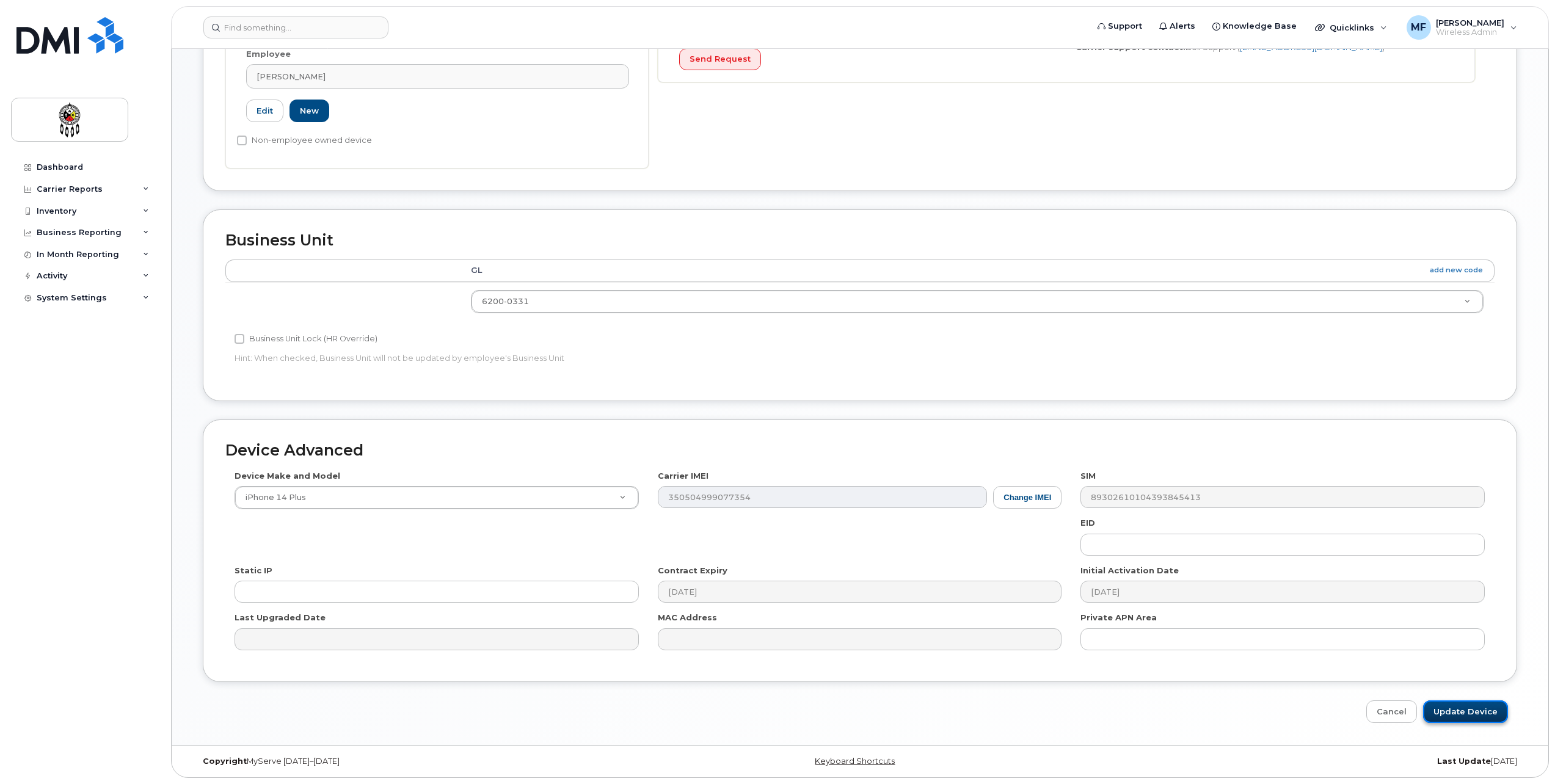
click at [1450, 719] on input "Update Device" at bounding box center [1466, 711] width 85 height 22
type input "Saving..."
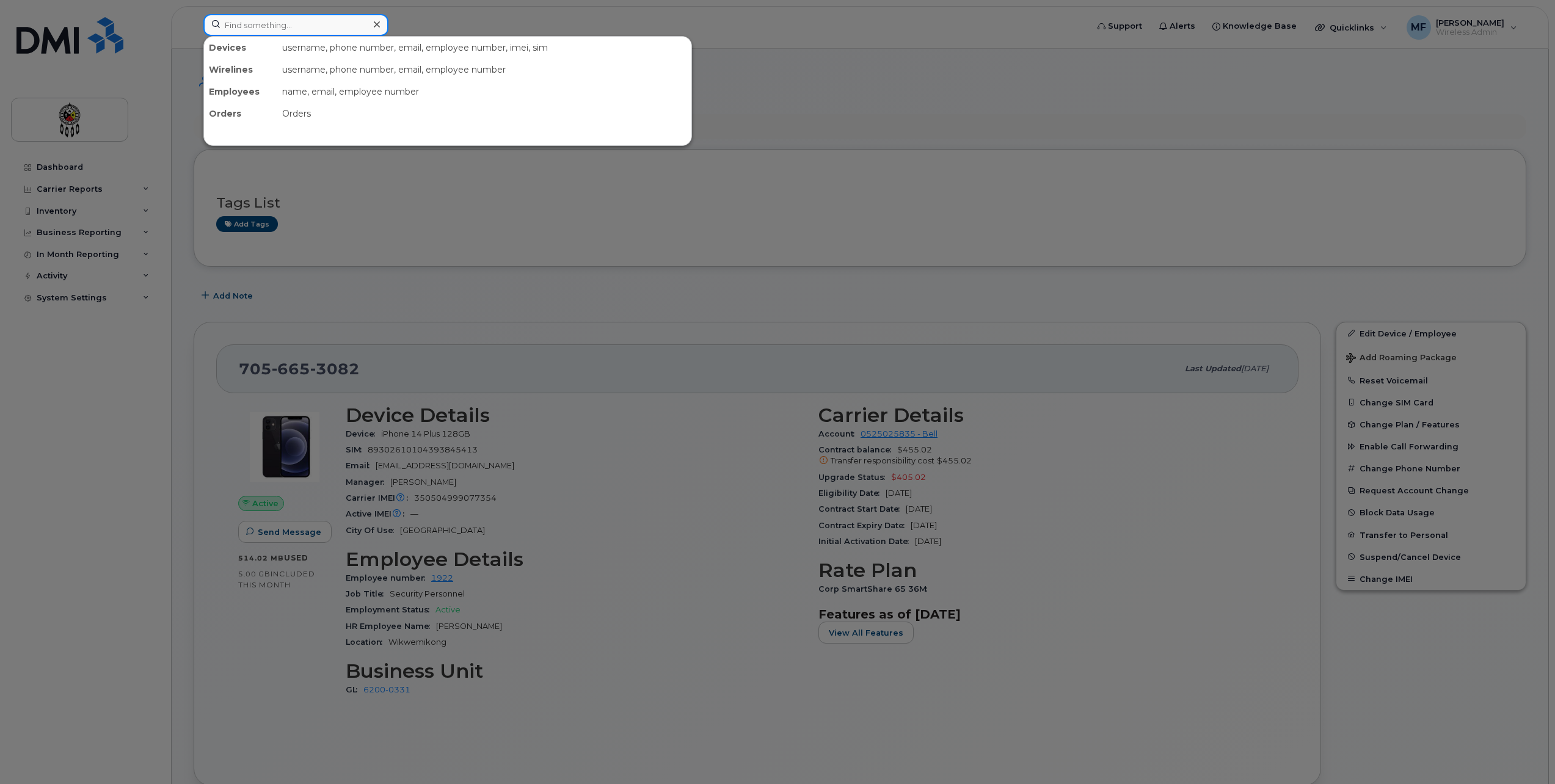
click at [276, 23] on input at bounding box center [296, 25] width 185 height 22
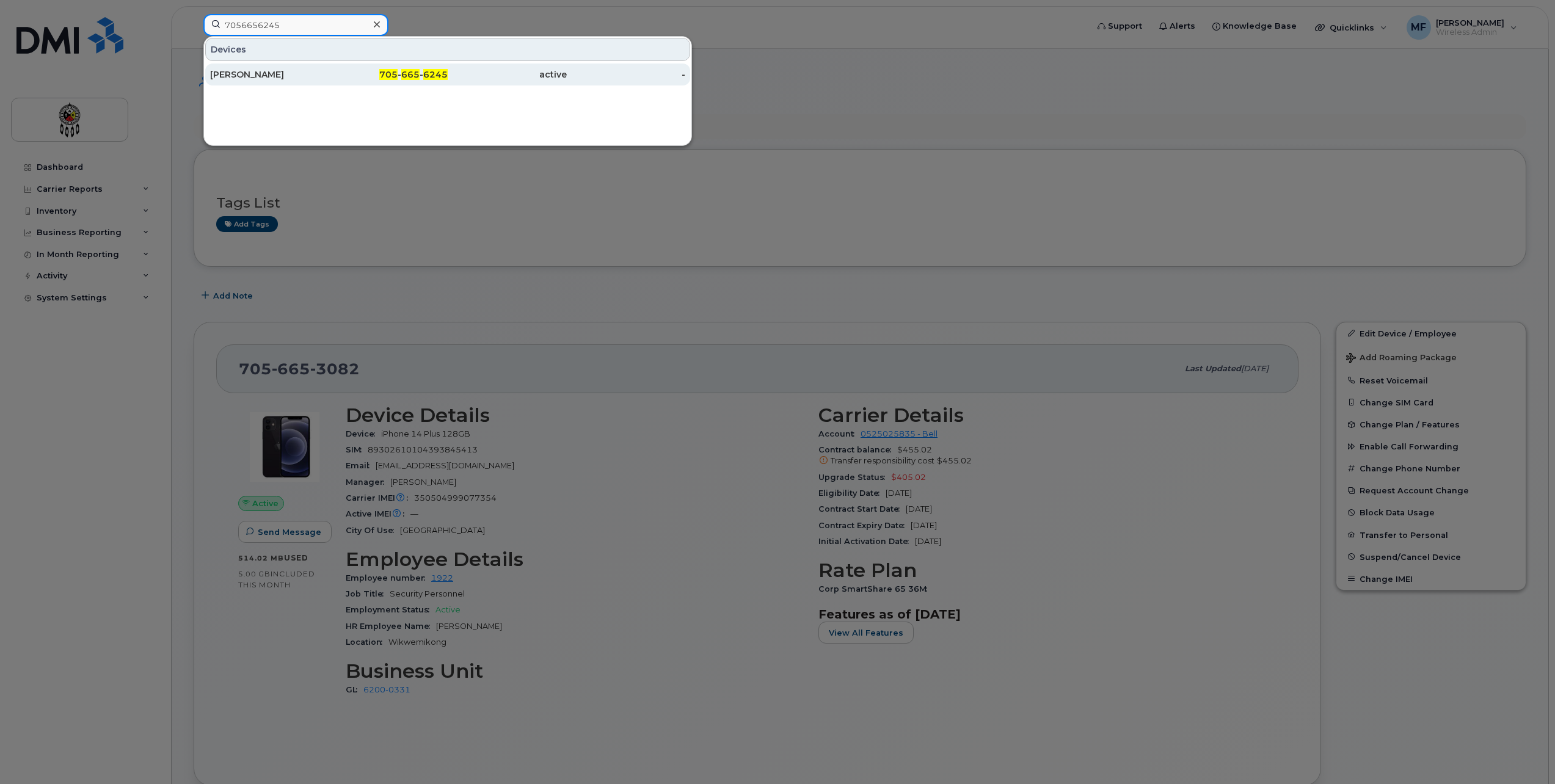
type input "7056656245"
click at [413, 78] on span "665" at bounding box center [410, 74] width 18 height 11
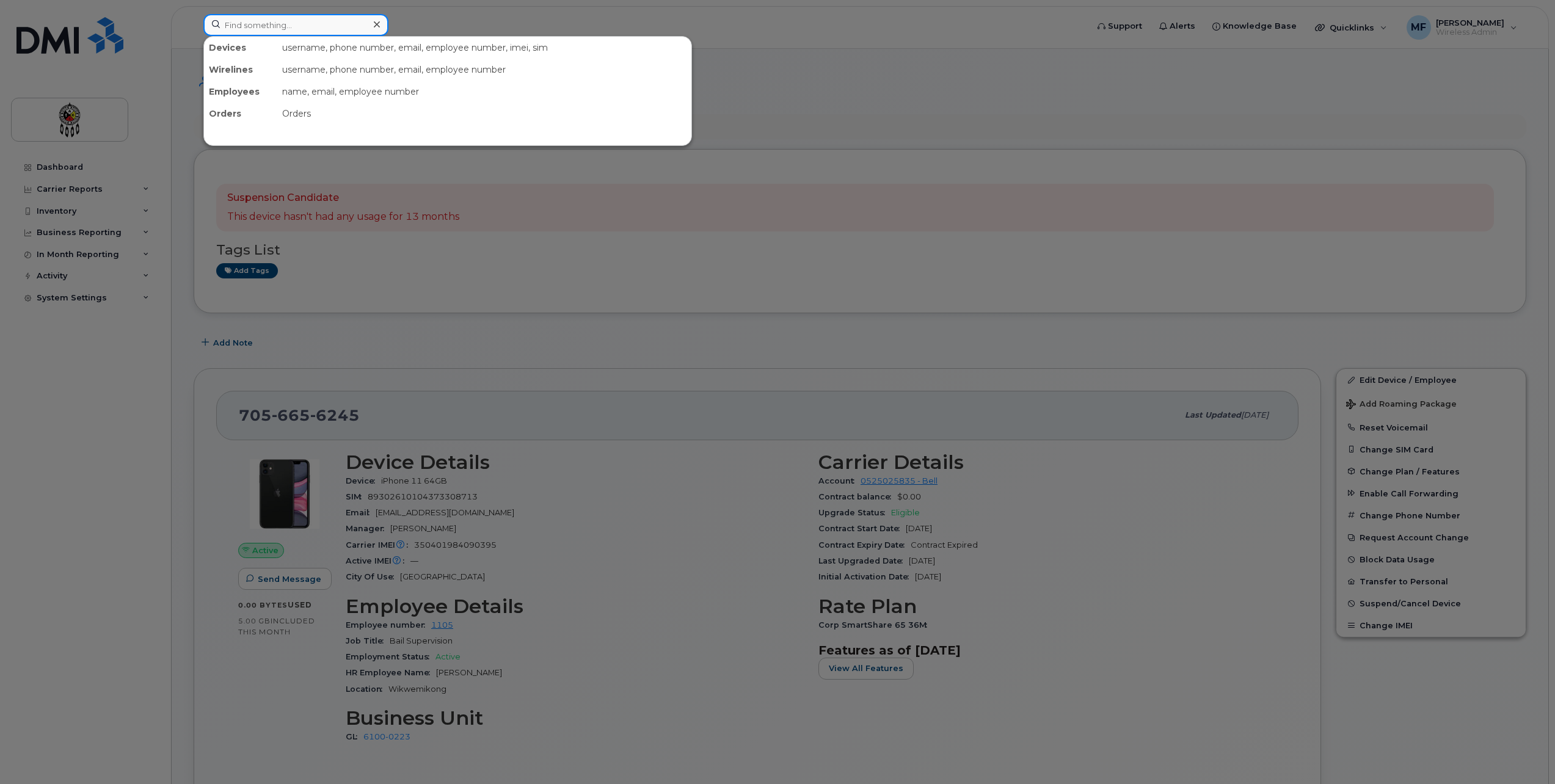
click at [260, 29] on input at bounding box center [296, 25] width 185 height 22
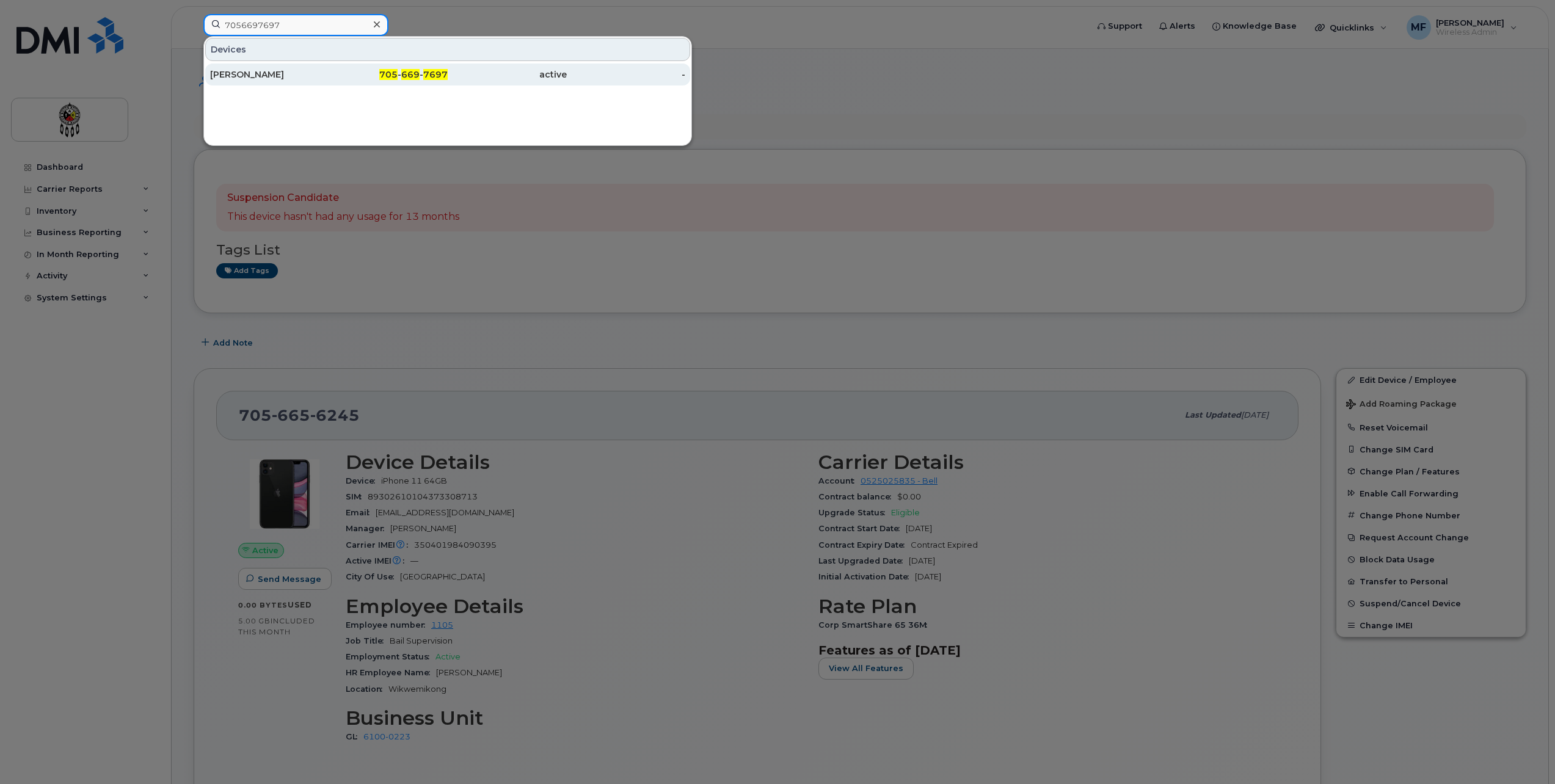
type input "7056697697"
click at [479, 75] on div "active" at bounding box center [507, 74] width 119 height 12
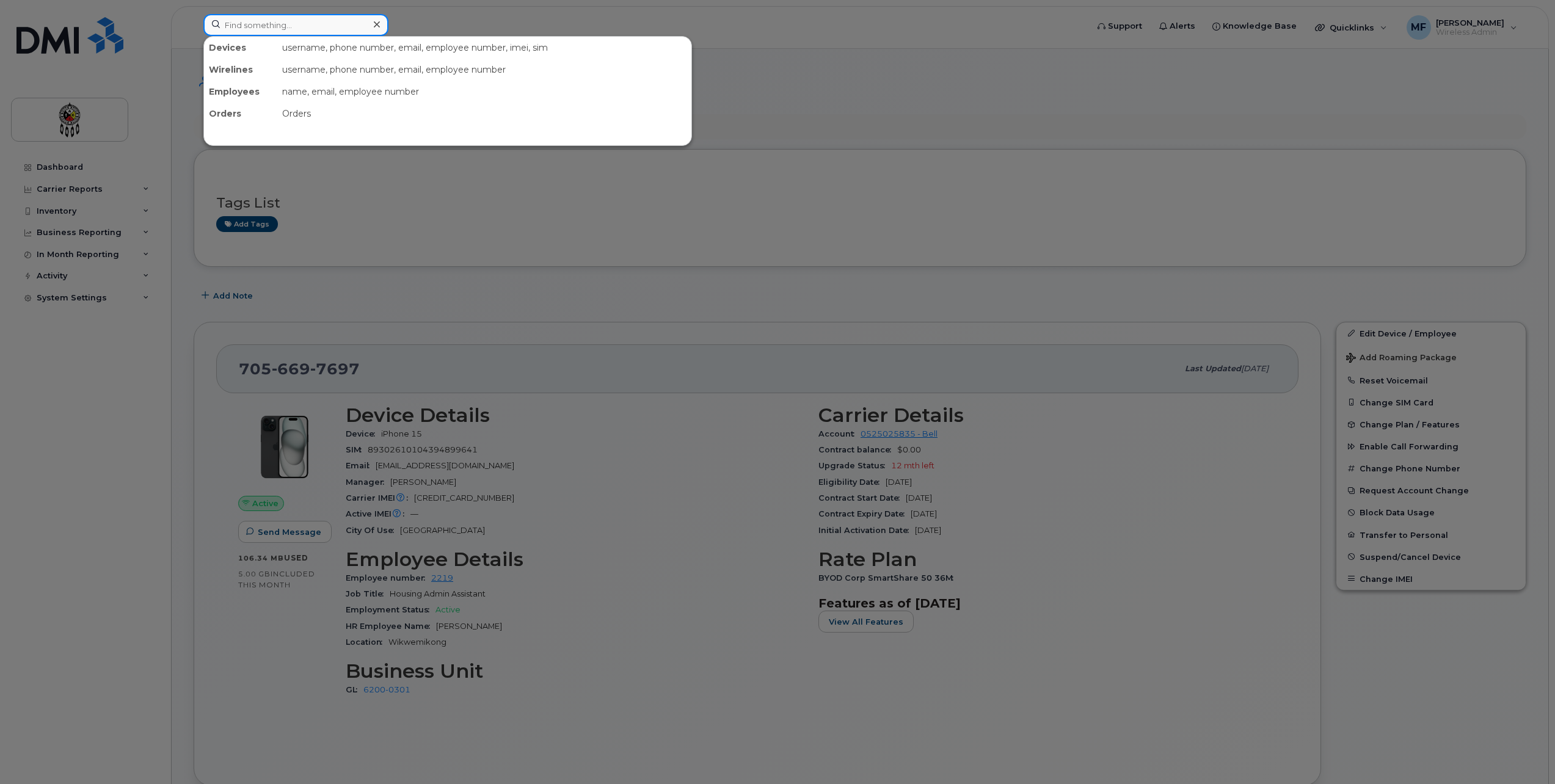
click at [232, 17] on input at bounding box center [296, 25] width 185 height 22
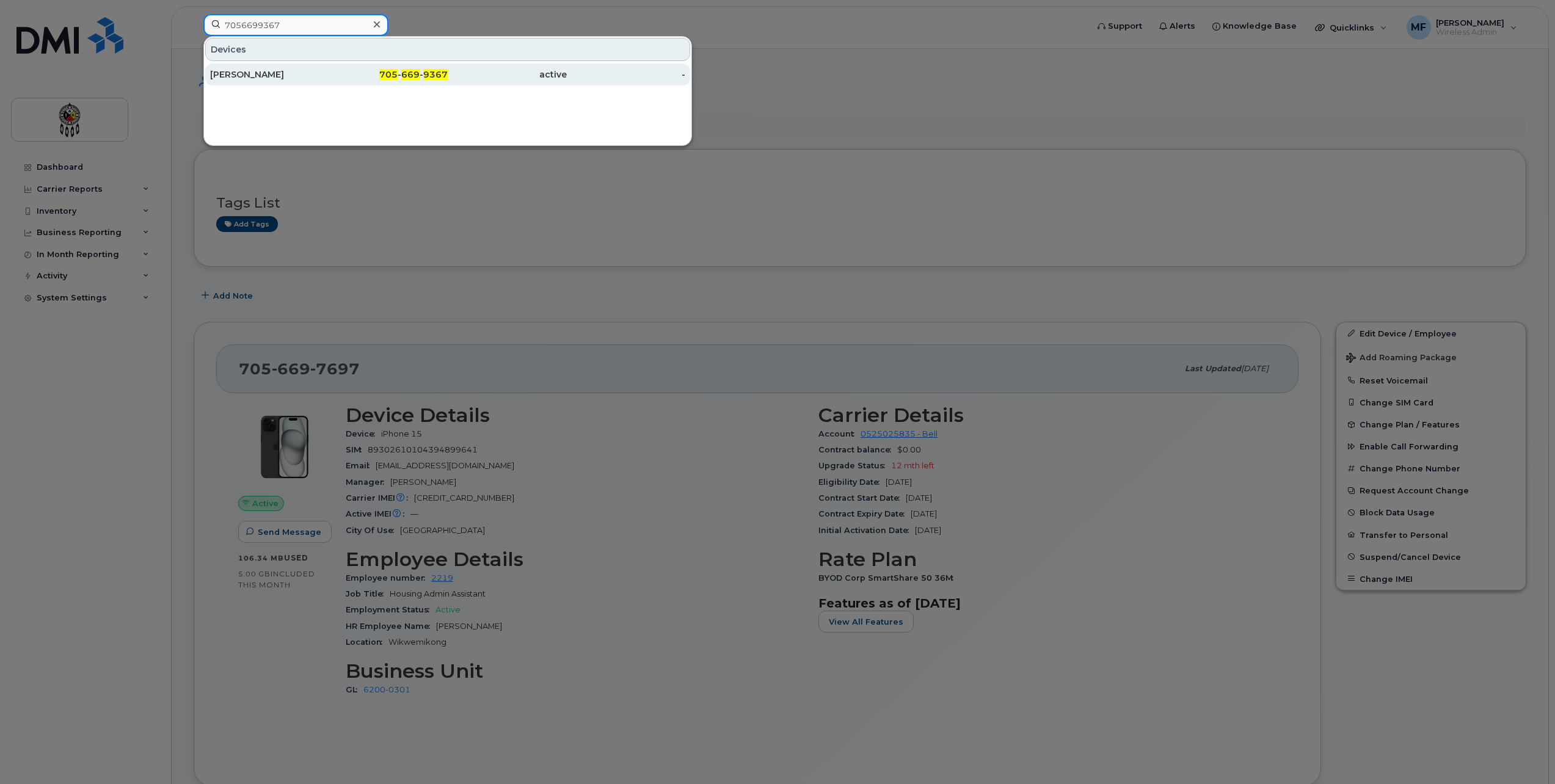
type input "7056699367"
click at [498, 74] on div "active" at bounding box center [507, 74] width 119 height 12
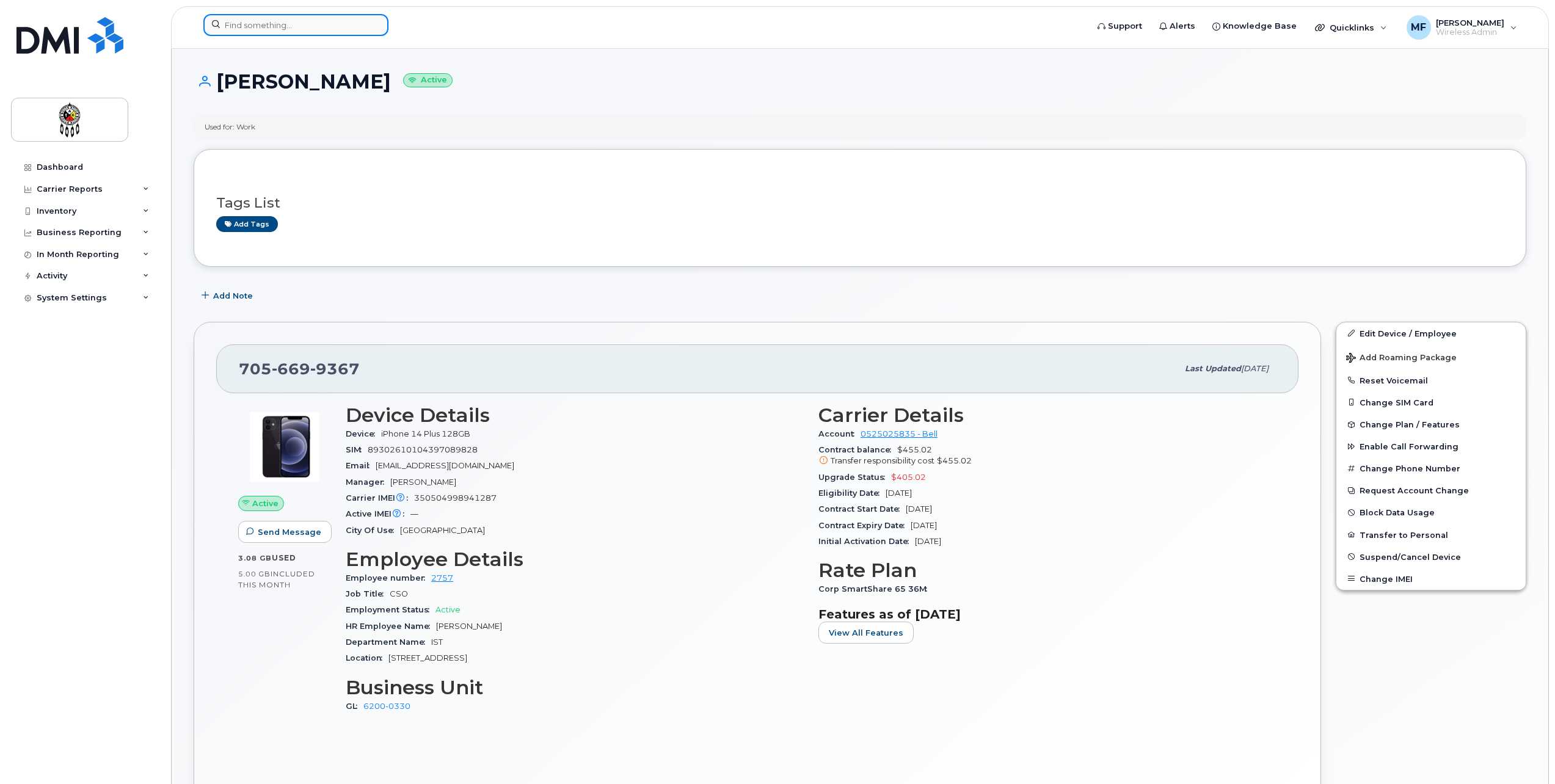
click at [265, 29] on input at bounding box center [296, 25] width 185 height 22
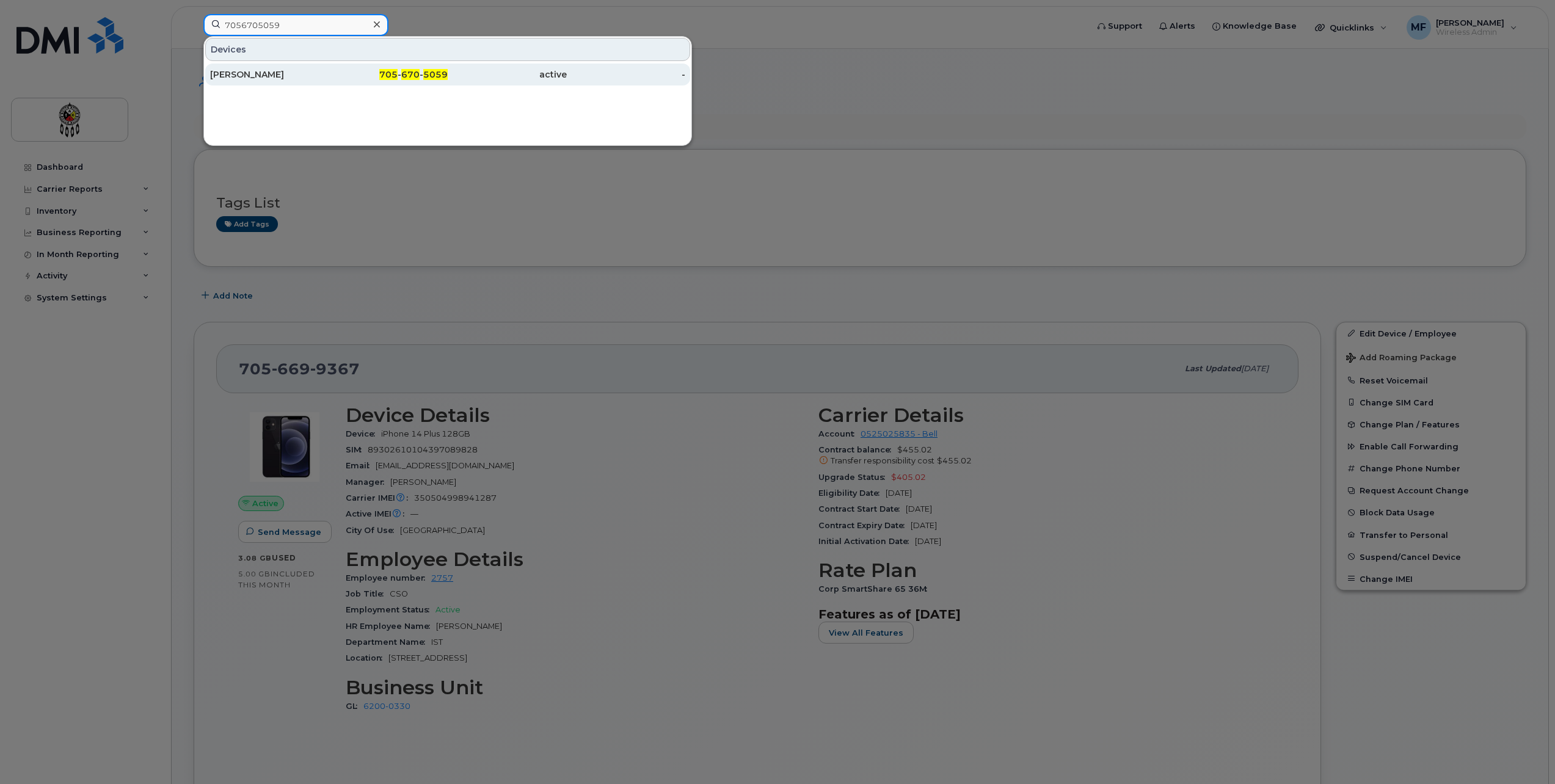
type input "7056705059"
click at [431, 72] on span "5059" at bounding box center [435, 74] width 24 height 11
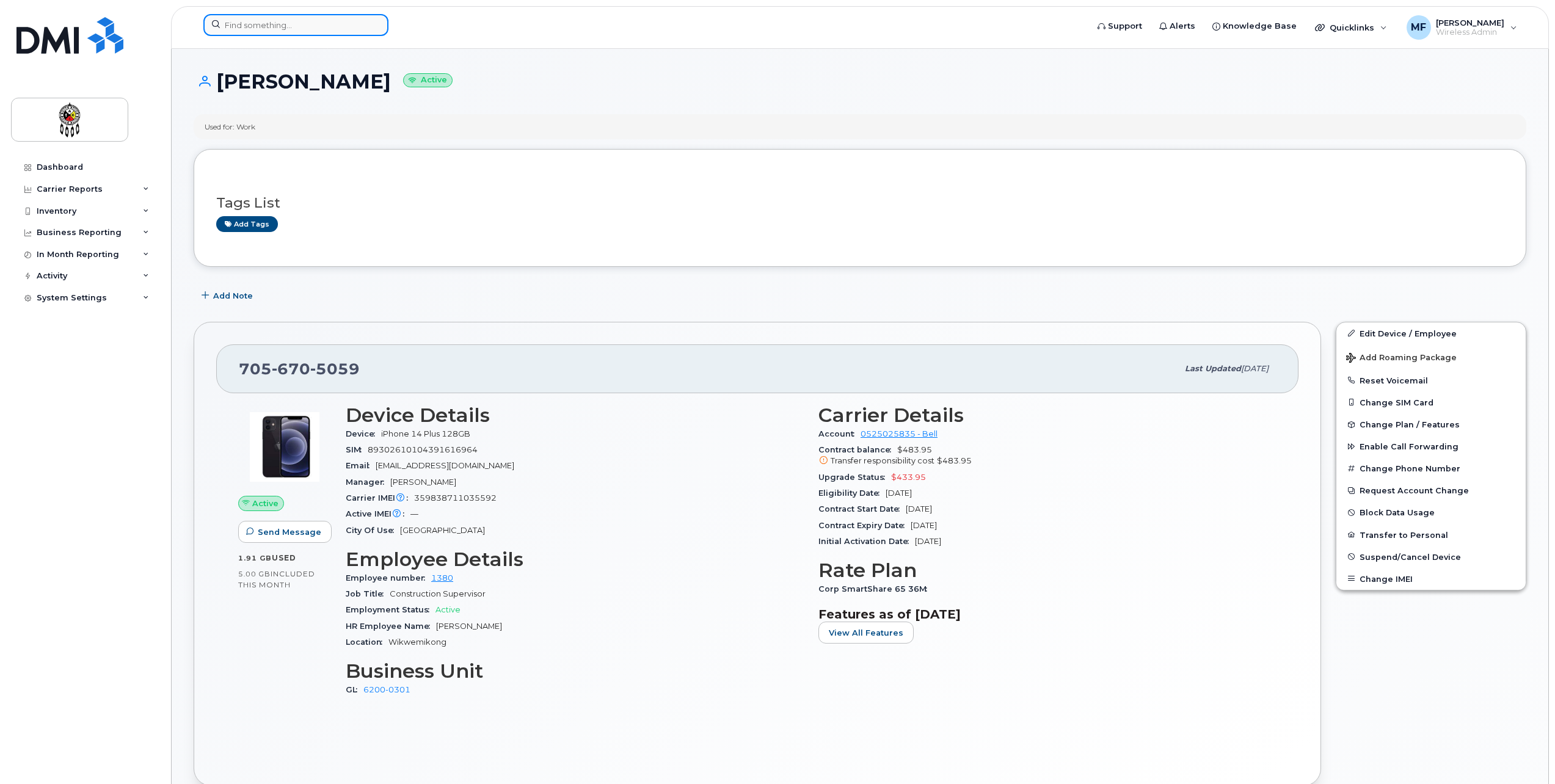
click at [289, 21] on input at bounding box center [296, 25] width 185 height 22
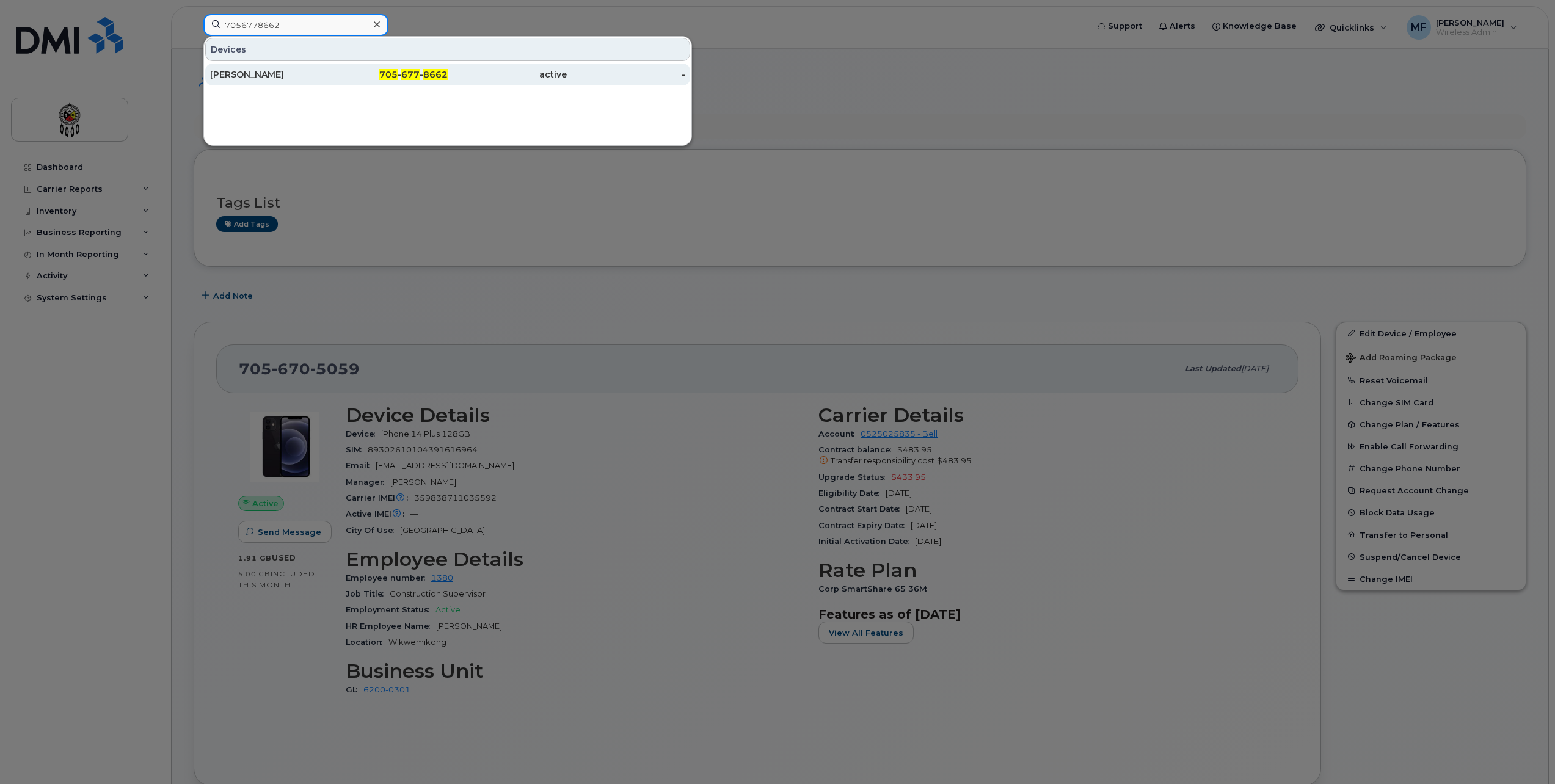
type input "7056778662"
click at [422, 73] on div "705 - 677 - 8662" at bounding box center [389, 74] width 119 height 12
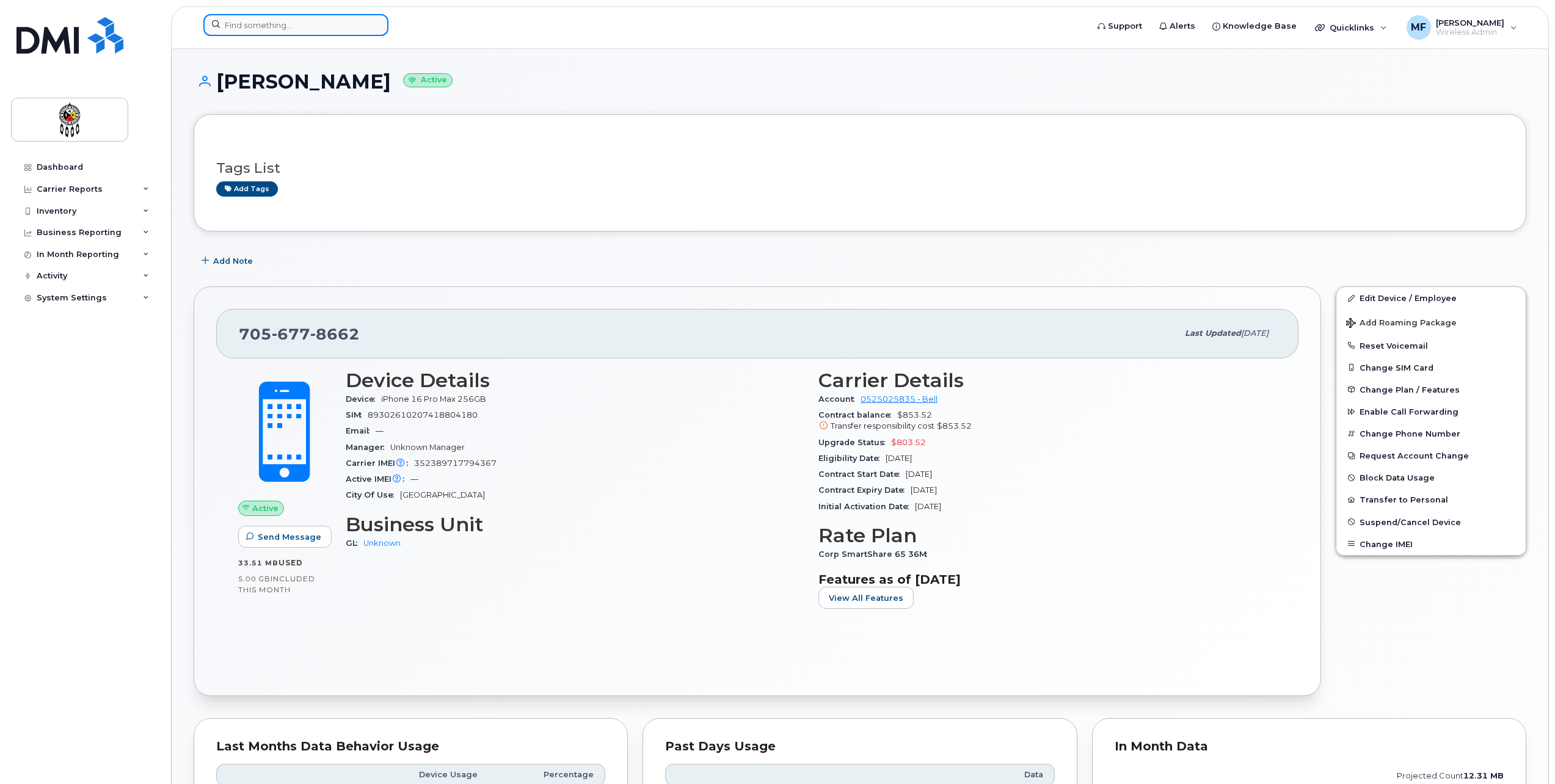
click at [259, 25] on input at bounding box center [296, 25] width 185 height 22
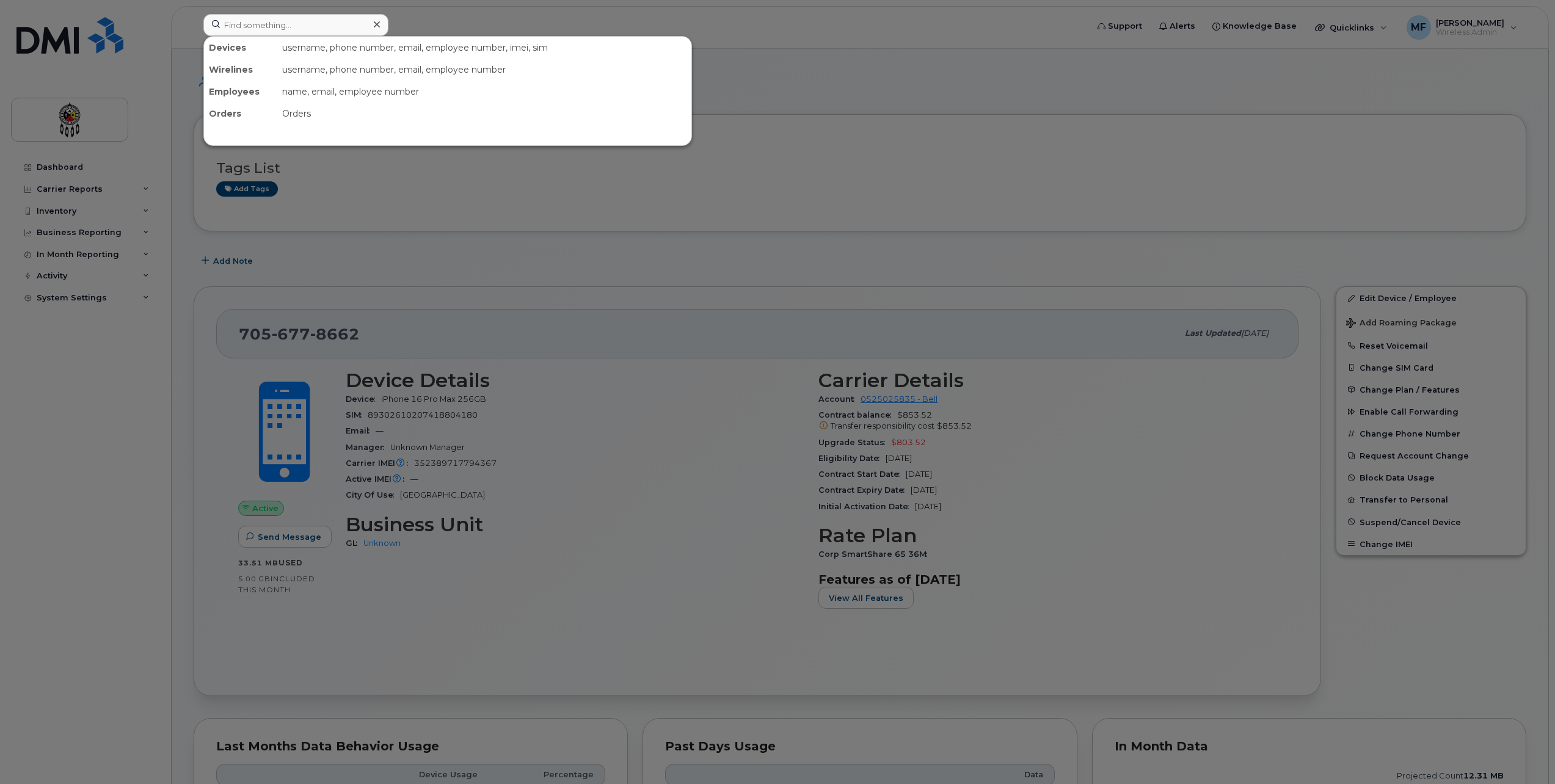
click at [148, 297] on div at bounding box center [777, 392] width 1555 height 784
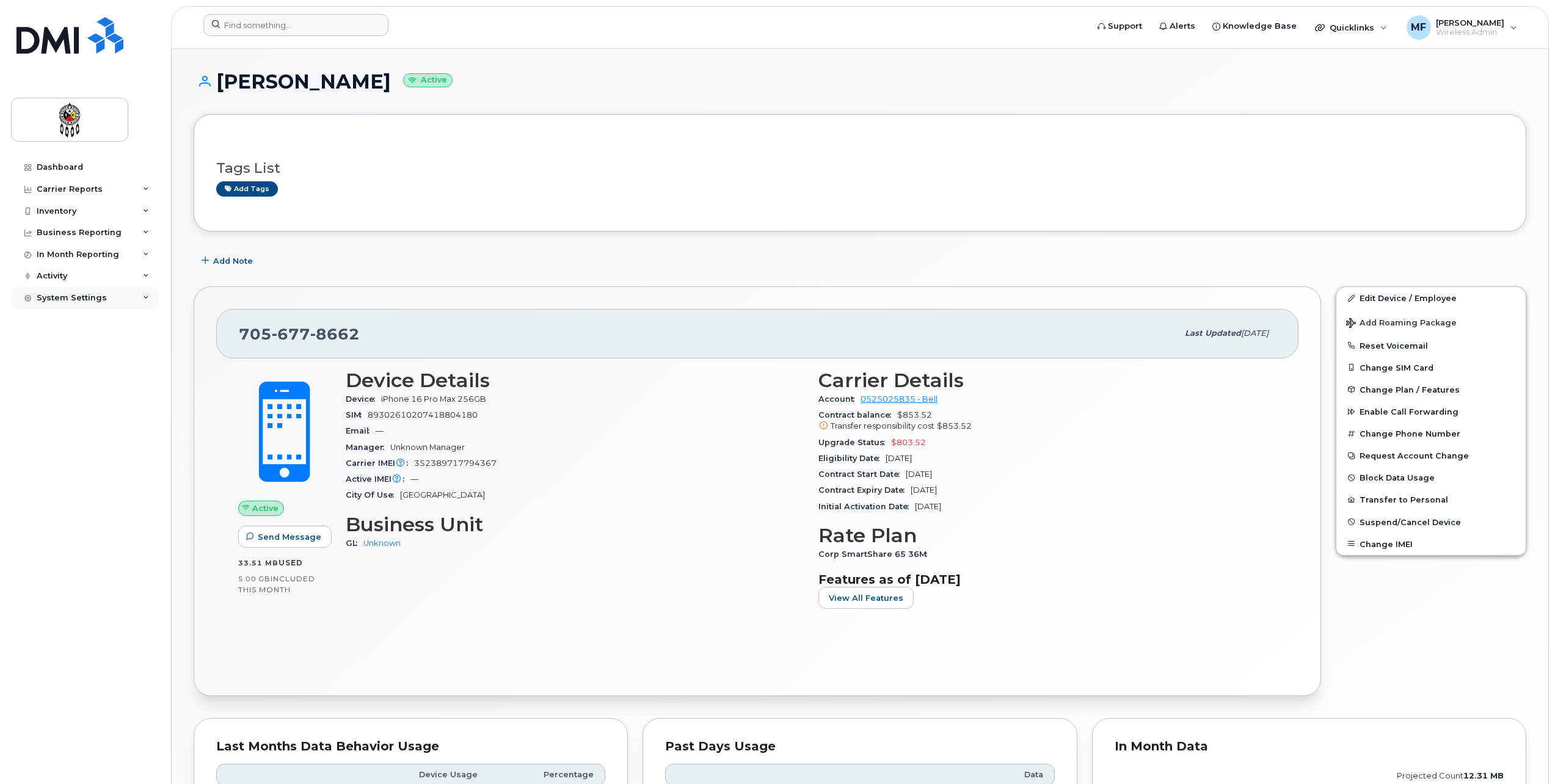
click at [148, 298] on icon at bounding box center [146, 298] width 6 height 6
drag, startPoint x: 60, startPoint y: 336, endPoint x: 398, endPoint y: 521, distance: 385.3
click at [60, 336] on link "Contacts" at bounding box center [96, 344] width 127 height 23
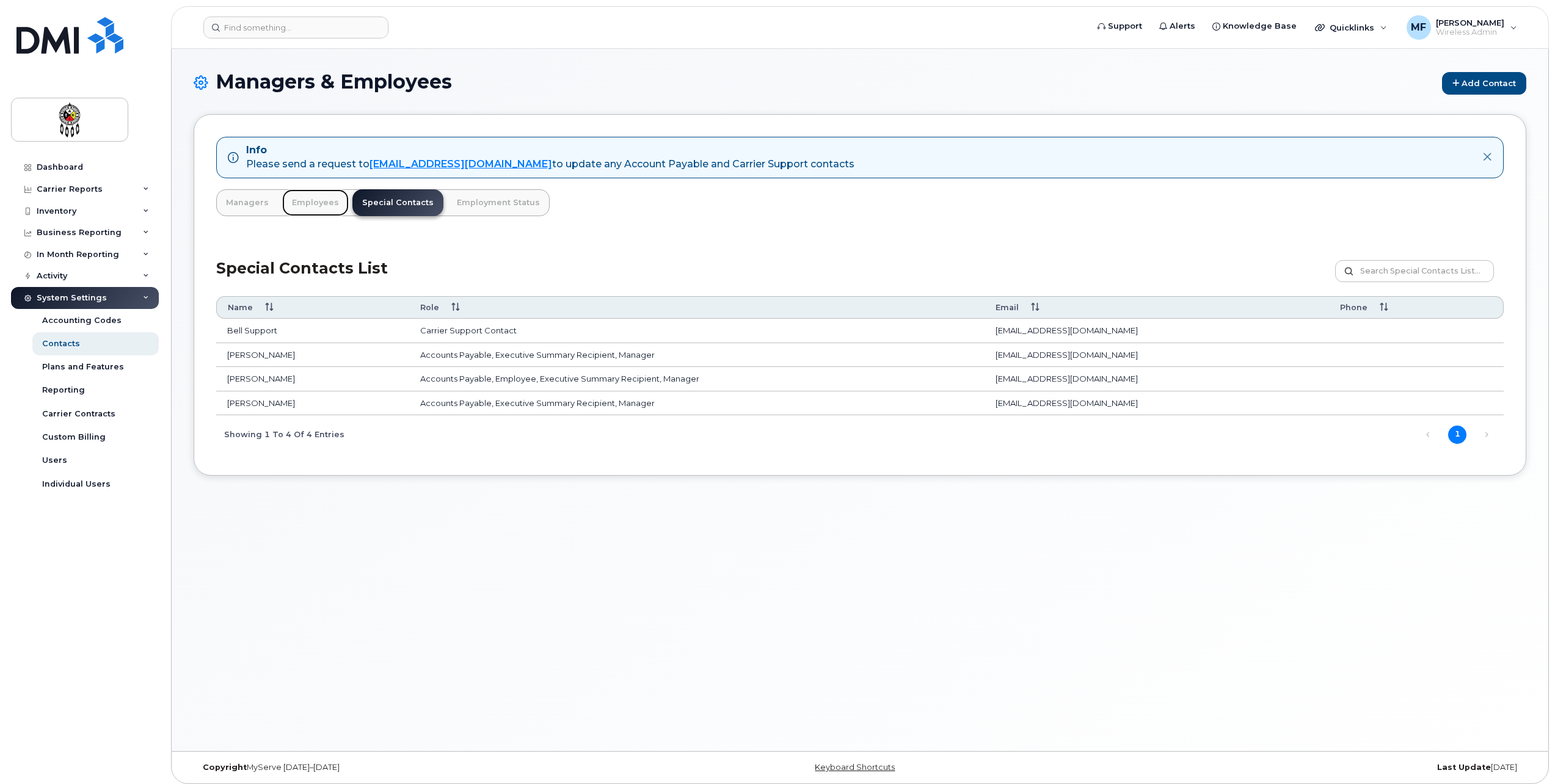
click at [314, 206] on link "Employees" at bounding box center [315, 202] width 67 height 27
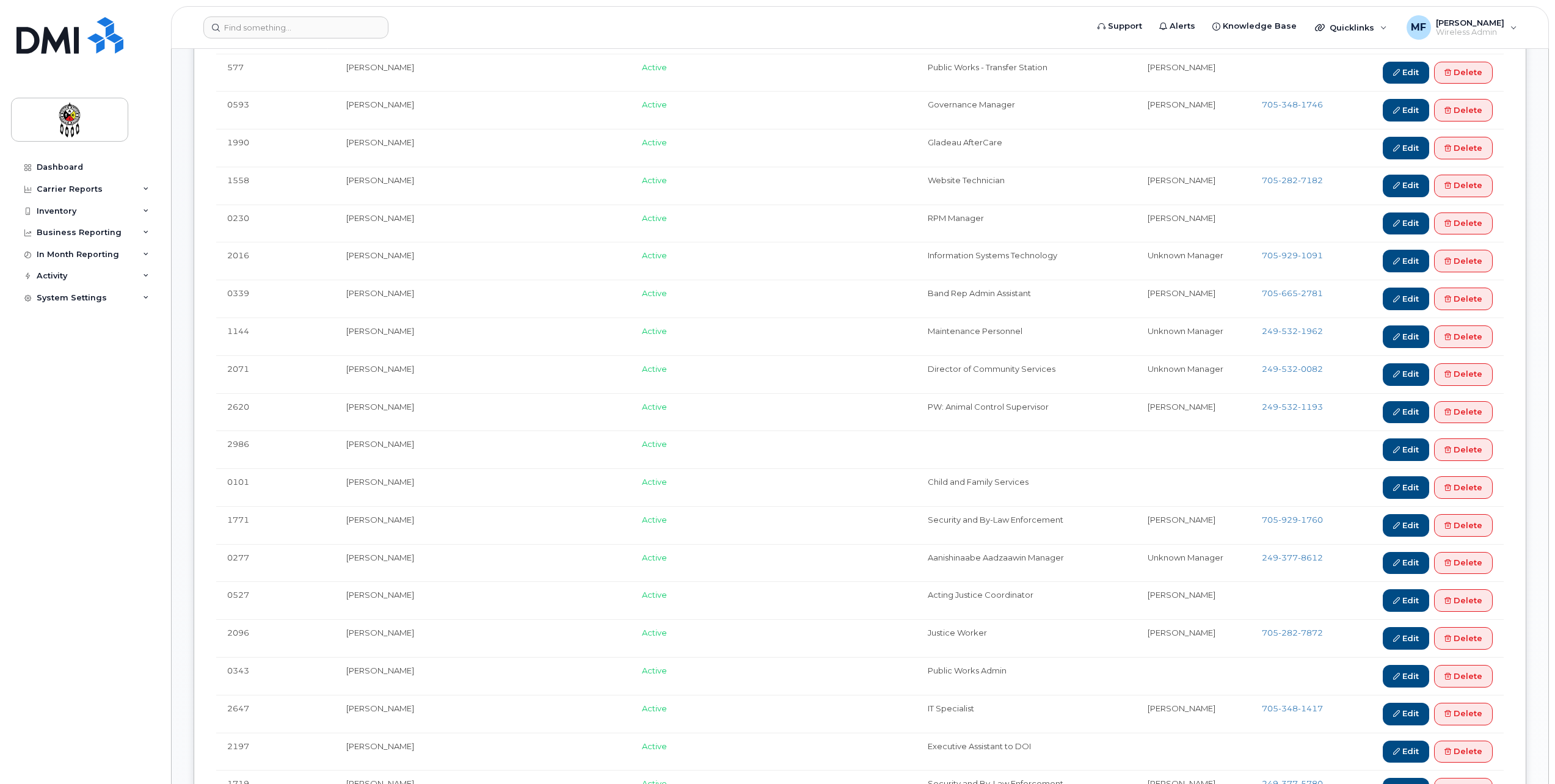
scroll to position [916, 0]
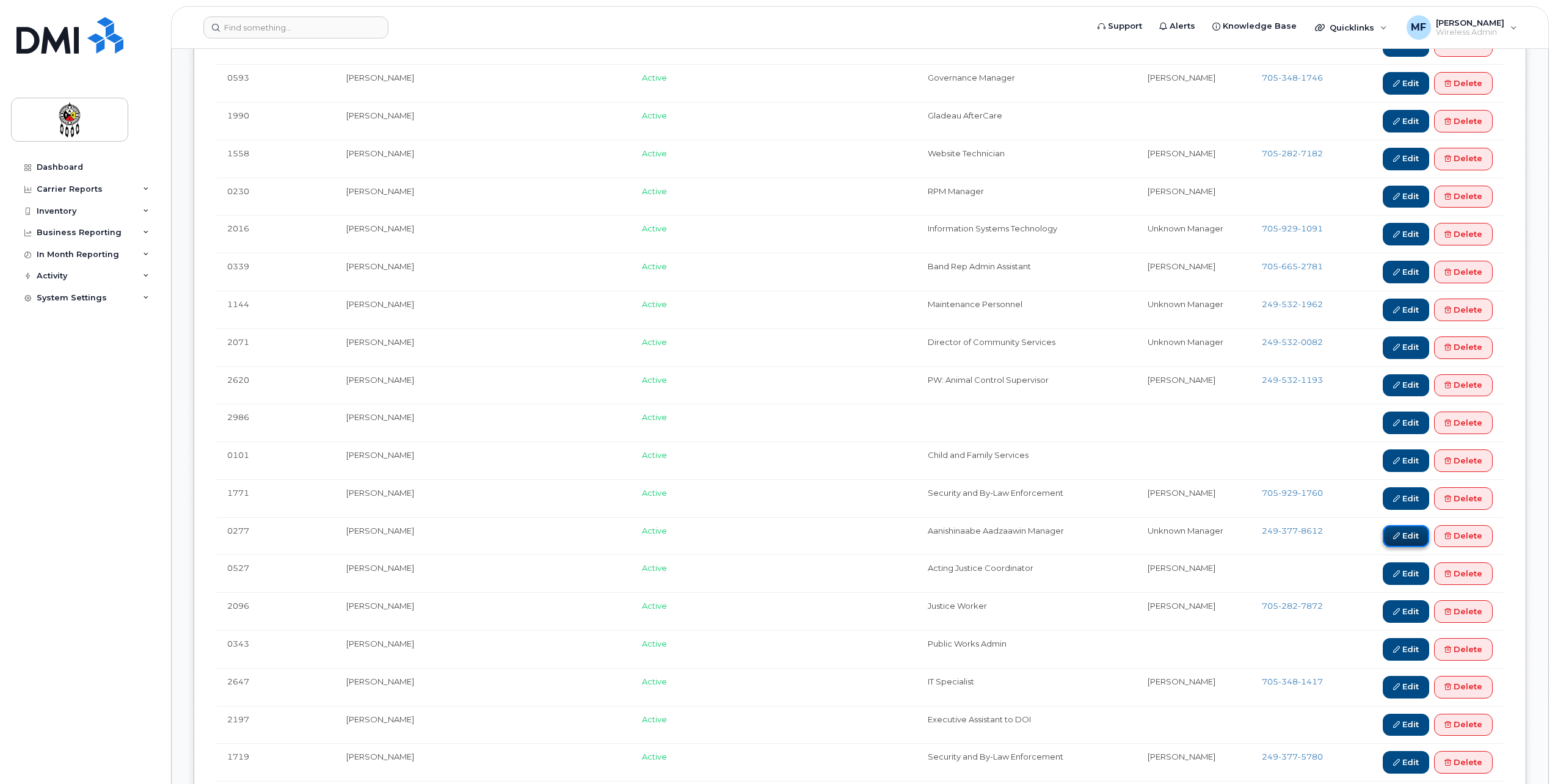
click at [1397, 535] on link "Edit" at bounding box center [1406, 536] width 47 height 22
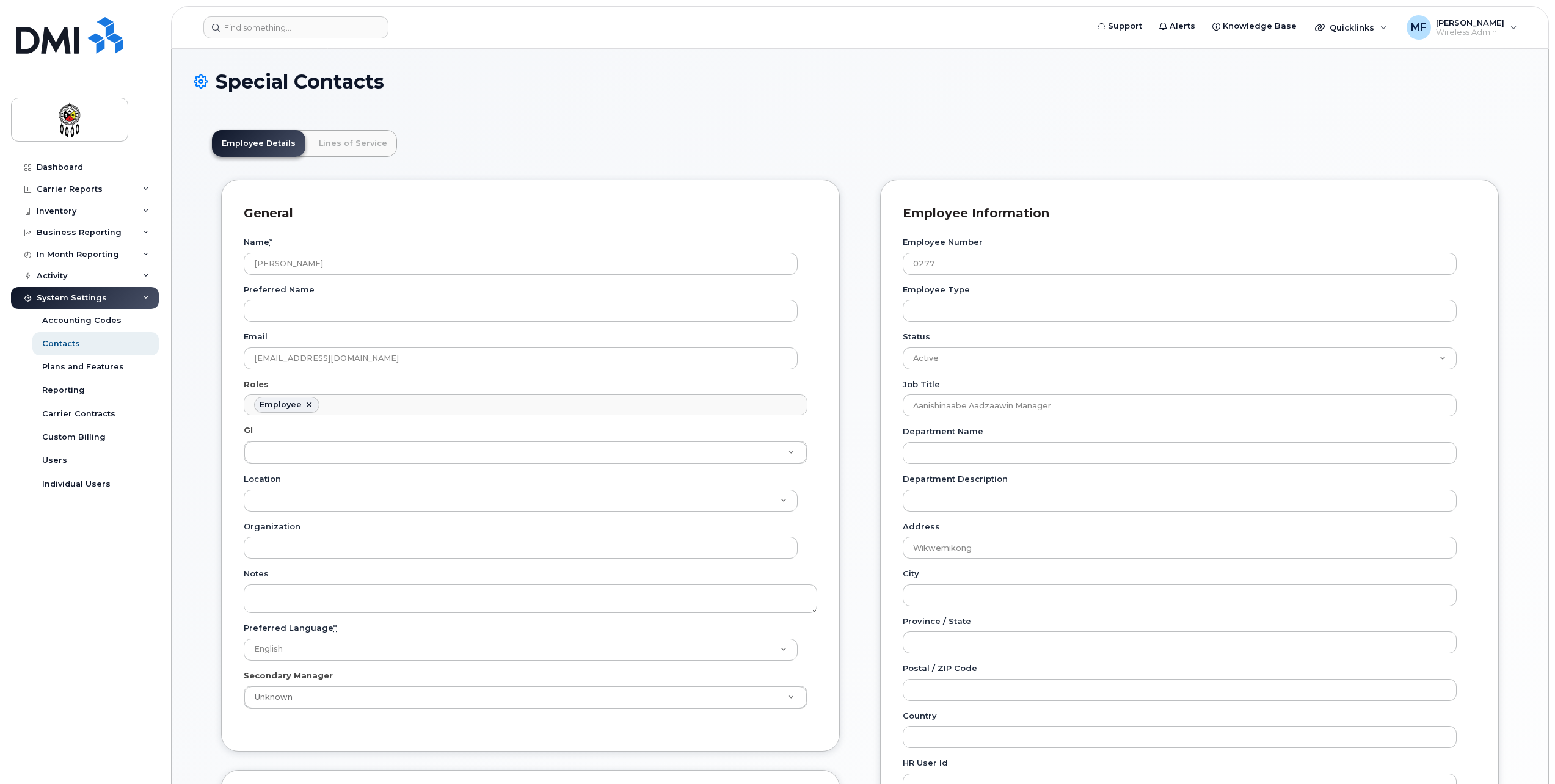
scroll to position [36, 0]
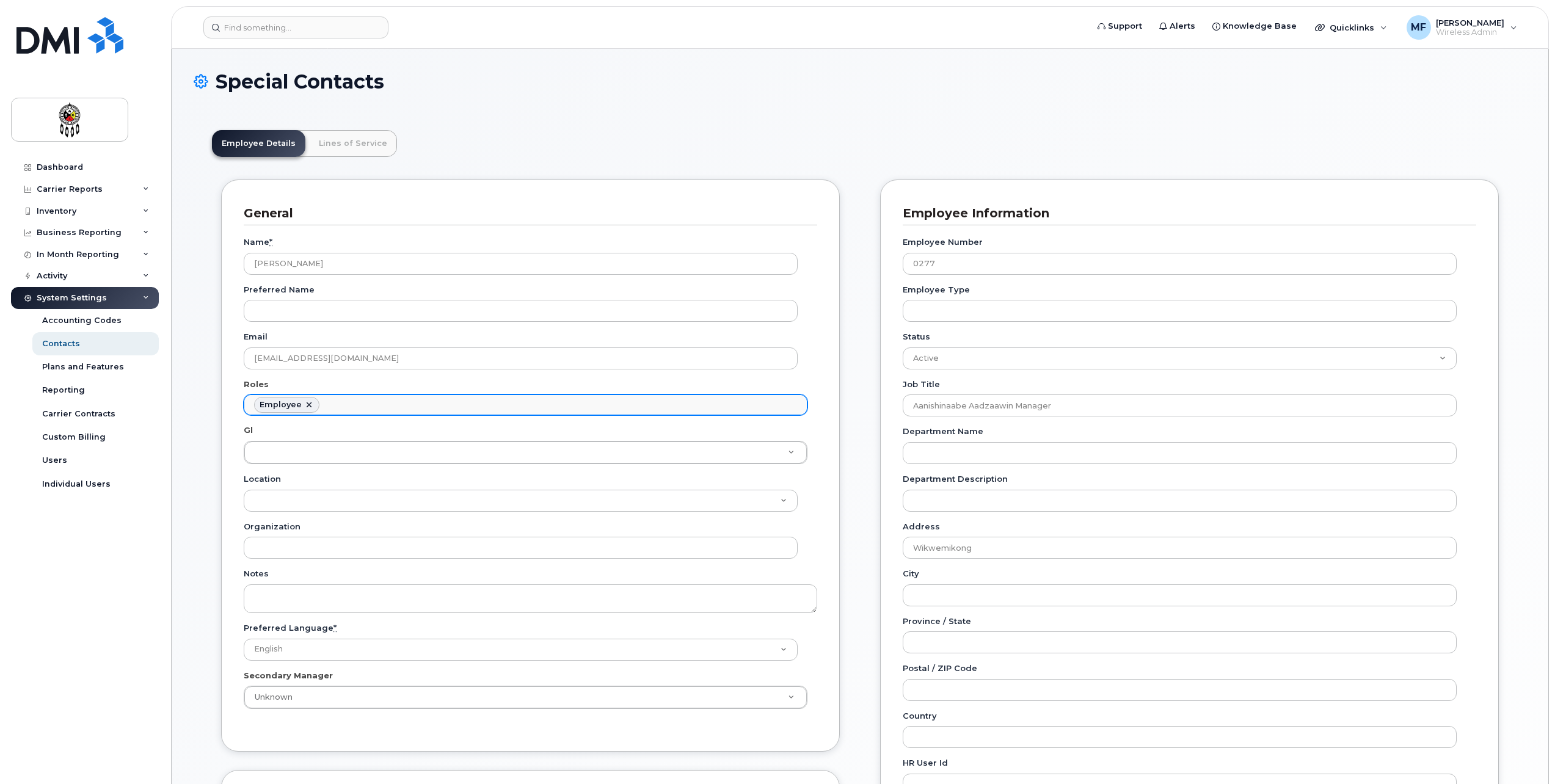
click at [311, 400] on link at bounding box center [309, 405] width 10 height 10
select select
type input "Roles"
click at [314, 401] on ul "Roles" at bounding box center [526, 404] width 563 height 19
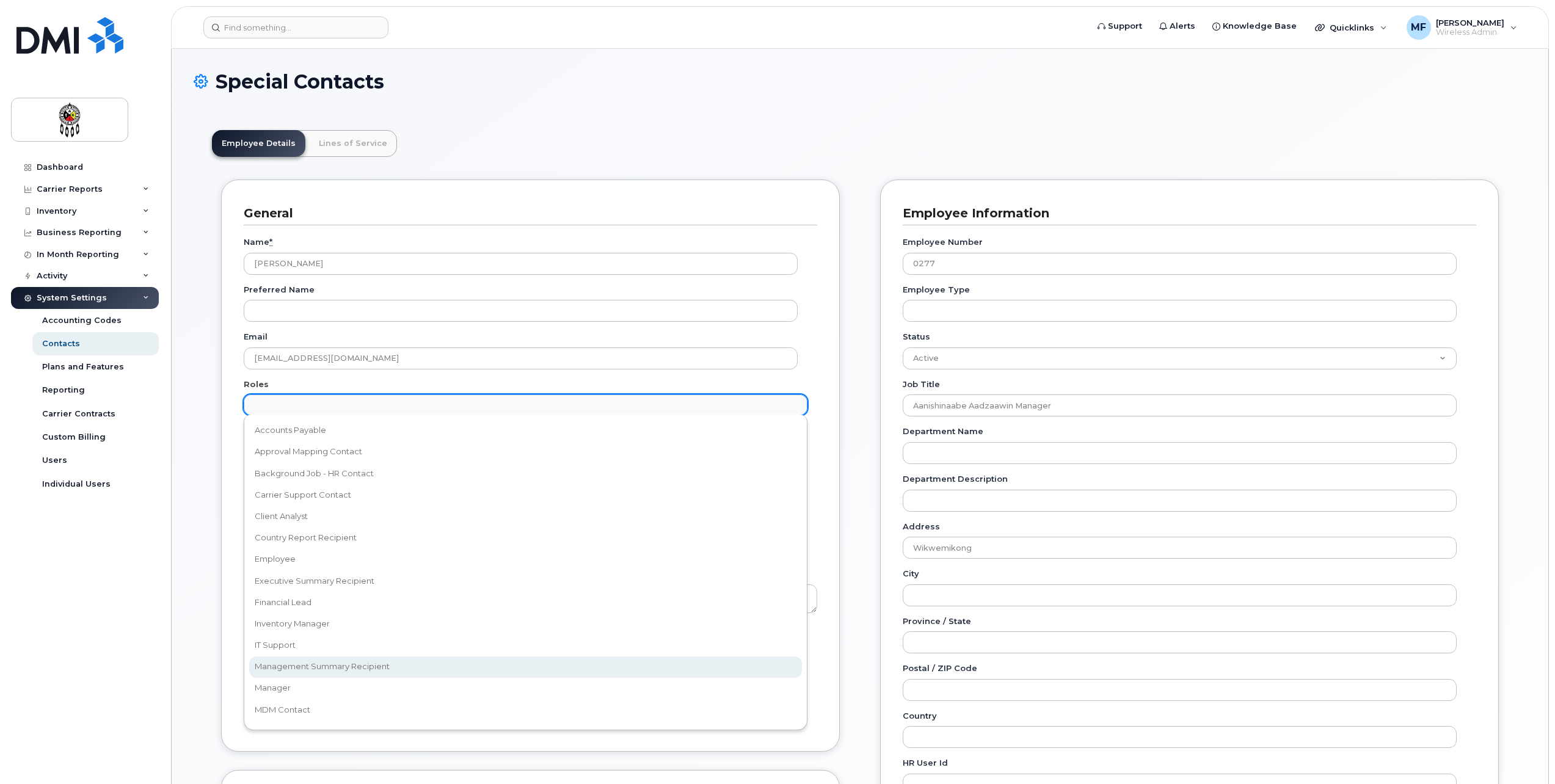
scroll to position [11, 0]
select select "1"
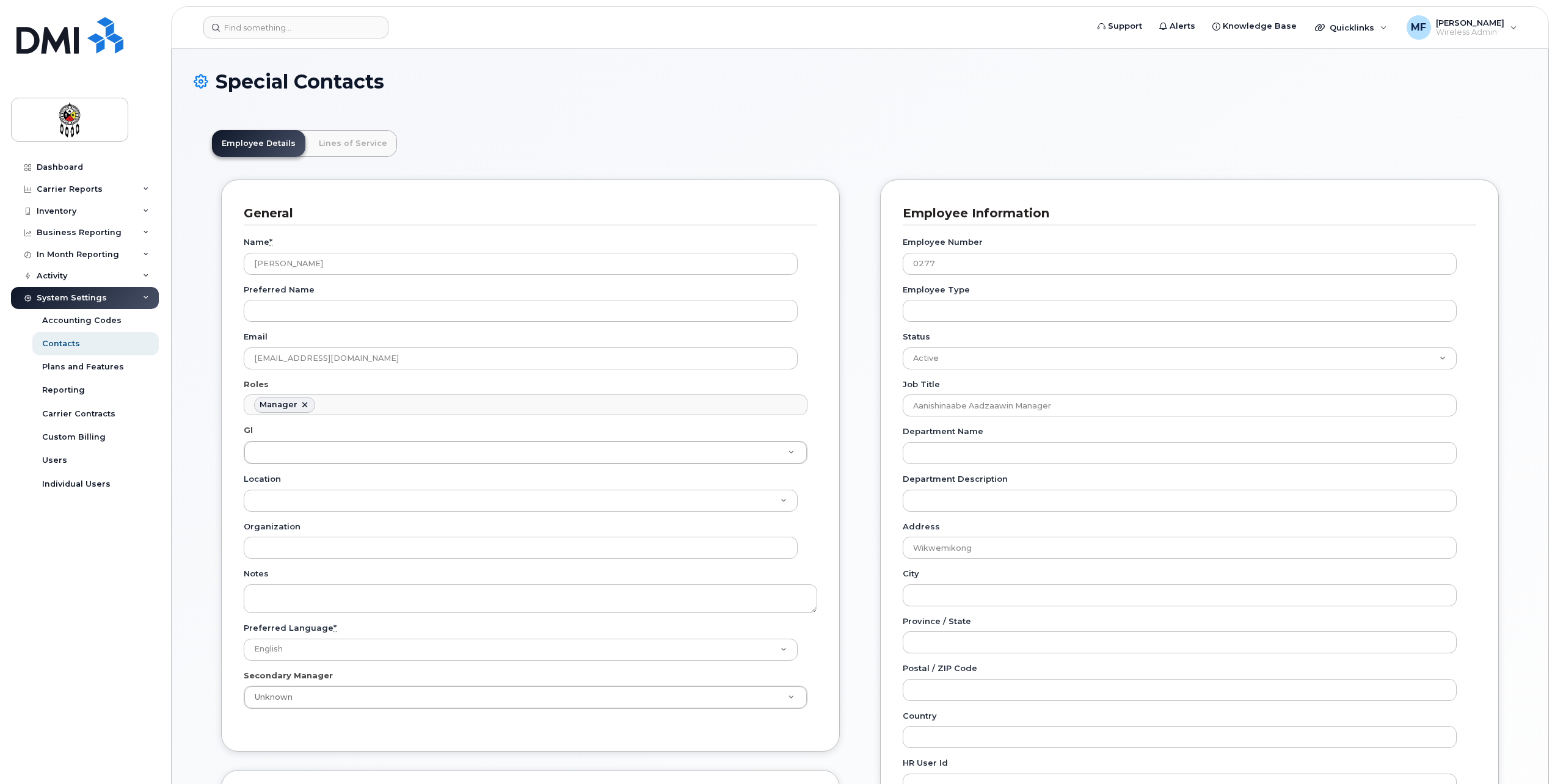
click at [313, 725] on div "Name * Gail Assiniwe Preferred Name Email gailassiniwe@wiikwemkoong.ca Roles Ma…" at bounding box center [530, 477] width 574 height 503
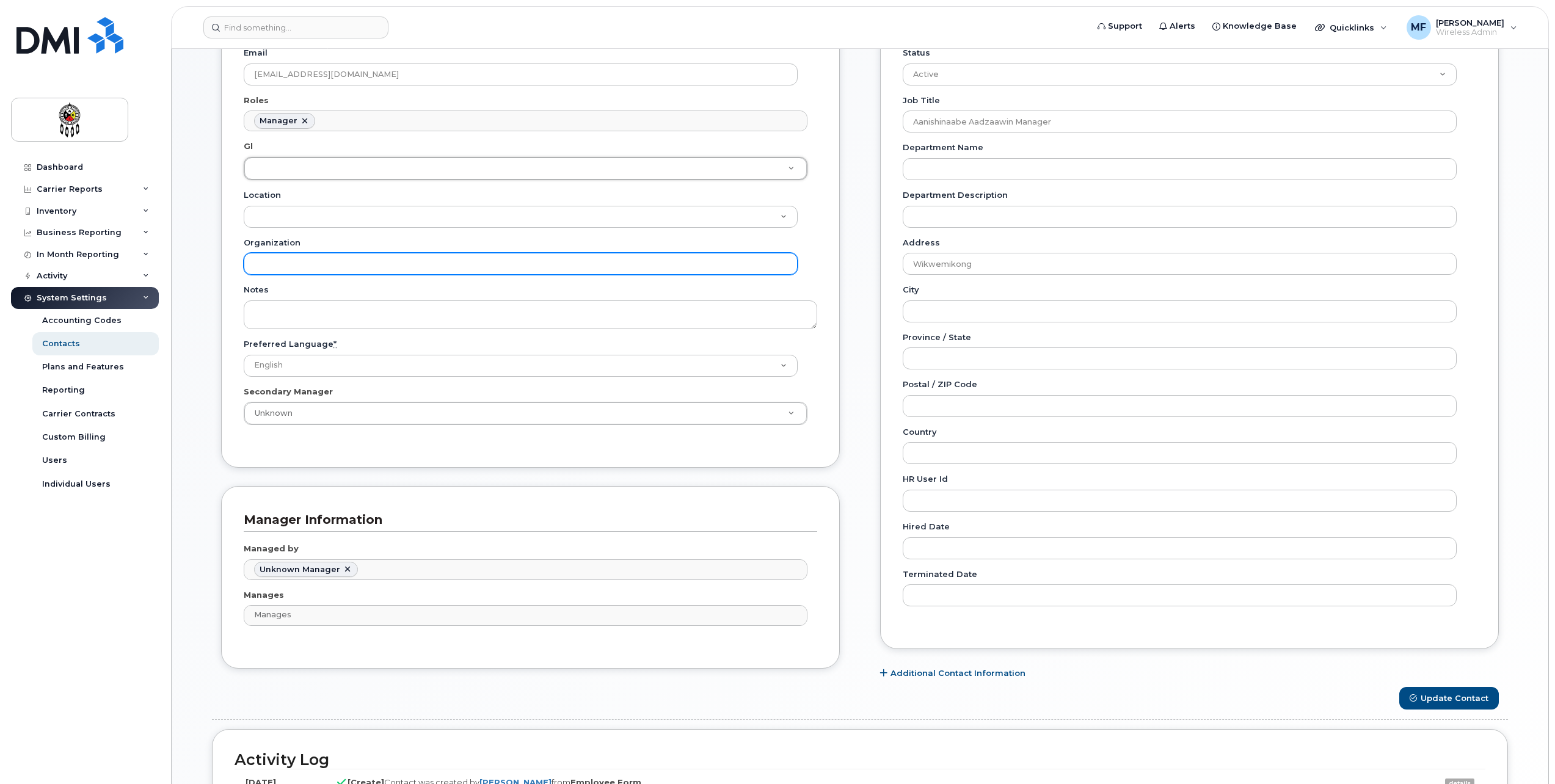
scroll to position [305, 0]
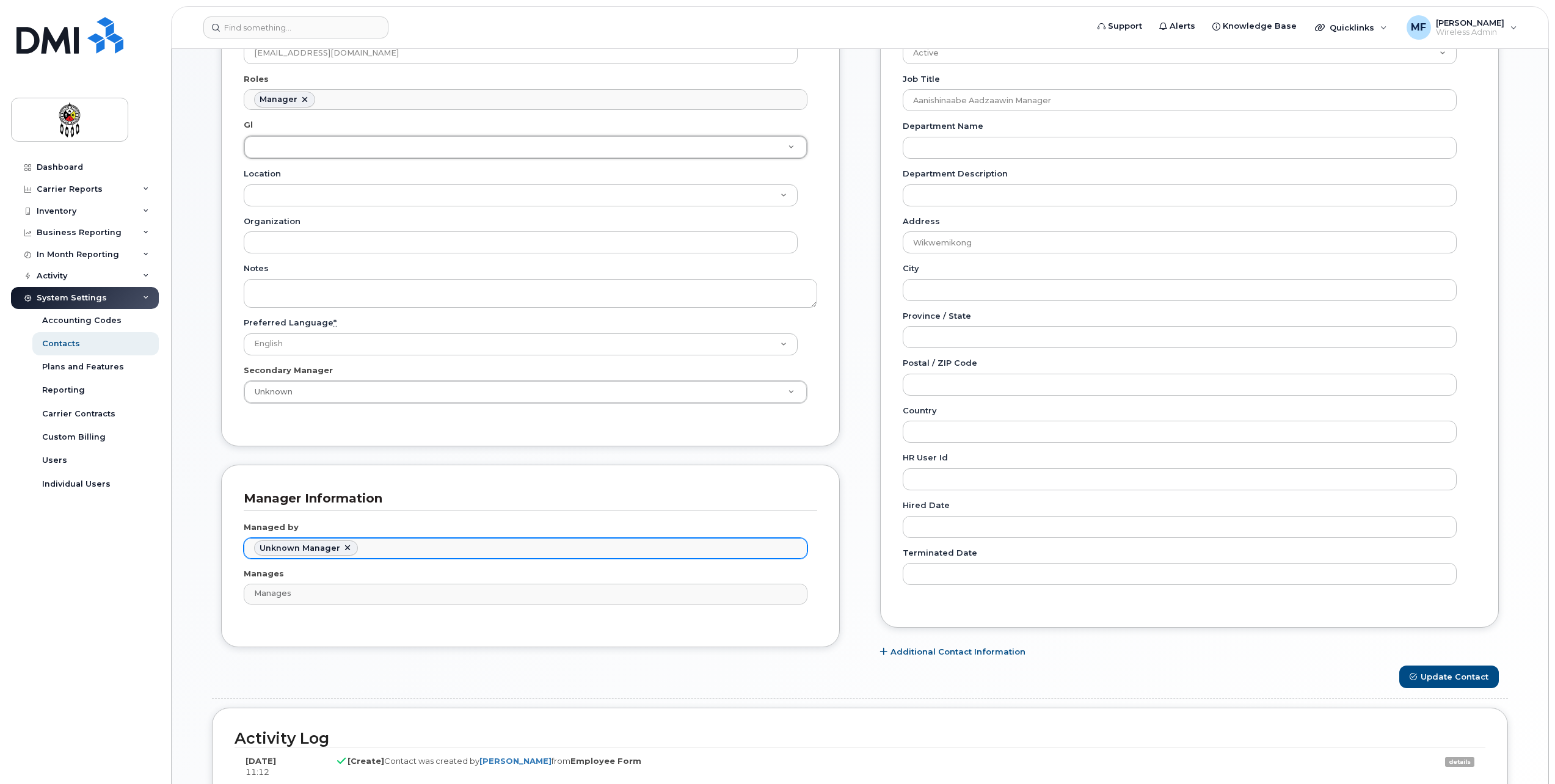
click at [347, 547] on link at bounding box center [348, 549] width 10 height 10
type input "dus"
type input "3017301"
click at [601, 641] on div "Manager Information Managed by Dustin Peltier 3017301 Manages Manages No matche…" at bounding box center [530, 556] width 619 height 183
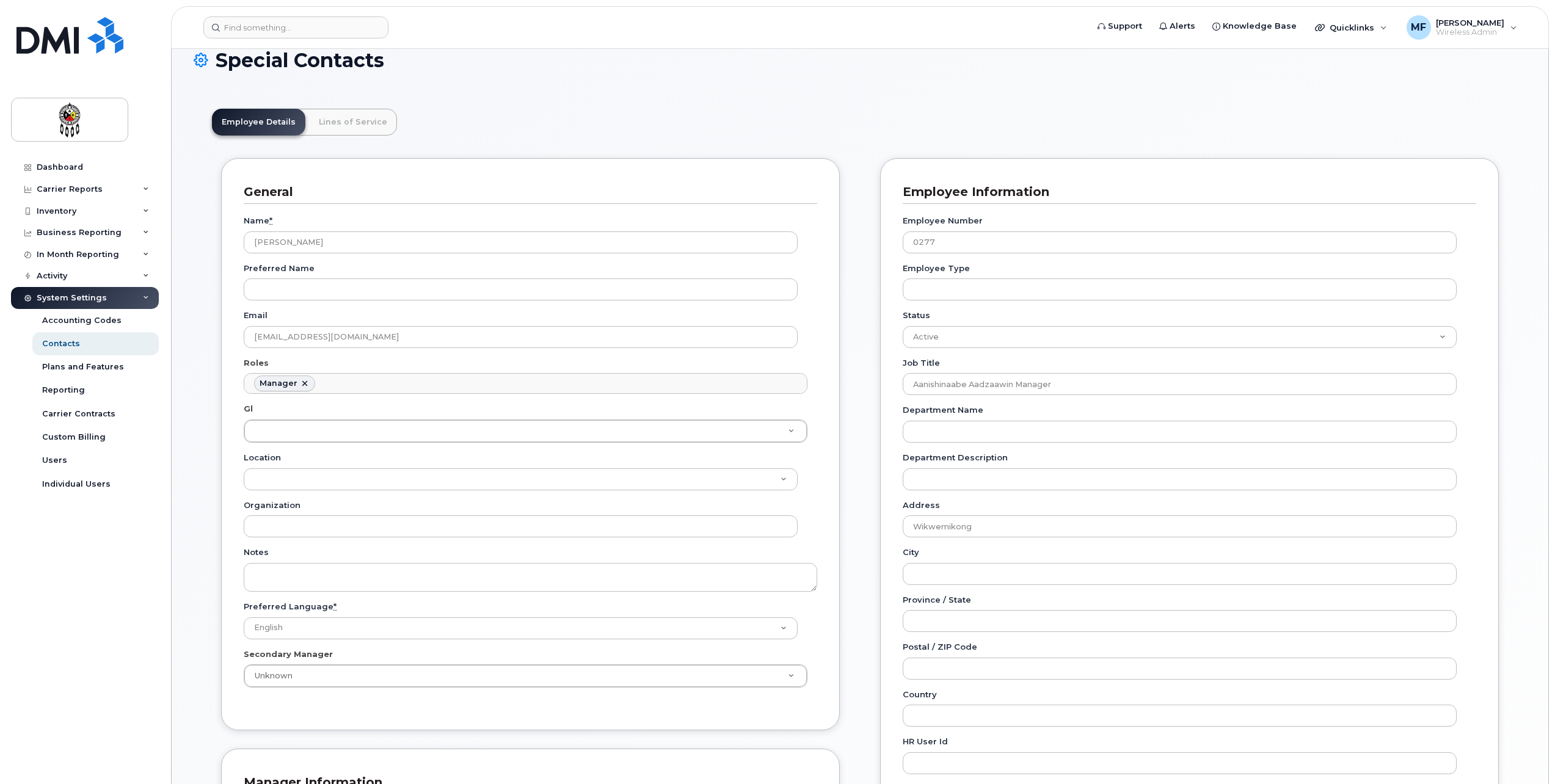
scroll to position [0, 0]
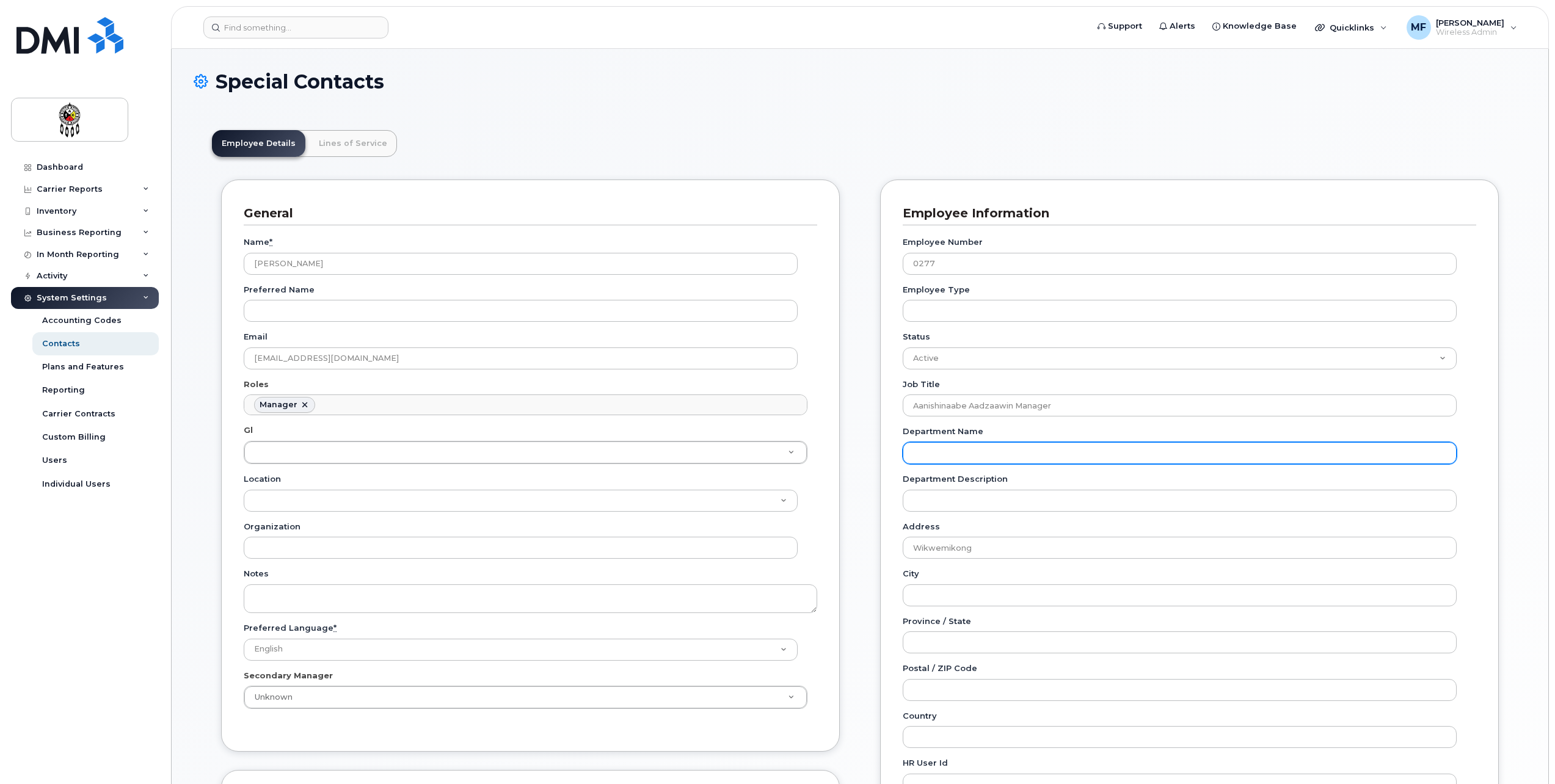
click at [995, 448] on input "Department Name" at bounding box center [1180, 453] width 554 height 22
type input "Wiikwemkoong Aanishnaabe Aadzaawin Department"
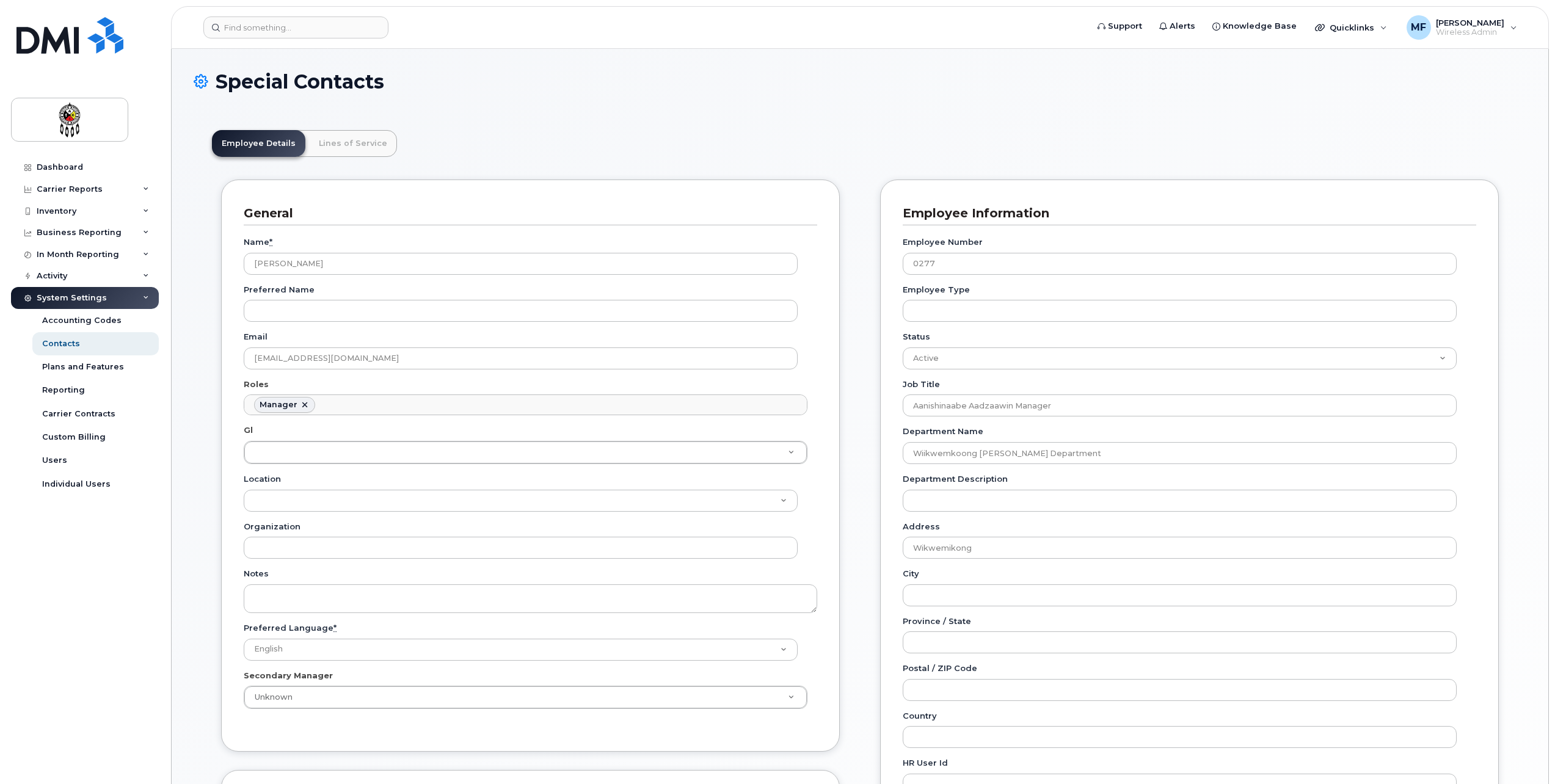
click at [1486, 480] on div "Employee Information Employee Number 0277 Employee Type Status Active On-Leave …" at bounding box center [1189, 557] width 619 height 754
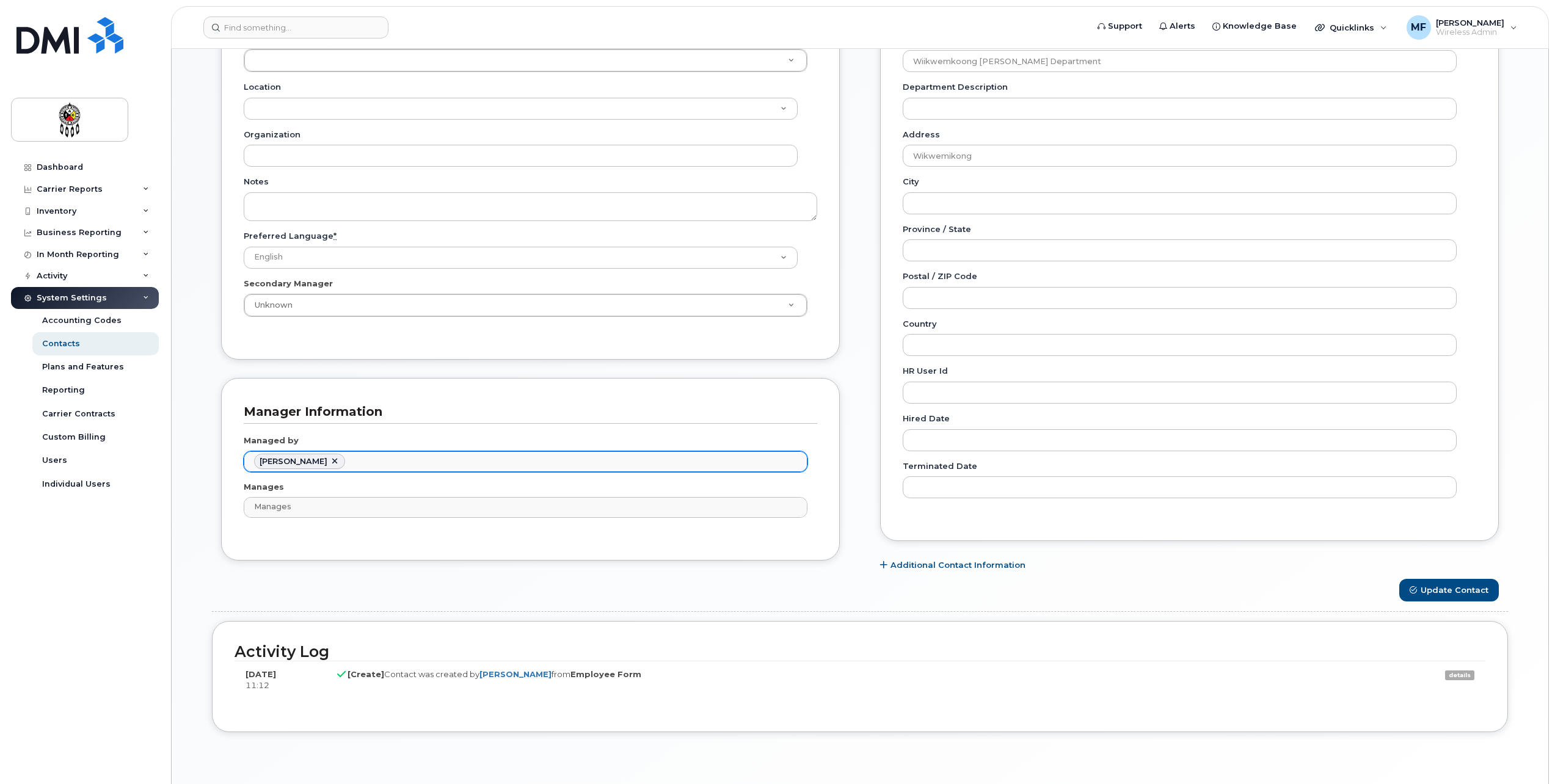
scroll to position [438, 0]
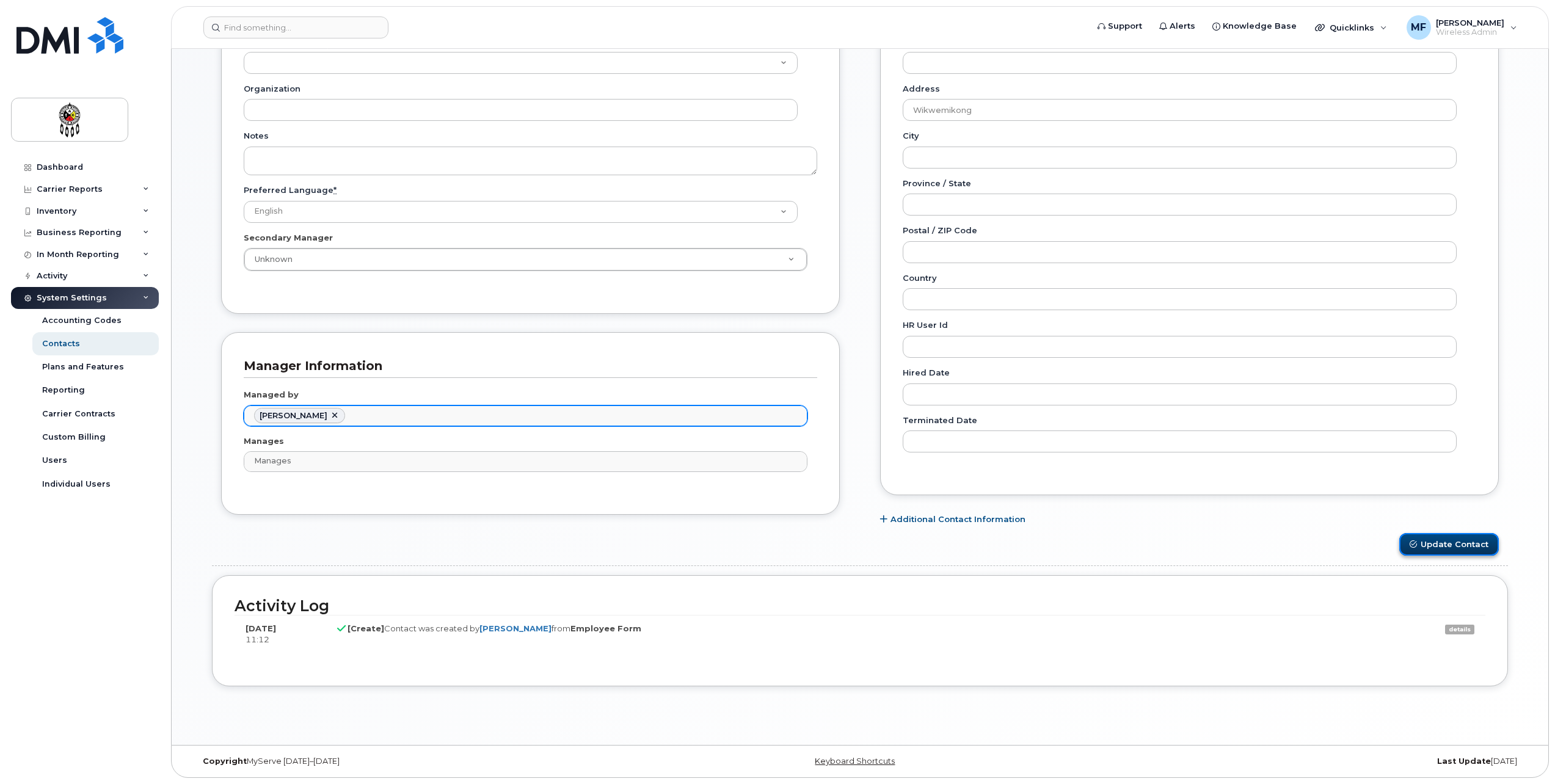
click at [1438, 536] on button "Update Contact" at bounding box center [1449, 544] width 99 height 22
